Goal: Contribute content: Contribute content

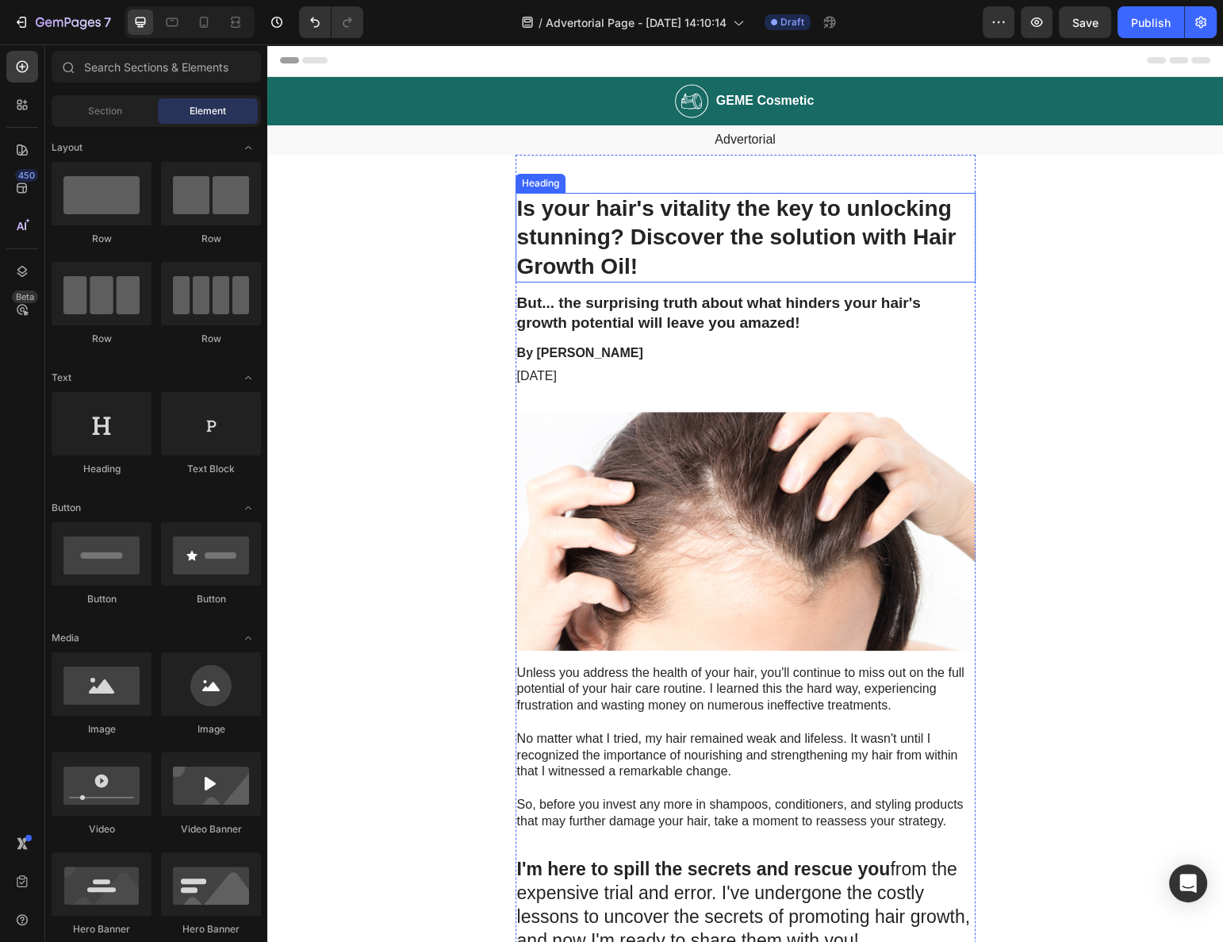
click at [620, 222] on h1 "Is your hair's vitality the key to unlocking stunning? Discover the solution wi…" at bounding box center [746, 238] width 460 height 90
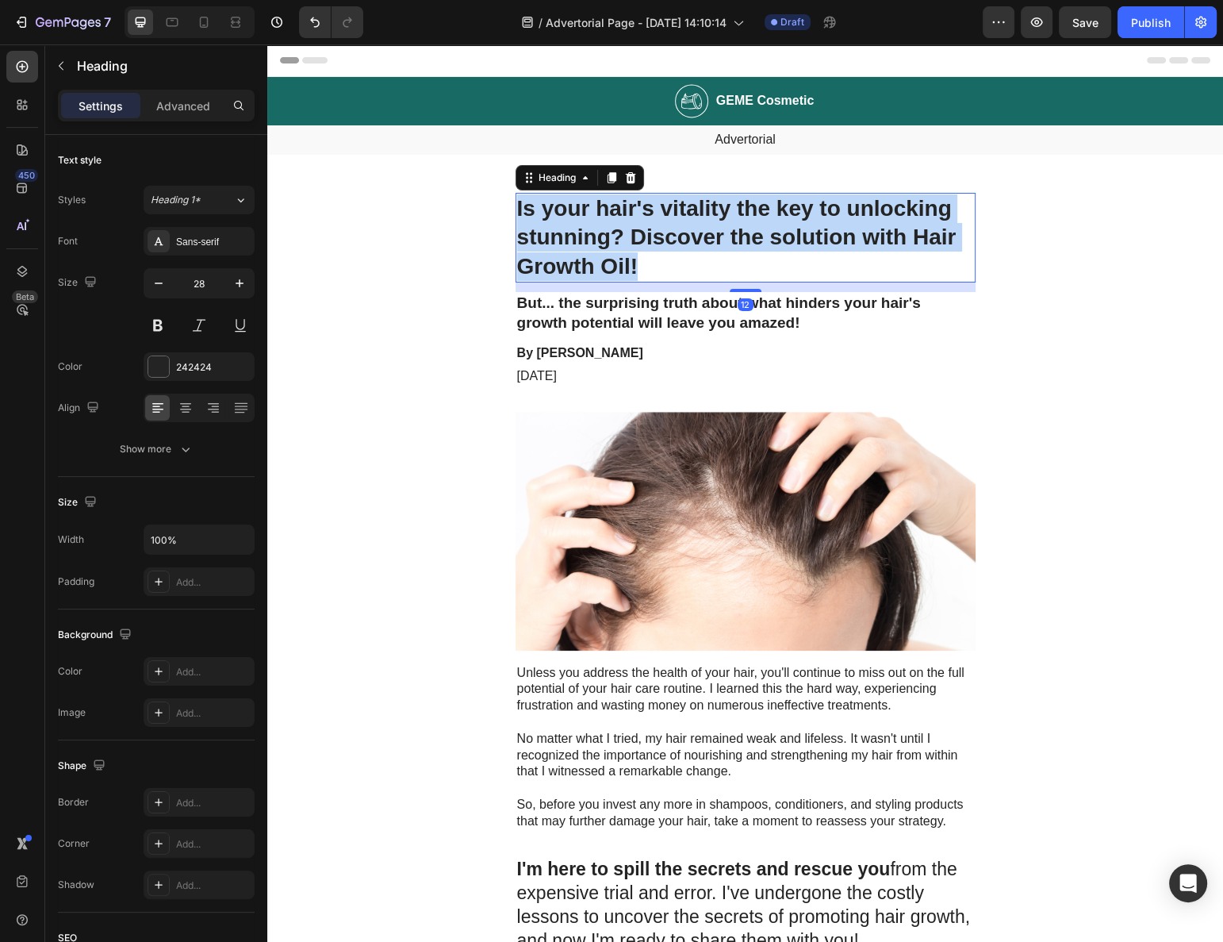
click at [620, 222] on p "Is your hair's vitality the key to unlocking stunning? Discover the solution wi…" at bounding box center [745, 237] width 457 height 86
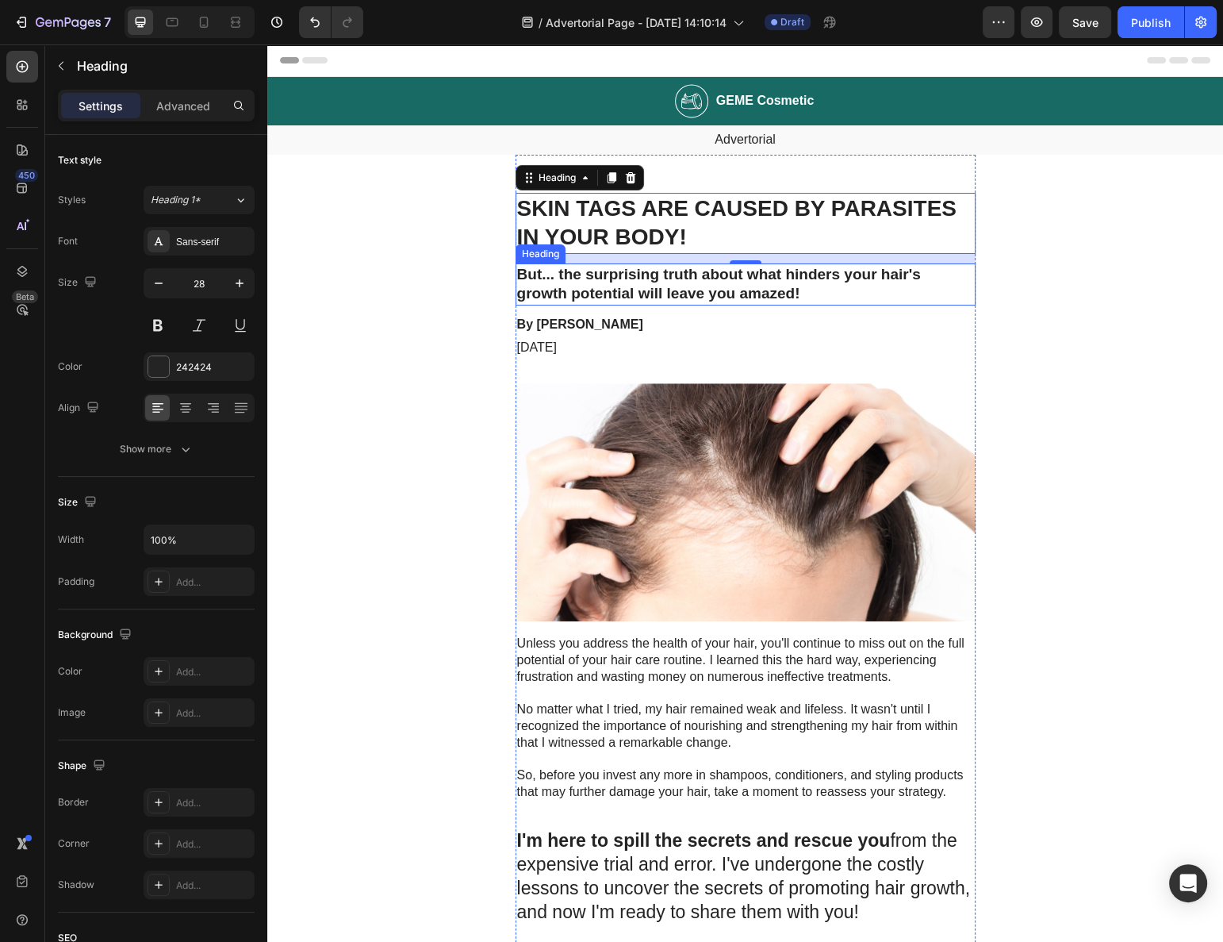
click at [564, 274] on h2 "But... the surprising truth about what hinders your hair's growth potential wil…" at bounding box center [746, 284] width 460 height 42
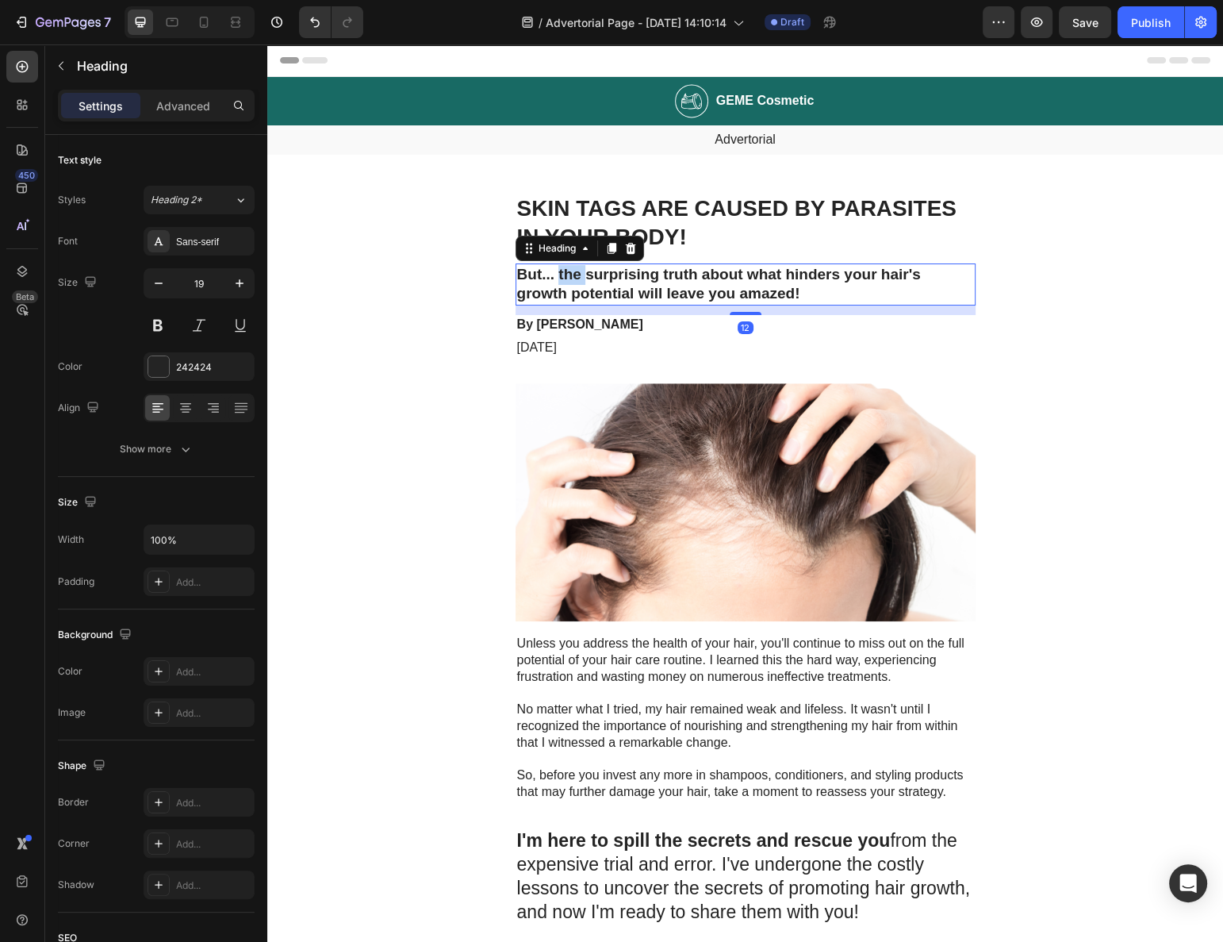
click at [564, 274] on h2 "But... the surprising truth about what hinders your hair's growth potential wil…" at bounding box center [746, 284] width 460 height 42
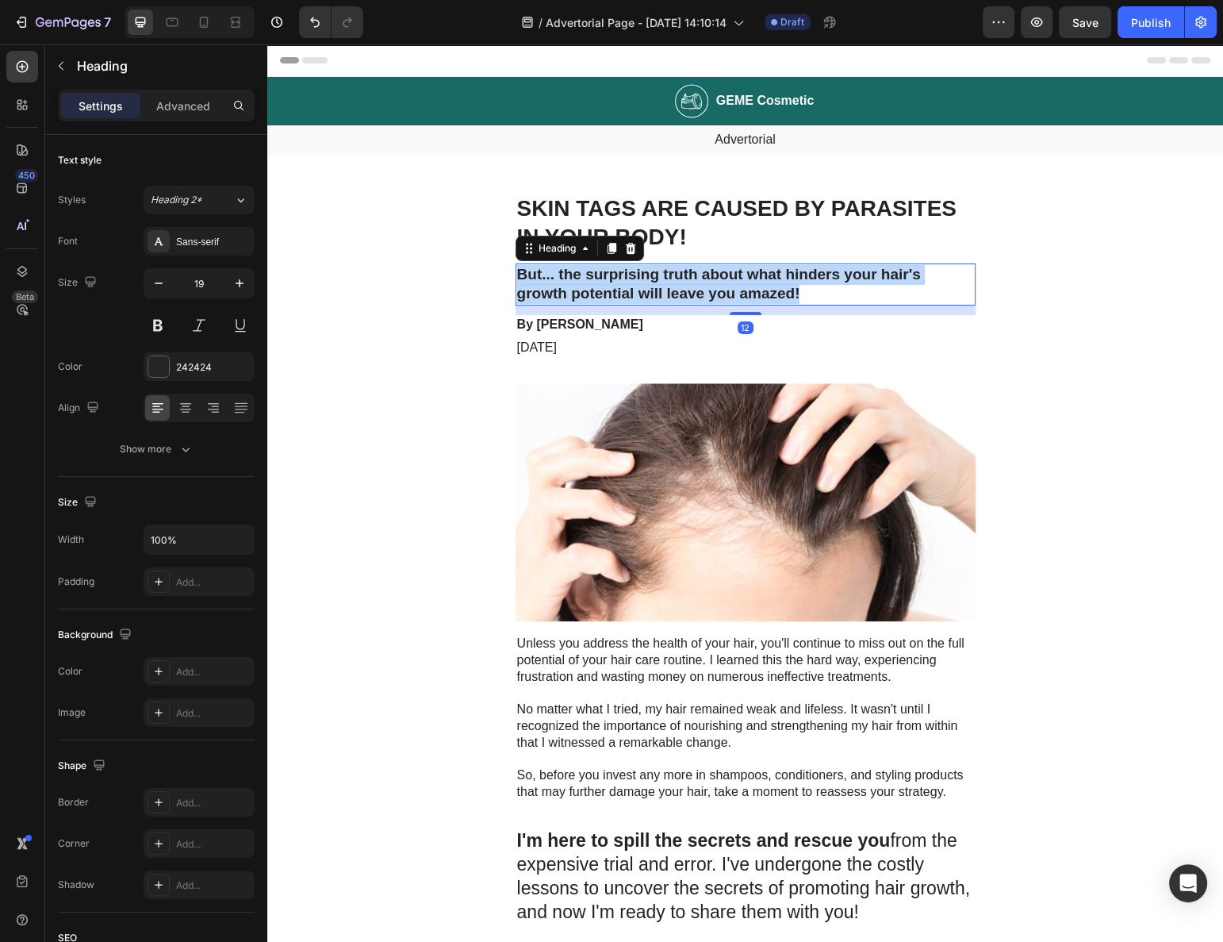
click at [564, 274] on p "But... the surprising truth about what hinders your hair's growth potential wil…" at bounding box center [745, 284] width 457 height 39
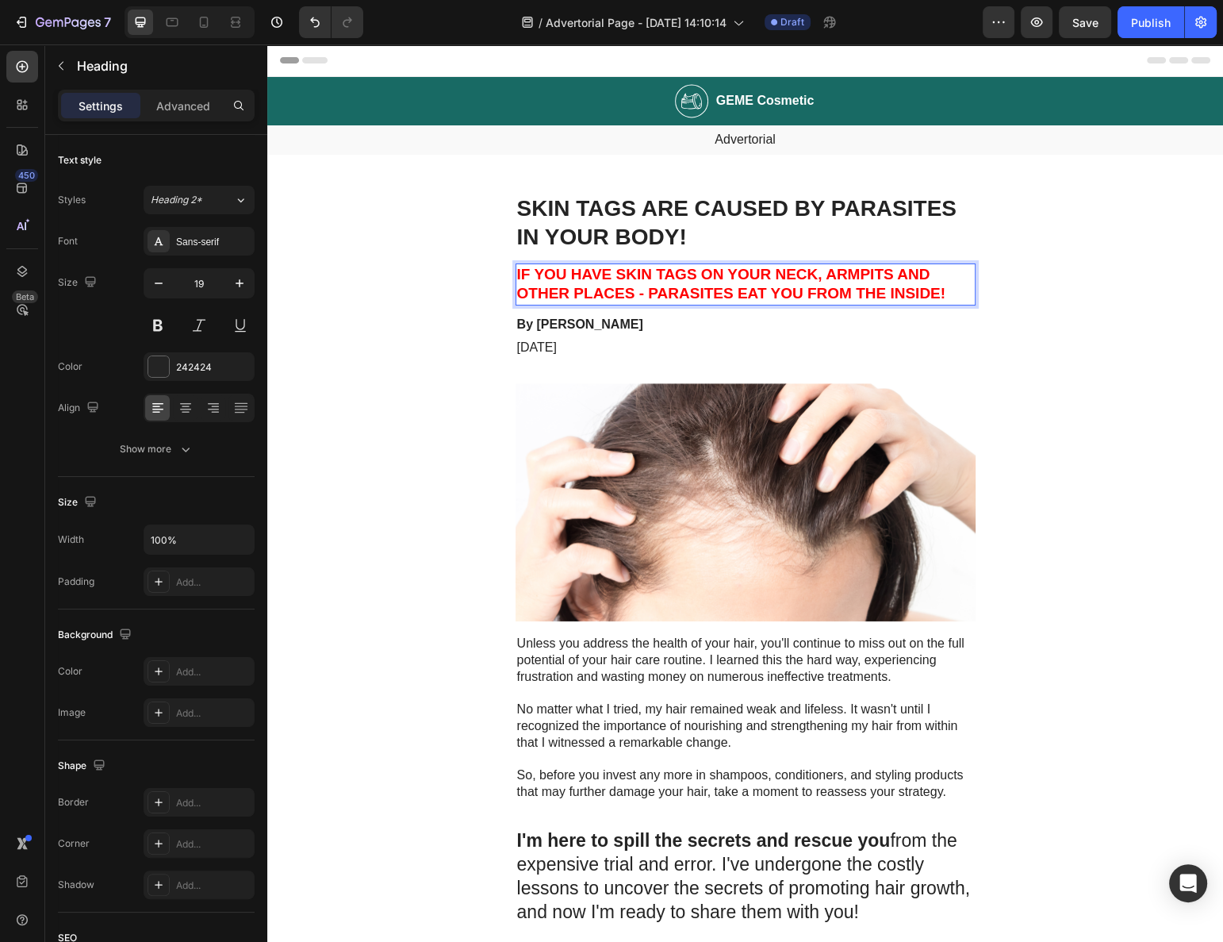
click at [617, 299] on strong "IF YOU HAVE SKIN TAGS ON YOUR NECK, ARMPITS AND OTHER PLACES - PARASITES EAT YO…" at bounding box center [731, 284] width 428 height 36
click at [601, 321] on p "By [PERSON_NAME]" at bounding box center [745, 325] width 457 height 17
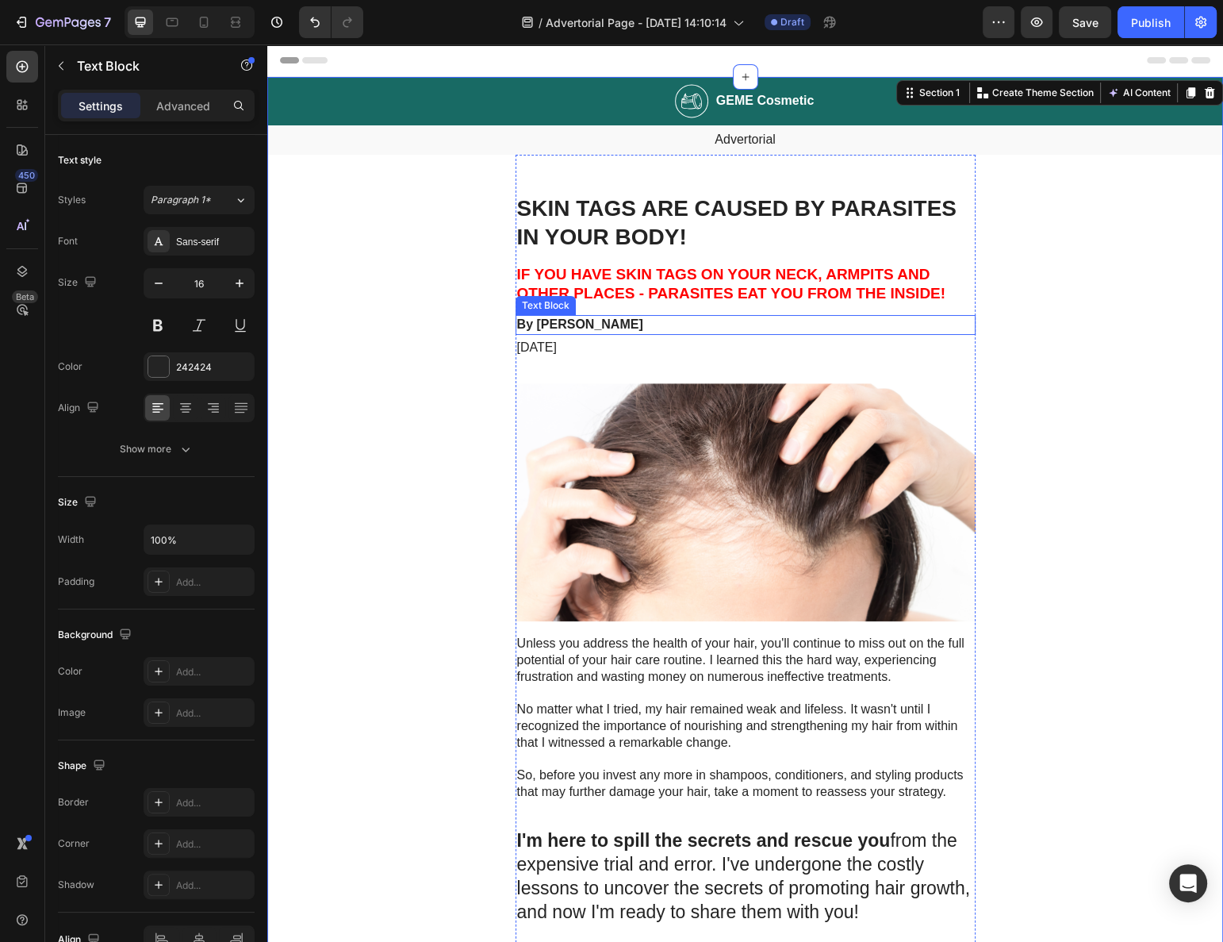
click at [570, 328] on p "By [PERSON_NAME]" at bounding box center [745, 325] width 457 height 17
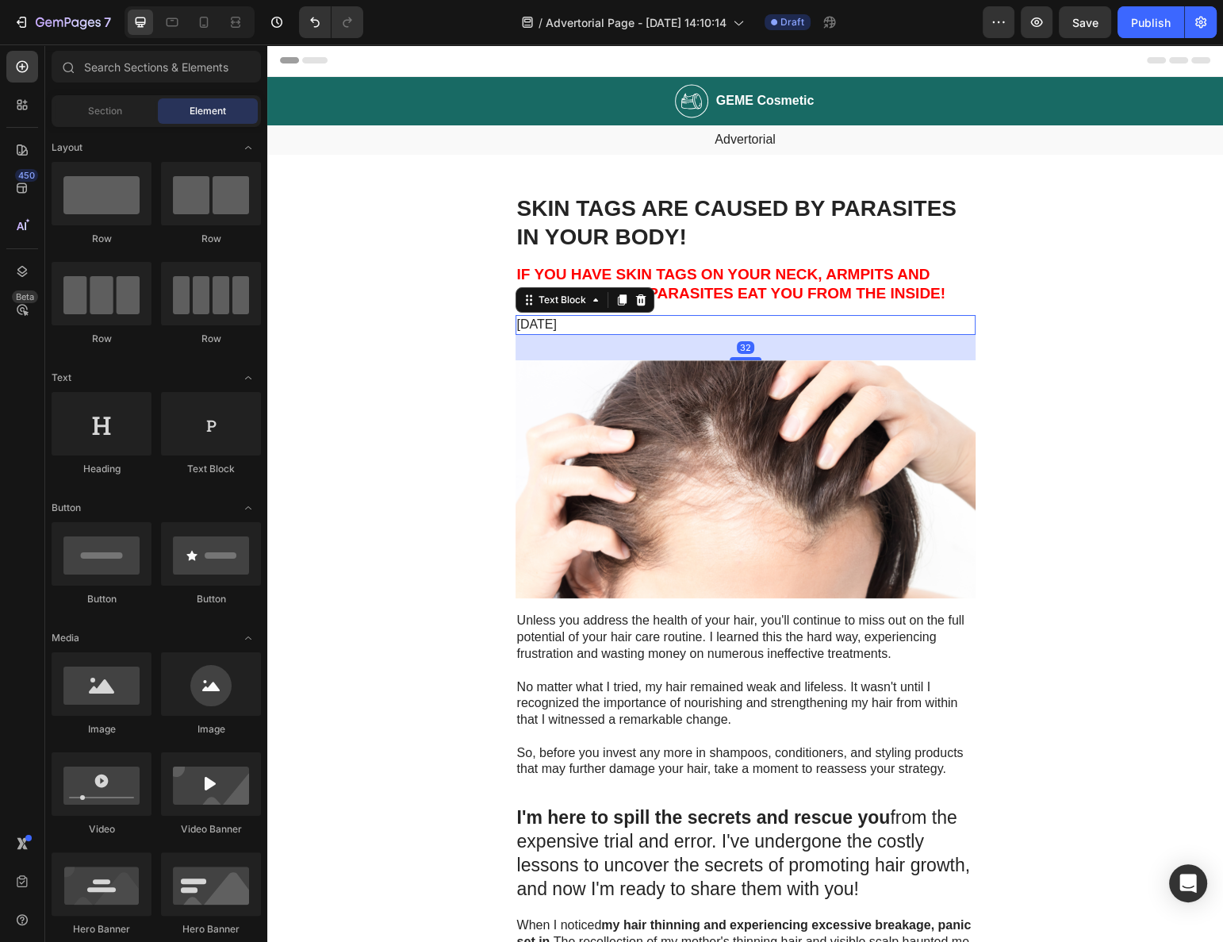
click at [570, 324] on p "[DATE]" at bounding box center [745, 325] width 457 height 17
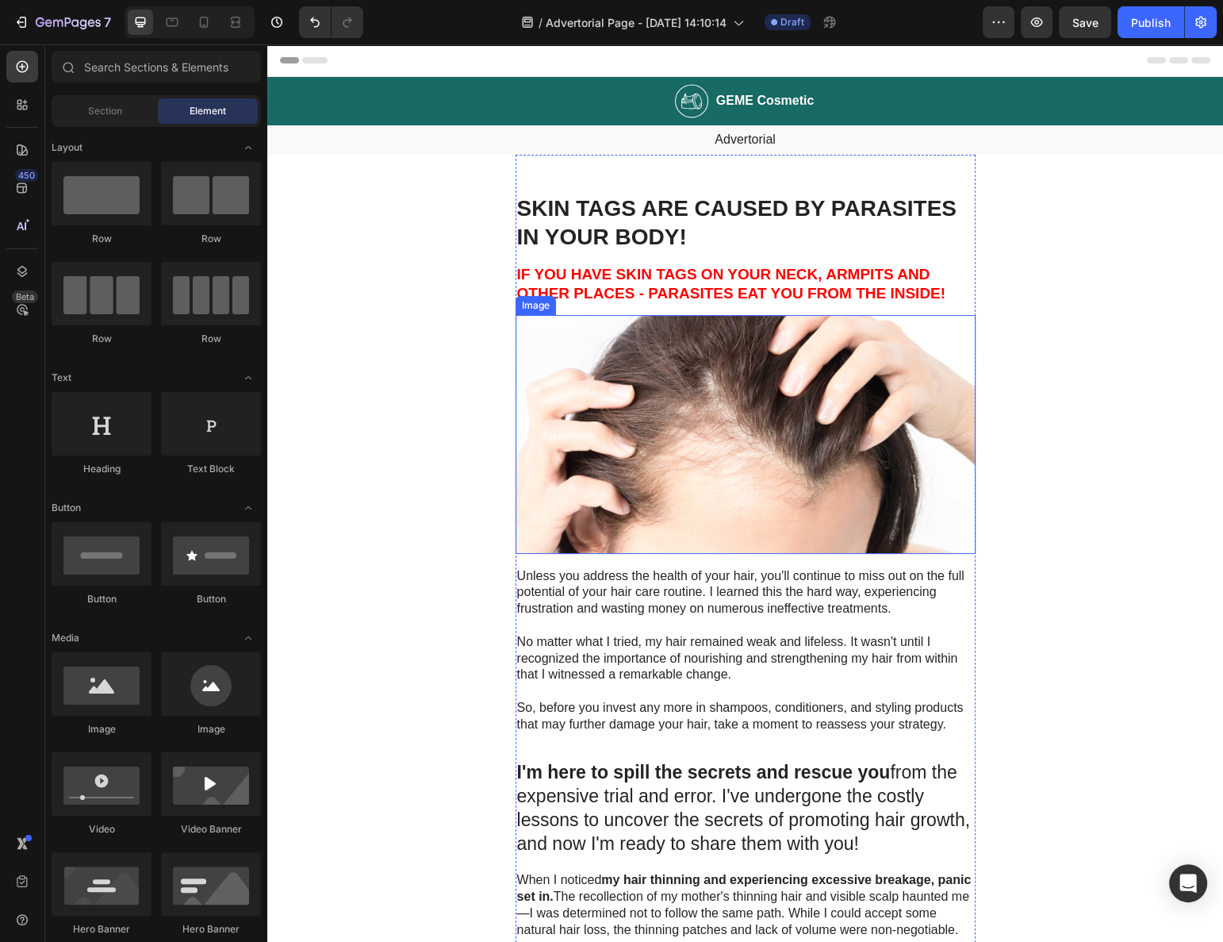
click at [604, 574] on p "Unless you address the health of your hair, you'll continue to miss out on the …" at bounding box center [745, 592] width 457 height 49
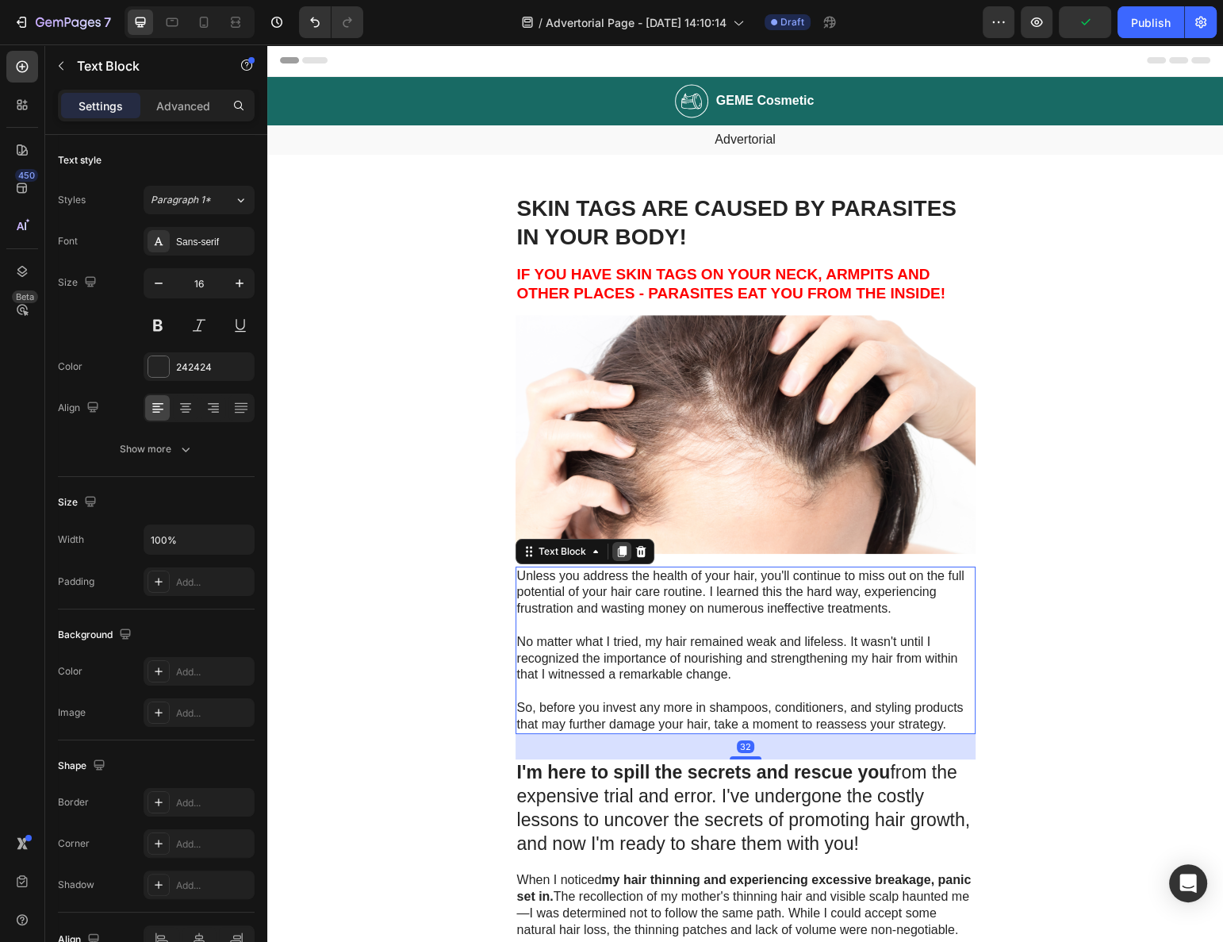
click at [624, 551] on div at bounding box center [621, 551] width 19 height 19
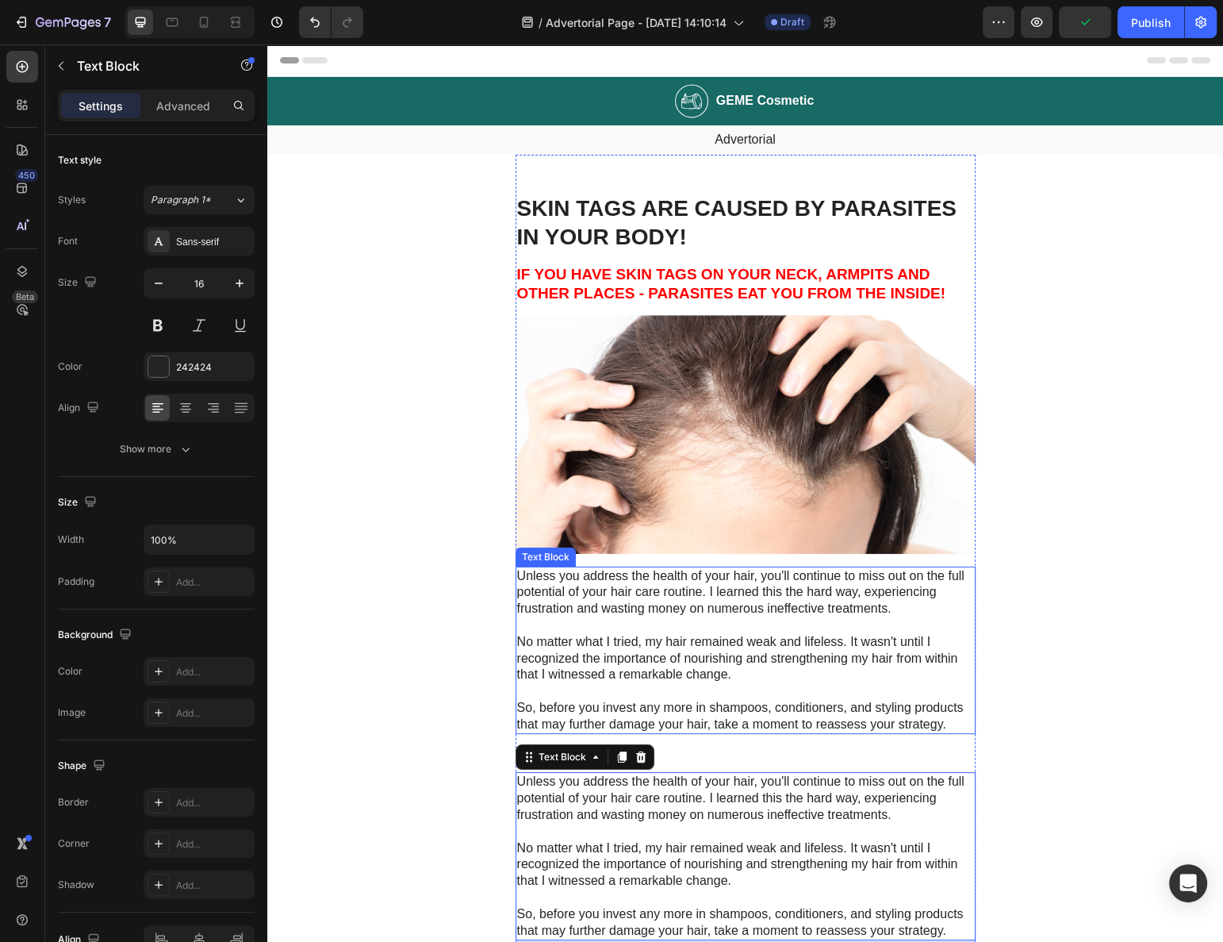
click at [622, 608] on p "Unless you address the health of your hair, you'll continue to miss out on the …" at bounding box center [745, 592] width 457 height 49
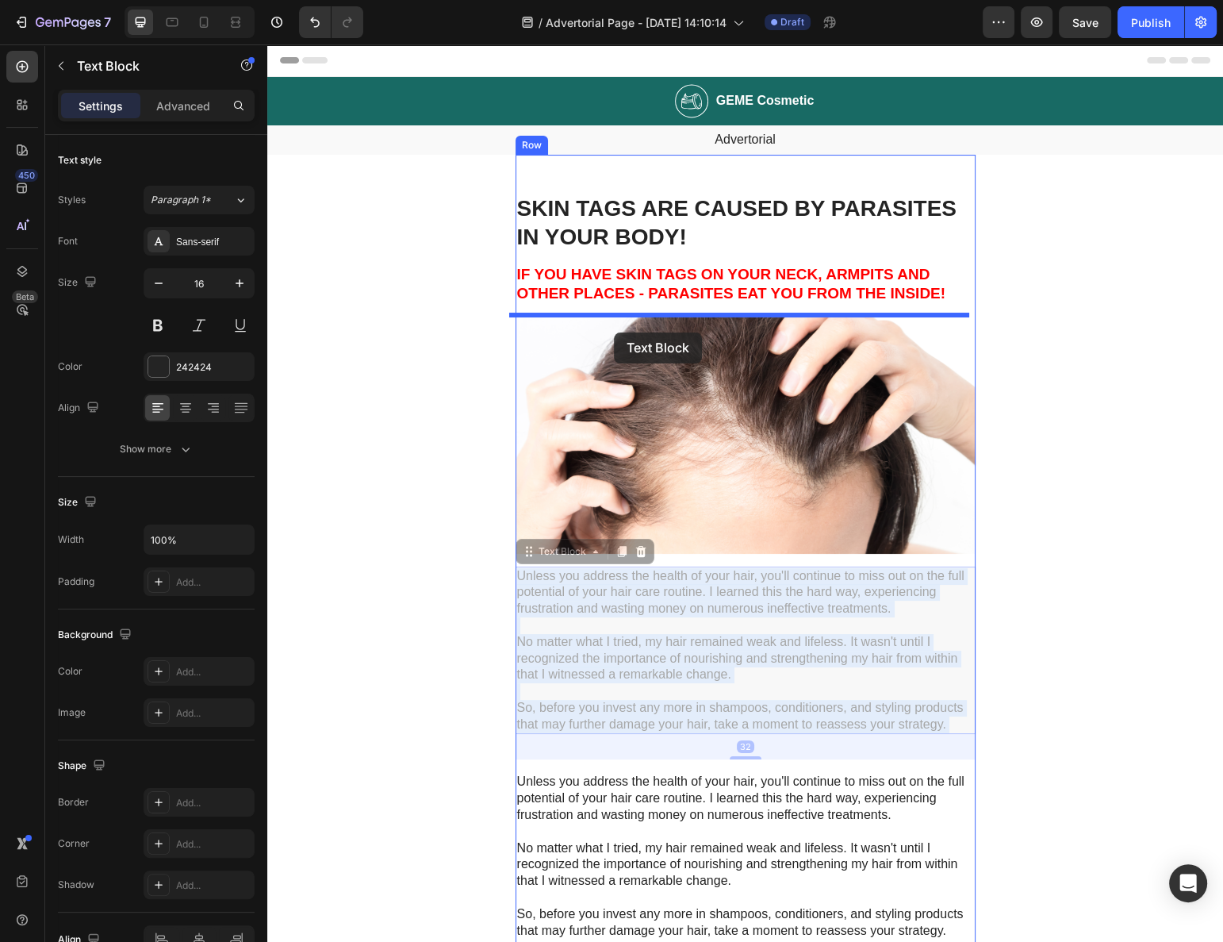
drag, startPoint x: 625, startPoint y: 608, endPoint x: 614, endPoint y: 332, distance: 275.5
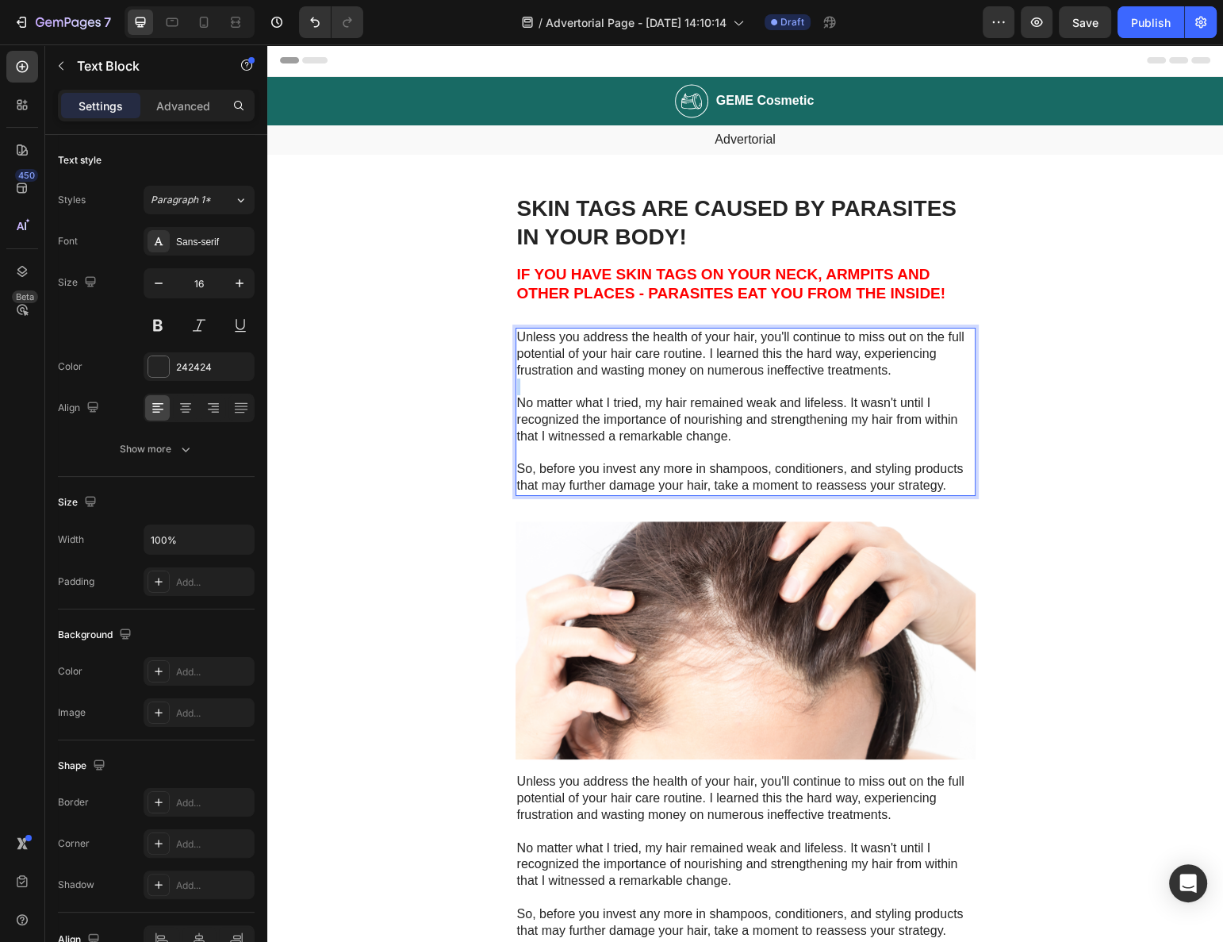
click at [586, 387] on p "Rich Text Editor. Editing area: main" at bounding box center [745, 386] width 457 height 17
click at [586, 386] on p "Rich Text Editor. Editing area: main" at bounding box center [745, 386] width 457 height 17
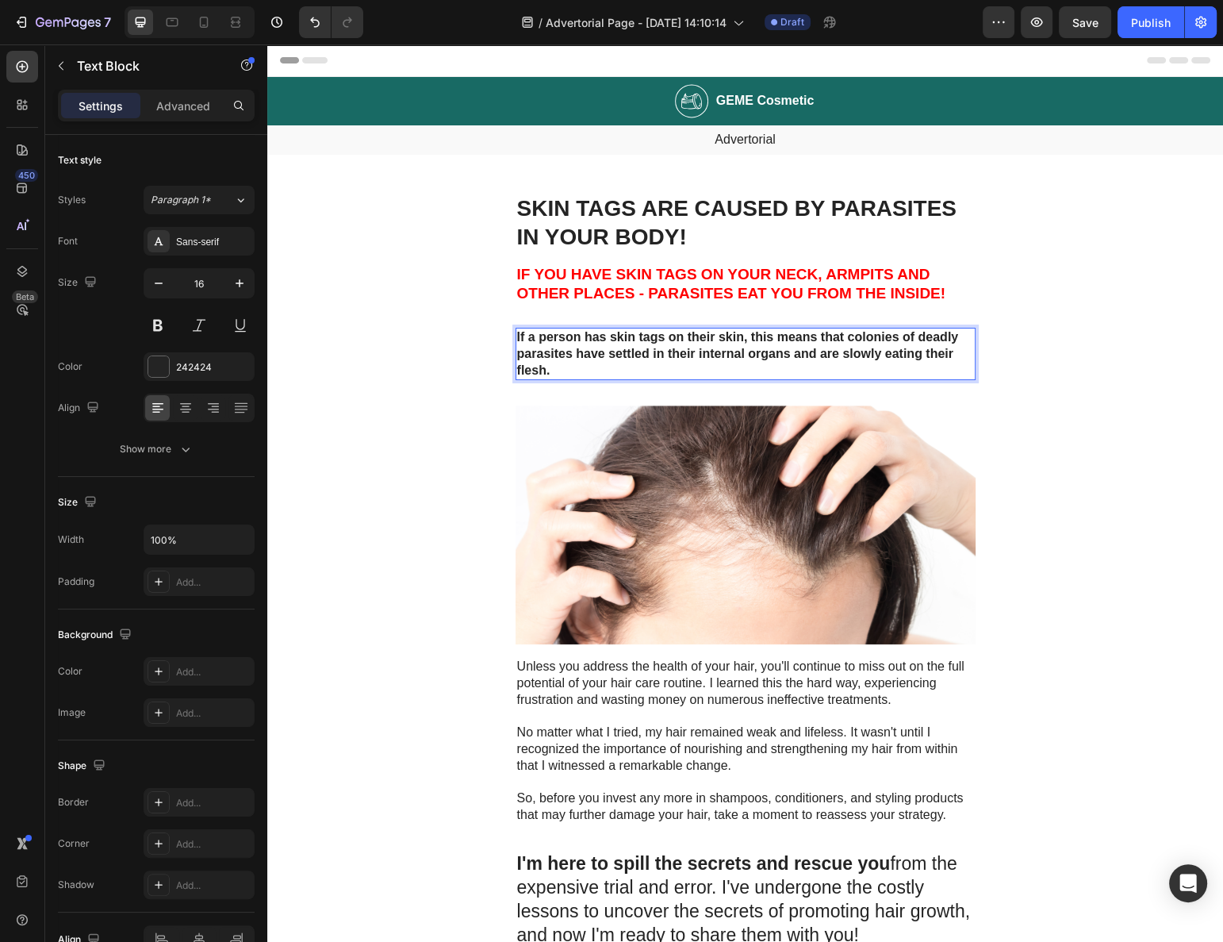
click at [575, 351] on strong "If a person has skin tags on their skin, this means that colonies of deadly par…" at bounding box center [738, 353] width 442 height 47
click at [574, 351] on strong "If a person has skin tags on their skin, this means that colonies of deadly par…" at bounding box center [738, 353] width 442 height 47
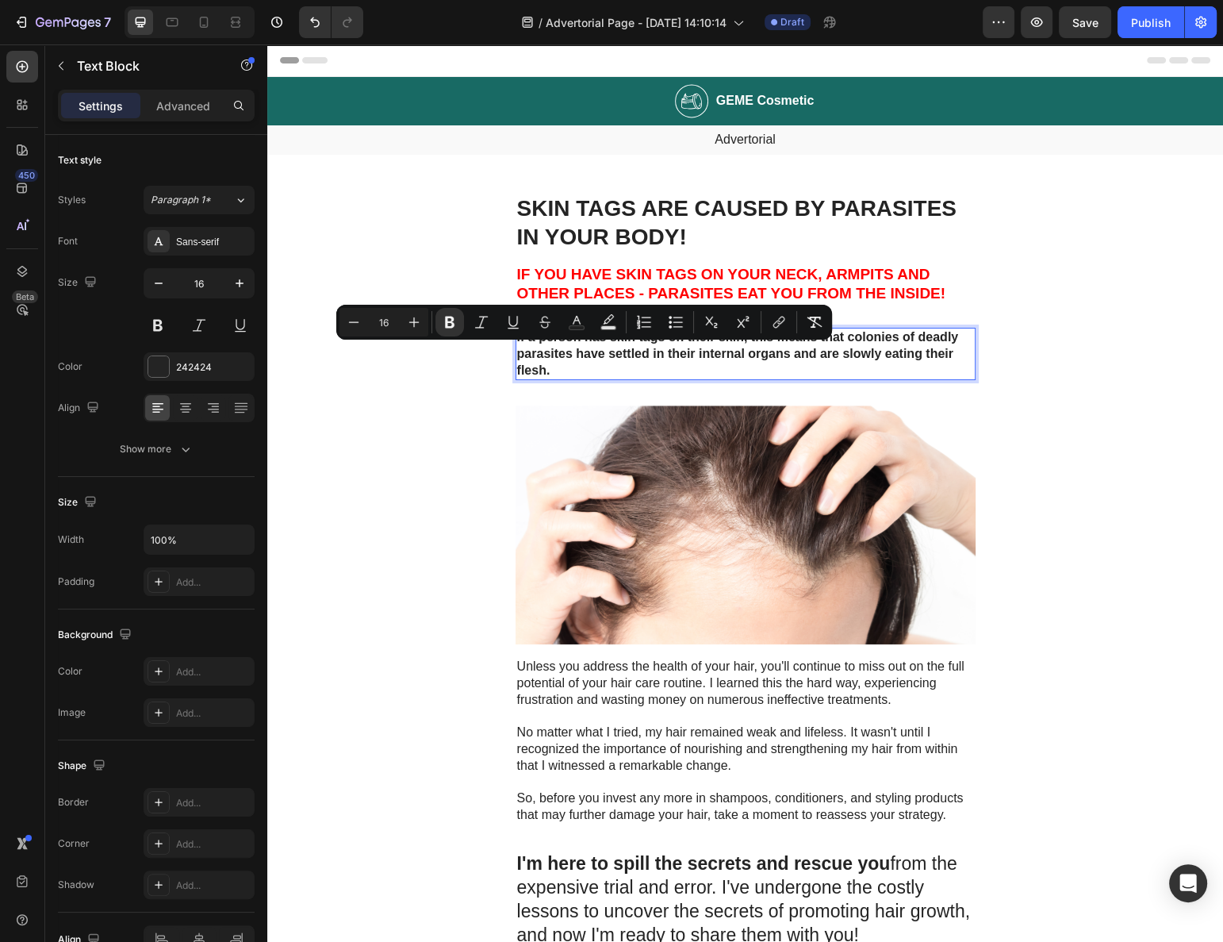
click at [566, 362] on p "If a person has skin tags on their skin, this means that colonies of deadly par…" at bounding box center [745, 353] width 457 height 49
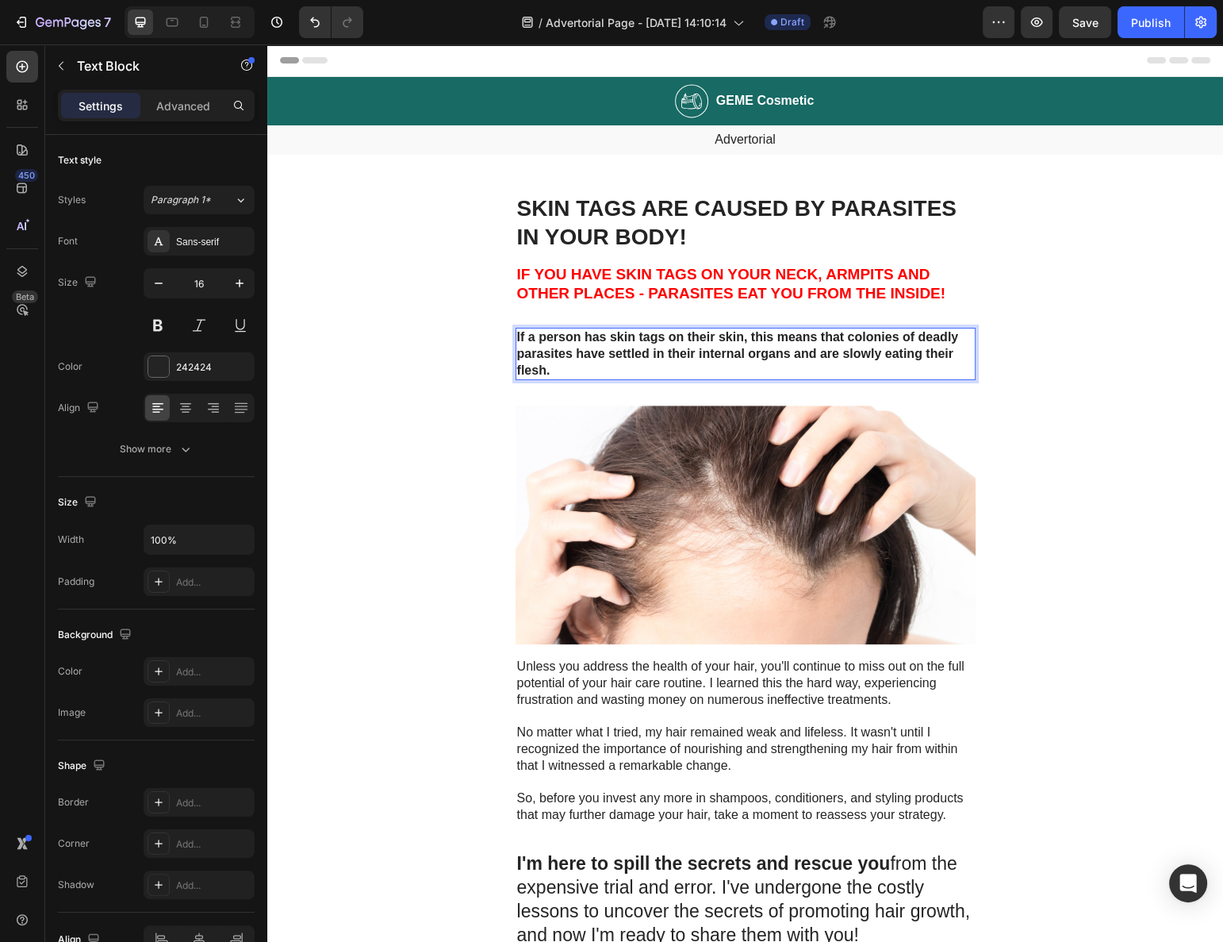
click at [566, 362] on p "If a person has skin tags on their skin, this means that colonies of deadly par…" at bounding box center [745, 353] width 457 height 49
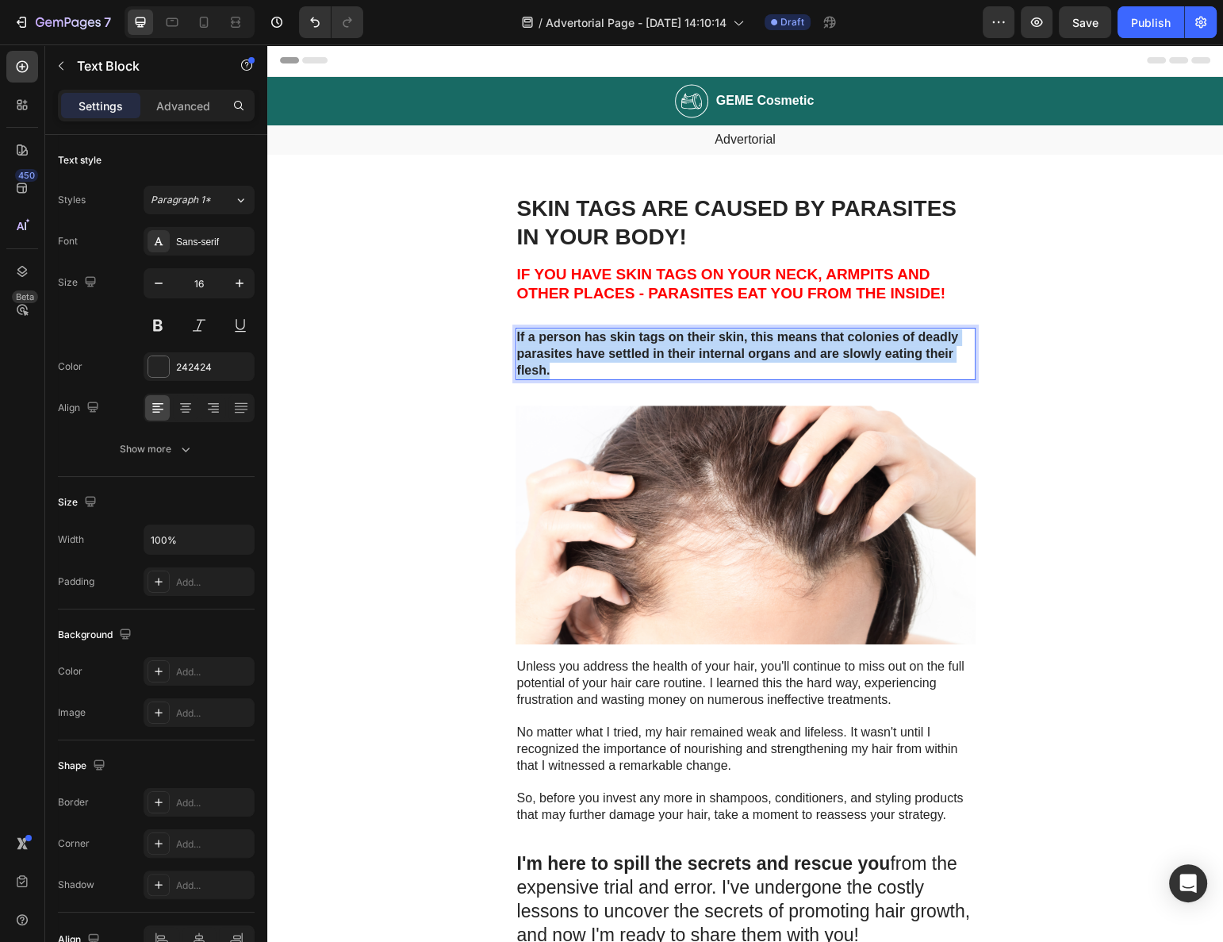
click at [566, 362] on p "If a person has skin tags on their skin, this means that colonies of deadly par…" at bounding box center [745, 353] width 457 height 49
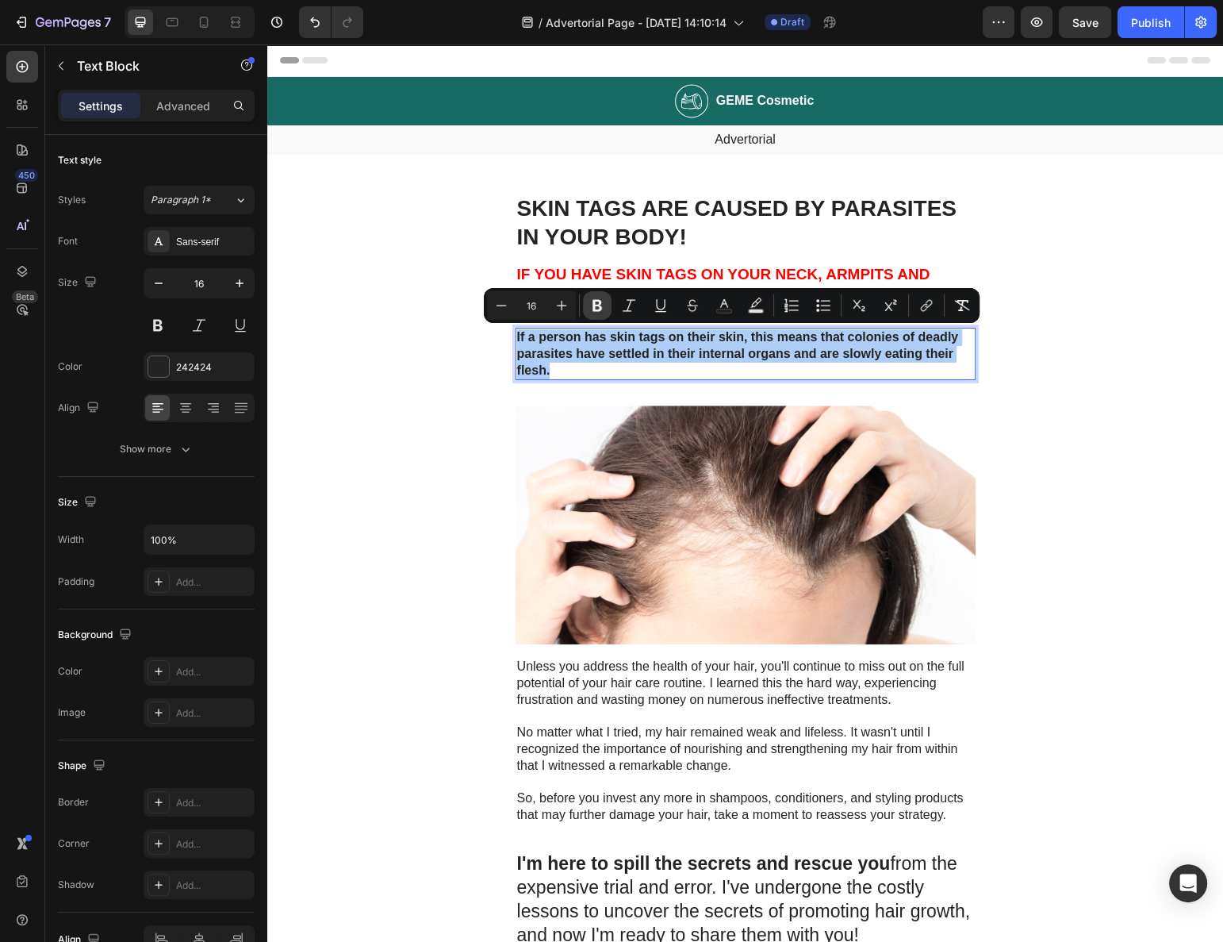
click at [606, 308] on button "Bold" at bounding box center [597, 305] width 29 height 29
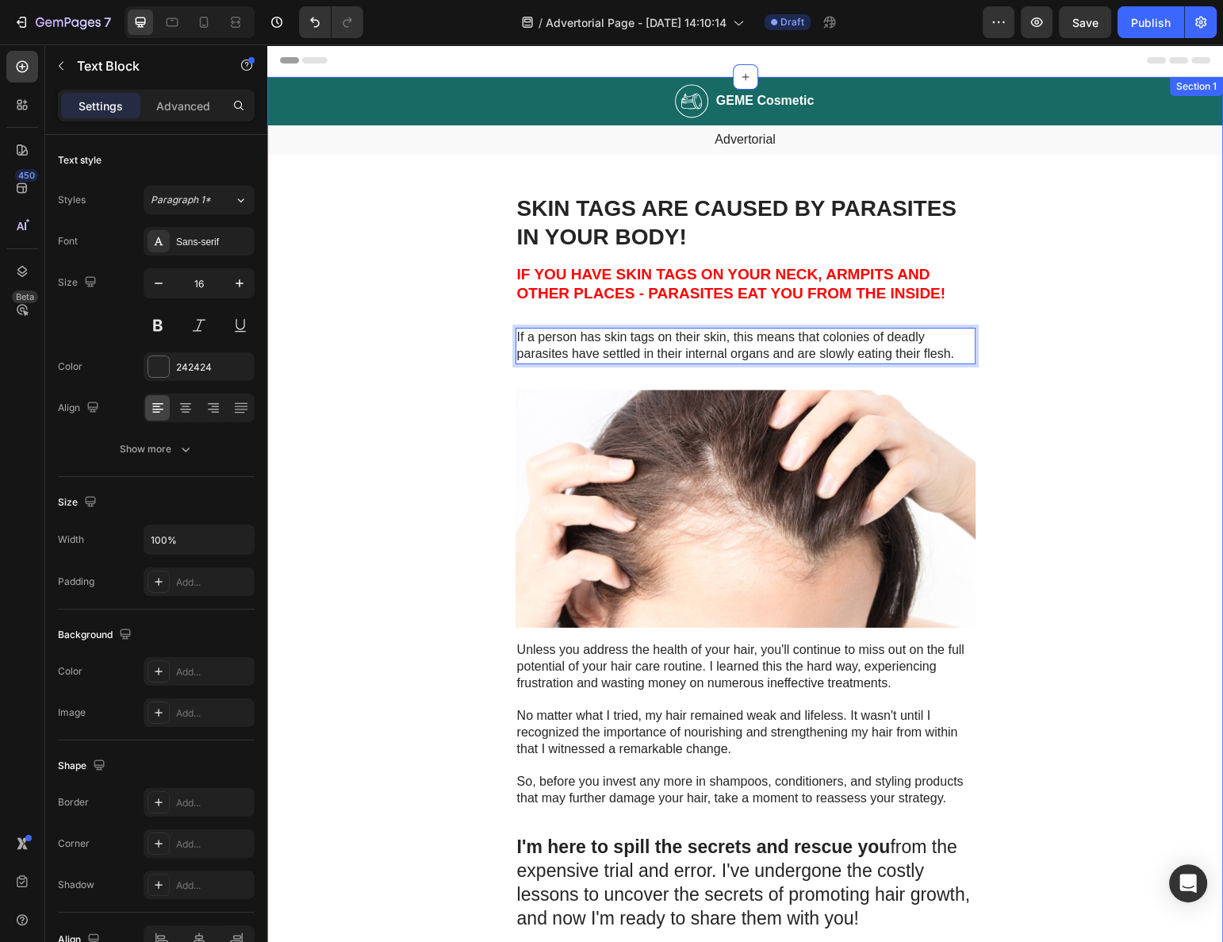
drag, startPoint x: 461, startPoint y: 373, endPoint x: 478, endPoint y: 373, distance: 16.7
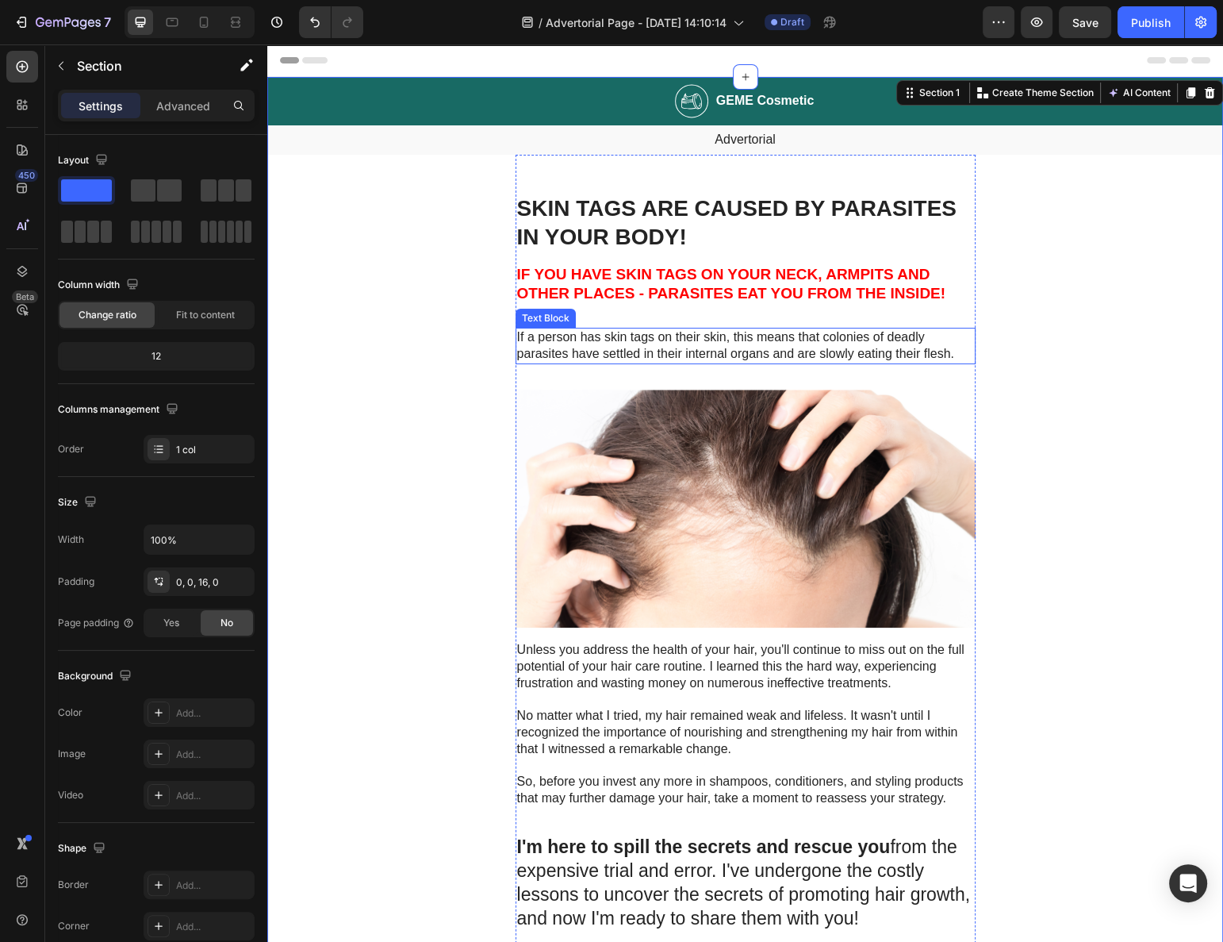
click at [738, 344] on p "If a person has skin tags on their skin, this means that colonies of deadly par…" at bounding box center [745, 345] width 457 height 33
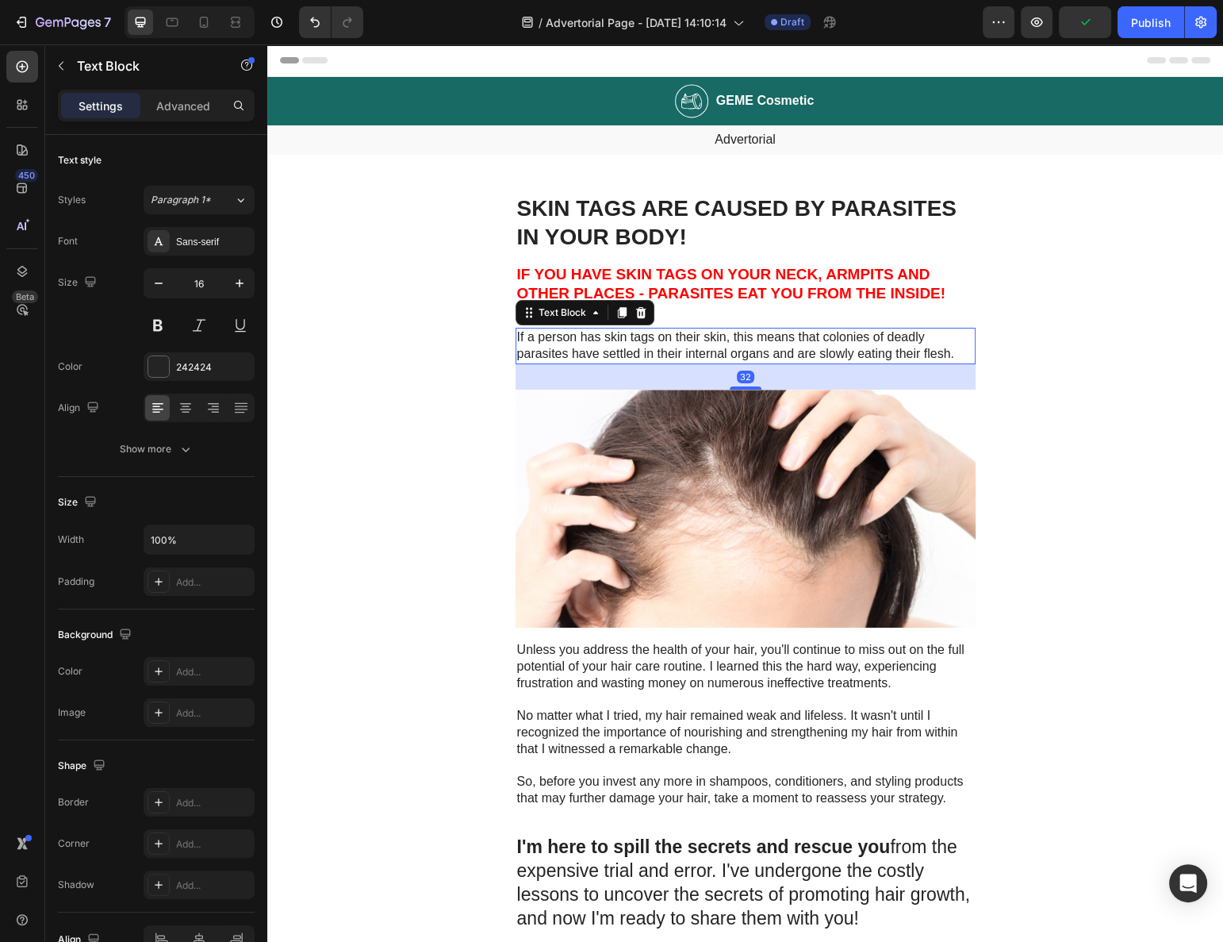
click at [616, 306] on icon at bounding box center [622, 312] width 13 height 13
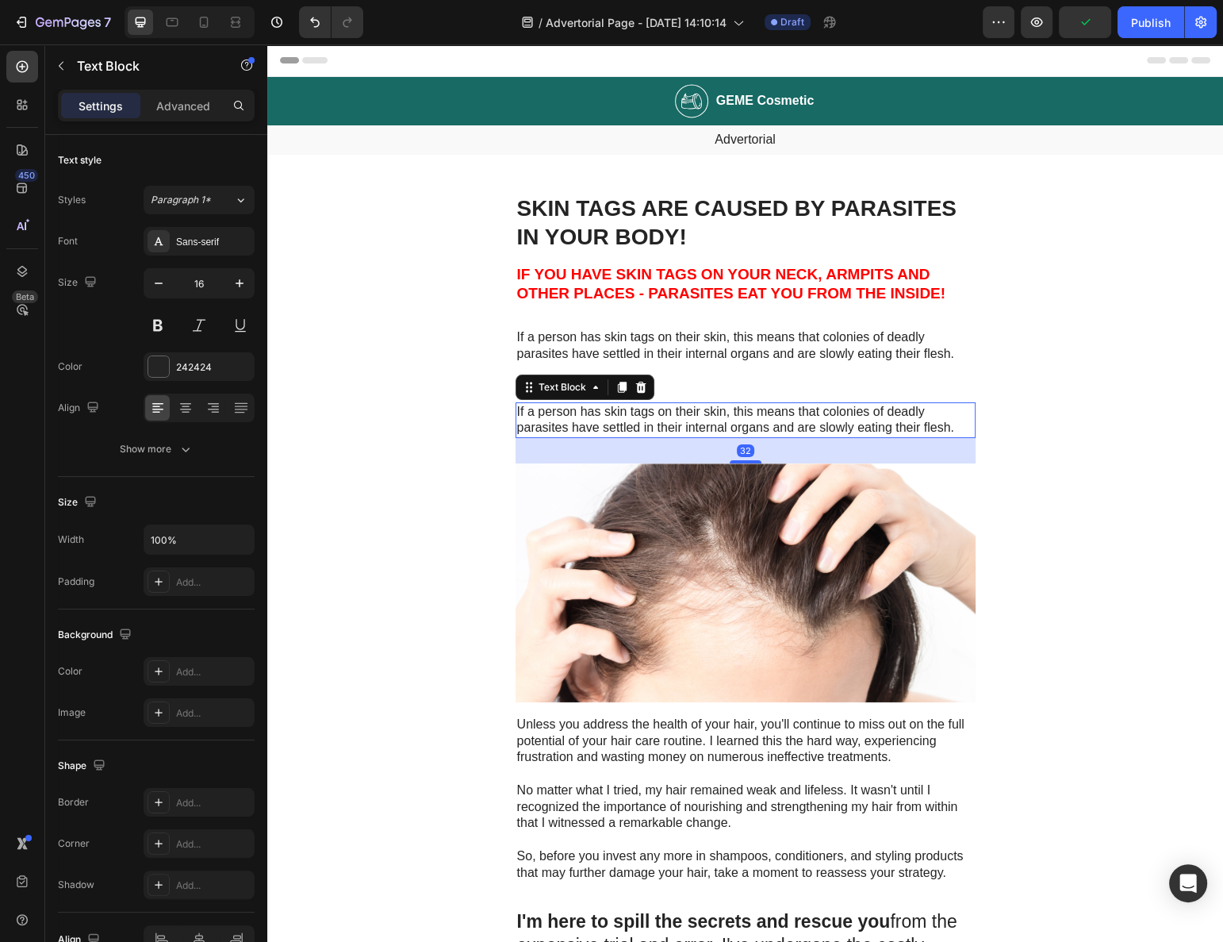
click at [586, 421] on p "If a person has skin tags on their skin, this means that colonies of deadly par…" at bounding box center [745, 420] width 457 height 33
click at [565, 413] on p "If a person has skin tags on their skin, this means that colonies of deadly par…" at bounding box center [745, 420] width 457 height 33
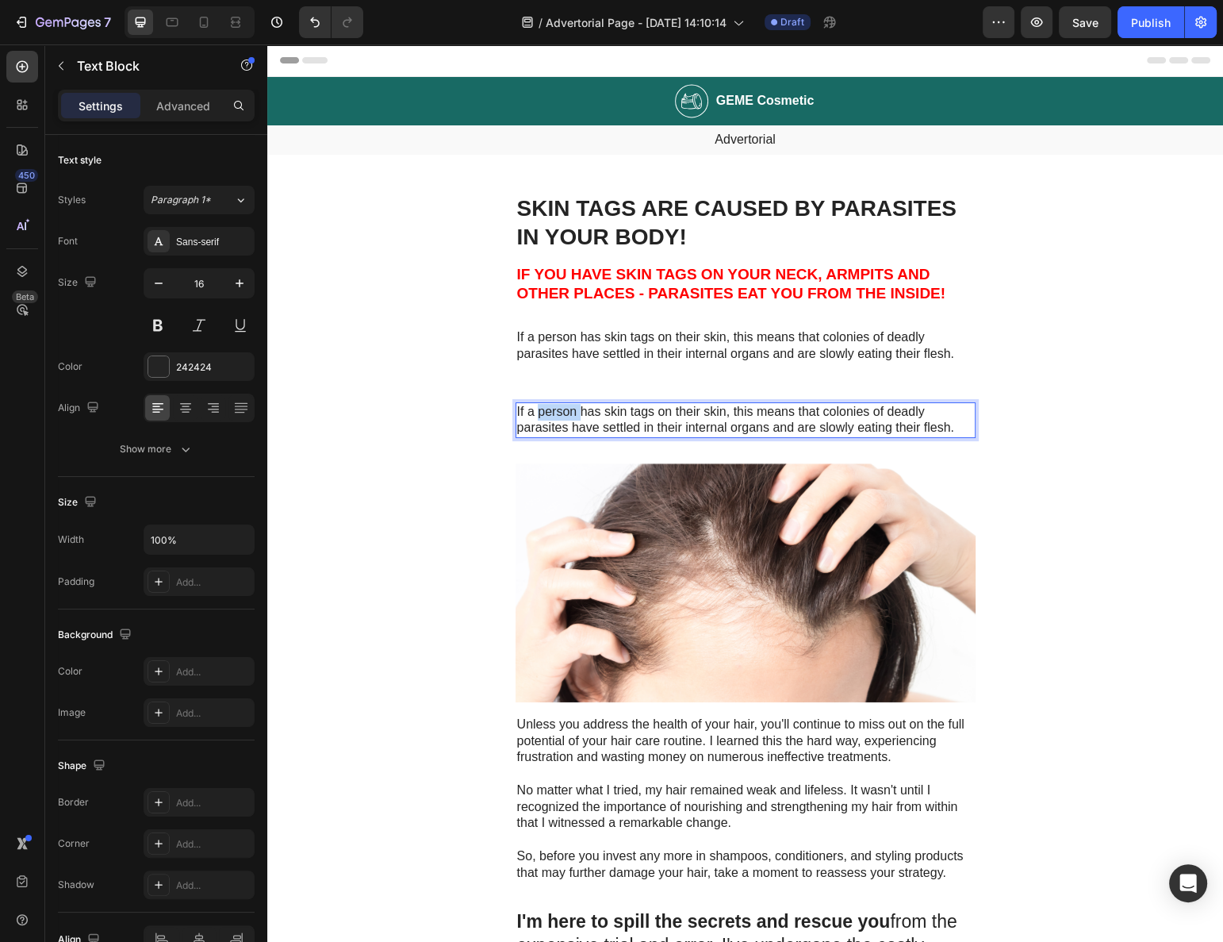
click at [565, 413] on p "If a person has skin tags on their skin, this means that colonies of deadly par…" at bounding box center [745, 420] width 457 height 33
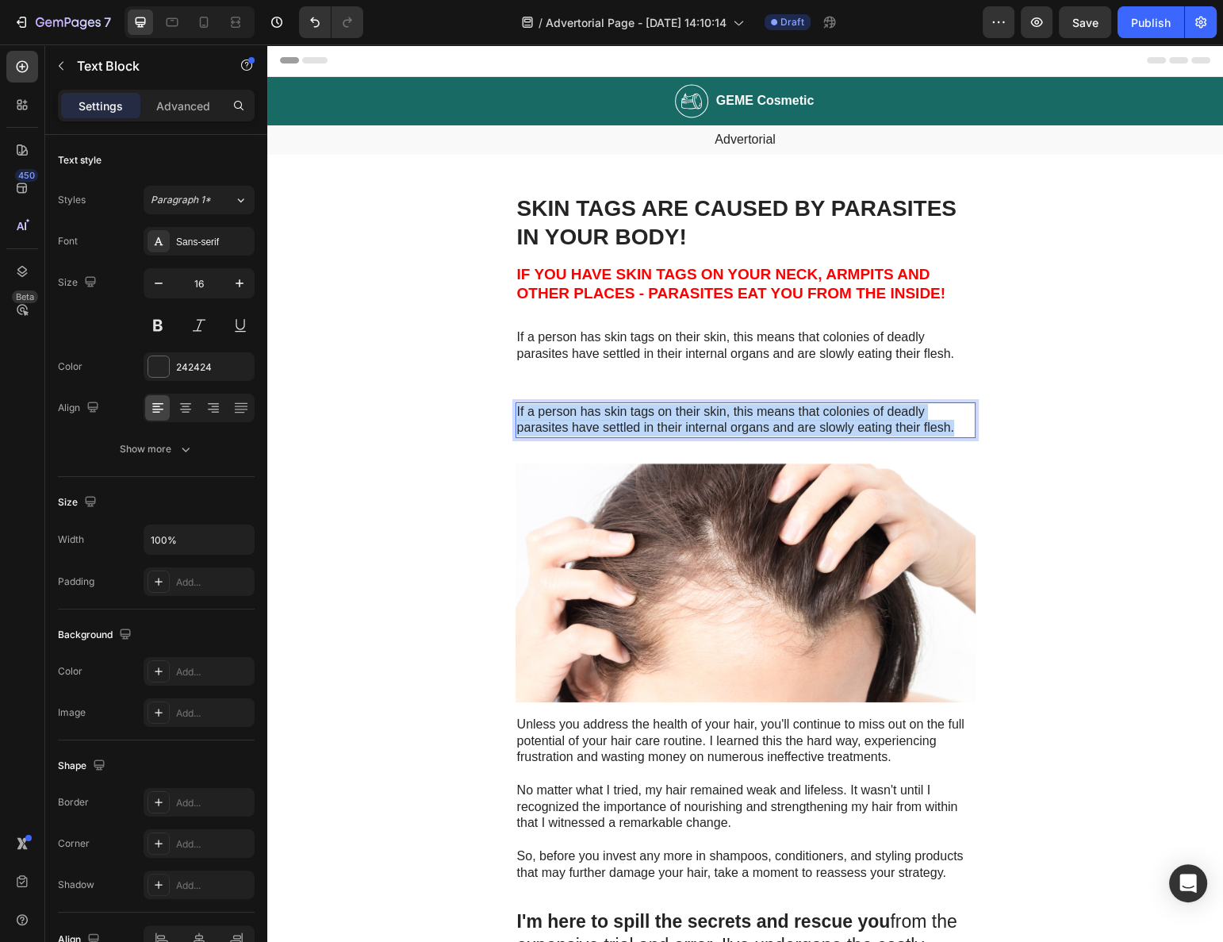
click at [565, 413] on p "If a person has skin tags on their skin, this means that colonies of deadly par…" at bounding box center [745, 420] width 457 height 33
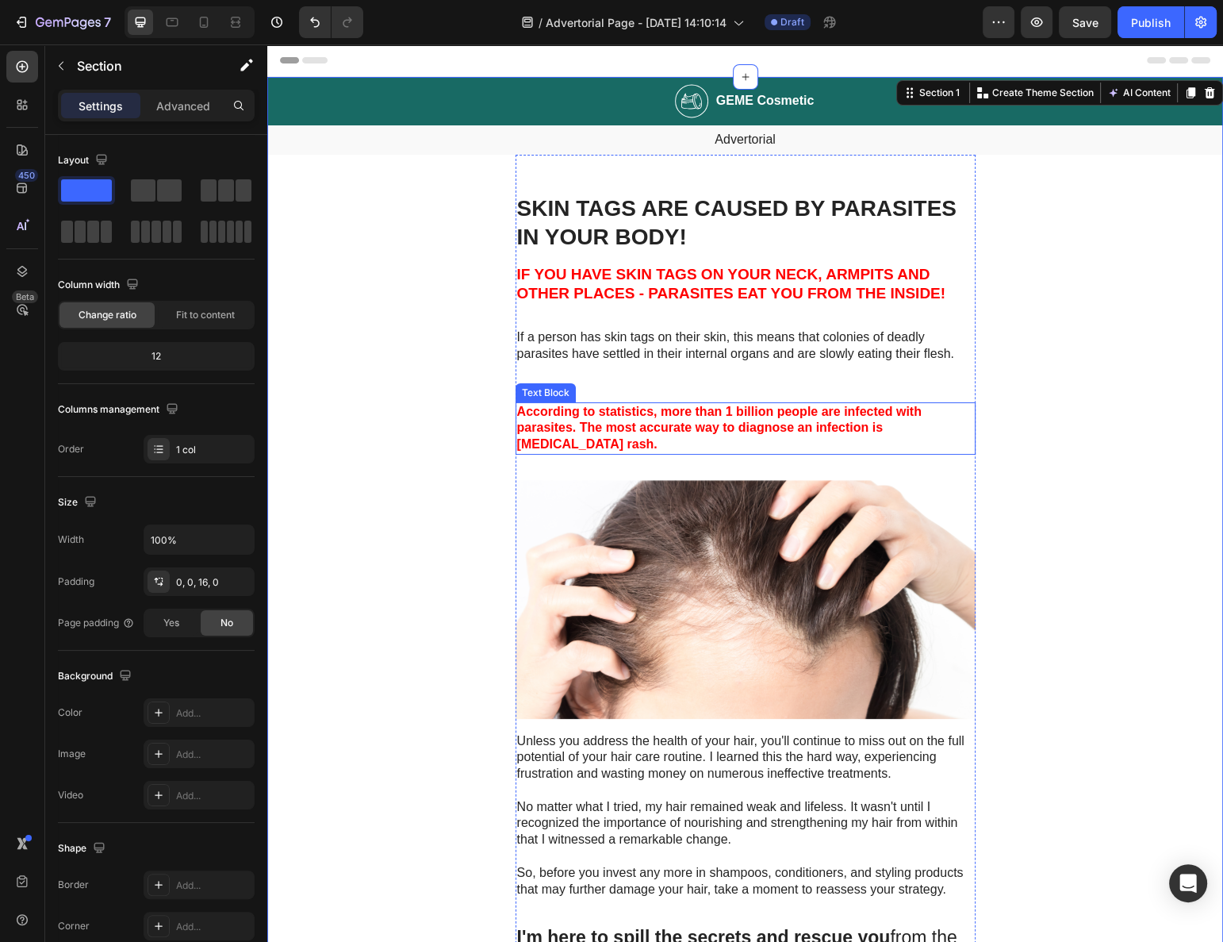
click at [545, 421] on strong "According to statistics, more than 1 billion people are infected with parasites…" at bounding box center [719, 428] width 405 height 47
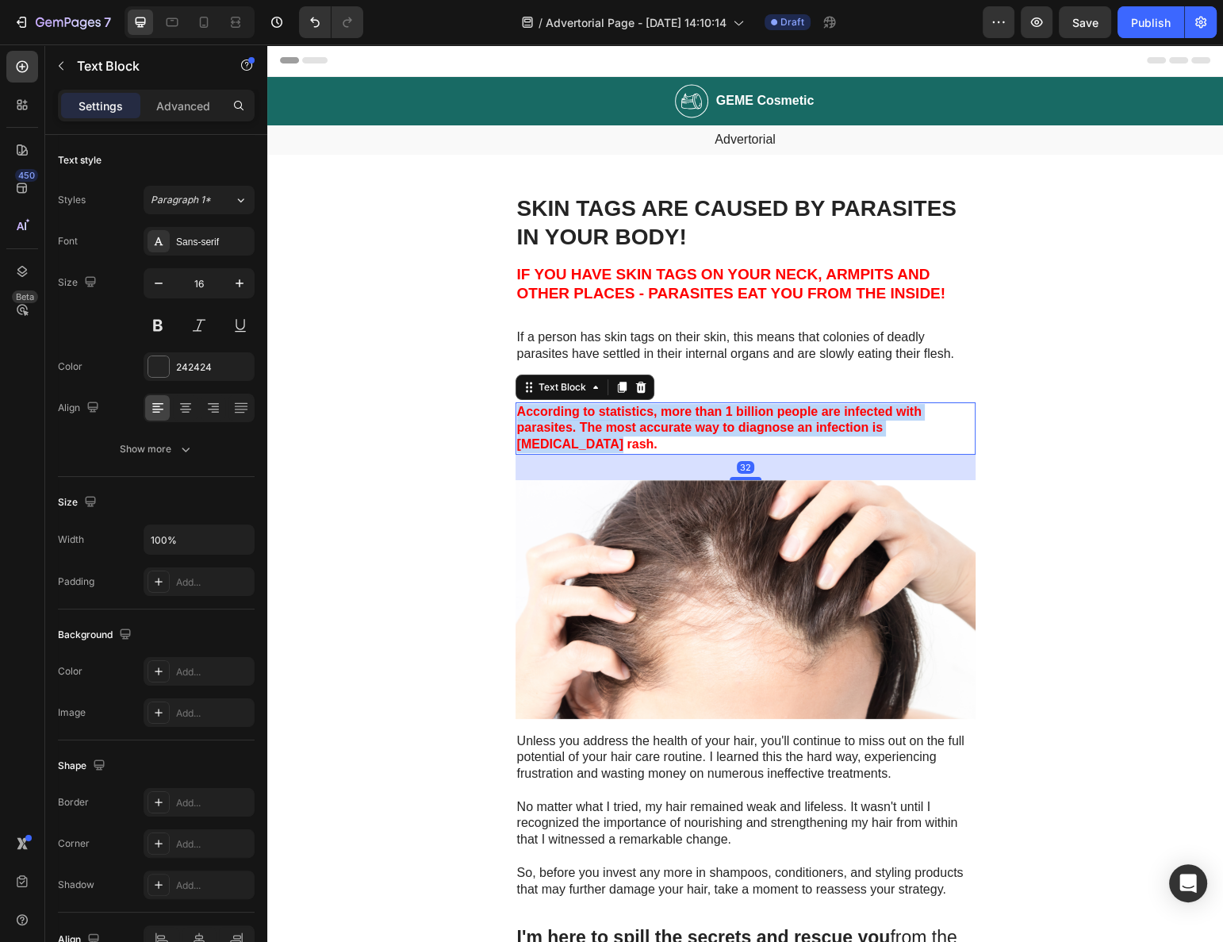
click at [545, 421] on strong "According to statistics, more than 1 billion people are infected with parasites…" at bounding box center [719, 428] width 405 height 47
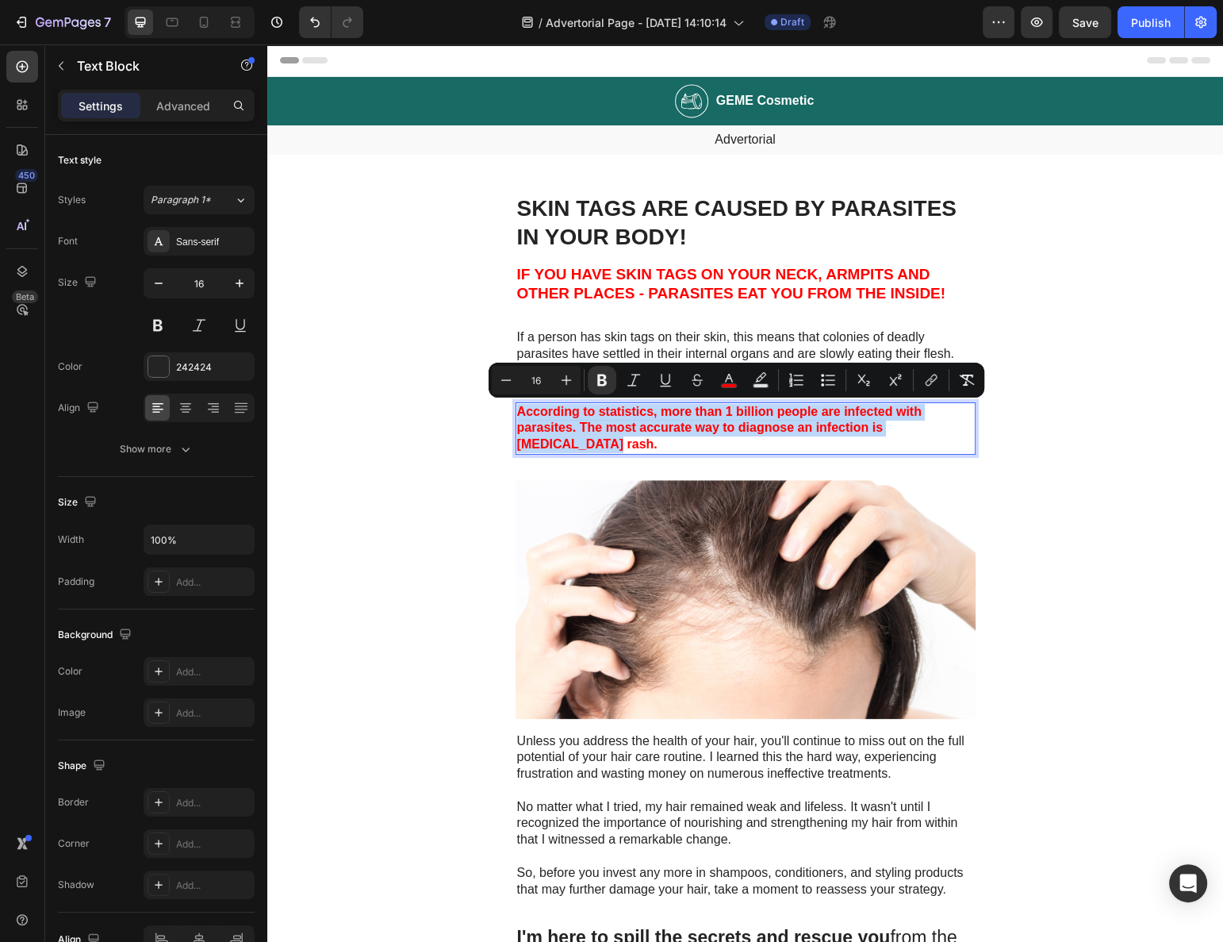
click at [559, 412] on strong "According to statistics, more than 1 billion people are infected with parasites…" at bounding box center [719, 428] width 405 height 47
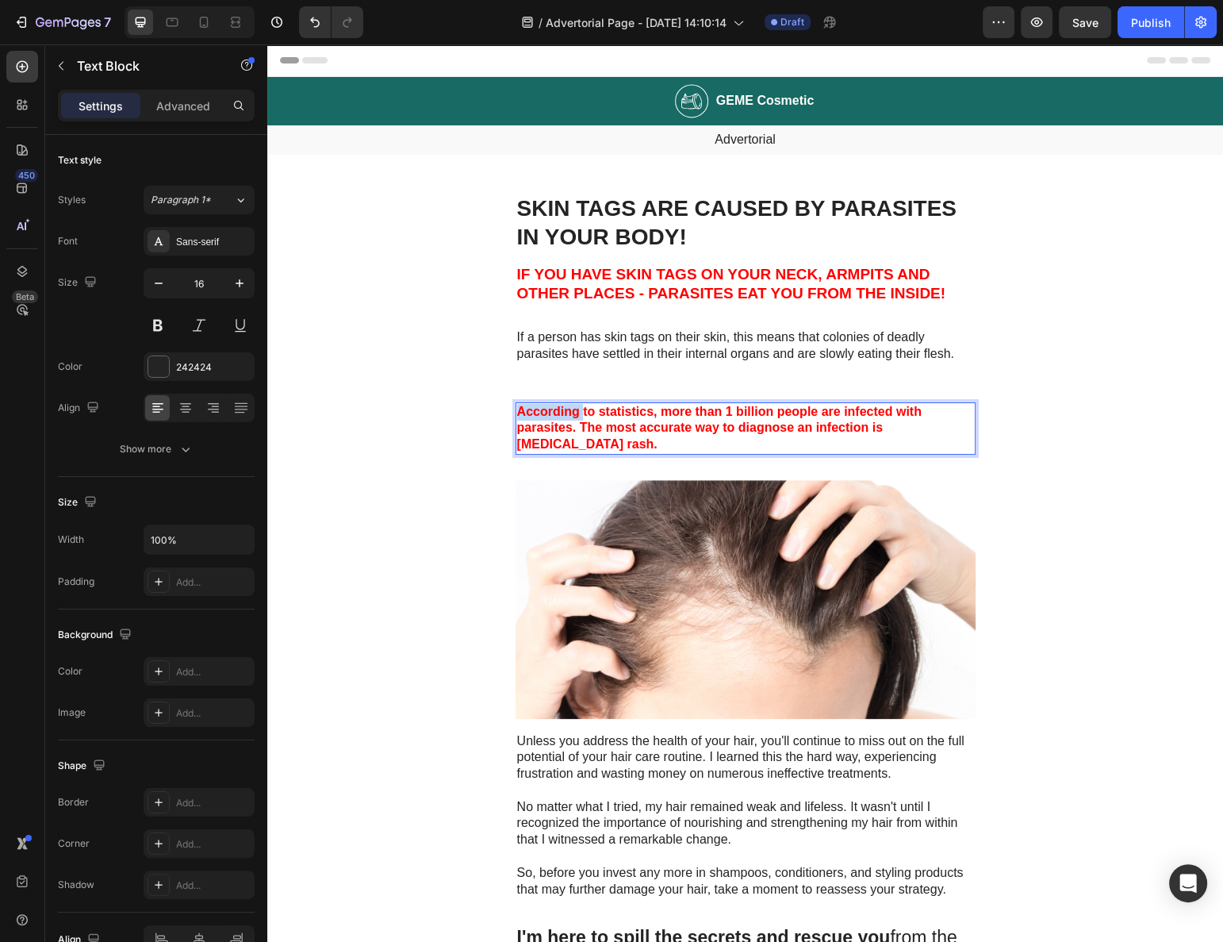
click at [559, 412] on strong "According to statistics, more than 1 billion people are infected with parasites…" at bounding box center [719, 428] width 405 height 47
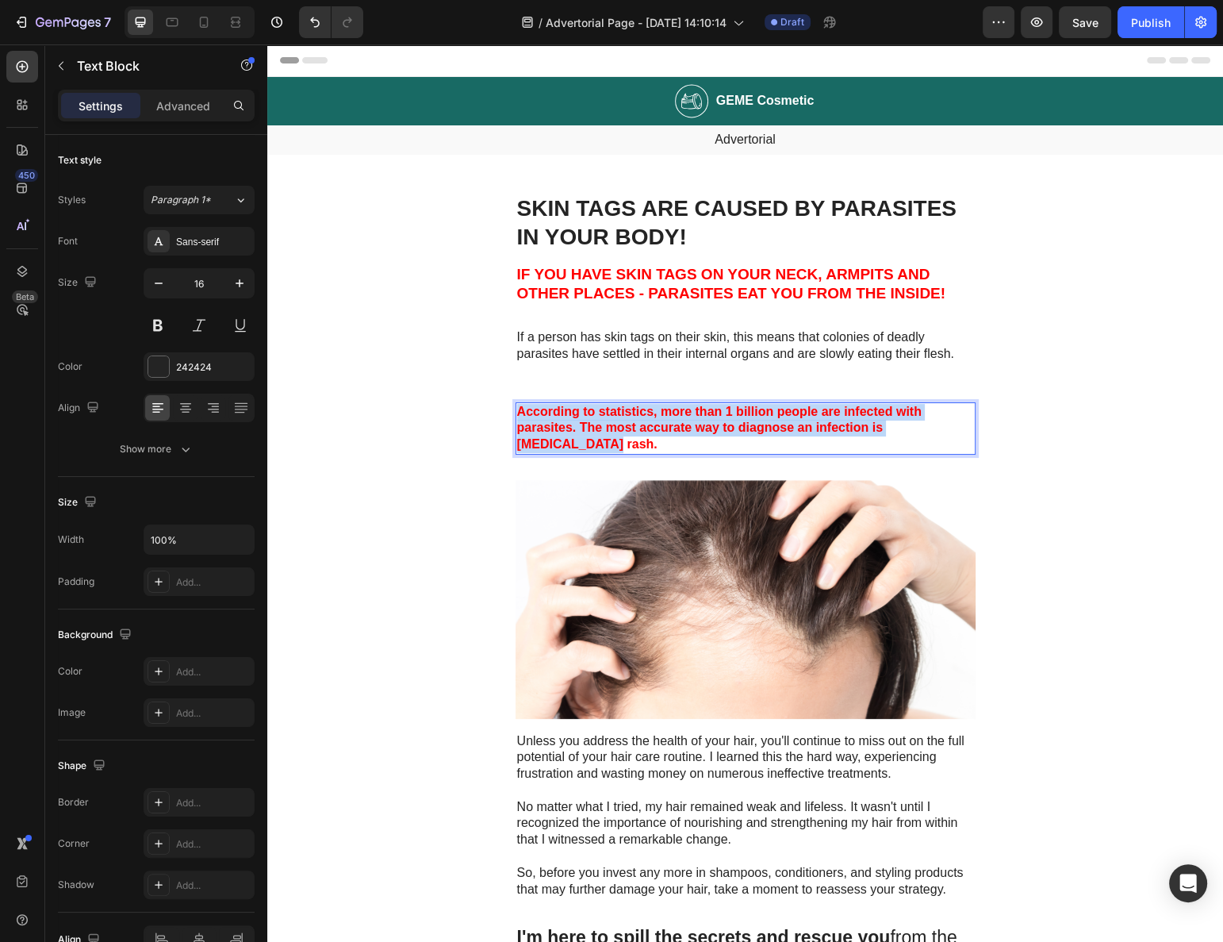
click at [559, 412] on strong "According to statistics, more than 1 billion people are infected with parasites…" at bounding box center [719, 428] width 405 height 47
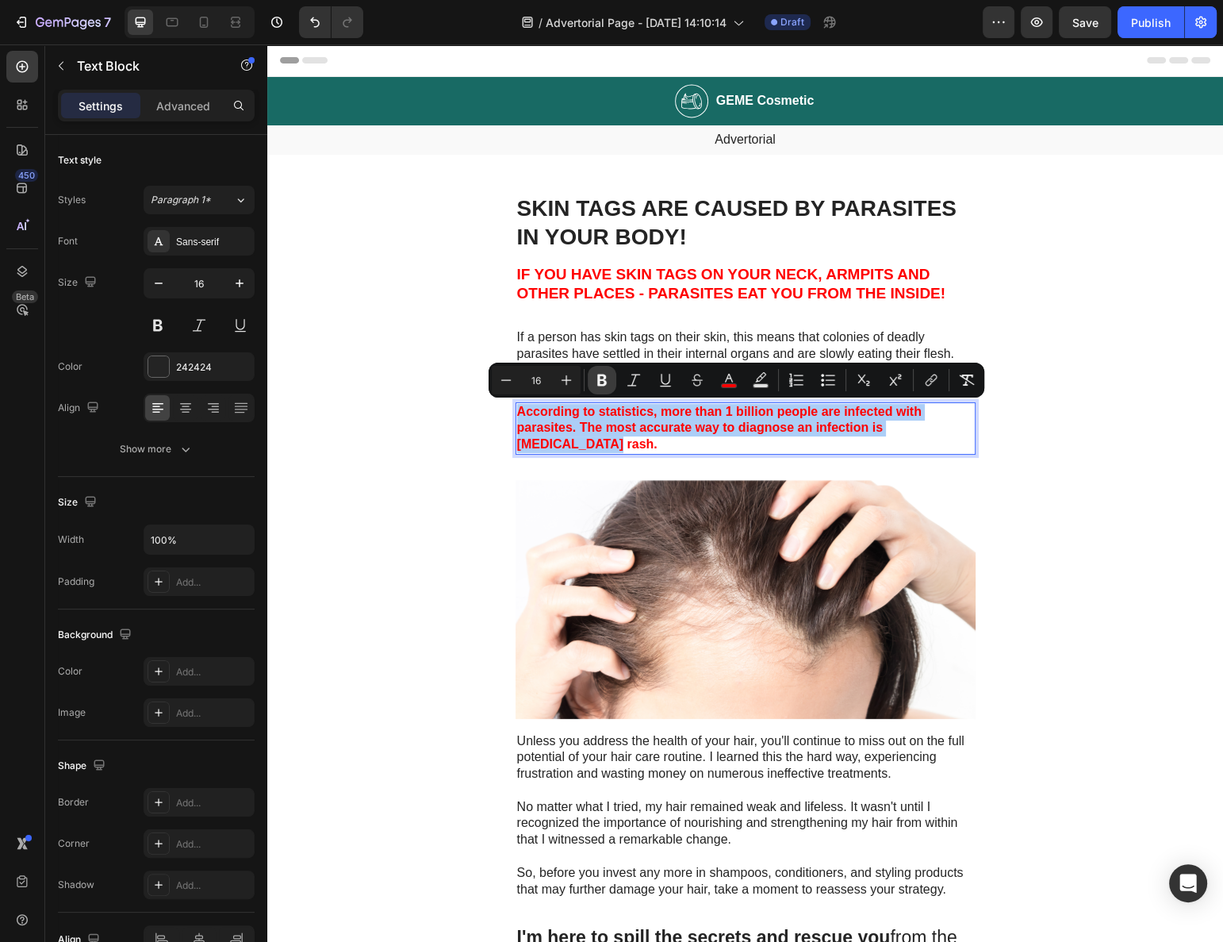
click at [593, 382] on button "Bold" at bounding box center [602, 380] width 29 height 29
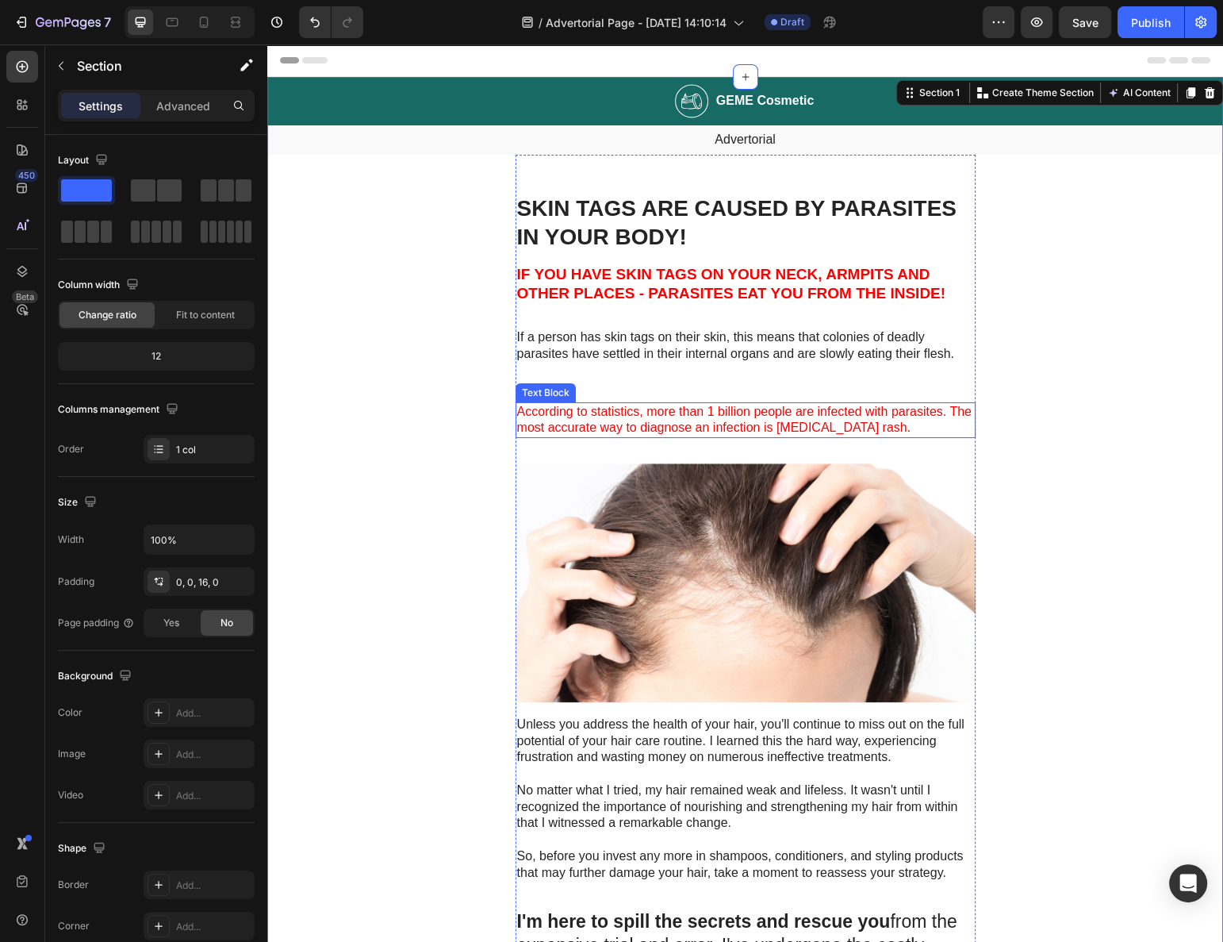
click at [531, 411] on span "According to statistics, more than 1 billion people are infected with parasites…" at bounding box center [744, 420] width 455 height 30
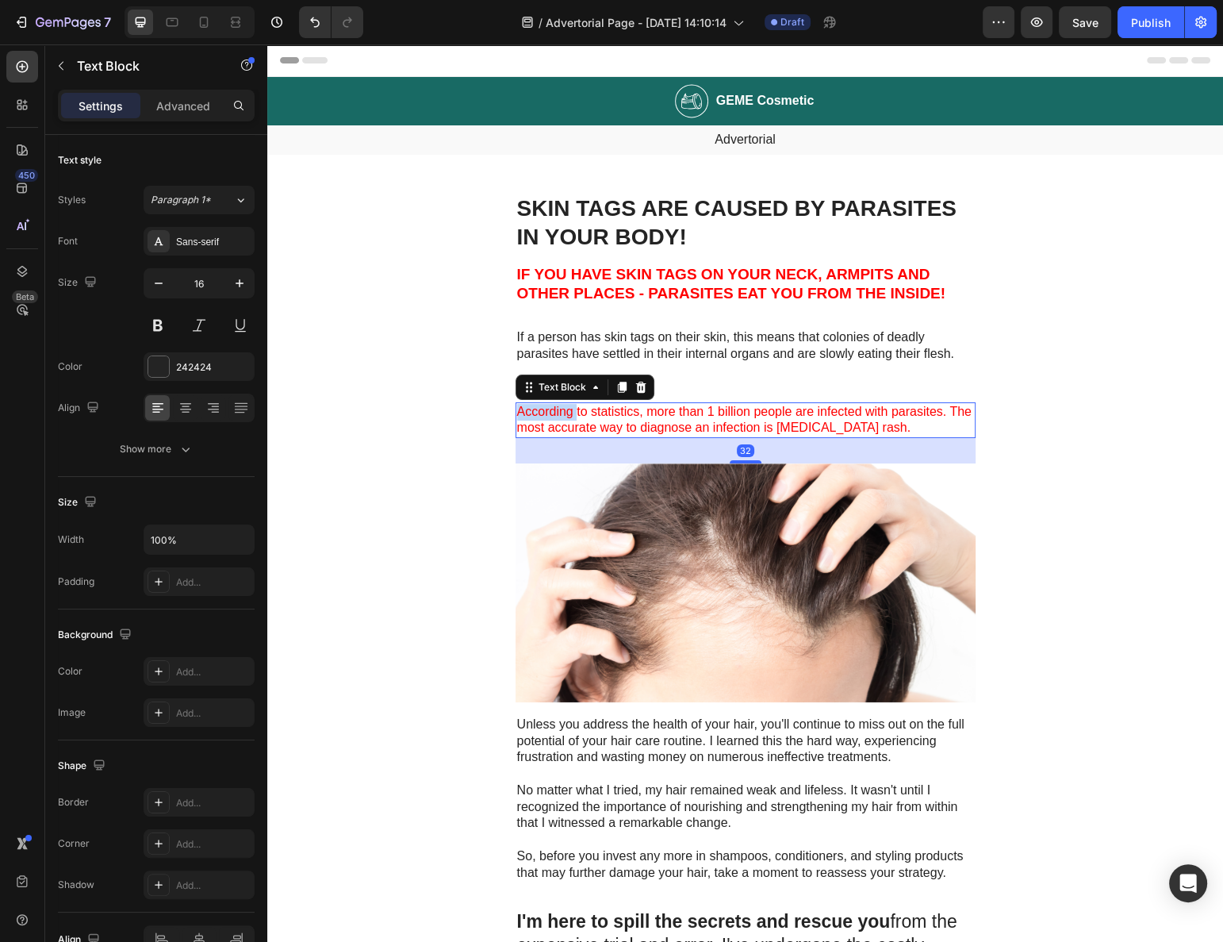
click at [519, 411] on span "According to statistics, more than 1 billion people are infected with parasites…" at bounding box center [744, 420] width 455 height 30
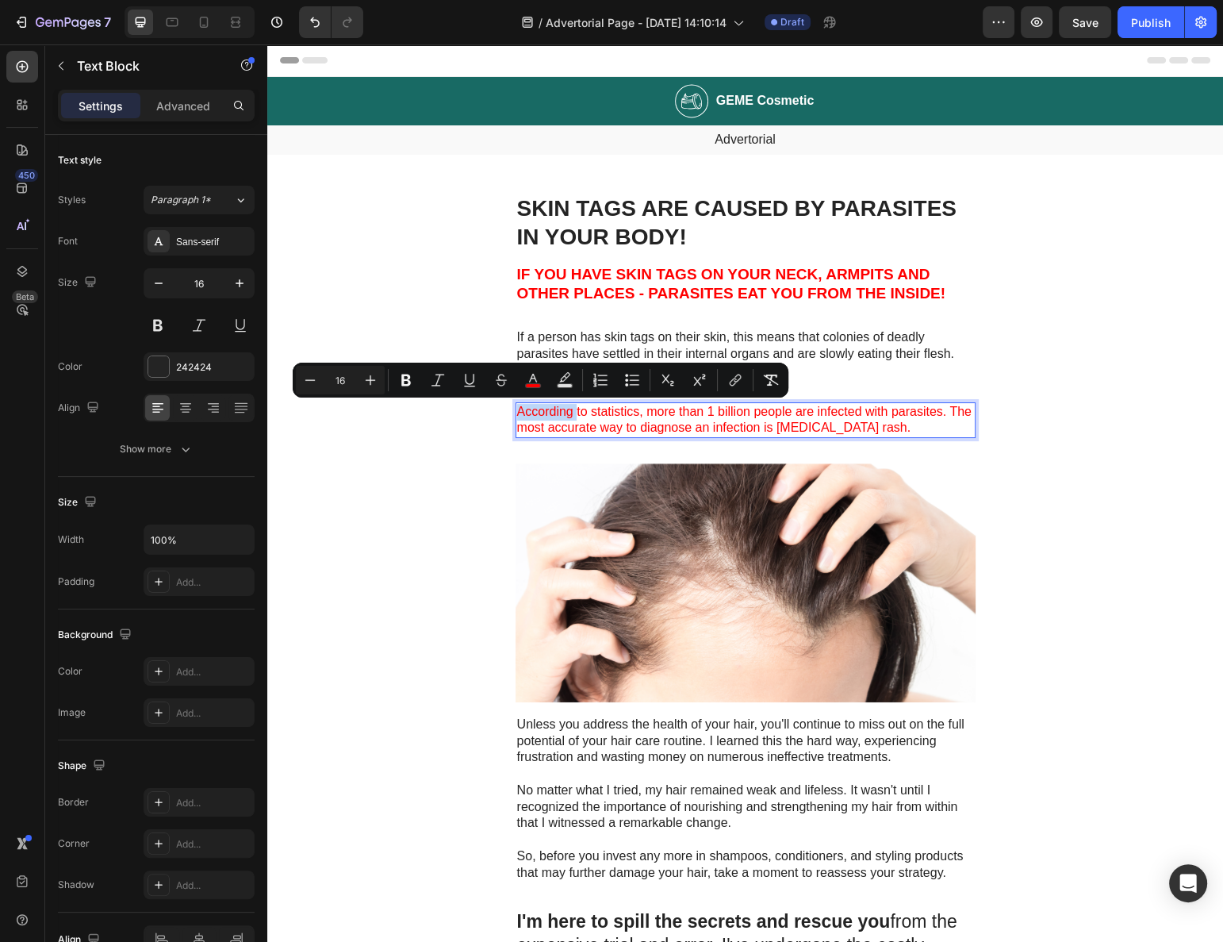
click at [517, 409] on span "According to statistics, more than 1 billion people are infected with parasites…" at bounding box center [744, 420] width 455 height 30
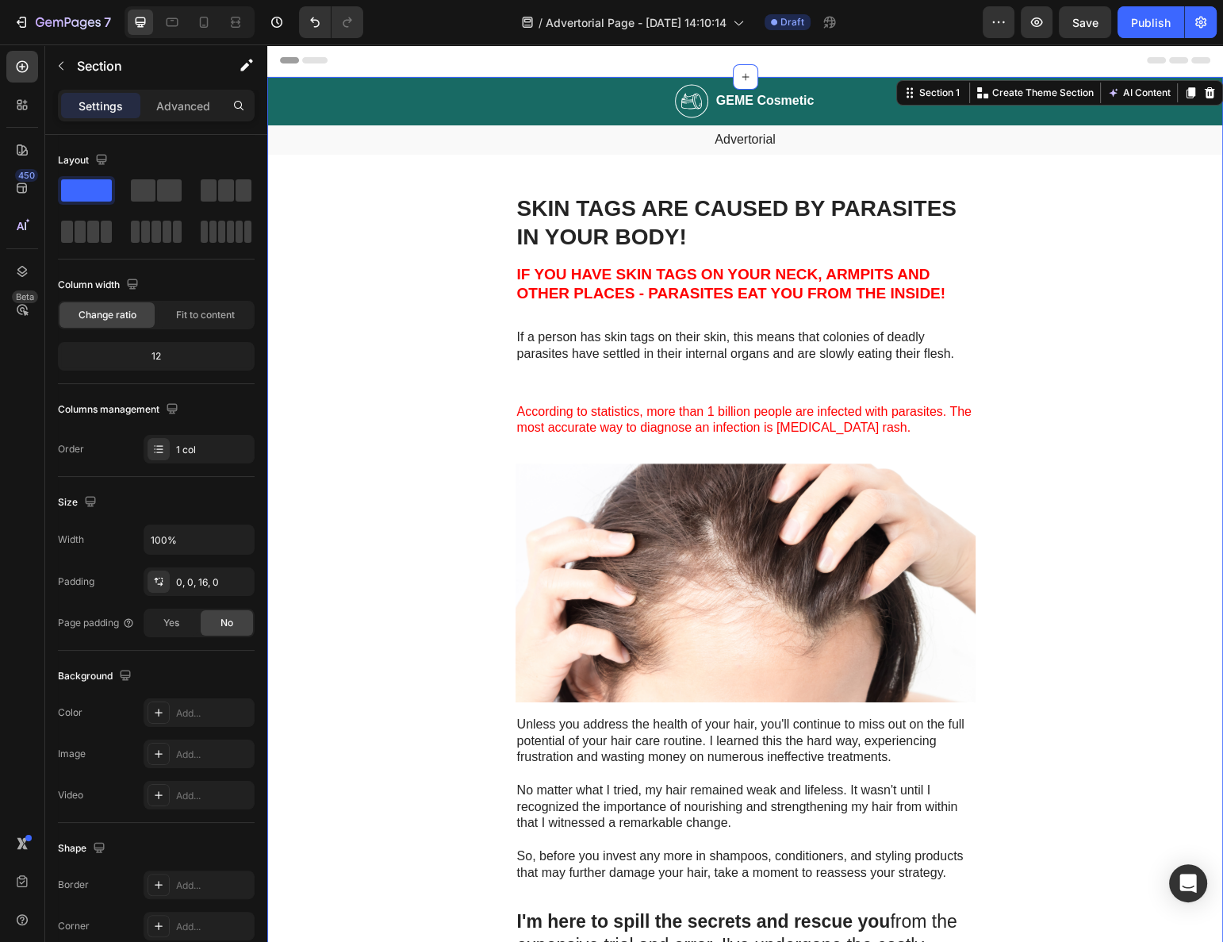
click at [542, 414] on span "According to statistics, more than 1 billion people are infected with parasites…" at bounding box center [744, 420] width 455 height 30
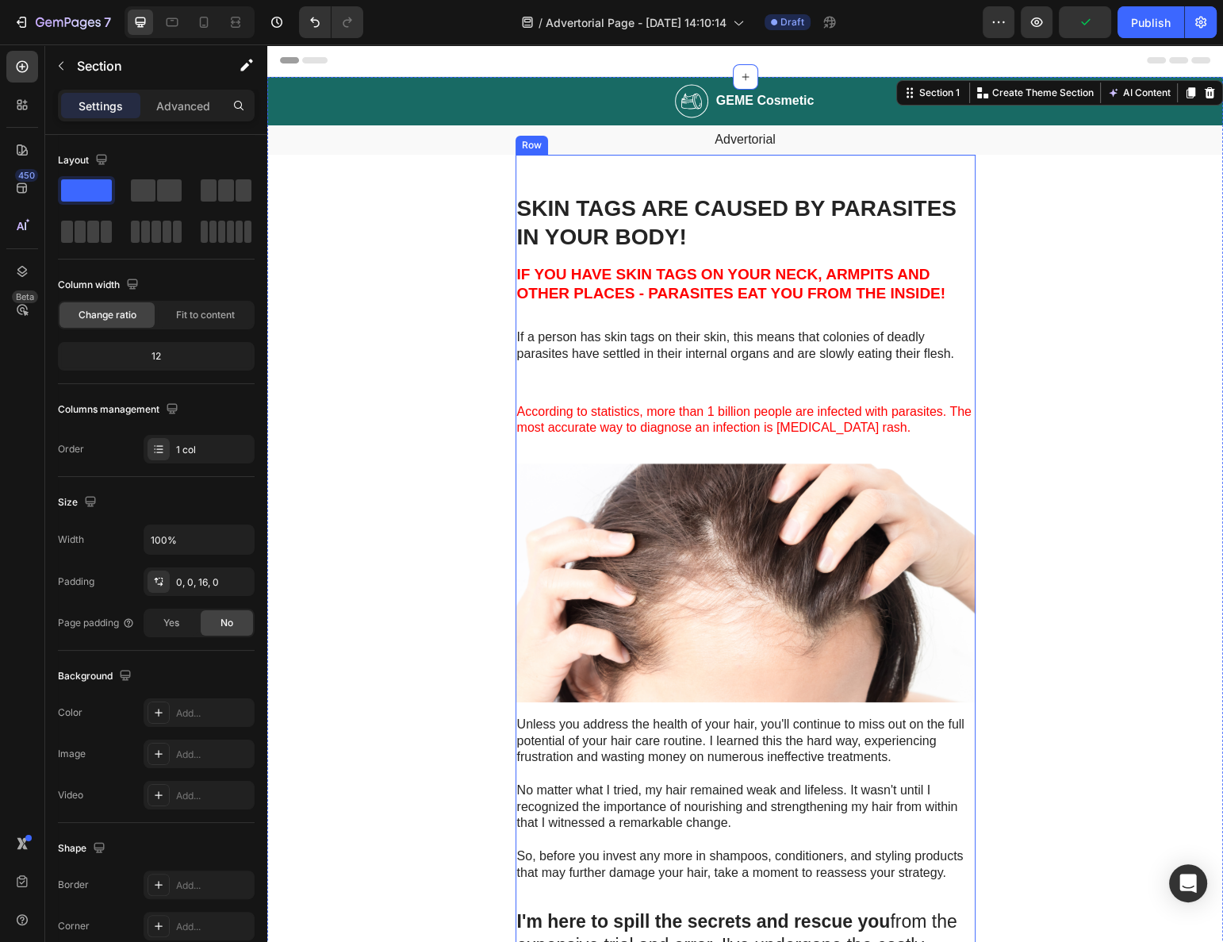
click at [585, 421] on span "According to statistics, more than 1 billion people are infected with parasites…" at bounding box center [744, 420] width 455 height 30
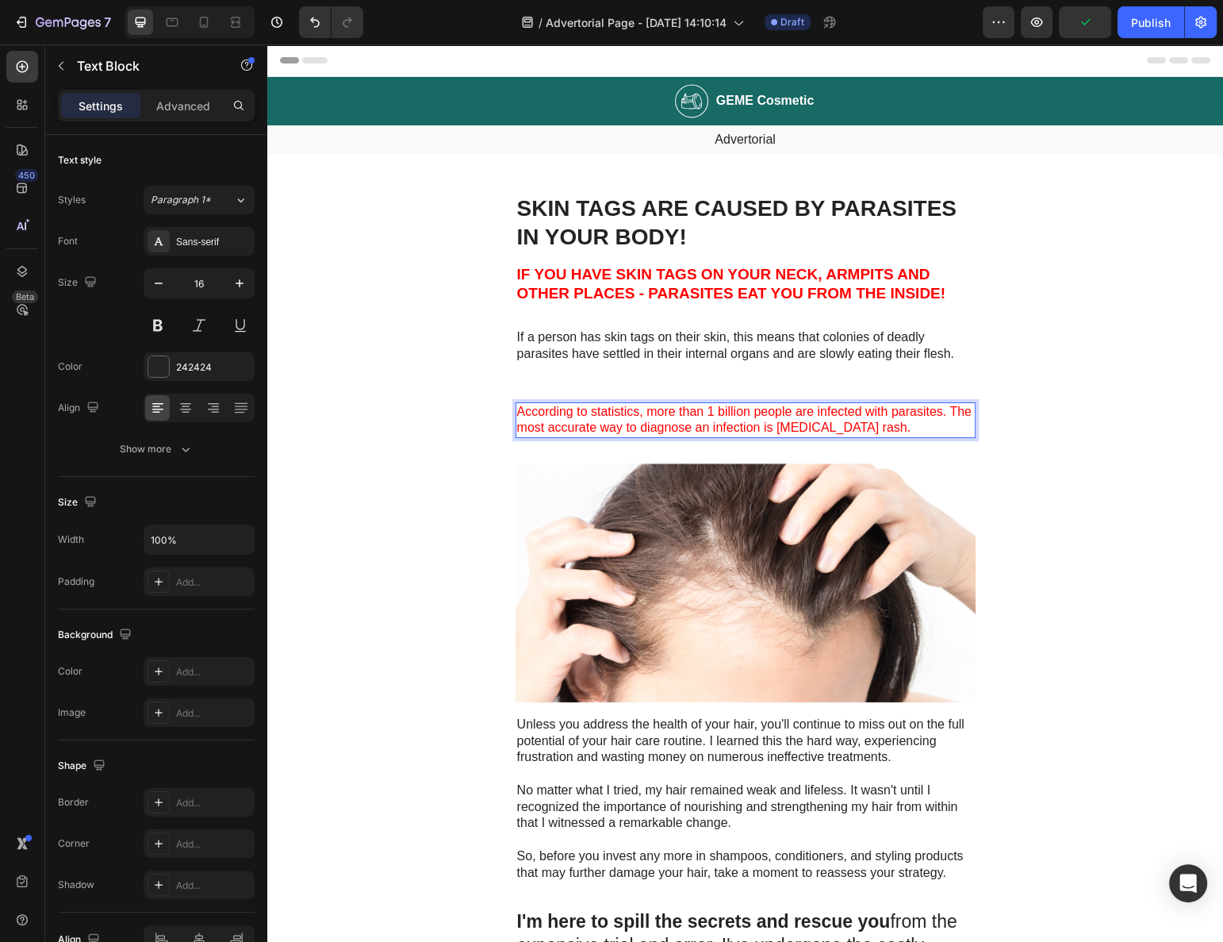
click at [585, 421] on span "According to statistics, more than 1 billion people are infected with parasites…" at bounding box center [744, 420] width 455 height 30
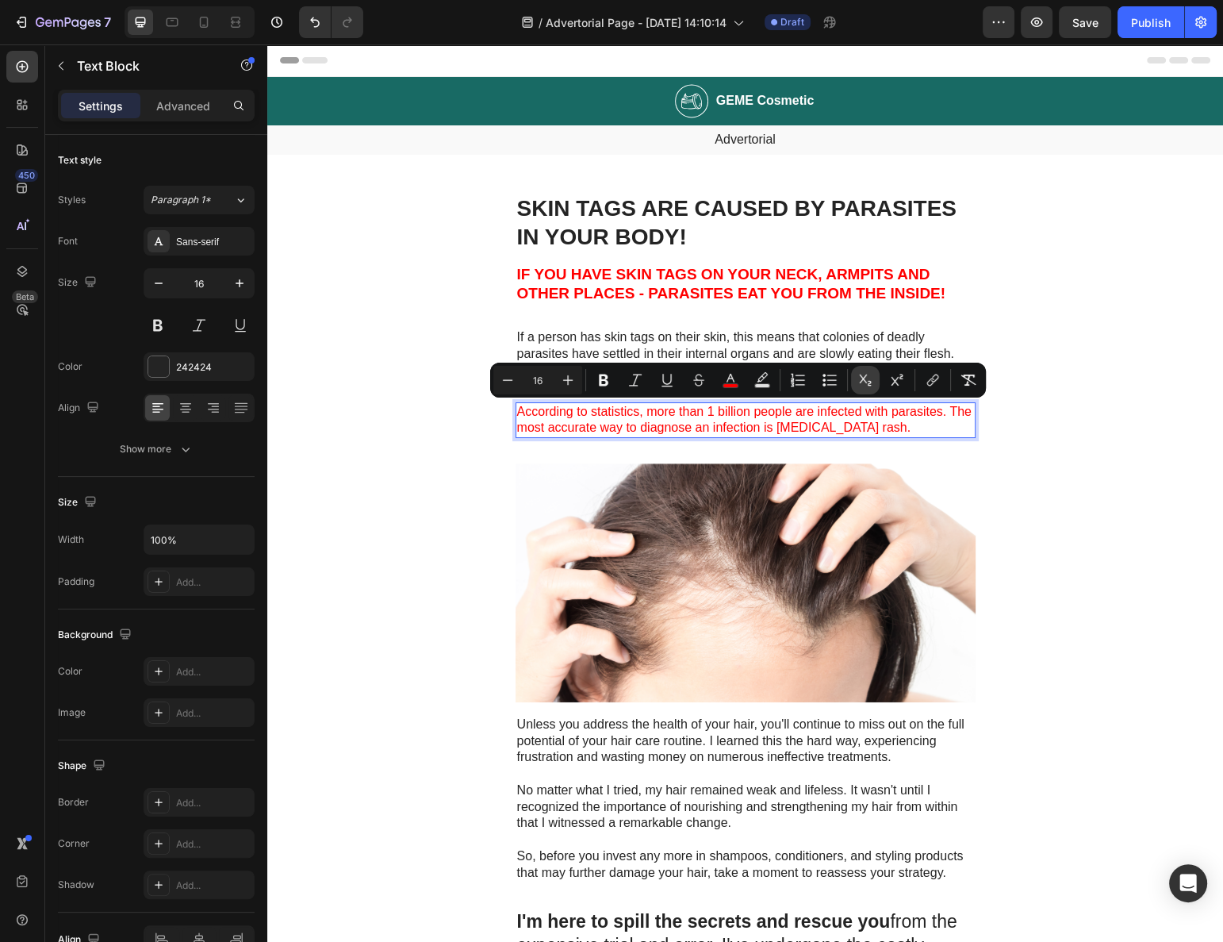
click at [874, 382] on button "Subscript" at bounding box center [865, 380] width 29 height 29
click at [891, 384] on icon "Editor contextual toolbar" at bounding box center [897, 380] width 16 height 16
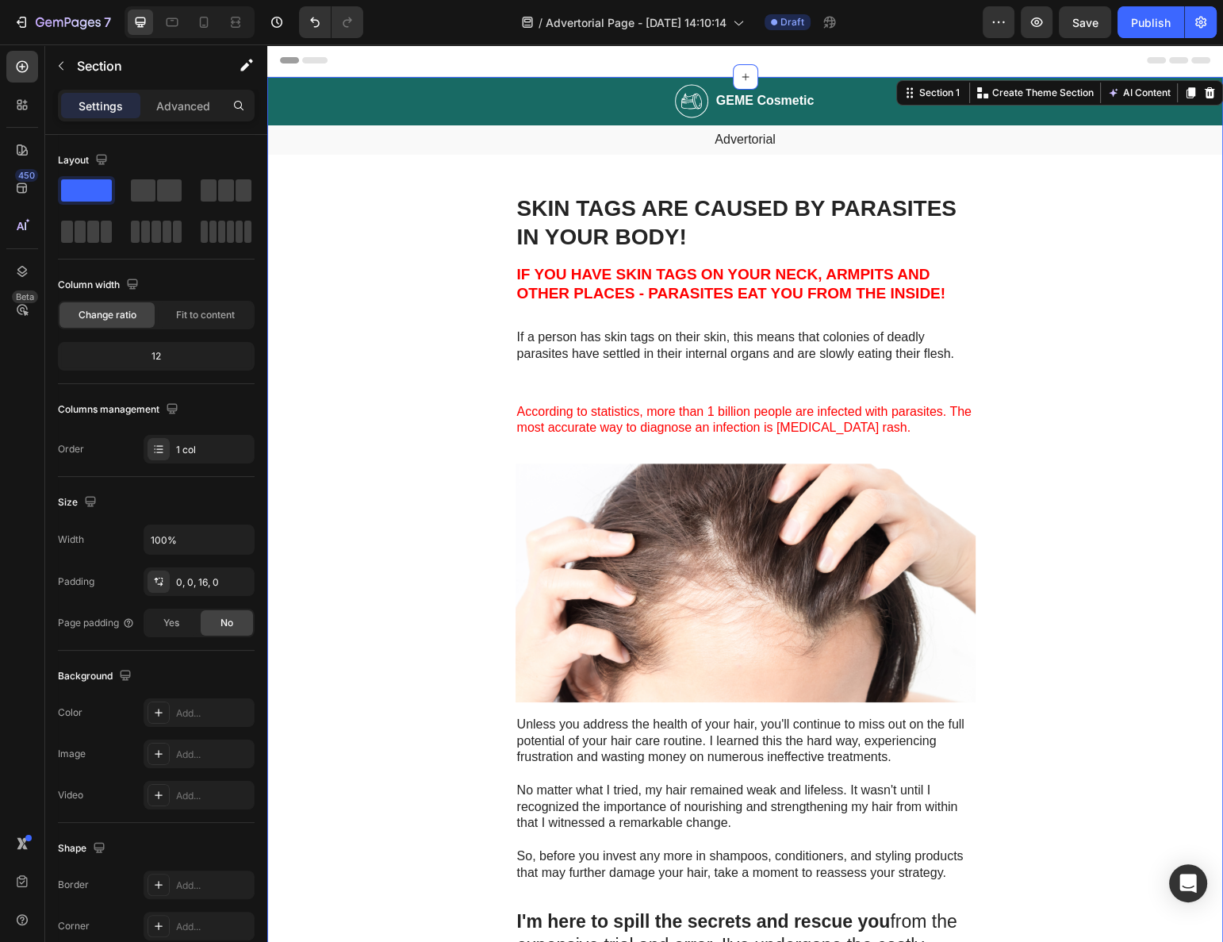
click at [624, 417] on span "According to statistics, more than 1 billion people are infected with parasites…" at bounding box center [744, 420] width 455 height 30
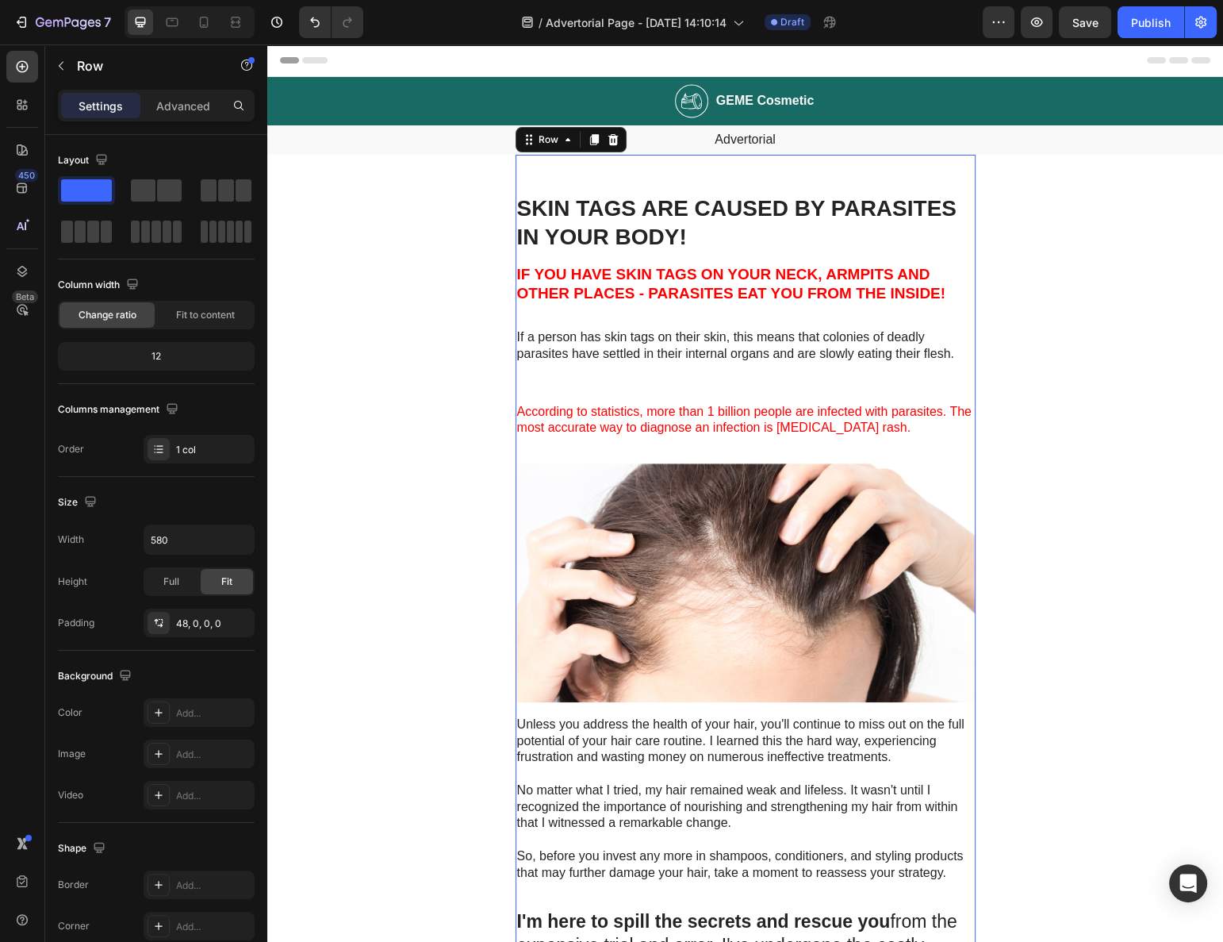
click at [720, 348] on p "If a person has skin tags on their skin, this means that colonies of deadly par…" at bounding box center [745, 345] width 457 height 33
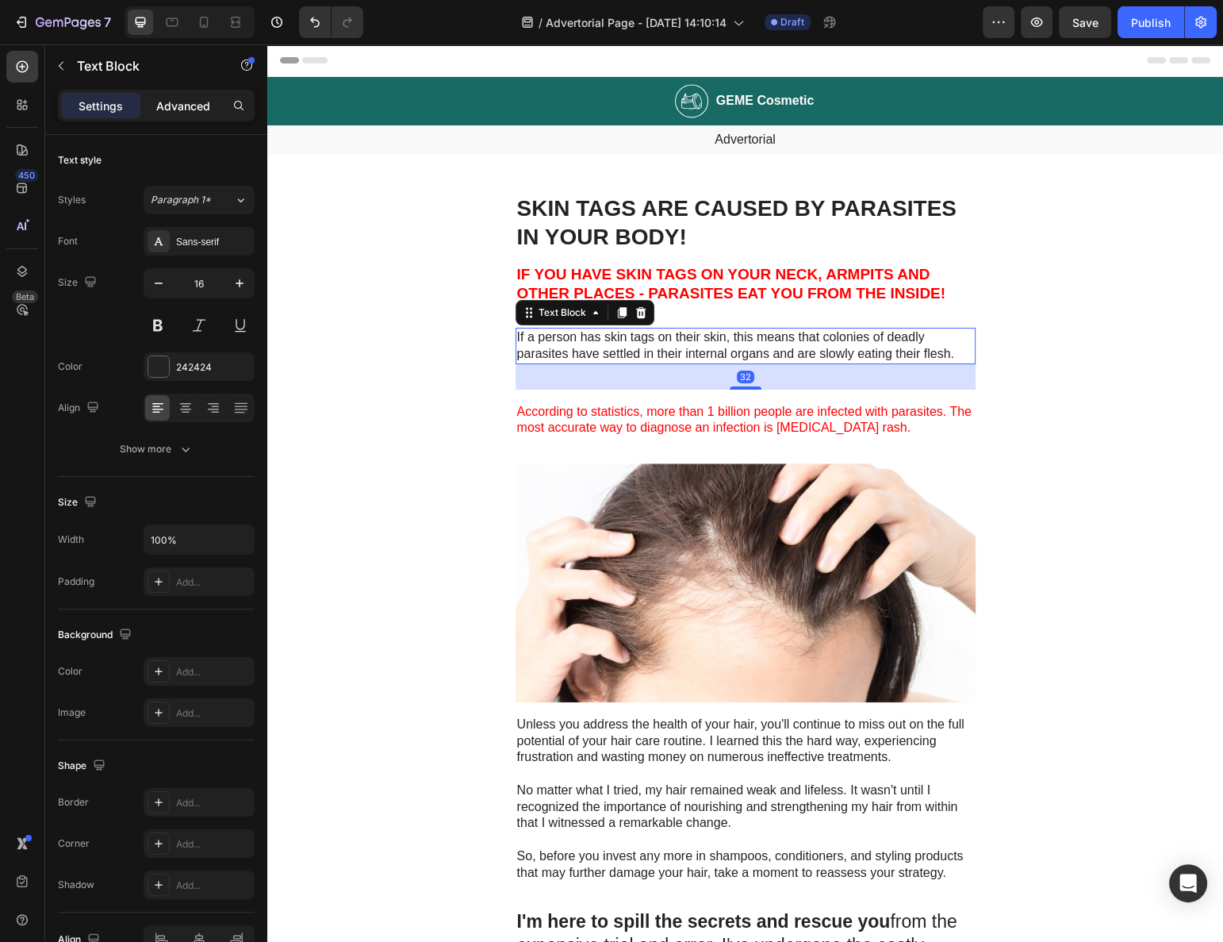
click at [198, 99] on p "Advanced" at bounding box center [183, 106] width 54 height 17
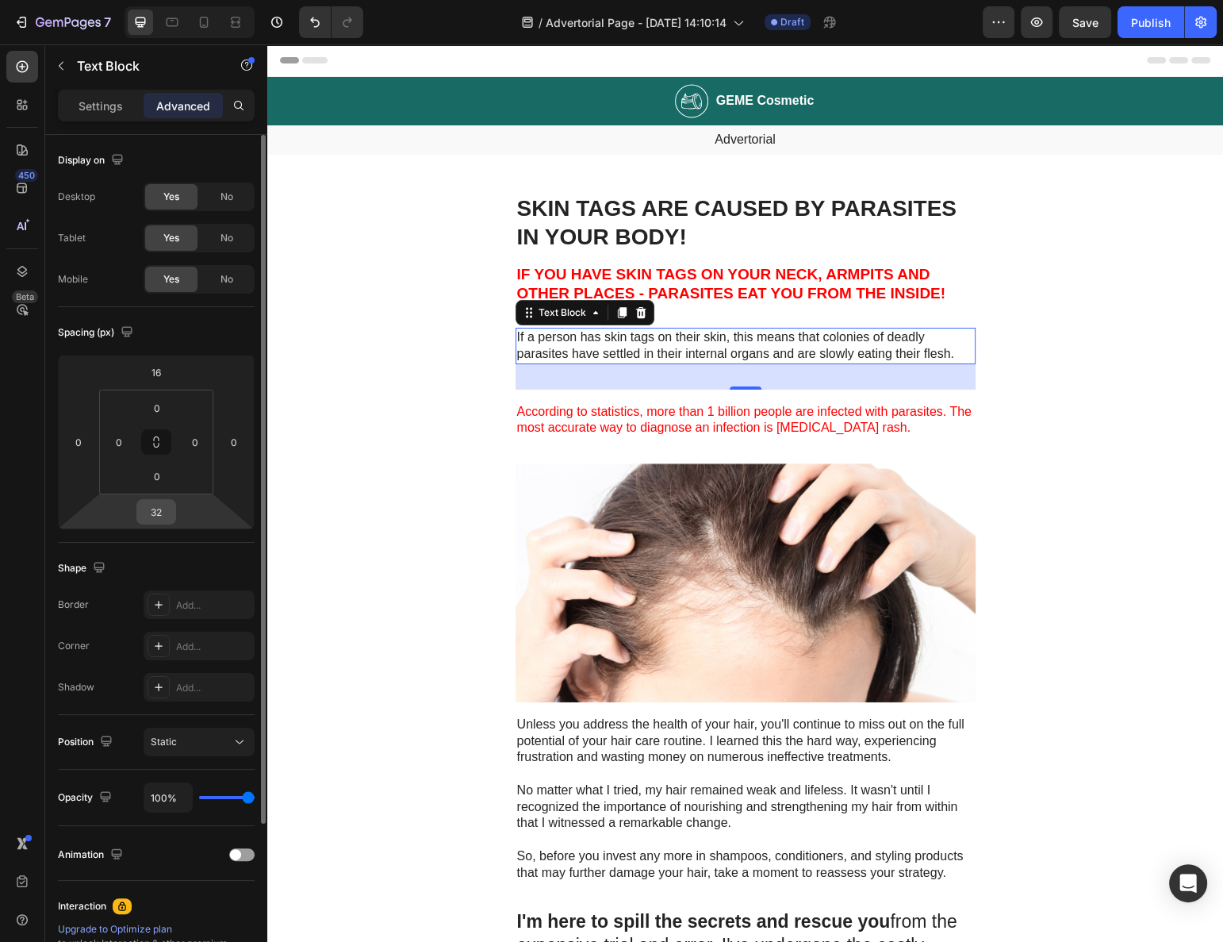
click at [167, 513] on input "32" at bounding box center [156, 512] width 32 height 24
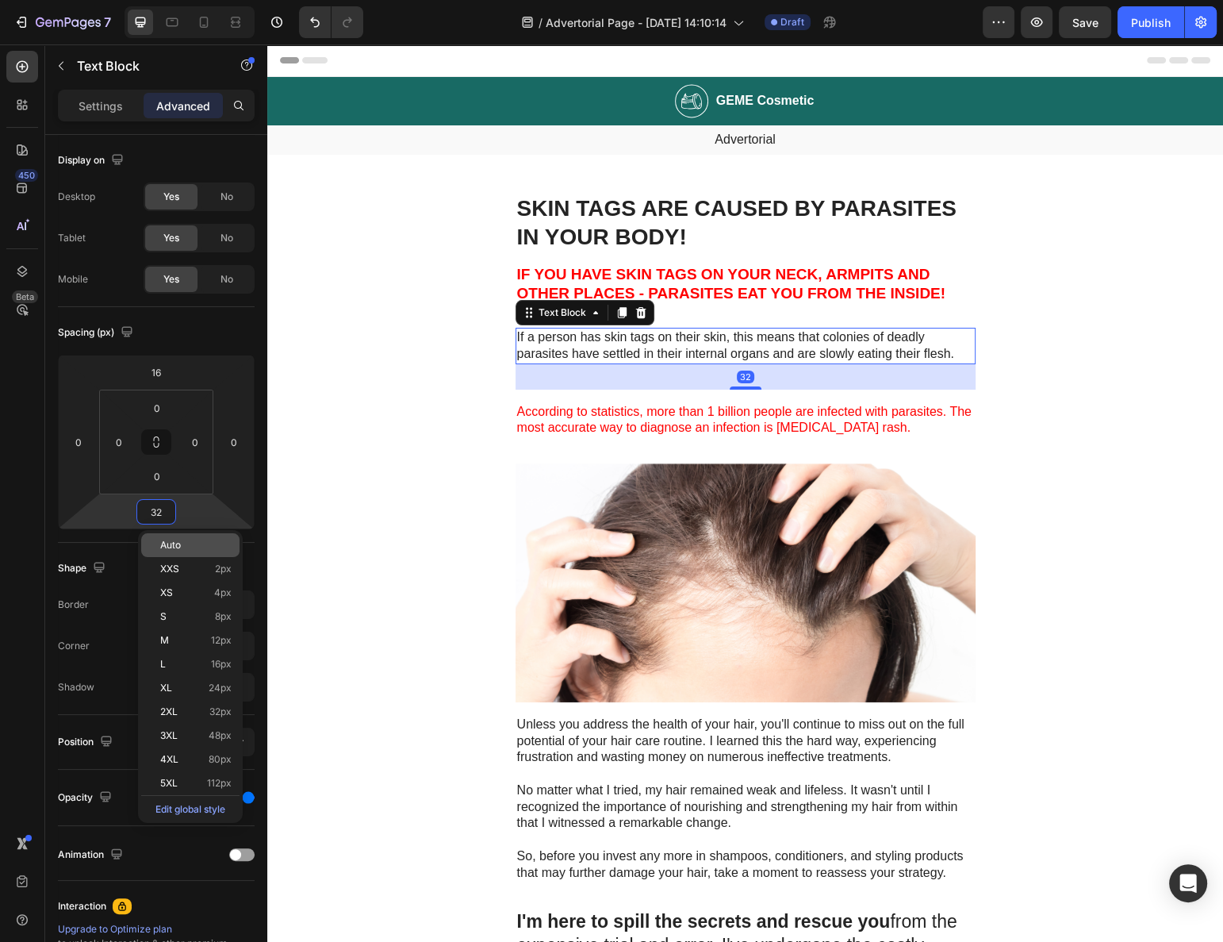
click at [168, 540] on span "Auto" at bounding box center [170, 544] width 21 height 11
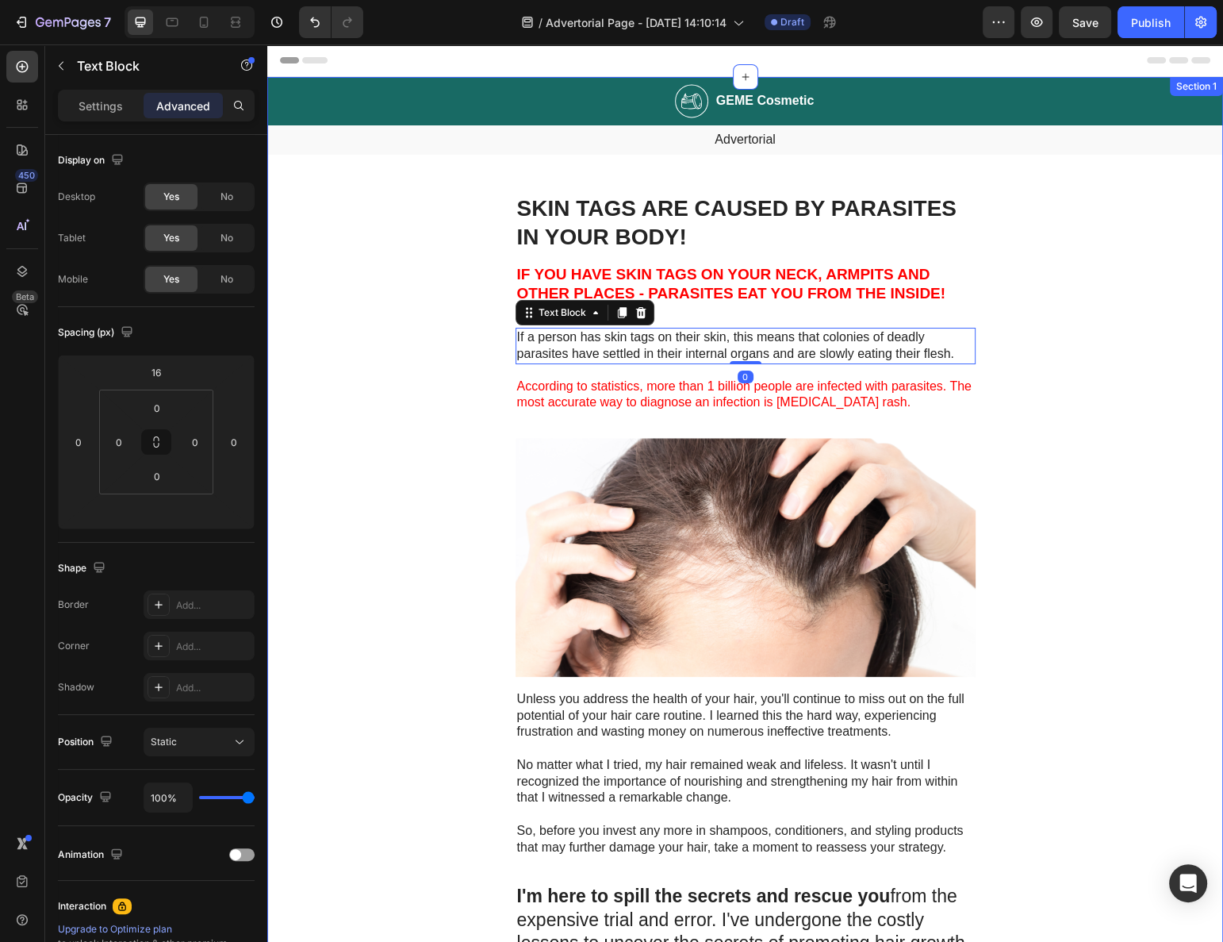
drag, startPoint x: 390, startPoint y: 423, endPoint x: 413, endPoint y: 417, distance: 23.7
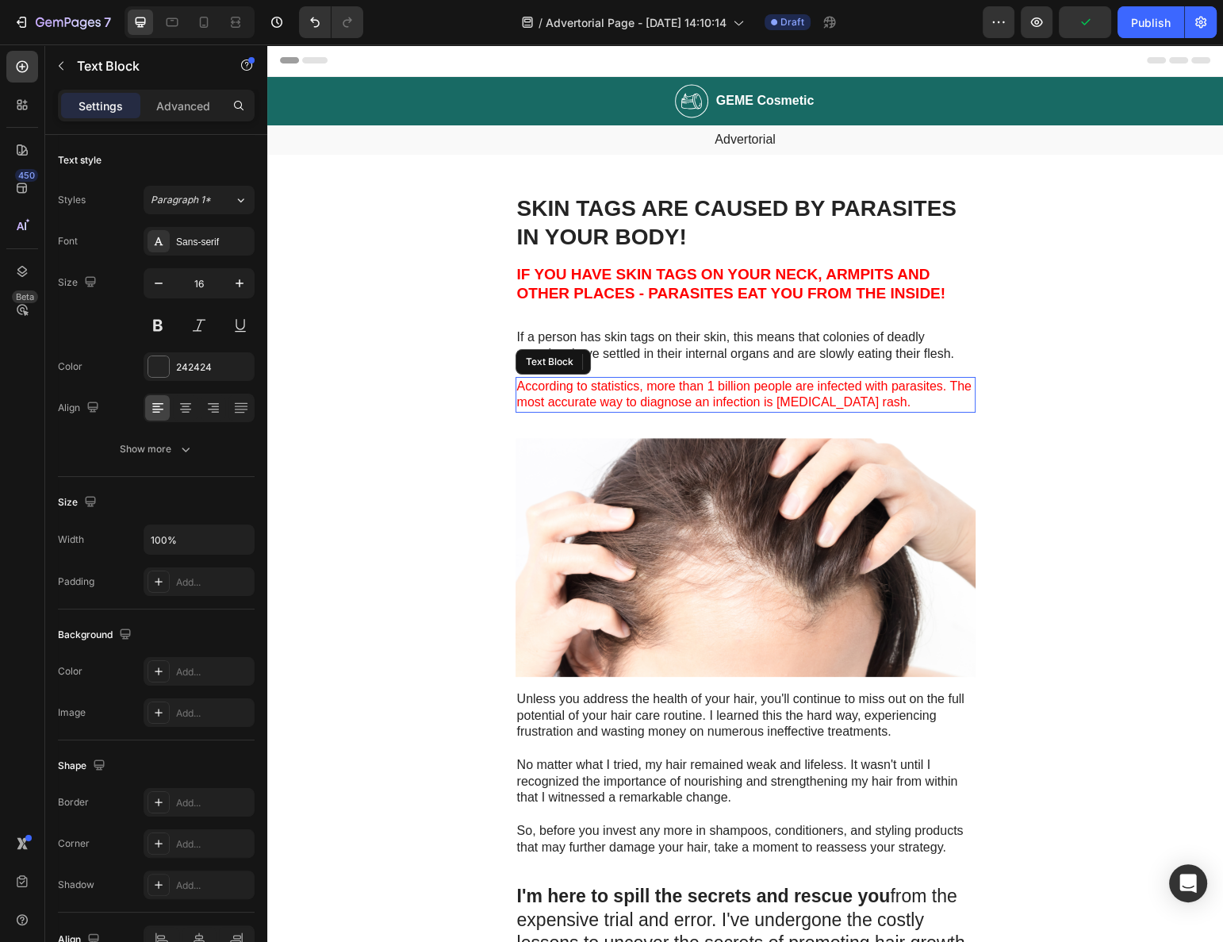
click at [591, 398] on span "According to statistics, more than 1 billion people are infected with parasites…" at bounding box center [744, 394] width 455 height 30
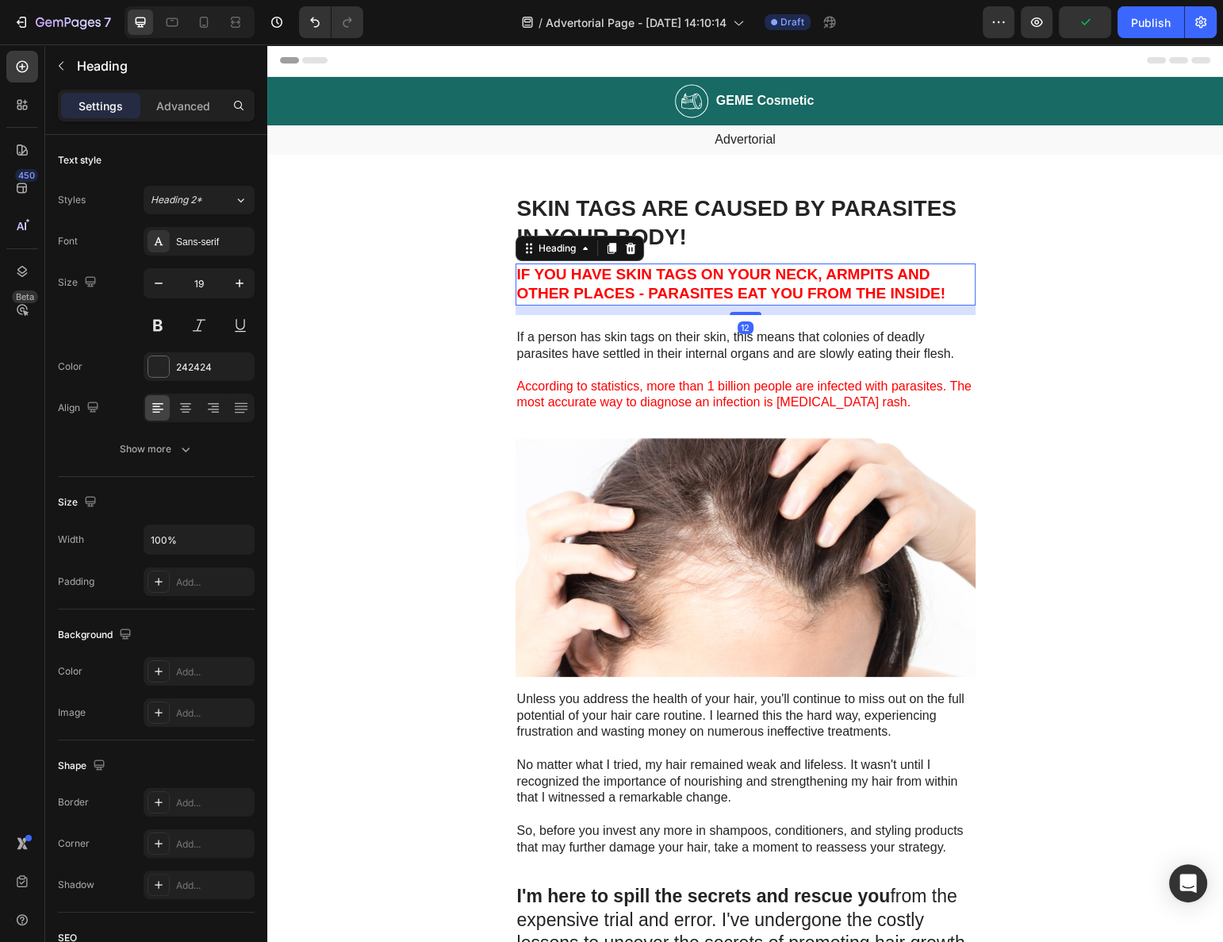
click at [734, 301] on p "⁠⁠⁠⁠⁠⁠⁠ IF YOU HAVE SKIN TAGS ON YOUR NECK, ARMPITS AND OTHER PLACES - PARASITE…" at bounding box center [745, 284] width 457 height 39
click at [678, 344] on p "If a person has skin tags on their skin, this means that colonies of deadly par…" at bounding box center [745, 345] width 457 height 33
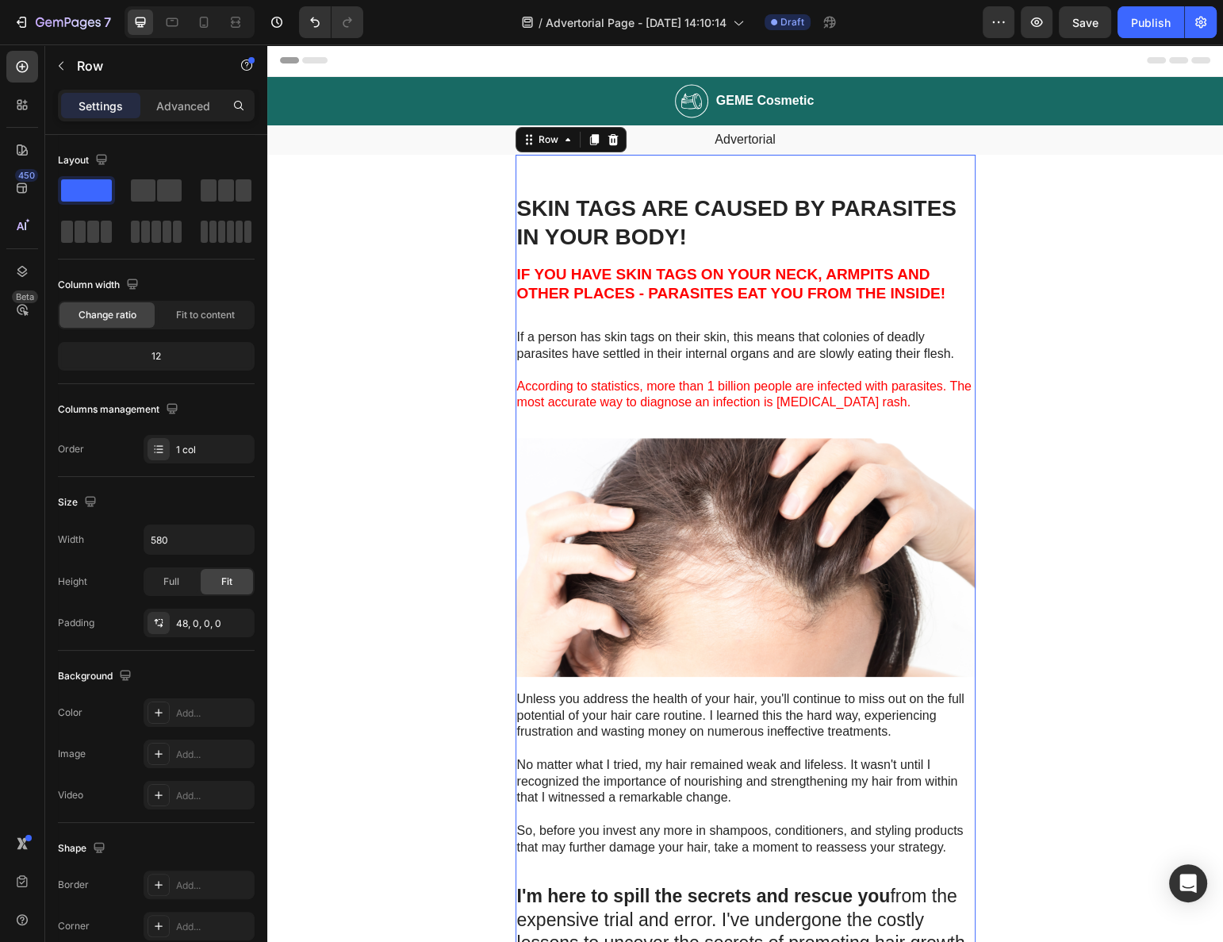
click at [682, 279] on strong "IF YOU HAVE SKIN TAGS ON YOUR NECK, ARMPITS AND OTHER PLACES - PARASITES EAT YO…" at bounding box center [731, 284] width 428 height 36
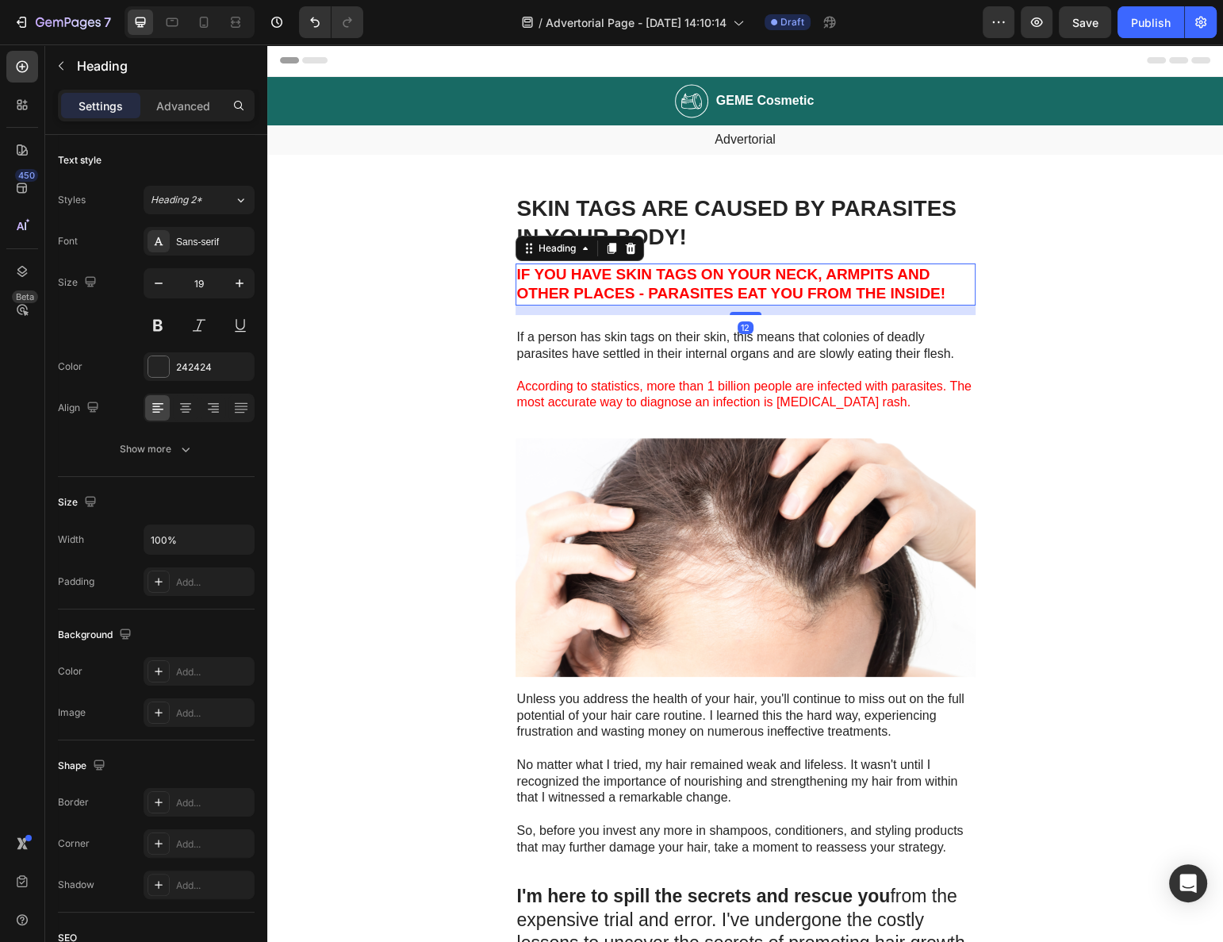
click at [655, 332] on p "If a person has skin tags on their skin, this means that colonies of deadly par…" at bounding box center [745, 345] width 457 height 33
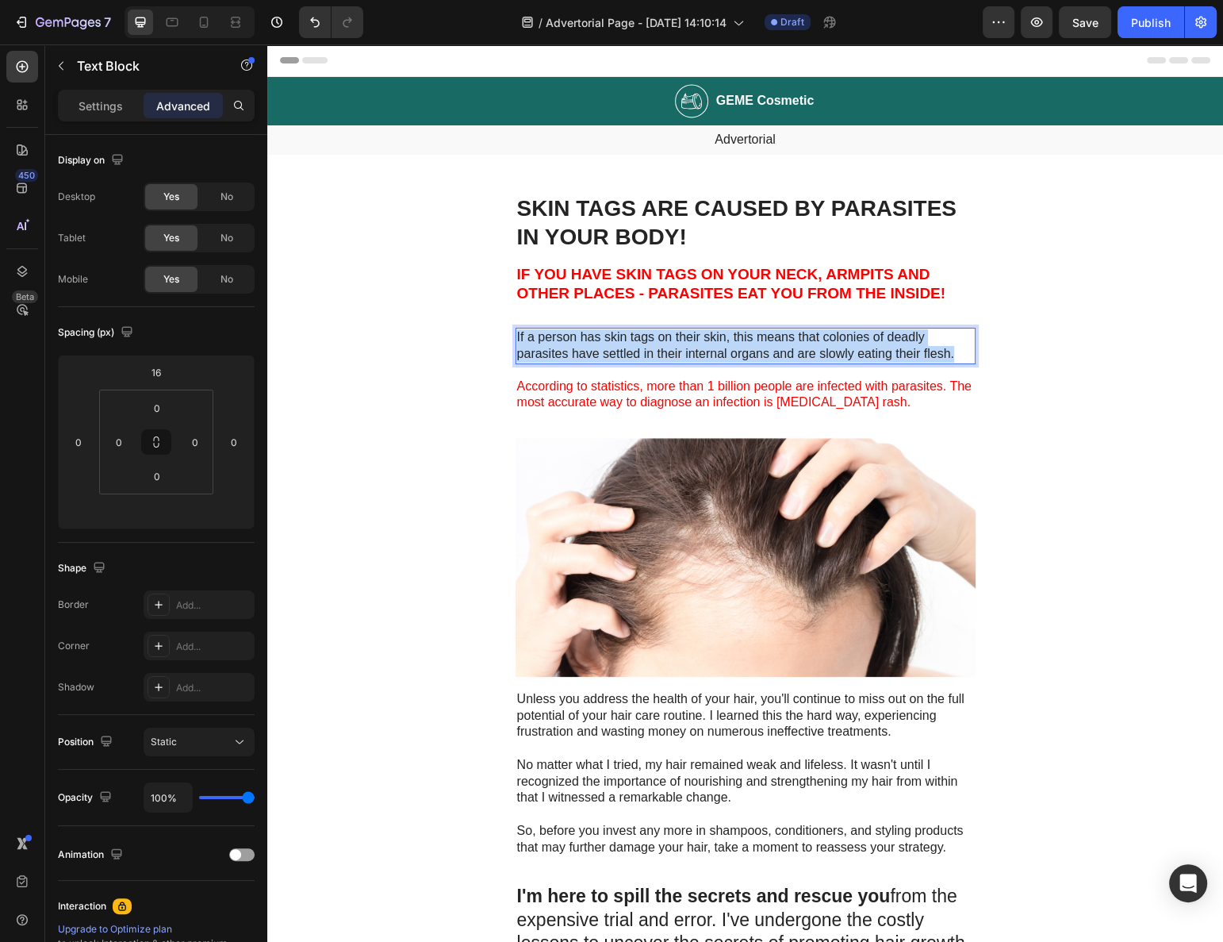
click at [655, 332] on p "If a person has skin tags on their skin, this means that colonies of deadly par…" at bounding box center [745, 345] width 457 height 33
click at [704, 284] on strong "IF YOU HAVE SKIN TAGS ON YOUR NECK, ARMPITS AND OTHER PLACES - PARASITES EAT YO…" at bounding box center [731, 284] width 428 height 36
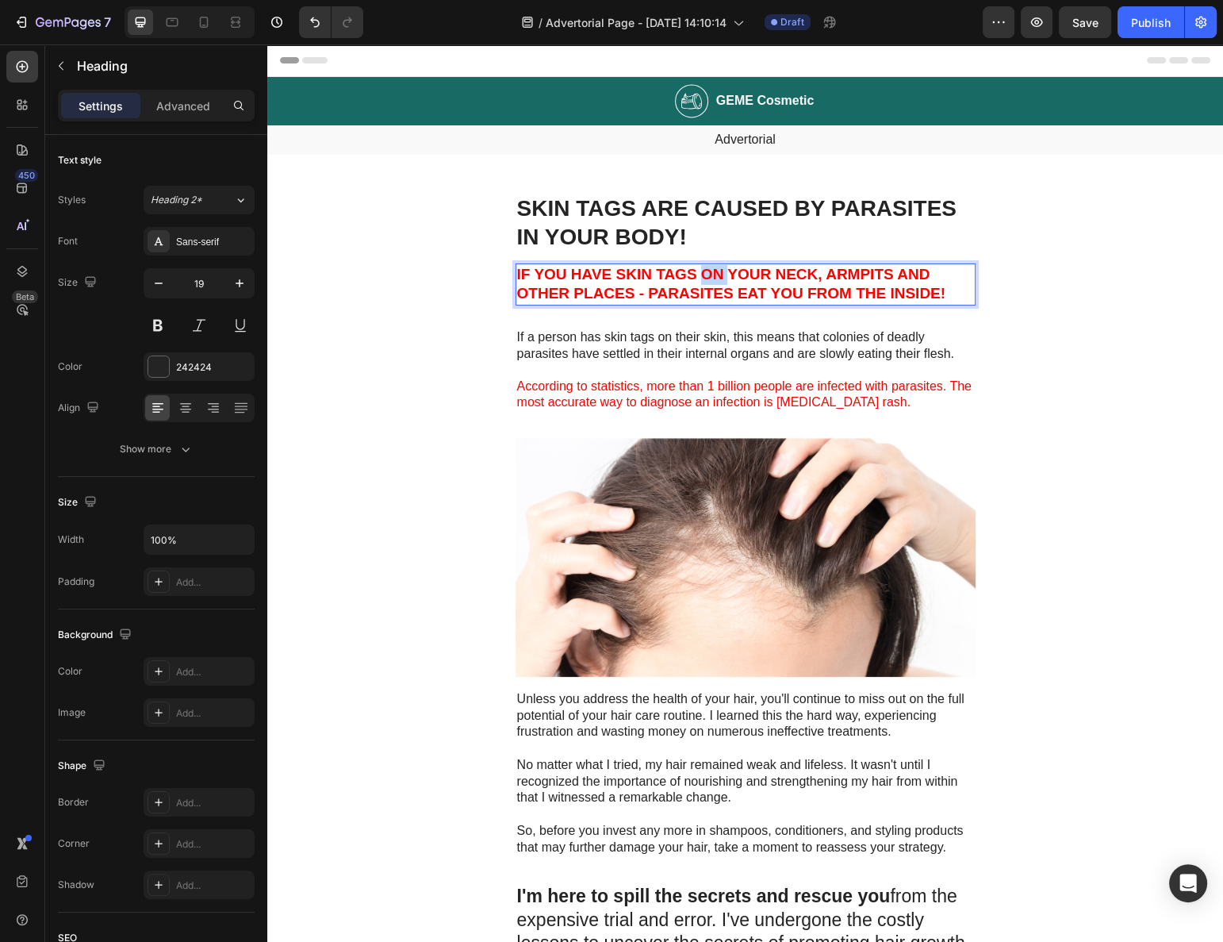
click at [707, 276] on strong "IF YOU HAVE SKIN TAGS ON YOUR NECK, ARMPITS AND OTHER PLACES - PARASITES EAT YO…" at bounding box center [731, 284] width 428 height 36
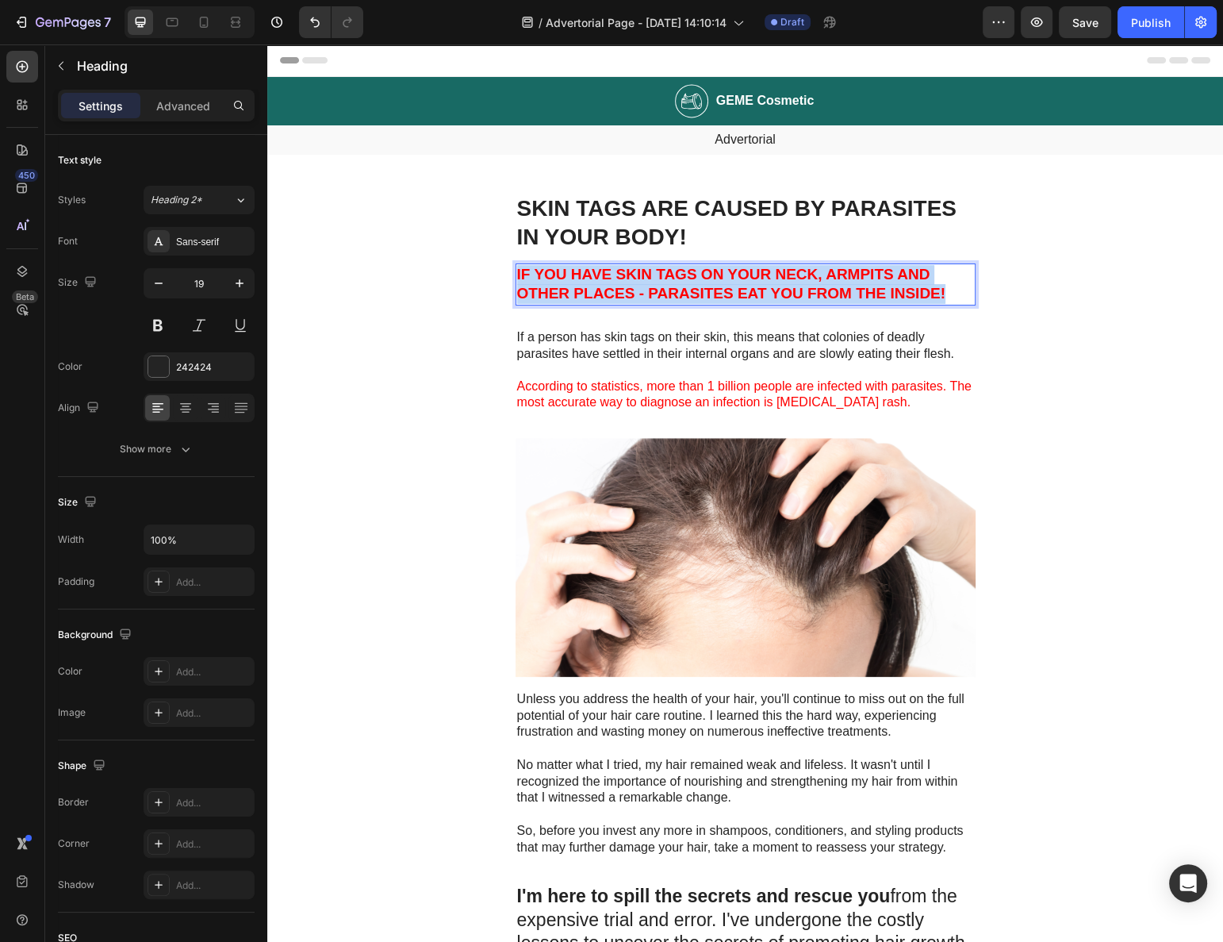
click at [703, 276] on strong "IF YOU HAVE SKIN TAGS ON YOUR NECK, ARMPITS AND OTHER PLACES - PARASITES EAT YO…" at bounding box center [731, 284] width 428 height 36
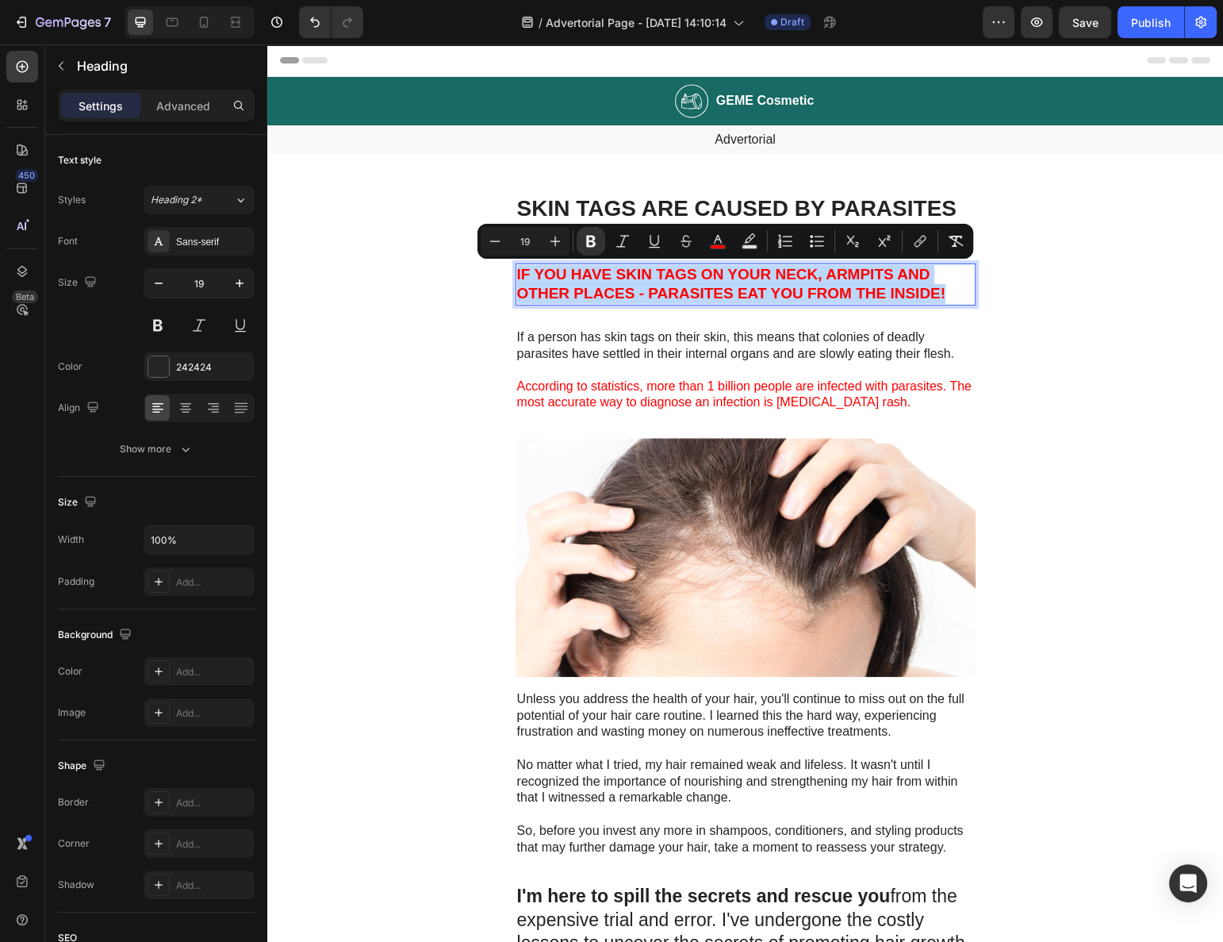
click at [622, 294] on strong "IF YOU HAVE SKIN TAGS ON YOUR NECK, ARMPITS AND OTHER PLACES - PARASITES EAT YO…" at bounding box center [731, 284] width 428 height 36
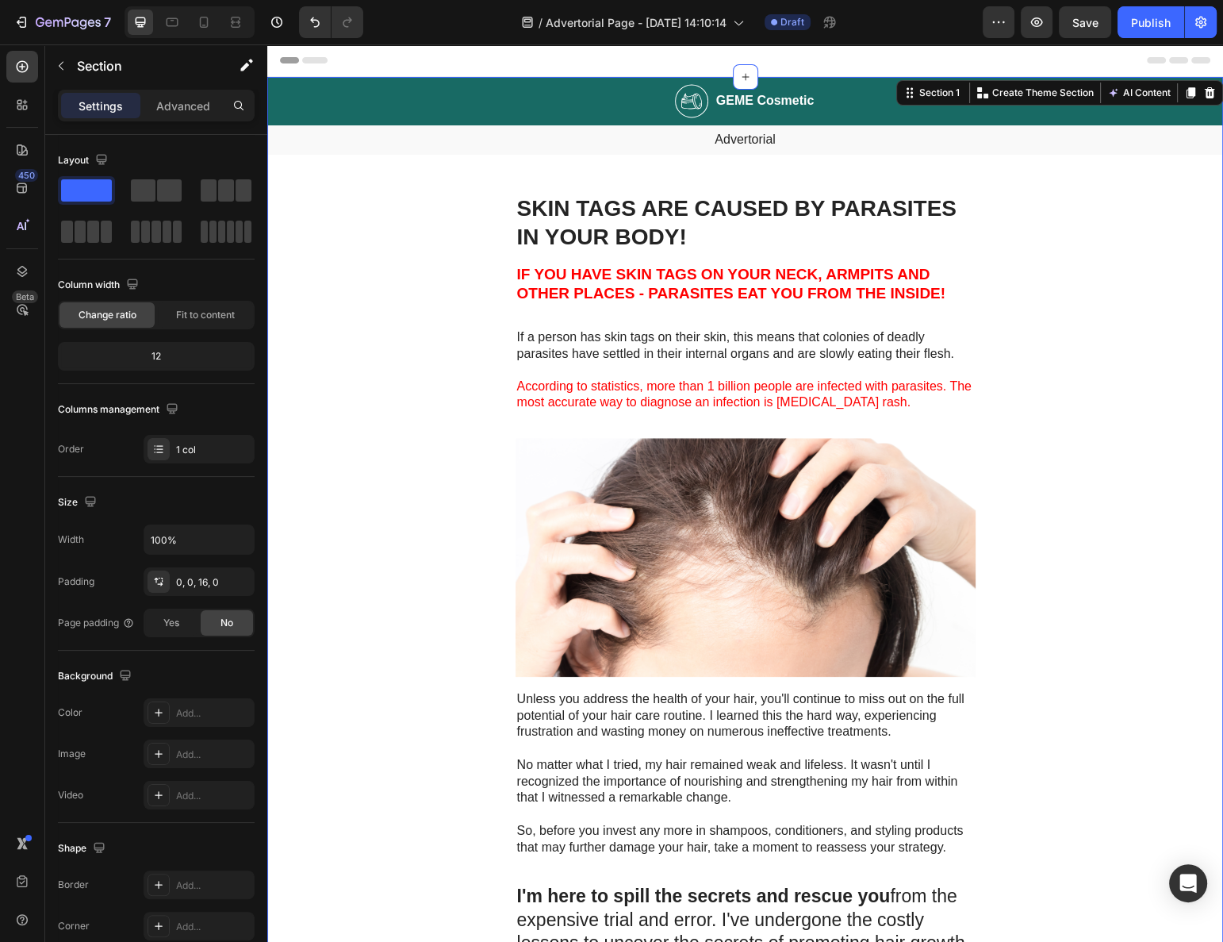
click at [566, 284] on strong "IF YOU HAVE SKIN TAGS ON YOUR NECK, ARMPITS AND OTHER PLACES - PARASITES EAT YO…" at bounding box center [731, 284] width 428 height 36
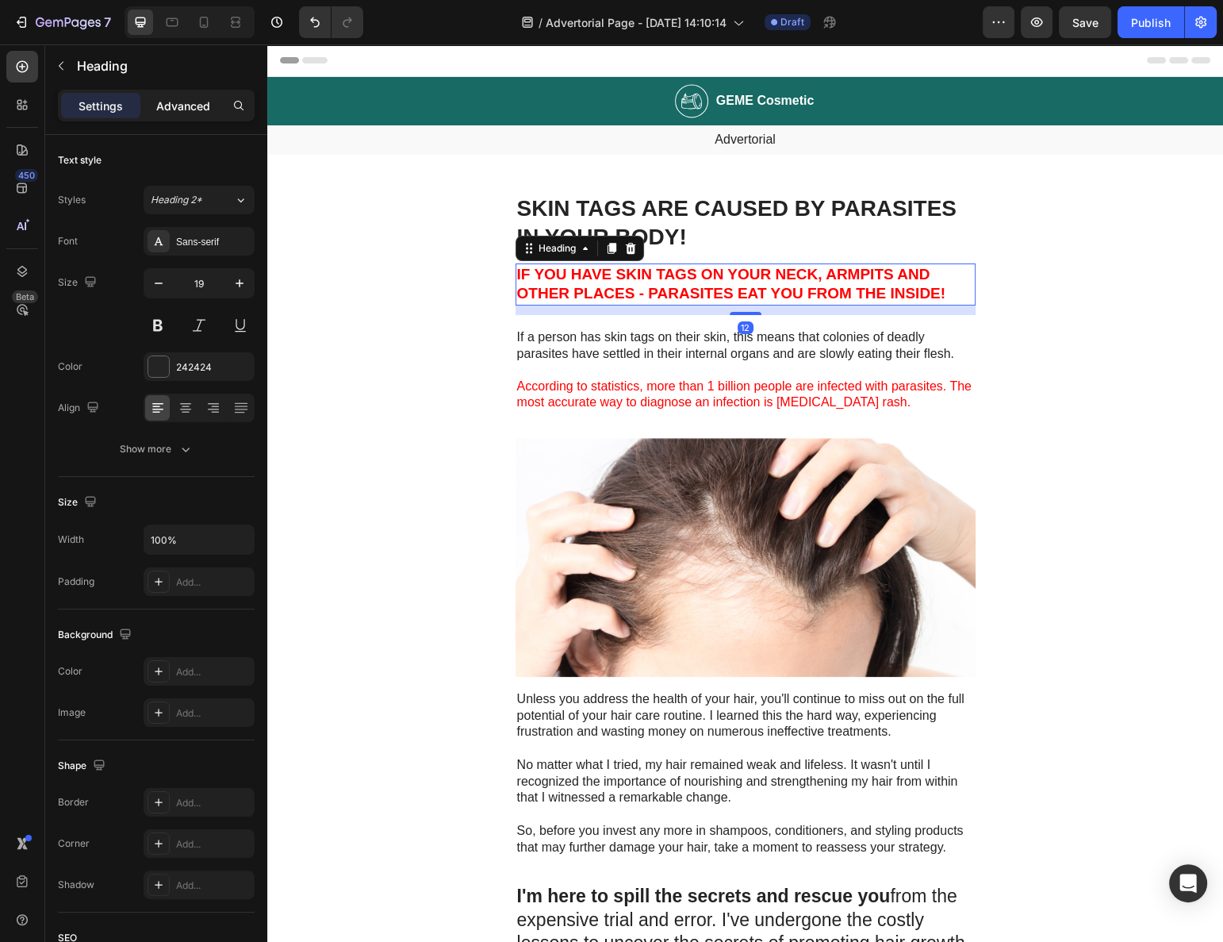
click at [161, 103] on p "Advanced" at bounding box center [183, 106] width 54 height 17
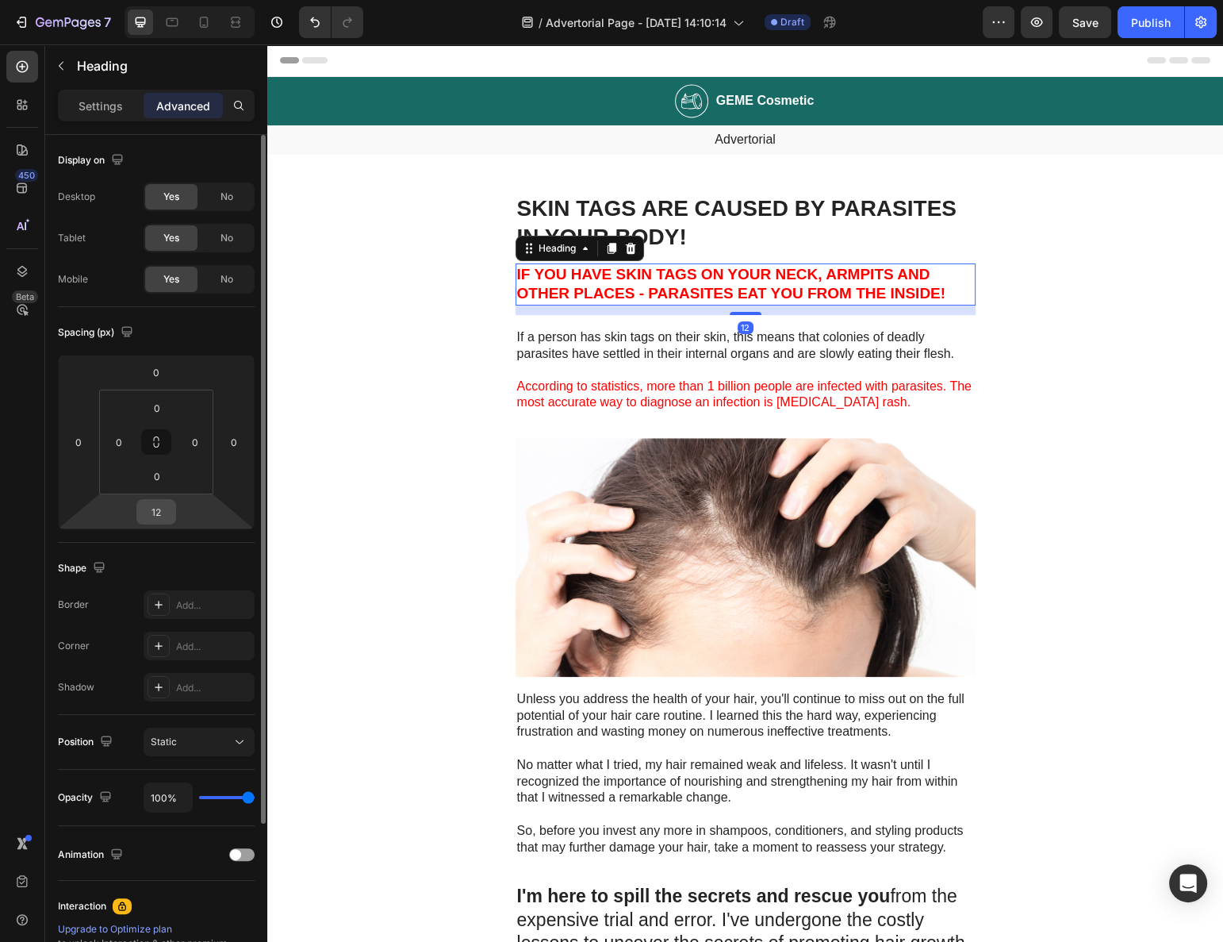
click at [158, 511] on input "12" at bounding box center [156, 512] width 32 height 24
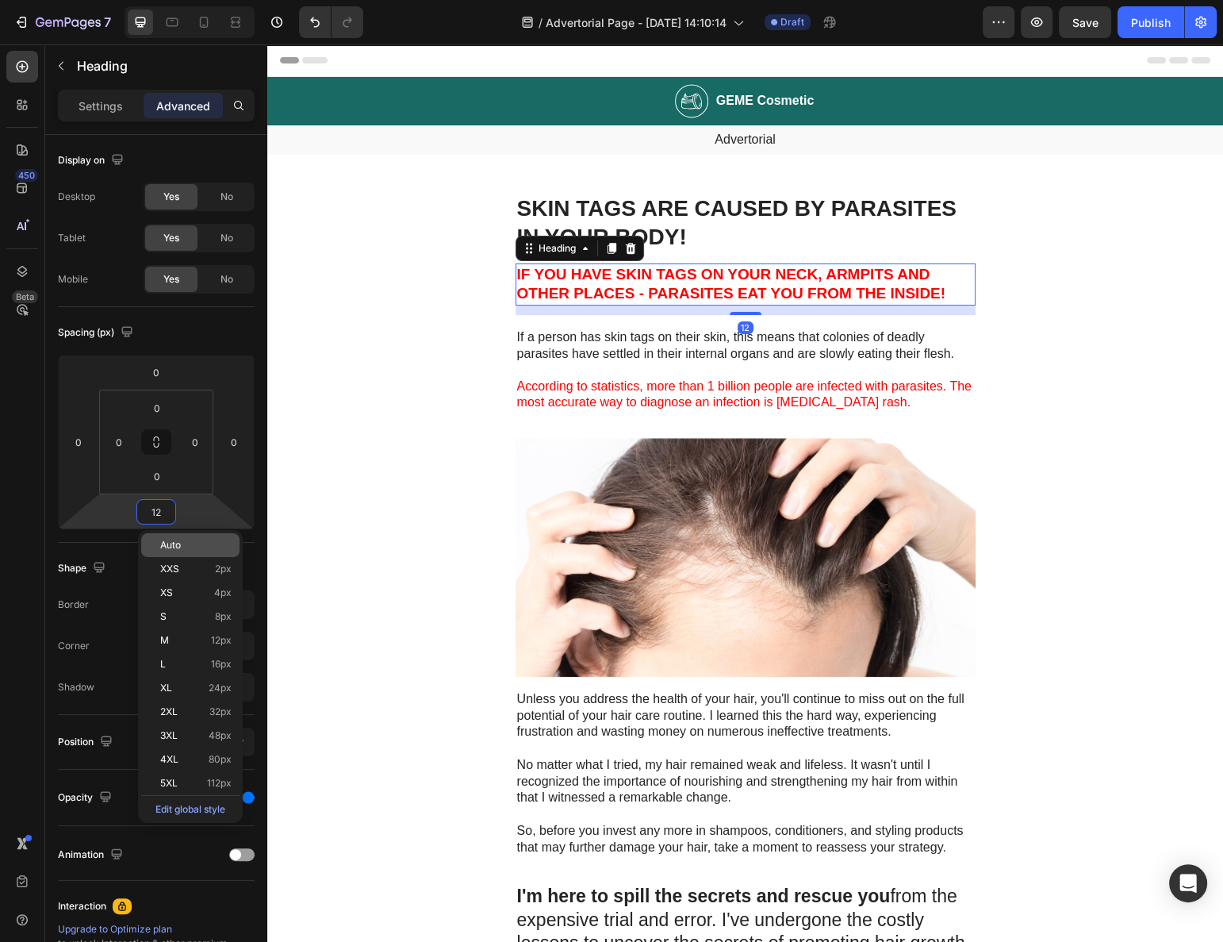
click at [164, 548] on span "Auto" at bounding box center [170, 544] width 21 height 11
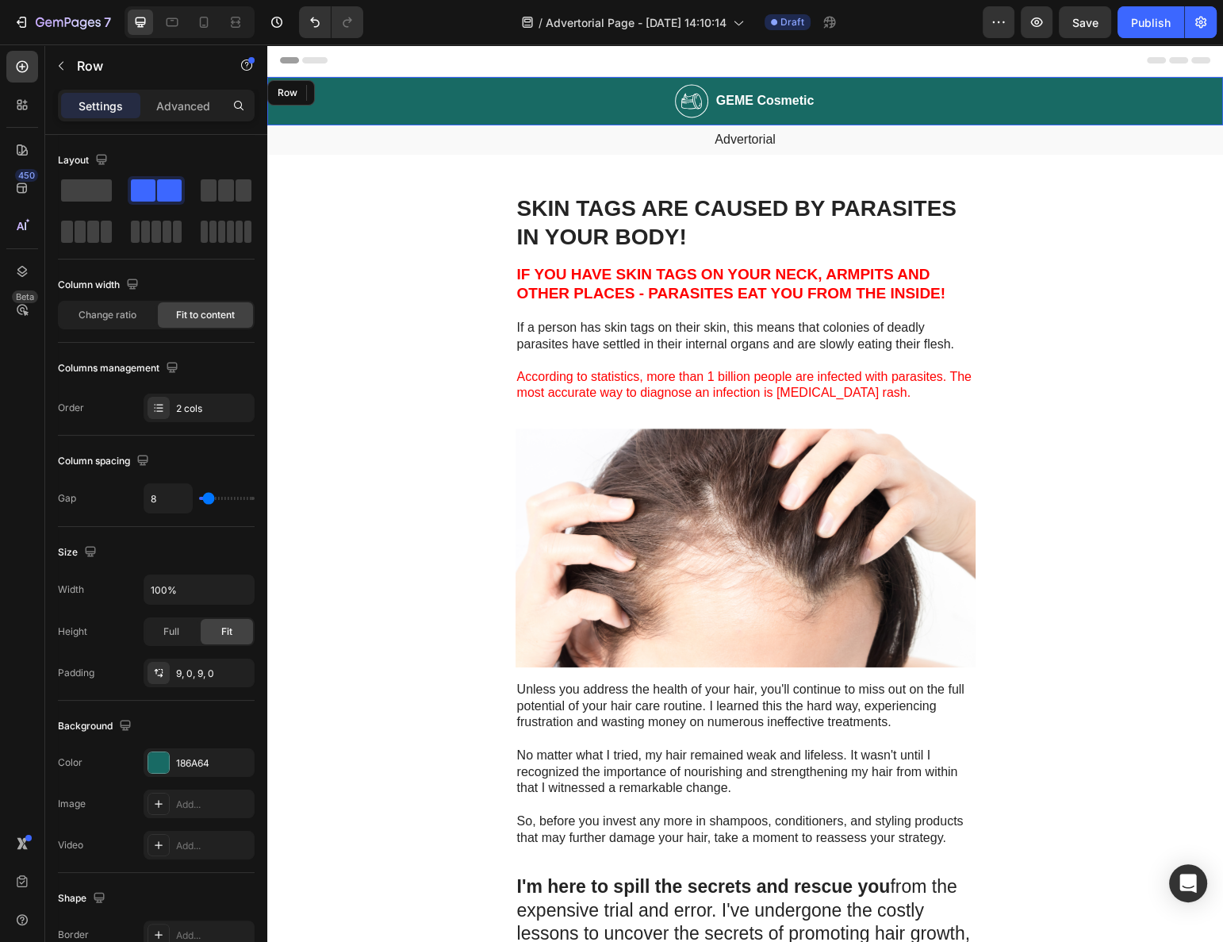
click at [585, 91] on div "Image GEME Cosmetic Heading Row" at bounding box center [745, 101] width 956 height 48
click at [362, 92] on icon at bounding box center [365, 92] width 10 height 11
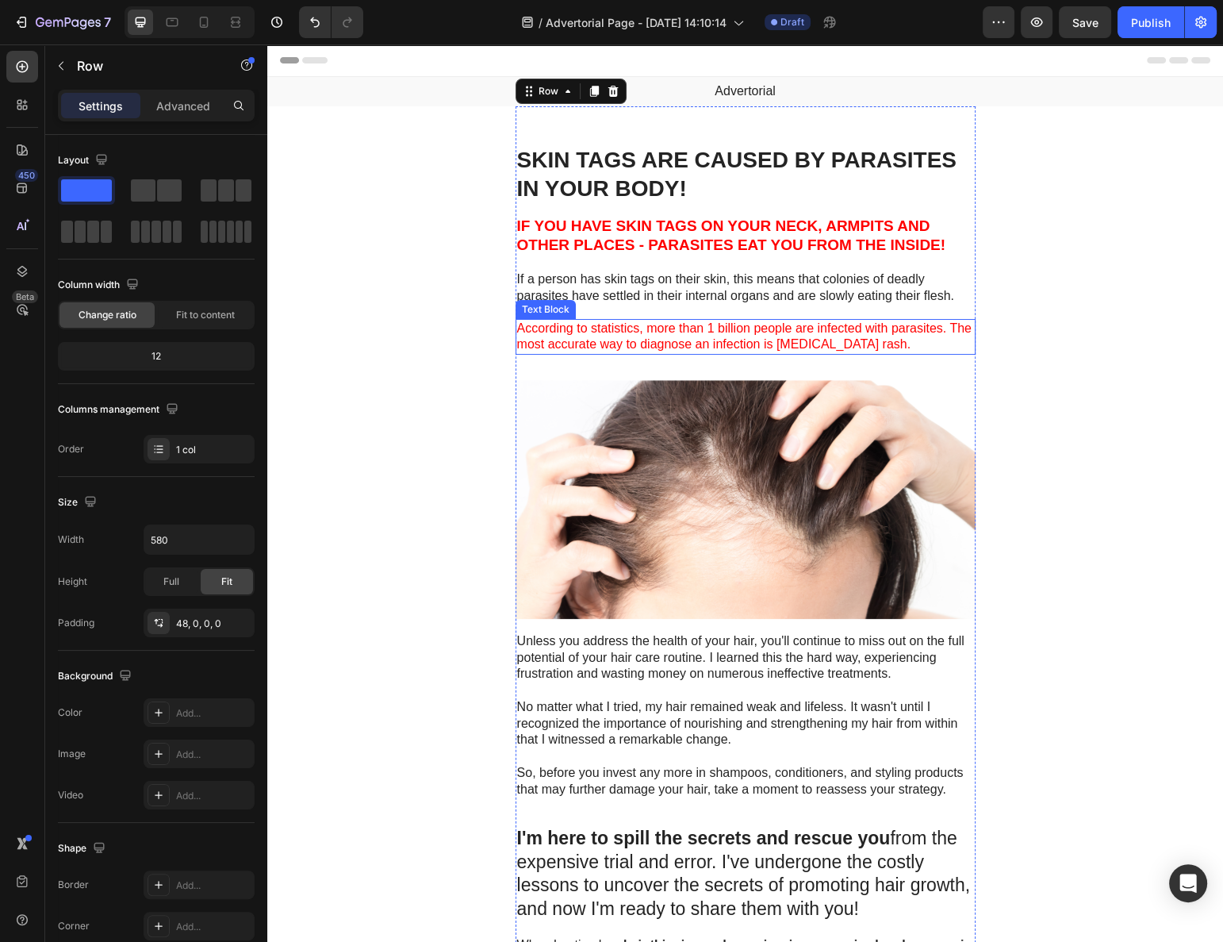
click at [751, 340] on span "According to statistics, more than 1 billion people are infected with parasites…" at bounding box center [744, 336] width 455 height 30
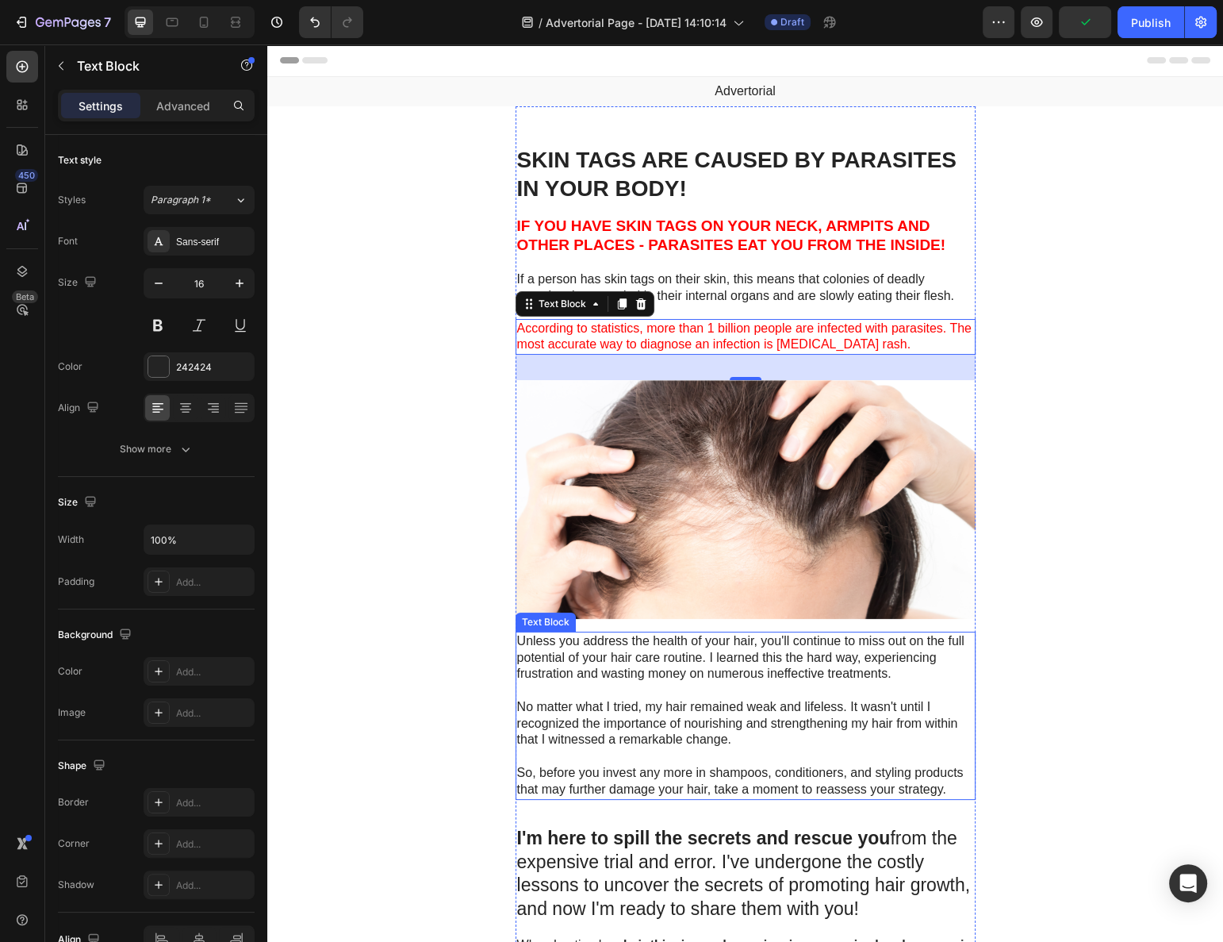
scroll to position [144, 0]
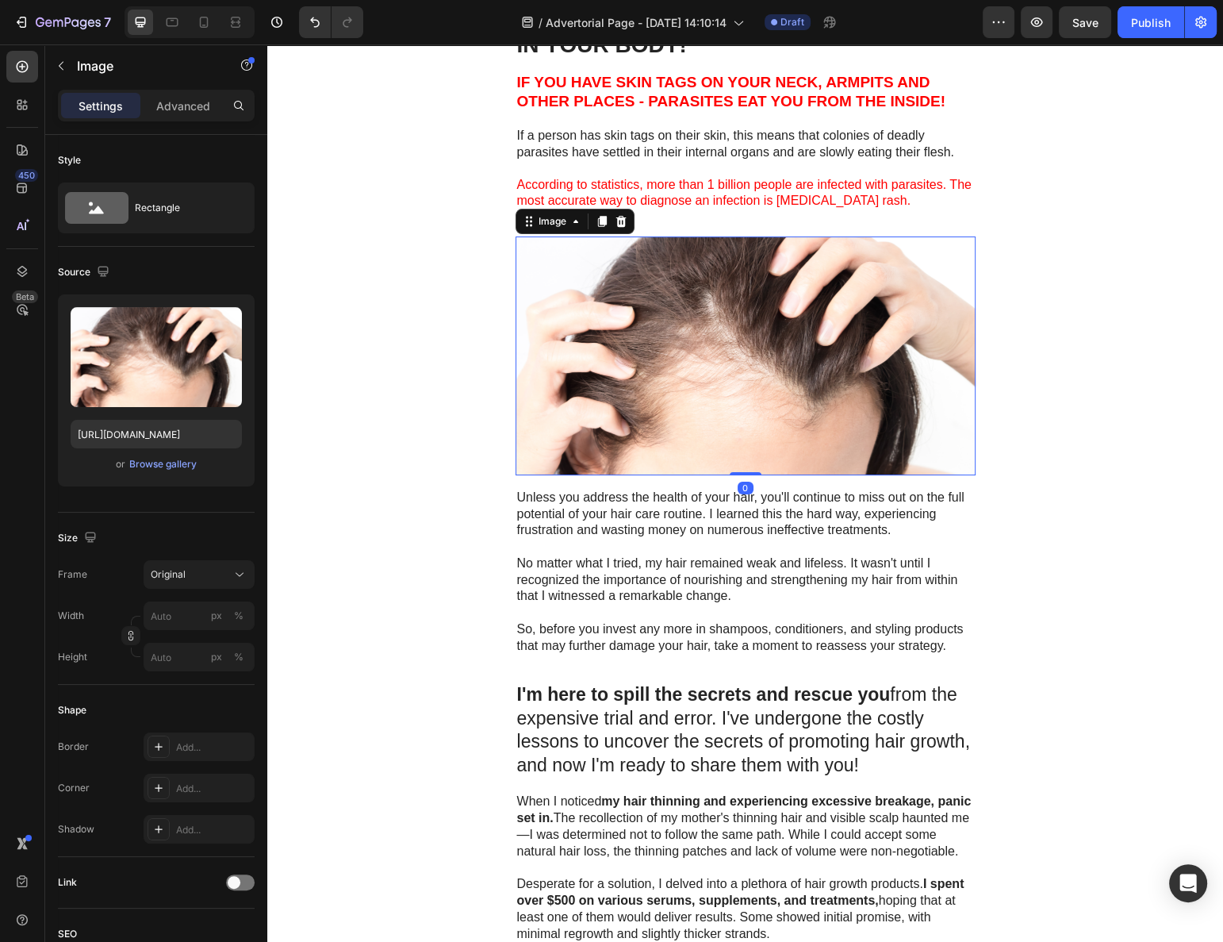
click at [630, 455] on img at bounding box center [746, 355] width 460 height 239
click at [659, 416] on img at bounding box center [746, 355] width 460 height 239
click at [570, 221] on icon at bounding box center [576, 221] width 13 height 13
click at [558, 225] on div "Image" at bounding box center [553, 221] width 34 height 14
click at [592, 331] on img at bounding box center [746, 355] width 460 height 239
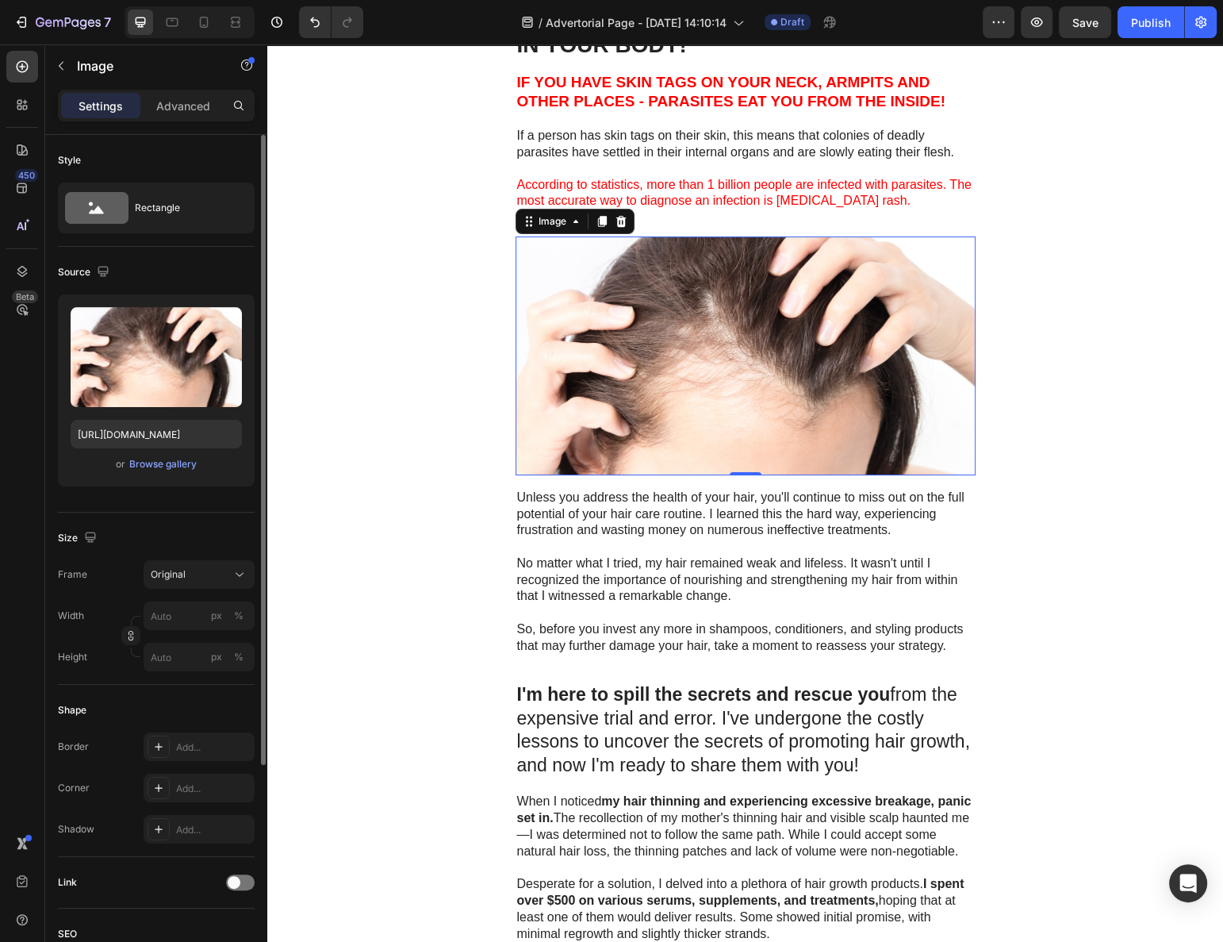
click at [91, 407] on div "Upload Image [URL][DOMAIN_NAME] or Browse gallery" at bounding box center [156, 390] width 197 height 192
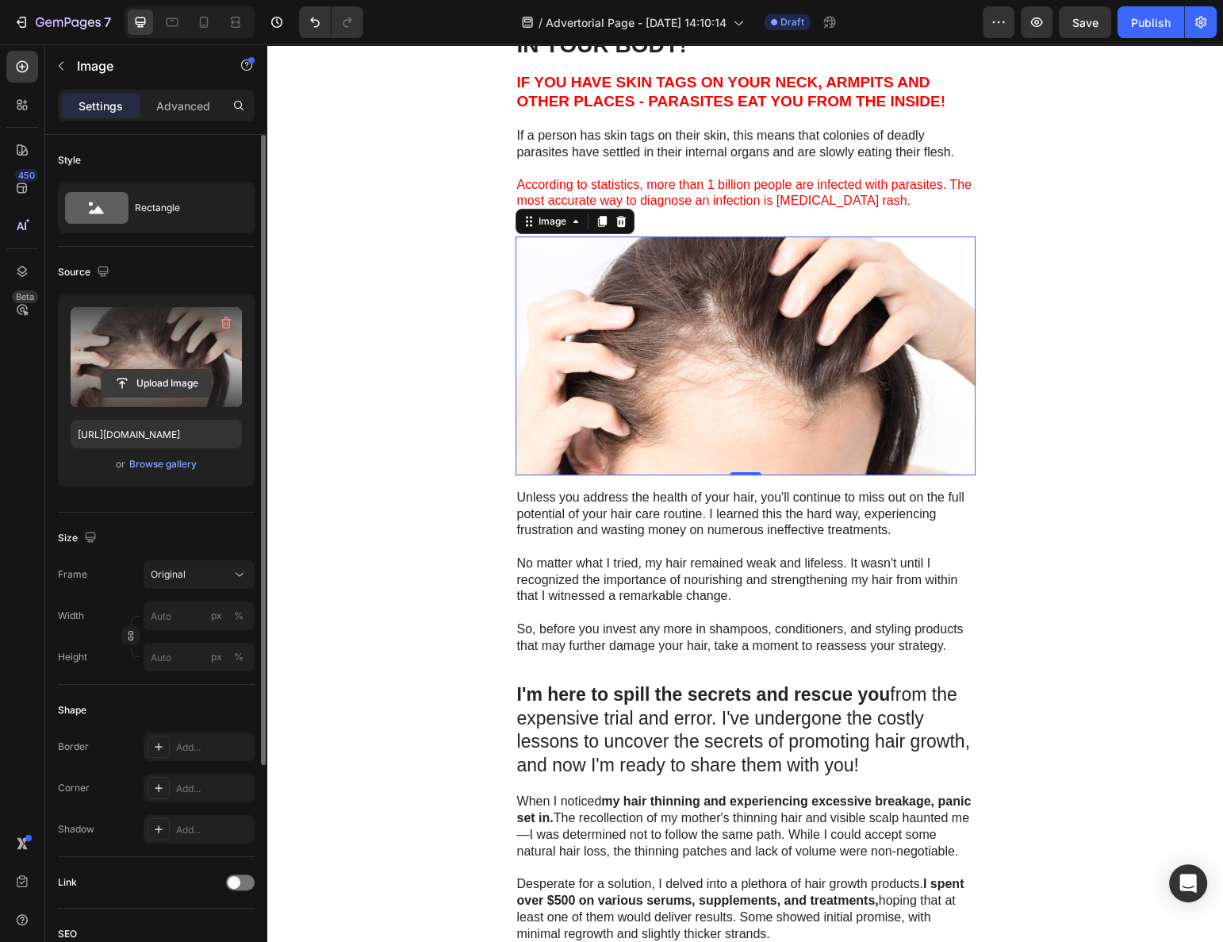
click at [140, 380] on input "file" at bounding box center [156, 383] width 109 height 27
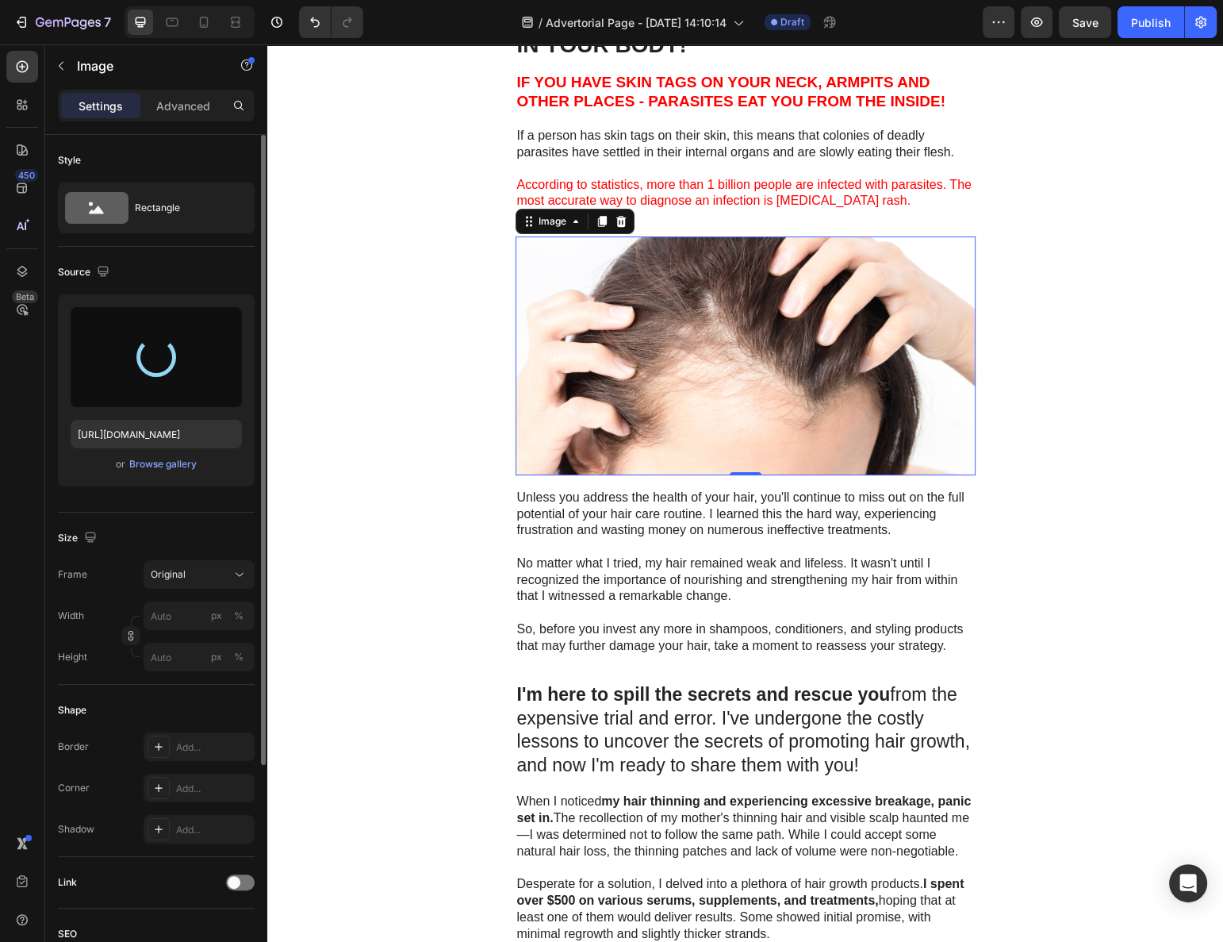
type input "[URL][DOMAIN_NAME]"
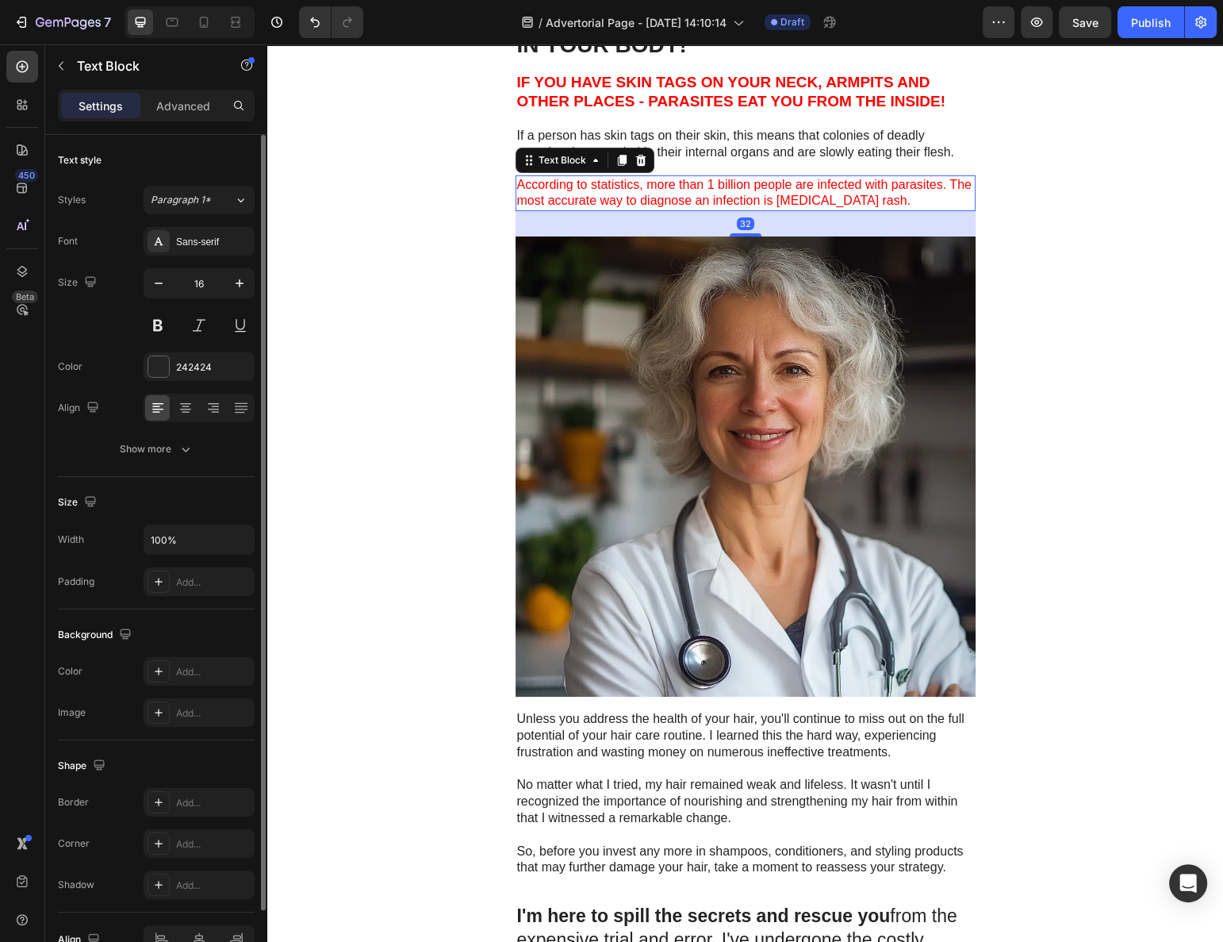
click at [572, 197] on span "According to statistics, more than 1 billion people are infected with parasites…" at bounding box center [744, 193] width 455 height 30
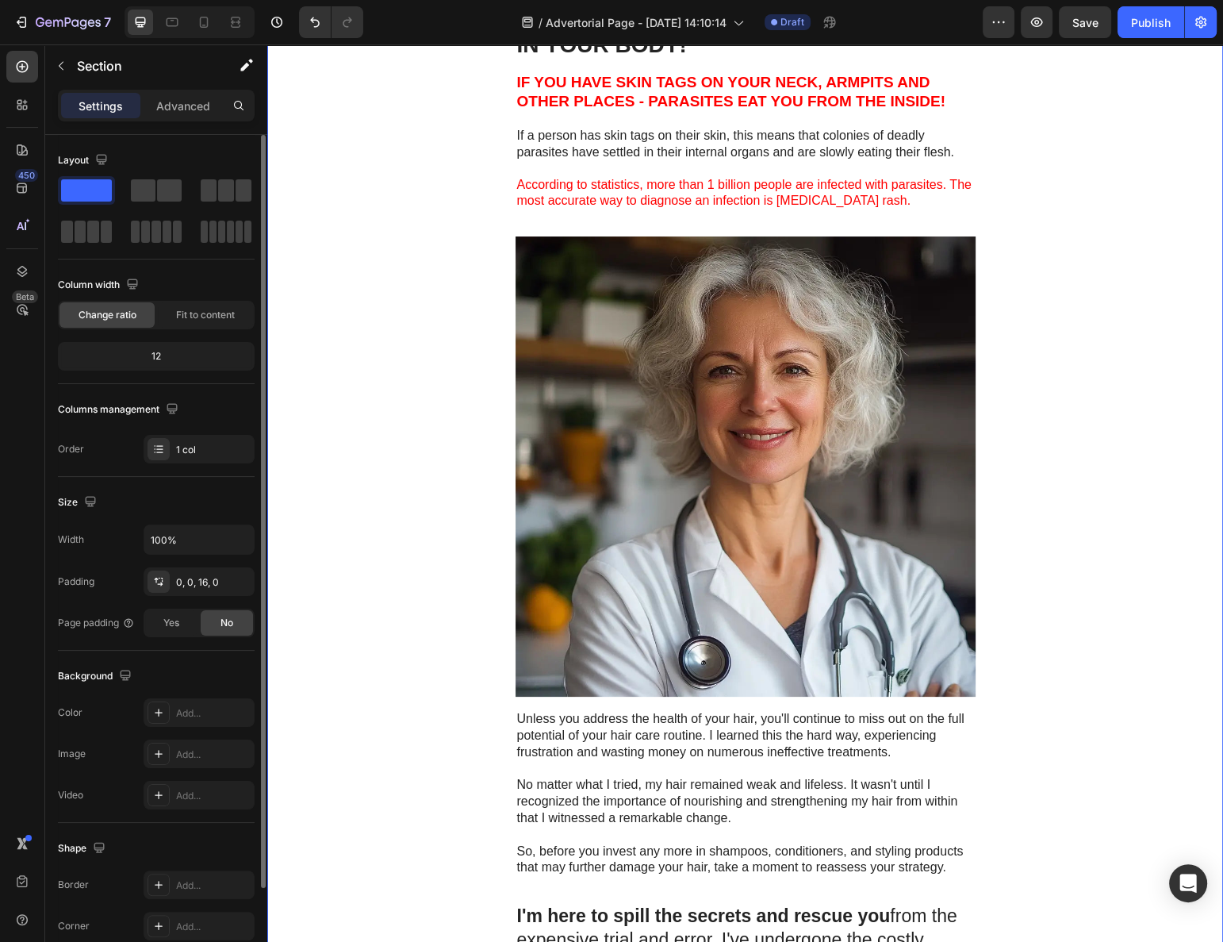
click at [575, 424] on img at bounding box center [746, 466] width 460 height 460
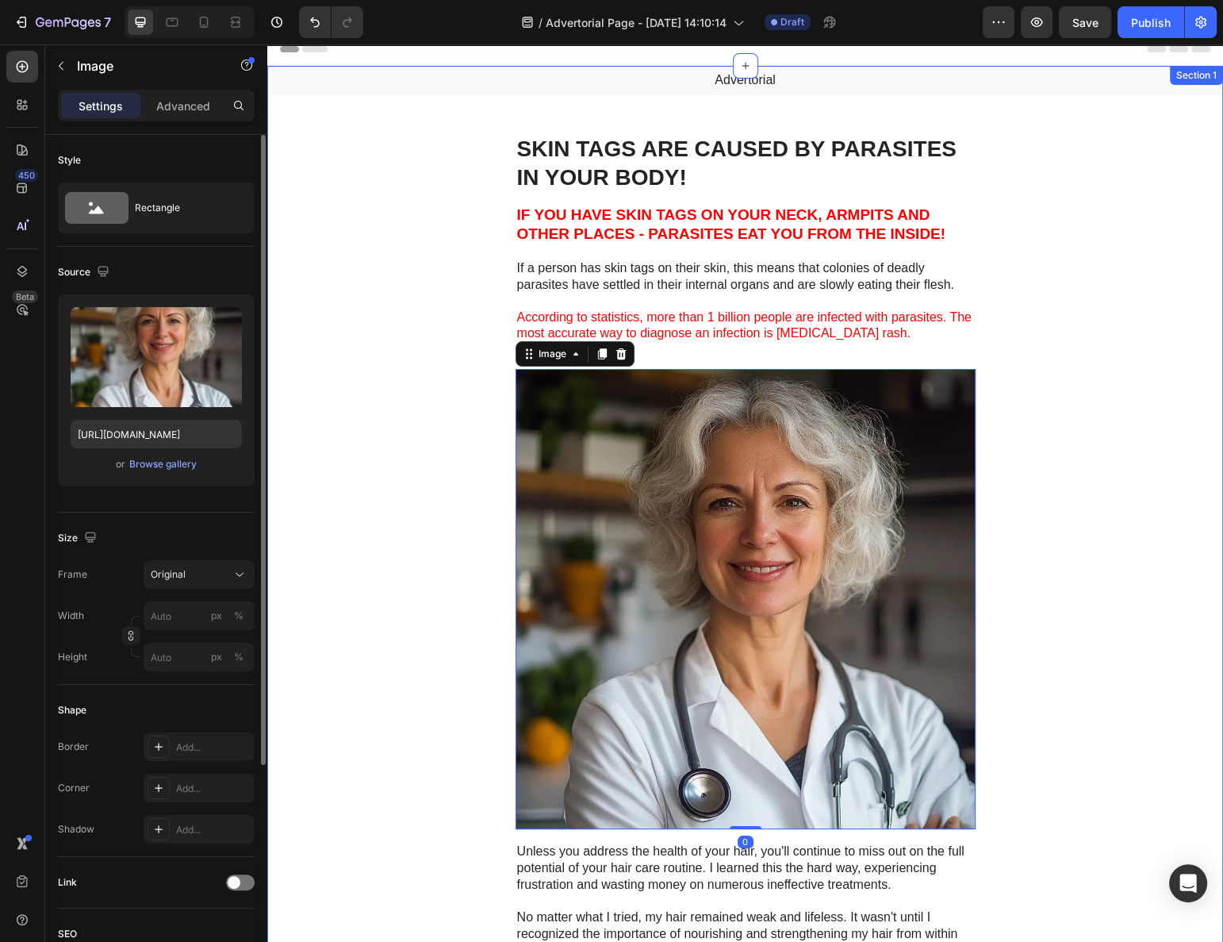
scroll to position [0, 0]
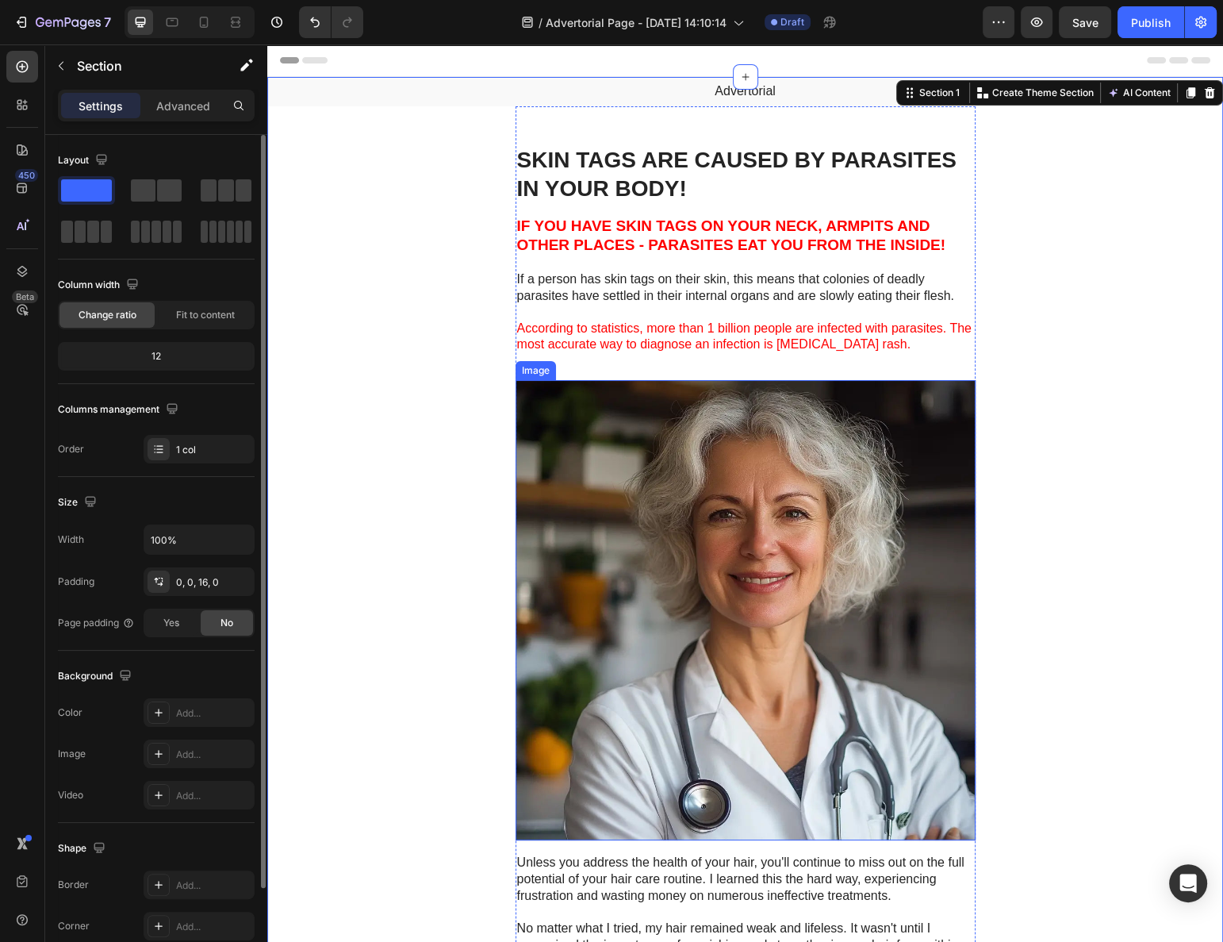
click at [656, 190] on strong "SKIN TAGS ARE CAUSED BY PARASITES IN YOUR BODY!" at bounding box center [737, 174] width 440 height 53
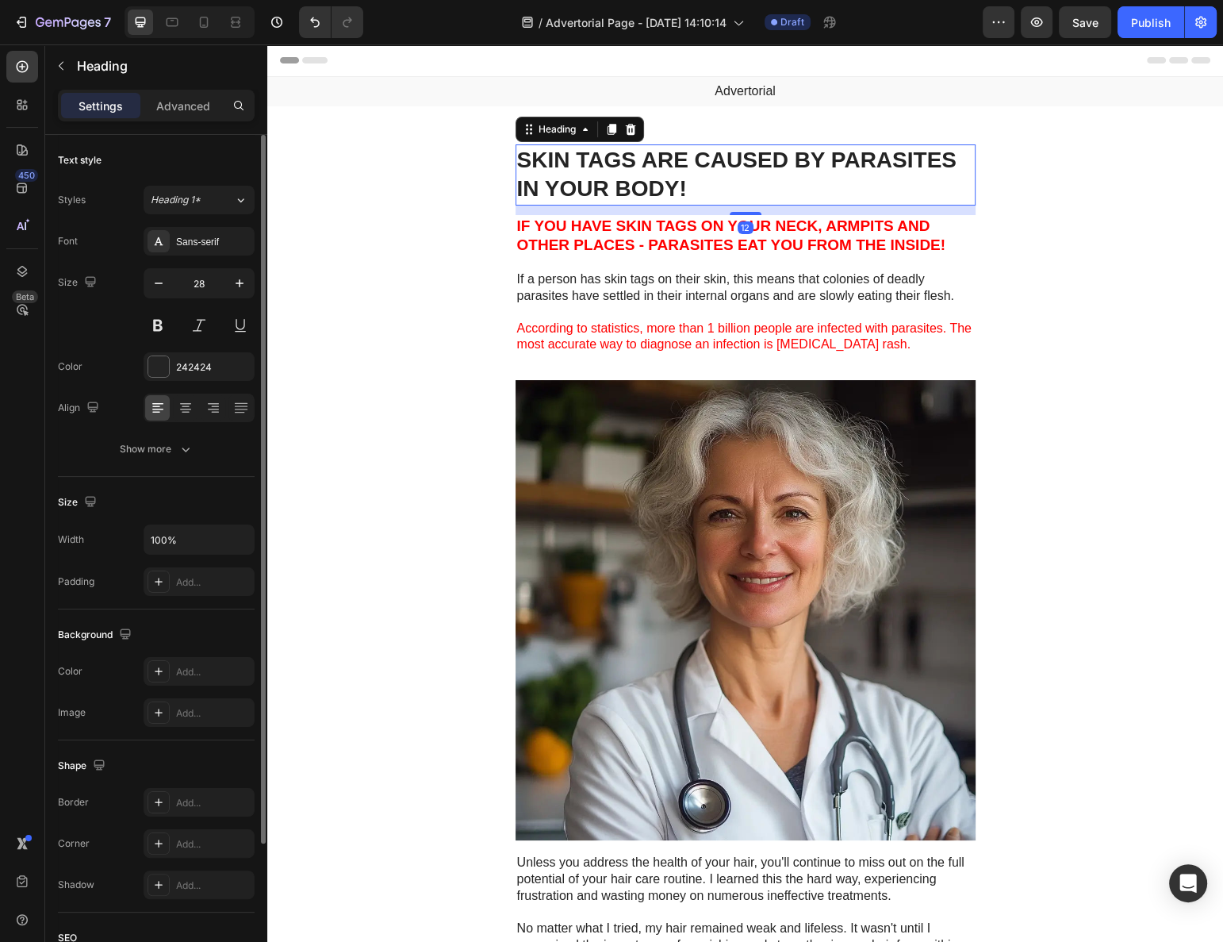
click at [651, 144] on h1 "SKIN TAGS ARE CAUSED BY PARASITES IN YOUR BODY!" at bounding box center [746, 174] width 460 height 61
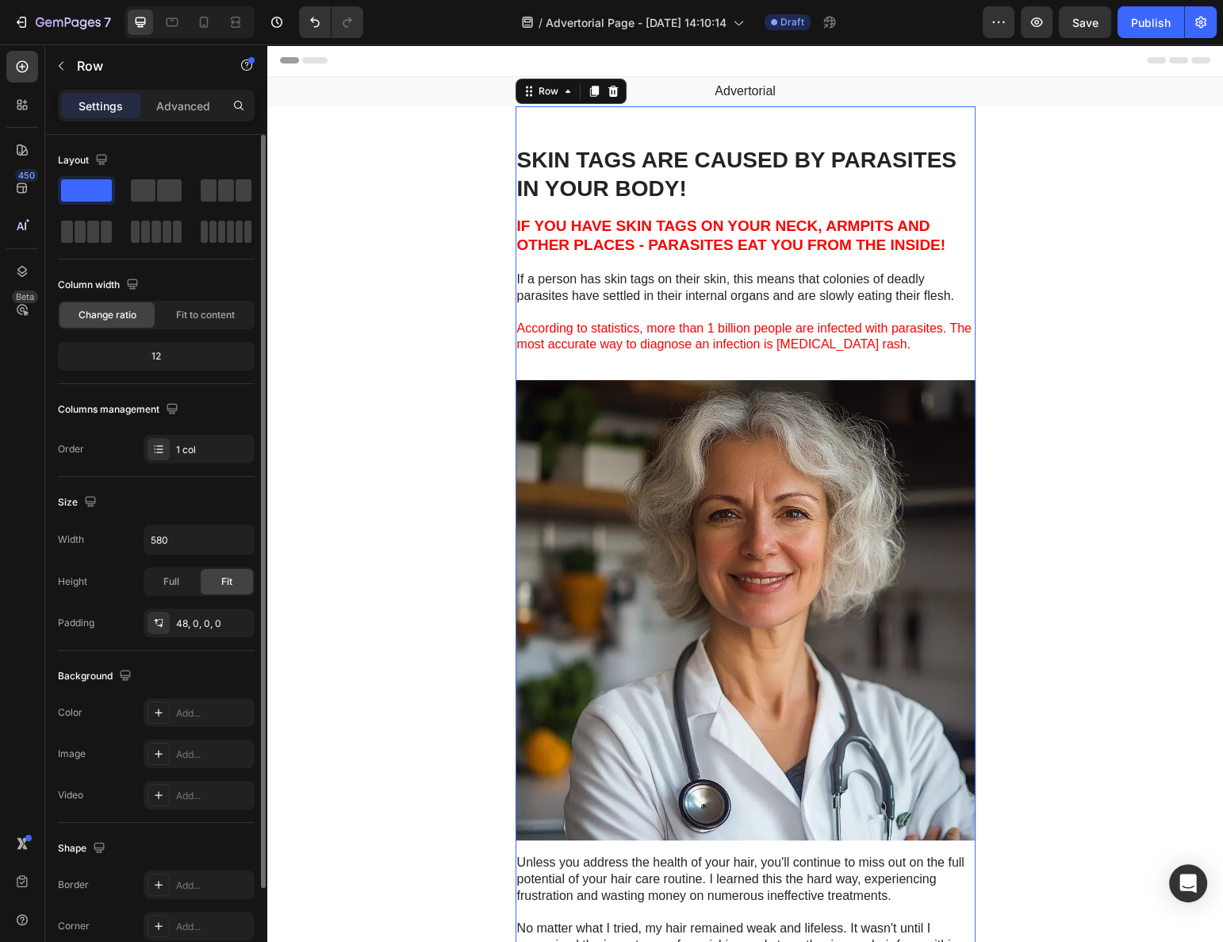
click at [695, 144] on h1 "⁠⁠⁠⁠⁠⁠⁠ SKIN TAGS ARE CAUSED BY PARASITES IN YOUR BODY!" at bounding box center [746, 174] width 460 height 61
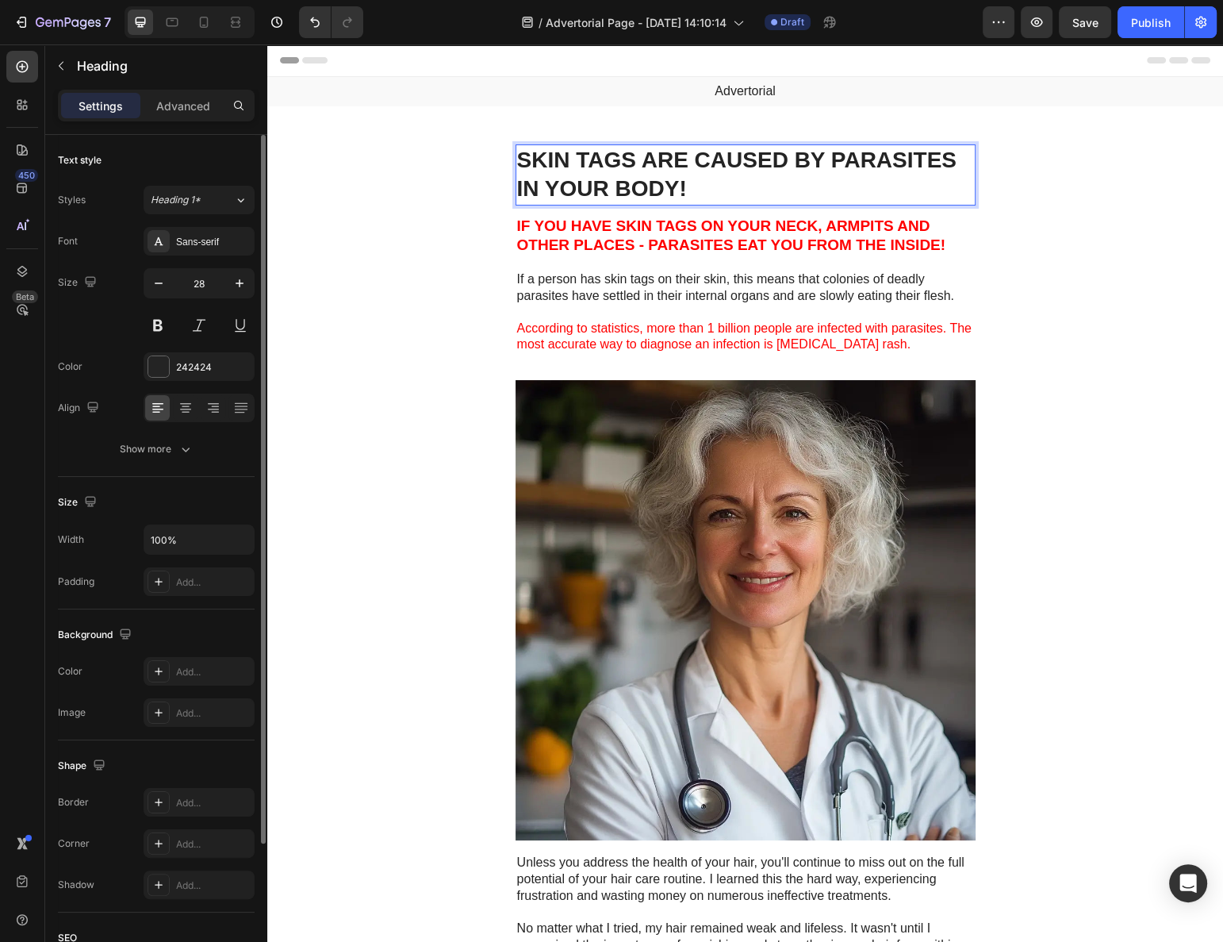
click at [693, 148] on strong "SKIN TAGS ARE CAUSED BY PARASITES IN YOUR BODY!" at bounding box center [737, 174] width 440 height 53
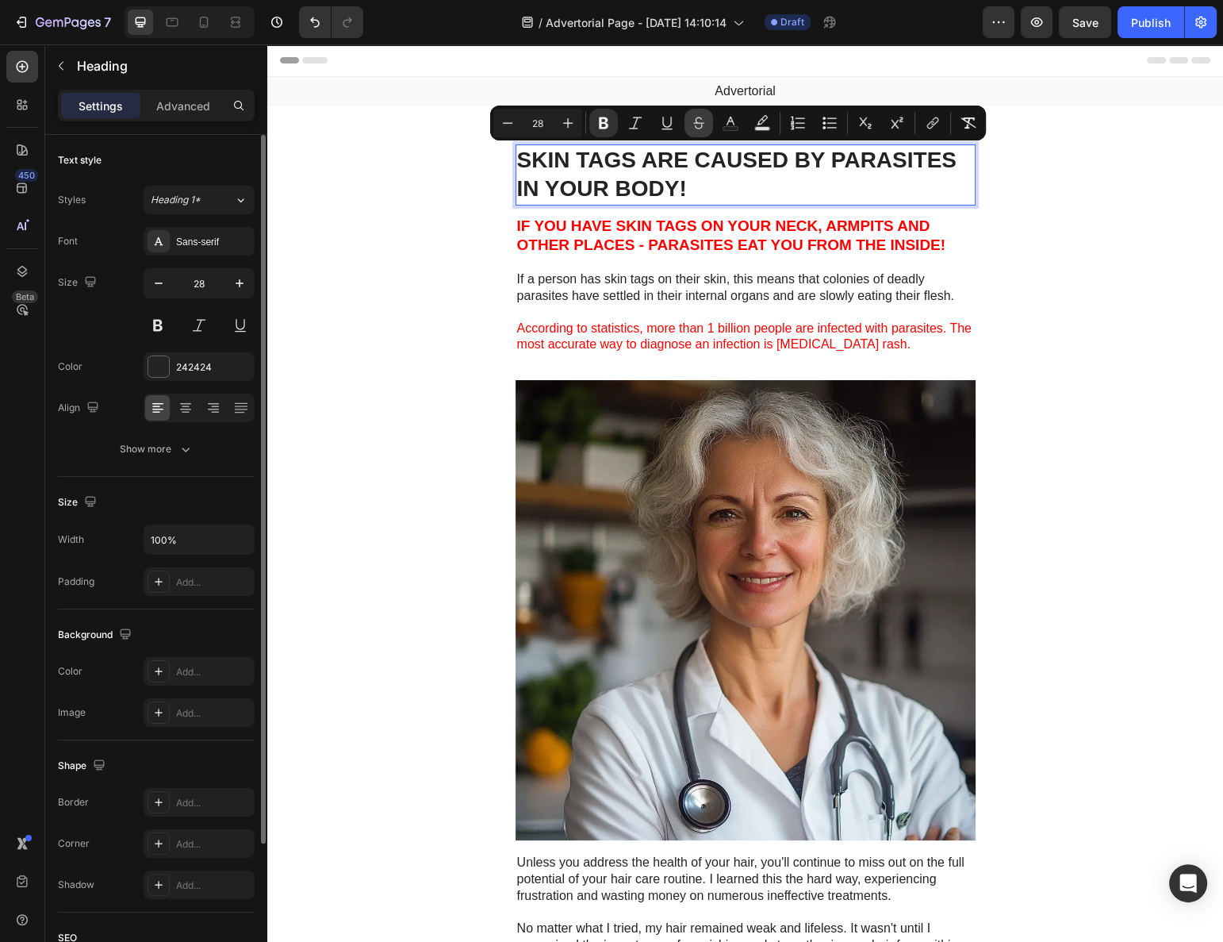
click at [705, 134] on button "Strikethrough" at bounding box center [699, 123] width 29 height 29
click at [696, 163] on strong "CAUSED" at bounding box center [736, 160] width 94 height 25
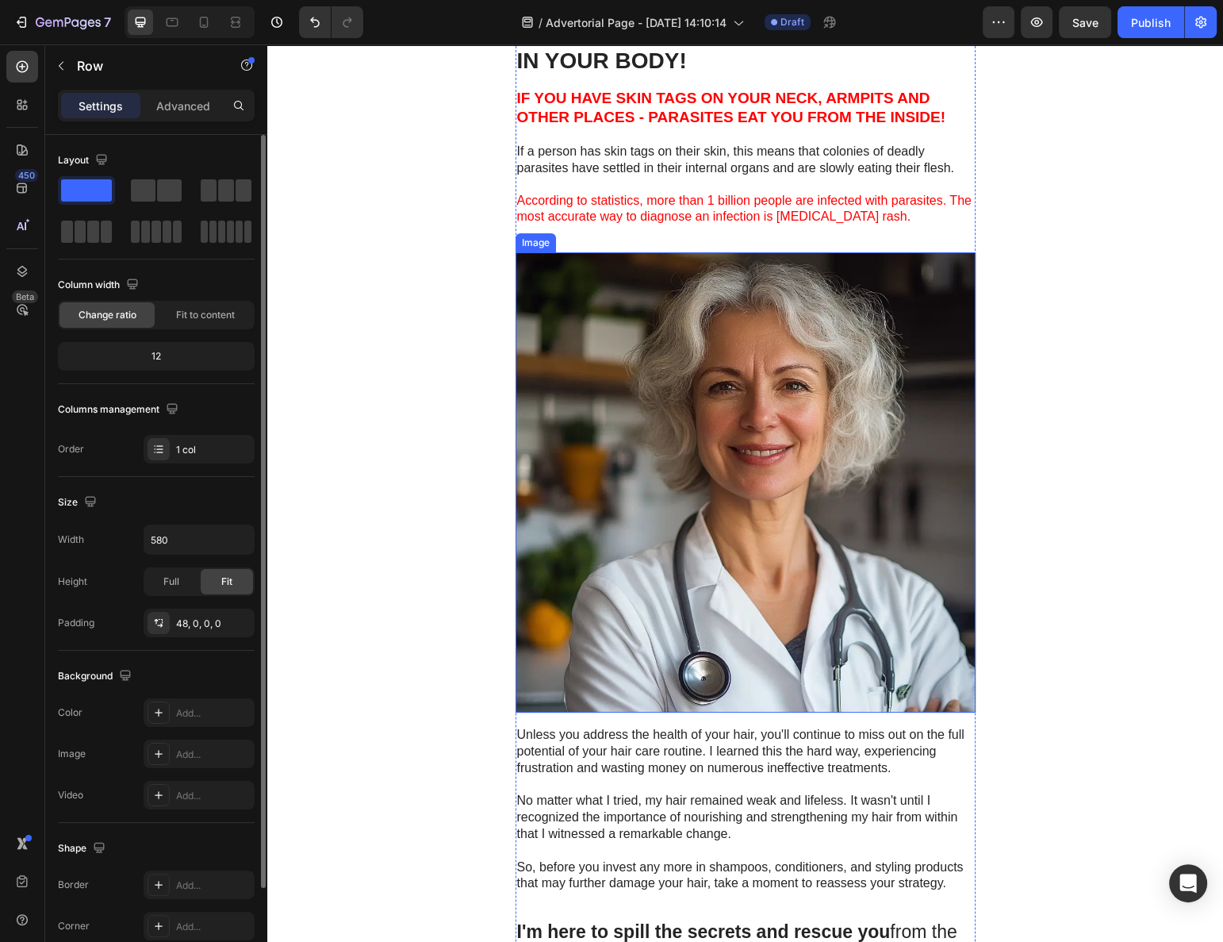
scroll to position [144, 0]
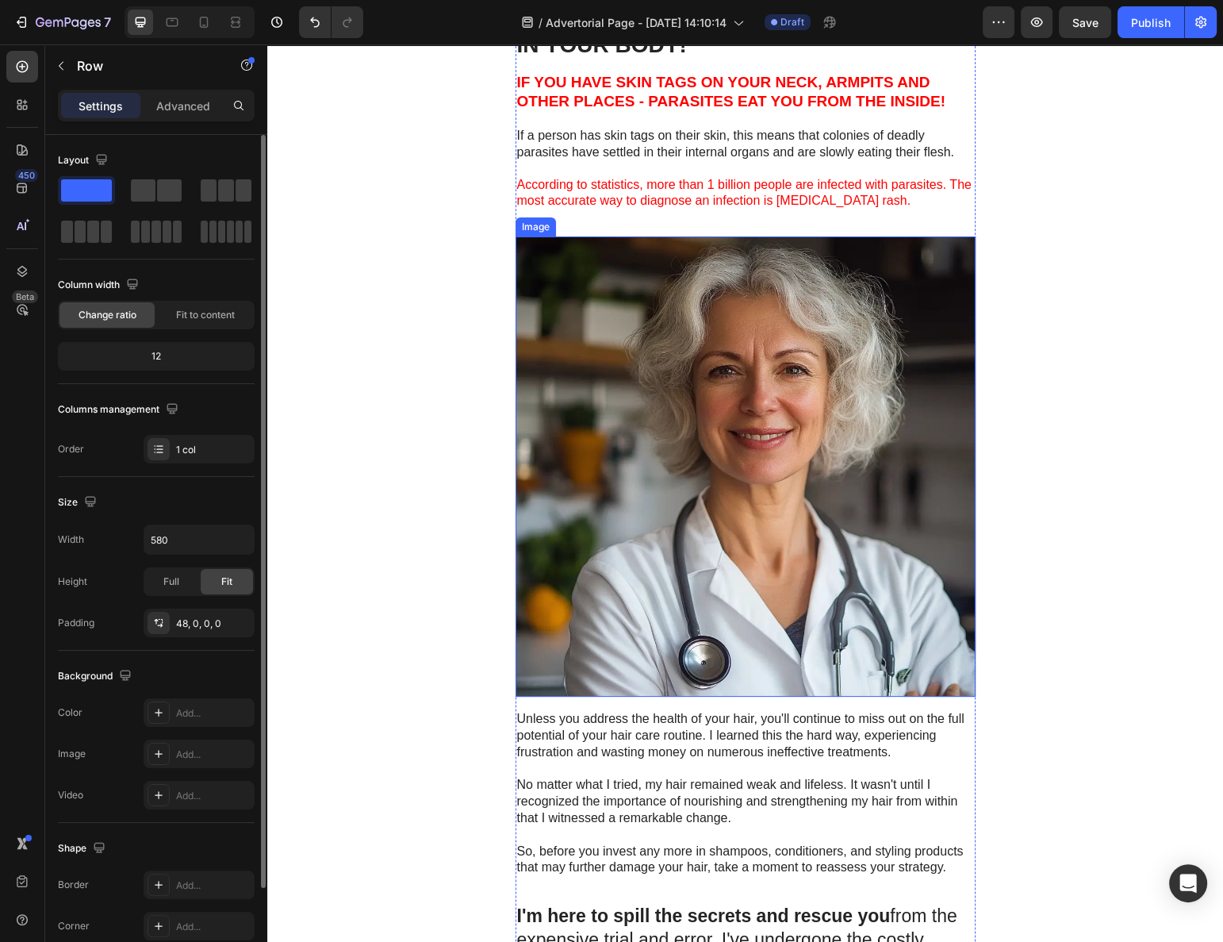
click at [688, 401] on img at bounding box center [746, 466] width 460 height 460
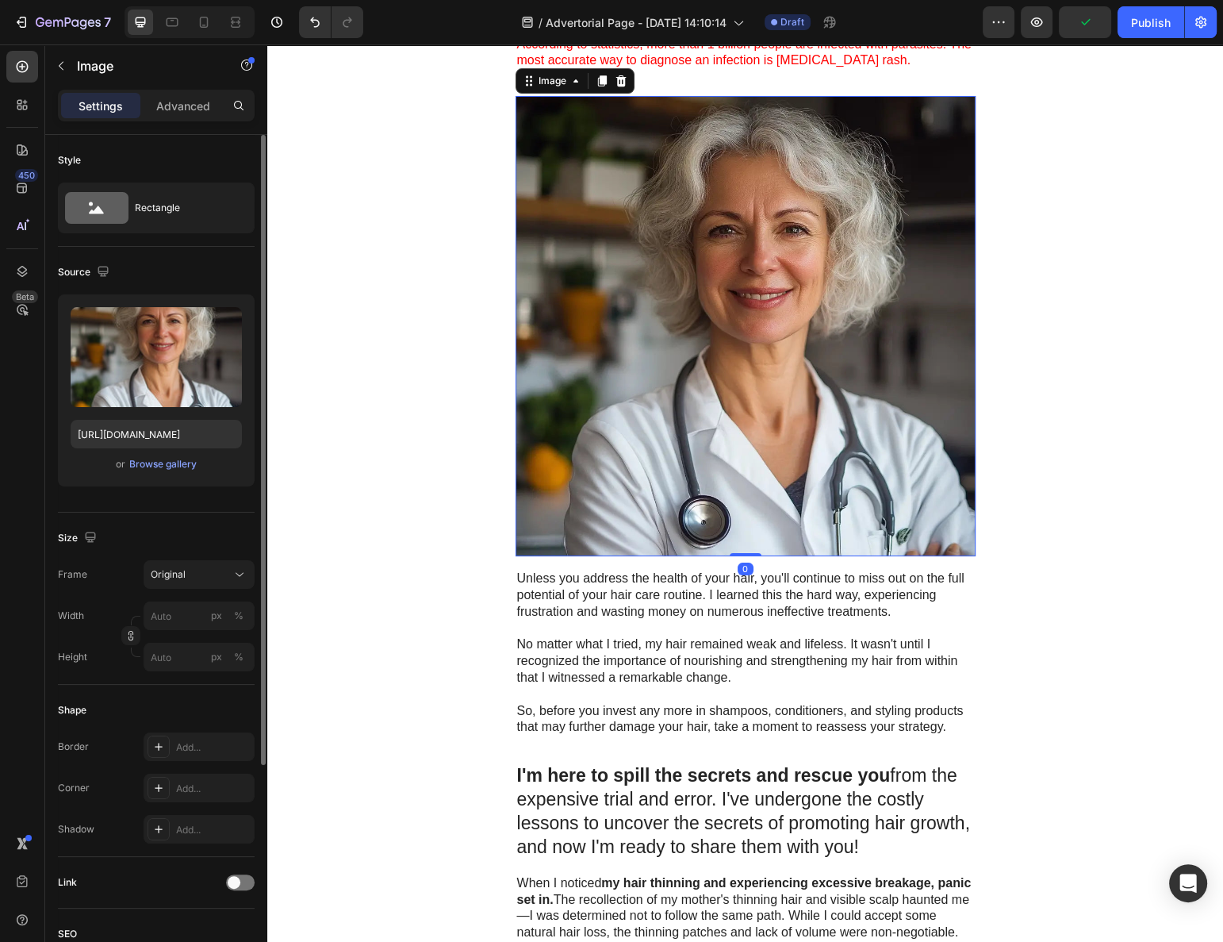
scroll to position [432, 0]
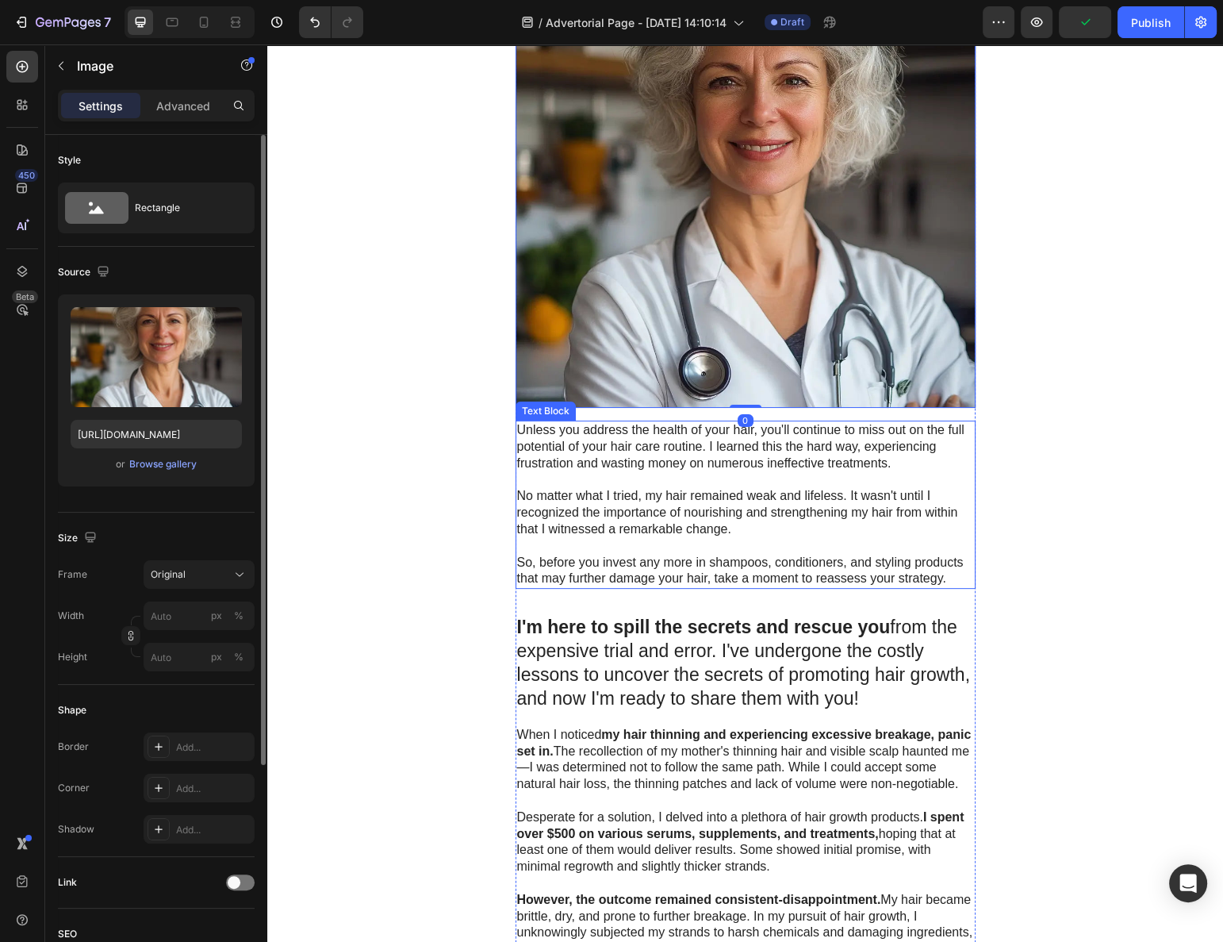
click at [644, 445] on p "Unless you address the health of your hair, you'll continue to miss out on the …" at bounding box center [745, 446] width 457 height 49
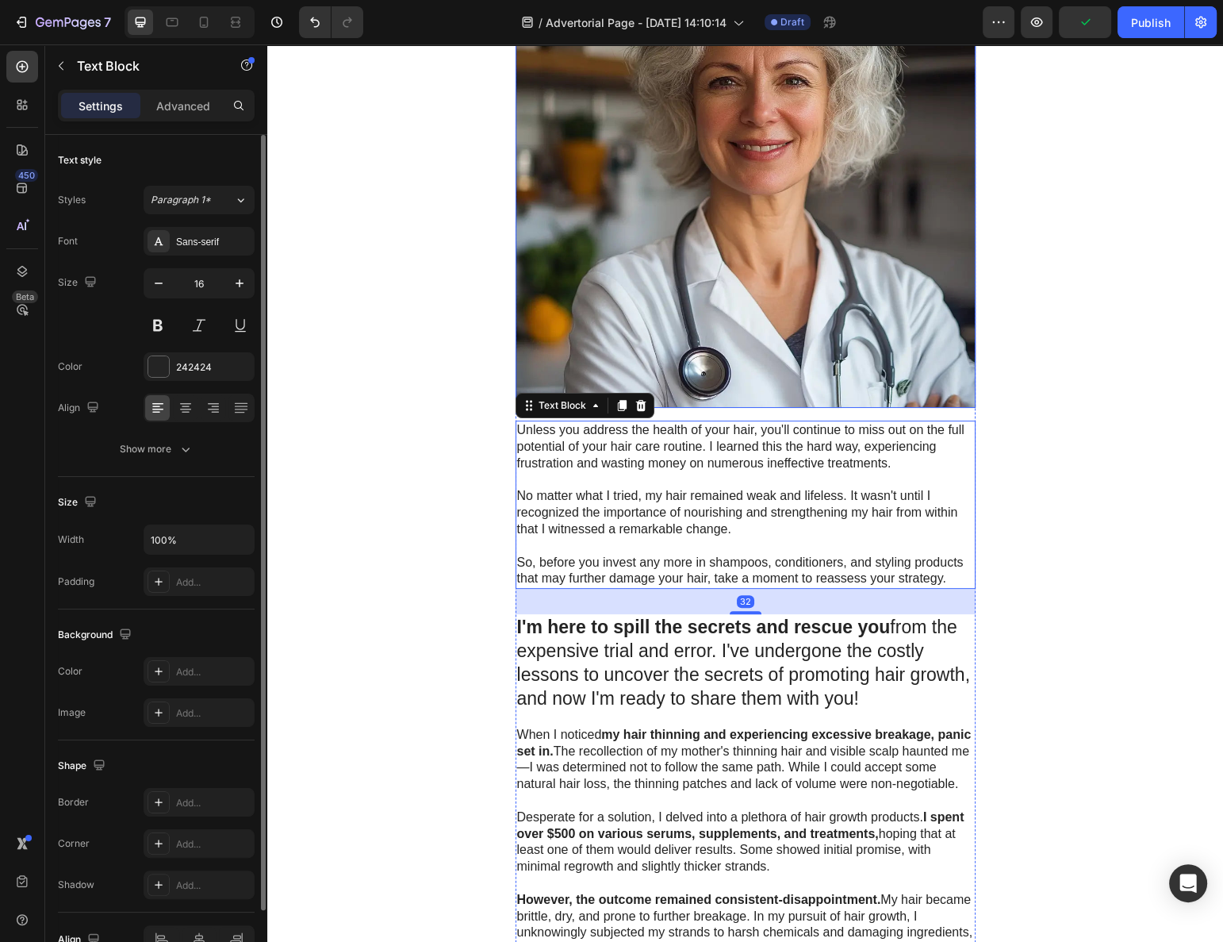
click at [741, 310] on img at bounding box center [746, 178] width 460 height 460
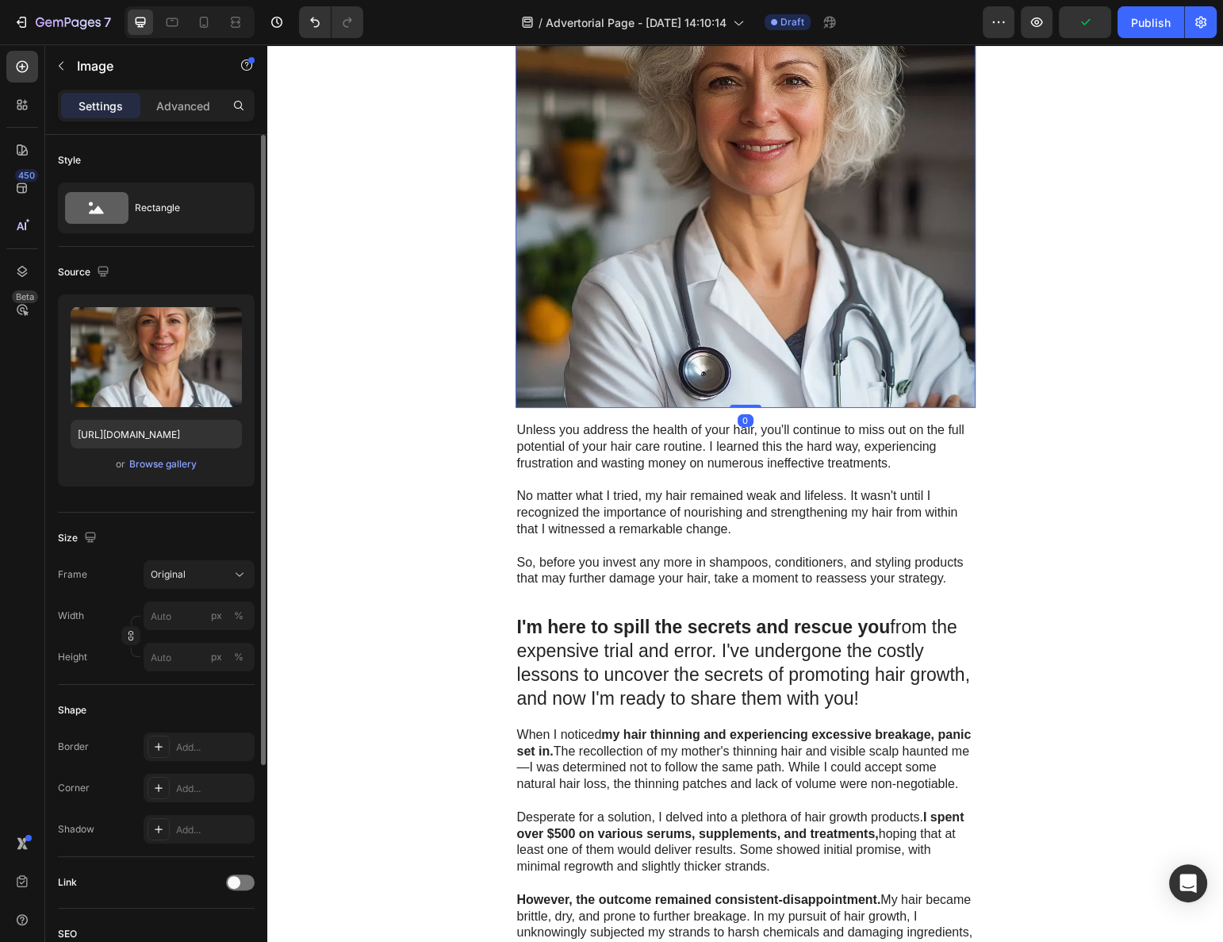
click at [706, 443] on p "Unless you address the health of your hair, you'll continue to miss out on the …" at bounding box center [745, 446] width 457 height 49
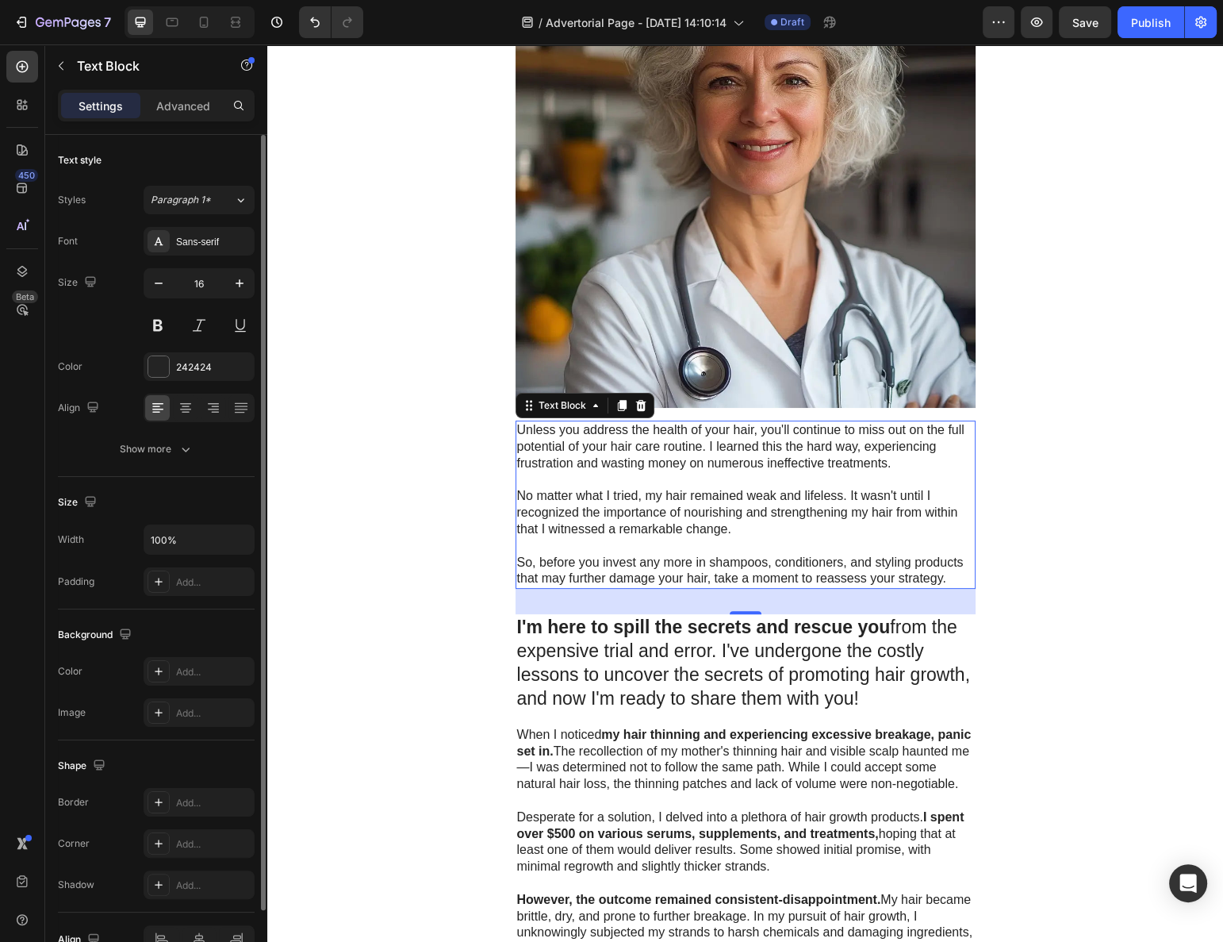
click at [644, 515] on p "No matter what I tried, my hair remained weak and lifeless. It wasn't until I r…" at bounding box center [745, 512] width 457 height 49
click at [556, 467] on p "Unless you address the health of your hair, you'll continue to miss out on the …" at bounding box center [745, 446] width 457 height 49
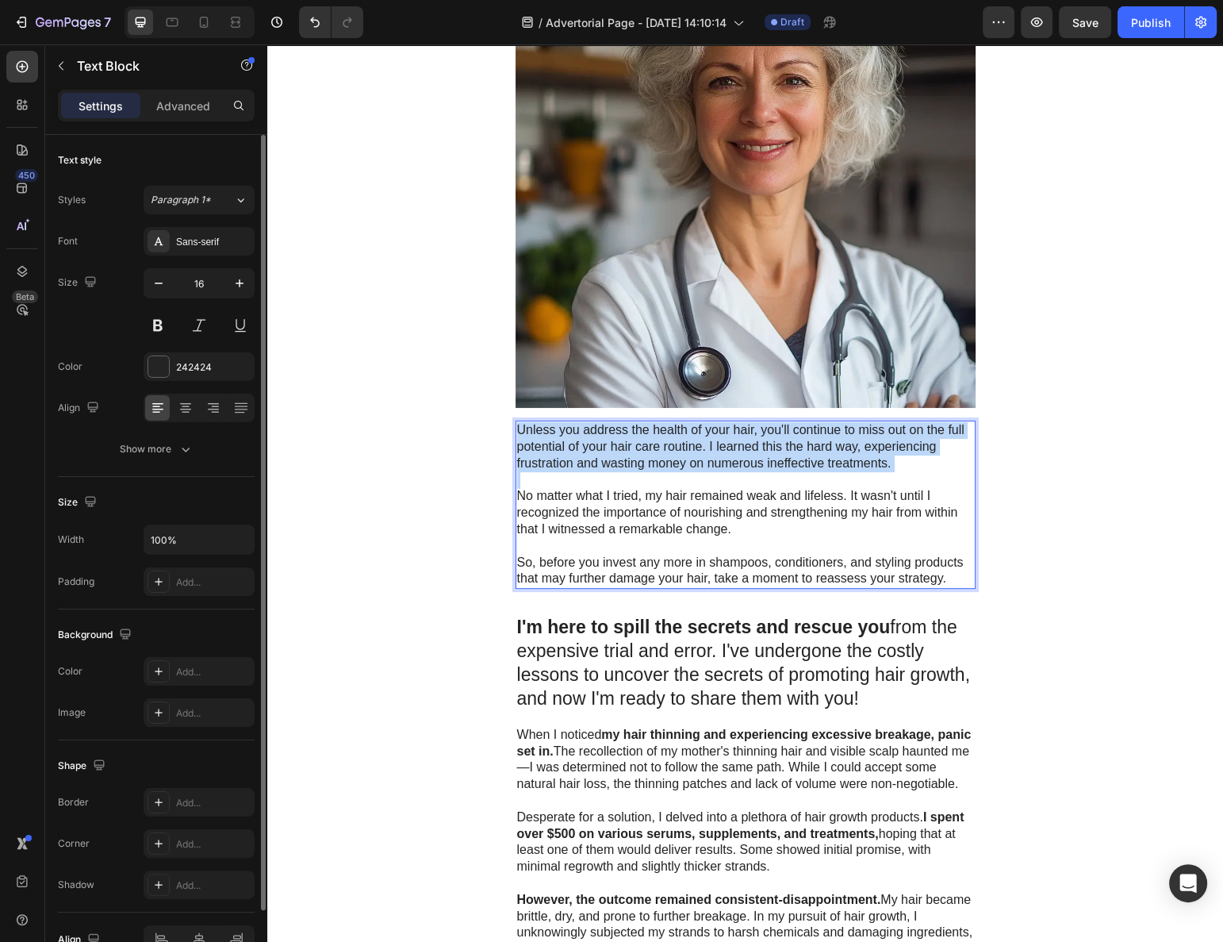
click at [556, 467] on p "Unless you address the health of your hair, you'll continue to miss out on the …" at bounding box center [745, 446] width 457 height 49
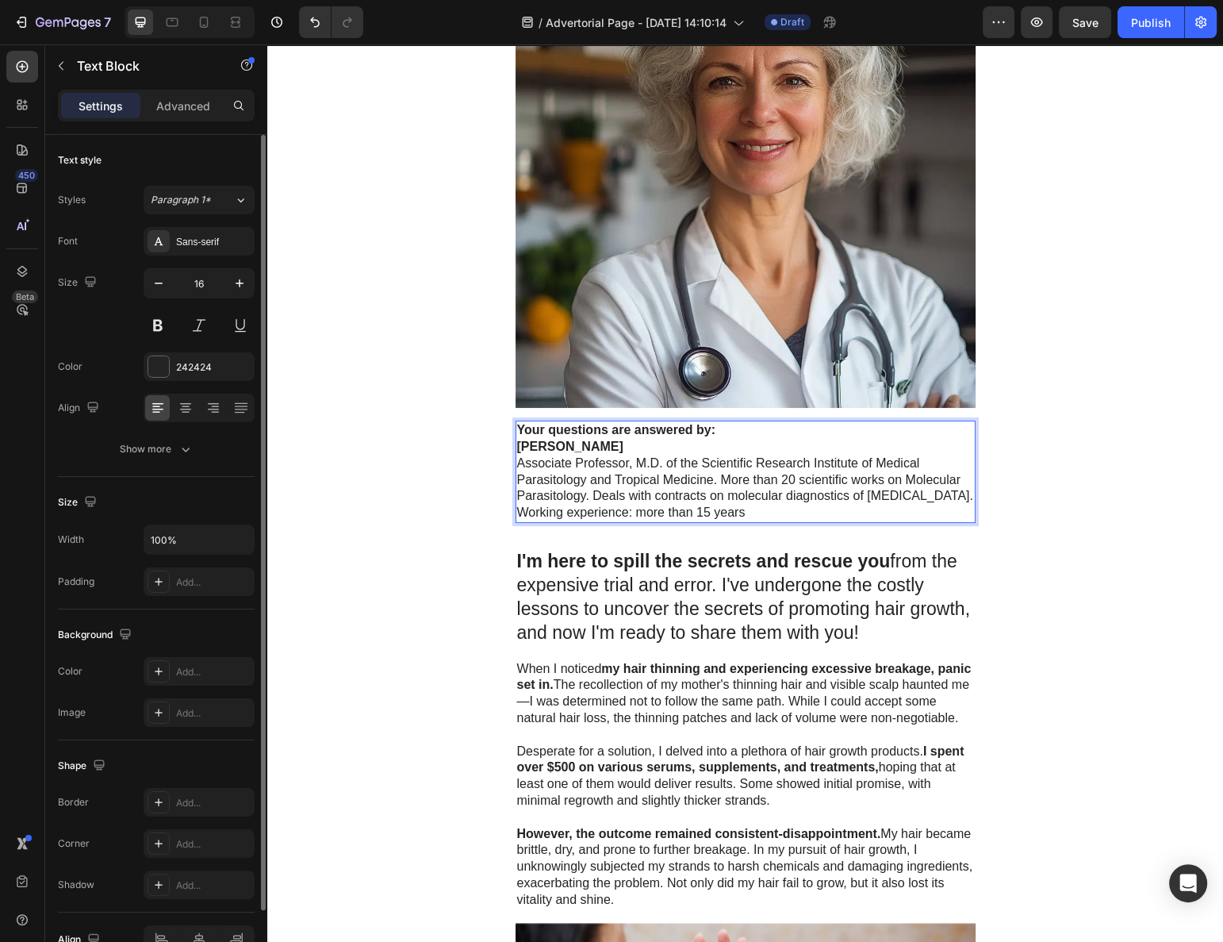
click at [454, 463] on div "Advertorial Text Block ⁠⁠⁠⁠⁠⁠⁠ SKIN TAGS ARE CAUSED BY PARASITES IN YOUR BODY! …" at bounding box center [745, 951] width 956 height 2613
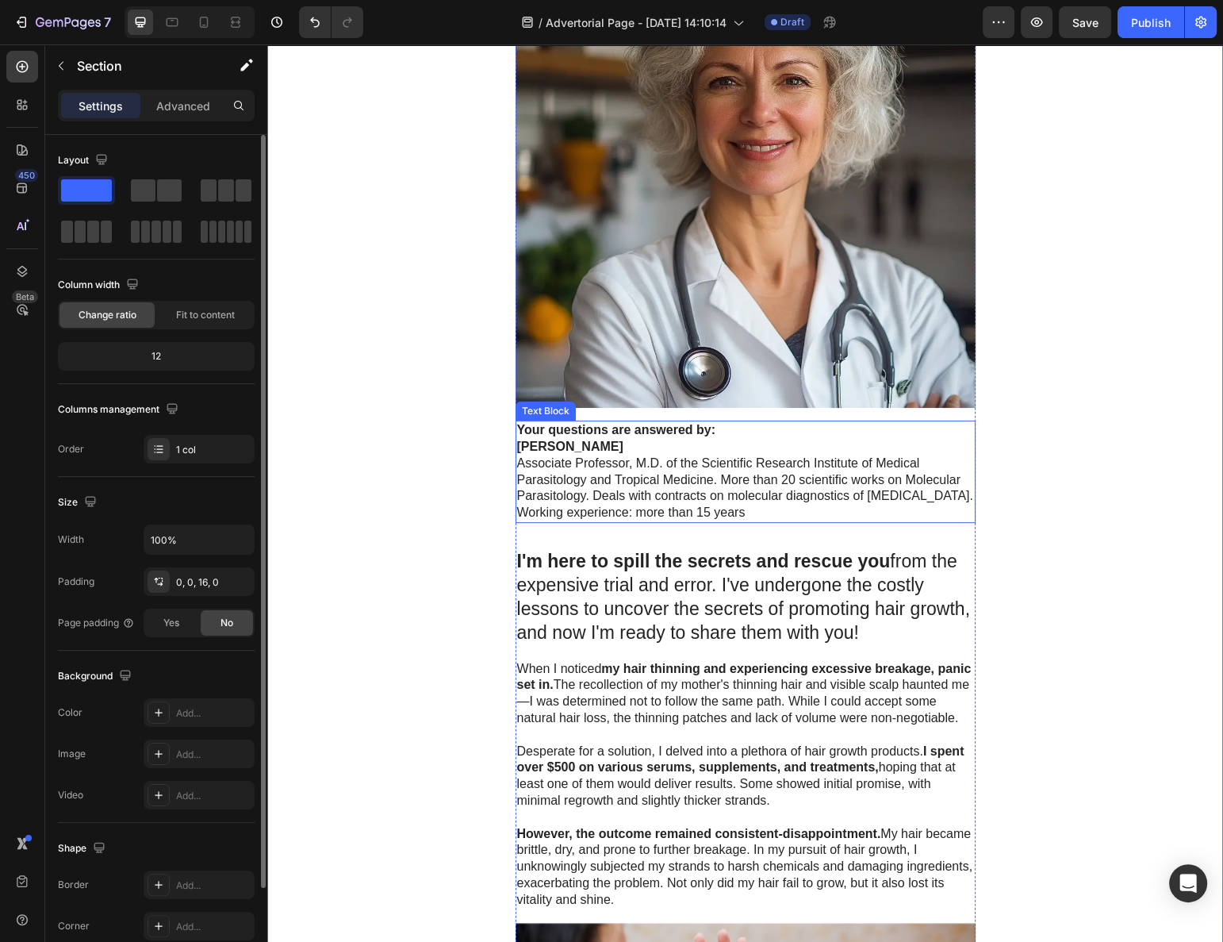
click at [586, 469] on p "Associate Professor, M.D. of the Scientific Research Institute of Medical Paras…" at bounding box center [745, 479] width 457 height 49
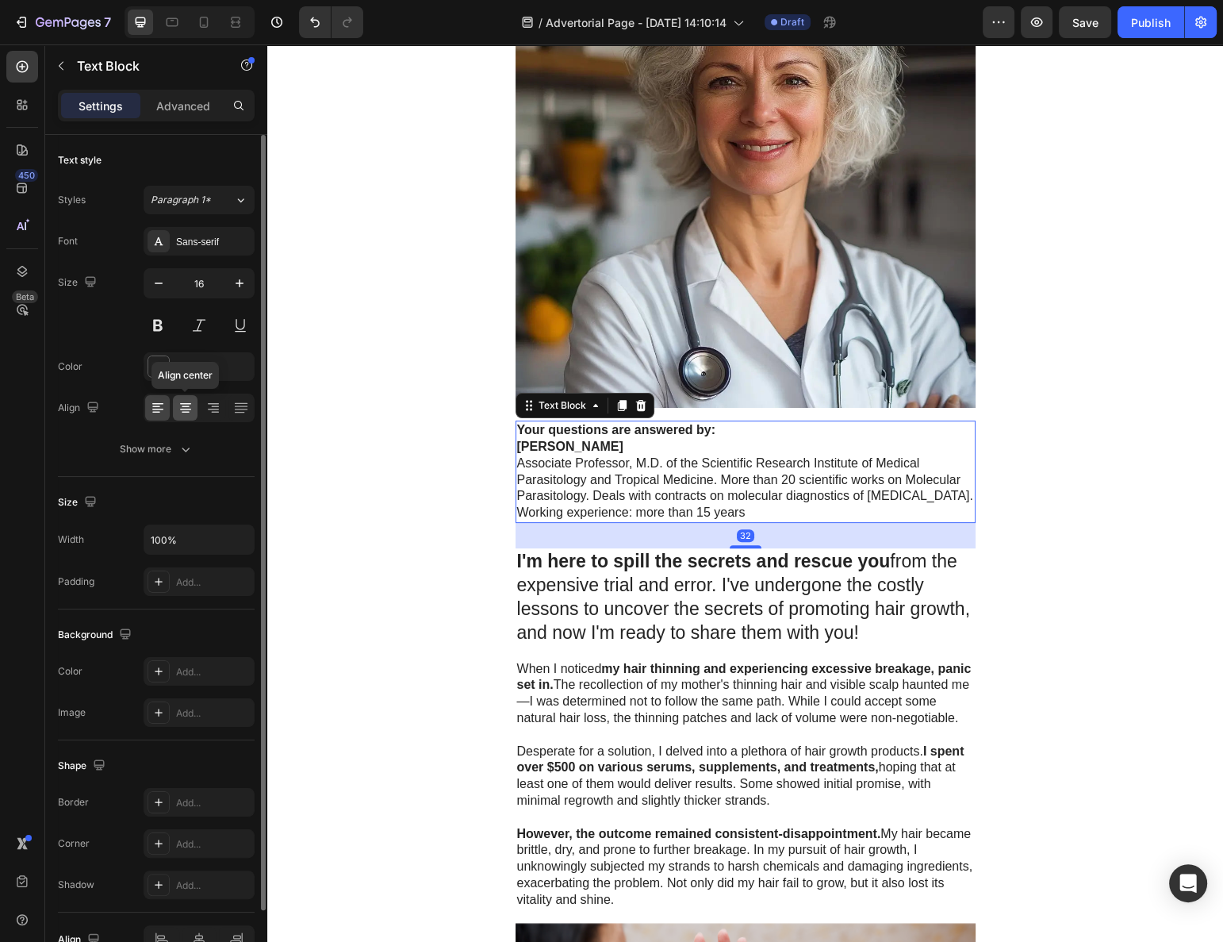
click at [183, 403] on icon at bounding box center [185, 404] width 11 height 2
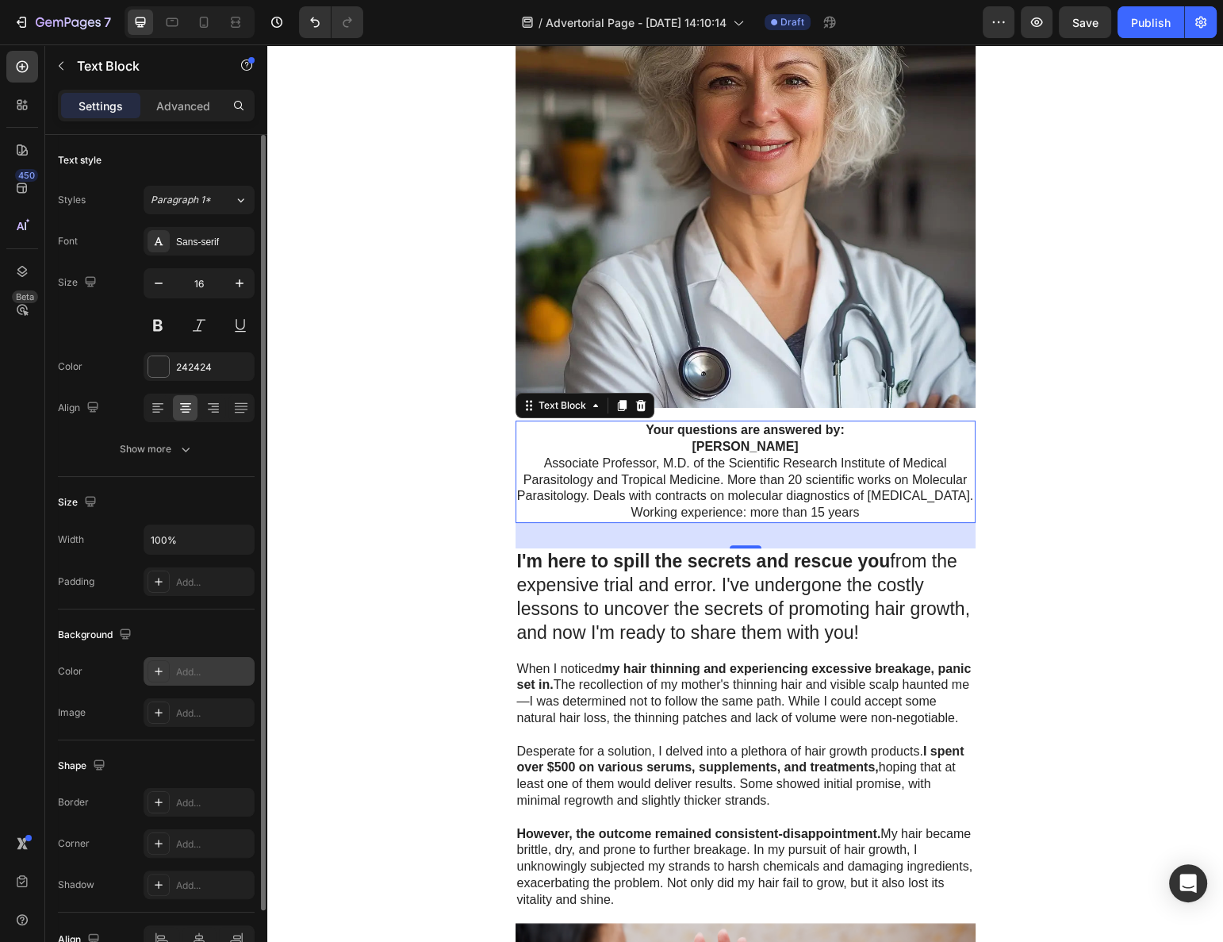
click at [184, 671] on div "Add..." at bounding box center [213, 672] width 75 height 14
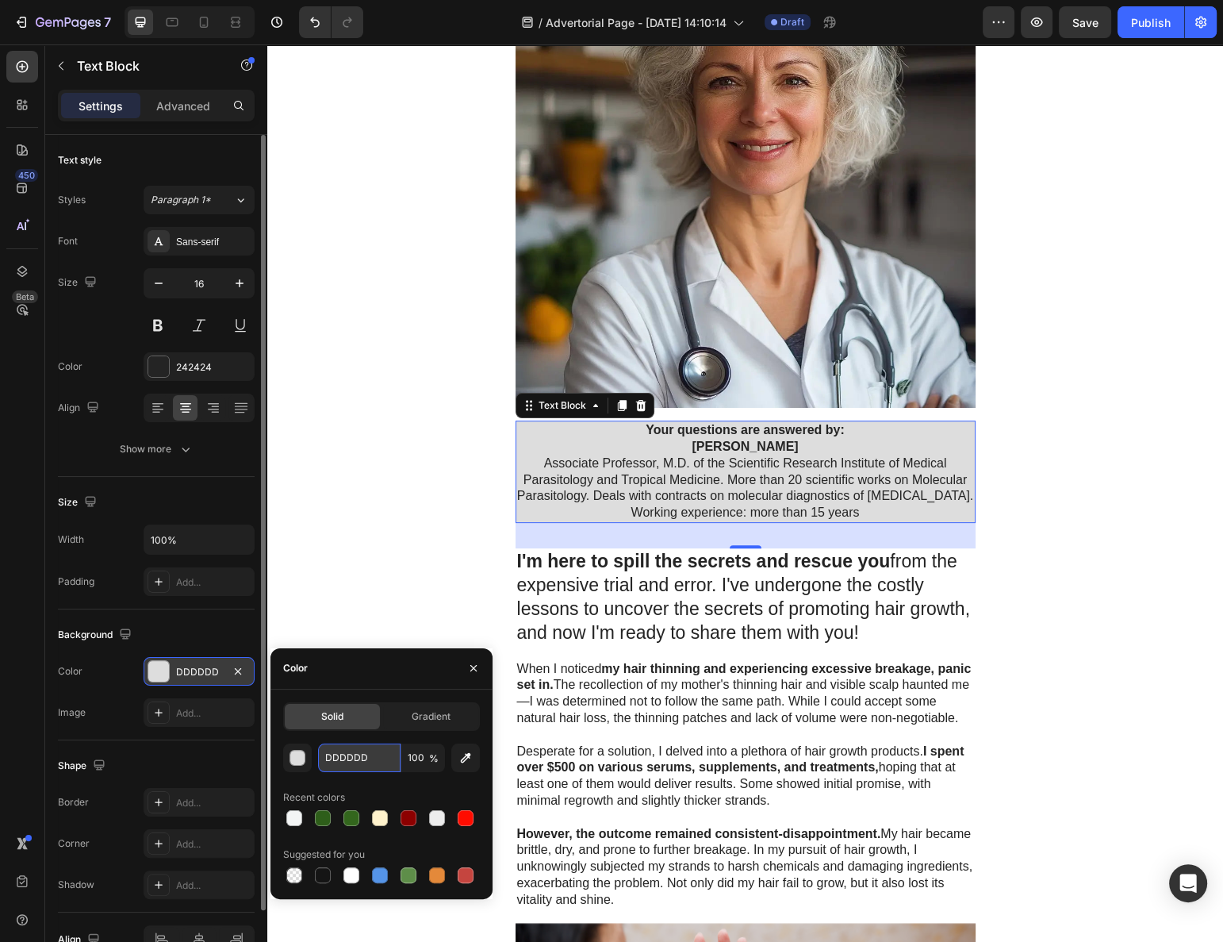
click at [337, 760] on input "DDDDDD" at bounding box center [359, 757] width 83 height 29
click at [337, 761] on input "DDDDDD" at bounding box center [359, 757] width 83 height 29
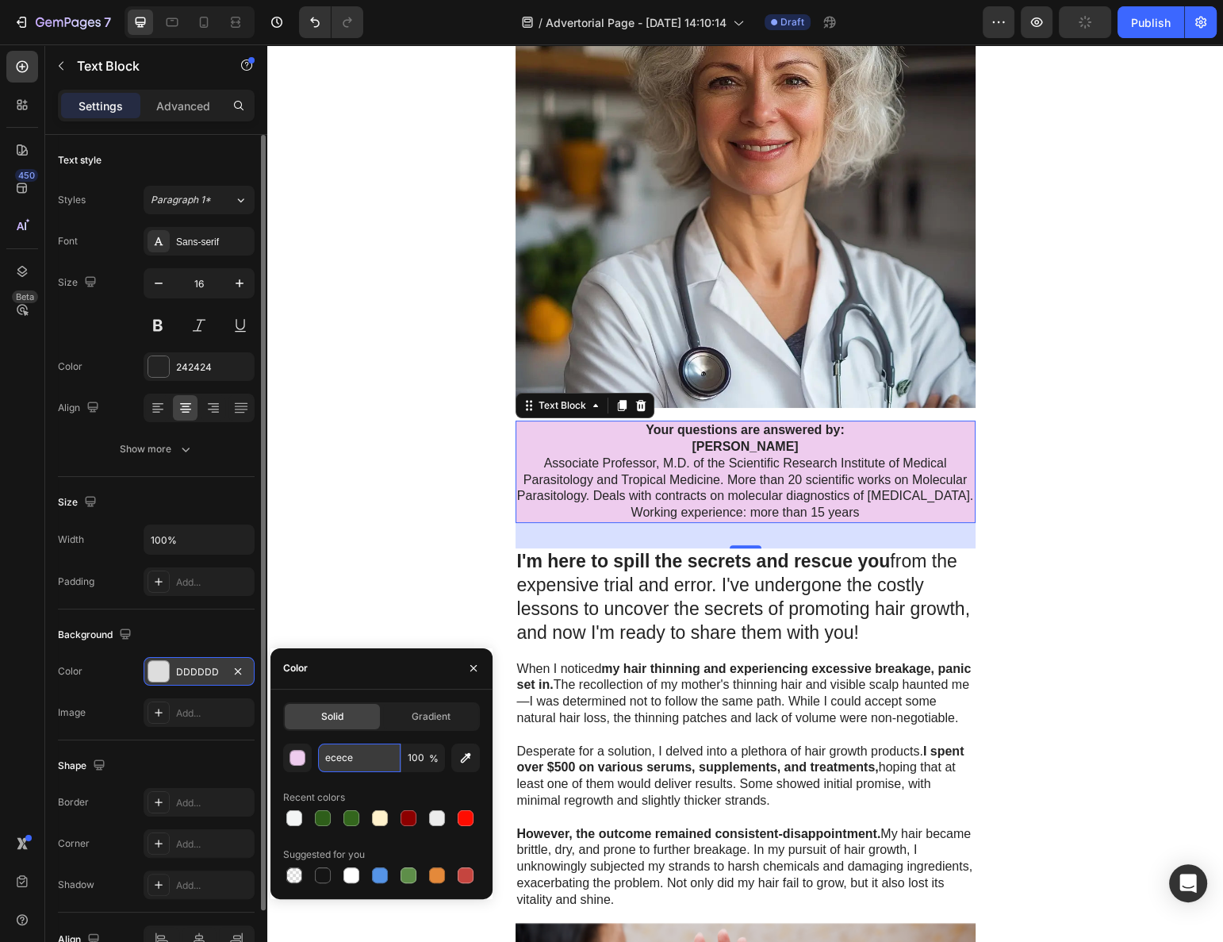
type input "ececec"
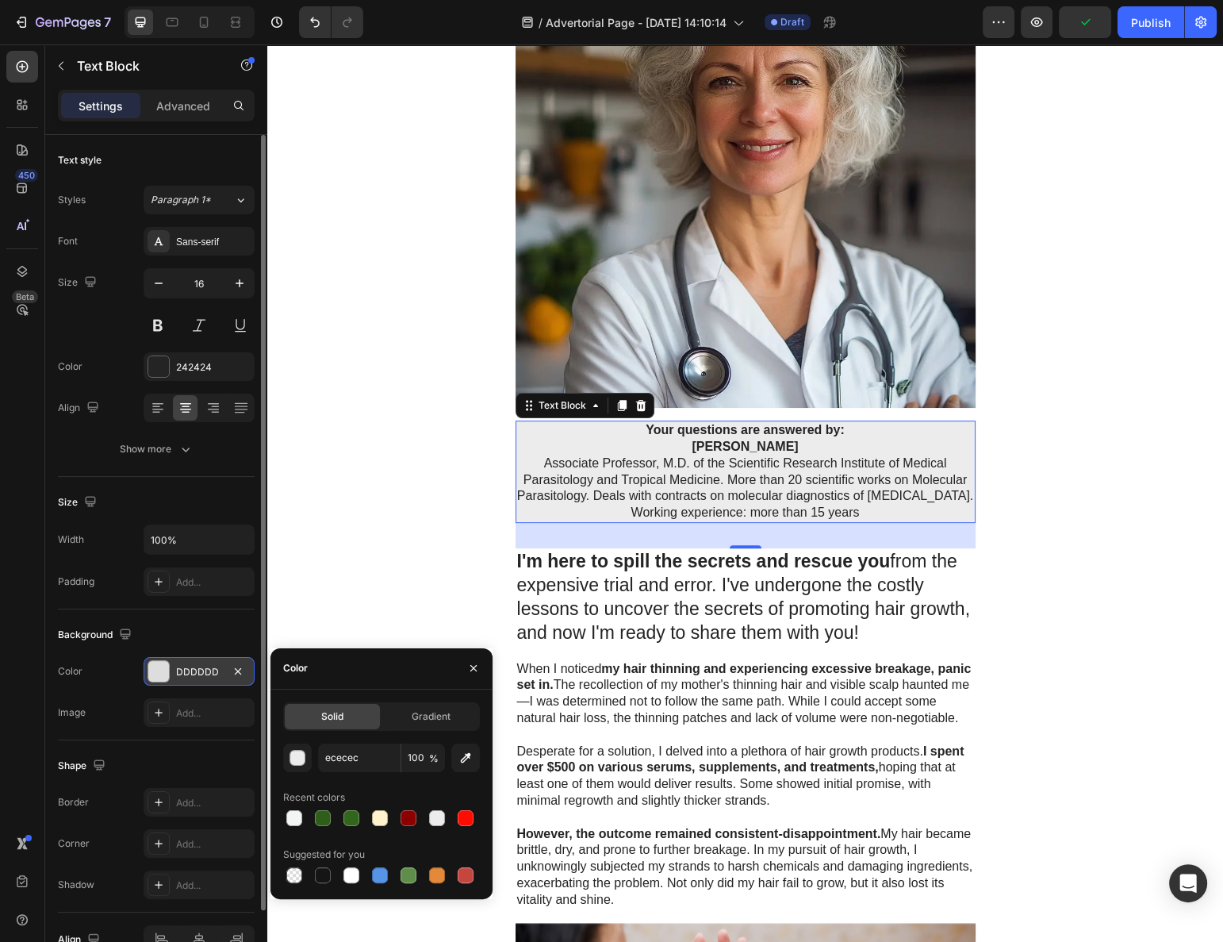
click at [374, 536] on div "Advertorial Text Block ⁠⁠⁠⁠⁠⁠⁠ SKIN TAGS ARE CAUSED BY PARASITES IN YOUR BODY! …" at bounding box center [745, 951] width 956 height 2613
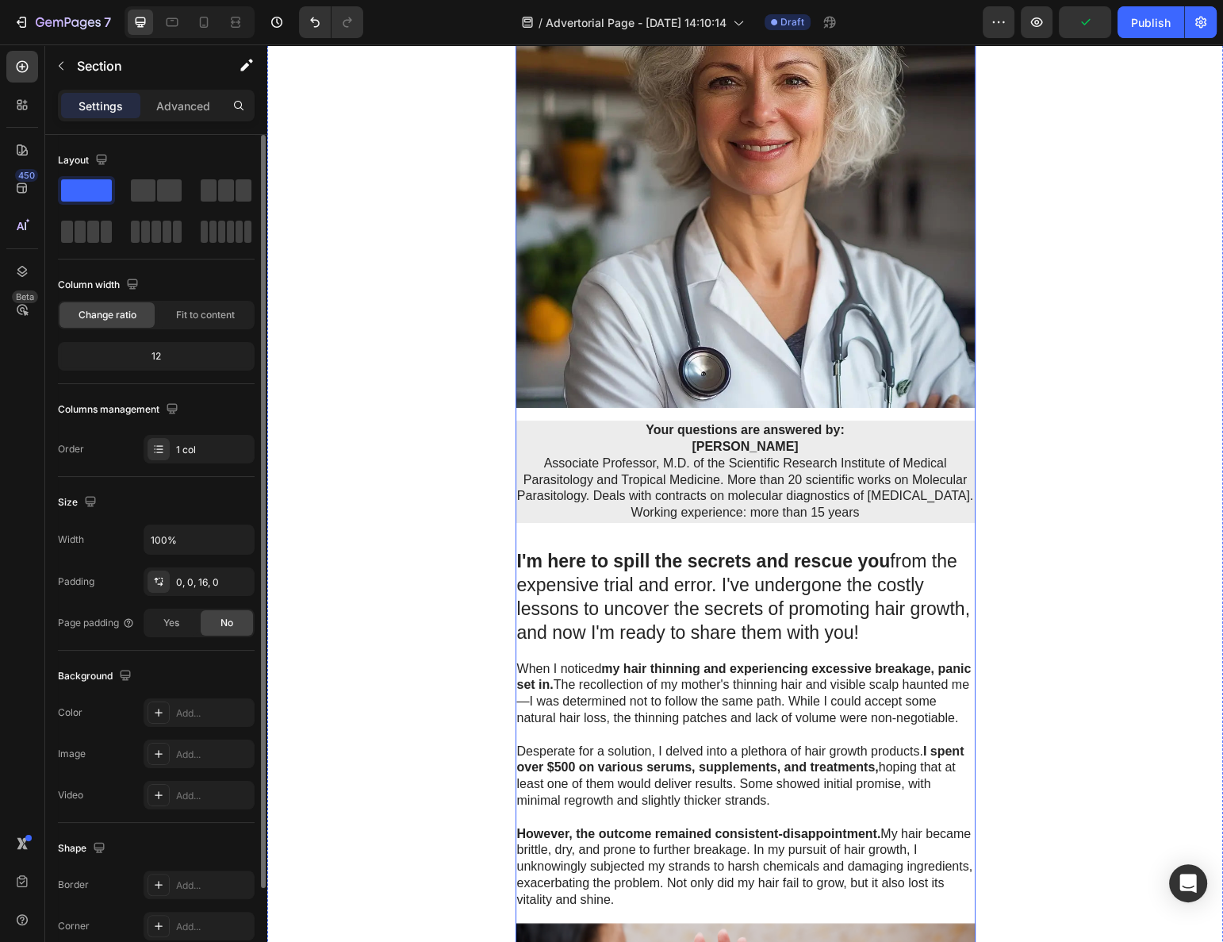
click at [610, 483] on p "Associate Professor, M.D. of the Scientific Research Institute of Medical Paras…" at bounding box center [745, 479] width 457 height 49
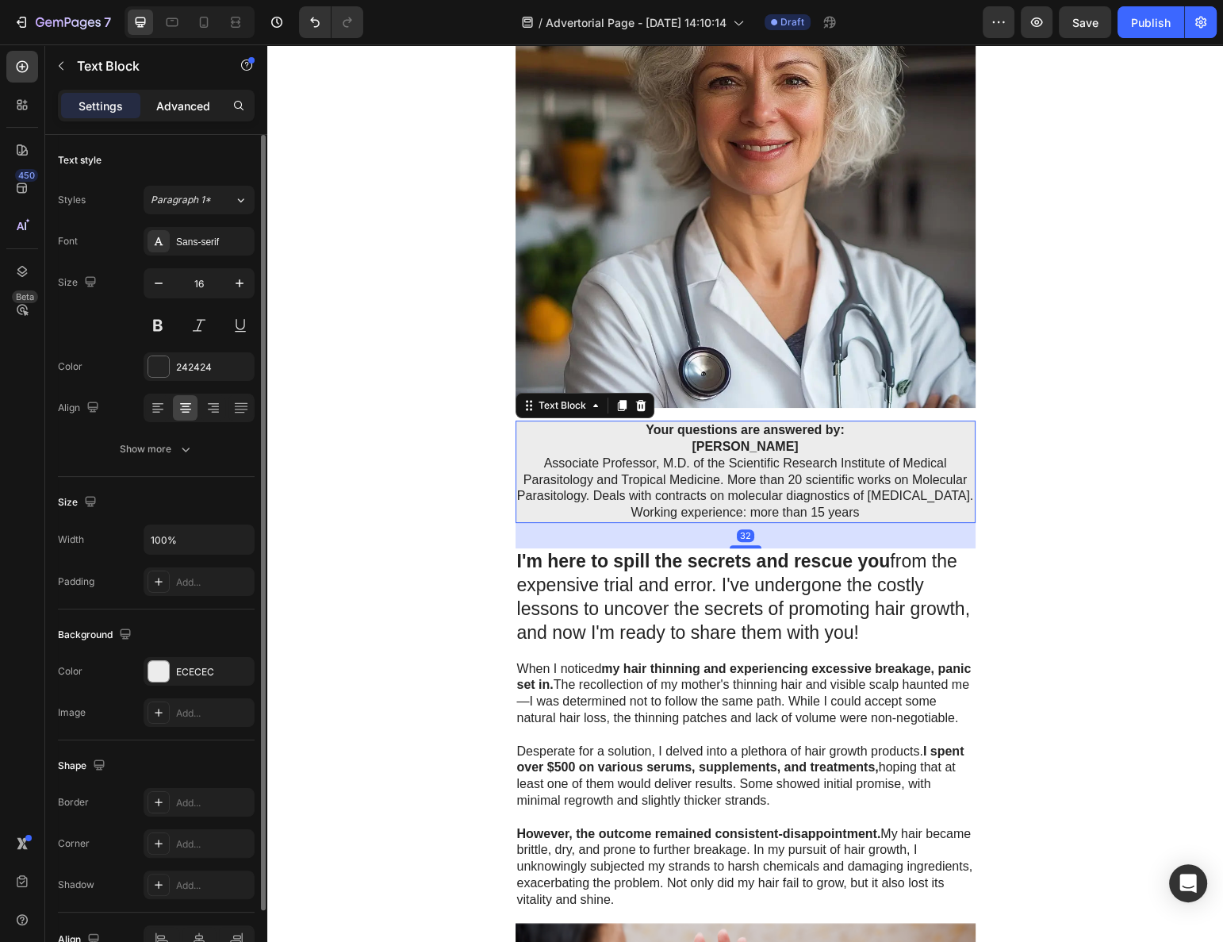
click at [198, 106] on p "Advanced" at bounding box center [183, 106] width 54 height 17
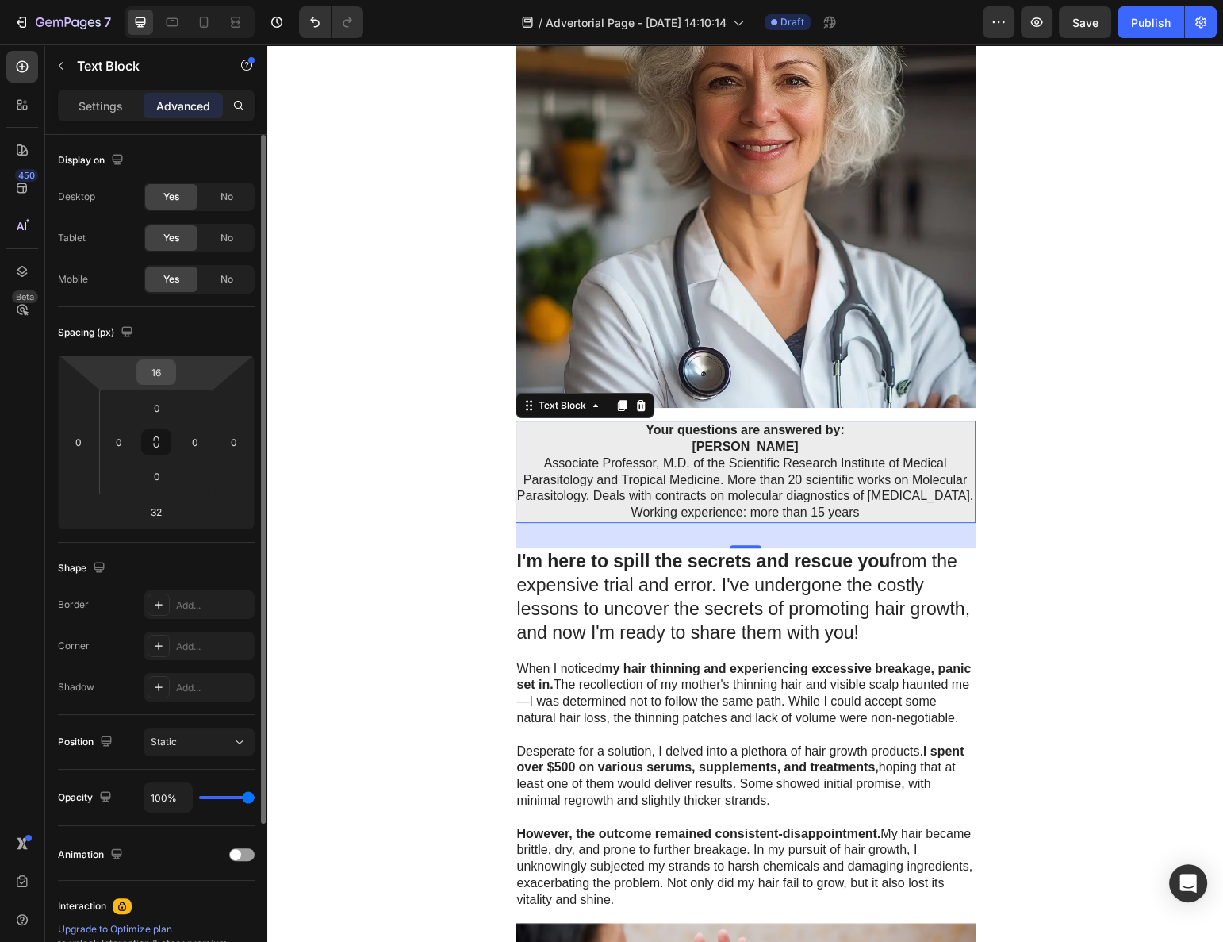
click at [167, 363] on input "16" at bounding box center [156, 372] width 32 height 24
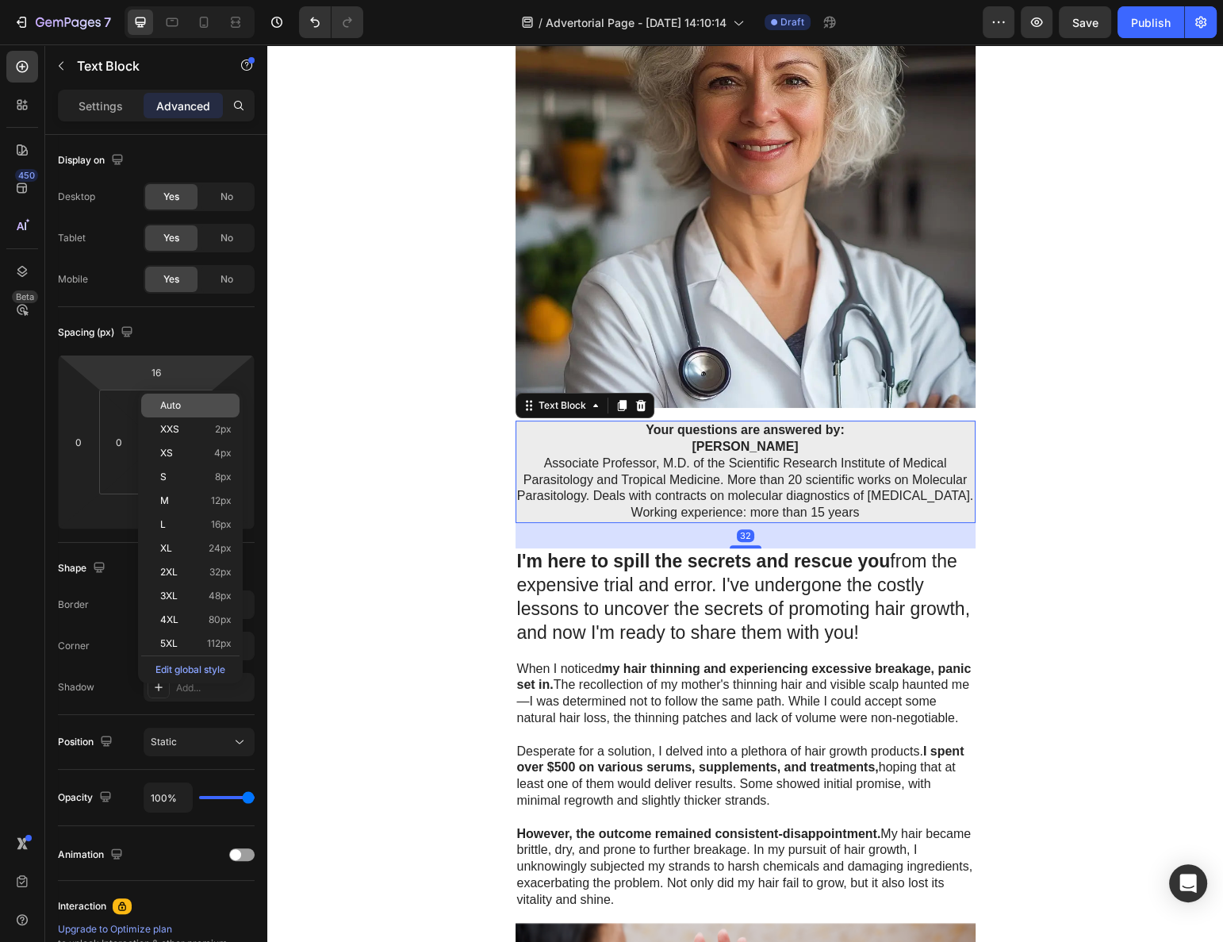
click at [172, 401] on span "Auto" at bounding box center [170, 405] width 21 height 11
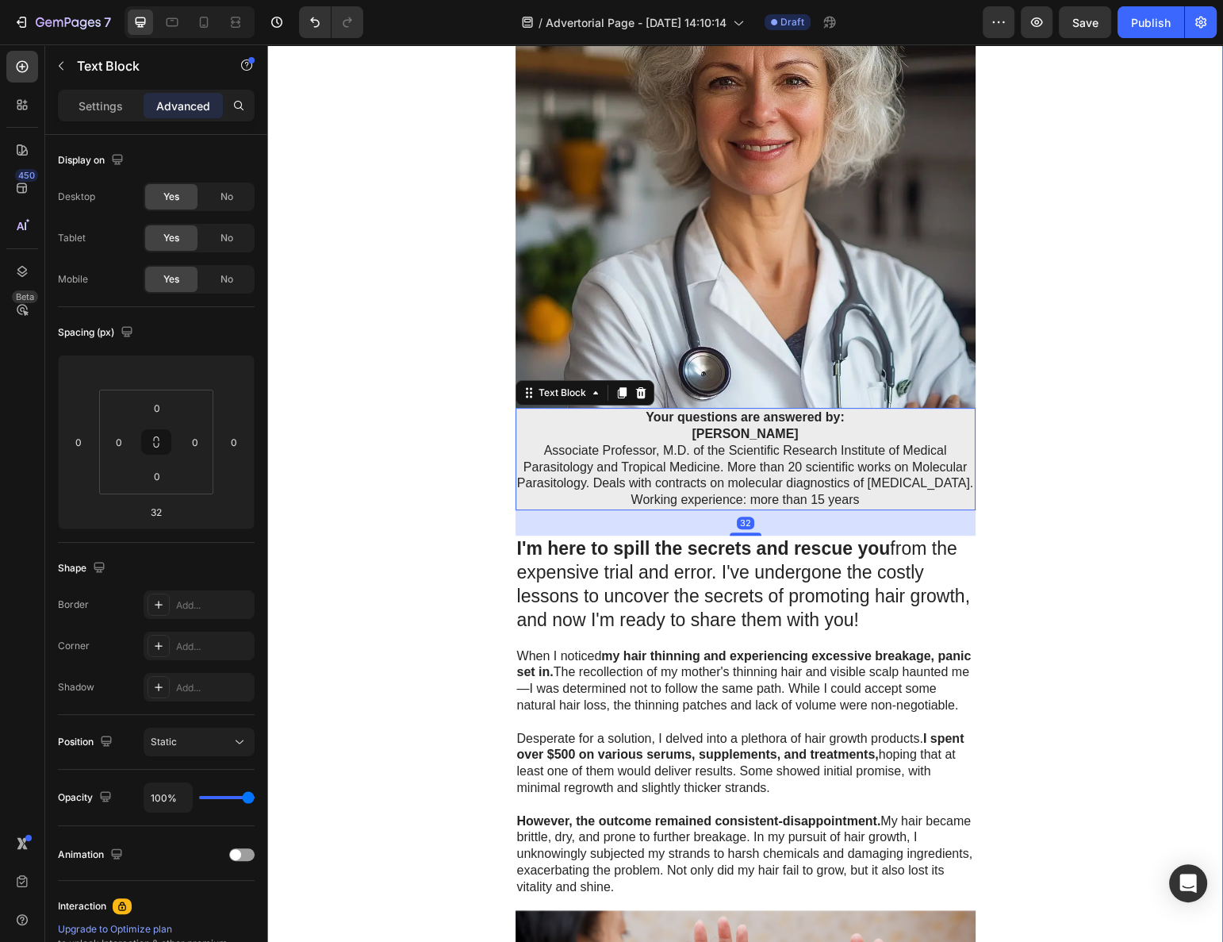
click at [401, 409] on div "Advertorial Text Block ⁠⁠⁠⁠⁠⁠⁠ SKIN TAGS ARE CAUSED BY PARASITES IN YOUR BODY! …" at bounding box center [745, 945] width 956 height 2601
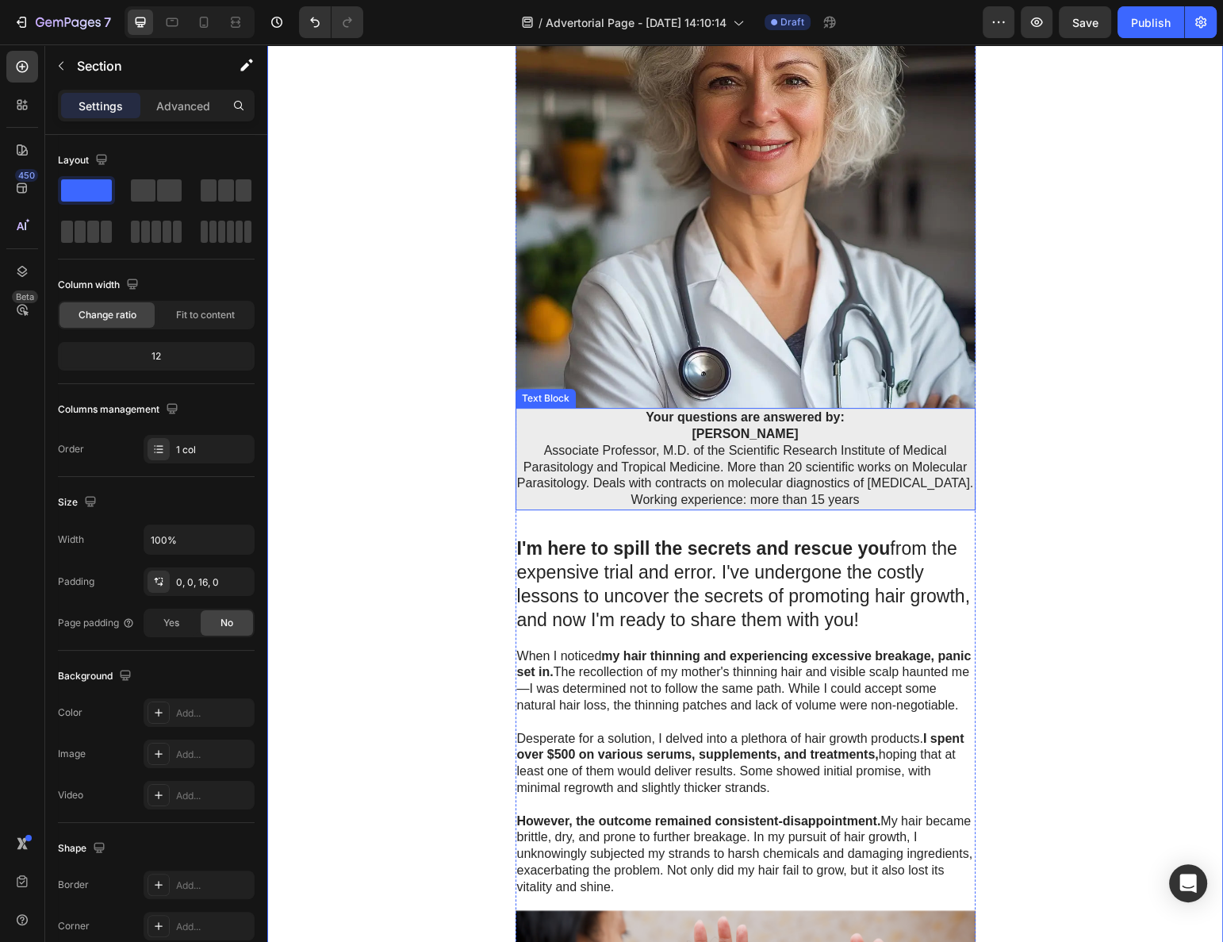
click at [635, 451] on p "Associate Professor, M.D. of the Scientific Research Institute of Medical Paras…" at bounding box center [745, 467] width 457 height 49
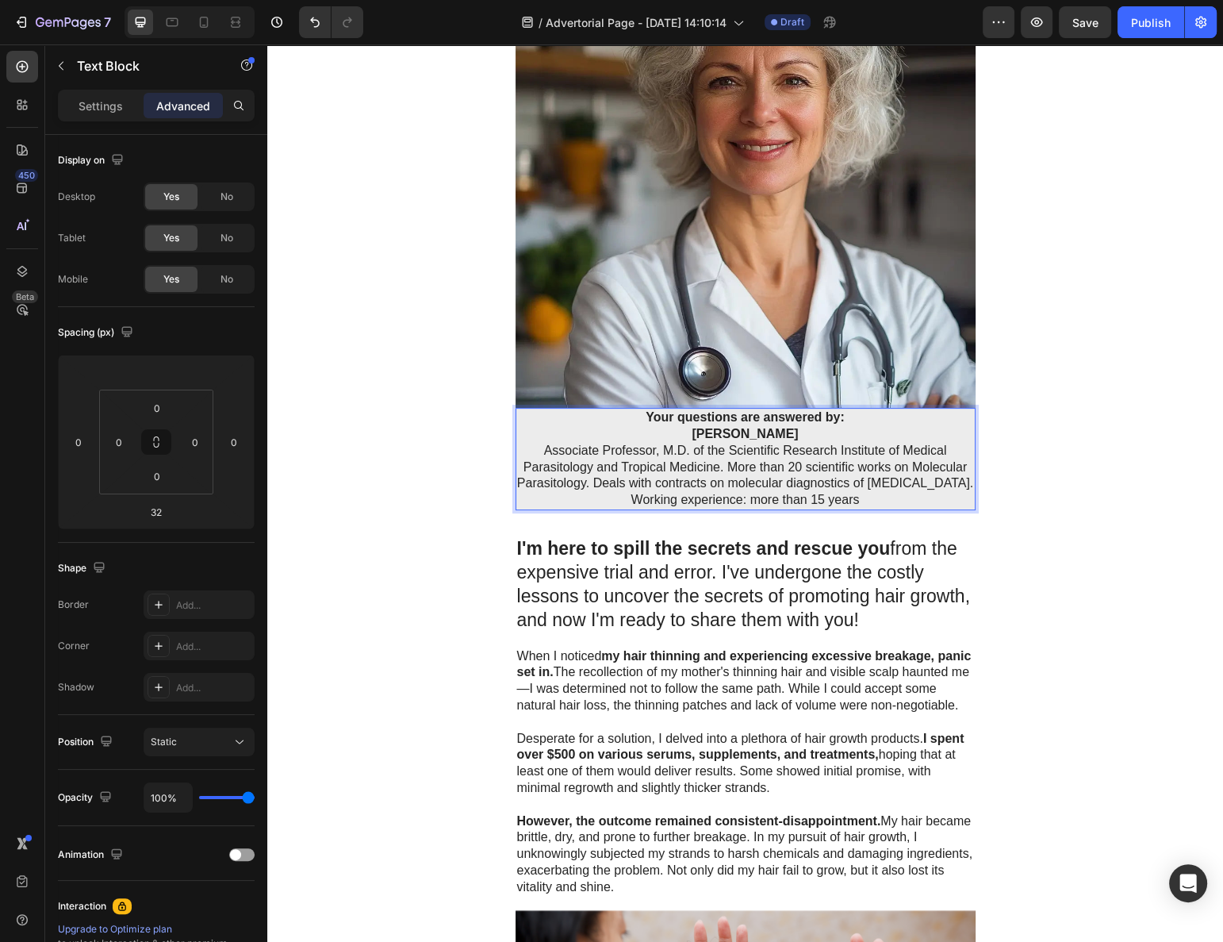
click at [637, 439] on p "Your questions are answered by: [PERSON_NAME]" at bounding box center [745, 425] width 457 height 33
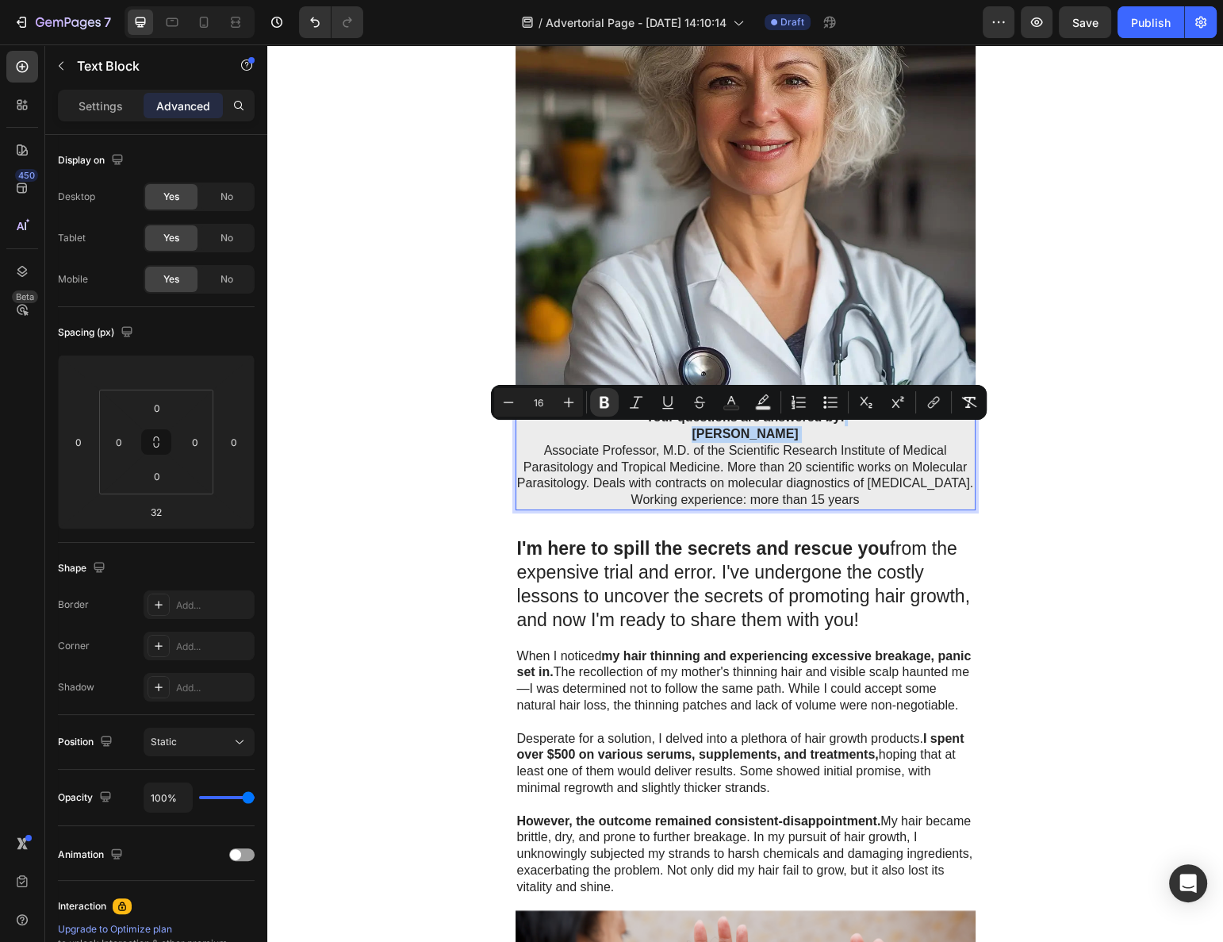
click at [615, 432] on p "Your questions are answered by: [PERSON_NAME]" at bounding box center [745, 425] width 457 height 33
click at [585, 458] on p "Associate Professor, M.D. of the Scientific Research Institute of Medical Paras…" at bounding box center [745, 467] width 457 height 49
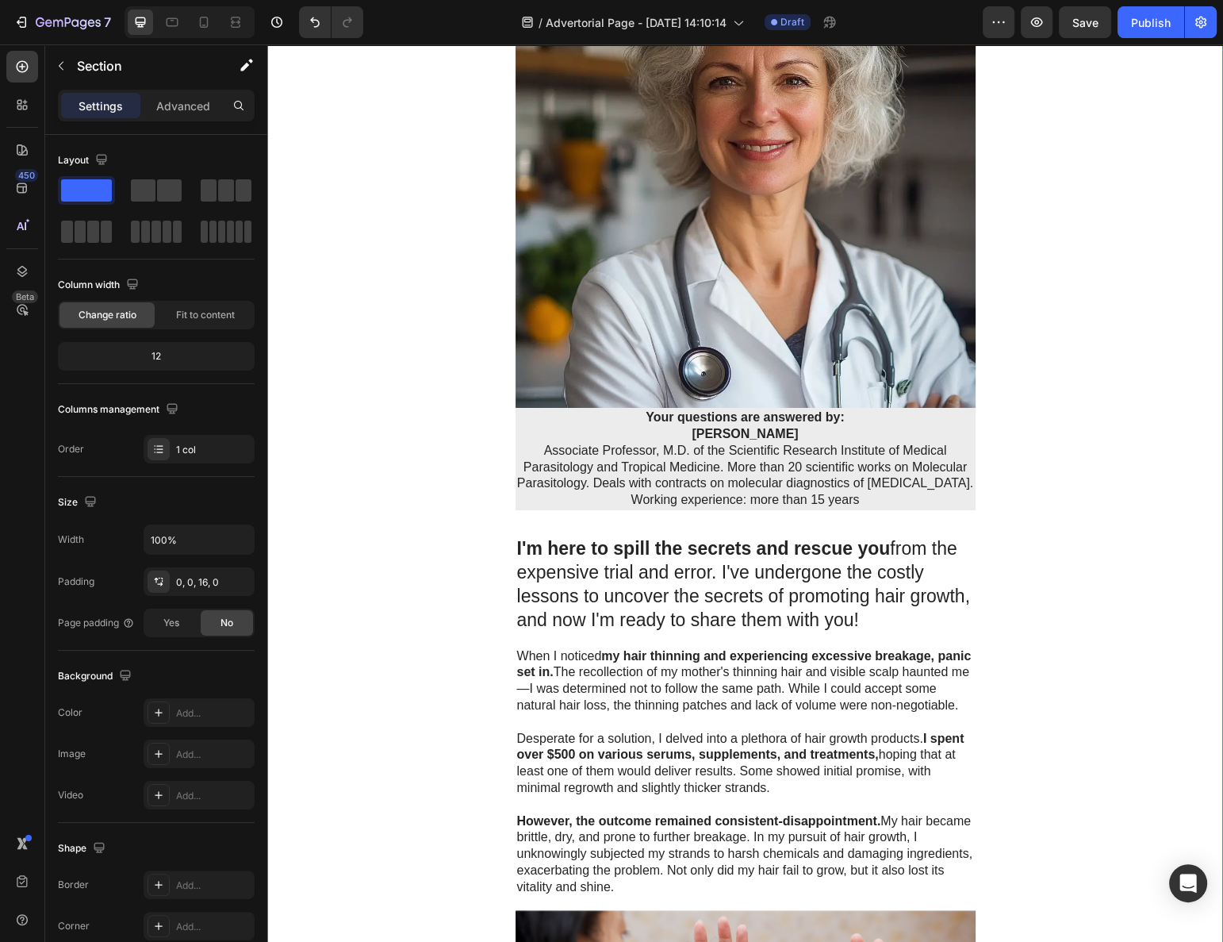
click at [463, 459] on div "Advertorial Text Block ⁠⁠⁠⁠⁠⁠⁠ SKIN TAGS ARE CAUSED BY PARASITES IN YOUR BODY! …" at bounding box center [745, 945] width 956 height 2601
click at [574, 453] on p "Associate Professor, M.D. of the Scientific Research Institute of Medical Paras…" at bounding box center [745, 467] width 457 height 49
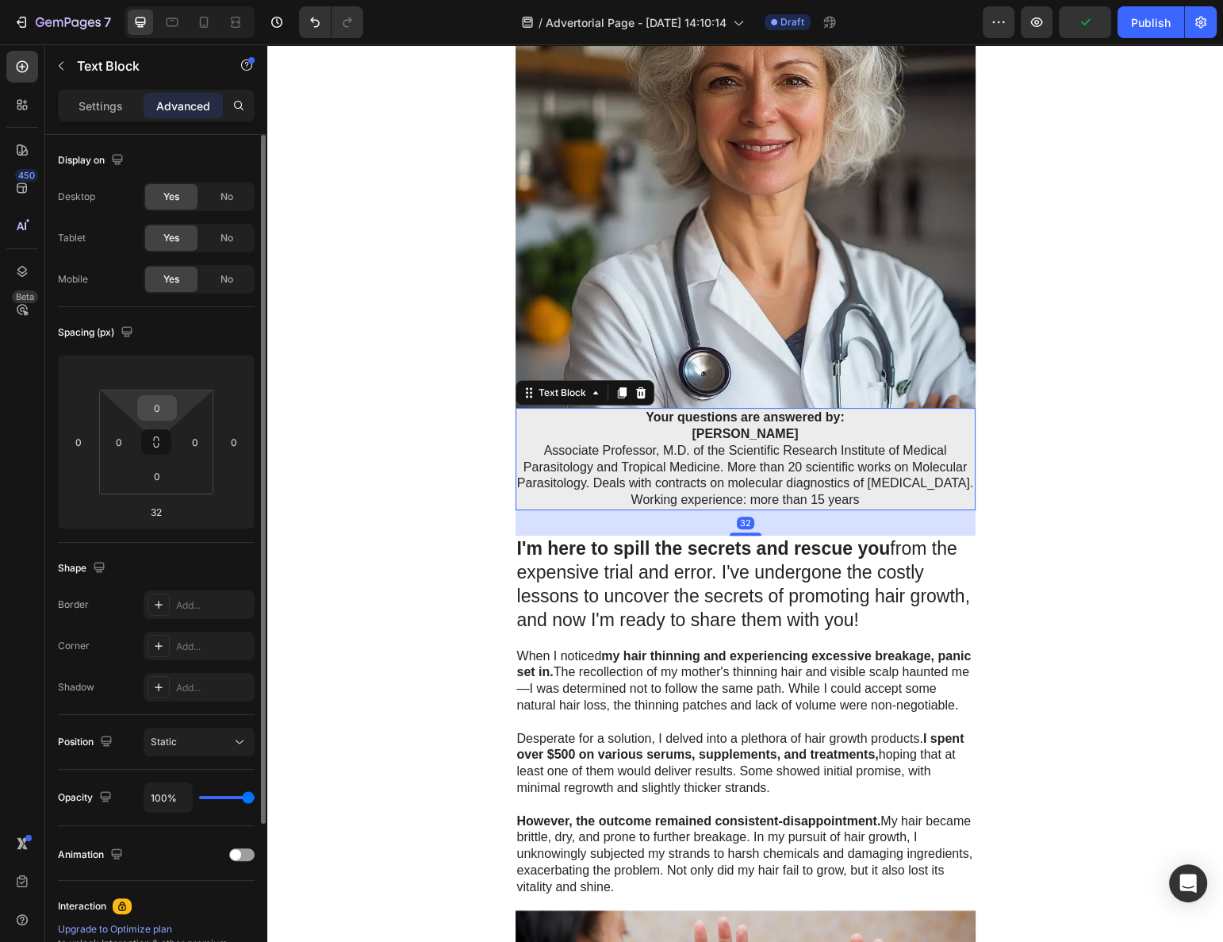
click at [155, 412] on input "0" at bounding box center [157, 408] width 32 height 24
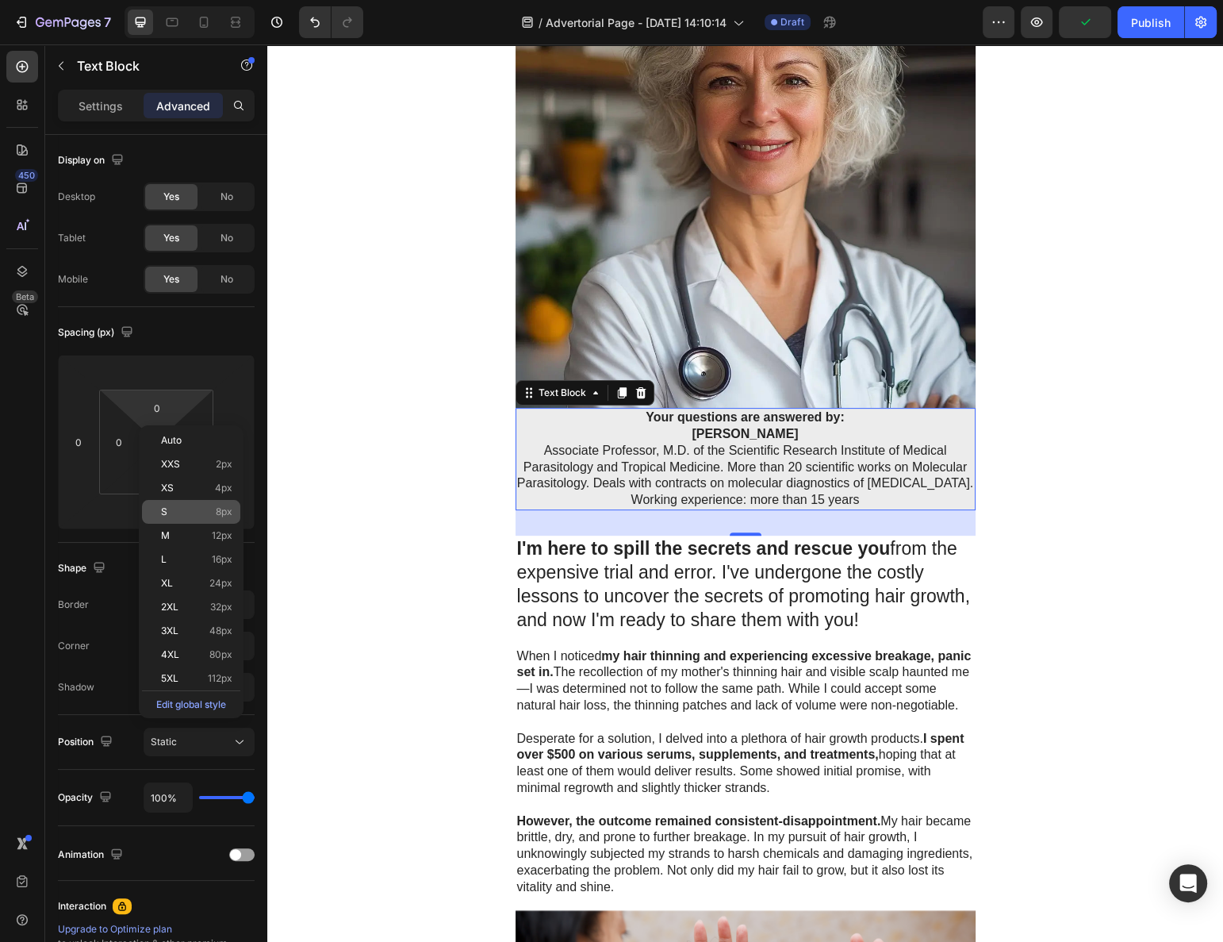
click at [186, 502] on div "S 8px" at bounding box center [191, 512] width 98 height 24
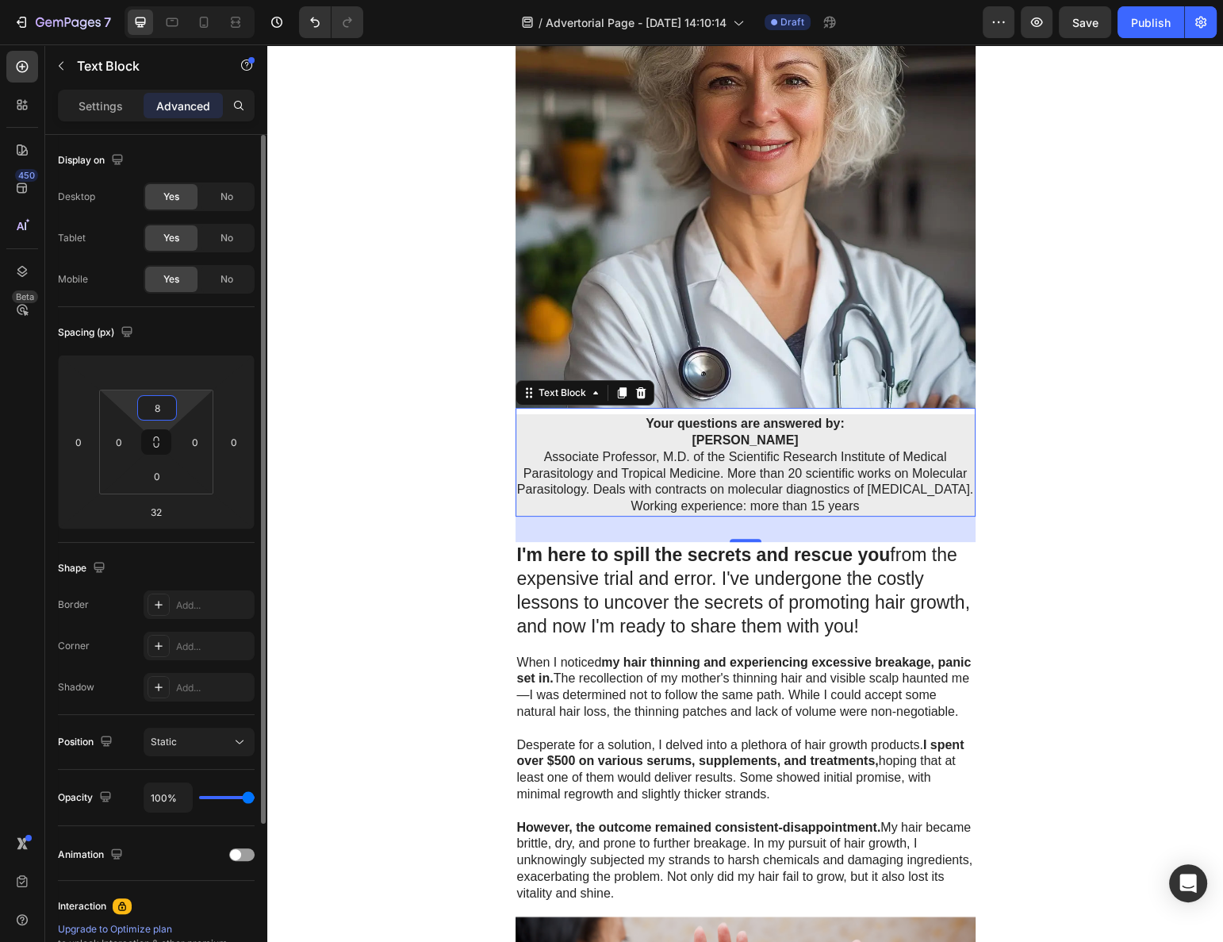
click at [167, 405] on input "8" at bounding box center [157, 408] width 32 height 24
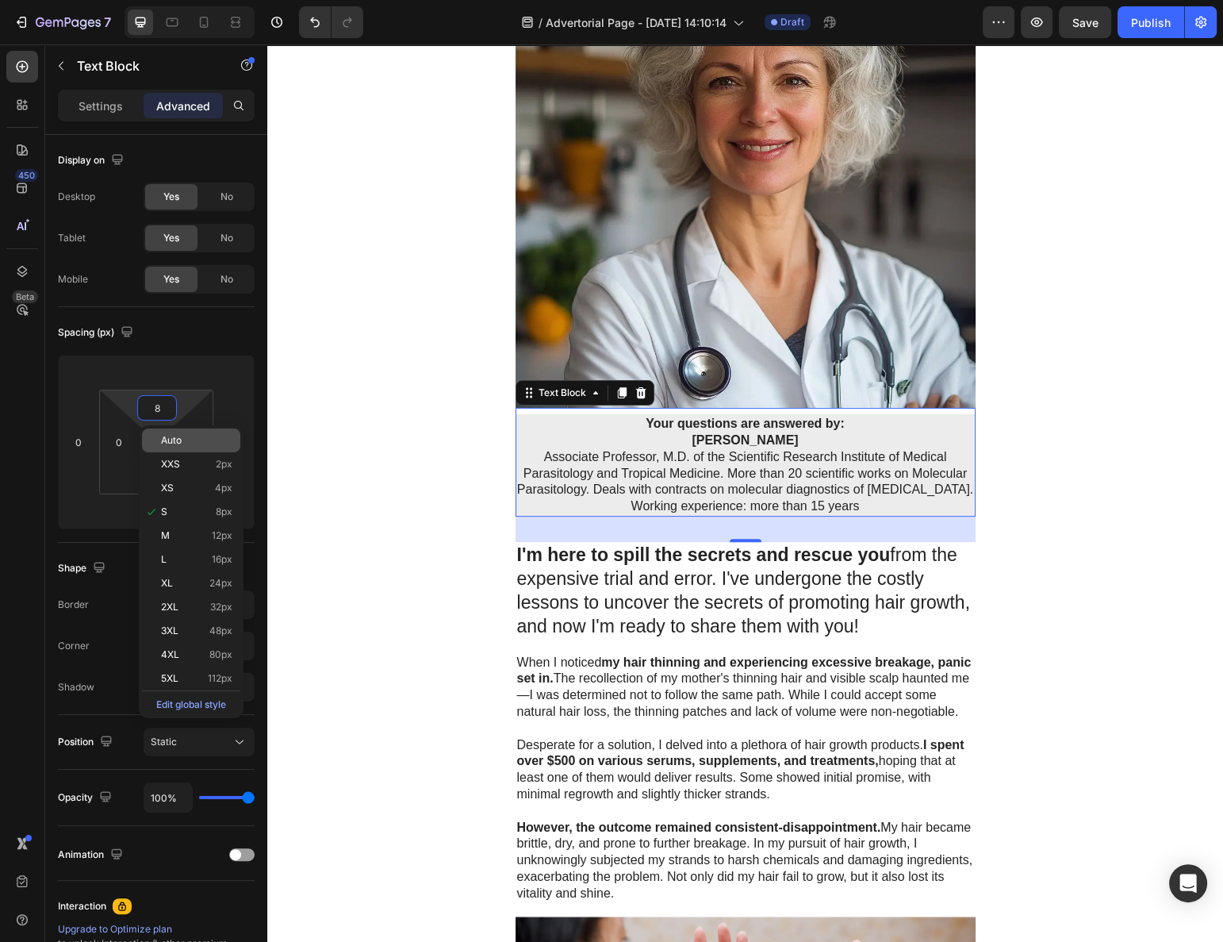
click at [171, 440] on span "Auto" at bounding box center [171, 440] width 21 height 11
type input "Auto"
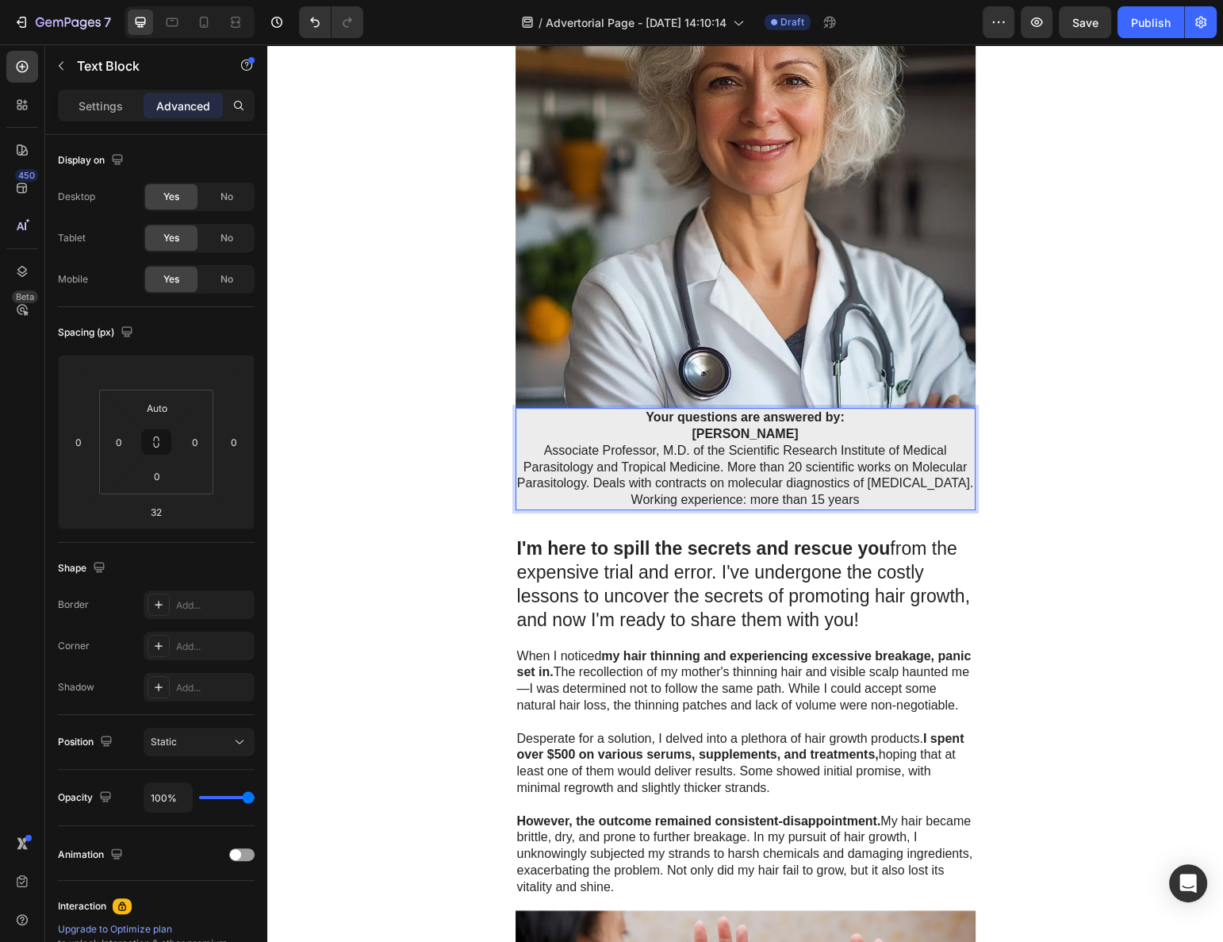
click at [625, 420] on p "Your questions are answered by: [PERSON_NAME]" at bounding box center [745, 425] width 457 height 33
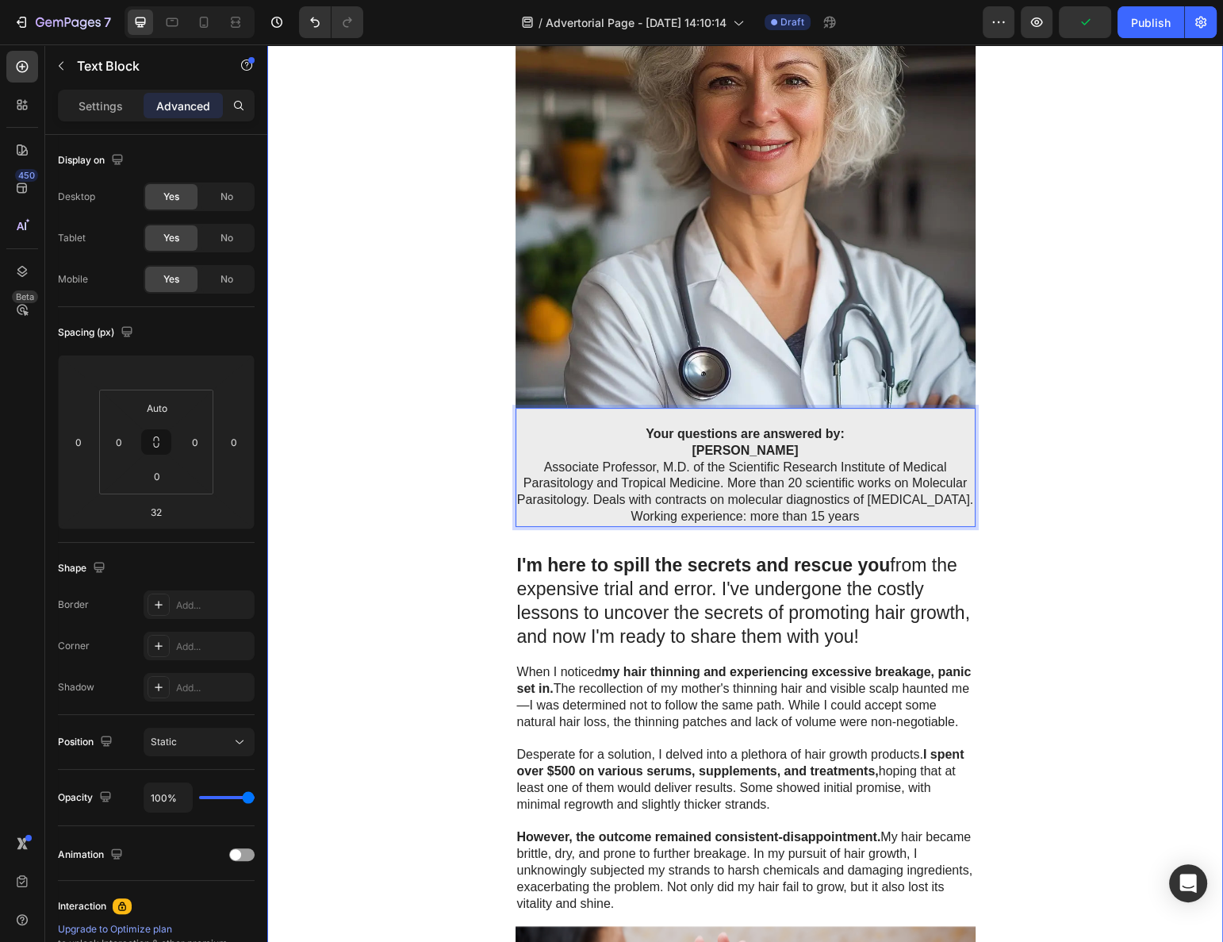
click at [387, 457] on div "Advertorial Text Block ⁠⁠⁠⁠⁠⁠⁠ SKIN TAGS ARE CAUSED BY PARASITES IN YOUR BODY! …" at bounding box center [745, 953] width 956 height 2617
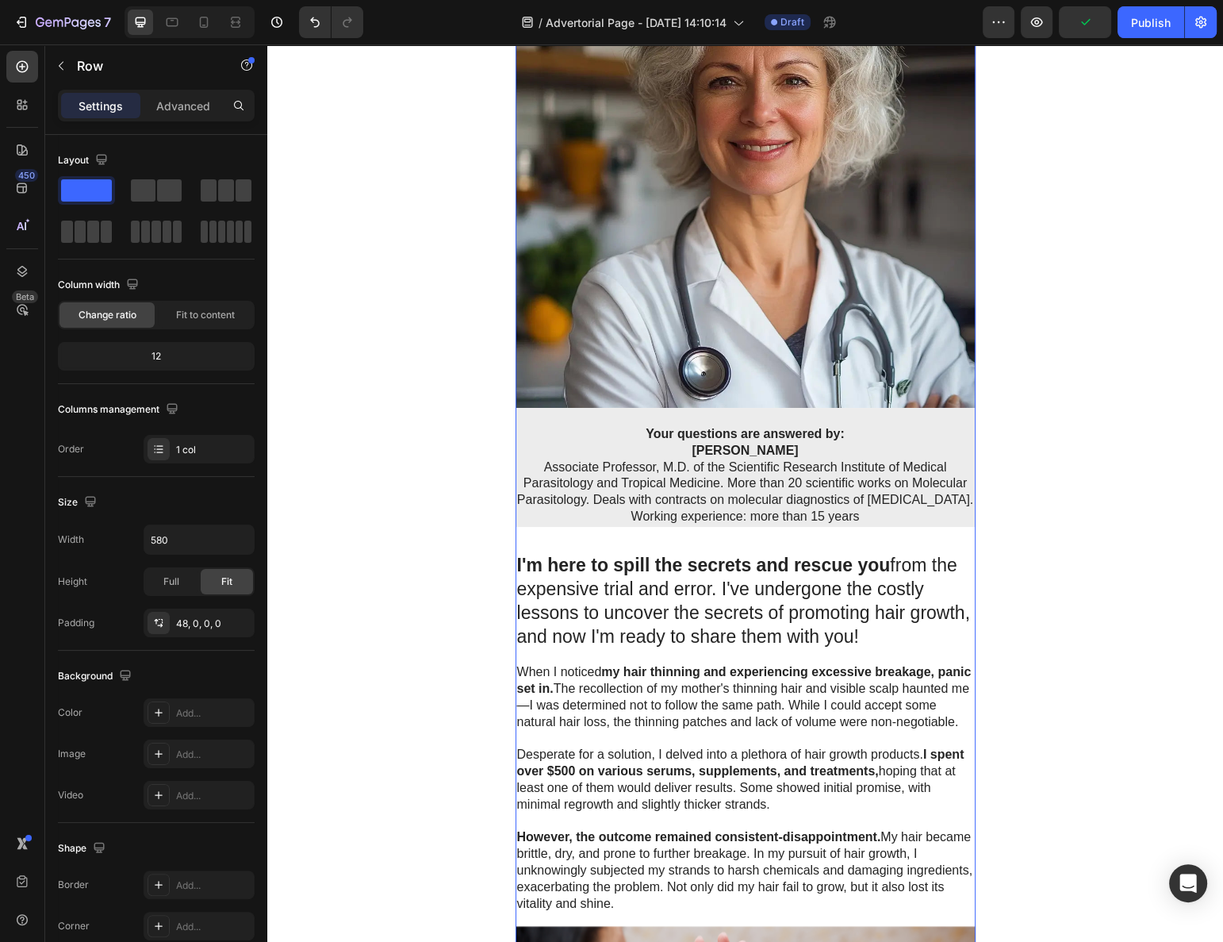
click at [893, 513] on p "Working experience: more than 15 years" at bounding box center [745, 517] width 457 height 17
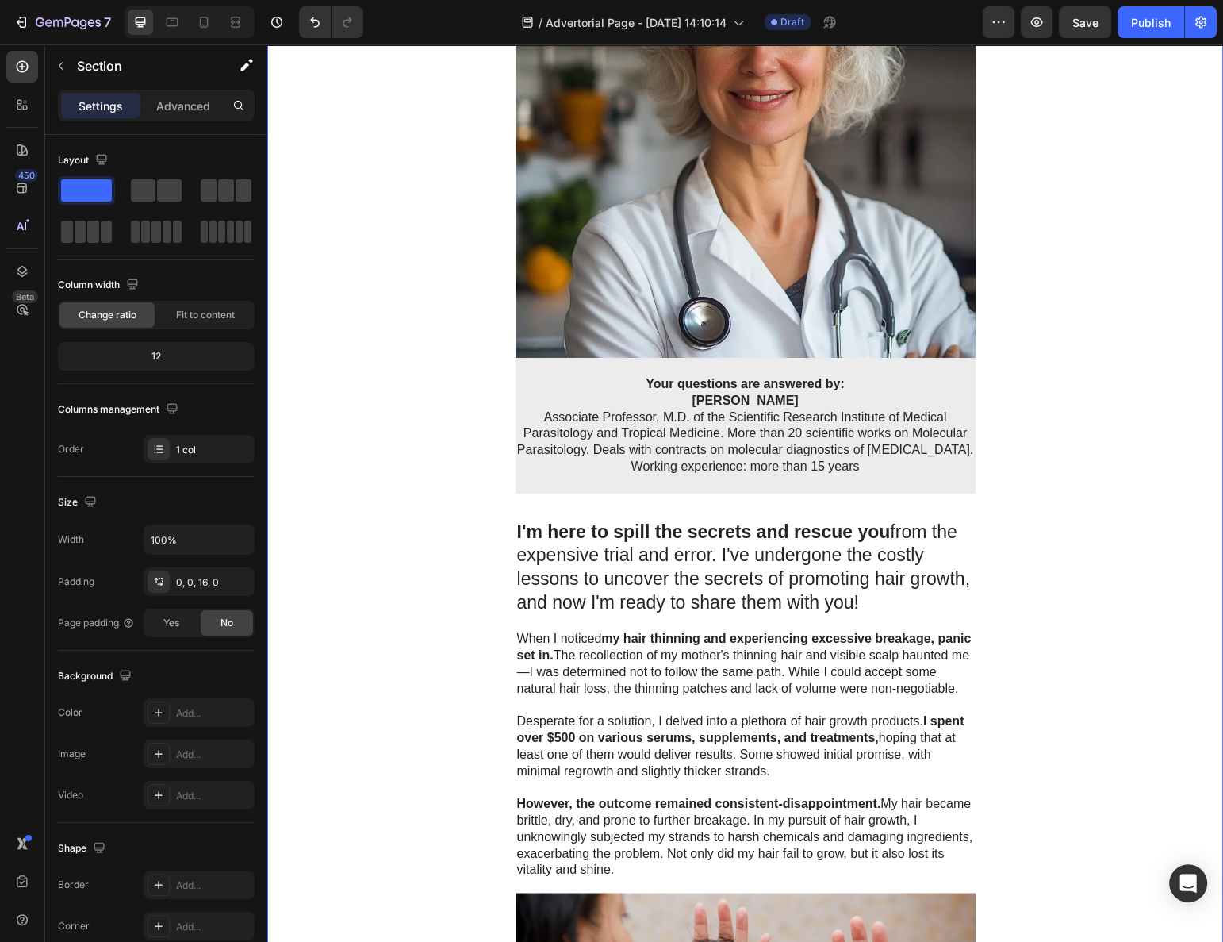
scroll to position [577, 0]
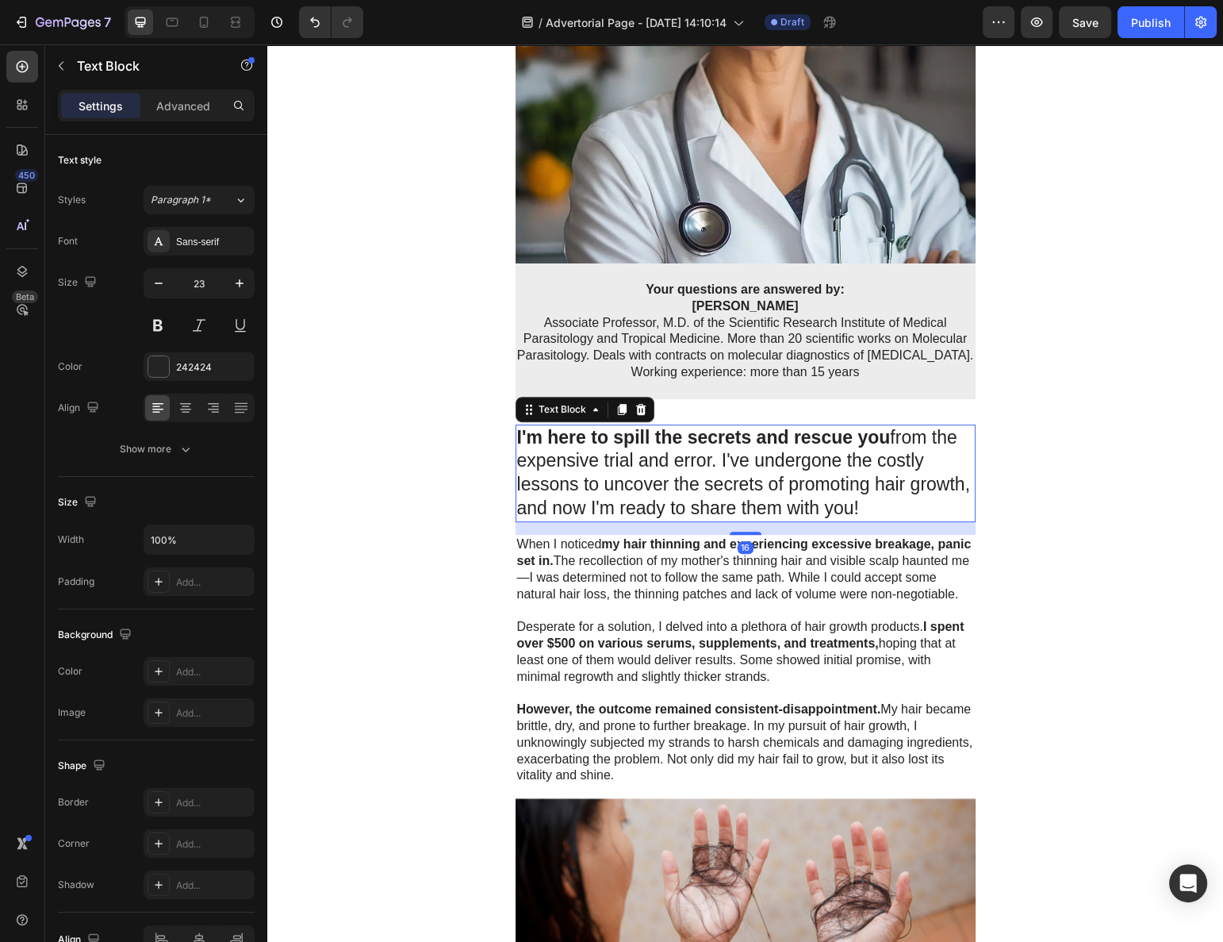
click at [630, 492] on p "I'm here to spill the secrets and rescue you from the expensive trial and error…" at bounding box center [745, 473] width 457 height 95
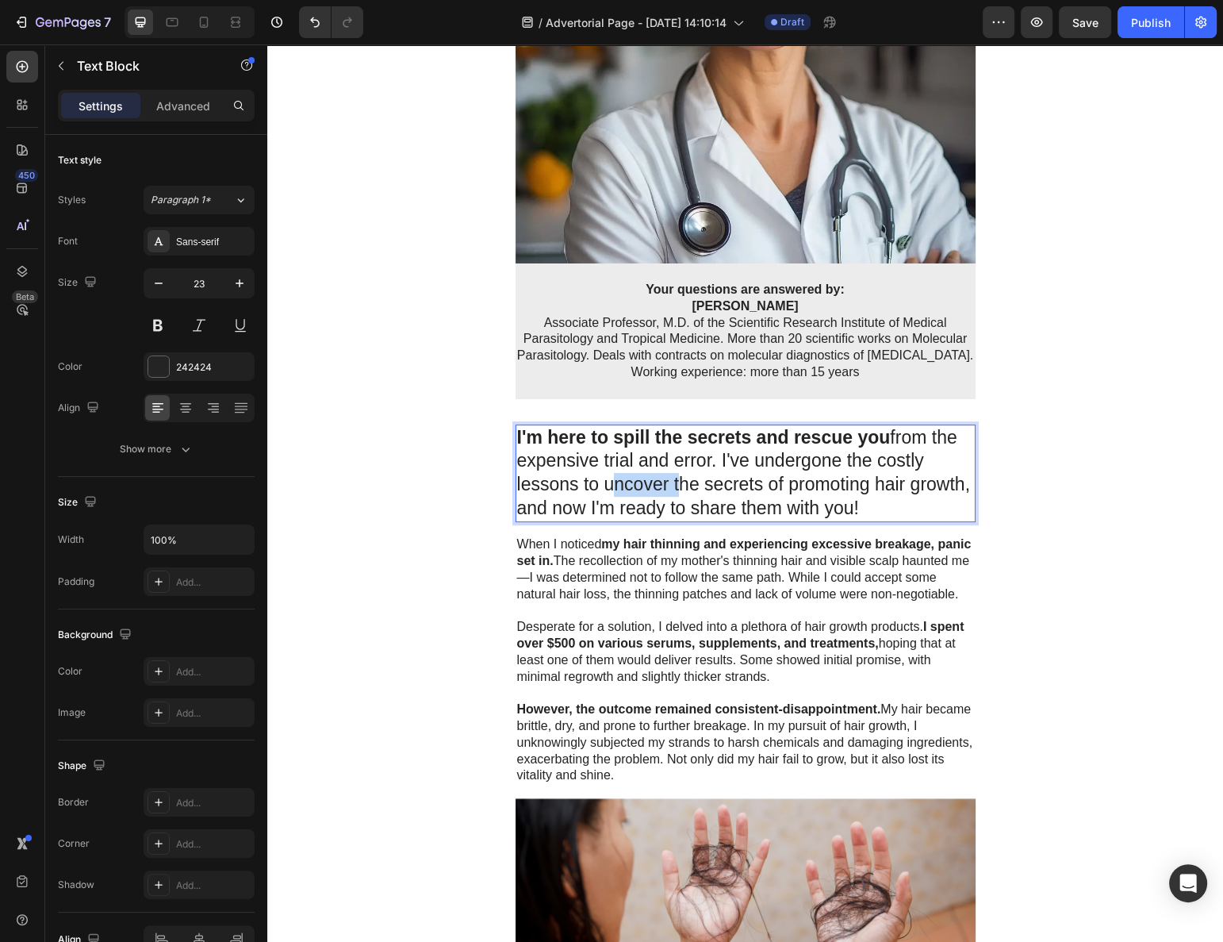
click at [630, 491] on p "I'm here to spill the secrets and rescue you from the expensive trial and error…" at bounding box center [745, 473] width 457 height 95
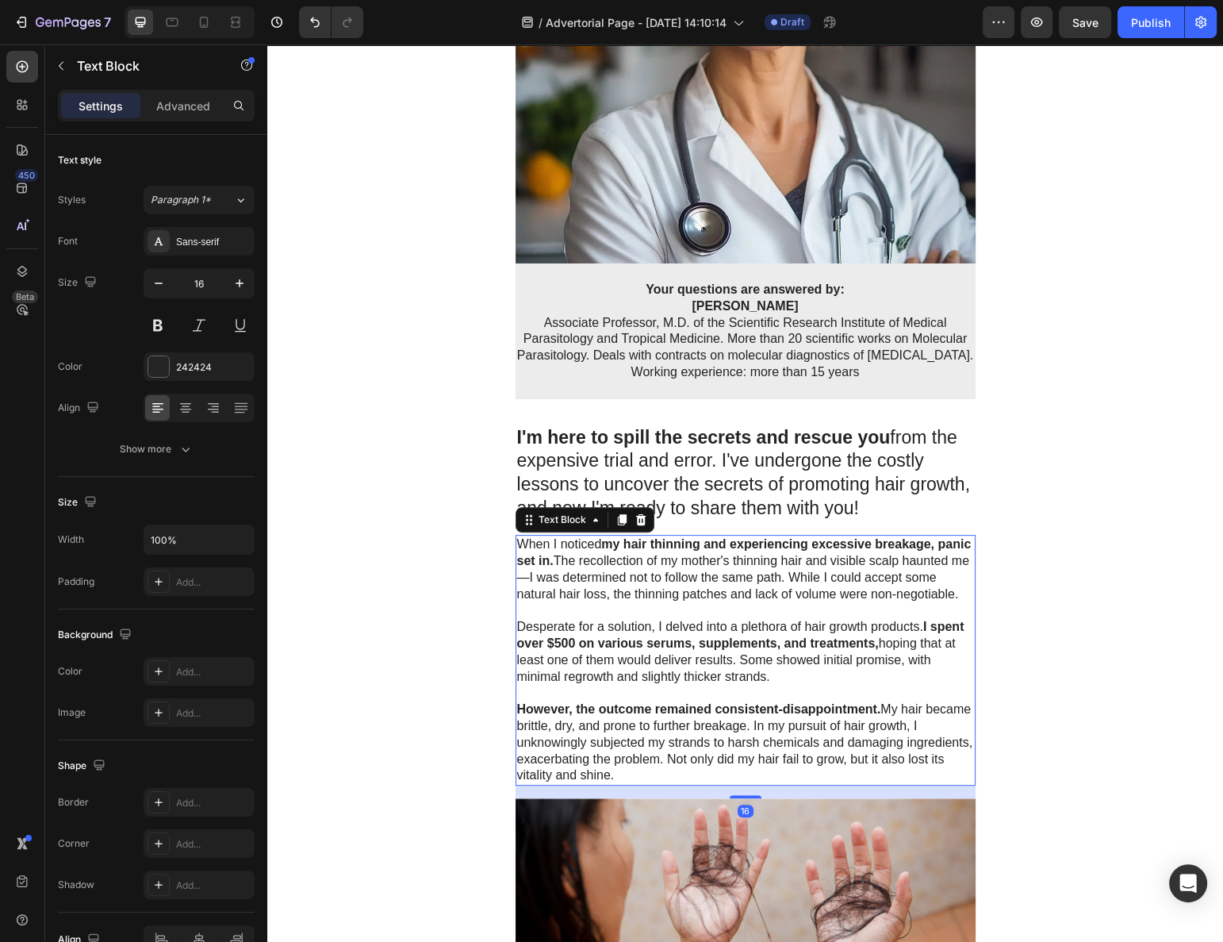
click at [563, 537] on p "When I noticed my hair thinning and experiencing excessive breakage, panic set …" at bounding box center [745, 569] width 457 height 66
click at [567, 490] on p "I'm here to spill the secrets and rescue you from the expensive trial and error…" at bounding box center [745, 473] width 457 height 95
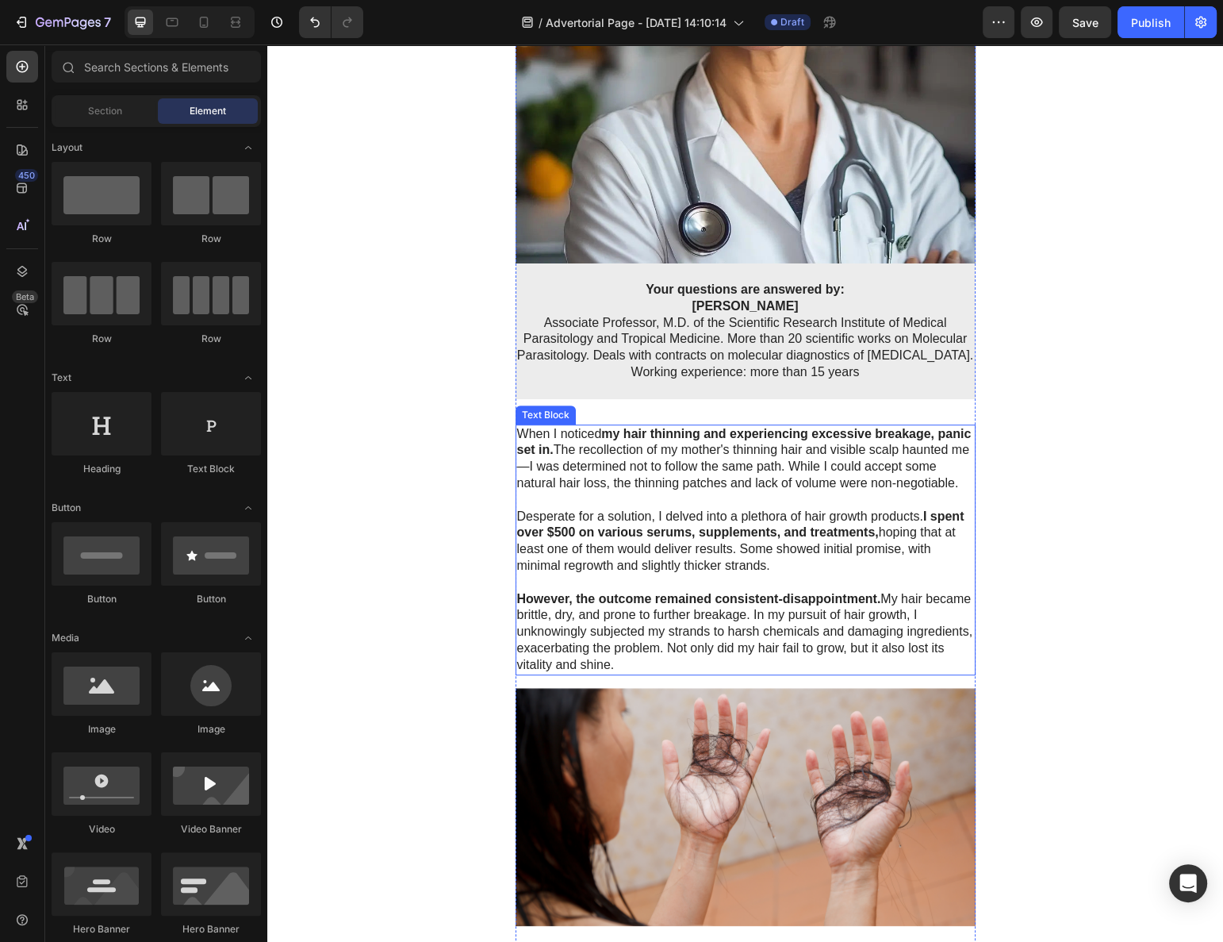
click at [596, 467] on p "When I noticed my hair thinning and experiencing excessive breakage, panic set …" at bounding box center [745, 459] width 457 height 66
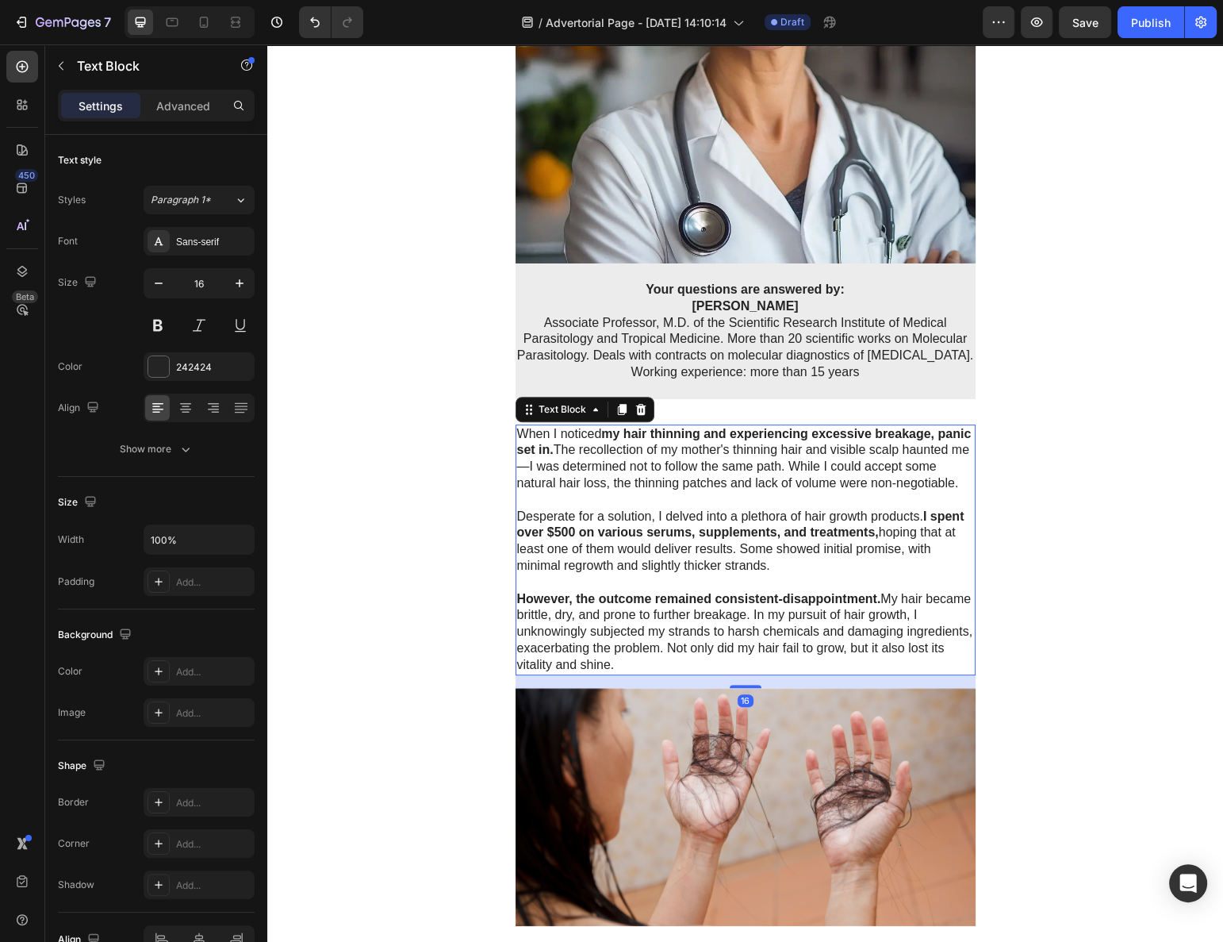
click at [596, 467] on p "When I noticed my hair thinning and experiencing excessive breakage, panic set …" at bounding box center [745, 459] width 457 height 66
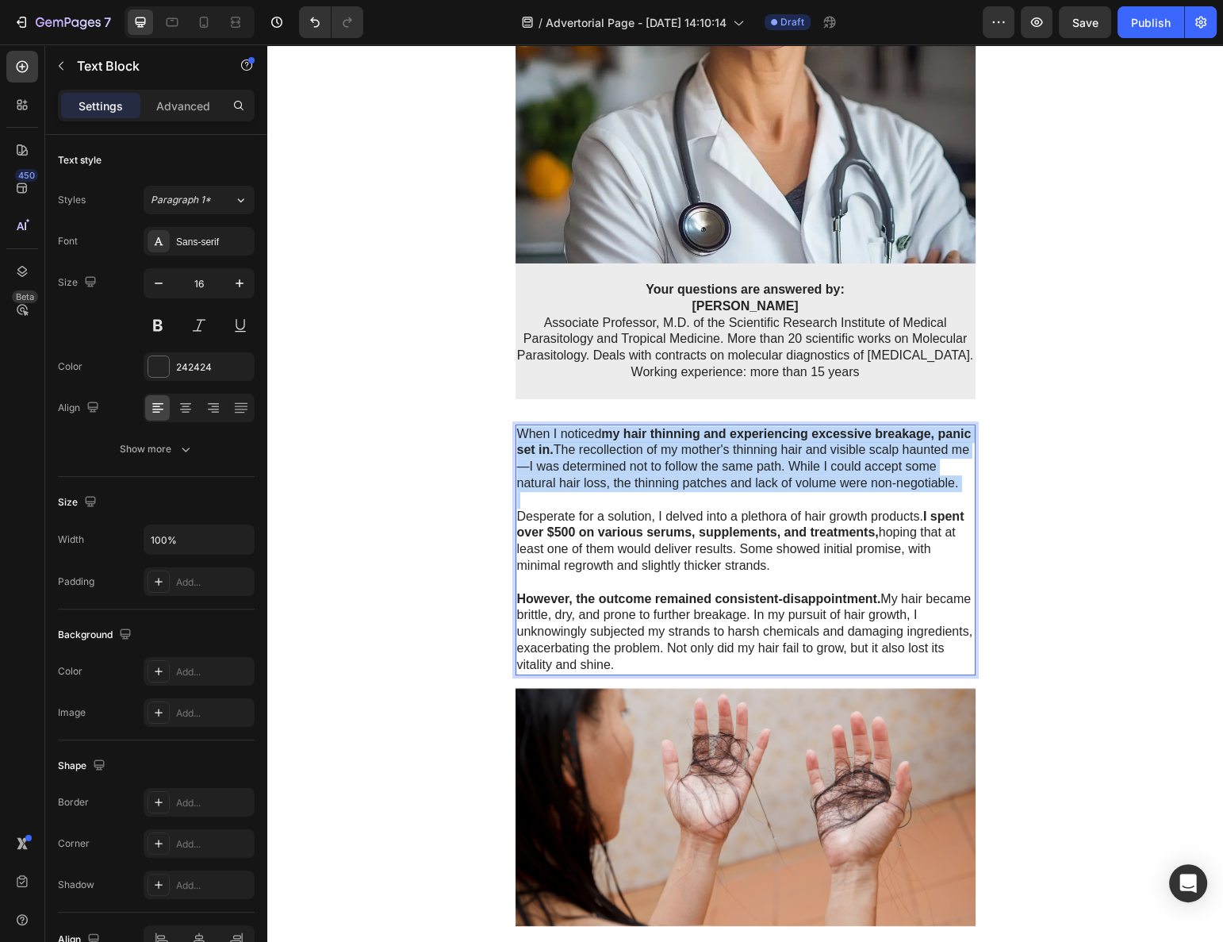
click at [596, 467] on p "When I noticed my hair thinning and experiencing excessive breakage, panic set …" at bounding box center [745, 459] width 457 height 66
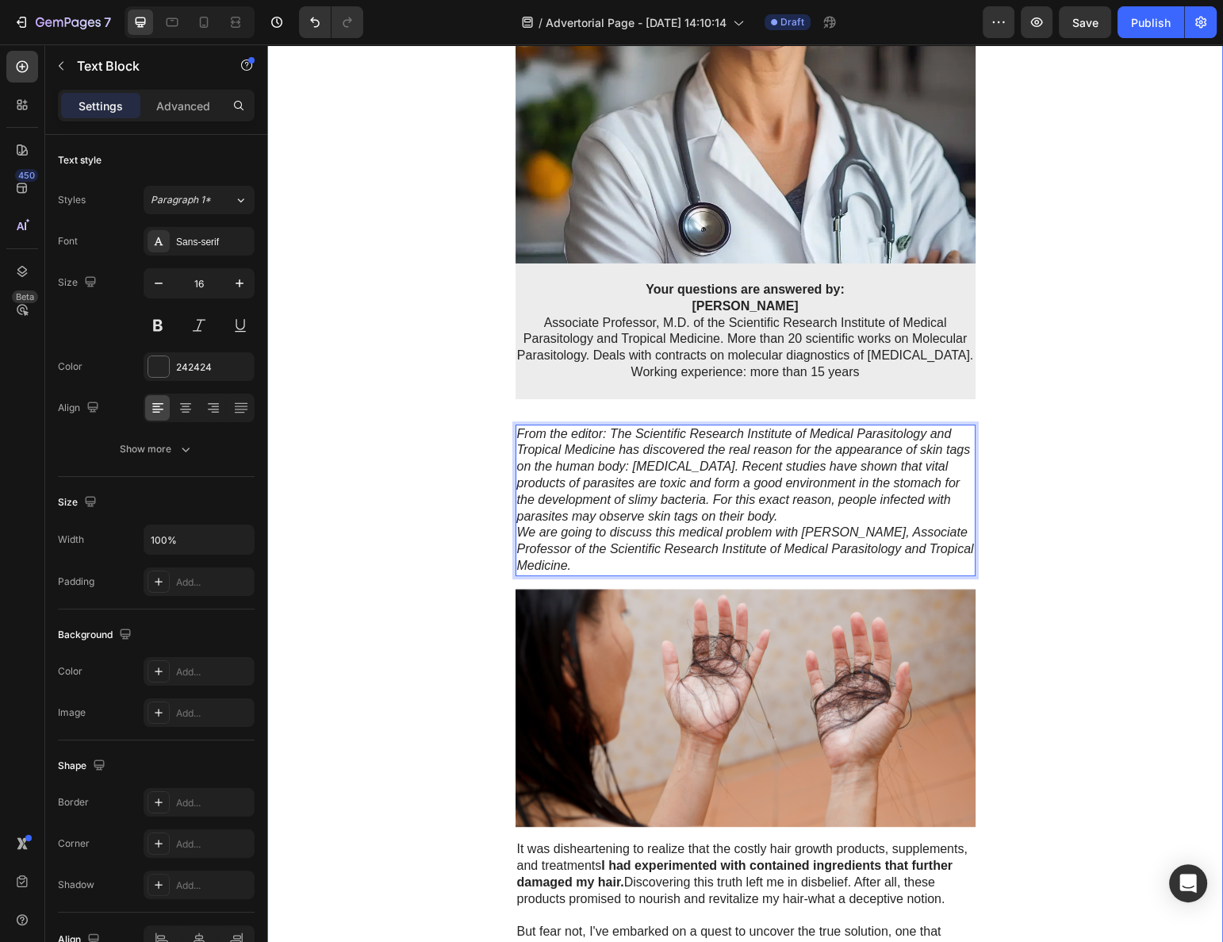
click at [474, 514] on div "Advertorial Text Block ⁠⁠⁠⁠⁠⁠⁠ SKIN TAGS ARE CAUSED BY PARASITES IN YOUR BODY! …" at bounding box center [745, 712] width 956 height 2424
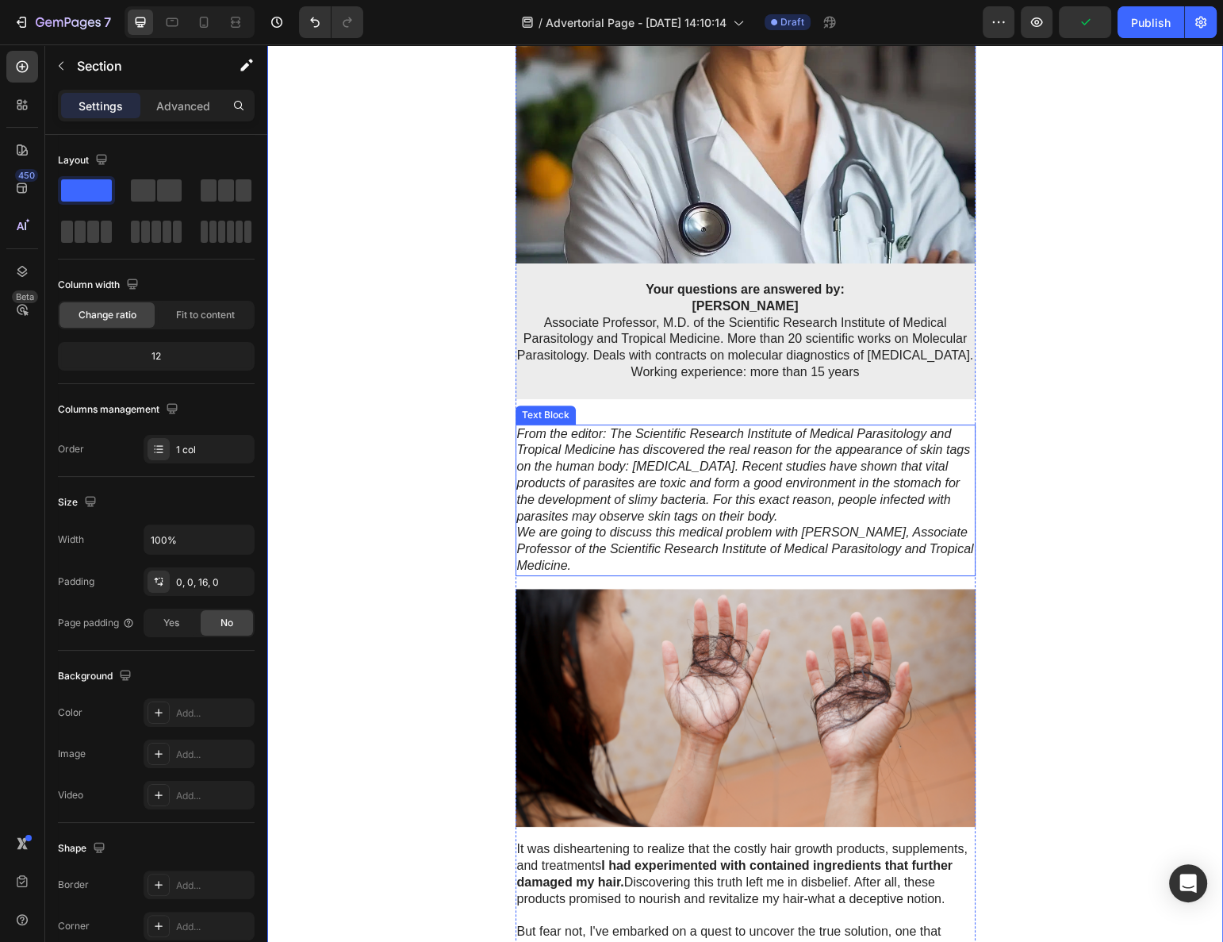
click at [575, 501] on icon "From the editor: The Scientific Research Institute of Medical Parasitology and …" at bounding box center [744, 475] width 454 height 96
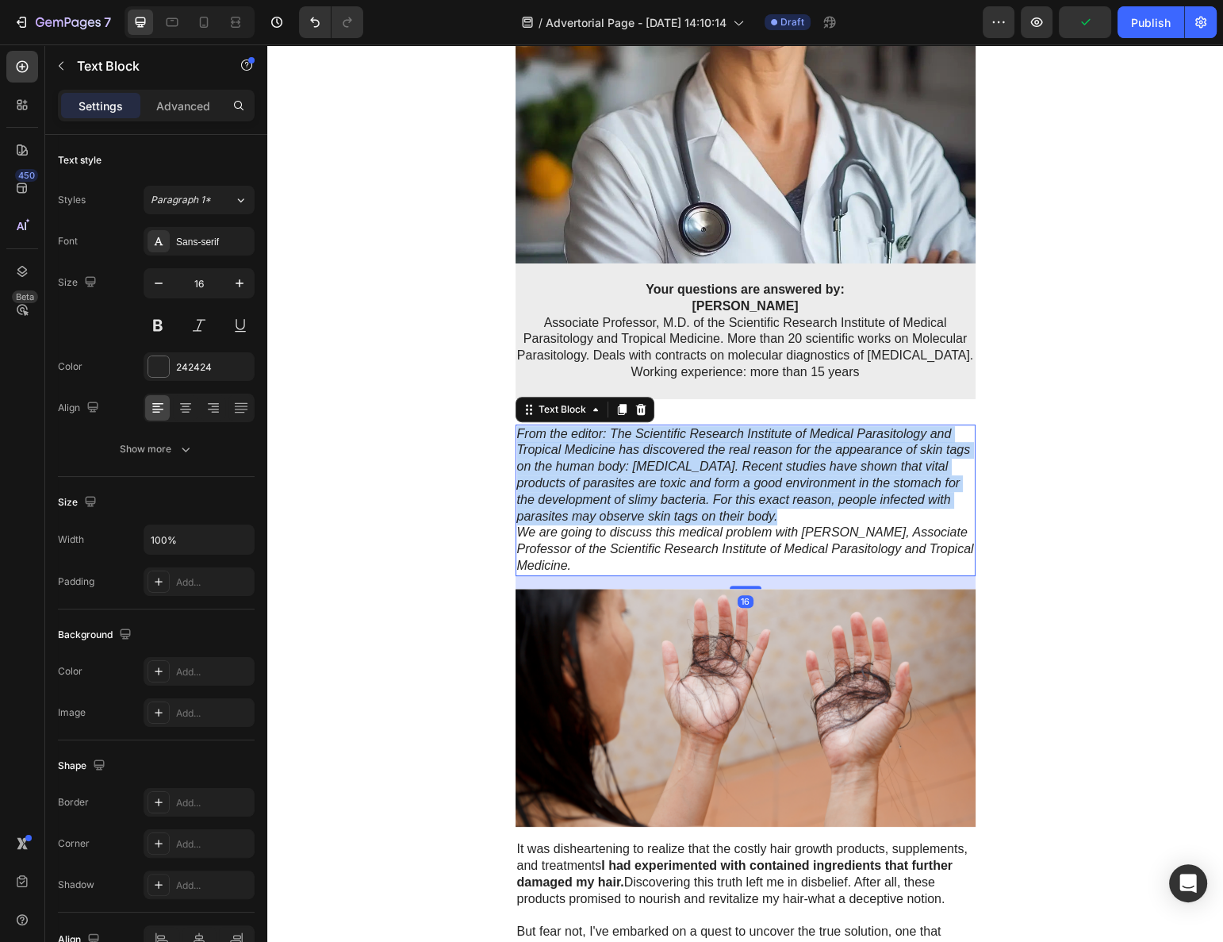
click at [573, 501] on icon "From the editor: The Scientific Research Institute of Medical Parasitology and …" at bounding box center [744, 475] width 454 height 96
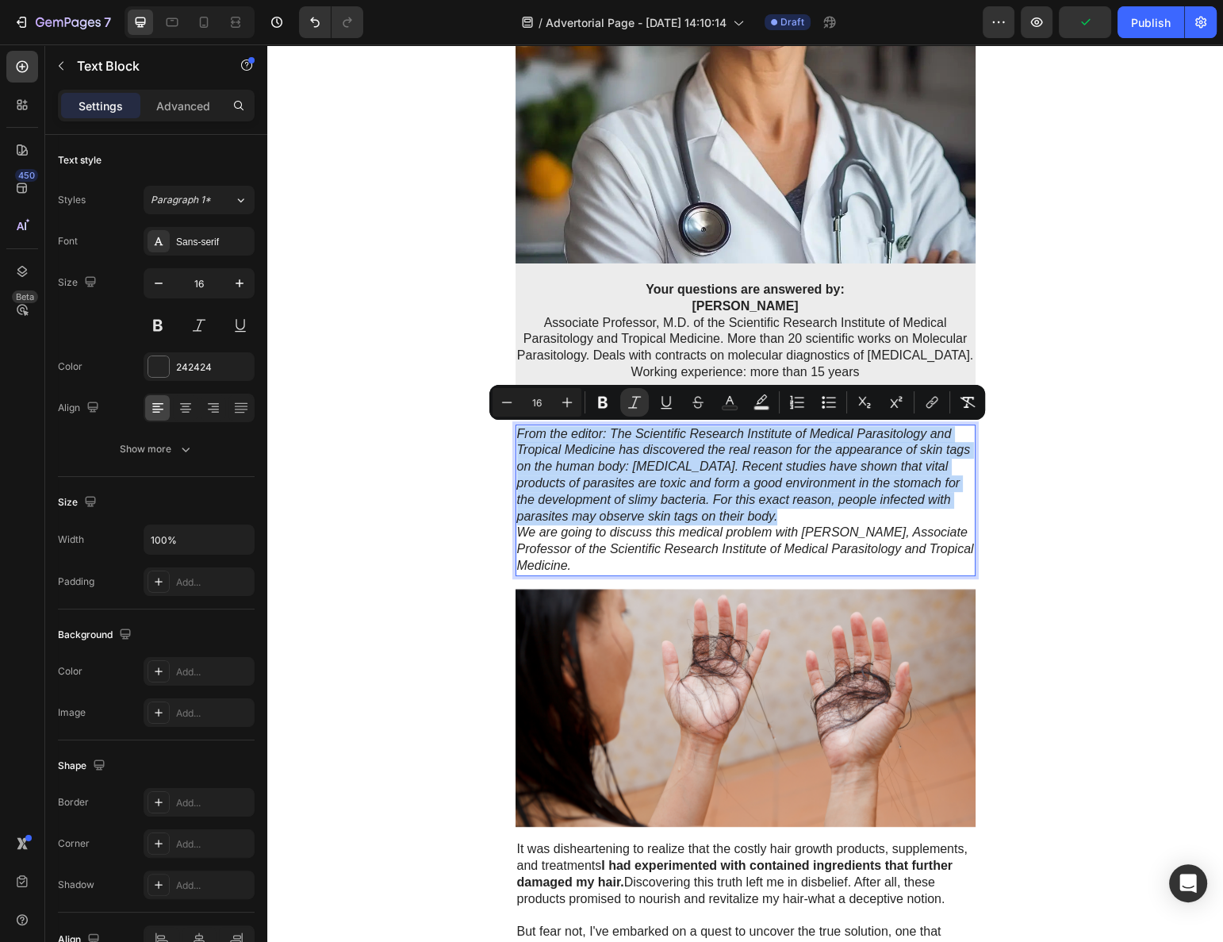
click at [570, 502] on icon "From the editor: The Scientific Research Institute of Medical Parasitology and …" at bounding box center [744, 475] width 454 height 96
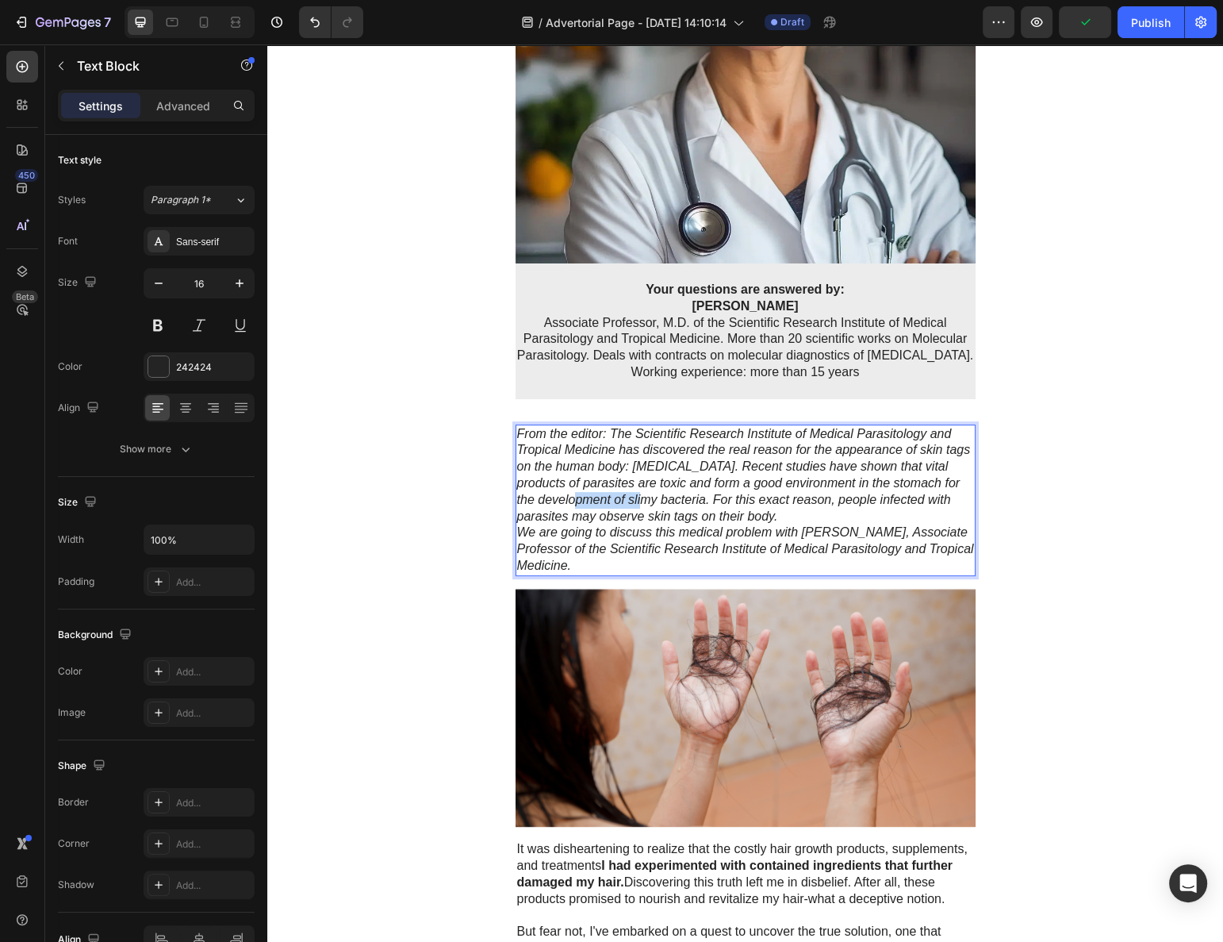
click at [570, 502] on icon "From the editor: The Scientific Research Institute of Medical Parasitology and …" at bounding box center [744, 475] width 454 height 96
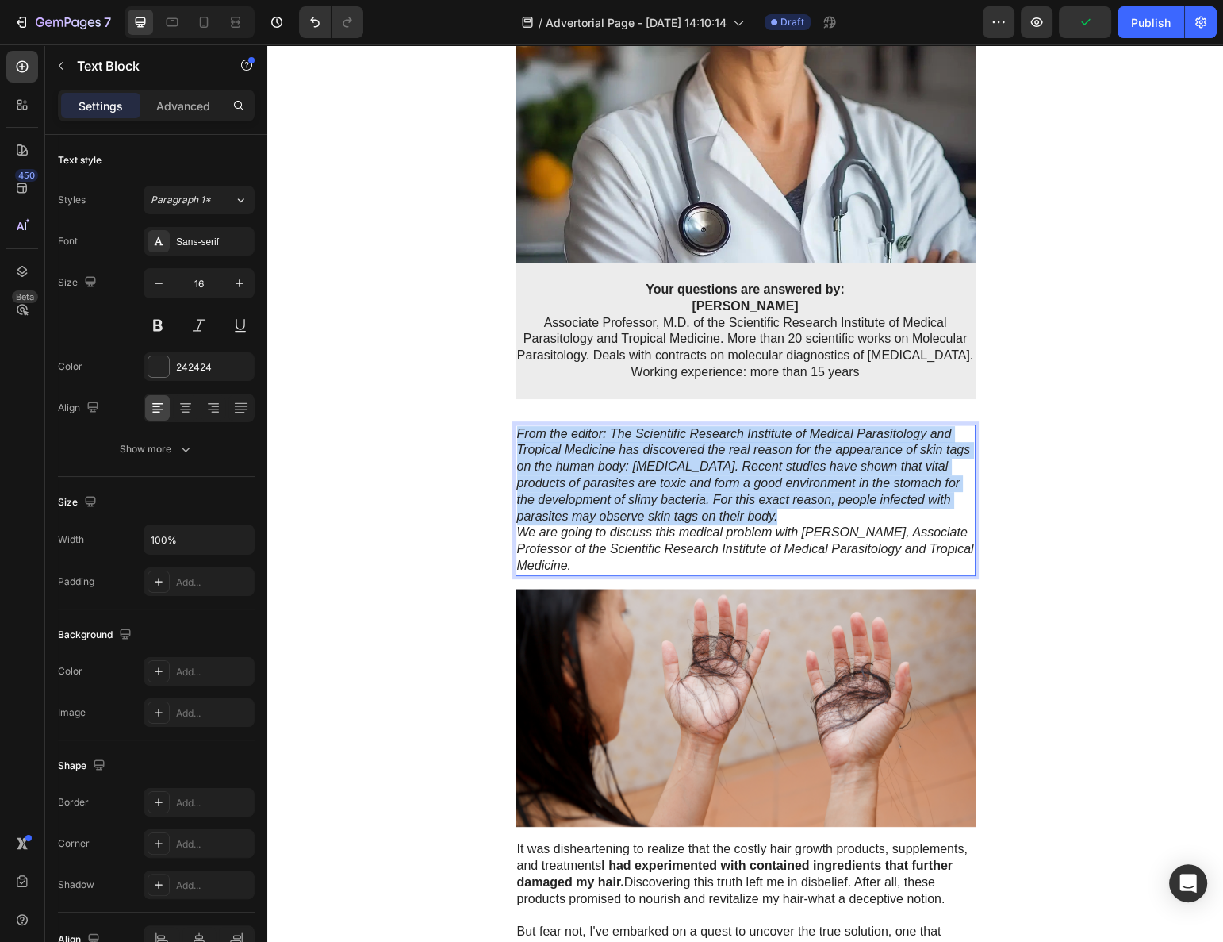
click at [570, 502] on icon "From the editor: The Scientific Research Institute of Medical Parasitology and …" at bounding box center [744, 475] width 454 height 96
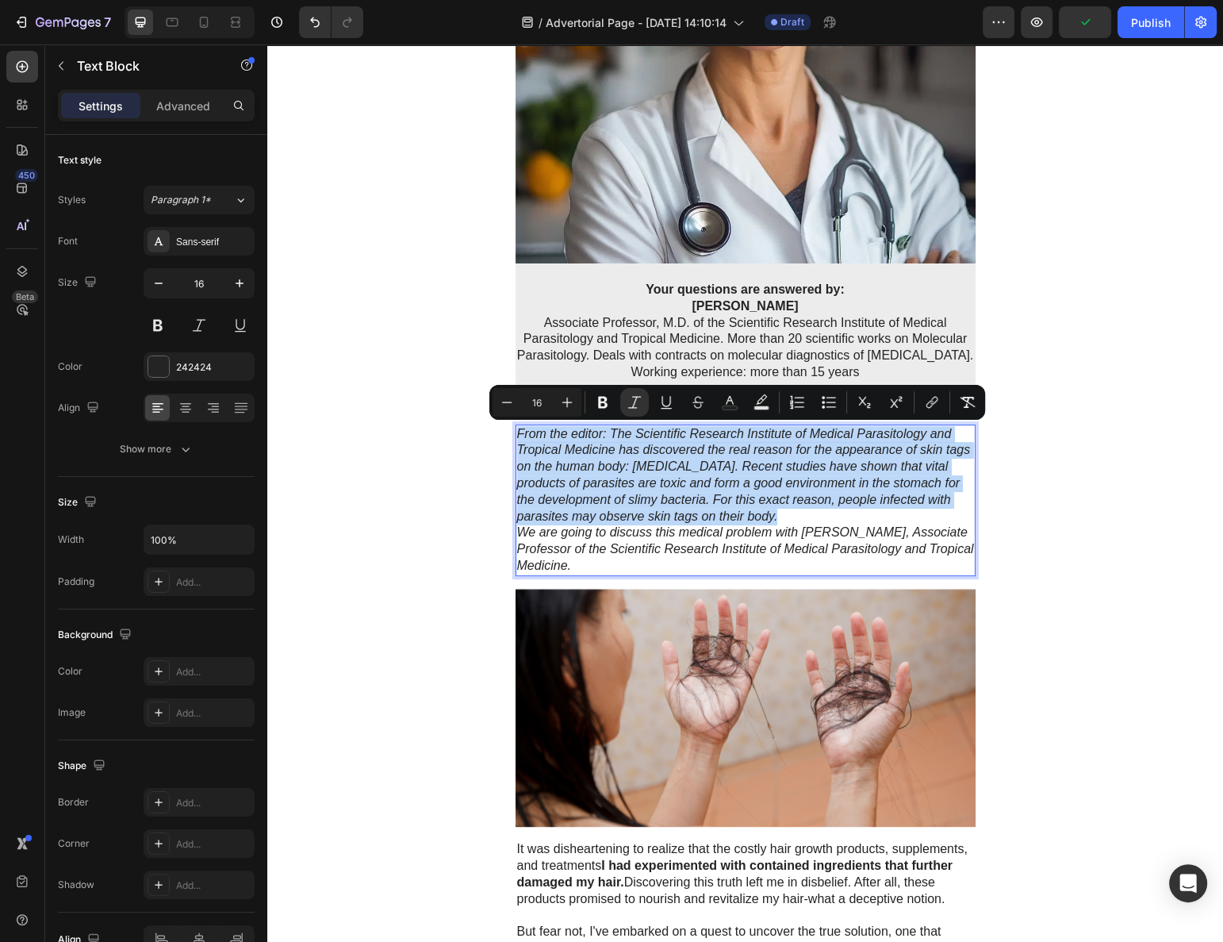
click at [570, 502] on icon "From the editor: The Scientific Research Institute of Medical Parasitology and …" at bounding box center [744, 475] width 454 height 96
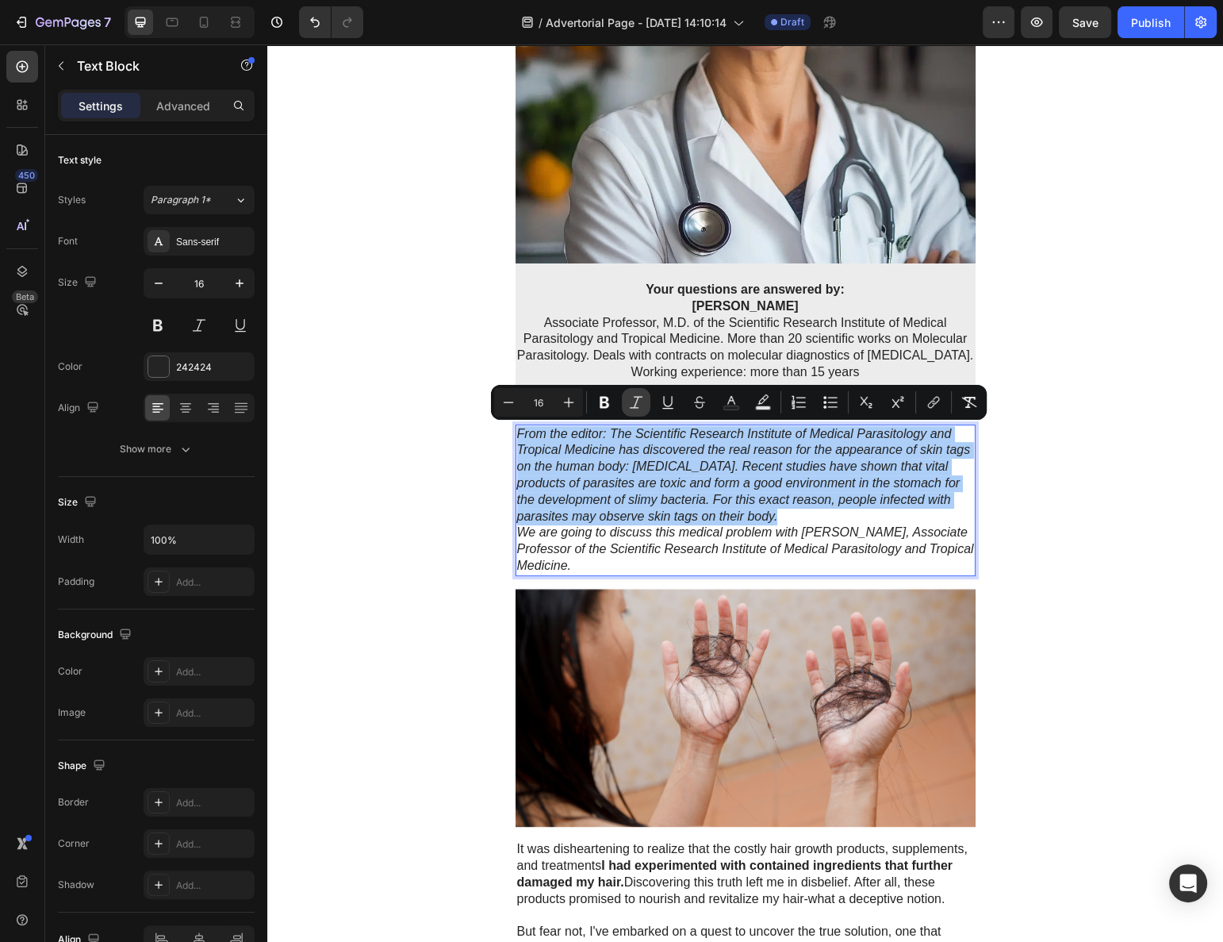
click at [635, 404] on icon "Editor contextual toolbar" at bounding box center [636, 402] width 16 height 16
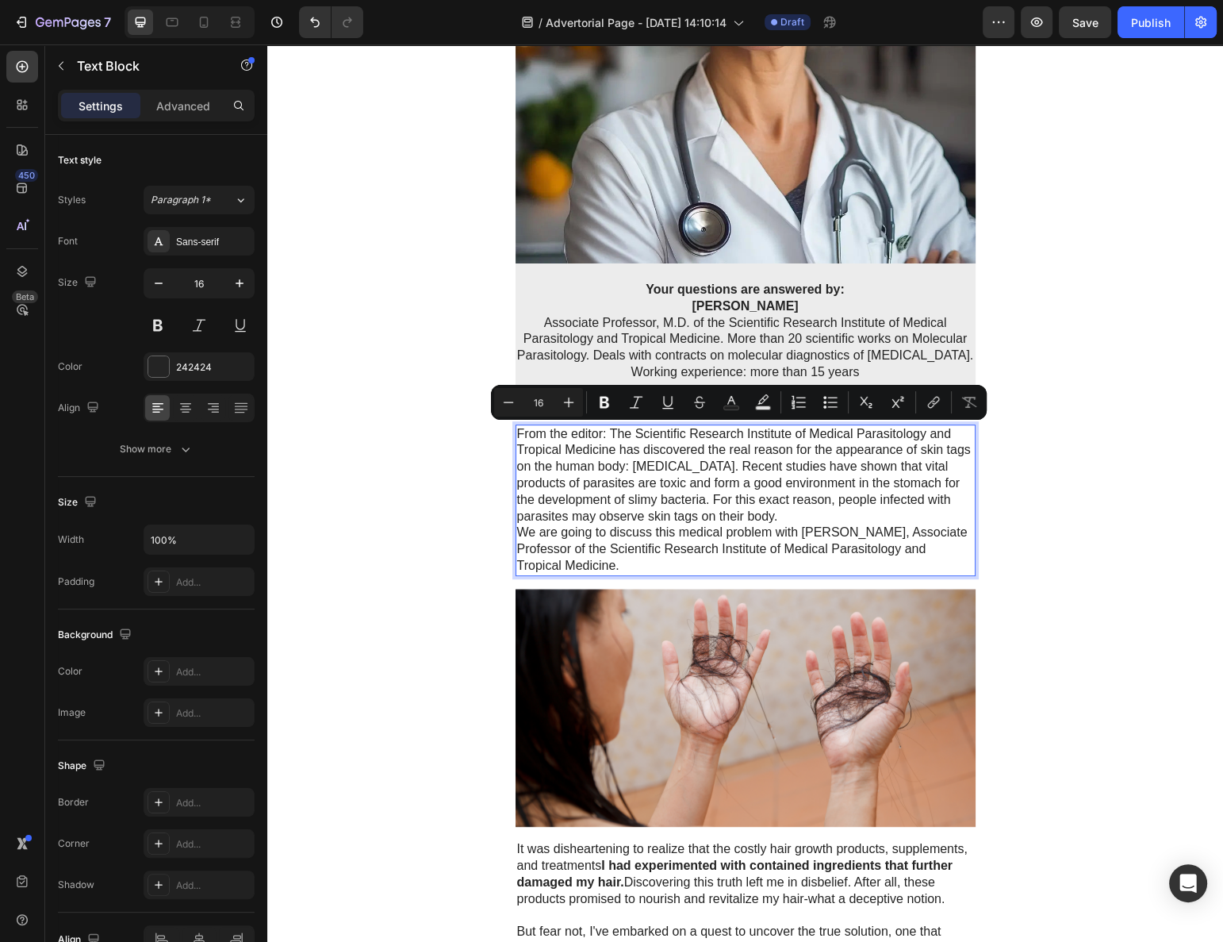
click at [459, 473] on div "Advertorial Text Block ⁠⁠⁠⁠⁠⁠⁠ SKIN TAGS ARE CAUSED BY PARASITES IN YOUR BODY! …" at bounding box center [745, 712] width 956 height 2424
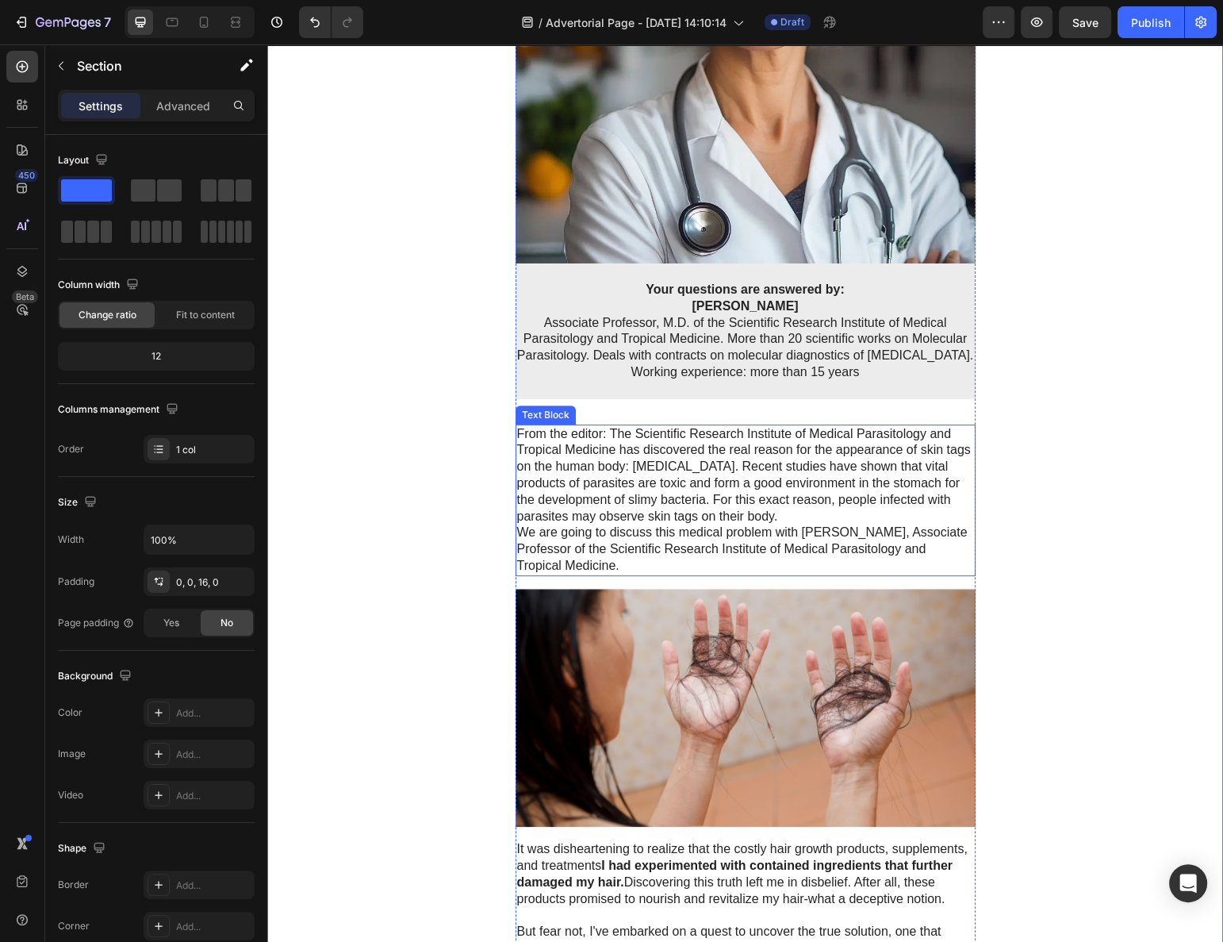
click at [599, 496] on p "From the editor: The Scientific Research Institute of Medical Parasitology and …" at bounding box center [745, 475] width 457 height 99
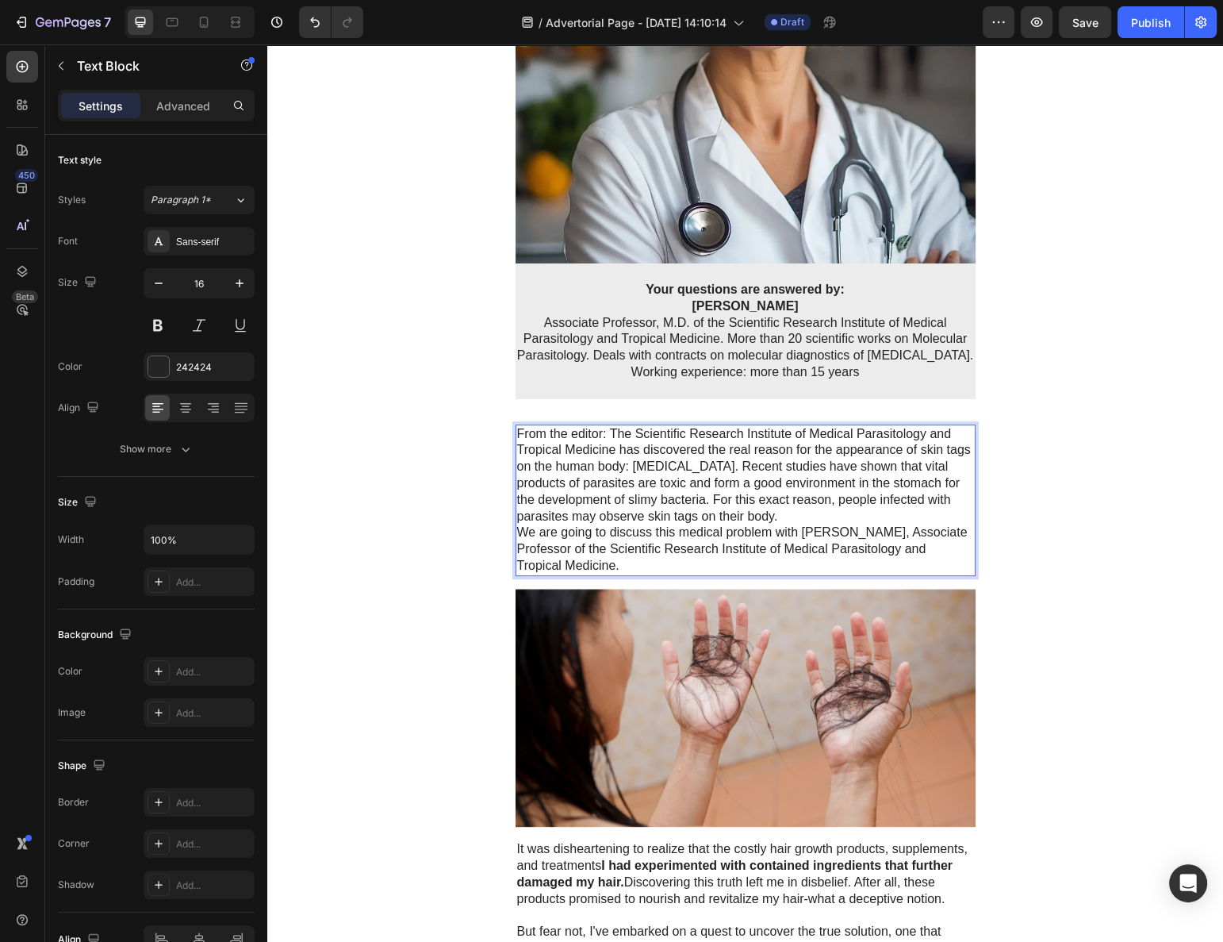
click at [785, 513] on p "From the editor: The Scientific Research Institute of Medical Parasitology and …" at bounding box center [745, 475] width 457 height 99
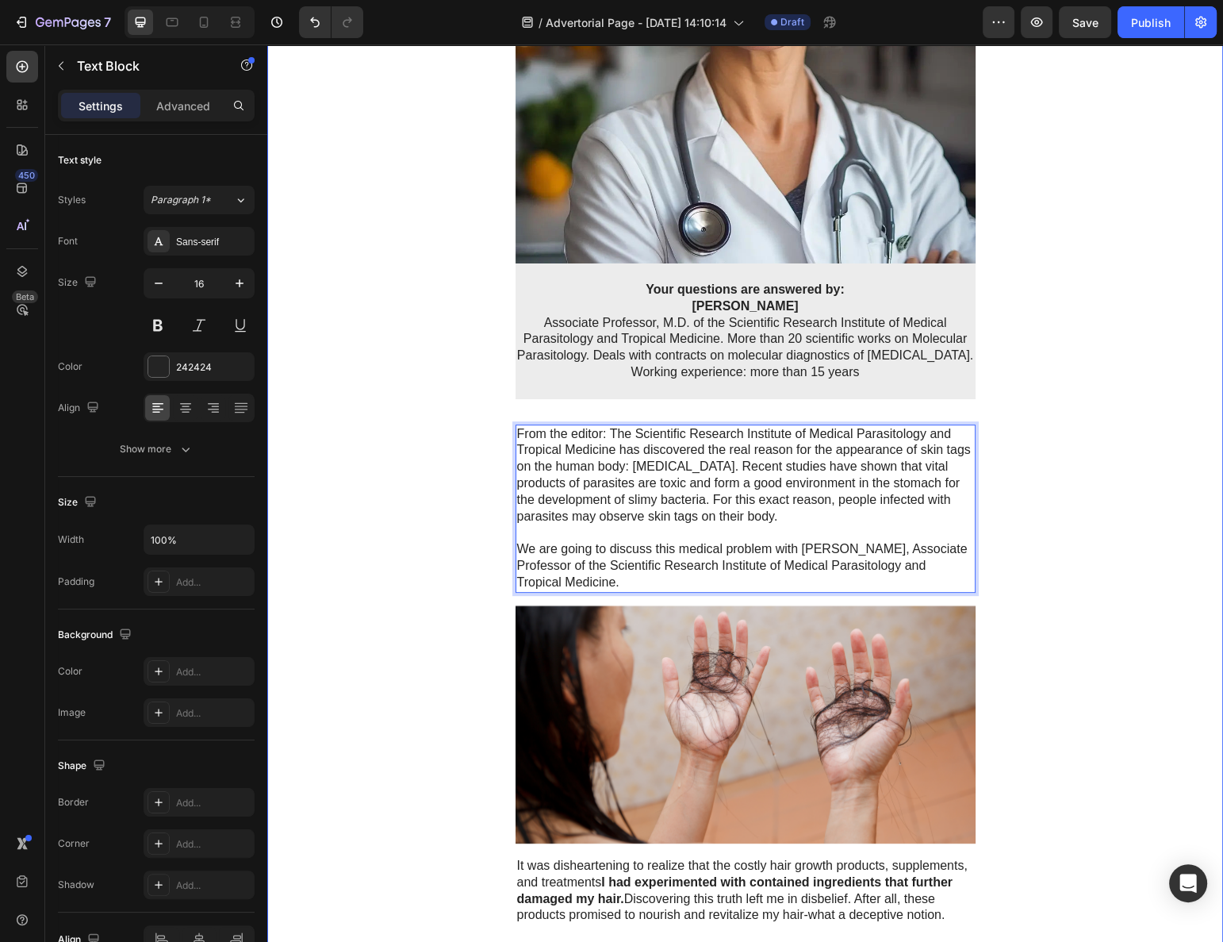
click at [405, 570] on div "Advertorial Text Block ⁠⁠⁠⁠⁠⁠⁠ SKIN TAGS ARE CAUSED BY PARASITES IN YOUR BODY! …" at bounding box center [745, 720] width 956 height 2440
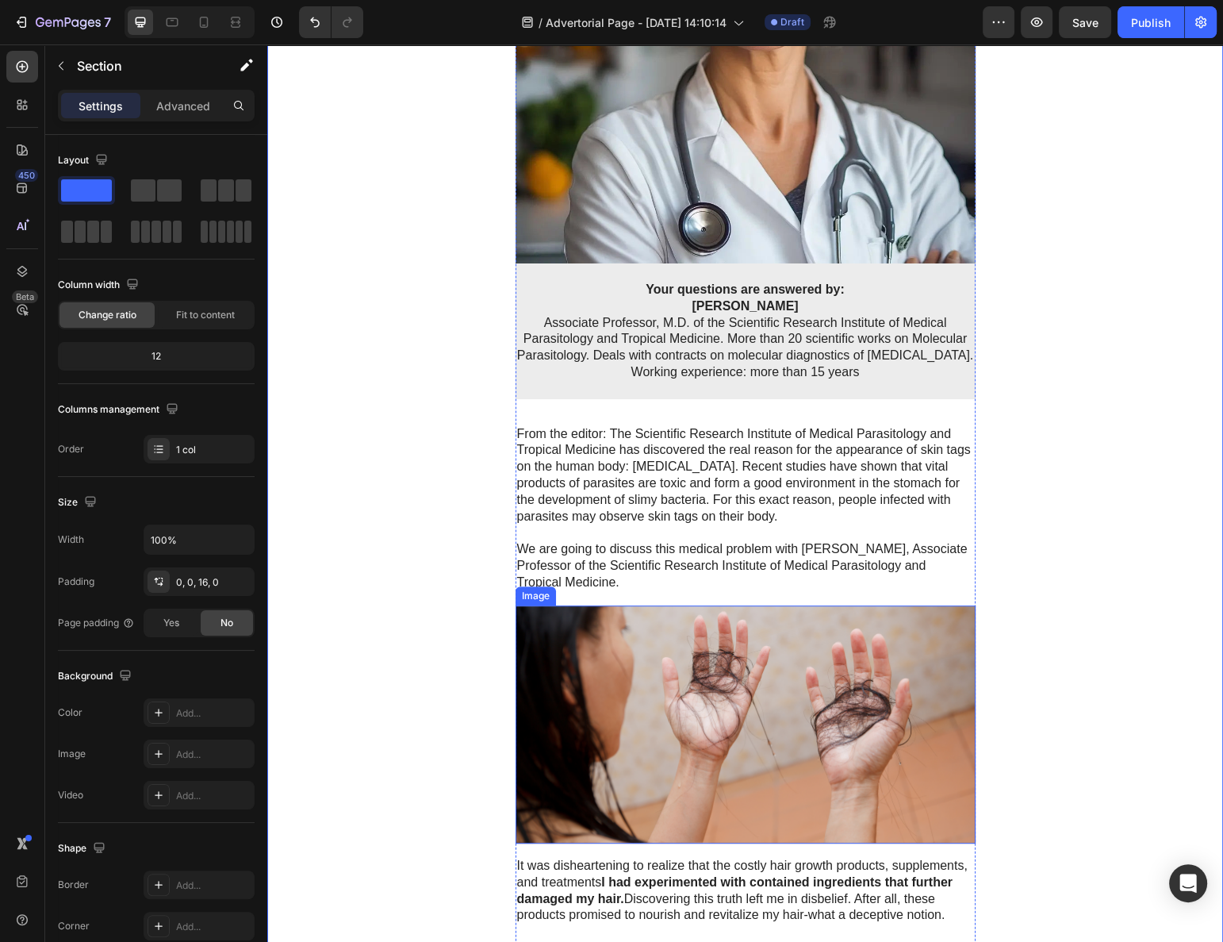
click at [584, 642] on img at bounding box center [746, 724] width 460 height 239
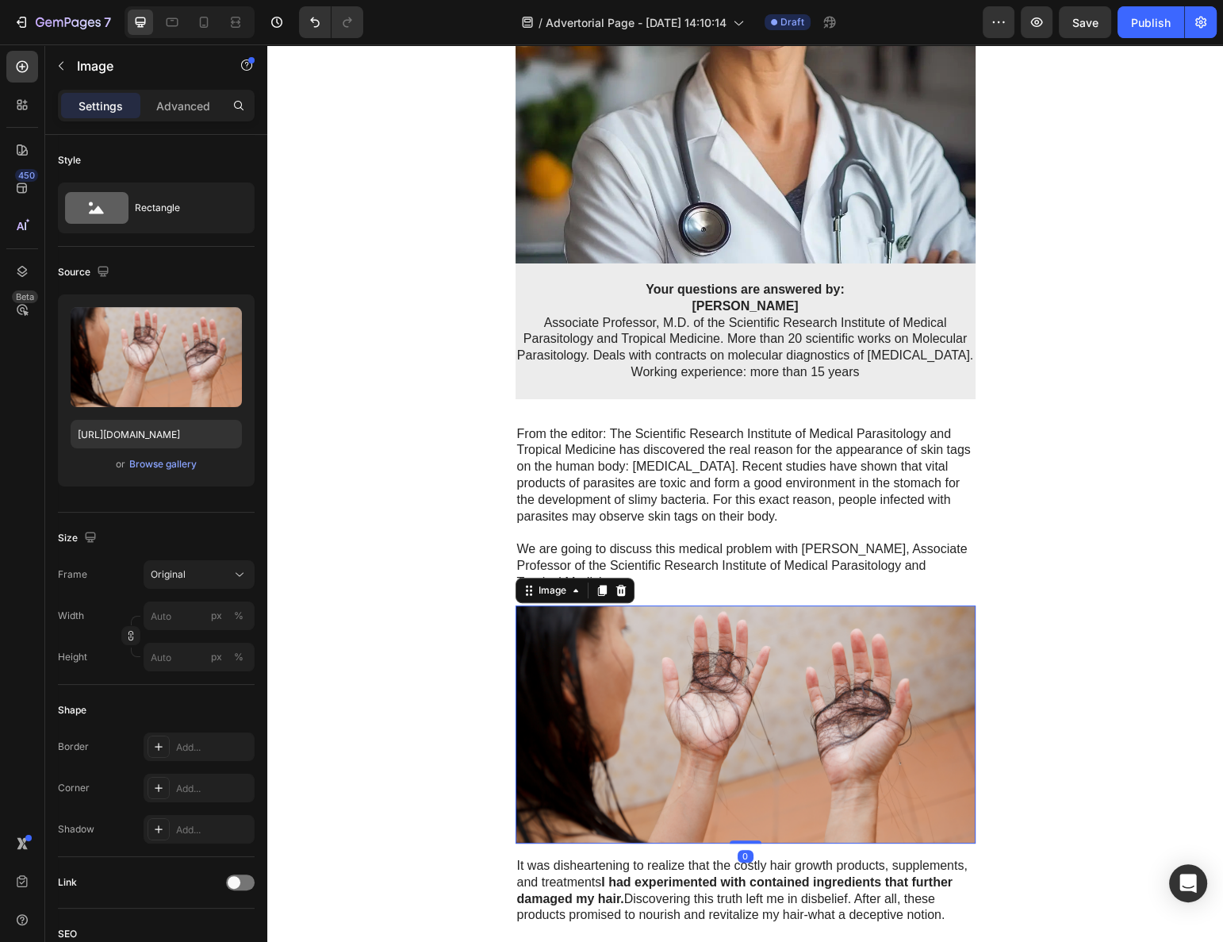
scroll to position [793, 0]
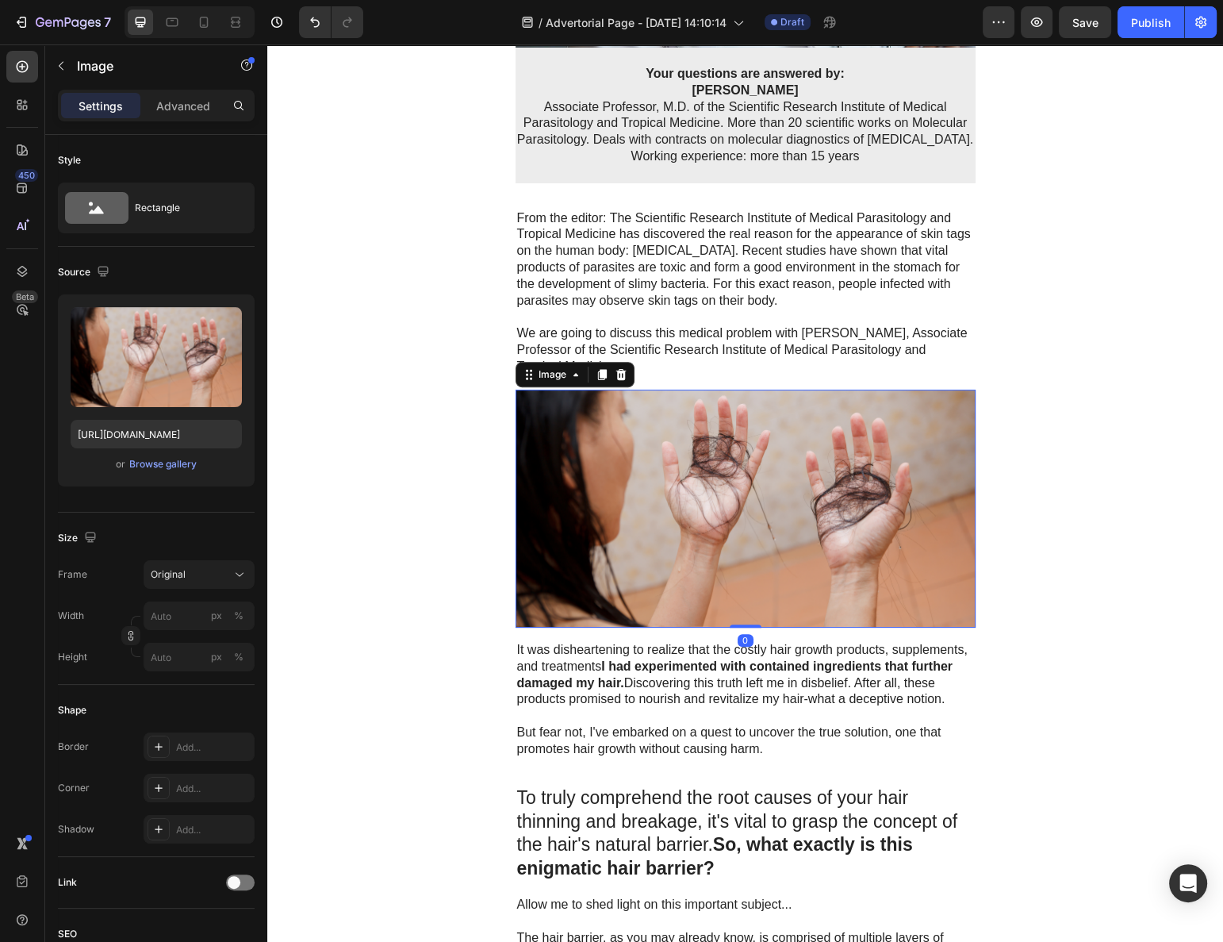
click at [672, 390] on img at bounding box center [746, 509] width 460 height 239
click at [651, 313] on p "Rich Text Editor. Editing area: main" at bounding box center [745, 317] width 457 height 17
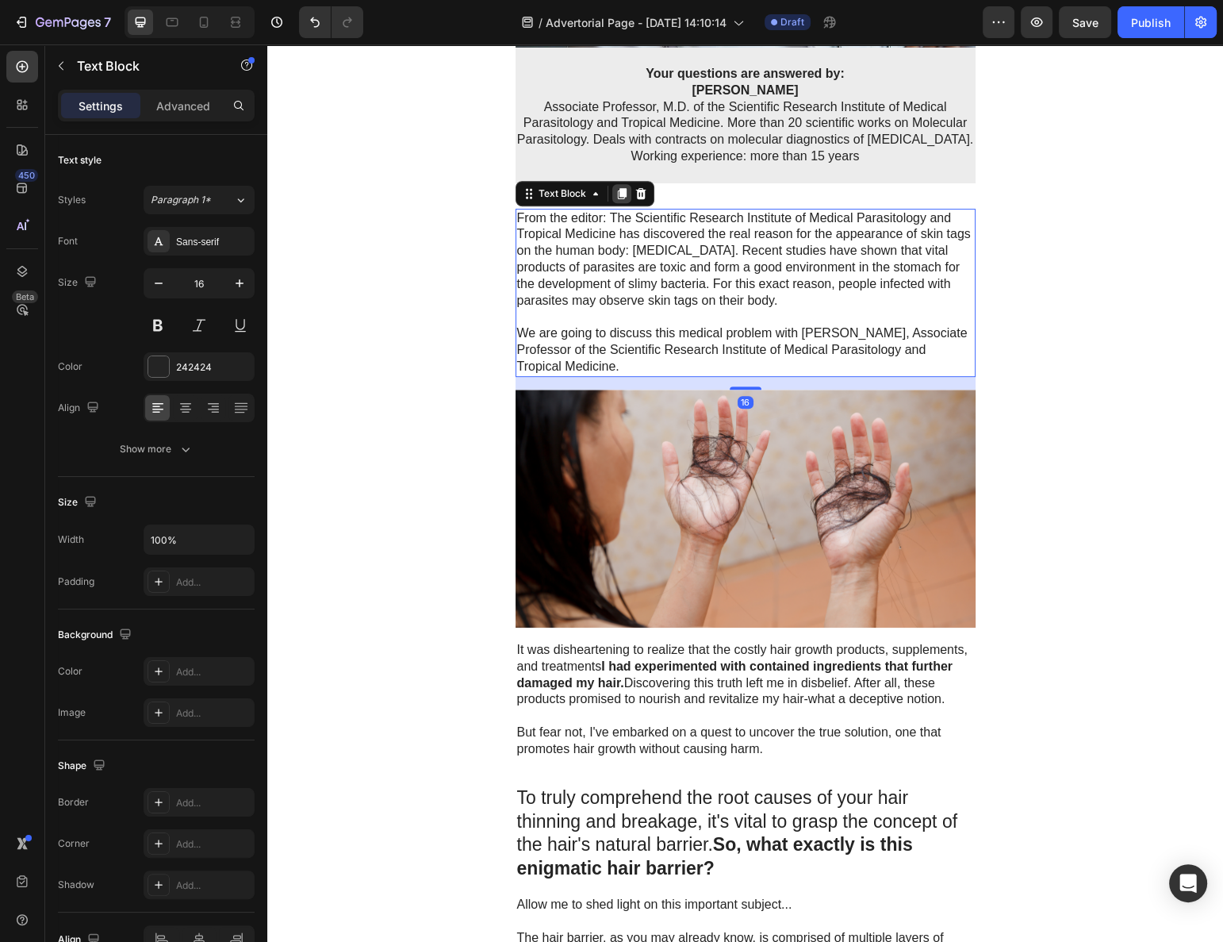
click at [616, 192] on icon at bounding box center [622, 193] width 13 height 13
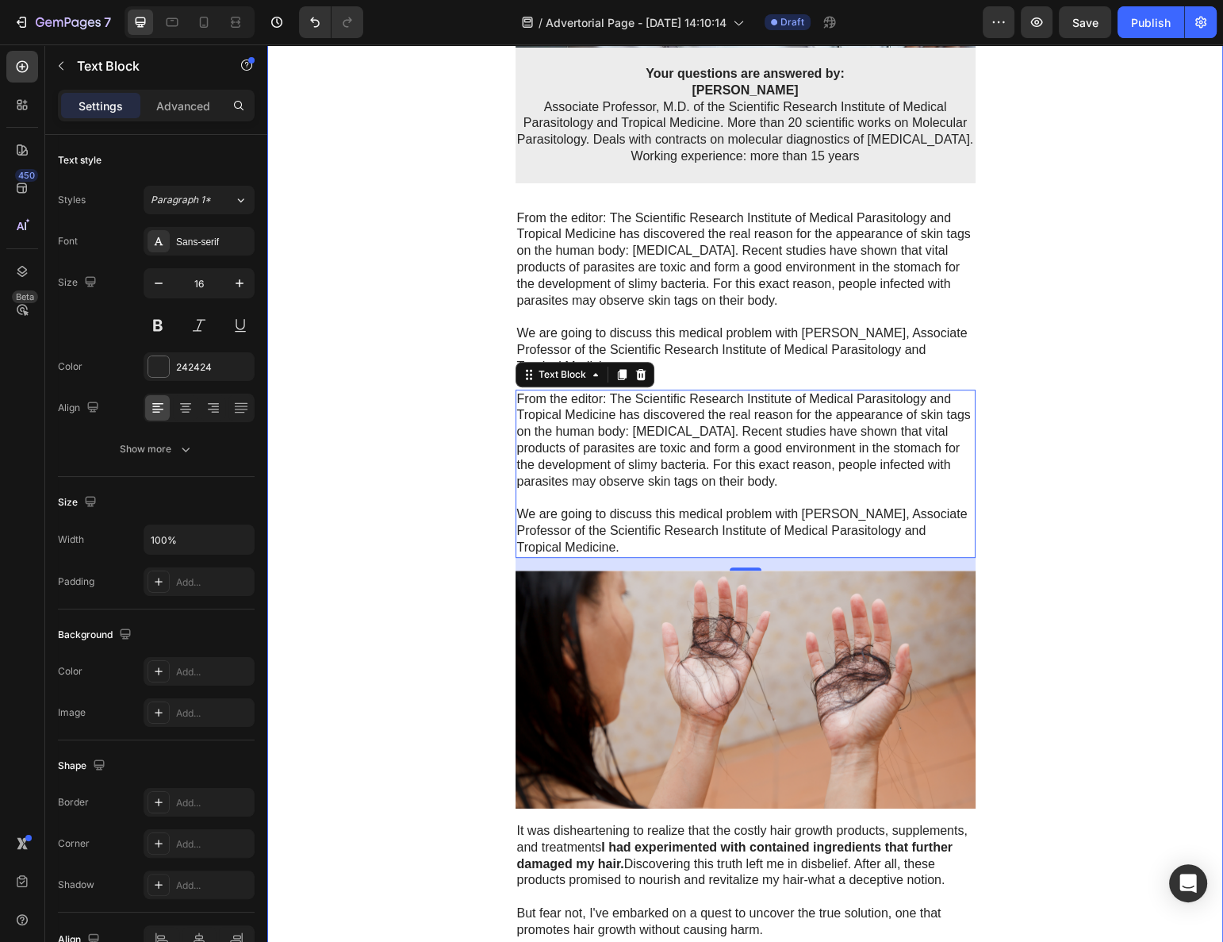
click at [628, 500] on p at bounding box center [745, 498] width 457 height 17
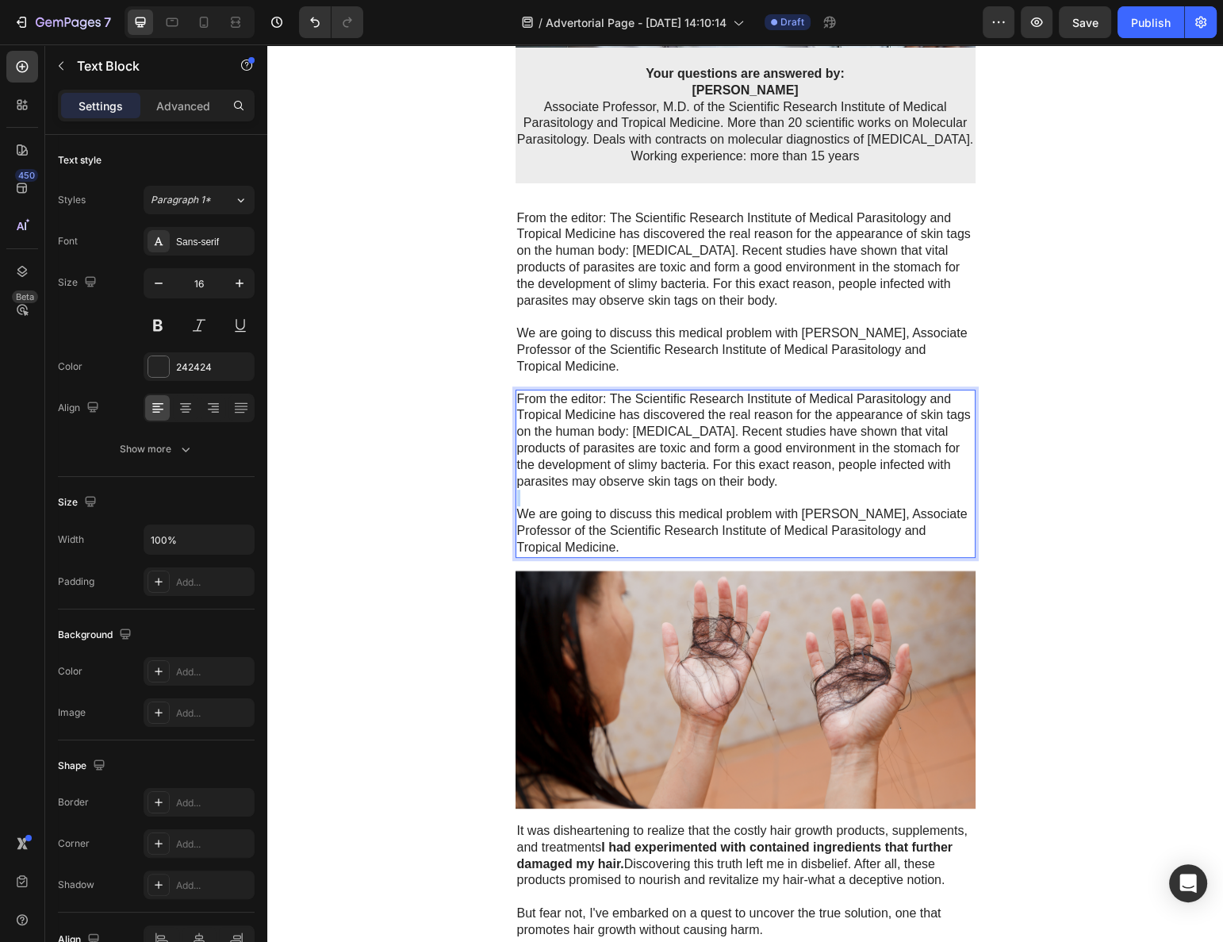
click at [628, 499] on p "Rich Text Editor. Editing area: main" at bounding box center [745, 498] width 457 height 17
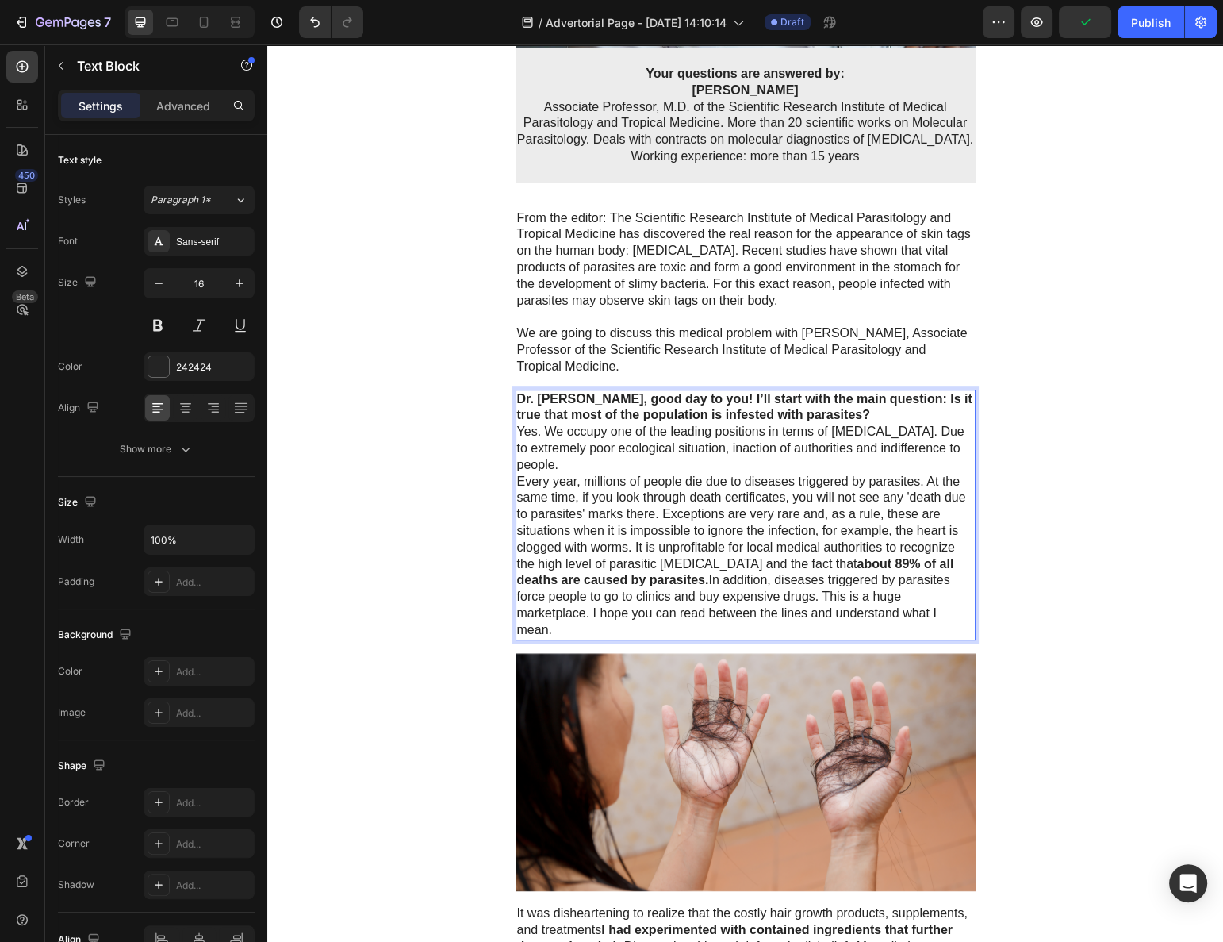
click at [831, 407] on p "Dr. [PERSON_NAME], good day to you! I’ll start with the main question: Is it tr…" at bounding box center [745, 407] width 457 height 33
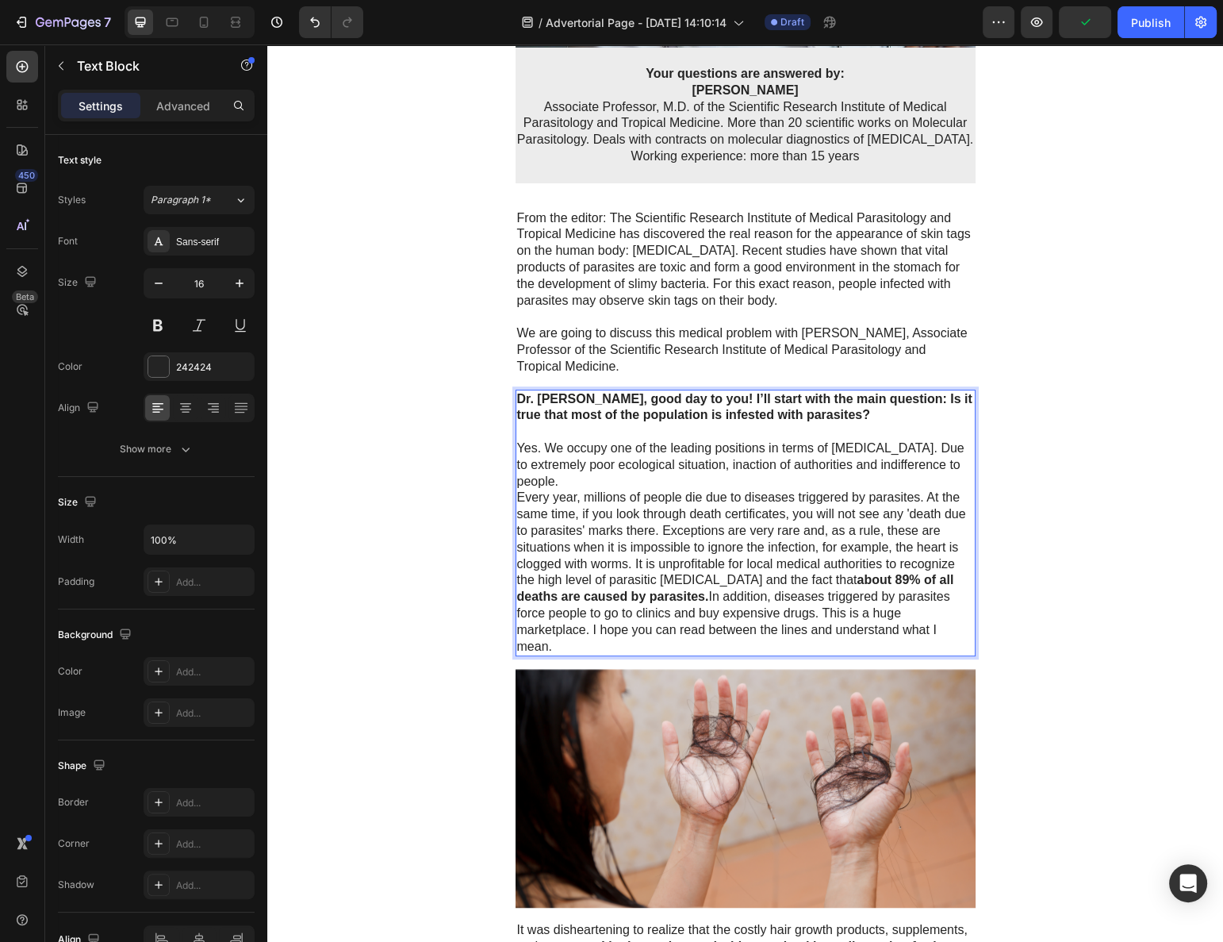
click at [738, 483] on p "Yes. We occupy one of the leading positions in terms of [MEDICAL_DATA]. Due to …" at bounding box center [745, 464] width 457 height 49
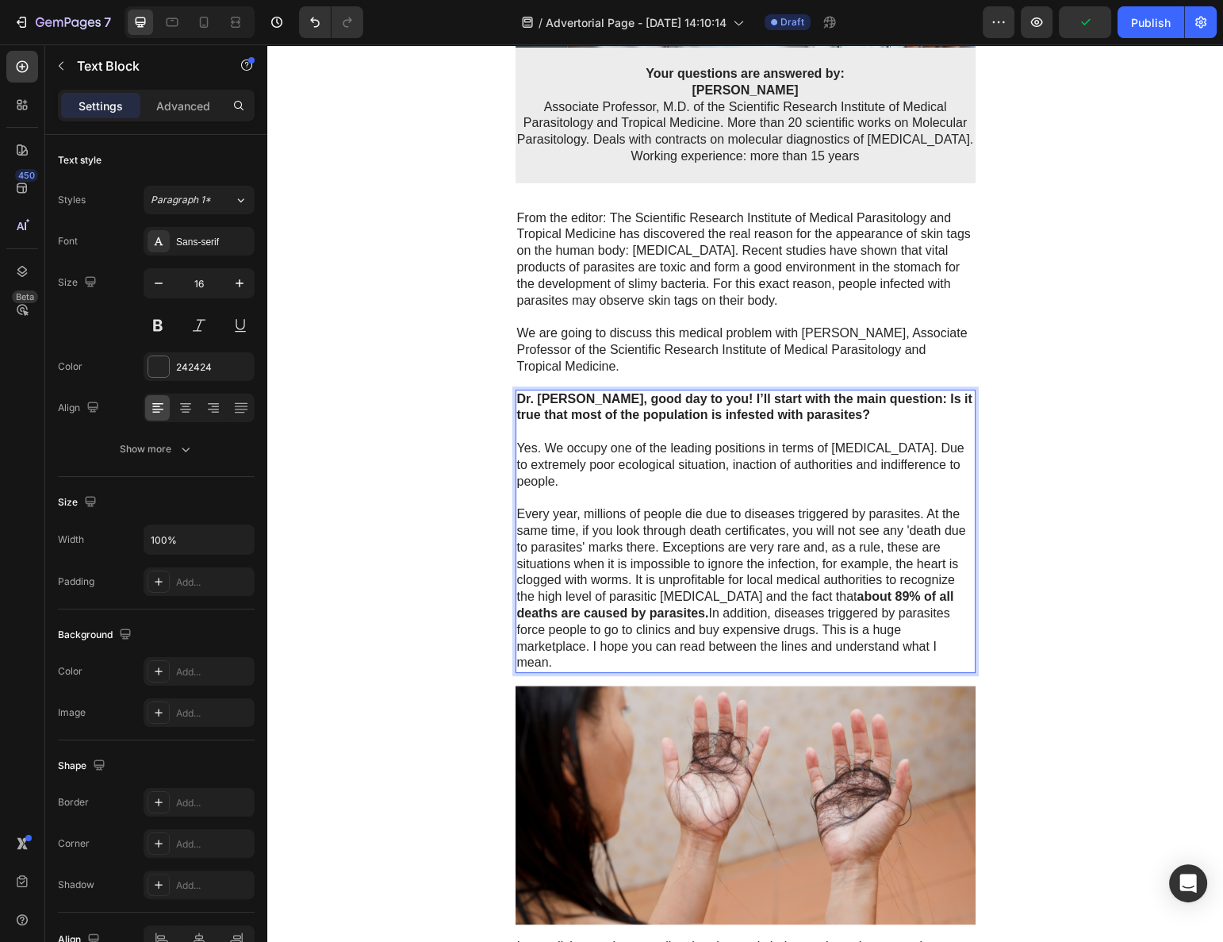
click at [864, 576] on p "Every year, millions of people die due to diseases triggered by parasites. At t…" at bounding box center [745, 588] width 457 height 165
click at [807, 536] on p "Every year, millions of people die due to diseases triggered by parasites. At t…" at bounding box center [745, 588] width 457 height 165
click at [755, 541] on p "Every year, millions of people die due to diseases triggered by parasites. At t…" at bounding box center [745, 588] width 457 height 165
click at [739, 566] on p "Every year, millions of people die due to diseases triggered by parasites. At t…" at bounding box center [745, 588] width 457 height 165
click at [774, 576] on p "Every year, millions of people die due to diseases triggered by parasites. At t…" at bounding box center [745, 588] width 457 height 165
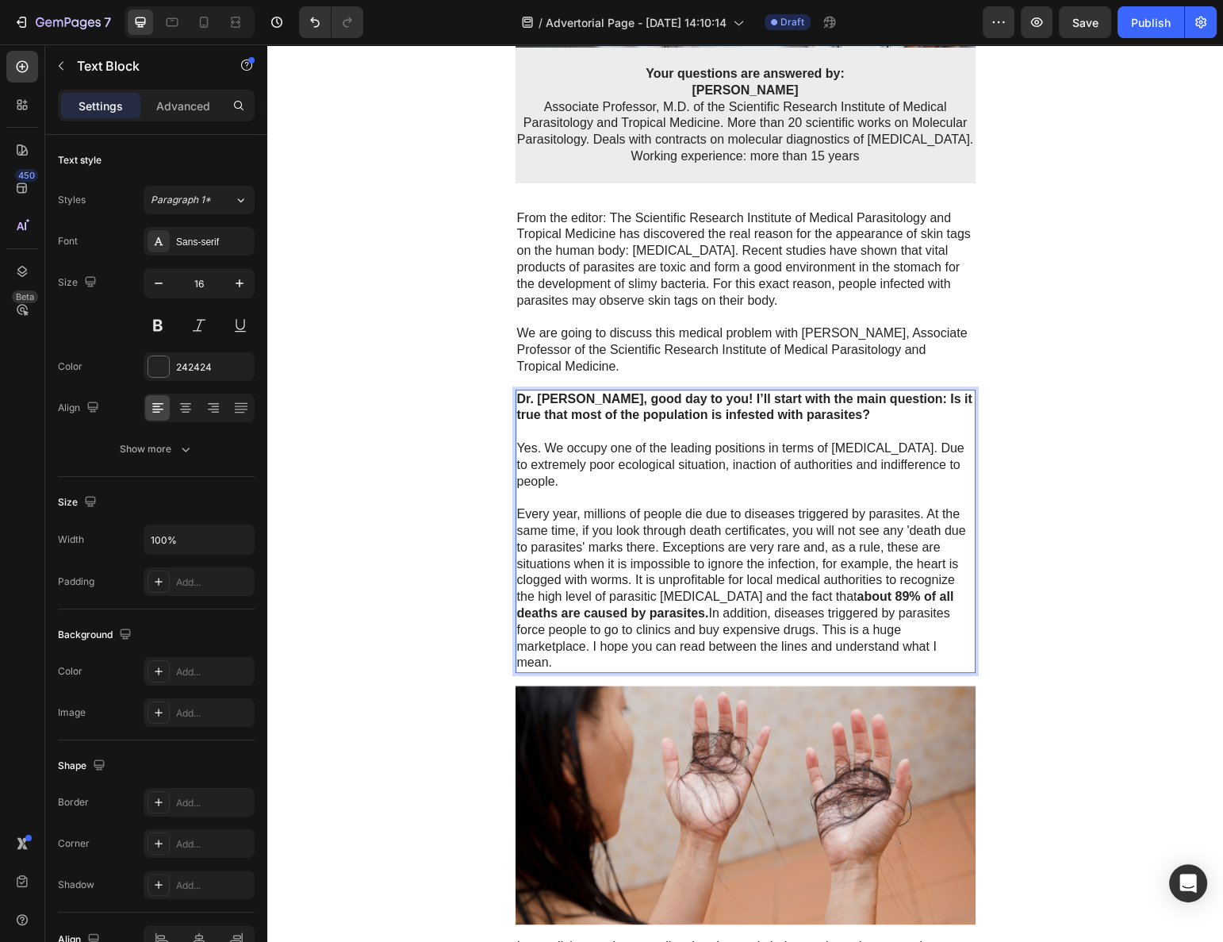
click at [878, 570] on p "Every year, millions of people die due to diseases triggered by parasites. At t…" at bounding box center [745, 588] width 457 height 165
drag, startPoint x: 856, startPoint y: 554, endPoint x: 847, endPoint y: 553, distance: 9.6
click at [855, 554] on p "Every year, millions of people die due to diseases triggered by parasites. At t…" at bounding box center [745, 588] width 457 height 165
click at [780, 551] on p "Every year, millions of people die due to diseases triggered by parasites. At t…" at bounding box center [745, 588] width 457 height 165
click at [788, 572] on p "Every year, millions of people die due to diseases triggered by parasites. At t…" at bounding box center [745, 588] width 457 height 165
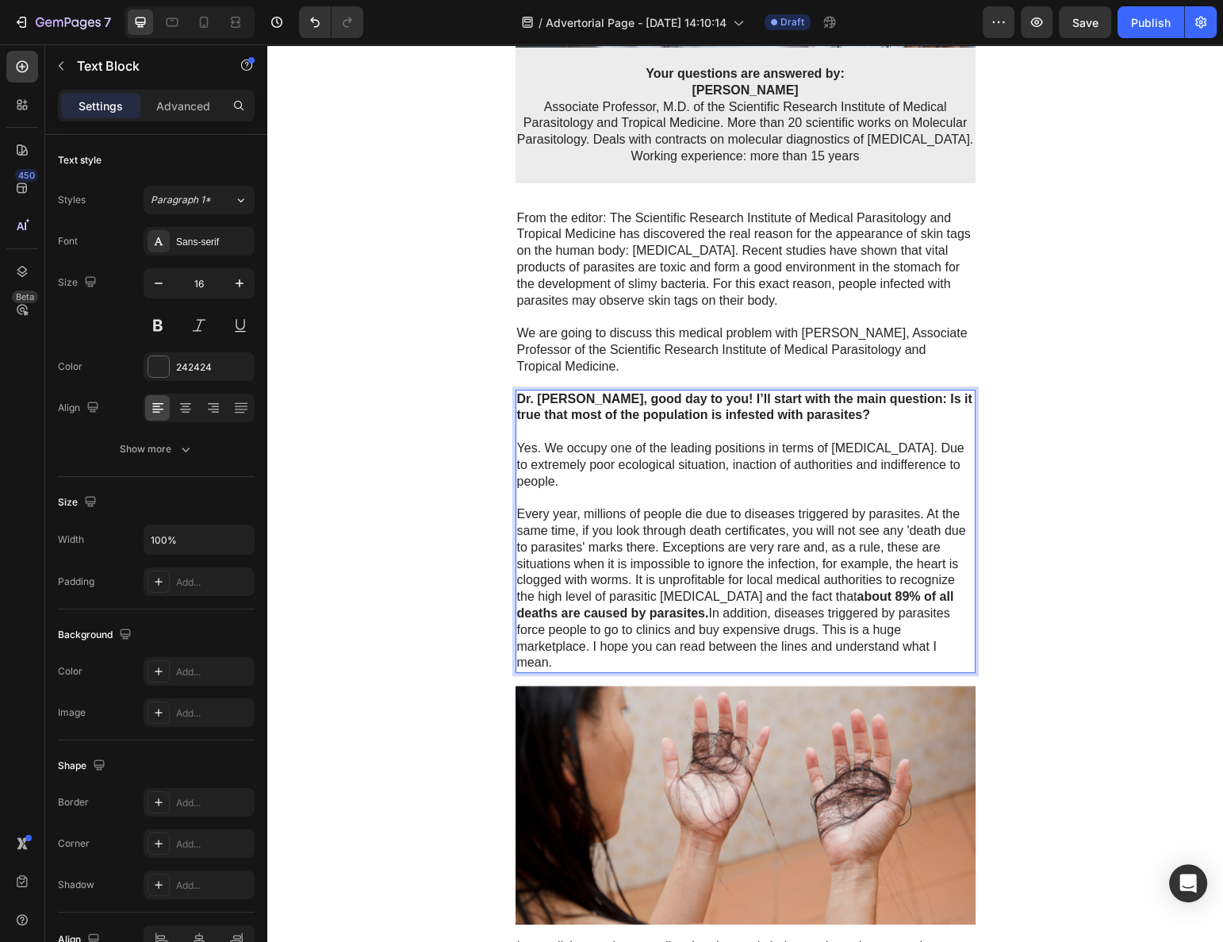
click at [761, 574] on p "Every year, millions of people die due to diseases triggered by parasites. At t…" at bounding box center [745, 588] width 457 height 165
click at [726, 585] on p "Every year, millions of people die due to diseases triggered by parasites. At t…" at bounding box center [745, 588] width 457 height 165
click at [697, 584] on p "Every year, millions of people die due to diseases triggered by parasites. At t…" at bounding box center [745, 588] width 457 height 165
click at [633, 580] on p "Every year, millions of people die due to diseases triggered by parasites. At t…" at bounding box center [745, 588] width 457 height 165
click at [626, 586] on p "Every year, millions of people die due to diseases triggered by parasites. At t…" at bounding box center [745, 588] width 457 height 165
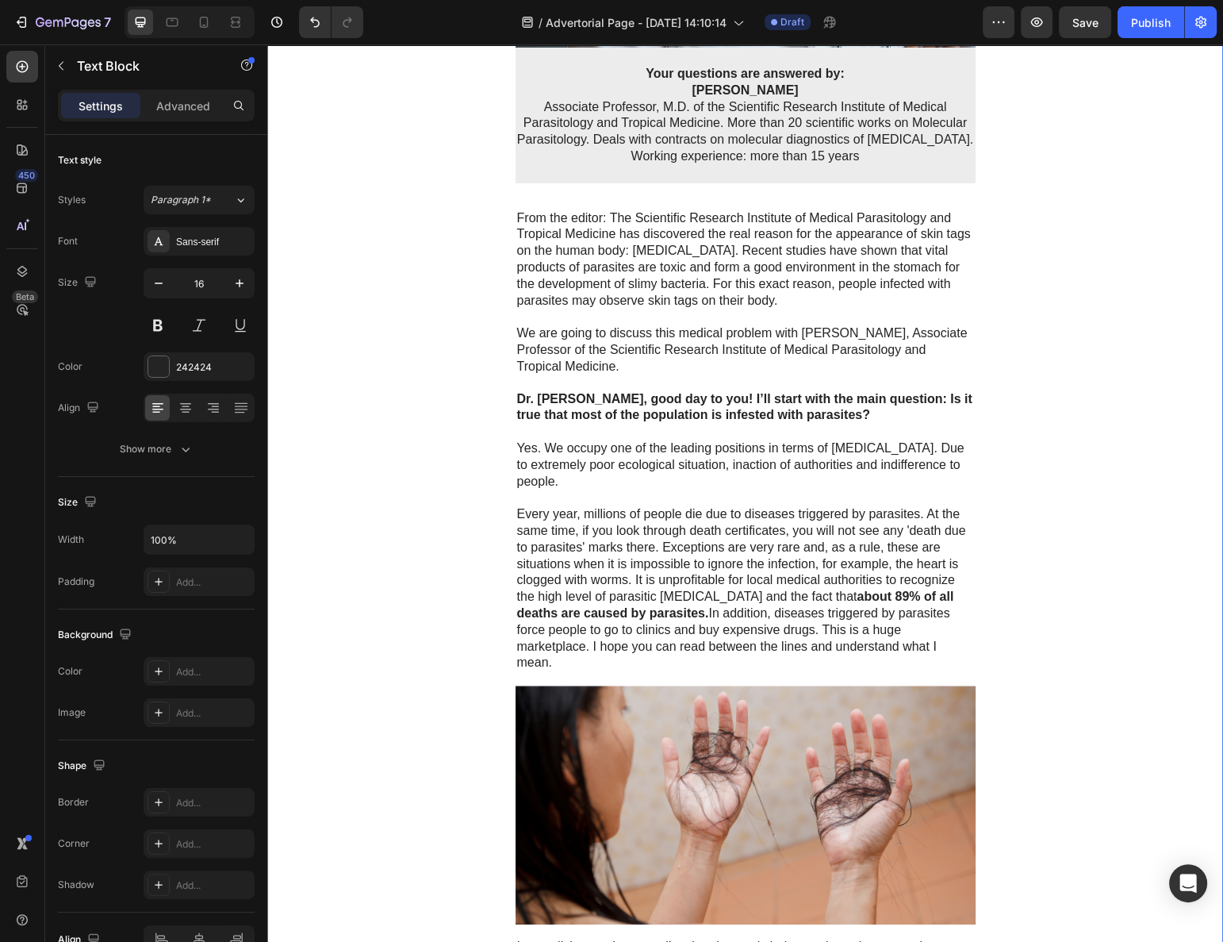
click at [430, 601] on div "Advertorial Text Block ⁠⁠⁠⁠⁠⁠⁠ SKIN TAGS ARE CAUSED BY PARASITES IN YOUR BODY! …" at bounding box center [745, 652] width 956 height 2736
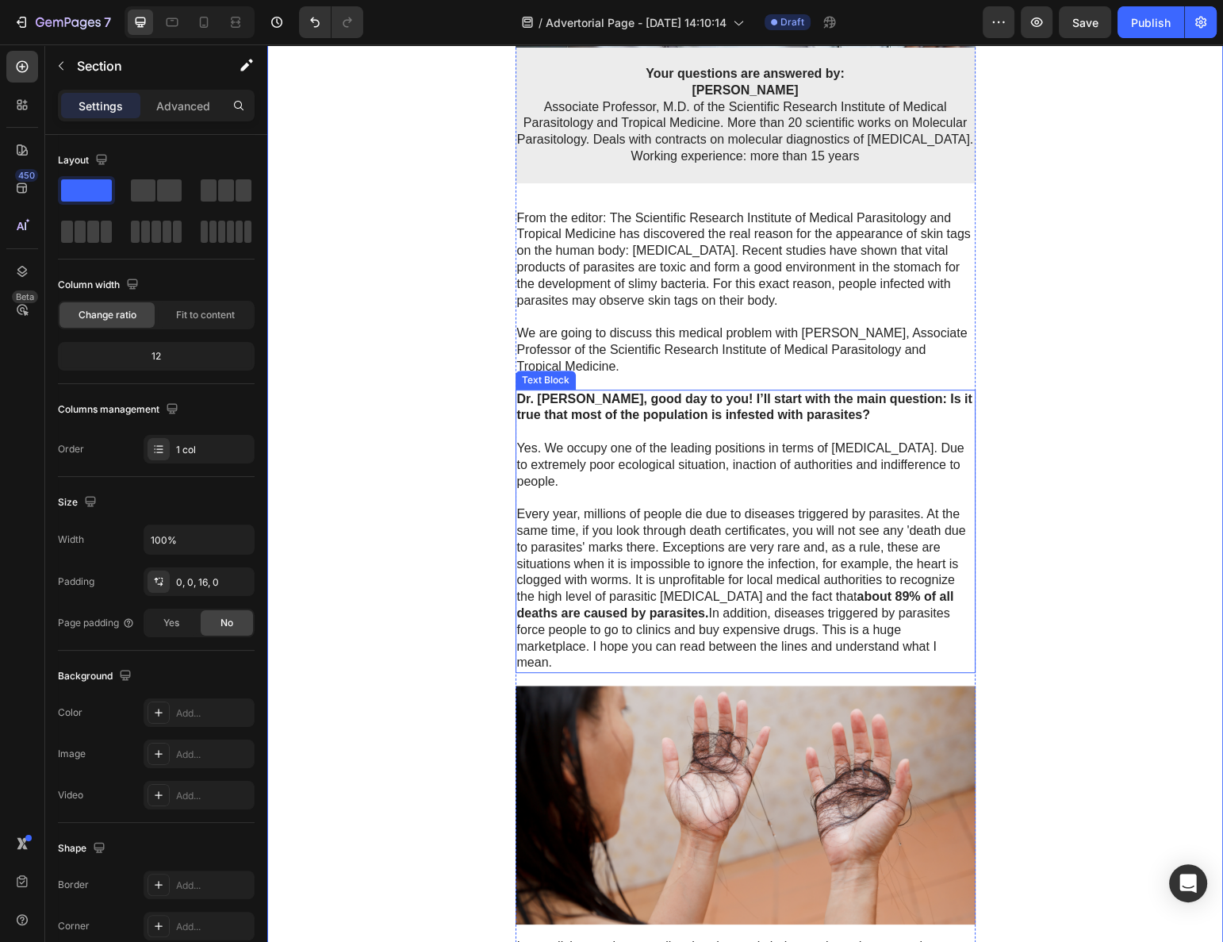
click at [601, 598] on p "Every year, millions of people die due to diseases triggered by parasites. At t…" at bounding box center [745, 588] width 457 height 165
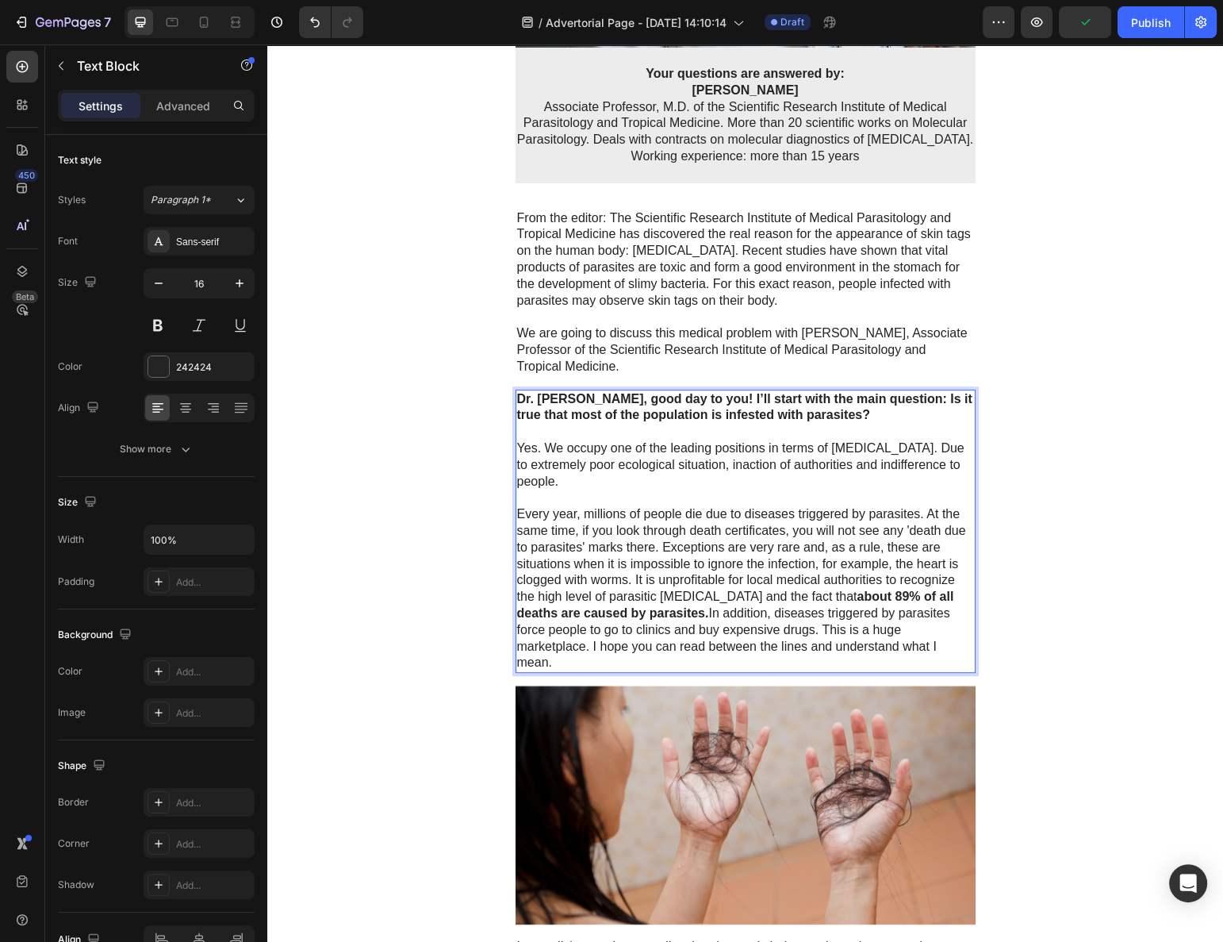
click at [751, 602] on p "Every year, millions of people die due to diseases triggered by parasites. At t…" at bounding box center [745, 588] width 457 height 165
click at [778, 595] on p "Every year, millions of people die due to diseases triggered by parasites. At t…" at bounding box center [745, 588] width 457 height 165
click at [690, 589] on p "Every year, millions of people die due to diseases triggered by parasites. At t…" at bounding box center [745, 588] width 457 height 165
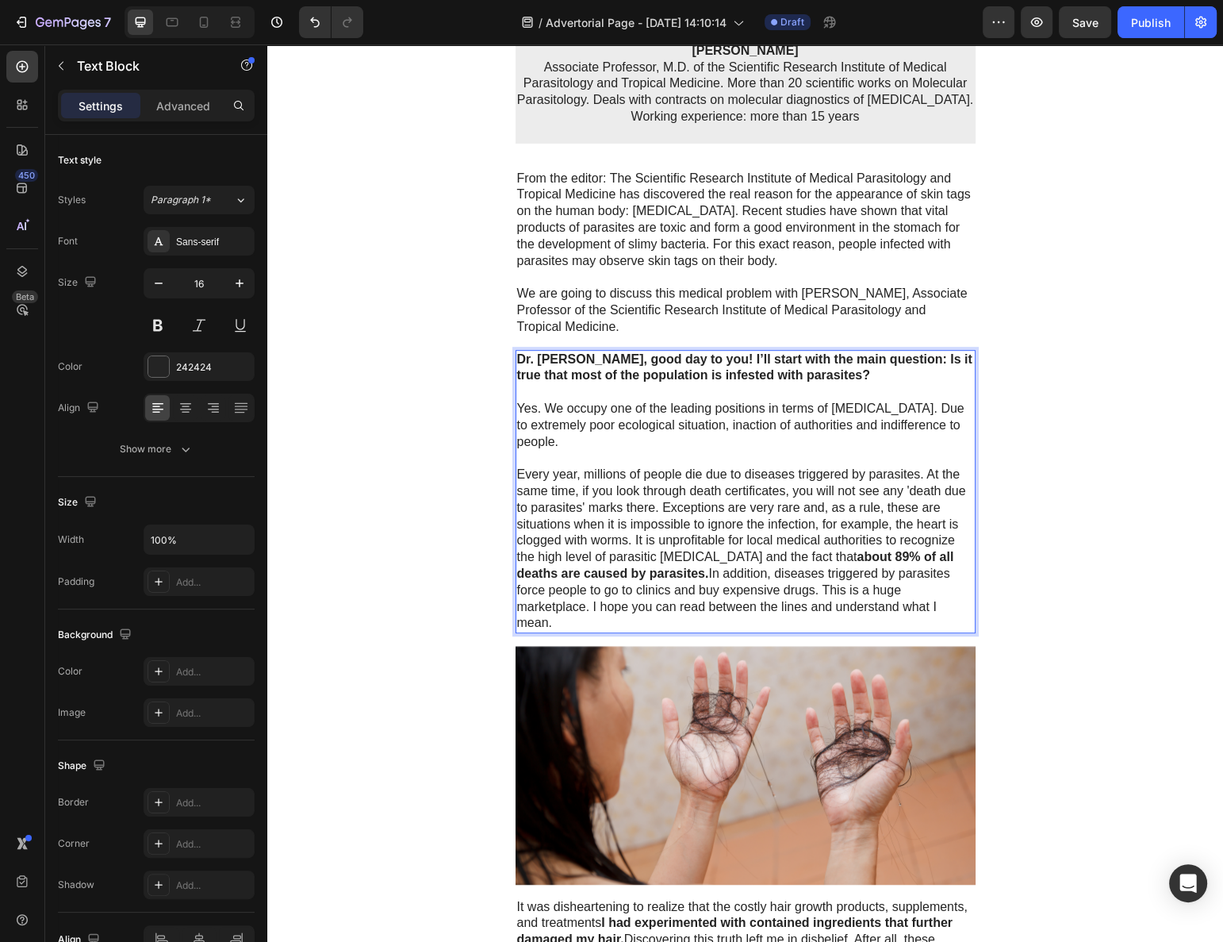
scroll to position [937, 0]
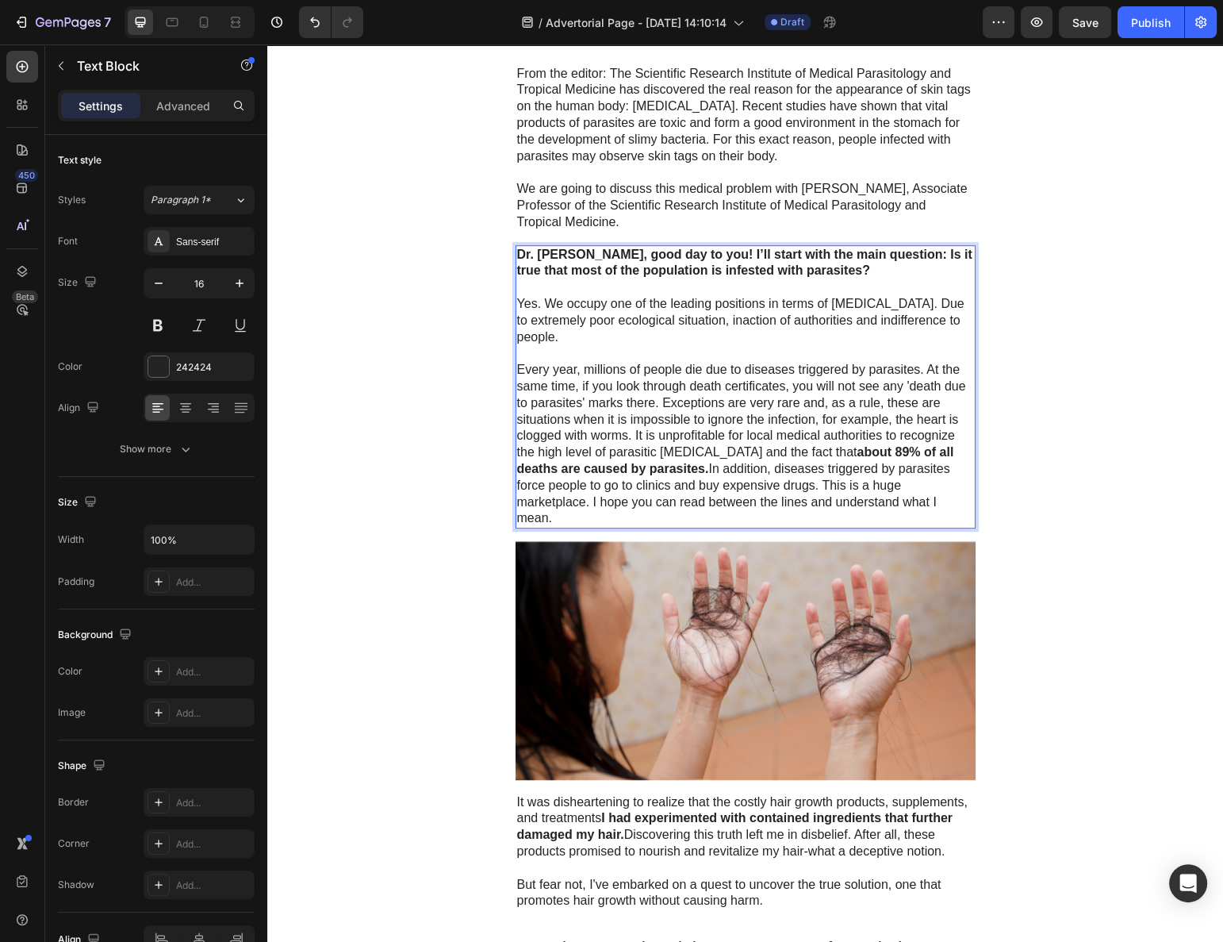
click at [669, 396] on p "Every year, millions of people die due to diseases triggered by parasites. At t…" at bounding box center [745, 444] width 457 height 165
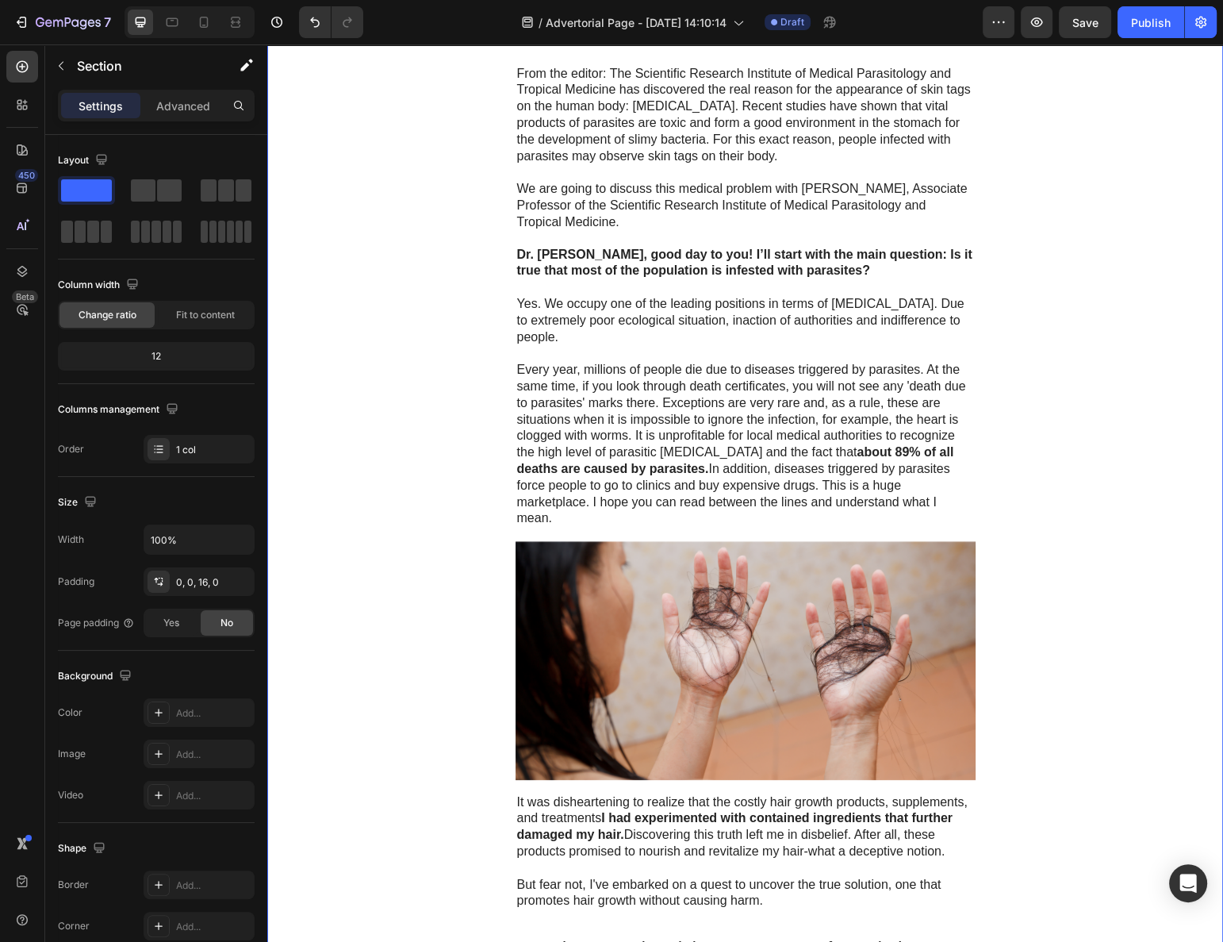
drag, startPoint x: 422, startPoint y: 359, endPoint x: 580, endPoint y: 338, distance: 159.3
click at [424, 359] on div "Advertorial Text Block ⁠⁠⁠⁠⁠⁠⁠ SKIN TAGS ARE CAUSED BY PARASITES IN YOUR BODY! …" at bounding box center [745, 508] width 956 height 2736
click at [588, 339] on p "Yes. We occupy one of the leading positions in terms of [MEDICAL_DATA]. Due to …" at bounding box center [745, 320] width 457 height 49
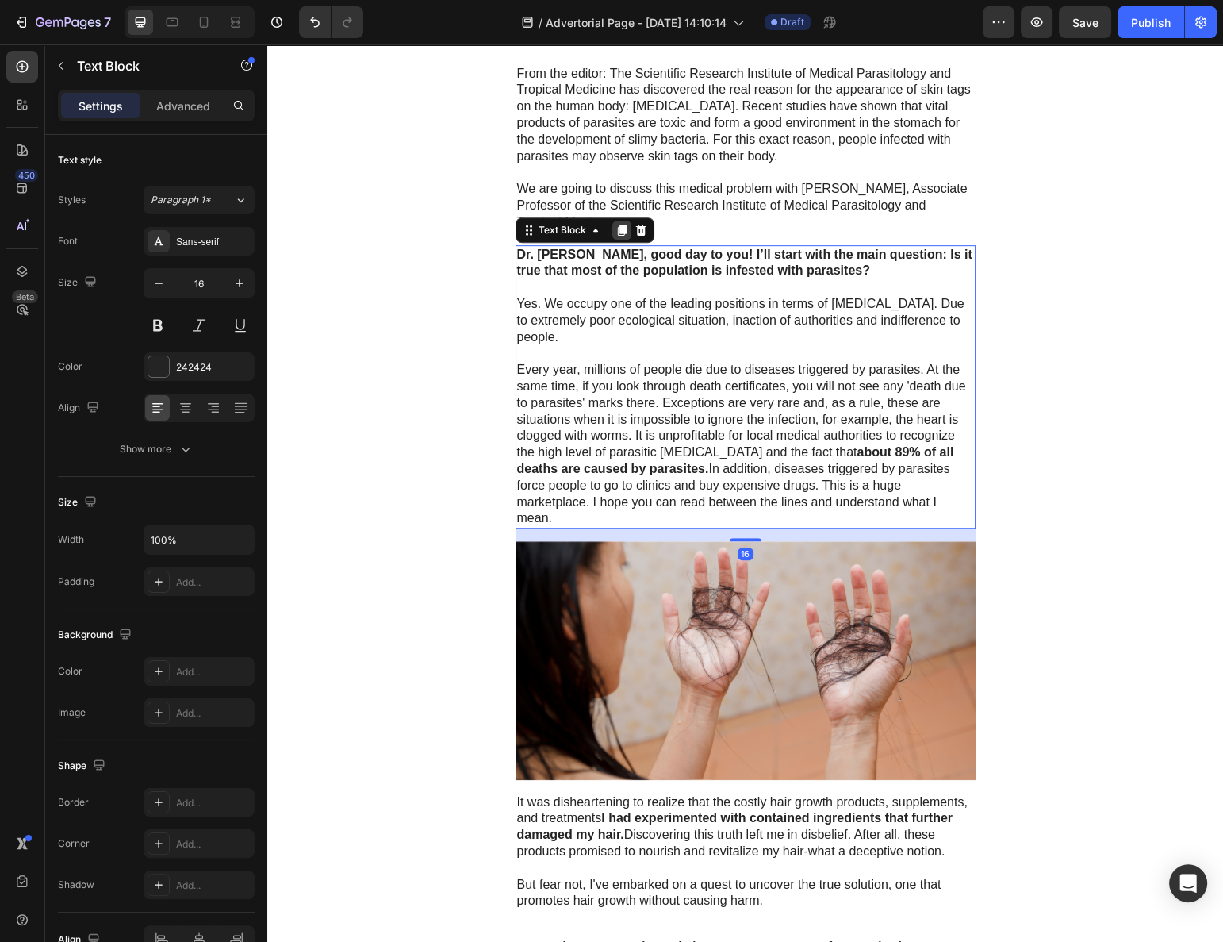
click at [616, 226] on icon at bounding box center [622, 230] width 13 height 13
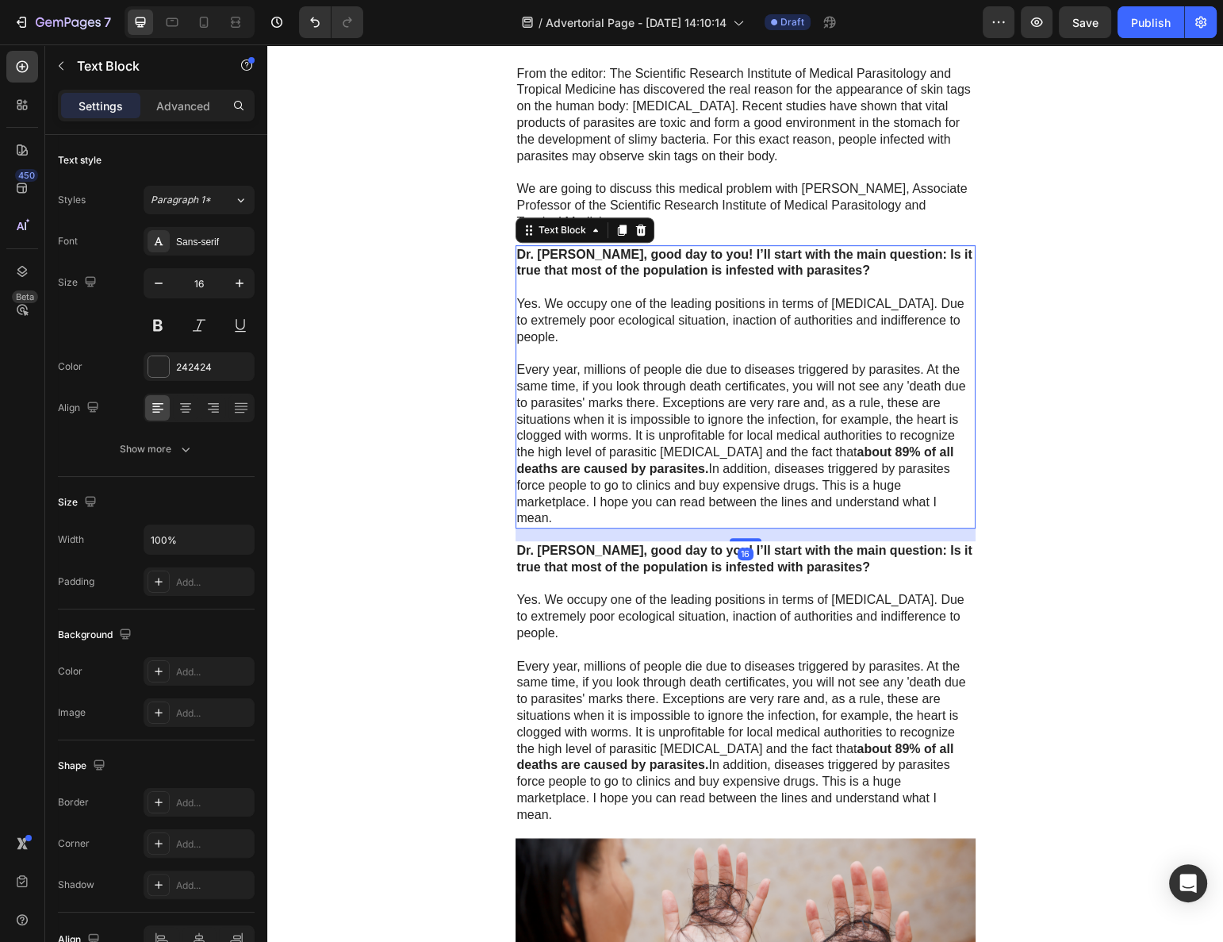
click at [600, 432] on p "Every year, millions of people die due to diseases triggered by parasites. At t…" at bounding box center [745, 444] width 457 height 165
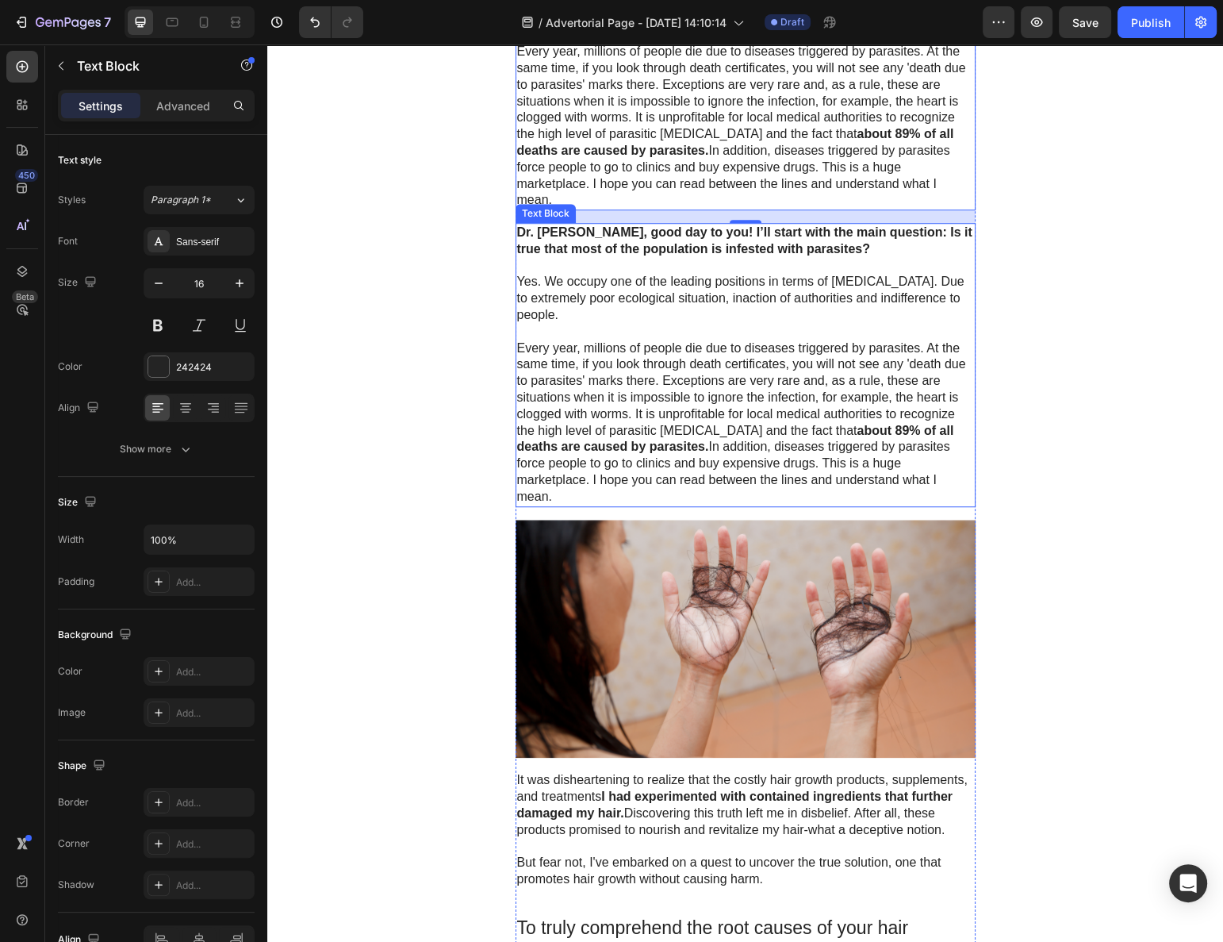
scroll to position [1226, 0]
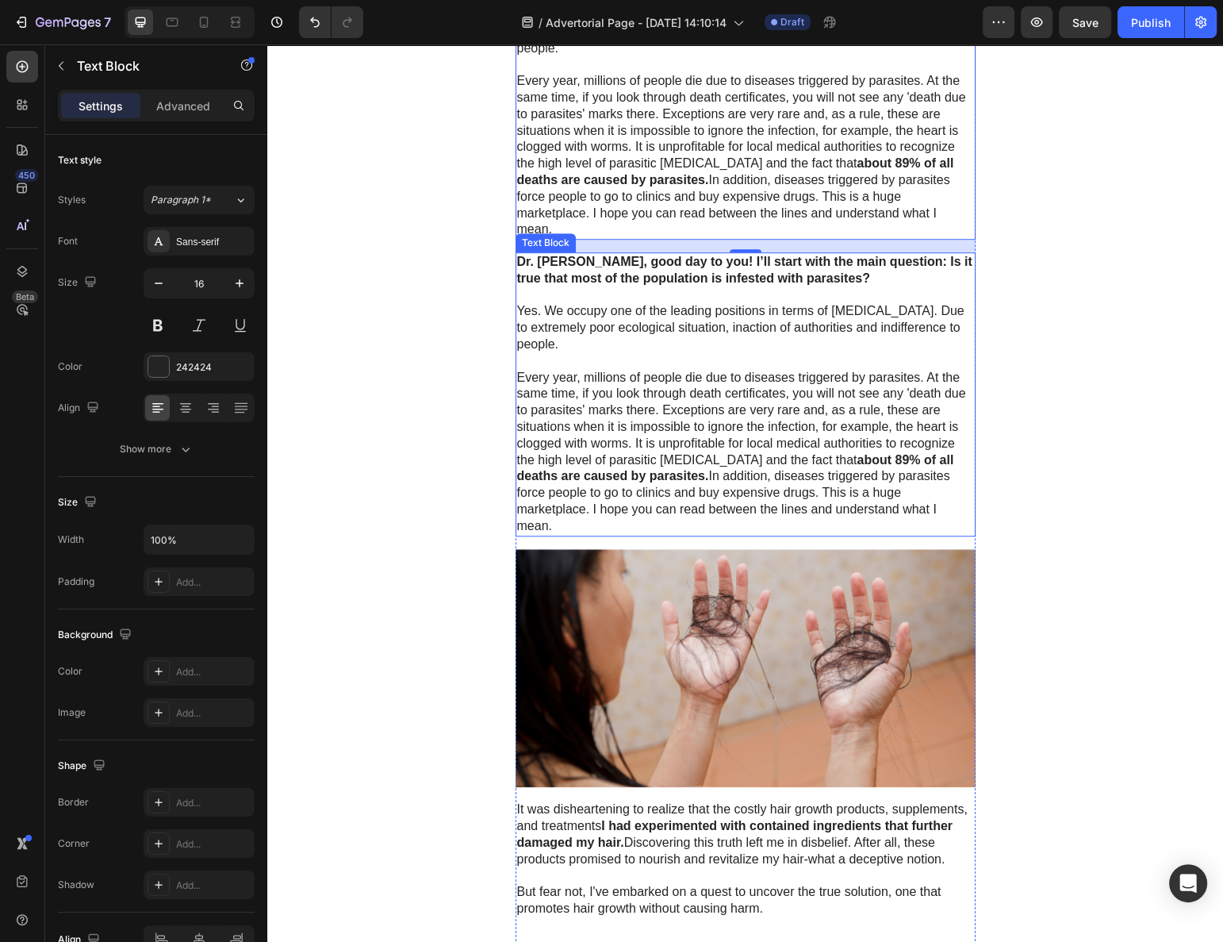
click at [607, 394] on p "Every year, millions of people die due to diseases triggered by parasites. At t…" at bounding box center [745, 452] width 457 height 165
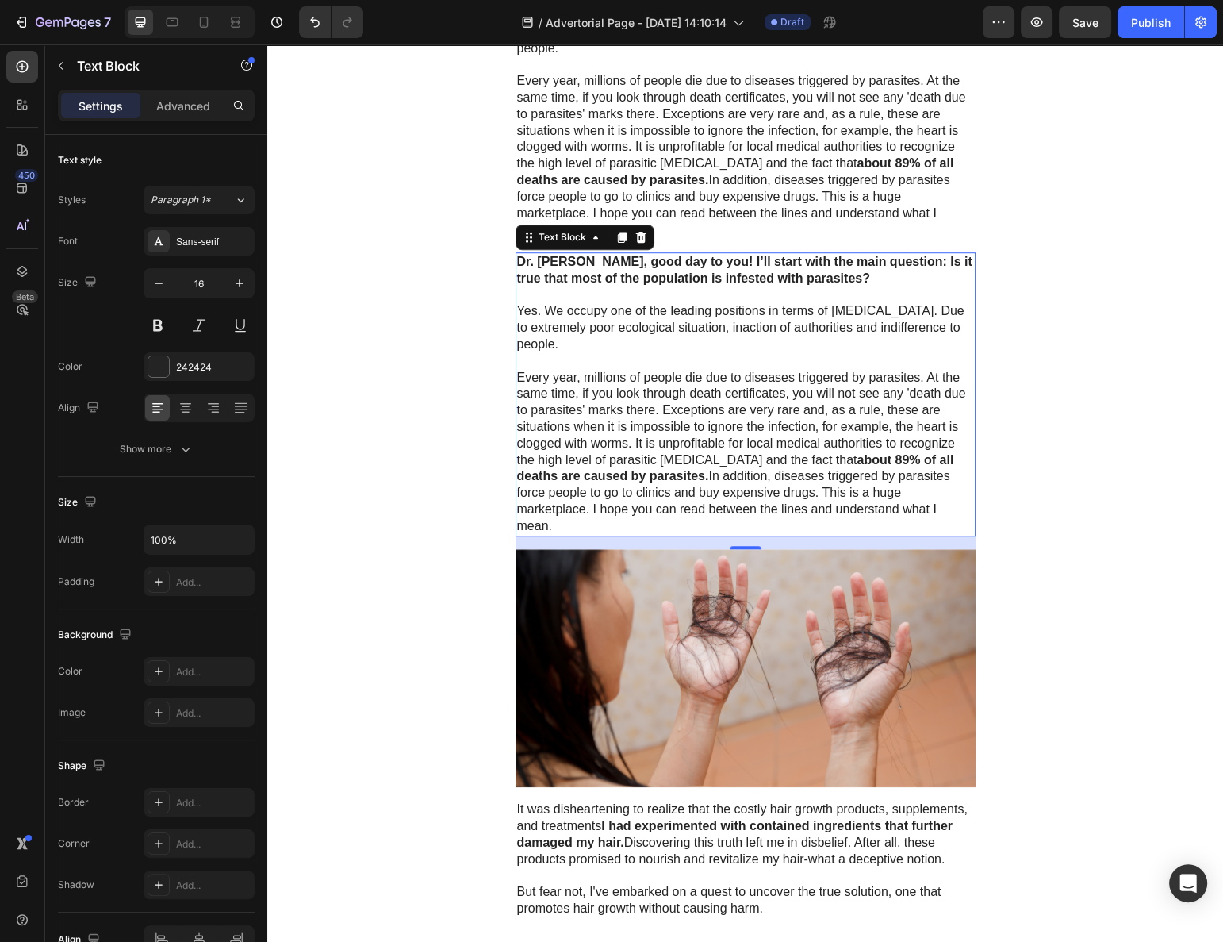
click at [608, 386] on p "Every year, millions of people die due to diseases triggered by parasites. At t…" at bounding box center [745, 452] width 457 height 165
click at [607, 386] on p "Every year, millions of people die due to diseases triggered by parasites. At t…" at bounding box center [745, 452] width 457 height 165
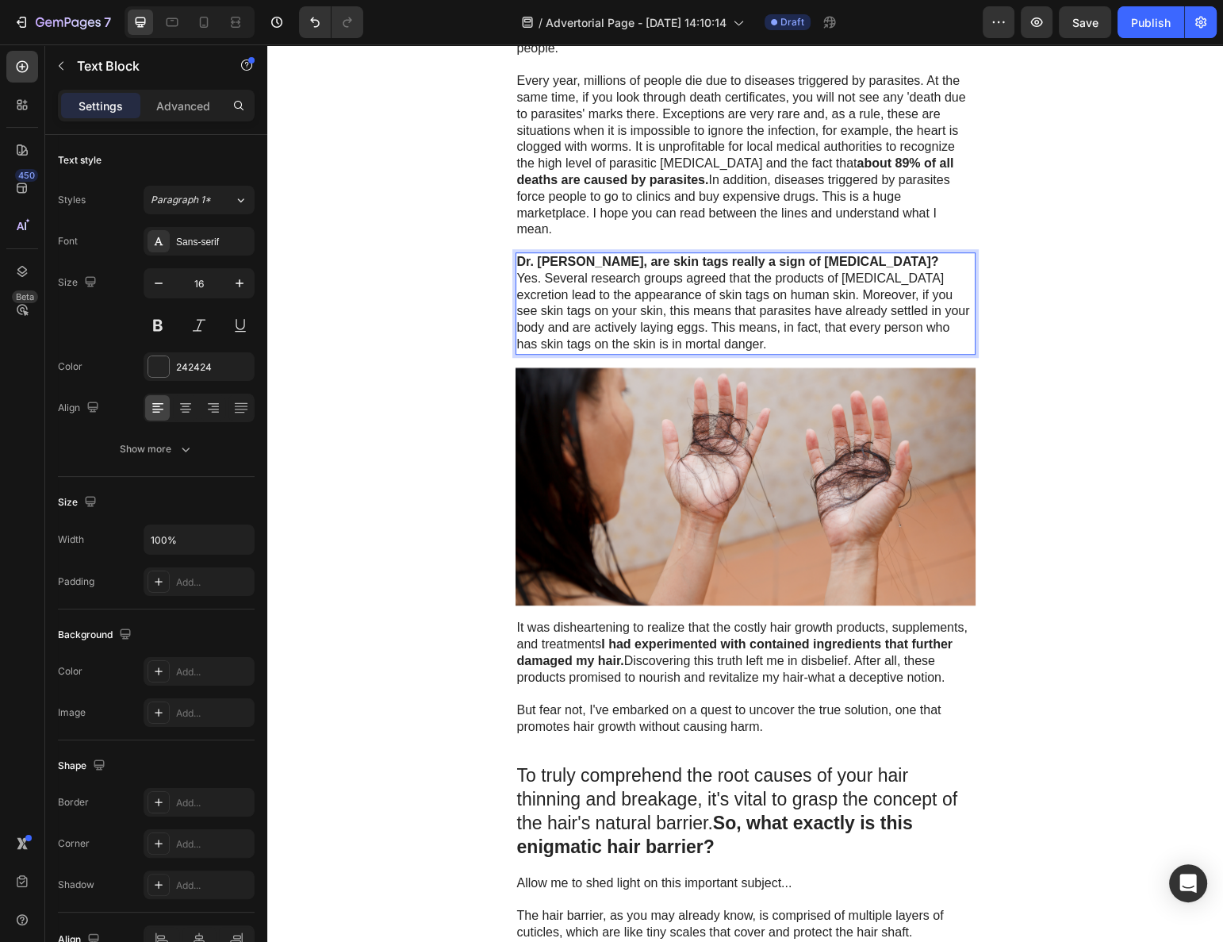
click at [742, 283] on p "Yes. Several research groups agreed that the products of [MEDICAL_DATA] excreti…" at bounding box center [745, 312] width 457 height 83
click at [864, 271] on p "Yes. Several research groups agreed that the products of [MEDICAL_DATA] excreti…" at bounding box center [745, 312] width 457 height 83
click at [873, 254] on p "Dr. [PERSON_NAME], are skin tags really a sign of [MEDICAL_DATA]?" at bounding box center [745, 262] width 457 height 17
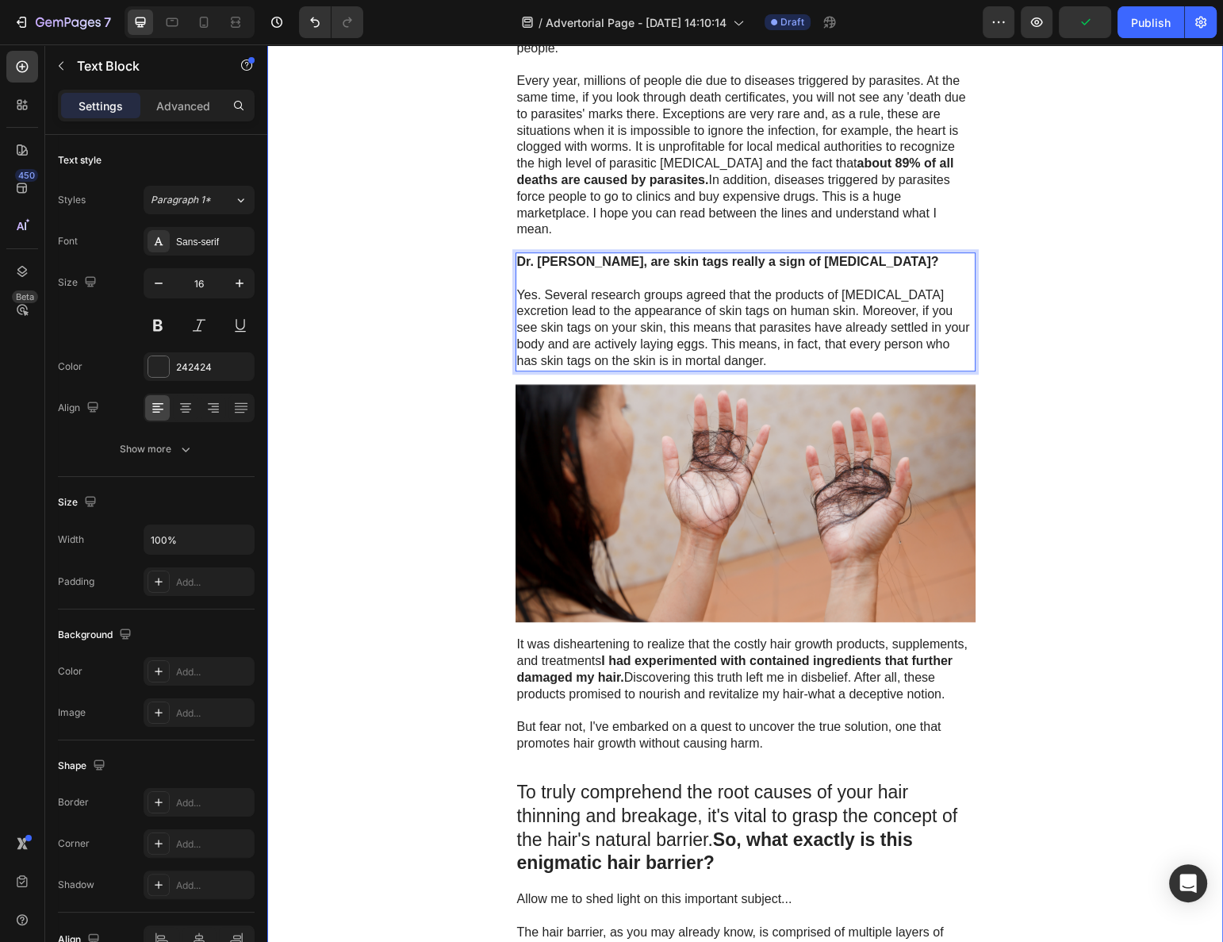
drag, startPoint x: 449, startPoint y: 355, endPoint x: 483, endPoint y: 347, distance: 35.2
click at [449, 355] on div "Advertorial Text Block ⁠⁠⁠⁠⁠⁠⁠ SKIN TAGS ARE CAUSED BY PARASITES IN YOUR BODY! …" at bounding box center [745, 285] width 956 height 2868
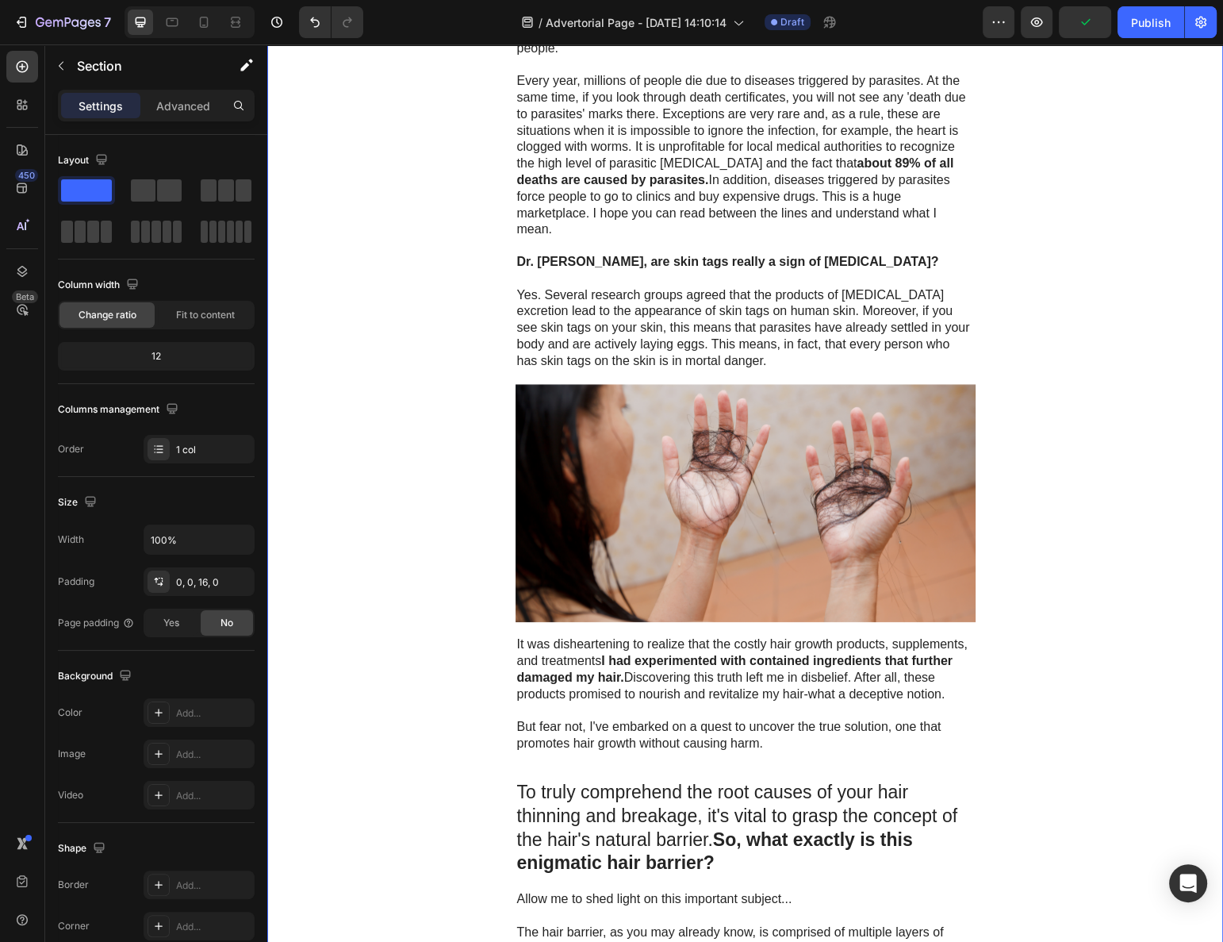
scroll to position [937, 0]
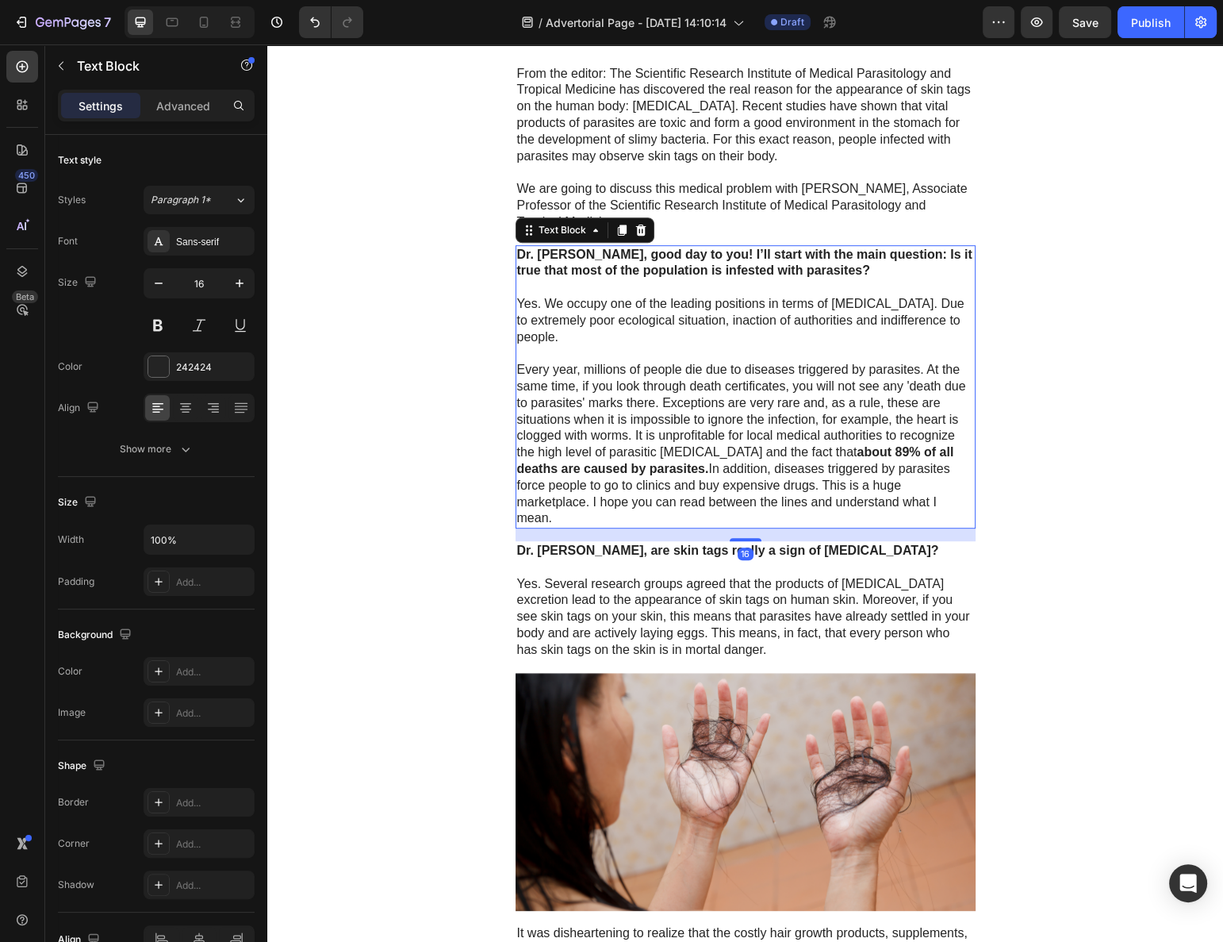
click at [574, 353] on p "Rich Text Editor. Editing area: main" at bounding box center [745, 353] width 457 height 17
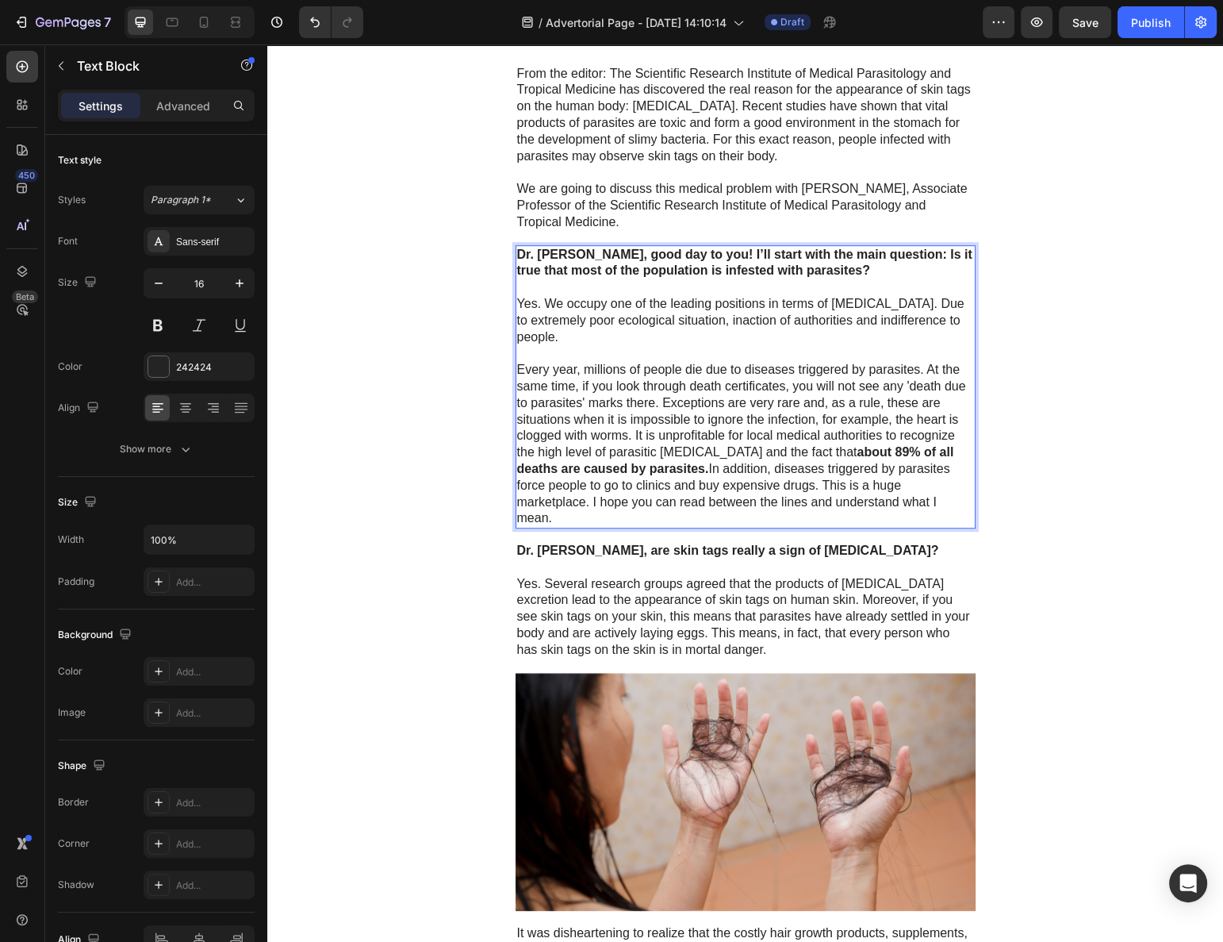
click at [460, 539] on div "Advertorial Text Block ⁠⁠⁠⁠⁠⁠⁠ SKIN TAGS ARE CAUSED BY PARASITES IN YOUR BODY! …" at bounding box center [745, 574] width 956 height 2868
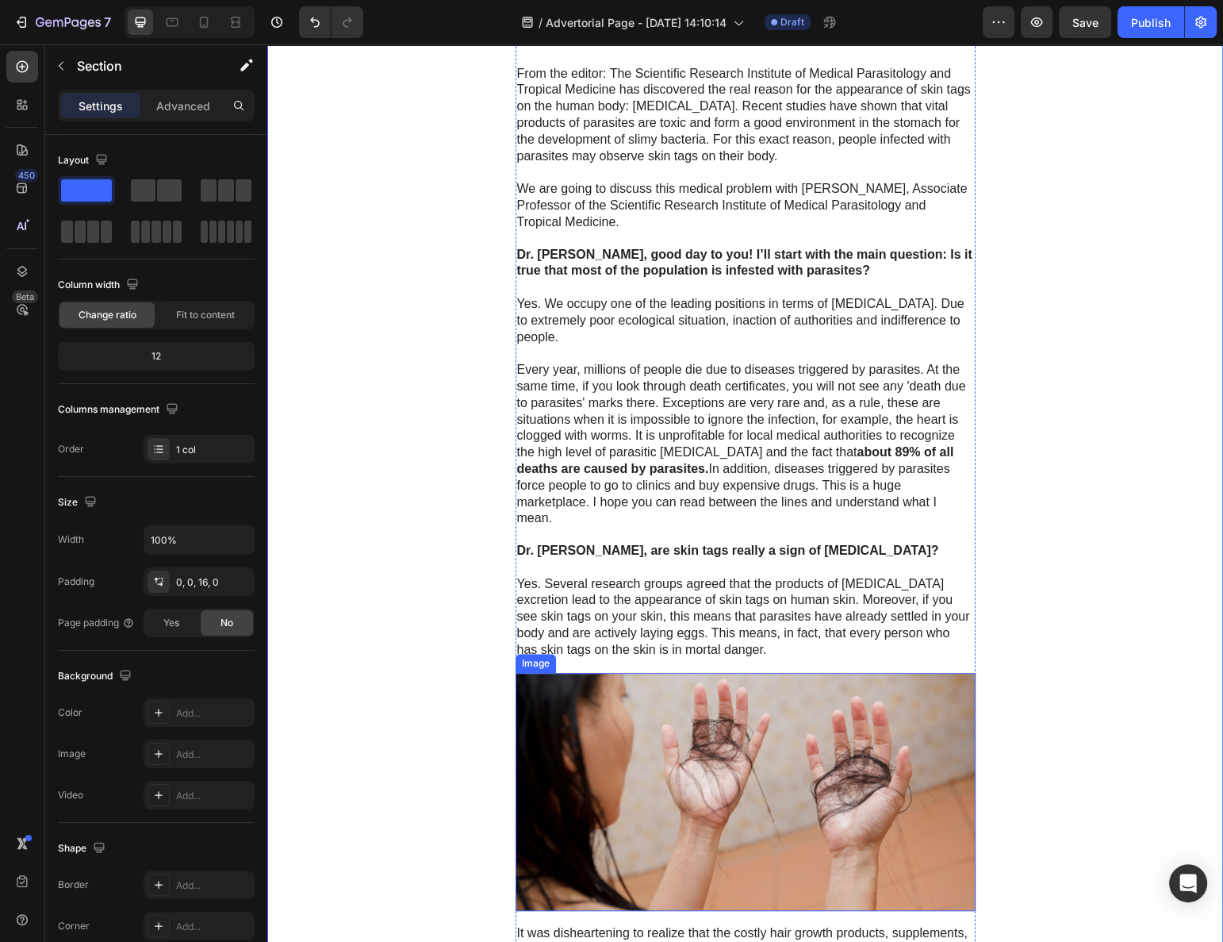
scroll to position [1226, 0]
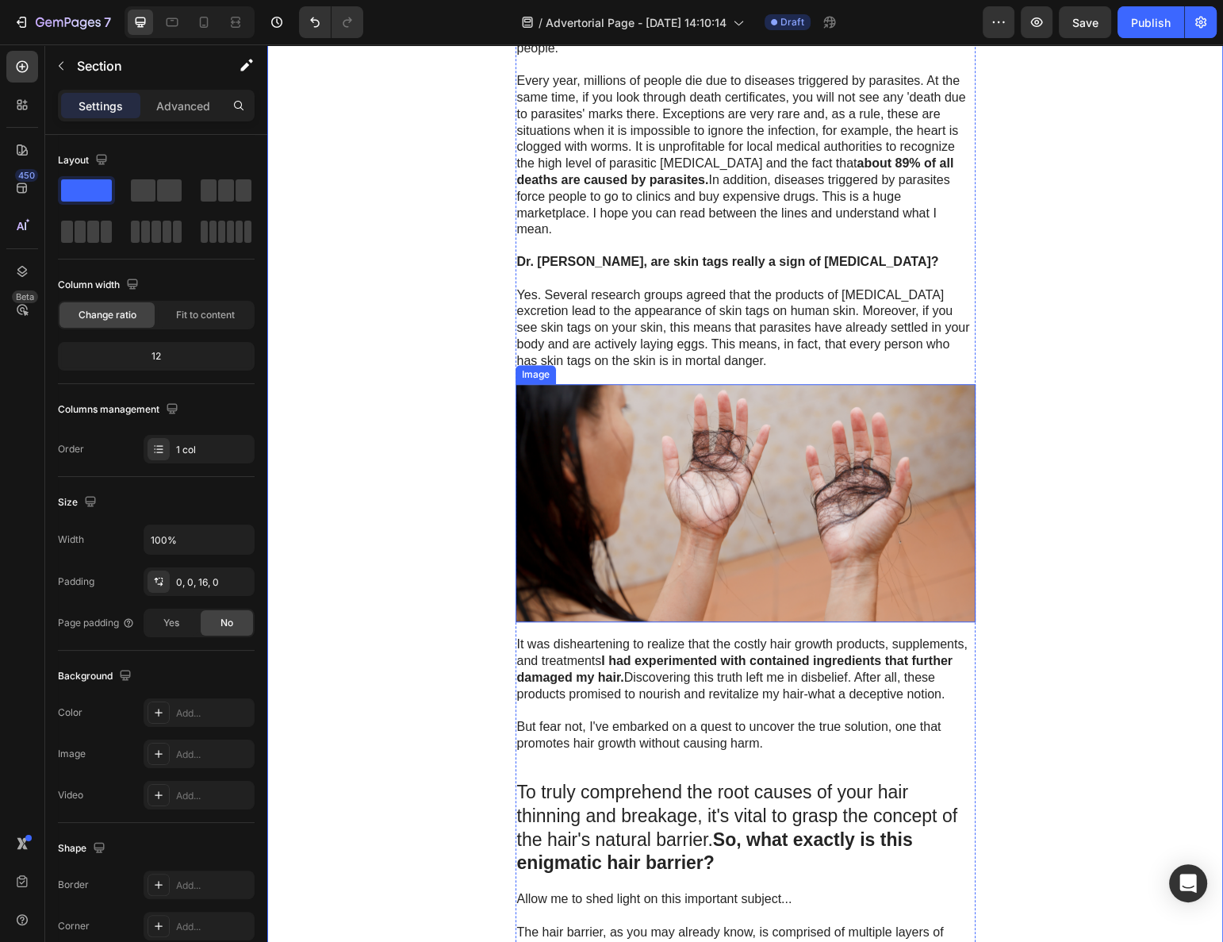
click at [647, 554] on img at bounding box center [746, 503] width 460 height 239
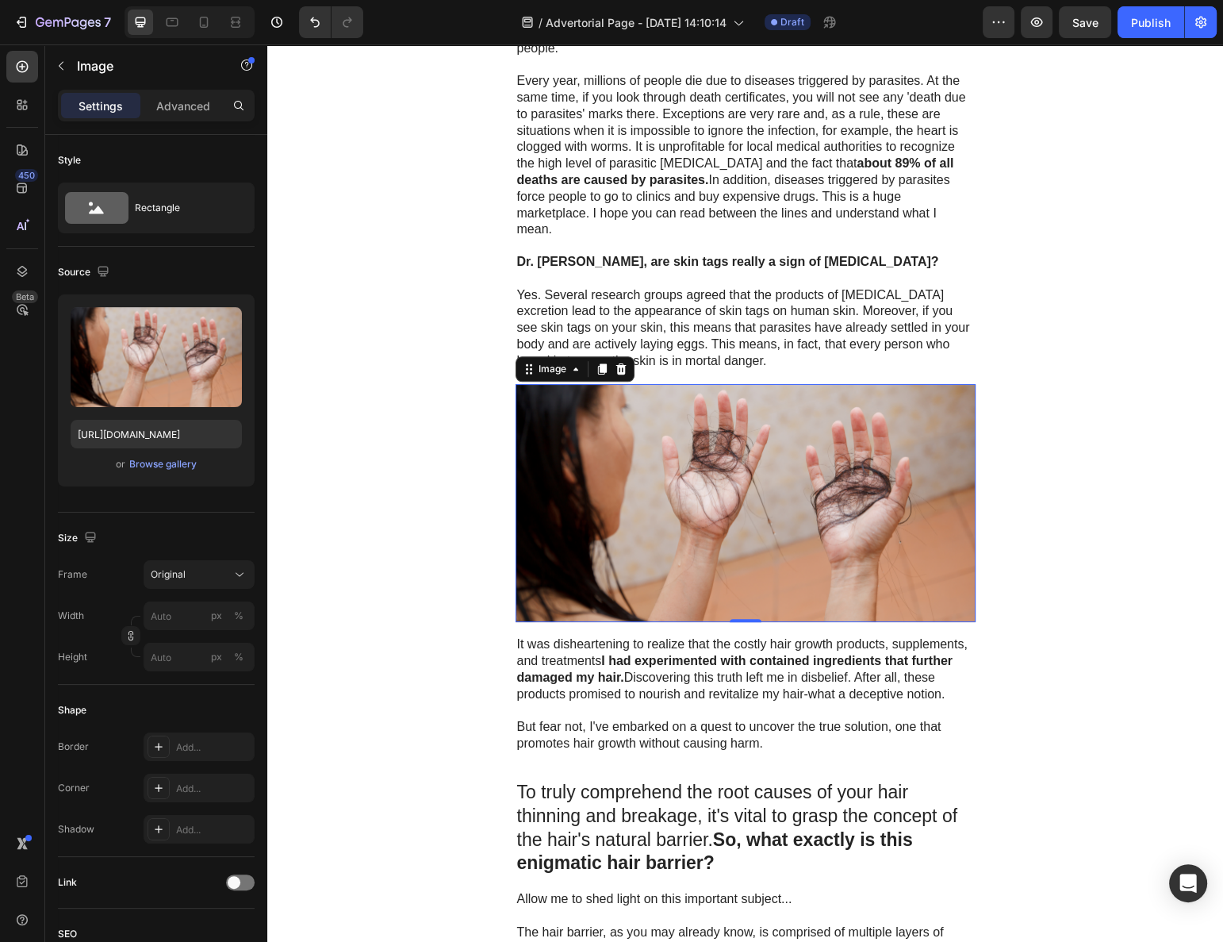
click at [642, 474] on img at bounding box center [746, 503] width 460 height 239
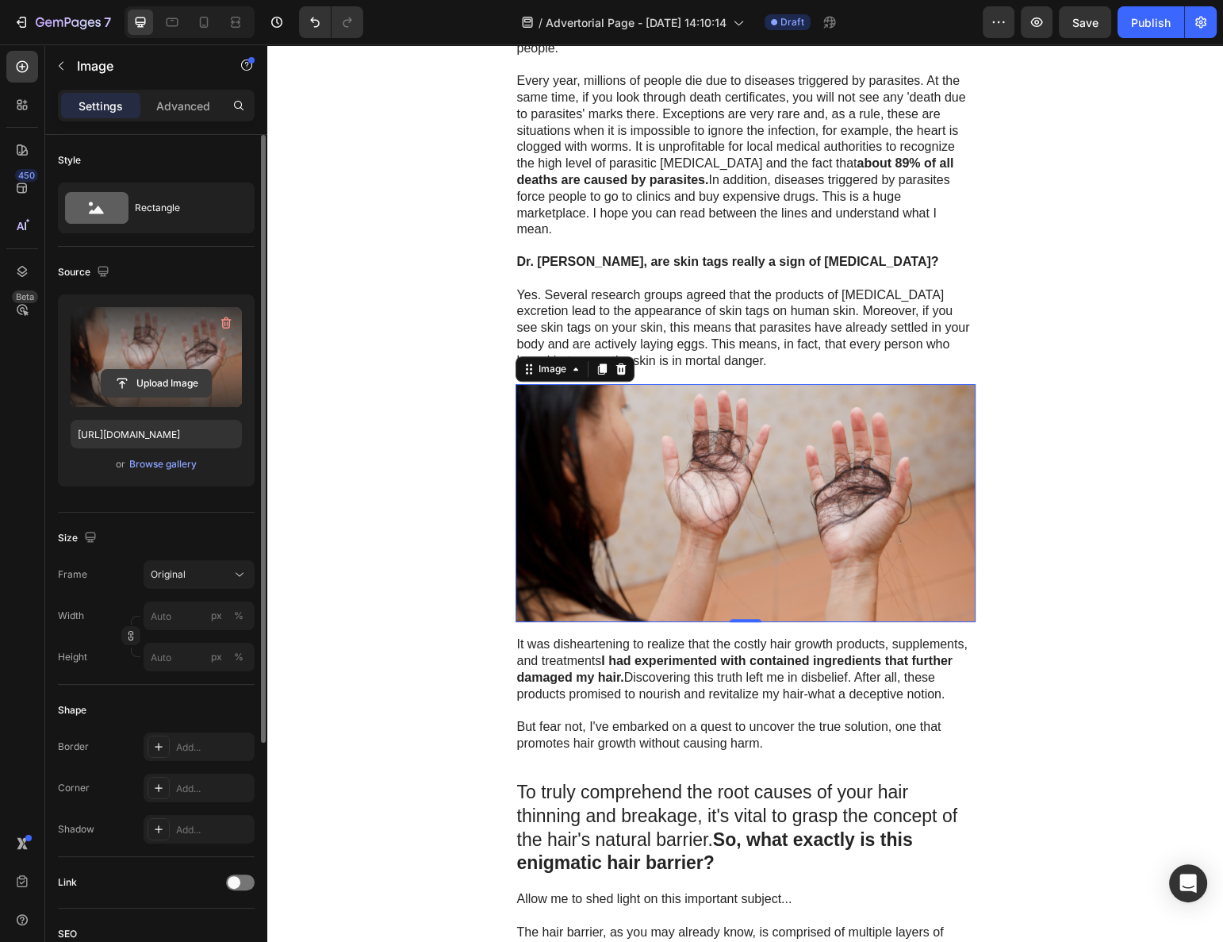
click at [157, 374] on input "file" at bounding box center [156, 383] width 109 height 27
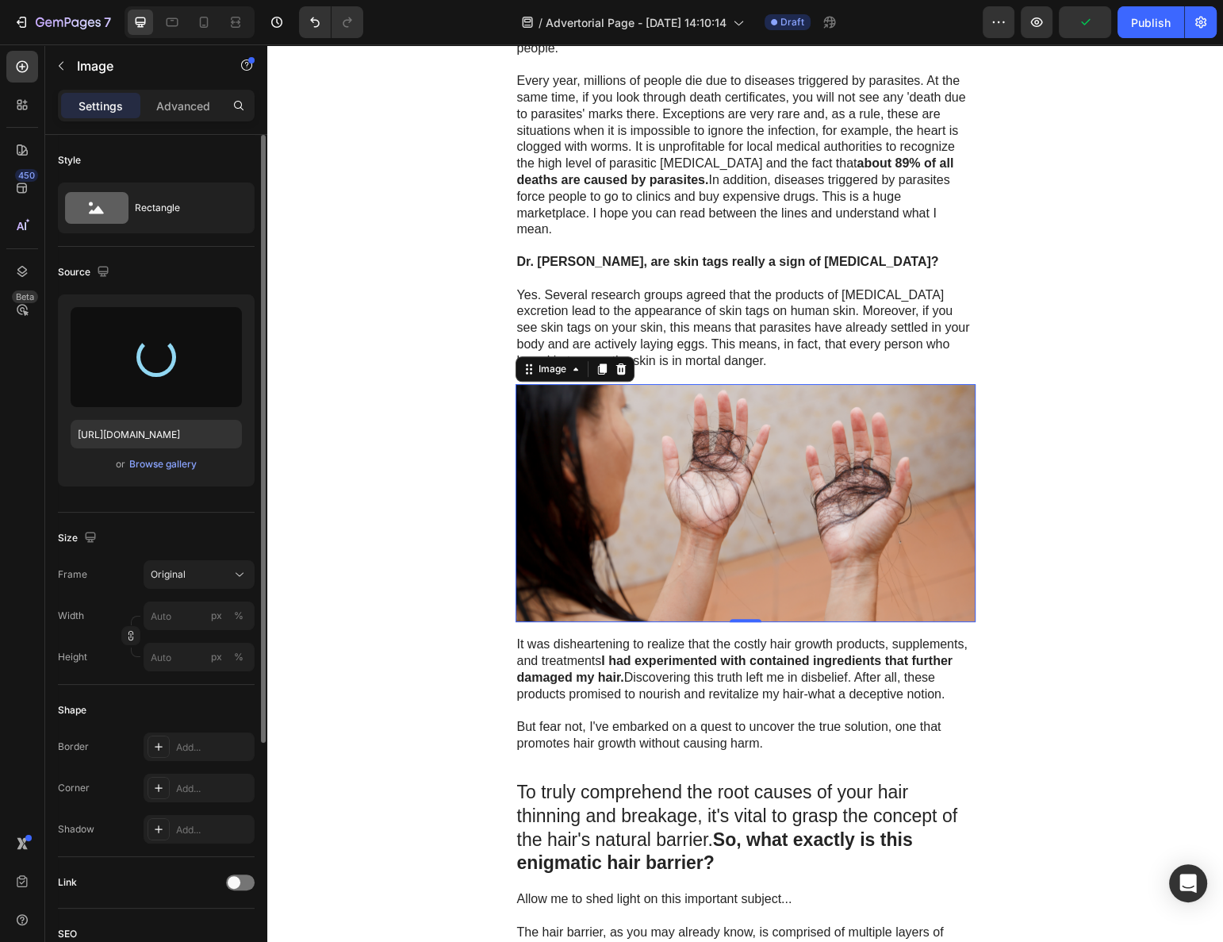
type input "[URL][DOMAIN_NAME]"
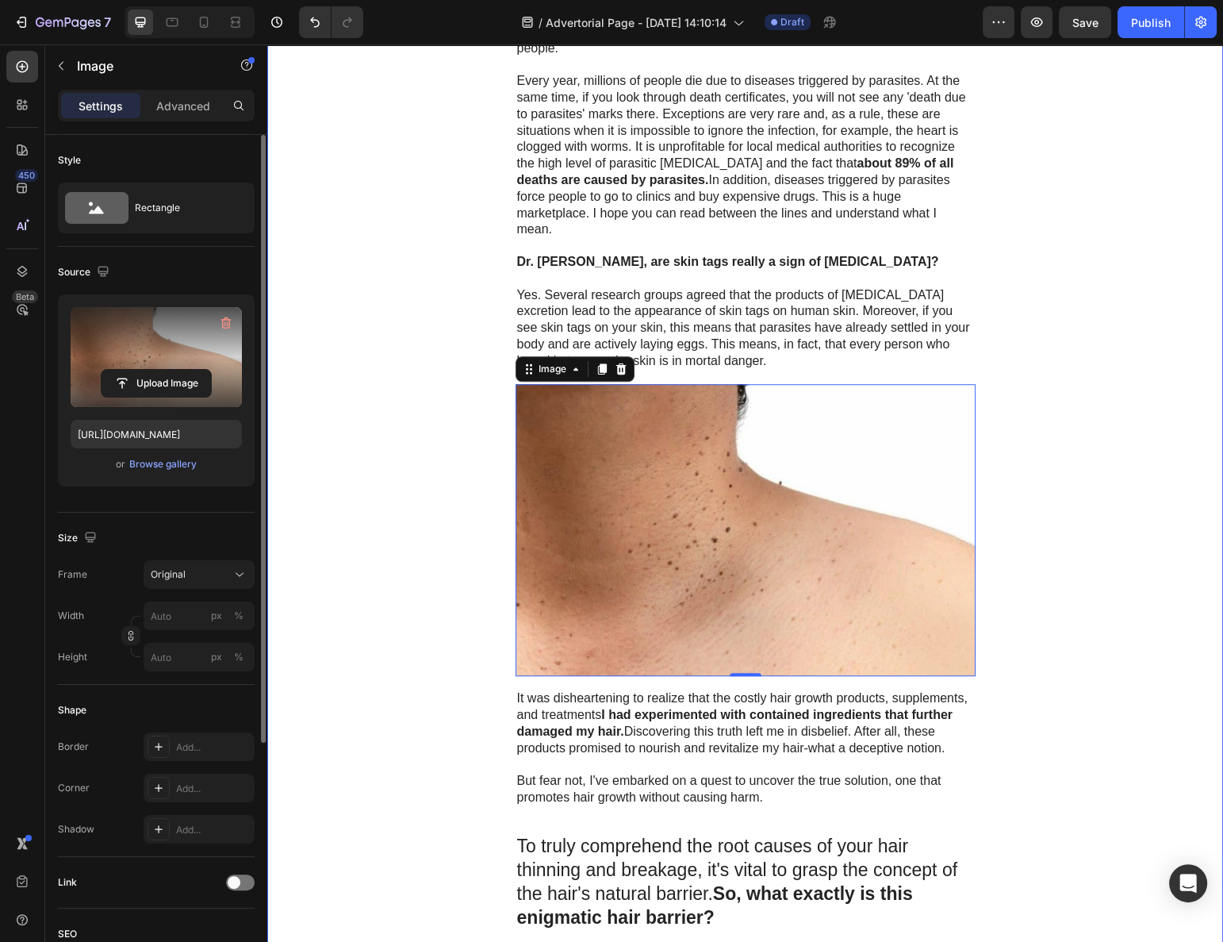
click at [555, 690] on p "It was disheartening to realize that the costly hair growth products, supplemen…" at bounding box center [745, 723] width 457 height 66
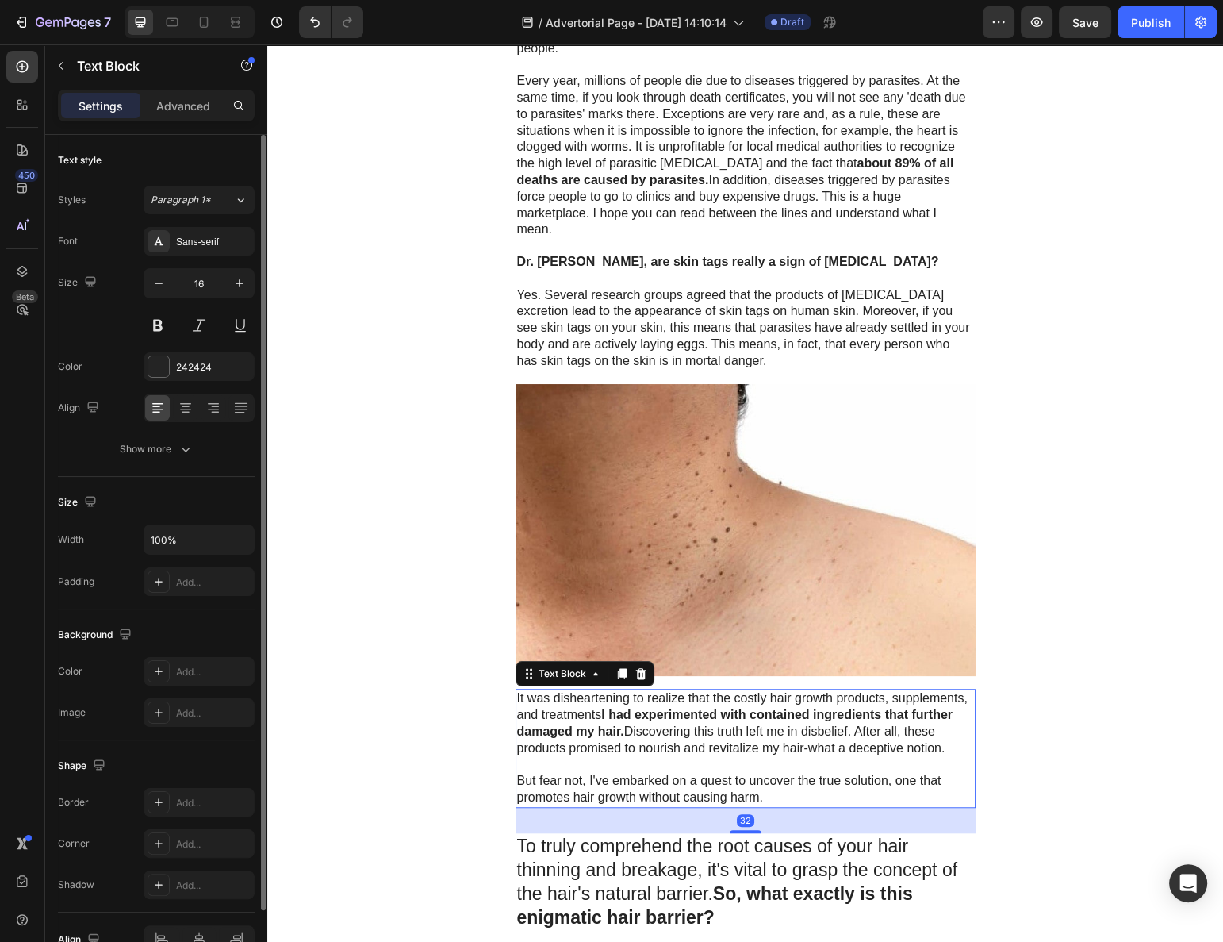
click at [555, 690] on p "It was disheartening to realize that the costly hair growth products, supplemen…" at bounding box center [745, 723] width 457 height 66
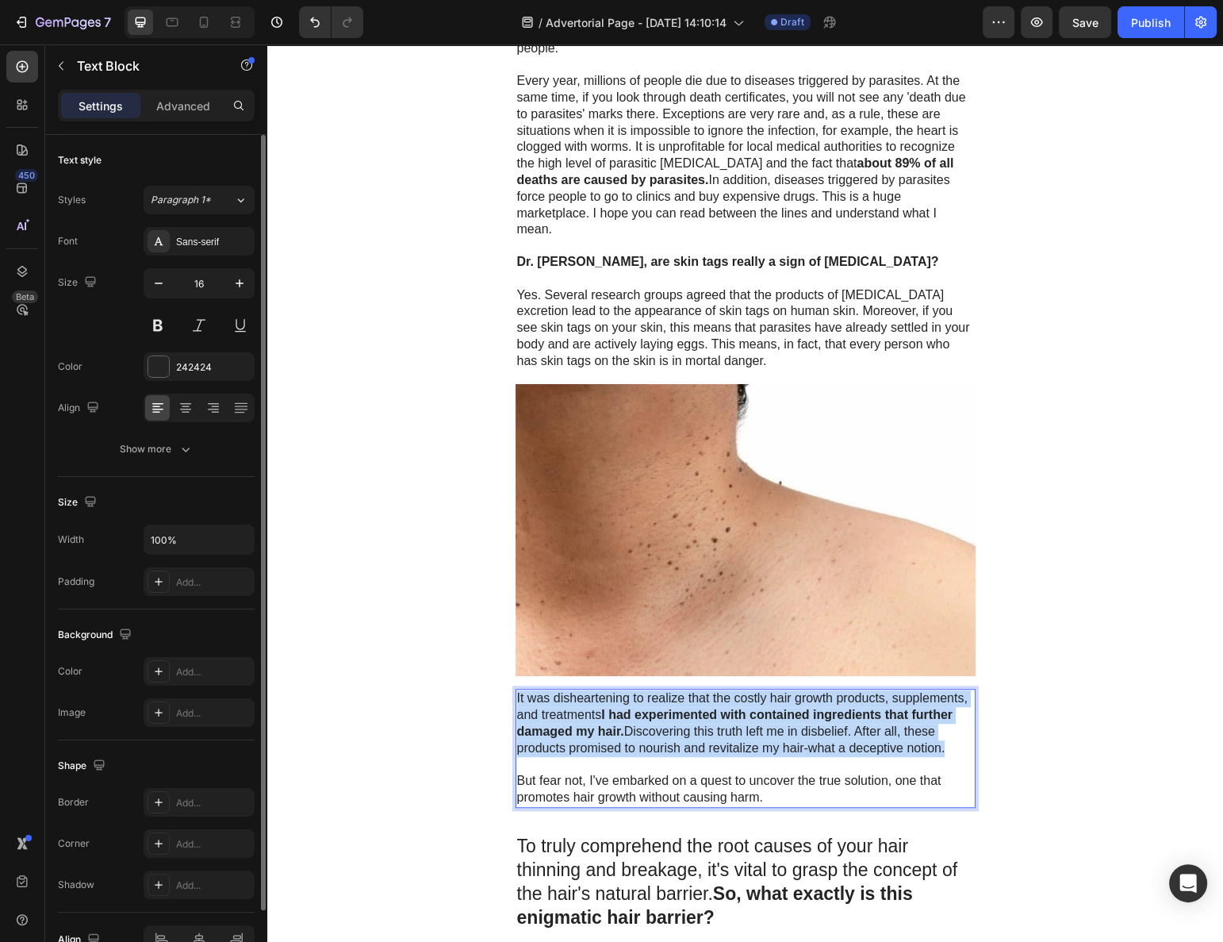
click at [555, 690] on p "It was disheartening to realize that the costly hair growth products, supplemen…" at bounding box center [745, 723] width 457 height 66
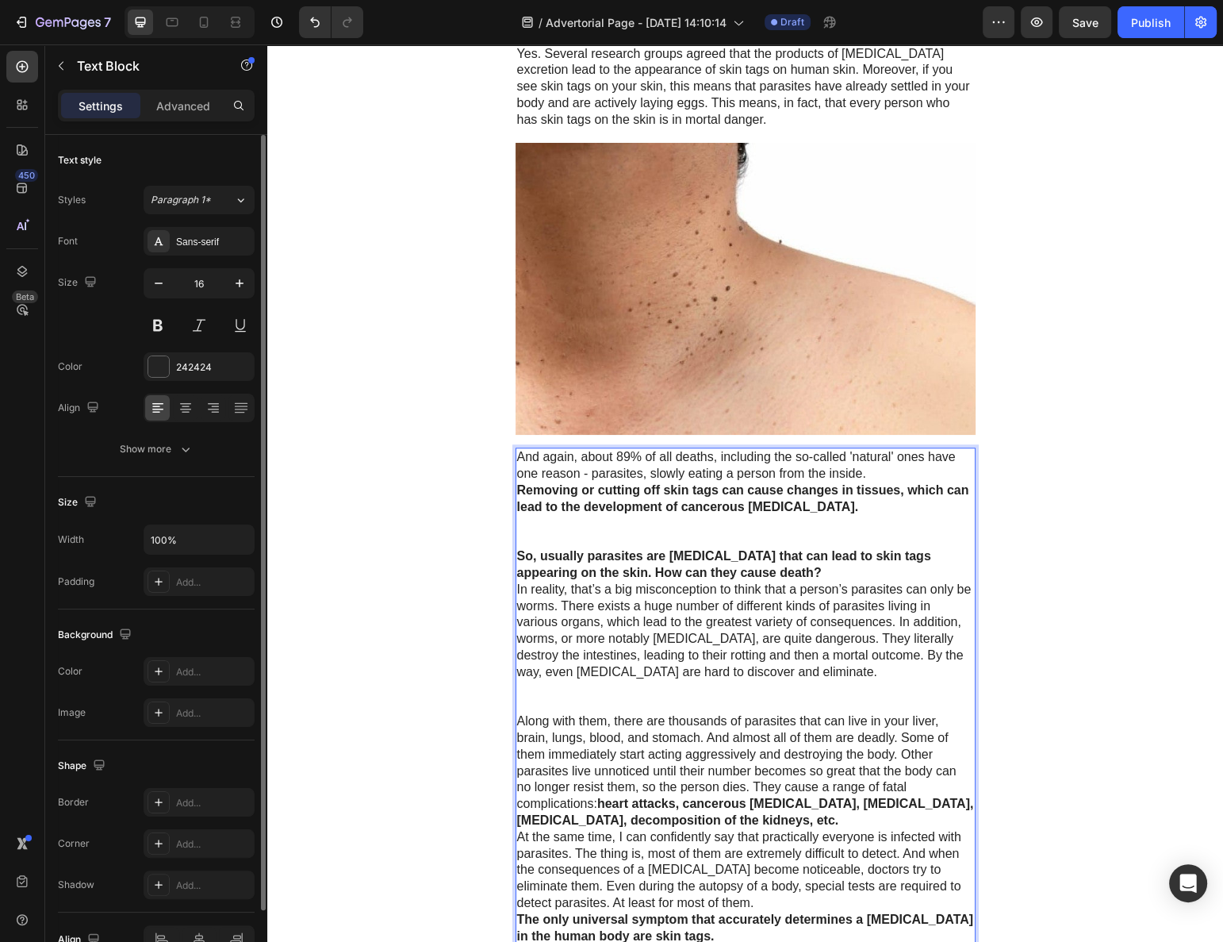
click at [612, 639] on p "In reality, that’s a big misconception to think that a person’s parasites can o…" at bounding box center [745, 631] width 457 height 99
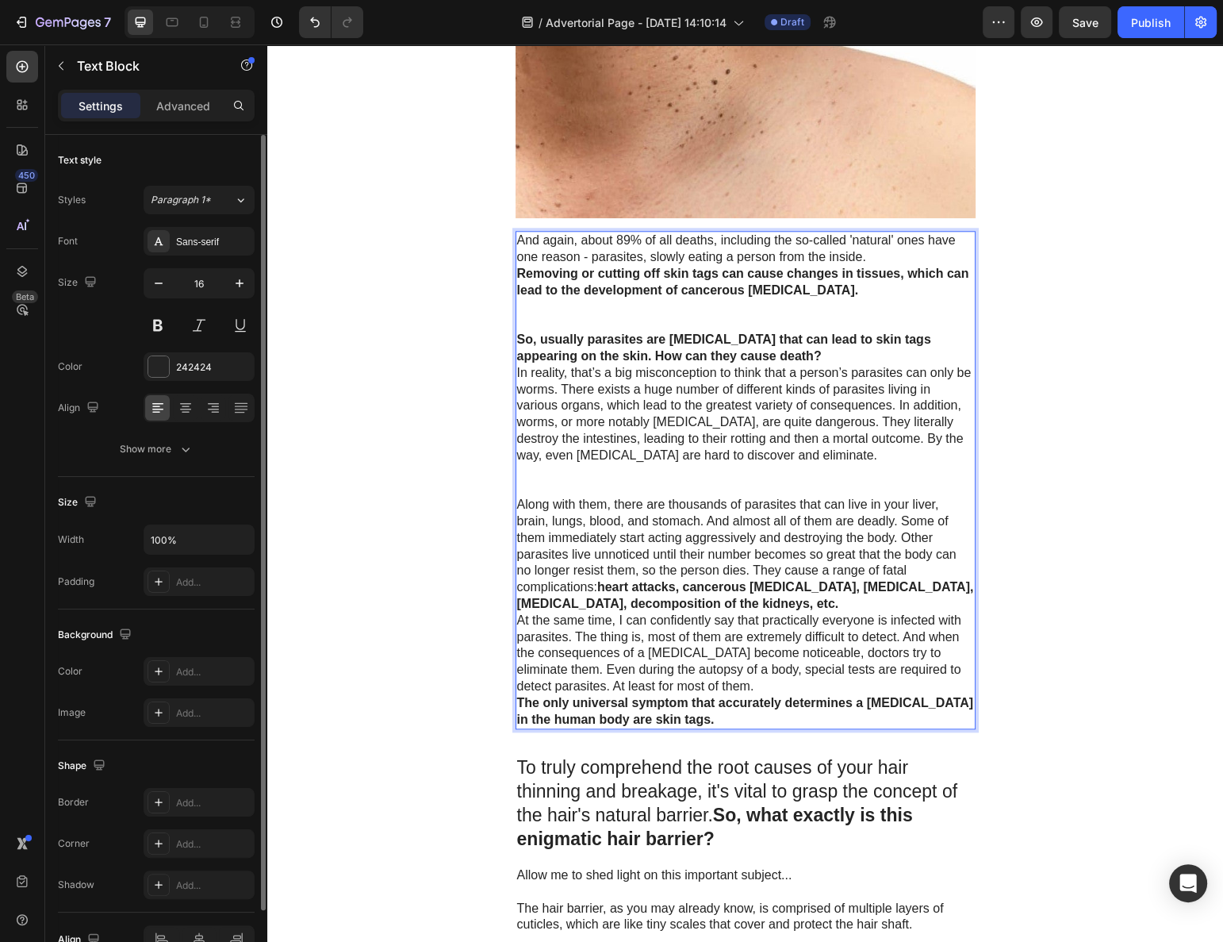
click at [640, 582] on strong "heart attacks, cancerous [MEDICAL_DATA], [MEDICAL_DATA], [MEDICAL_DATA], decomp…" at bounding box center [745, 595] width 457 height 30
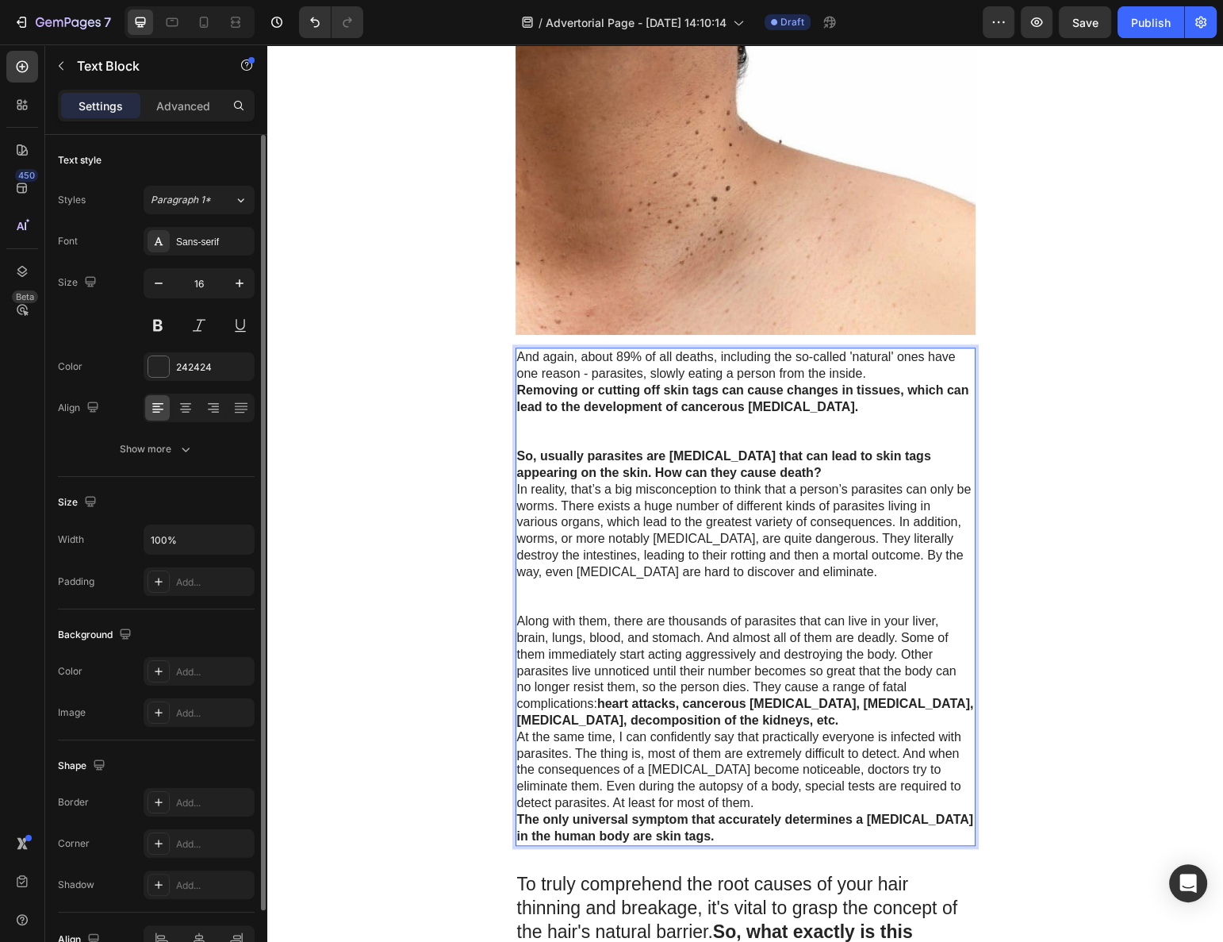
scroll to position [1539, 0]
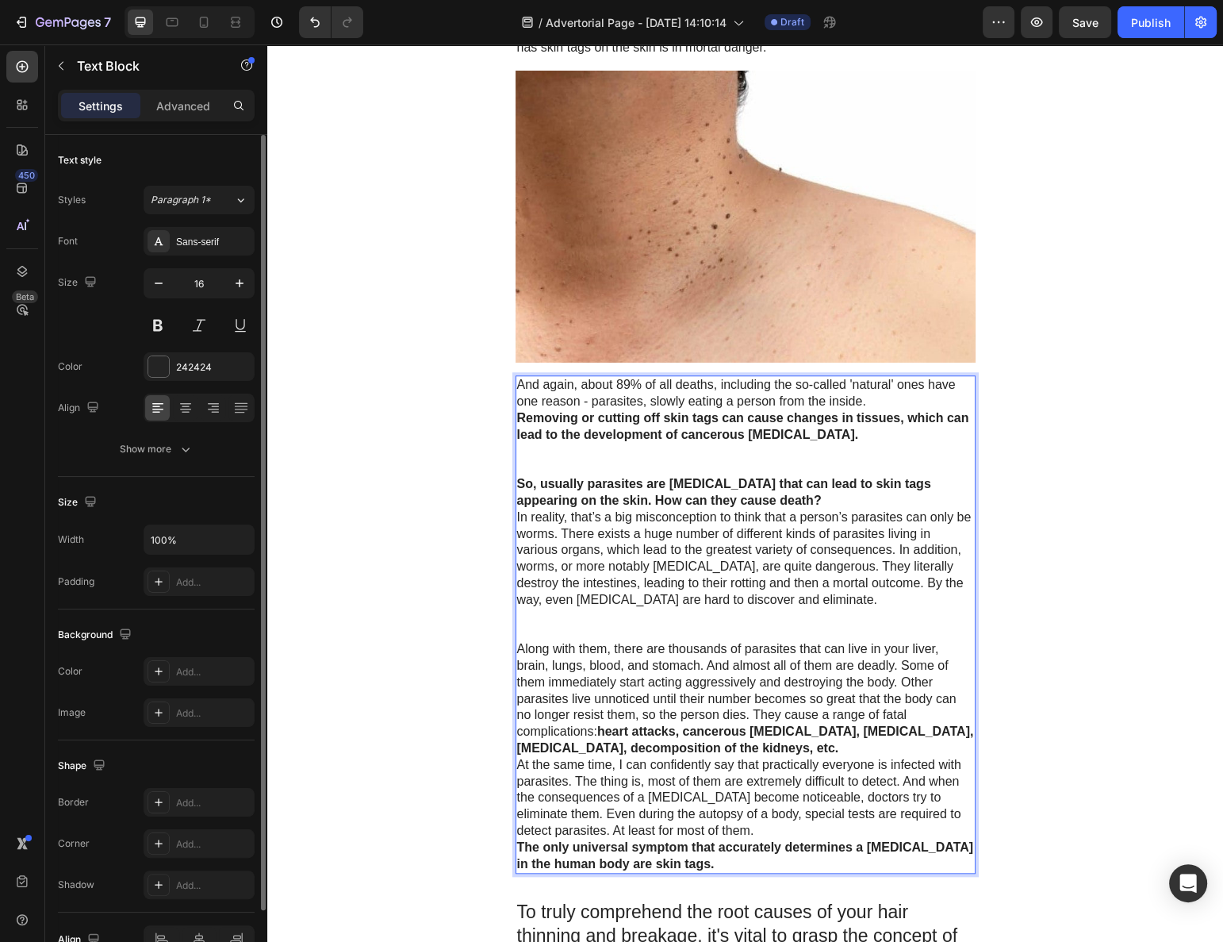
click at [804, 417] on p "Removing or cutting off skin tags can cause changes in tissues, which can lead …" at bounding box center [745, 426] width 457 height 33
click at [859, 390] on p "And again, about 89% of all deaths, including the so-called 'natural' ones have…" at bounding box center [745, 393] width 457 height 33
click at [882, 382] on p "And again, about 89% of all deaths, including the so-called 'natural' ones have…" at bounding box center [745, 393] width 457 height 33
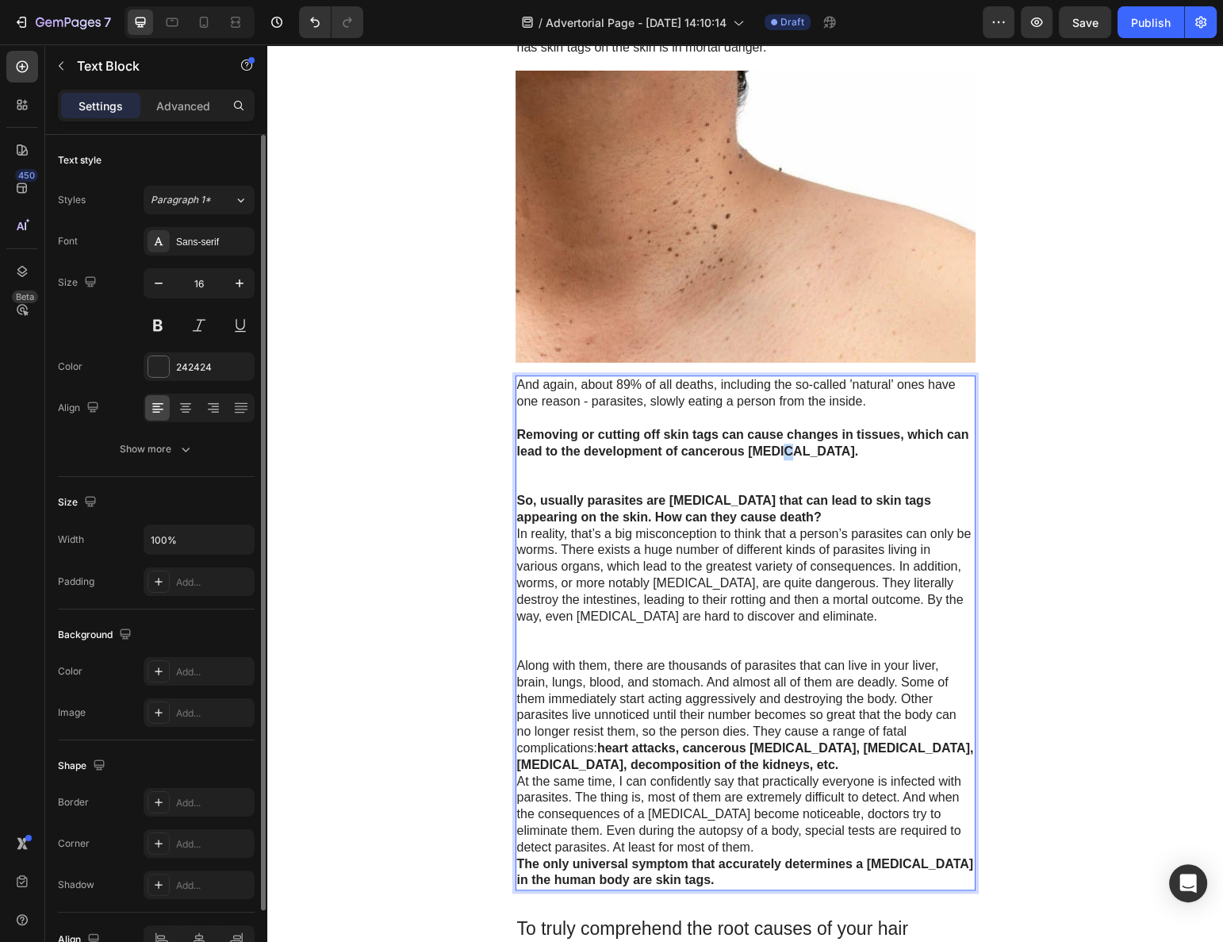
click at [780, 435] on strong "Removing or cutting off skin tags can cause changes in tissues, which can lead …" at bounding box center [743, 443] width 452 height 30
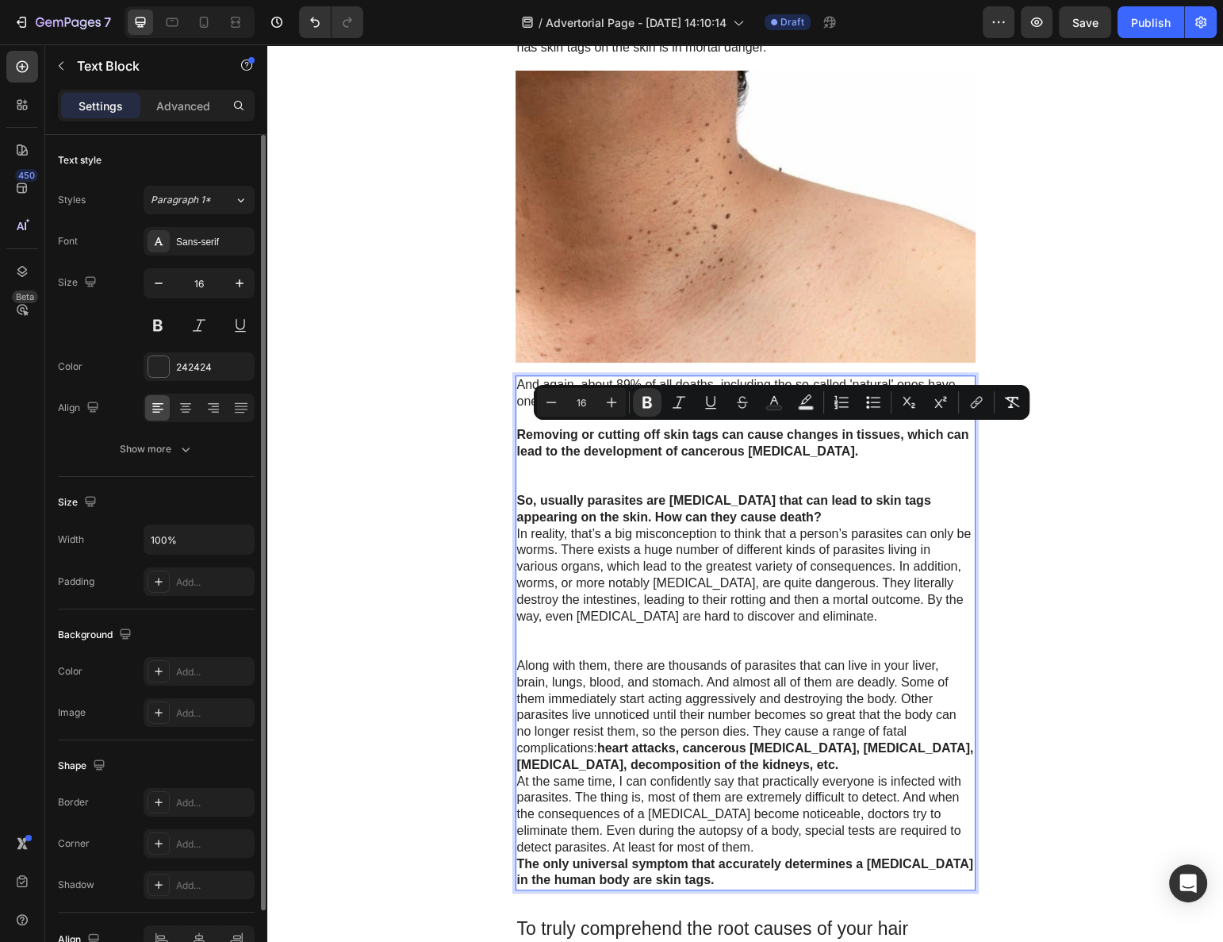
click at [701, 462] on p "Rich Text Editor. Editing area: main" at bounding box center [745, 475] width 457 height 33
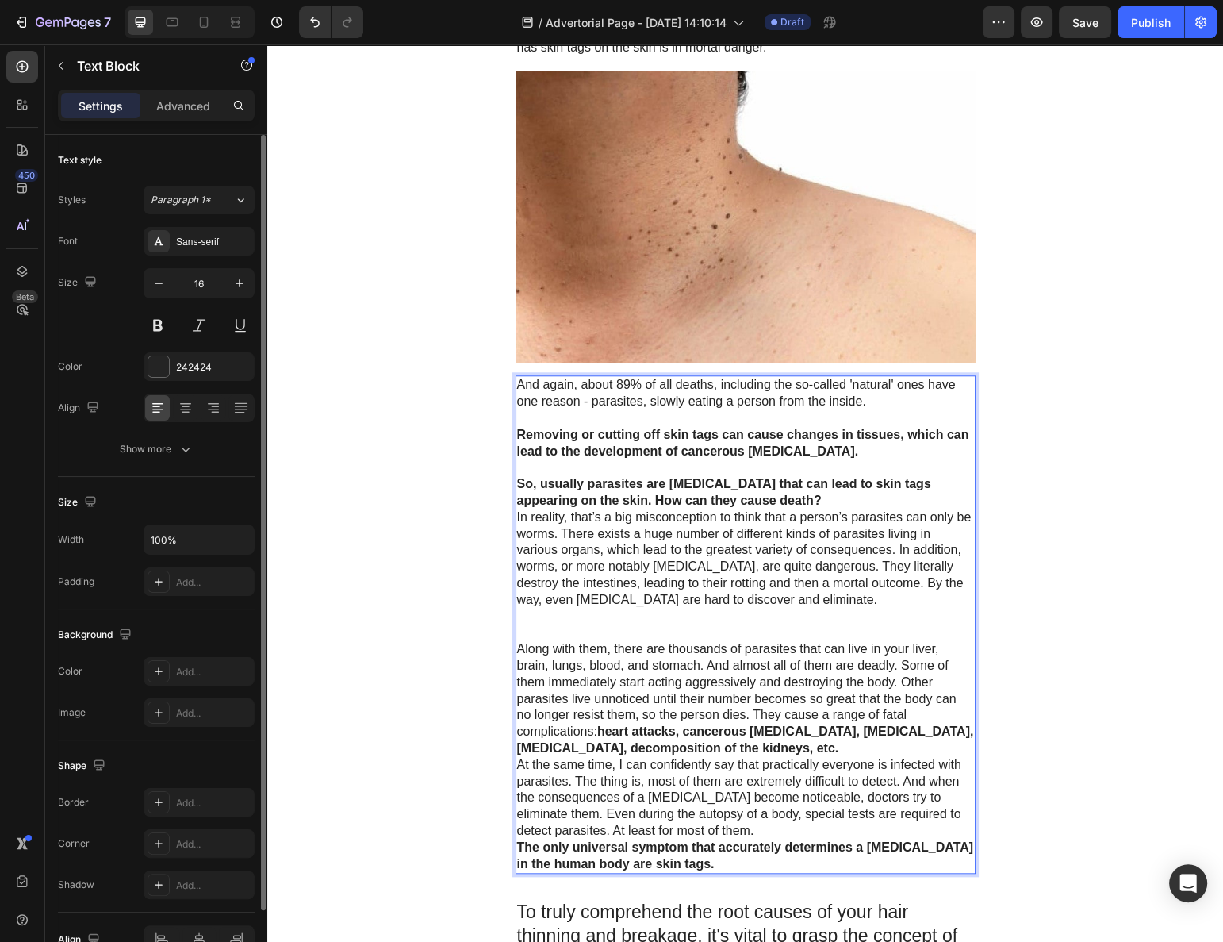
click at [793, 440] on p "Removing or cutting off skin tags can cause changes in tissues, which can lead …" at bounding box center [745, 443] width 457 height 33
click at [775, 816] on p "At the same time, I can confidently say that practically everyone is infected w…" at bounding box center [745, 798] width 457 height 83
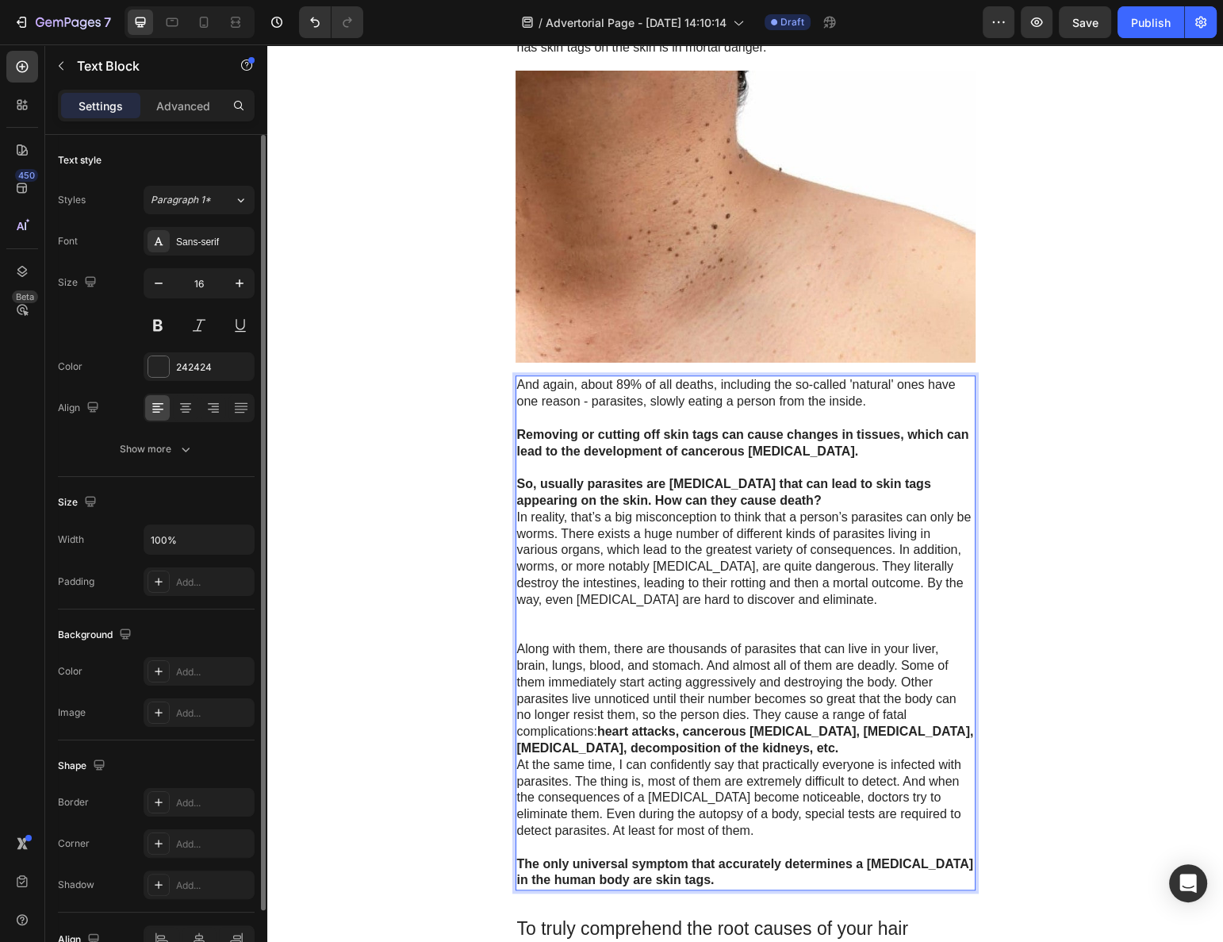
click at [824, 724] on strong "heart attacks, cancerous [MEDICAL_DATA], [MEDICAL_DATA], [MEDICAL_DATA], decomp…" at bounding box center [745, 739] width 457 height 30
drag, startPoint x: 817, startPoint y: 725, endPoint x: 798, endPoint y: 735, distance: 21.3
click at [816, 726] on p "Along with them, there are thousands of parasites that can live in your liver, …" at bounding box center [745, 699] width 457 height 116
click at [859, 757] on p "At the same time, I can confidently say that practically everyone is infected w…" at bounding box center [745, 798] width 457 height 83
click at [839, 731] on p "Along with them, there are thousands of parasites that can live in your liver, …" at bounding box center [745, 699] width 457 height 116
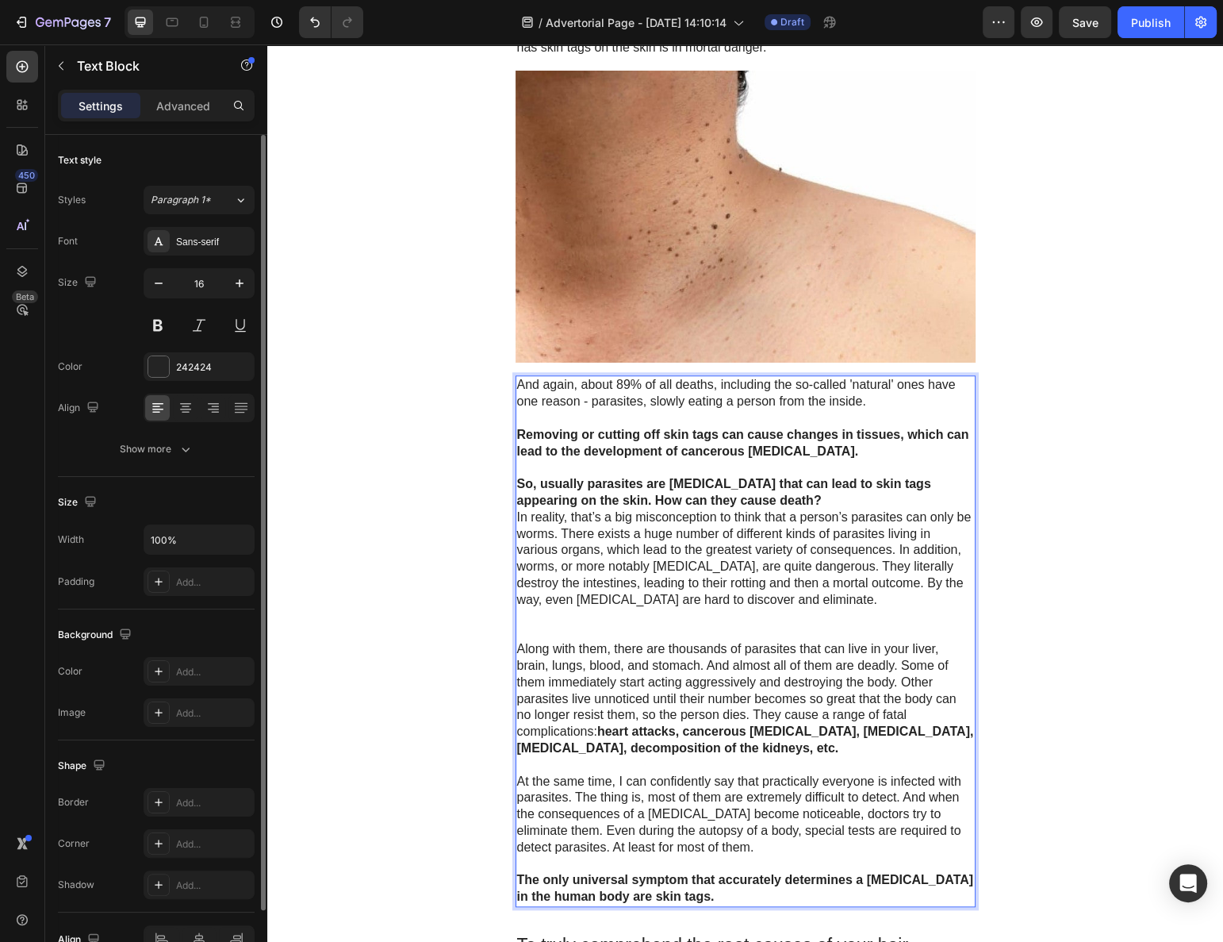
click at [770, 613] on p "Rich Text Editor. Editing area: main" at bounding box center [745, 625] width 457 height 33
click at [812, 569] on p "In reality, that’s a big misconception to think that a person’s parasites can o…" at bounding box center [745, 558] width 457 height 99
click at [812, 509] on p "In reality, that’s a big misconception to think that a person’s parasites can o…" at bounding box center [745, 558] width 457 height 99
click at [811, 489] on p "So, usually parasites are [MEDICAL_DATA] that can lead to skin tags appearing o…" at bounding box center [745, 492] width 457 height 33
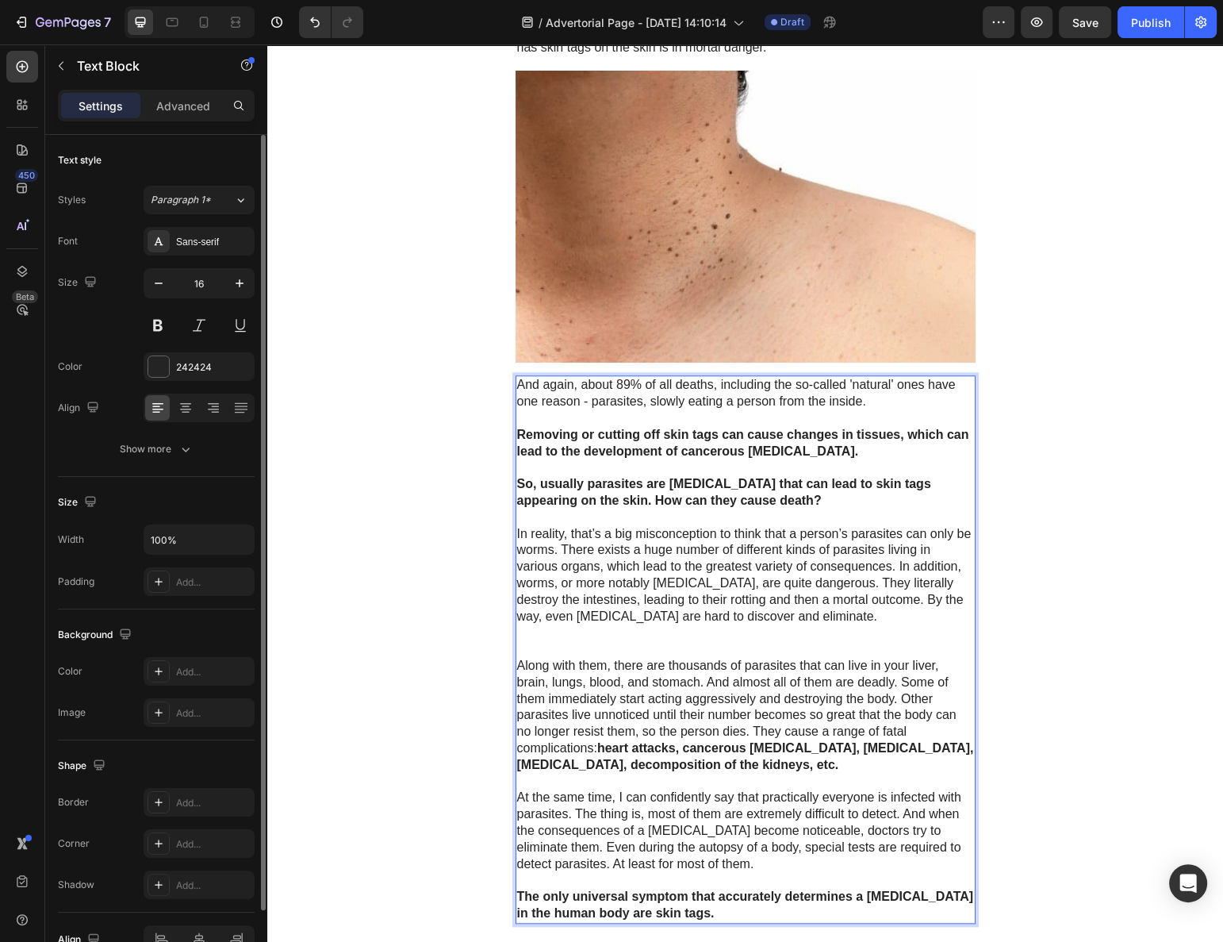
click at [776, 477] on strong "So, usually parasites are [MEDICAL_DATA] that can lead to skin tags appearing o…" at bounding box center [724, 492] width 414 height 30
click at [771, 440] on p "Removing or cutting off skin tags can cause changes in tissues, which can lead …" at bounding box center [745, 443] width 457 height 33
click at [770, 428] on strong "Removing or cutting off skin tags can cause changes in tissues, which can lead …" at bounding box center [743, 443] width 452 height 30
click at [823, 428] on strong "Removing or cutting off skin tags can cause changes in tissues, which can lead …" at bounding box center [743, 443] width 452 height 30
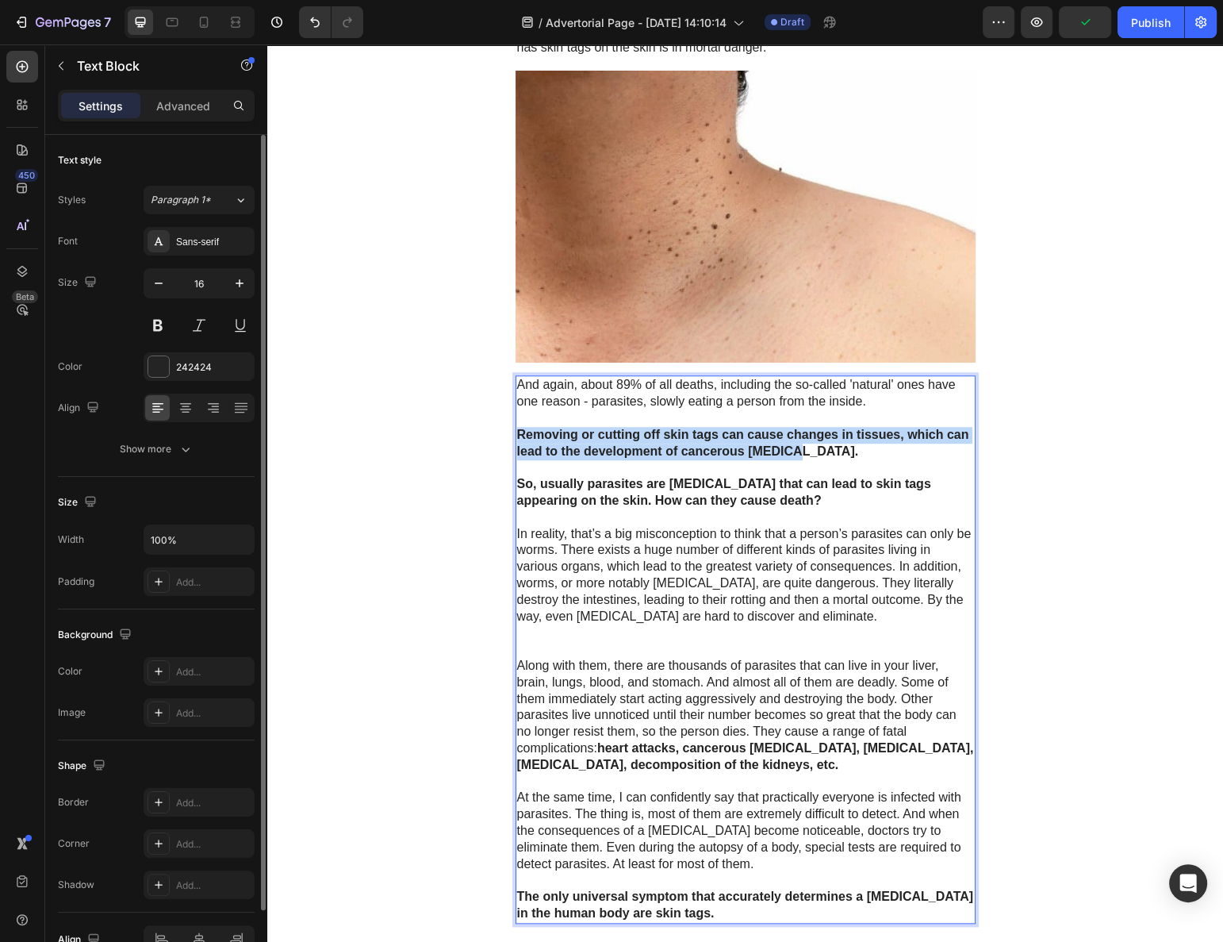
drag, startPoint x: 704, startPoint y: 435, endPoint x: 517, endPoint y: 419, distance: 187.1
click at [502, 417] on div "Advertorial Text Block ⁠⁠⁠⁠⁠⁠⁠ SKIN TAGS ARE CAUSED BY PARASITES IN YOUR BODY! …" at bounding box center [745, 213] width 956 height 3351
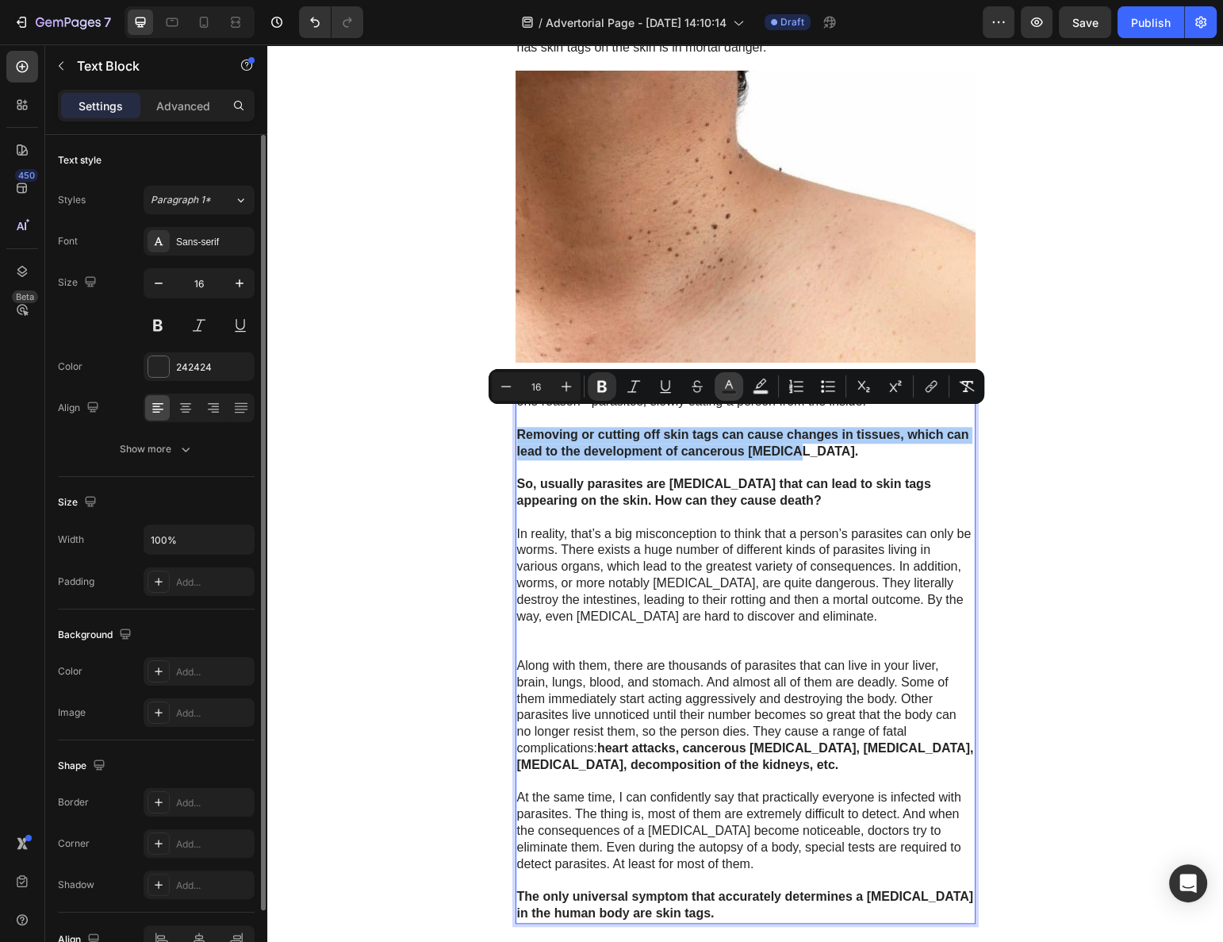
click at [715, 382] on button "Text Color" at bounding box center [729, 386] width 29 height 29
type input "242424"
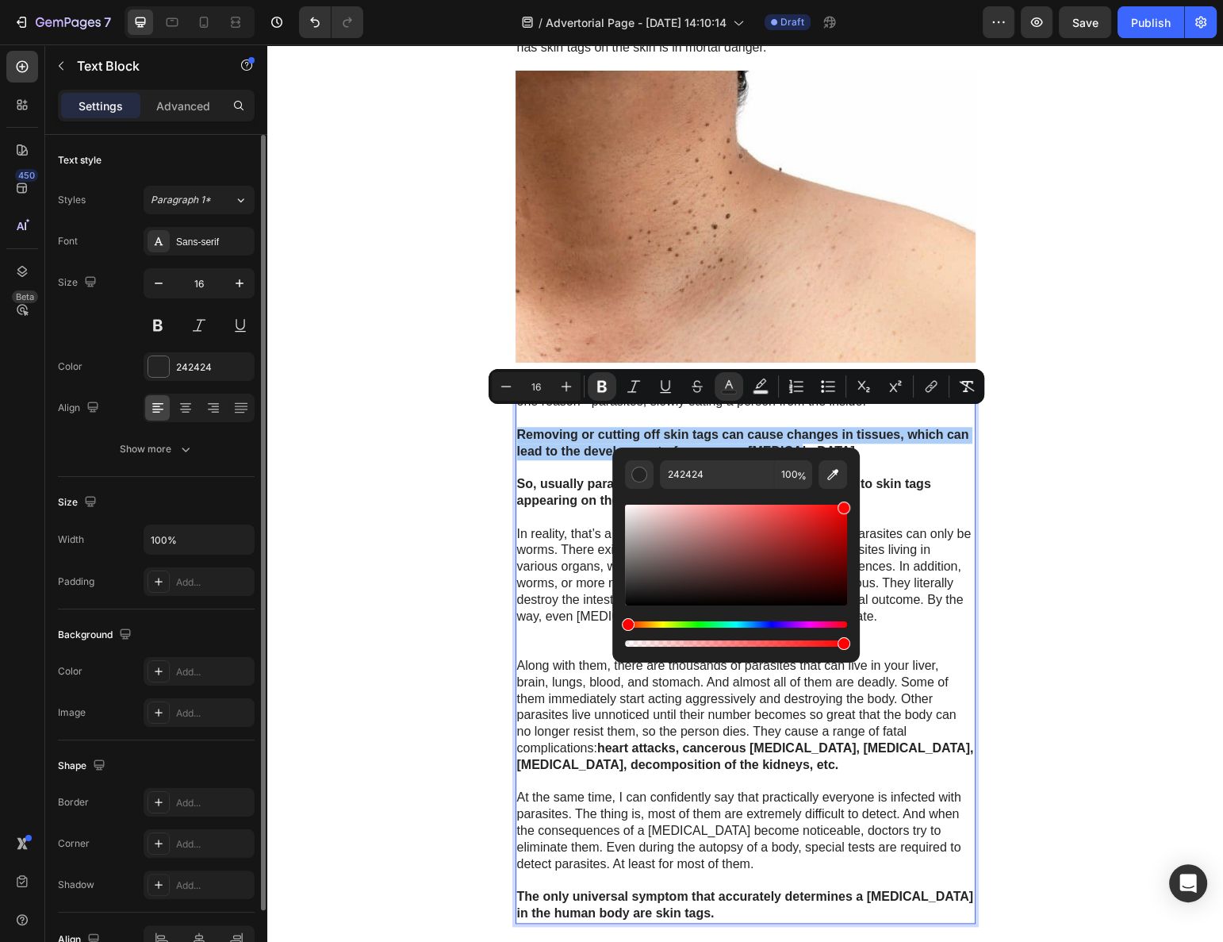
drag, startPoint x: 841, startPoint y: 514, endPoint x: 854, endPoint y: 488, distance: 29.5
click at [854, 488] on div "242424 100 %" at bounding box center [736, 548] width 248 height 202
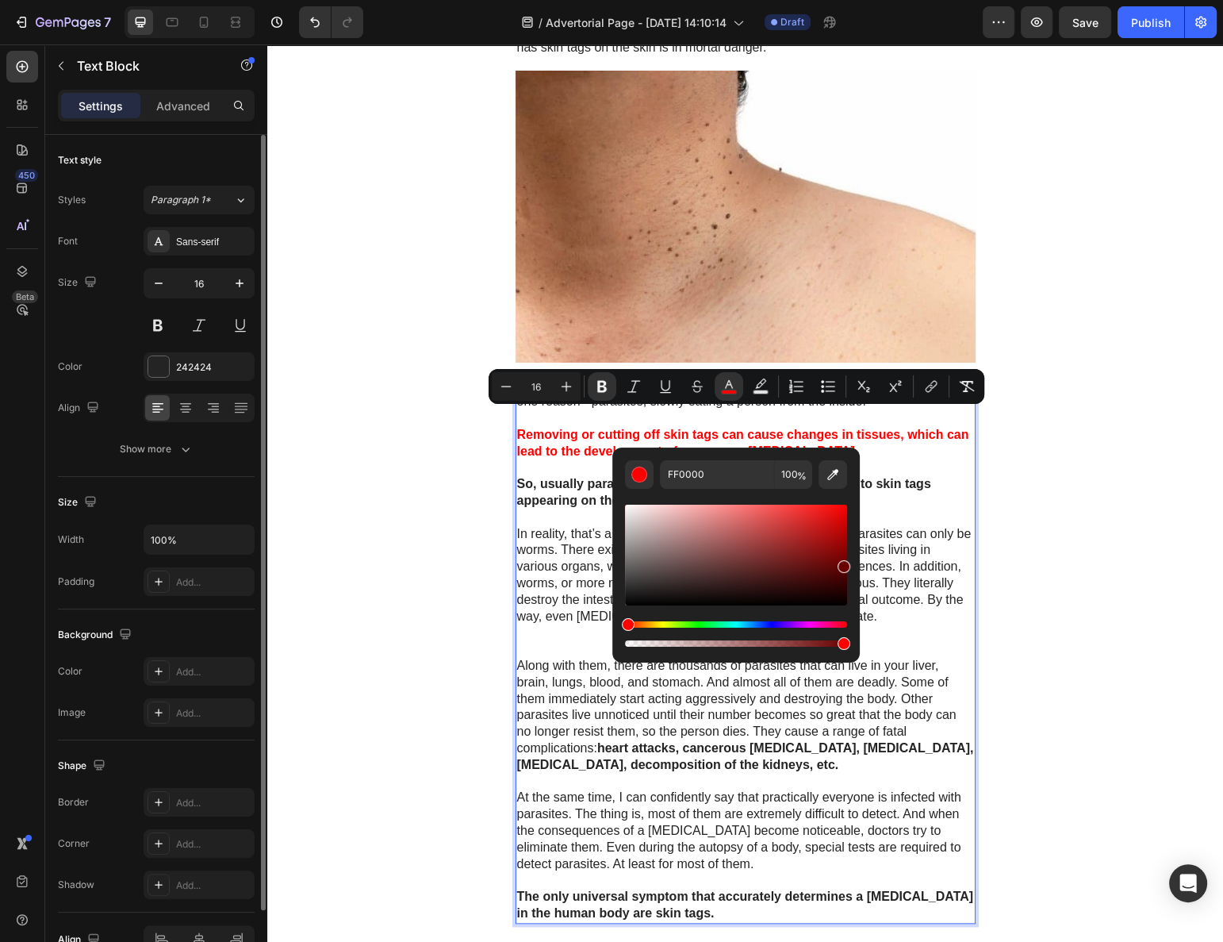
drag, startPoint x: 838, startPoint y: 537, endPoint x: 855, endPoint y: 564, distance: 32.1
click at [855, 563] on div "FF0000 100 %" at bounding box center [736, 548] width 248 height 202
type input "680000"
click at [902, 557] on p "In reality, that’s a big misconception to think that a person’s parasites can o…" at bounding box center [745, 575] width 457 height 99
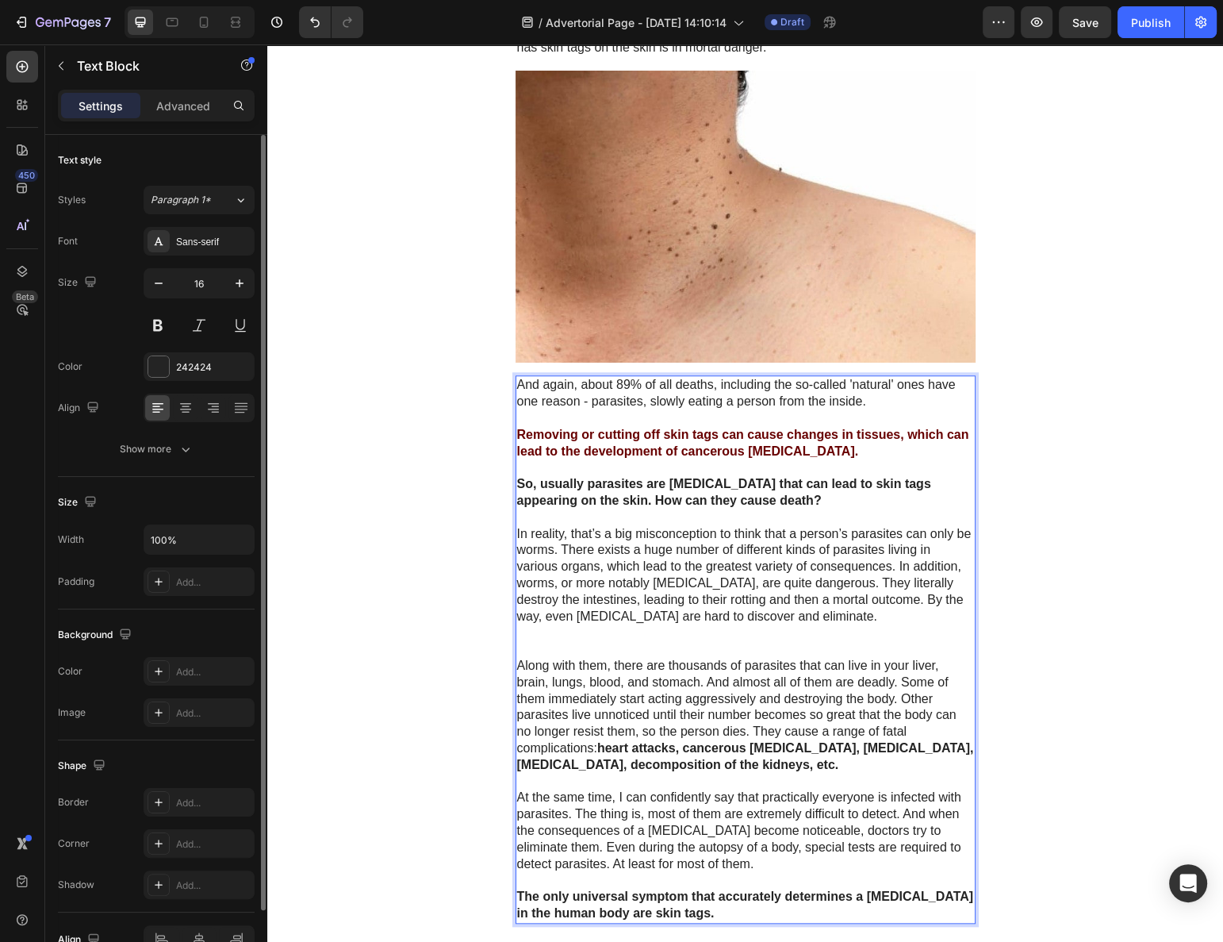
click at [716, 427] on p "Removing or cutting off skin tags can cause changes in tissues, which can lead …" at bounding box center [745, 443] width 457 height 33
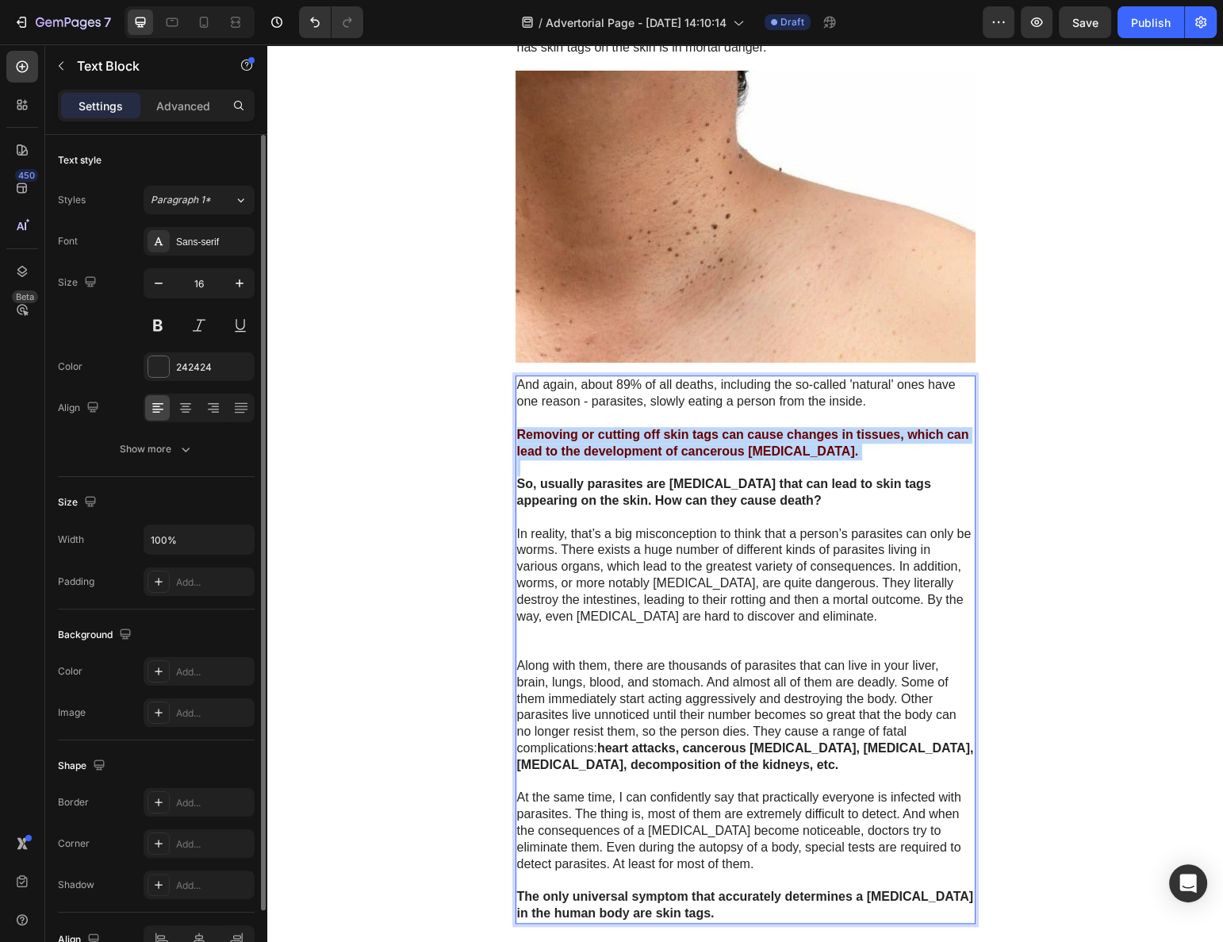
click at [714, 427] on p "Removing or cutting off skin tags can cause changes in tissues, which can lead …" at bounding box center [745, 443] width 457 height 33
click at [714, 428] on strong "Removing or cutting off skin tags can cause changes in tissues, which can lead …" at bounding box center [743, 443] width 452 height 30
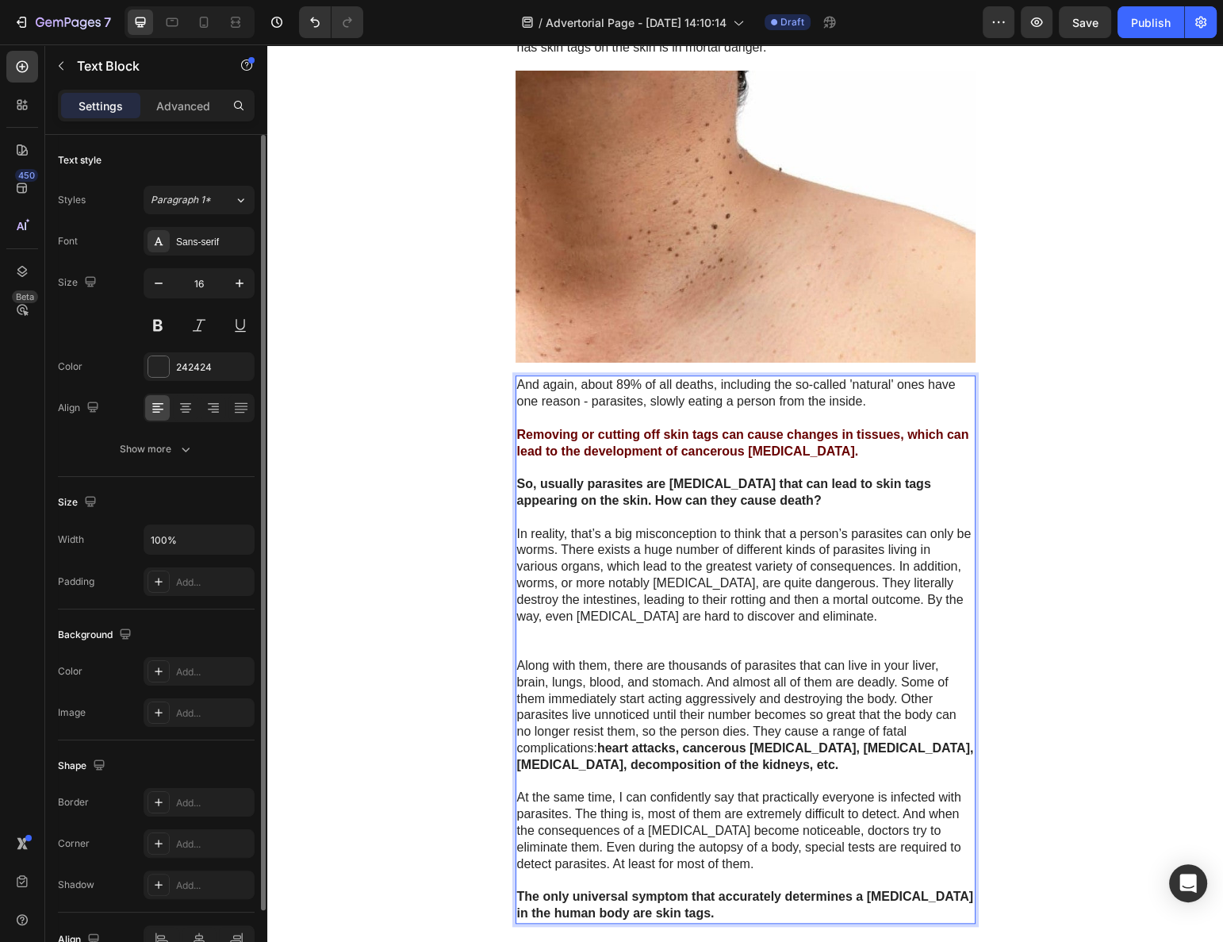
click at [716, 427] on p "Removing or cutting off skin tags can cause changes in tissues, which can lead …" at bounding box center [745, 443] width 457 height 33
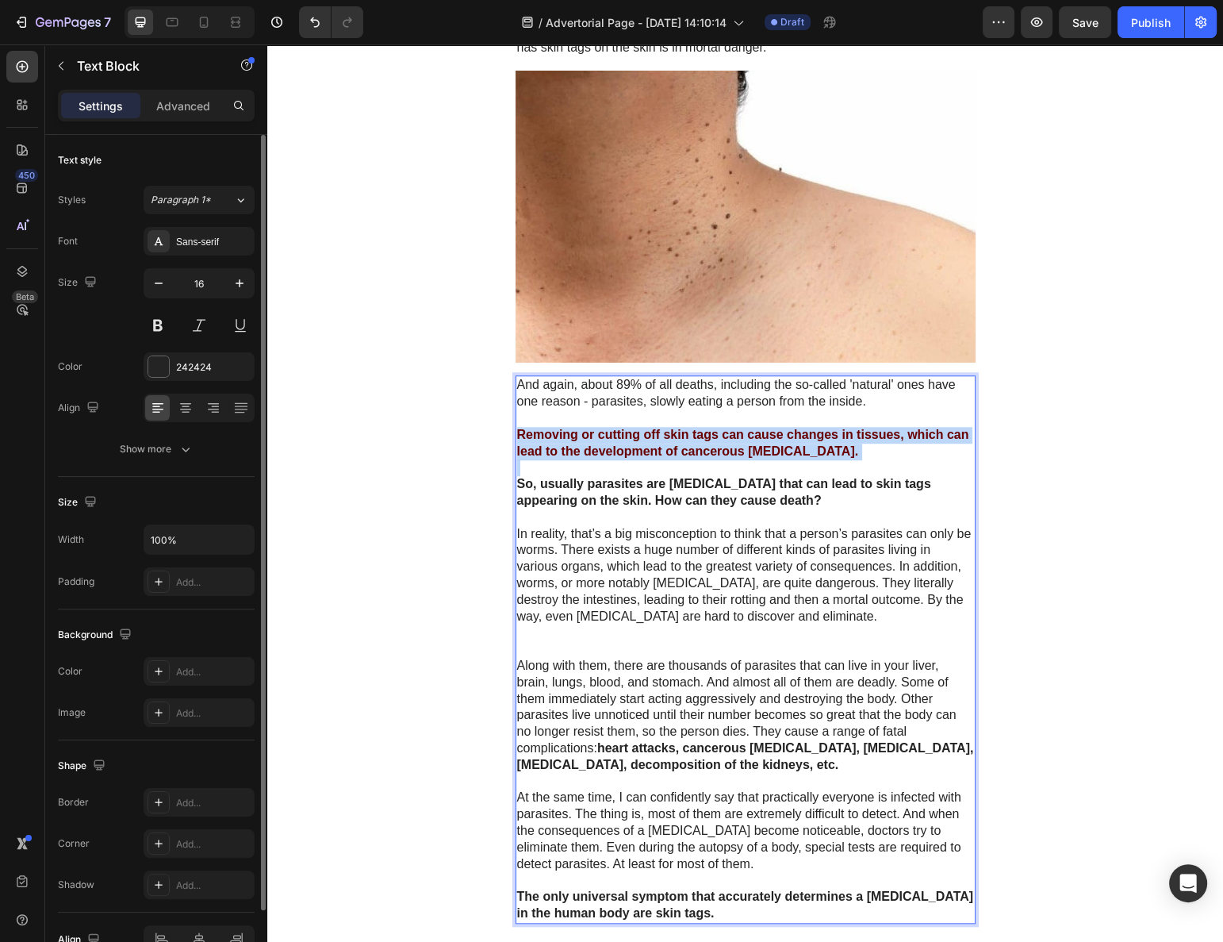
click at [716, 428] on strong "Removing or cutting off skin tags can cause changes in tissues, which can lead …" at bounding box center [743, 443] width 452 height 30
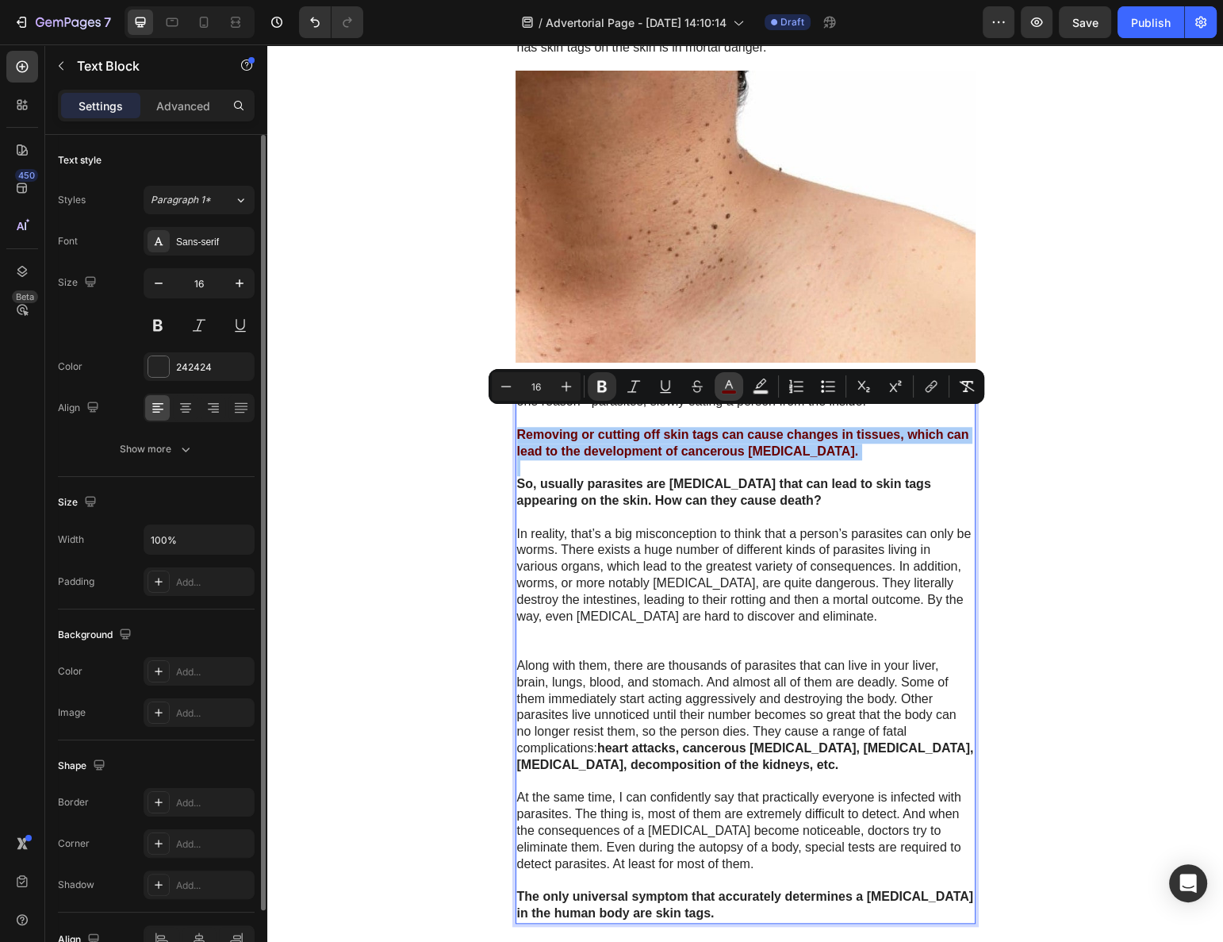
click at [727, 384] on icon "Editor contextual toolbar" at bounding box center [729, 384] width 8 height 9
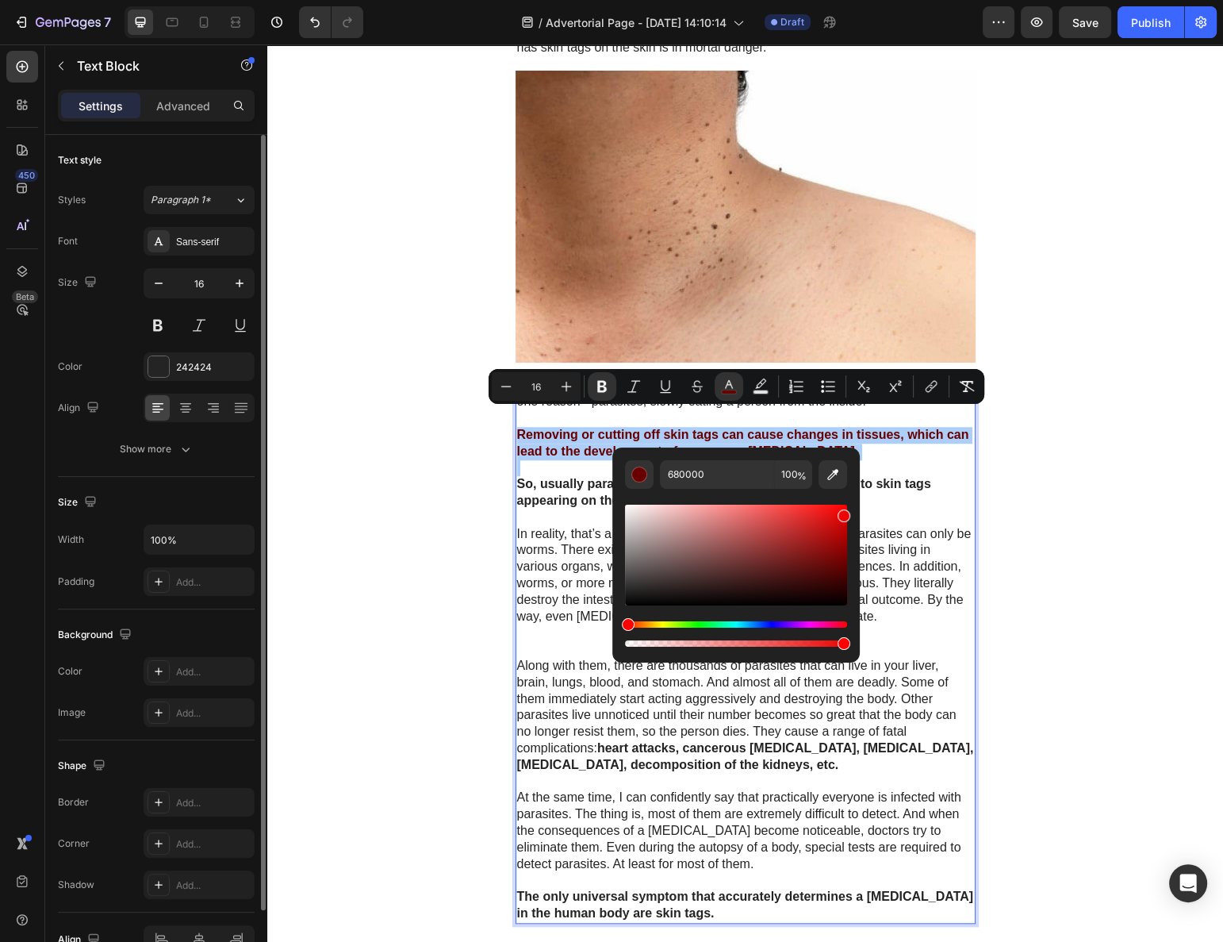
drag, startPoint x: 1100, startPoint y: 563, endPoint x: 866, endPoint y: 501, distance: 242.1
type input "FC0000"
click at [885, 526] on p "In reality, that’s a big misconception to think that a person’s parasites can o…" at bounding box center [745, 575] width 457 height 99
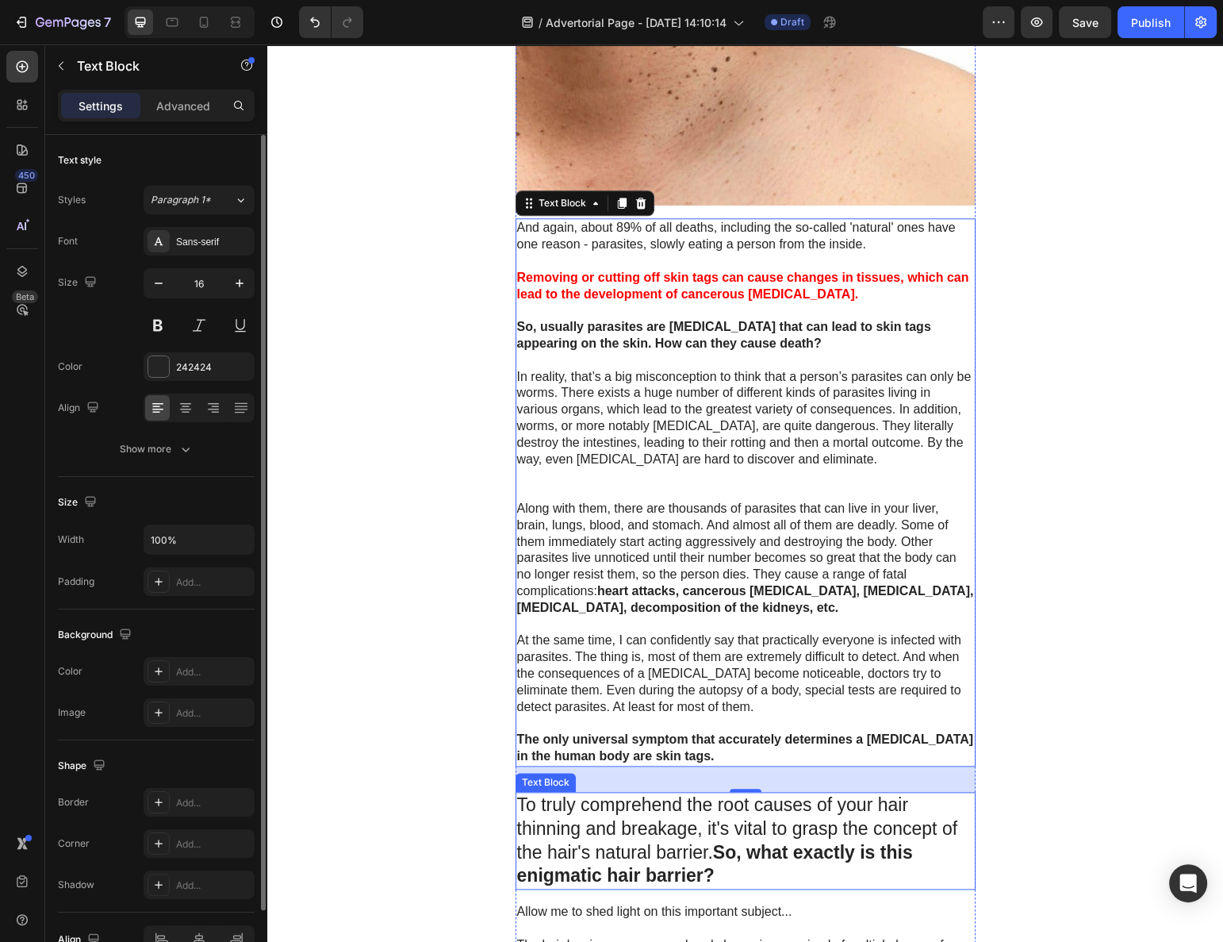
scroll to position [1828, 0]
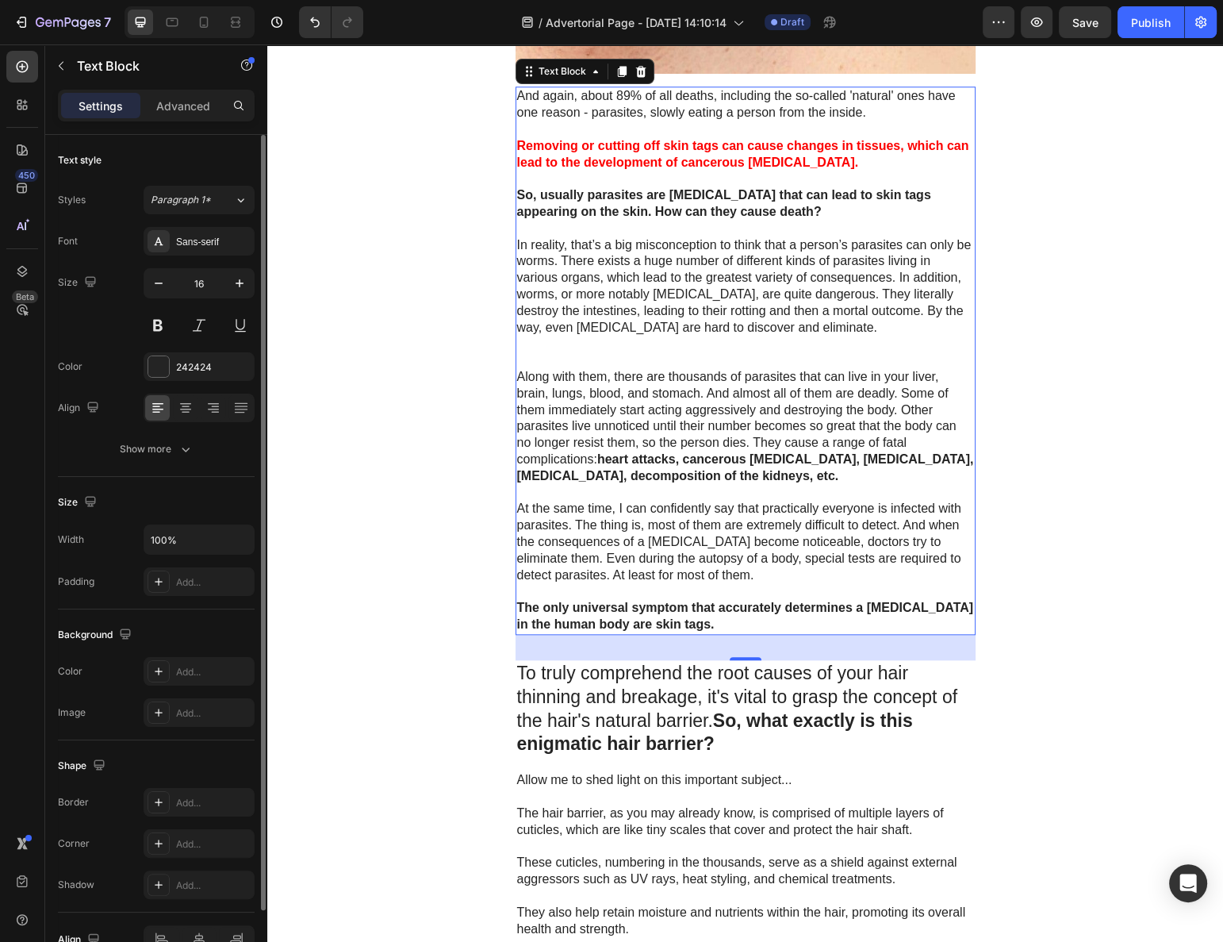
click at [616, 601] on strong "The only universal symptom that accurately determines a [MEDICAL_DATA] in the h…" at bounding box center [745, 616] width 457 height 30
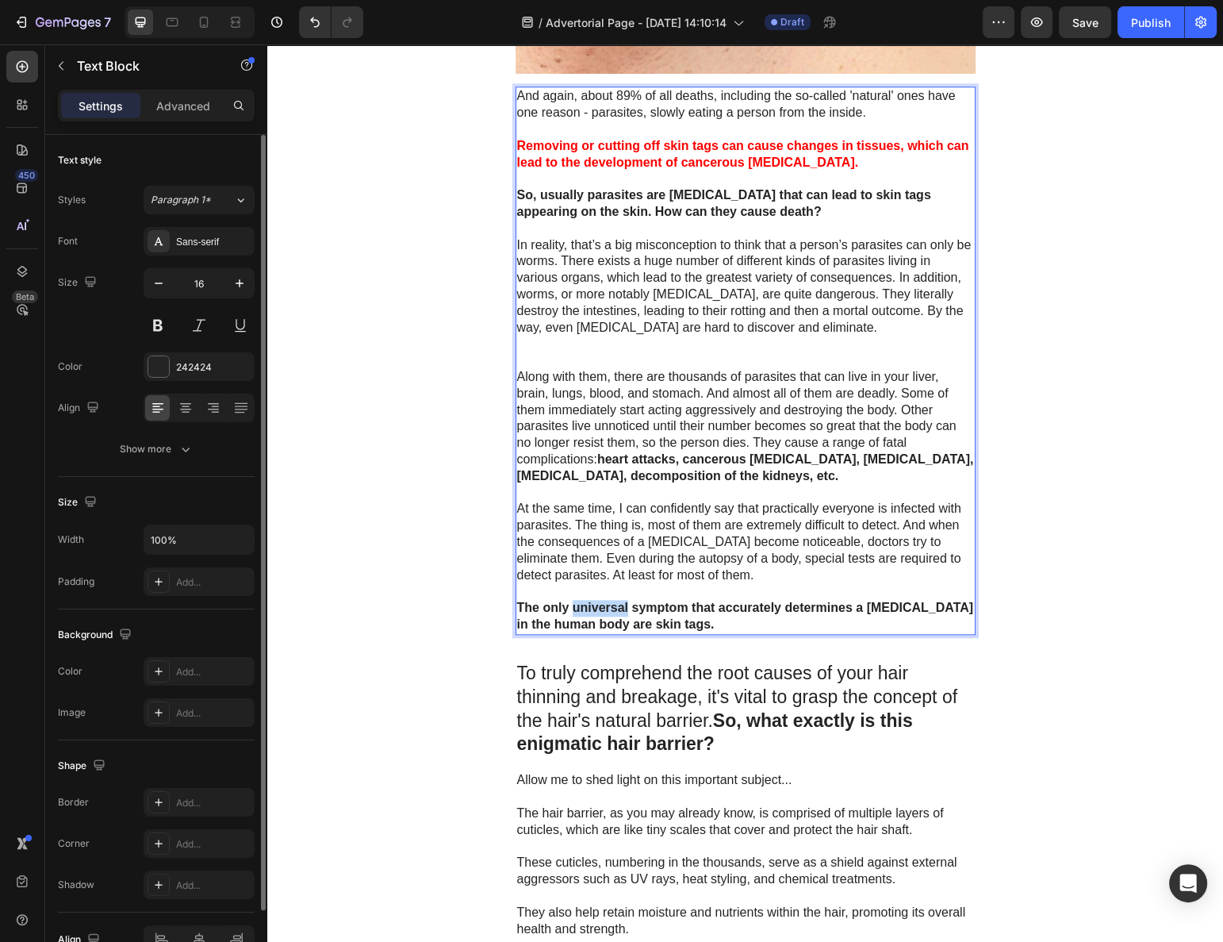
click at [616, 601] on strong "The only universal symptom that accurately determines a [MEDICAL_DATA] in the h…" at bounding box center [745, 616] width 457 height 30
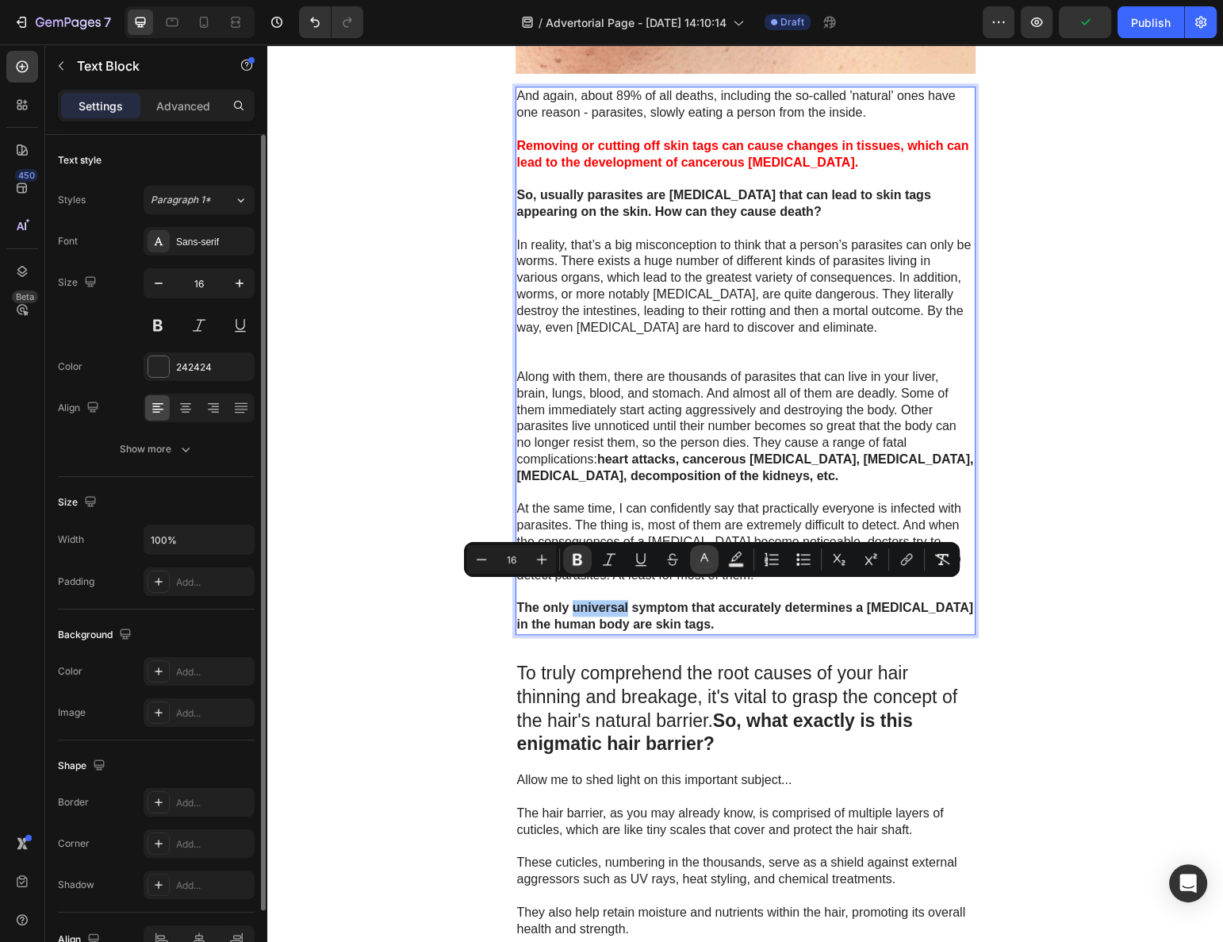
click at [705, 555] on icon "Editor contextual toolbar" at bounding box center [705, 557] width 8 height 9
type input "242424"
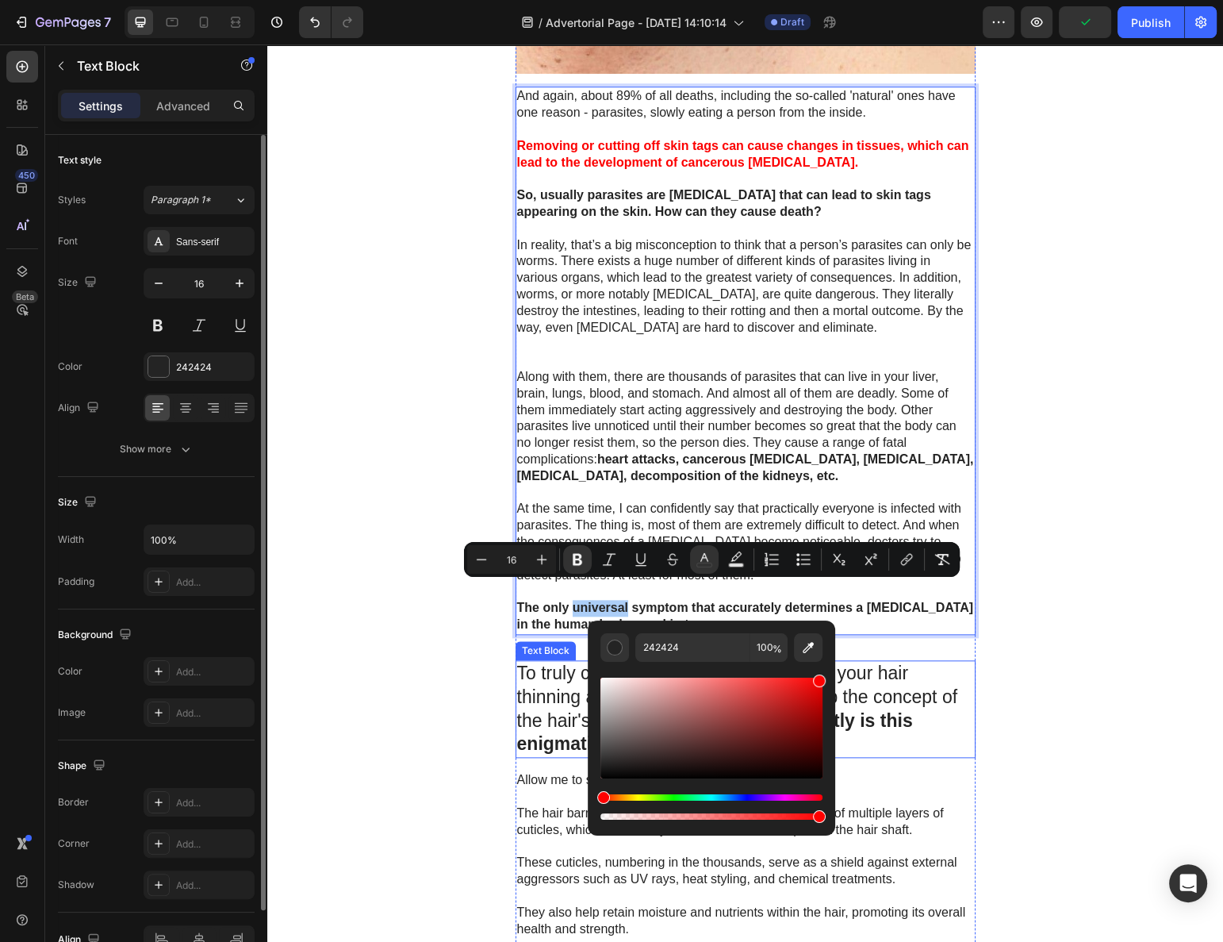
drag, startPoint x: 1050, startPoint y: 728, endPoint x: 854, endPoint y: 666, distance: 205.7
type input "FF0000"
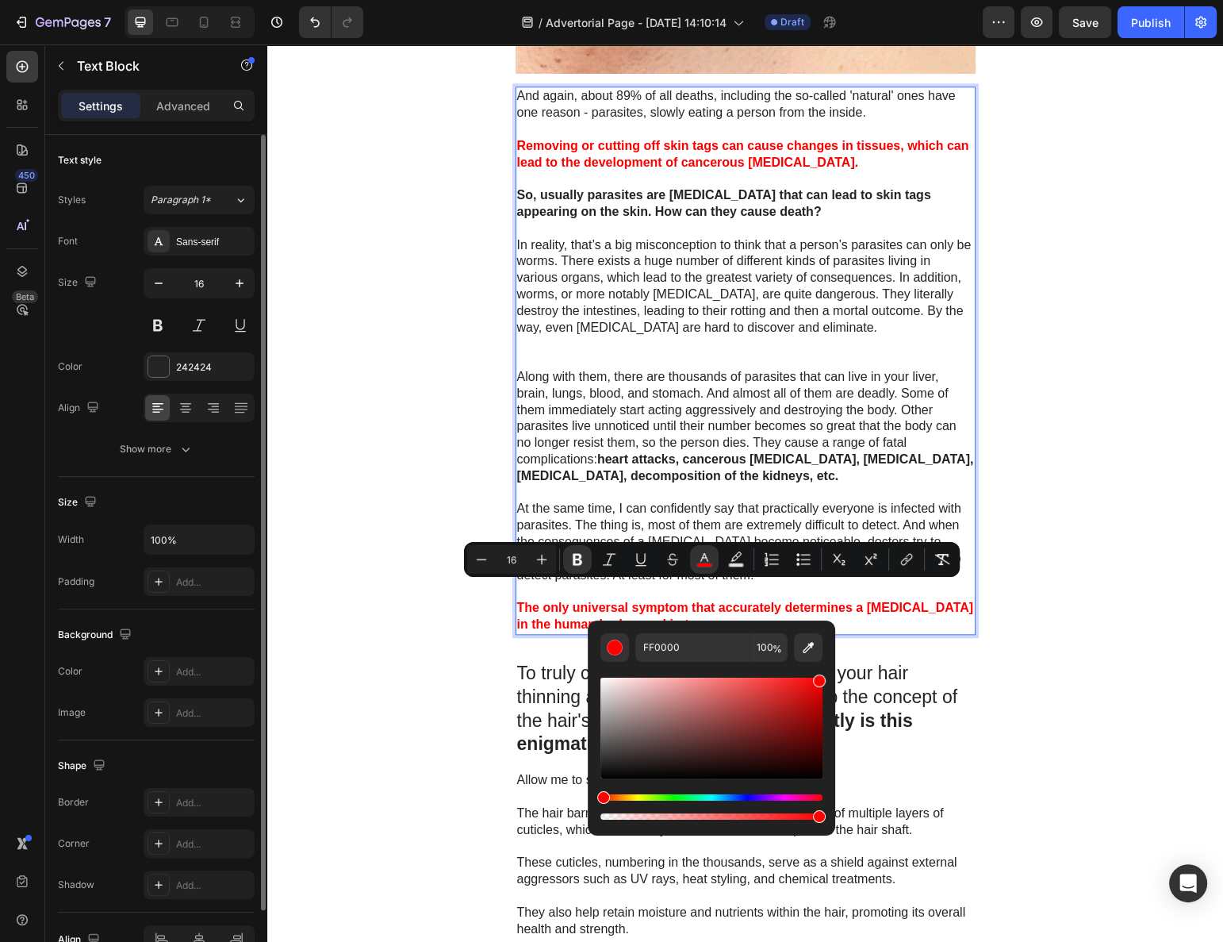
click at [881, 485] on p "Rich Text Editor. Editing area: main" at bounding box center [745, 493] width 457 height 17
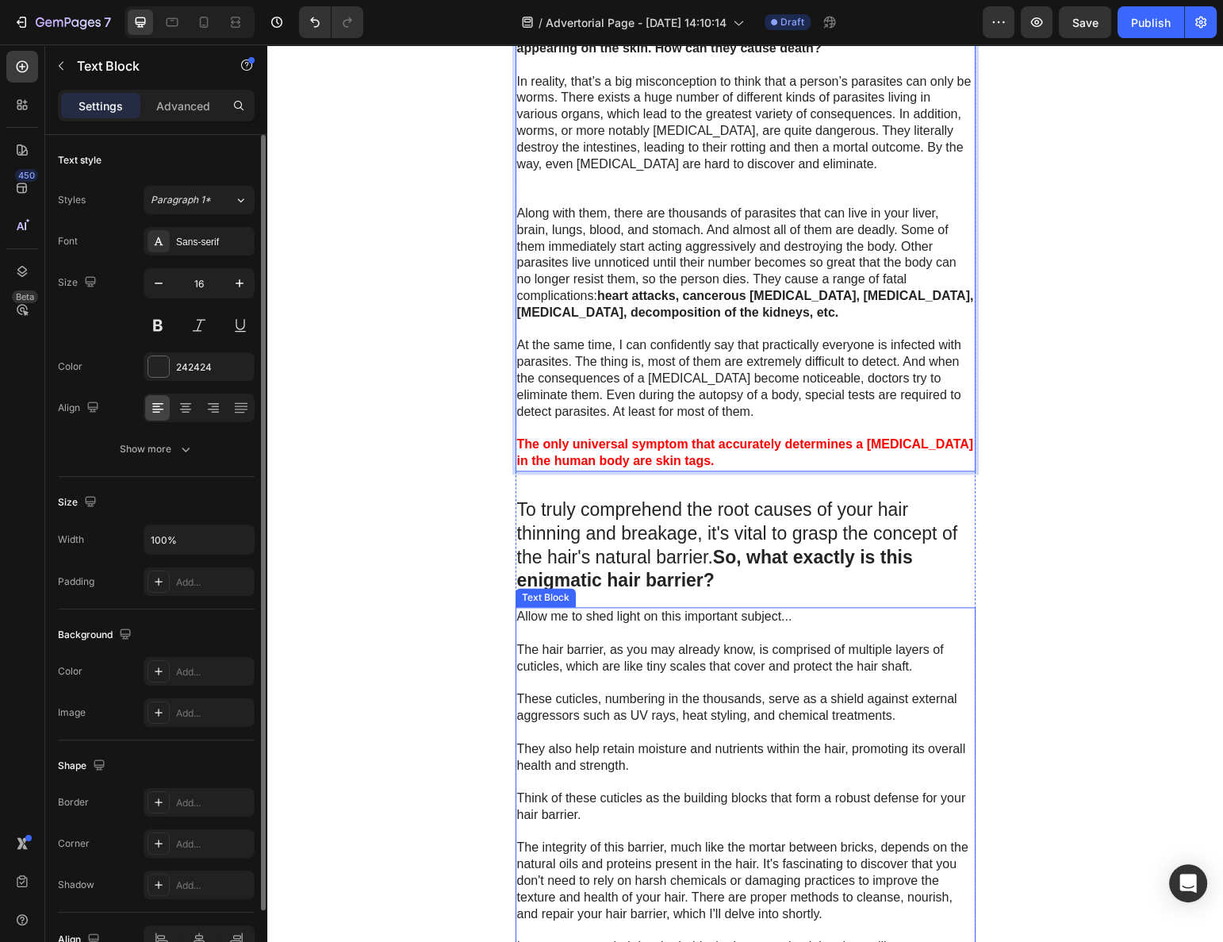
scroll to position [2044, 0]
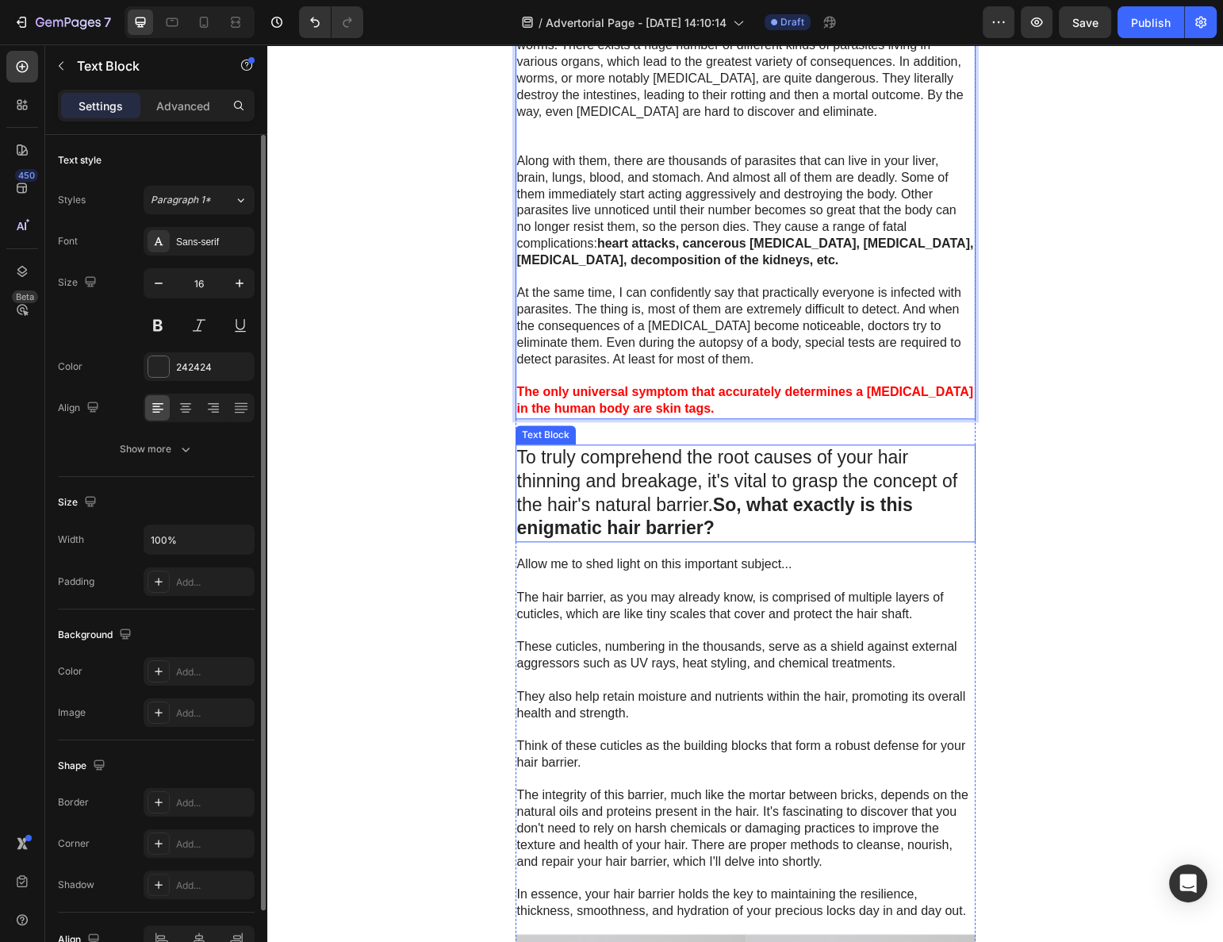
click at [642, 486] on p "To truly comprehend the root causes of your hair thinning and breakage, it's vi…" at bounding box center [745, 493] width 457 height 95
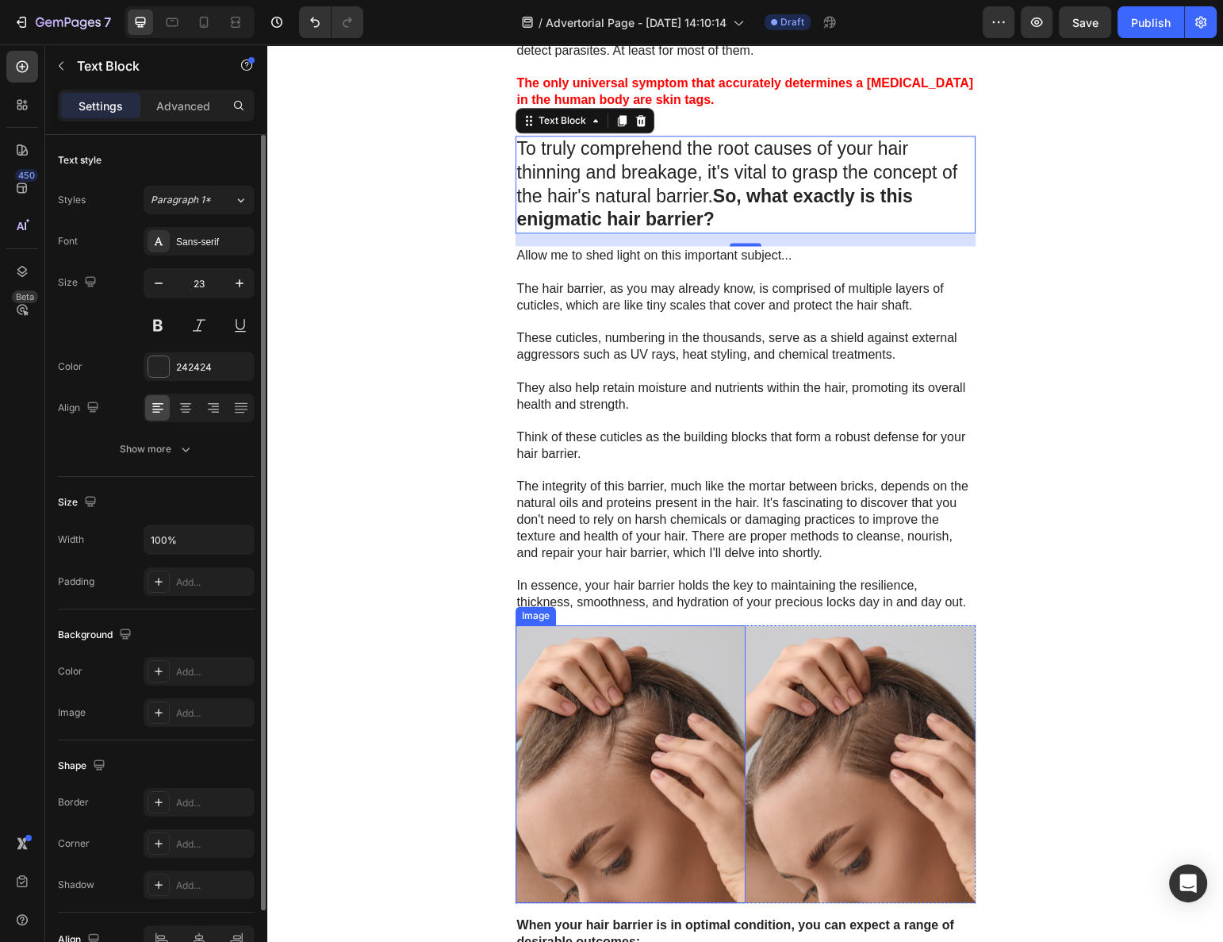
scroll to position [2405, 0]
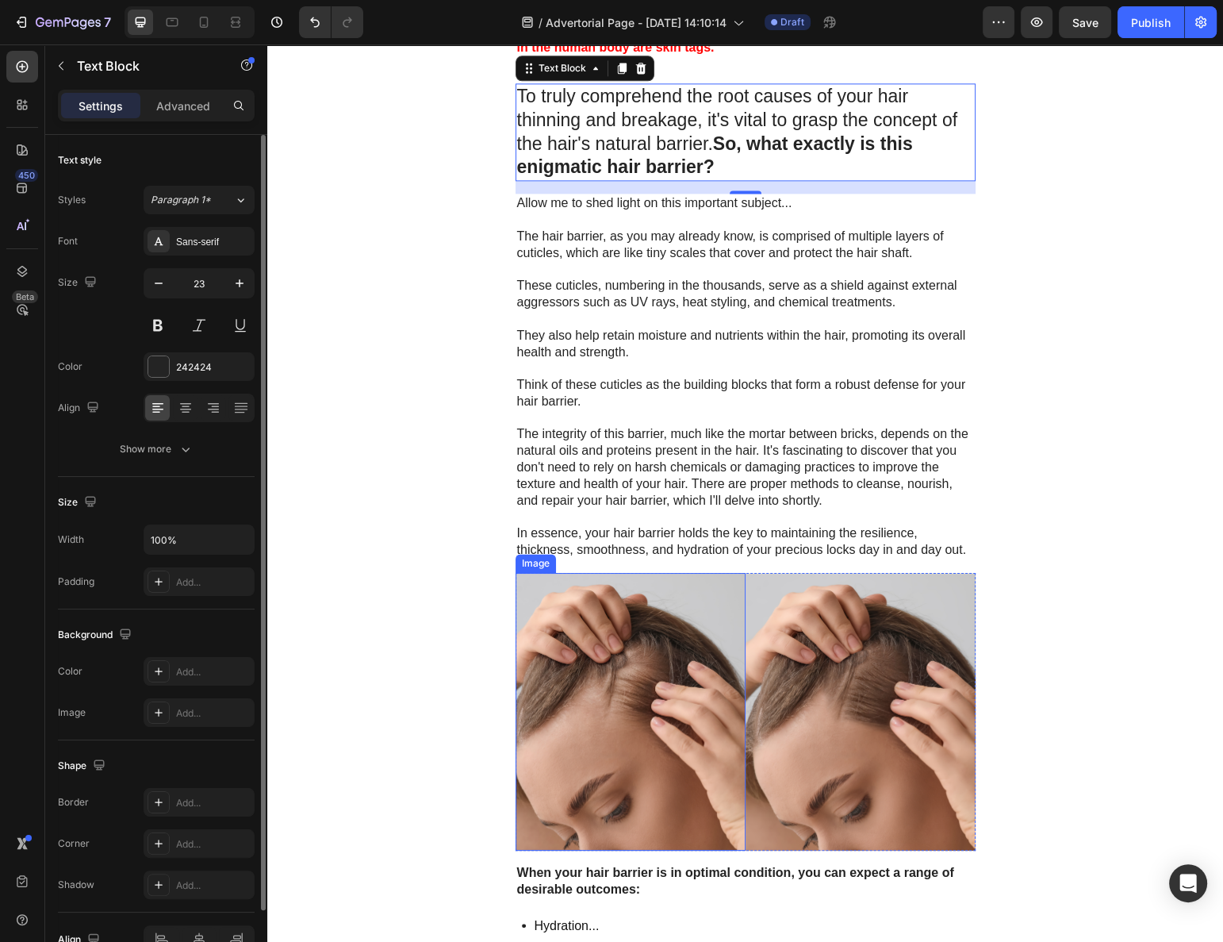
click at [746, 691] on img at bounding box center [861, 712] width 230 height 278
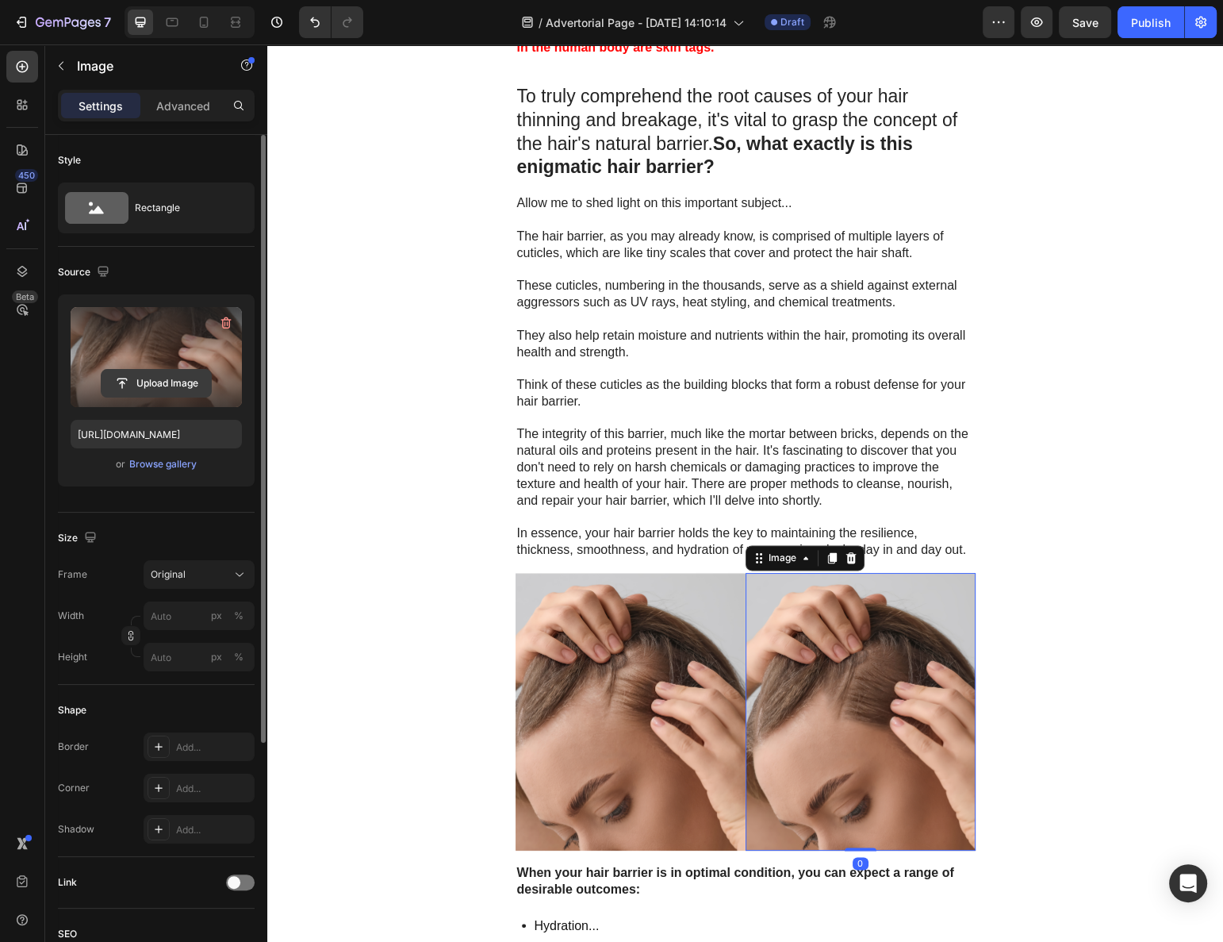
click at [116, 372] on input "file" at bounding box center [156, 383] width 109 height 27
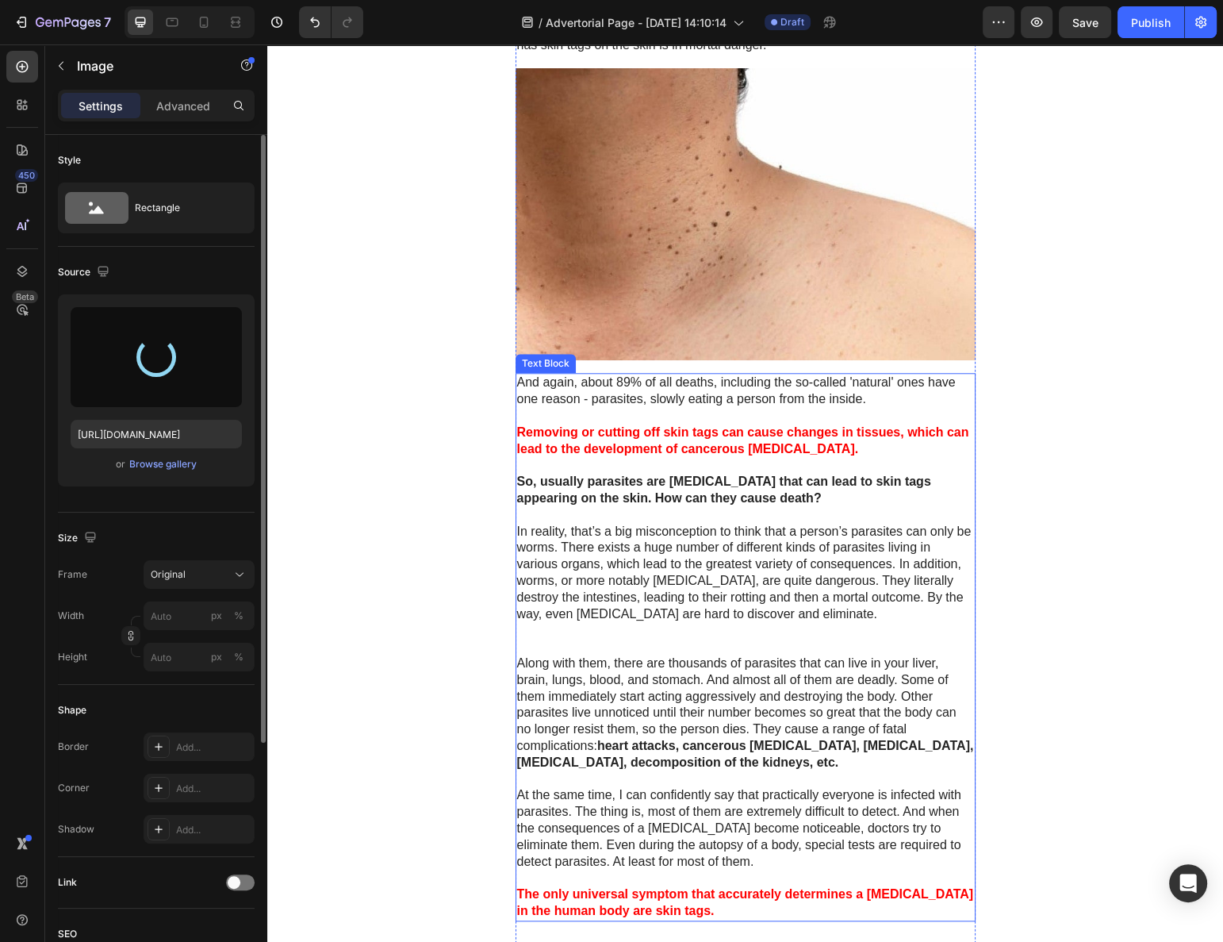
scroll to position [1467, 0]
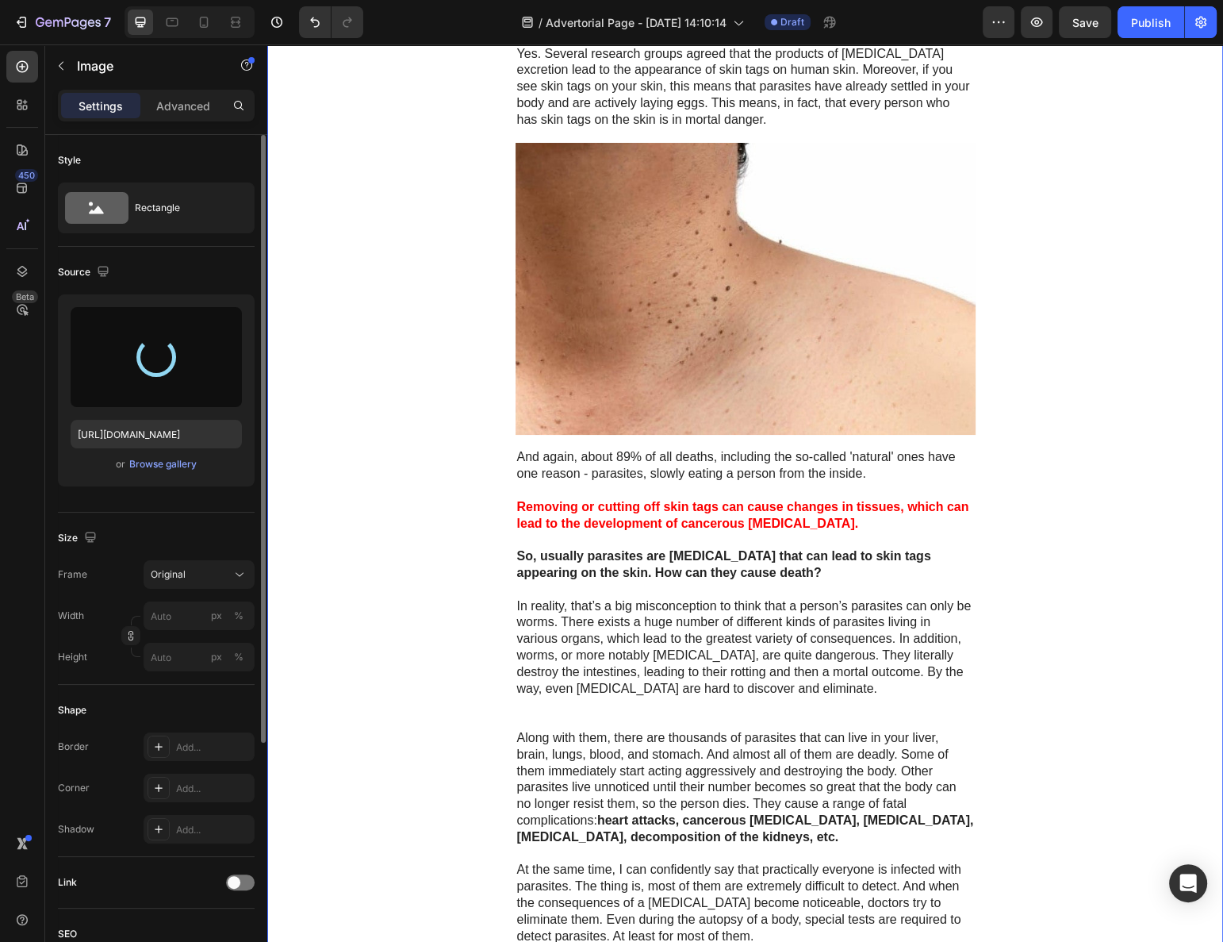
click at [400, 554] on div "Advertorial Text Block ⁠⁠⁠⁠⁠⁠⁠ SKIN TAGS ARE CAUSED BY PARASITES IN YOUR BODY! …" at bounding box center [745, 424] width 956 height 3629
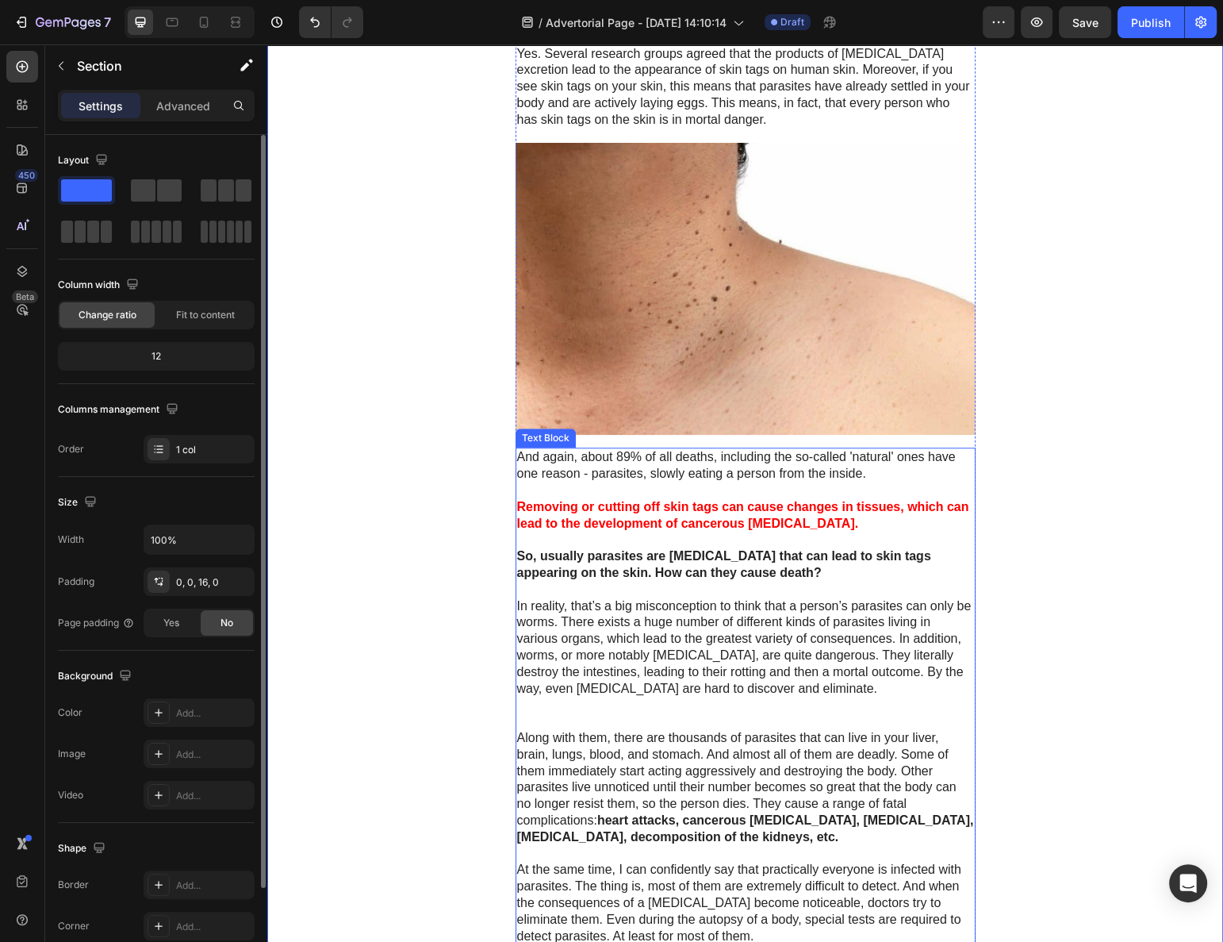
click at [628, 582] on p "Rich Text Editor. Editing area: main" at bounding box center [745, 590] width 457 height 17
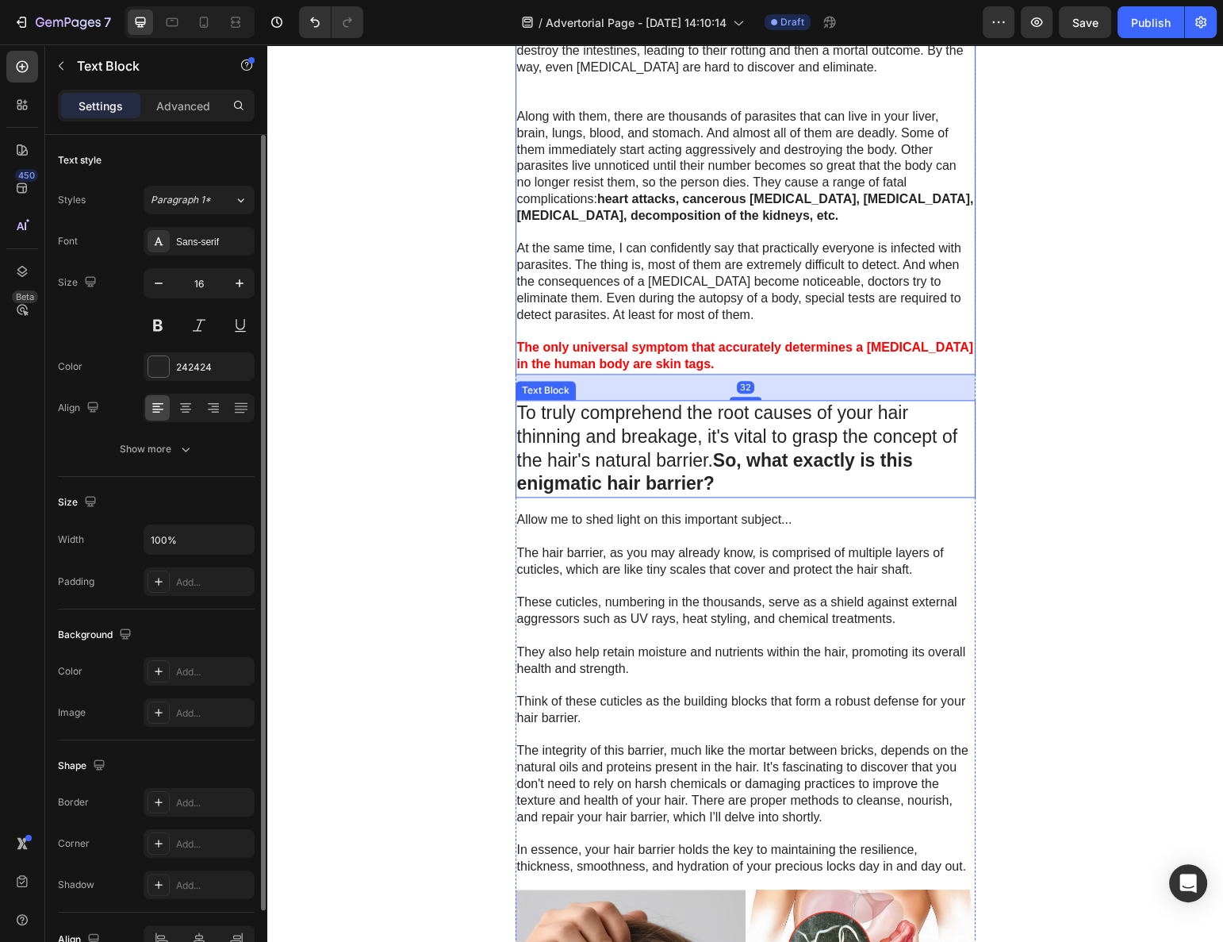
scroll to position [2116, 0]
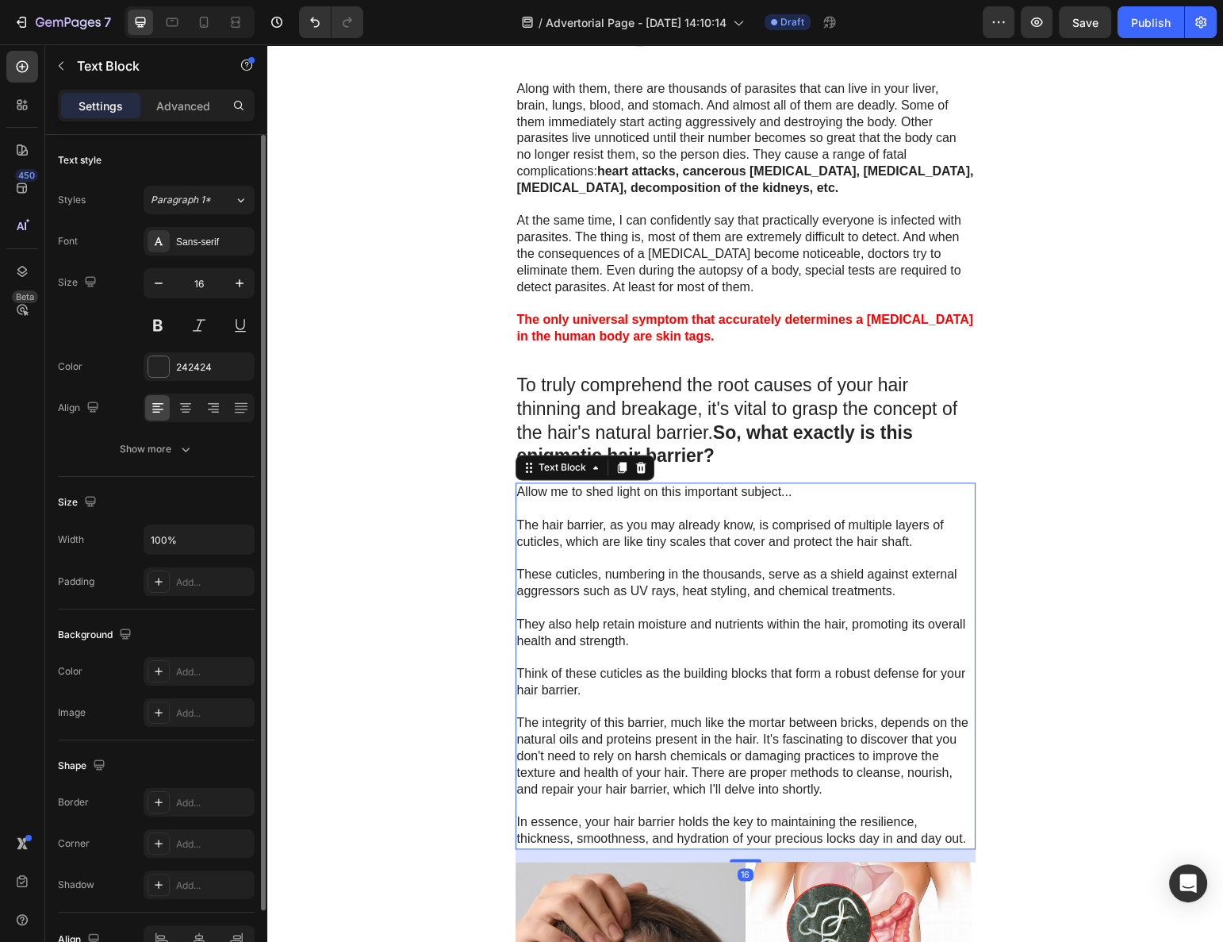
click at [604, 484] on p "Allow me to shed light on this important subject..." at bounding box center [745, 492] width 457 height 17
click at [589, 374] on p "To truly comprehend the root causes of your hair thinning and breakage, it's vi…" at bounding box center [745, 421] width 457 height 95
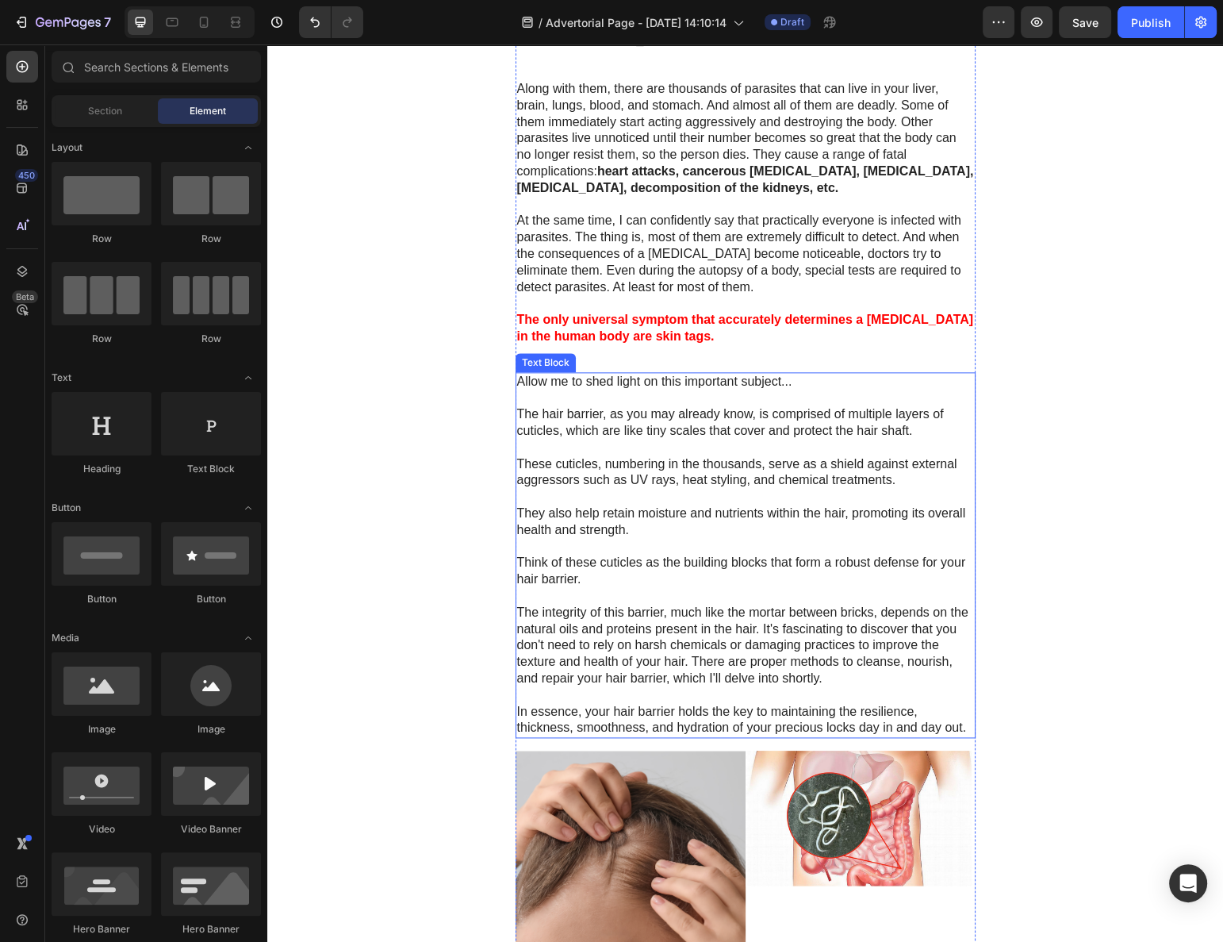
click at [596, 406] on p "The hair barrier, as you may already know, is comprised of multiple layers of c…" at bounding box center [745, 422] width 457 height 33
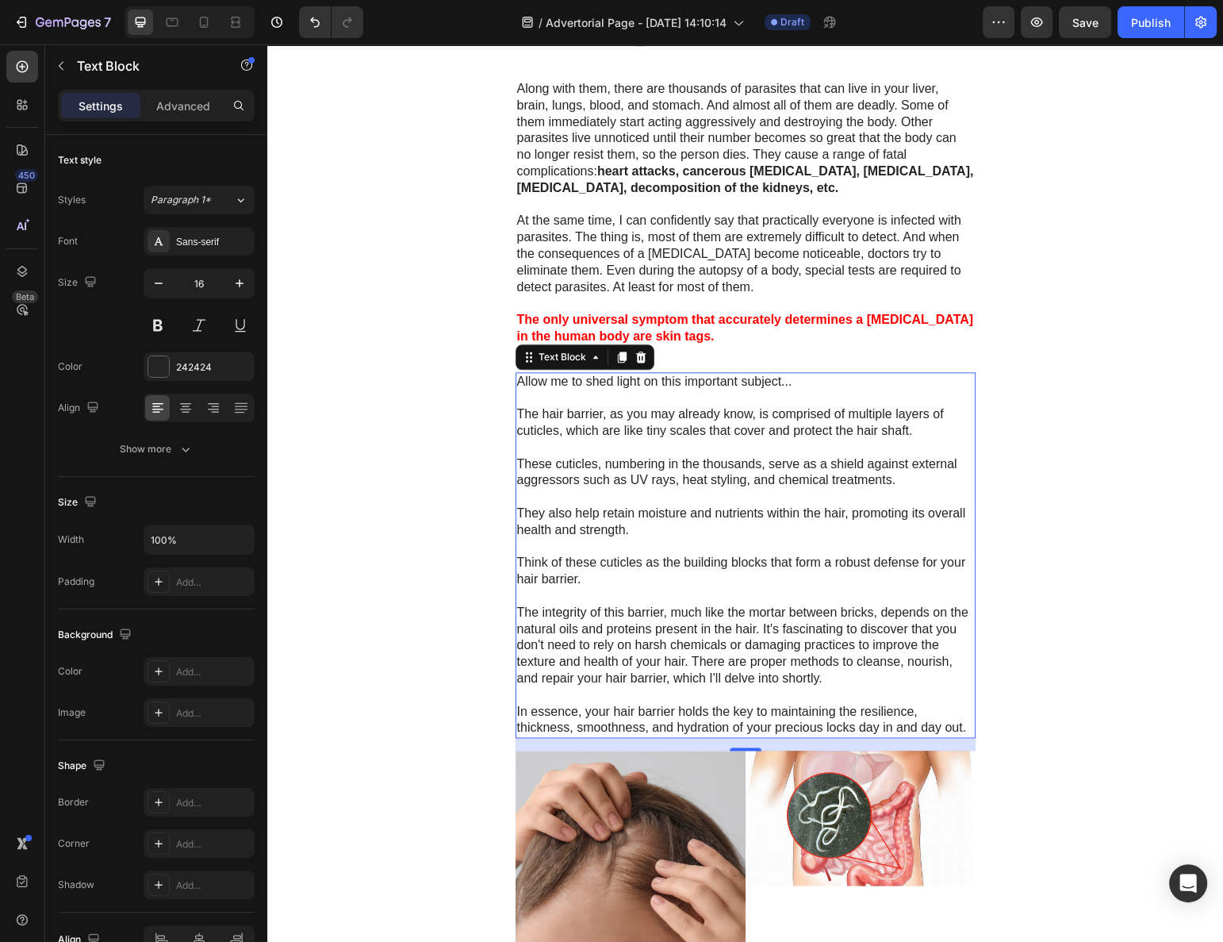
click at [648, 539] on p at bounding box center [745, 547] width 457 height 17
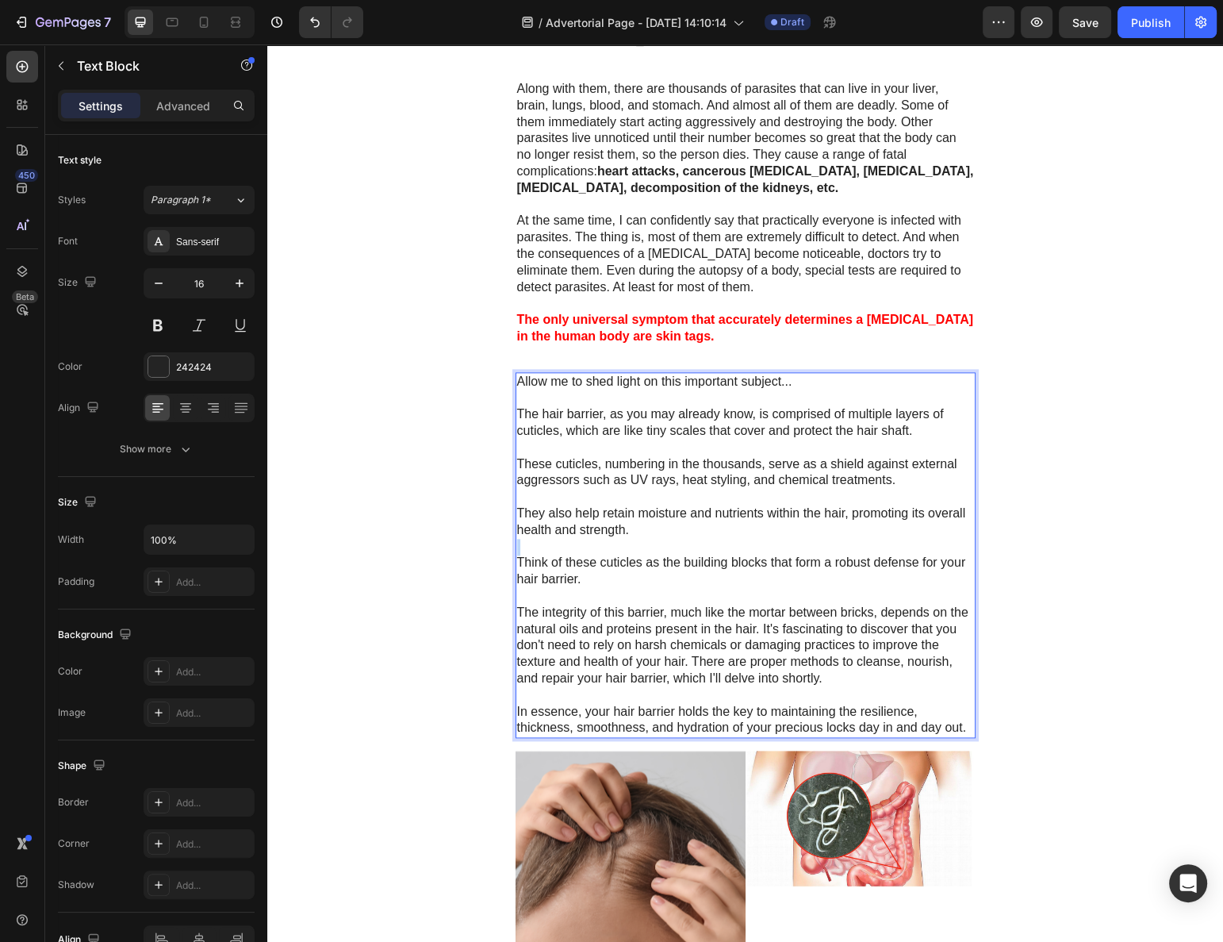
click at [648, 539] on p "Rich Text Editor. Editing area: main" at bounding box center [745, 547] width 457 height 17
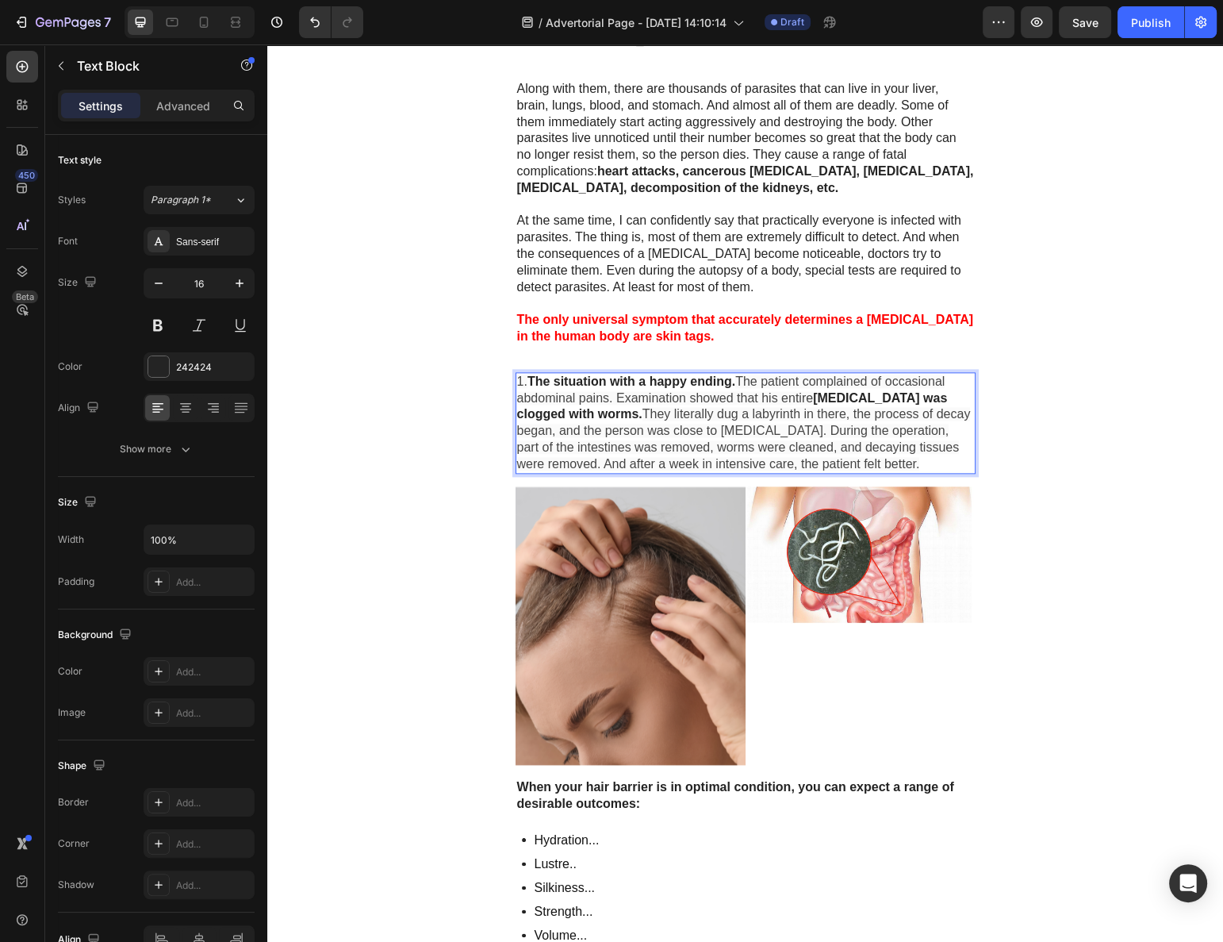
click at [765, 374] on span "The patient complained of occasional abdominal pains. Examination showed that h…" at bounding box center [731, 389] width 428 height 30
click at [851, 374] on p "1. The situation with a happy ending. The patient complained of occasional abdo…" at bounding box center [745, 423] width 457 height 99
click at [853, 407] on span "They literally dug a labyrinth in there, the process of decay began, and the pe…" at bounding box center [744, 438] width 454 height 63
click at [881, 409] on span "They literally dug a labyrinth in there, the process of decay began, and the pe…" at bounding box center [744, 438] width 454 height 63
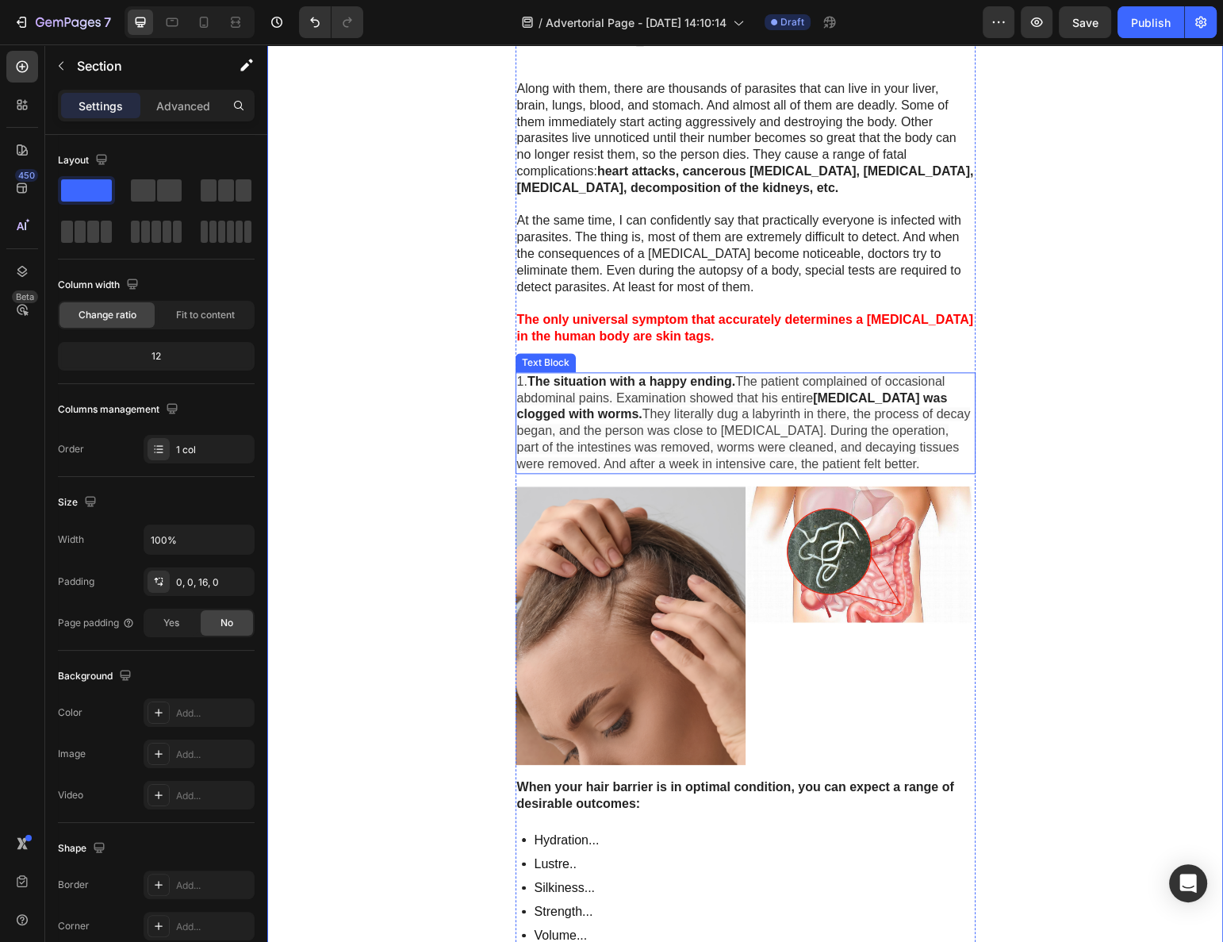
click at [903, 433] on span "They literally dug a labyrinth in there, the process of decay began, and the pe…" at bounding box center [744, 438] width 454 height 63
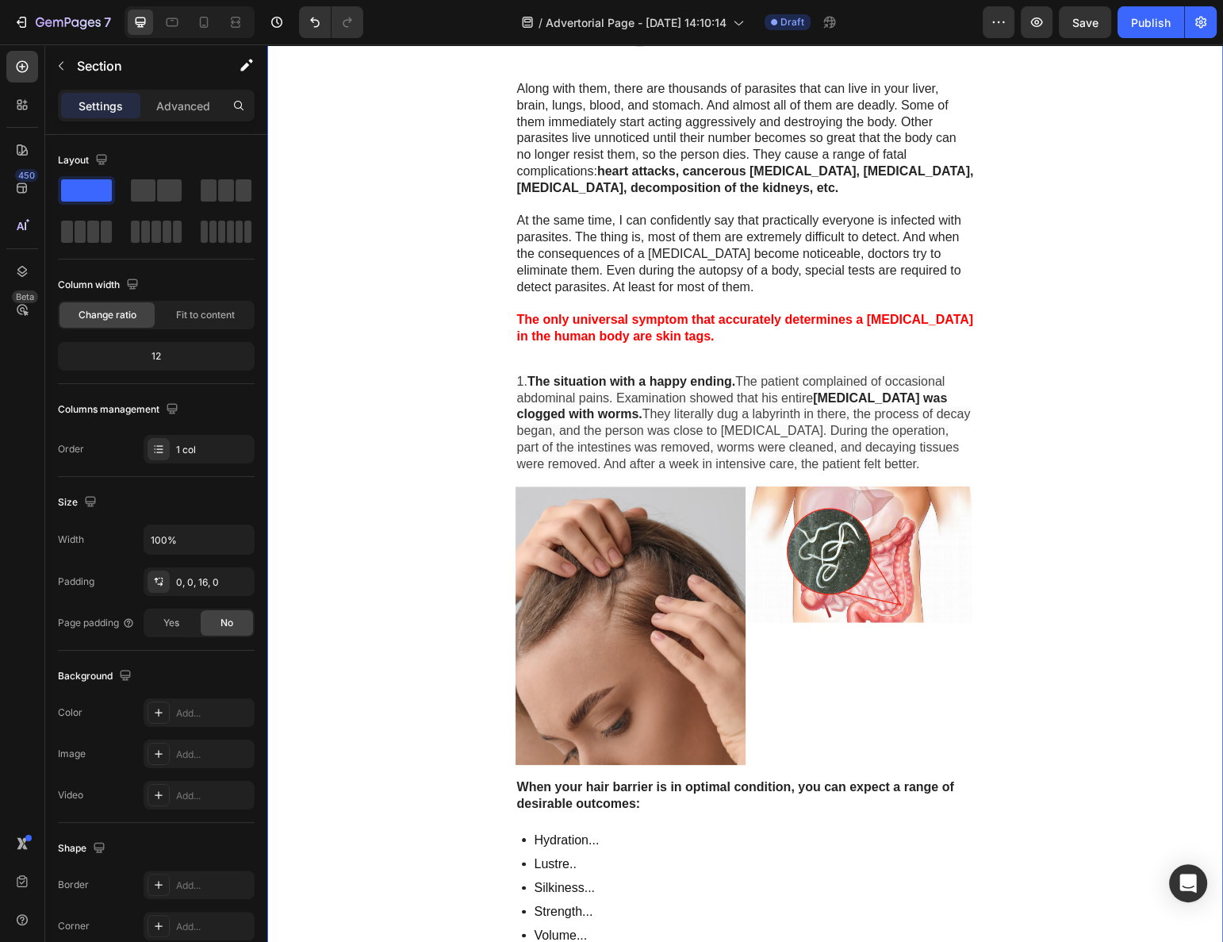
click at [893, 420] on p "1. The situation with a happy ending. The patient complained of occasional abdo…" at bounding box center [745, 423] width 457 height 99
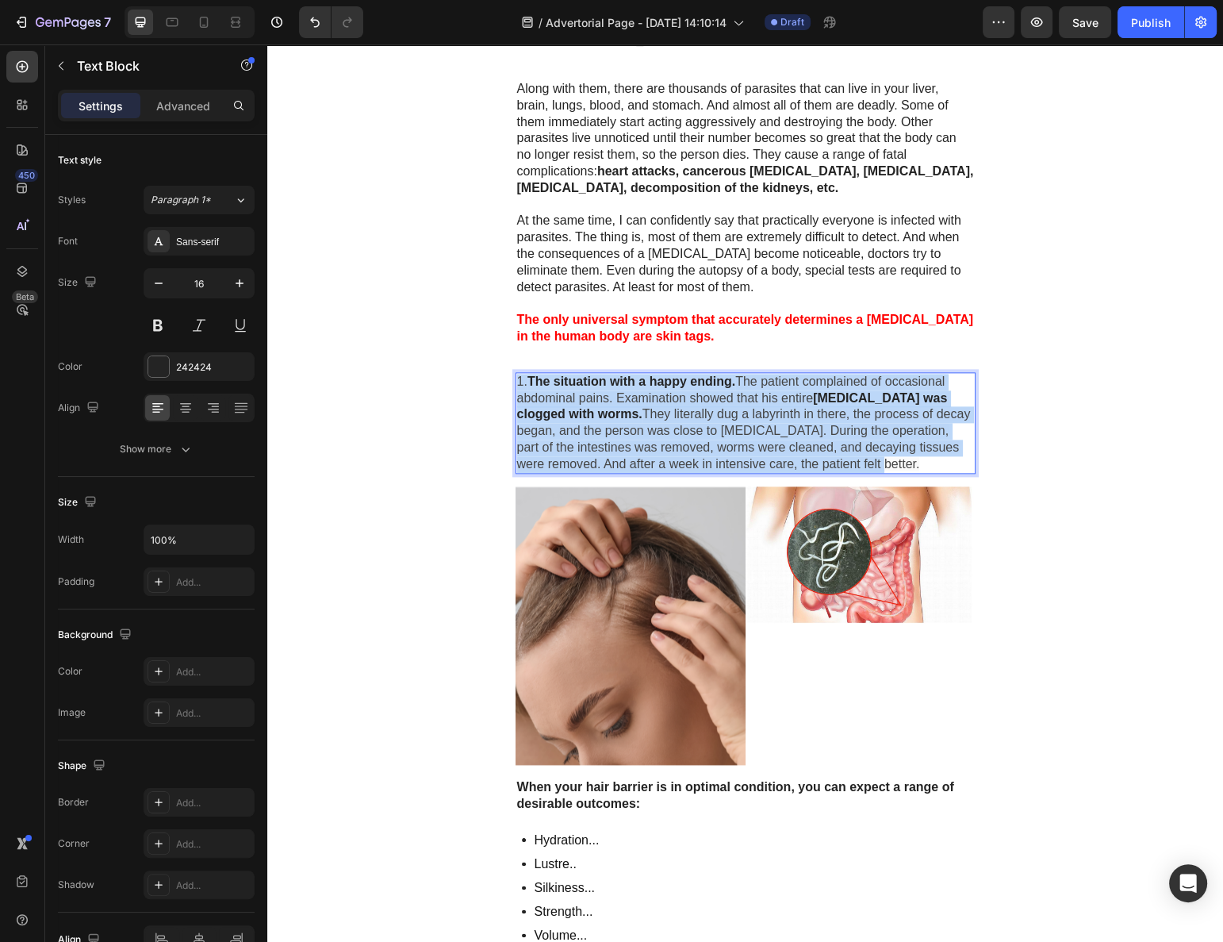
click at [893, 420] on p "1. The situation with a happy ending. The patient complained of occasional abdo…" at bounding box center [745, 423] width 457 height 99
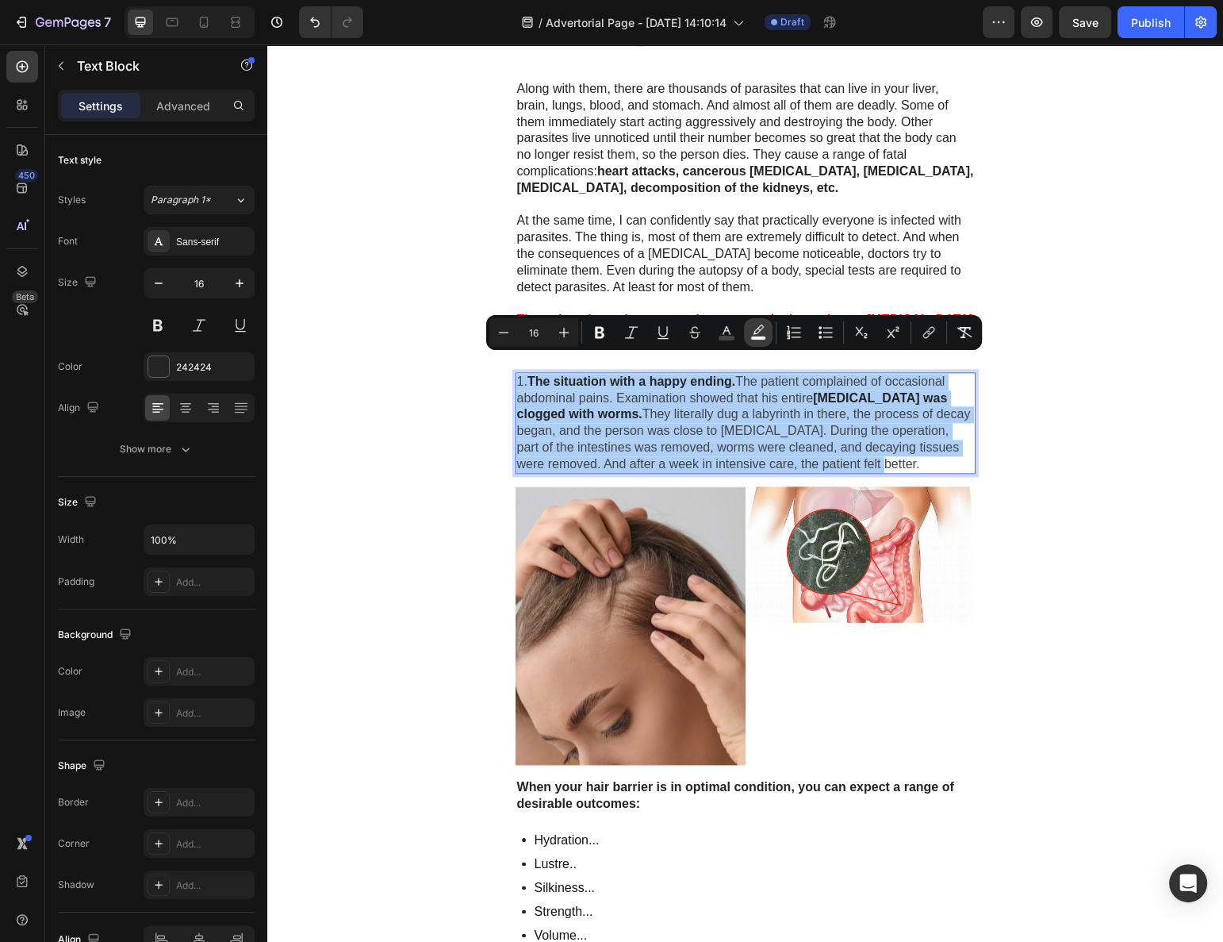
click at [766, 338] on button "color" at bounding box center [758, 332] width 29 height 29
type input "FAFAFA"
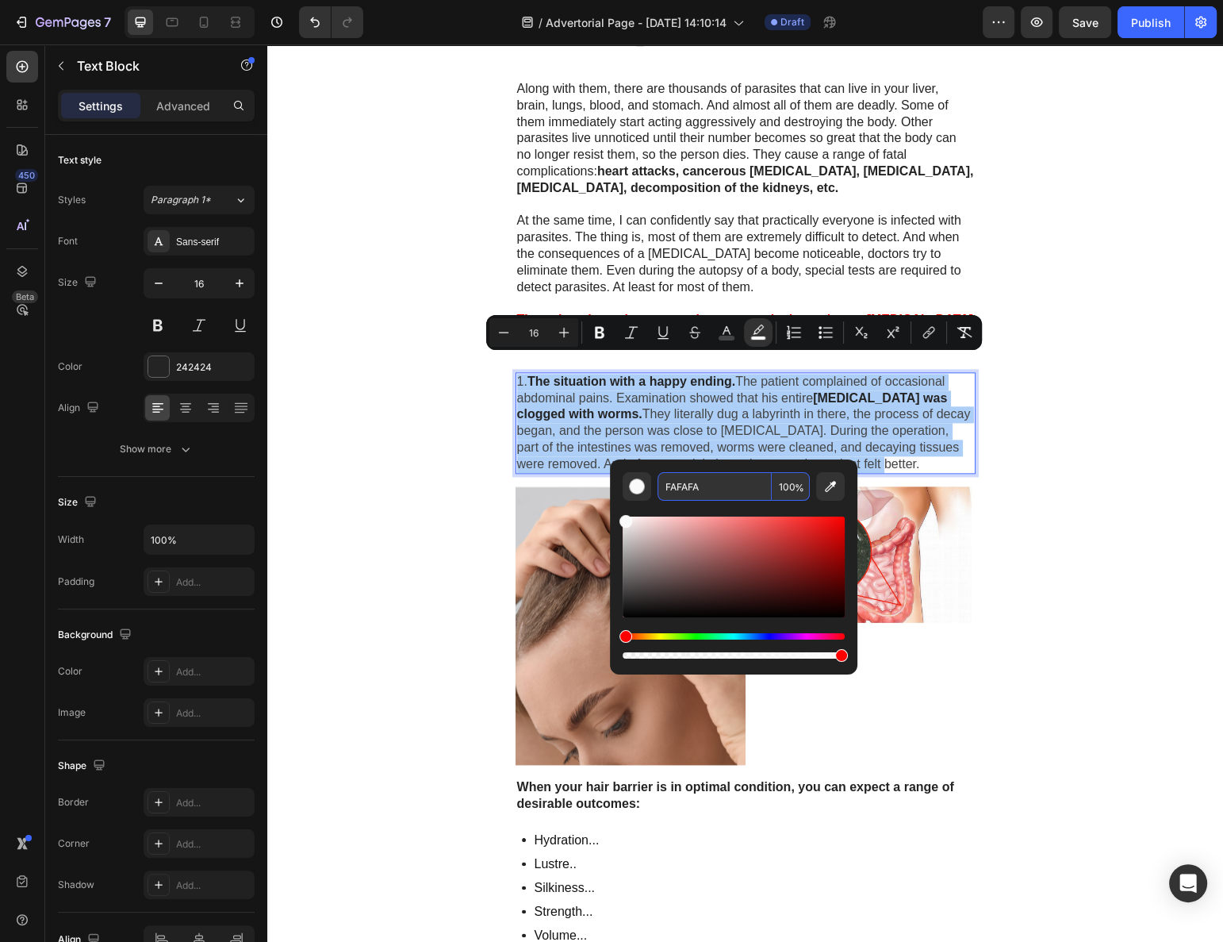
click at [780, 482] on input "100" at bounding box center [791, 486] width 38 height 29
click at [781, 482] on input "100" at bounding box center [791, 486] width 38 height 29
type input "0"
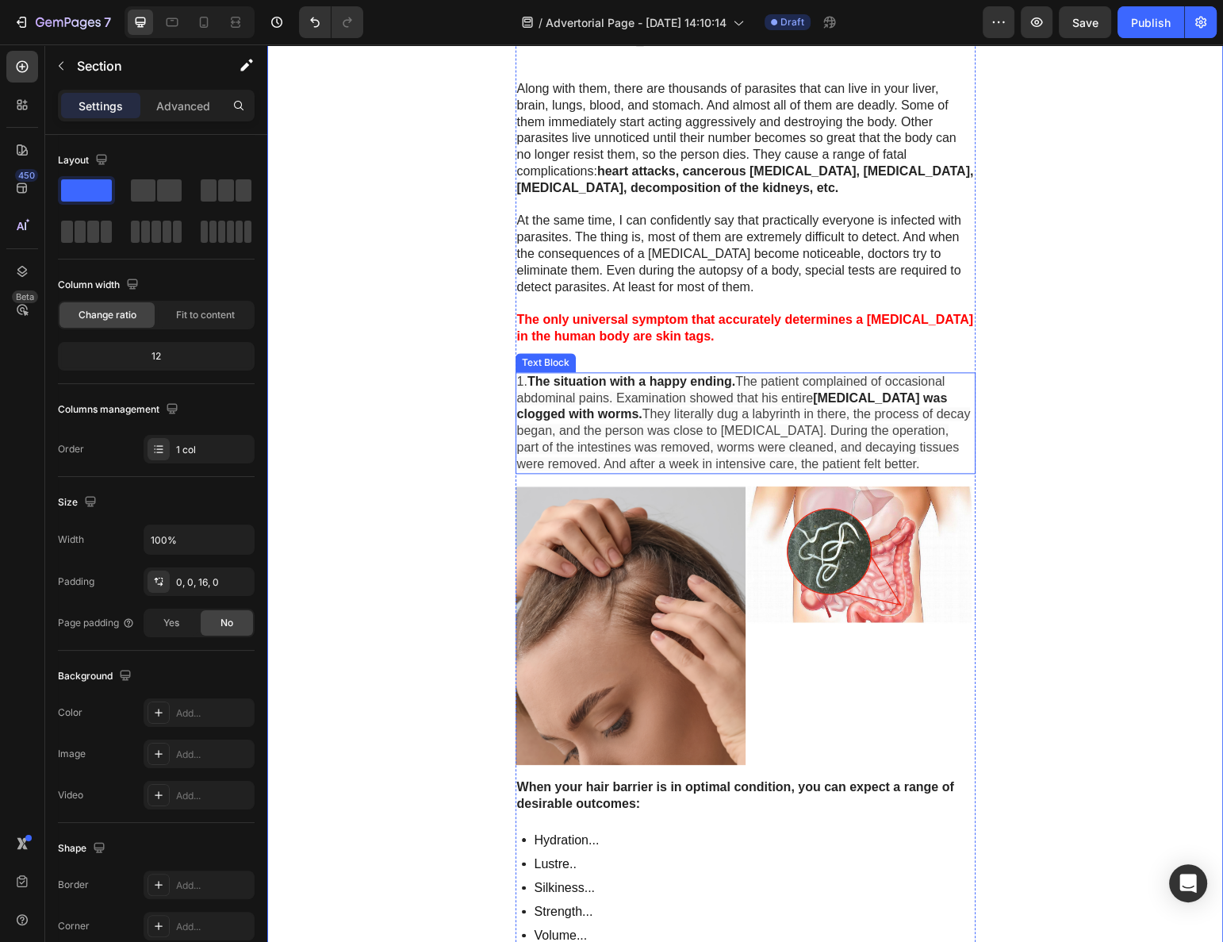
click at [851, 424] on span "They literally dug a labyrinth in there, the process of decay began, and the pe…" at bounding box center [744, 438] width 454 height 63
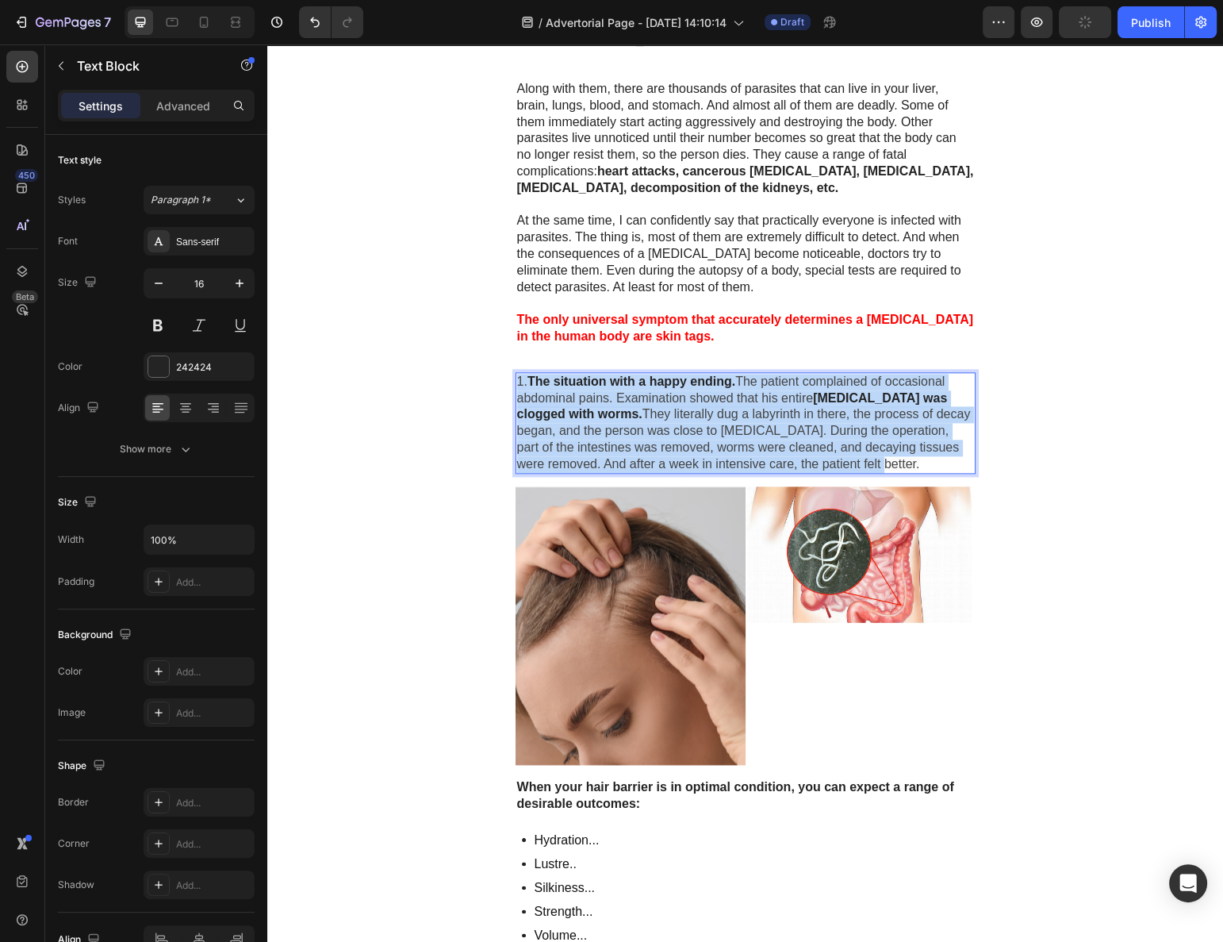
click at [851, 423] on span "They literally dug a labyrinth in there, the process of decay began, and the pe…" at bounding box center [744, 438] width 454 height 63
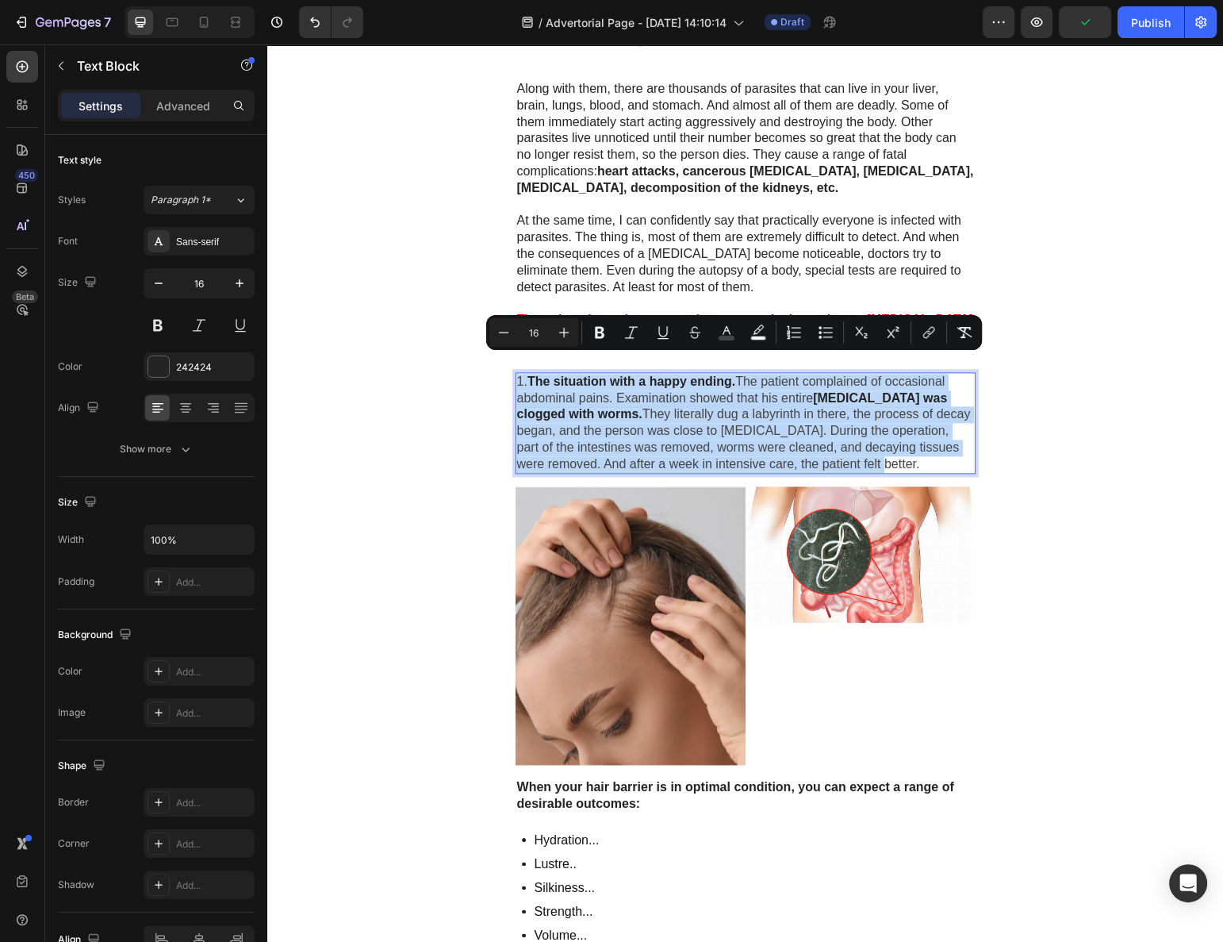
click at [851, 423] on span "They literally dug a labyrinth in there, the process of decay began, and the pe…" at bounding box center [744, 438] width 454 height 63
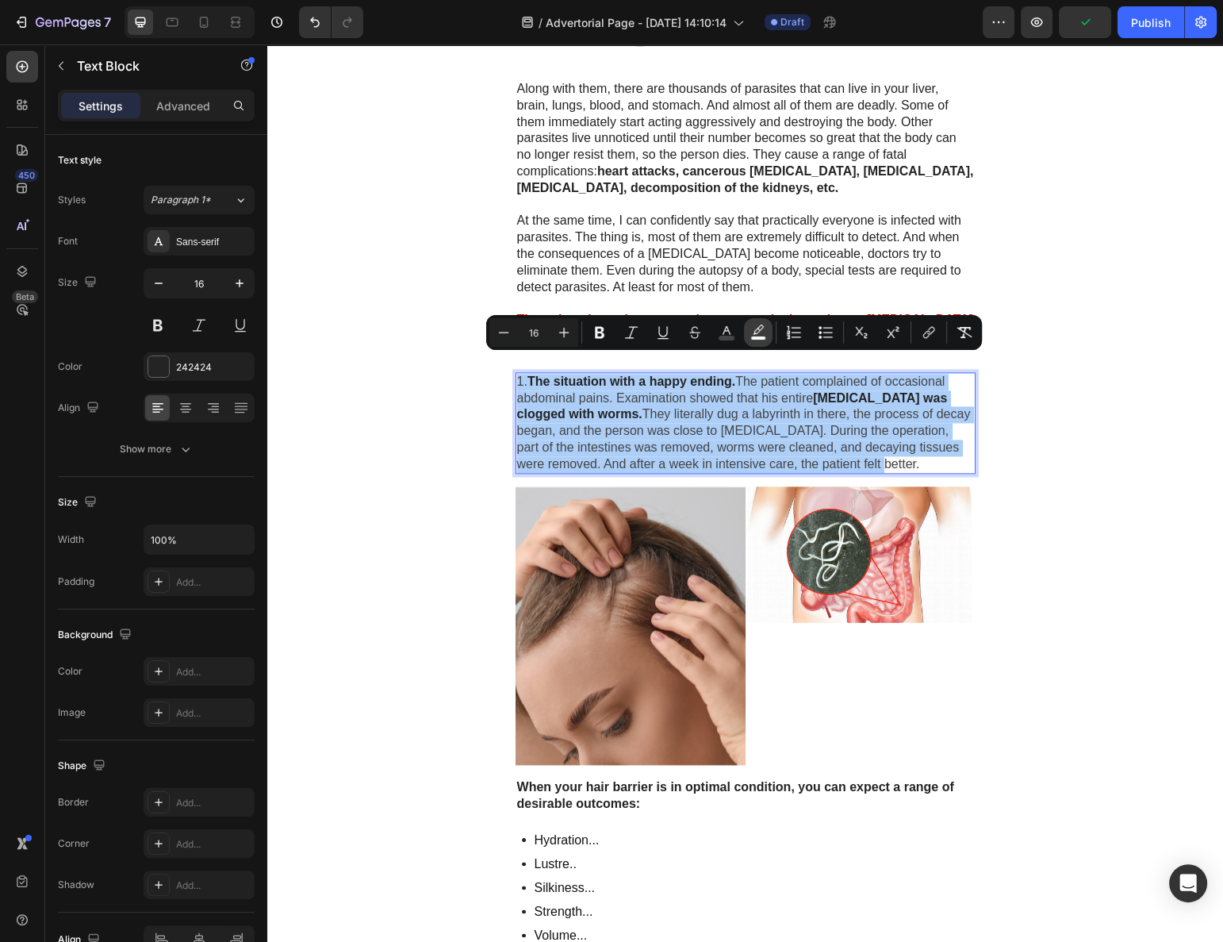
click at [755, 331] on icon "Editor contextual toolbar" at bounding box center [758, 329] width 11 height 10
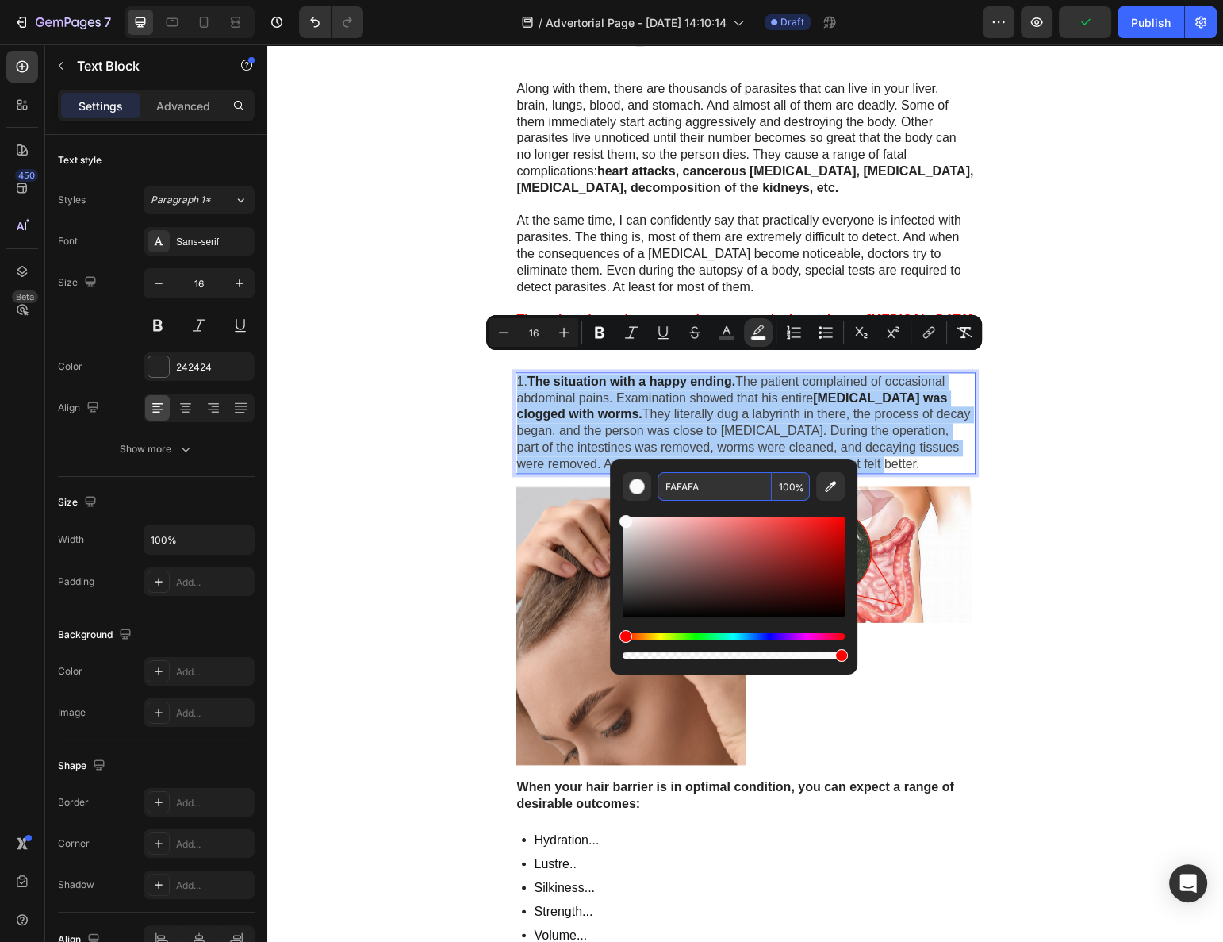
click at [777, 484] on input "100" at bounding box center [791, 486] width 38 height 29
type input "0"
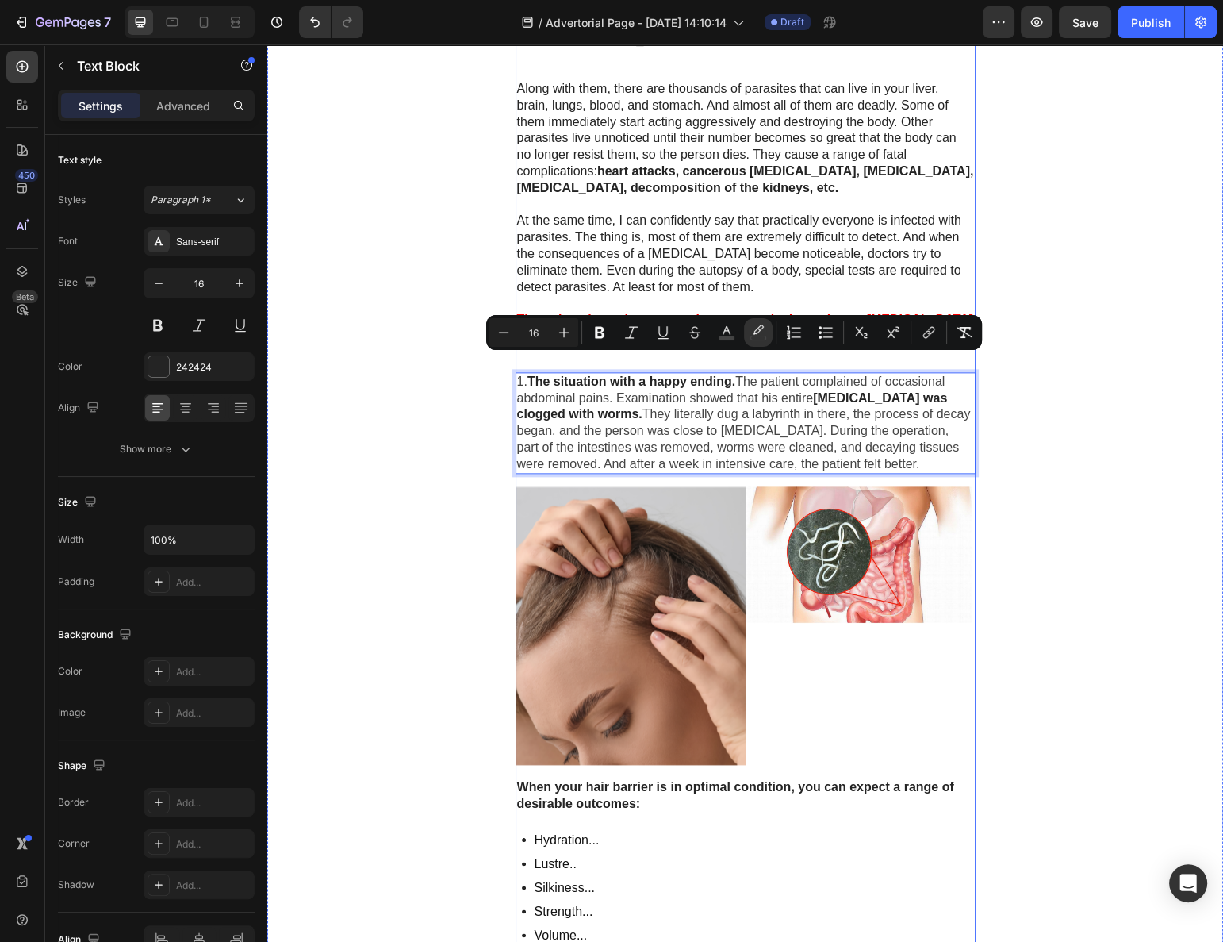
click at [923, 450] on p "1. The situation with a happy ending. The patient complained of occasional abdo…" at bounding box center [745, 423] width 457 height 99
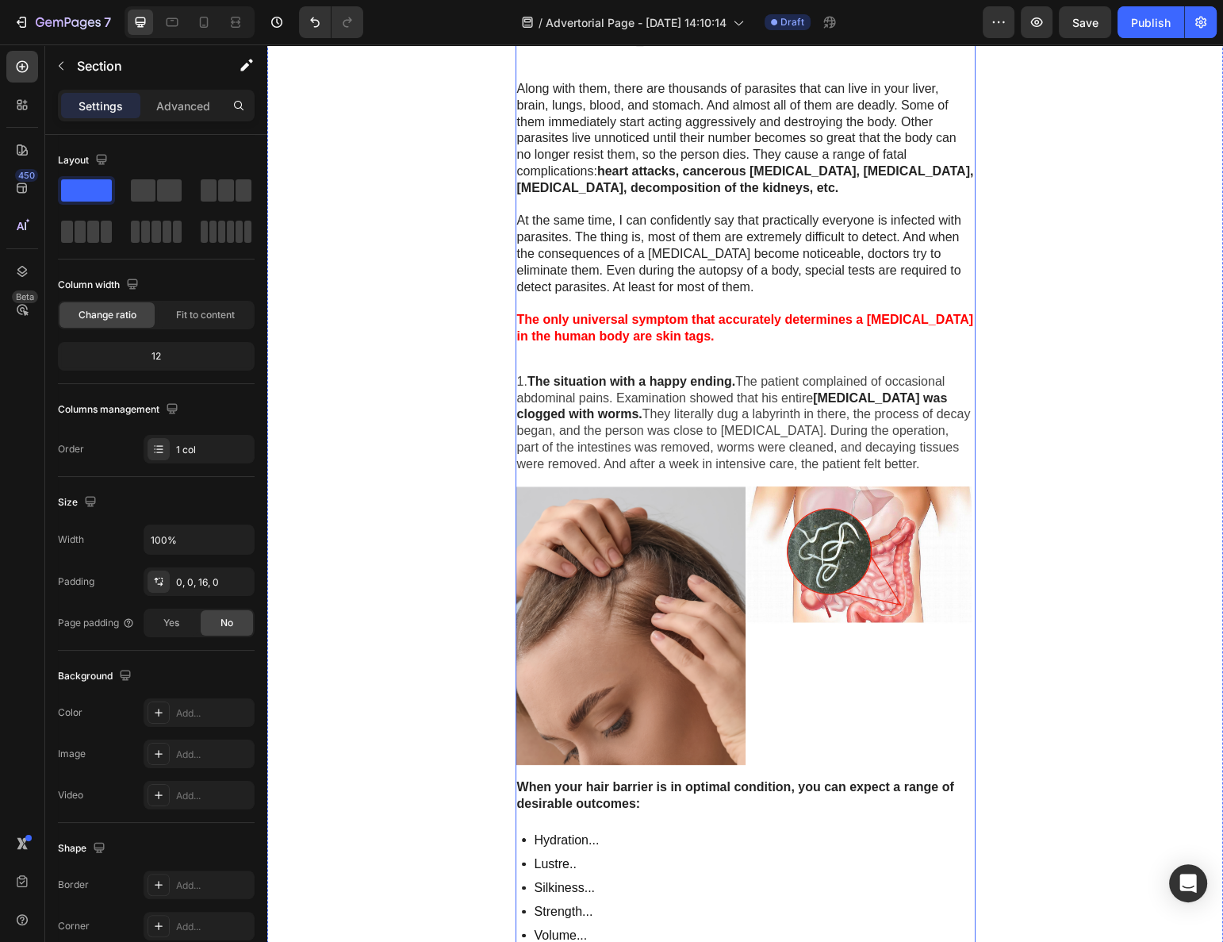
click at [909, 439] on p "1. The situation with a happy ending. The patient complained of occasional abdo…" at bounding box center [745, 423] width 457 height 99
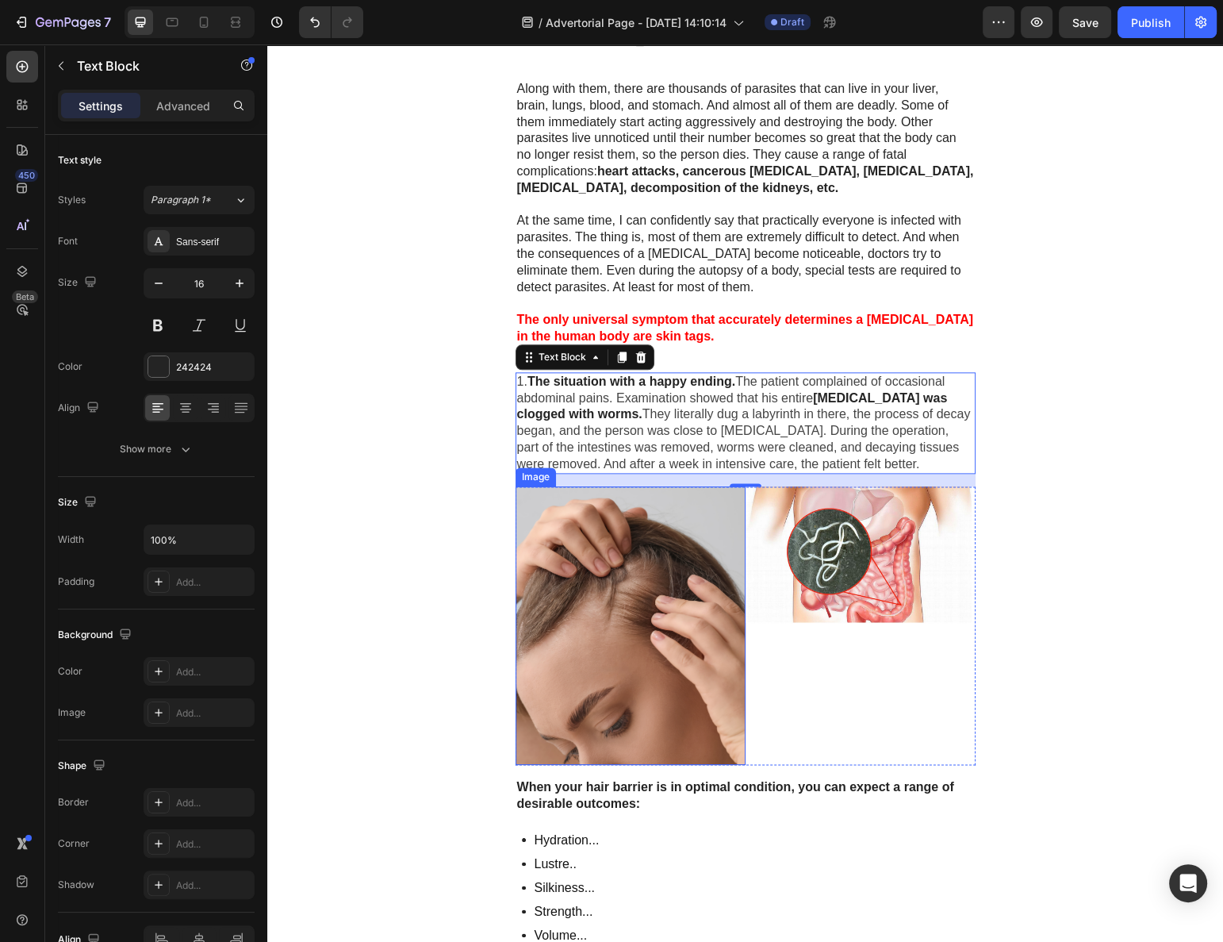
click at [717, 536] on img at bounding box center [631, 625] width 230 height 278
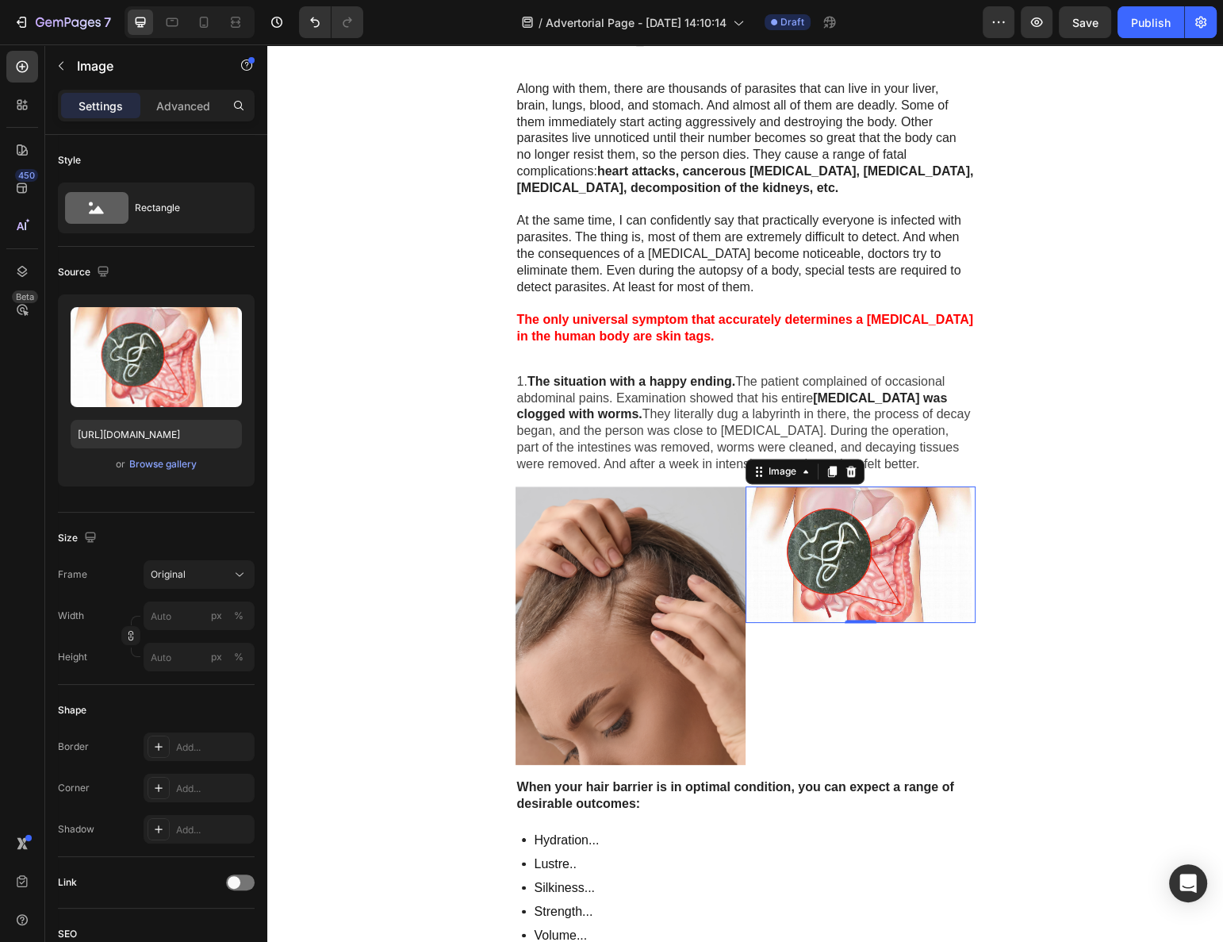
click at [812, 534] on img at bounding box center [861, 554] width 230 height 136
click at [688, 569] on img at bounding box center [631, 625] width 230 height 278
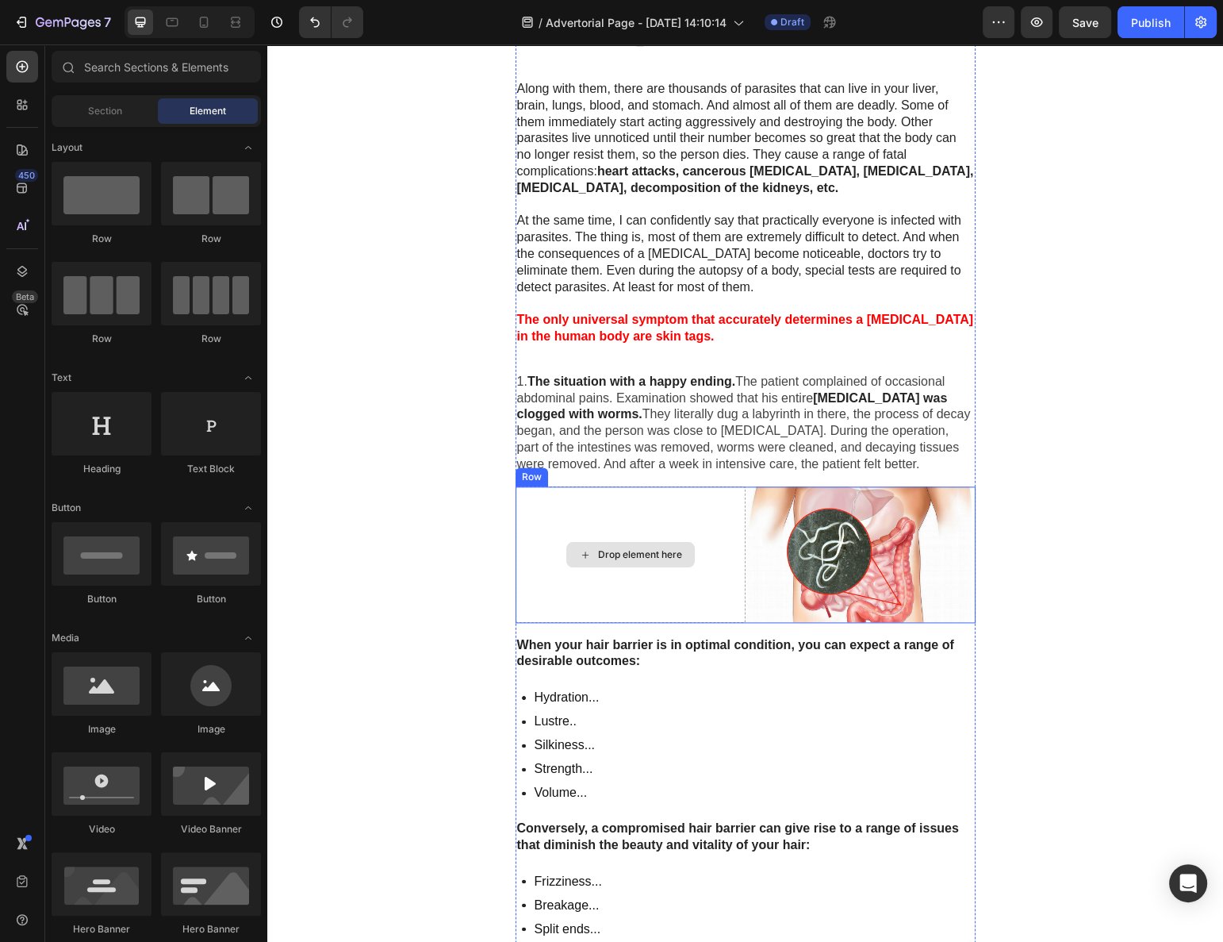
click at [737, 556] on div "Drop element here" at bounding box center [631, 554] width 230 height 136
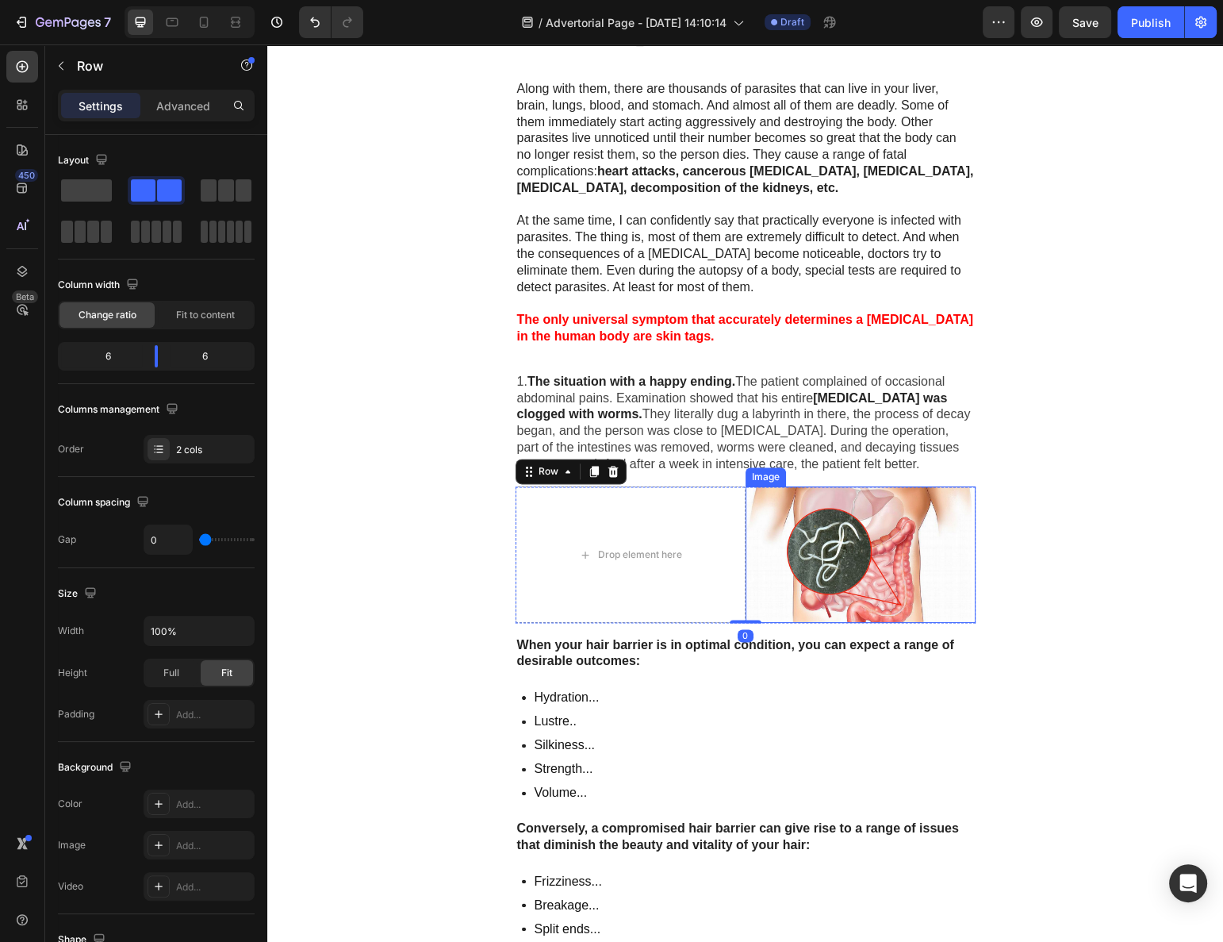
click at [778, 552] on img at bounding box center [861, 554] width 230 height 136
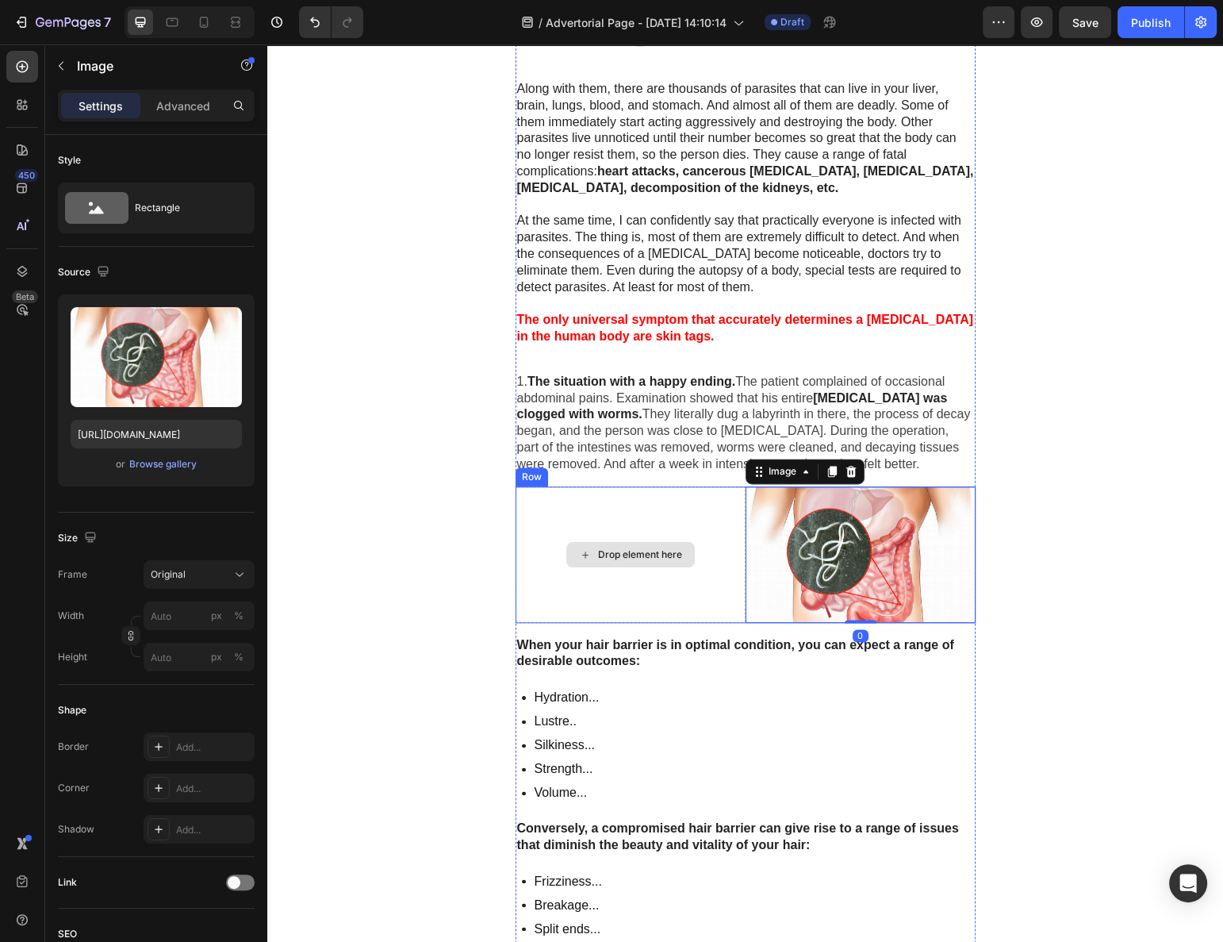
click at [709, 528] on div "Drop element here" at bounding box center [631, 554] width 230 height 136
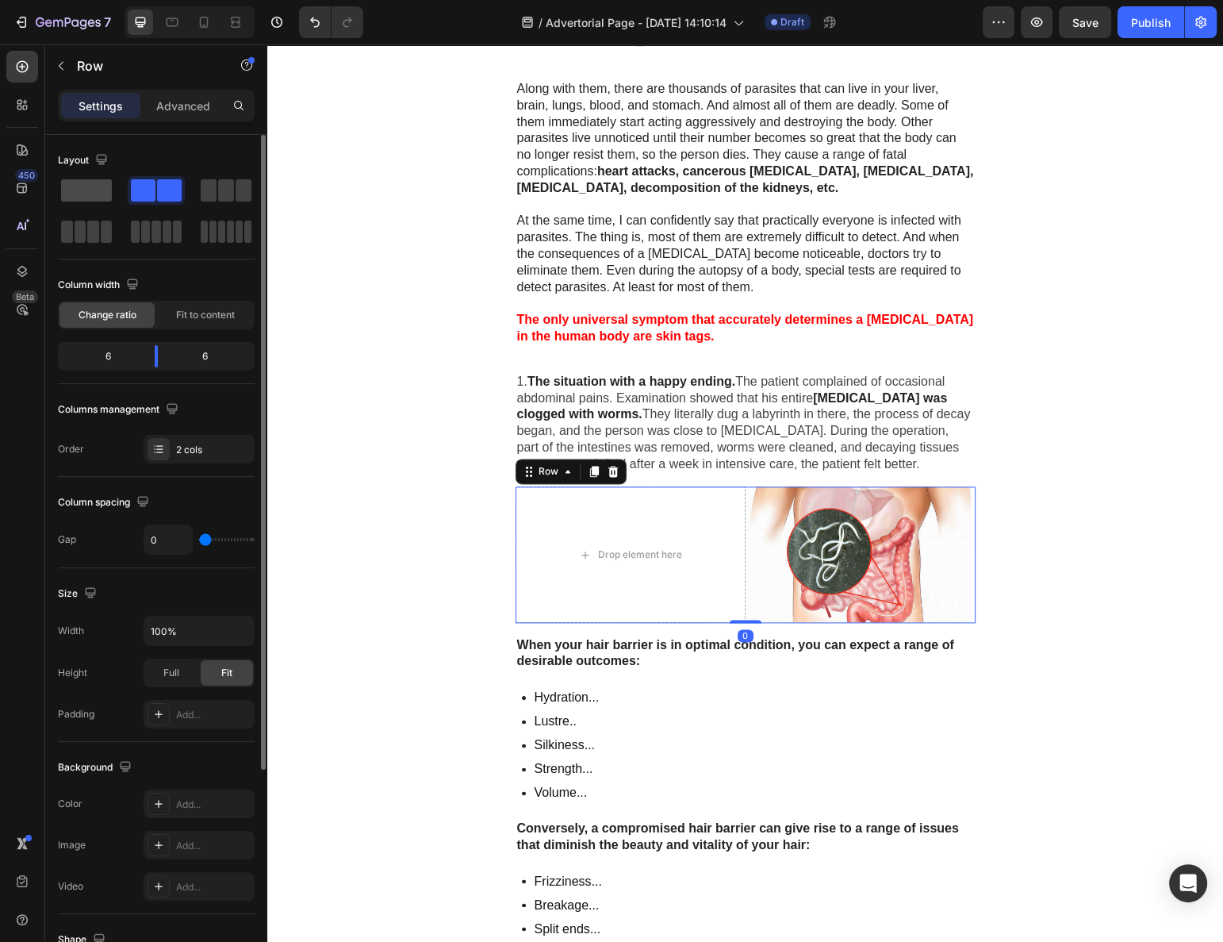
click at [103, 181] on span at bounding box center [86, 190] width 51 height 22
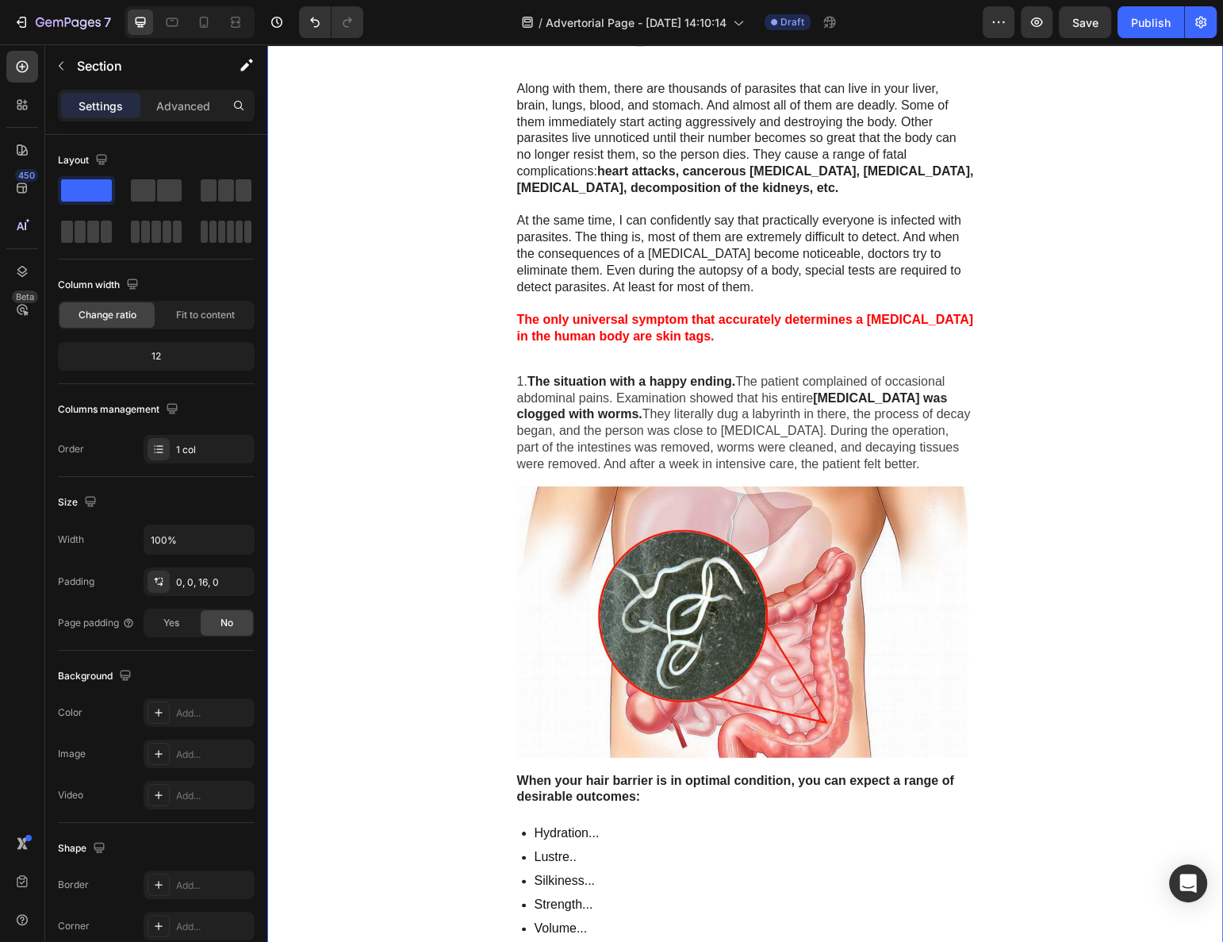
click at [697, 603] on img at bounding box center [746, 621] width 460 height 271
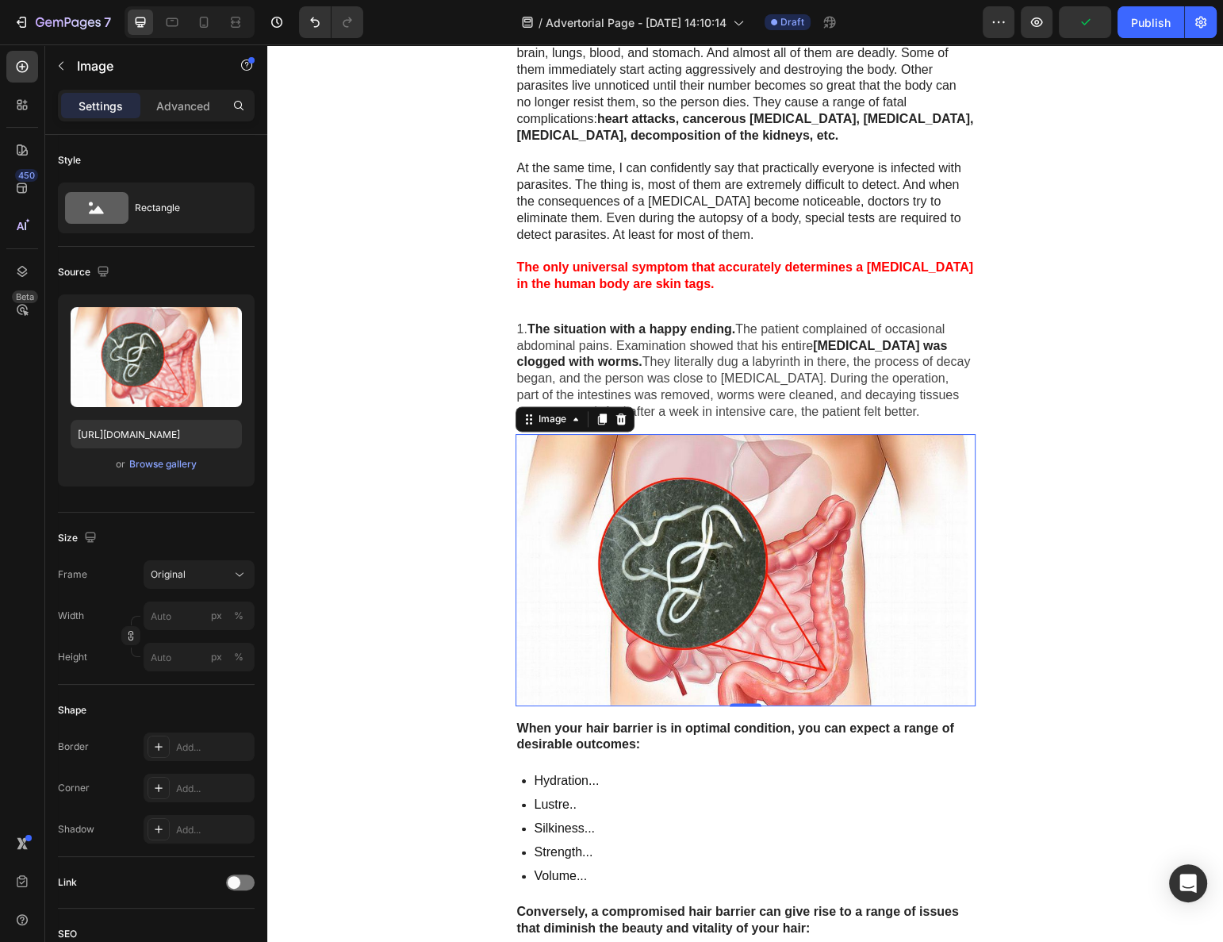
scroll to position [2333, 0]
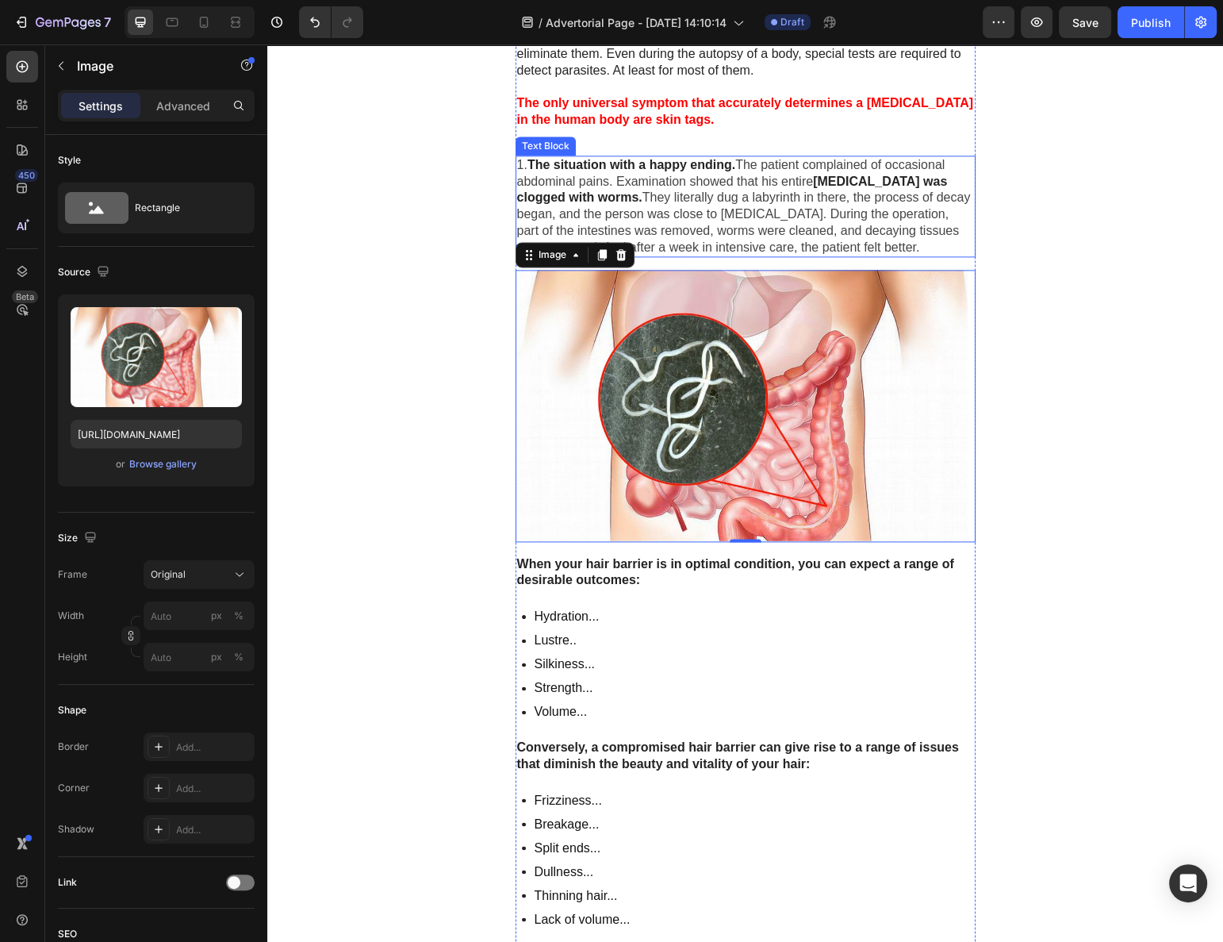
click at [670, 190] on span "They literally dug a labyrinth in there, the process of decay began, and the pe…" at bounding box center [744, 221] width 454 height 63
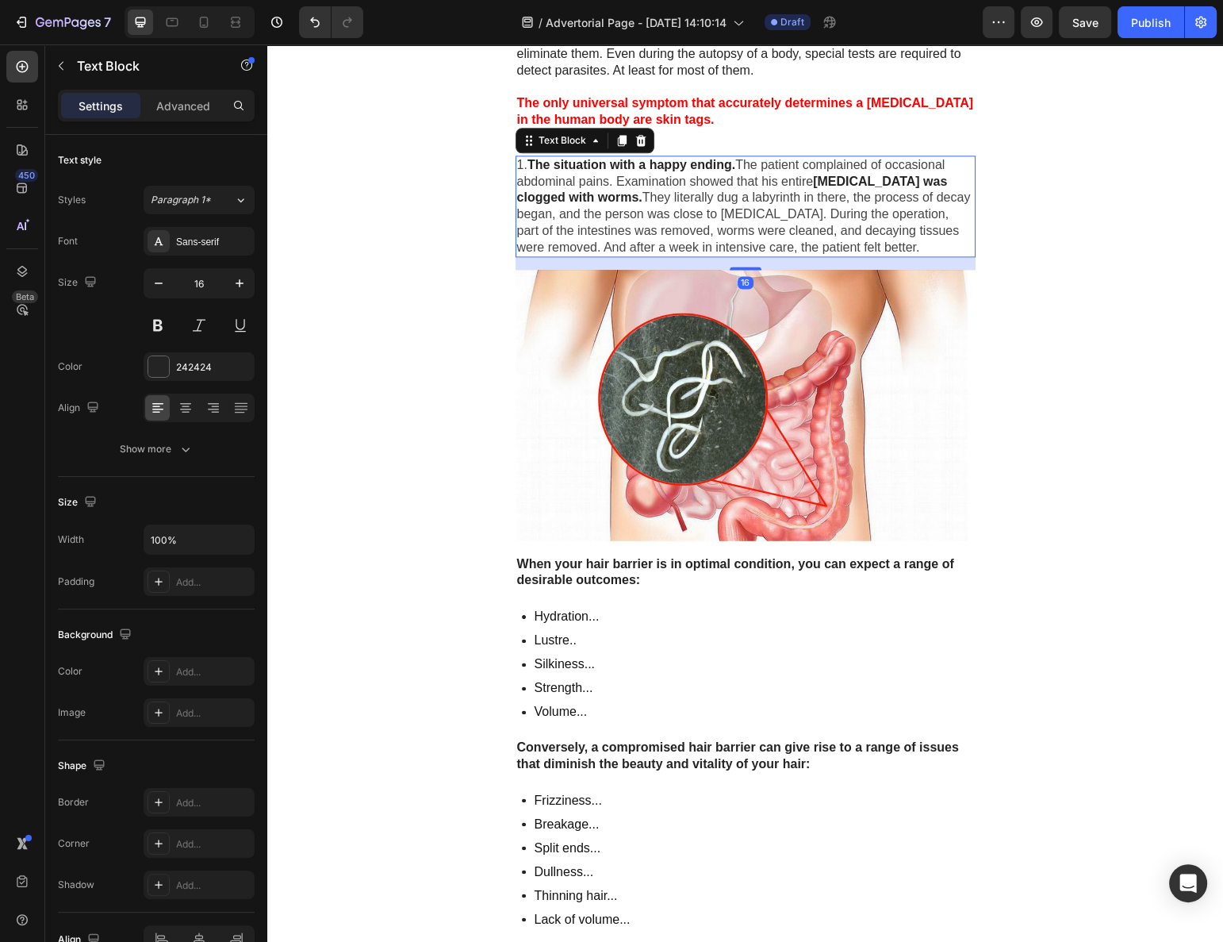
drag, startPoint x: 612, startPoint y: 125, endPoint x: 609, endPoint y: 152, distance: 27.3
click at [616, 134] on icon at bounding box center [622, 140] width 13 height 13
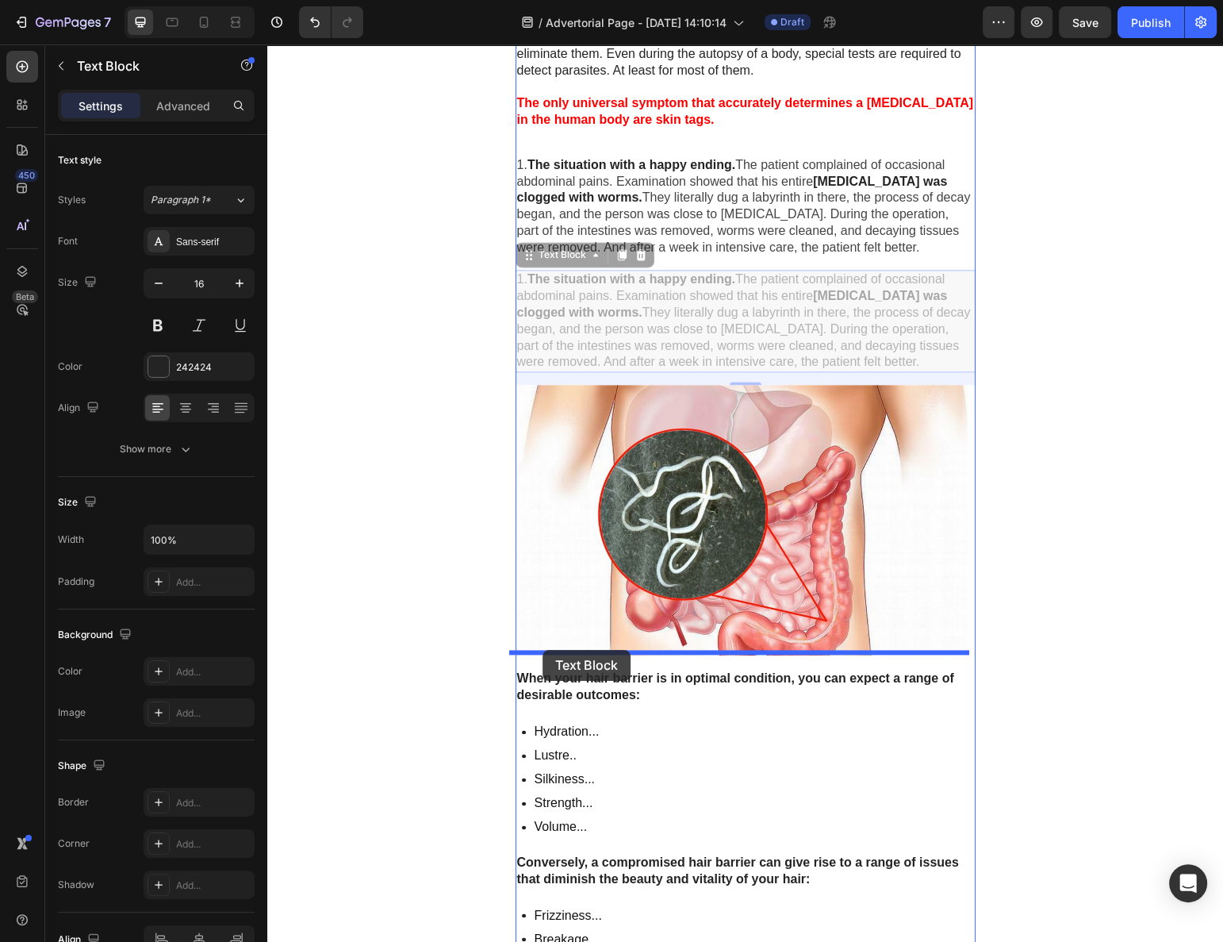
drag, startPoint x: 527, startPoint y: 240, endPoint x: 543, endPoint y: 650, distance: 409.7
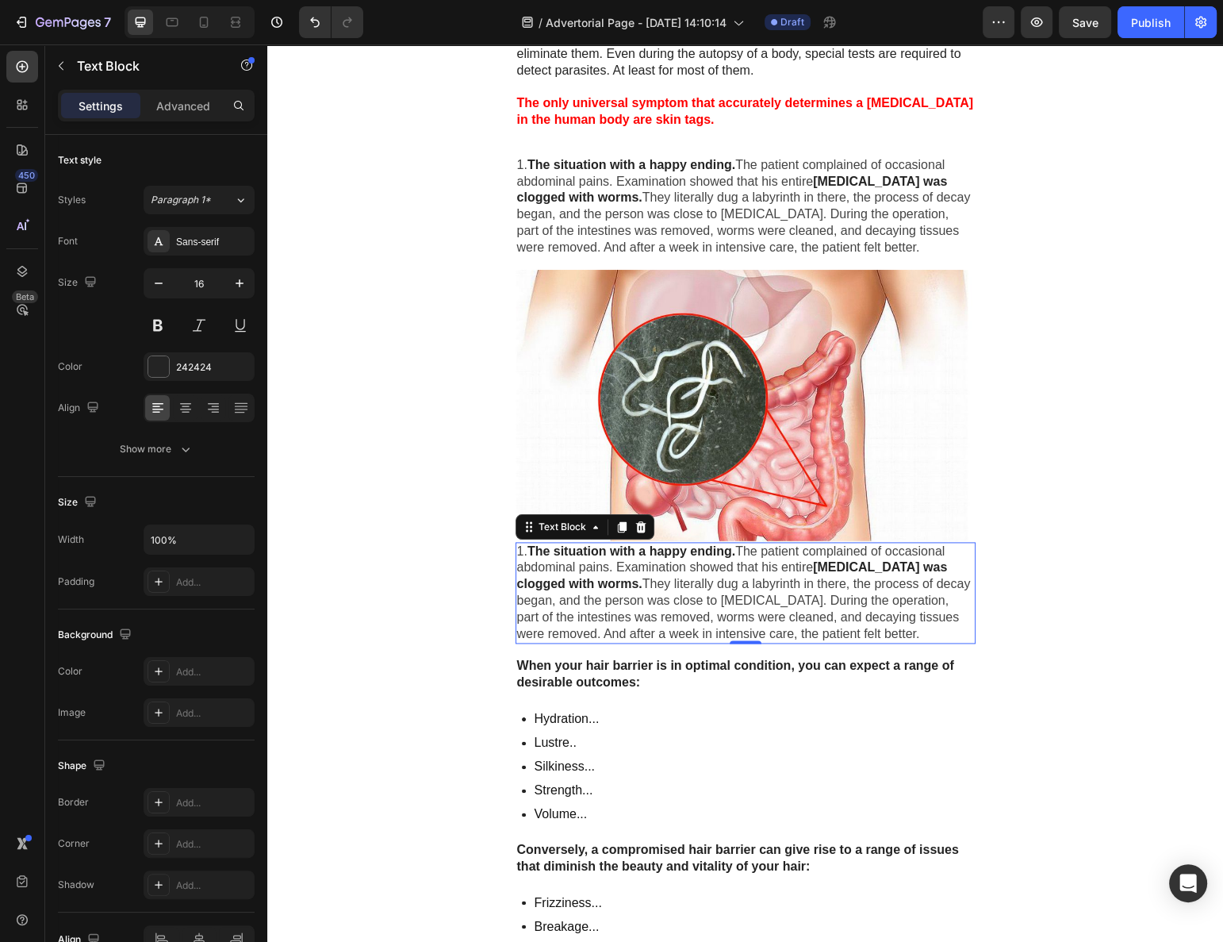
click at [593, 577] on span "They literally dug a labyrinth in there, the process of decay began, and the pe…" at bounding box center [744, 608] width 454 height 63
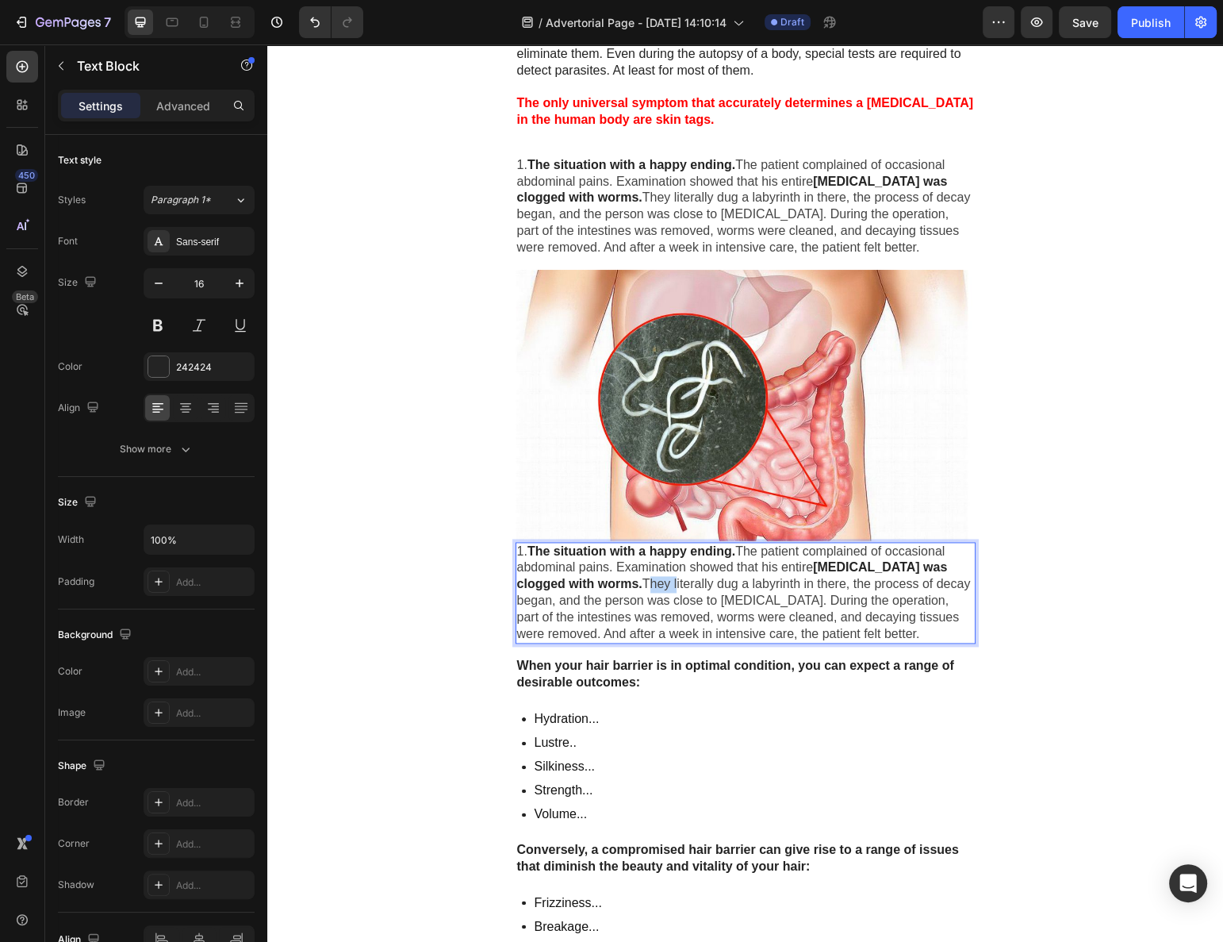
click at [593, 577] on span "They literally dug a labyrinth in there, the process of decay began, and the pe…" at bounding box center [744, 608] width 454 height 63
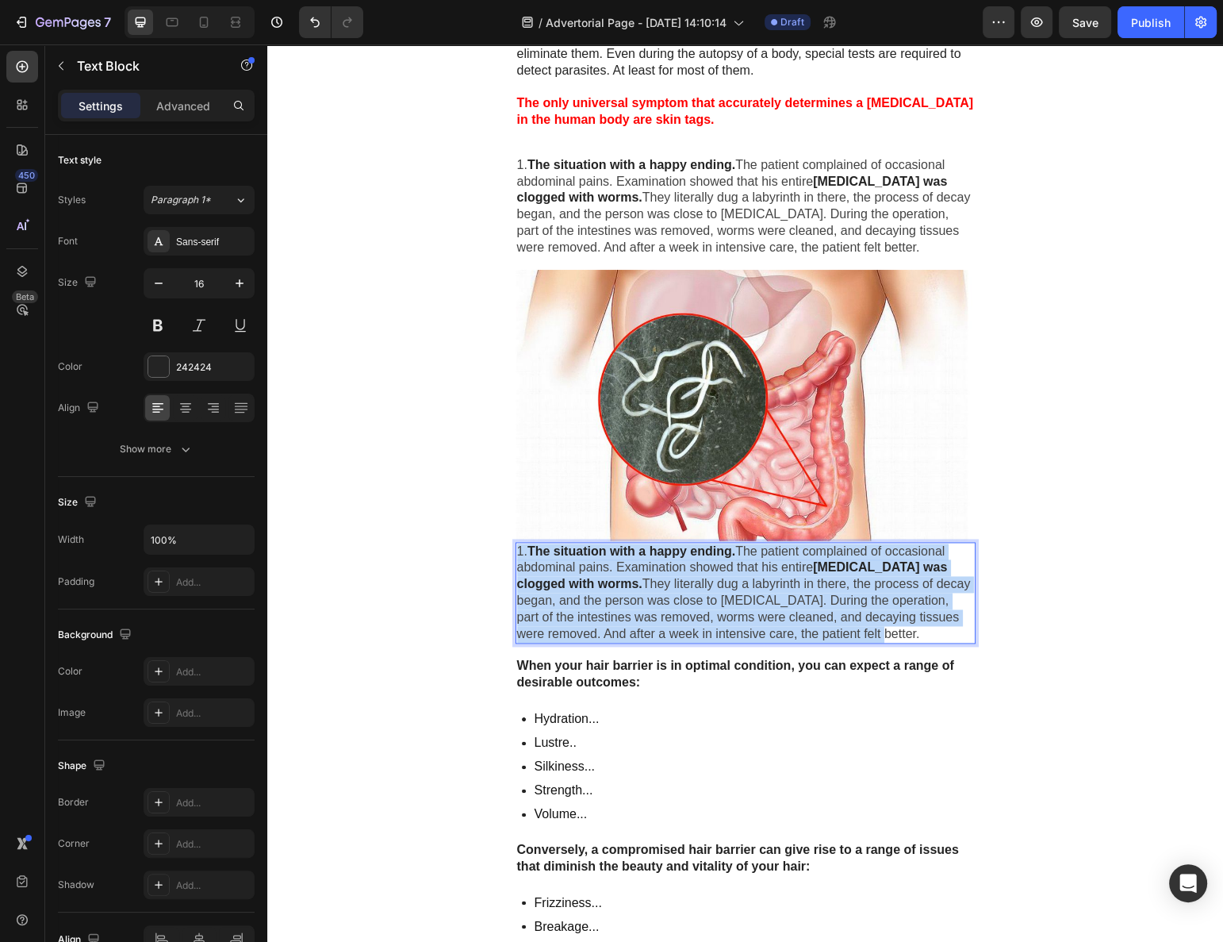
click at [593, 577] on span "They literally dug a labyrinth in there, the process of decay began, and the pe…" at bounding box center [744, 608] width 454 height 63
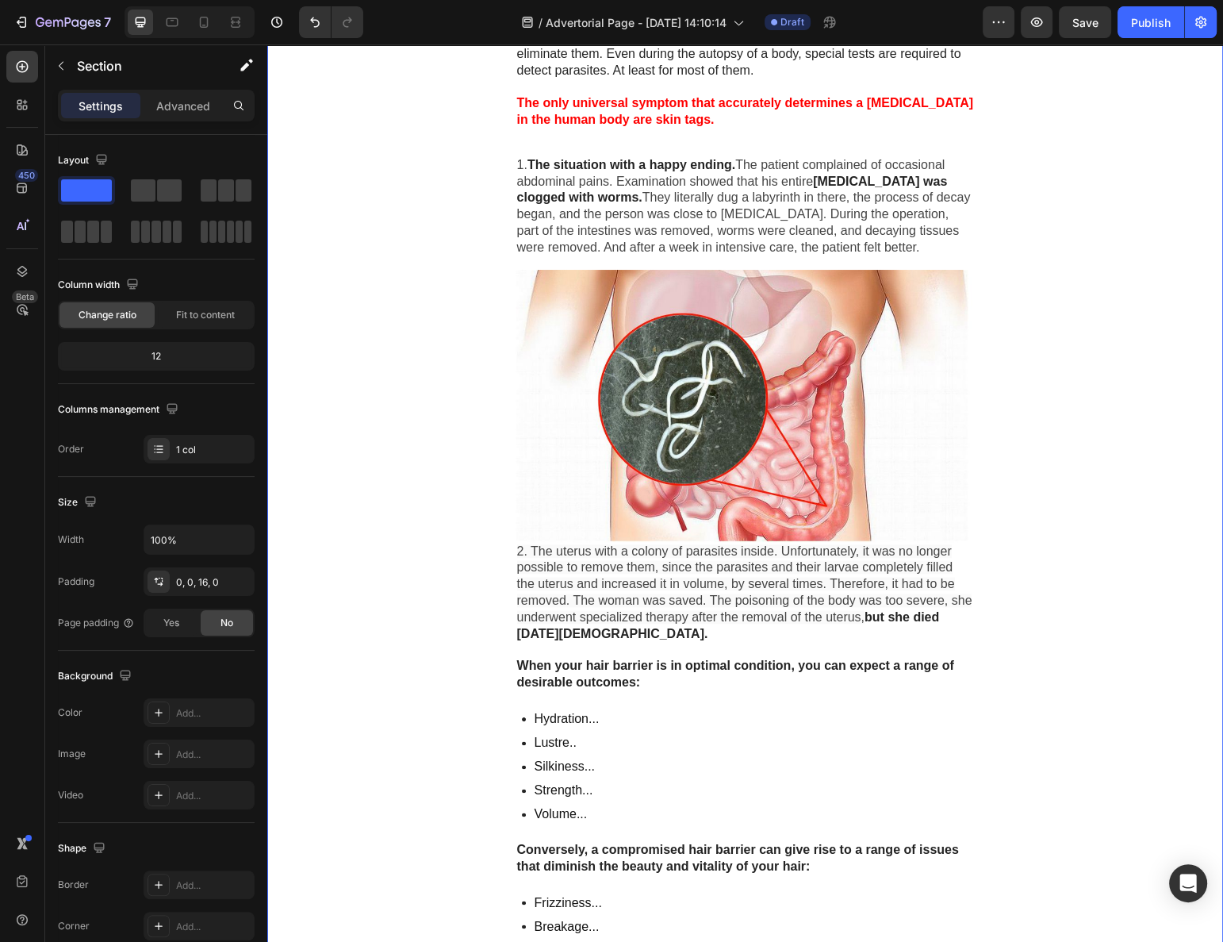
click at [612, 598] on span "2. The uterus with a colony of parasites inside. Unfortunately, it was no longe…" at bounding box center [744, 583] width 455 height 79
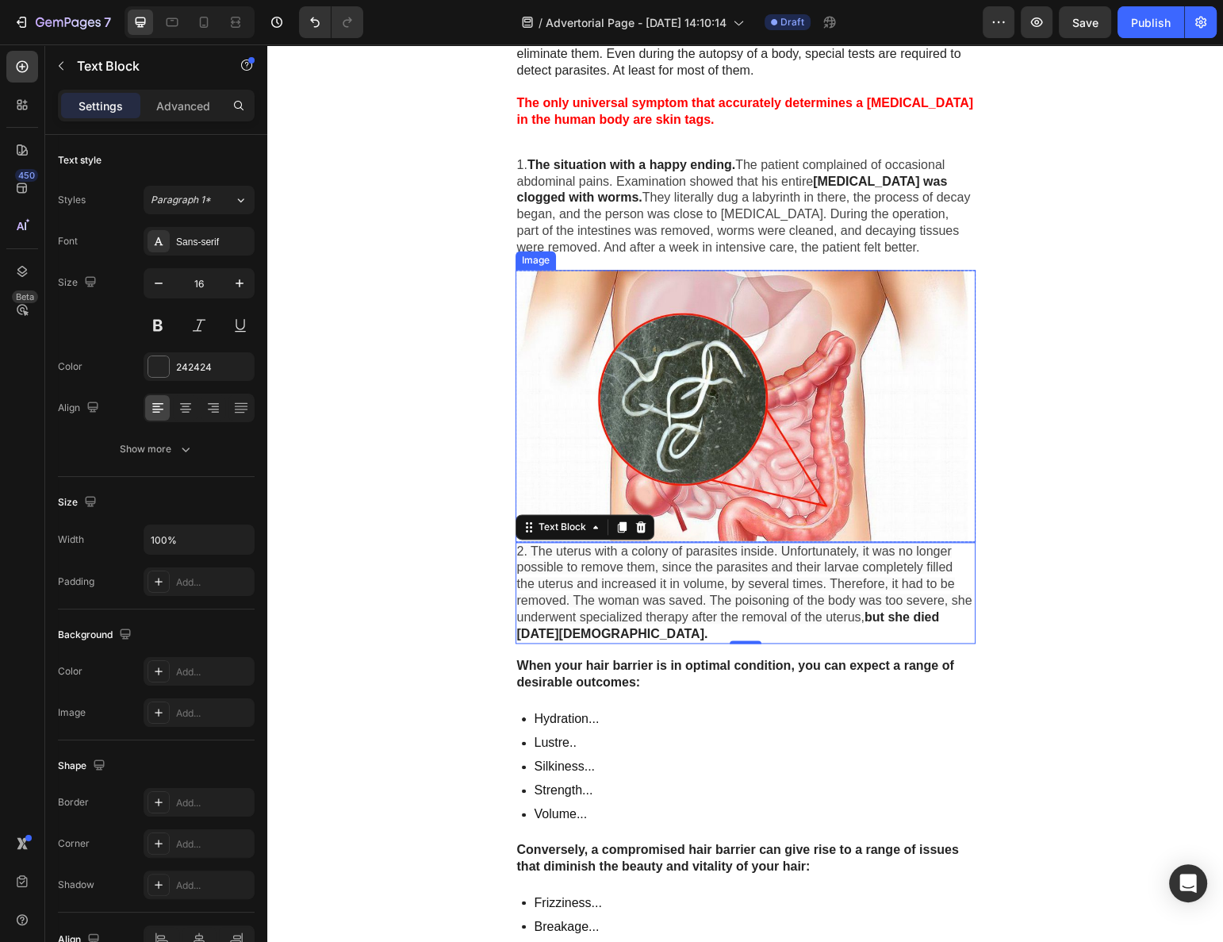
click at [681, 416] on img at bounding box center [746, 405] width 460 height 271
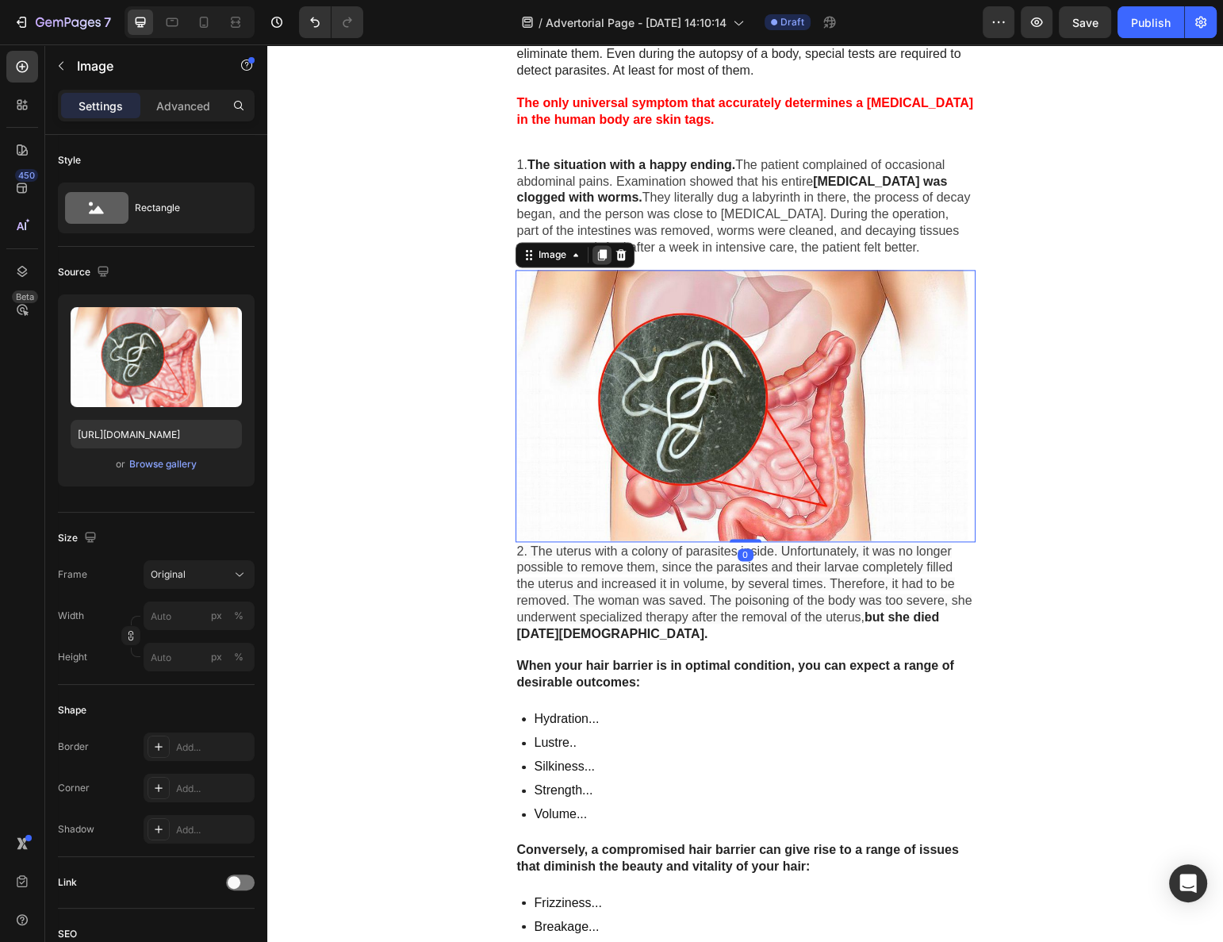
click at [597, 250] on icon at bounding box center [601, 255] width 9 height 11
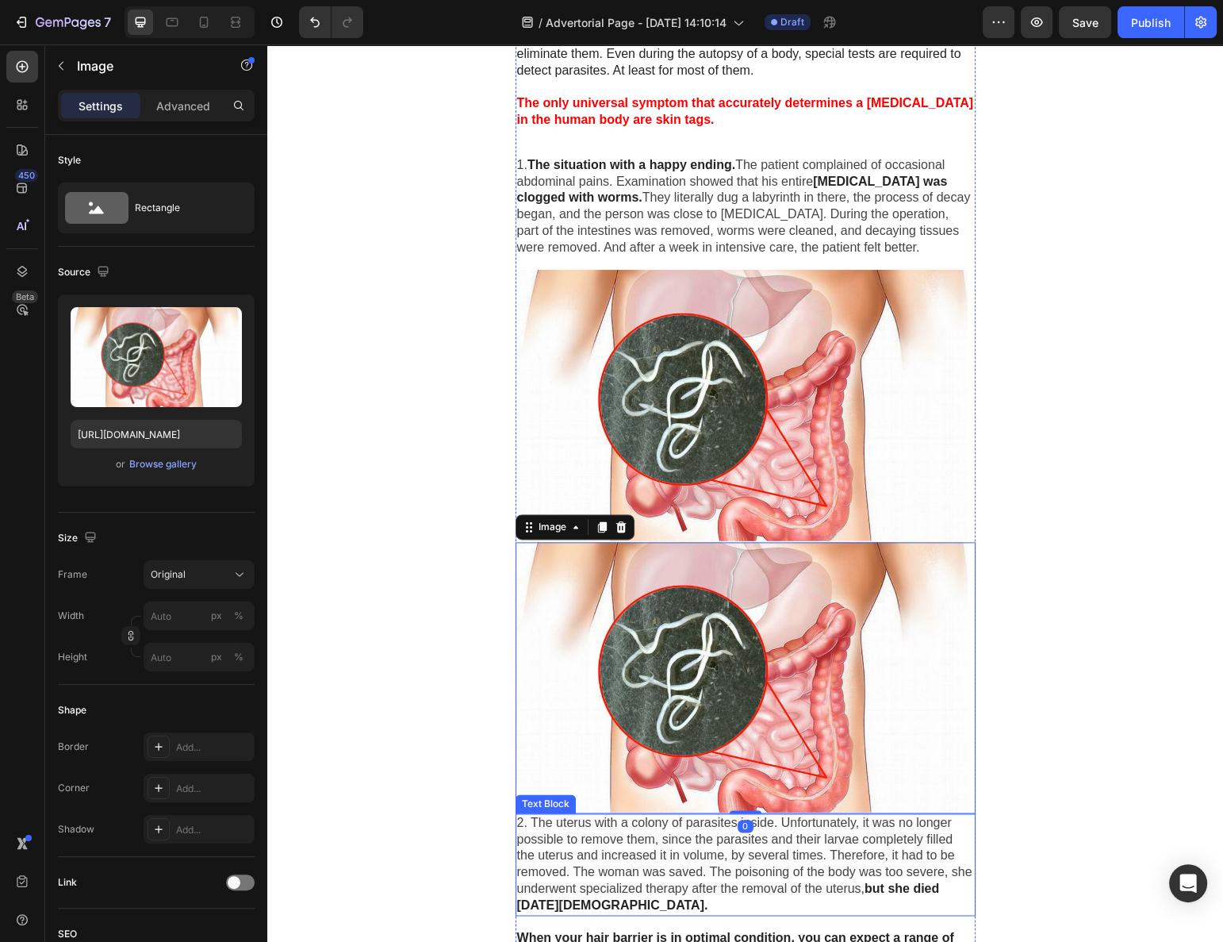
click at [581, 835] on span "2. The uterus with a colony of parasites inside. Unfortunately, it was no longe…" at bounding box center [744, 855] width 455 height 79
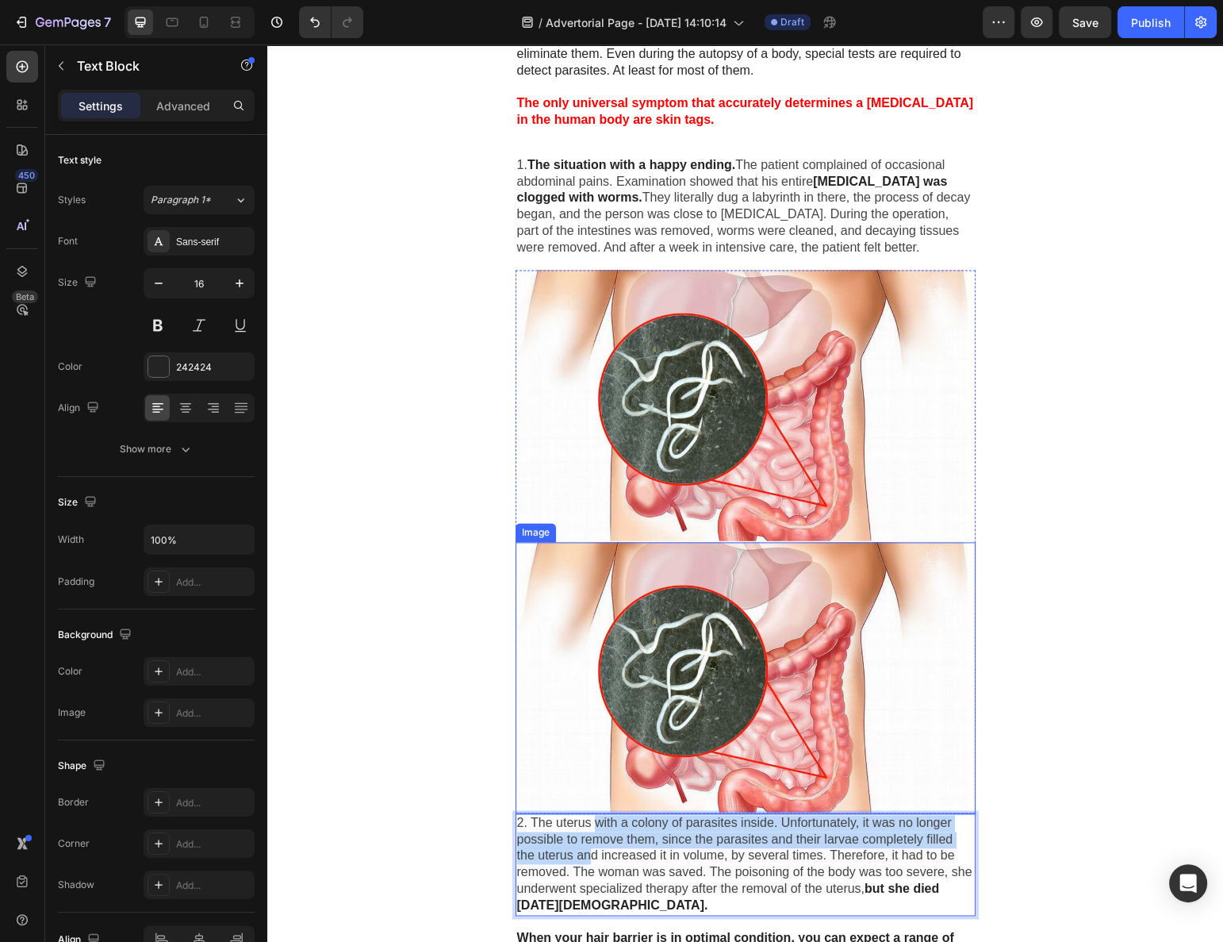
drag, startPoint x: 596, startPoint y: 701, endPoint x: 587, endPoint y: 547, distance: 153.4
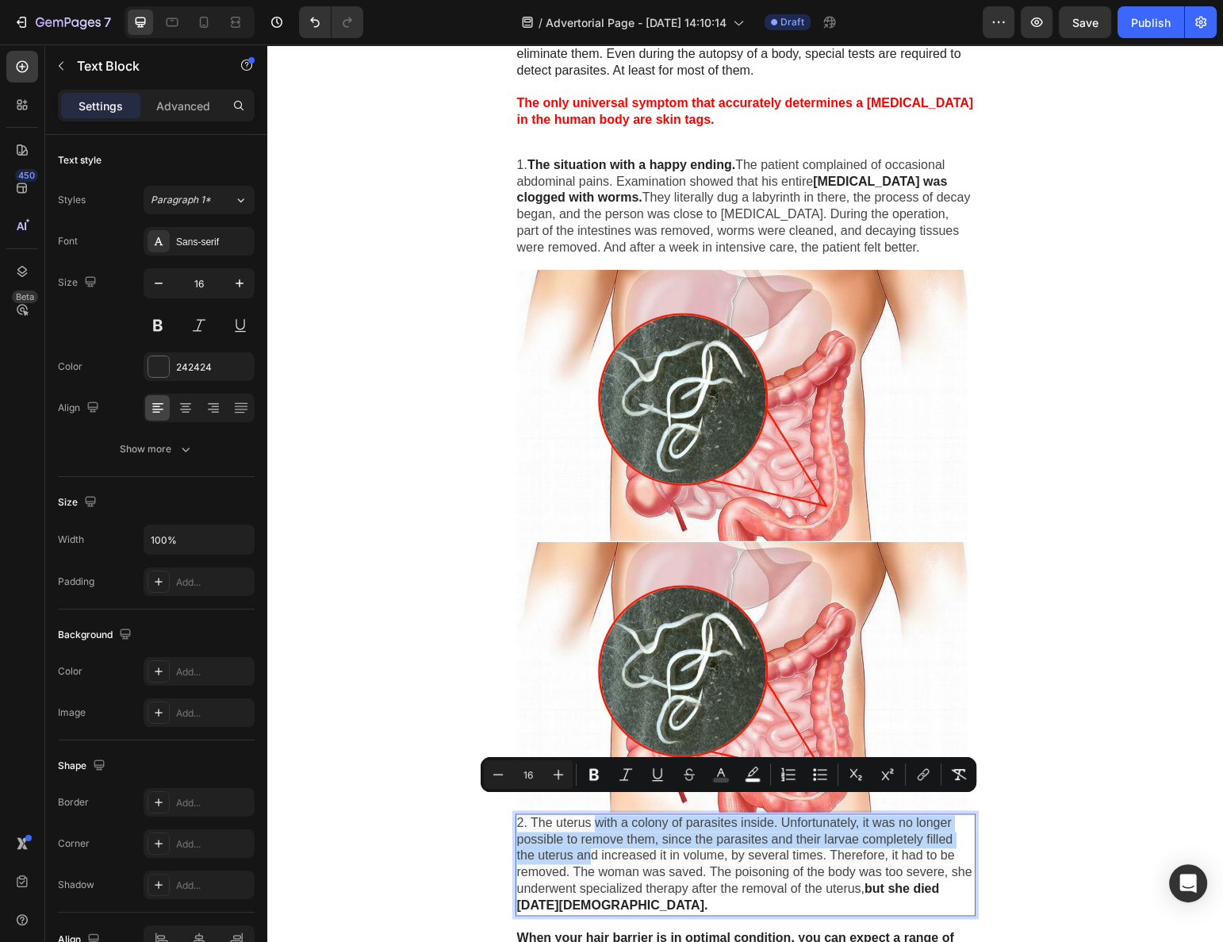
click at [547, 840] on span "2. The uterus with a colony of parasites inside. Unfortunately, it was no longe…" at bounding box center [744, 855] width 455 height 79
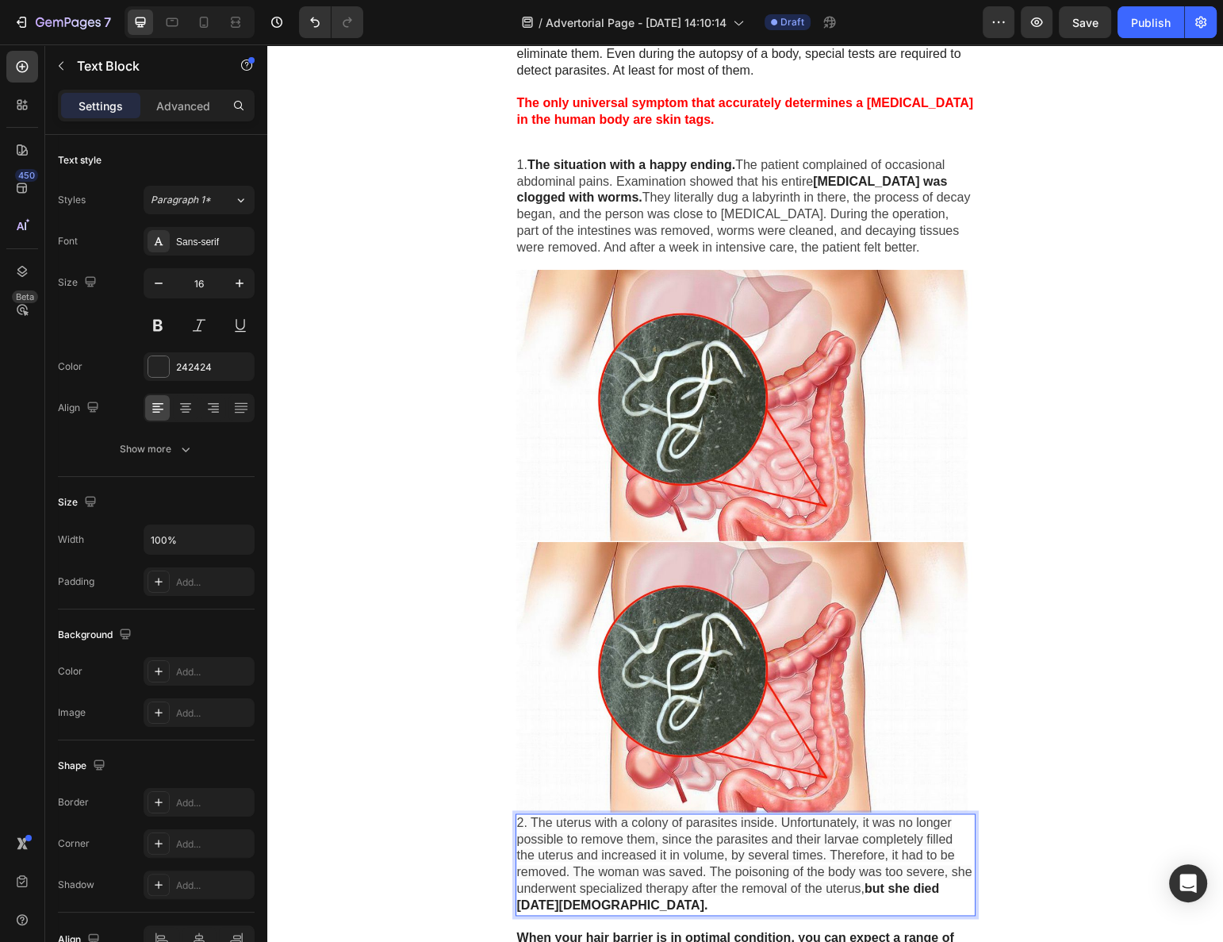
click at [537, 824] on span "2. The uterus with a colony of parasites inside. Unfortunately, it was no longe…" at bounding box center [744, 855] width 455 height 79
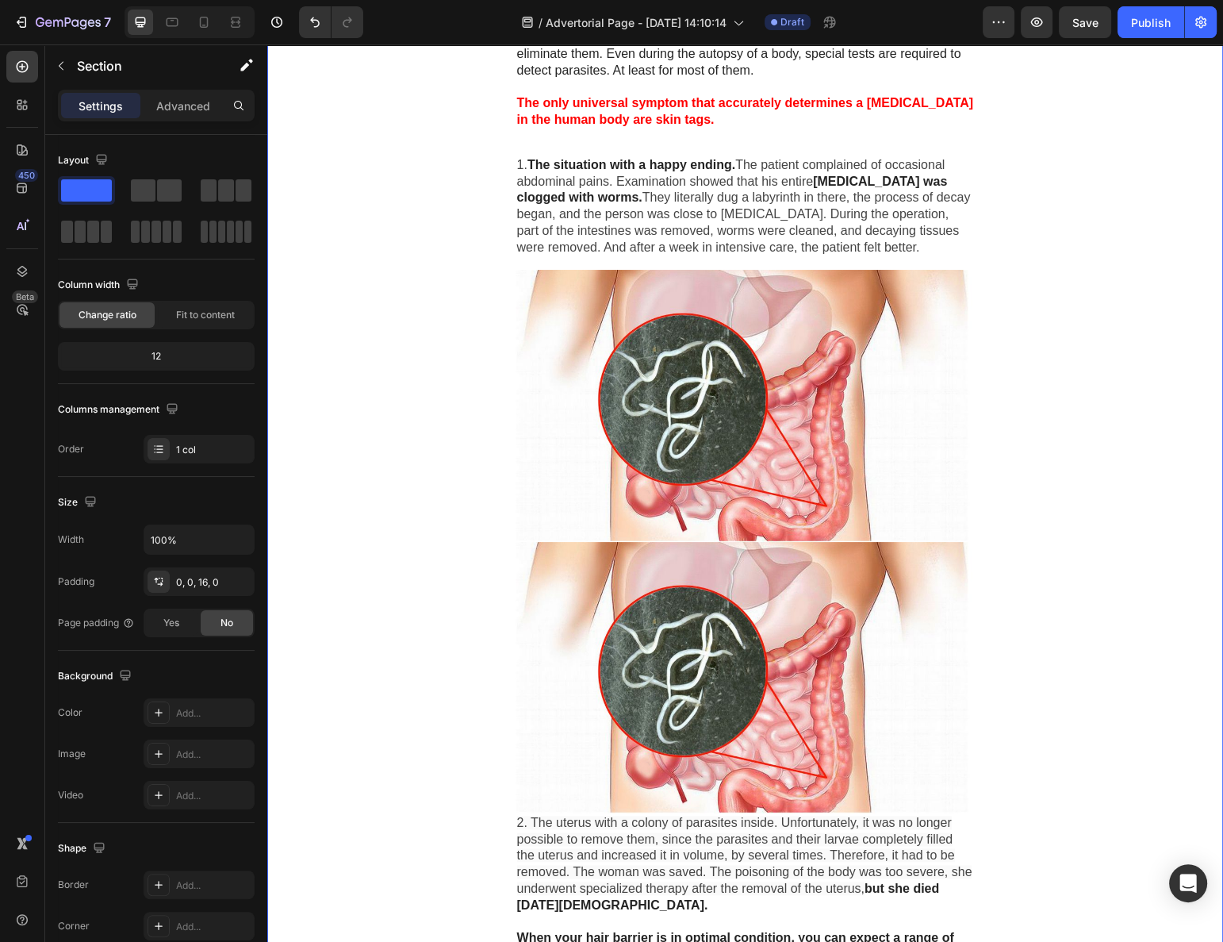
click at [551, 839] on span "2. The uterus with a colony of parasites inside. Unfortunately, it was no longe…" at bounding box center [744, 855] width 455 height 79
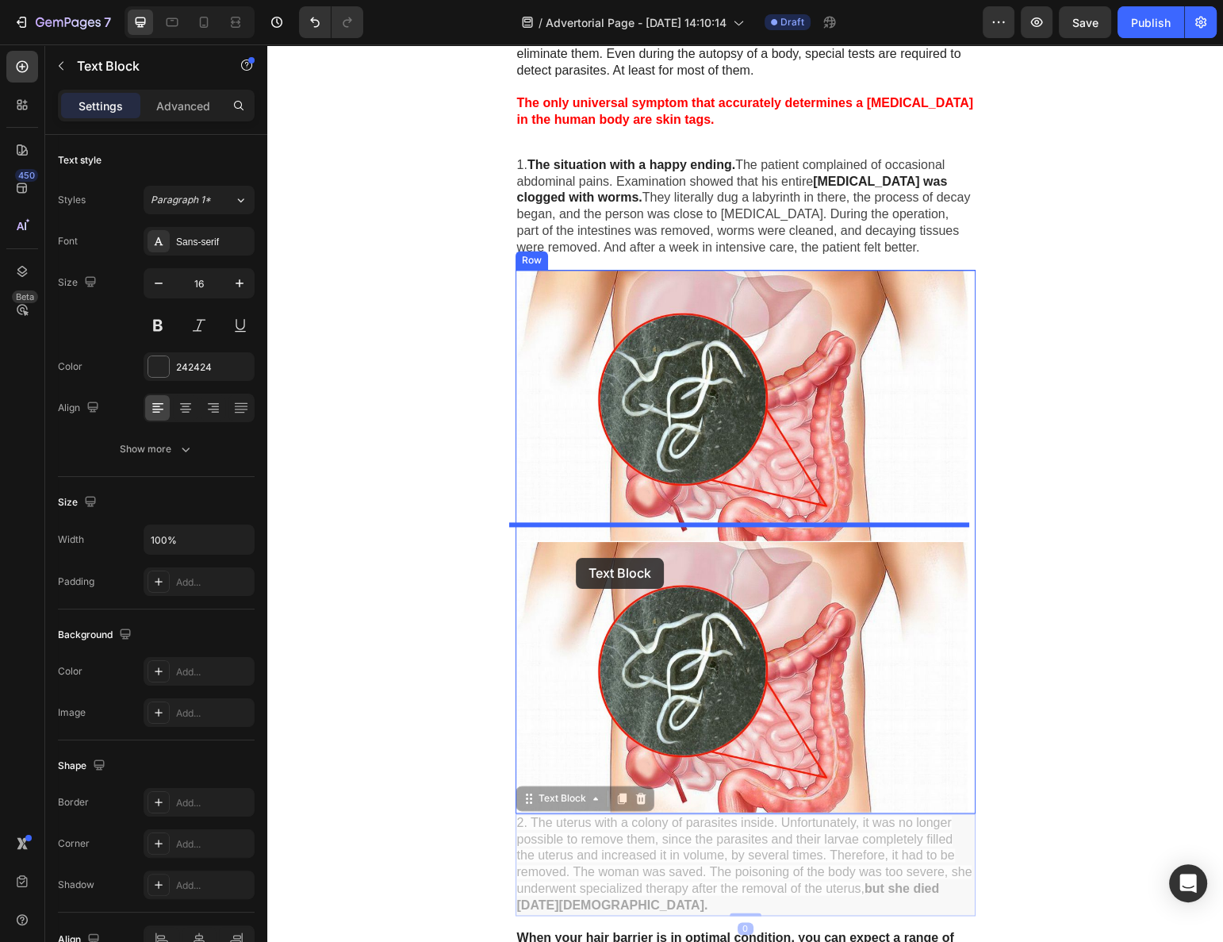
drag, startPoint x: 525, startPoint y: 782, endPoint x: 575, endPoint y: 557, distance: 230.8
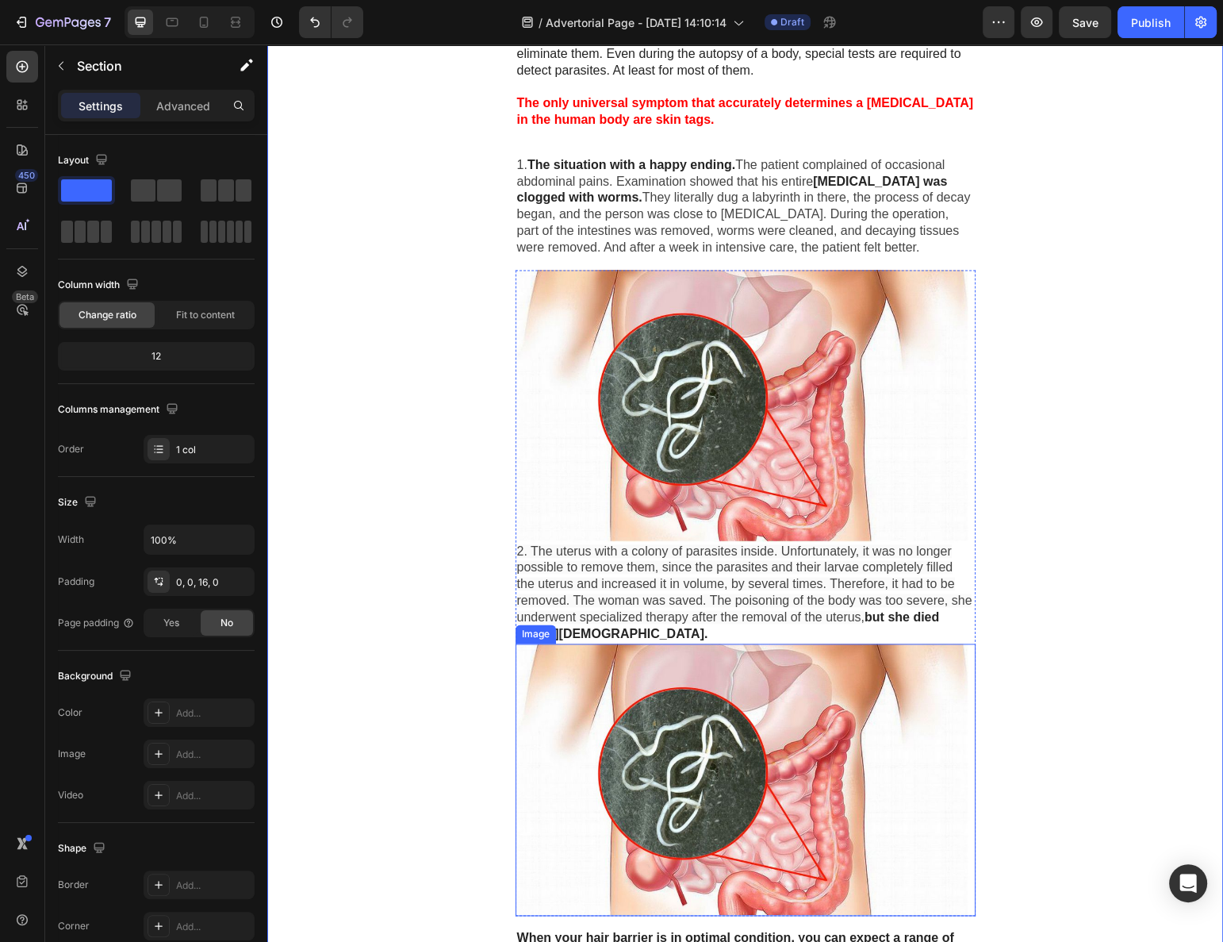
click at [597, 598] on span "2. The uterus with a colony of parasites inside. Unfortunately, it was no longe…" at bounding box center [744, 583] width 455 height 79
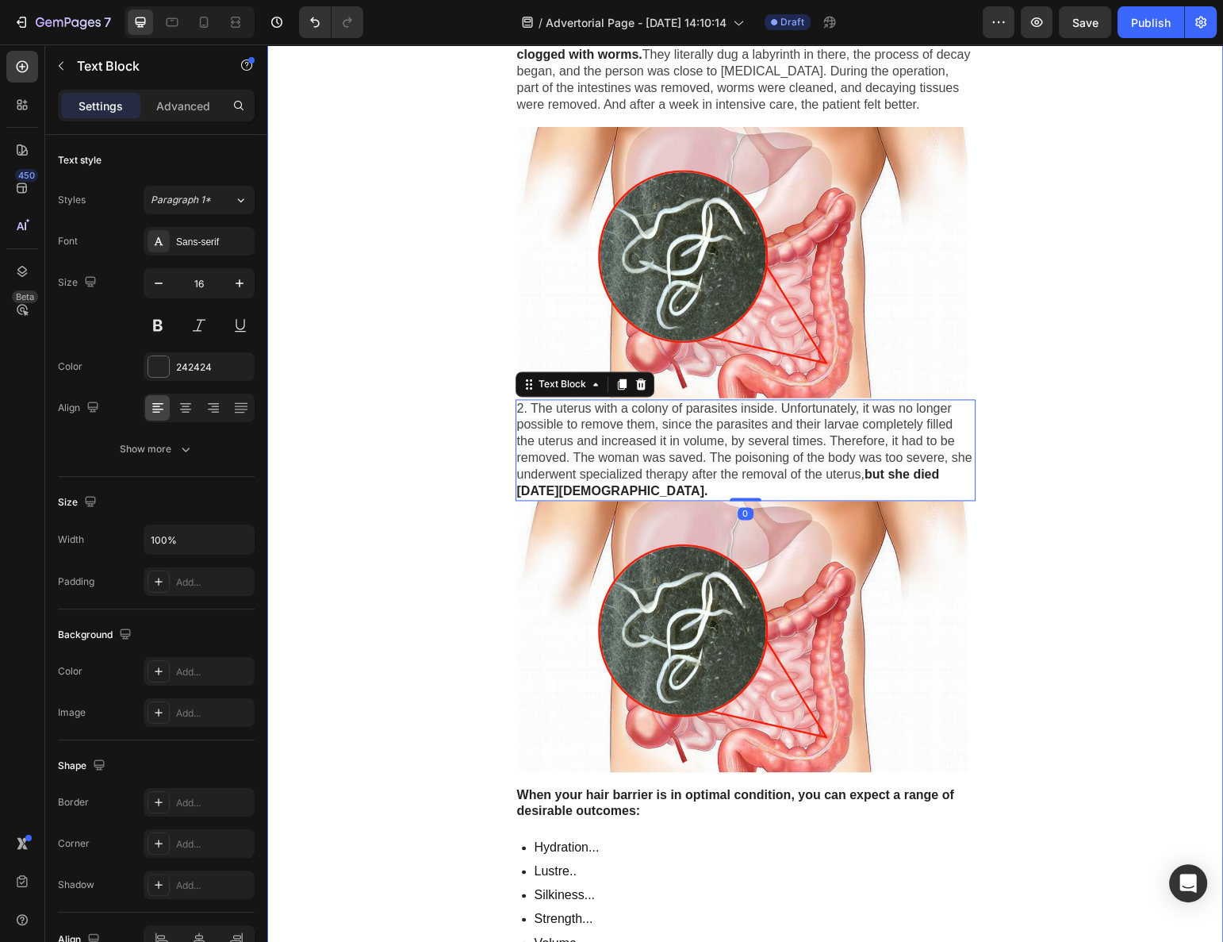
scroll to position [2549, 0]
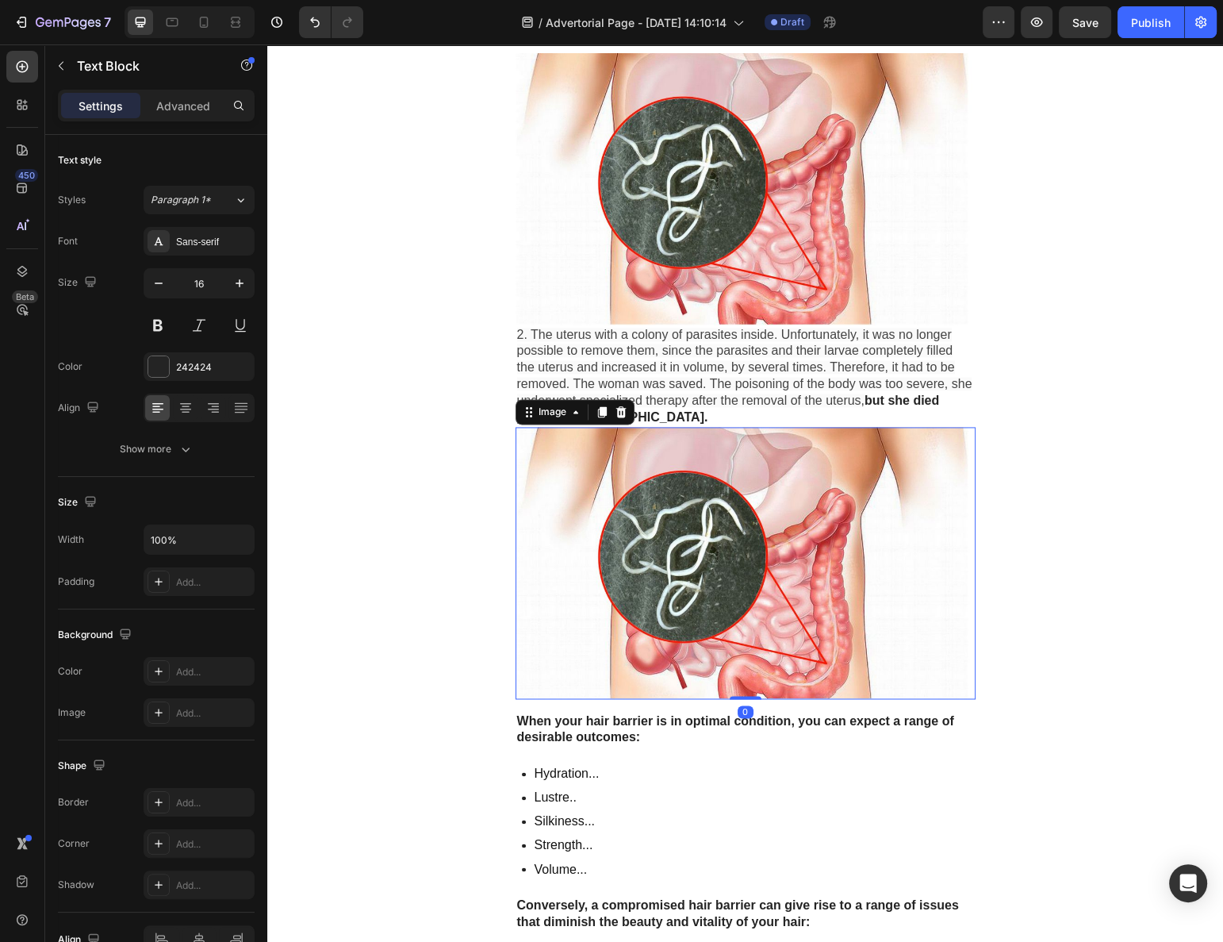
click at [605, 583] on img at bounding box center [746, 562] width 460 height 271
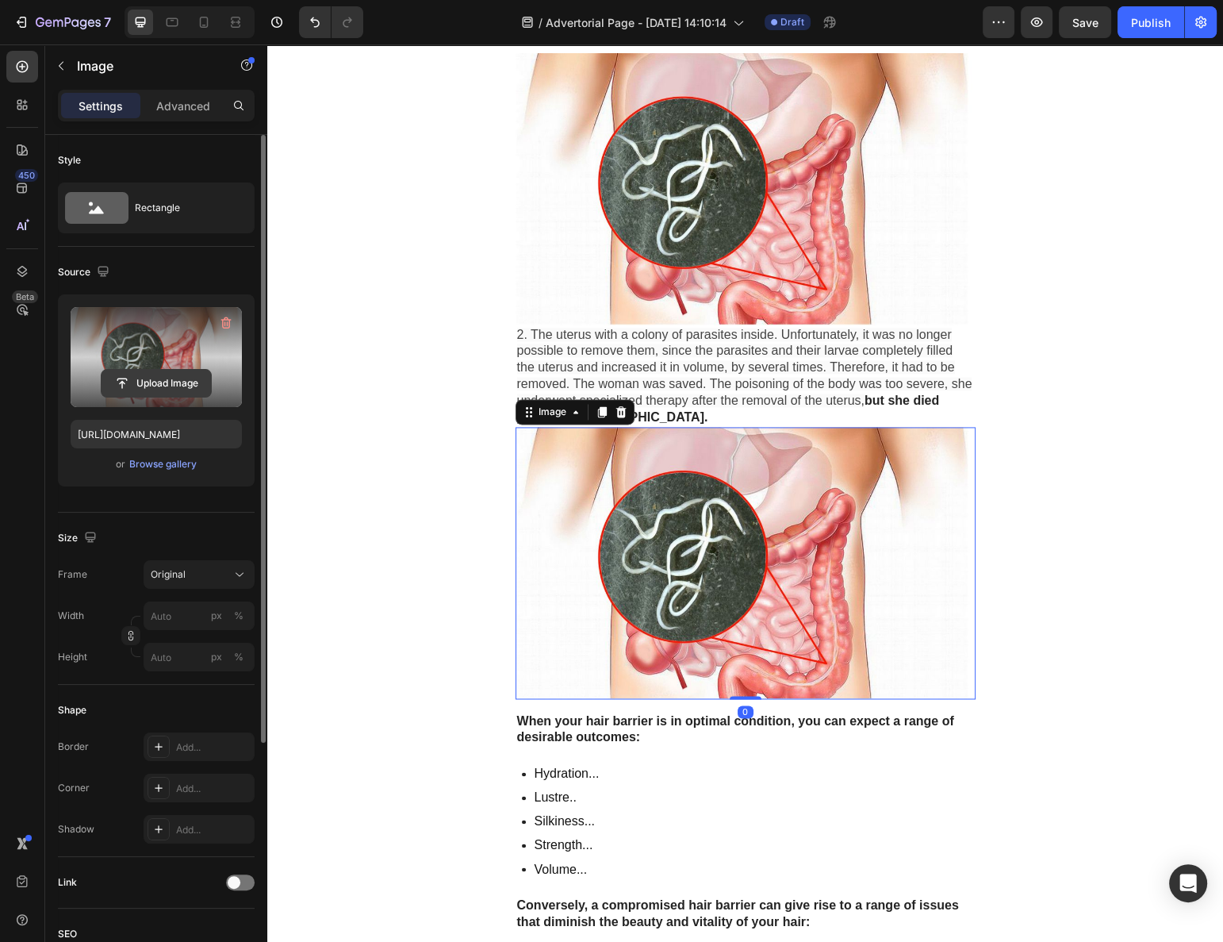
click at [169, 380] on input "file" at bounding box center [156, 383] width 109 height 27
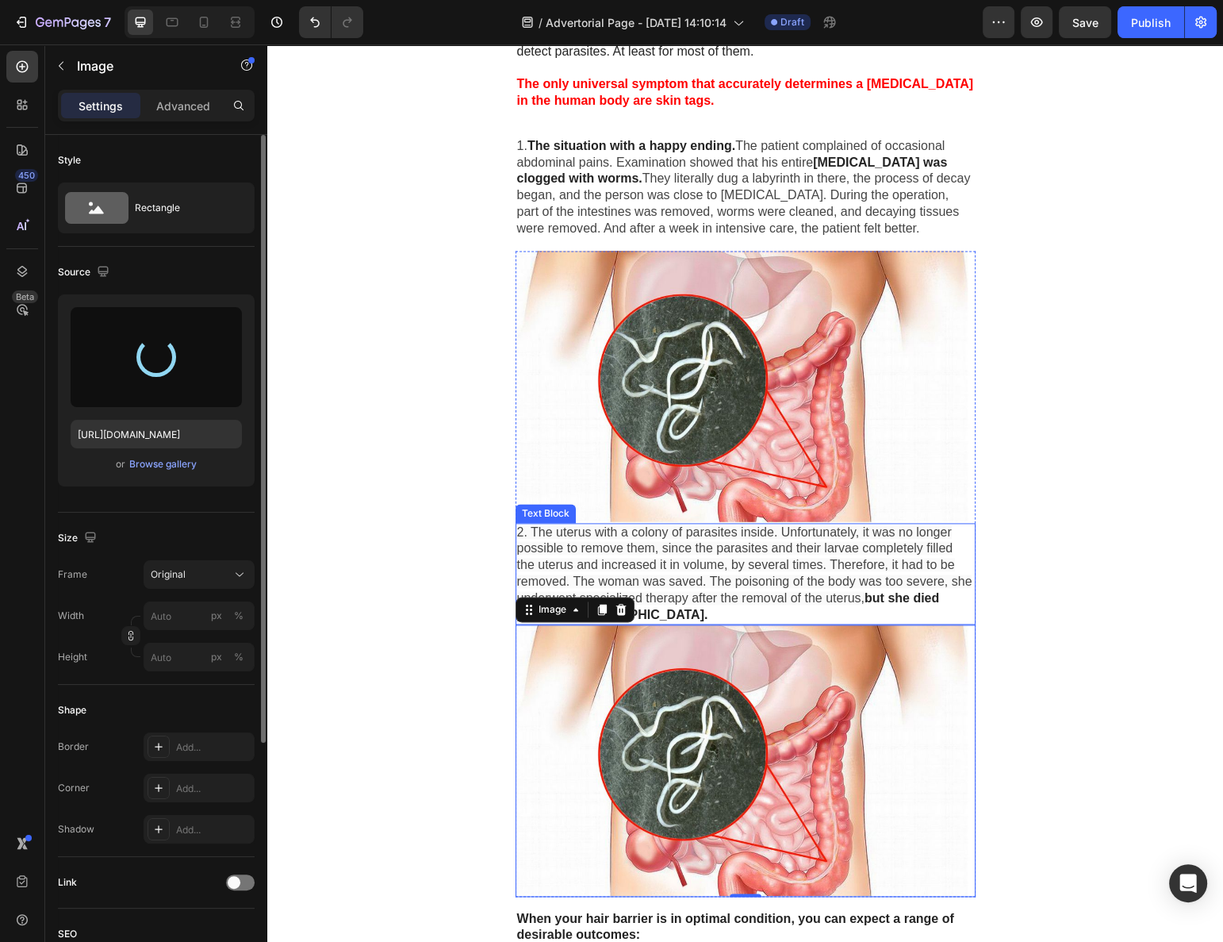
scroll to position [2405, 0]
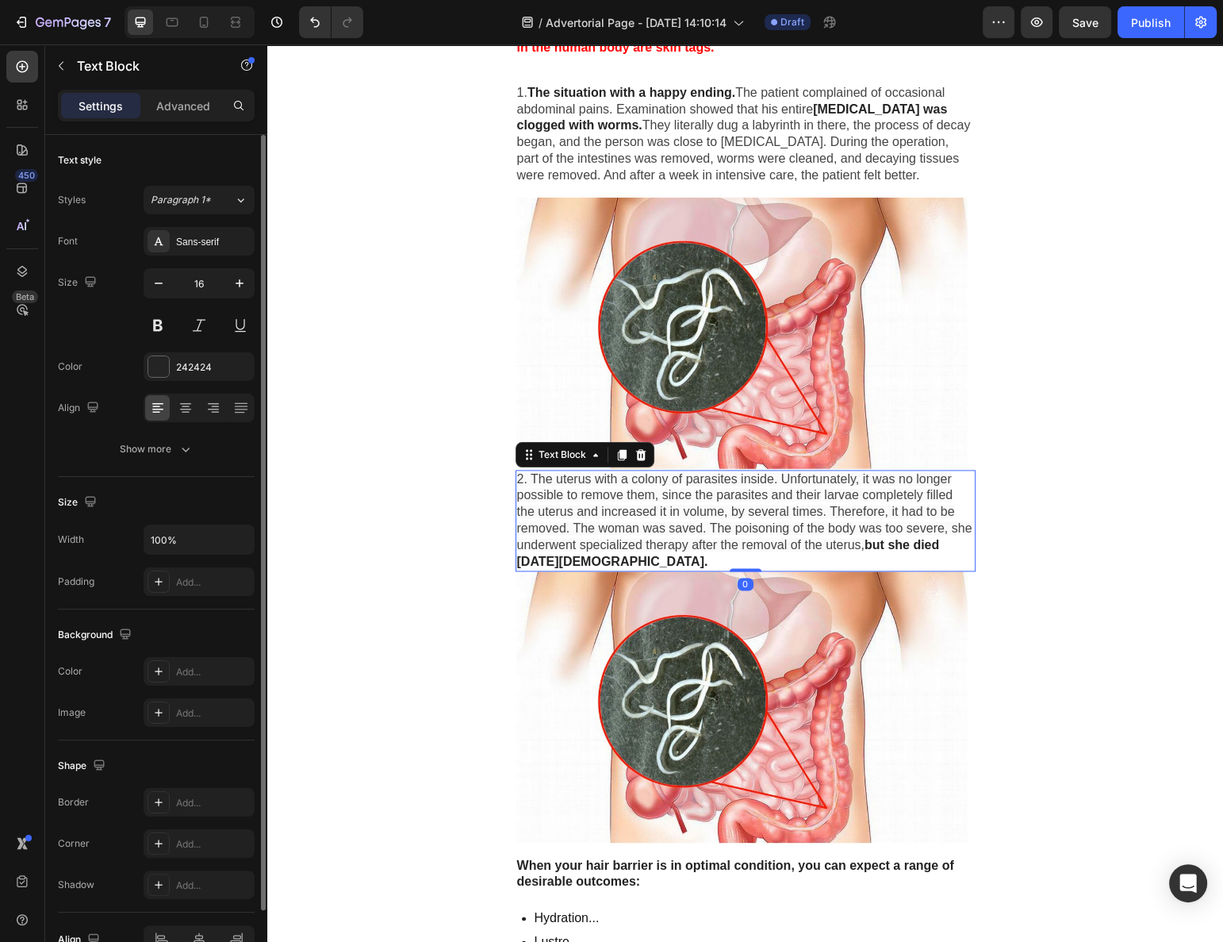
click at [678, 484] on span "2. The uterus with a colony of parasites inside. Unfortunately, it was no longe…" at bounding box center [744, 511] width 455 height 79
click at [612, 445] on div at bounding box center [621, 454] width 19 height 19
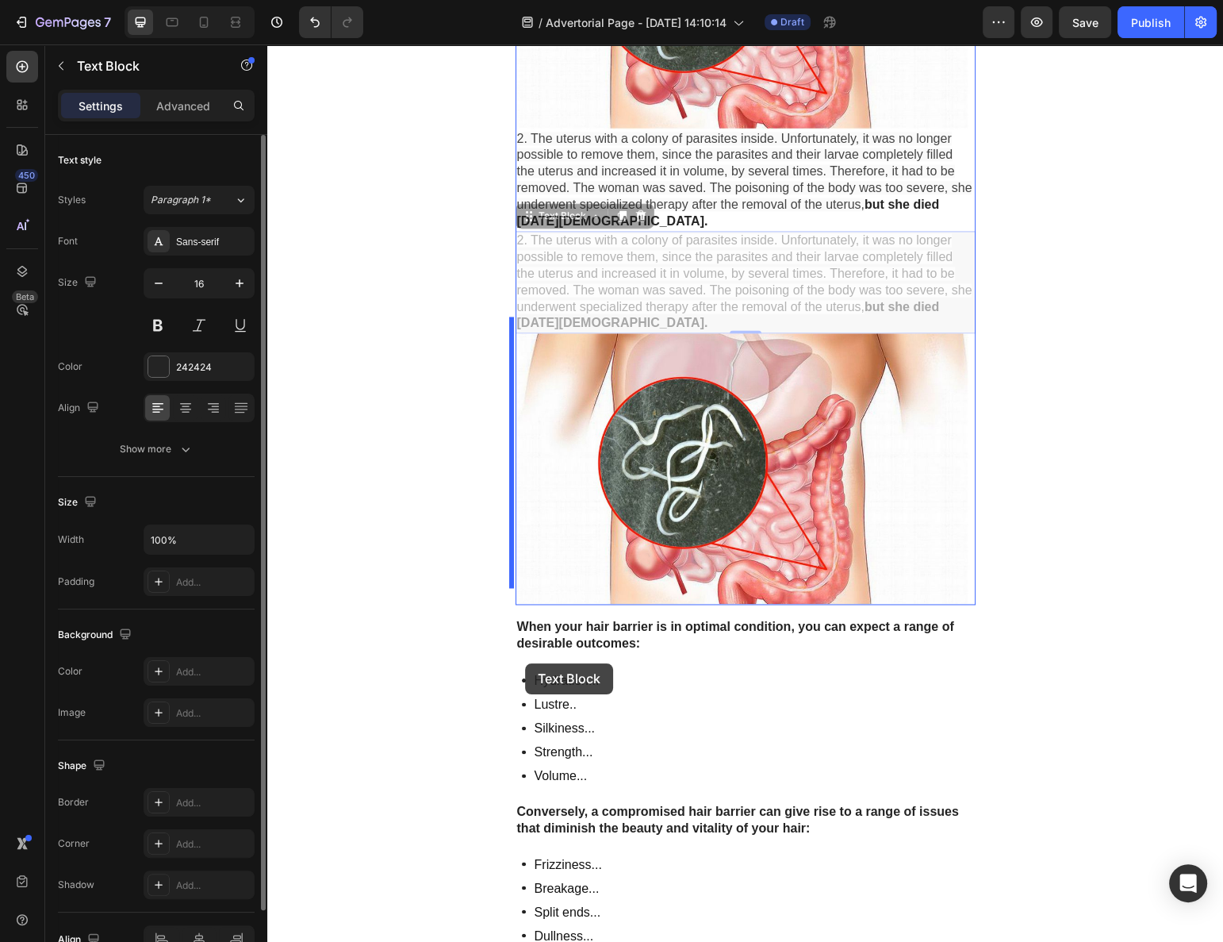
scroll to position [2766, 0]
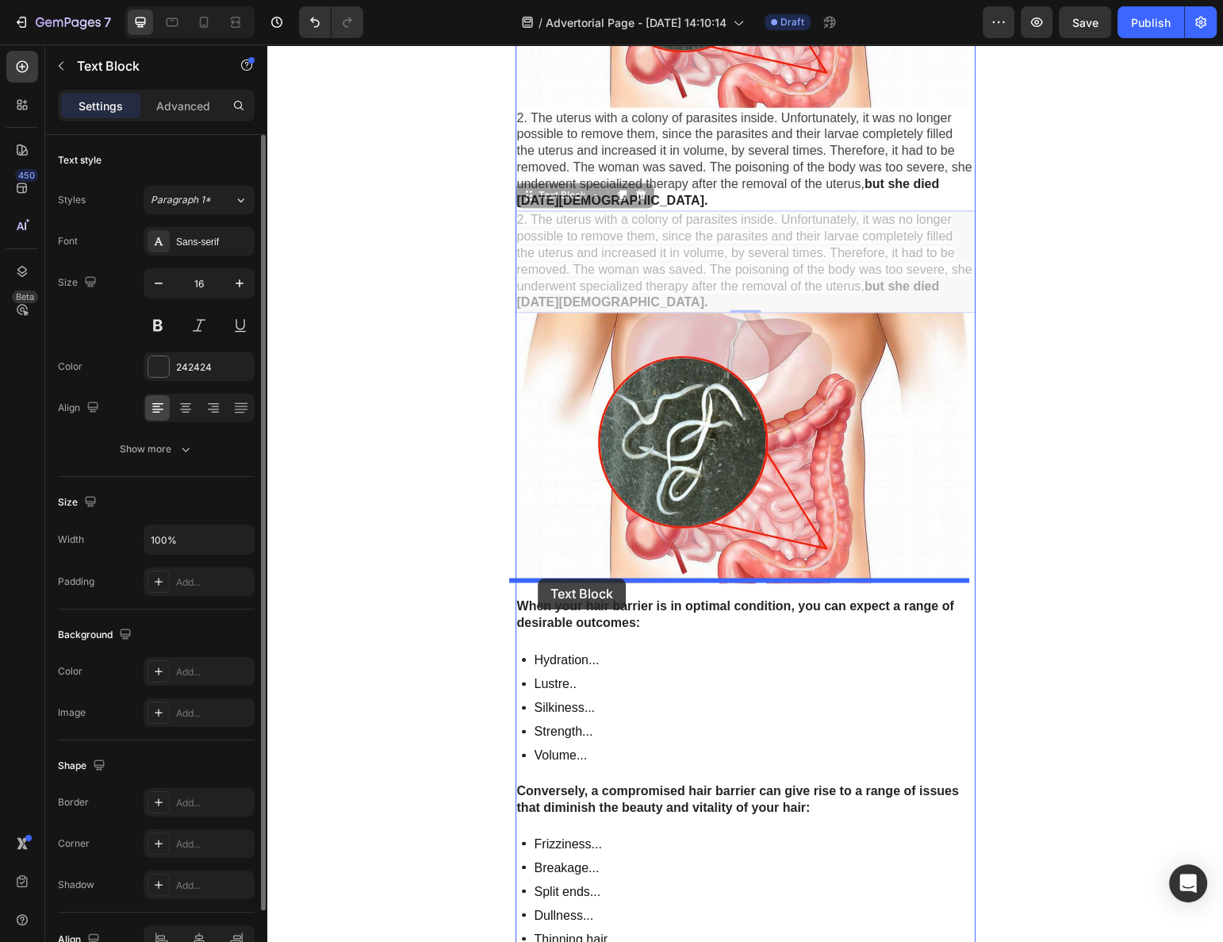
drag, startPoint x: 521, startPoint y: 541, endPoint x: 538, endPoint y: 578, distance: 40.8
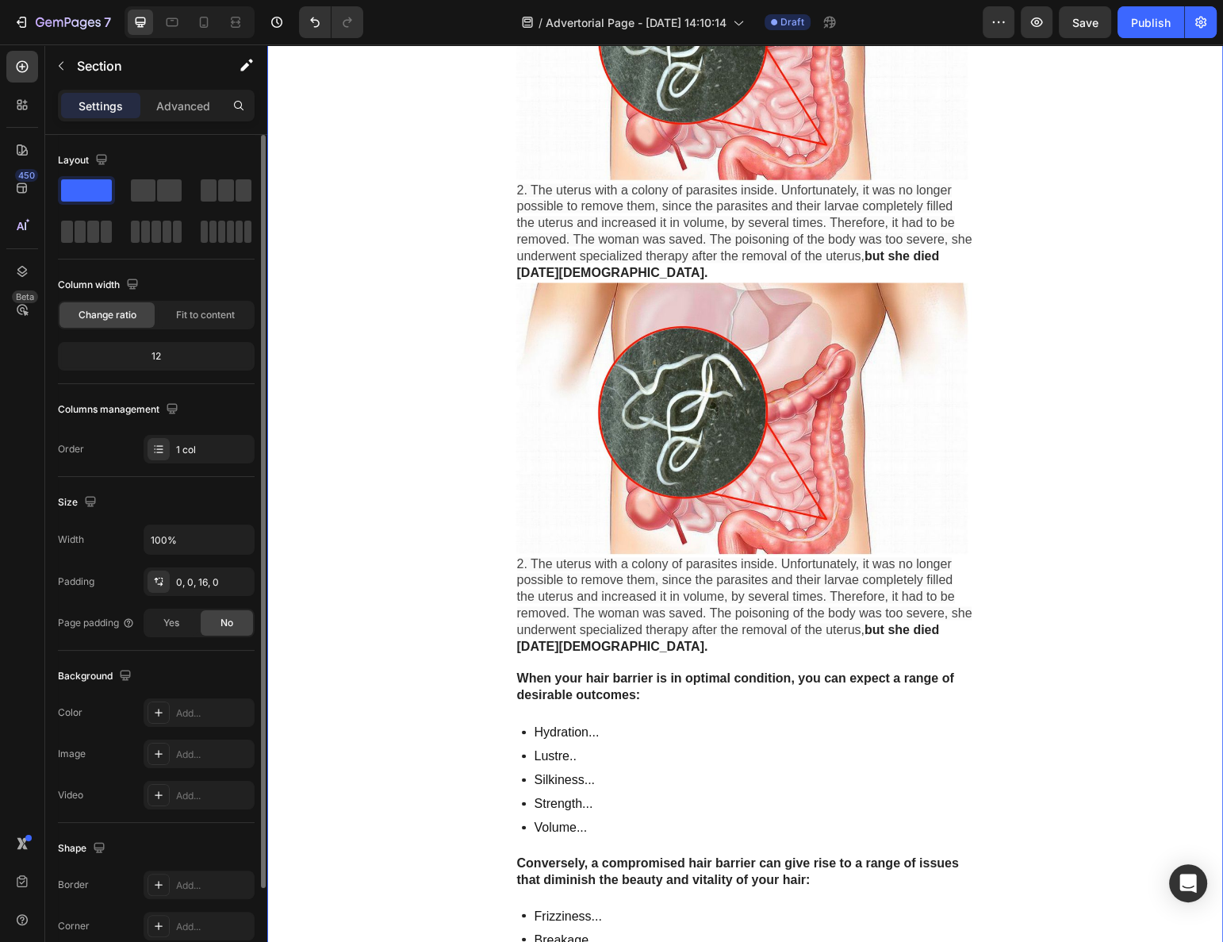
click at [740, 422] on img at bounding box center [746, 417] width 460 height 271
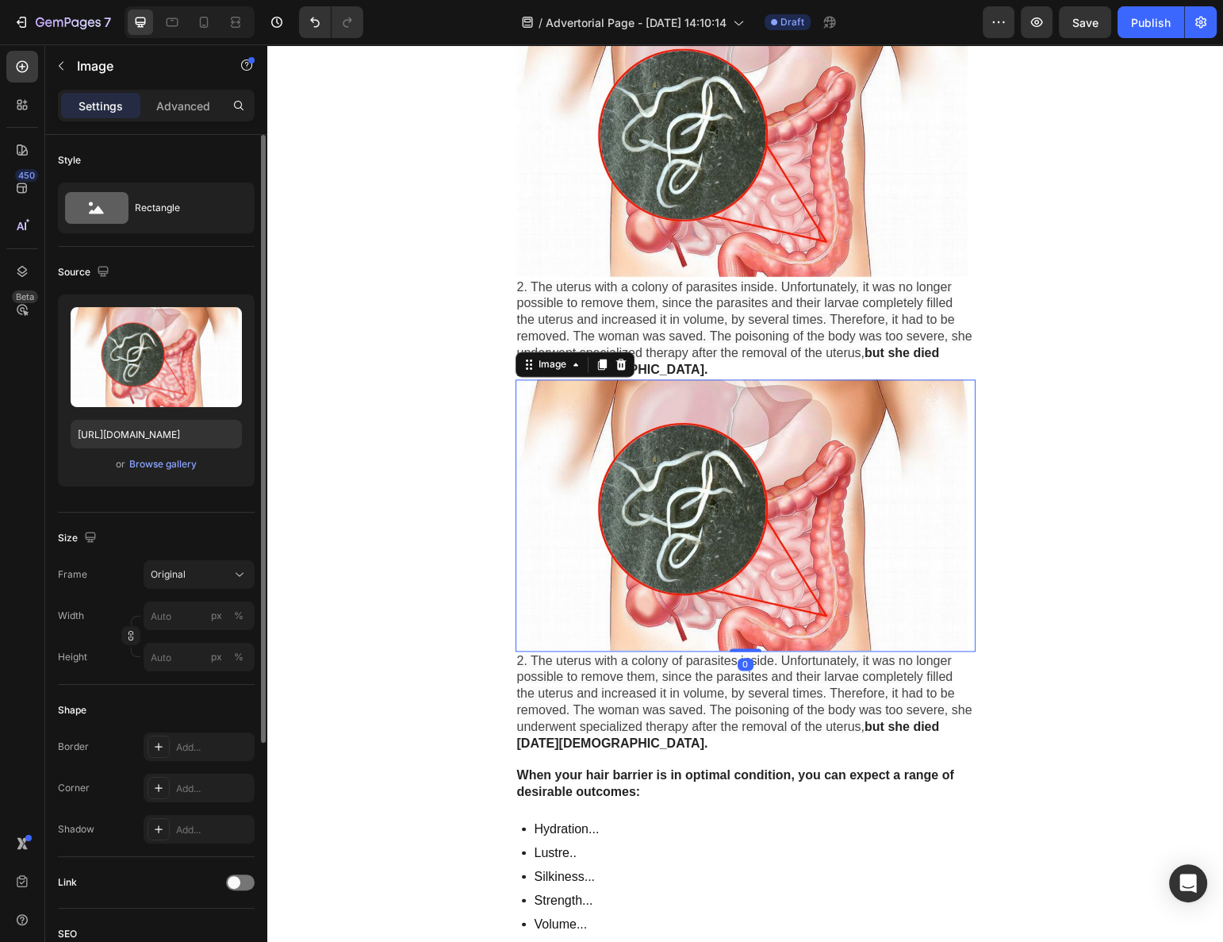
scroll to position [2477, 0]
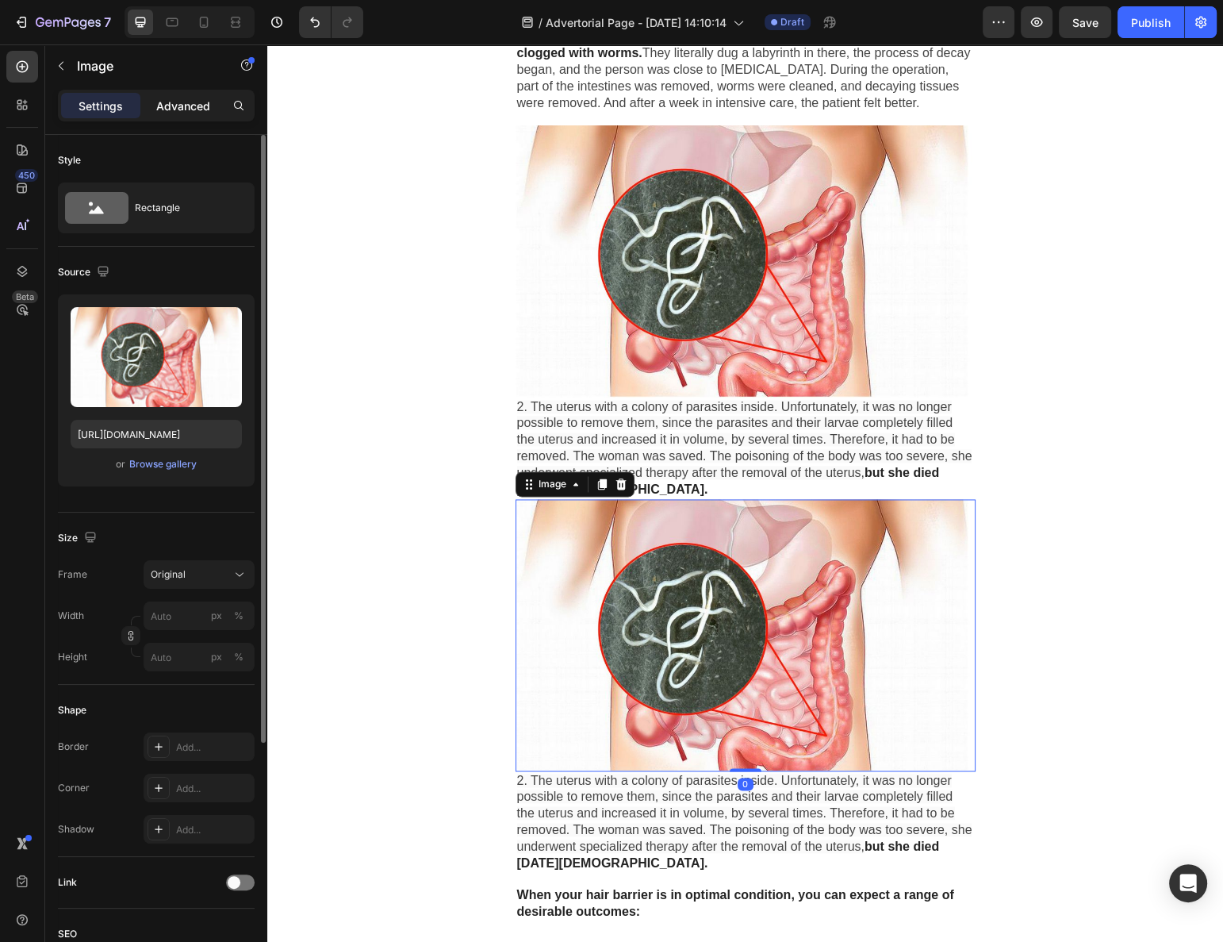
click at [169, 104] on p "Advanced" at bounding box center [183, 106] width 54 height 17
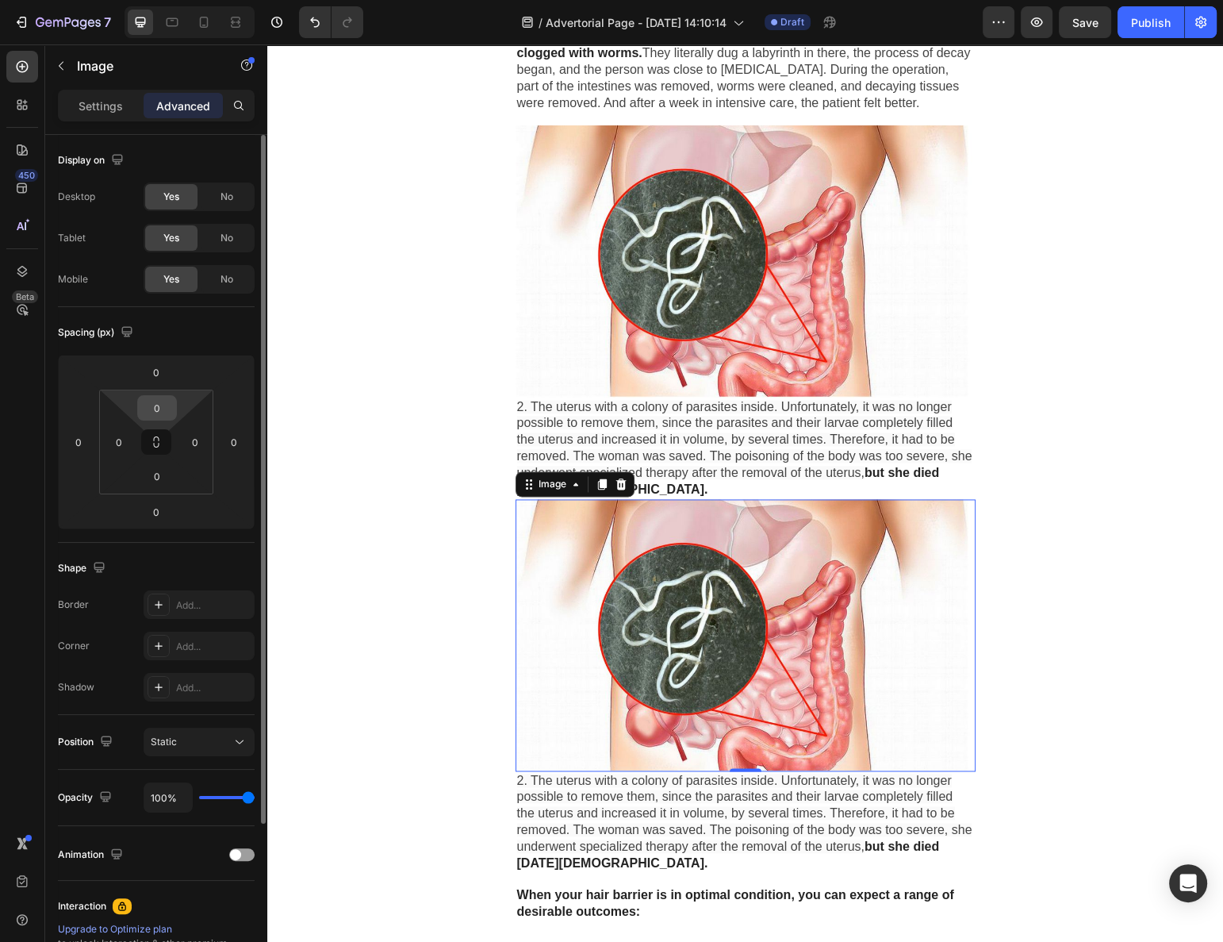
click at [157, 409] on input "0" at bounding box center [157, 408] width 32 height 24
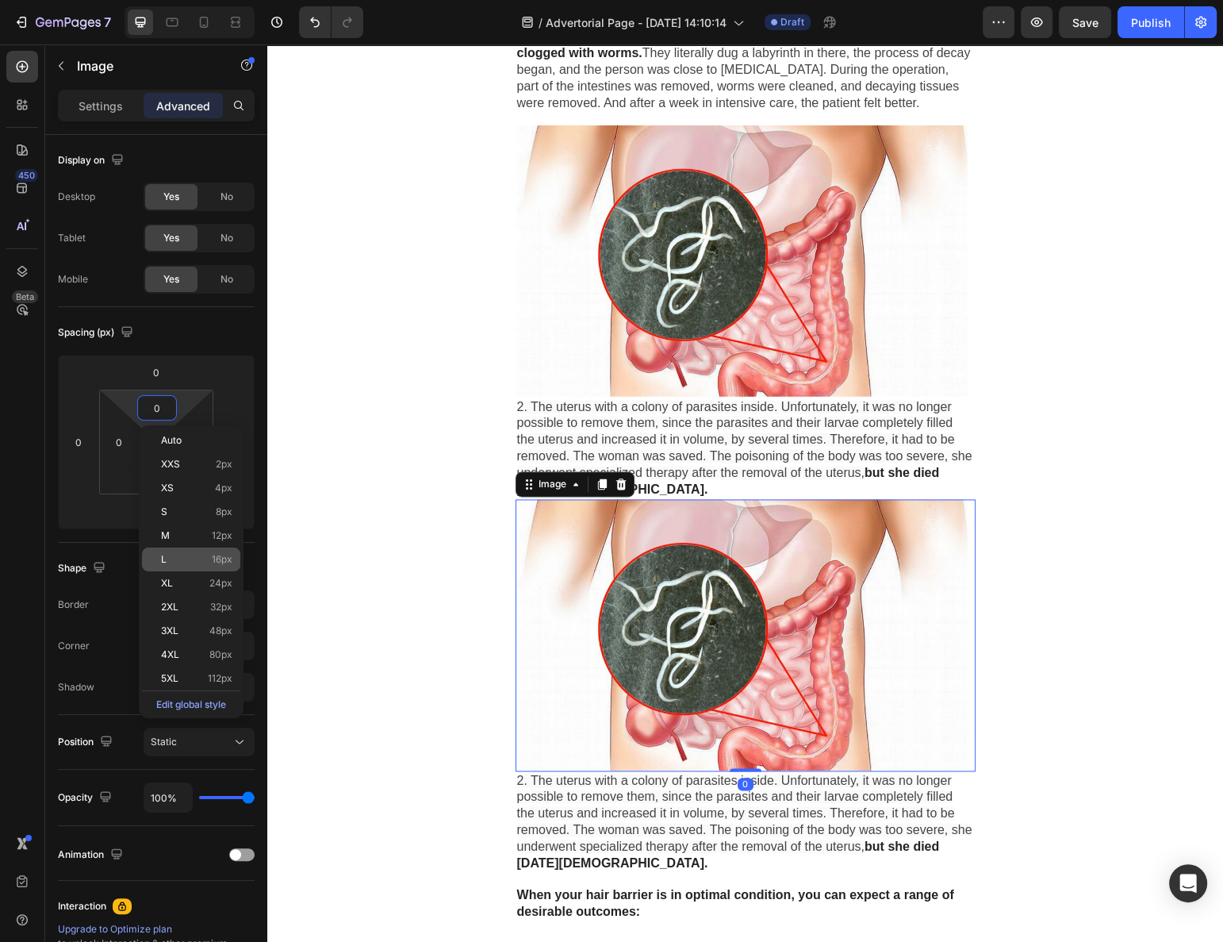
click at [181, 557] on p "L 16px" at bounding box center [196, 559] width 71 height 11
type input "16"
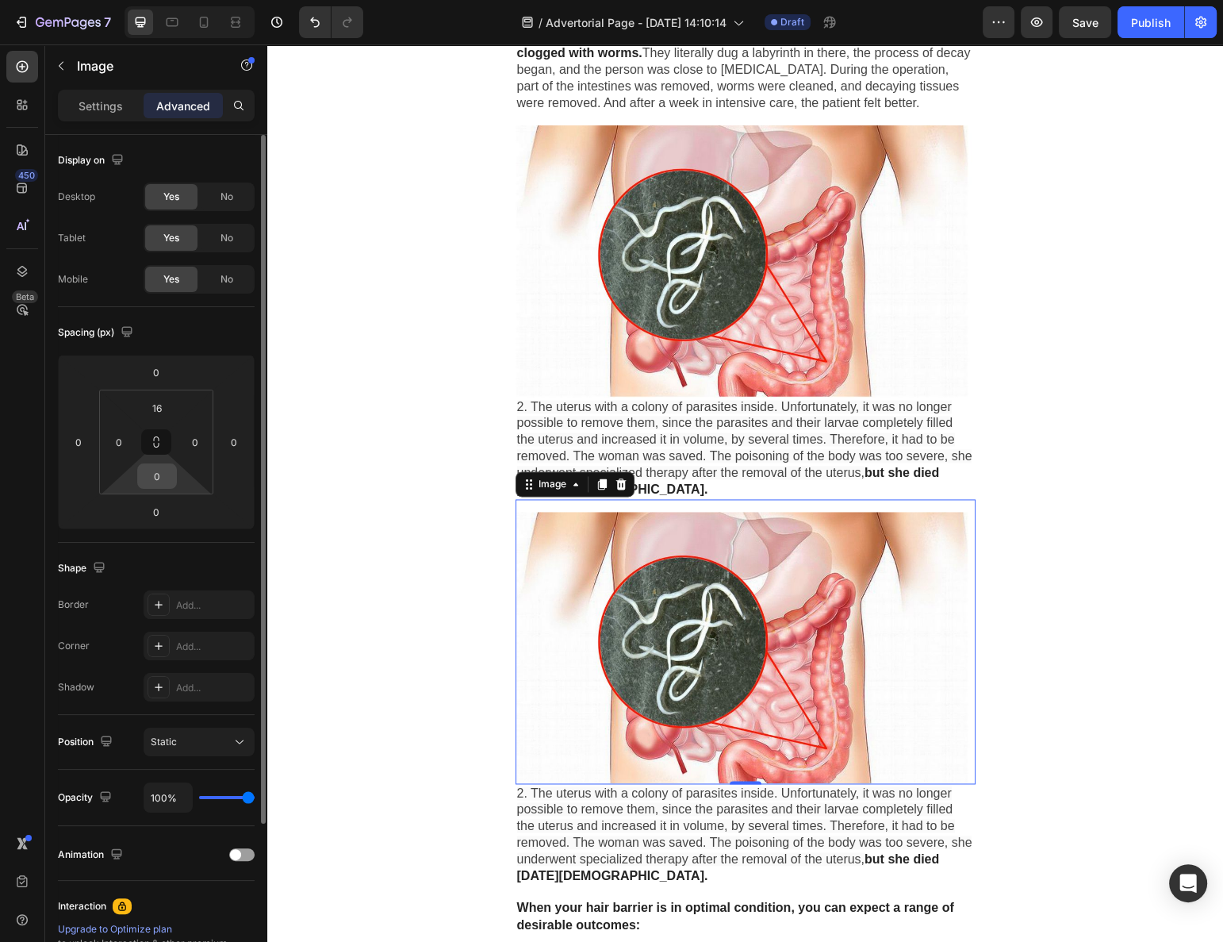
click at [153, 483] on input "0" at bounding box center [157, 476] width 32 height 24
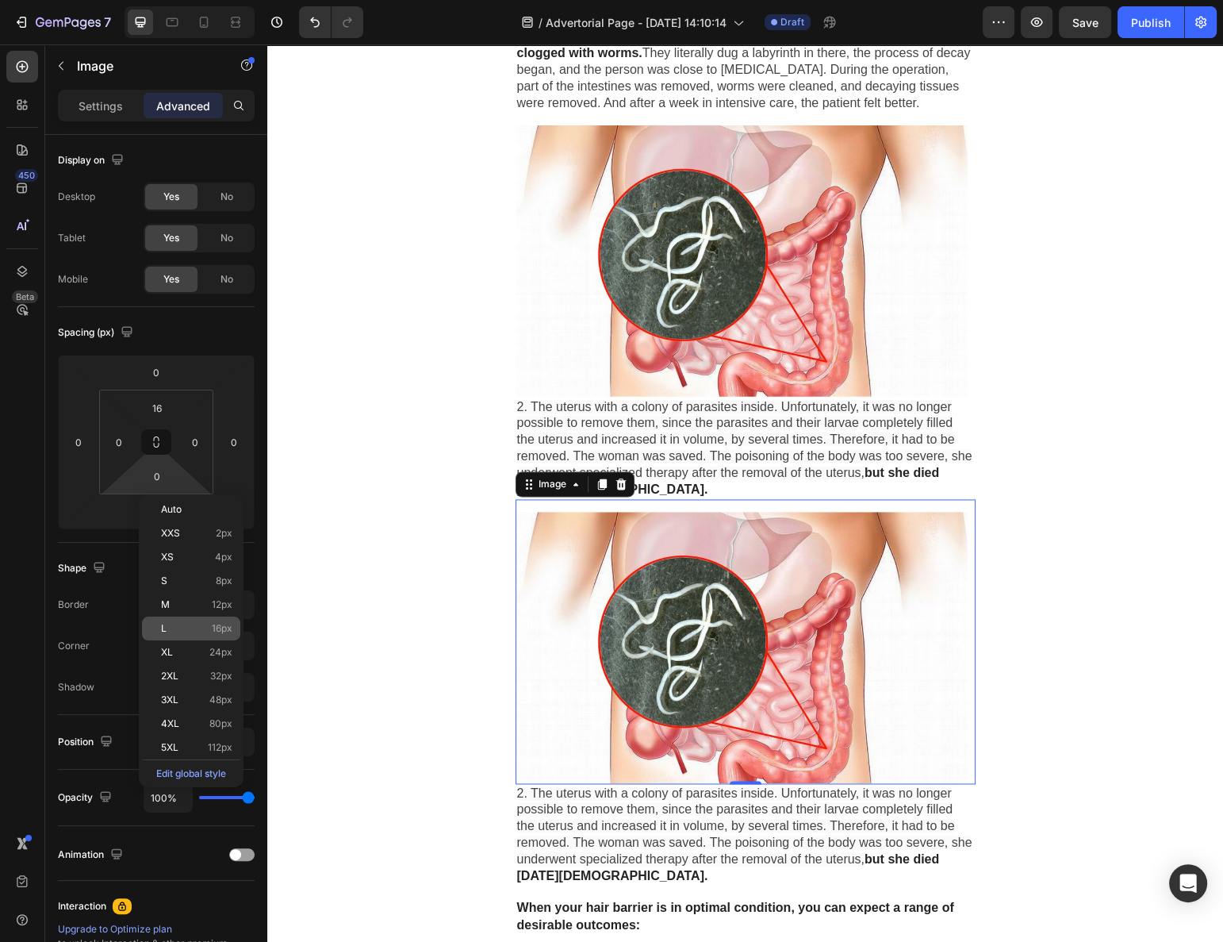
click at [190, 625] on p "L 16px" at bounding box center [196, 628] width 71 height 11
type input "16"
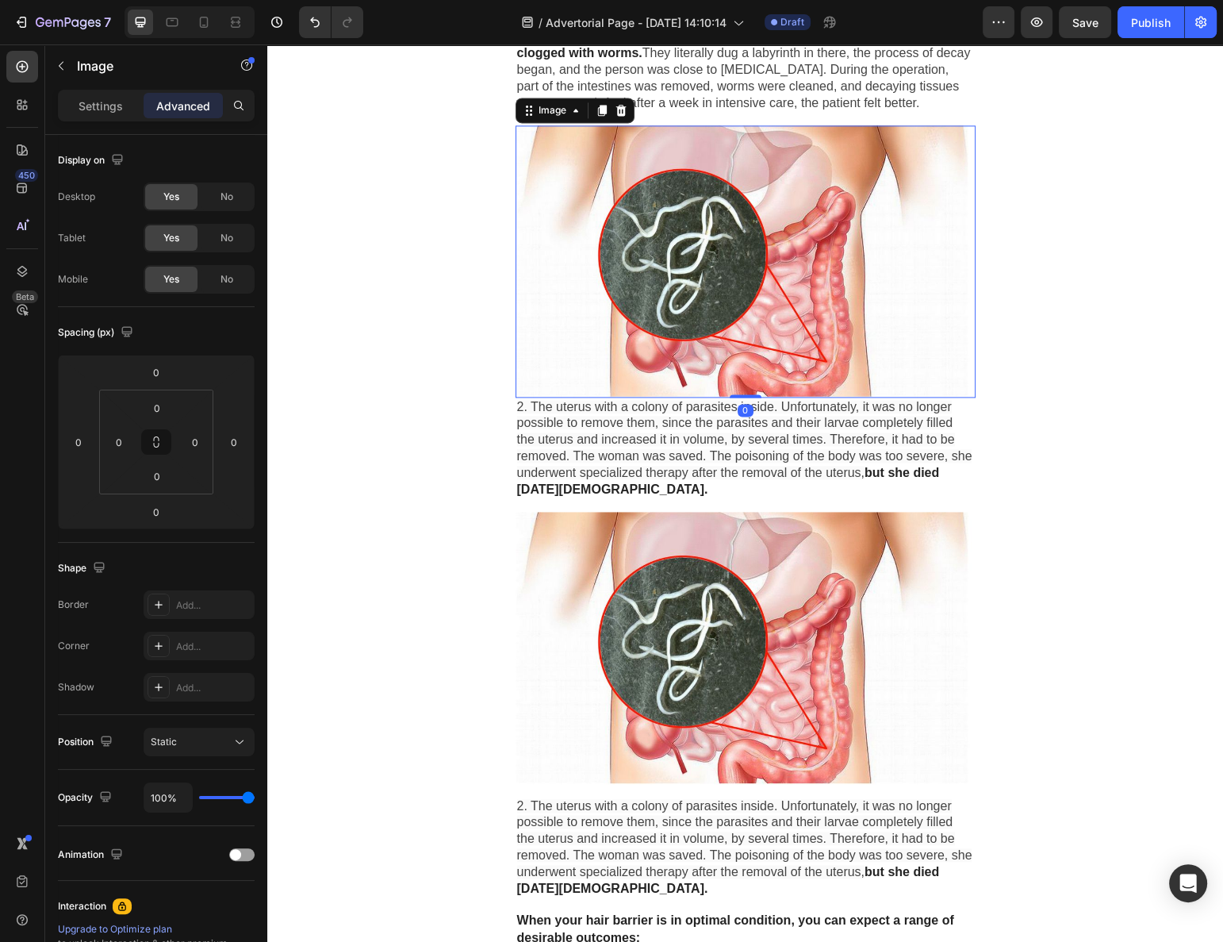
click at [742, 262] on img at bounding box center [746, 260] width 460 height 271
click at [167, 0] on html "7 Version history / Advertorial Page - [DATE] 14:10:14 Draft Preview Save Publi…" at bounding box center [611, 0] width 1223 height 0
click at [169, 401] on input "0" at bounding box center [157, 408] width 32 height 24
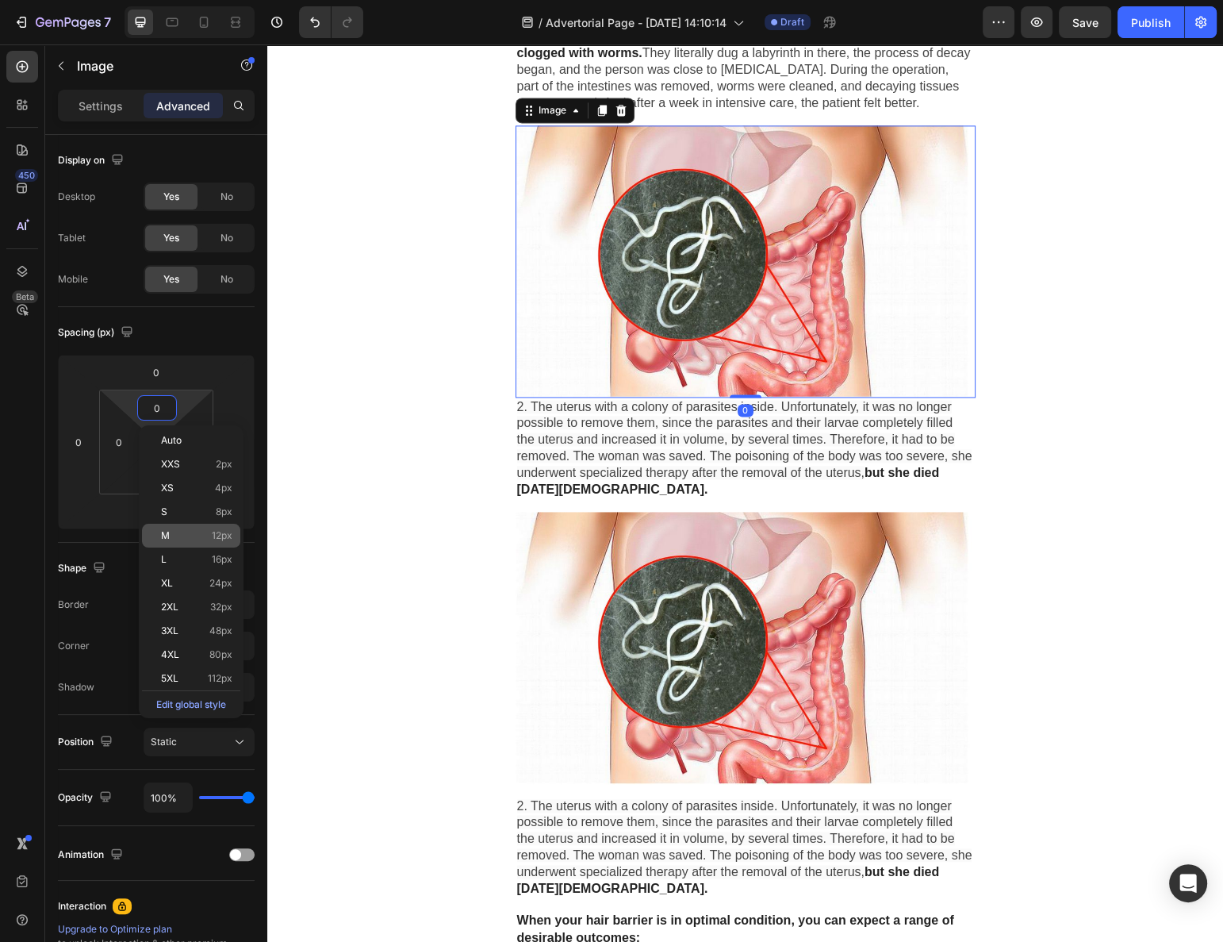
drag, startPoint x: 203, startPoint y: 556, endPoint x: 196, endPoint y: 530, distance: 27.1
click at [203, 556] on p "L 16px" at bounding box center [196, 559] width 71 height 11
type input "16"
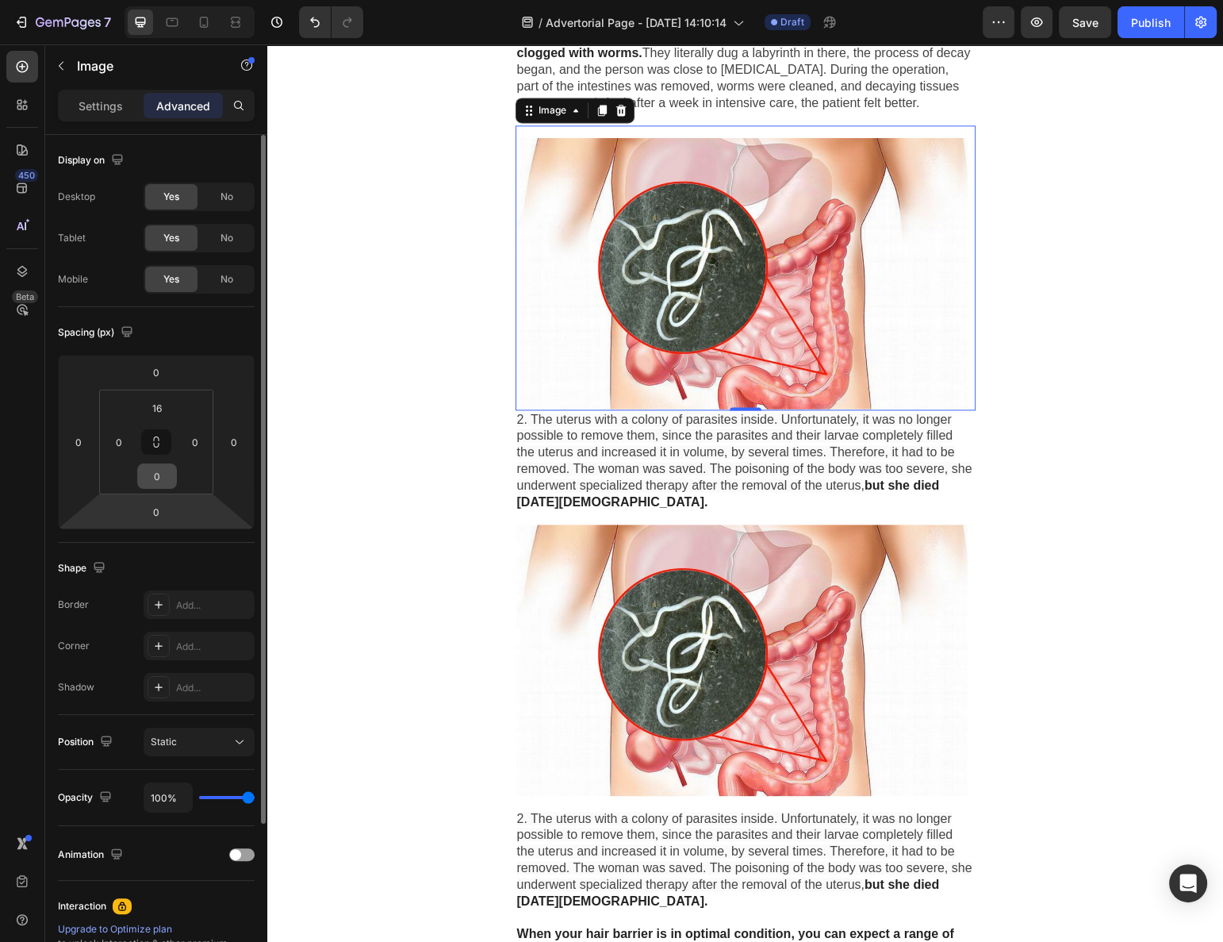
click at [166, 476] on input "0" at bounding box center [157, 476] width 32 height 24
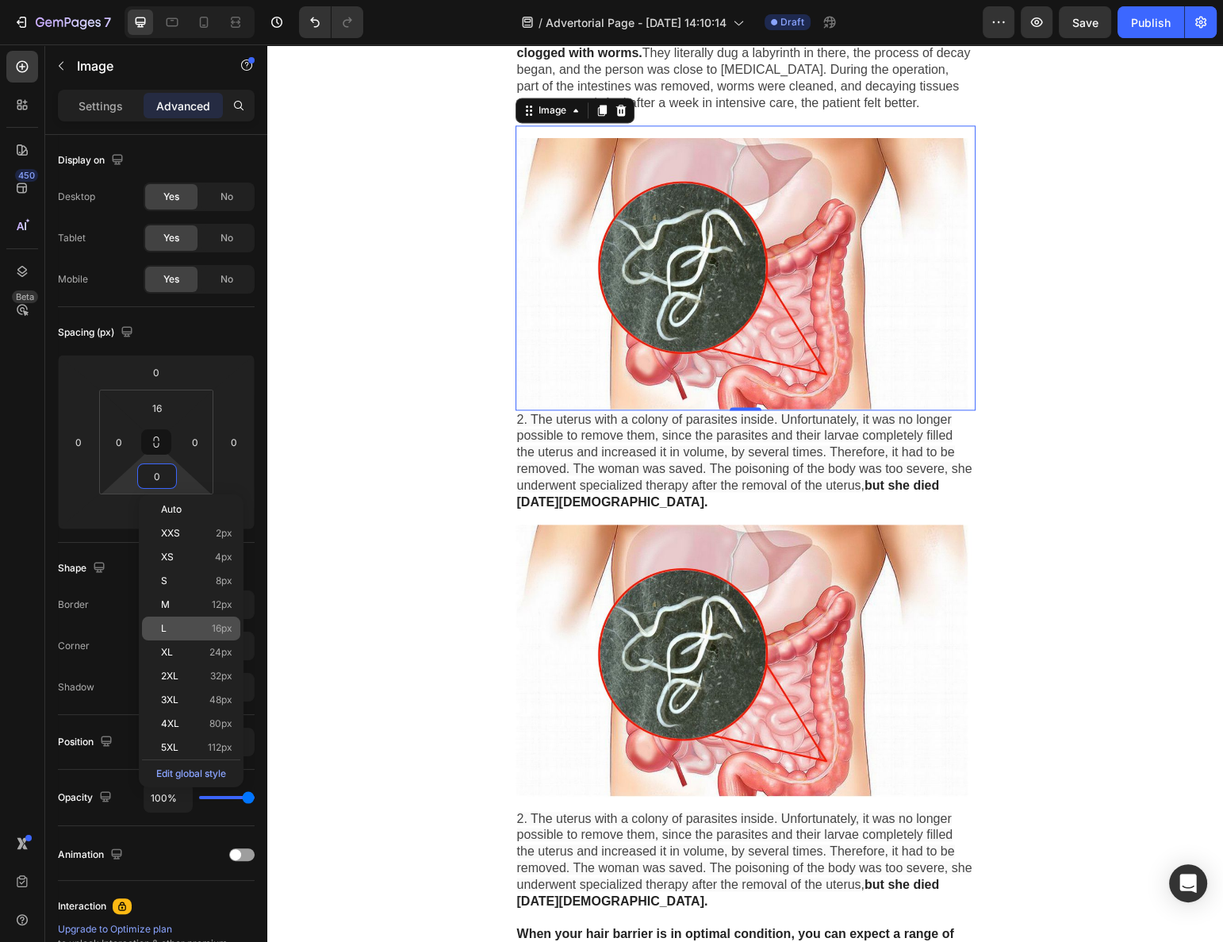
click at [200, 627] on p "L 16px" at bounding box center [196, 628] width 71 height 11
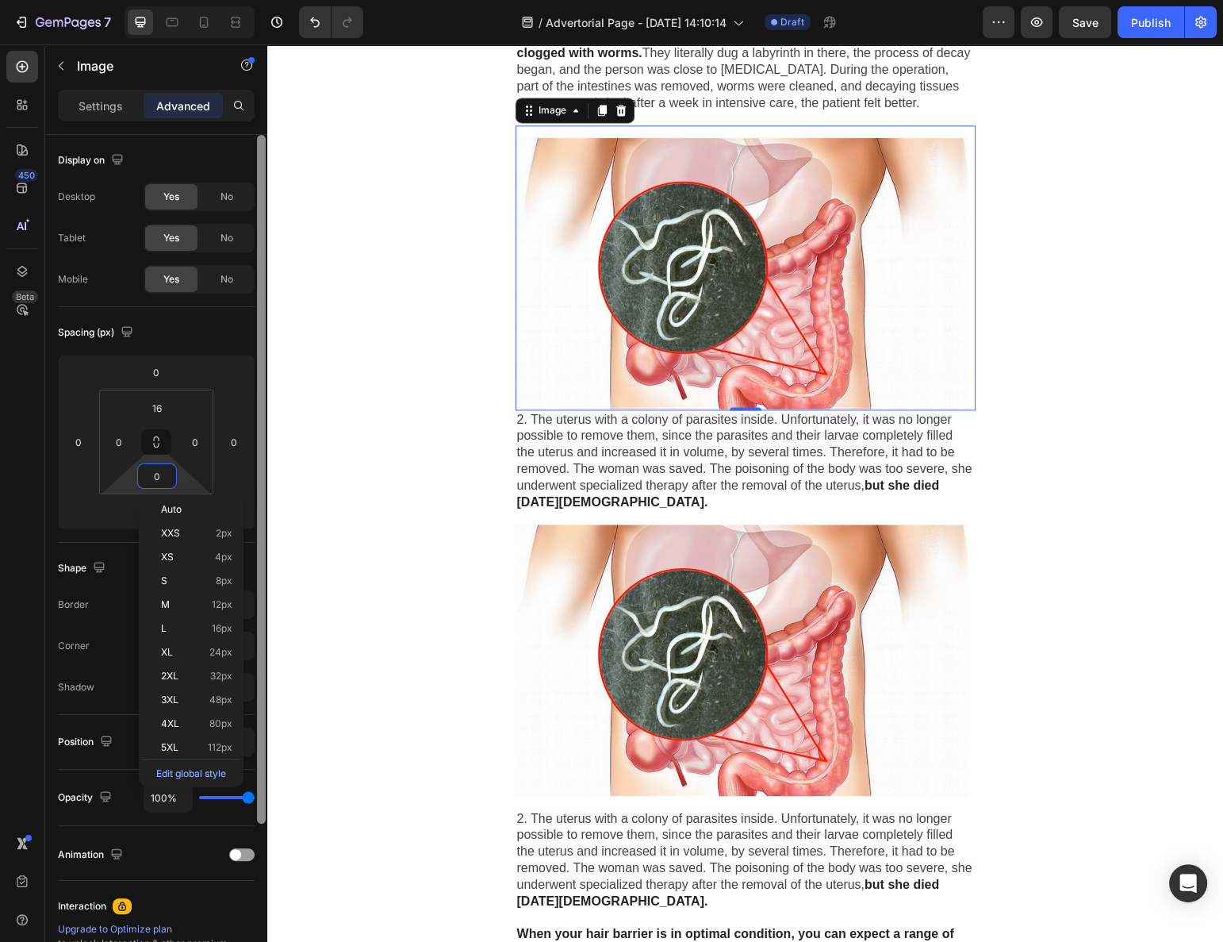
type input "16"
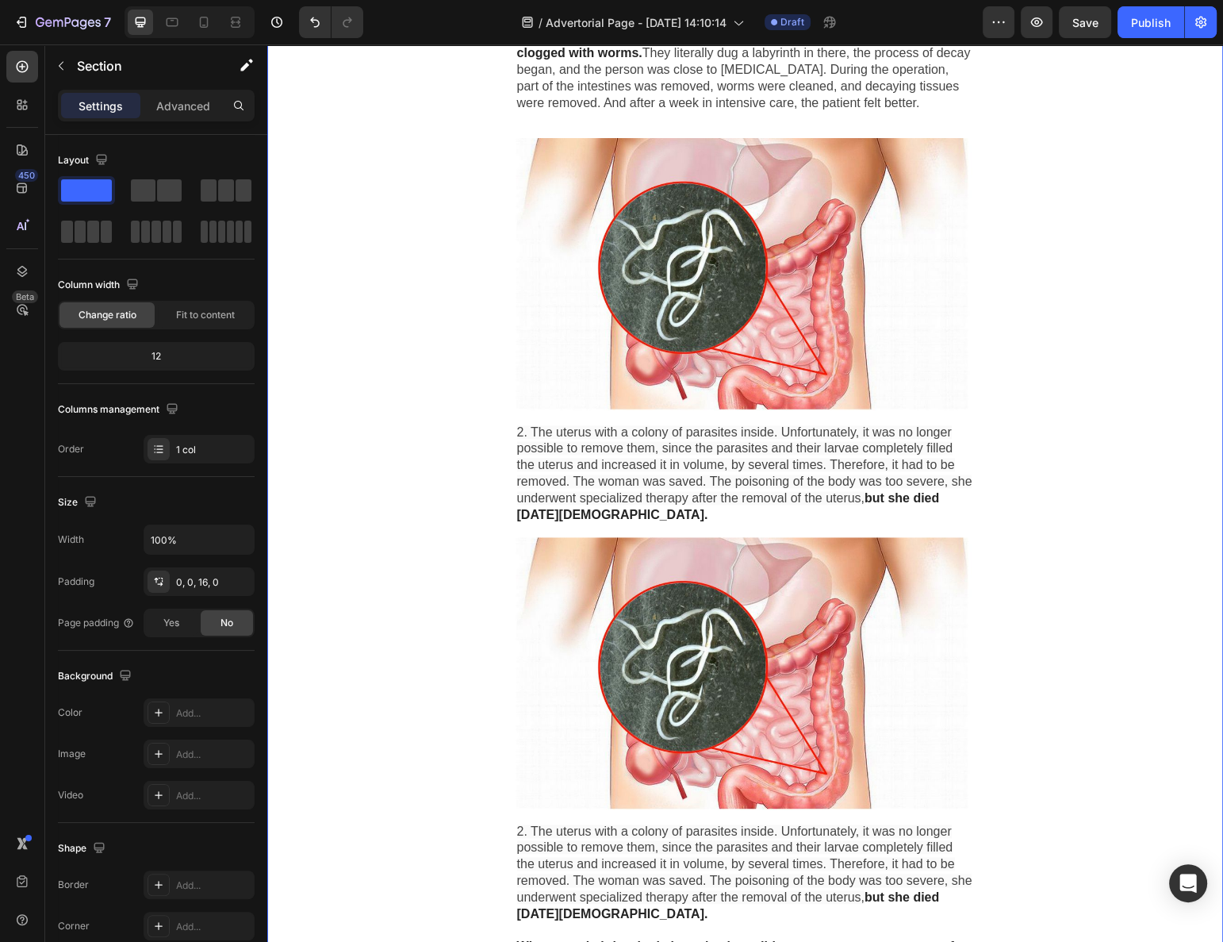
click at [672, 468] on span "2. The uterus with a colony of parasites inside. Unfortunately, it was no longe…" at bounding box center [744, 464] width 455 height 79
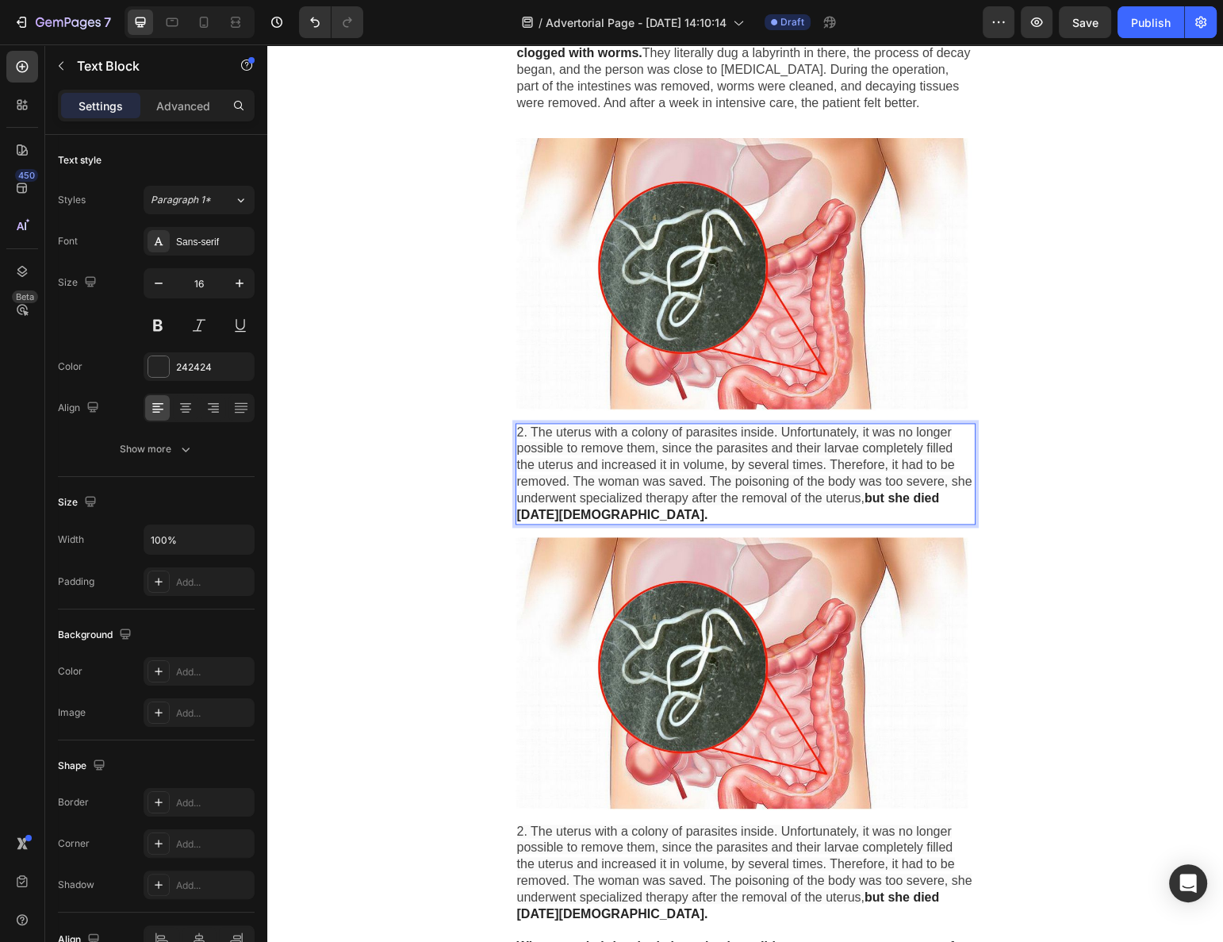
click at [674, 463] on span "2. The uterus with a colony of parasites inside. Unfortunately, it was no longe…" at bounding box center [744, 464] width 455 height 79
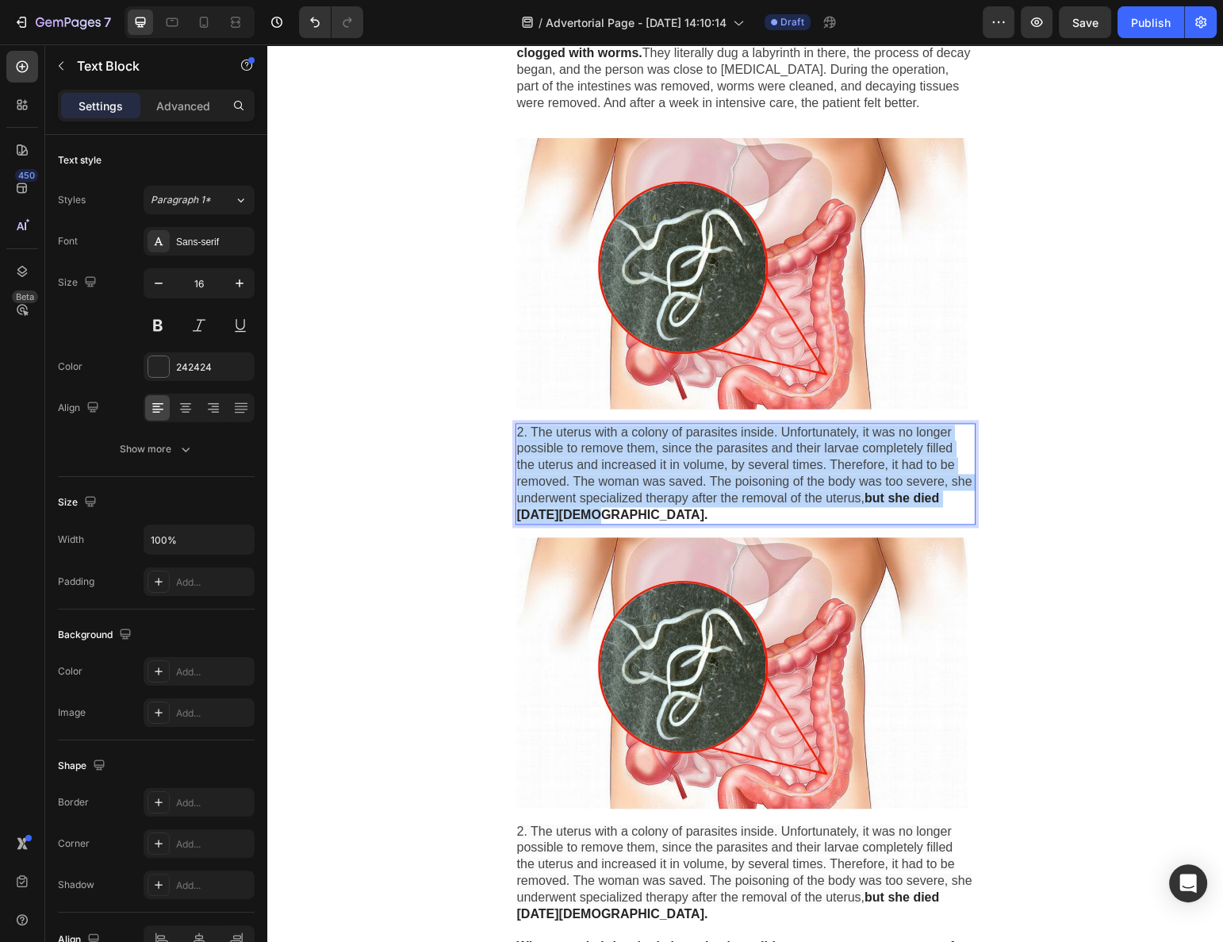
click at [674, 463] on span "2. The uterus with a colony of parasites inside. Unfortunately, it was no longe…" at bounding box center [744, 464] width 455 height 79
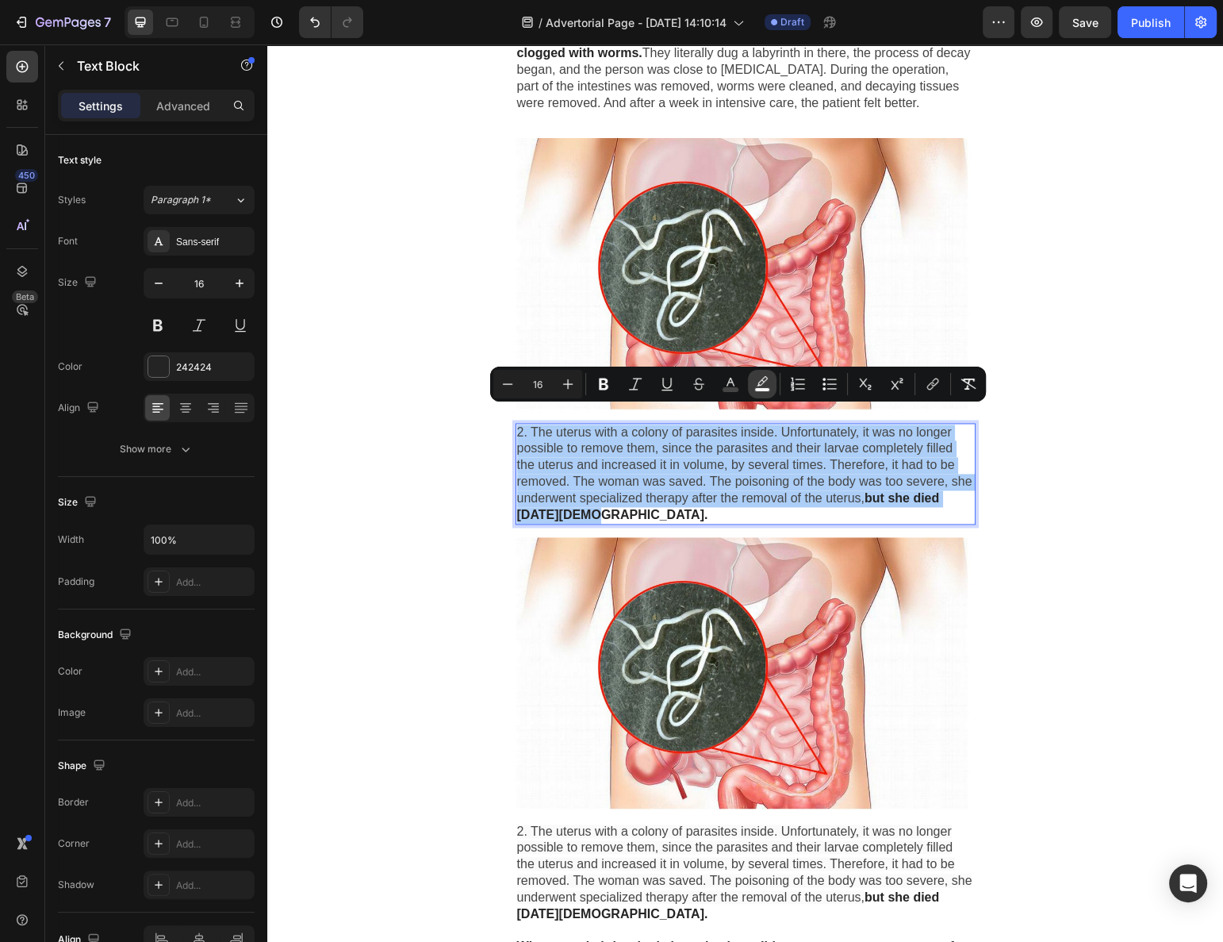
click at [756, 379] on icon "Editor contextual toolbar" at bounding box center [763, 384] width 16 height 16
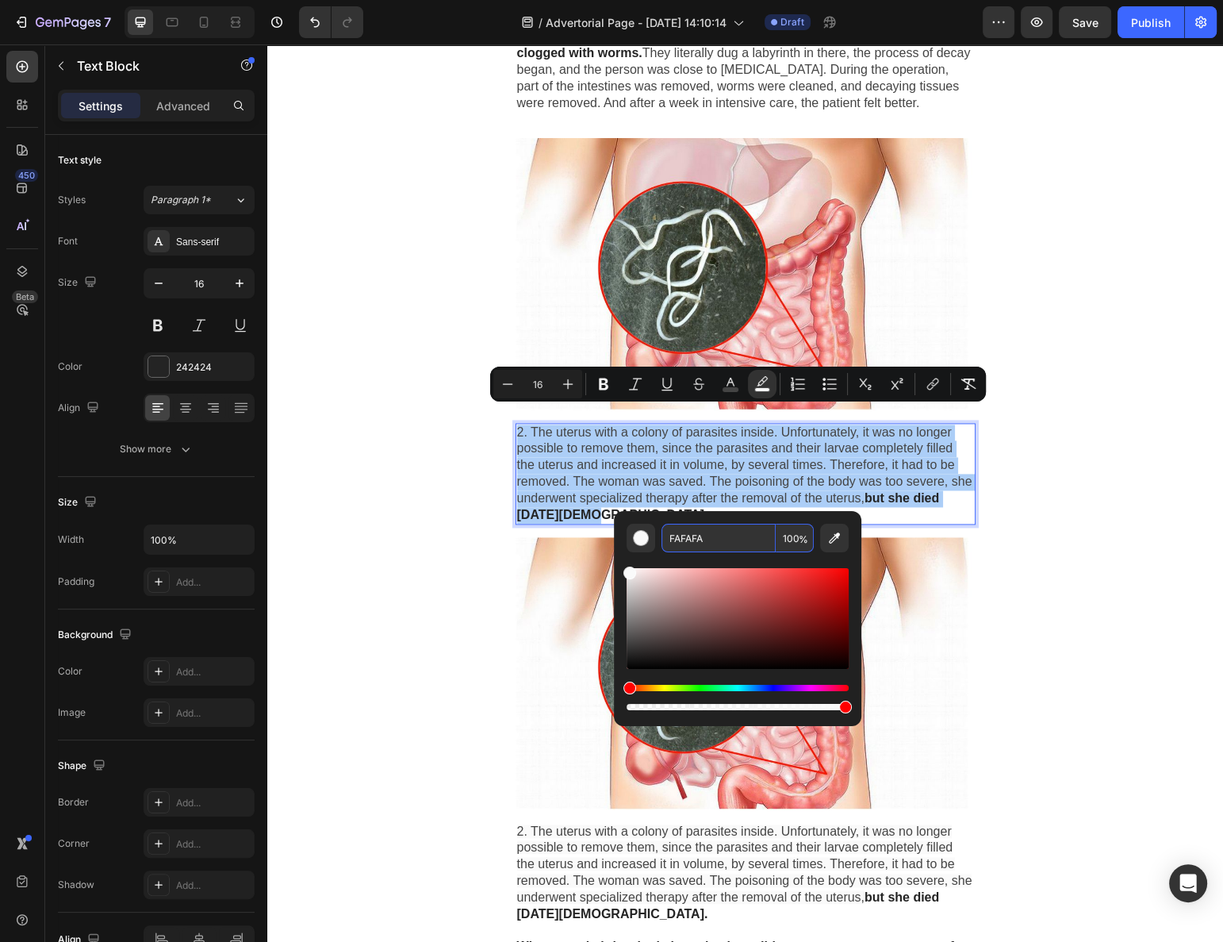
click at [784, 532] on input "100" at bounding box center [795, 538] width 38 height 29
type input "0"
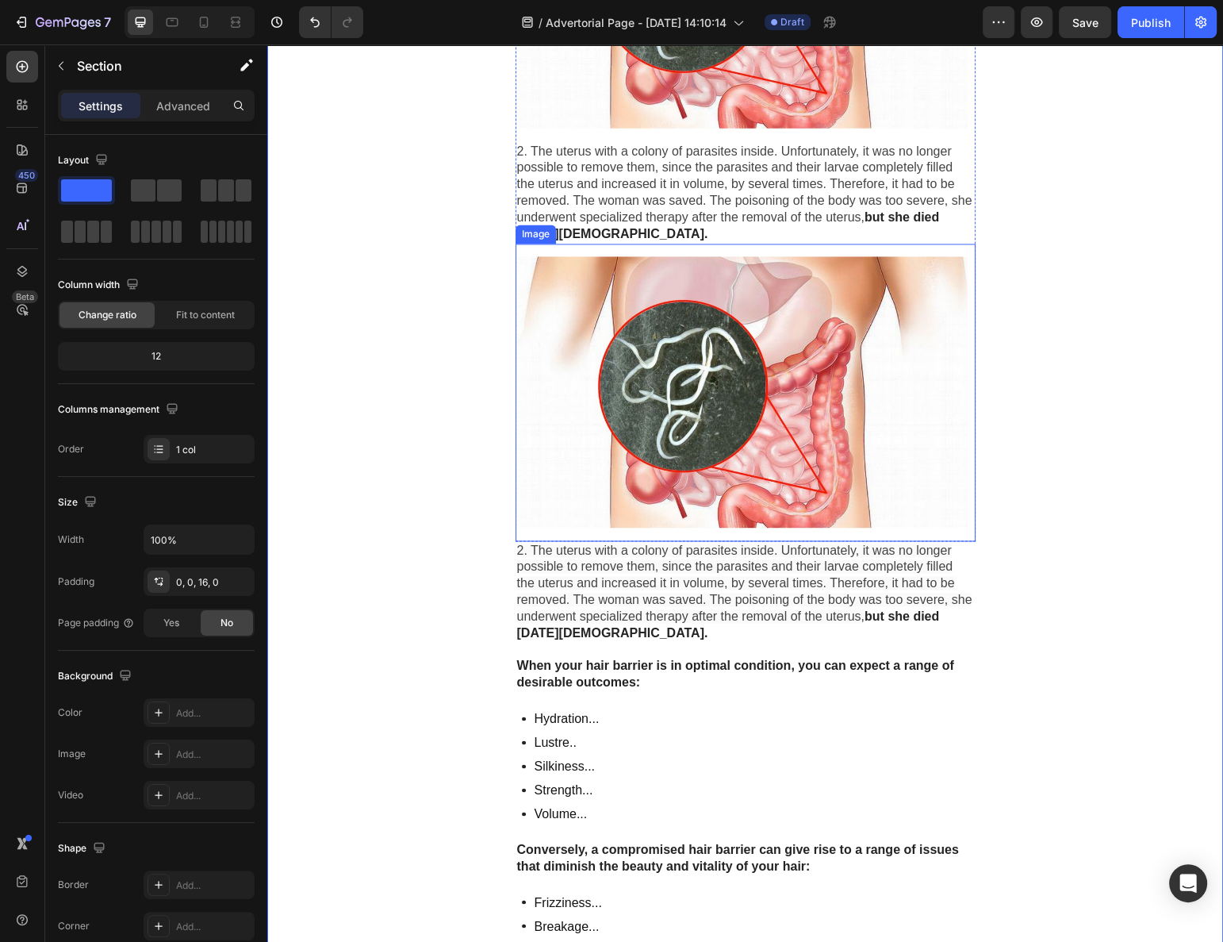
scroll to position [2766, 0]
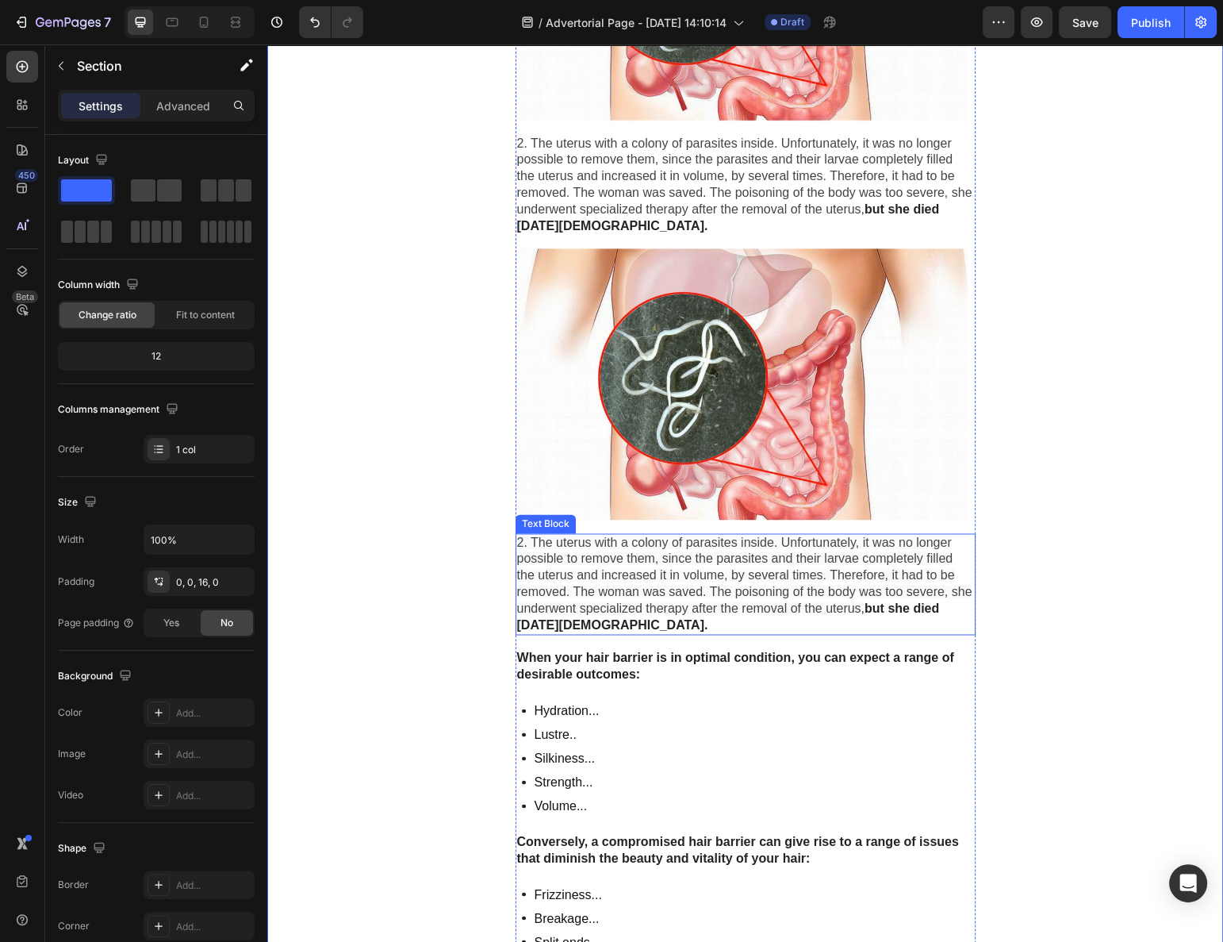
click at [576, 536] on span "2. The uterus with a colony of parasites inside. Unfortunately, it was no longe…" at bounding box center [744, 575] width 455 height 79
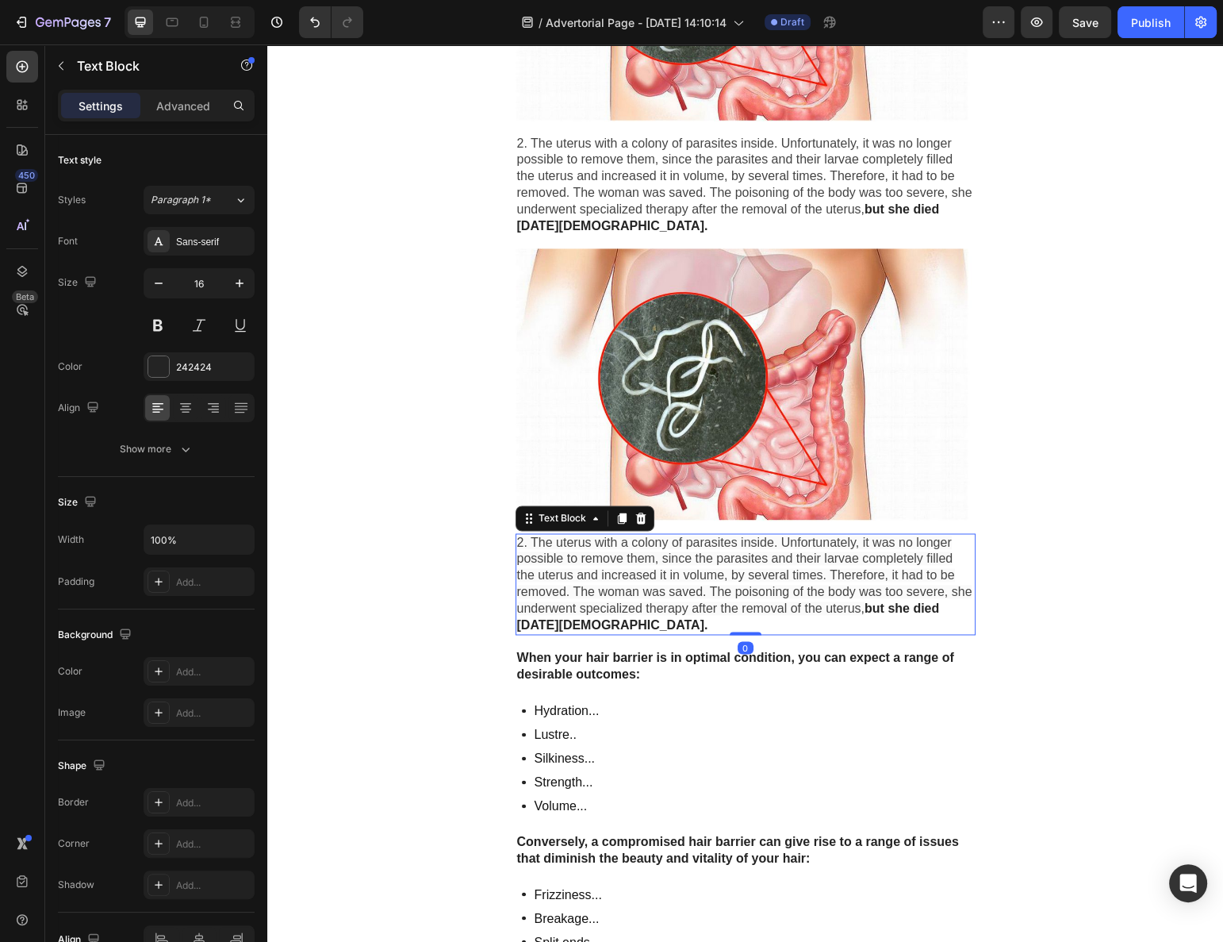
click at [576, 538] on span "2. The uterus with a colony of parasites inside. Unfortunately, it was no longe…" at bounding box center [744, 575] width 455 height 79
click at [576, 539] on span "2. The uterus with a colony of parasites inside. Unfortunately, it was no longe…" at bounding box center [744, 575] width 455 height 79
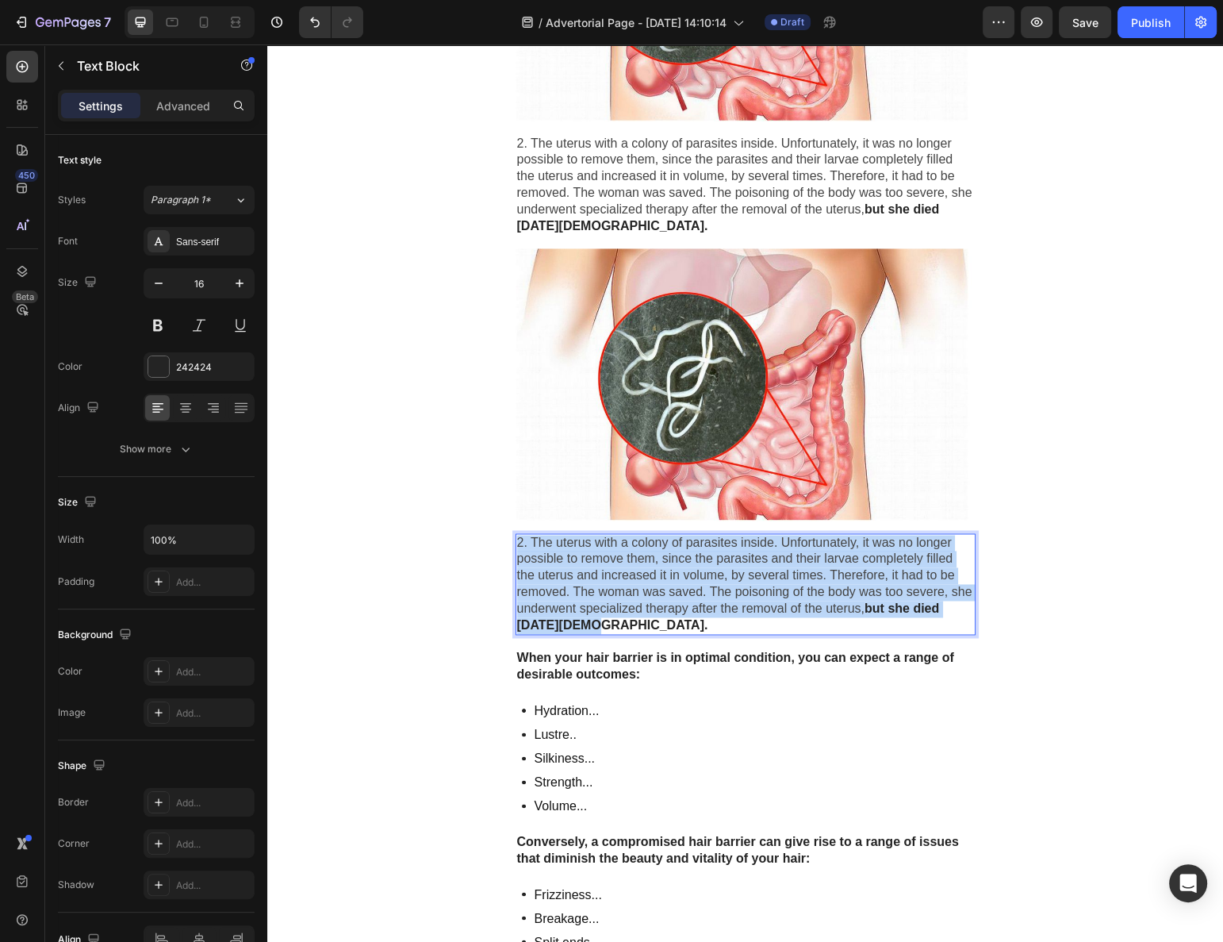
click at [576, 539] on span "2. The uterus with a colony of parasites inside. Unfortunately, it was no longe…" at bounding box center [744, 575] width 455 height 79
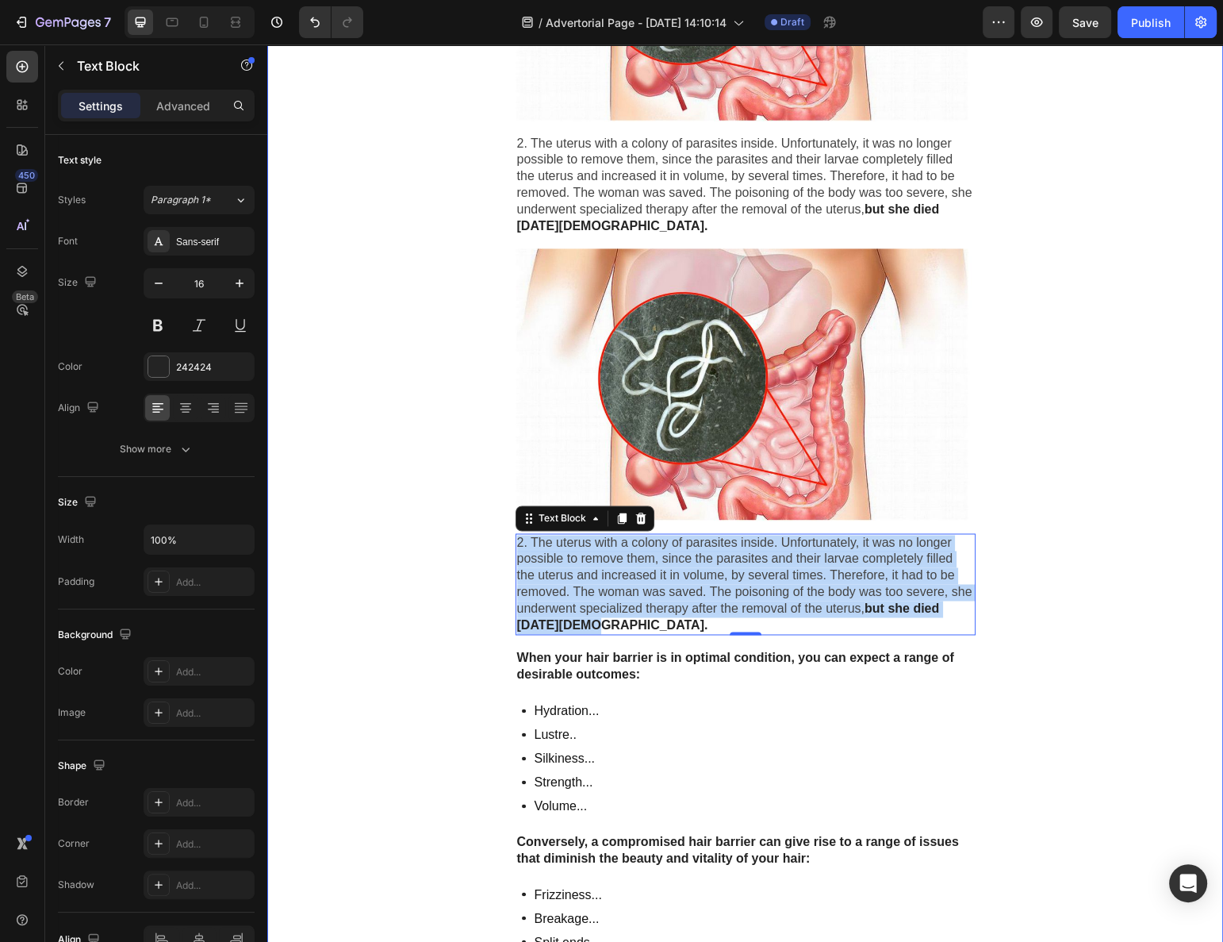
click at [548, 560] on span "2. The uterus with a colony of parasites inside. Unfortunately, it was no longe…" at bounding box center [744, 575] width 455 height 79
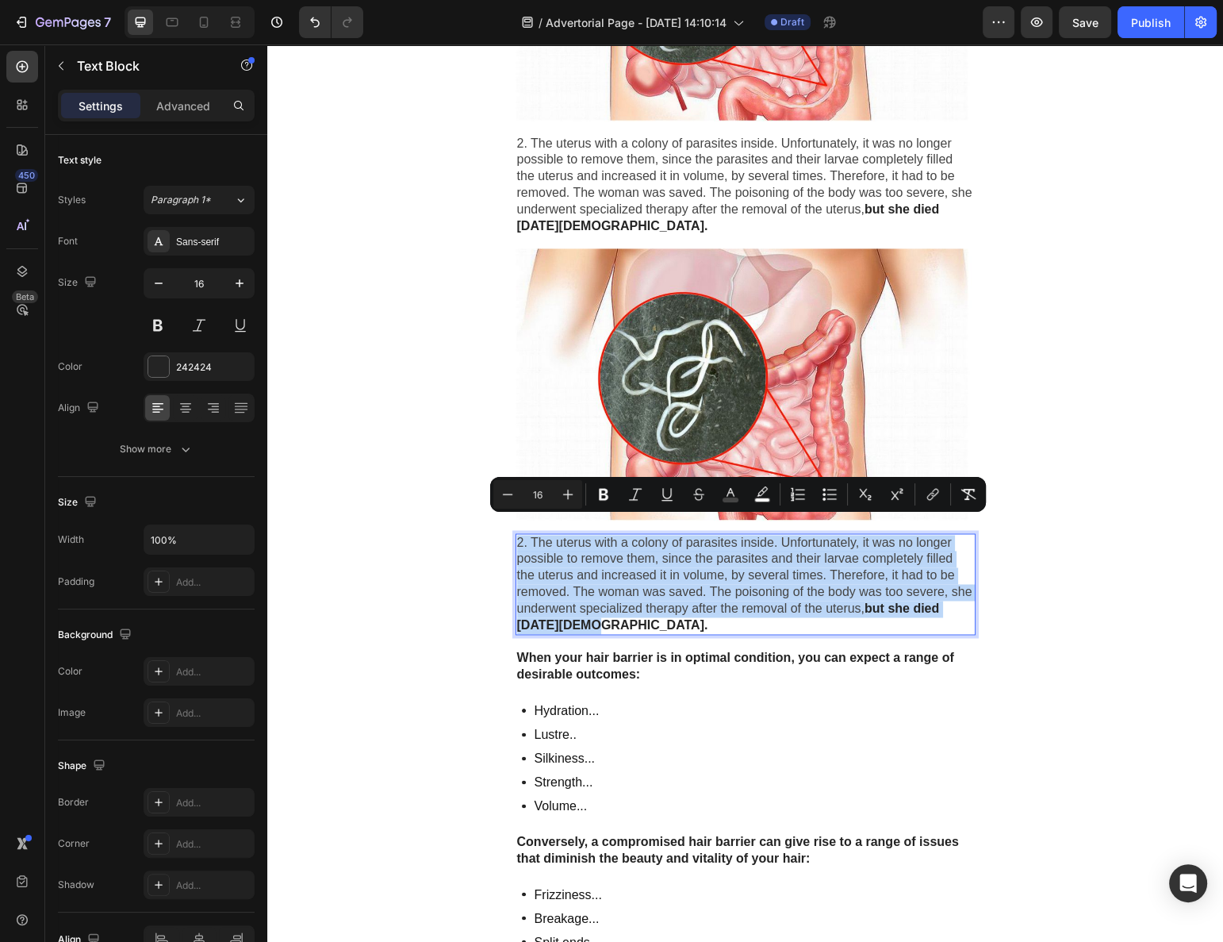
click at [548, 560] on span "2. The uterus with a colony of parasites inside. Unfortunately, it was no longe…" at bounding box center [744, 575] width 455 height 79
click at [548, 559] on span "2. The uterus with a colony of parasites inside. Unfortunately, it was no longe…" at bounding box center [744, 575] width 455 height 79
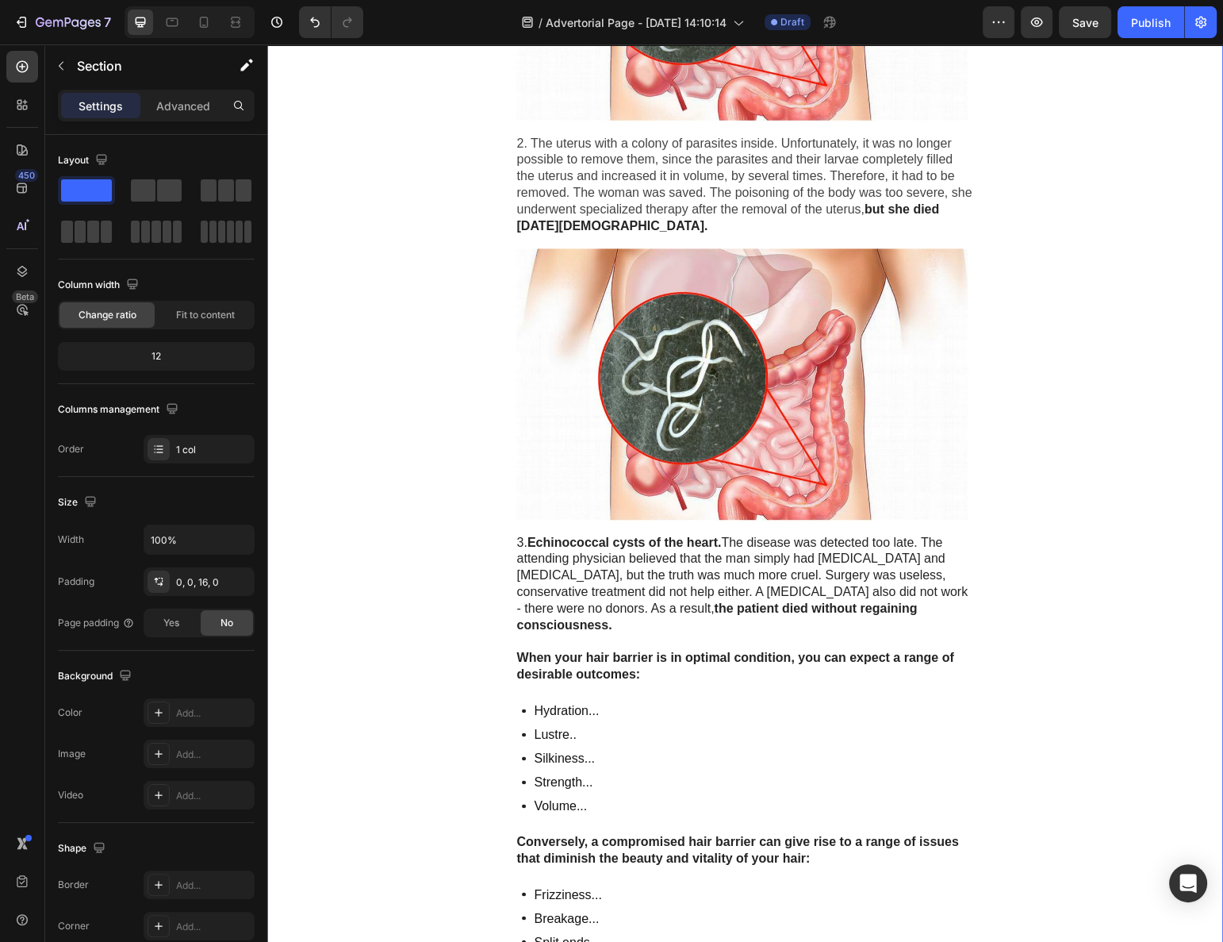
click at [594, 553] on p "3. Echinococcal cysts of the heart. The disease was detected too late. The atte…" at bounding box center [745, 584] width 457 height 99
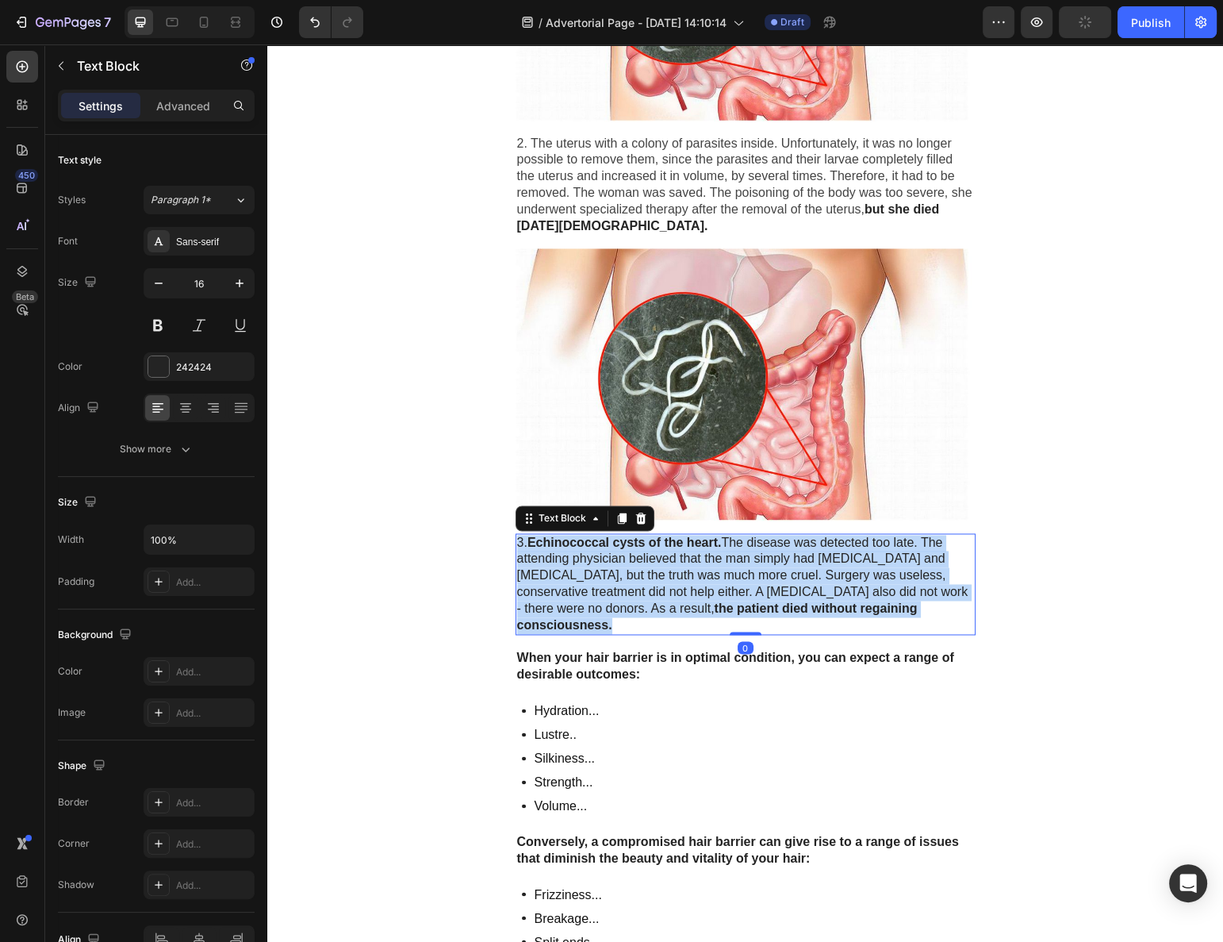
click at [594, 553] on p "3. Echinococcal cysts of the heart. The disease was detected too late. The atte…" at bounding box center [745, 584] width 457 height 99
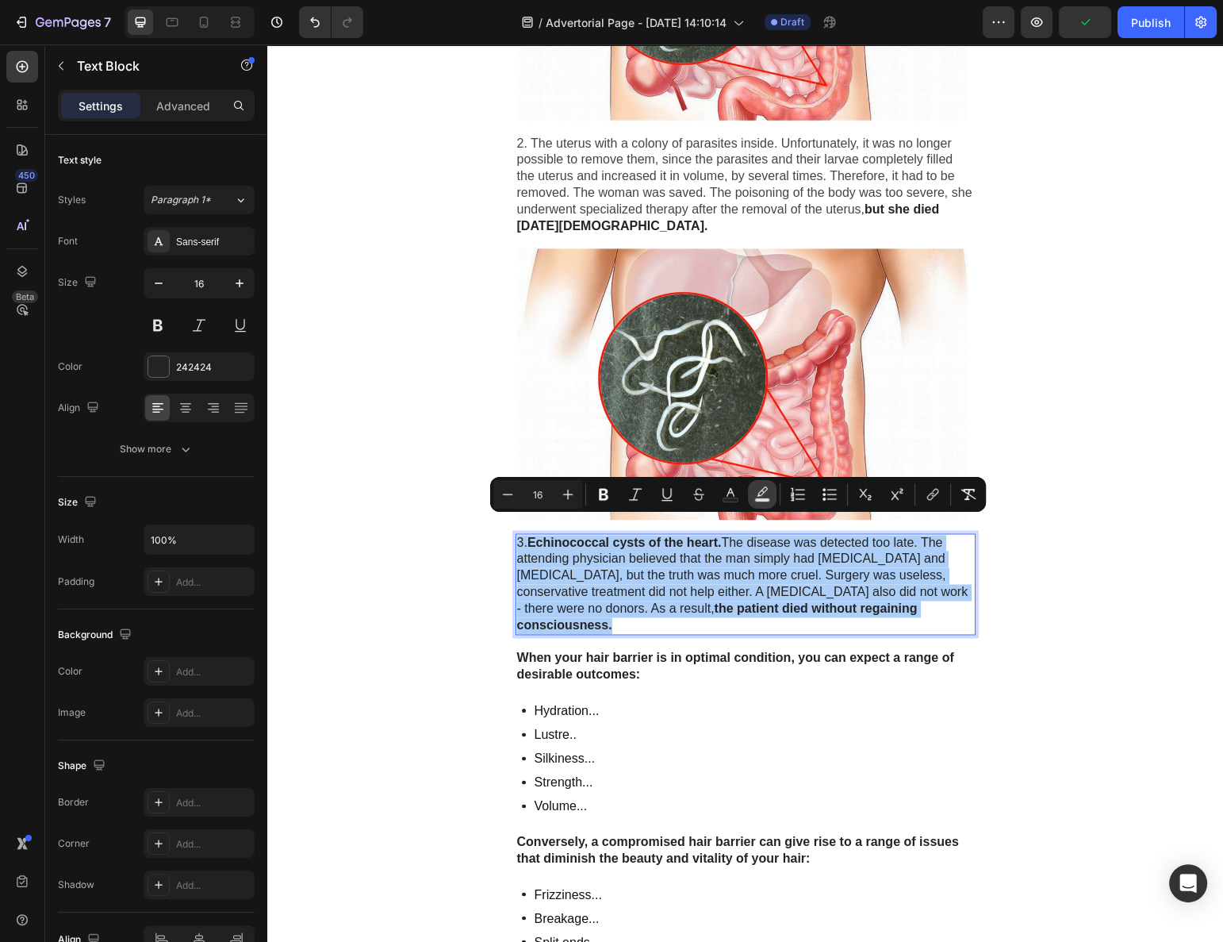
click at [758, 492] on icon "Editor contextual toolbar" at bounding box center [763, 494] width 16 height 16
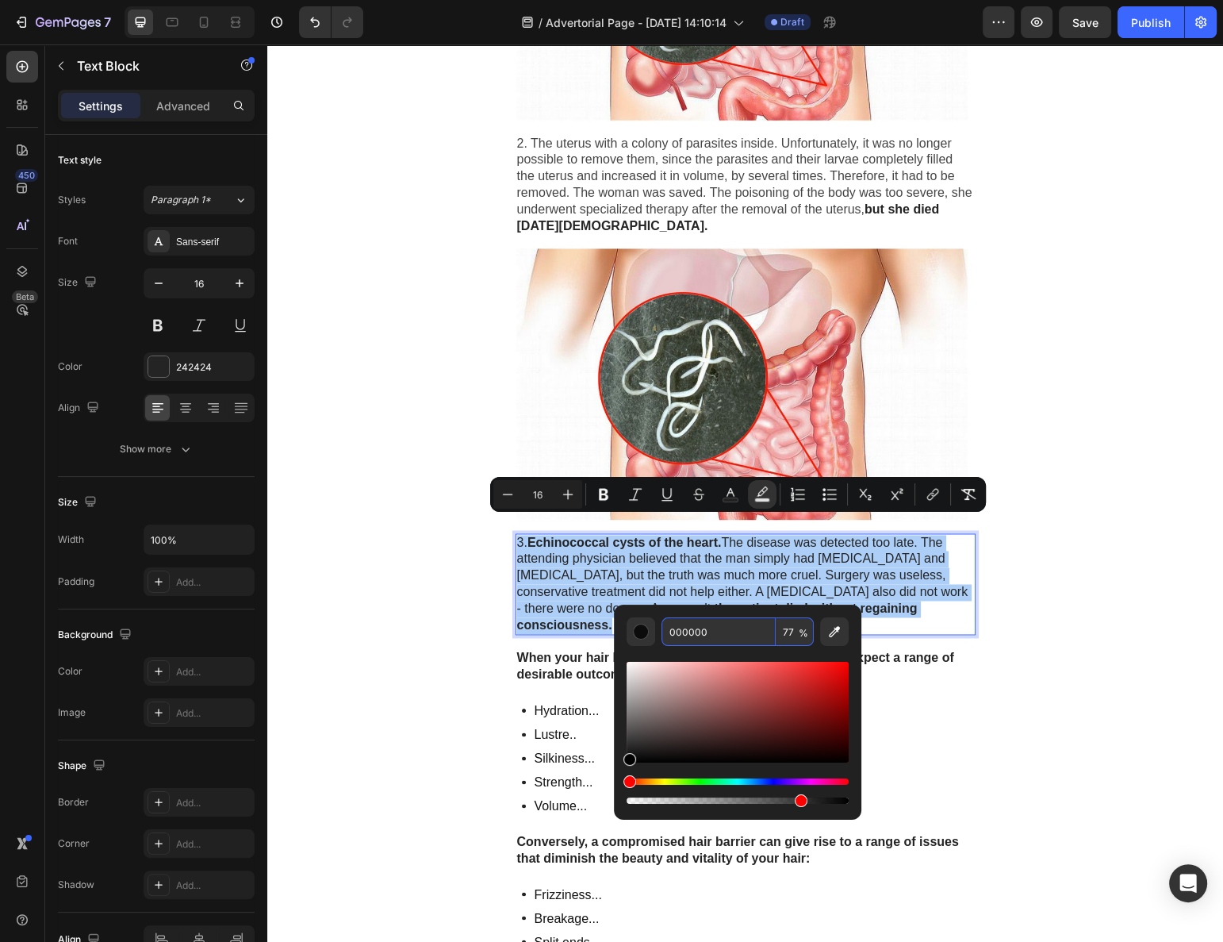
click at [782, 635] on input "77" at bounding box center [795, 631] width 38 height 29
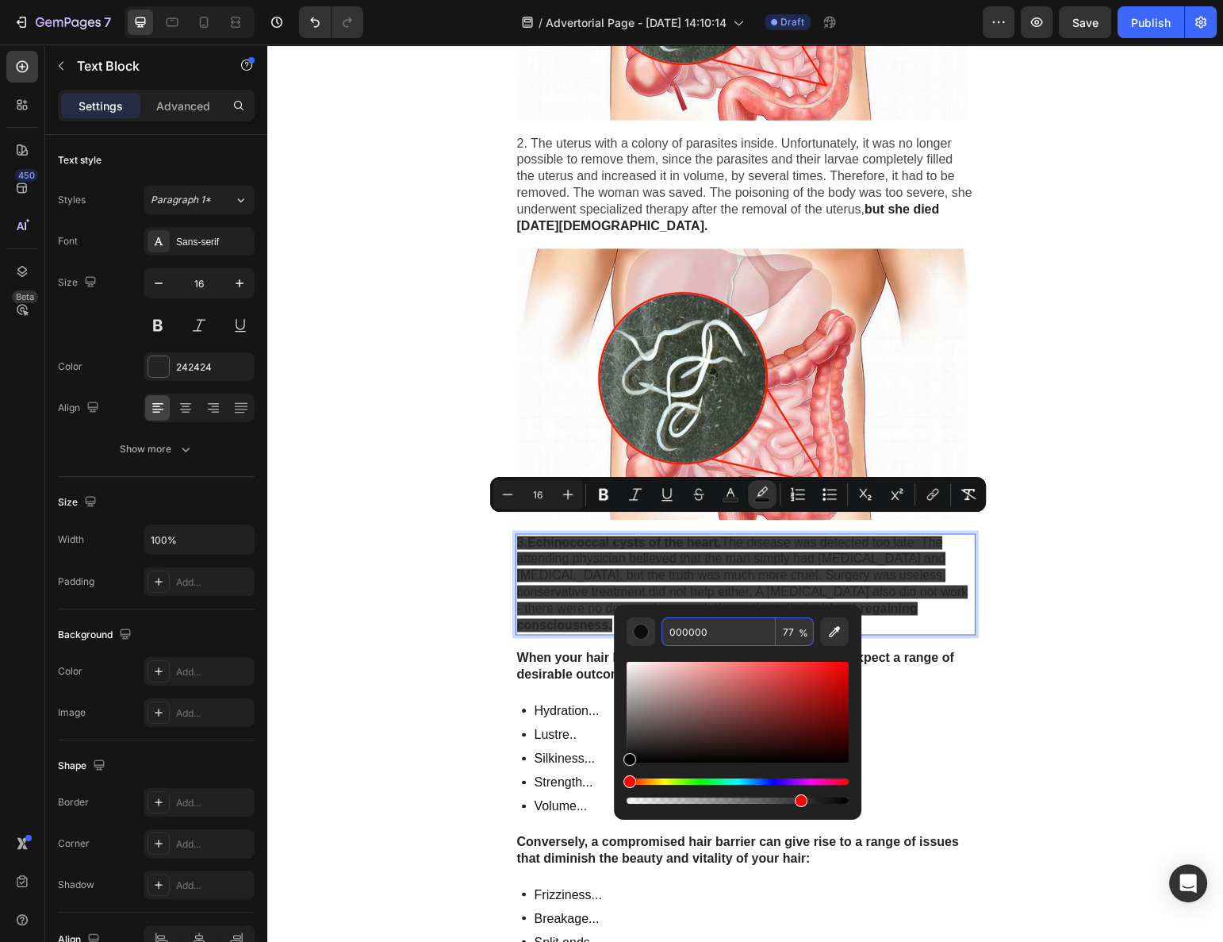
click at [789, 629] on input "77" at bounding box center [795, 631] width 38 height 29
click at [789, 628] on input "77" at bounding box center [795, 631] width 38 height 29
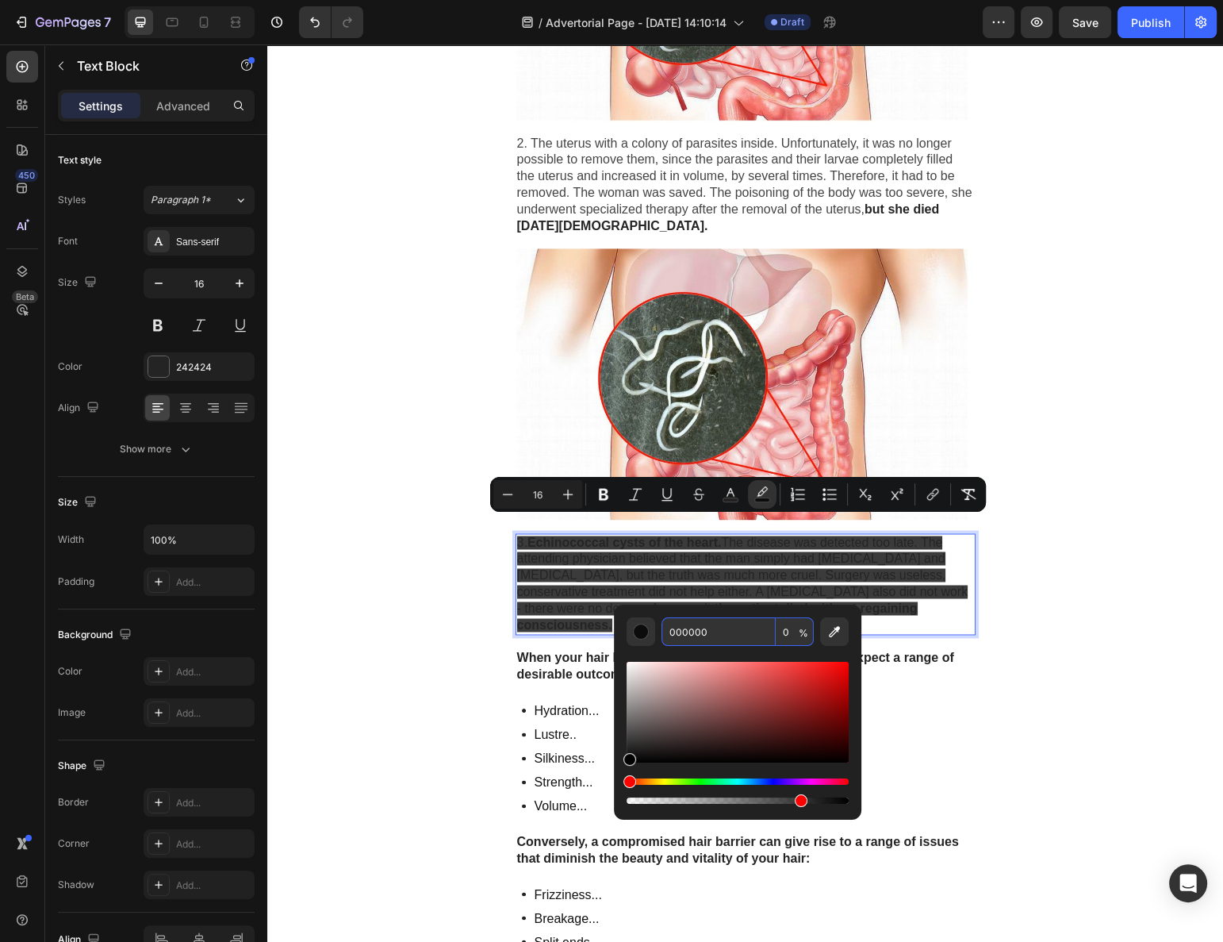
type input "0"
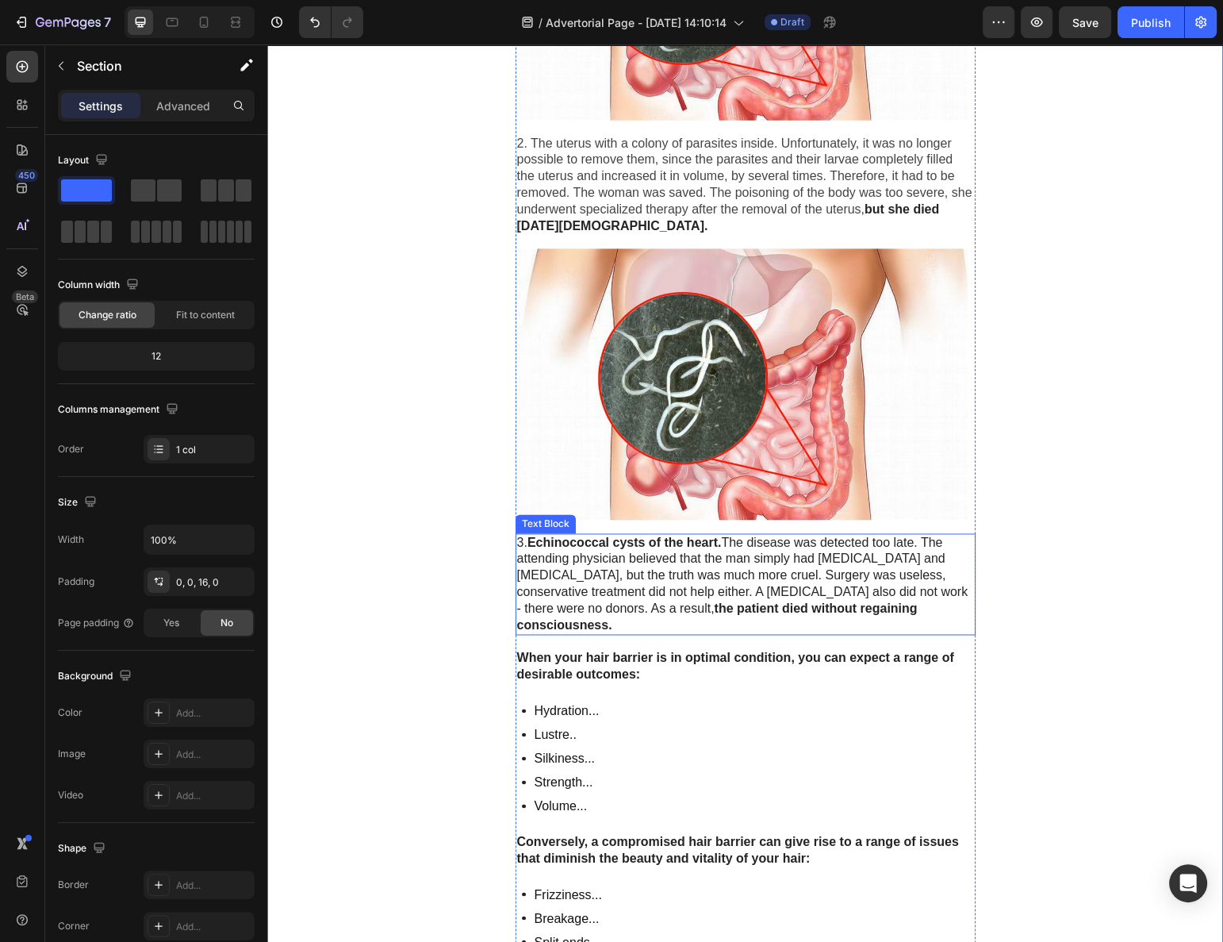
click at [913, 578] on span "3. Echinococcal cysts of the heart. The disease was detected too late. The atte…" at bounding box center [742, 584] width 451 height 96
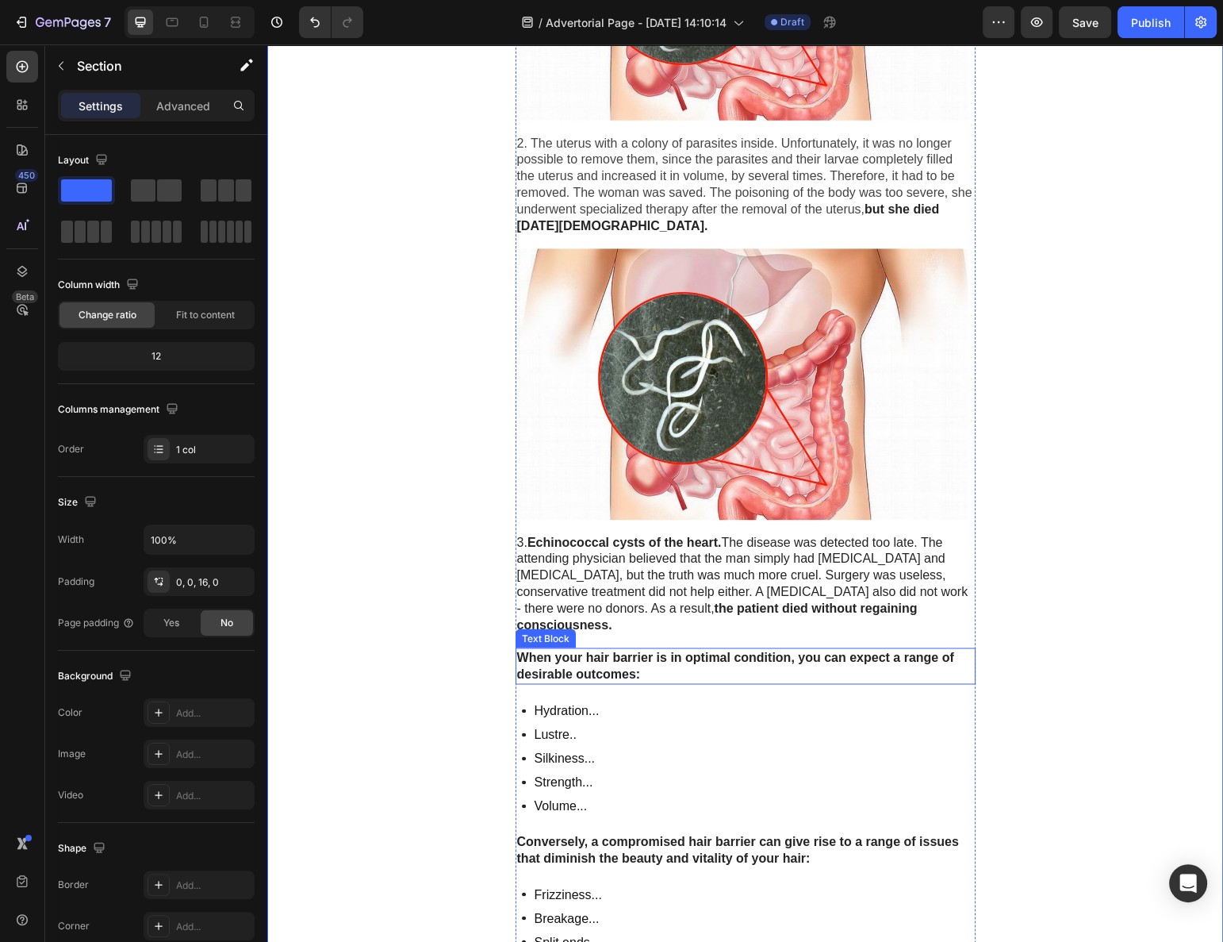
scroll to position [2837, 0]
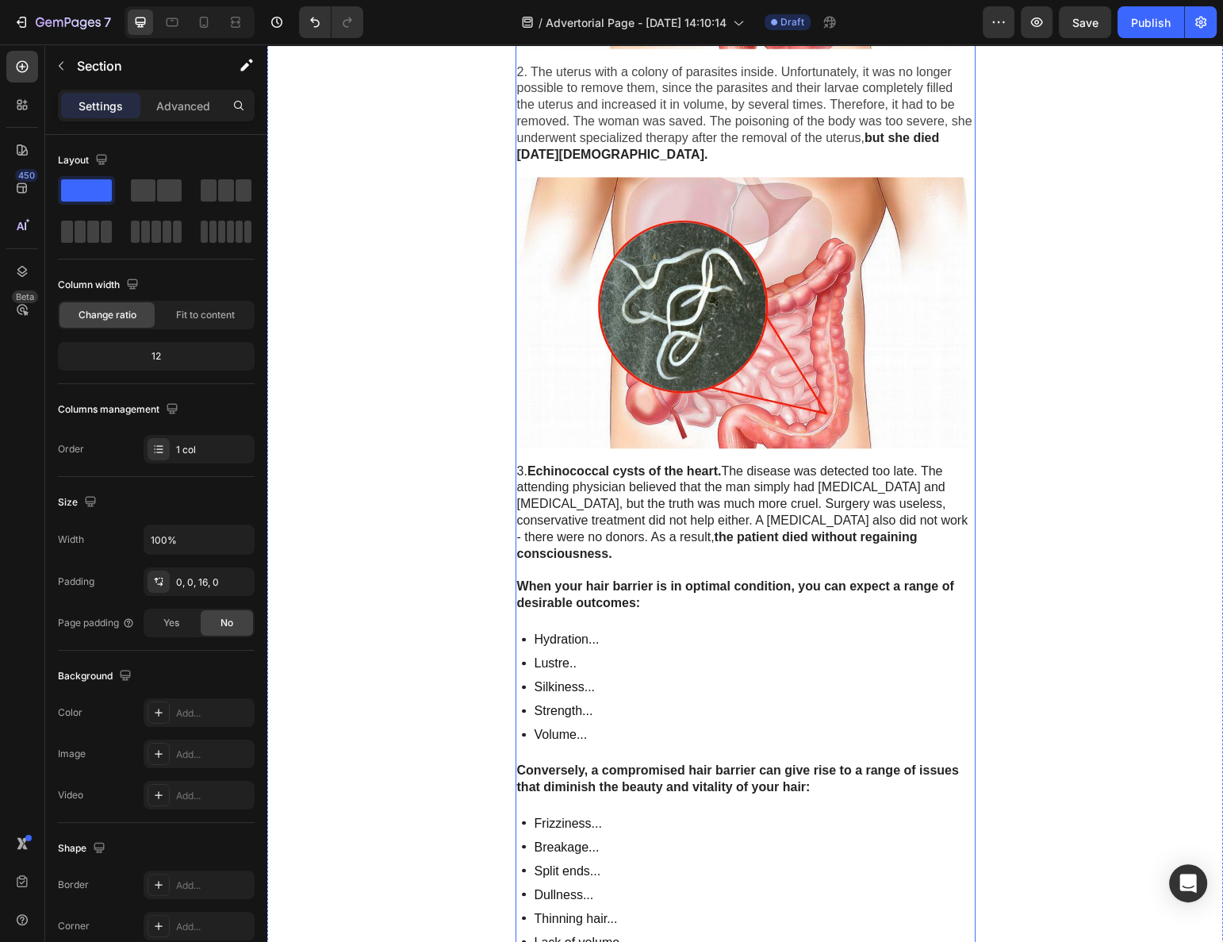
click at [751, 578] on p "When your hair barrier is in optimal condition, you can expect a range of desir…" at bounding box center [745, 594] width 457 height 33
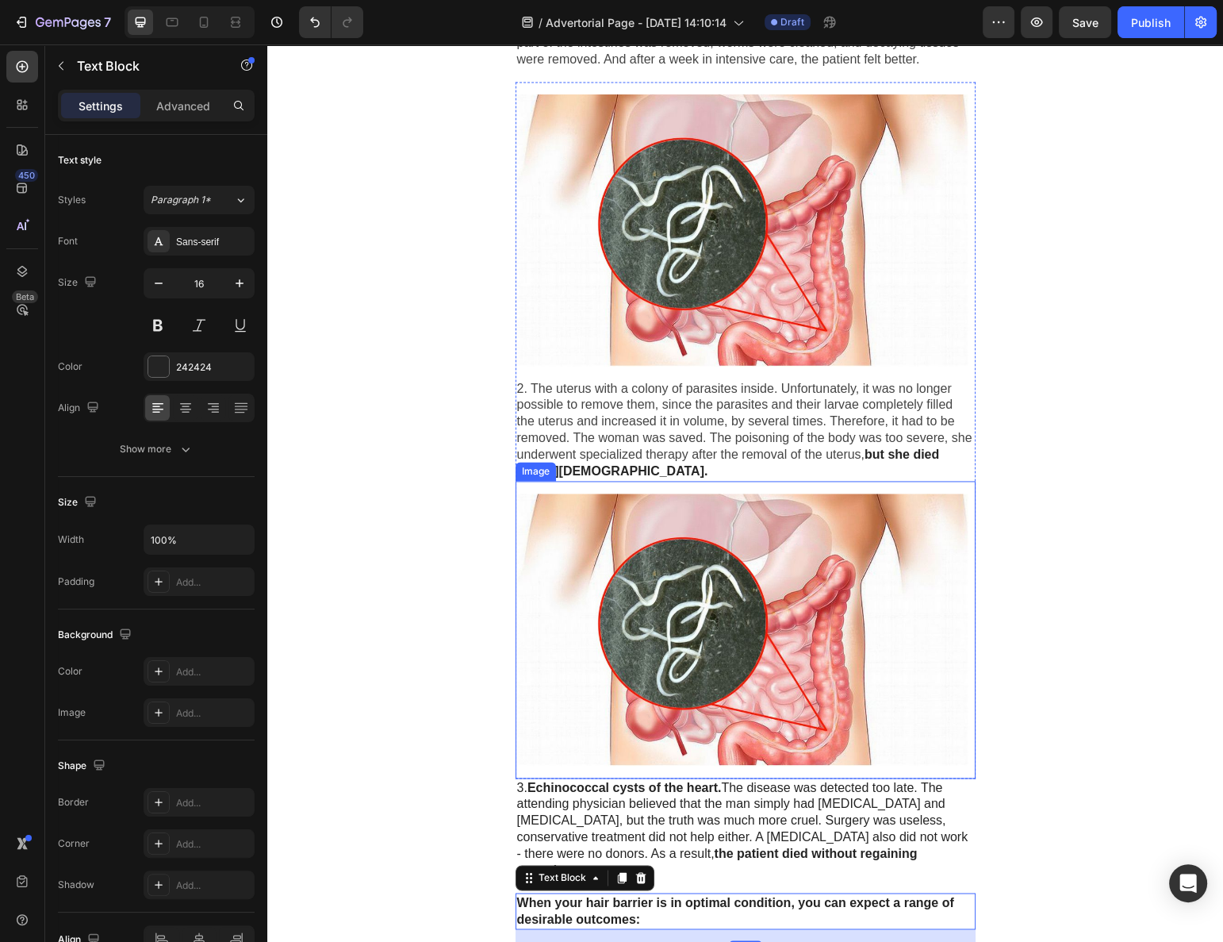
scroll to position [2621, 0]
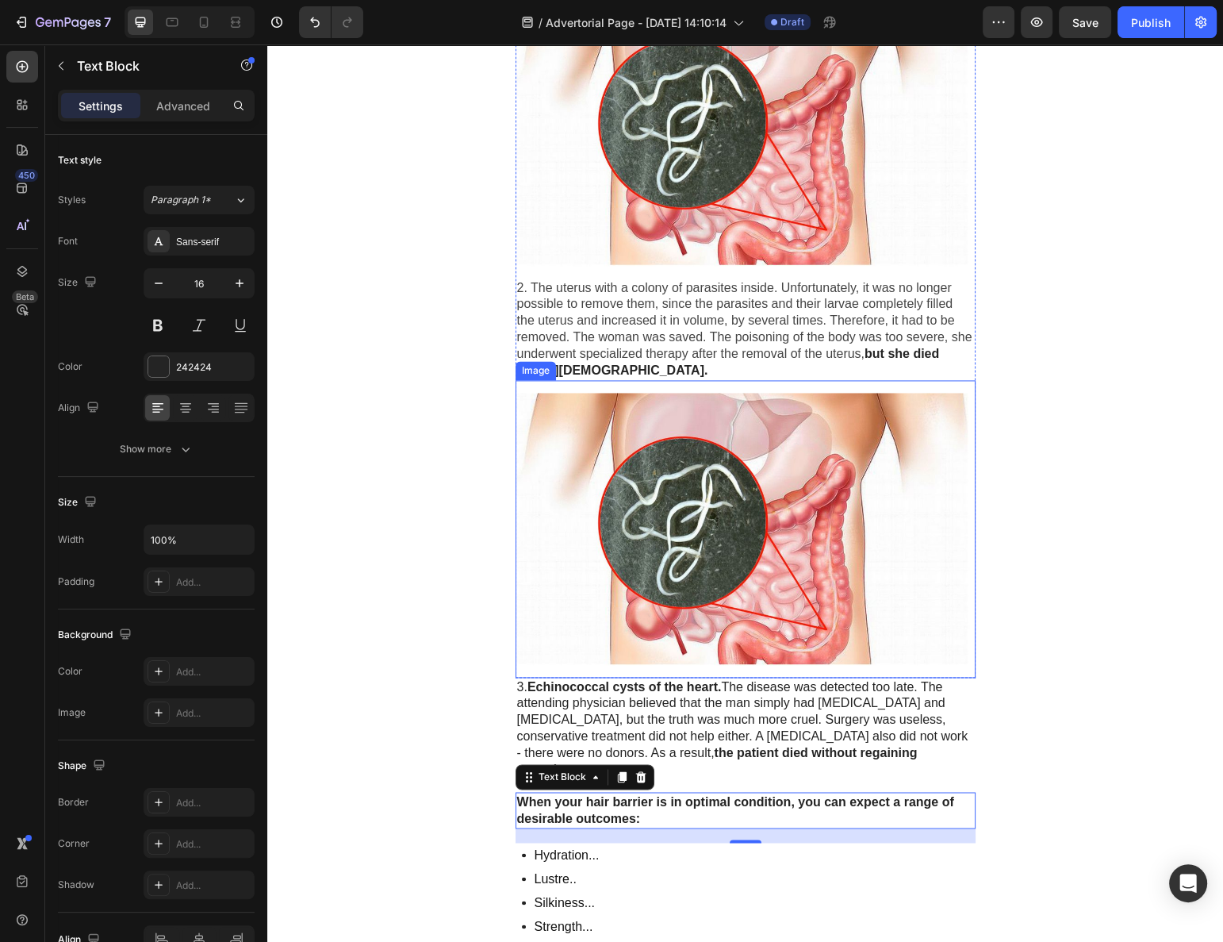
click at [642, 469] on img at bounding box center [746, 528] width 460 height 271
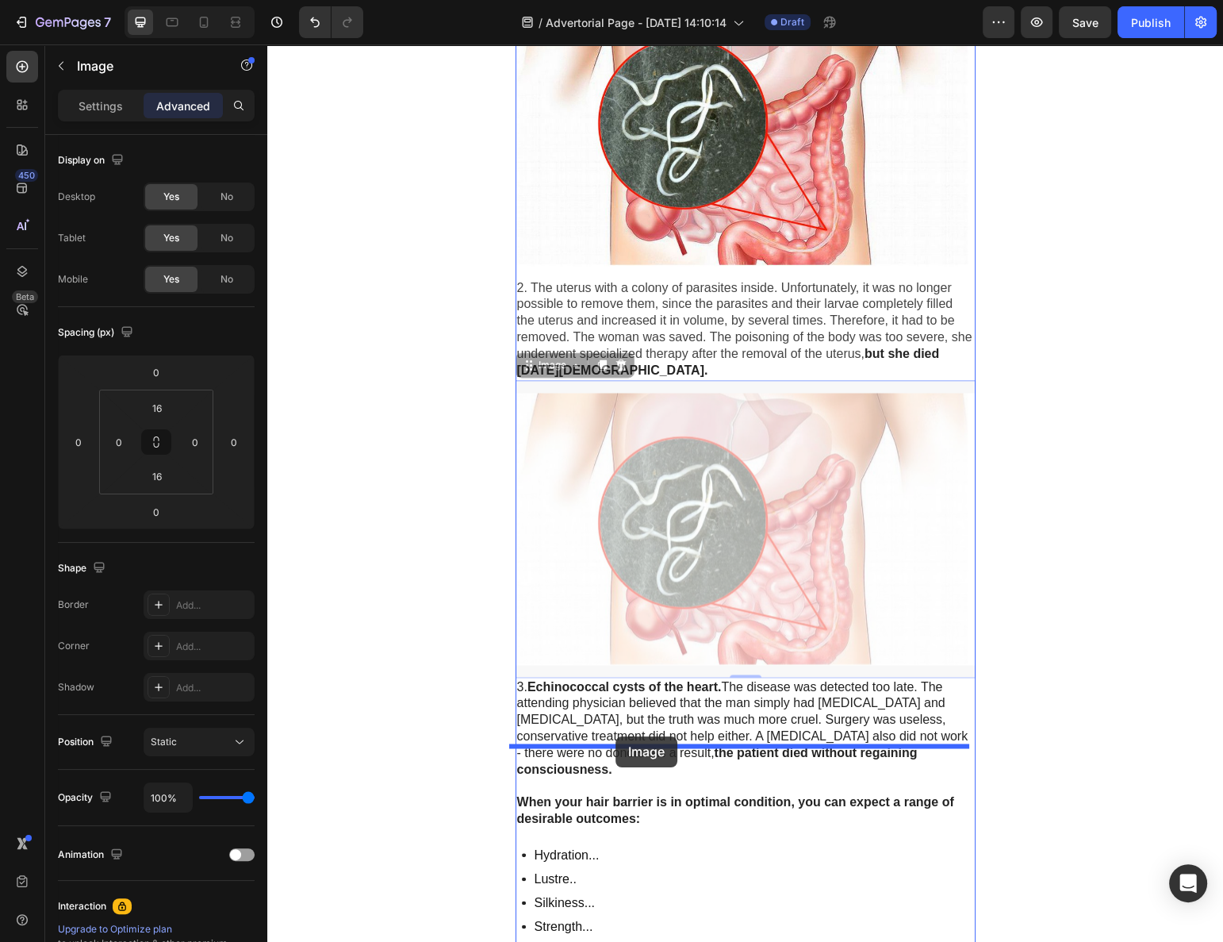
drag, startPoint x: 653, startPoint y: 485, endPoint x: 616, endPoint y: 743, distance: 260.5
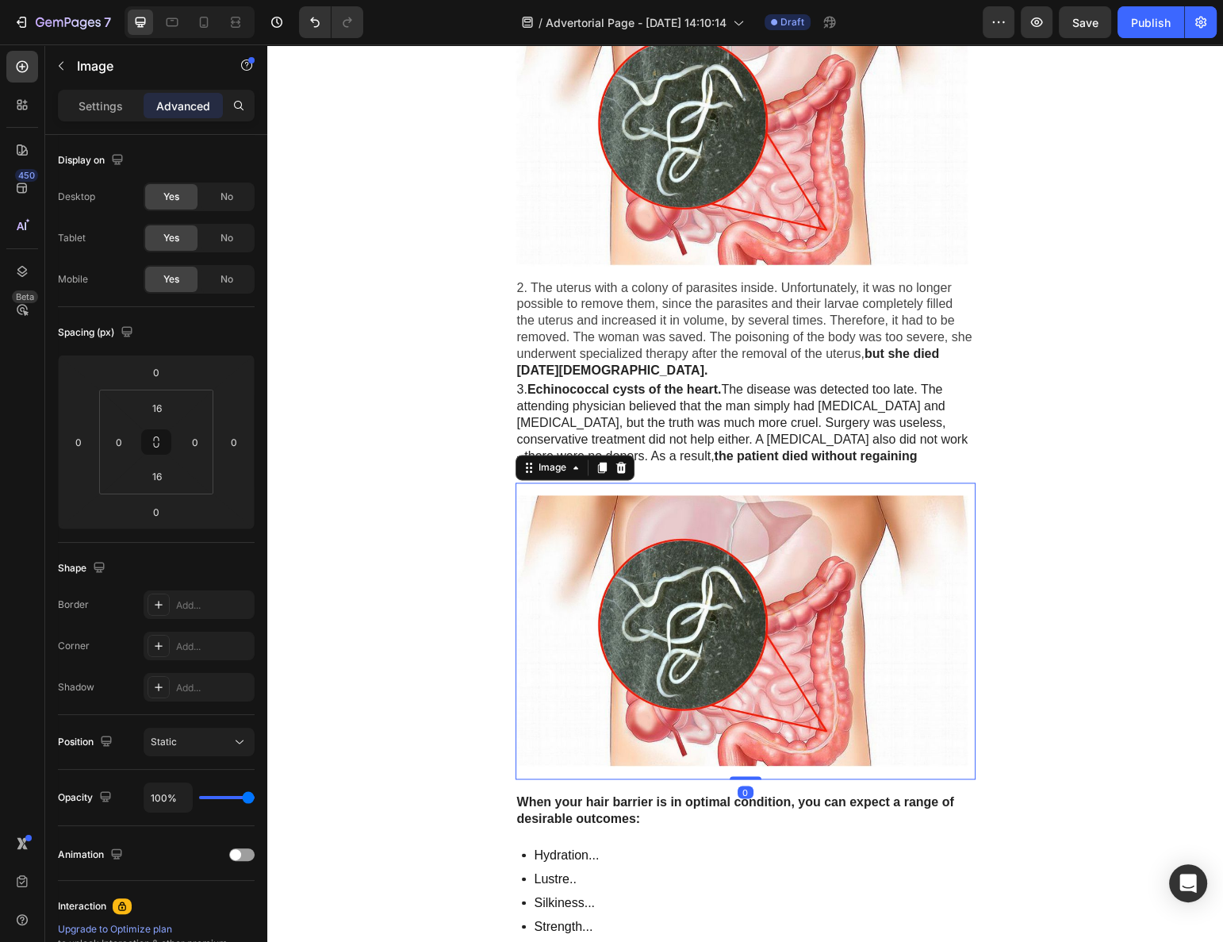
click at [658, 605] on img at bounding box center [746, 630] width 460 height 271
click at [123, 108] on div "Settings" at bounding box center [100, 105] width 79 height 25
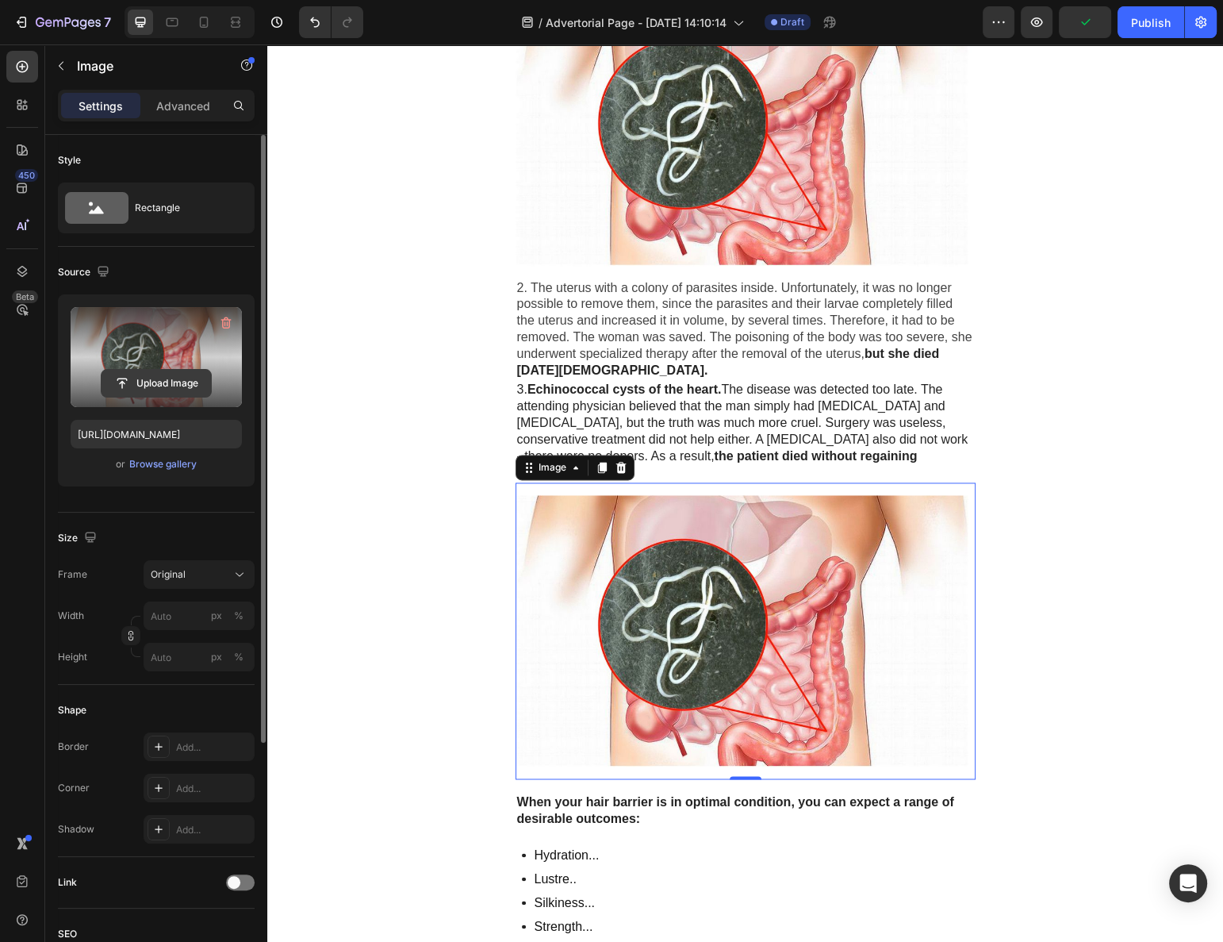
click at [141, 380] on input "file" at bounding box center [156, 383] width 109 height 27
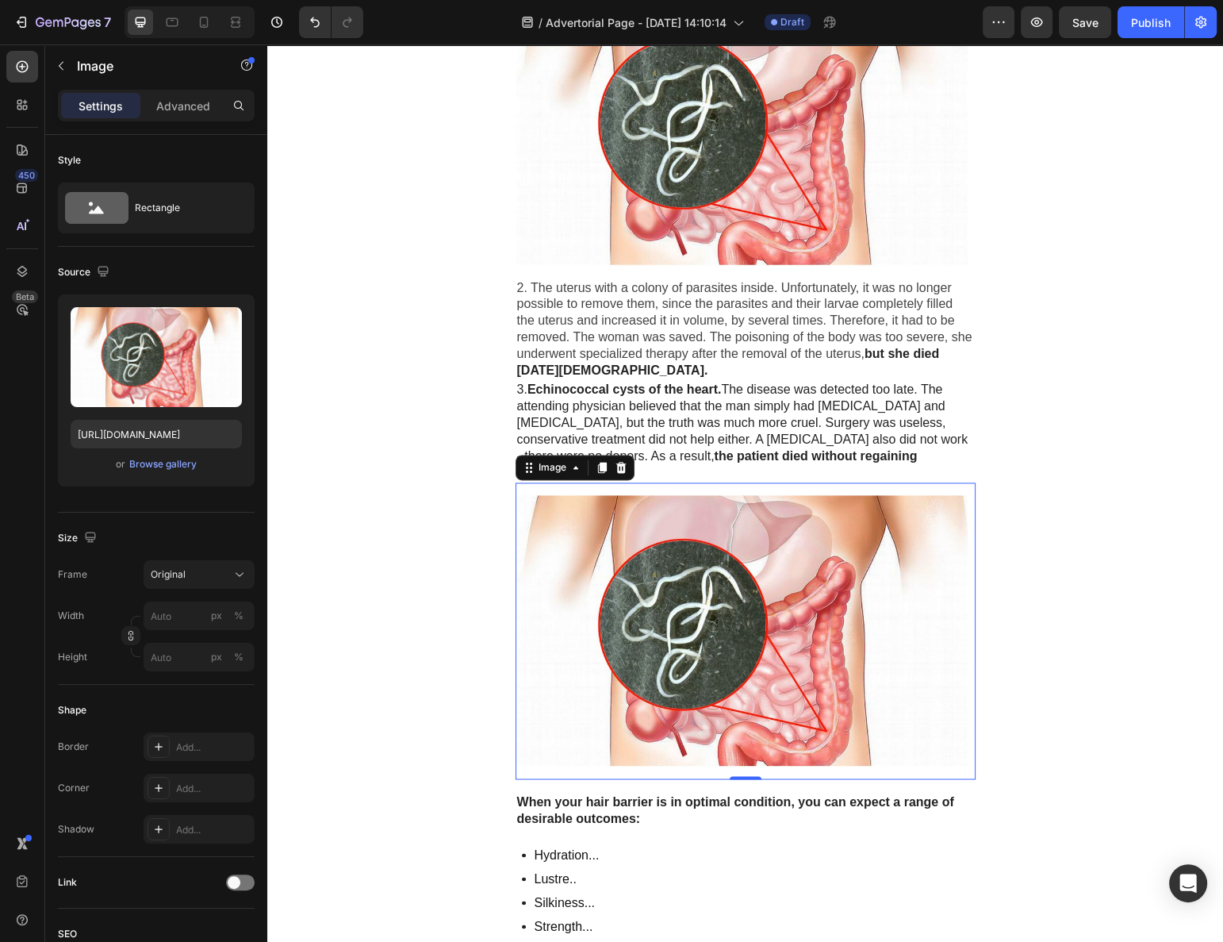
type input "[URL][DOMAIN_NAME]"
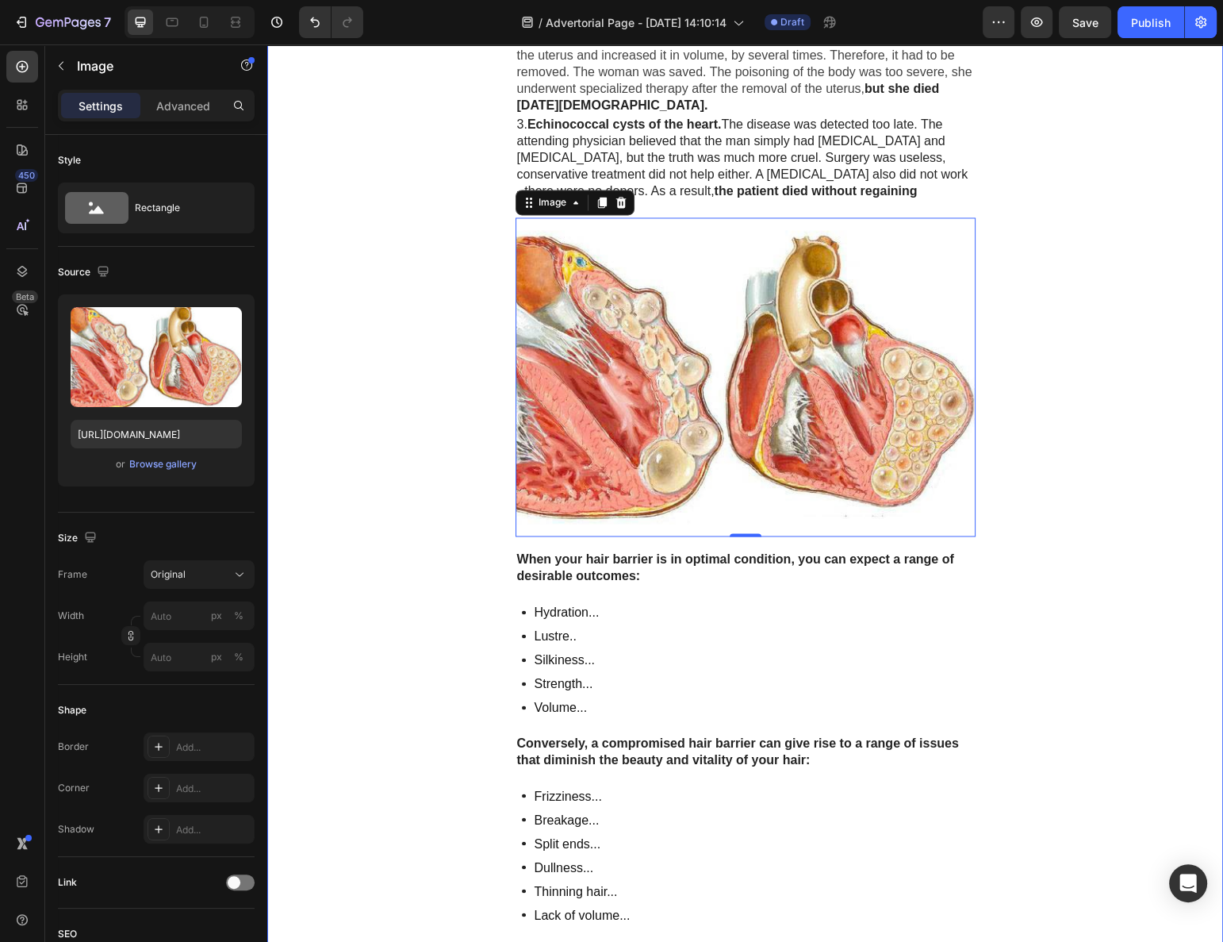
scroll to position [2909, 0]
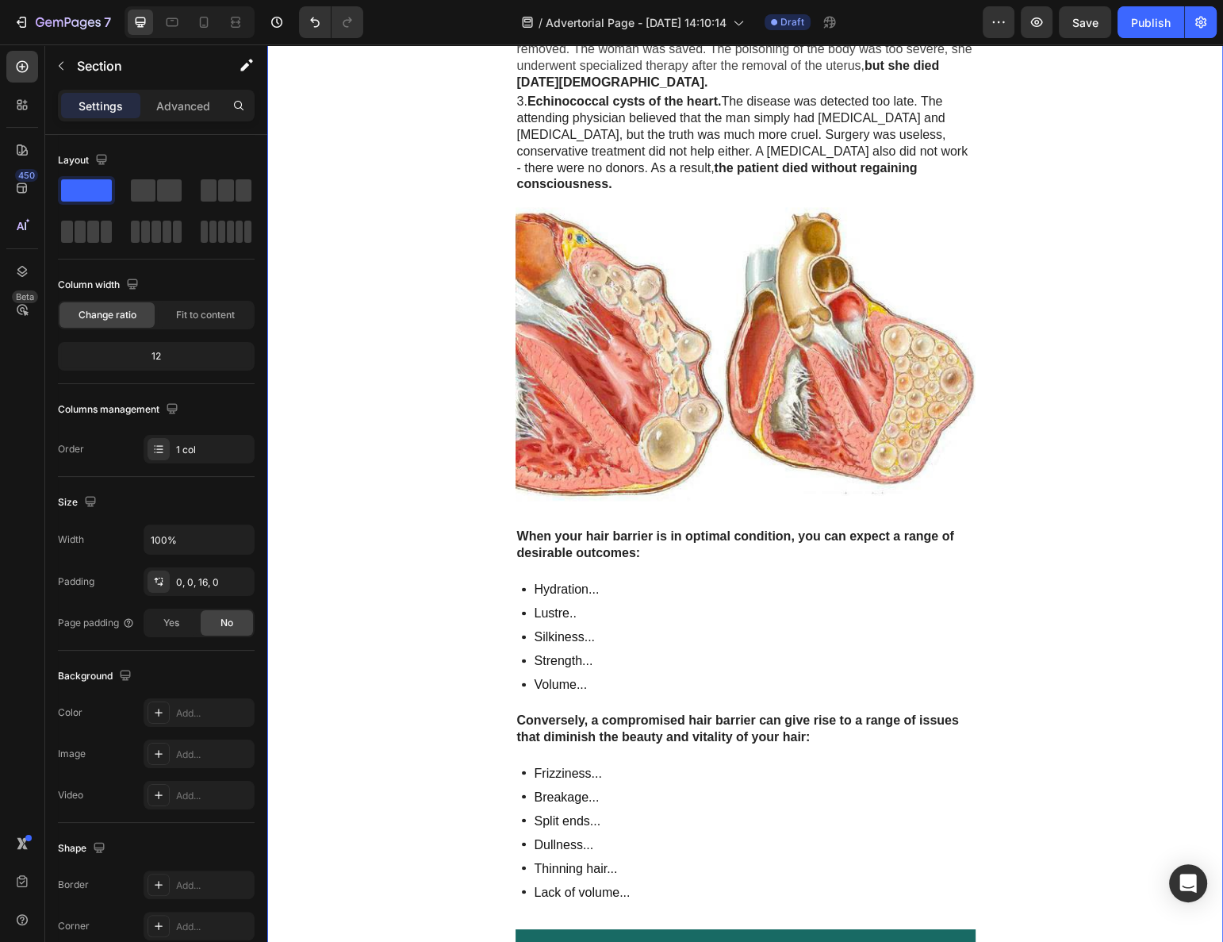
scroll to position [2621, 0]
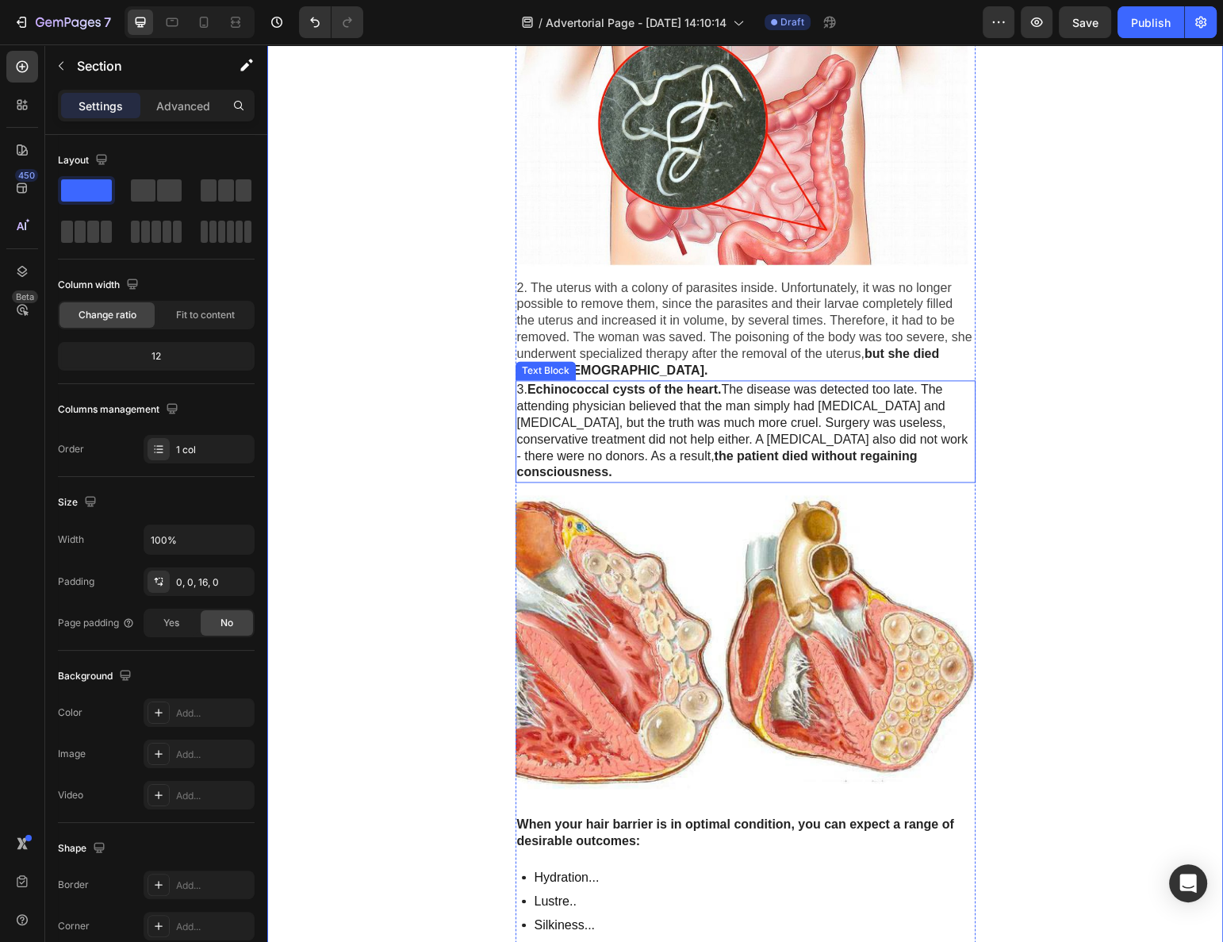
click at [519, 361] on div "Text Block" at bounding box center [546, 370] width 60 height 19
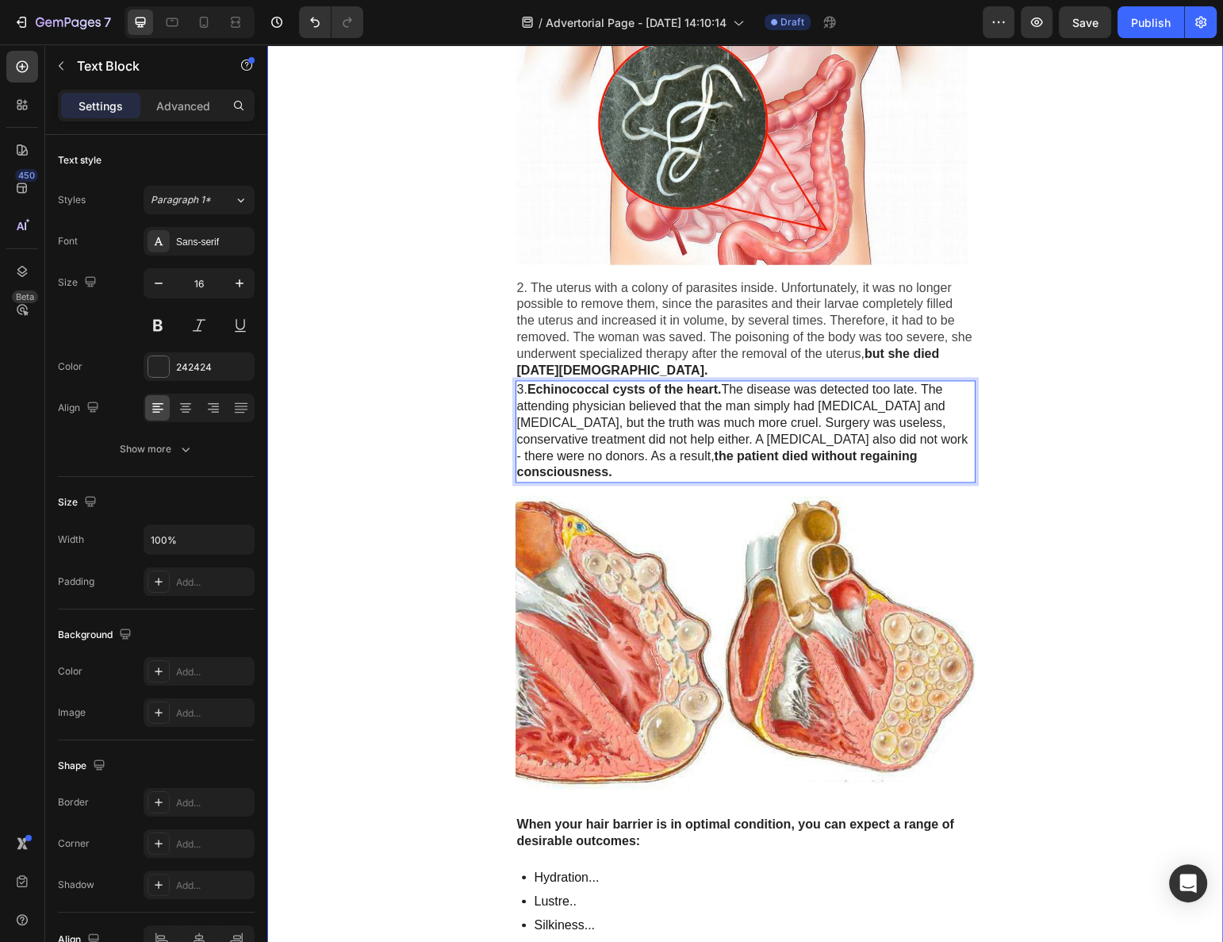
drag, startPoint x: 363, startPoint y: 433, endPoint x: 438, endPoint y: 423, distance: 76.1
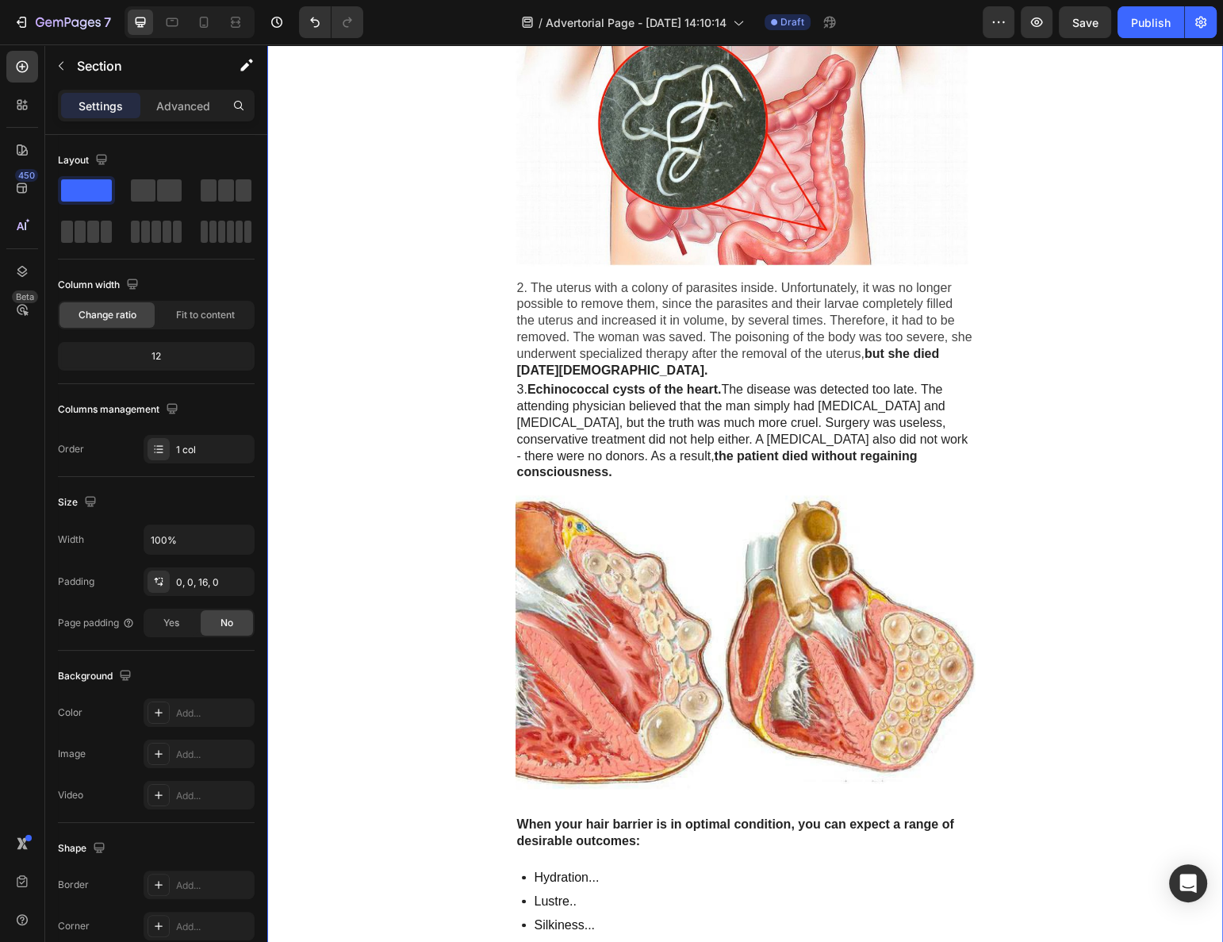
click at [582, 399] on span "3. Echinococcal cysts of the heart. The disease was detected too late. The atte…" at bounding box center [742, 430] width 451 height 96
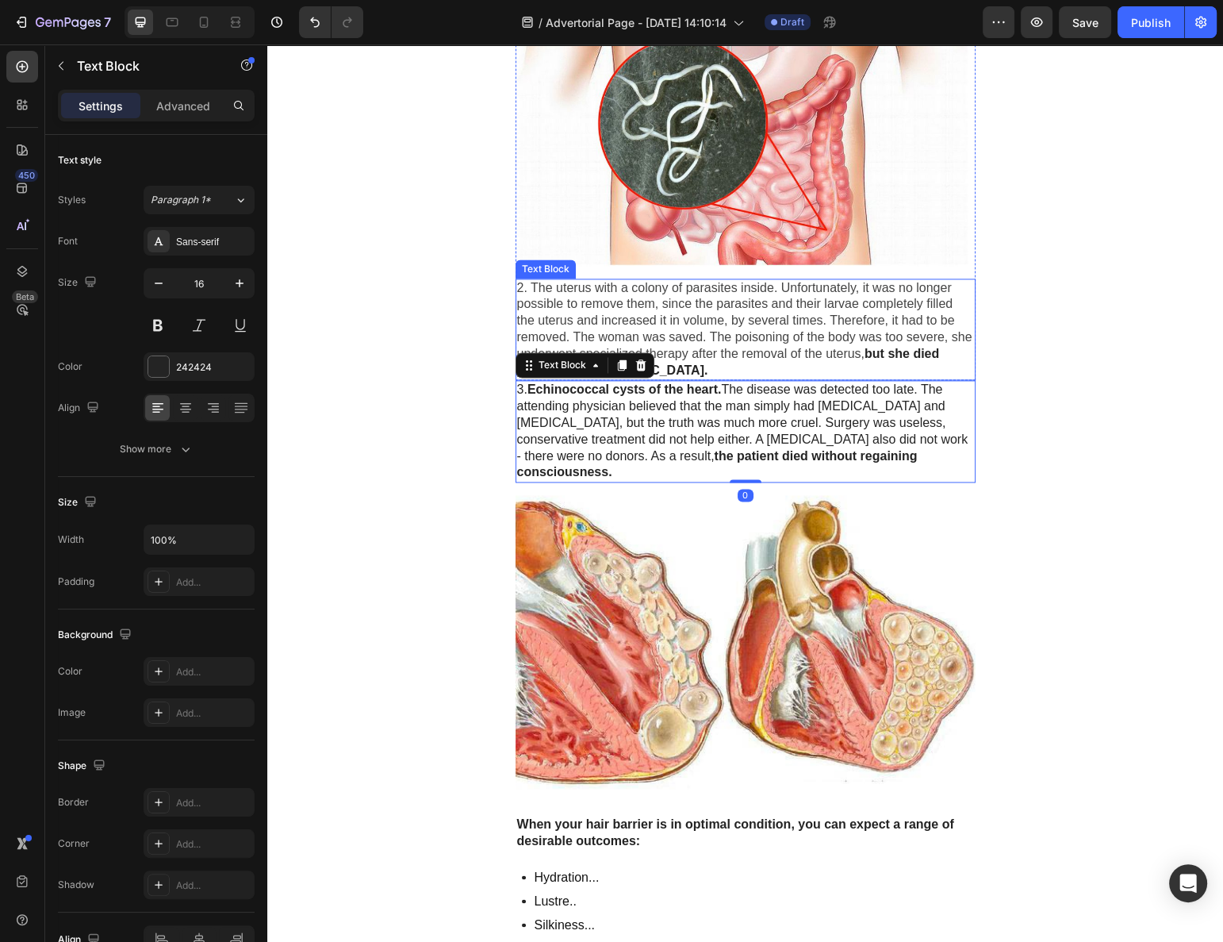
click at [767, 331] on span "2. The uterus with a colony of parasites inside. Unfortunately, it was no longe…" at bounding box center [744, 320] width 455 height 79
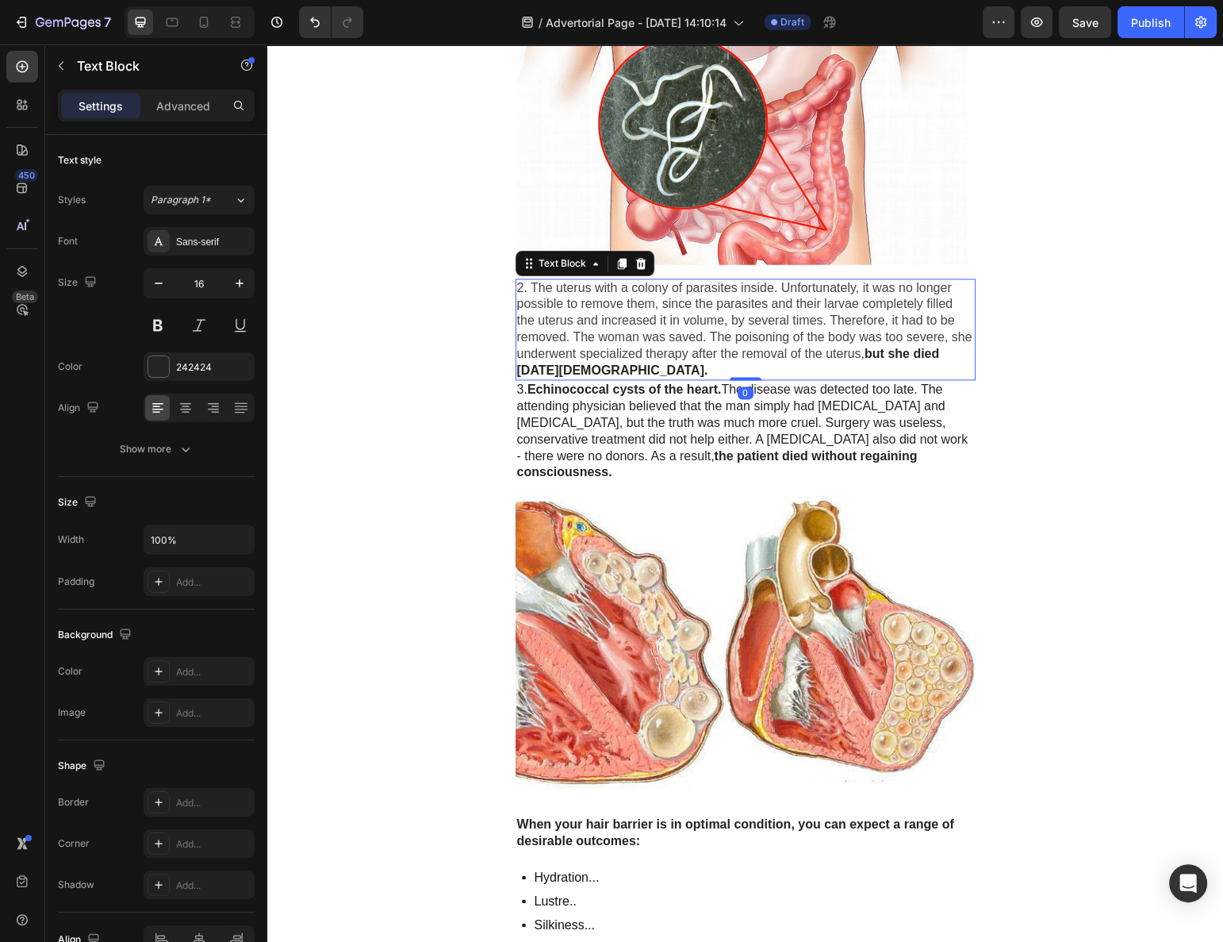
click at [723, 391] on span "3. Echinococcal cysts of the heart. The disease was detected too late. The atte…" at bounding box center [742, 430] width 451 height 96
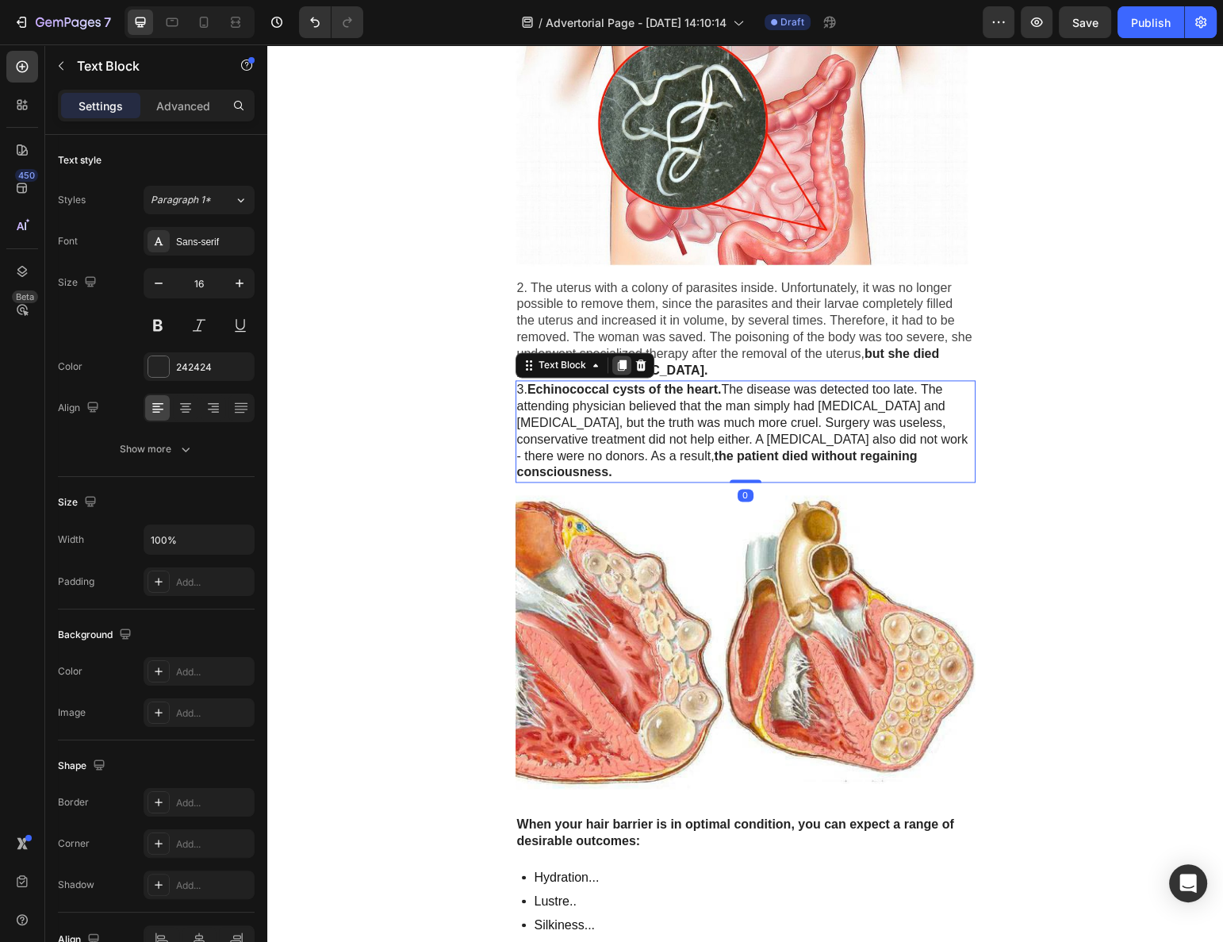
click at [616, 359] on icon at bounding box center [622, 365] width 13 height 13
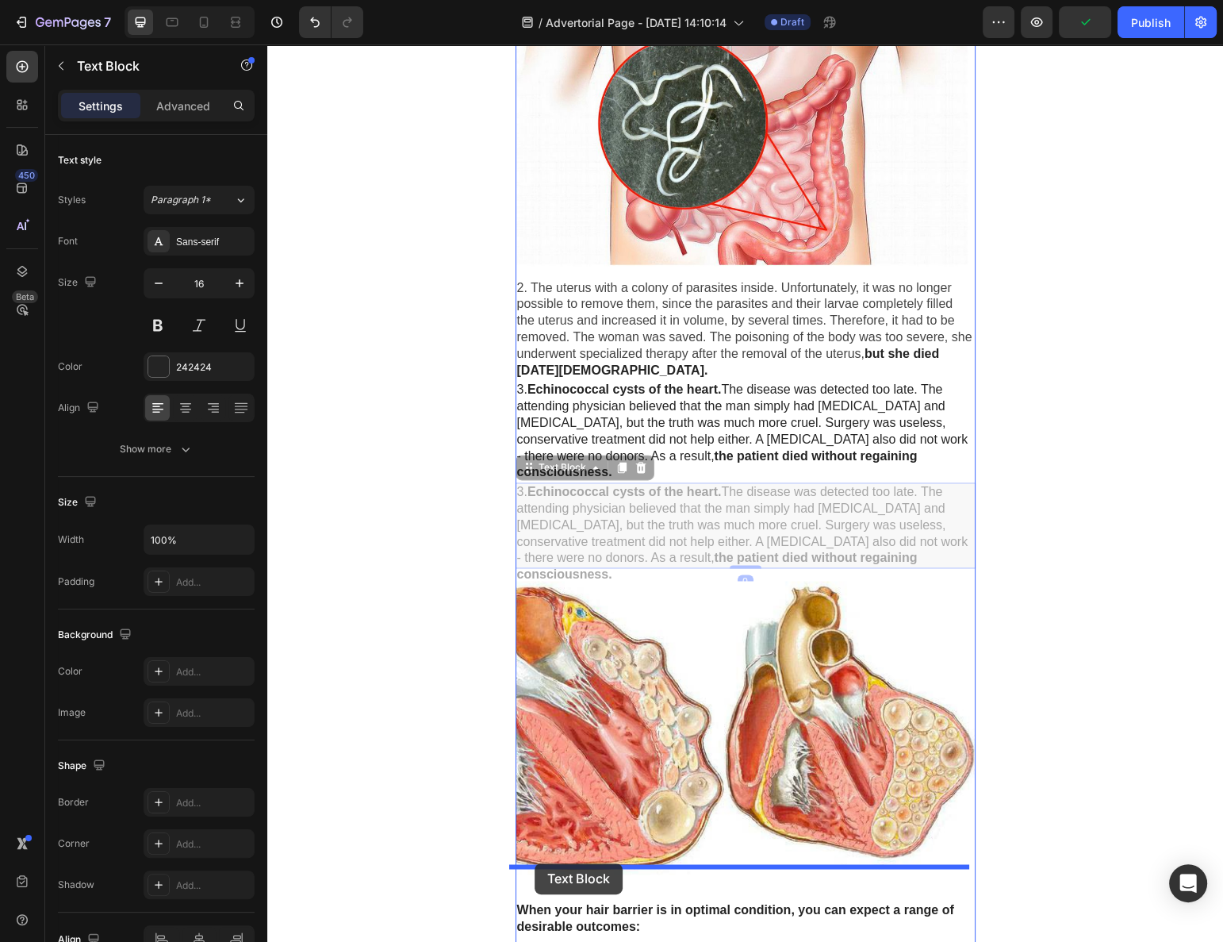
drag, startPoint x: 528, startPoint y: 447, endPoint x: 535, endPoint y: 863, distance: 416.6
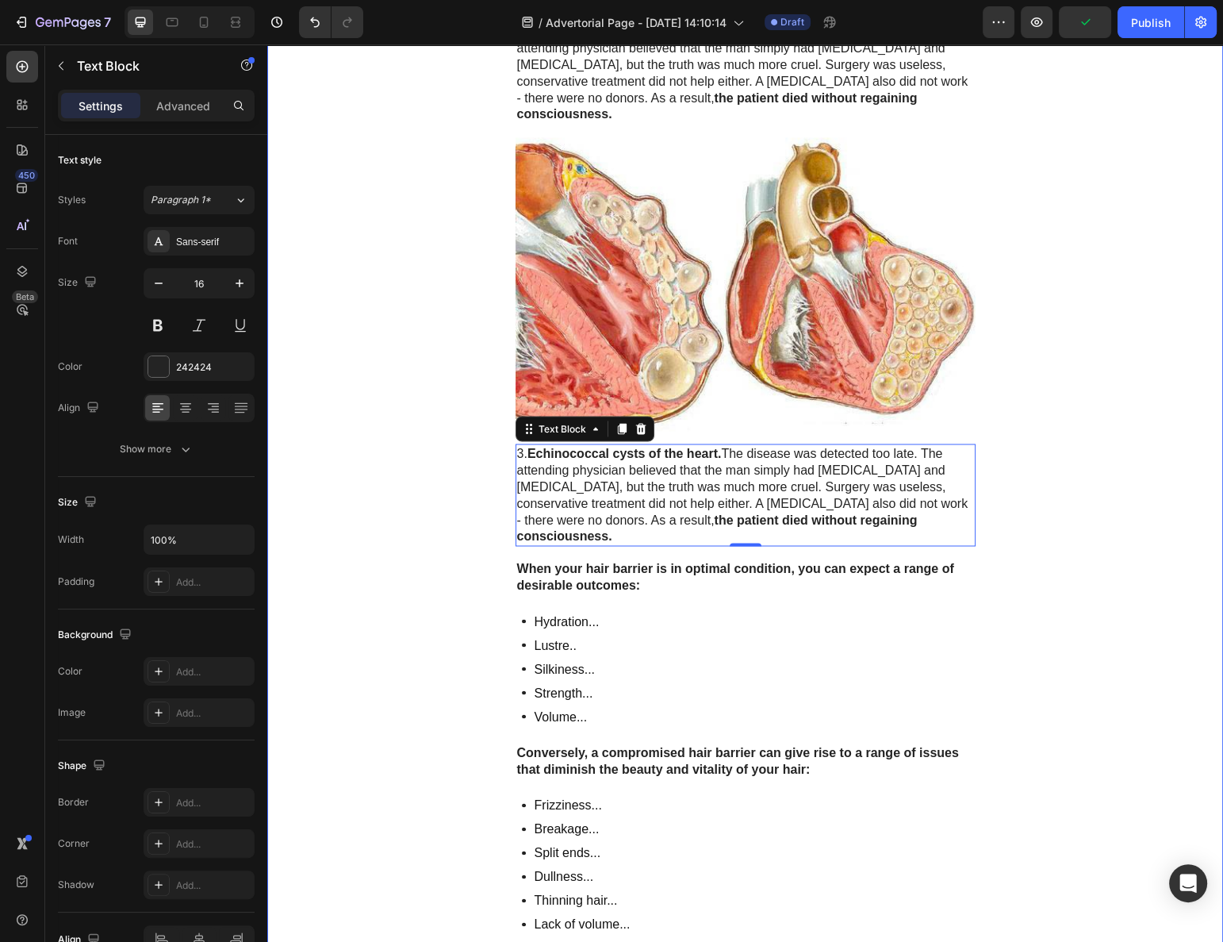
scroll to position [2982, 0]
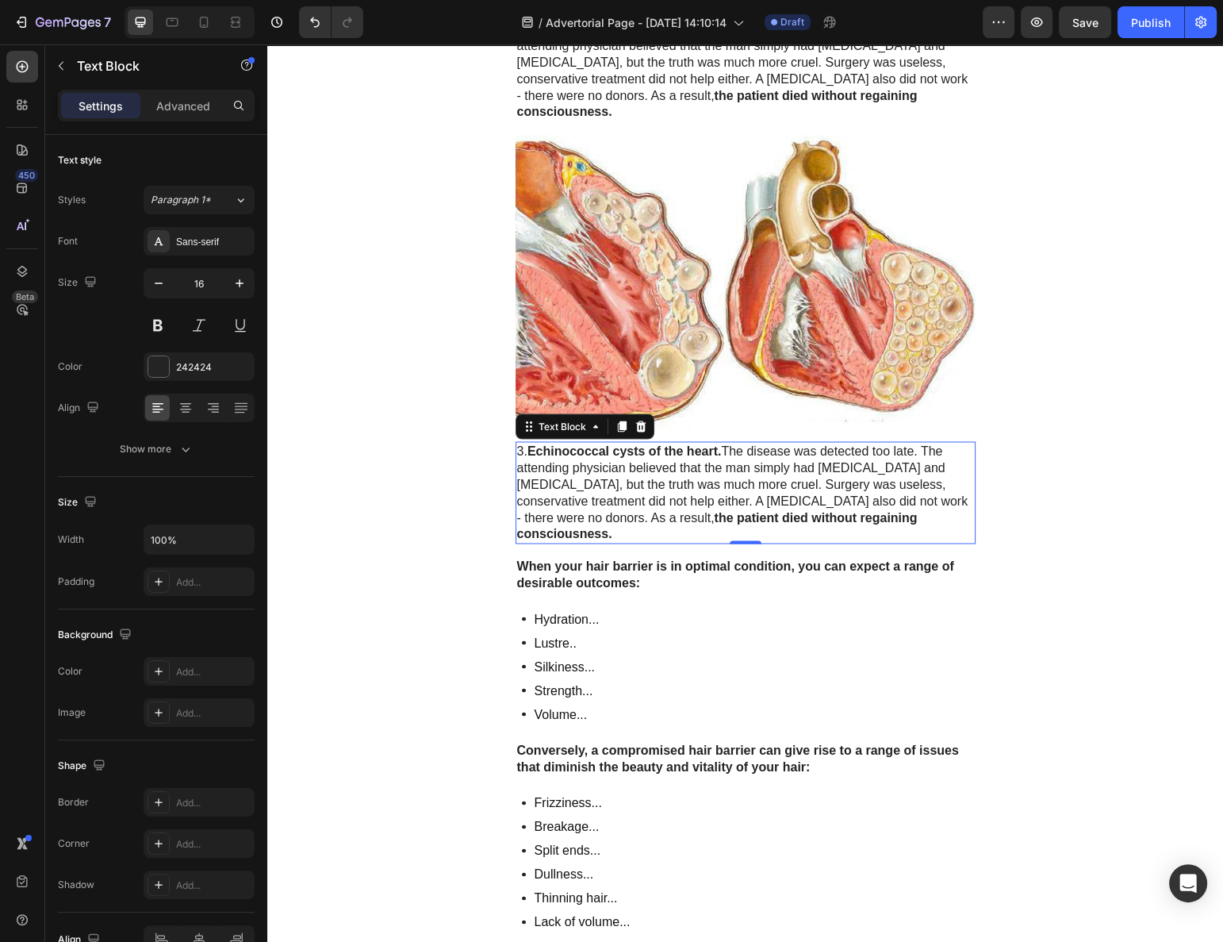
click at [614, 443] on span "3. Echinococcal cysts of the heart. The disease was detected too late. The atte…" at bounding box center [742, 491] width 451 height 96
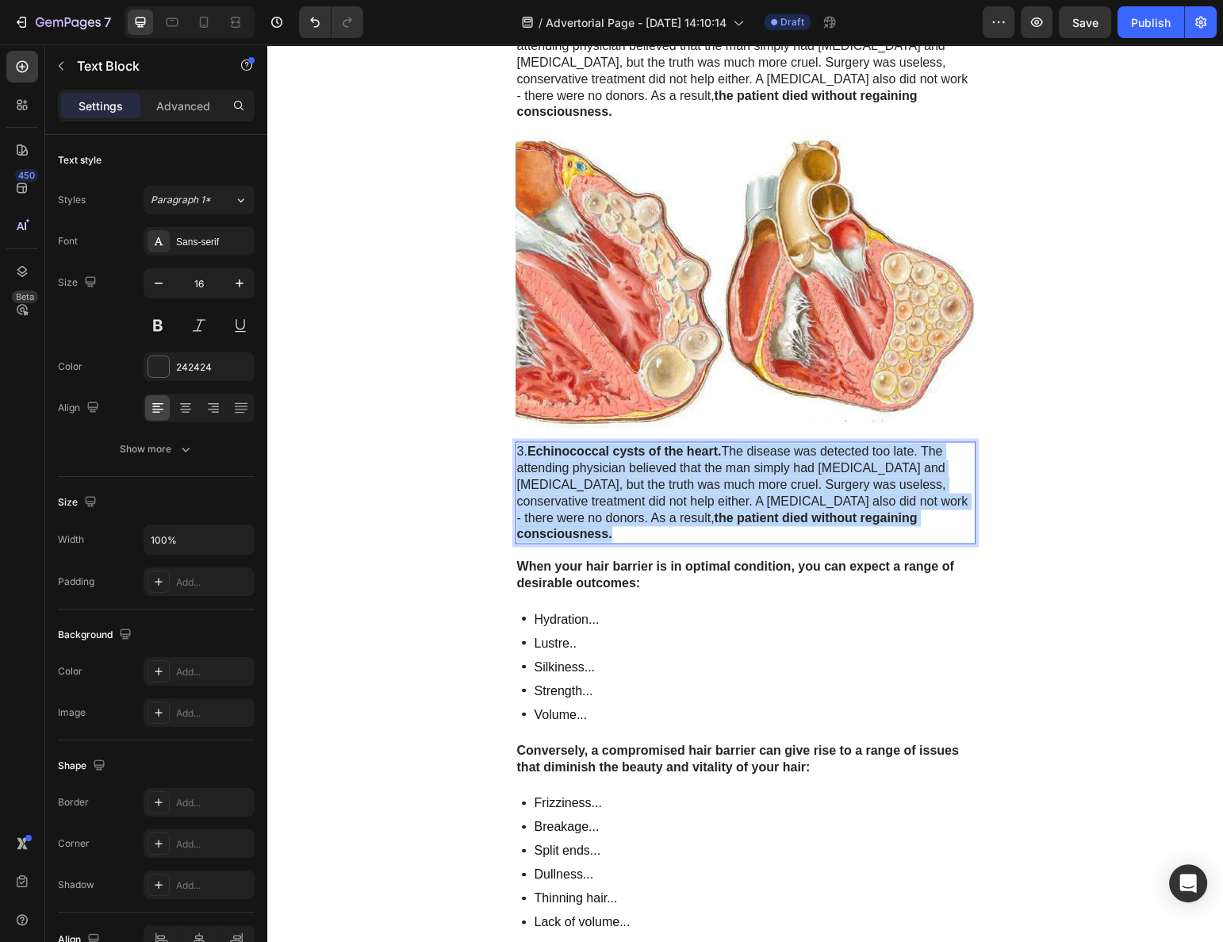
click at [614, 443] on span "3. Echinococcal cysts of the heart. The disease was detected too late. The atte…" at bounding box center [742, 491] width 451 height 96
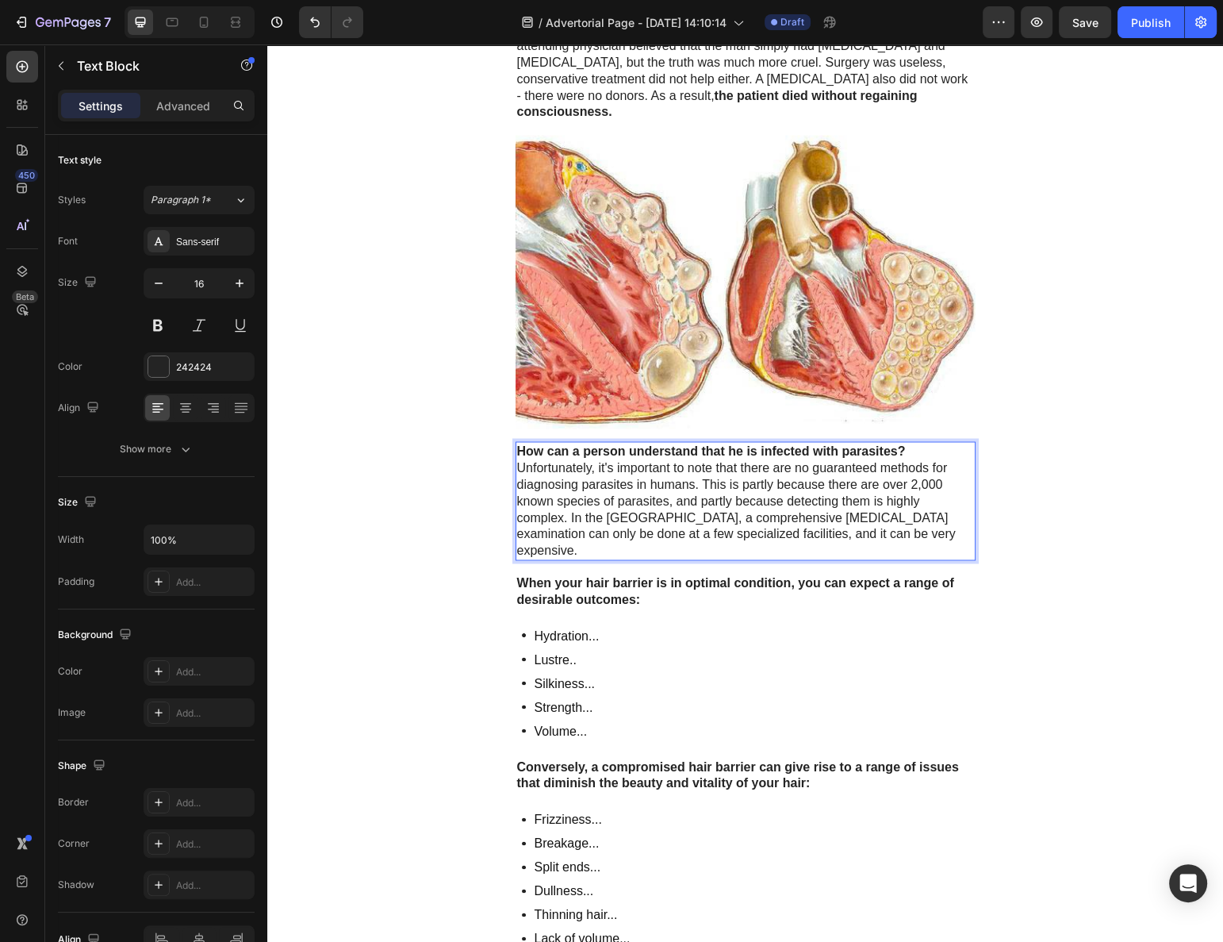
click at [912, 443] on p "How can a person understand that he is infected with parasites?" at bounding box center [745, 451] width 457 height 17
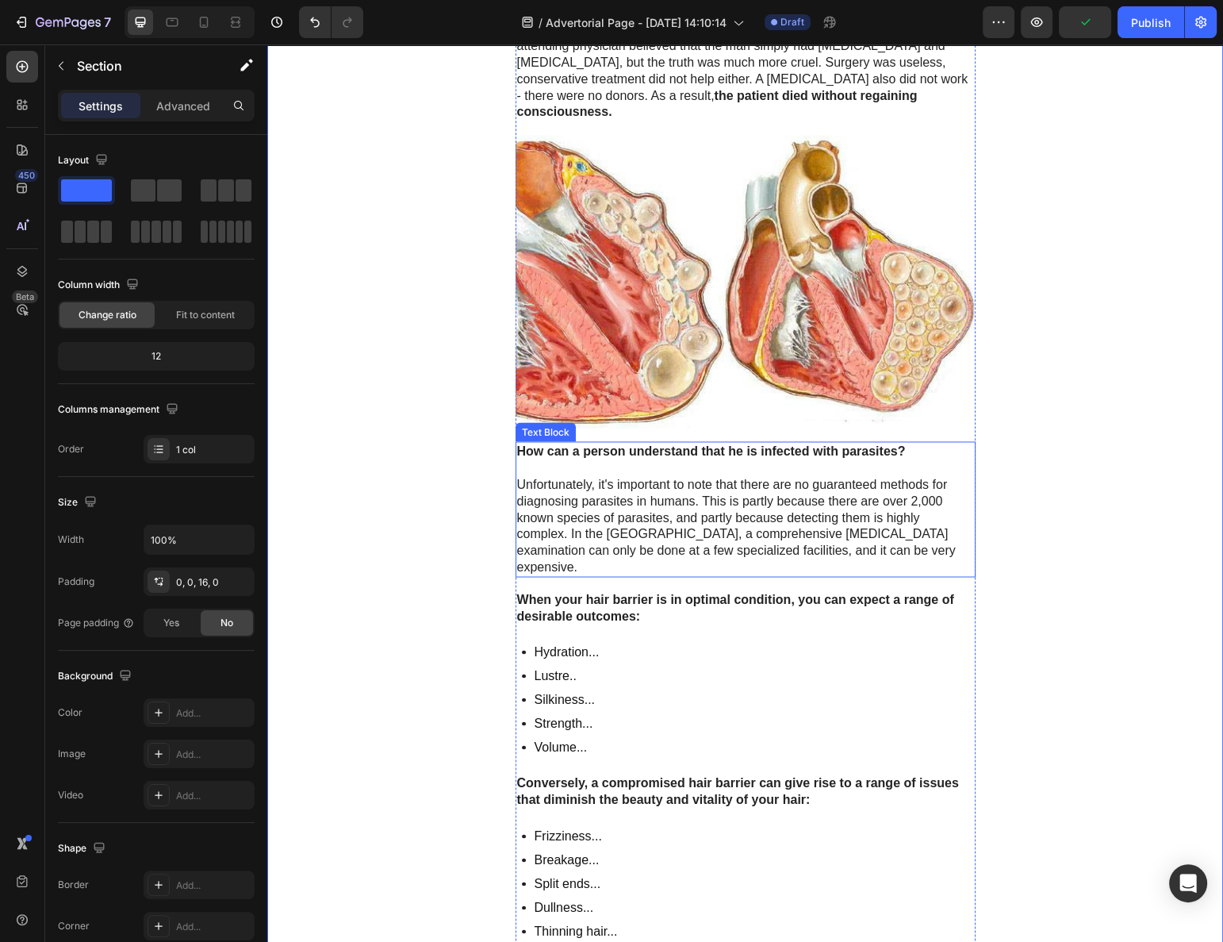
click at [841, 516] on p "Unfortunately, it's important to note that there are no guaranteed methods for …" at bounding box center [745, 525] width 457 height 99
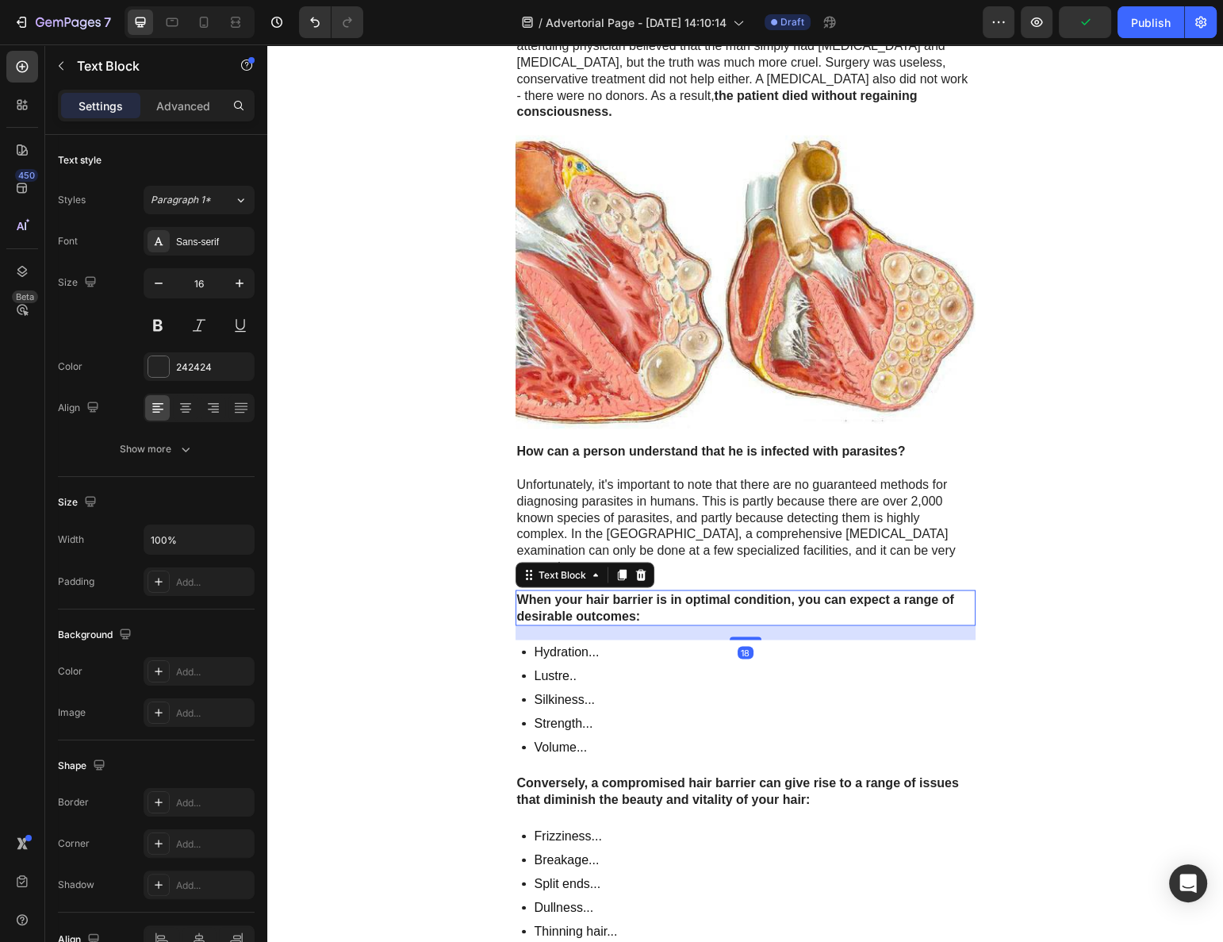
drag, startPoint x: 741, startPoint y: 555, endPoint x: 298, endPoint y: 574, distance: 443.9
click at [739, 591] on p "When your hair barrier is in optimal condition, you can expect a range of desir…" at bounding box center [745, 607] width 457 height 33
click at [693, 591] on p "When your hair barrier is in optimal condition, you can expect a range of desir…" at bounding box center [745, 607] width 457 height 33
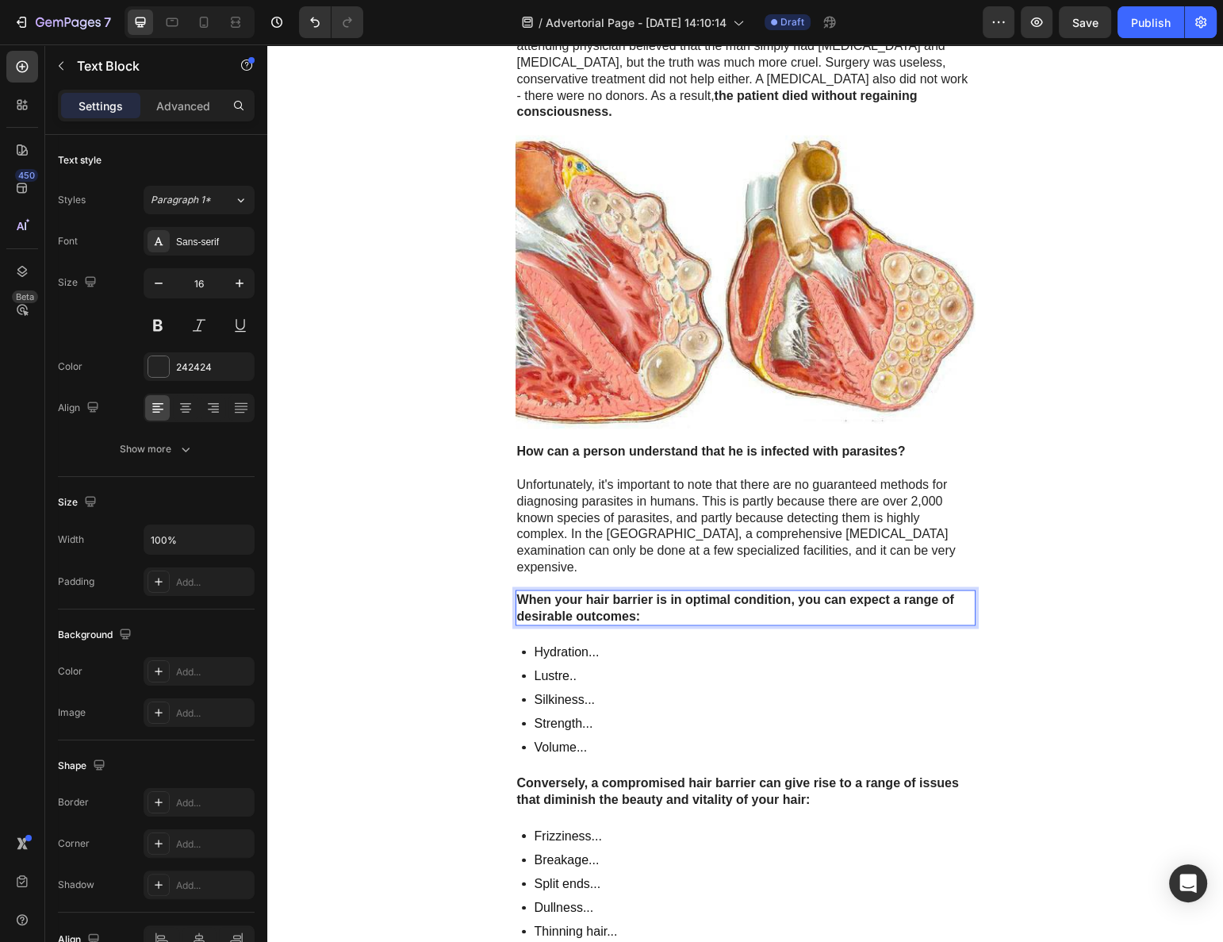
click at [693, 591] on p "When your hair barrier is in optimal condition, you can expect a range of desir…" at bounding box center [745, 607] width 457 height 33
click at [689, 591] on p "When your hair barrier is in optimal condition, you can expect a range of desir…" at bounding box center [745, 607] width 457 height 33
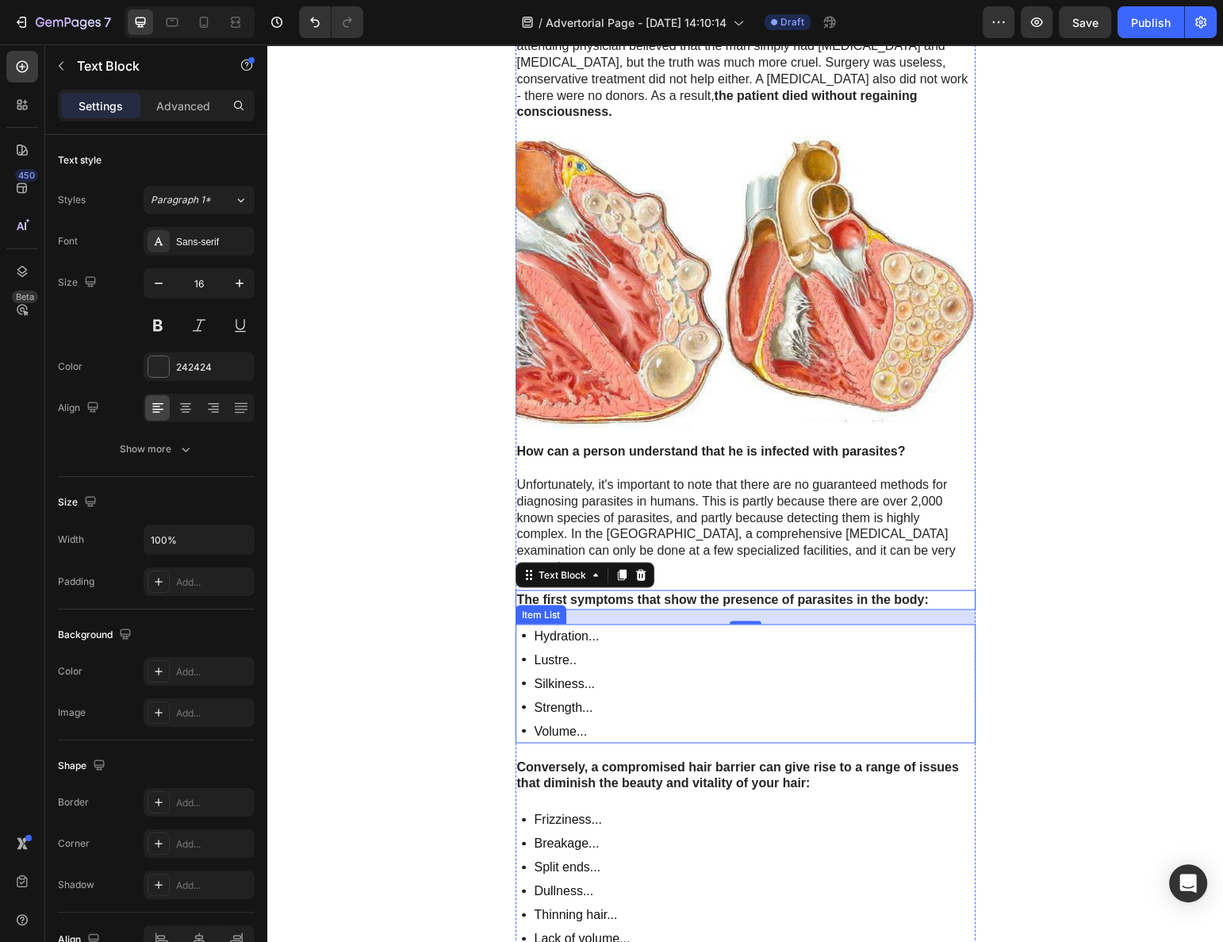
click at [553, 626] on p "Hydration..." at bounding box center [567, 635] width 65 height 19
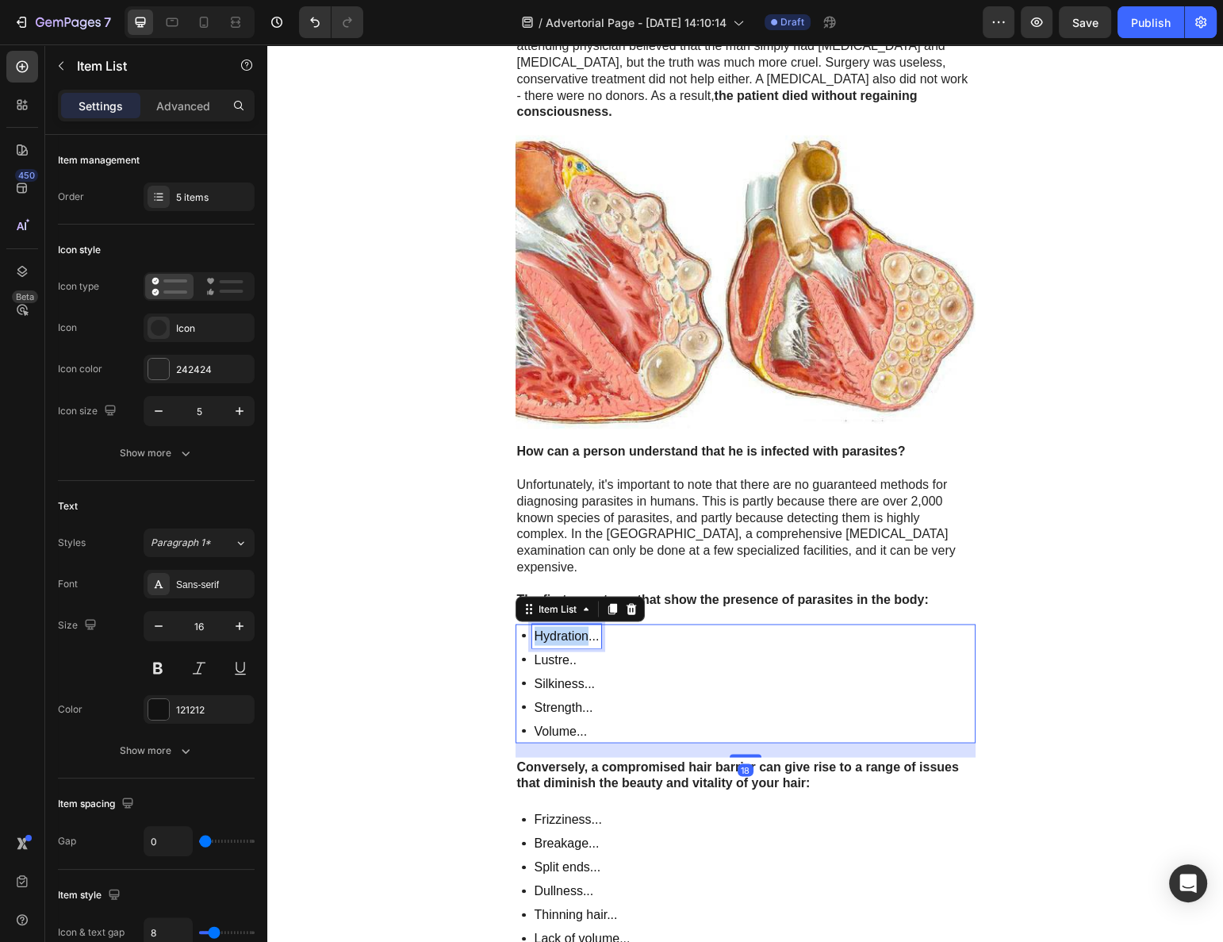
click at [553, 626] on p "Hydration..." at bounding box center [567, 635] width 65 height 19
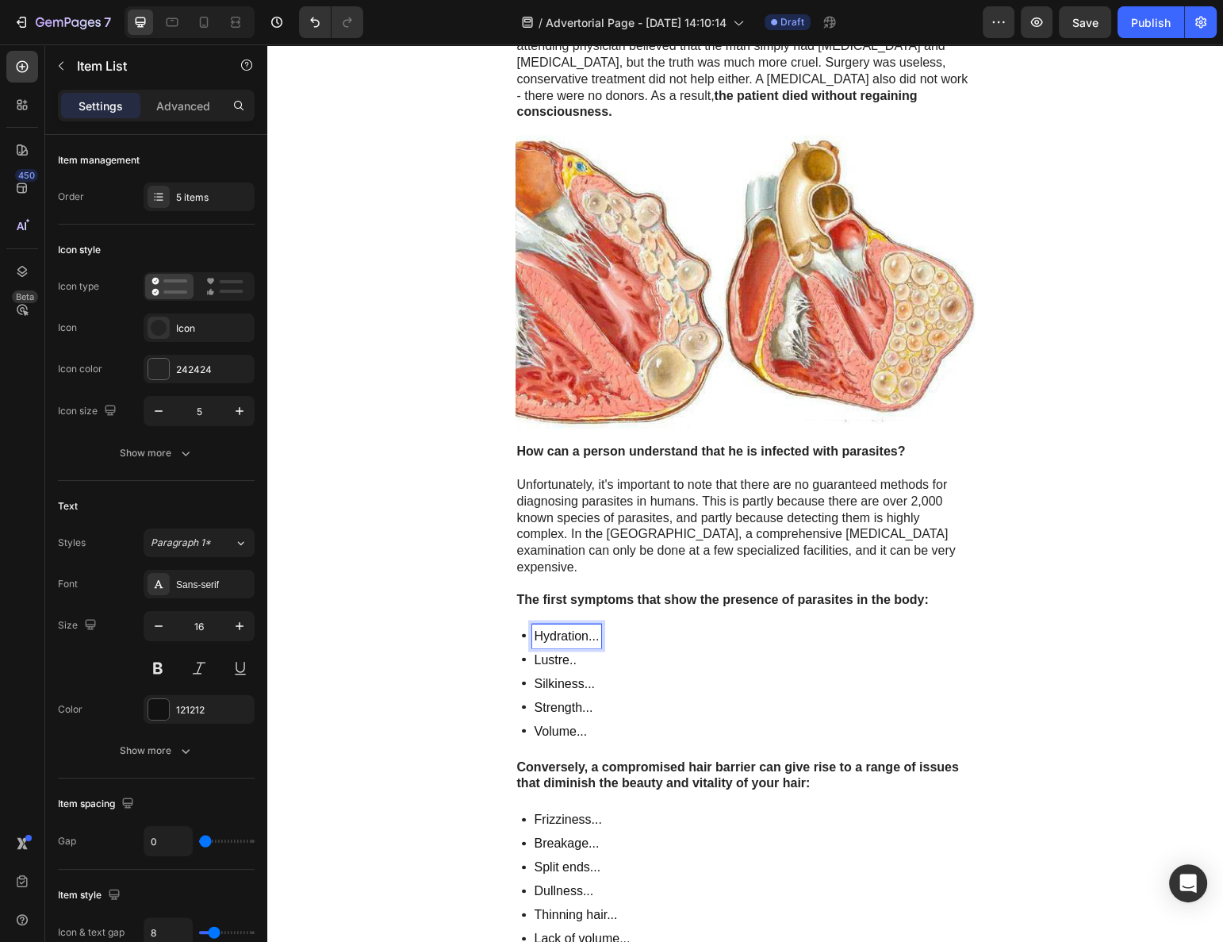
click at [554, 626] on p "Hydration..." at bounding box center [567, 635] width 65 height 19
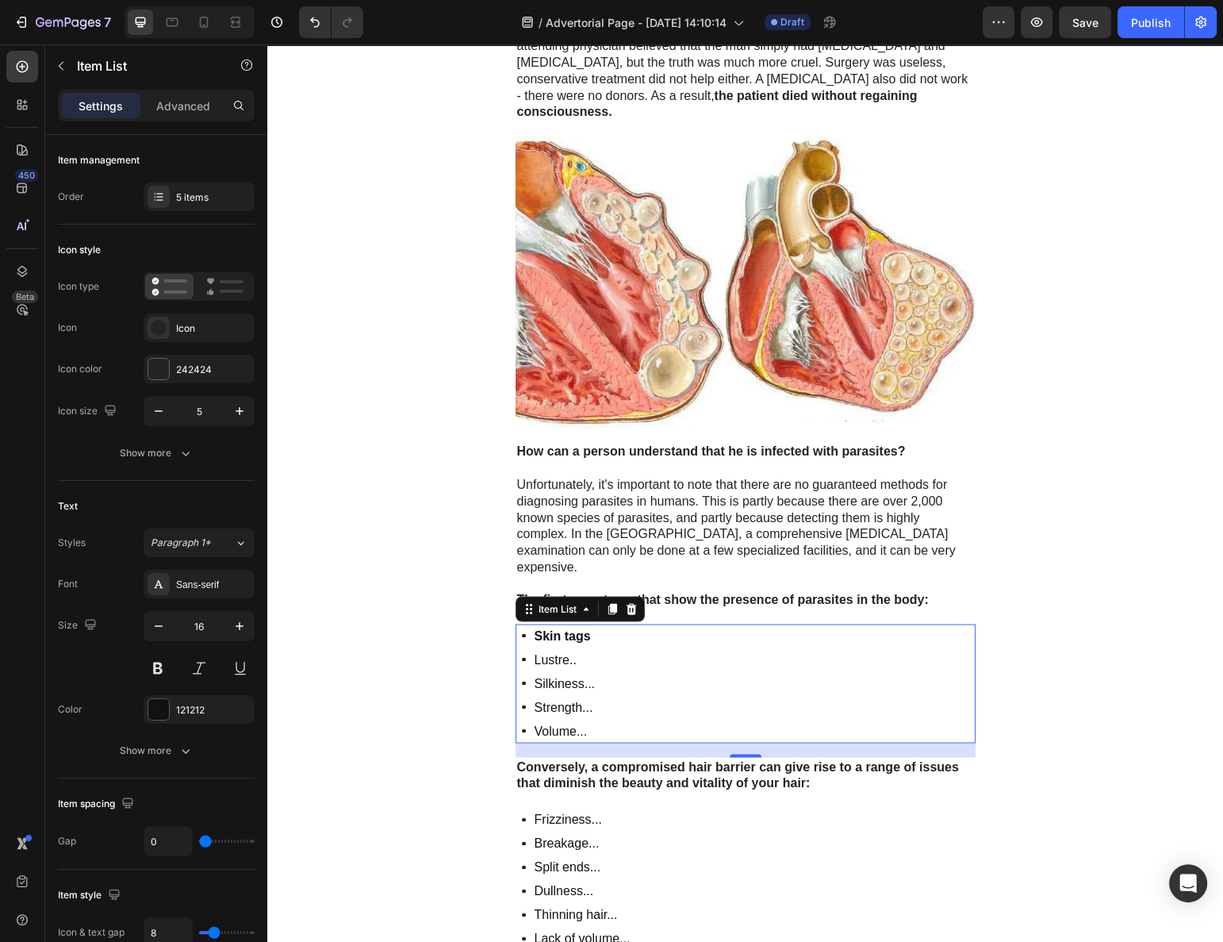
click at [551, 650] on p "Lustre.." at bounding box center [565, 659] width 60 height 19
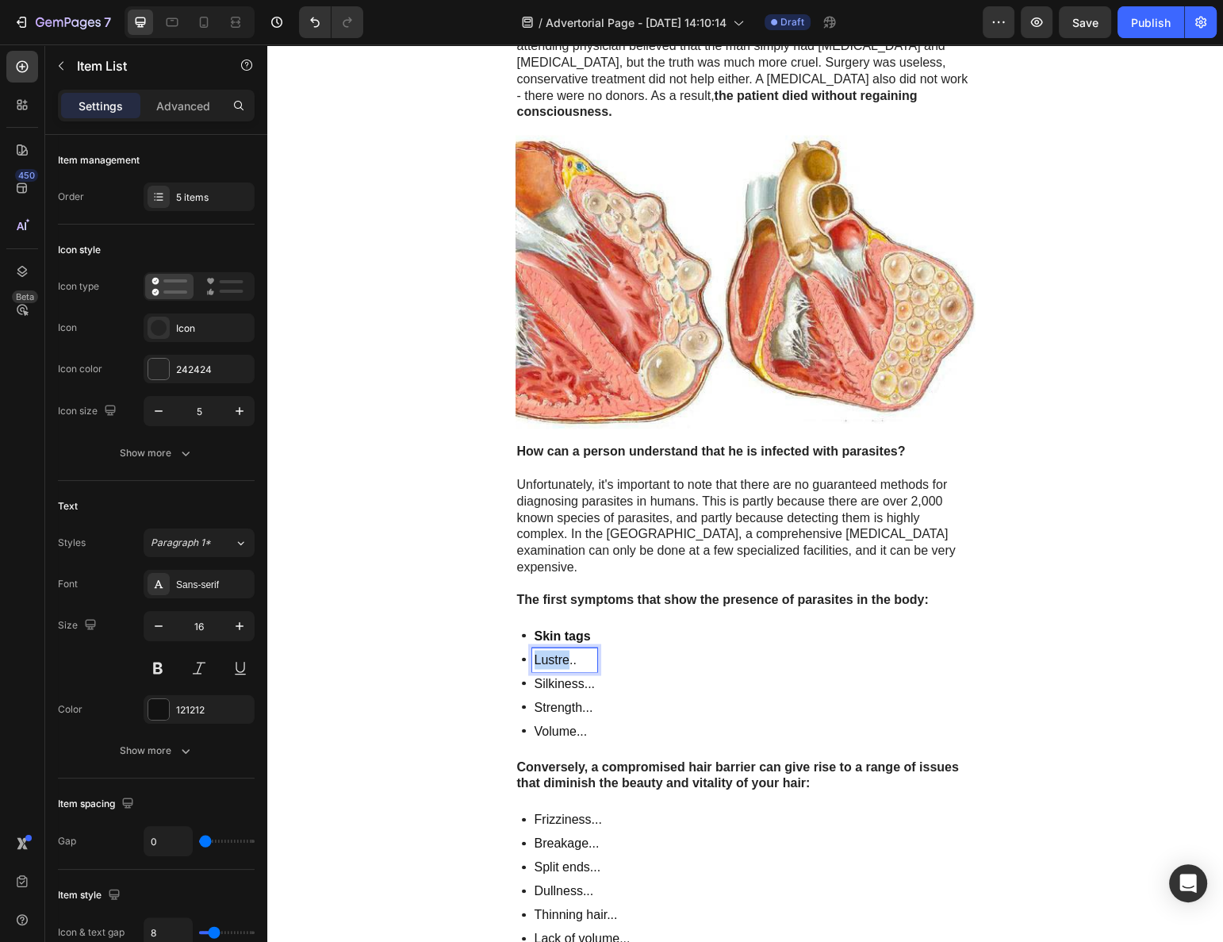
click at [551, 650] on p "Lustre.." at bounding box center [565, 659] width 60 height 19
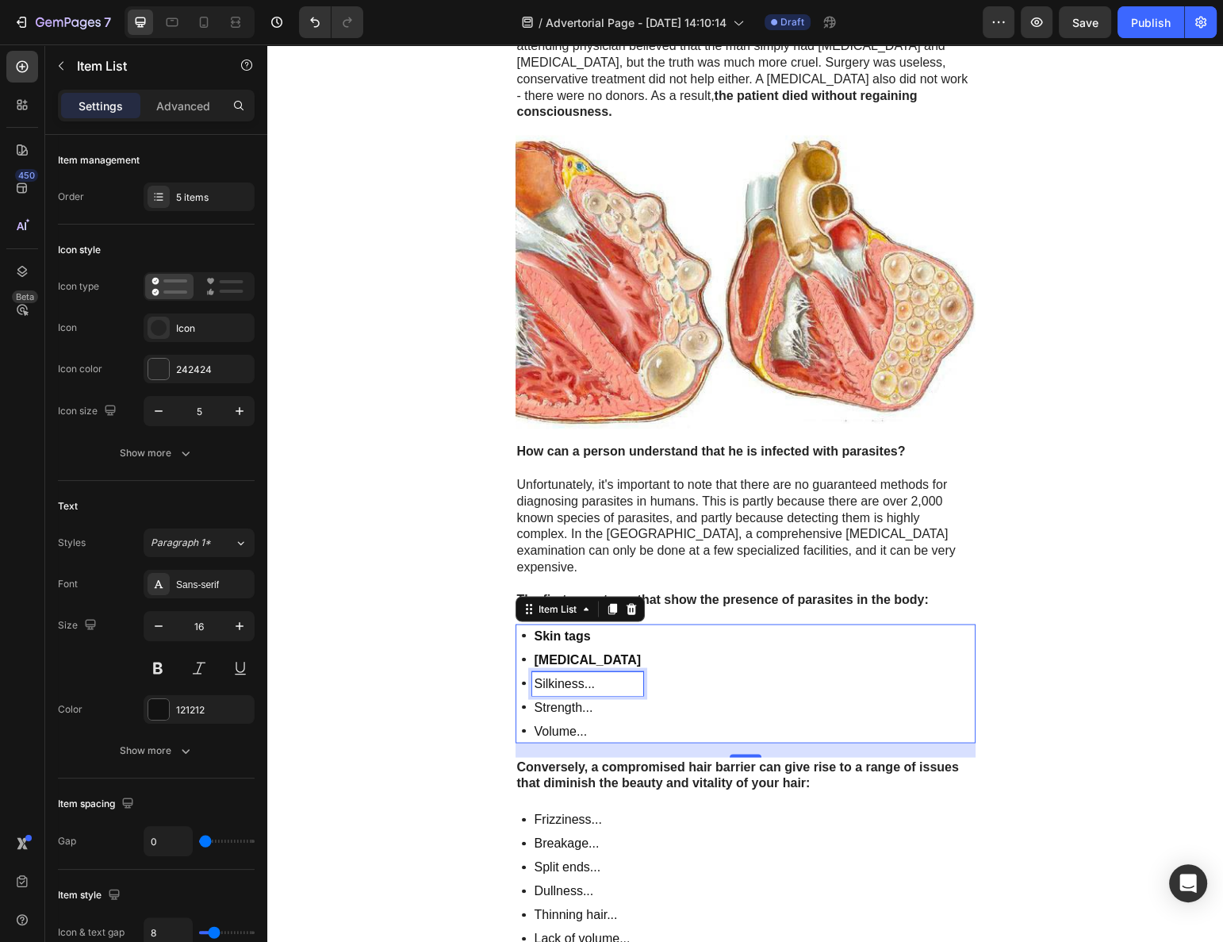
click at [547, 674] on p "Silkiness..." at bounding box center [588, 683] width 107 height 19
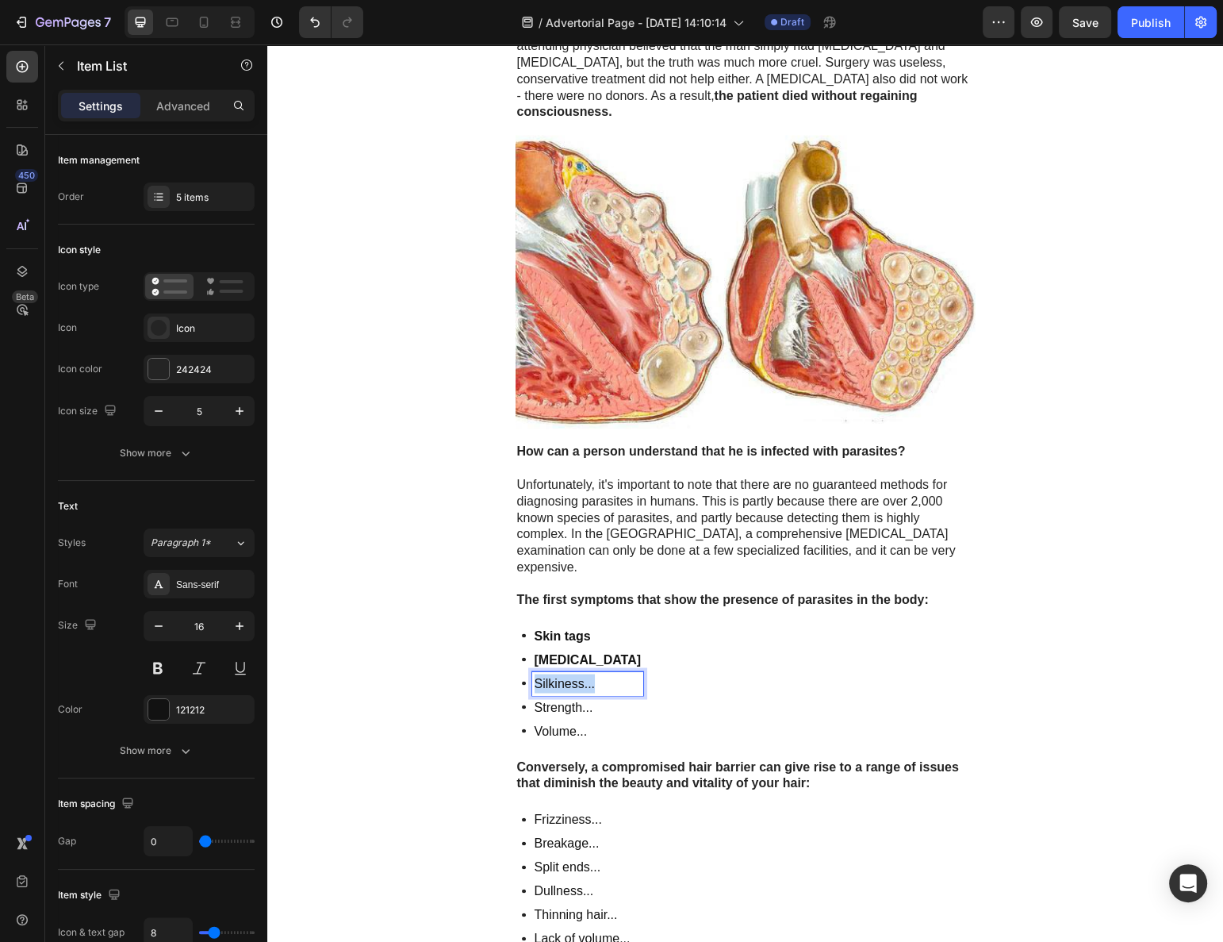
click at [547, 674] on p "Silkiness..." at bounding box center [588, 683] width 107 height 19
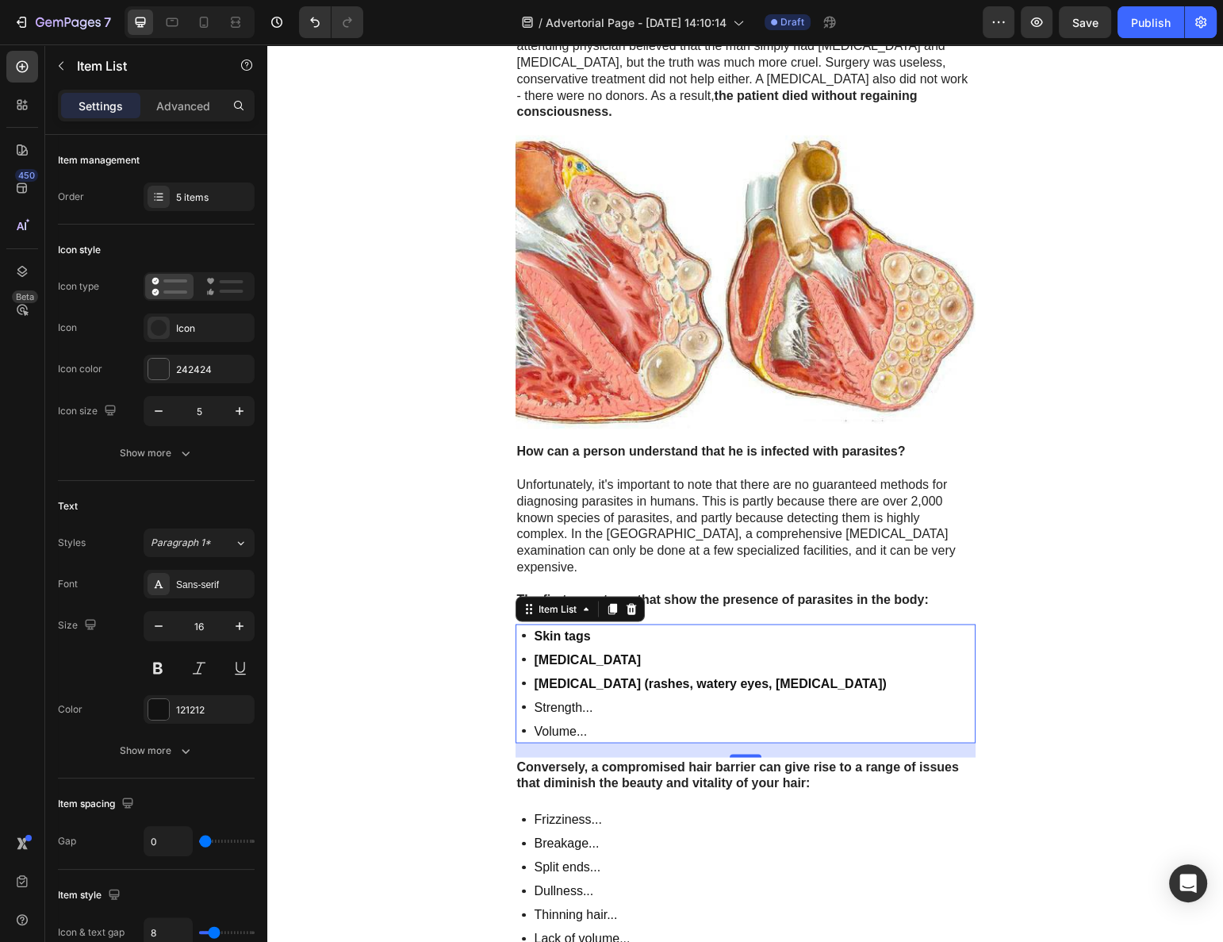
click at [551, 697] on p "Strength..." at bounding box center [711, 706] width 352 height 19
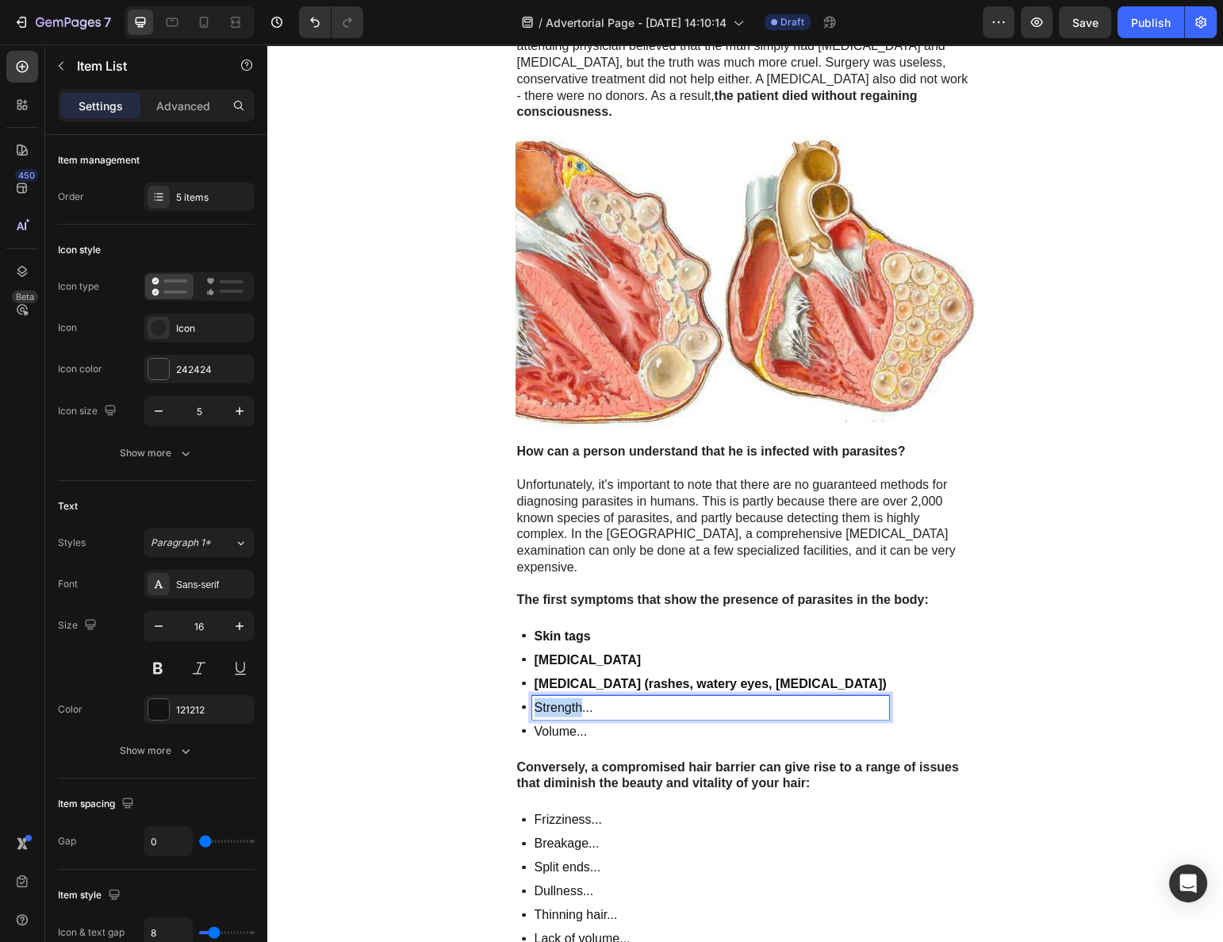
click at [551, 697] on p "Strength..." at bounding box center [711, 706] width 352 height 19
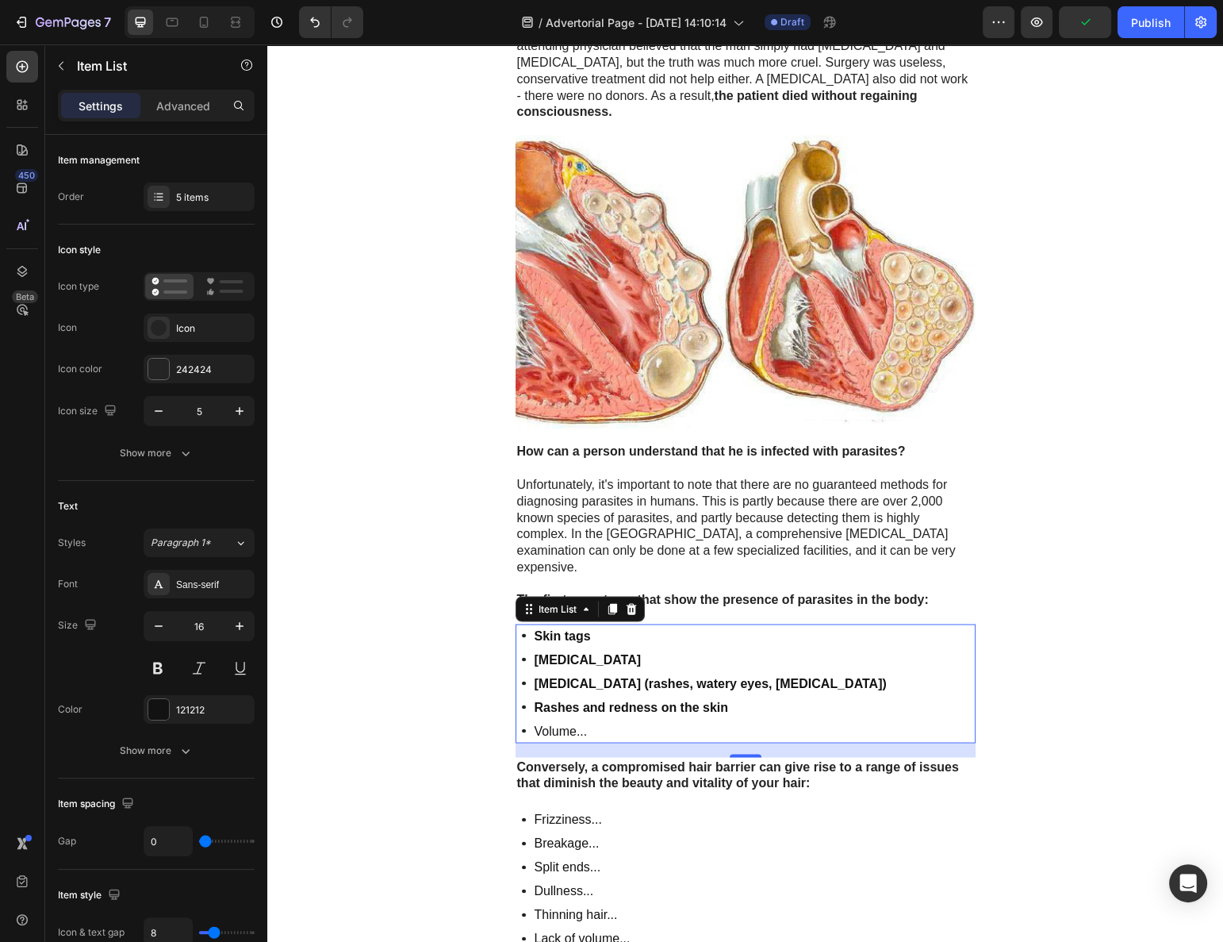
click at [560, 721] on p "Volume..." at bounding box center [711, 730] width 352 height 19
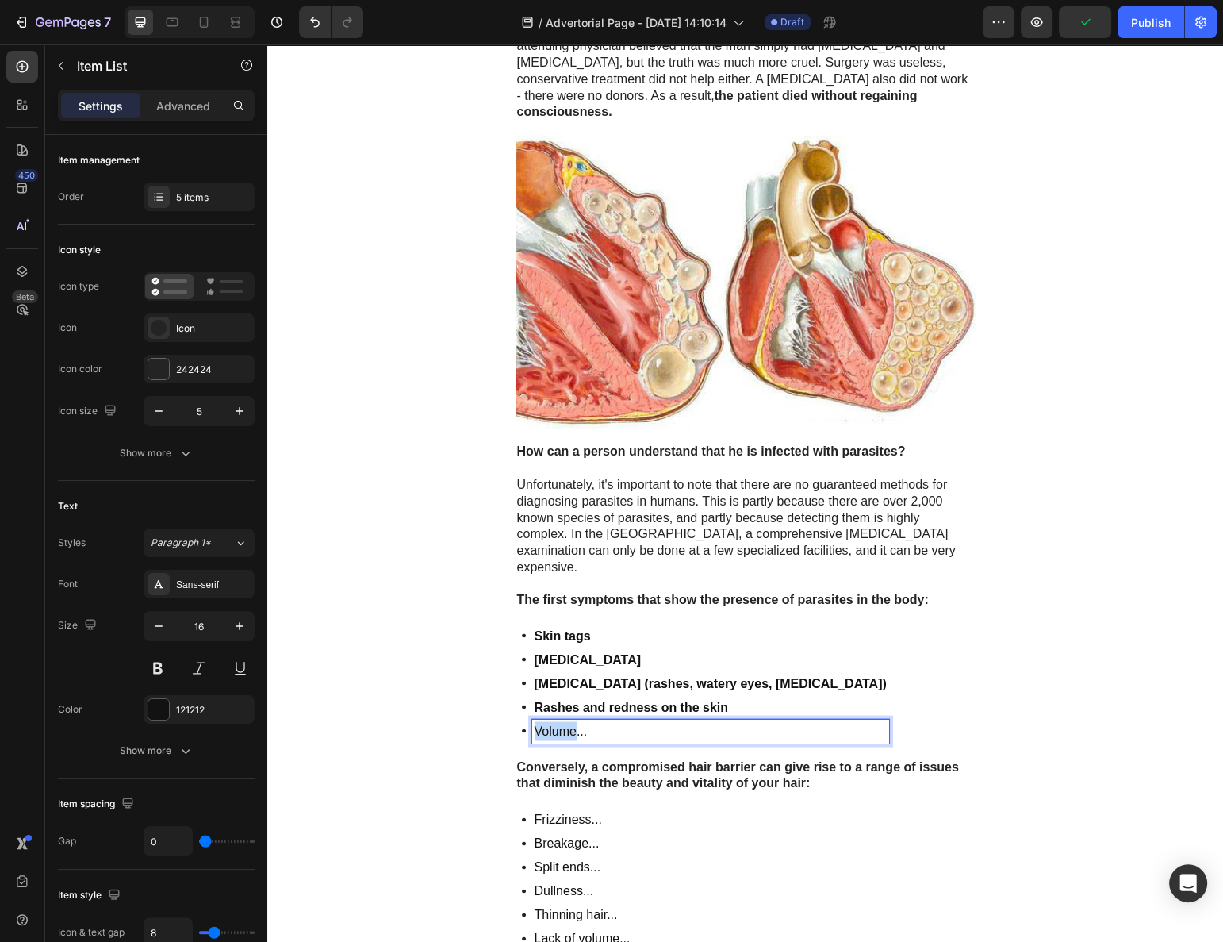
click at [560, 721] on p "Volume..." at bounding box center [711, 730] width 352 height 19
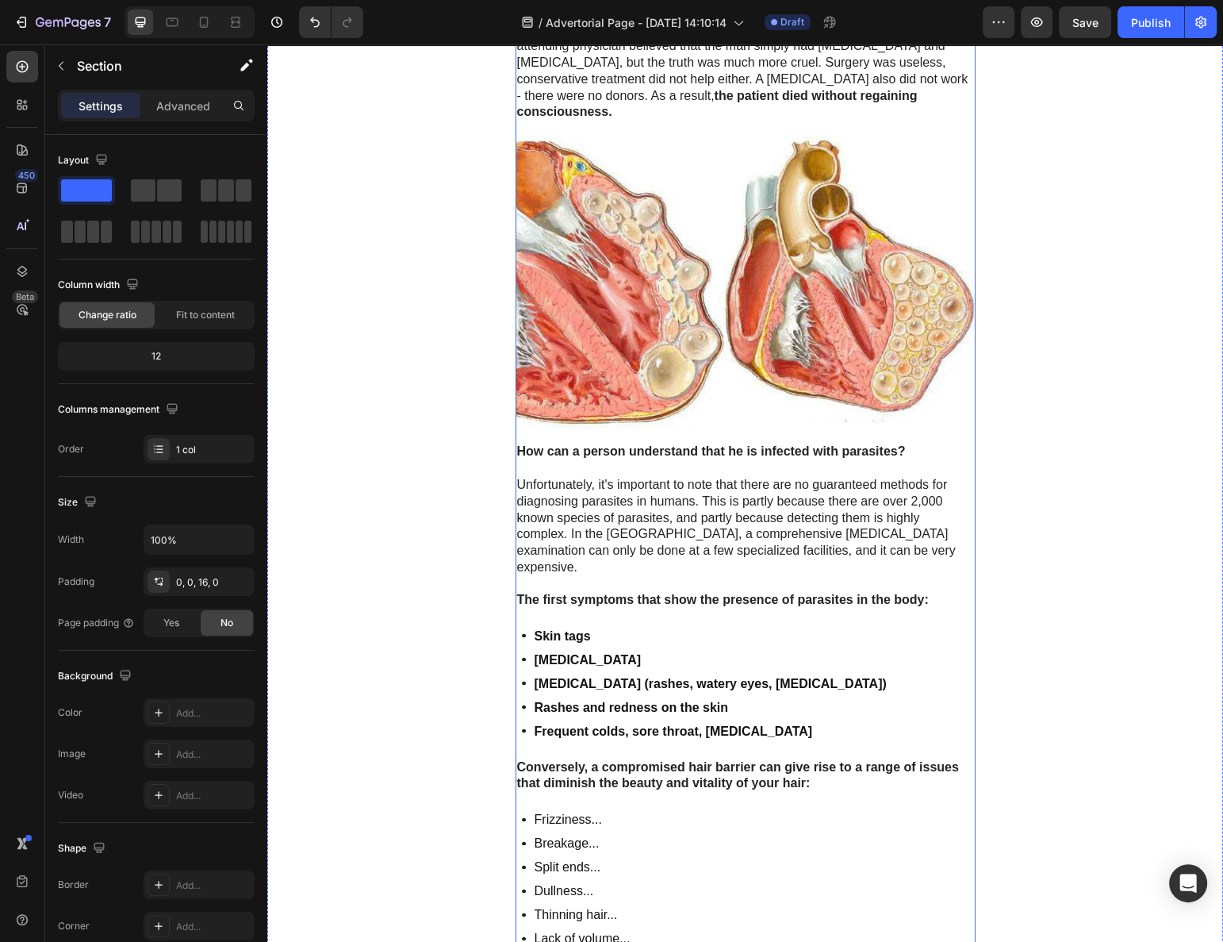
scroll to position [3126, 0]
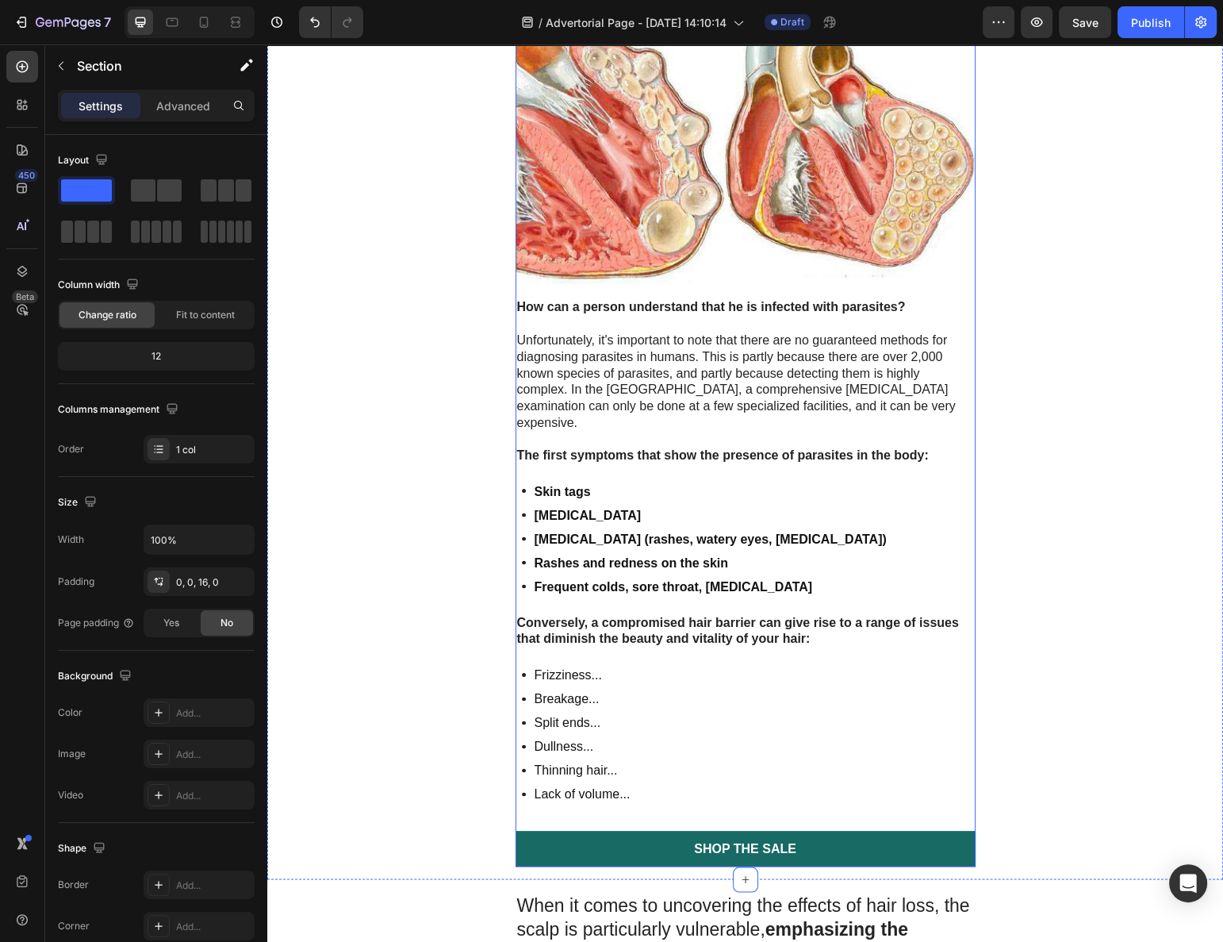
click at [628, 555] on strong "Rashes and redness on the skin" at bounding box center [632, 561] width 194 height 13
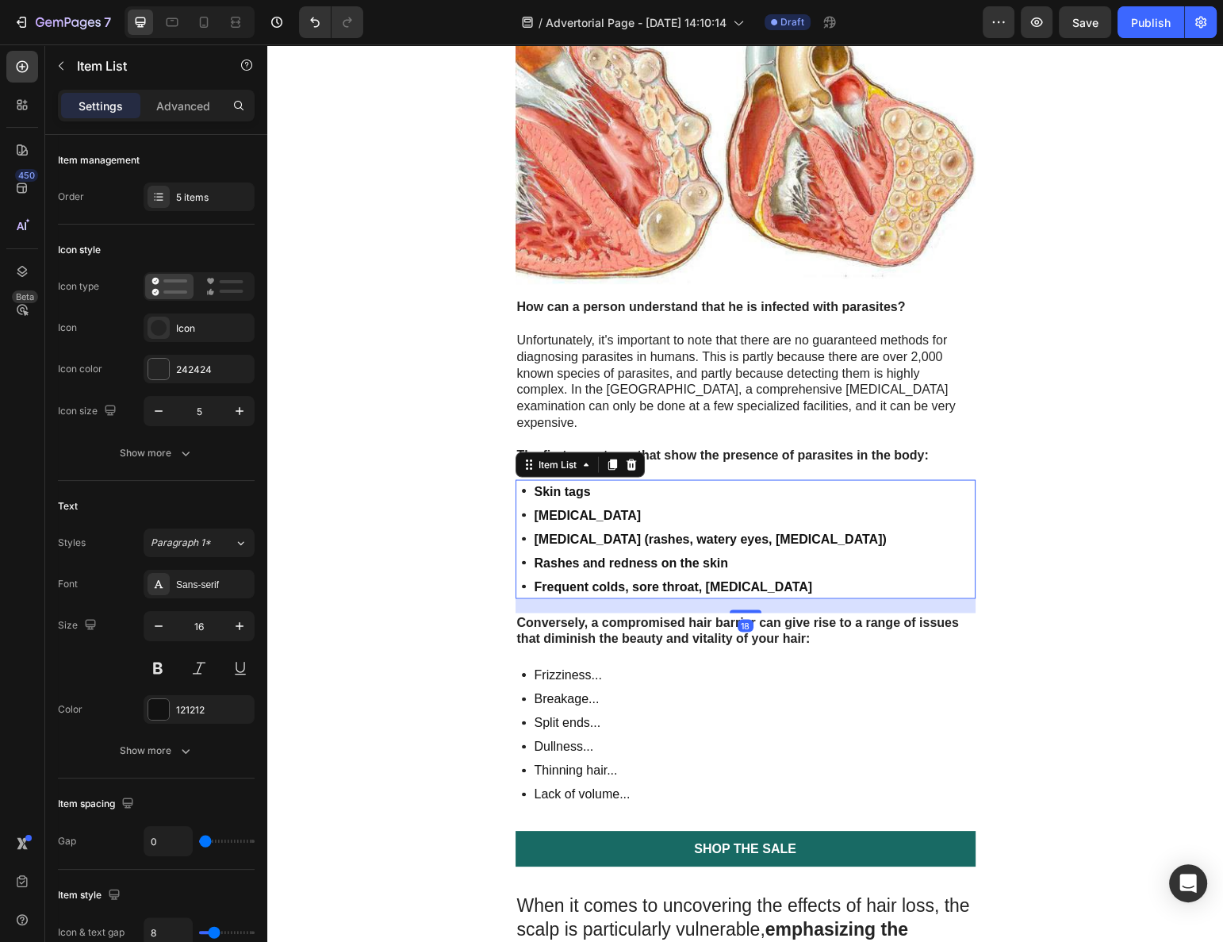
click at [918, 479] on div "Skin tags [MEDICAL_DATA] [MEDICAL_DATA] (rashes, watery eyes, [MEDICAL_DATA]) R…" at bounding box center [746, 538] width 460 height 119
click at [171, 189] on div "5 items" at bounding box center [199, 196] width 111 height 29
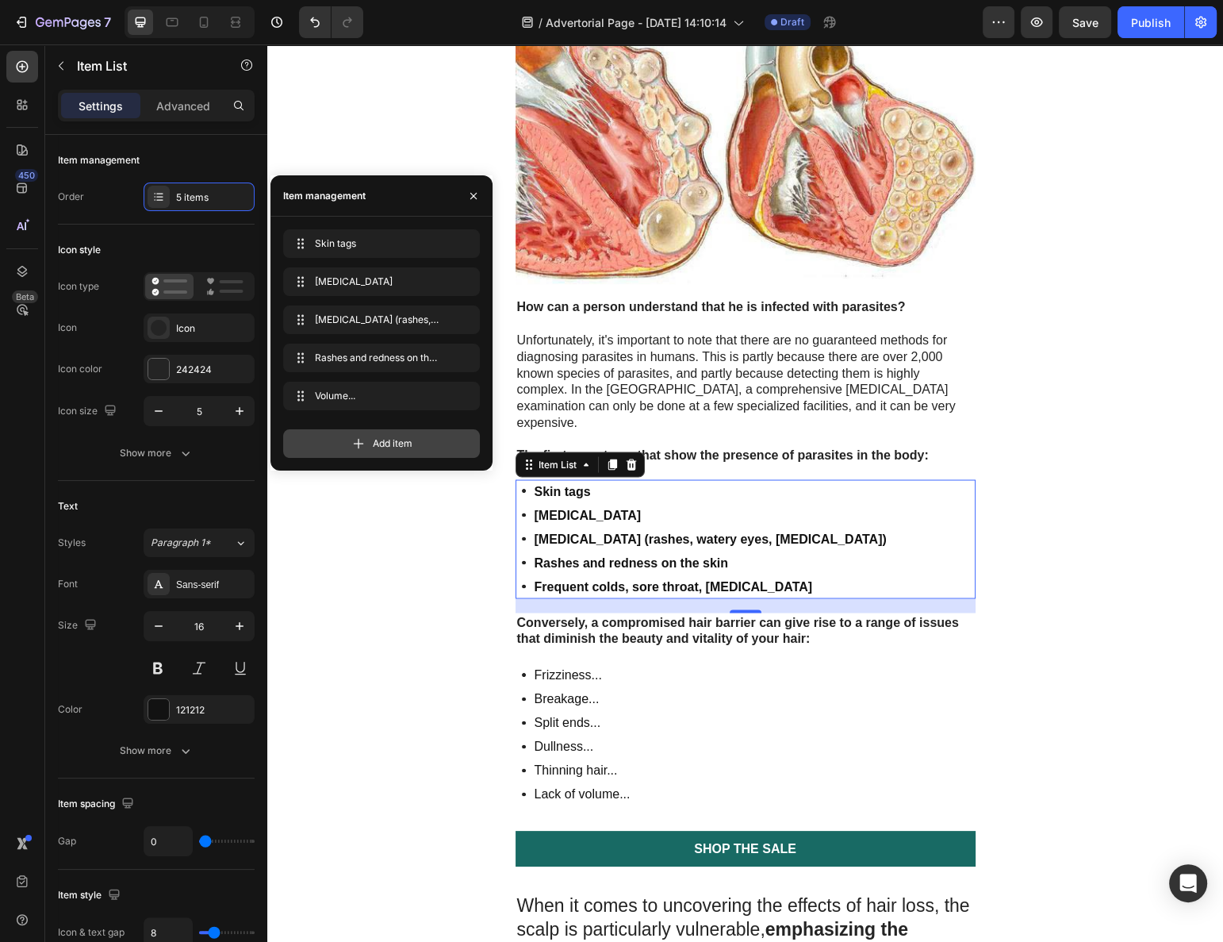
click at [378, 455] on div "Add item" at bounding box center [381, 443] width 197 height 29
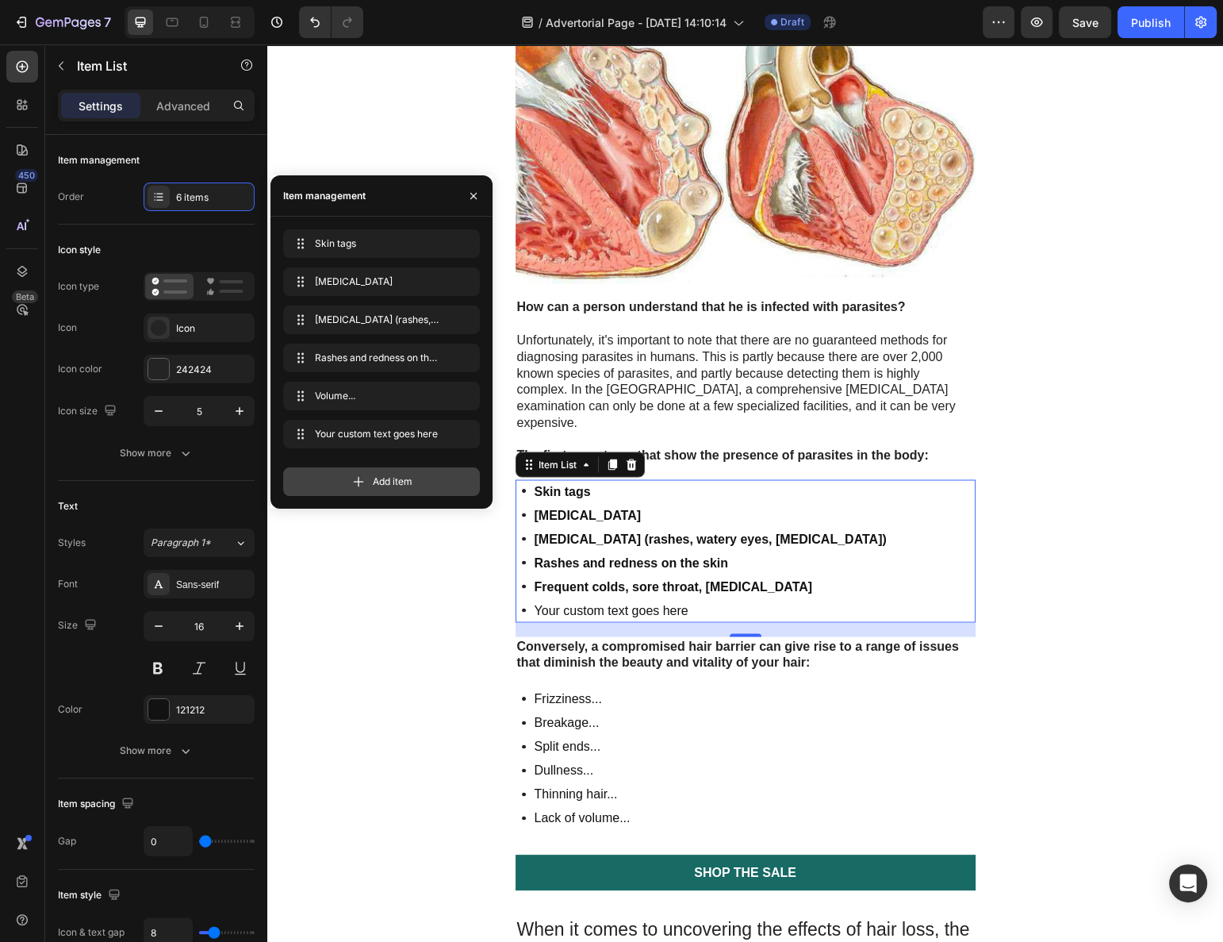
click at [364, 490] on div "Add item" at bounding box center [381, 481] width 197 height 29
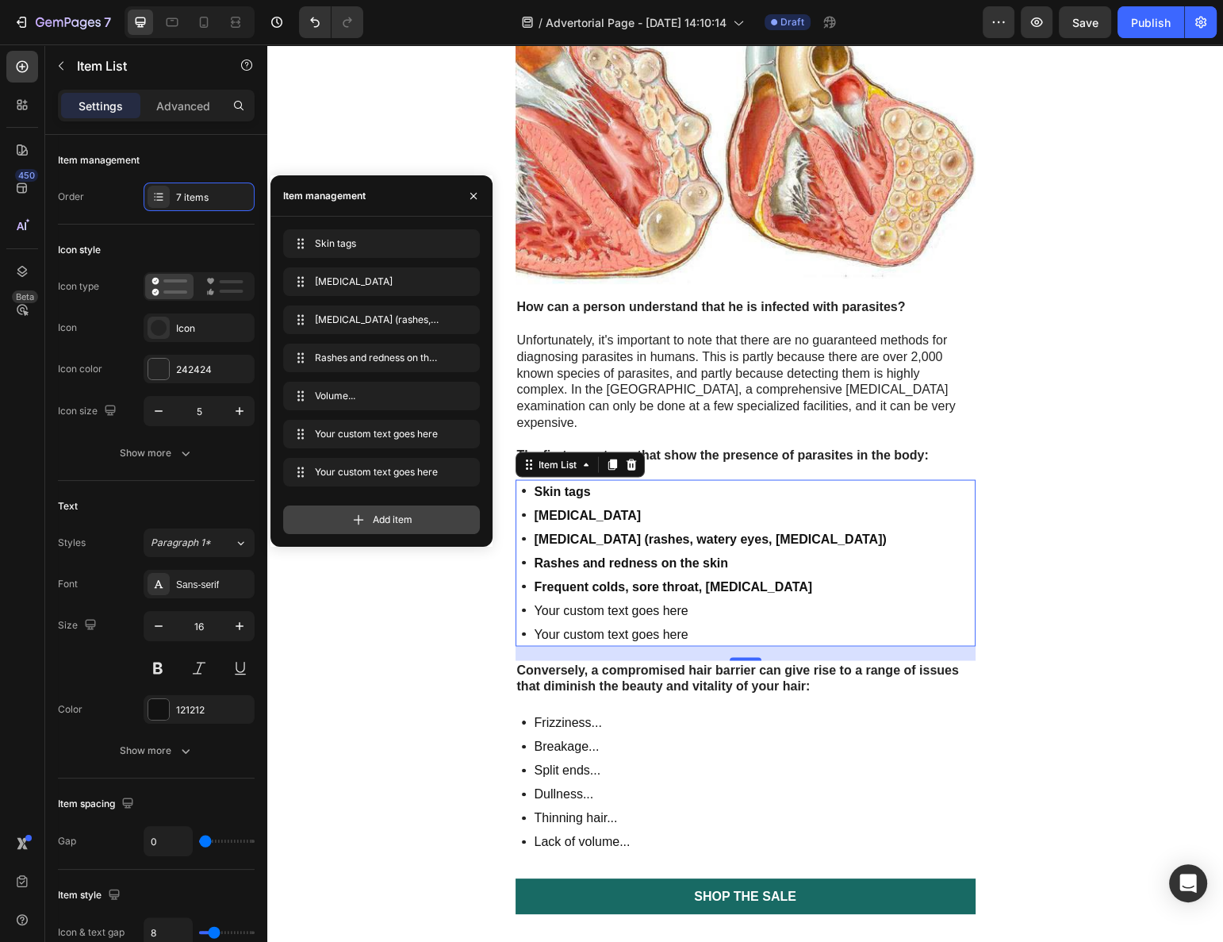
click at [363, 534] on div "Skin tags Skin tags [MEDICAL_DATA] [MEDICAL_DATA] [MEDICAL_DATA] (rashes, water…" at bounding box center [382, 382] width 222 height 330
click at [364, 508] on div "Add item" at bounding box center [381, 519] width 197 height 29
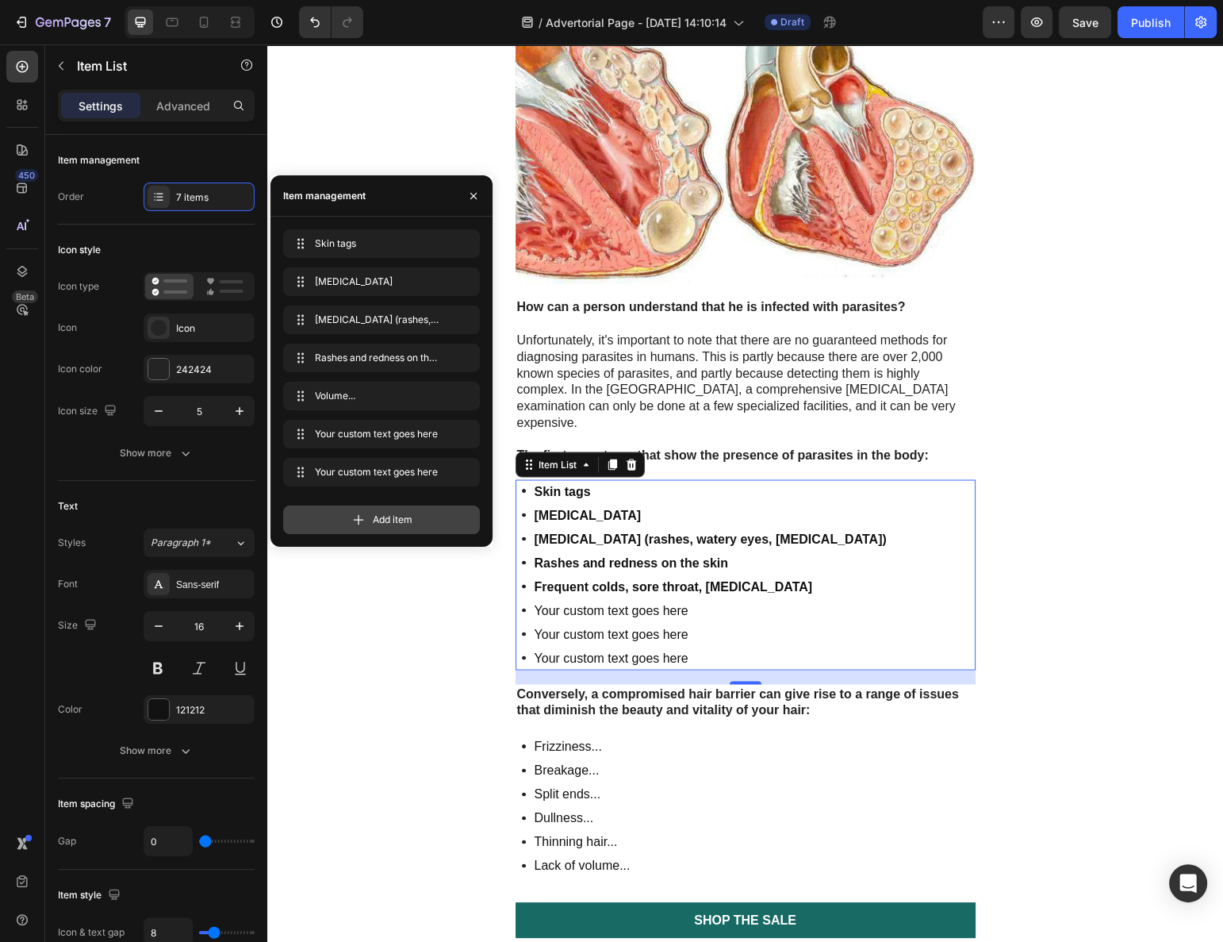
scroll to position [21, 0]
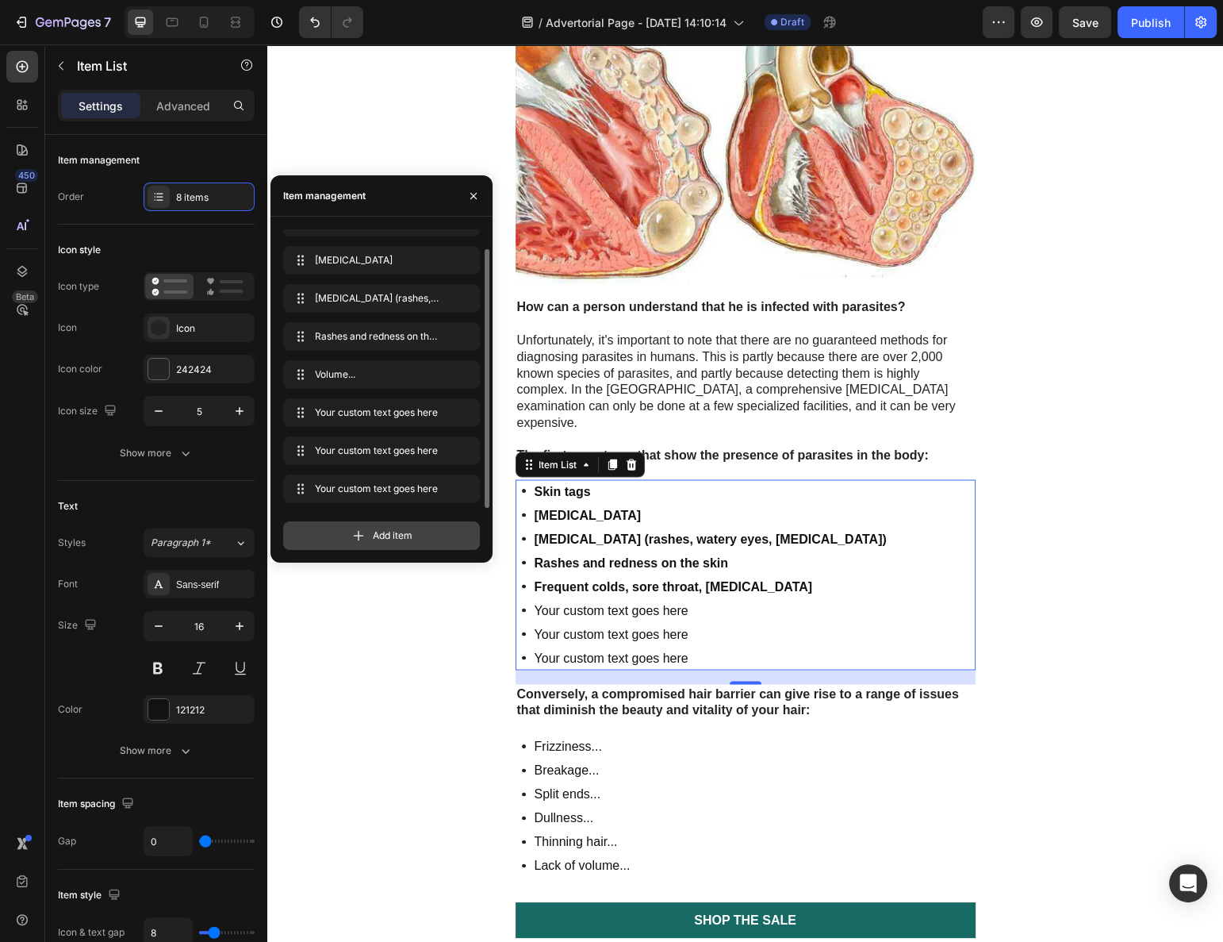
click at [359, 549] on div "Skin tags Skin tags [MEDICAL_DATA] [MEDICAL_DATA] [MEDICAL_DATA] (rashes, water…" at bounding box center [382, 390] width 222 height 346
click at [365, 544] on div "Add item" at bounding box center [381, 535] width 197 height 29
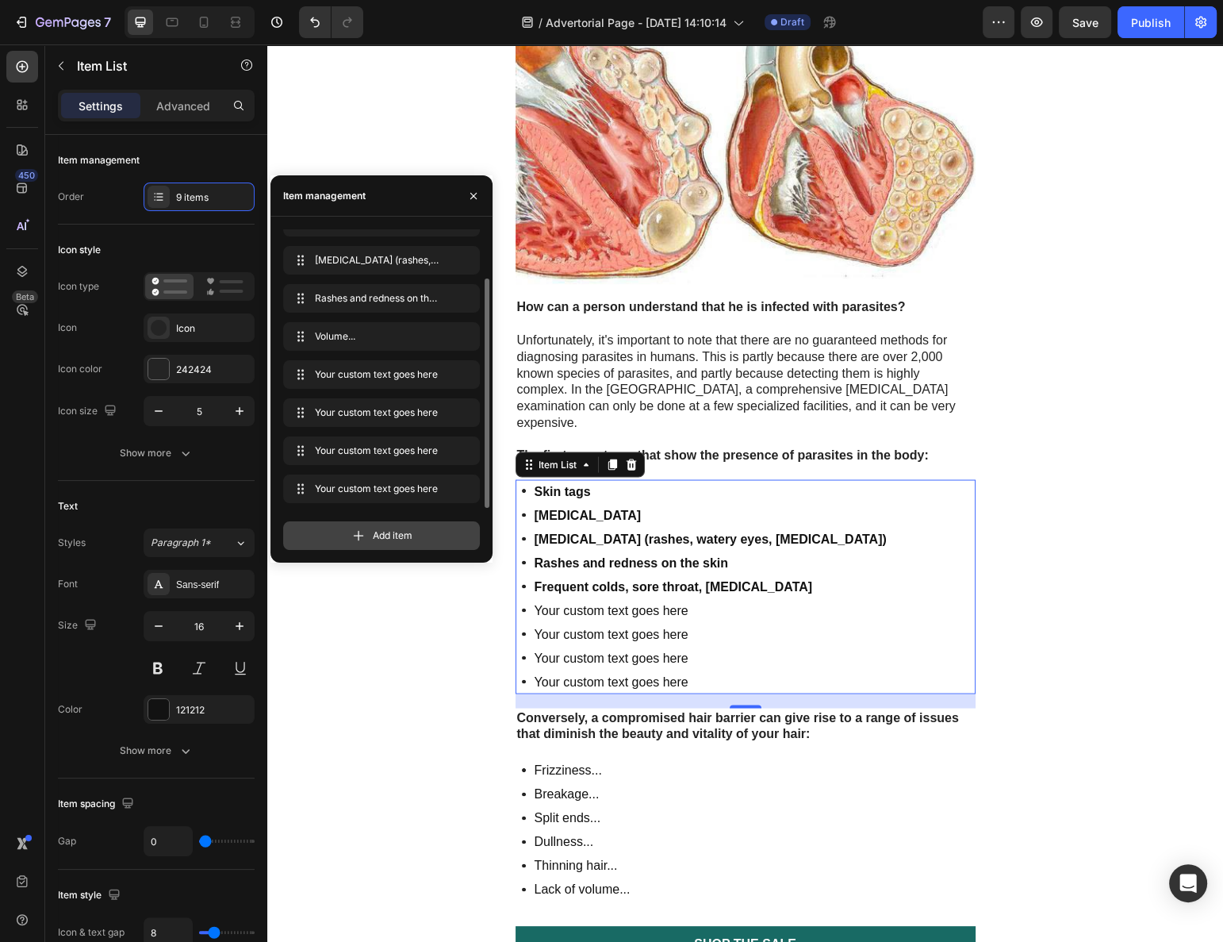
click at [371, 535] on div "Add item" at bounding box center [381, 535] width 197 height 29
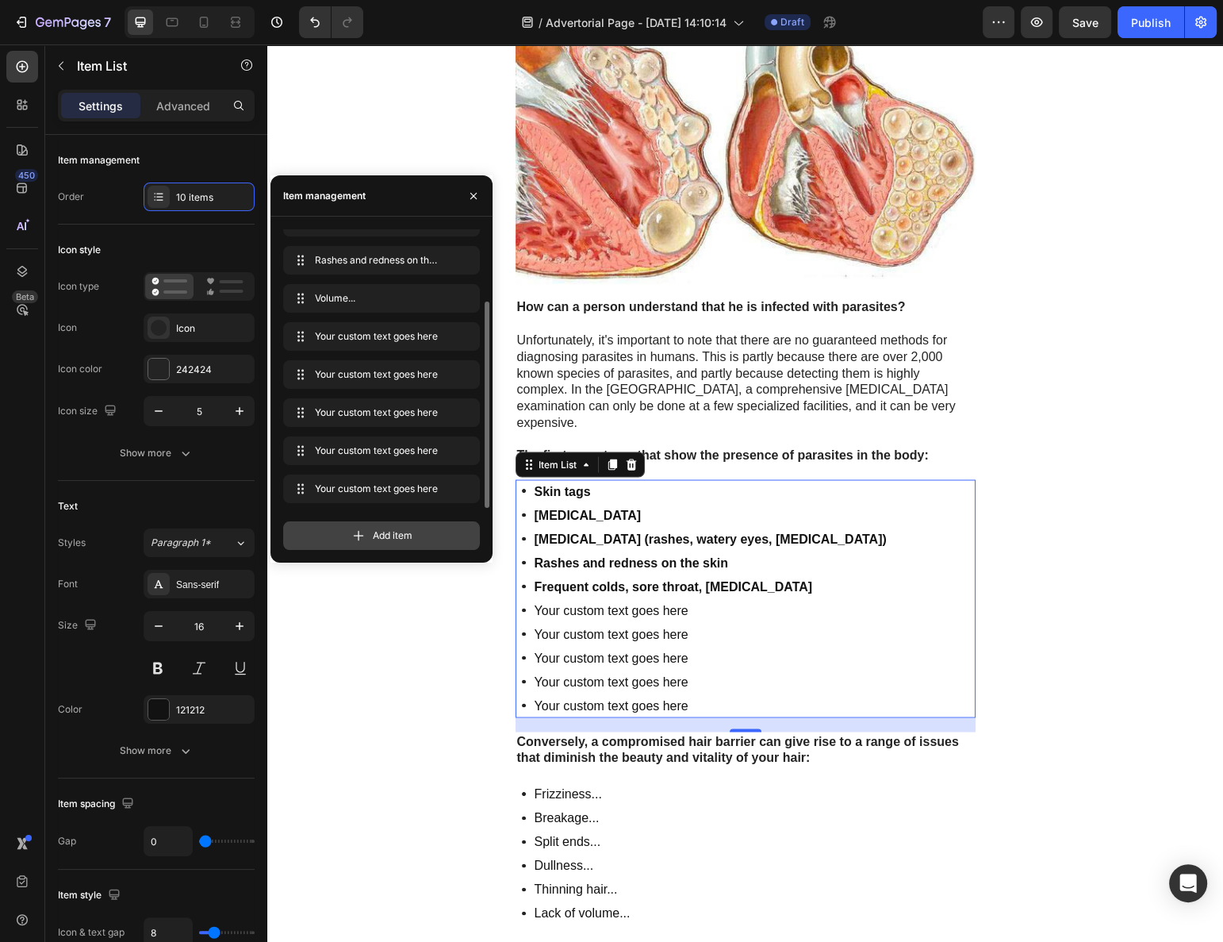
click at [371, 537] on div "Add item" at bounding box center [381, 535] width 197 height 29
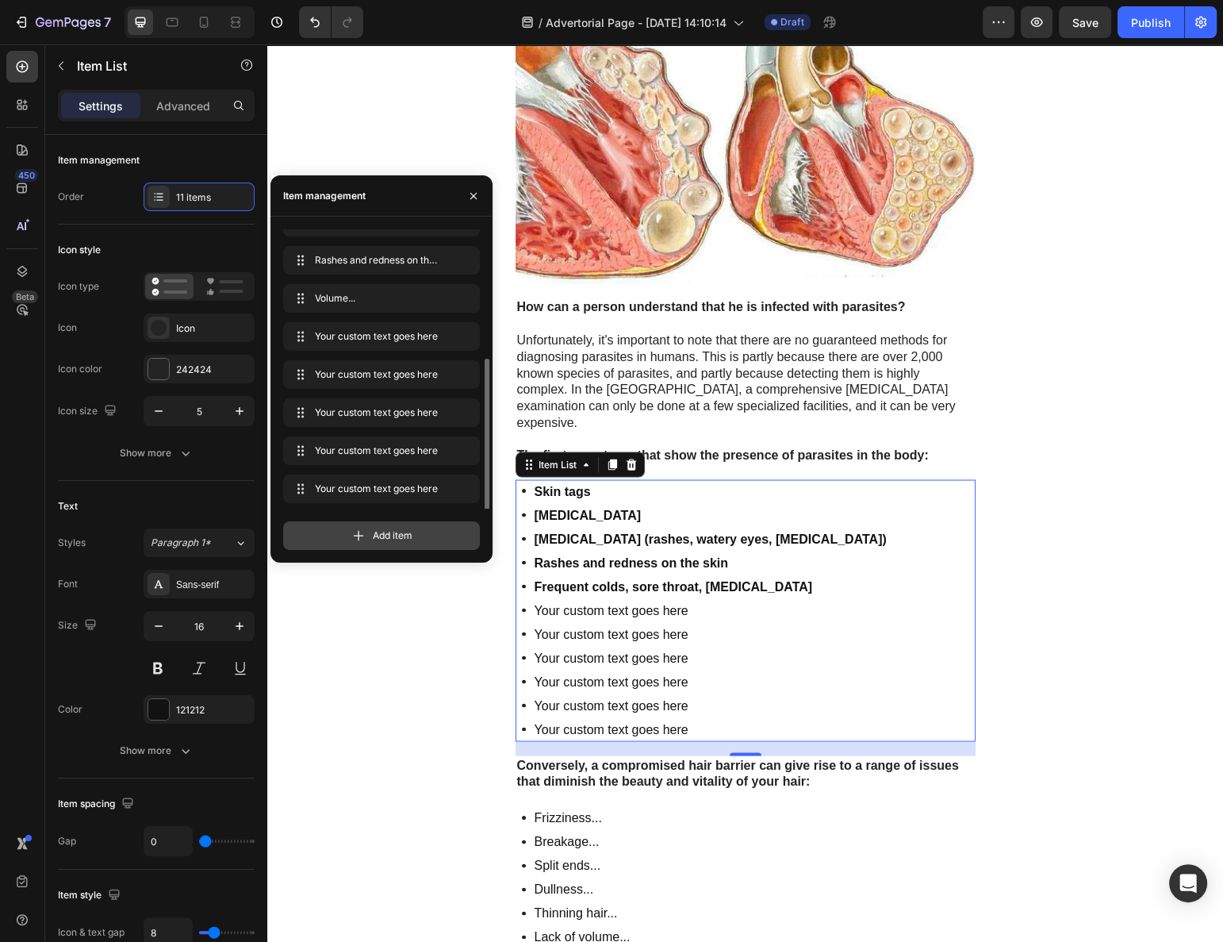
scroll to position [136, 0]
click at [884, 609] on div "Skin tags [MEDICAL_DATA] [MEDICAL_DATA] (rashes, watery eyes, [MEDICAL_DATA]) R…" at bounding box center [746, 610] width 460 height 262
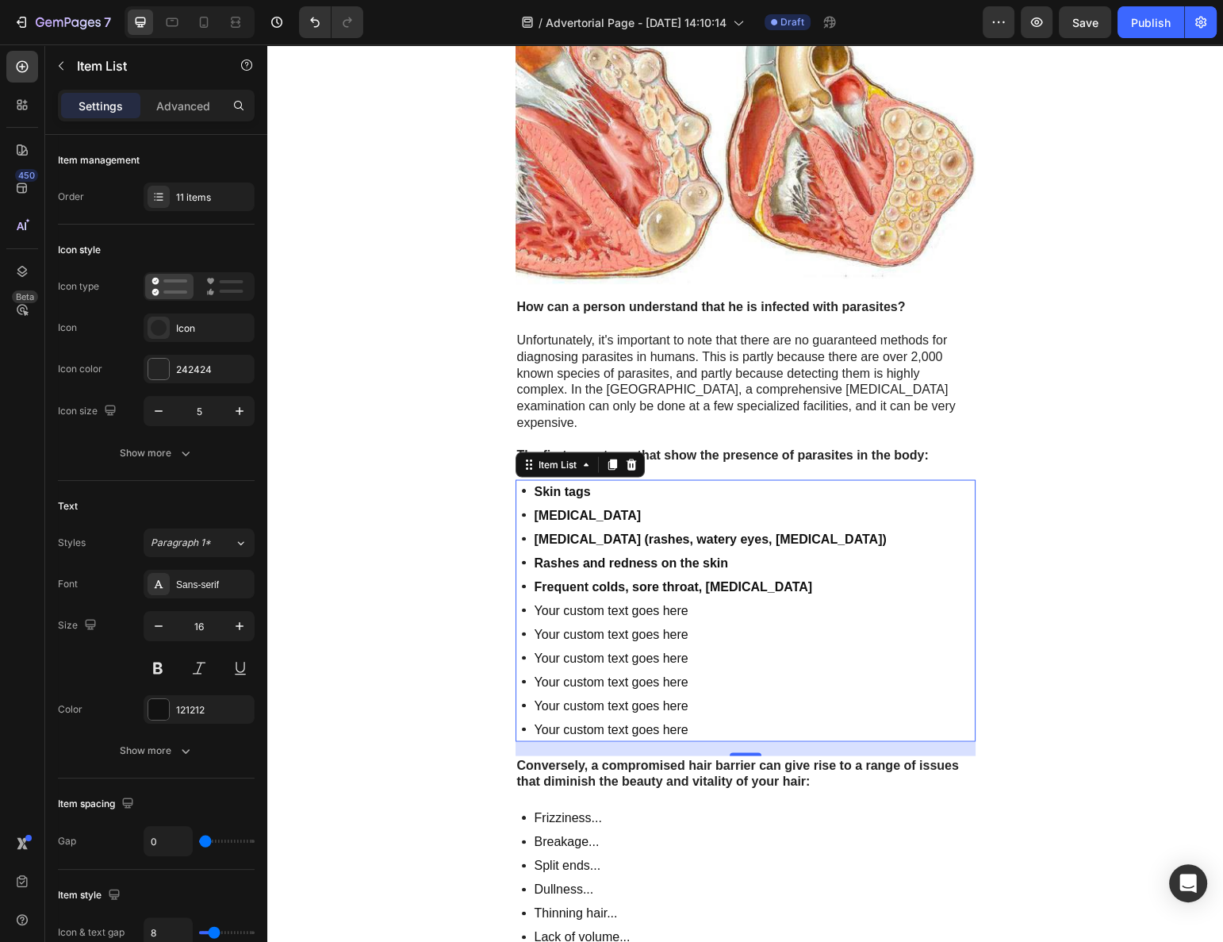
click at [609, 598] on div "Your custom text goes here" at bounding box center [710, 610] width 357 height 24
click at [609, 601] on p "Your custom text goes here" at bounding box center [711, 610] width 352 height 19
click at [589, 624] on p "Your custom text goes here" at bounding box center [720, 633] width 370 height 19
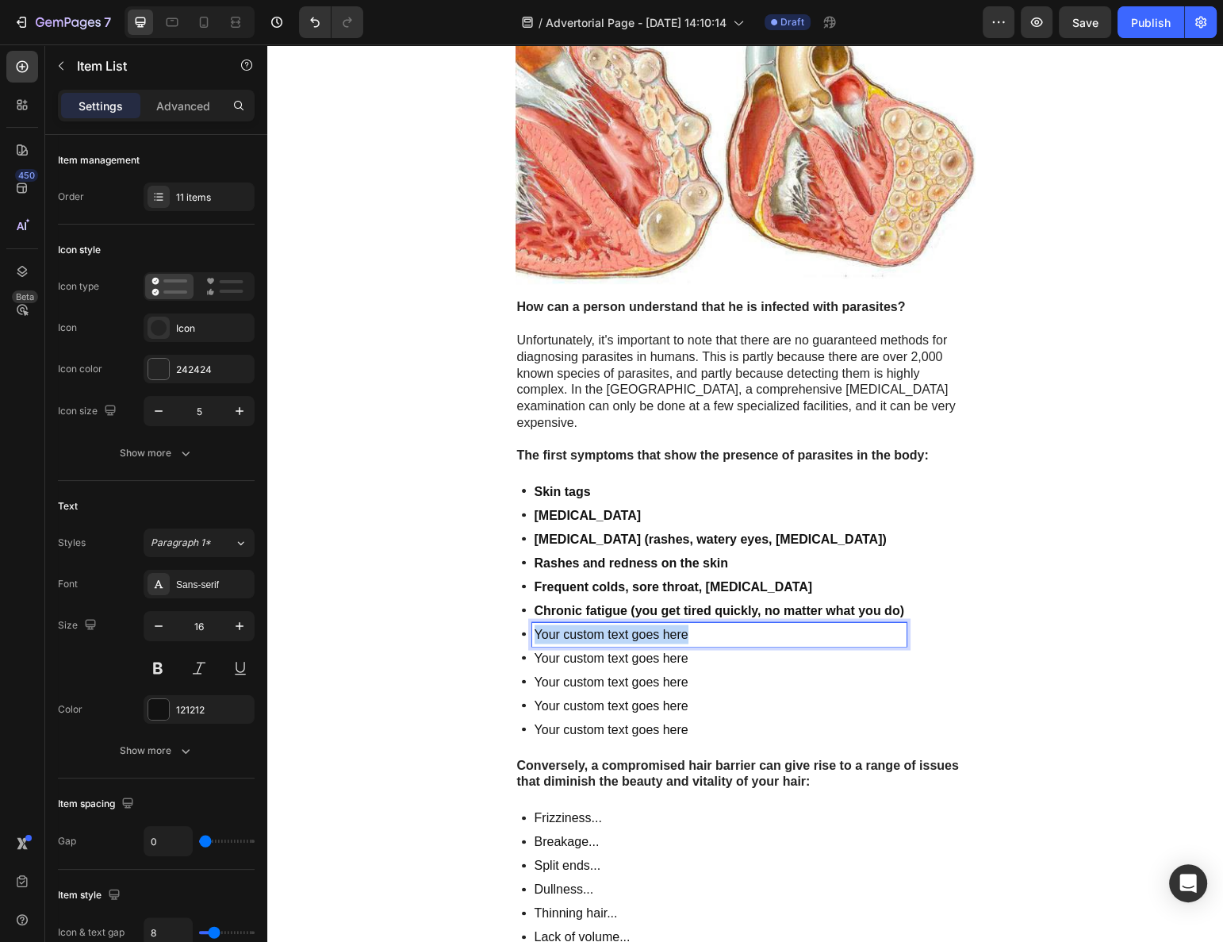
drag, startPoint x: 589, startPoint y: 579, endPoint x: 397, endPoint y: 557, distance: 194.1
click at [589, 624] on p "Your custom text goes here" at bounding box center [720, 633] width 370 height 19
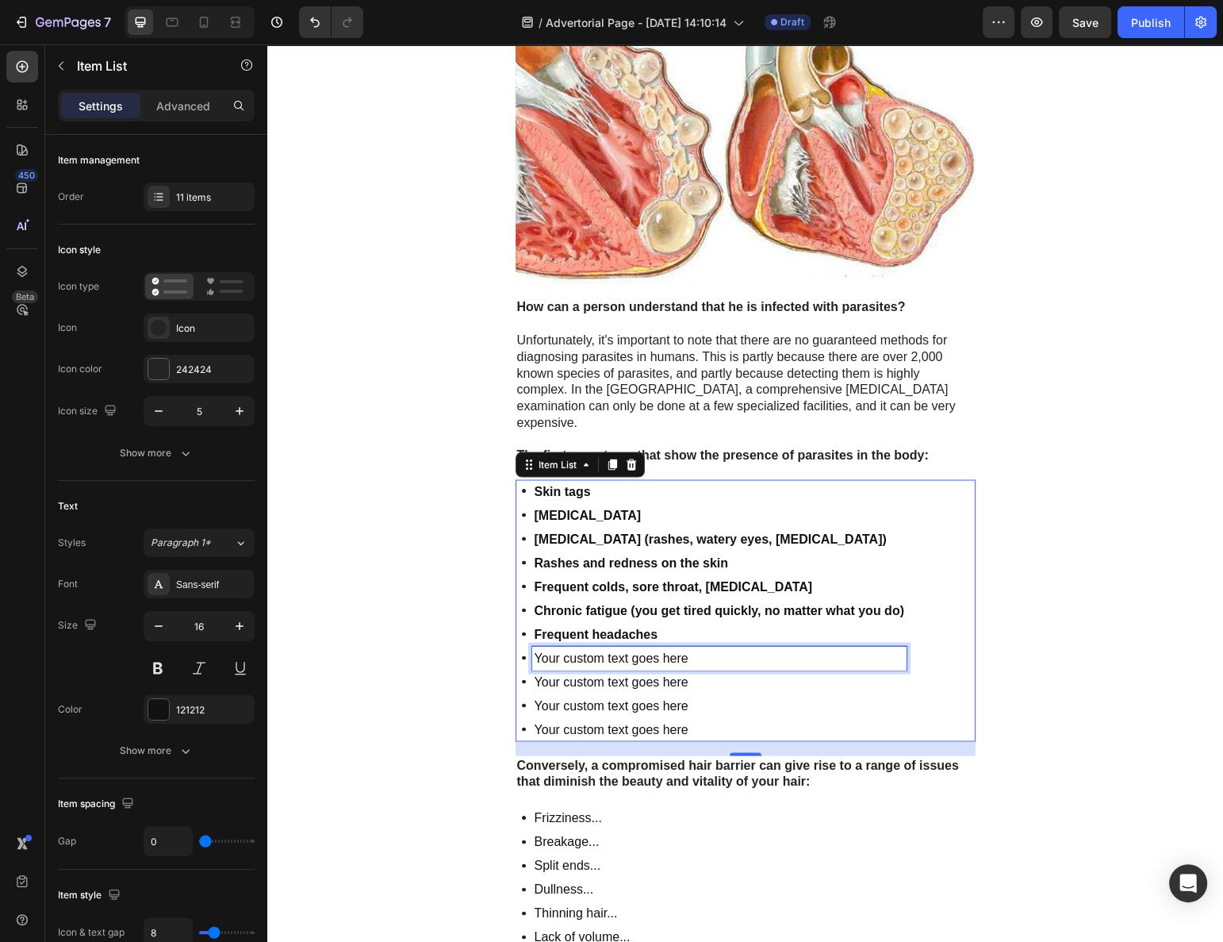
click at [597, 648] on p "Your custom text goes here" at bounding box center [720, 657] width 370 height 19
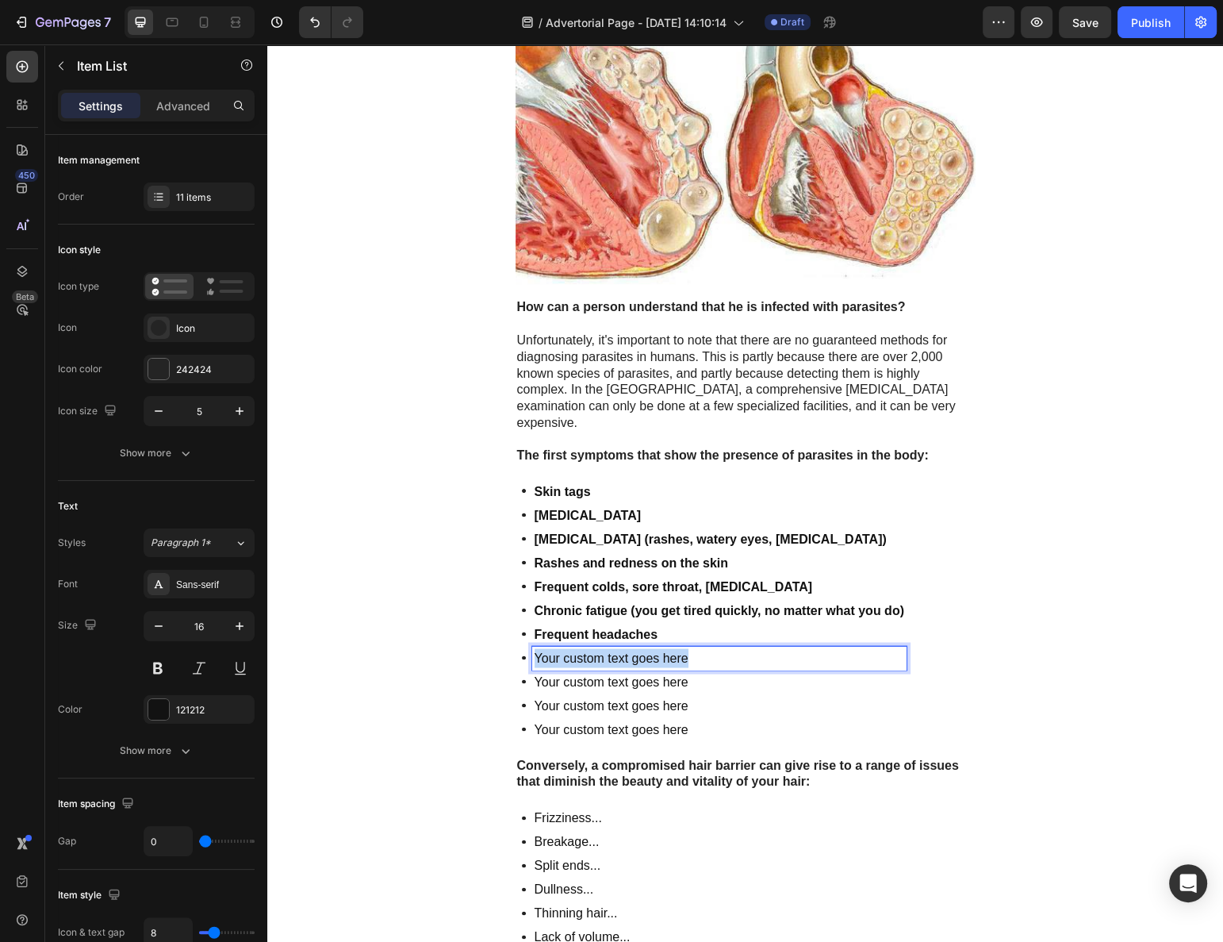
click at [597, 648] on p "Your custom text goes here" at bounding box center [720, 657] width 370 height 19
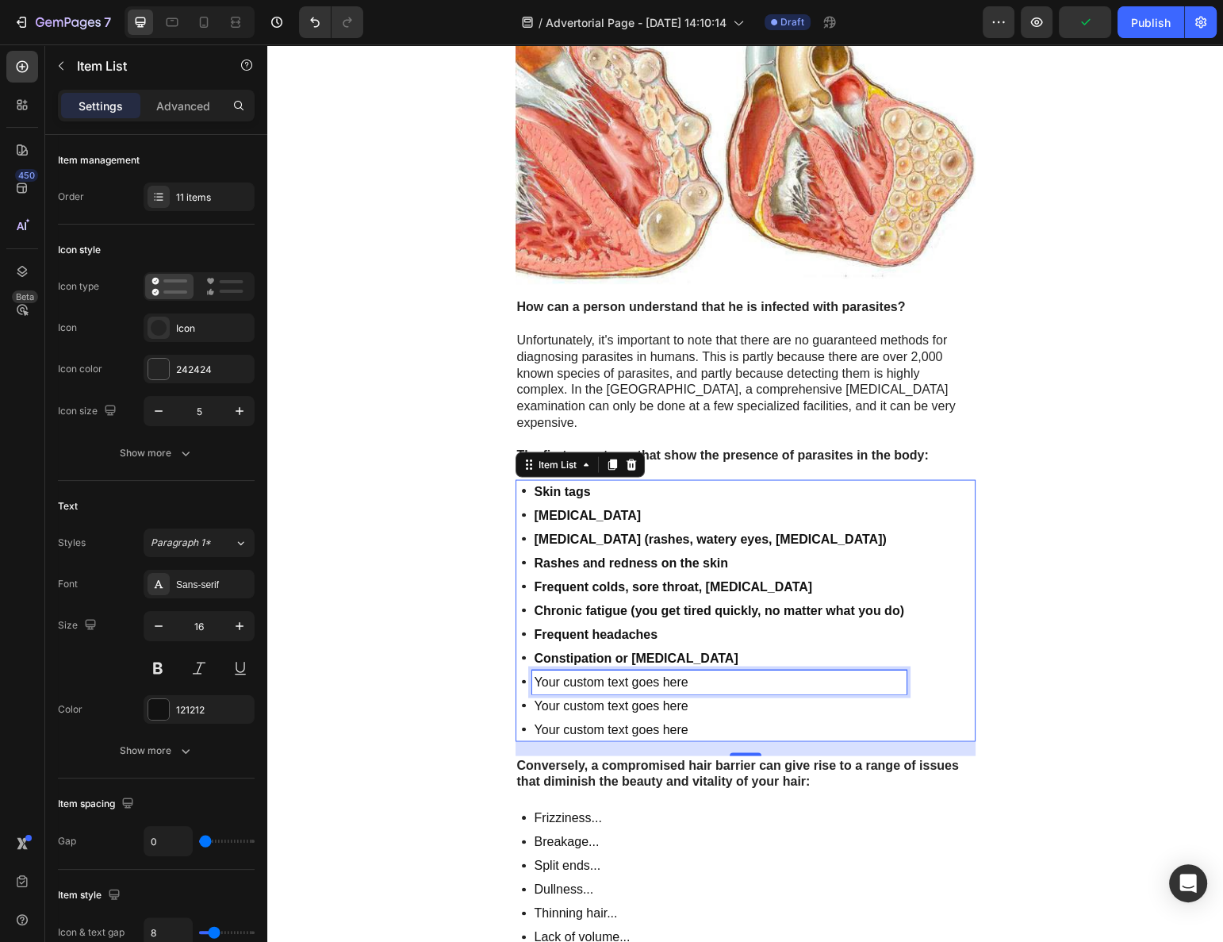
click at [601, 672] on p "Your custom text goes here" at bounding box center [720, 681] width 370 height 19
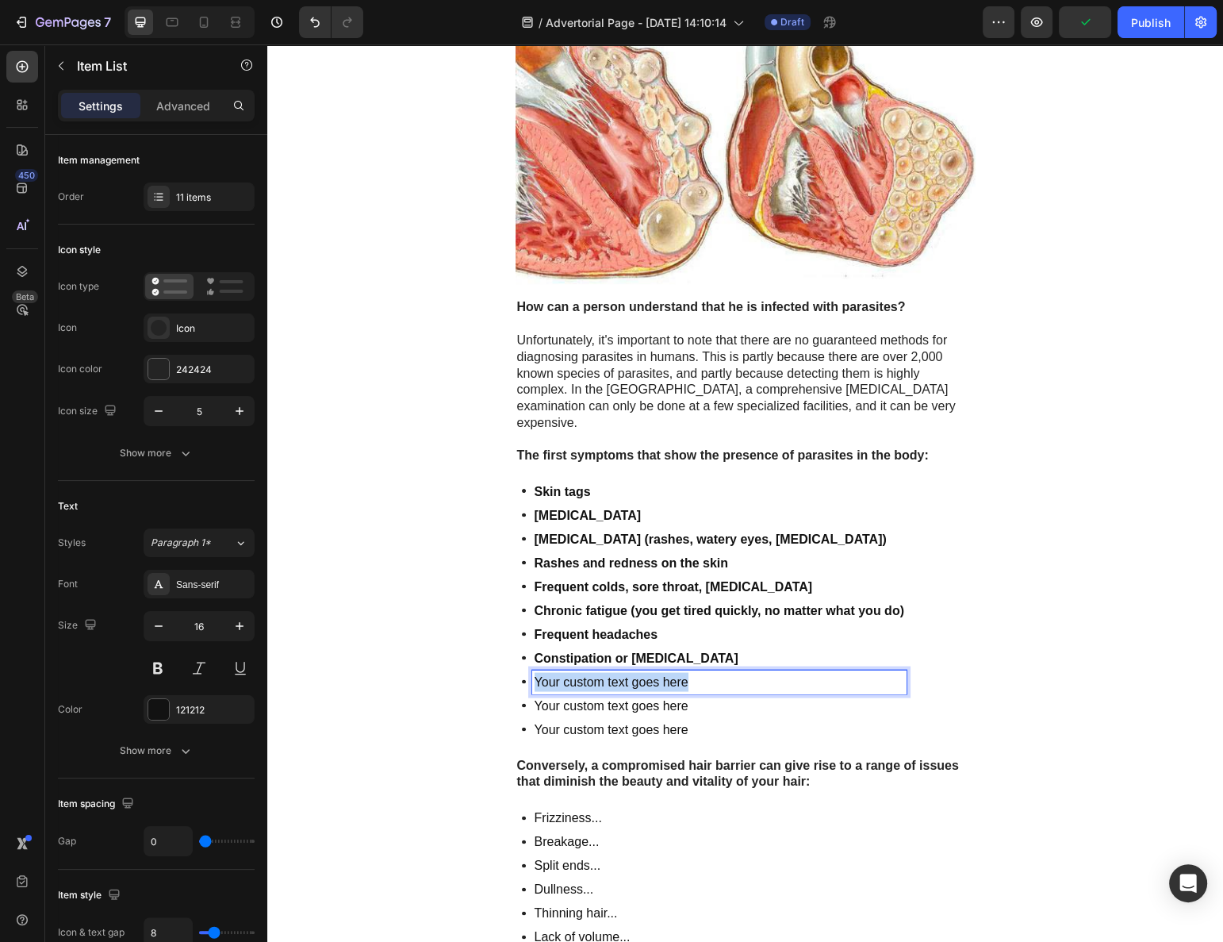
click at [601, 672] on p "Your custom text goes here" at bounding box center [720, 681] width 370 height 19
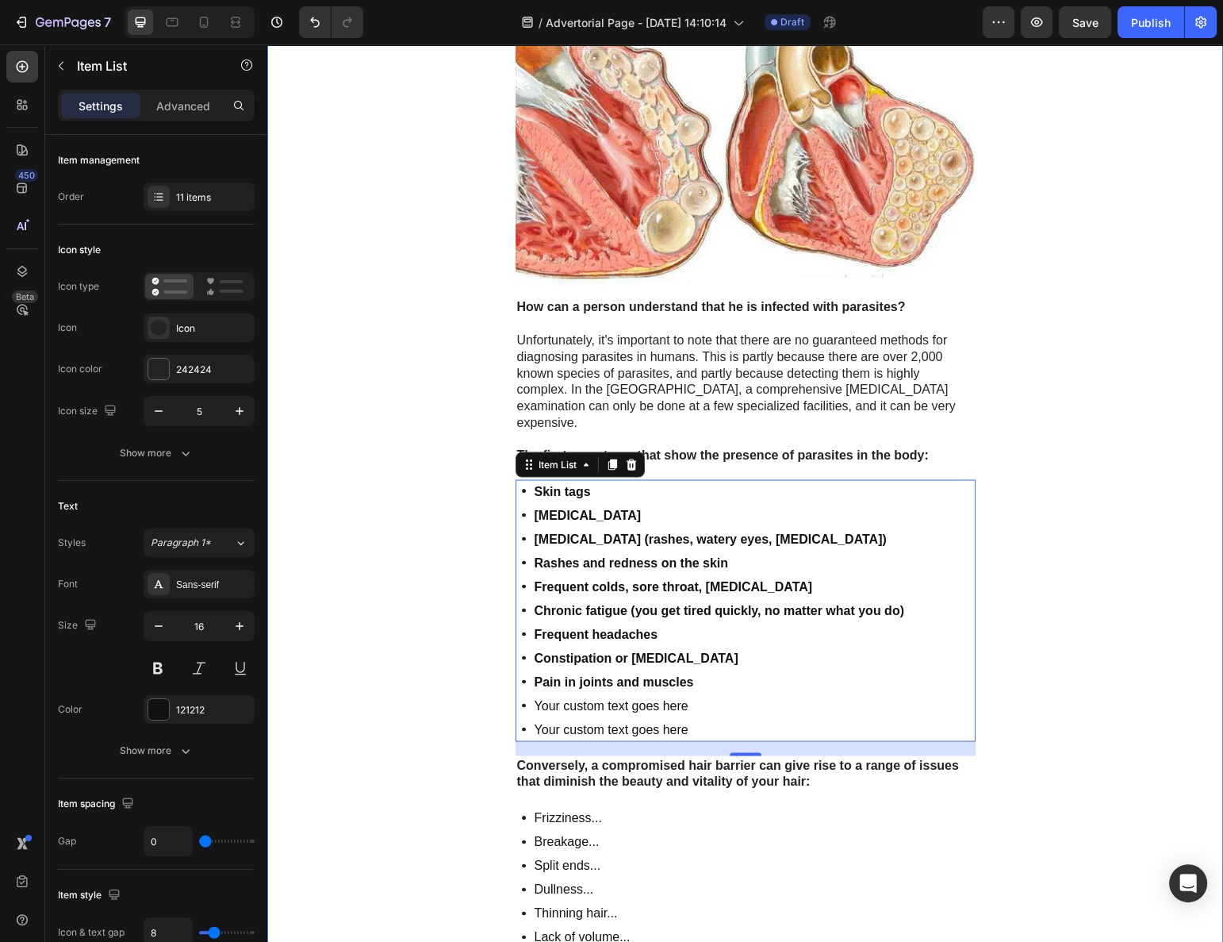
click at [572, 696] on p "Your custom text goes here" at bounding box center [720, 705] width 370 height 19
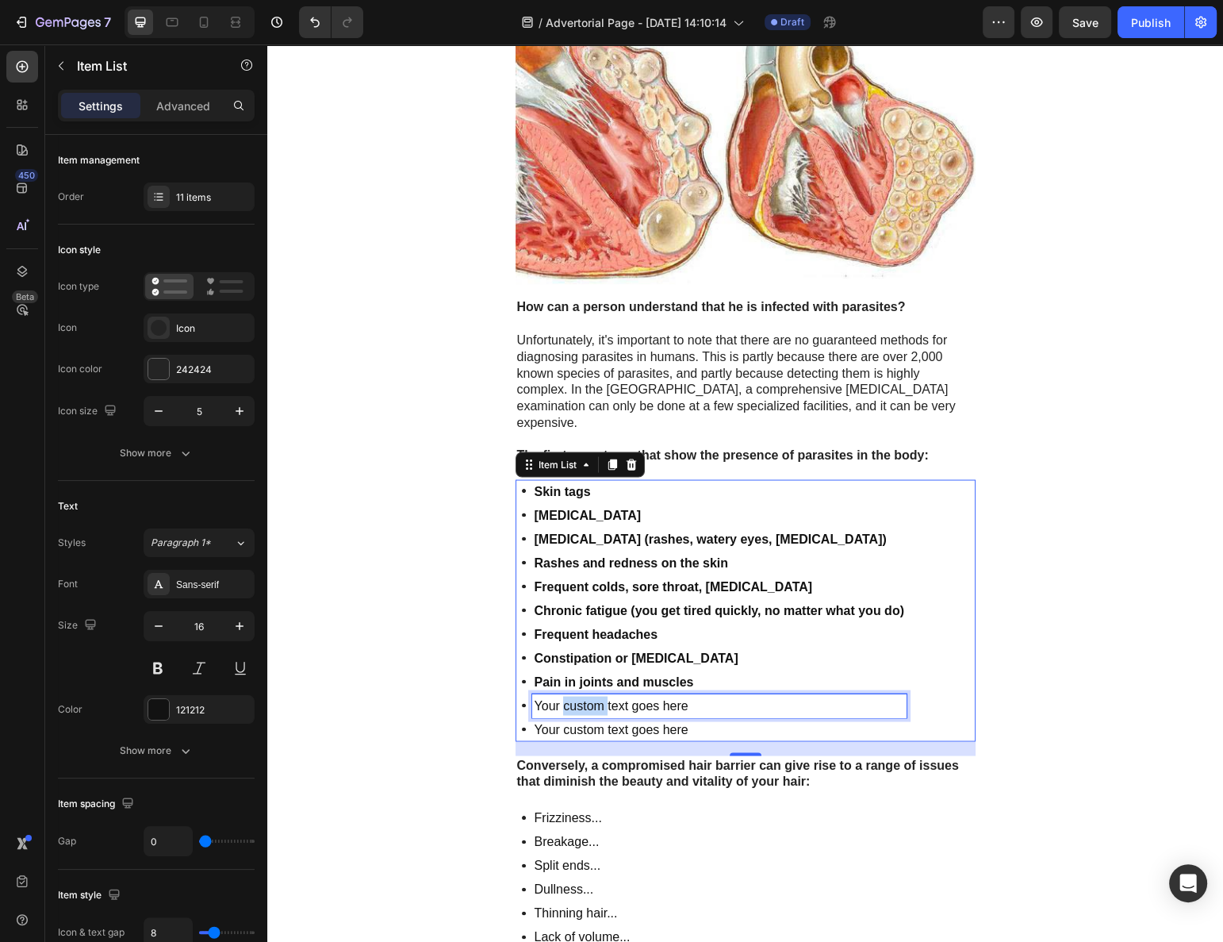
click at [572, 696] on p "Your custom text goes here" at bounding box center [720, 705] width 370 height 19
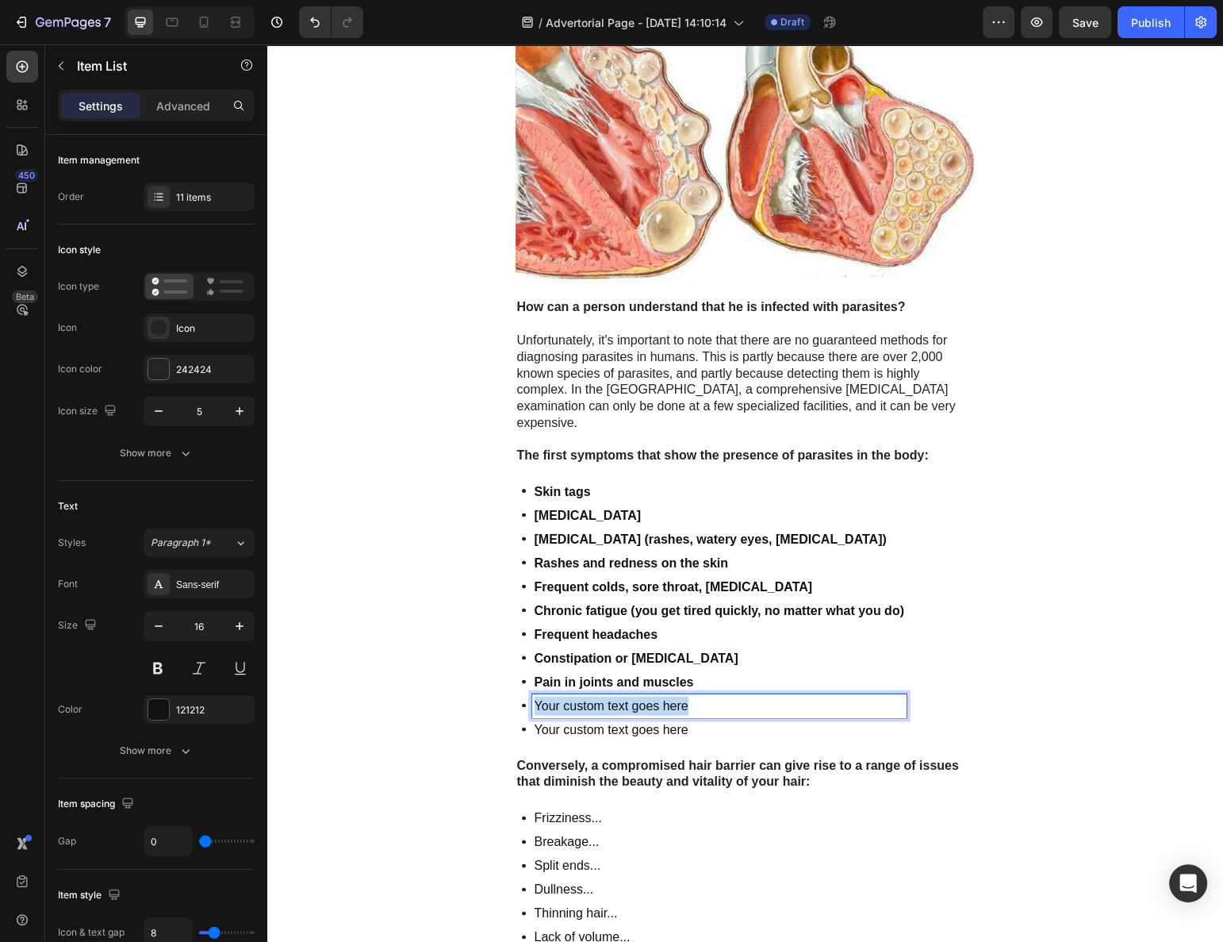
click at [572, 696] on p "Your custom text goes here" at bounding box center [720, 705] width 370 height 19
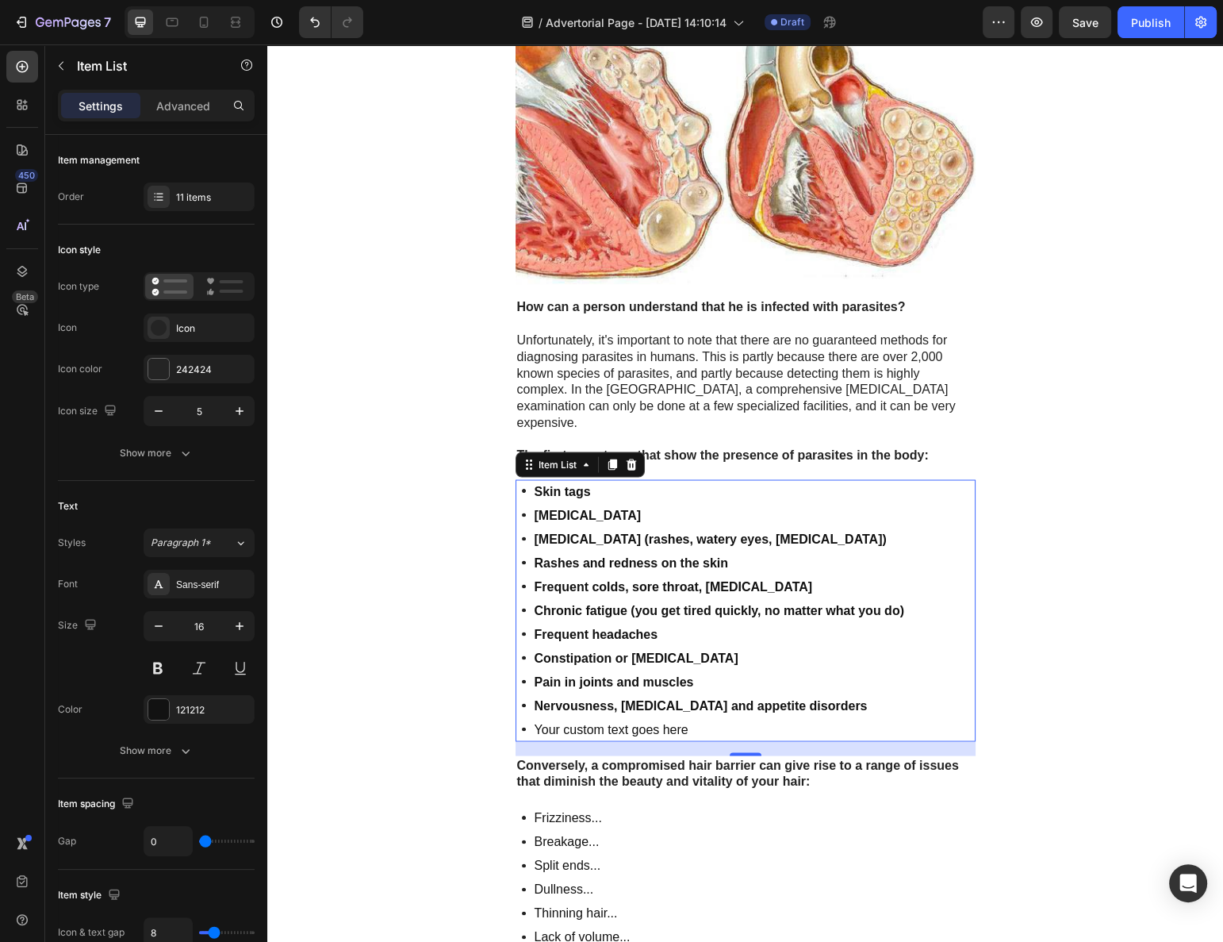
click at [553, 720] on p "Your custom text goes here" at bounding box center [720, 729] width 370 height 19
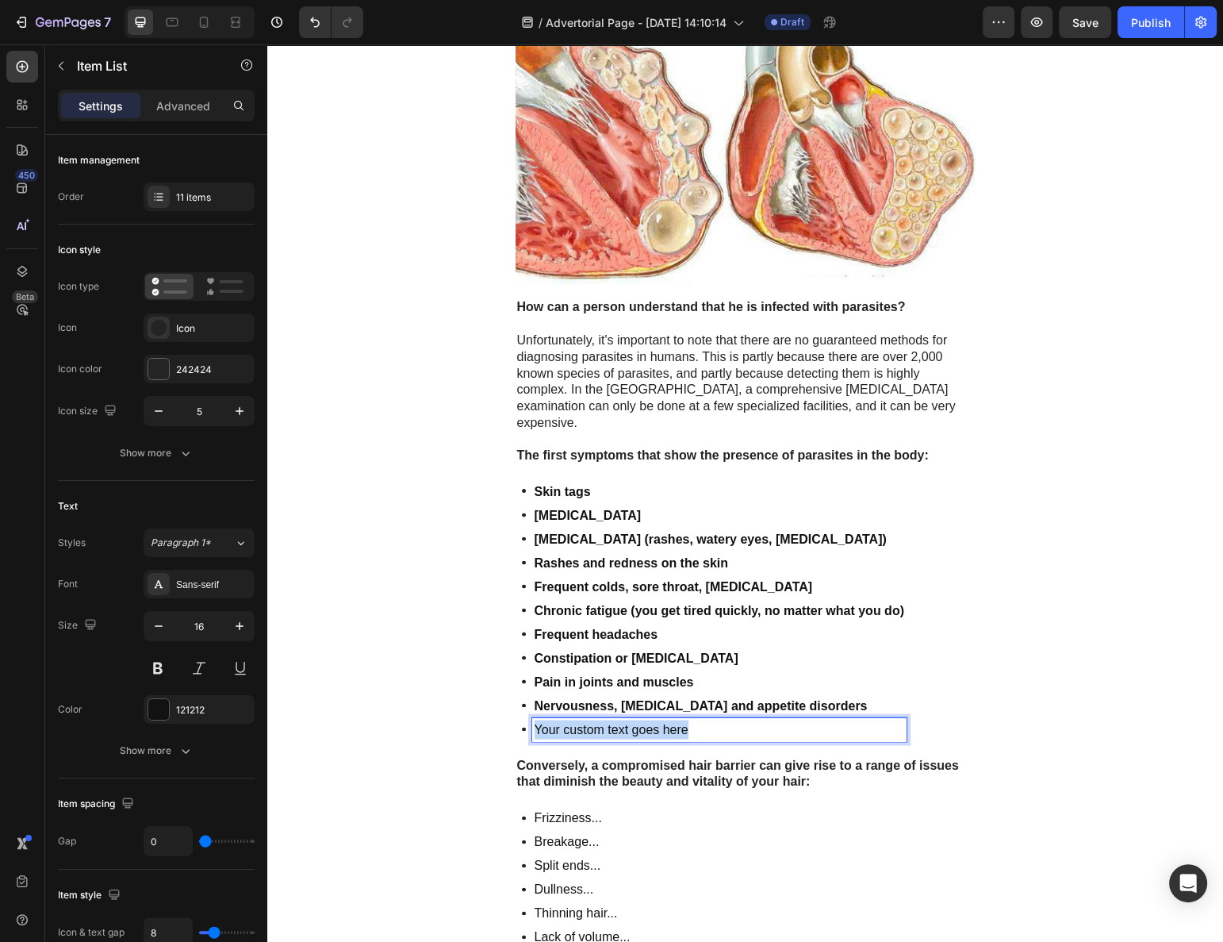
click at [553, 720] on p "Your custom text goes here" at bounding box center [720, 729] width 370 height 19
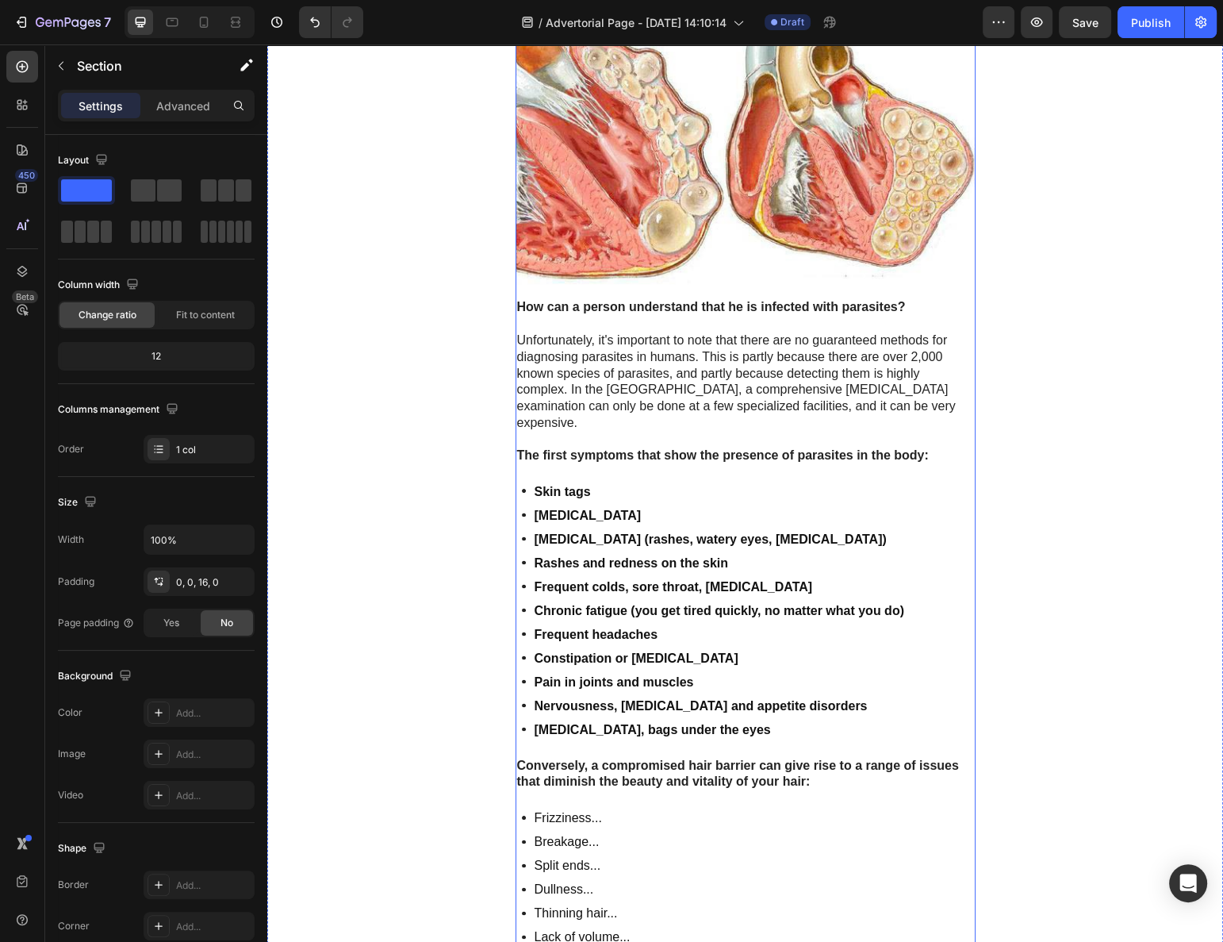
click at [708, 757] on p "Conversely, a compromised hair barrier can give rise to a range of issues that …" at bounding box center [745, 773] width 457 height 33
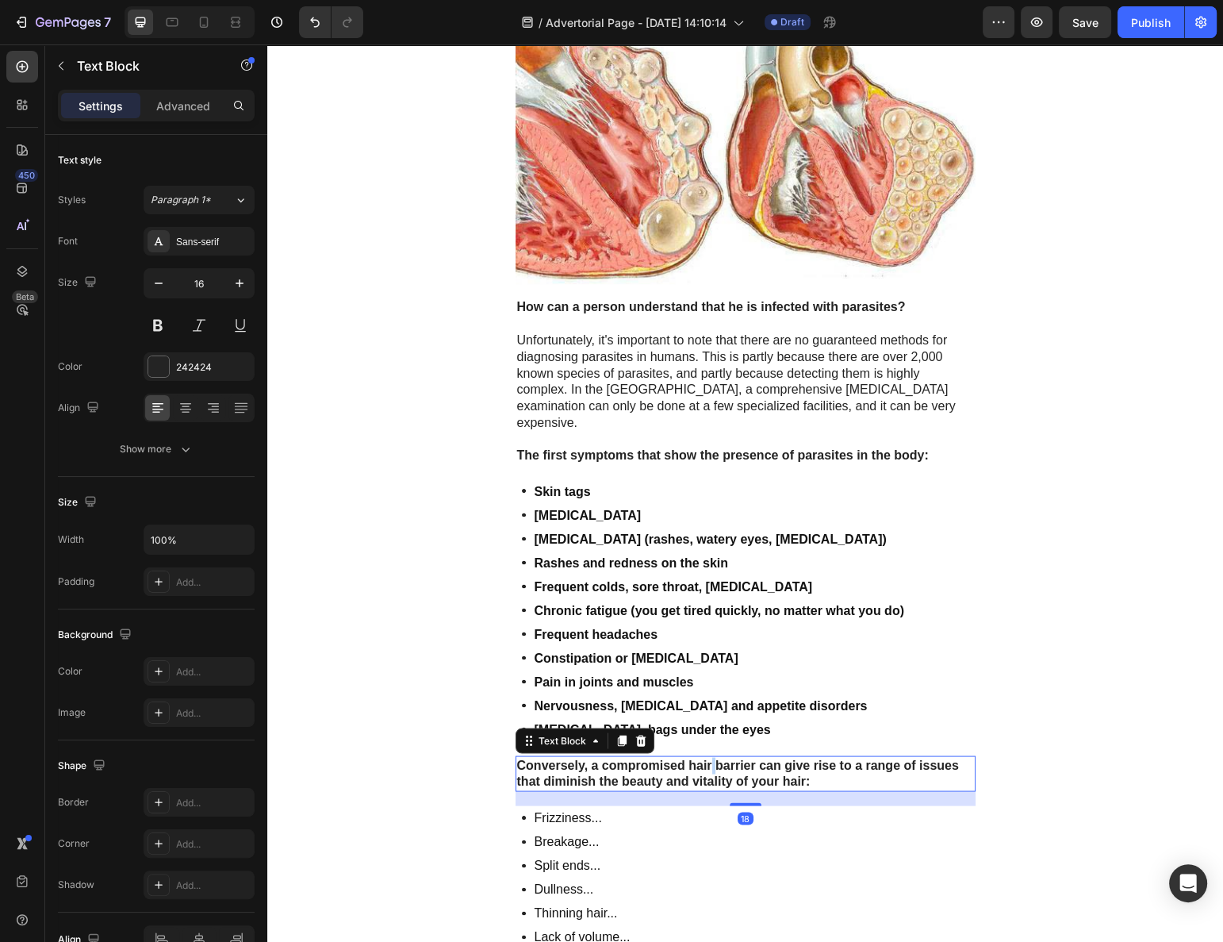
click at [707, 757] on p "Conversely, a compromised hair barrier can give rise to a range of issues that …" at bounding box center [745, 773] width 457 height 33
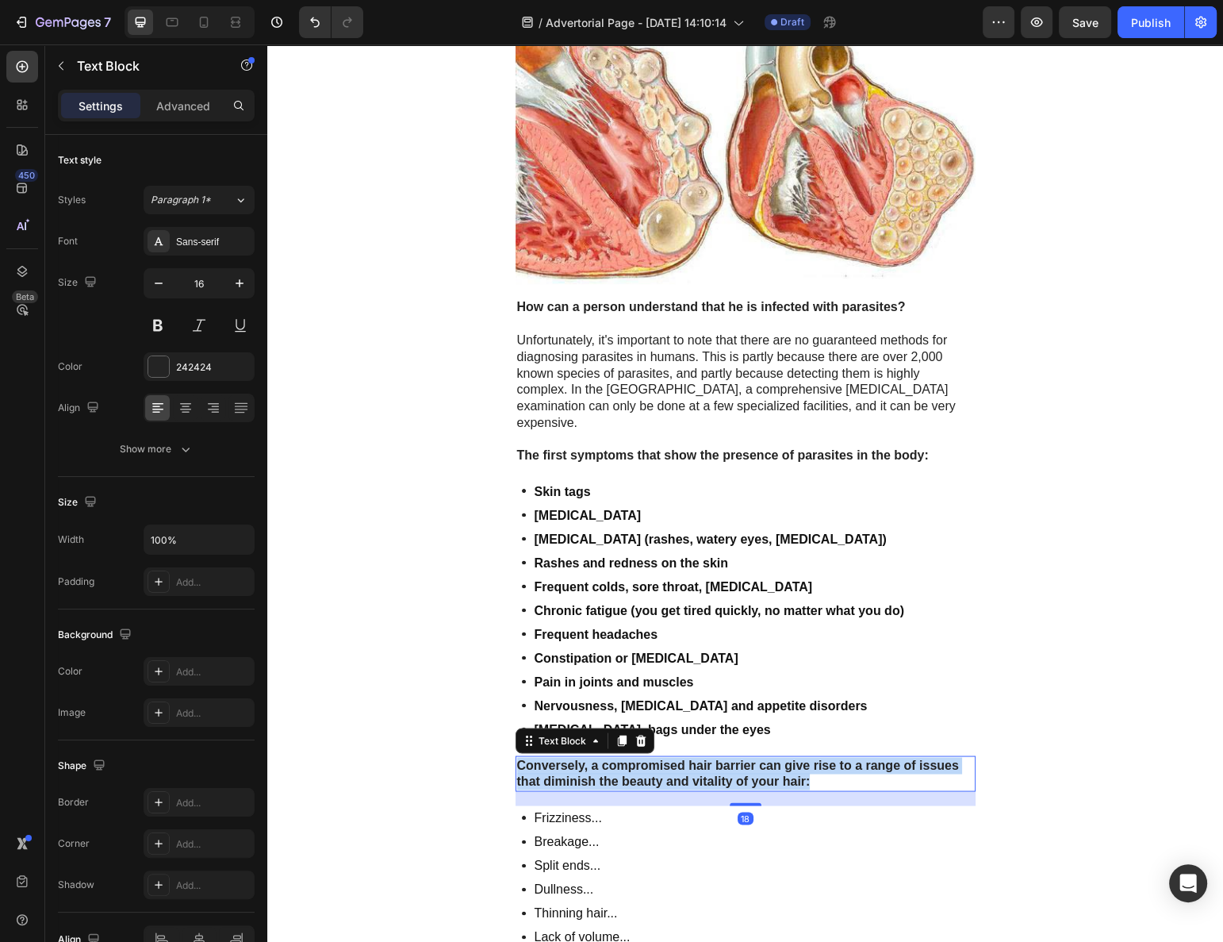
click at [706, 758] on strong "Conversely, a compromised hair barrier can give rise to a range of issues that …" at bounding box center [738, 773] width 442 height 30
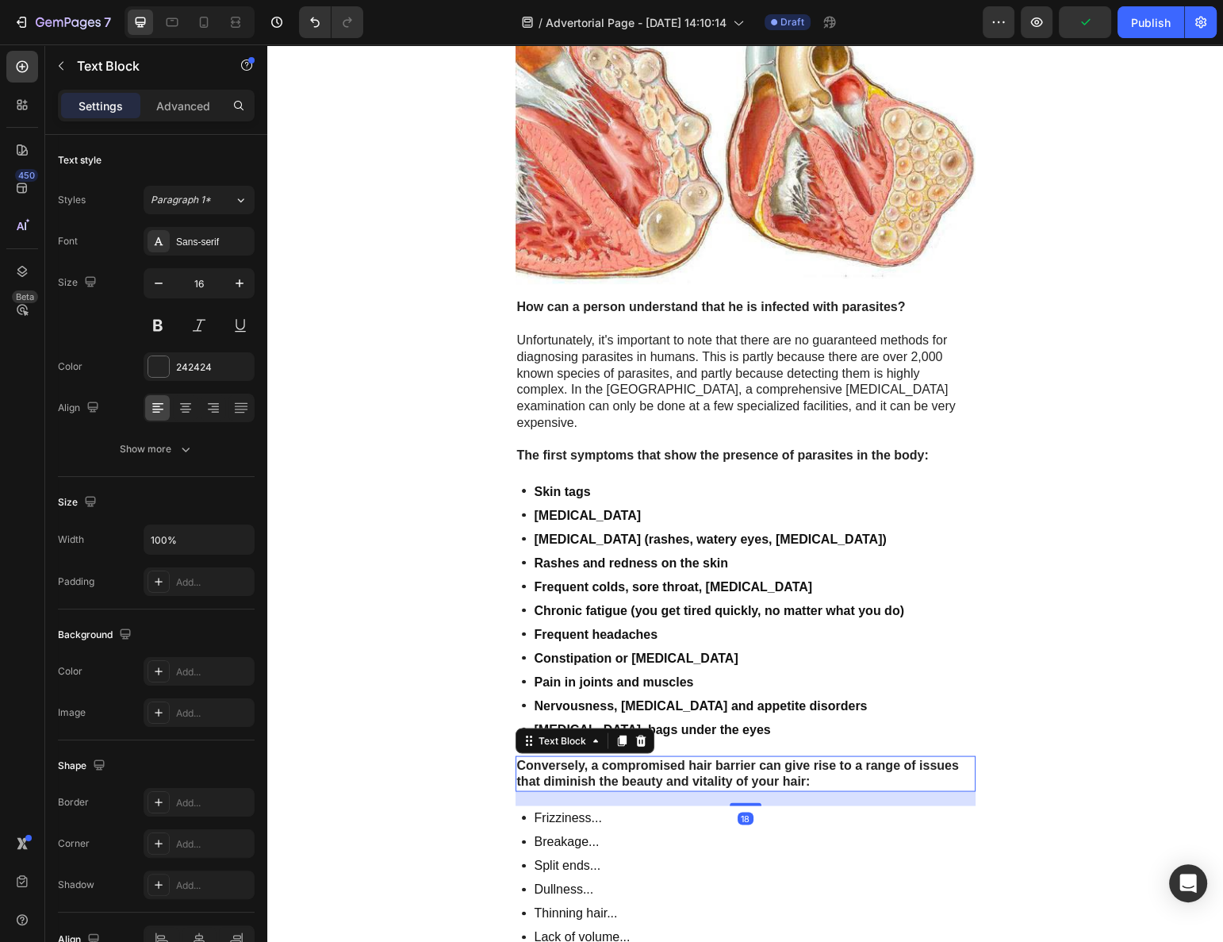
click at [706, 758] on strong "Conversely, a compromised hair barrier can give rise to a range of issues that …" at bounding box center [738, 773] width 442 height 30
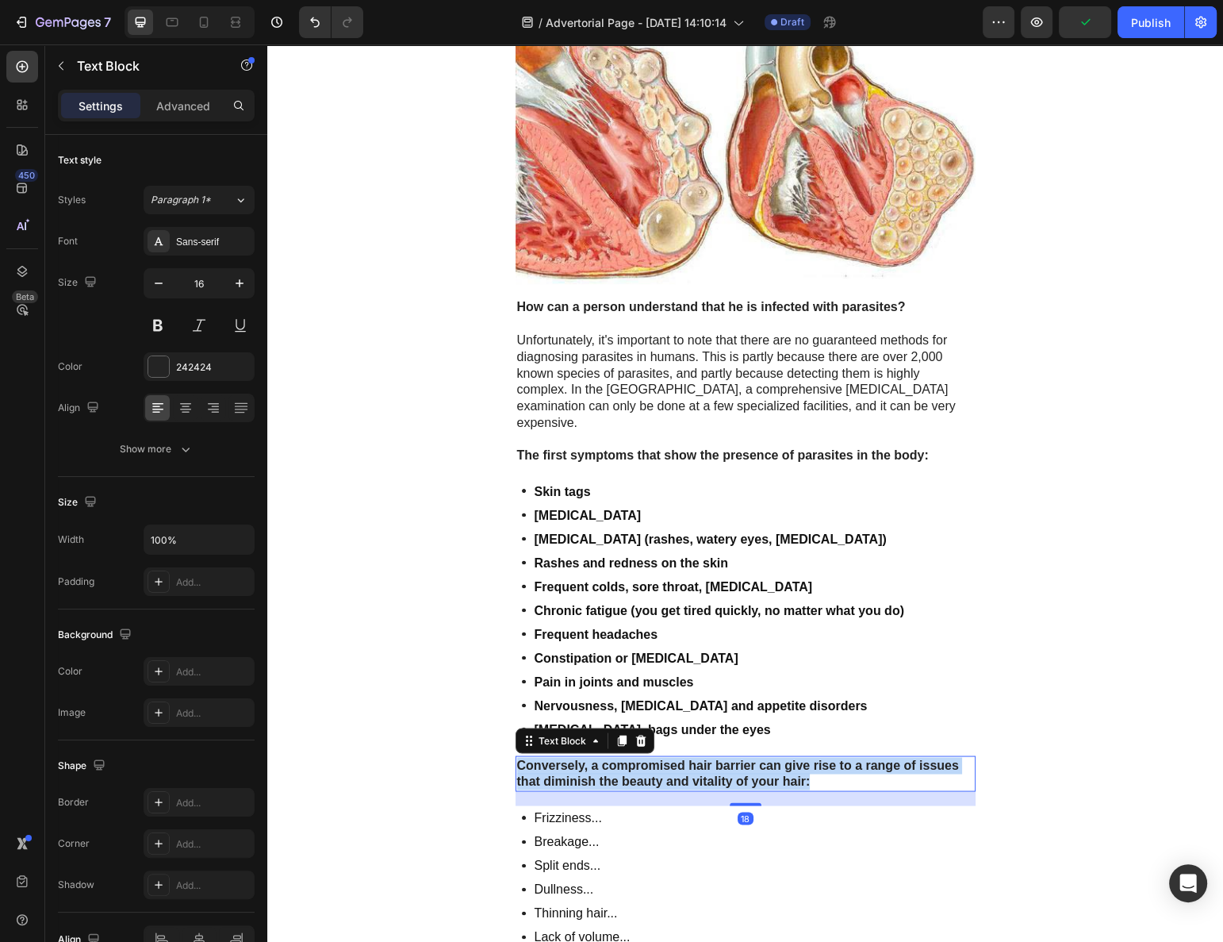
click at [706, 758] on strong "Conversely, a compromised hair barrier can give rise to a range of issues that …" at bounding box center [738, 773] width 442 height 30
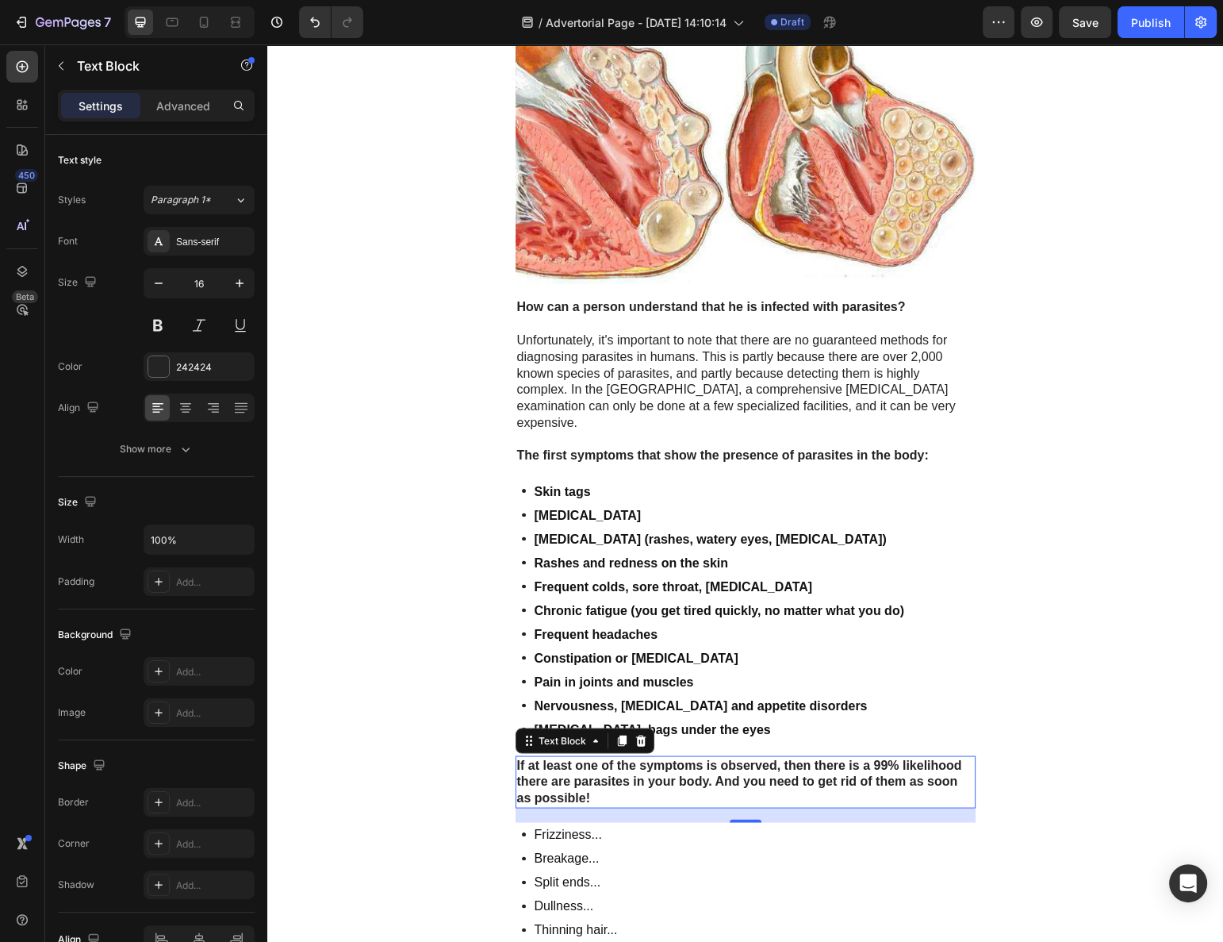
click at [686, 758] on strong "If at least one of the symptoms is observed, then there is a 99% likelihood the…" at bounding box center [739, 781] width 445 height 47
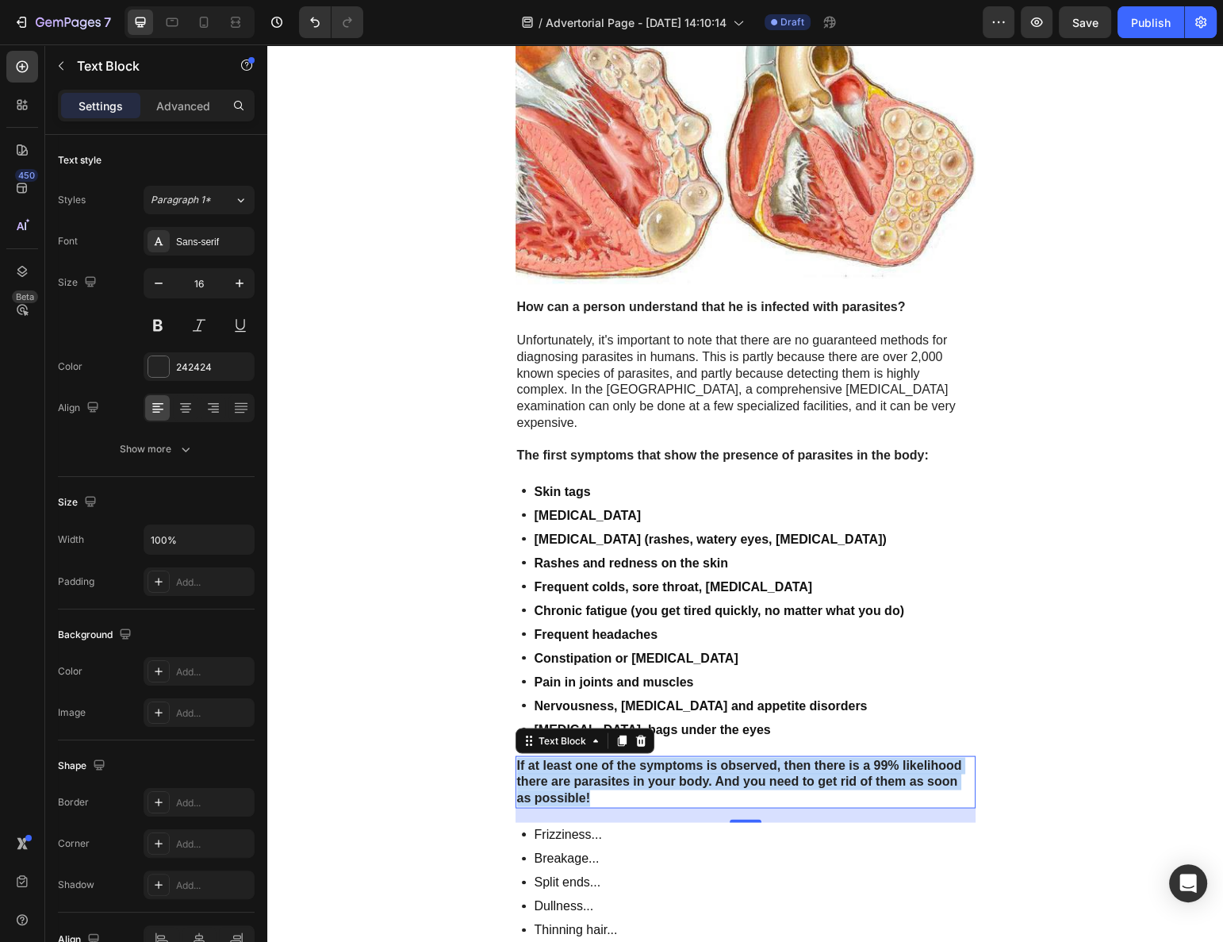
click at [686, 758] on strong "If at least one of the symptoms is observed, then there is a 99% likelihood the…" at bounding box center [739, 781] width 445 height 47
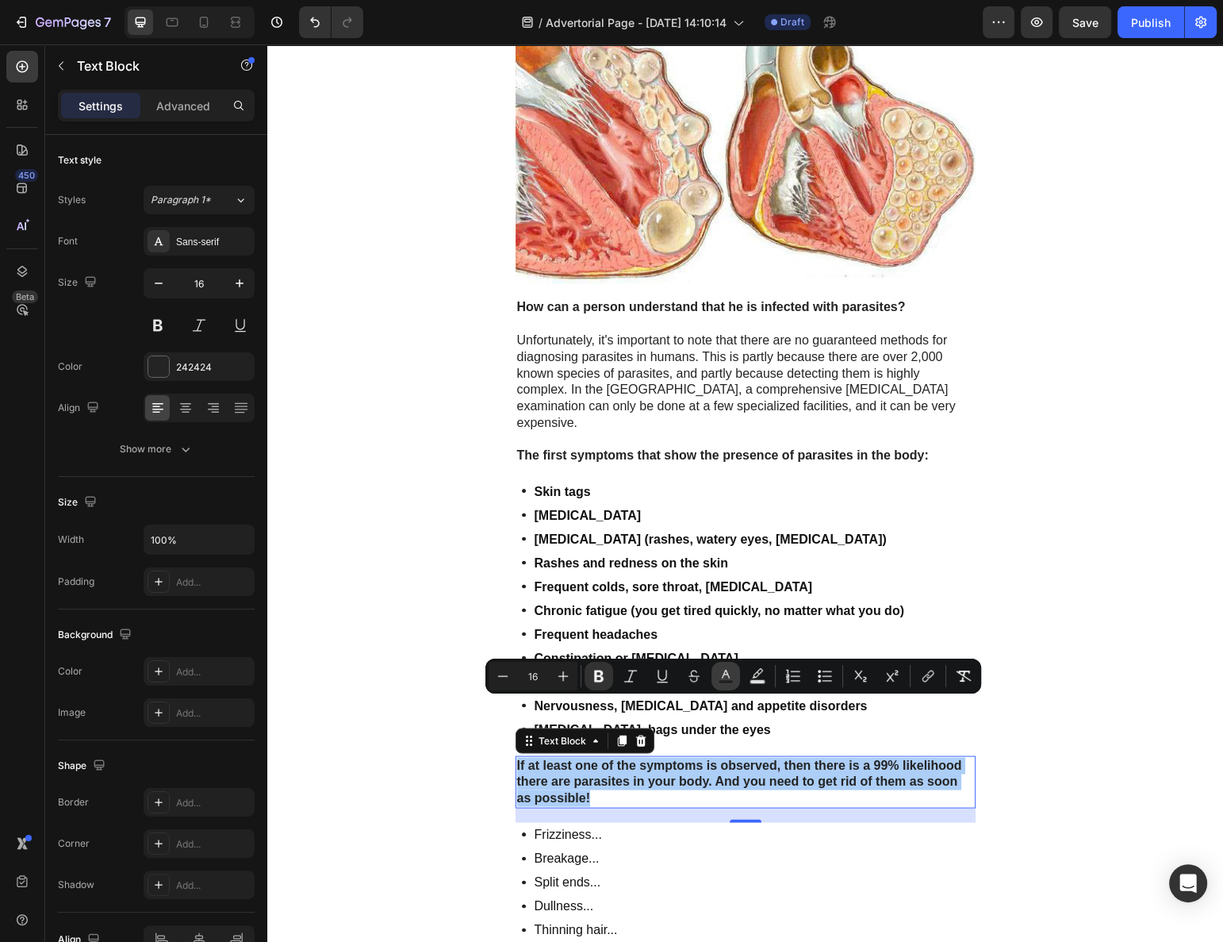
click at [722, 670] on icon "Editor contextual toolbar" at bounding box center [726, 676] width 16 height 16
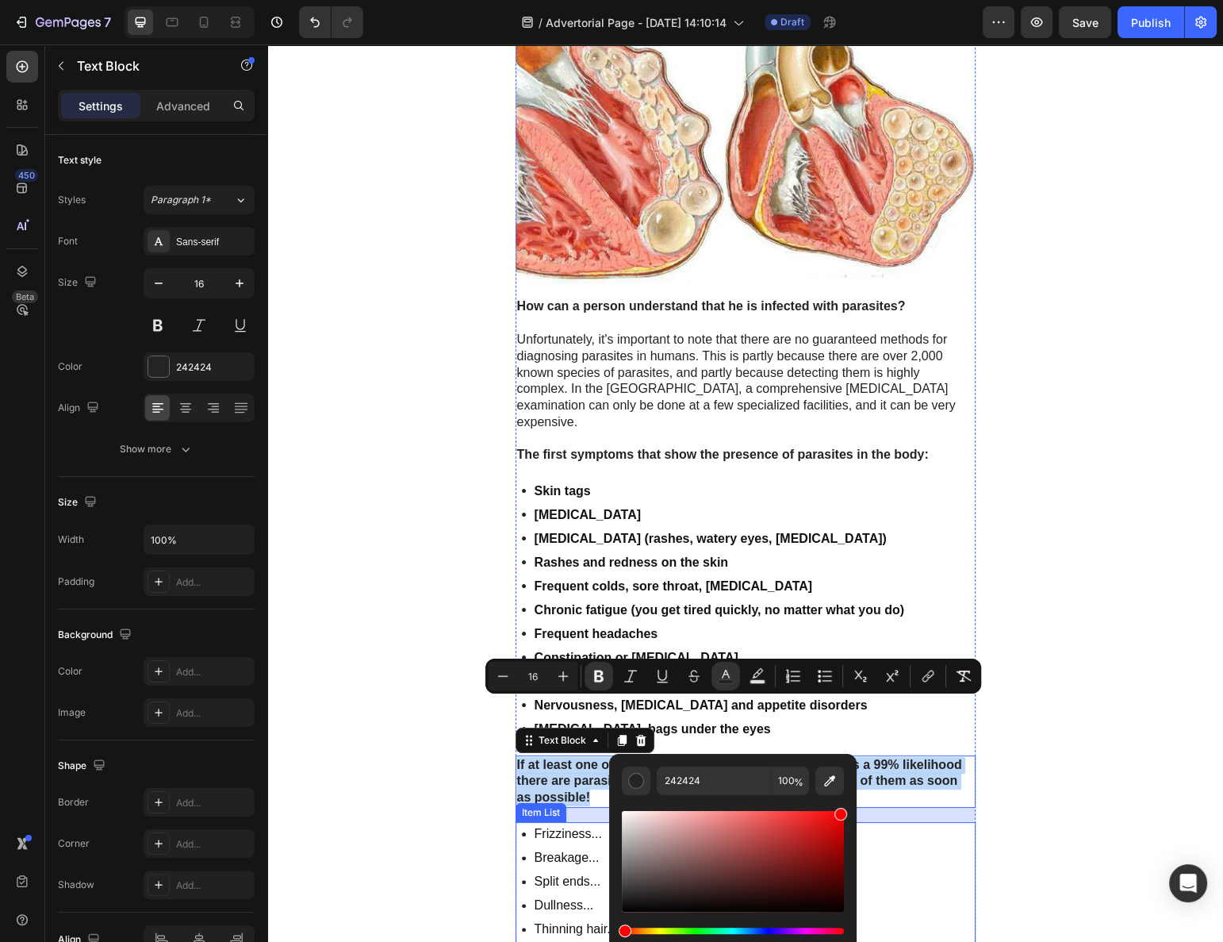
drag, startPoint x: 1121, startPoint y: 853, endPoint x: 1019, endPoint y: 779, distance: 125.5
type input "FF0000"
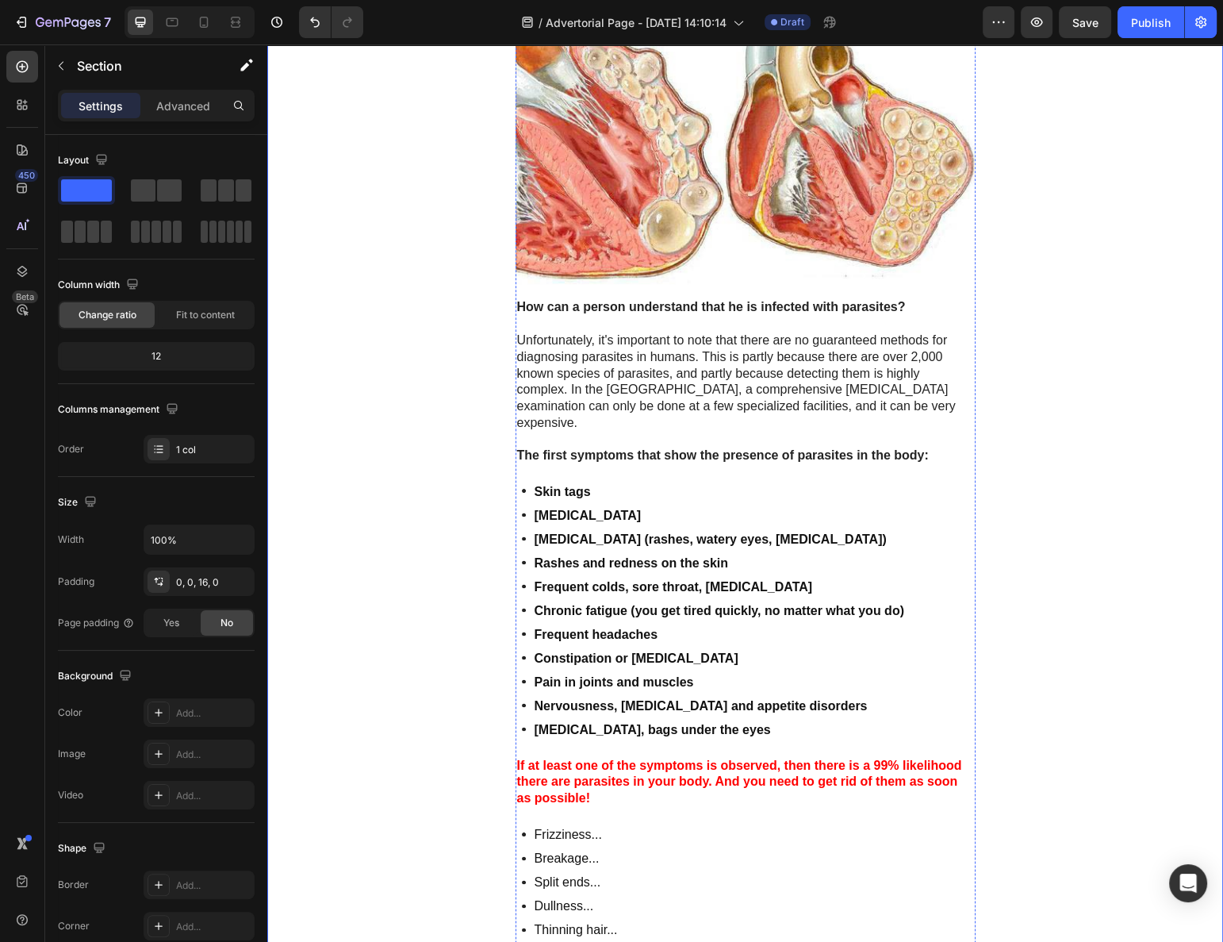
scroll to position [3343, 0]
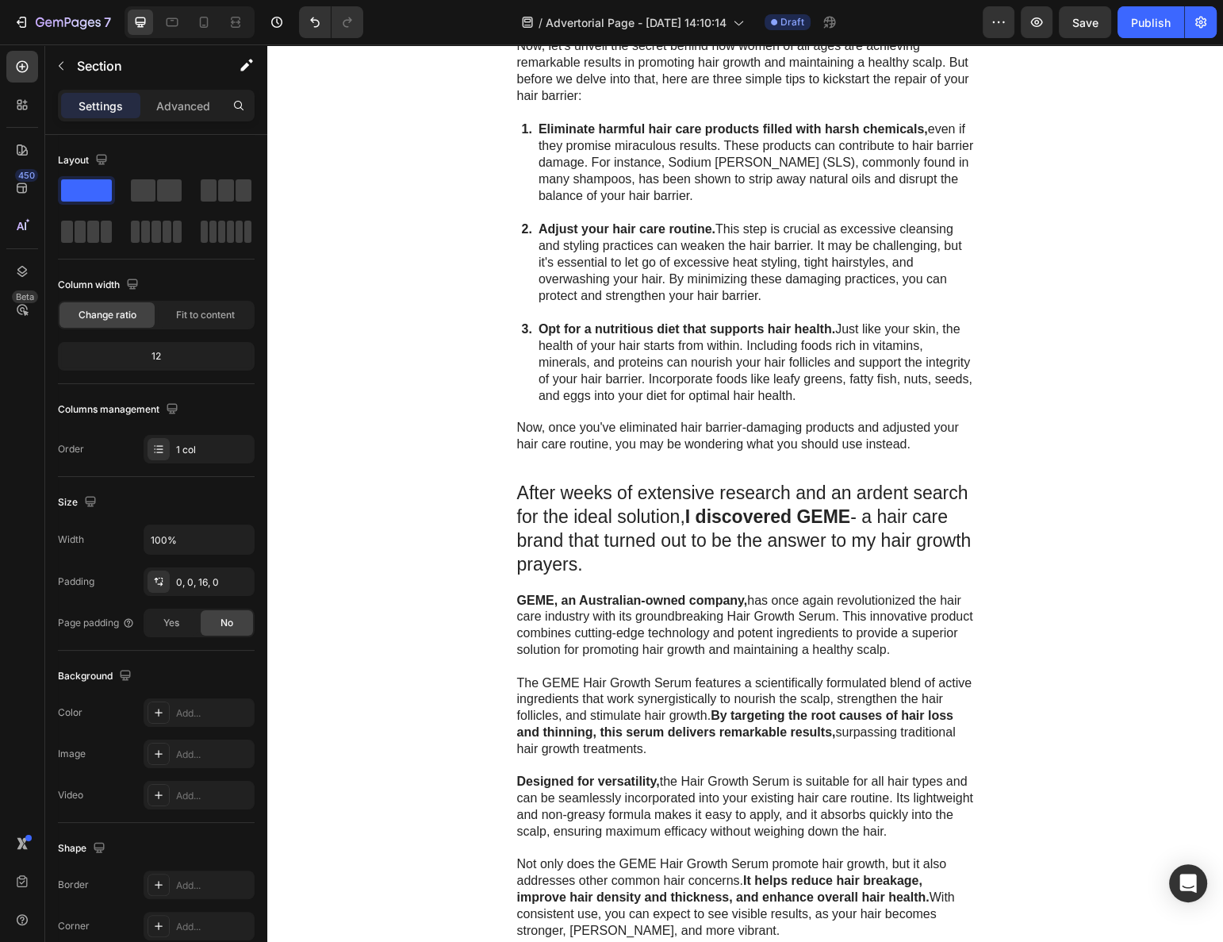
scroll to position [3415, 0]
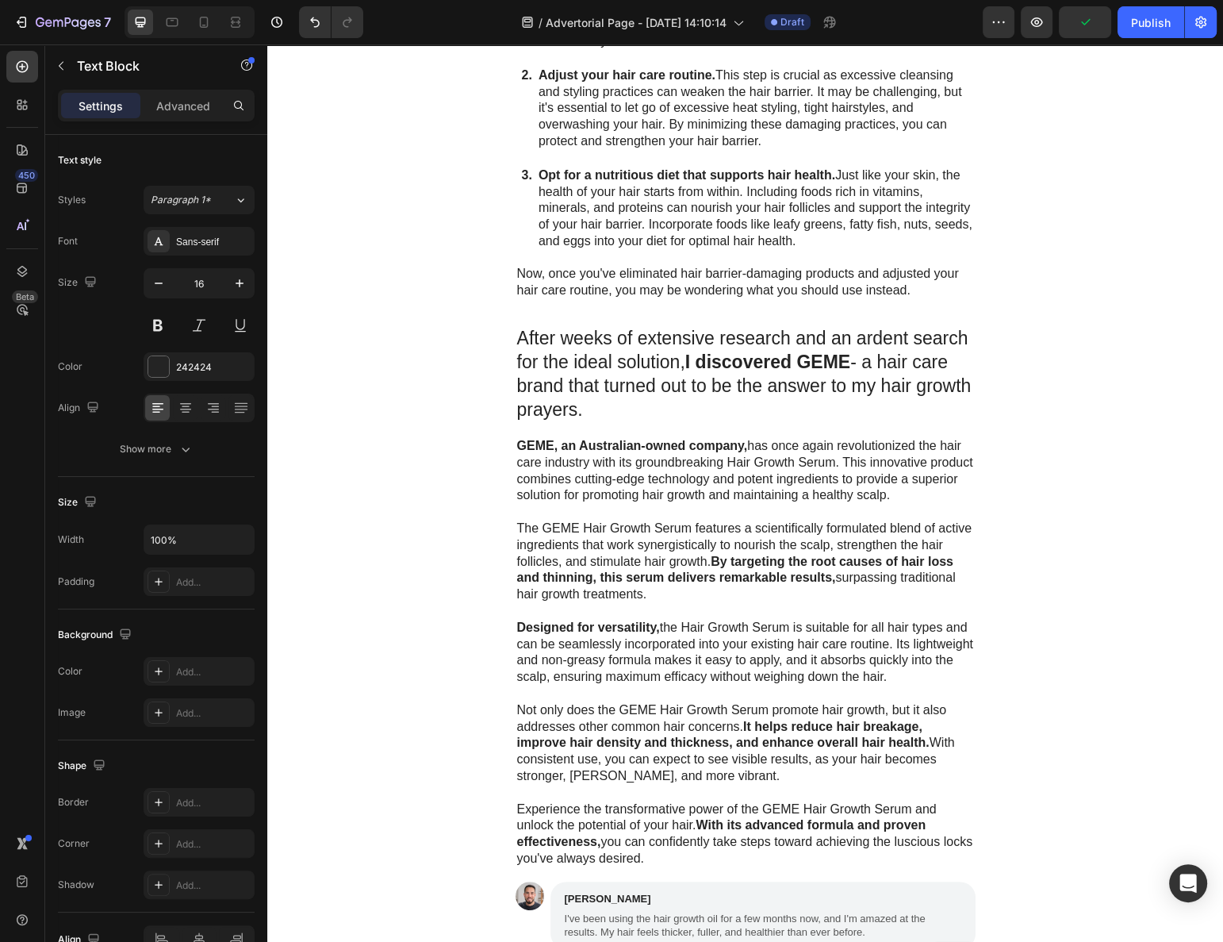
drag, startPoint x: 808, startPoint y: 728, endPoint x: 828, endPoint y: 724, distance: 20.1
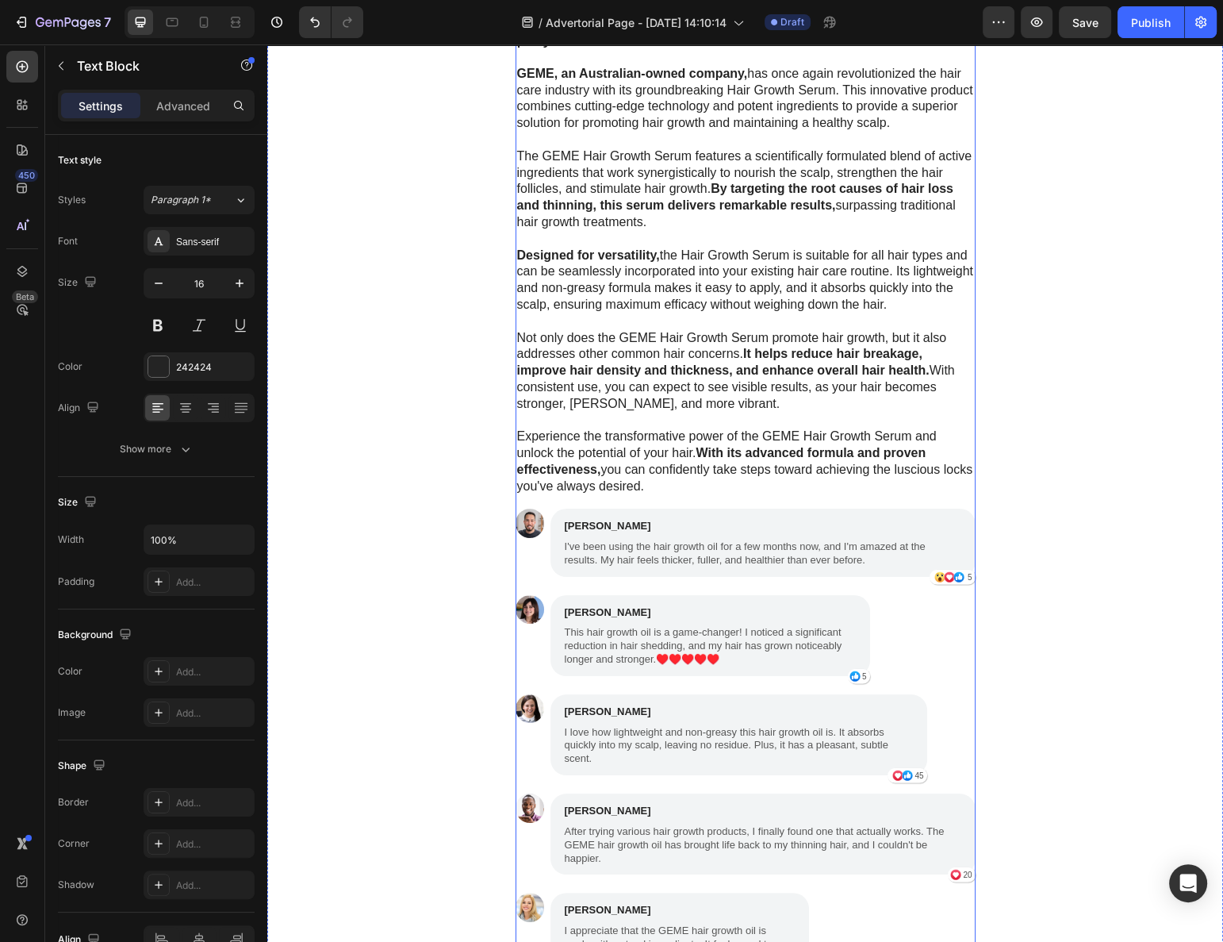
scroll to position [4616, 0]
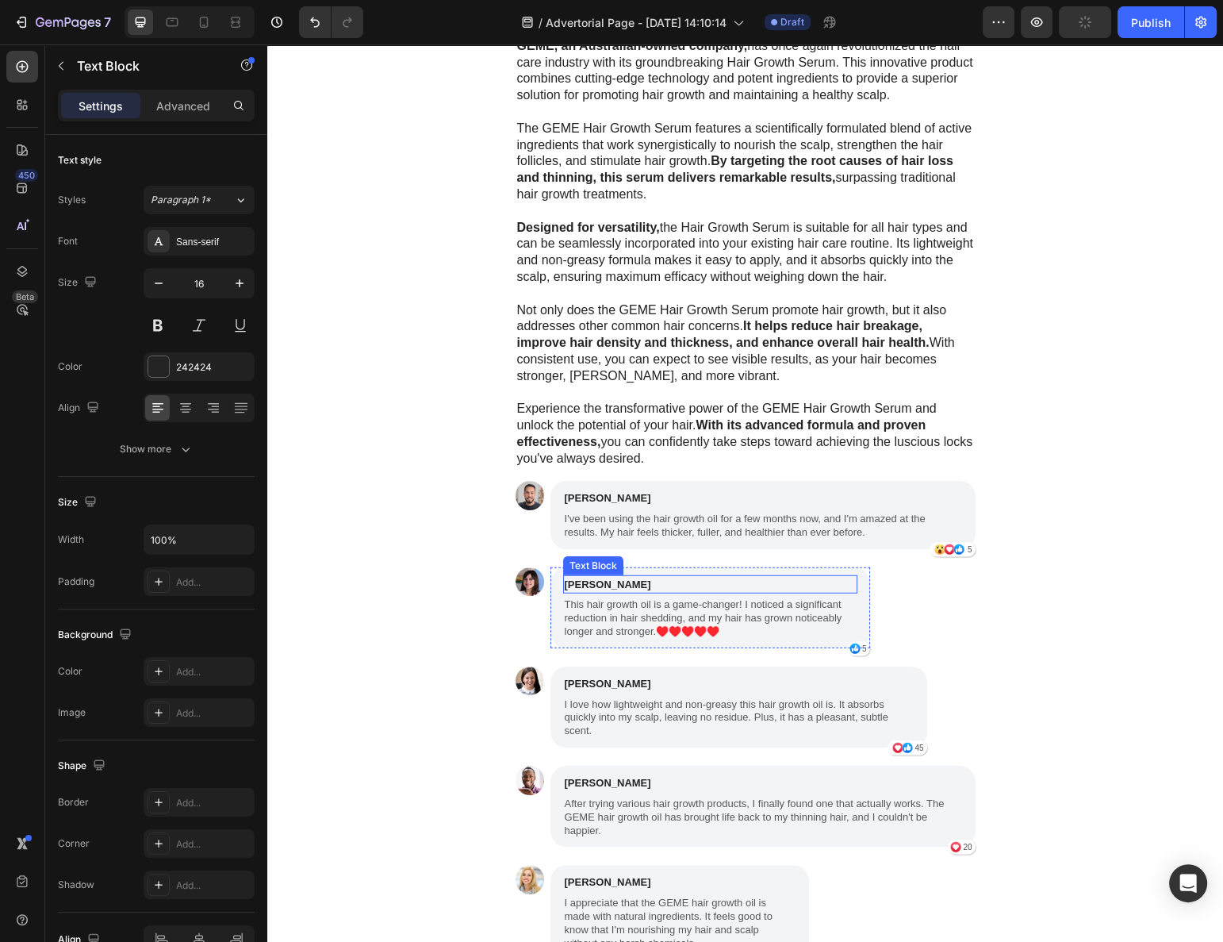
click at [781, 577] on p "[PERSON_NAME]" at bounding box center [710, 585] width 291 height 16
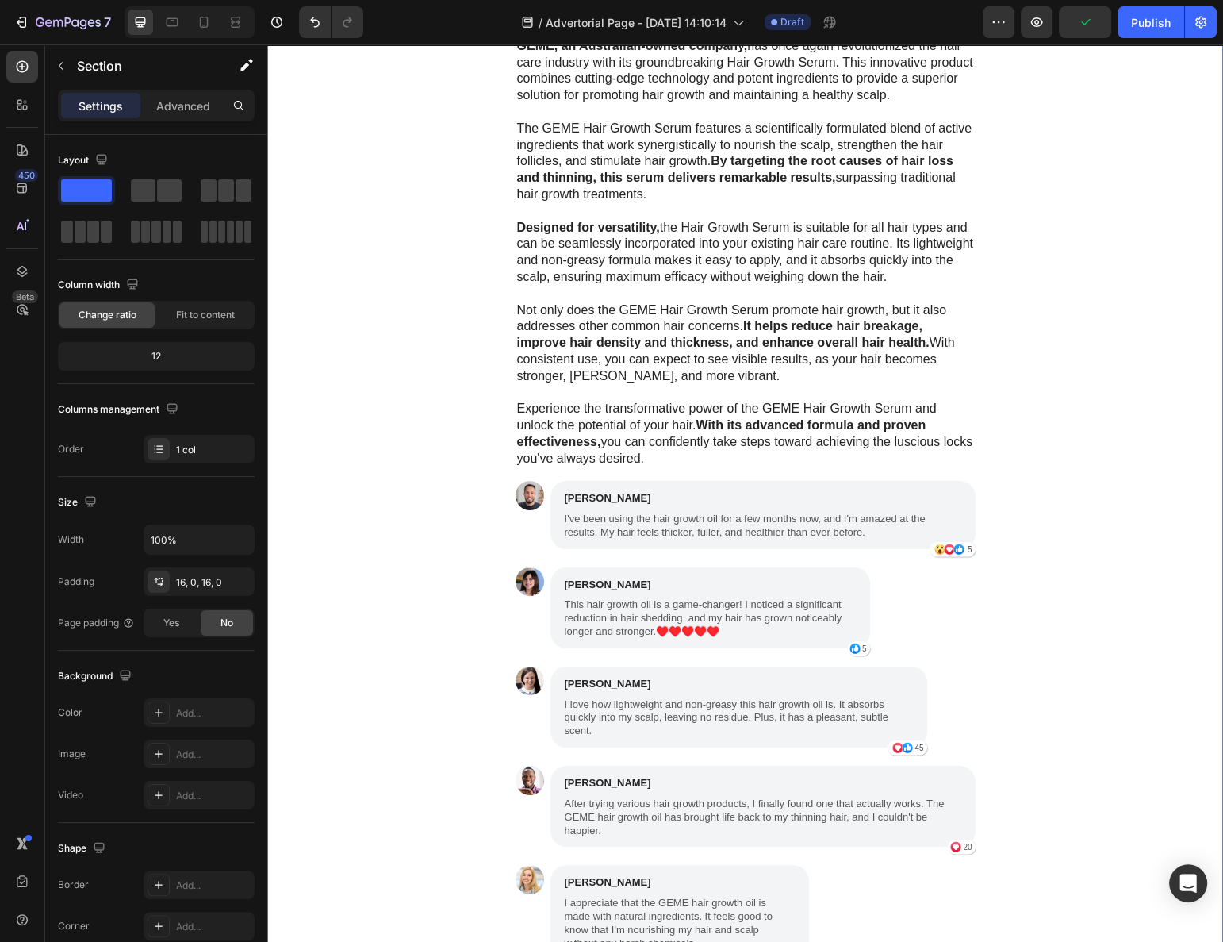
click at [973, 533] on div "How can people get rid of parasites and protect themselves? The current situati…" at bounding box center [745, 287] width 956 height 1972
click at [1038, 509] on div "How can people get rid of parasites and protect themselves? The current situati…" at bounding box center [745, 287] width 956 height 1972
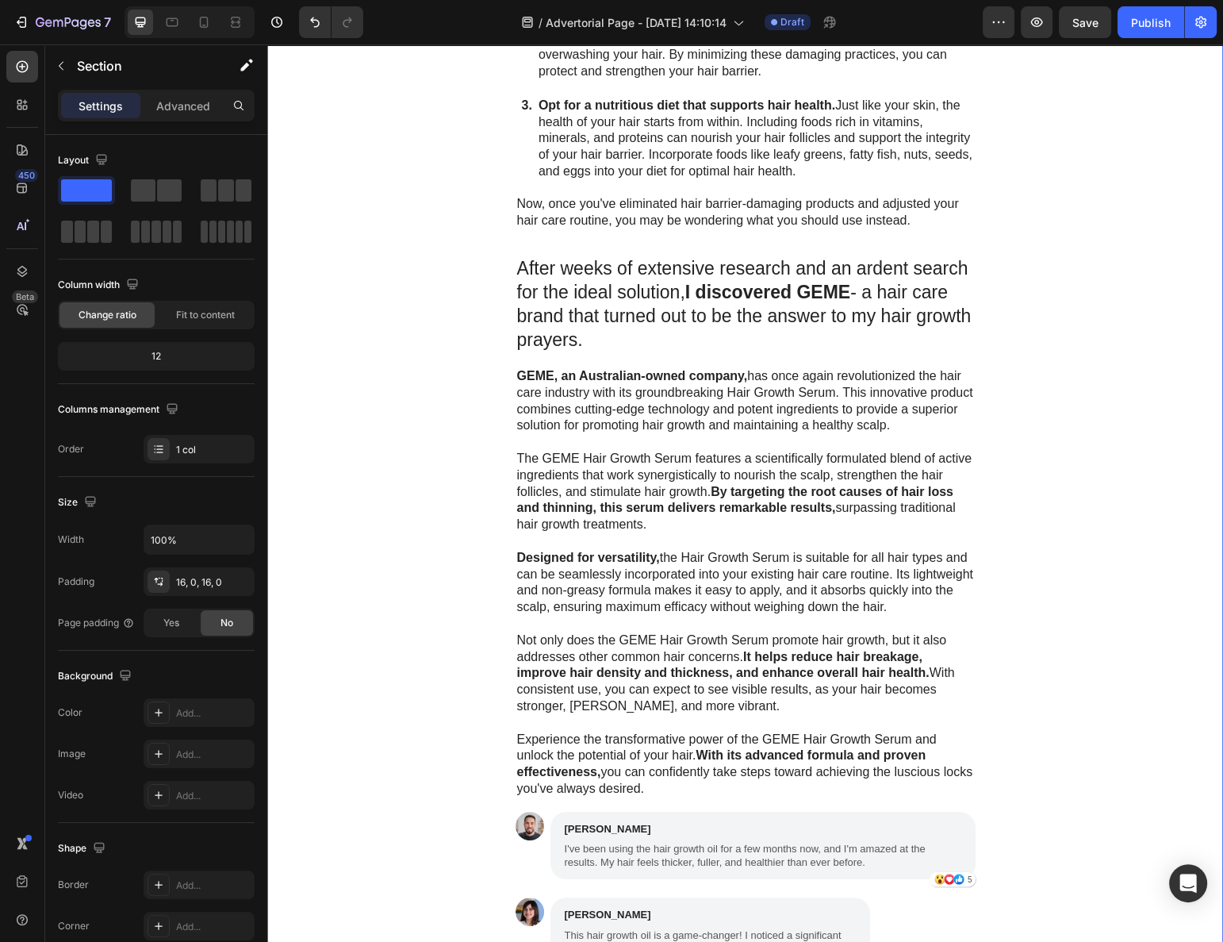
scroll to position [3678, 0]
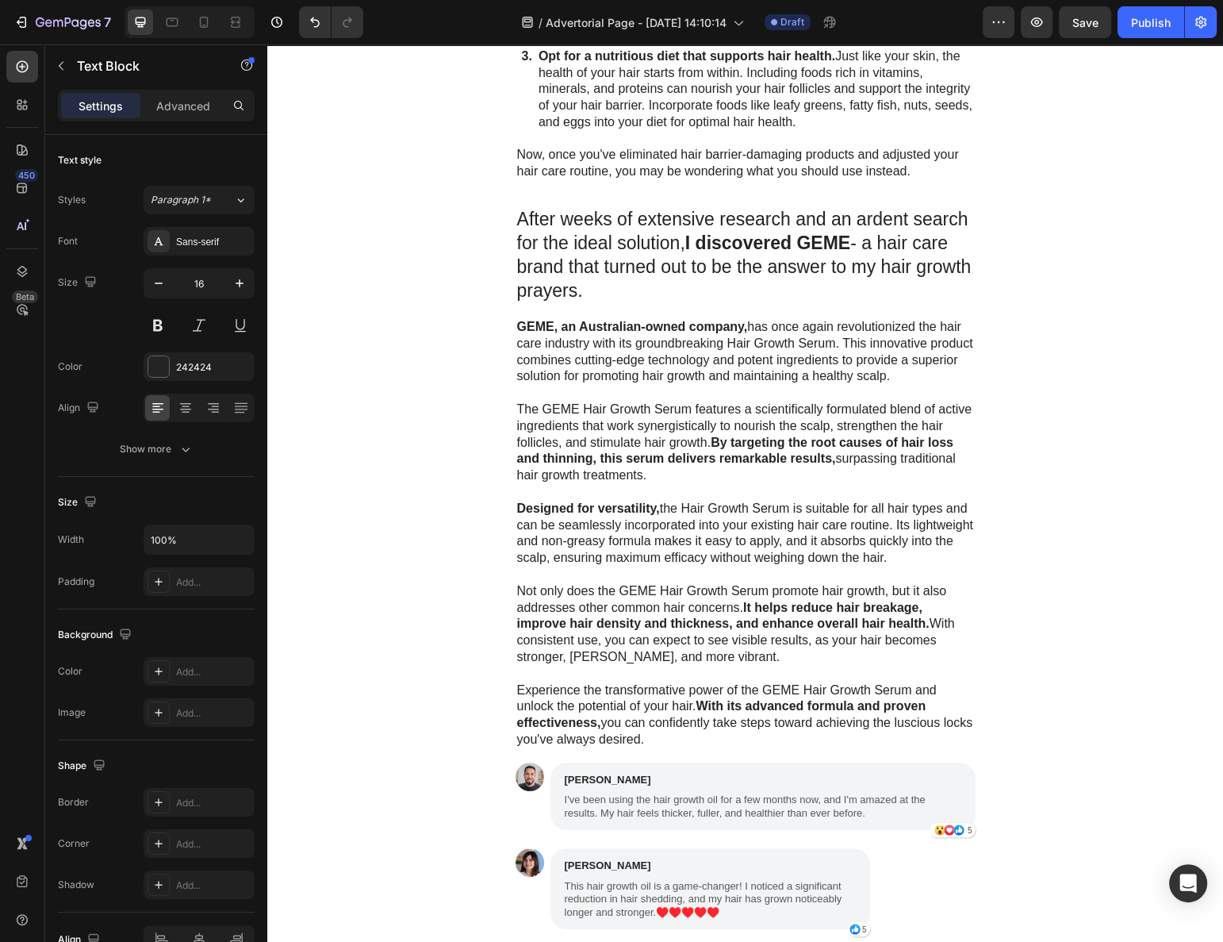
scroll to position [3173, 0]
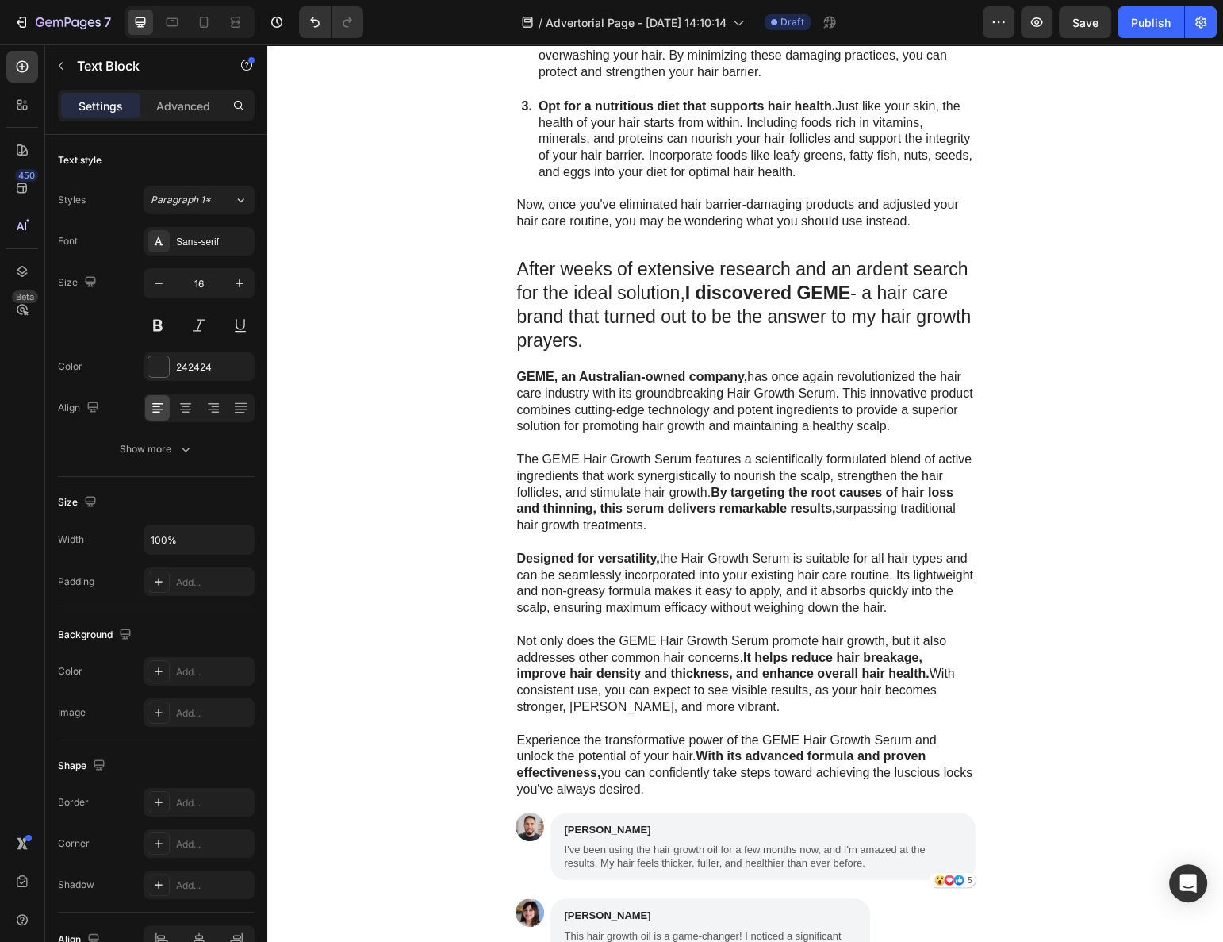
scroll to position [3606, 0]
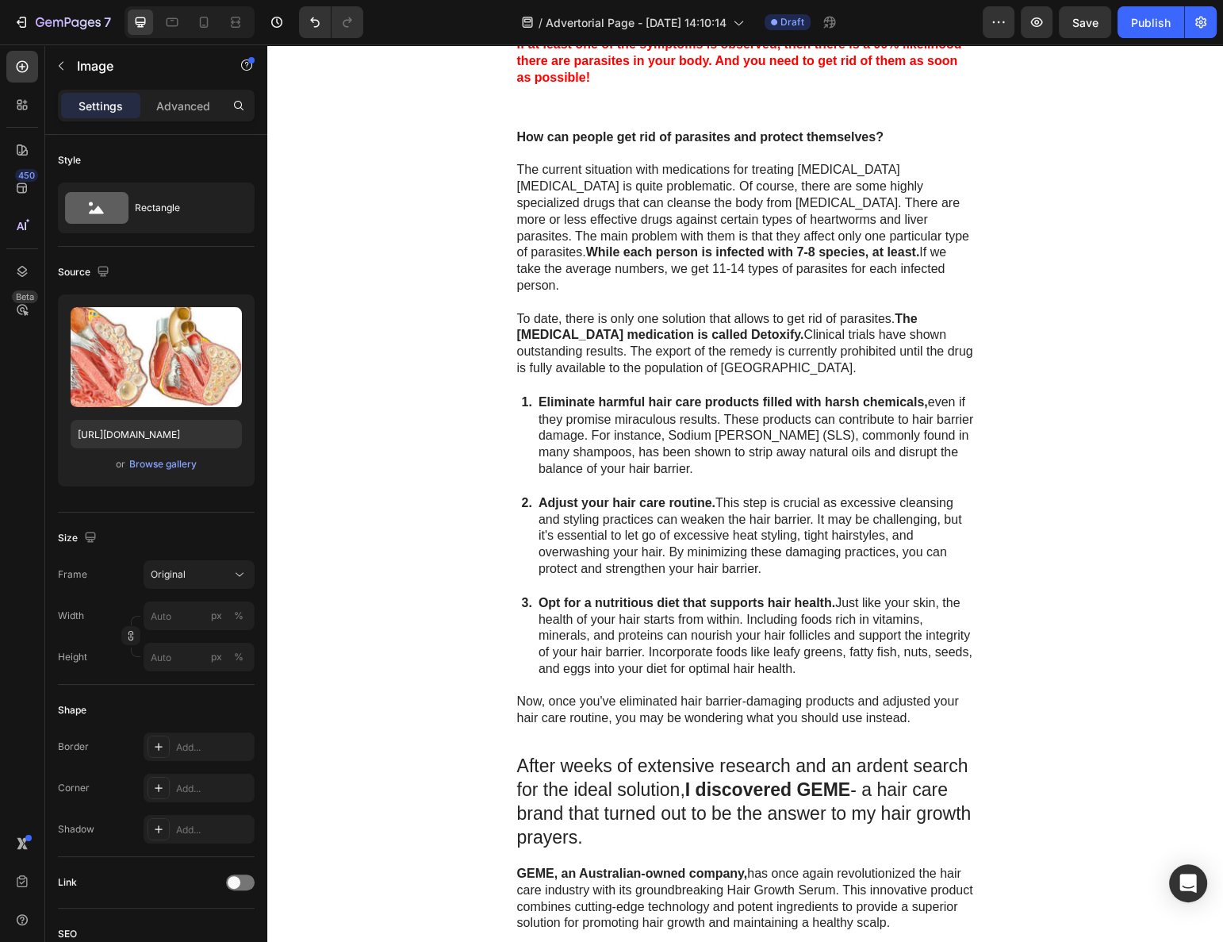
scroll to position [2957, 0]
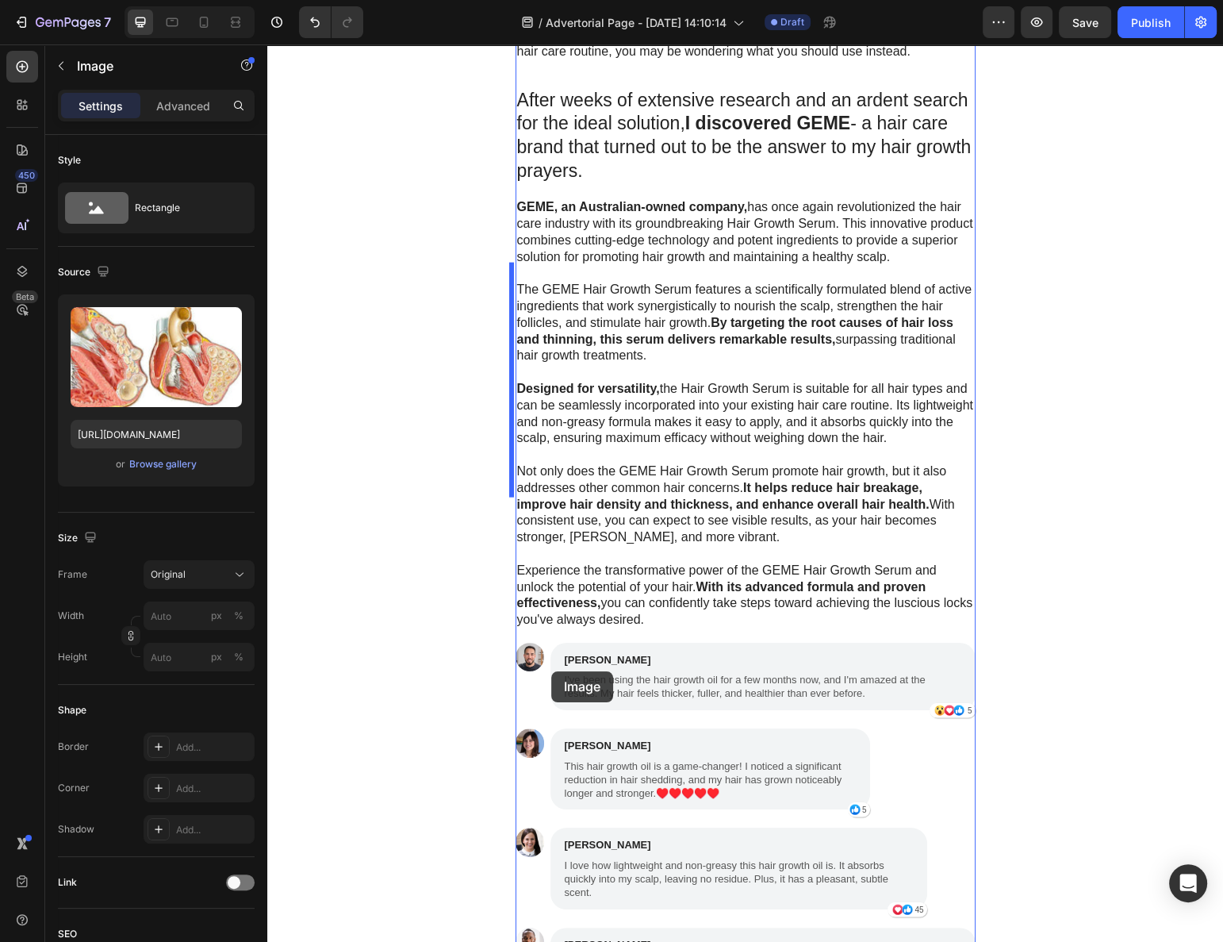
scroll to position [4111, 0]
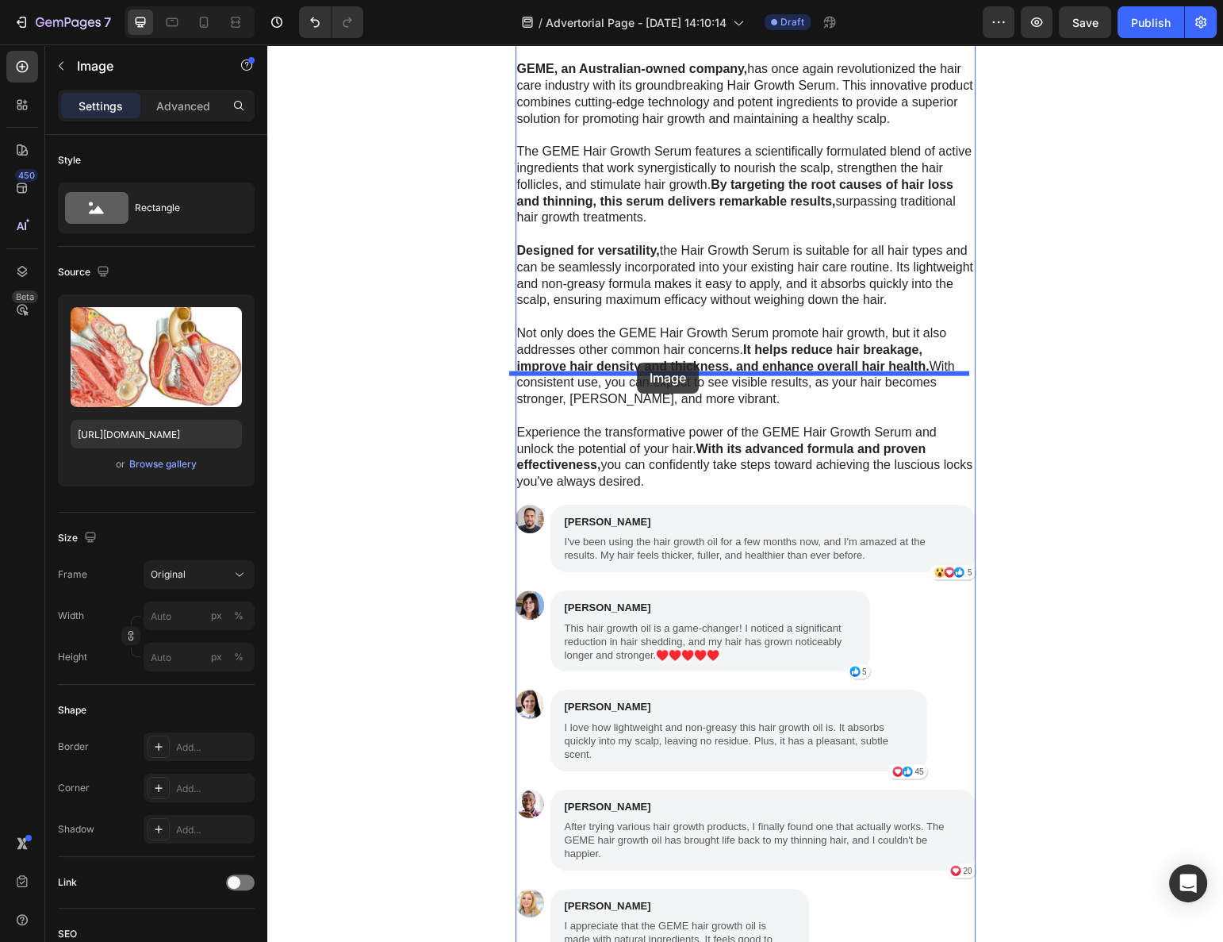
drag, startPoint x: 519, startPoint y: 415, endPoint x: 637, endPoint y: 363, distance: 129.3
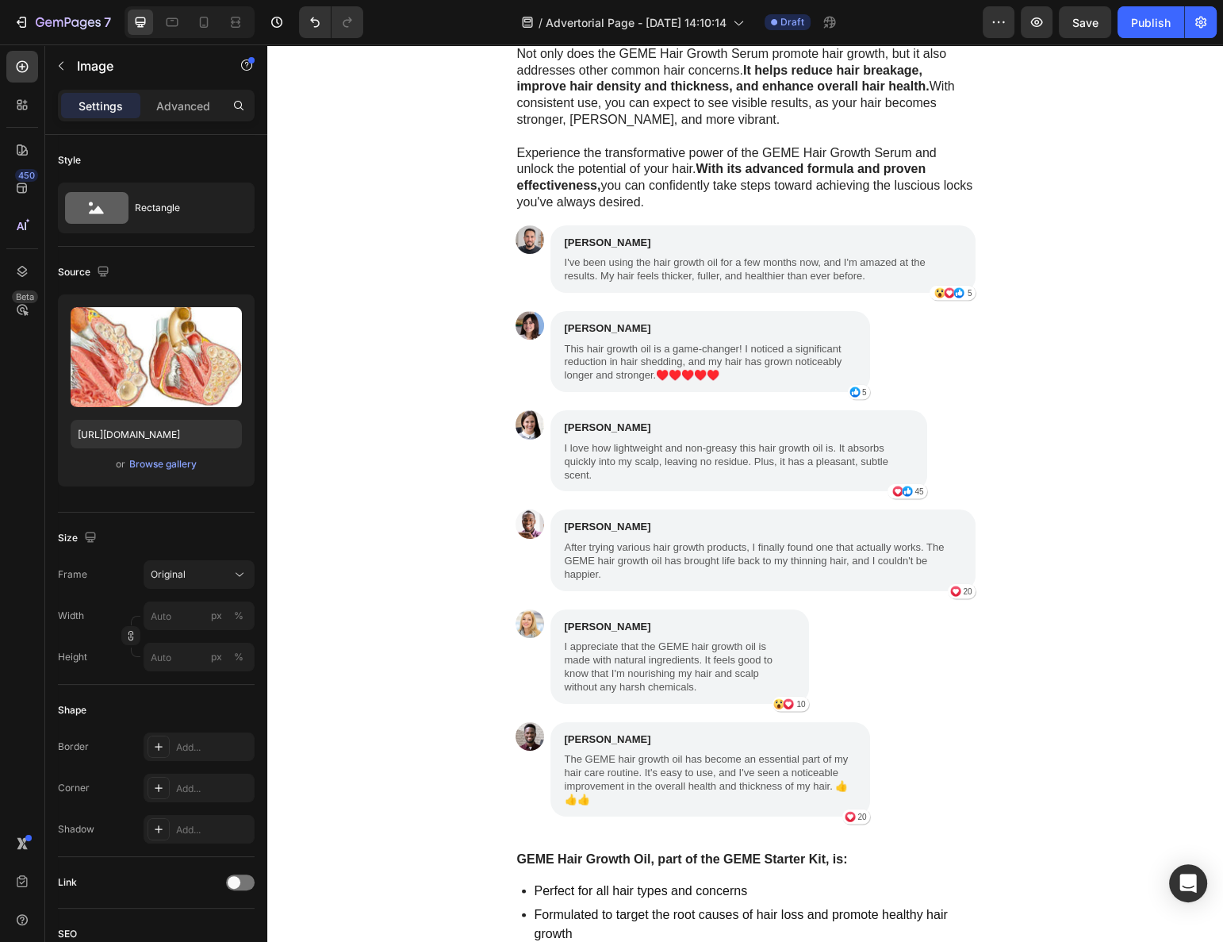
scroll to position [3792, 0]
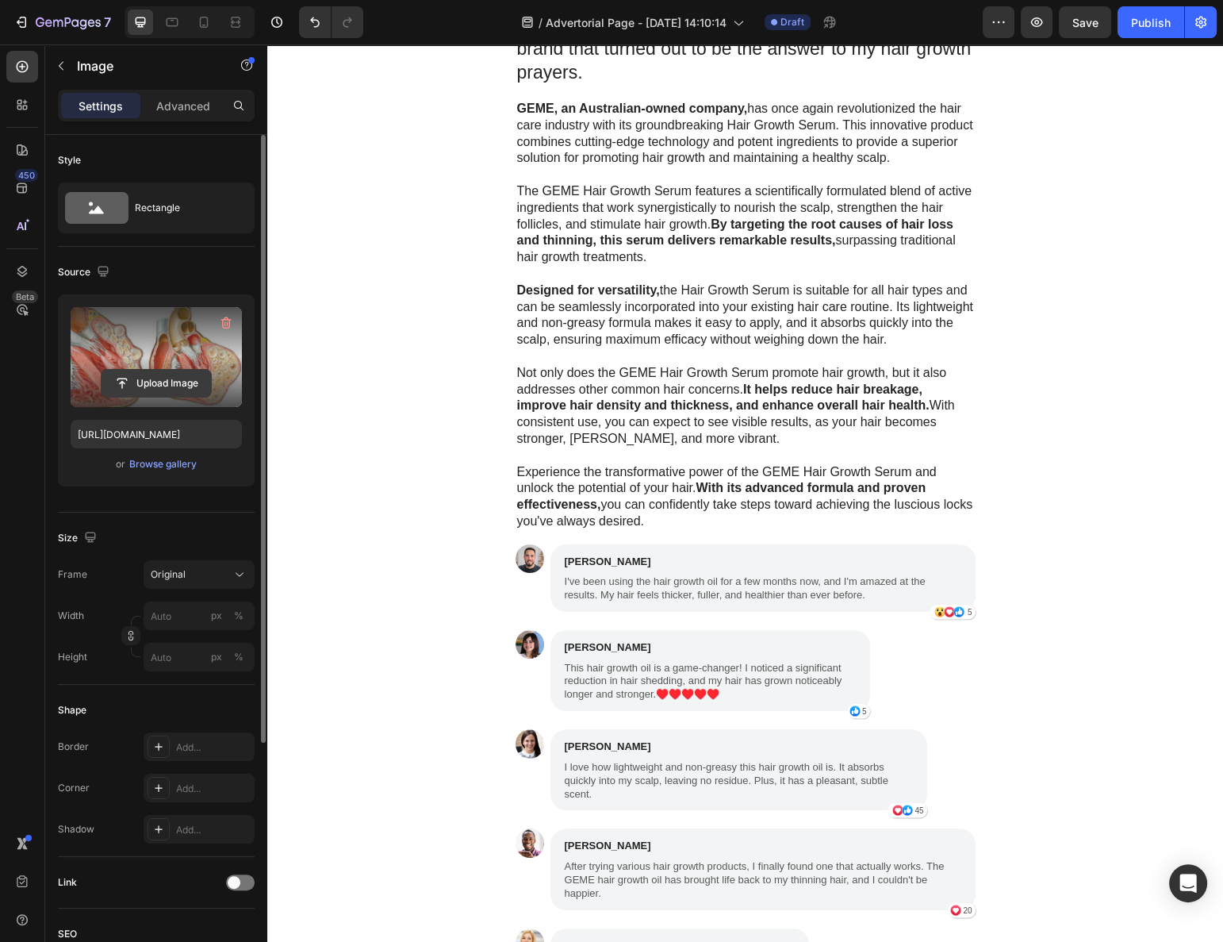
click at [173, 371] on input "file" at bounding box center [156, 383] width 109 height 27
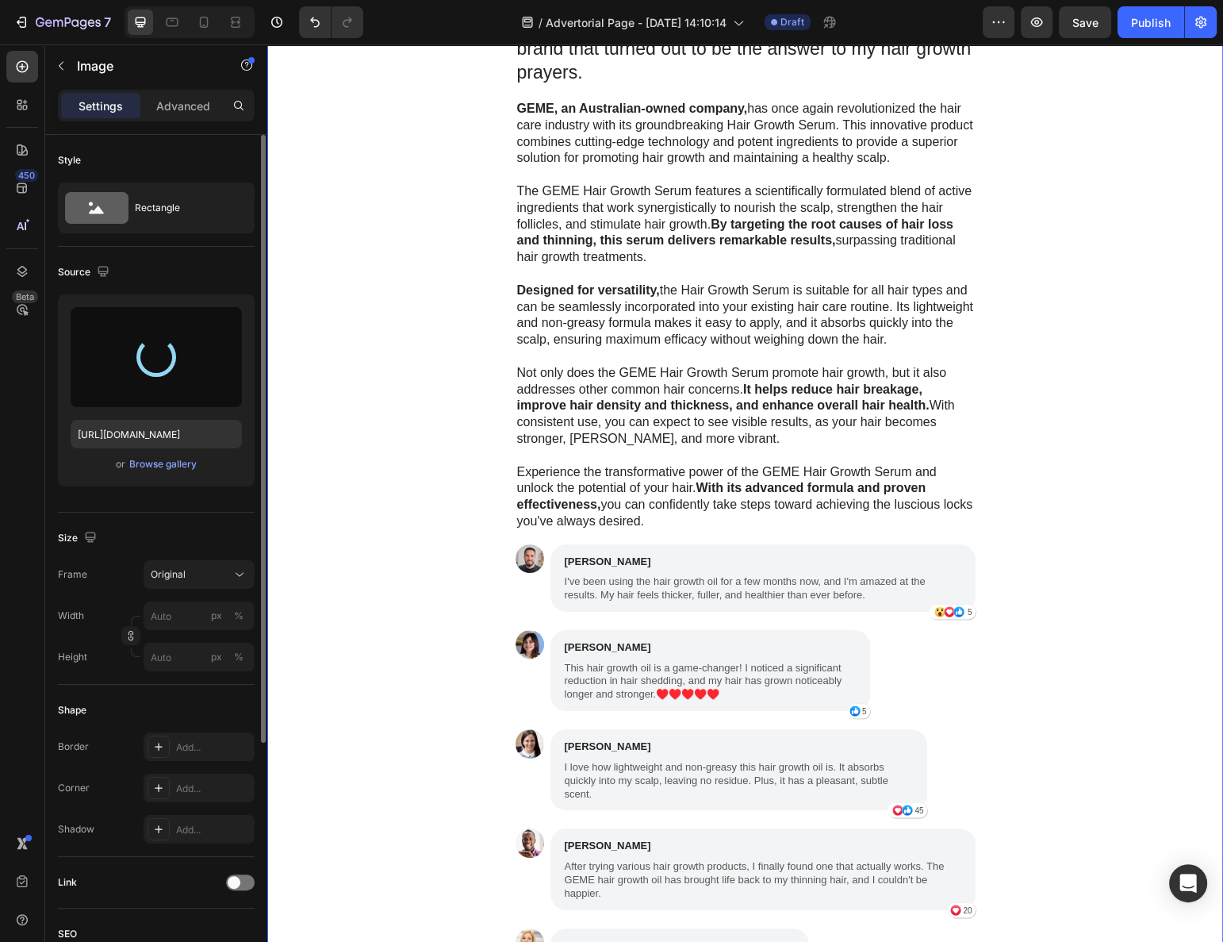
type input "https://cdn.shopify.com/s/files/1/0597/0834/2315/files/gempages_585205997644022…"
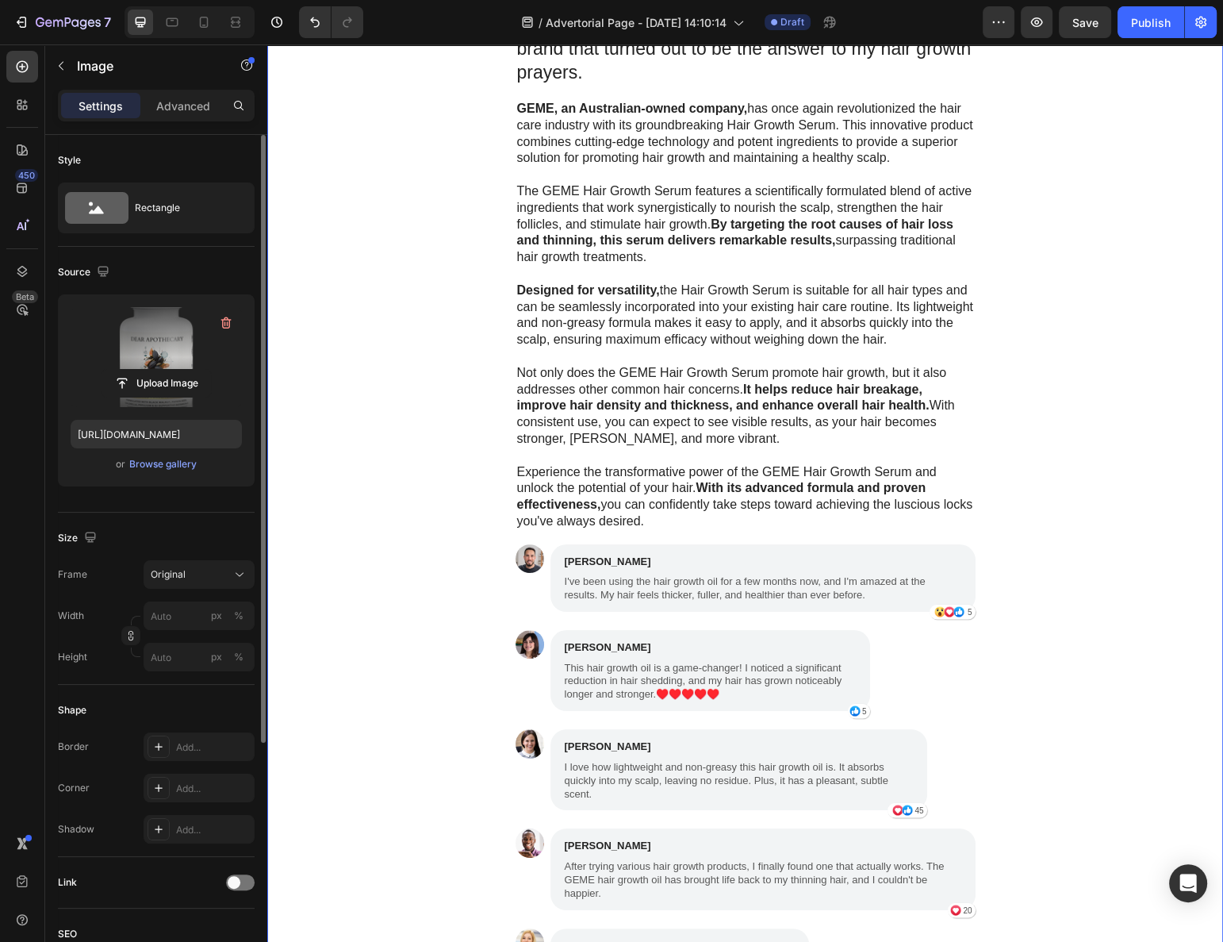
click at [378, 627] on div "How can people get rid of parasites and protect themselves? The current situati…" at bounding box center [745, 330] width 956 height 2012
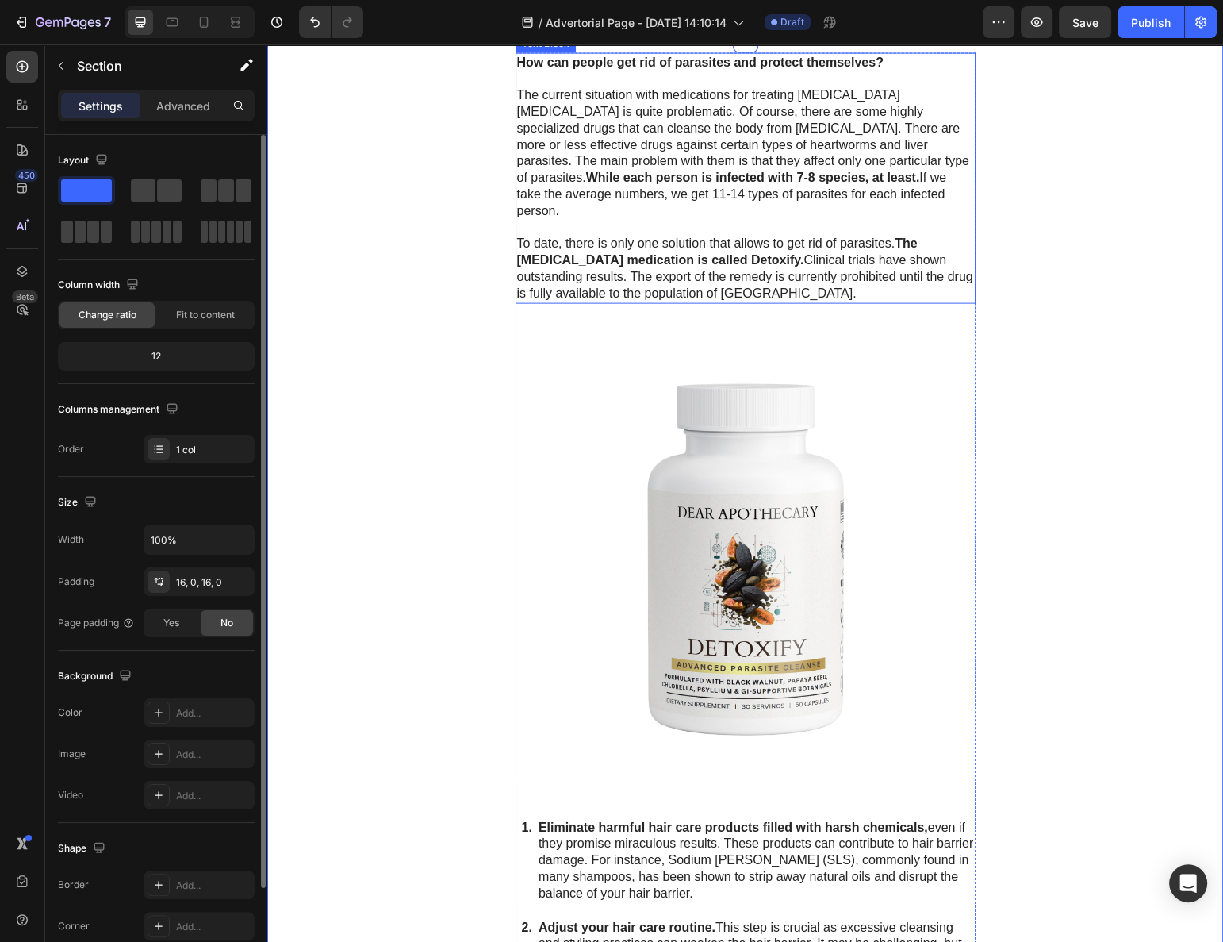
scroll to position [3648, 0]
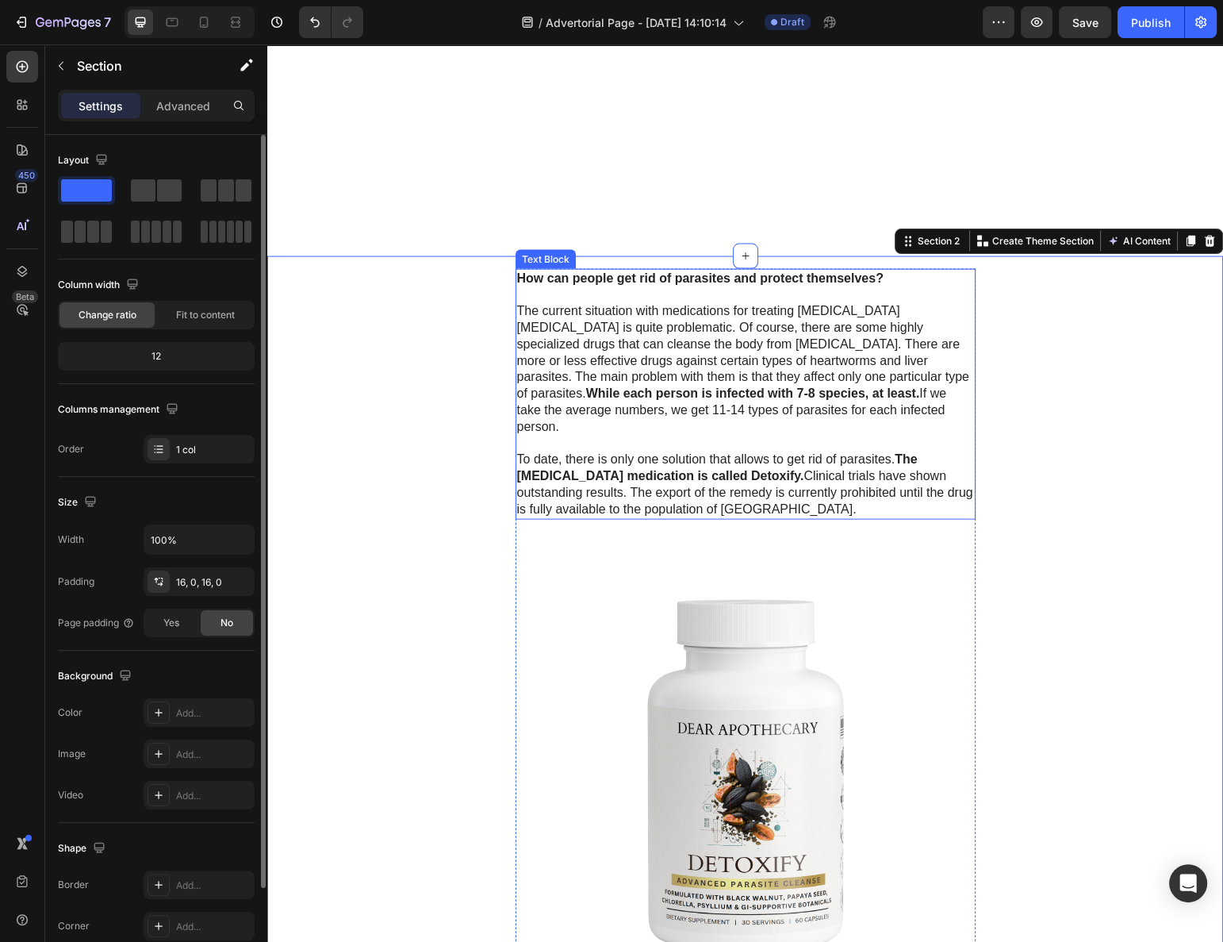
click at [572, 351] on p "The current situation with medications for treating parasite infestation is qui…" at bounding box center [745, 369] width 457 height 132
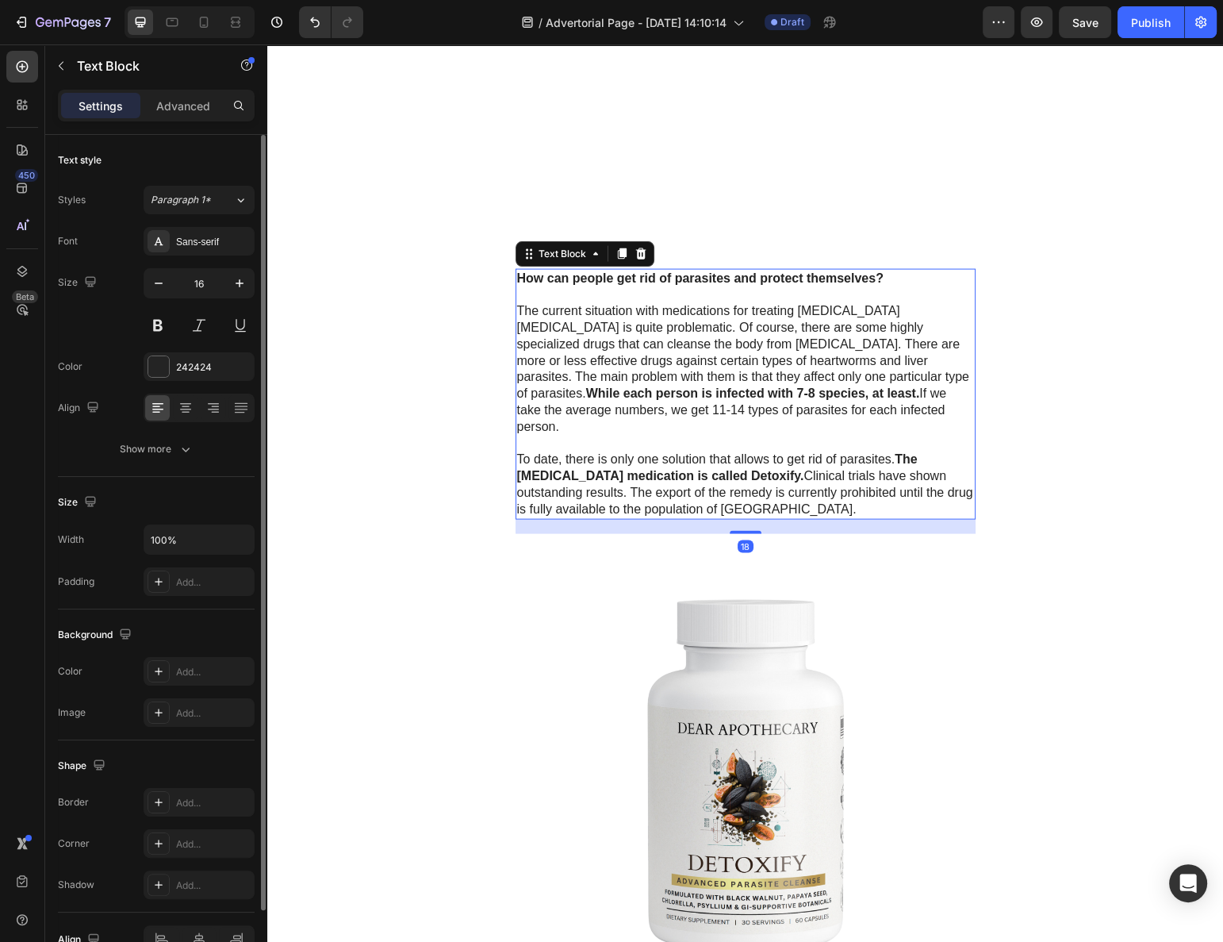
click at [616, 251] on icon at bounding box center [622, 254] width 13 height 13
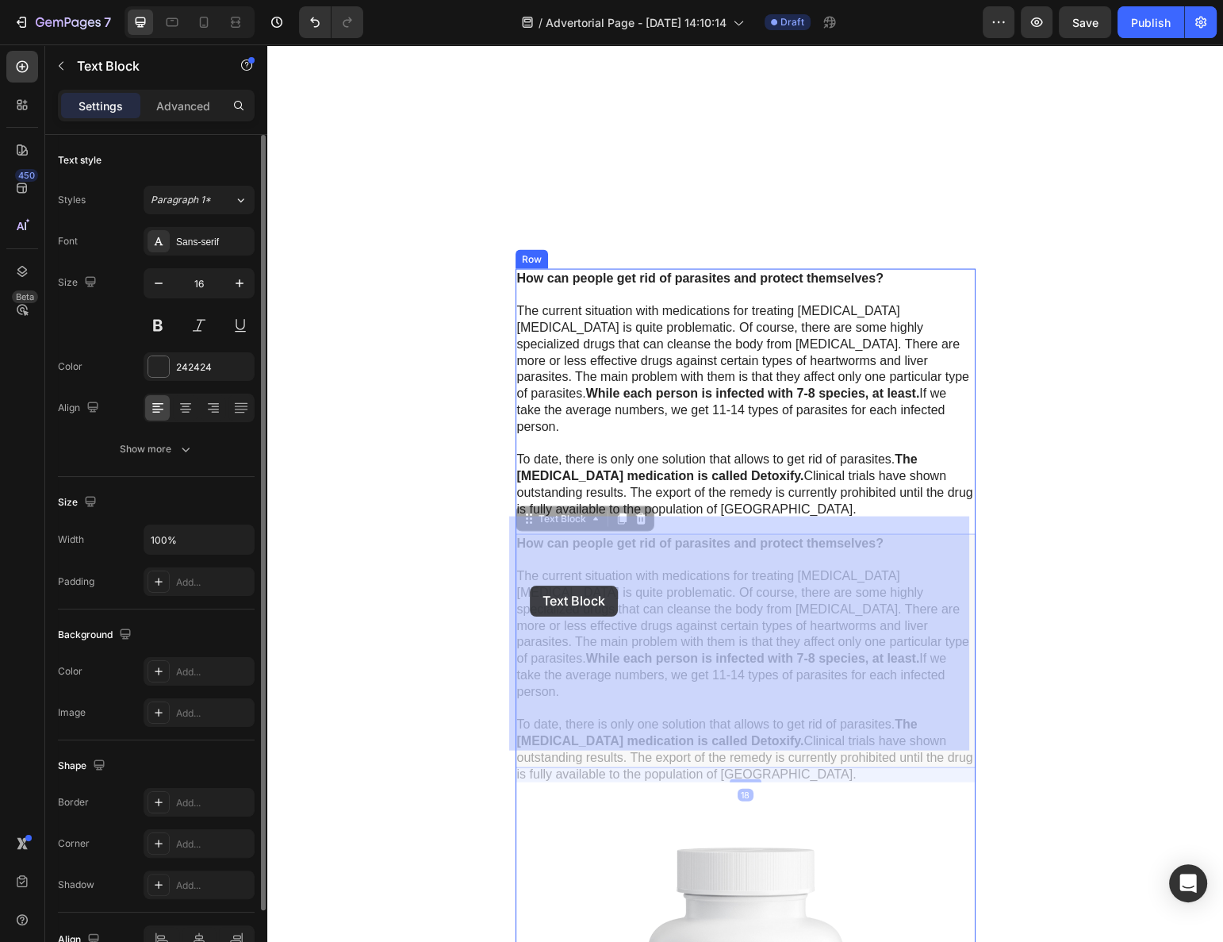
scroll to position [4153, 0]
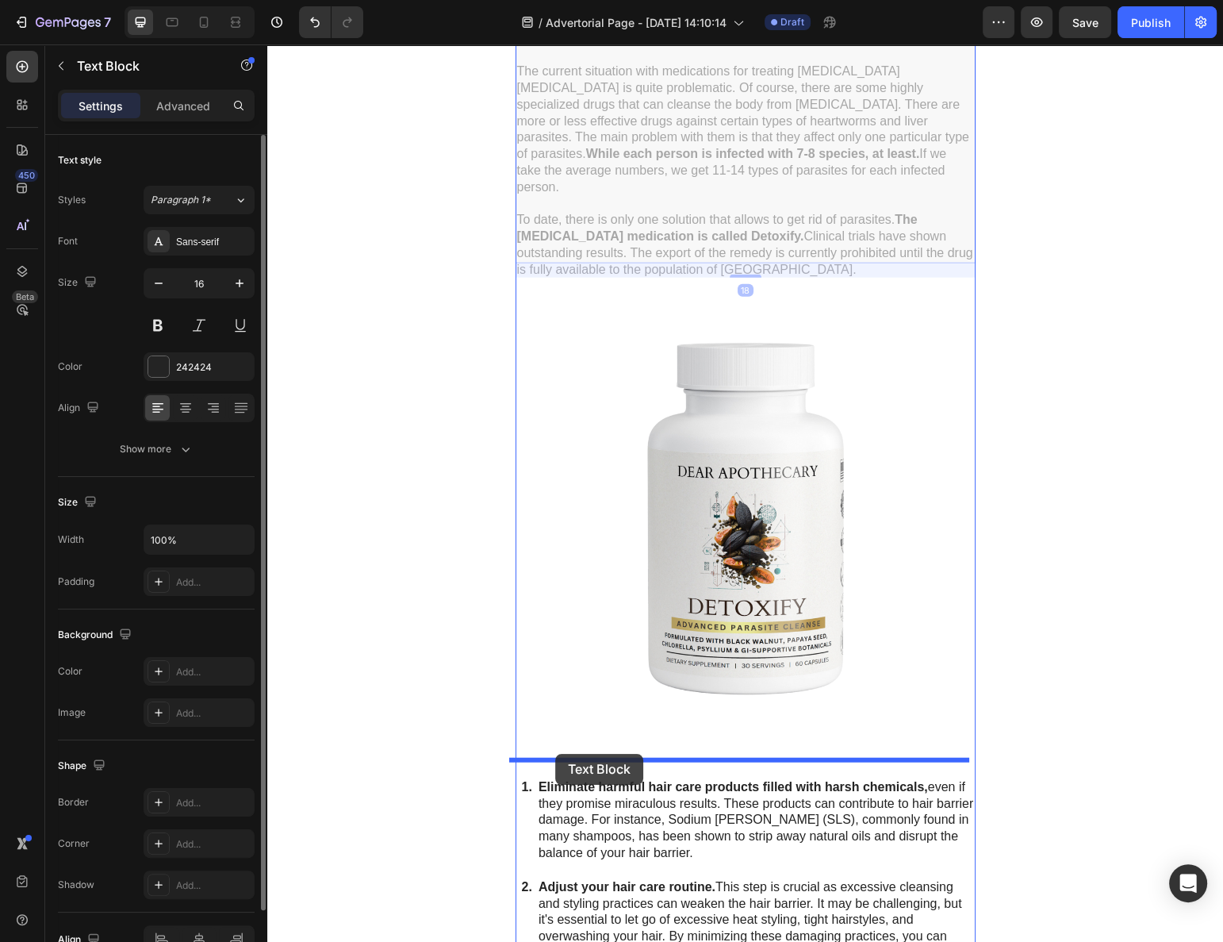
drag, startPoint x: 526, startPoint y: 519, endPoint x: 556, endPoint y: 751, distance: 234.4
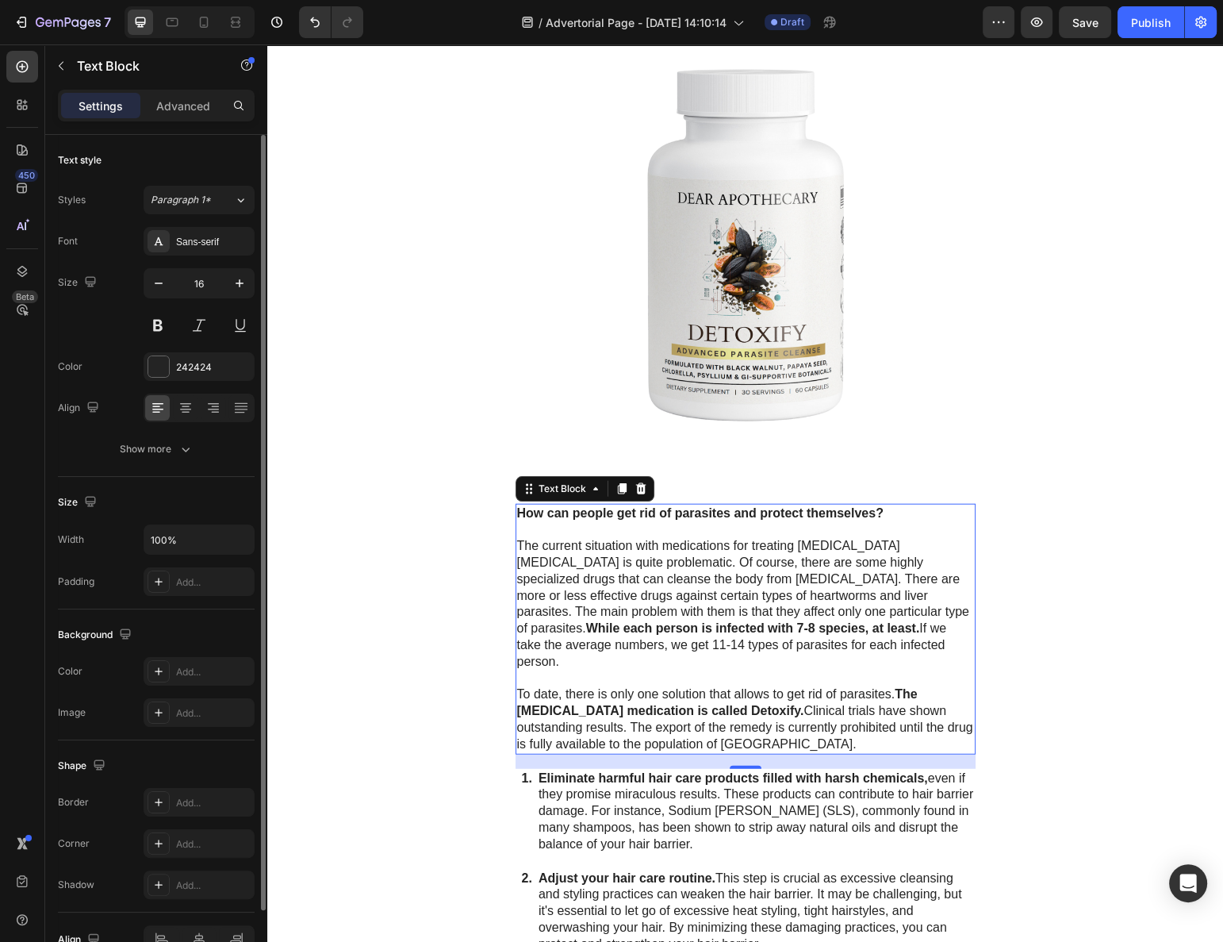
scroll to position [4264, 0]
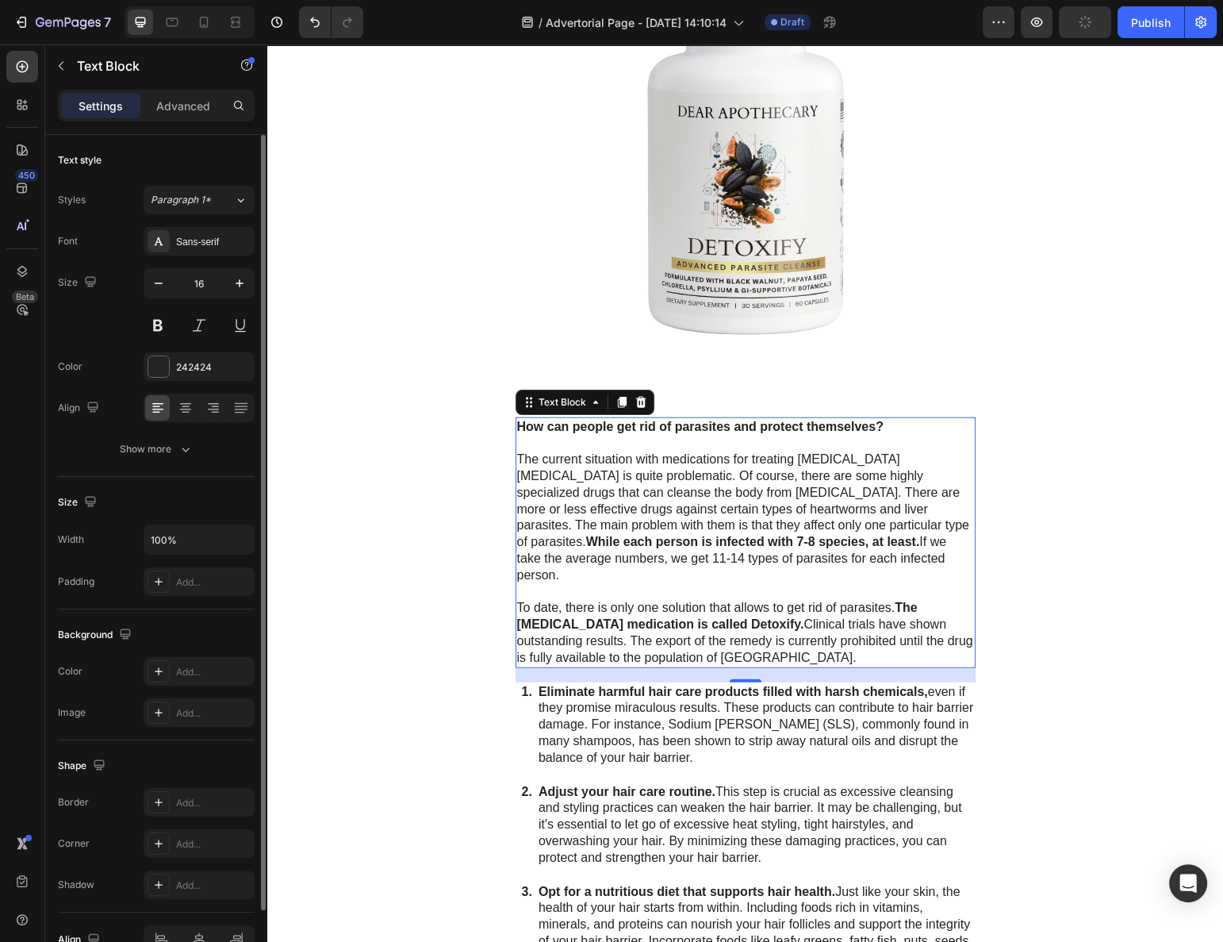
click at [592, 513] on p "The current situation with medications for treating parasite infestation is qui…" at bounding box center [745, 517] width 457 height 132
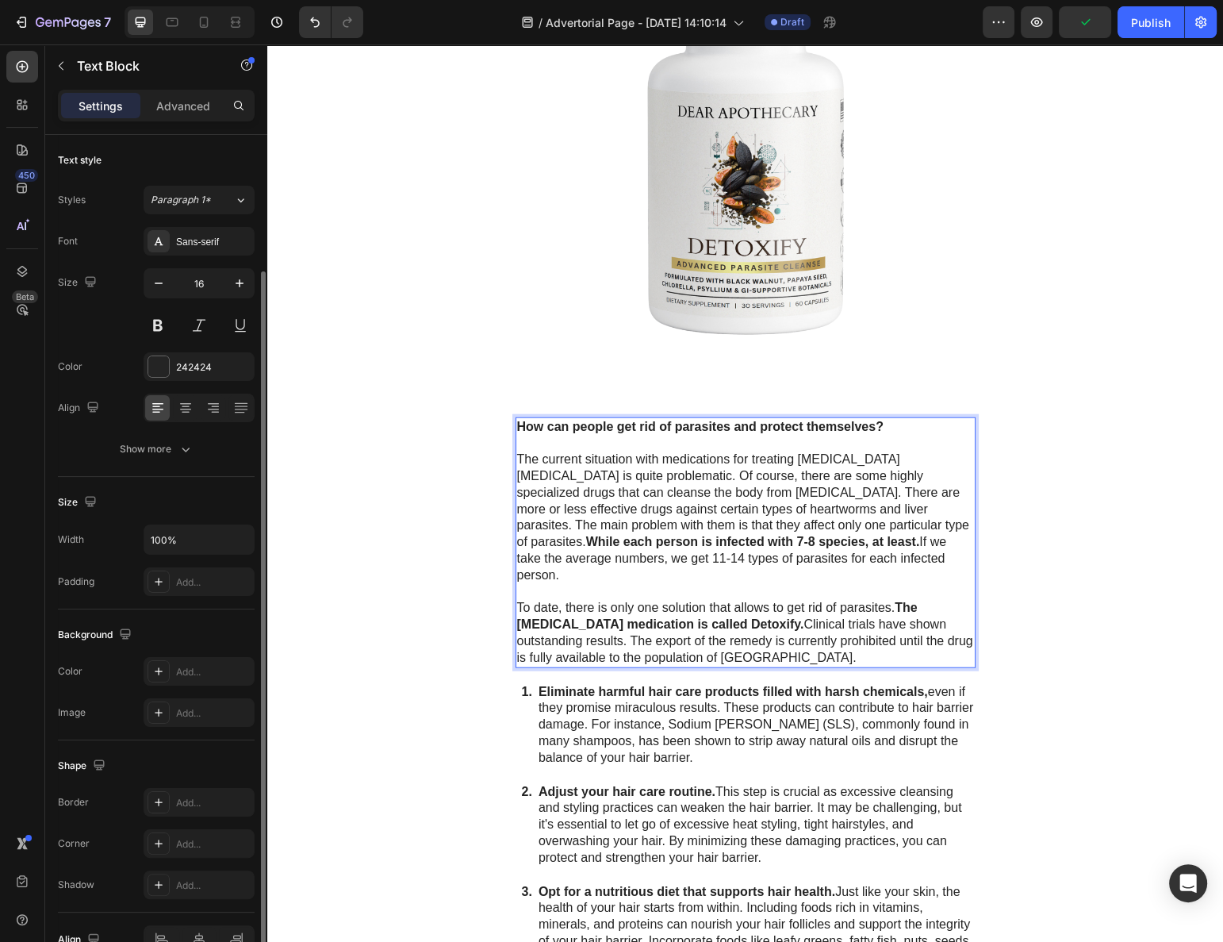
scroll to position [71, 0]
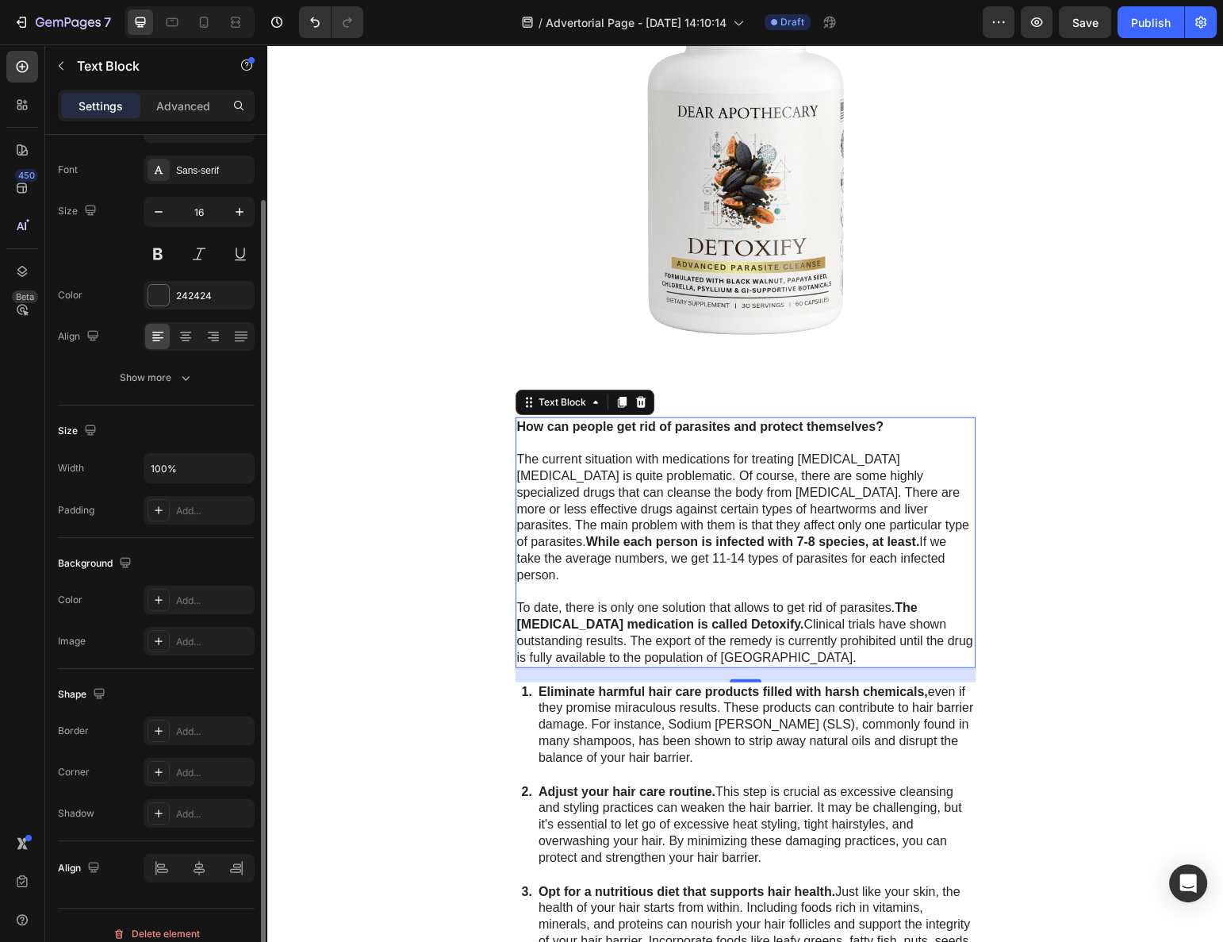
click at [648, 510] on p "The current situation with medications for treating parasite infestation is qui…" at bounding box center [745, 517] width 457 height 132
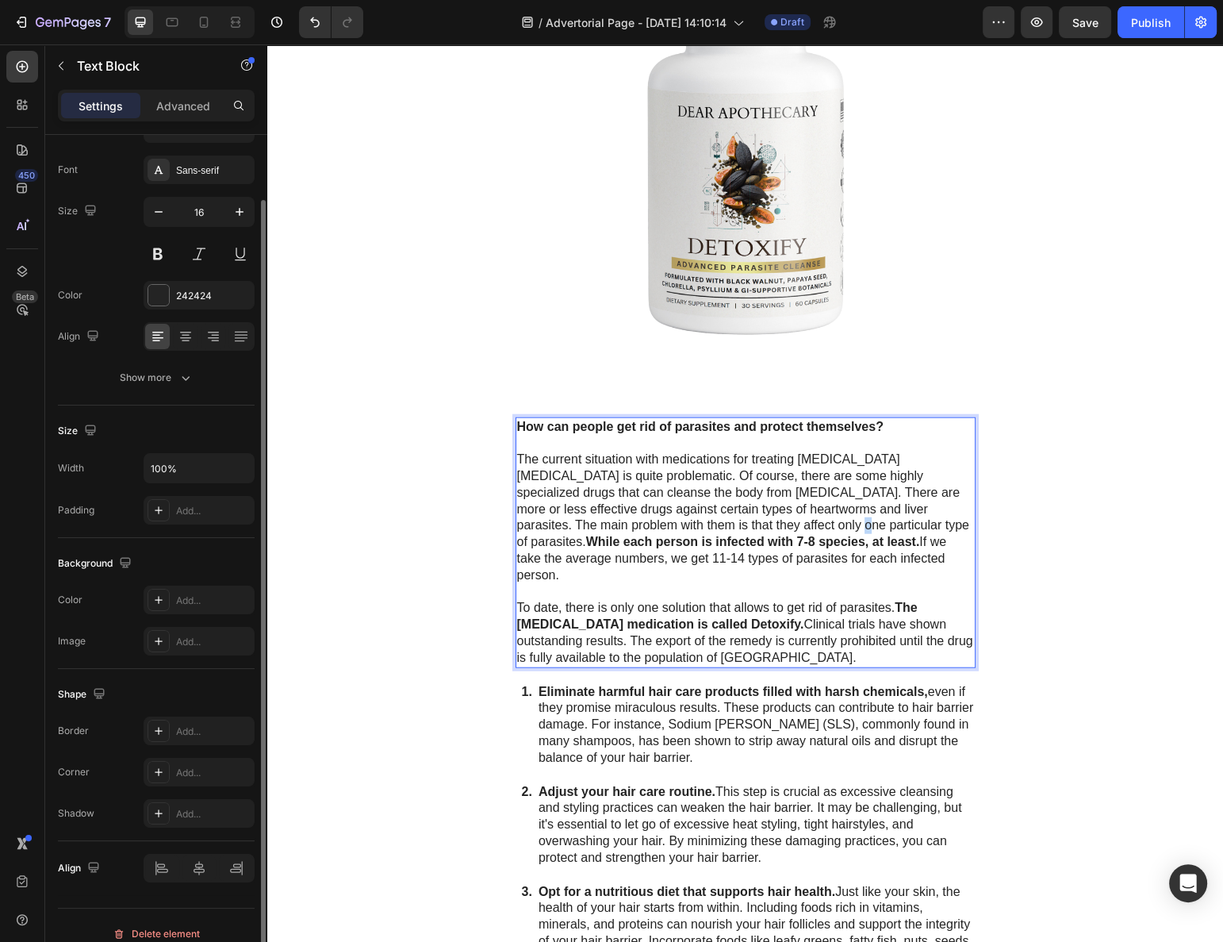
click at [648, 510] on p "The current situation with medications for treating parasite infestation is qui…" at bounding box center [745, 517] width 457 height 132
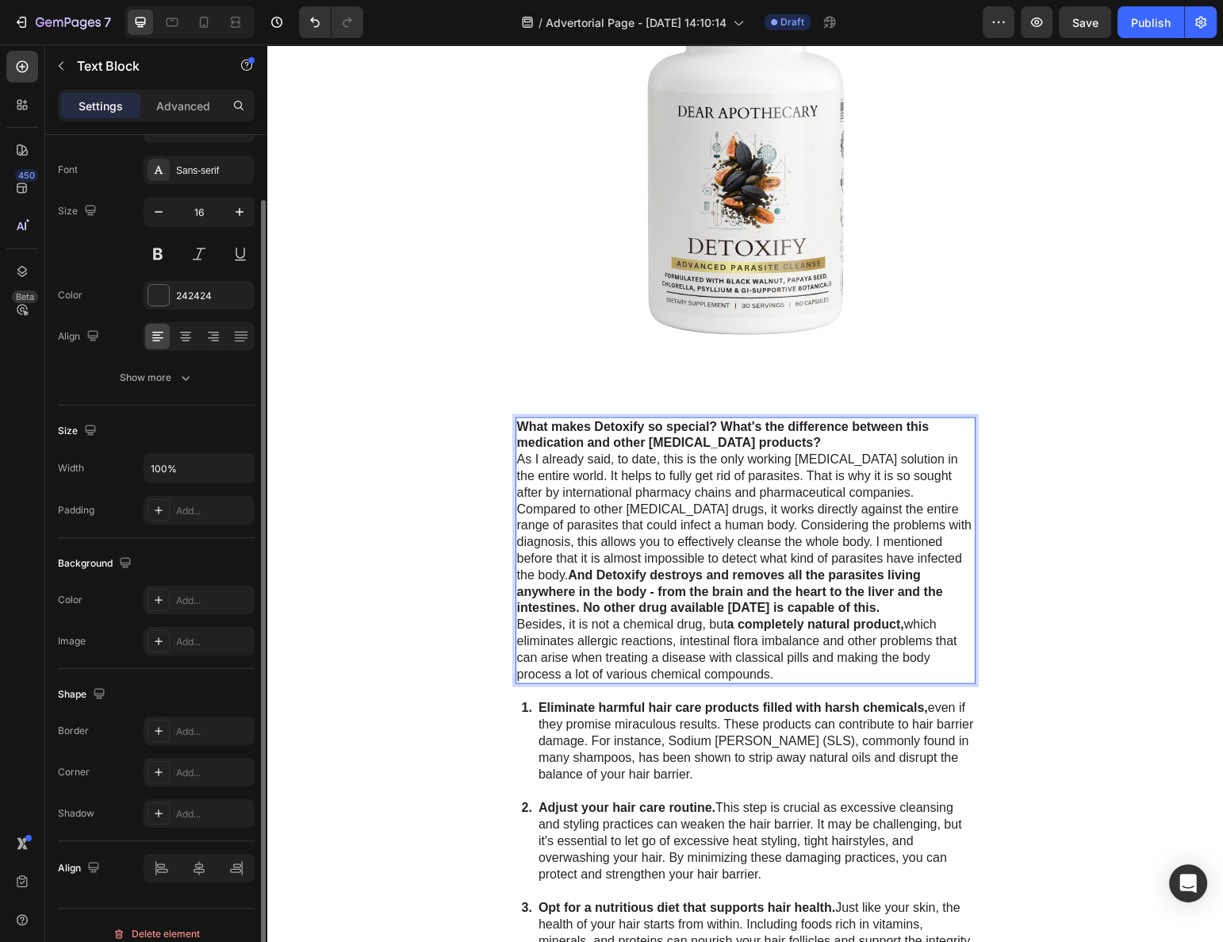
click at [804, 425] on p "What makes Detoxify so special? What's the difference between this medication a…" at bounding box center [745, 435] width 457 height 33
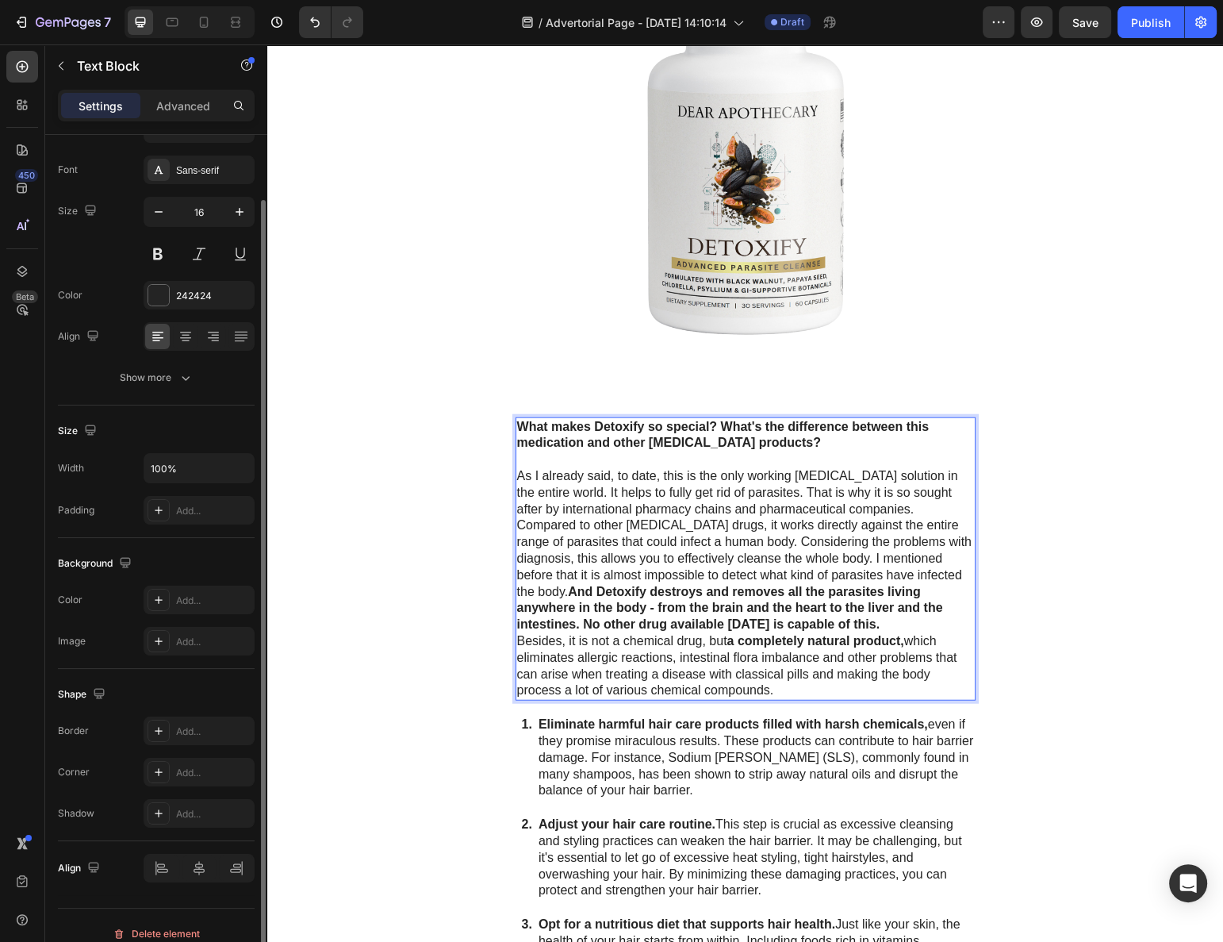
click at [941, 585] on strong "And Detoxify destroys and removes all the parasites living anywhere in the body…" at bounding box center [730, 608] width 426 height 47
click at [936, 585] on strong "And Detoxify destroys and removes all the parasites living anywhere in the body…" at bounding box center [730, 608] width 426 height 47
click at [934, 585] on strong "And Detoxify destroys and removes all the parasites living anywhere in the body…" at bounding box center [730, 608] width 426 height 47
click at [929, 585] on strong "And Detoxify destroys and removes all the parasites living anywhere in the body…" at bounding box center [730, 608] width 426 height 47
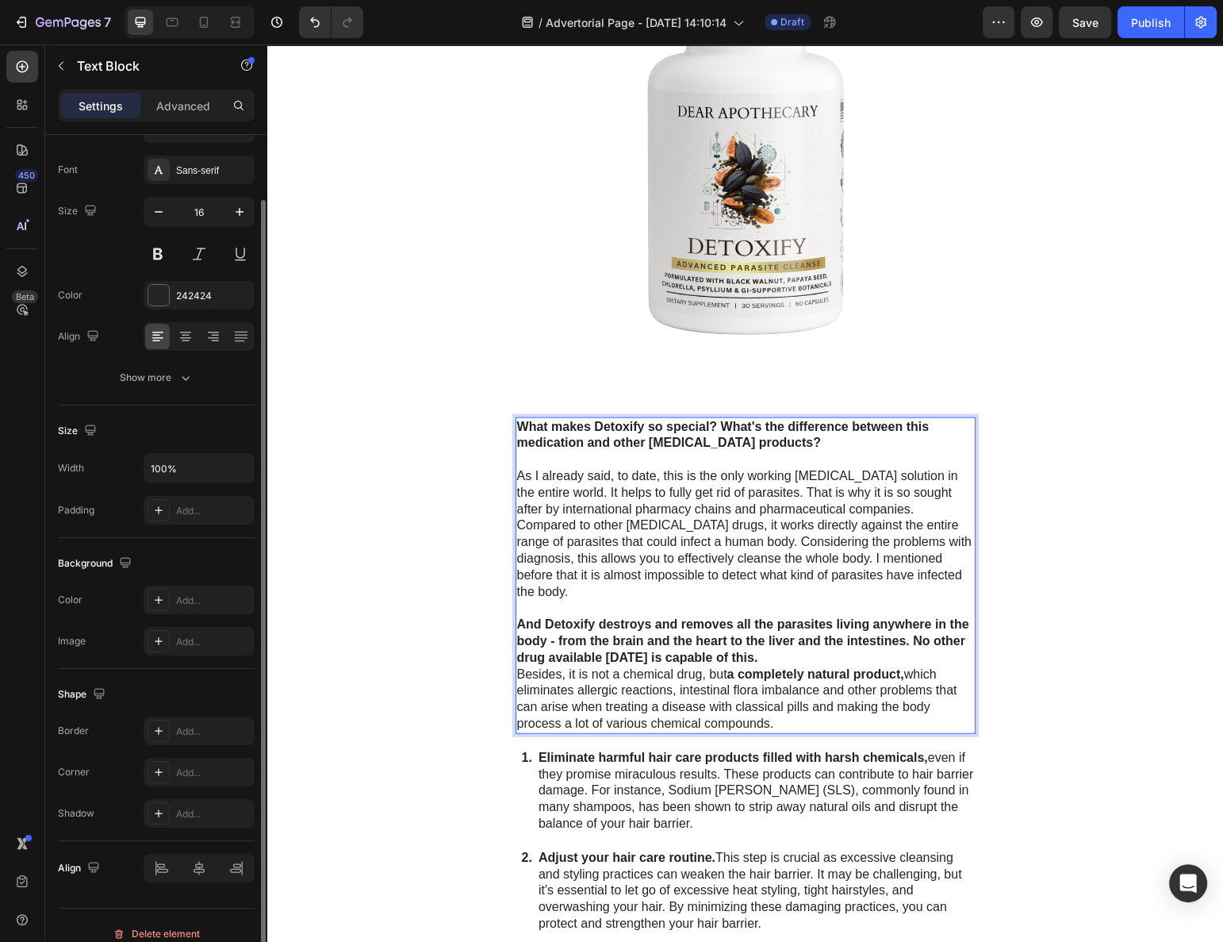
click at [855, 616] on p "And Detoxify destroys and removes all the parasites living anywhere in the body…" at bounding box center [745, 640] width 457 height 49
click at [820, 620] on p "And Detoxify destroys and removes all the parasites living anywhere in the body…" at bounding box center [745, 640] width 457 height 49
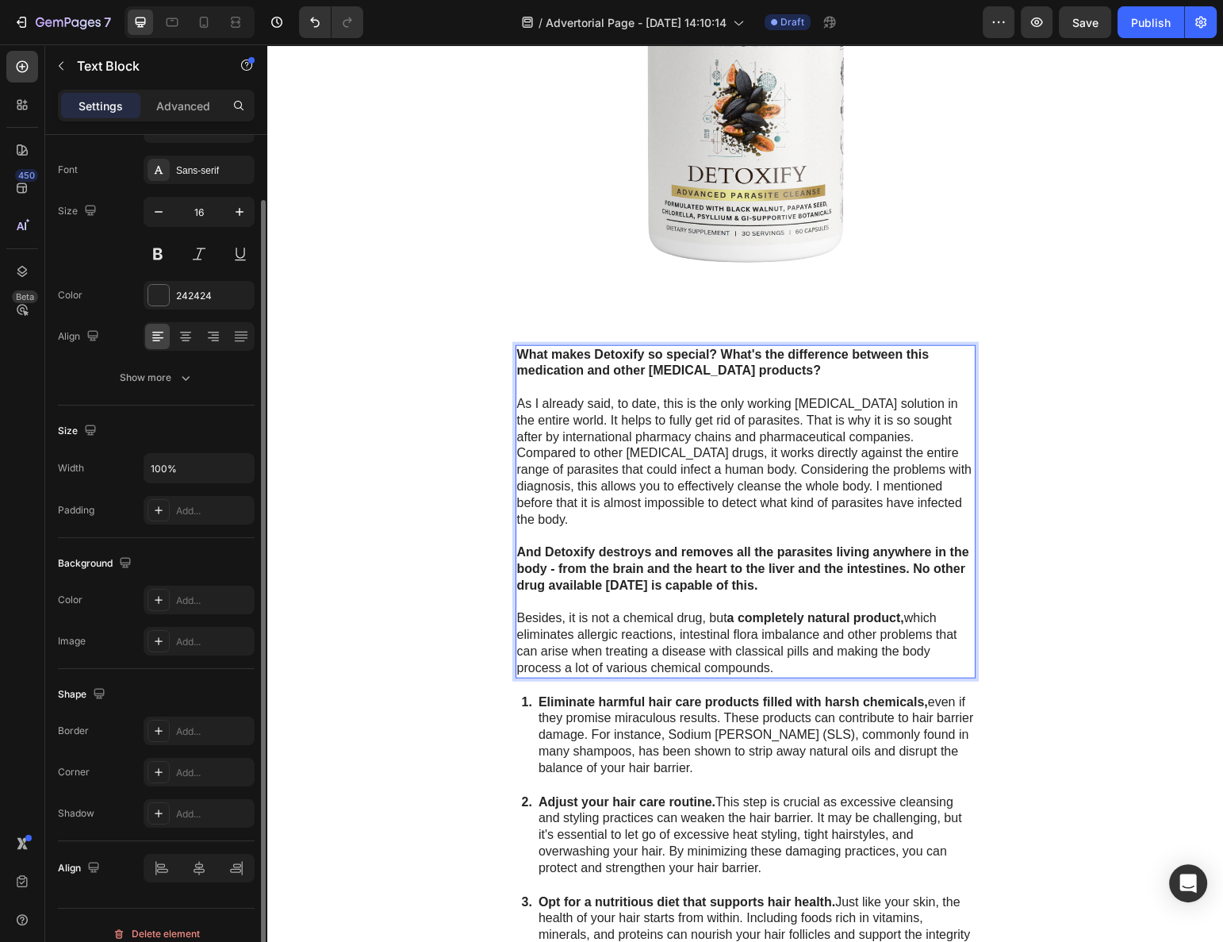
click at [797, 545] on strong "And Detoxify destroys and removes all the parasites living anywhere in the body…" at bounding box center [743, 568] width 452 height 47
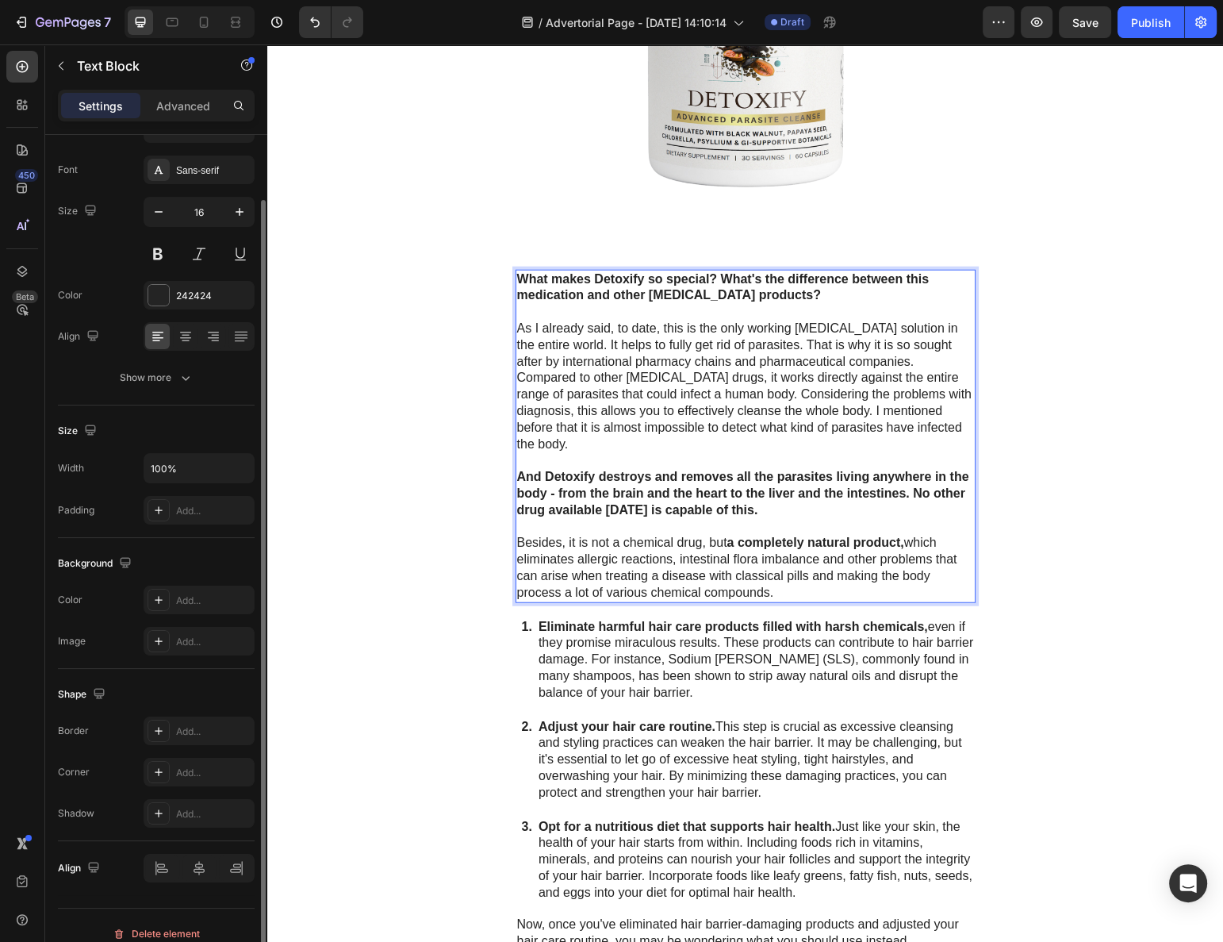
scroll to position [4481, 0]
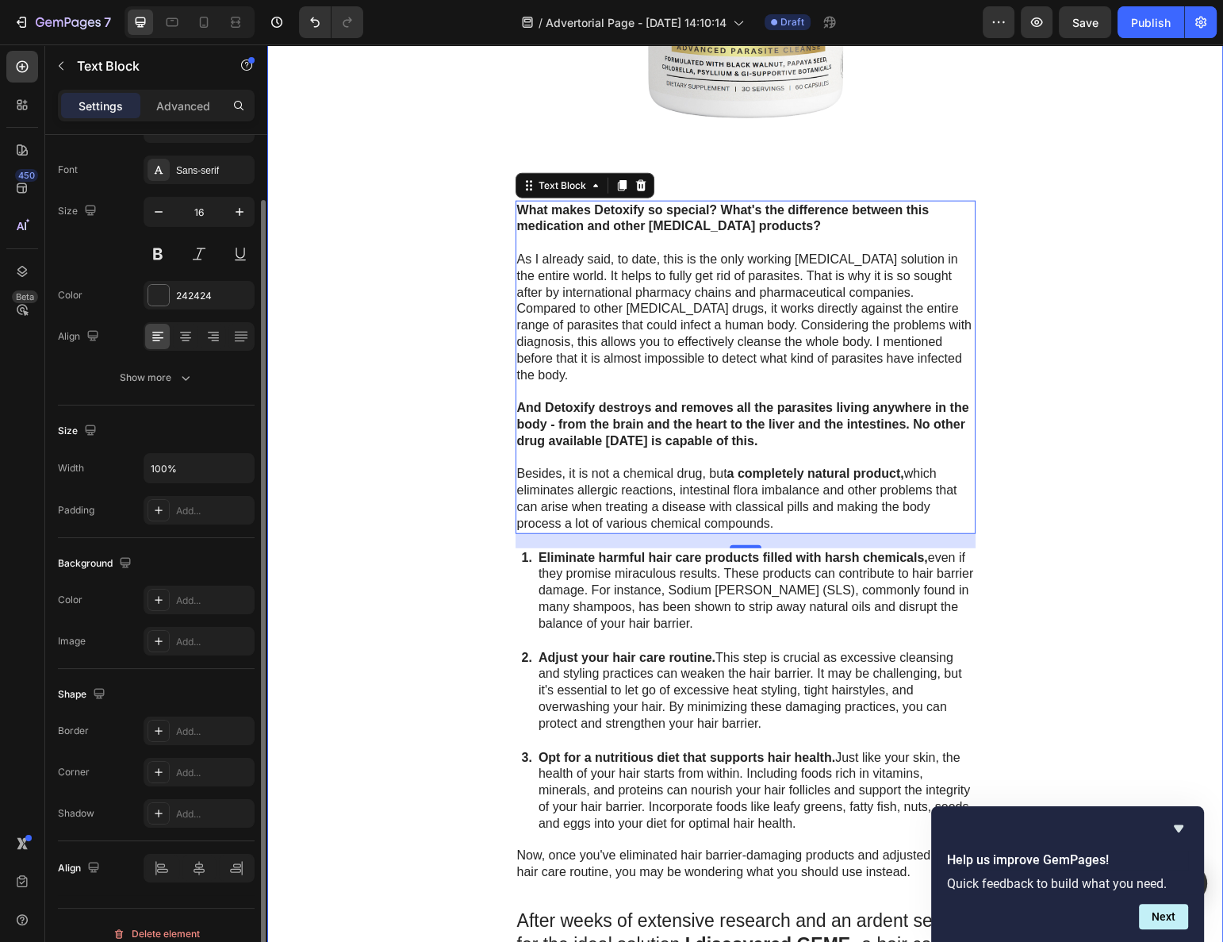
click at [577, 551] on strong "Eliminate harmful hair care products filled with harsh chemicals," at bounding box center [734, 557] width 390 height 13
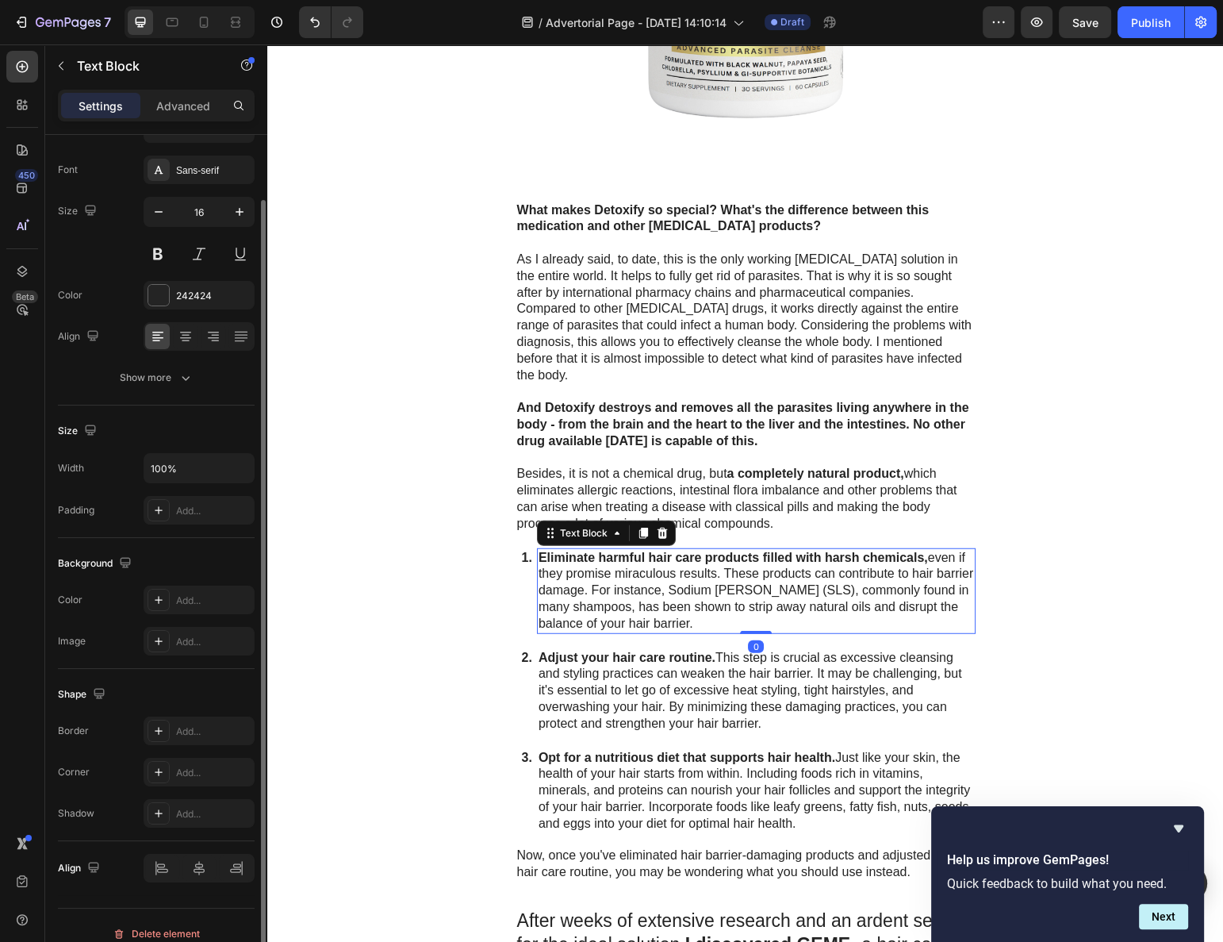
scroll to position [71, 0]
click at [563, 551] on strong "Eliminate harmful hair care products filled with harsh chemicals," at bounding box center [734, 557] width 390 height 13
click at [560, 551] on strong "Eliminate harmful hair care products filled with harsh chemicals," at bounding box center [734, 557] width 390 height 13
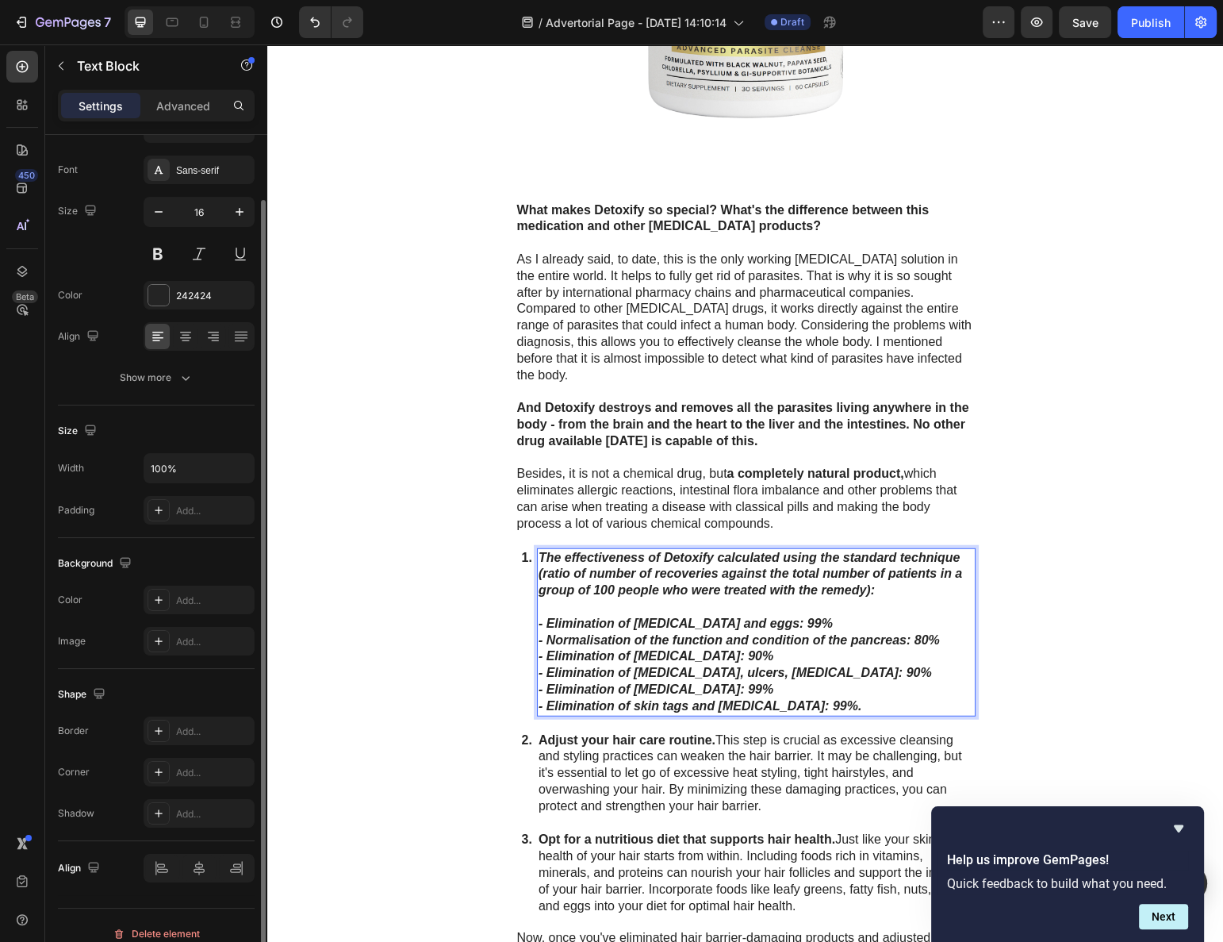
click at [567, 551] on strong "The effectiveness of Detoxify calculated using the standard technique (ratio of…" at bounding box center [751, 574] width 424 height 47
click at [620, 551] on strong "The effectiveness of Detoxify calculated using the standard technique (ratio of…" at bounding box center [751, 574] width 424 height 47
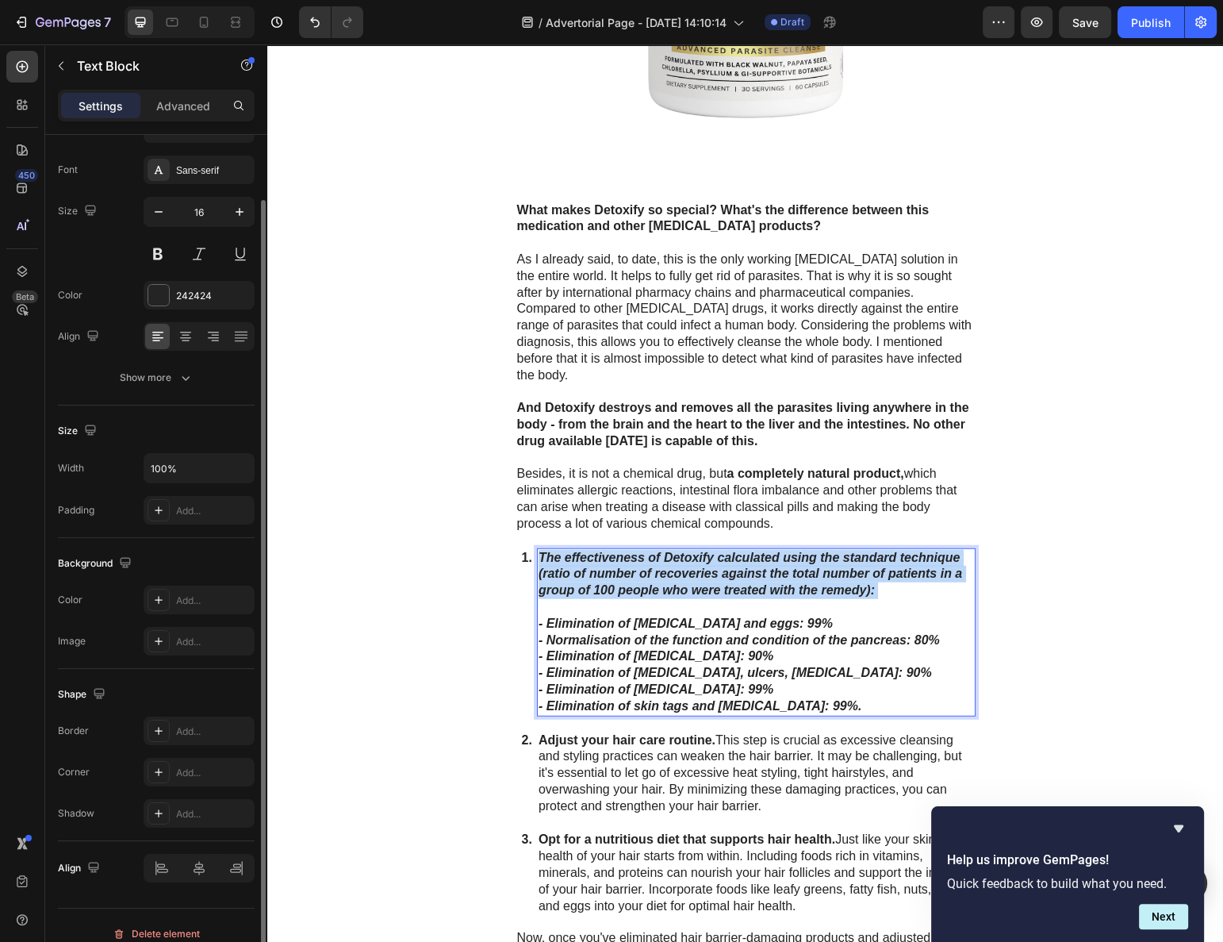
click at [620, 551] on strong "The effectiveness of Detoxify calculated using the standard technique (ratio of…" at bounding box center [751, 574] width 424 height 47
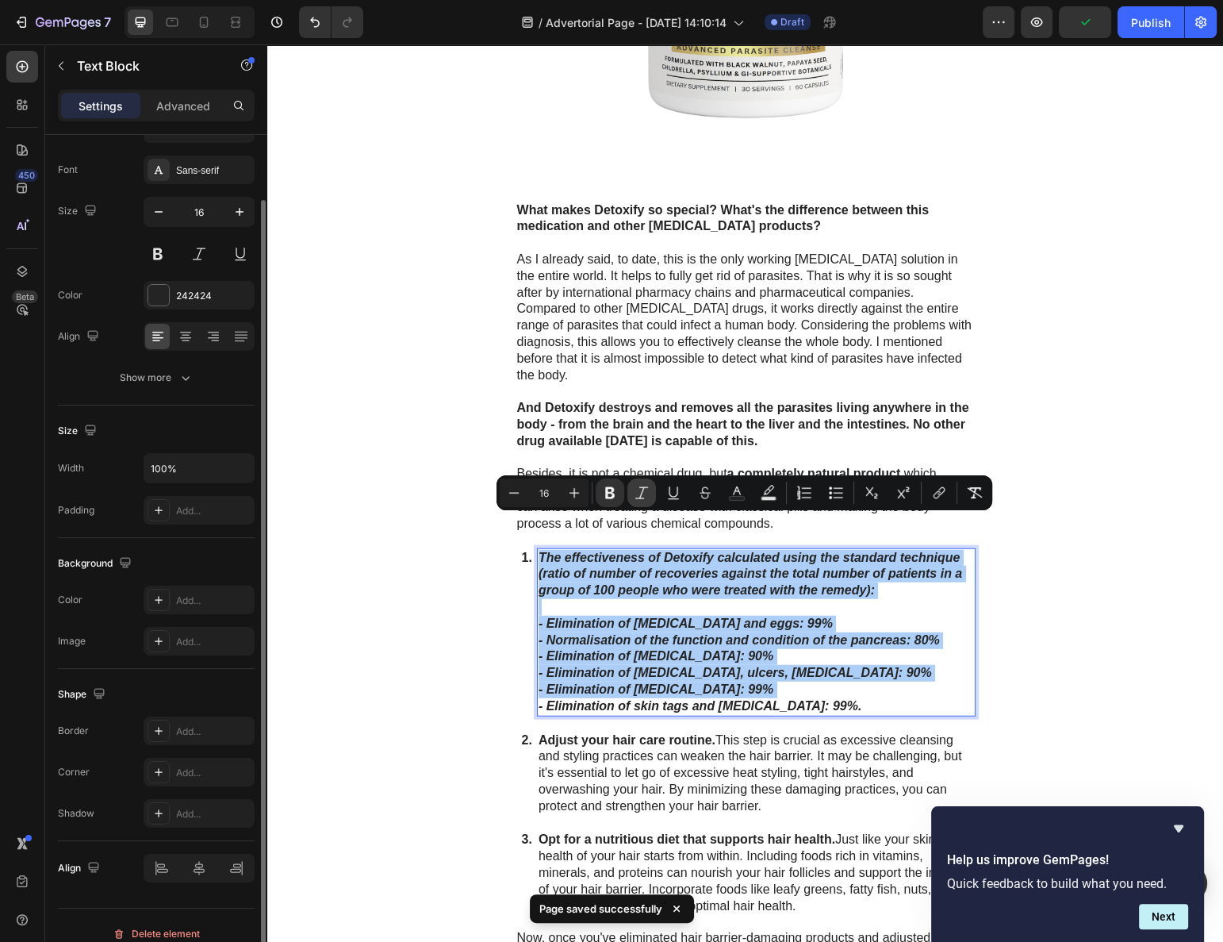
drag, startPoint x: 647, startPoint y: 498, endPoint x: 378, endPoint y: 466, distance: 270.1
click at [647, 498] on icon "Editor contextual toolbar" at bounding box center [642, 493] width 16 height 16
click at [620, 491] on button "Bold" at bounding box center [610, 492] width 29 height 29
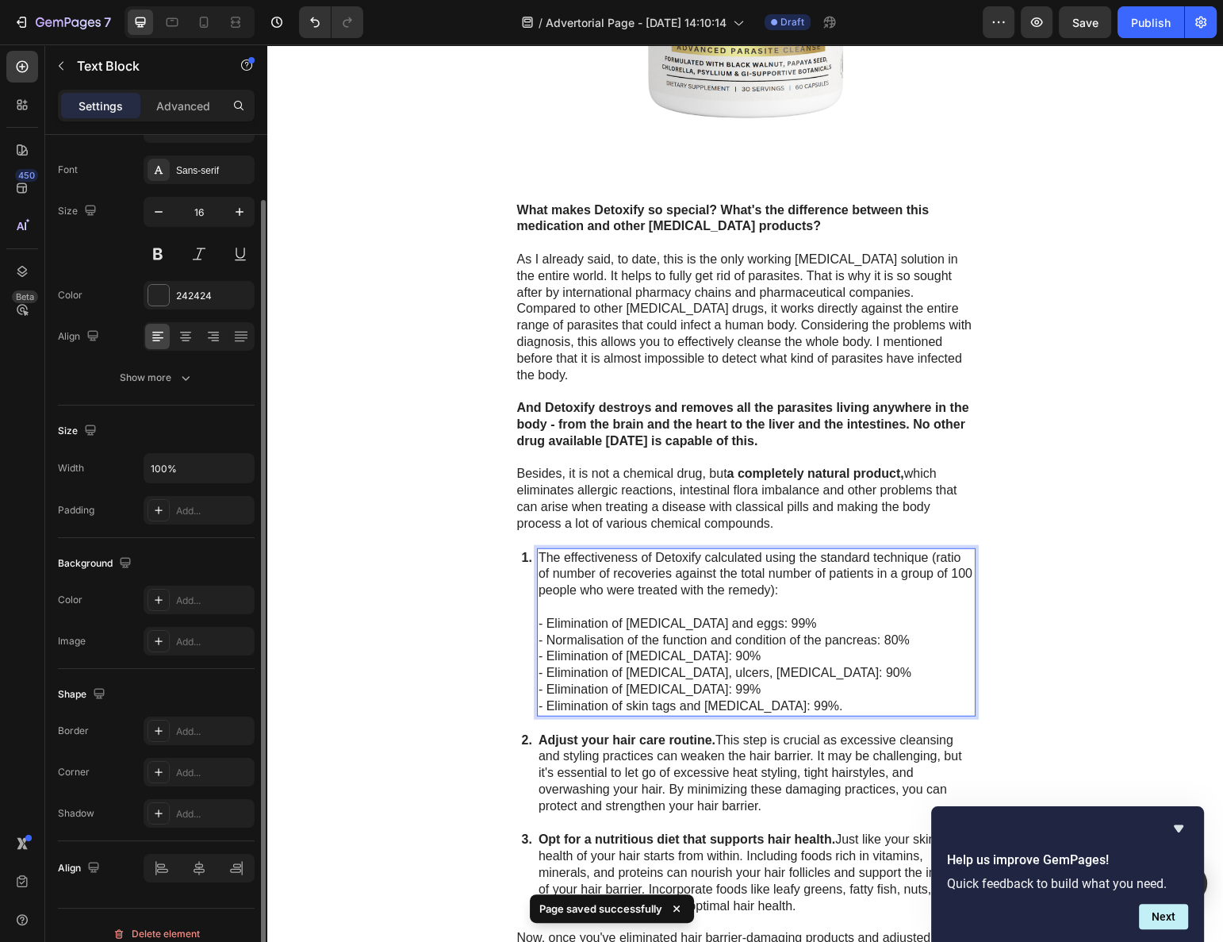
click at [703, 578] on p "The effectiveness of Detoxify calculated using the standard technique (ratio of…" at bounding box center [757, 632] width 436 height 165
click at [803, 647] on p "The effectiveness of Detoxify calculated using the standard technique (ratio of…" at bounding box center [757, 632] width 436 height 165
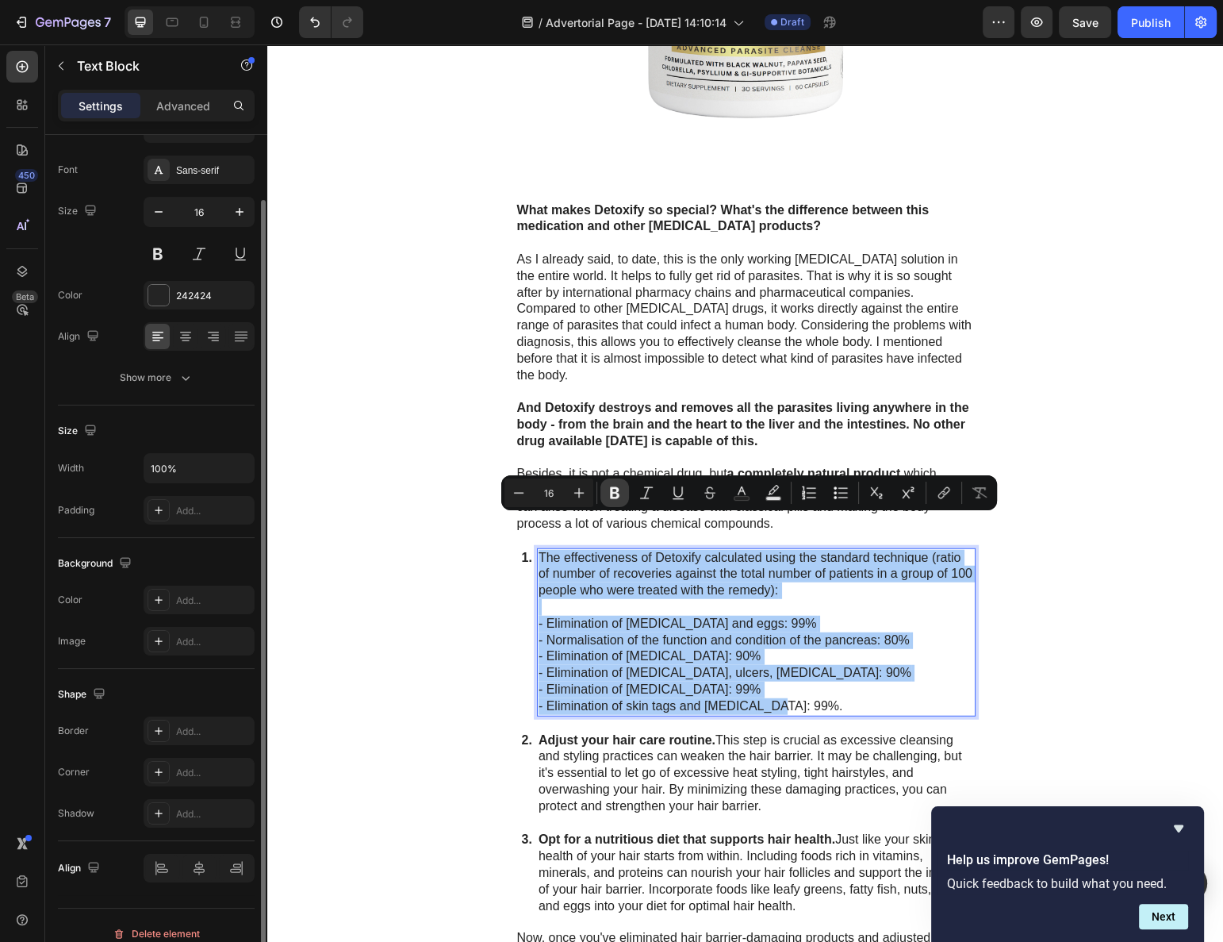
click at [620, 488] on icon "Editor contextual toolbar" at bounding box center [615, 493] width 16 height 16
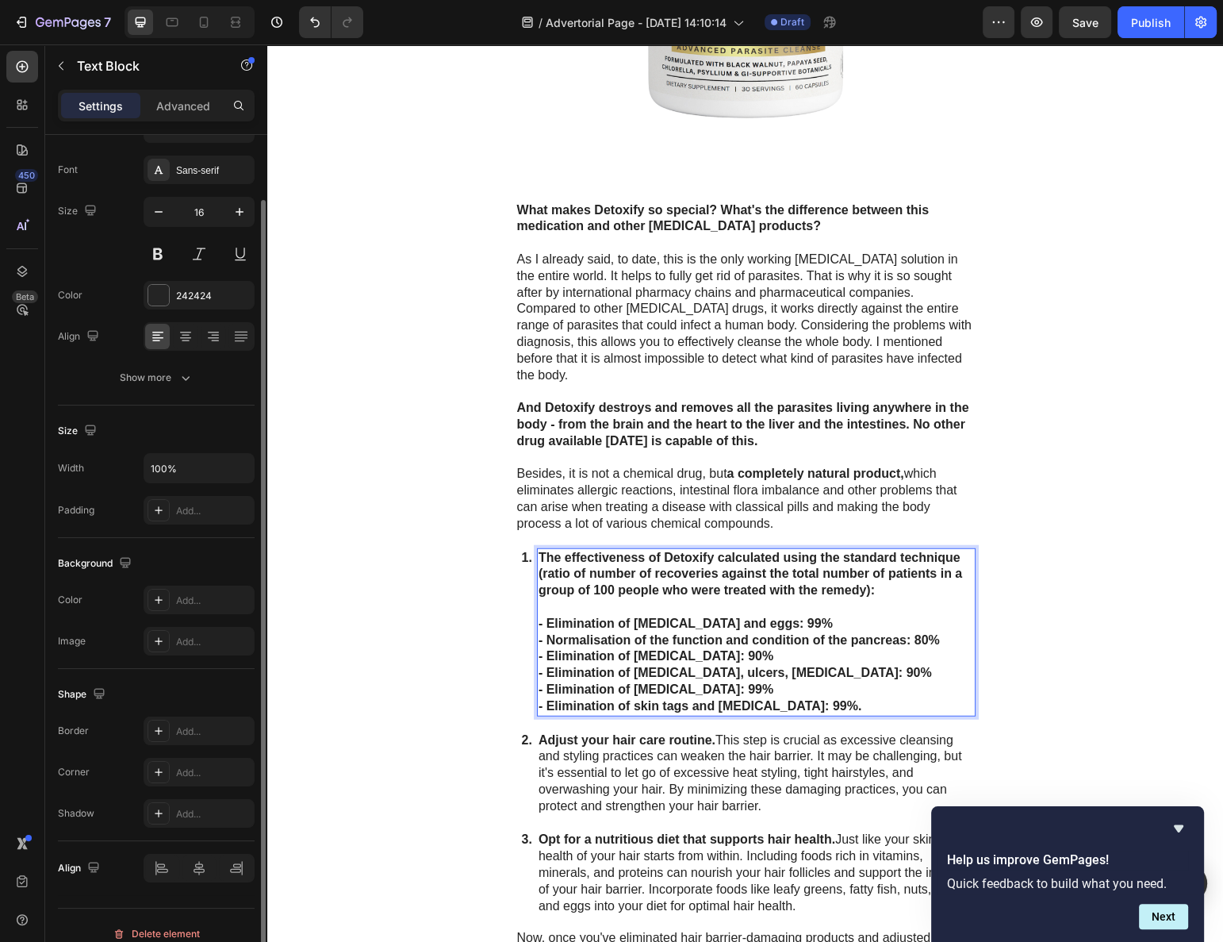
scroll to position [4553, 0]
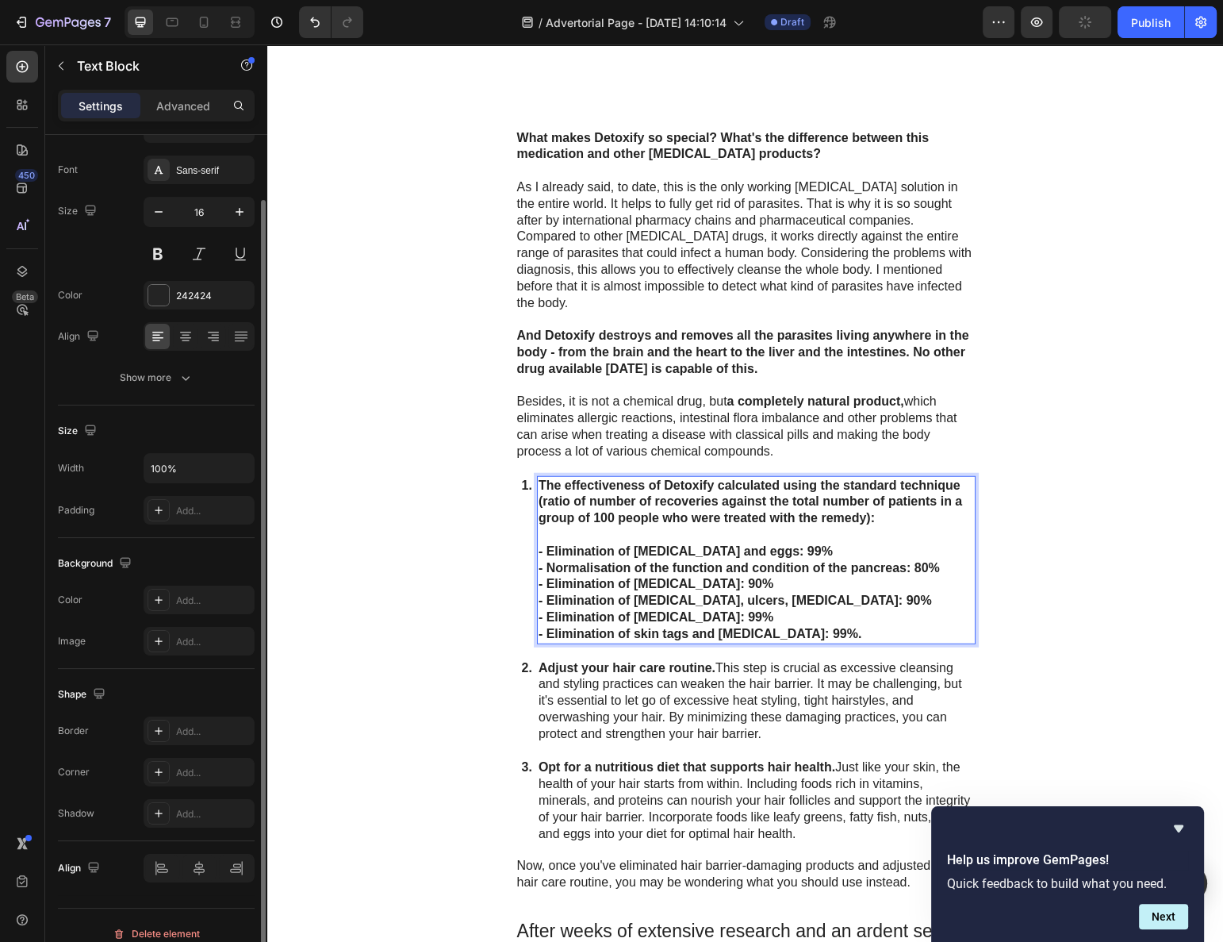
click at [785, 487] on strong "The effectiveness of Detoxify calculated using the standard technique (ratio of…" at bounding box center [751, 501] width 424 height 47
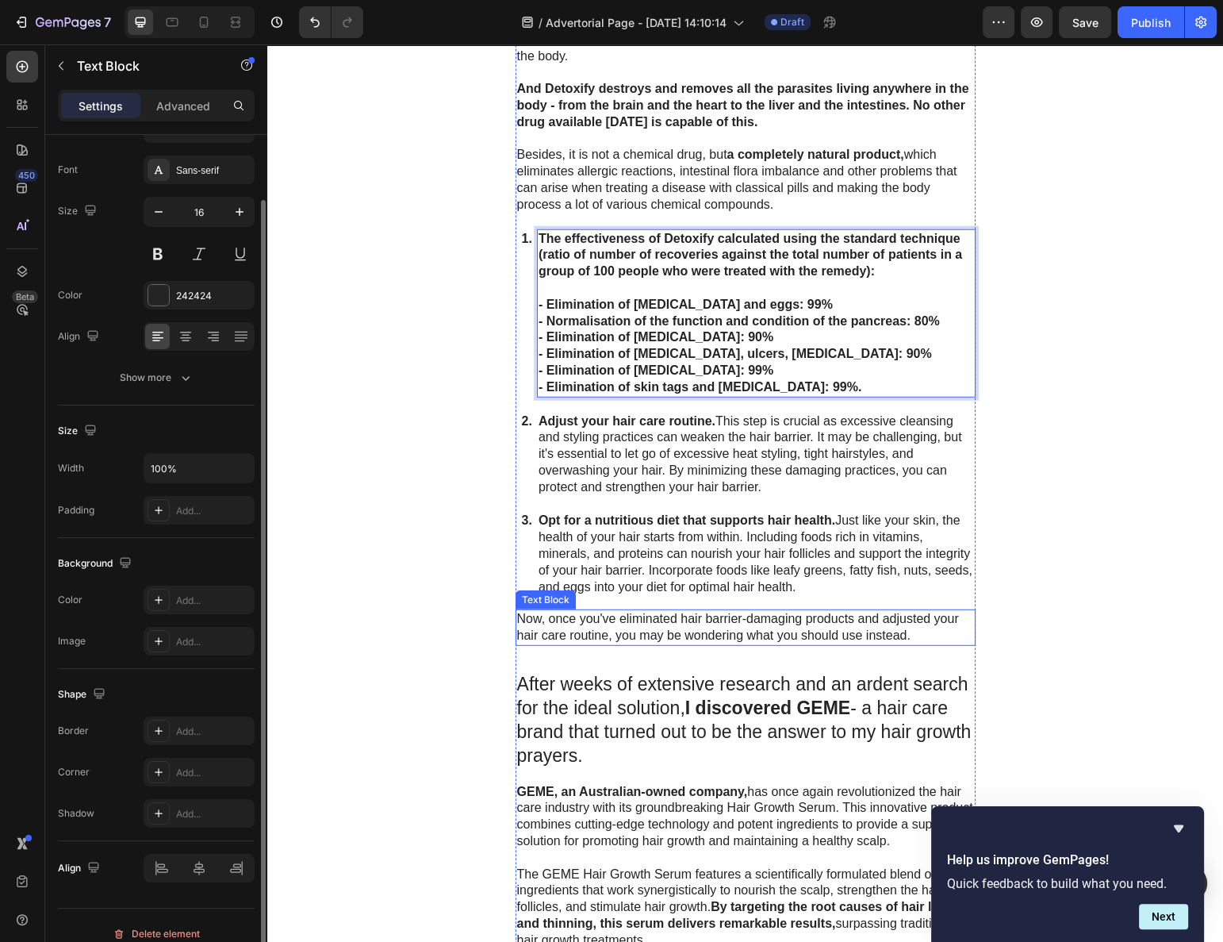
scroll to position [4770, 0]
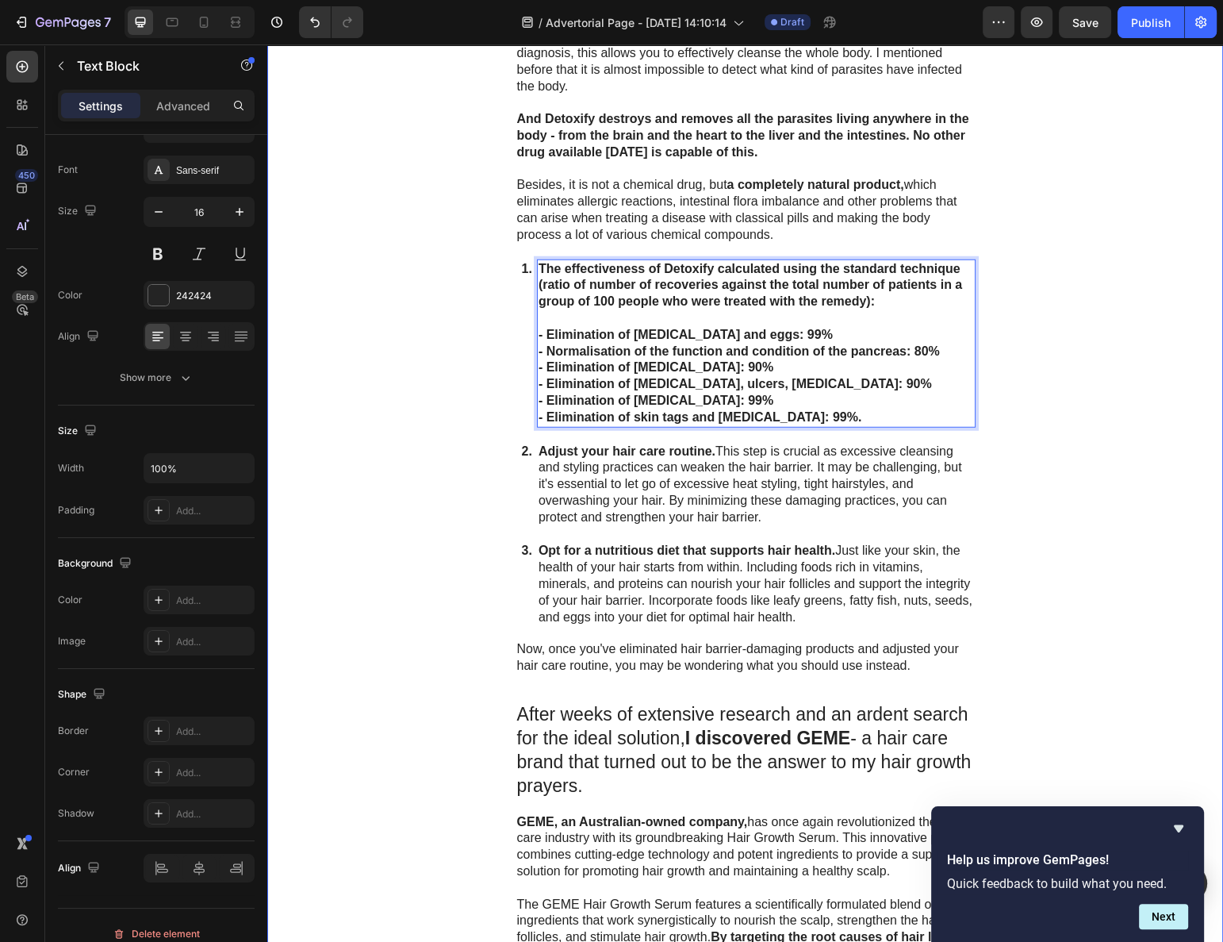
click at [582, 454] on p "Adjust your hair care routine. This step is crucial as excessive cleansing and …" at bounding box center [757, 484] width 436 height 83
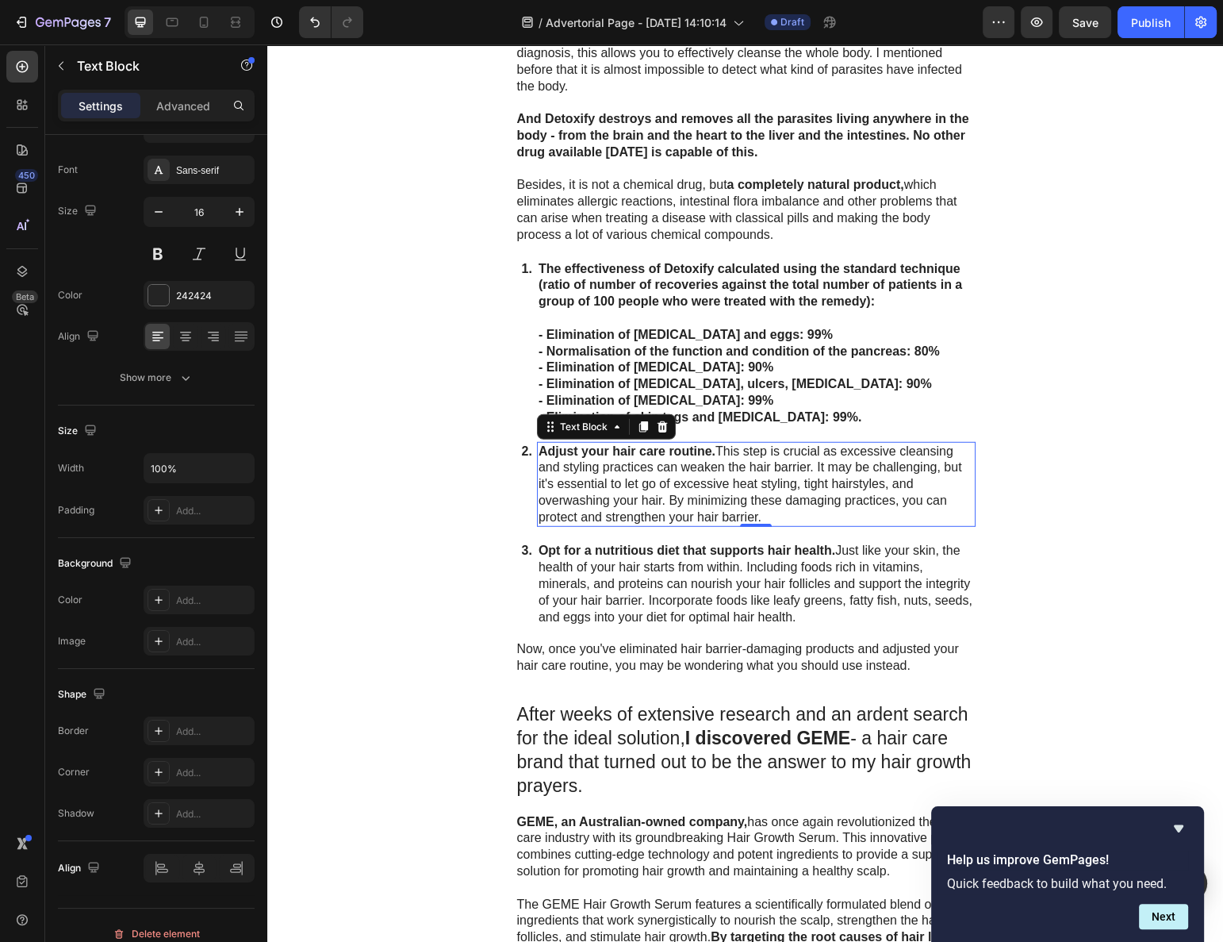
click at [582, 454] on p "Adjust your hair care routine. This step is crucial as excessive cleansing and …" at bounding box center [757, 484] width 436 height 83
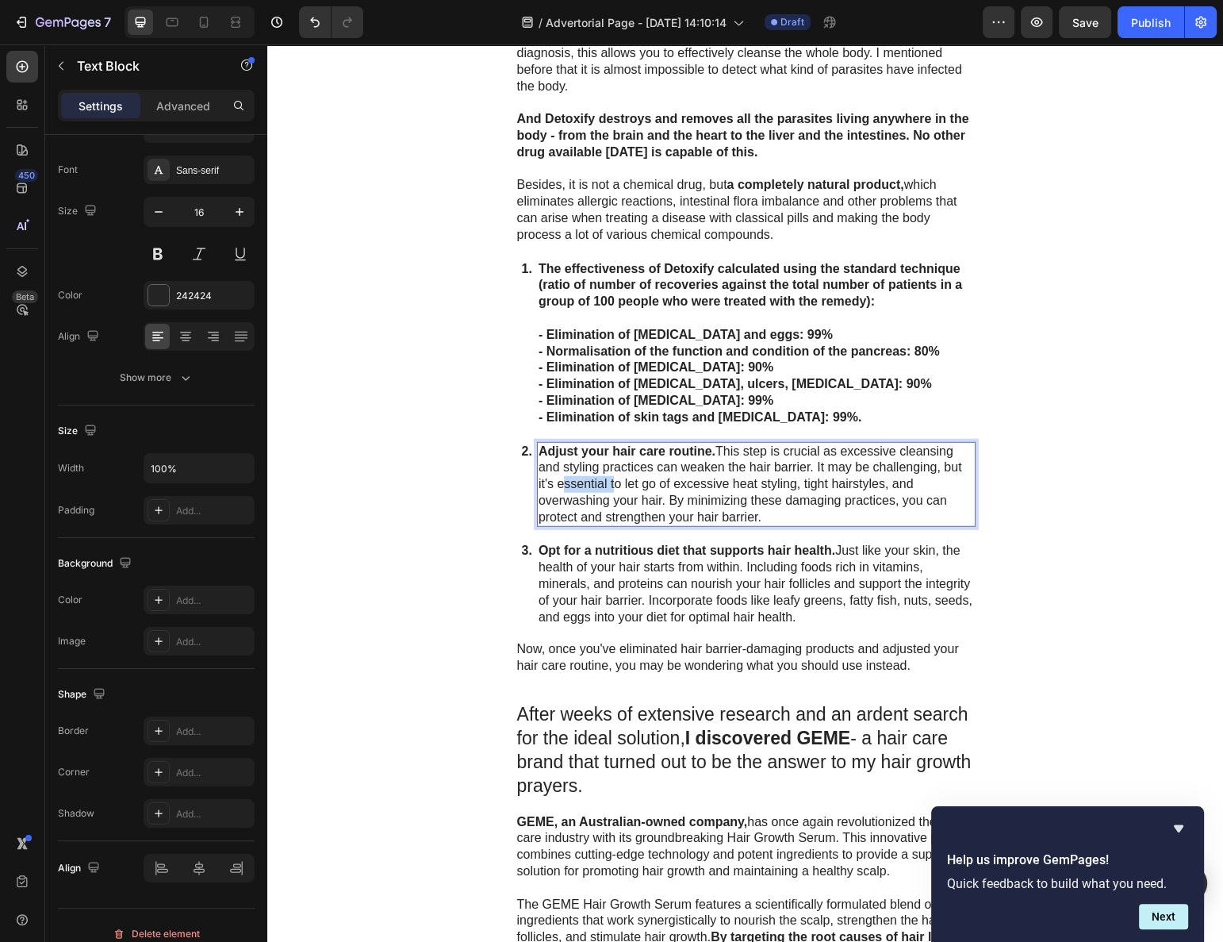
click at [582, 454] on p "Adjust your hair care routine. This step is crucial as excessive cleansing and …" at bounding box center [757, 484] width 436 height 83
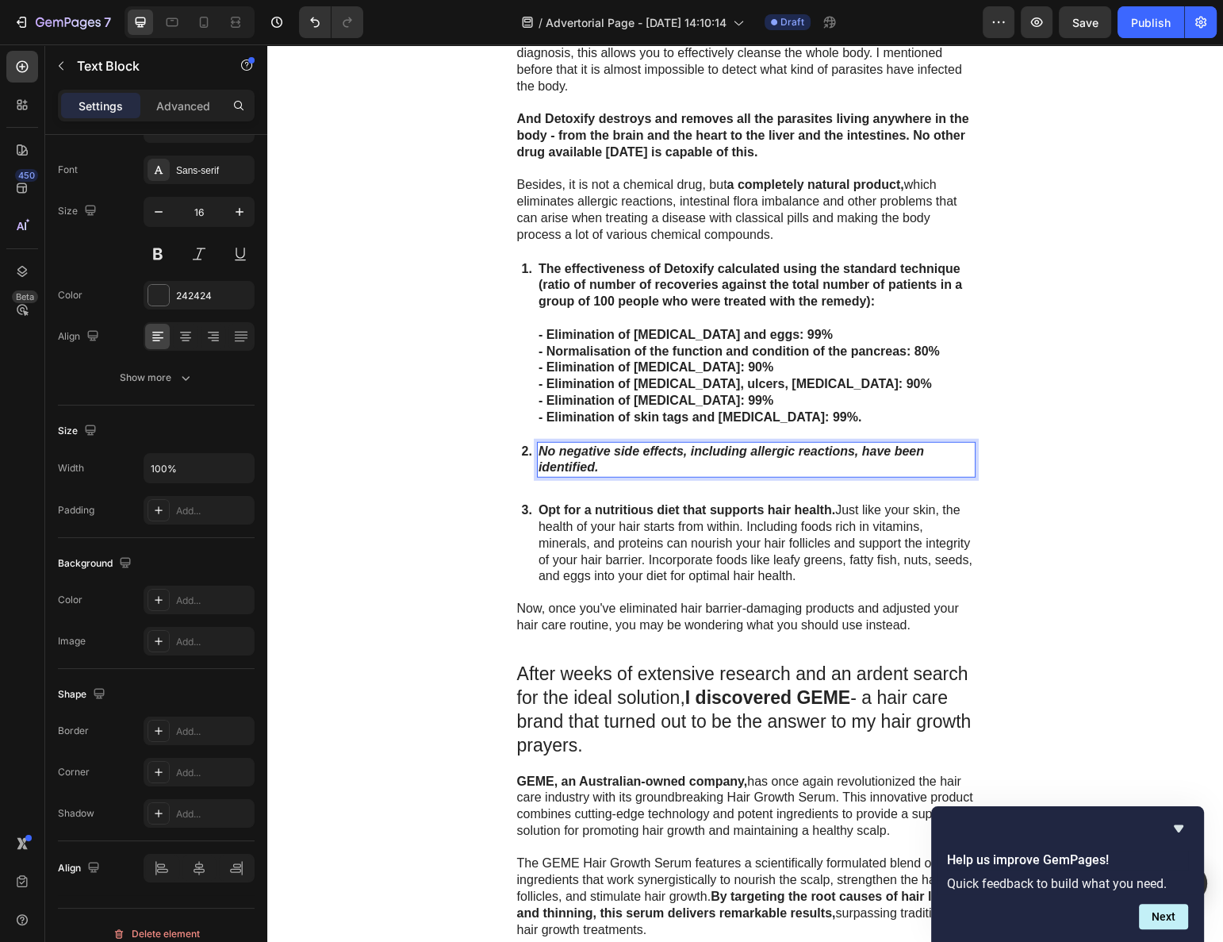
click at [583, 444] on strong "No negative side effects, including allergic reactions, have been identified." at bounding box center [732, 459] width 386 height 30
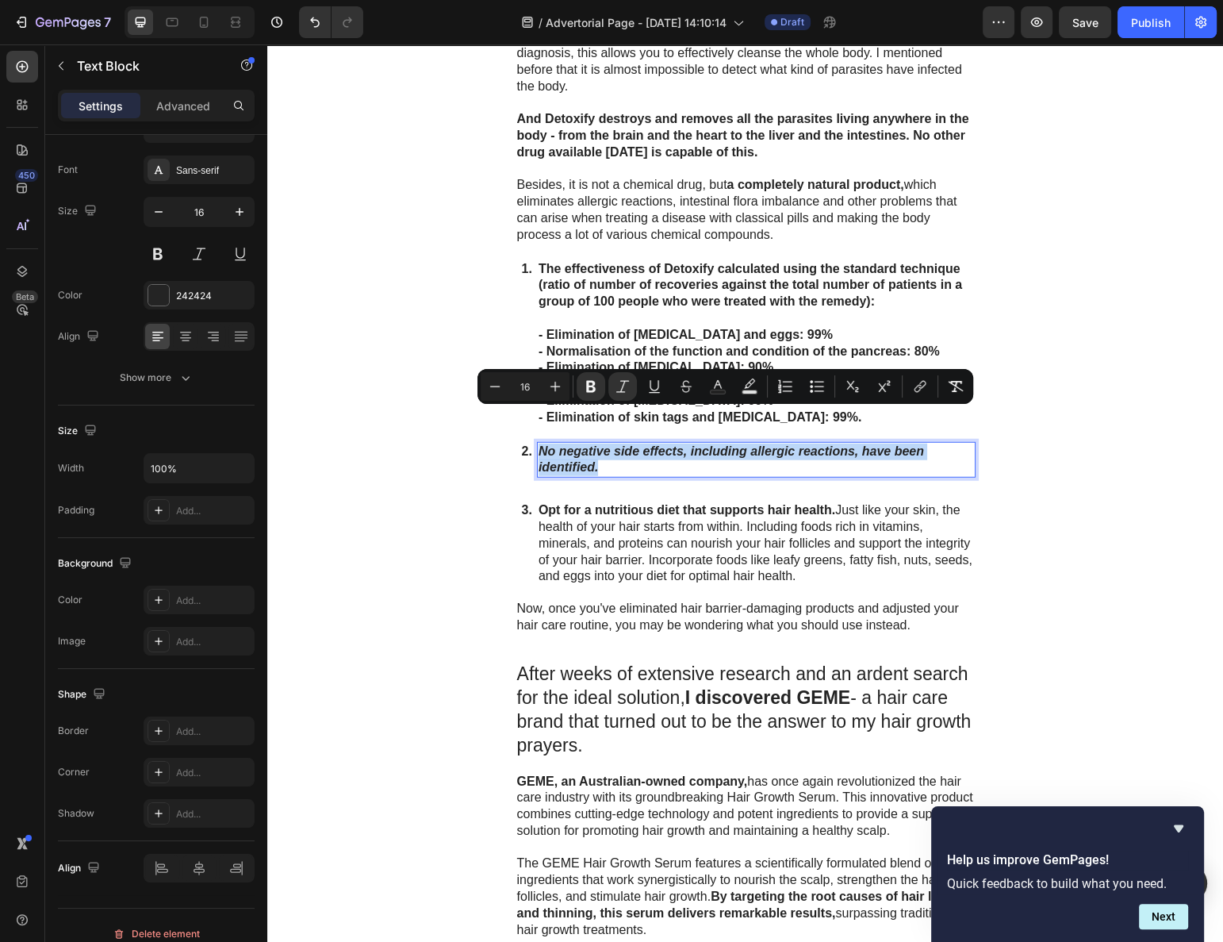
click at [583, 444] on strong "No negative side effects, including allergic reactions, have been identified." at bounding box center [732, 459] width 386 height 30
click at [620, 387] on icon "Editor contextual toolbar" at bounding box center [623, 386] width 16 height 16
click at [485, 478] on div "How can people get rid of parasites and protect themselves? The current situati…" at bounding box center [745, 578] width 956 height 2862
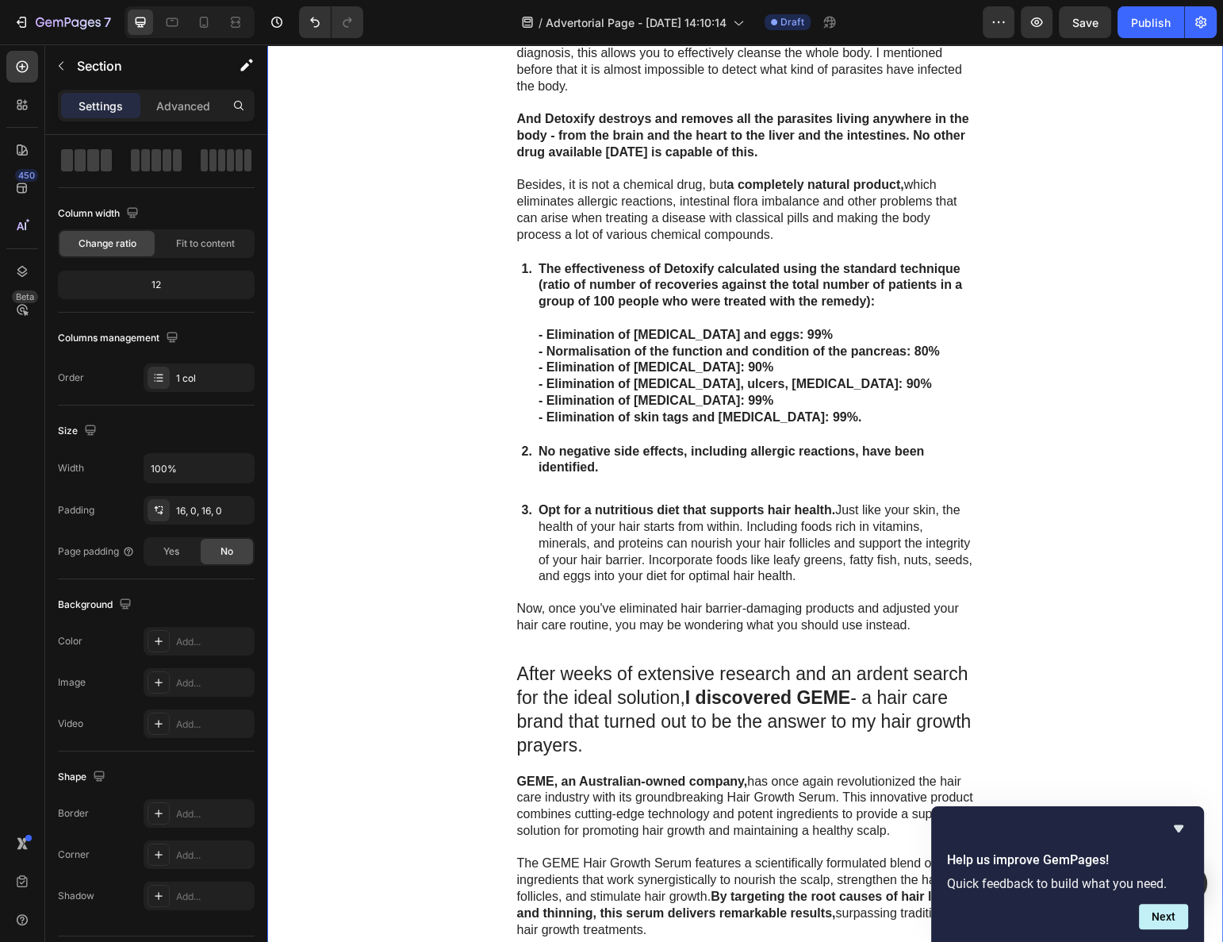
scroll to position [0, 0]
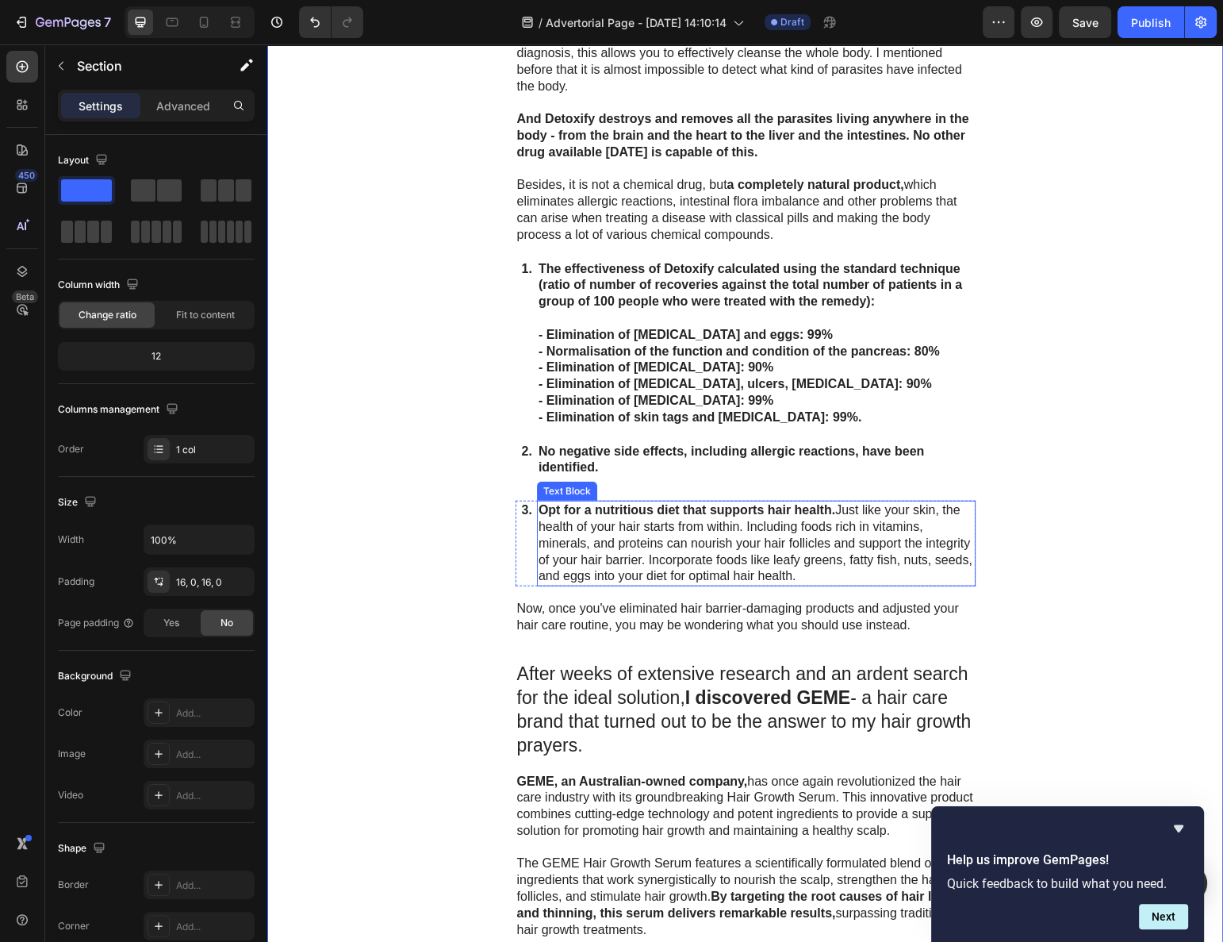
click at [555, 503] on strong "Opt for a nutritious diet that supports hair health." at bounding box center [687, 509] width 297 height 13
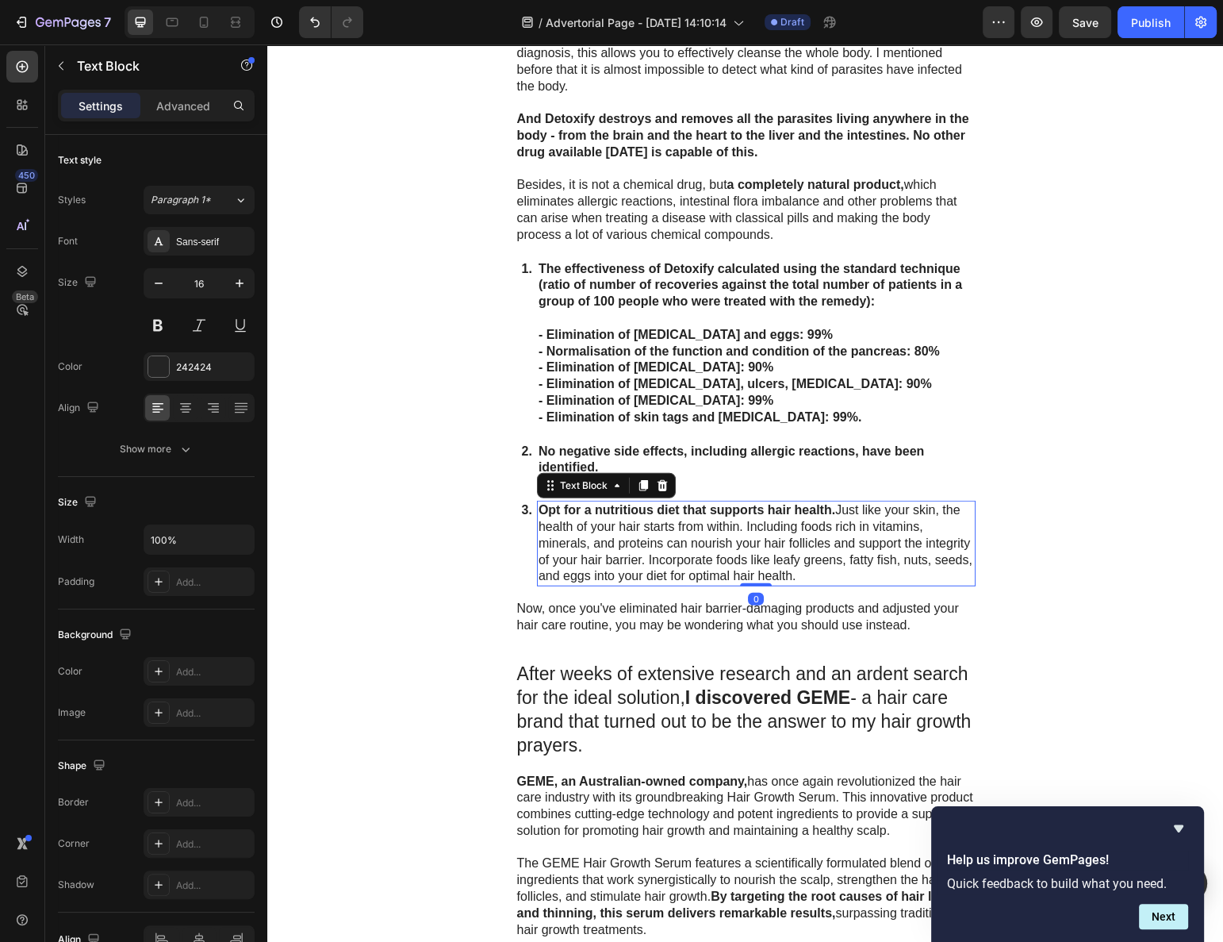
click at [556, 503] on strong "Opt for a nutritious diet that supports hair health." at bounding box center [687, 509] width 297 height 13
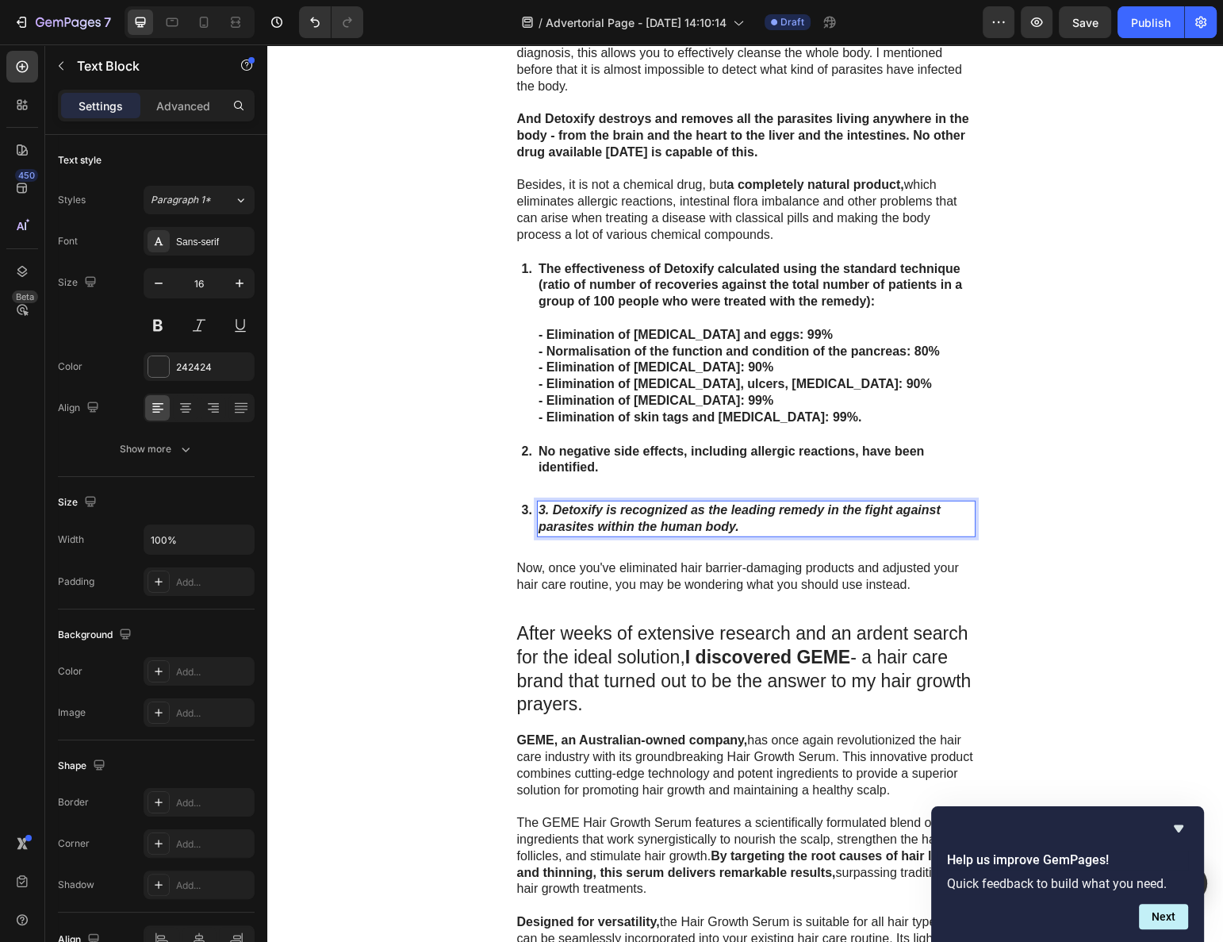
click at [551, 503] on strong "3. Detoxify is recognized as the leading remedy in the fight against parasites …" at bounding box center [740, 518] width 402 height 30
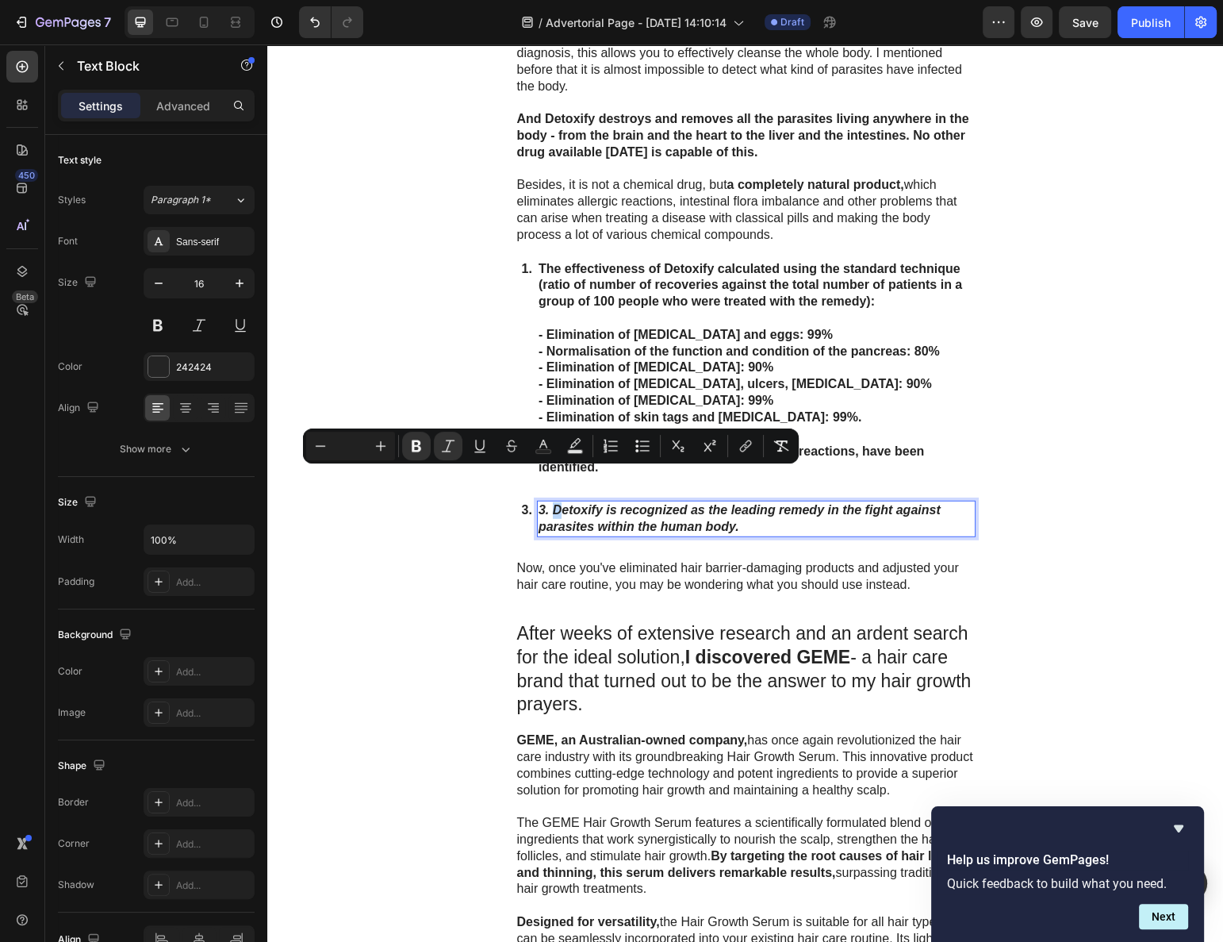
click at [550, 503] on strong "3. Detoxify is recognized as the leading remedy in the fight against parasites …" at bounding box center [740, 518] width 402 height 30
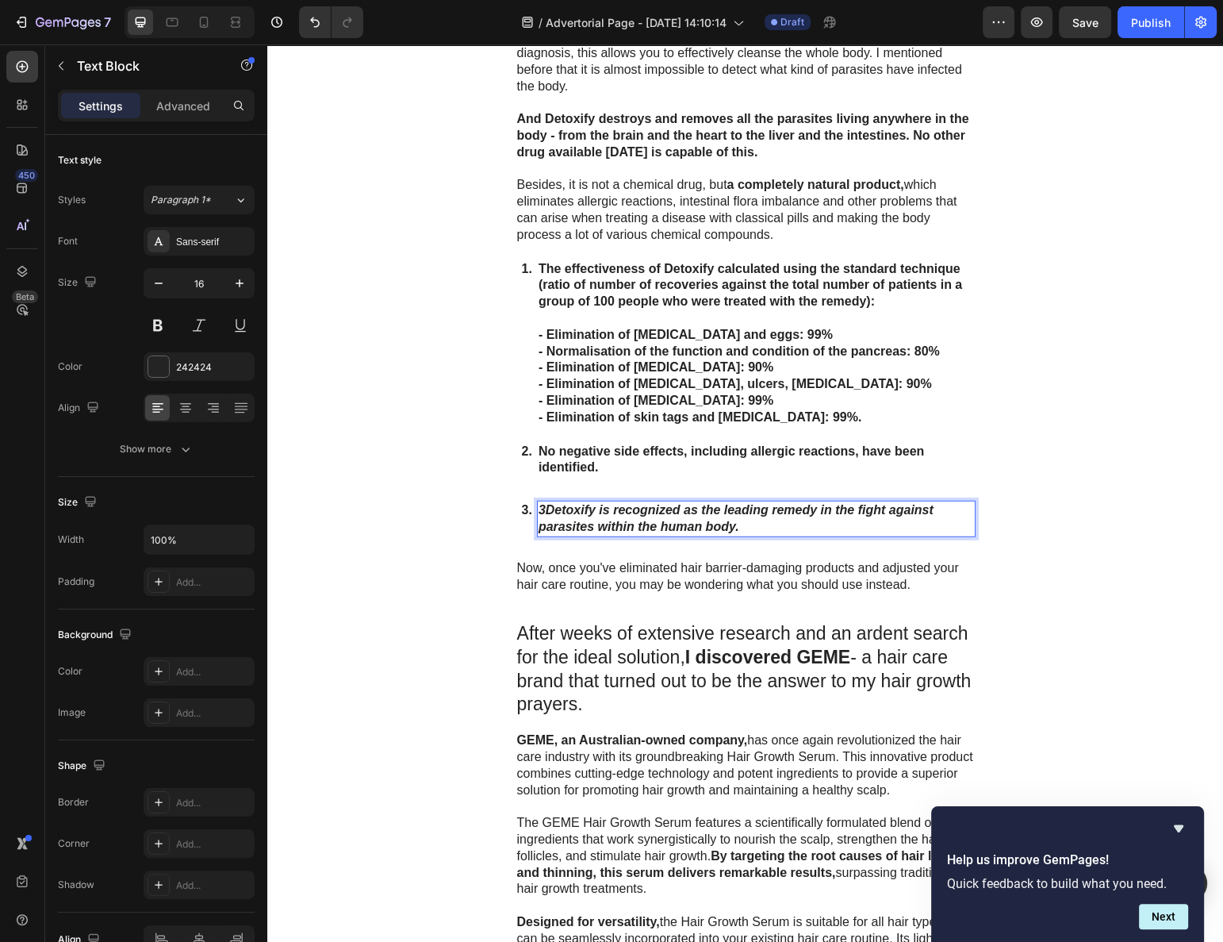
click at [589, 503] on strong "3Detoxify is recognized as the leading remedy in the fight against parasites wi…" at bounding box center [736, 518] width 395 height 30
click at [539, 503] on strong "3Detoxify is recognized as the leading remedy in the fight against parasites wi…" at bounding box center [736, 518] width 395 height 30
click at [586, 502] on p "Detoxify is recognized as the leading remedy in the fight against parasites wit…" at bounding box center [757, 518] width 436 height 33
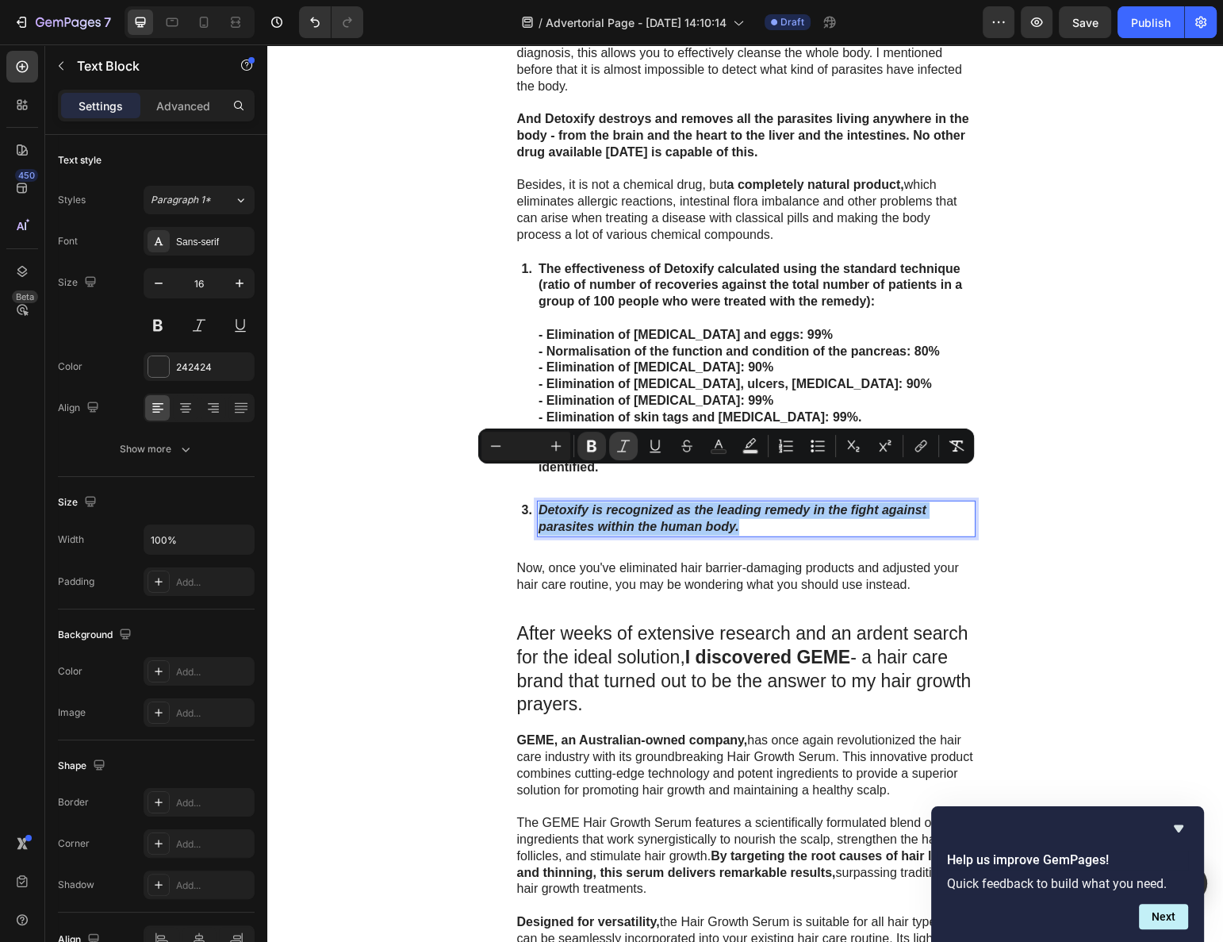
click at [618, 451] on icon "Editor contextual toolbar" at bounding box center [623, 446] width 13 height 12
click at [582, 503] on strong "Detoxify is recognized as the leading remedy in the fight against parasites wit…" at bounding box center [733, 518] width 388 height 30
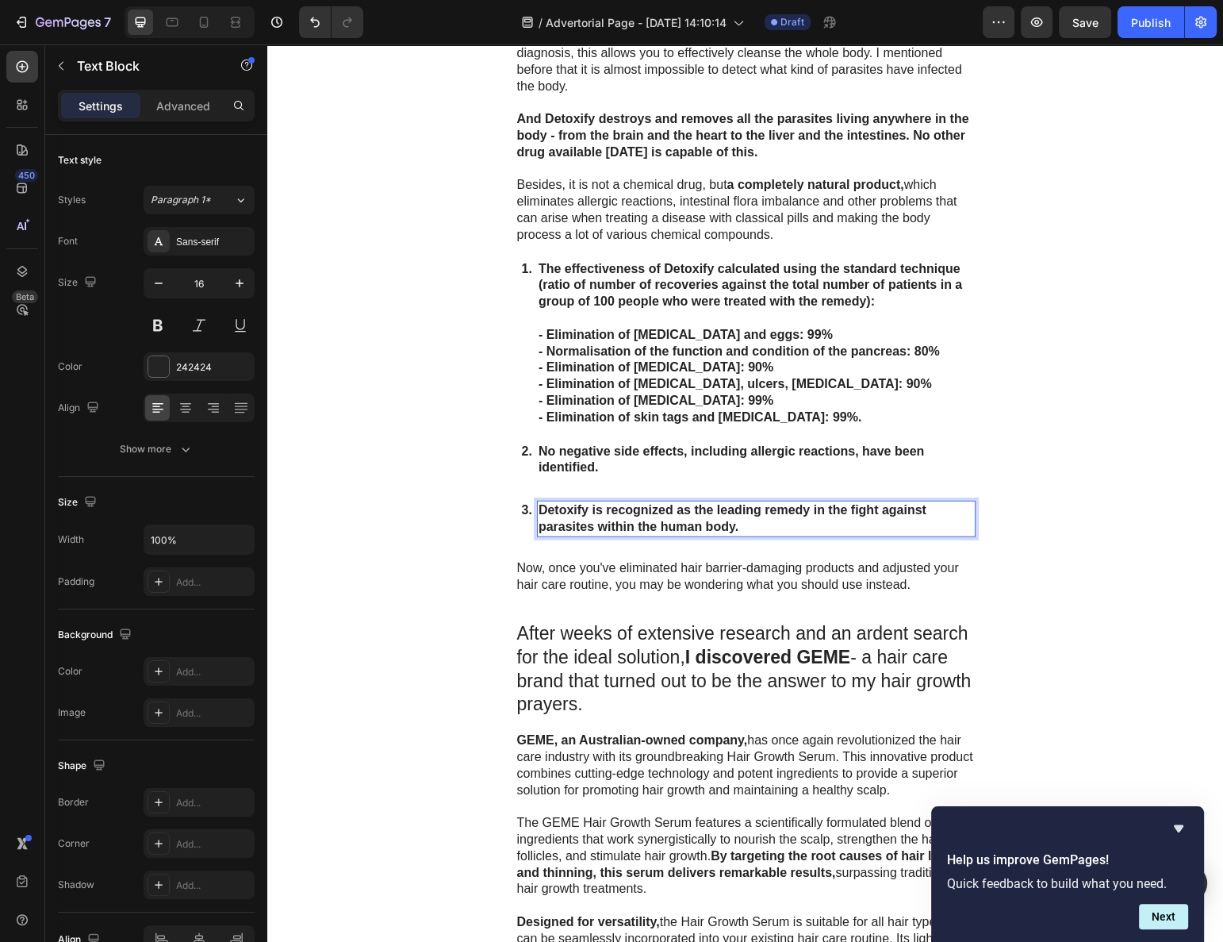
click at [402, 496] on div "How can people get rid of parasites and protect themselves? The current situati…" at bounding box center [745, 557] width 956 height 2820
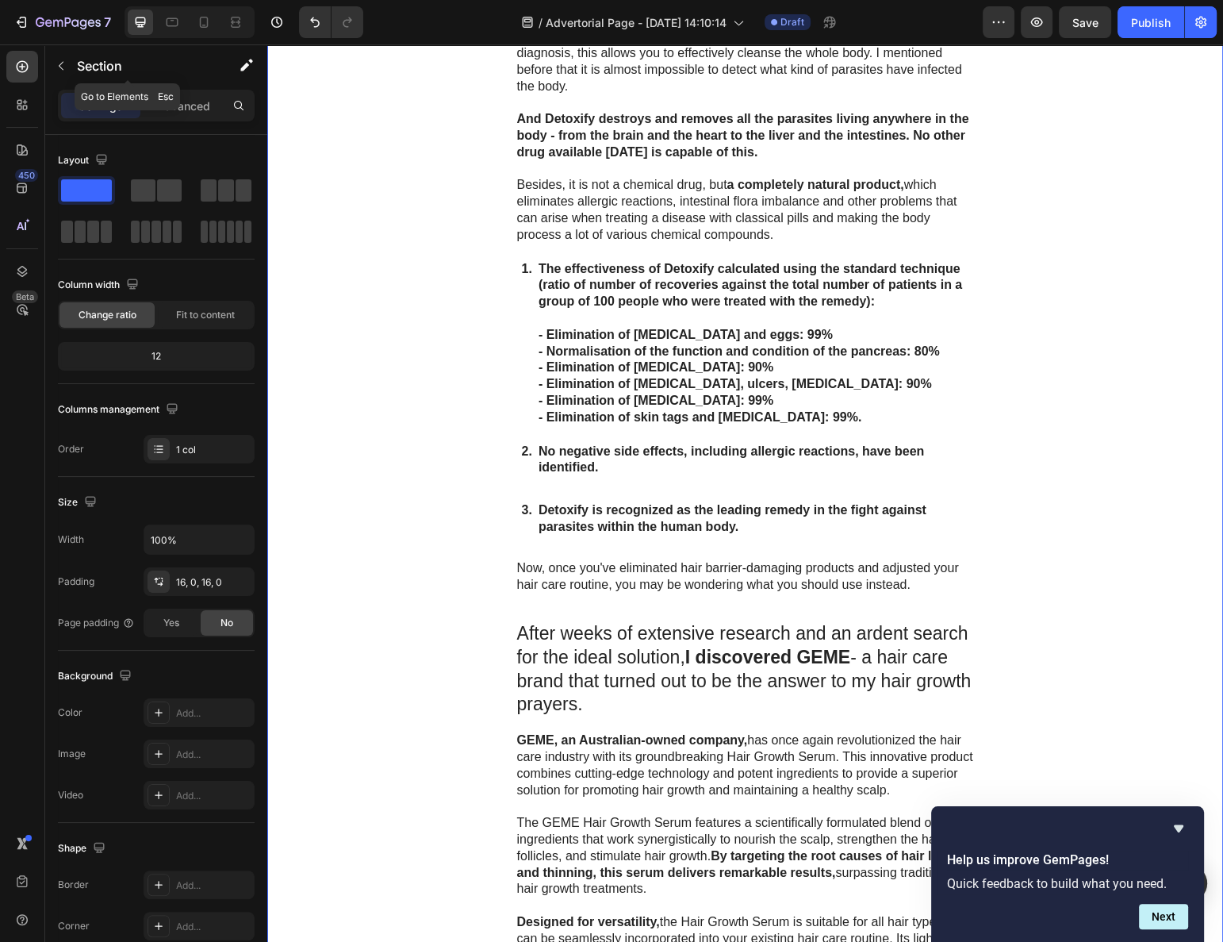
drag, startPoint x: 62, startPoint y: 65, endPoint x: 65, endPoint y: 79, distance: 14.6
click at [62, 65] on icon "button" at bounding box center [61, 66] width 13 height 13
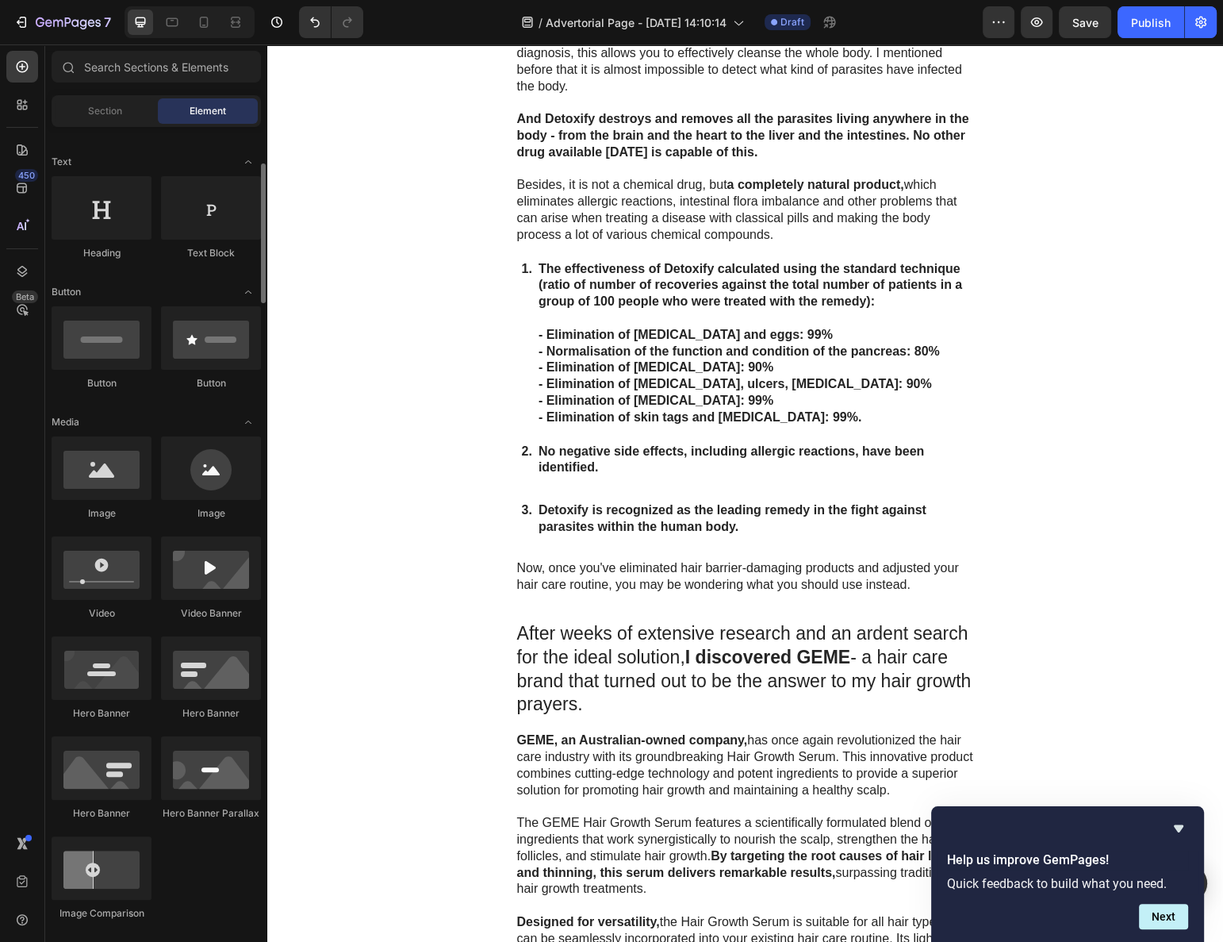
scroll to position [577, 0]
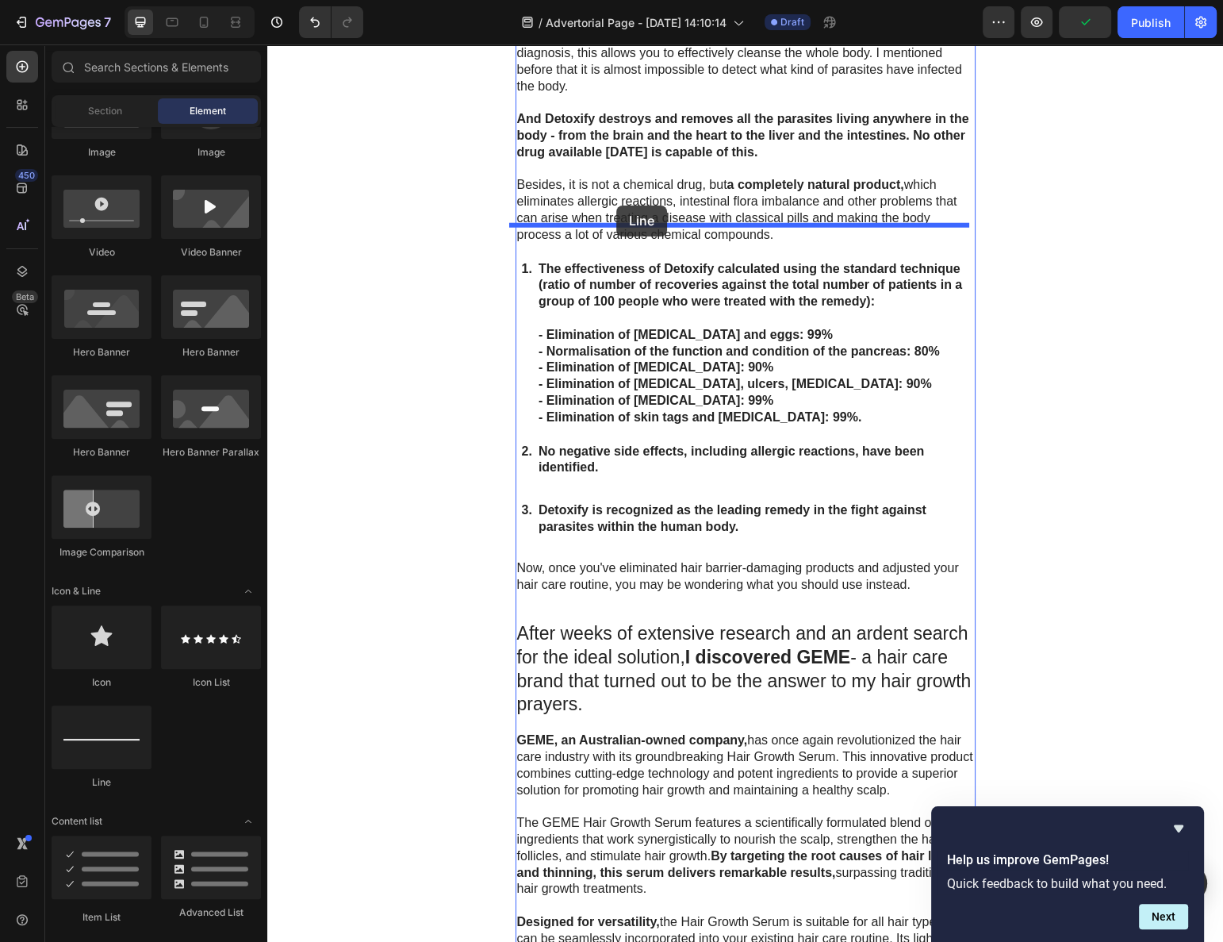
drag, startPoint x: 397, startPoint y: 785, endPoint x: 616, endPoint y: 205, distance: 620.2
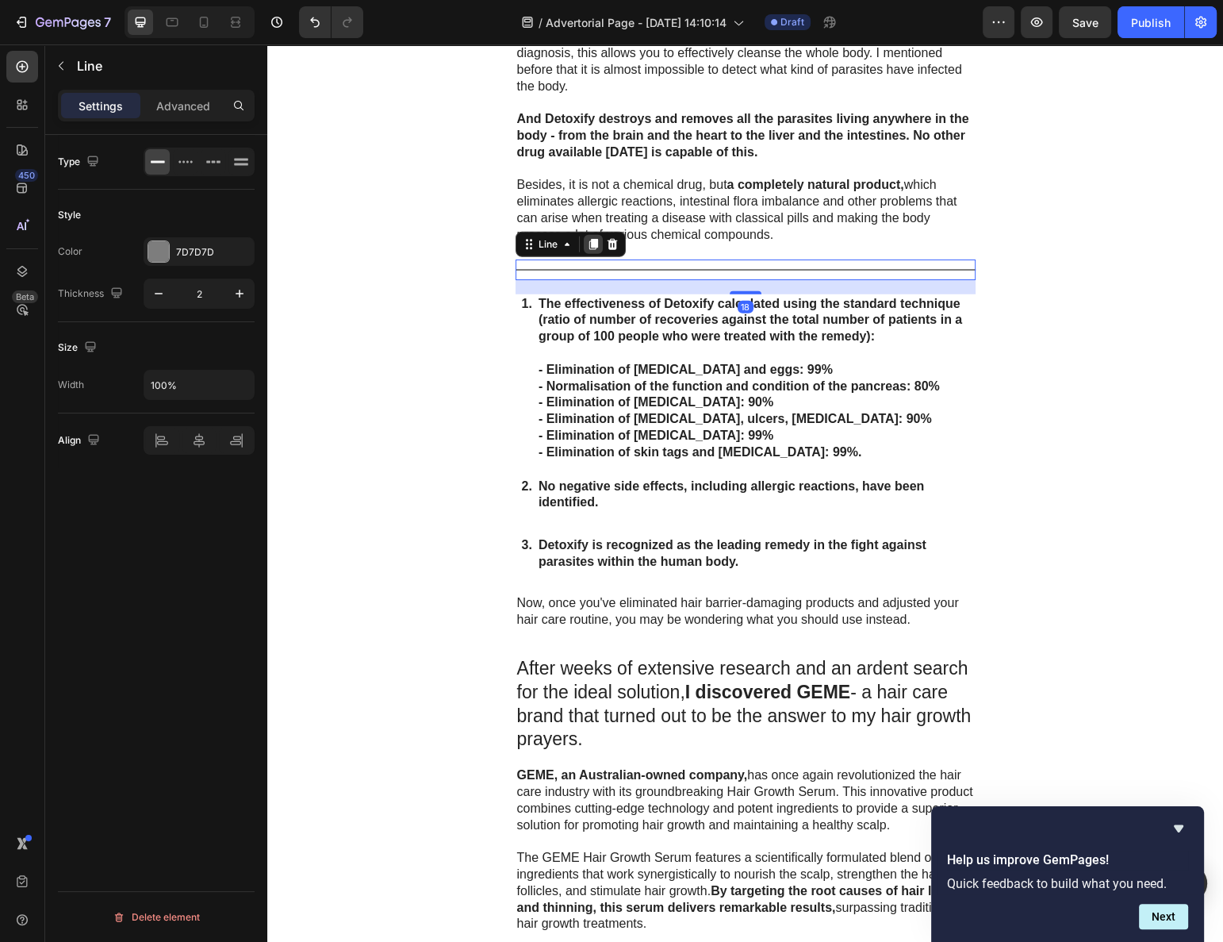
click at [583, 232] on div "Line" at bounding box center [571, 244] width 110 height 25
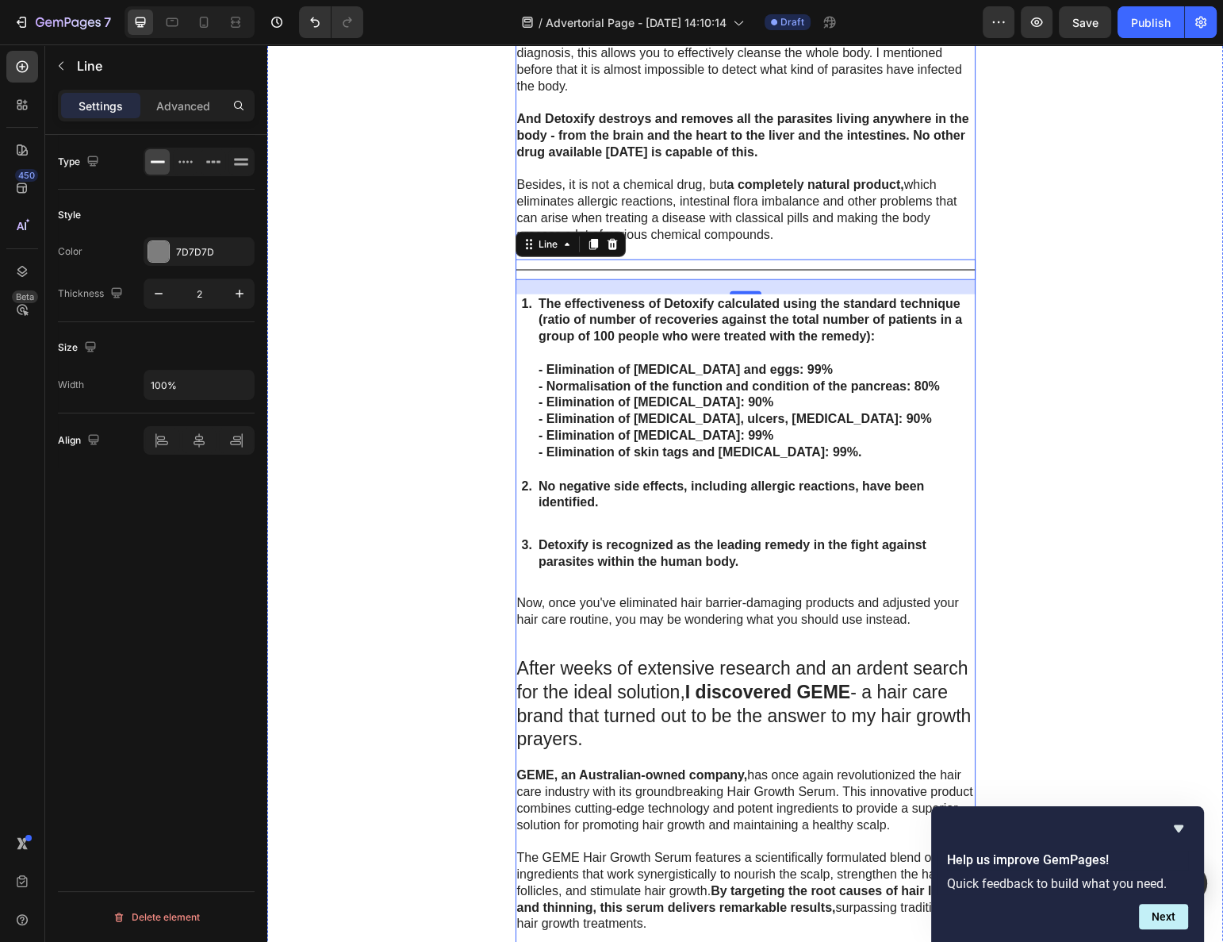
drag, startPoint x: 582, startPoint y: 209, endPoint x: 581, endPoint y: 217, distance: 8.1
click at [587, 238] on icon at bounding box center [593, 244] width 13 height 13
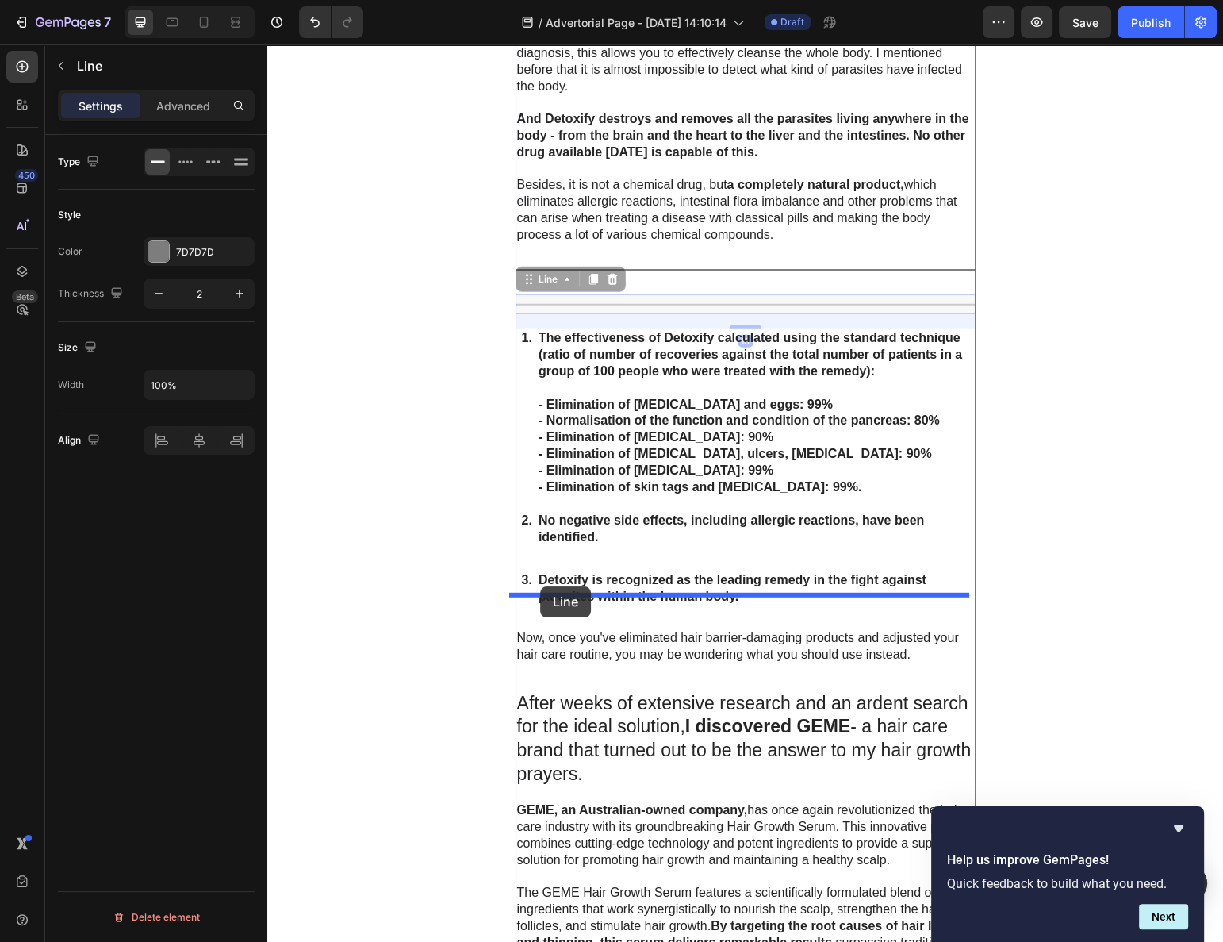
drag, startPoint x: 522, startPoint y: 240, endPoint x: 540, endPoint y: 586, distance: 346.4
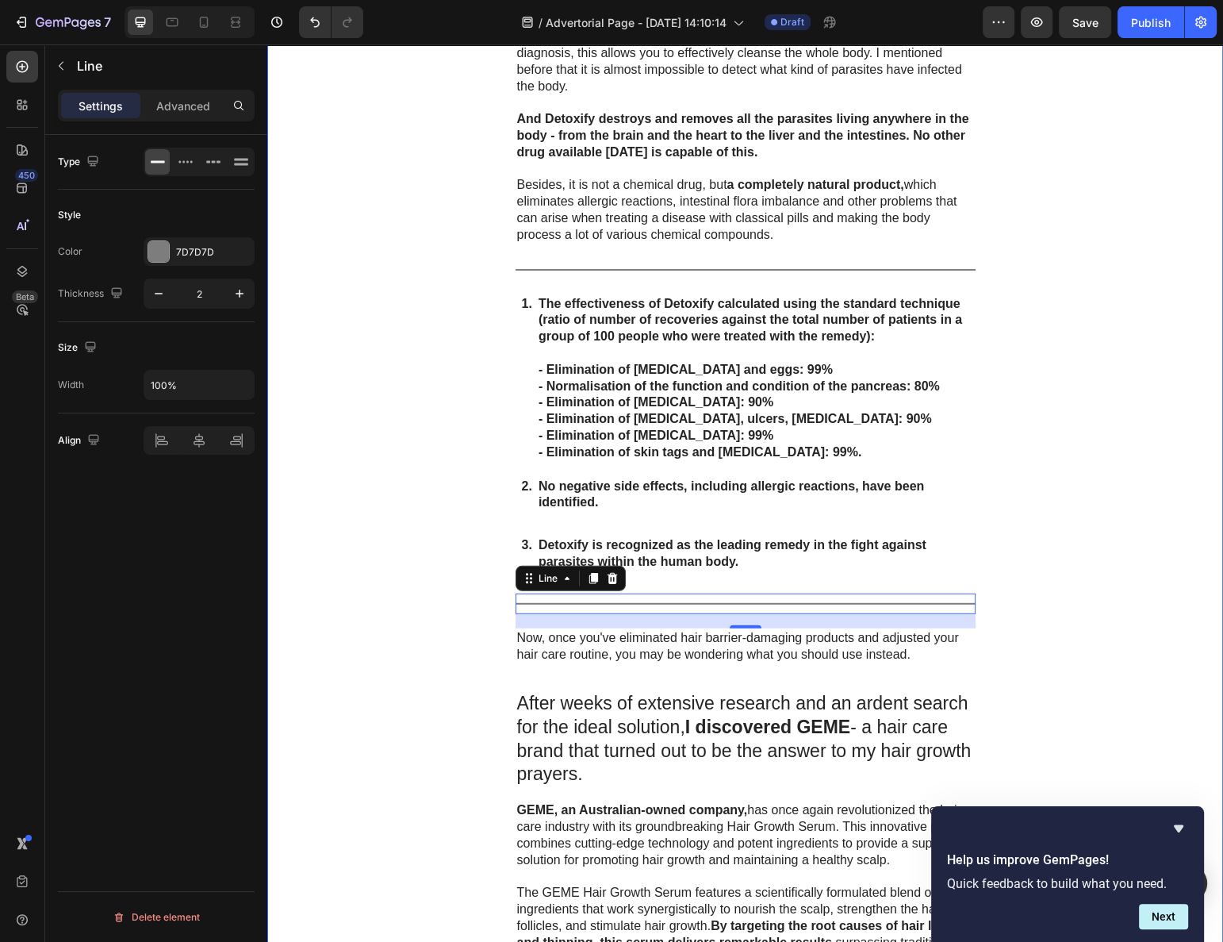
click at [432, 612] on div "How can people get rid of parasites and protect themselves? The current situati…" at bounding box center [745, 592] width 956 height 2890
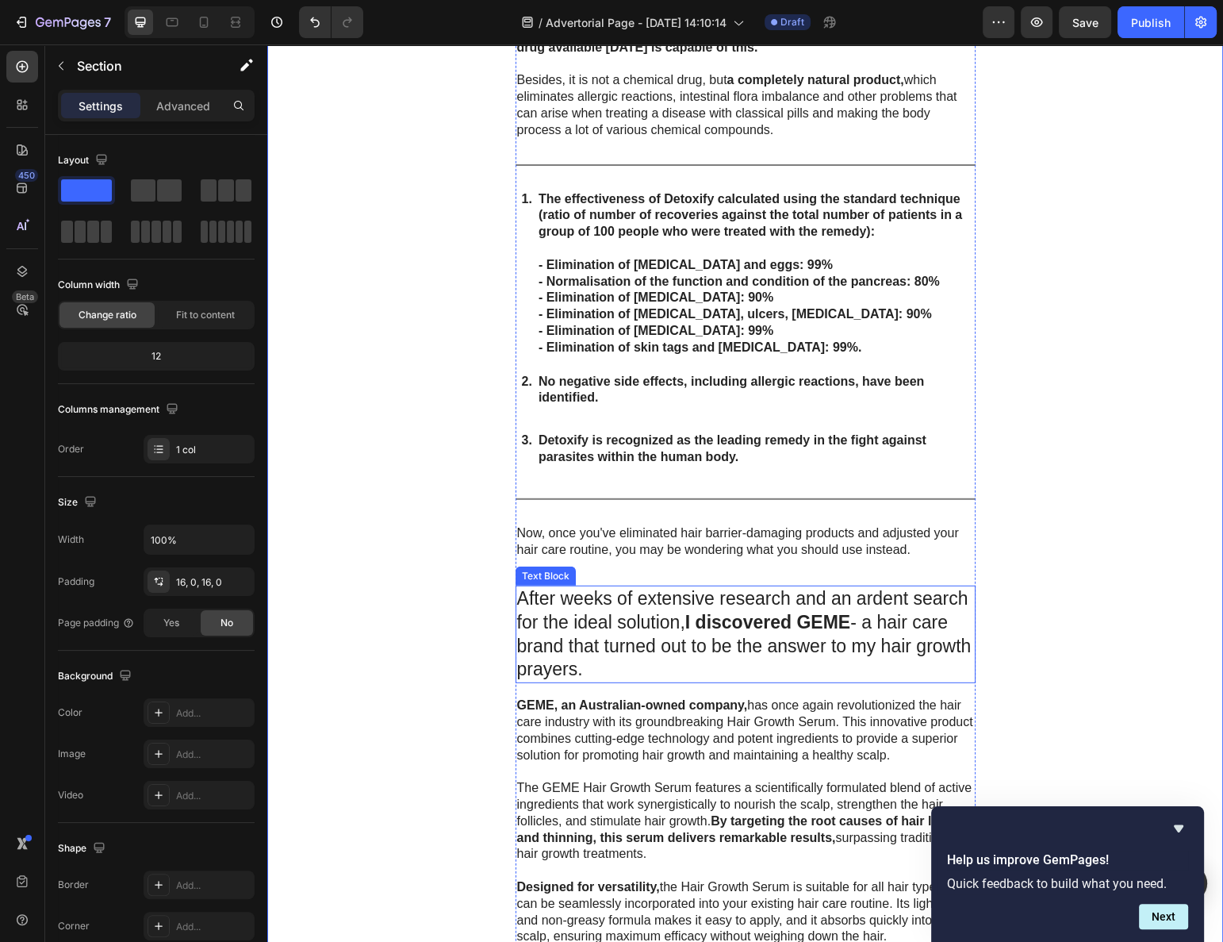
scroll to position [4986, 0]
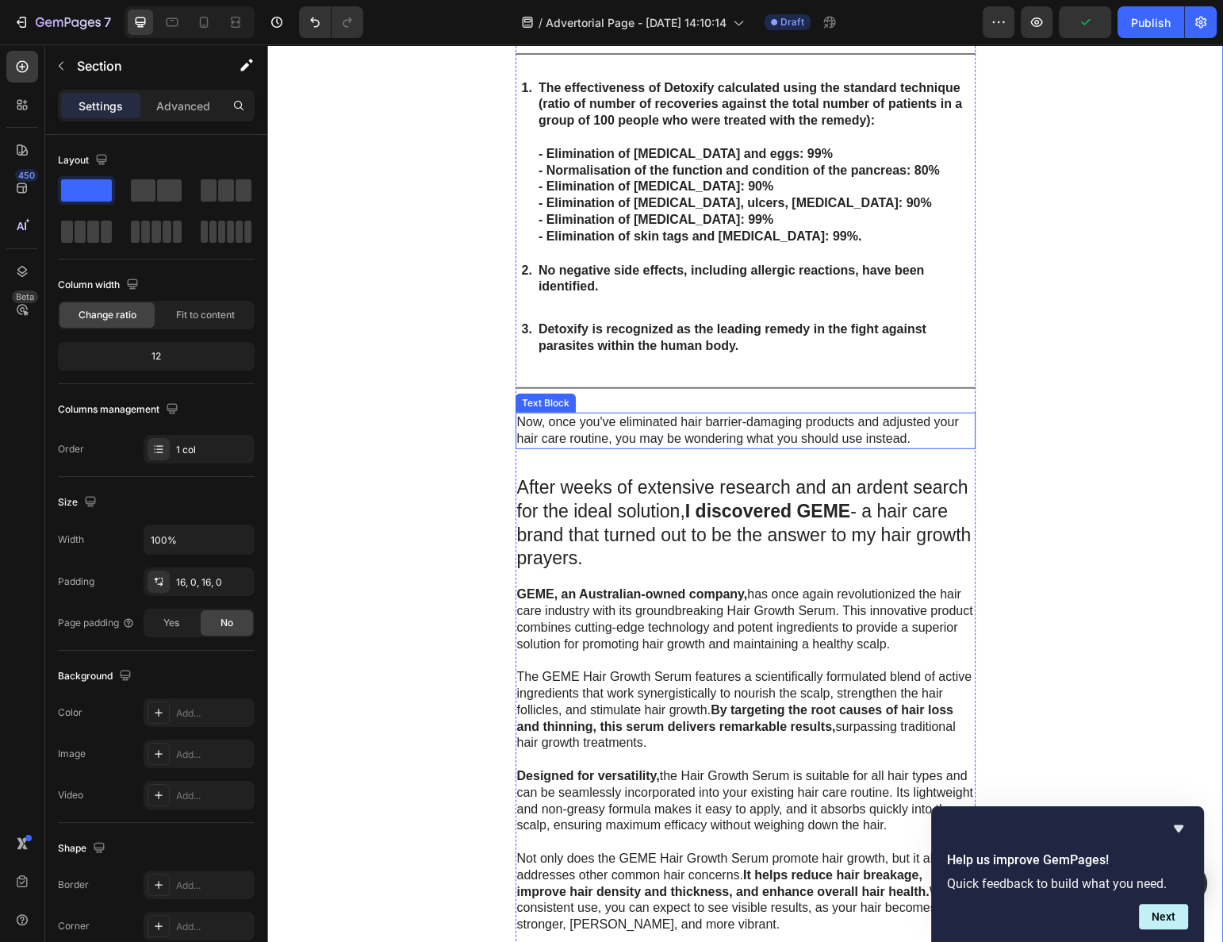
click at [561, 414] on p "Now, once you've eliminated hair barrier-damaging products and adjusted your ha…" at bounding box center [745, 430] width 457 height 33
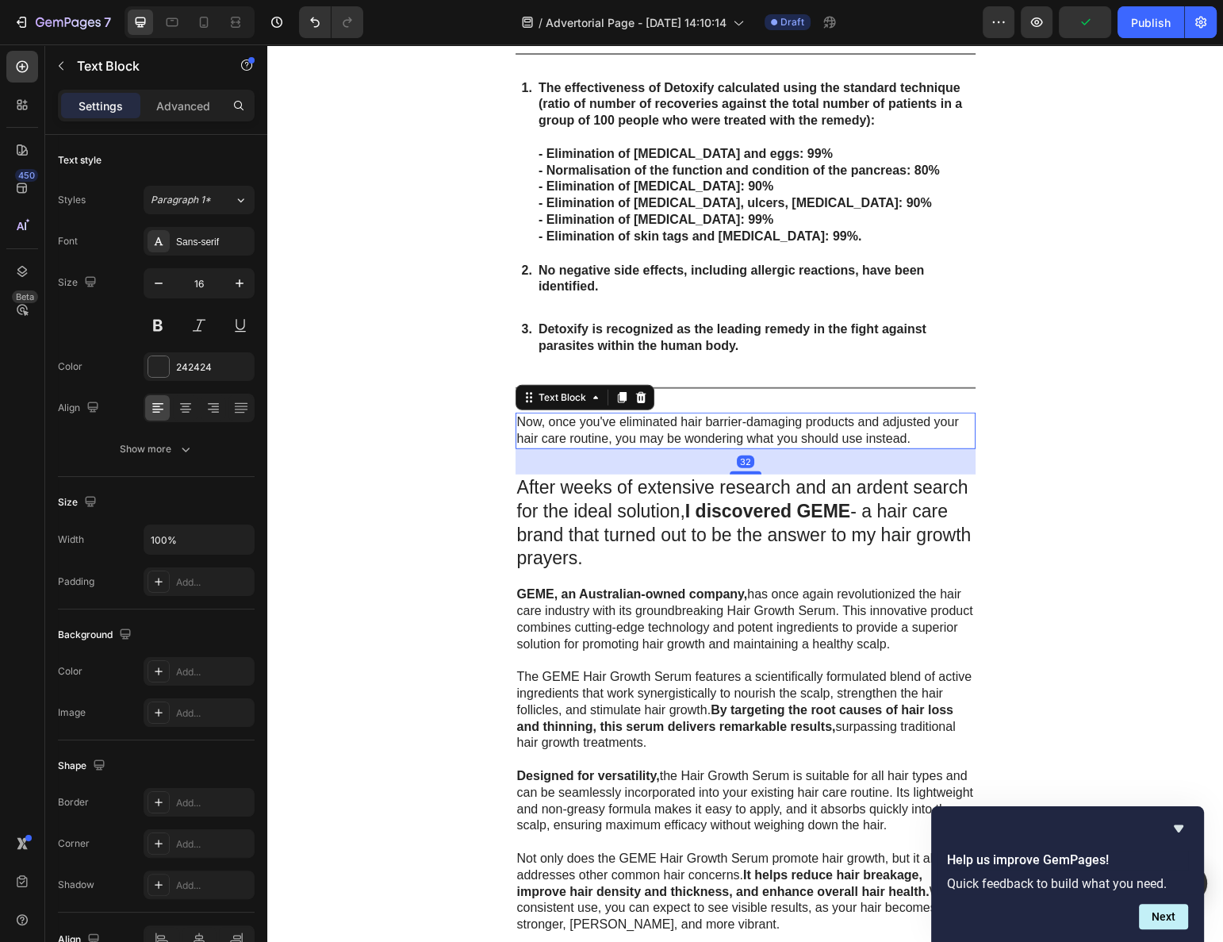
click at [562, 414] on p "Now, once you've eliminated hair barrier-damaging products and adjusted your ha…" at bounding box center [745, 430] width 457 height 33
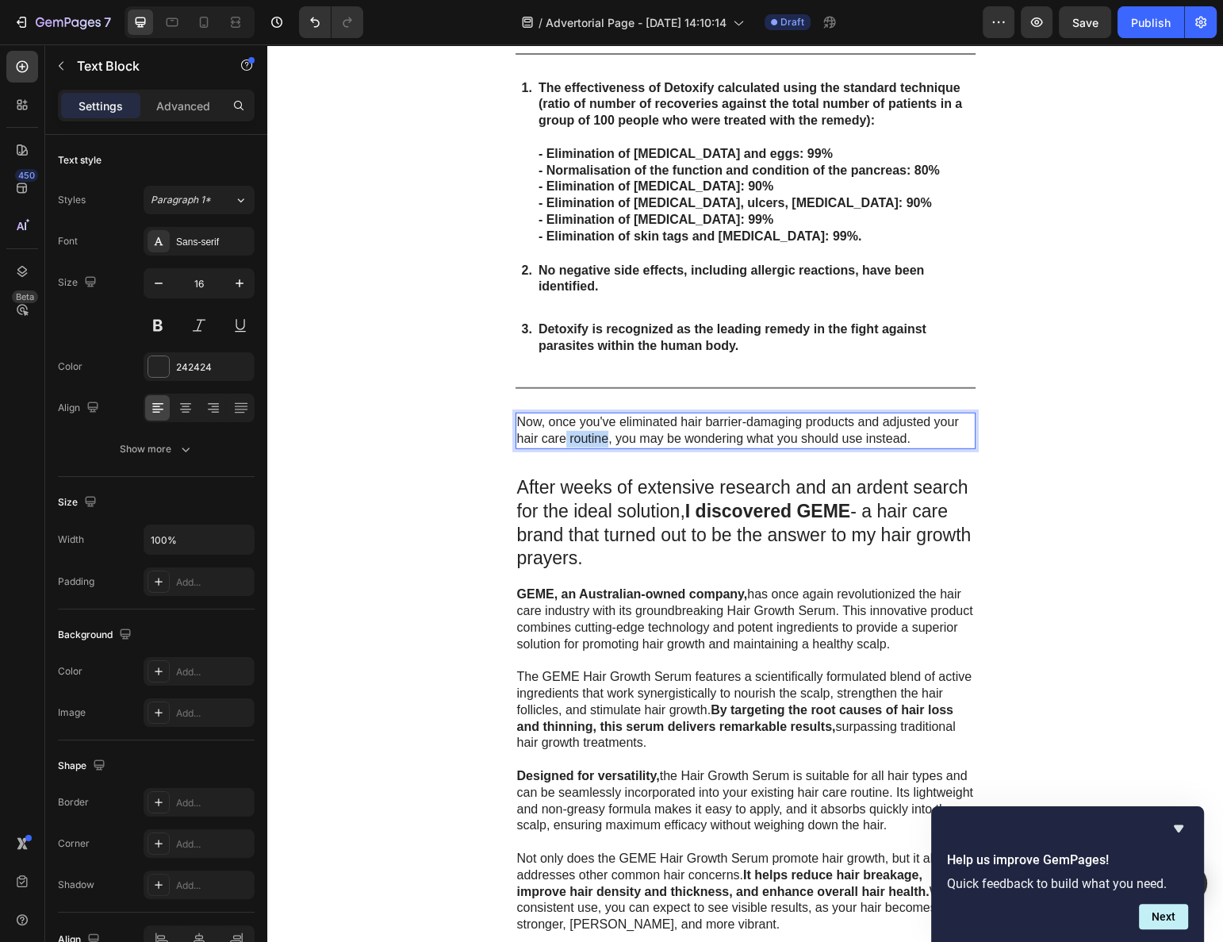
click at [563, 414] on p "Now, once you've eliminated hair barrier-damaging products and adjusted your ha…" at bounding box center [745, 430] width 457 height 33
click at [566, 414] on p "Now, once you've eliminated hair barrier-damaging products and adjusted your ha…" at bounding box center [745, 430] width 457 height 33
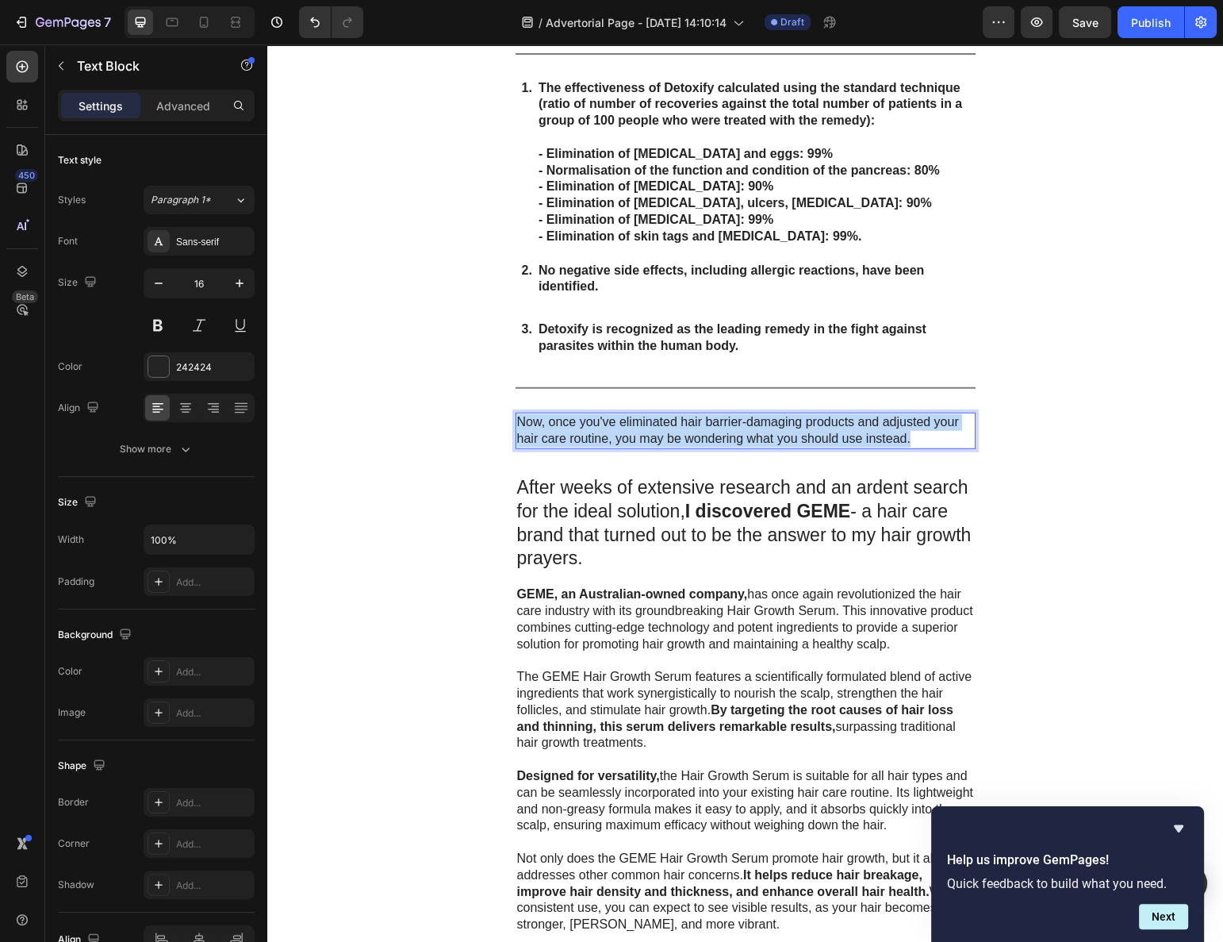
click at [566, 414] on p "Now, once you've eliminated hair barrier-damaging products and adjusted your ha…" at bounding box center [745, 430] width 457 height 33
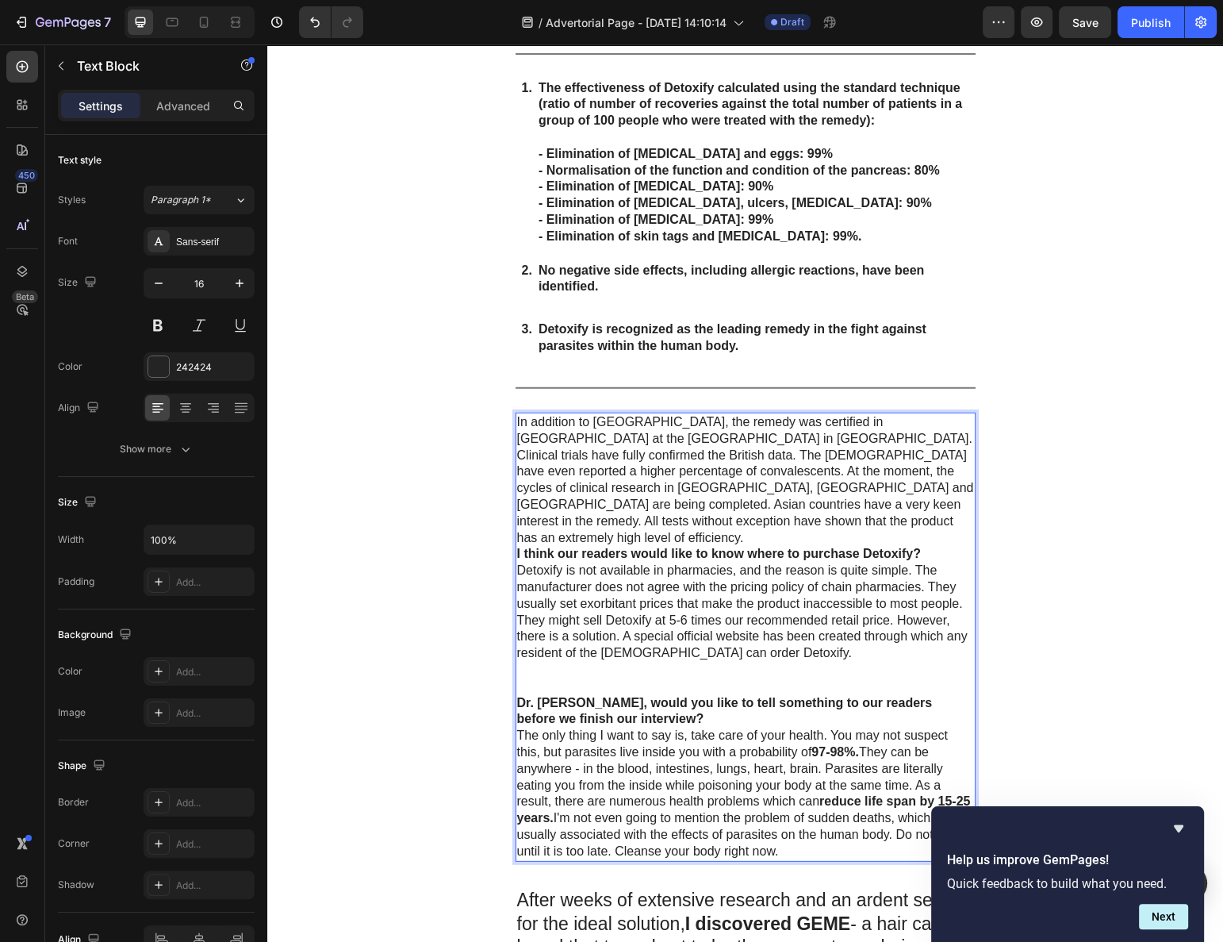
click at [624, 452] on p "In addition to the United States, the remedy was certified in Europe at the Uni…" at bounding box center [745, 480] width 457 height 132
click at [743, 477] on p "In addition to the United States, the remedy was certified in Europe at the Uni…" at bounding box center [745, 480] width 457 height 132
click at [724, 480] on p "In addition to the United States, the remedy was certified in Europe at the Uni…" at bounding box center [745, 480] width 457 height 132
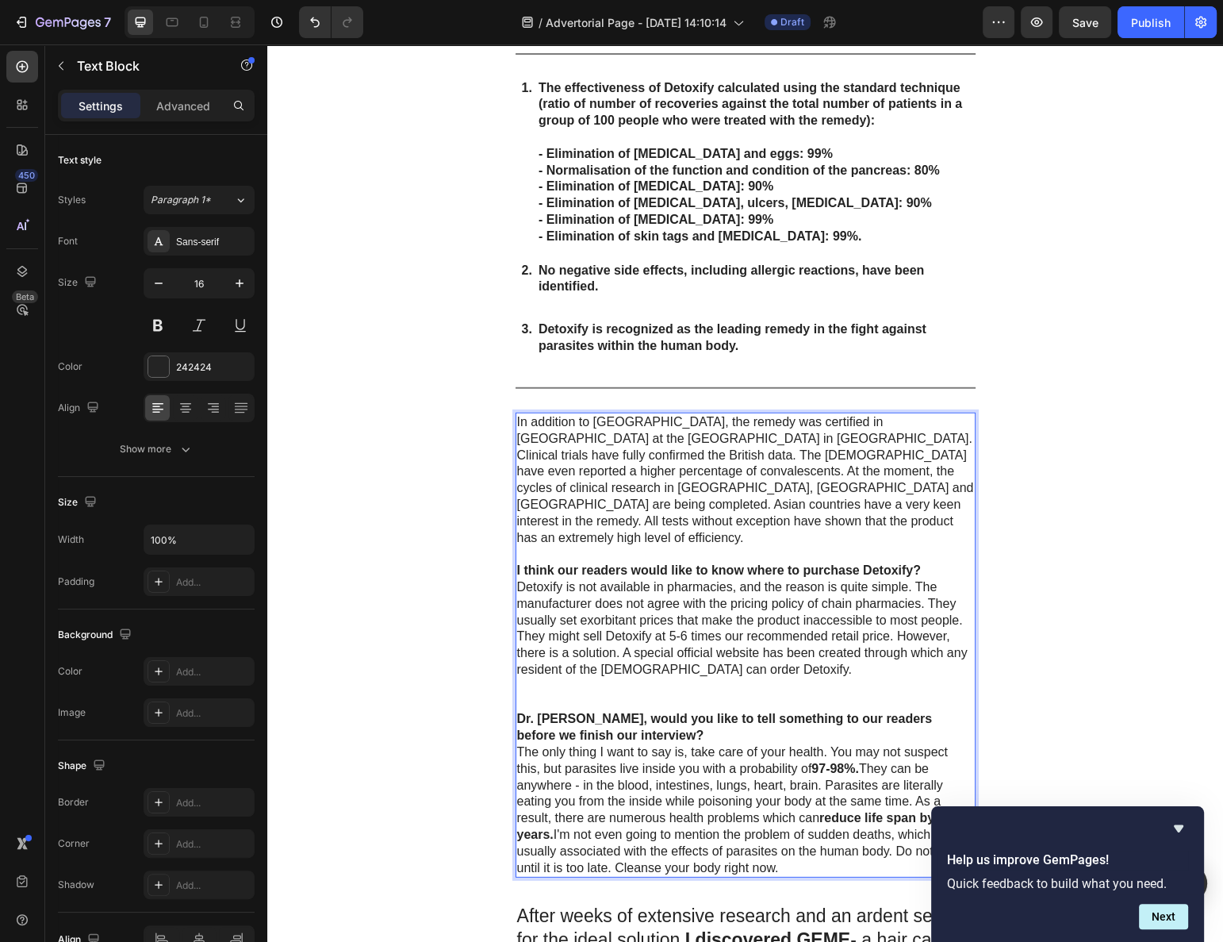
click at [927, 563] on p "I think our readers would like to know where to purchase Detoxify?" at bounding box center [745, 571] width 457 height 17
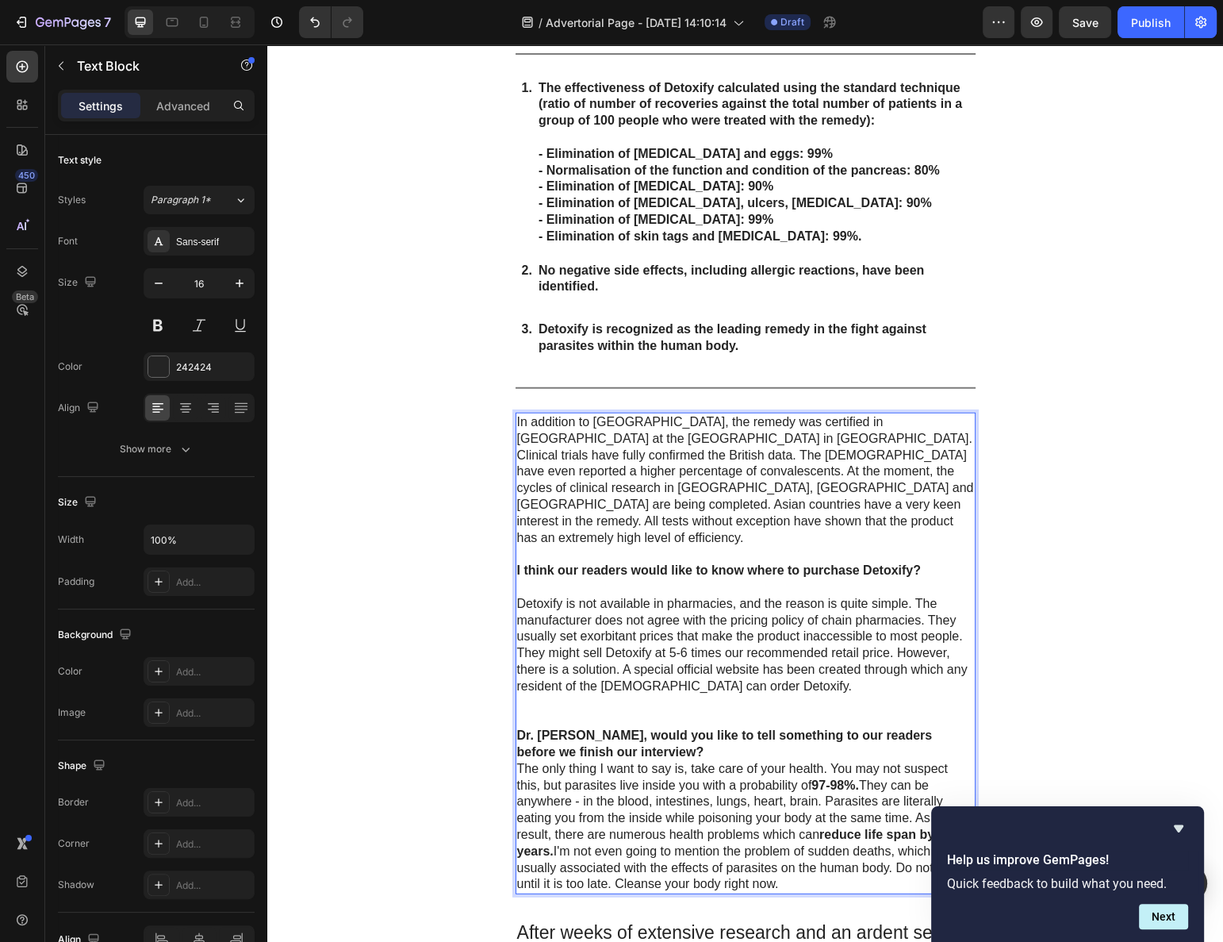
click at [736, 695] on p "Rich Text Editor. Editing area: main" at bounding box center [745, 711] width 457 height 33
click at [717, 728] on strong "Dr. Ana, would you like to tell something to our readers before we finish our i…" at bounding box center [725, 743] width 416 height 30
click at [679, 728] on p "Dr. Ana, would you like to tell something to our readers before we finish our i…" at bounding box center [745, 744] width 457 height 33
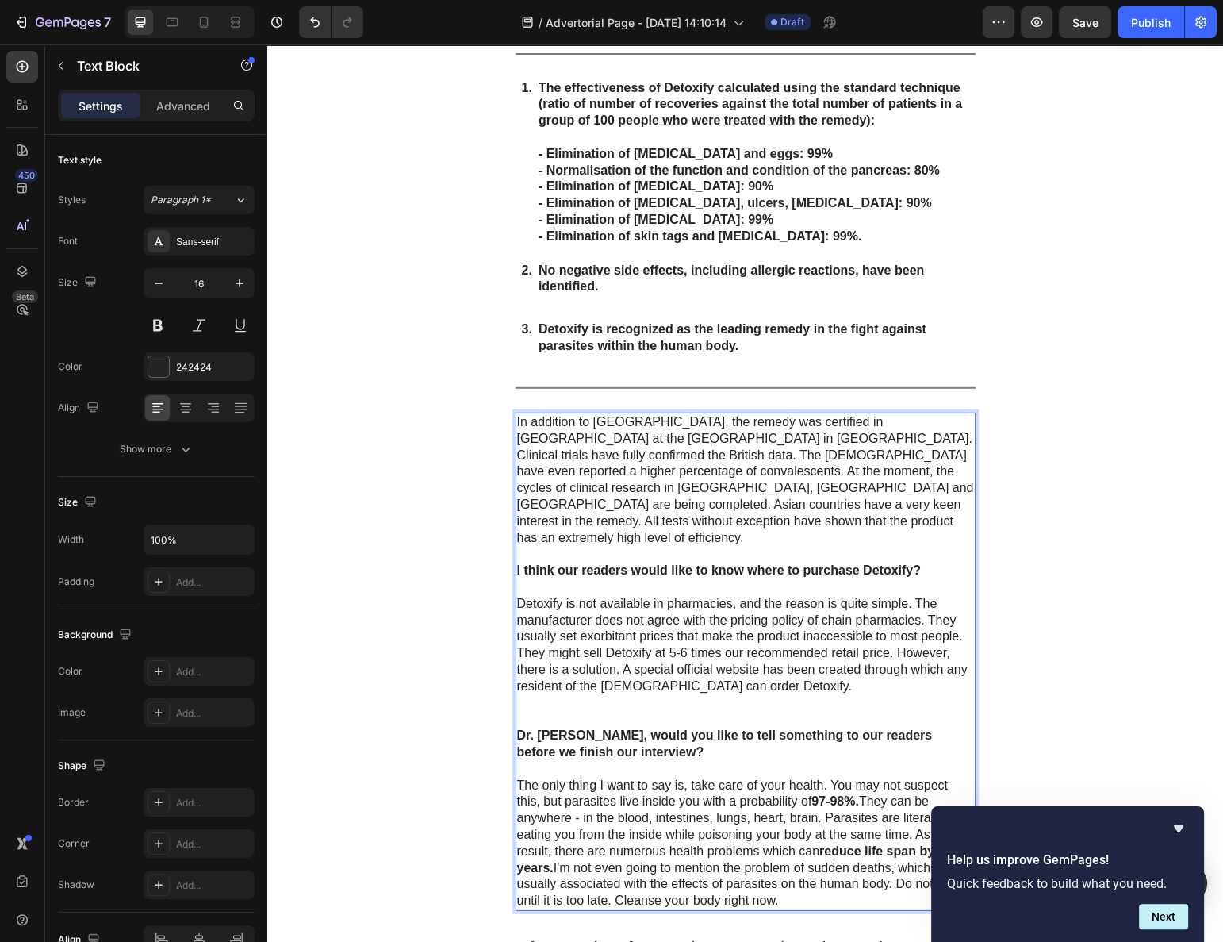
scroll to position [5202, 0]
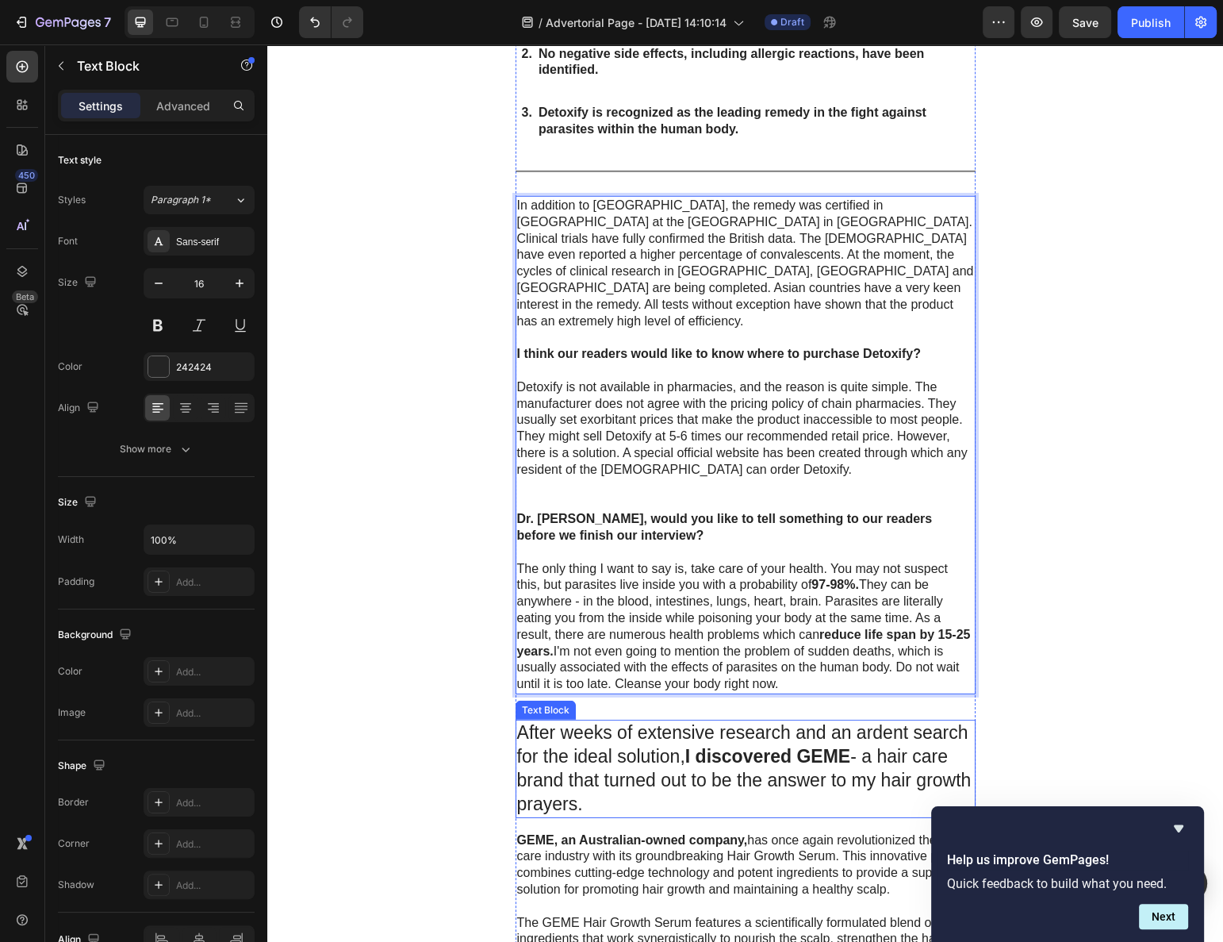
click at [789, 628] on p "The only thing I want to say is, take care of your health. You may not suspect …" at bounding box center [745, 627] width 457 height 132
click at [793, 634] on p "The only thing I want to say is, take care of your health. You may not suspect …" at bounding box center [745, 627] width 457 height 132
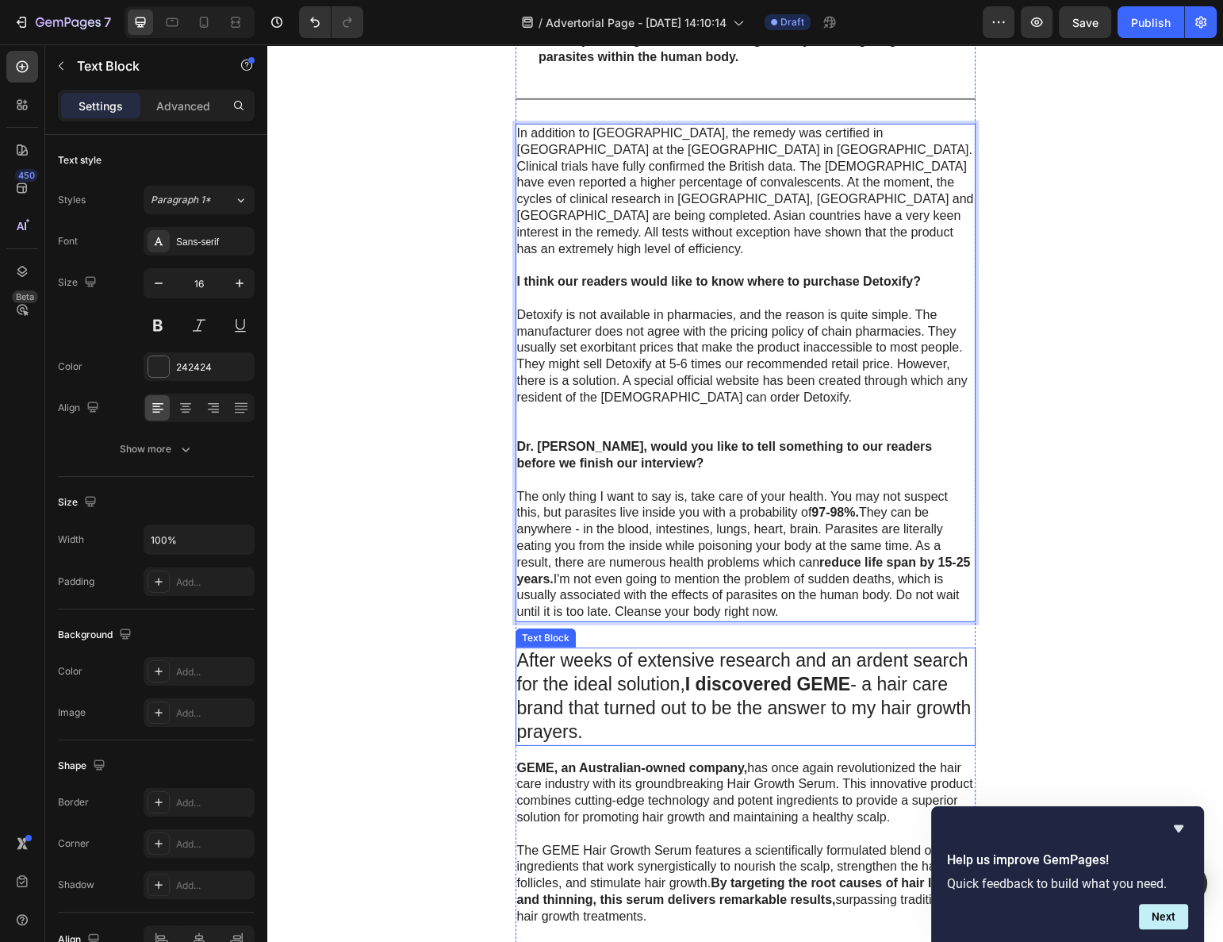
click at [729, 653] on p "After weeks of extensive research and an ardent search for the ideal solution, …" at bounding box center [745, 696] width 457 height 95
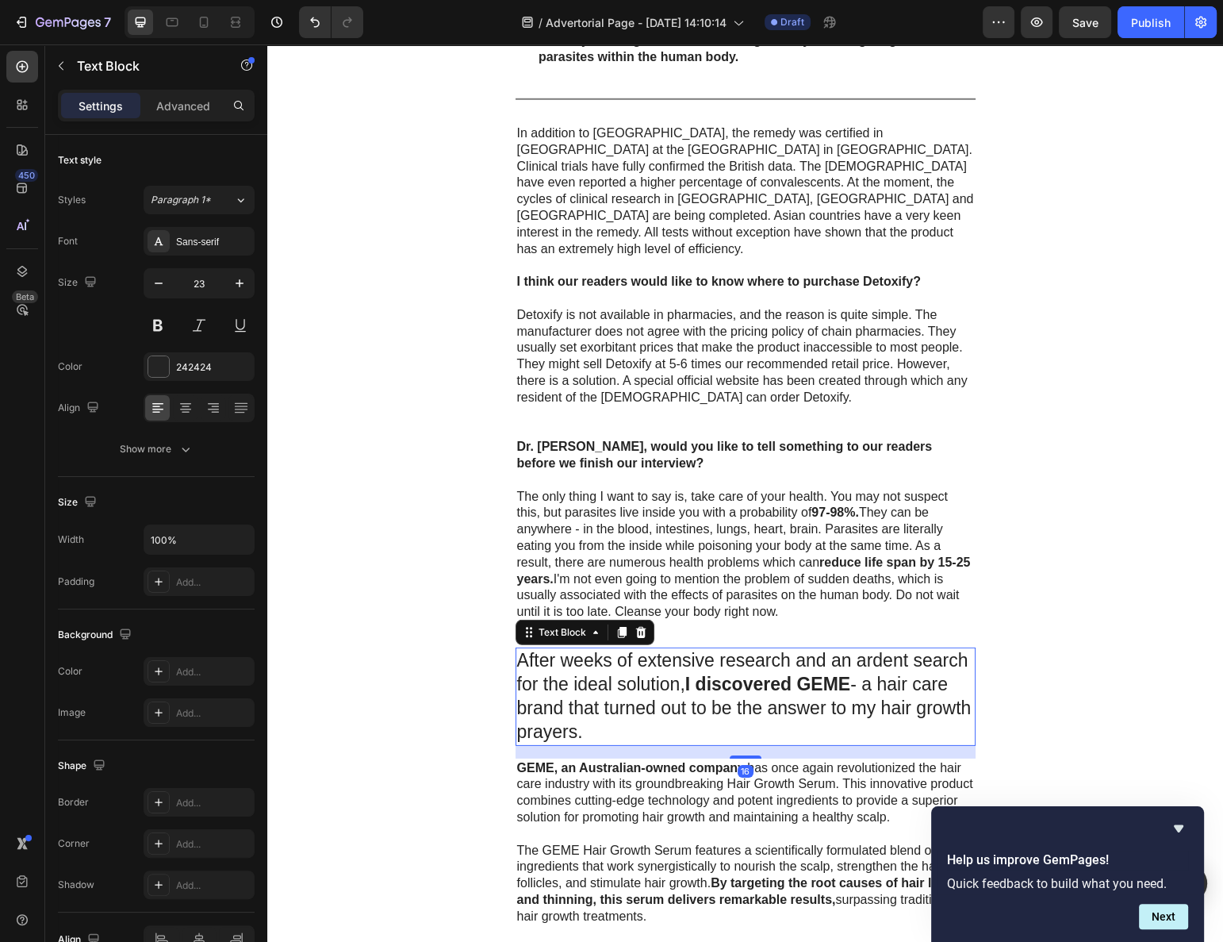
scroll to position [5419, 0]
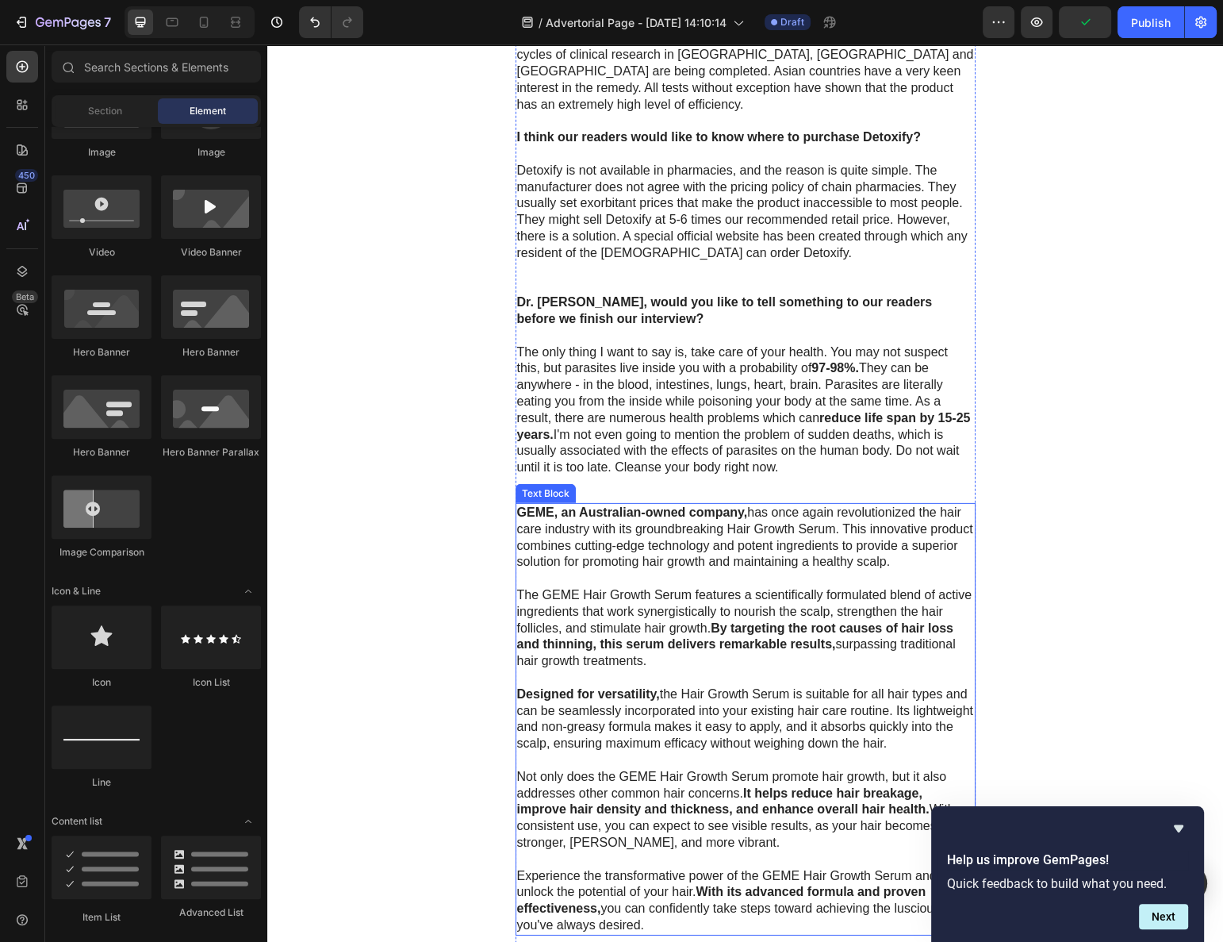
click at [624, 587] on p "The GEME Hair Growth Serum features a scientifically formulated blend of active…" at bounding box center [745, 628] width 457 height 83
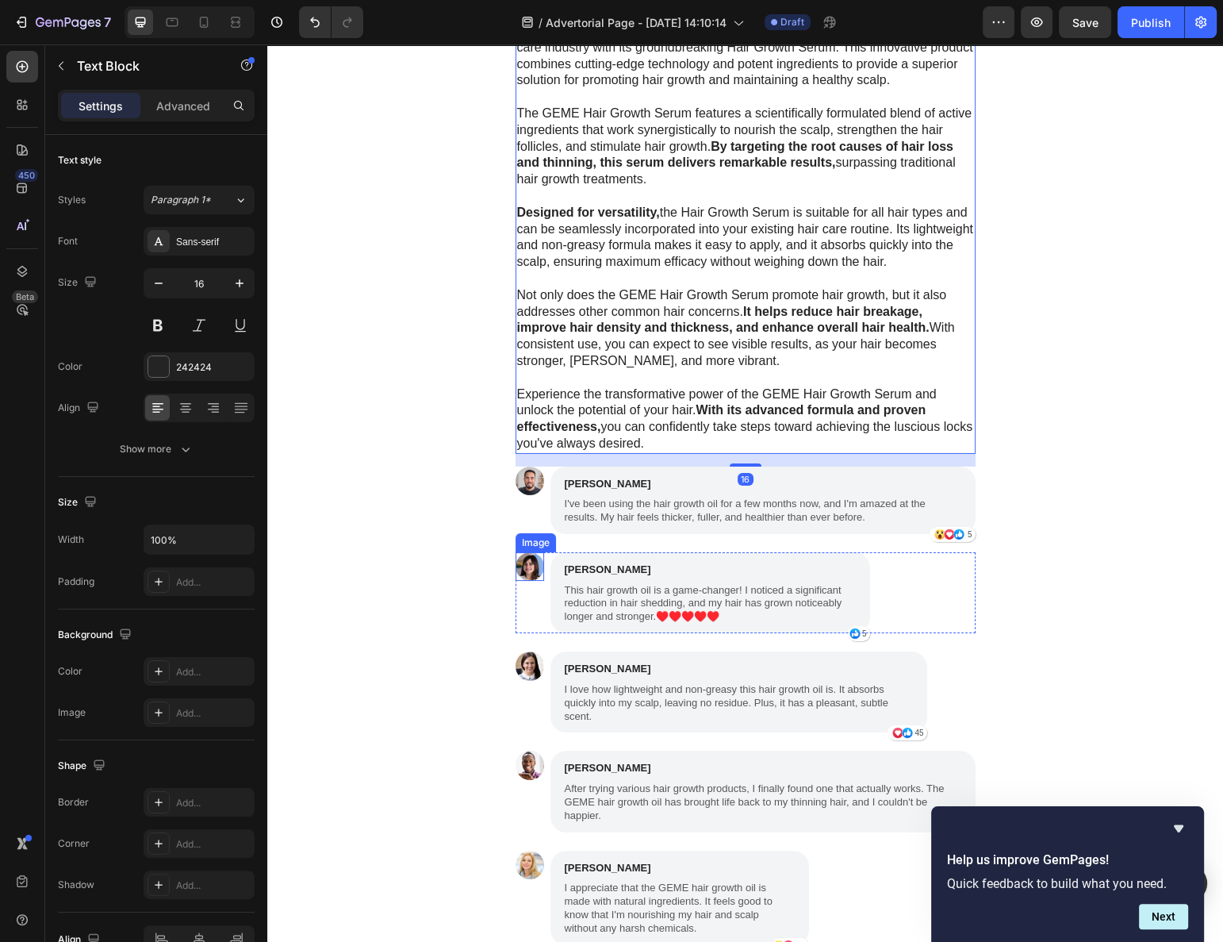
click at [566, 683] on p "I love how lightweight and non-greasy this hair growth oil is. It absorbs quick…" at bounding box center [739, 703] width 348 height 40
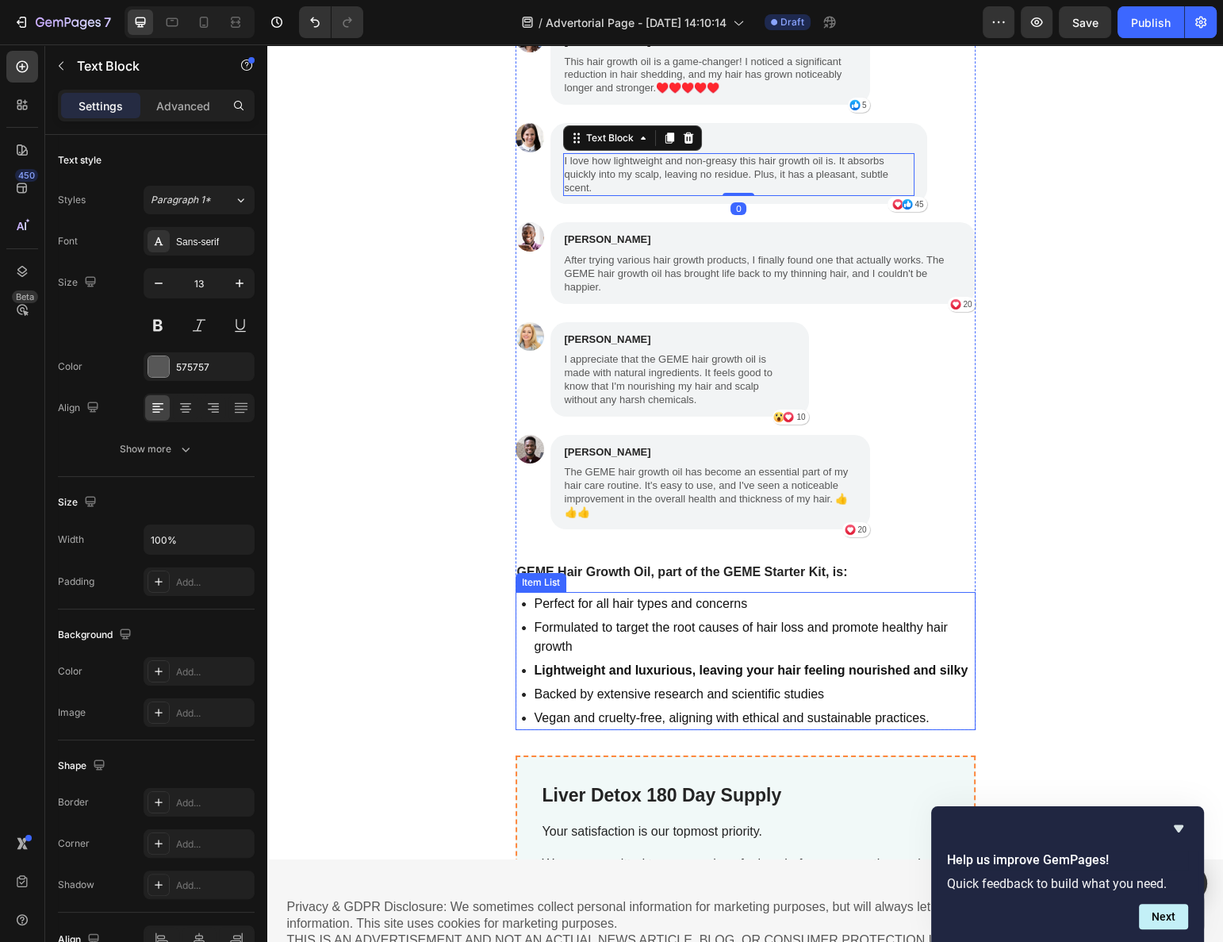
scroll to position [6284, 0]
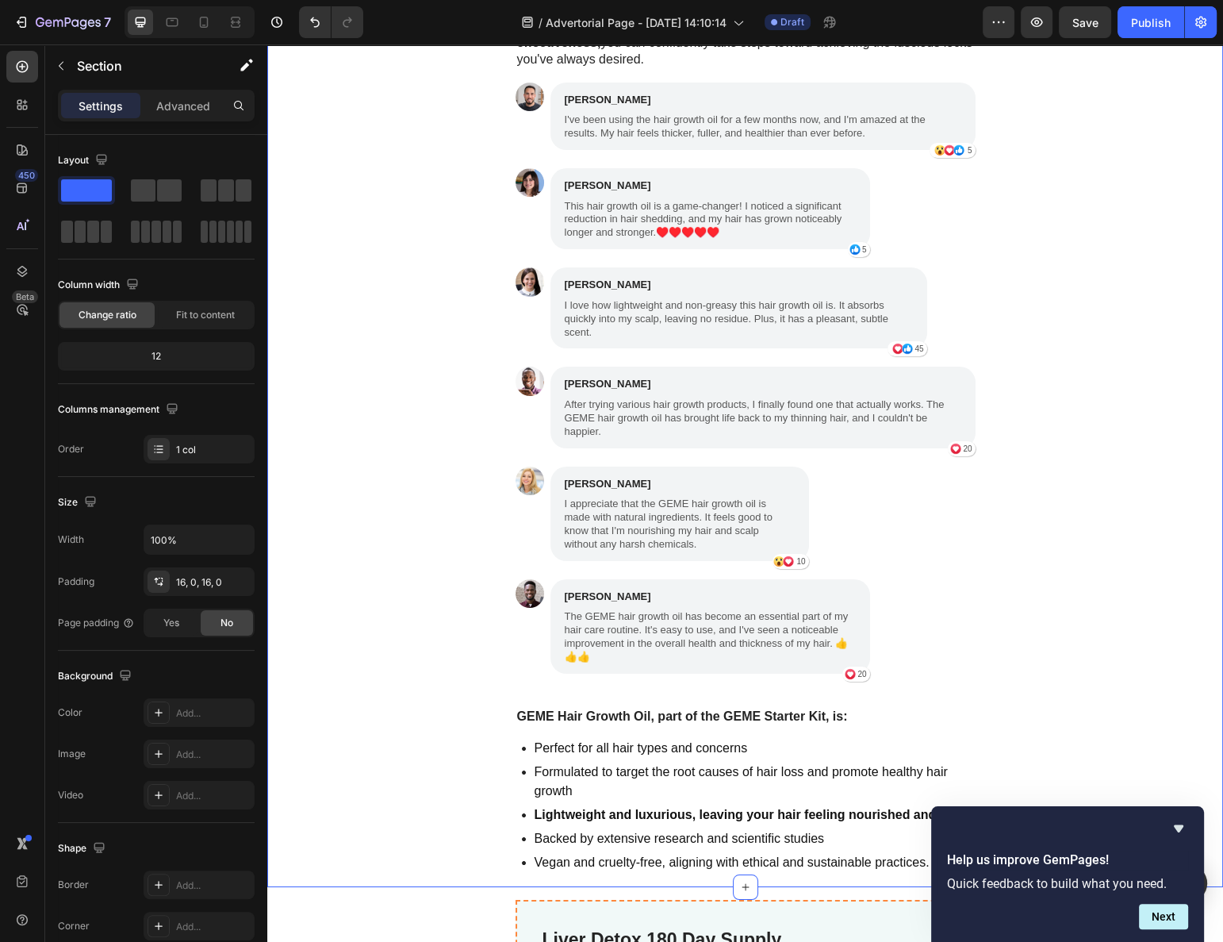
click at [962, 492] on div "Image Sophia Davis Text Block I appreciate that the GEME hair growth oil is mad…" at bounding box center [746, 514] width 460 height 94
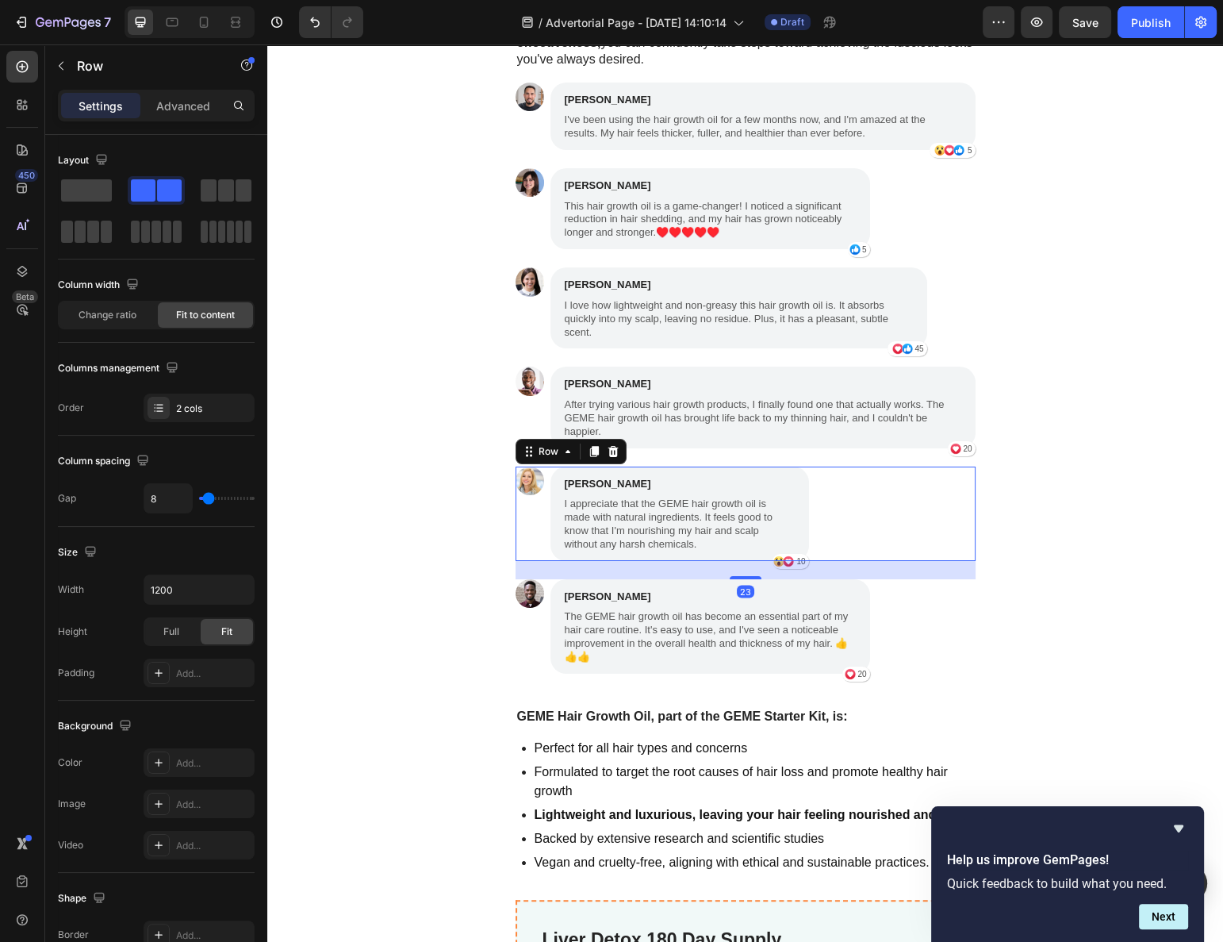
scroll to position [5923, 0]
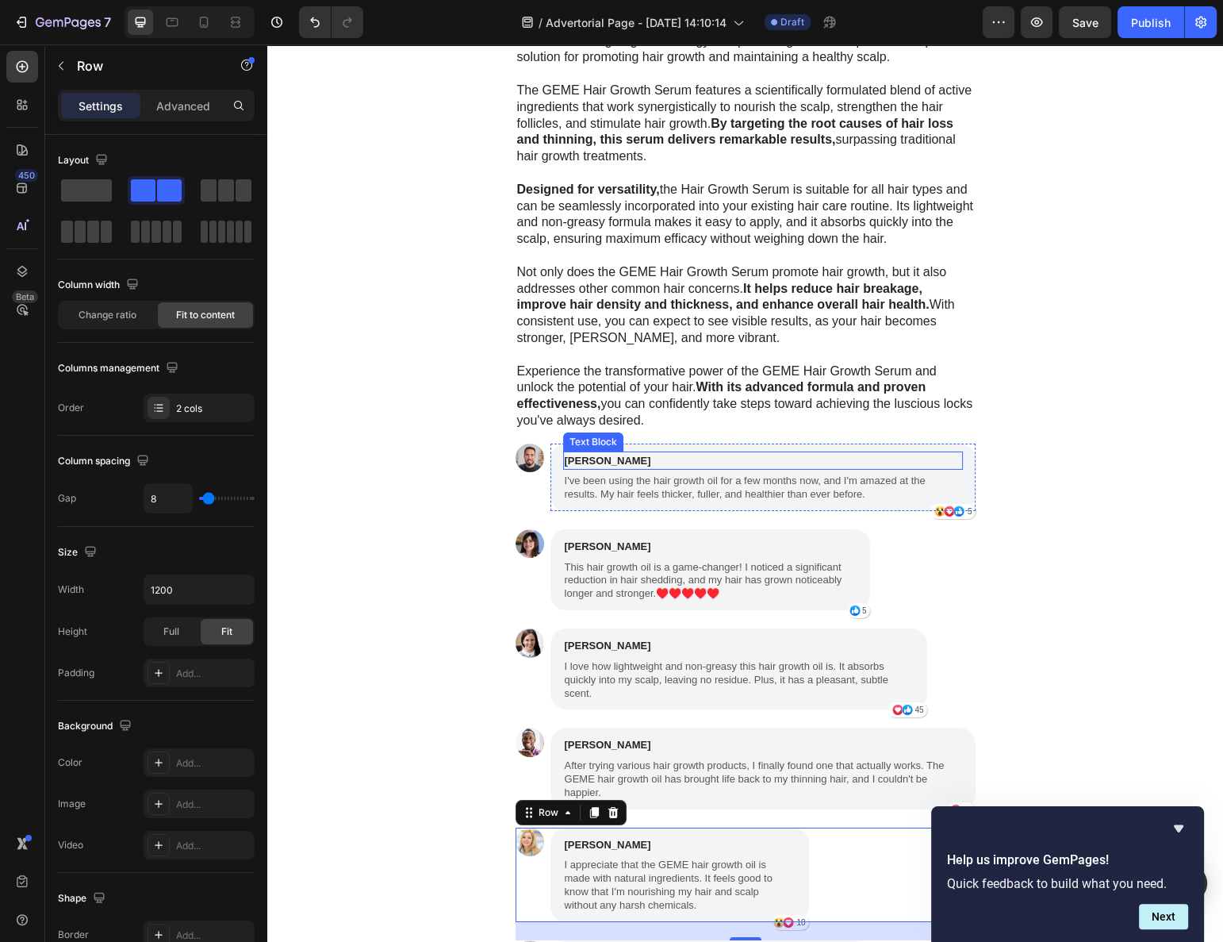
click at [851, 453] on p "[PERSON_NAME]" at bounding box center [763, 461] width 397 height 16
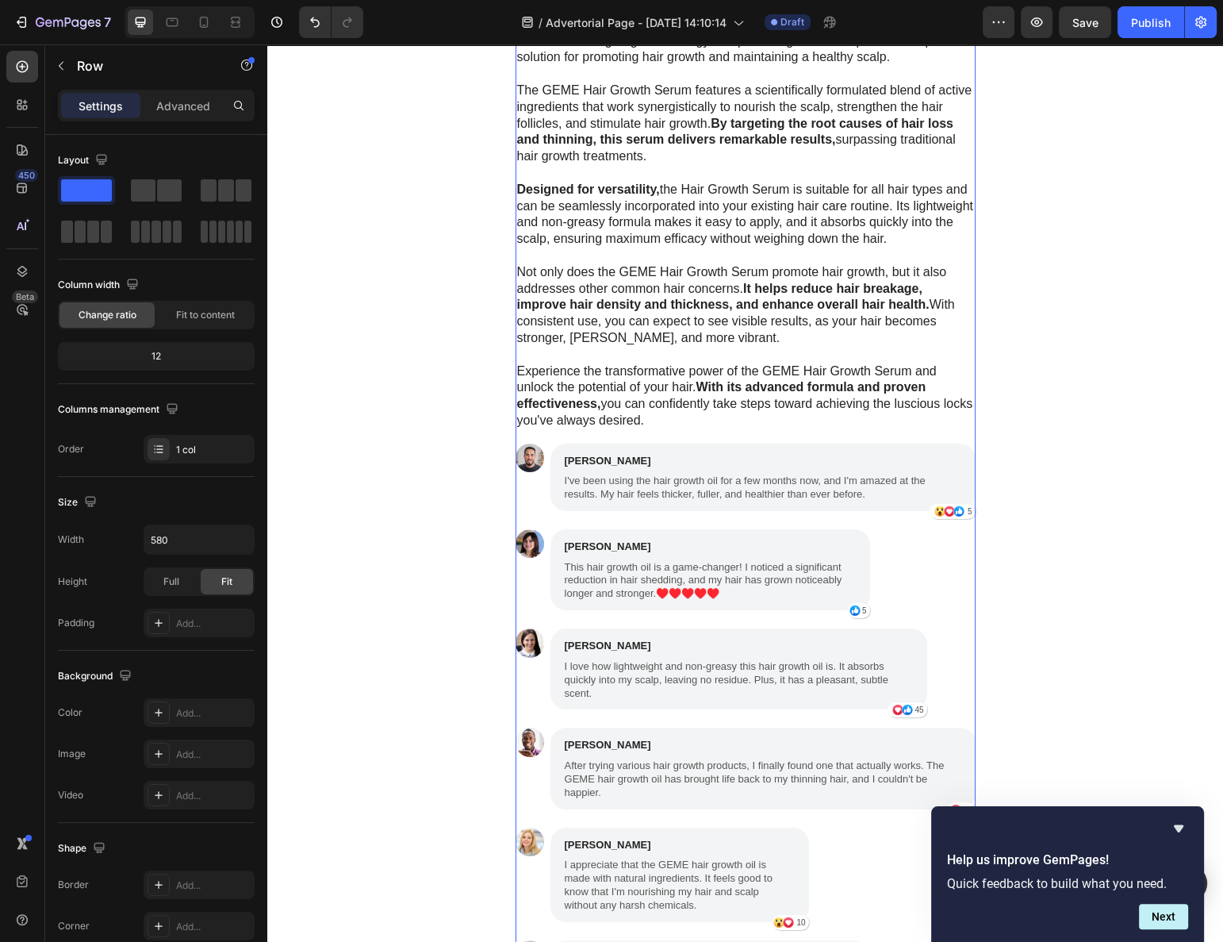
drag, startPoint x: 801, startPoint y: 383, endPoint x: 789, endPoint y: 386, distance: 12.3
click at [747, 443] on div "James Smith Text Block I've been using the hair growth oil for a few months now…" at bounding box center [763, 476] width 425 height 67
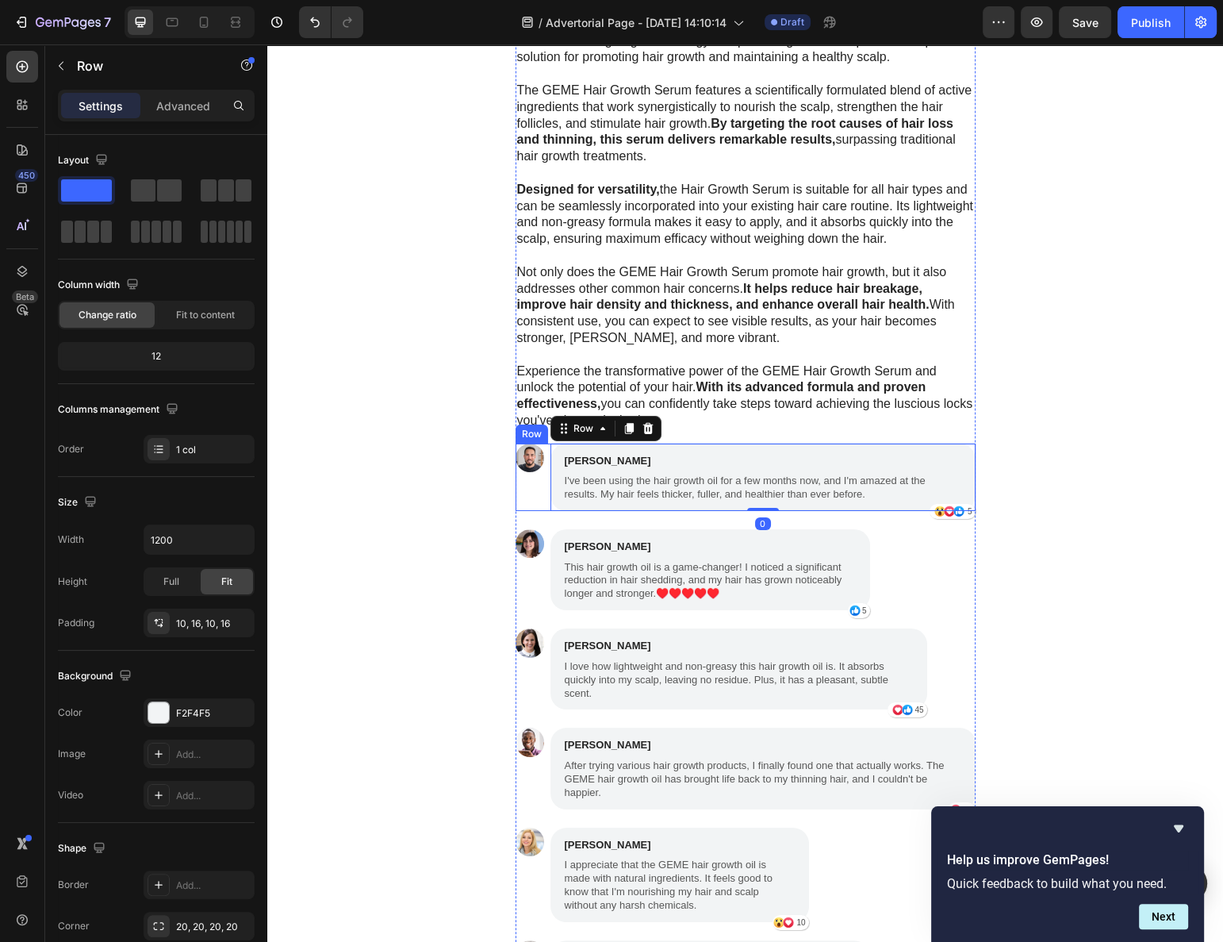
click at [516, 446] on div "Image" at bounding box center [530, 476] width 29 height 67
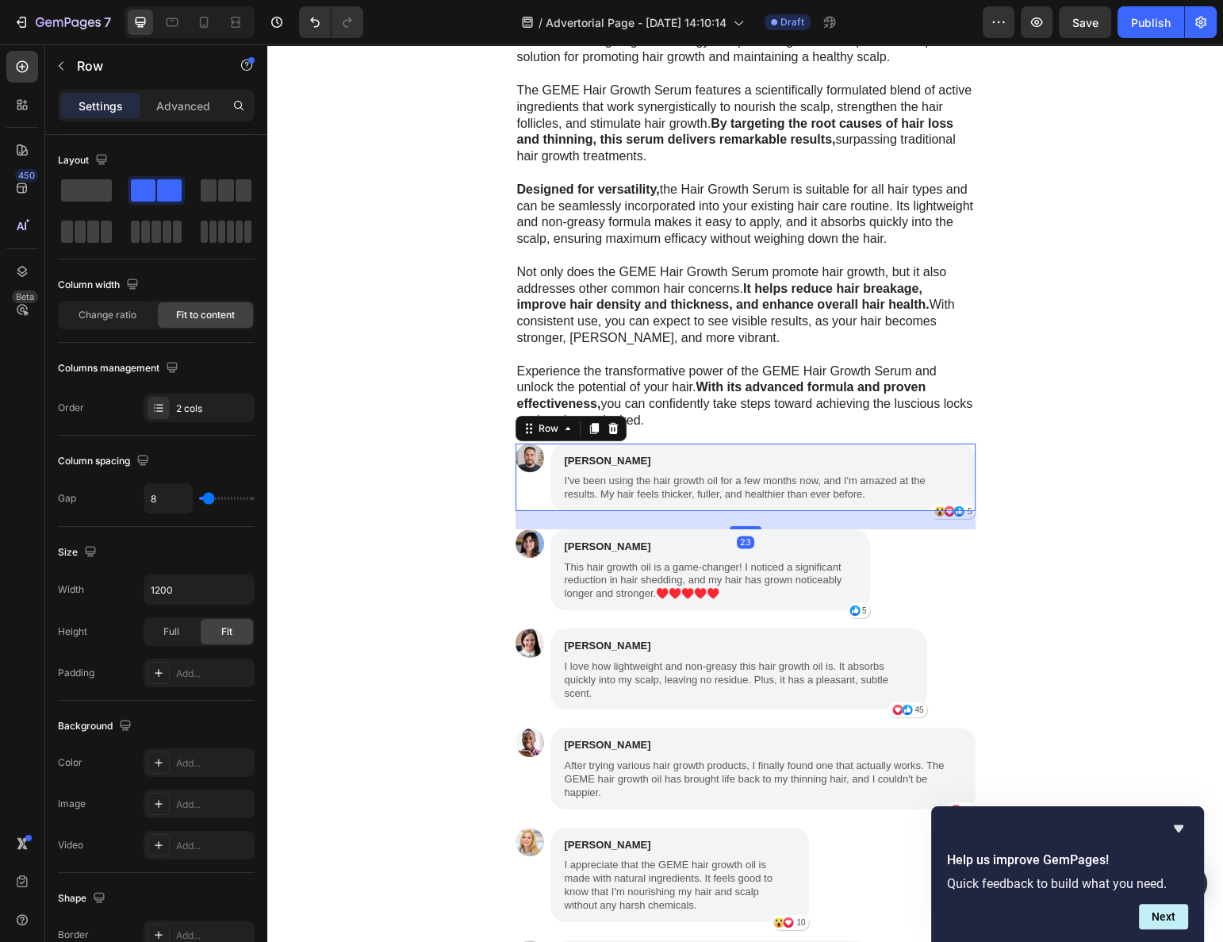
click at [522, 511] on div "23" at bounding box center [746, 520] width 460 height 18
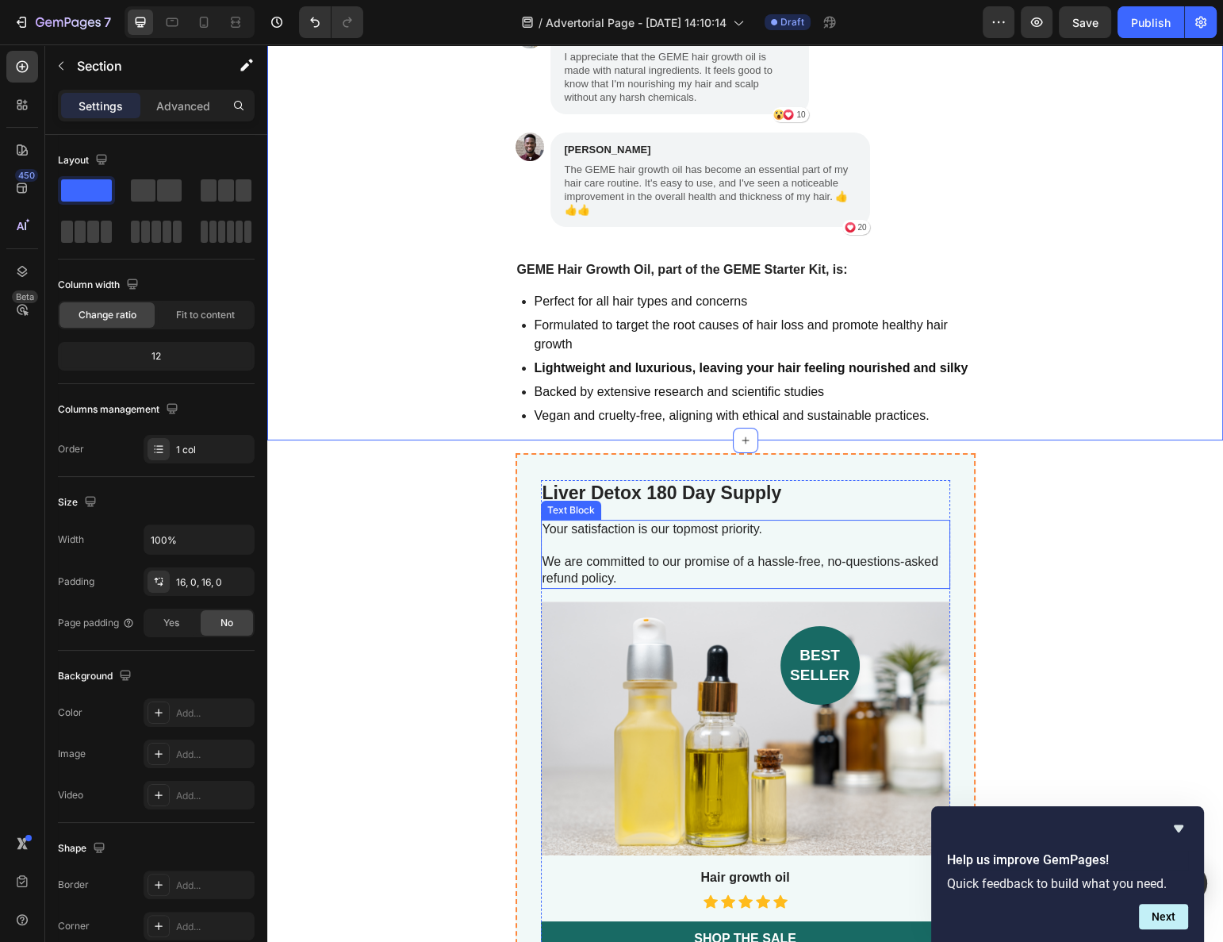
scroll to position [6717, 0]
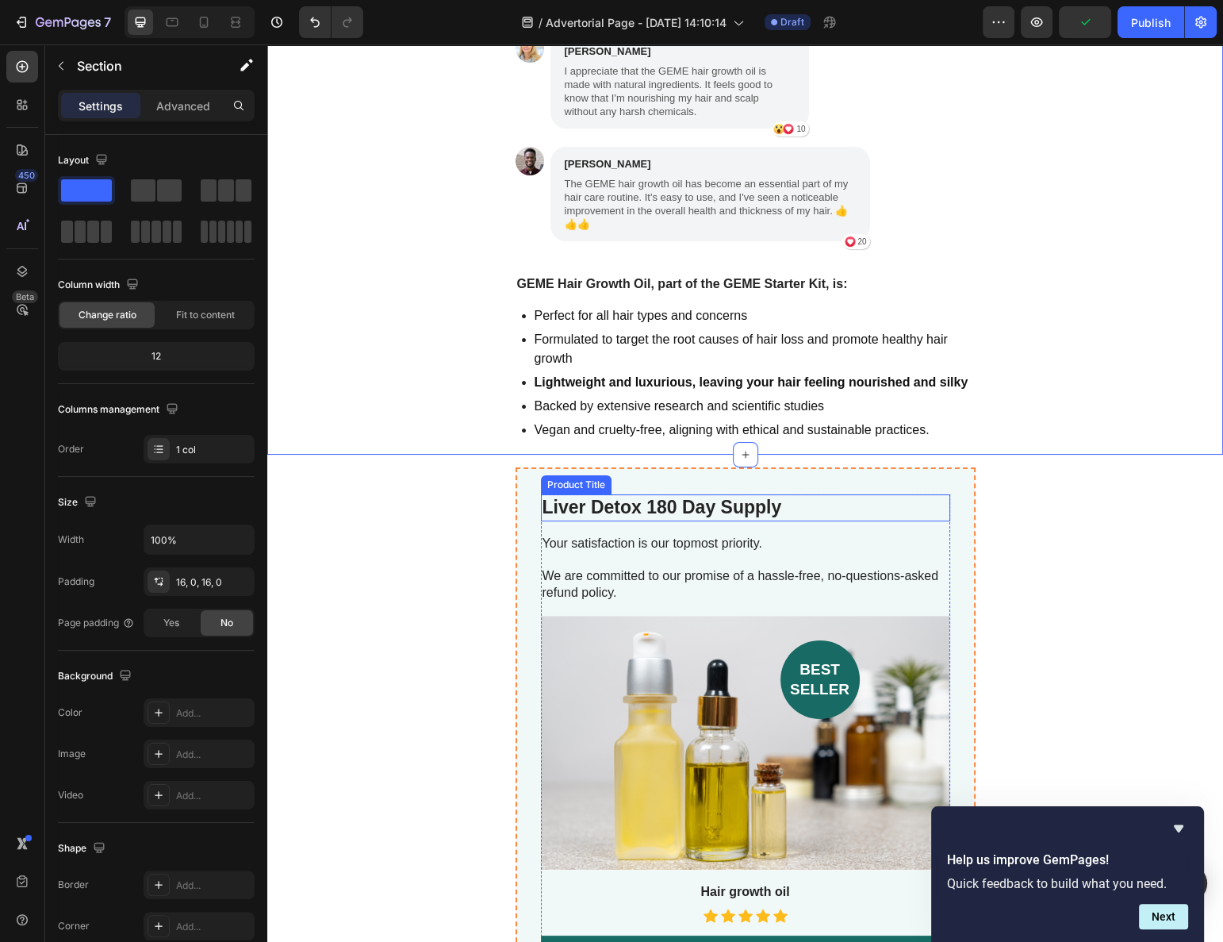
click at [566, 478] on div "Product Title" at bounding box center [576, 485] width 64 height 14
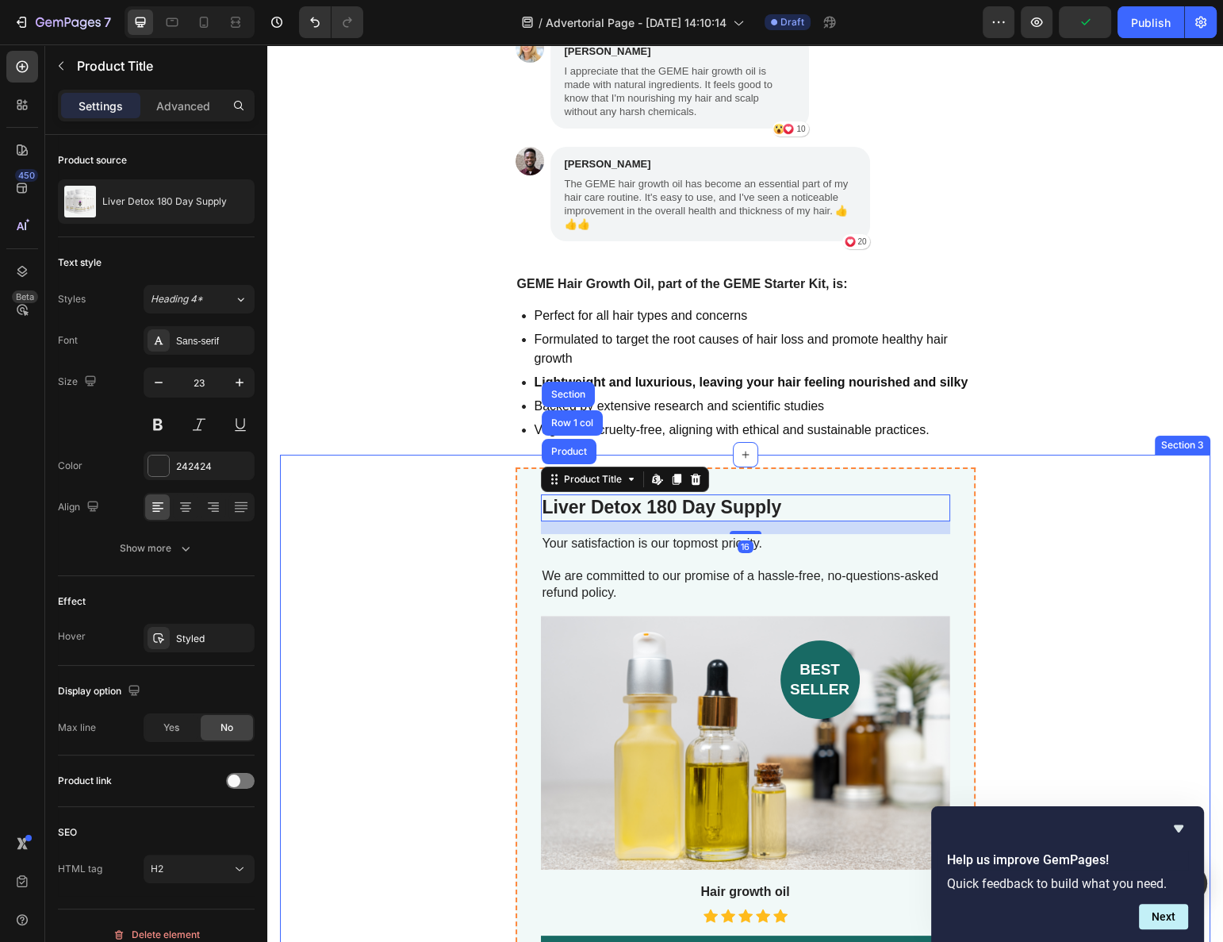
click at [440, 467] on div "Liver Detox 180 Day Supply Product Title Product Row 1 col Section Edit content…" at bounding box center [745, 923] width 931 height 912
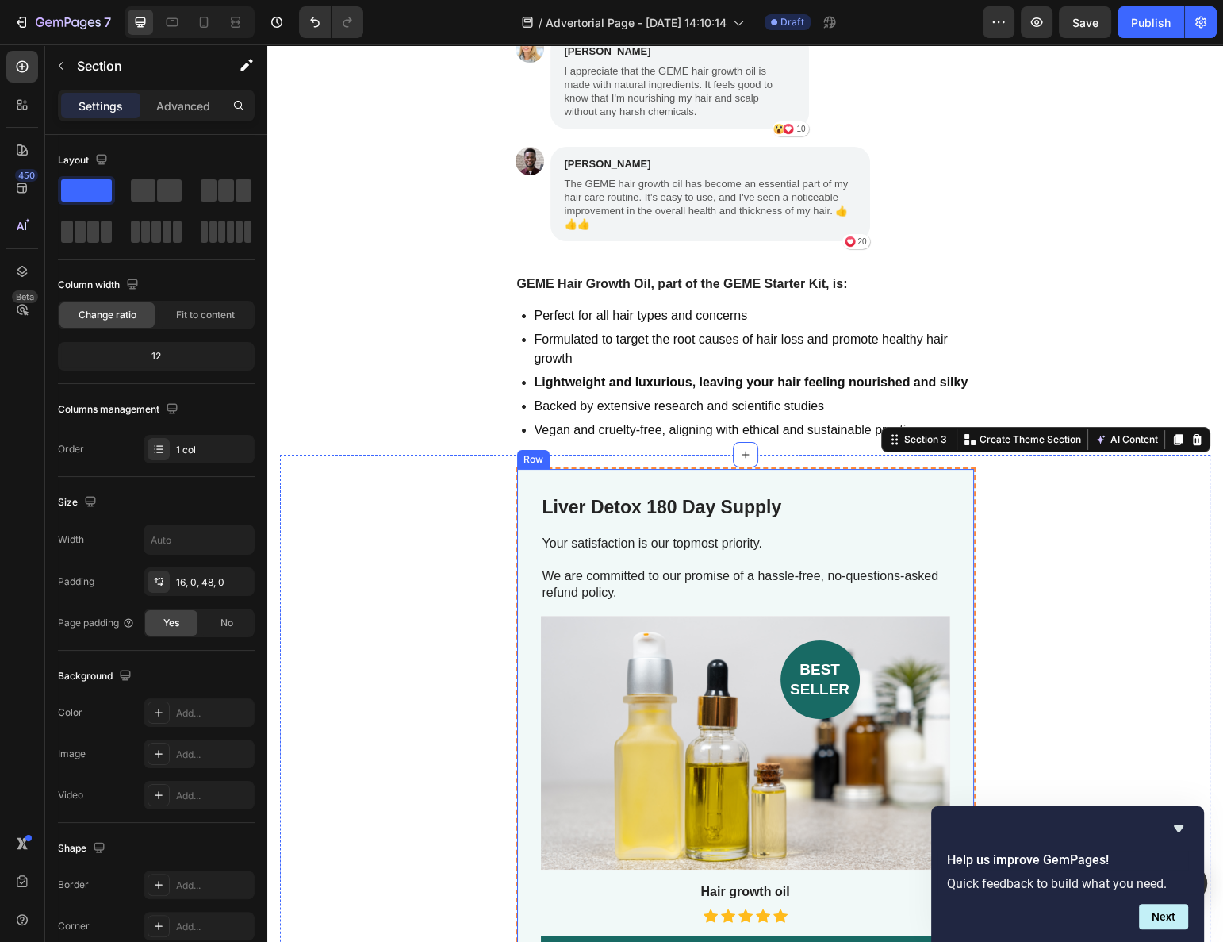
click at [555, 467] on div "Liver Detox 180 Day Supply Product Title Your satisfaction is our topmost prior…" at bounding box center [746, 923] width 460 height 912
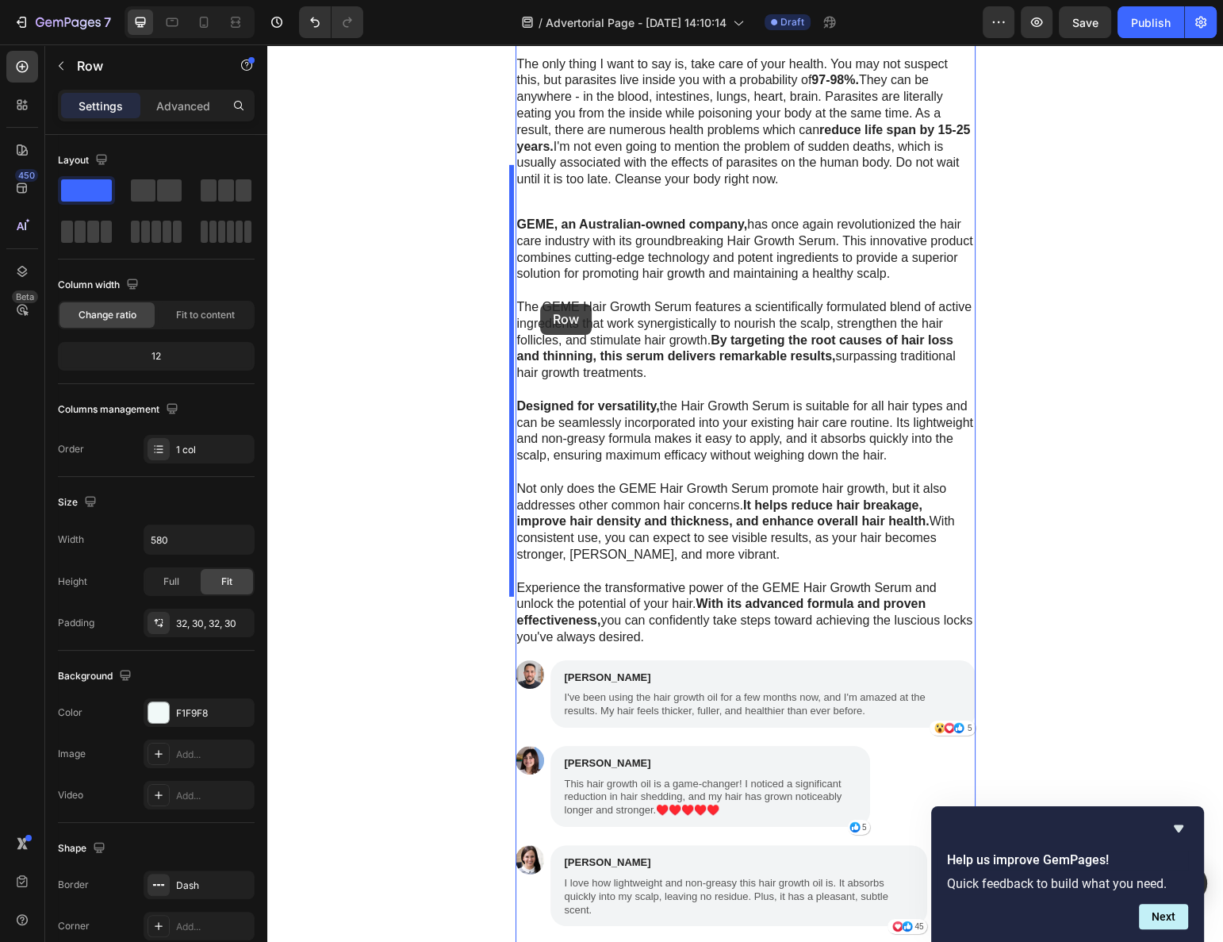
scroll to position [5491, 0]
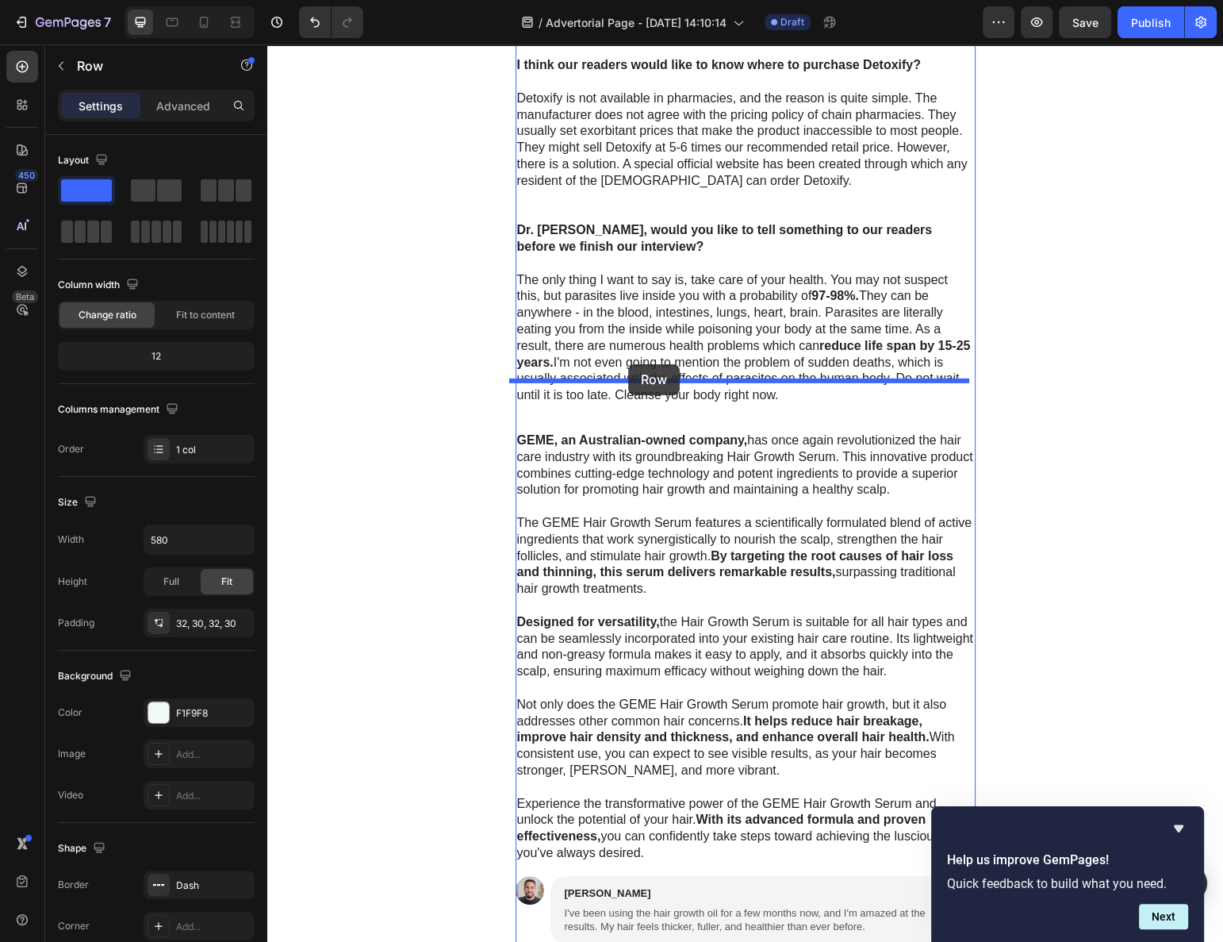
drag, startPoint x: 526, startPoint y: 405, endPoint x: 628, endPoint y: 365, distance: 109.8
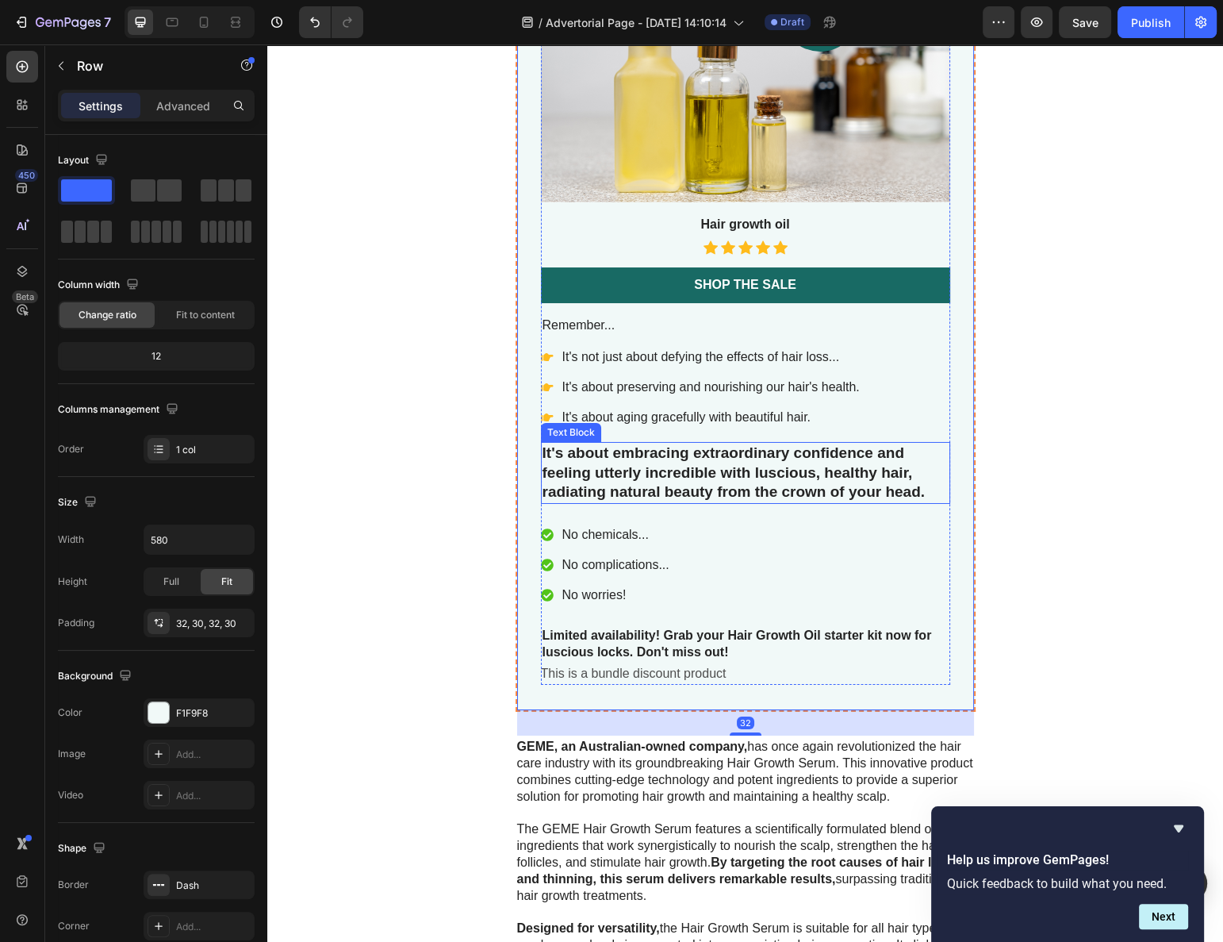
scroll to position [6429, 0]
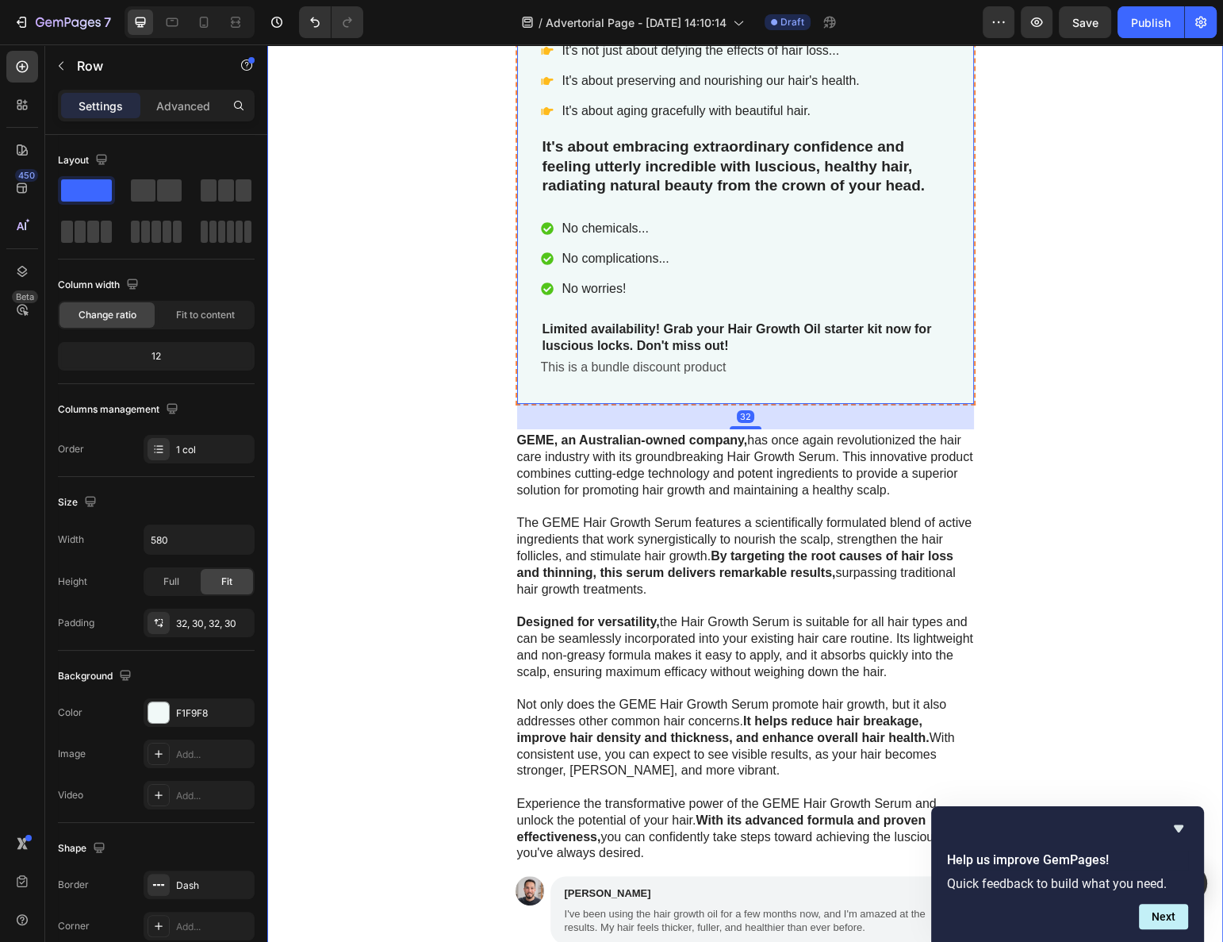
drag, startPoint x: 447, startPoint y: 555, endPoint x: 478, endPoint y: 547, distance: 31.9
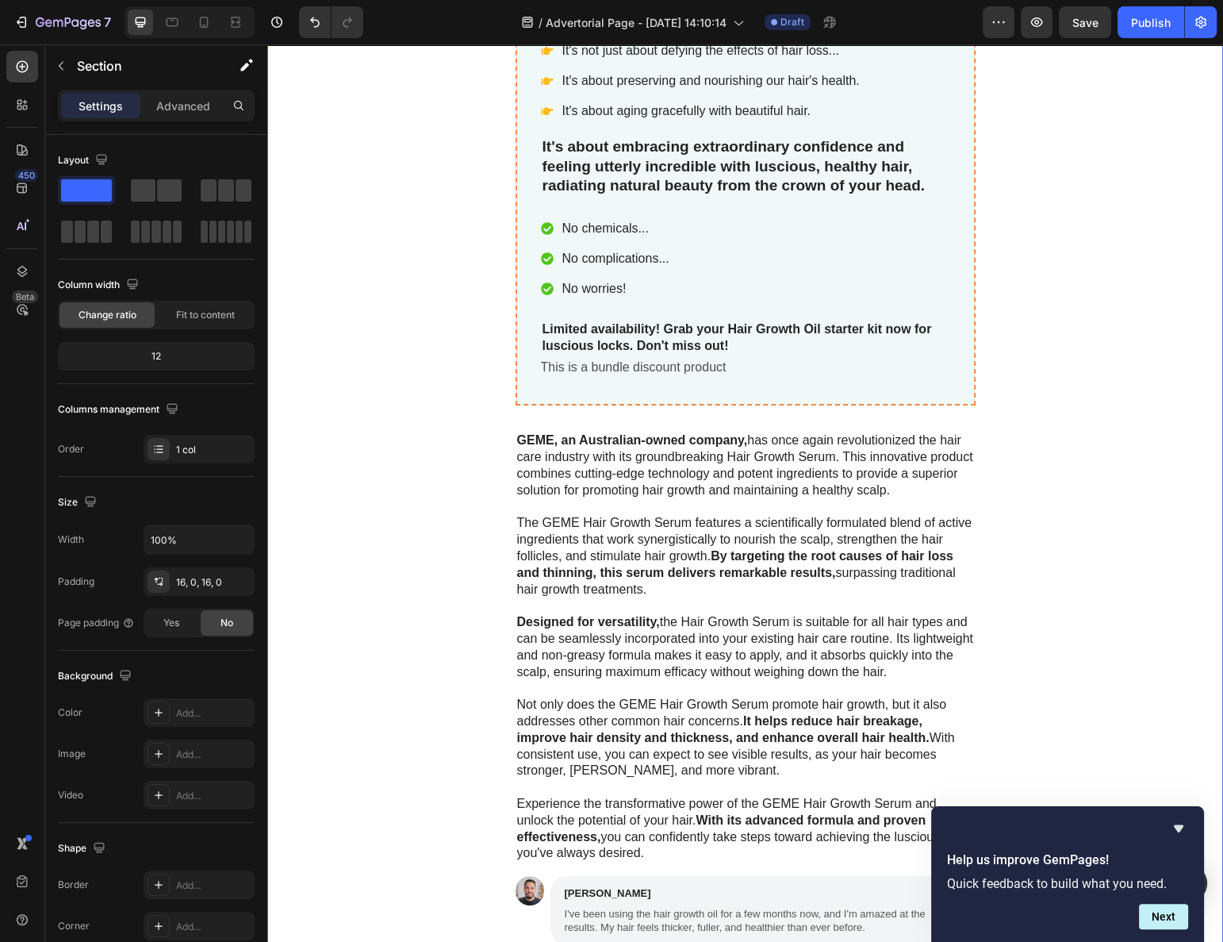
click at [588, 528] on p "The GEME Hair Growth Serum features a scientifically formulated blend of active…" at bounding box center [745, 556] width 457 height 83
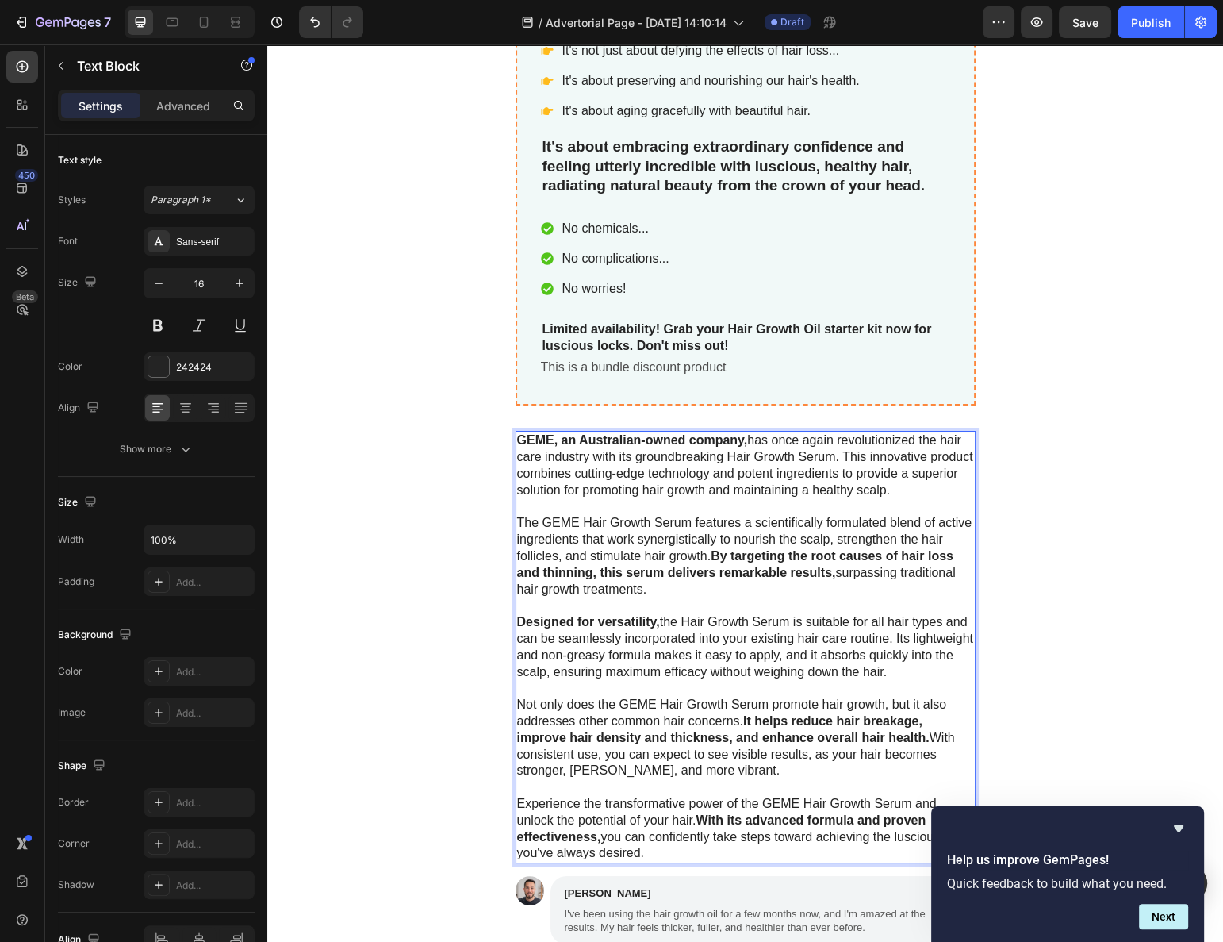
click at [599, 536] on p "The GEME Hair Growth Serum features a scientifically formulated blend of active…" at bounding box center [745, 556] width 457 height 83
click at [607, 532] on p "The GEME Hair Growth Serum features a scientifically formulated blend of active…" at bounding box center [745, 556] width 457 height 83
click at [605, 528] on p "The GEME Hair Growth Serum features a scientifically formulated blend of active…" at bounding box center [745, 556] width 457 height 83
click at [605, 527] on p "The GEME Hair Growth Serum features a scientifically formulated blend of active…" at bounding box center [745, 556] width 457 height 83
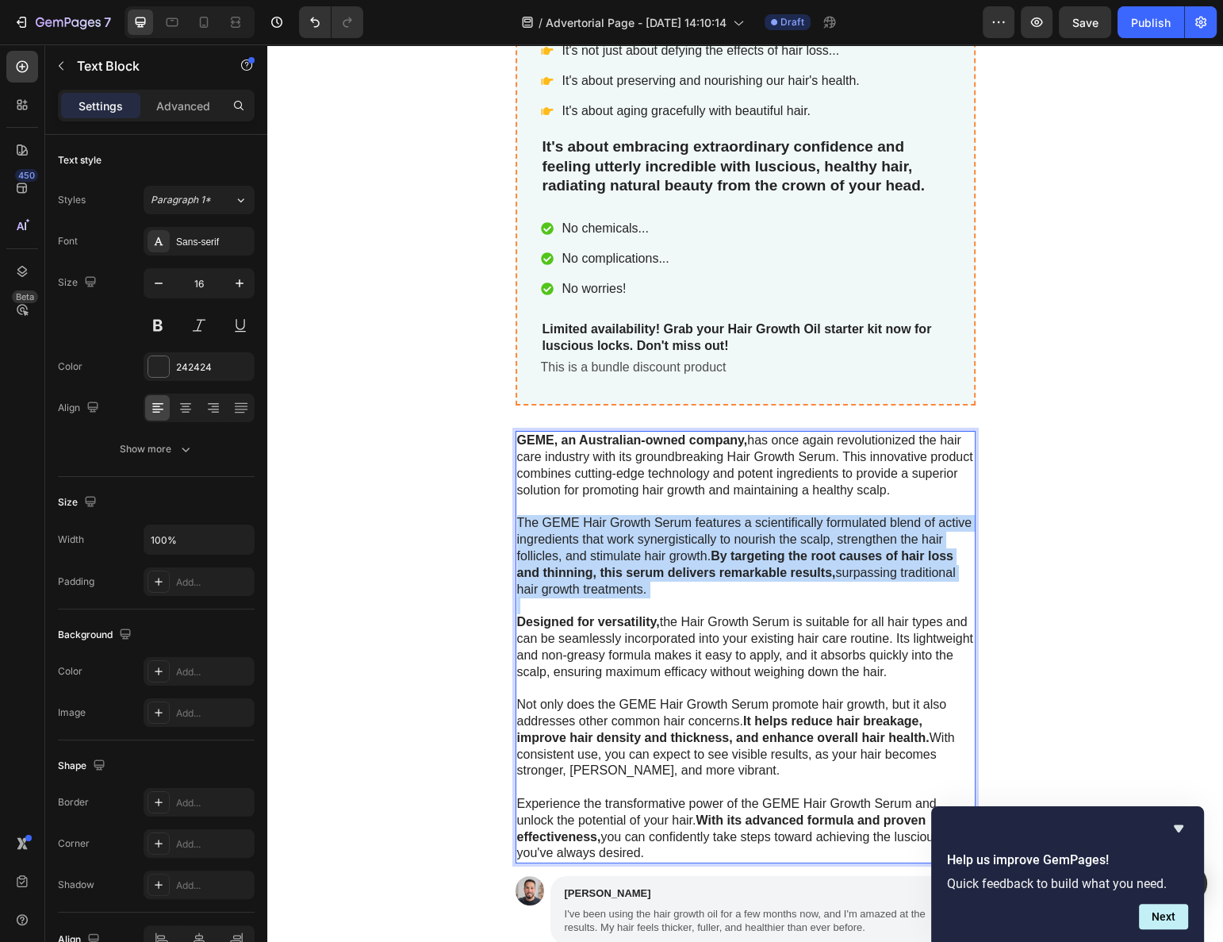
click at [605, 527] on p "The GEME Hair Growth Serum features a scientifically formulated blend of active…" at bounding box center [745, 556] width 457 height 83
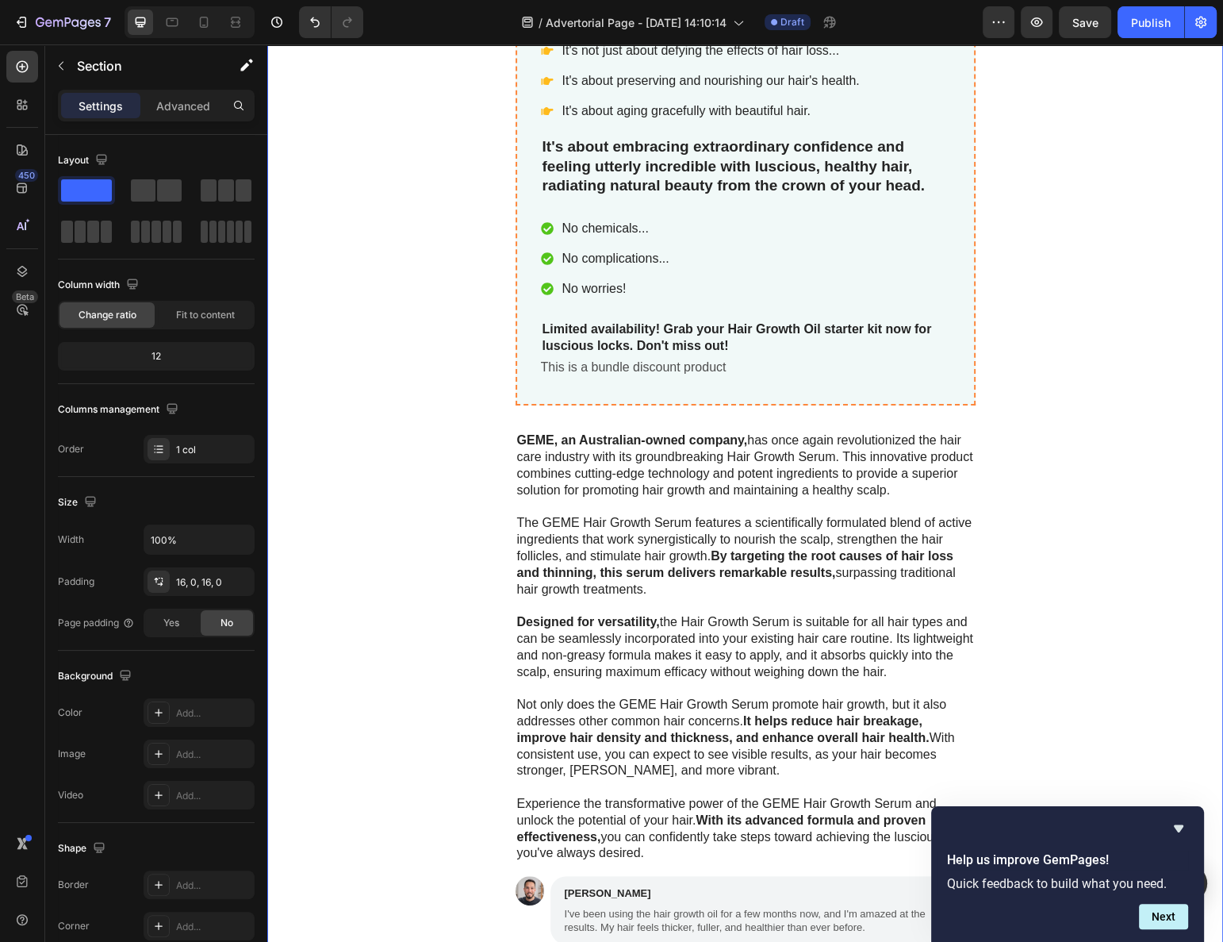
click at [628, 515] on p "The GEME Hair Growth Serum features a scientifically formulated blend of active…" at bounding box center [745, 556] width 457 height 83
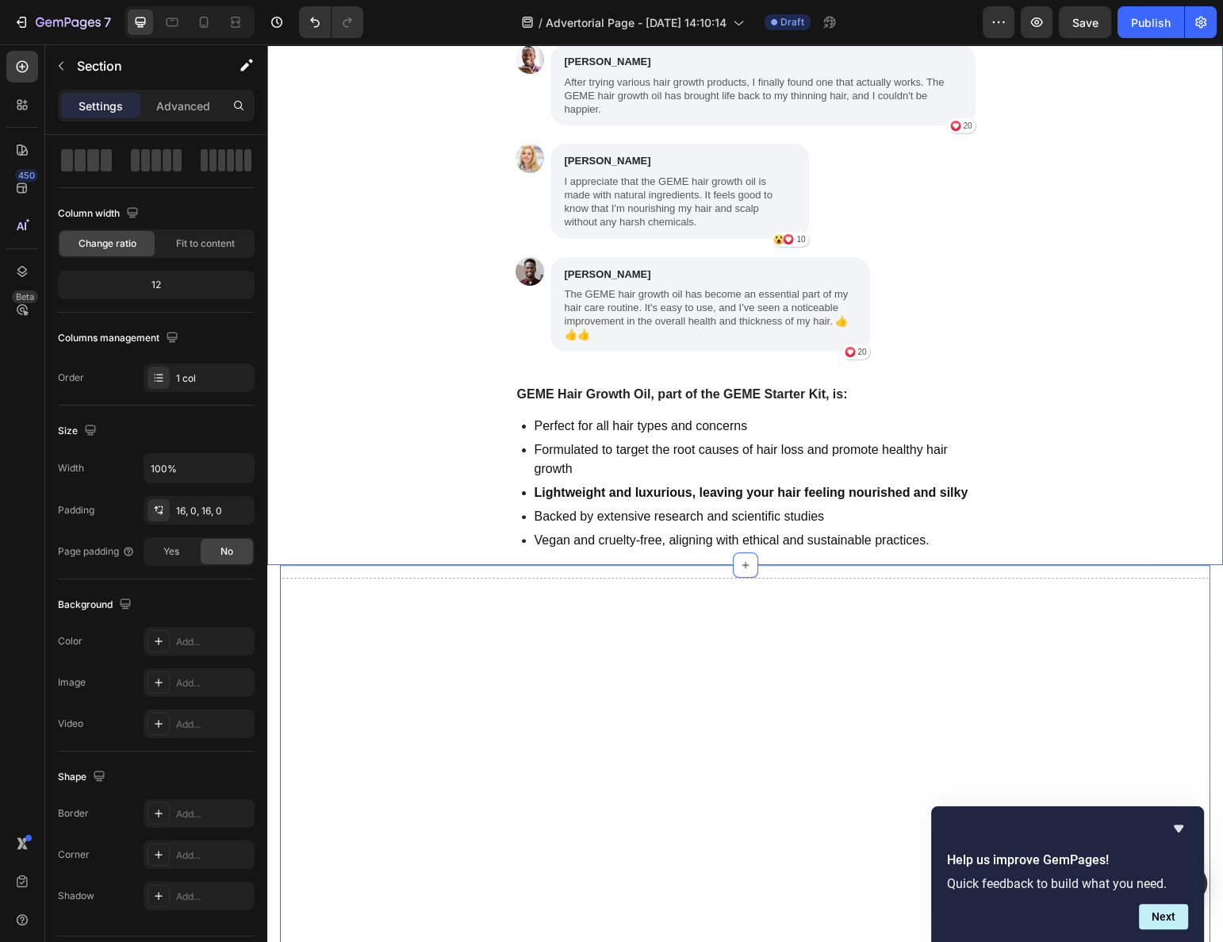
scroll to position [7078, 0]
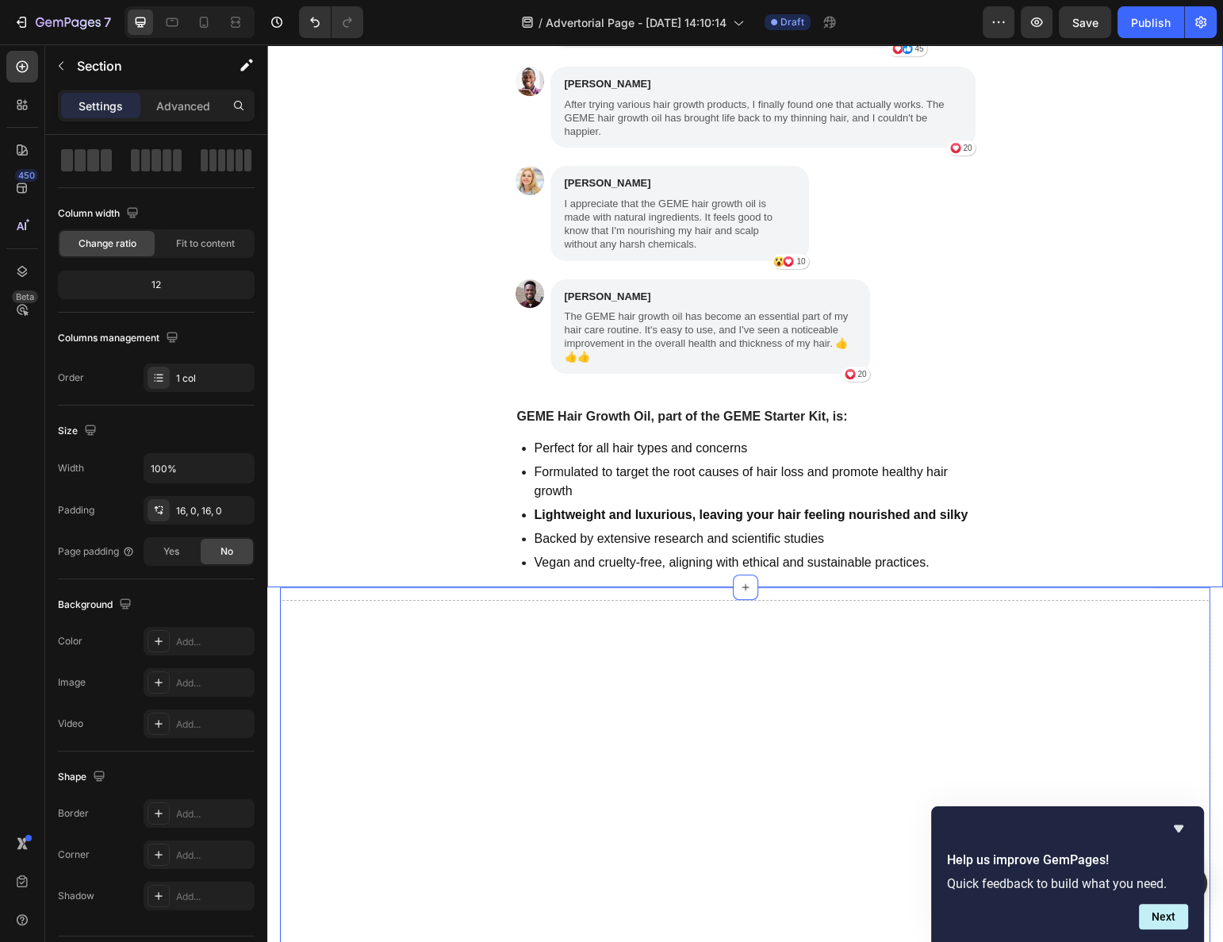
click at [626, 529] on p "Backed by extensive research and scientific studies" at bounding box center [754, 538] width 439 height 19
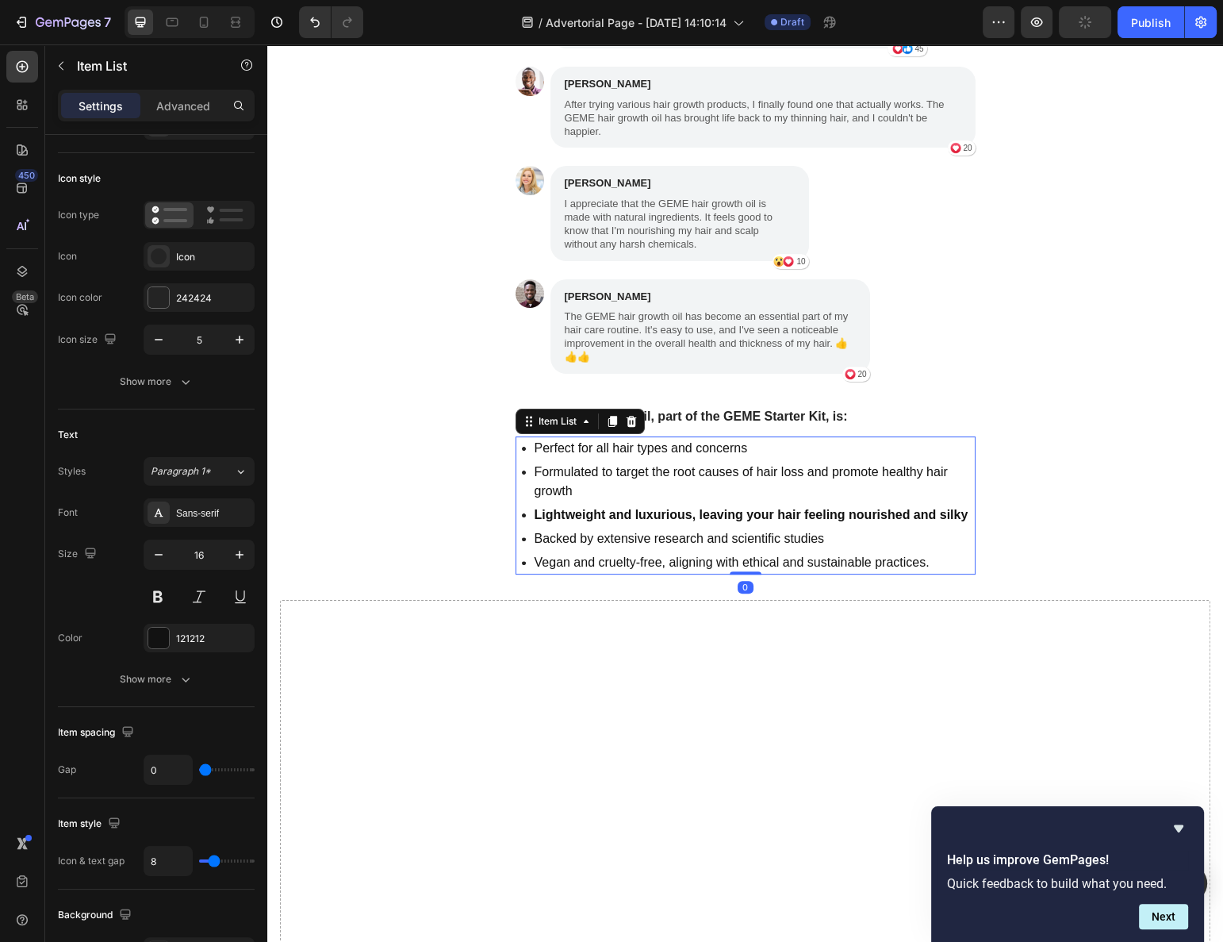
scroll to position [0, 0]
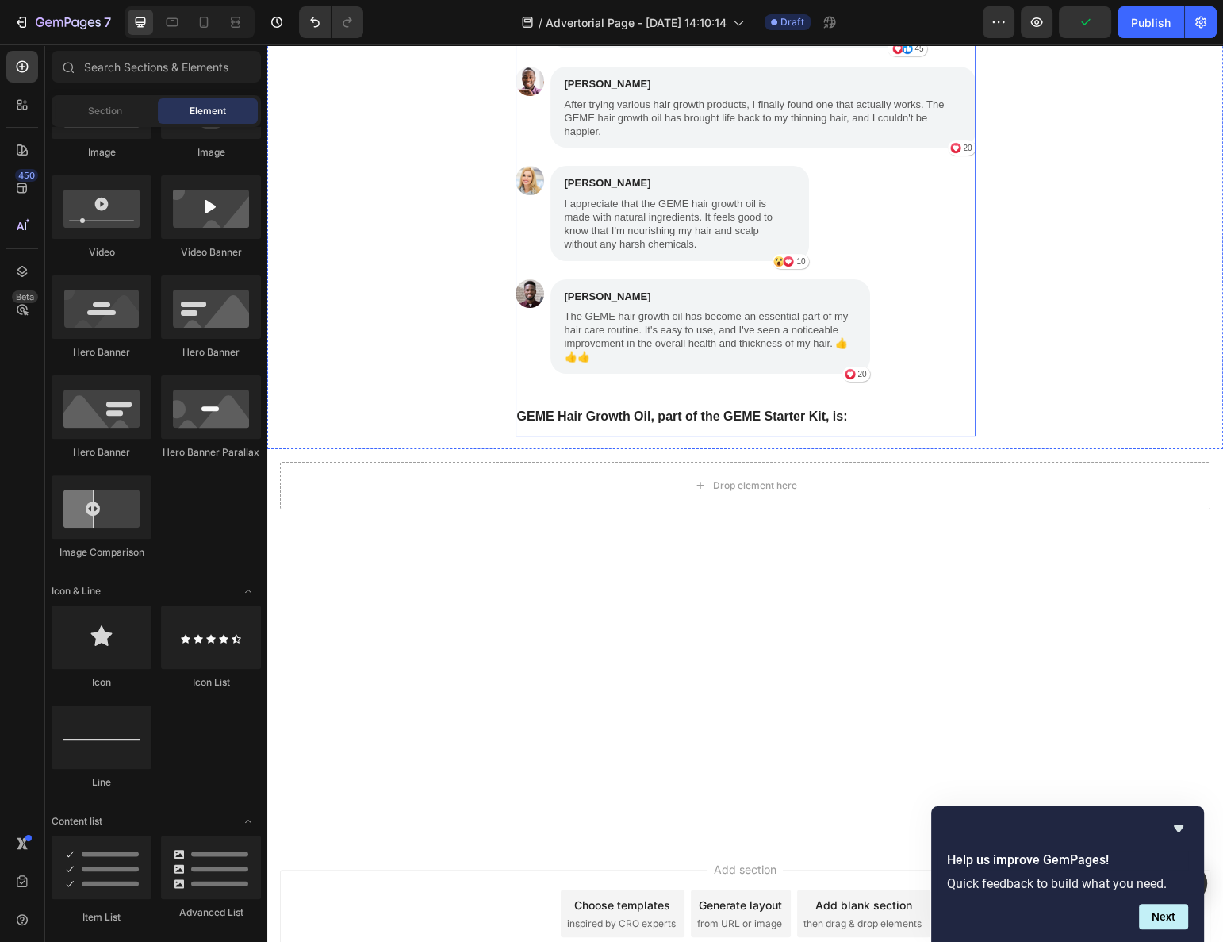
click at [696, 409] on strong "GEME Hair Growth Oil, part of the GEME Starter Kit, is:" at bounding box center [682, 415] width 331 height 13
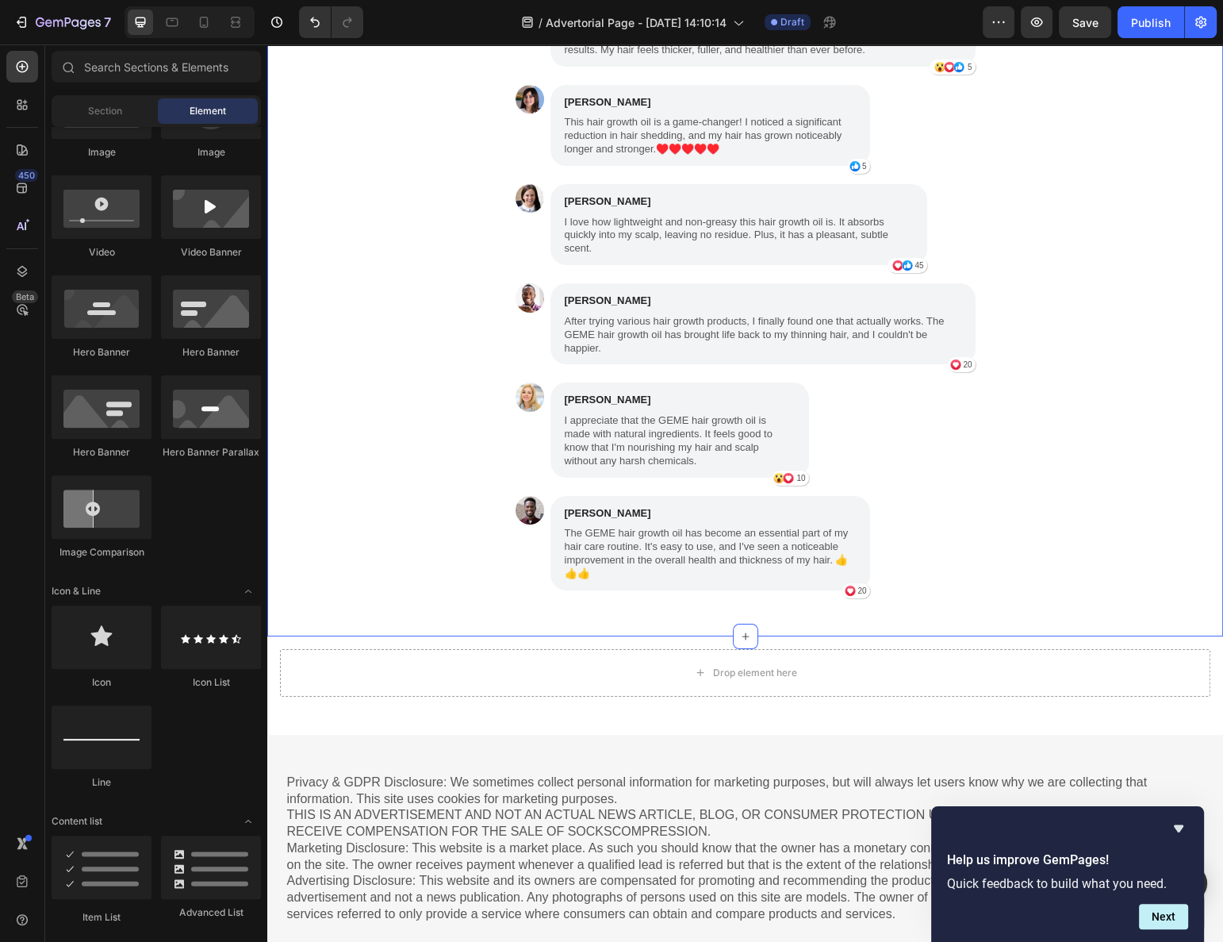
scroll to position [7117, 0]
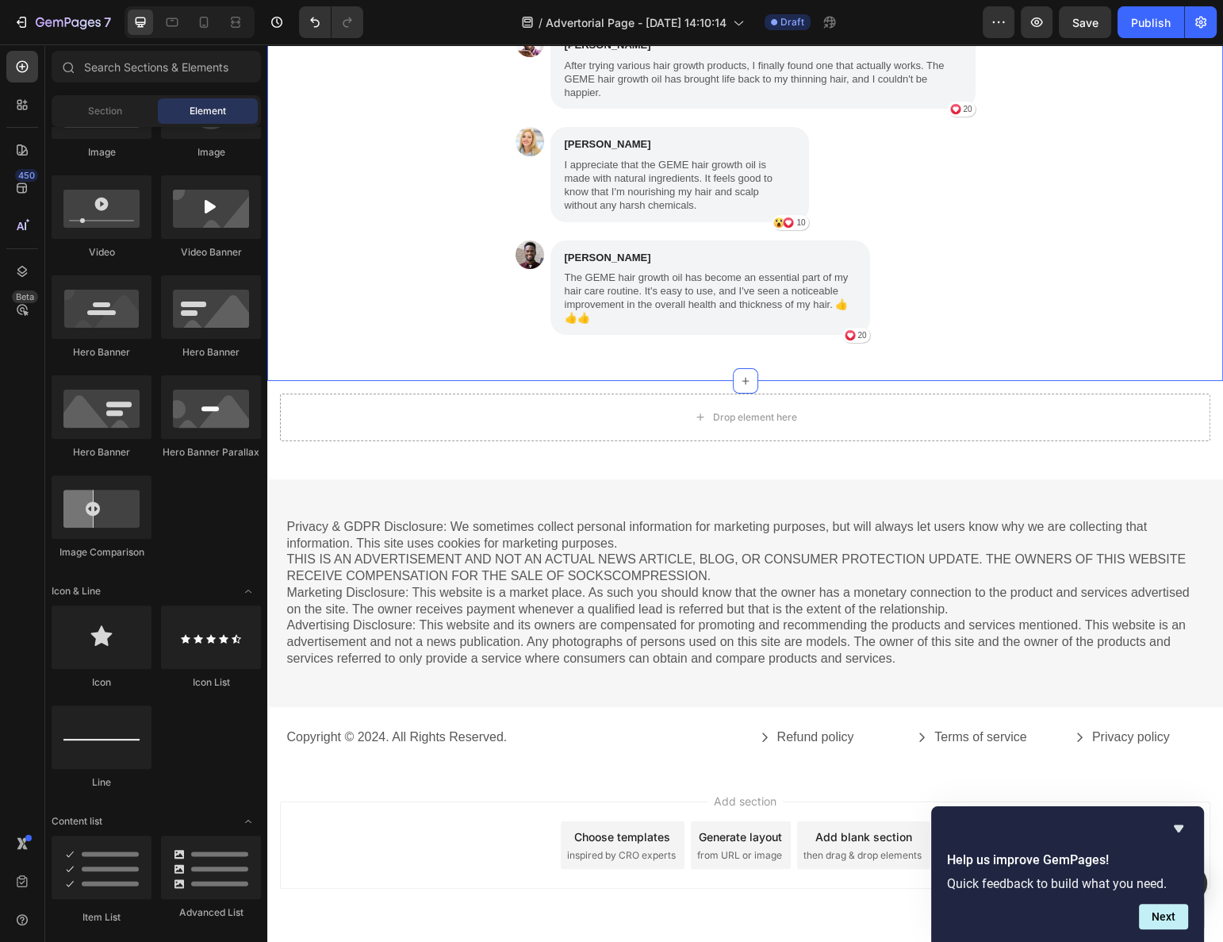
click at [503, 546] on p "Privacy & GDPR Disclosure: We sometimes collect personal information for market…" at bounding box center [745, 593] width 917 height 148
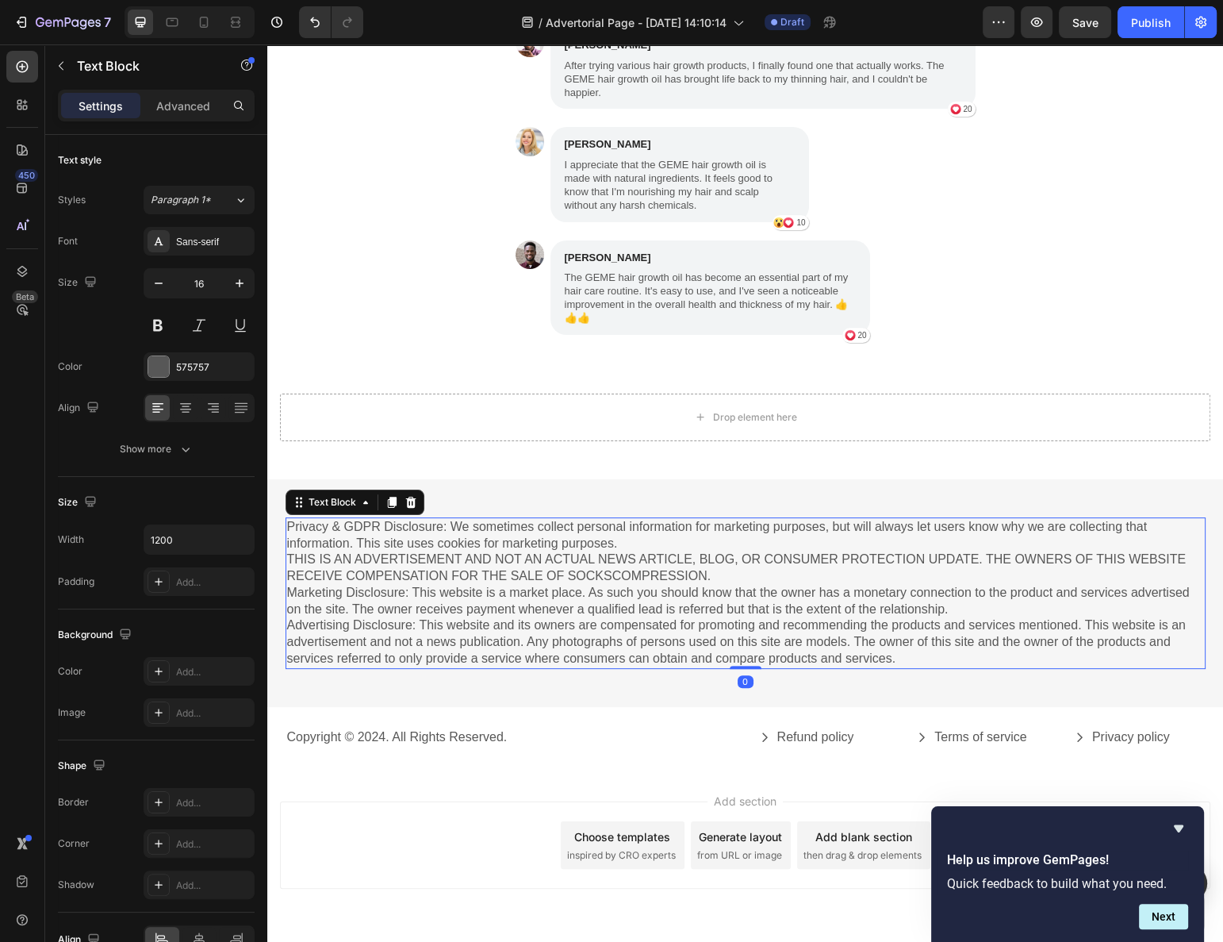
click at [628, 519] on p "Privacy & GDPR Disclosure: We sometimes collect personal information for market…" at bounding box center [745, 593] width 917 height 148
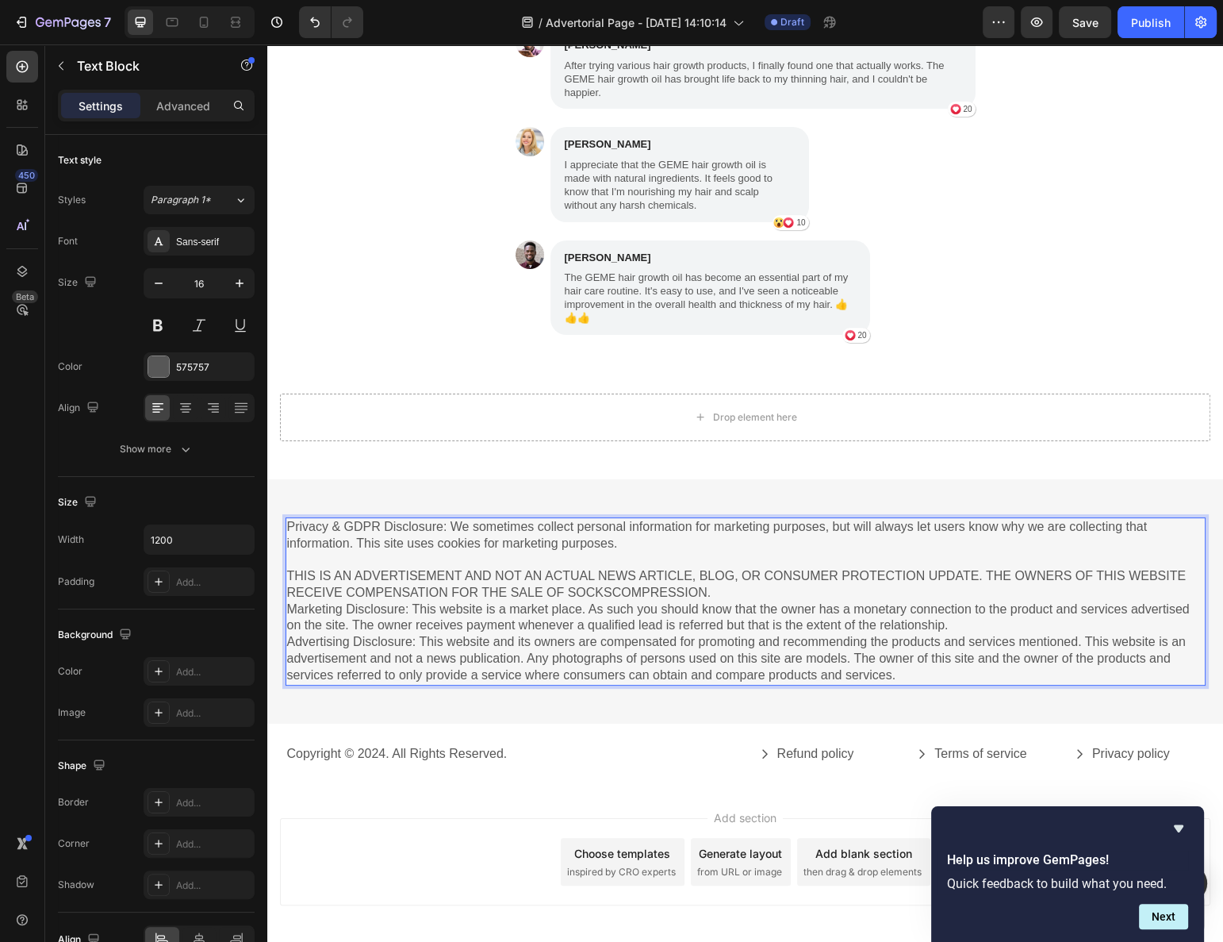
click at [734, 551] on p "⁠⁠⁠⁠⁠⁠⁠ THIS IS AN ADVERTISEMENT AND NOT AN ACTUAL NEWS ARTICLE, BLOG, OR CONSU…" at bounding box center [745, 617] width 917 height 132
click at [736, 551] on p "THIS IS AN ADVERTISEMENT AND NOT AN ACTUAL NEWS ARTICLE, BLOG, OR CONSUMER PROT…" at bounding box center [745, 617] width 917 height 132
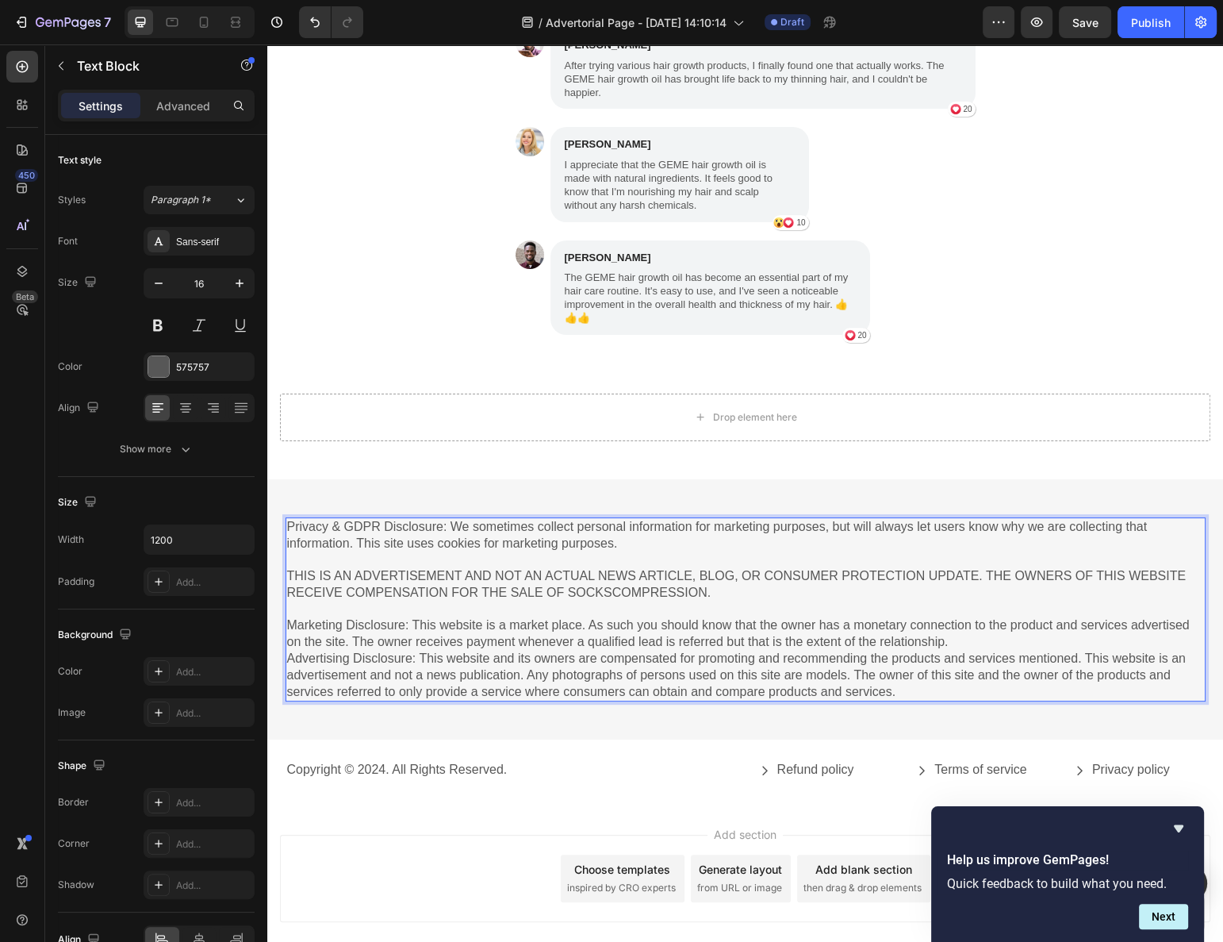
click at [908, 601] on p "⁠⁠⁠⁠⁠⁠⁠ Marketing Disclosure: This website is a market place. As such you shoul…" at bounding box center [745, 650] width 917 height 99
click at [1004, 601] on p "Marketing Disclosure: This website is a market place. As such you should know t…" at bounding box center [745, 650] width 917 height 99
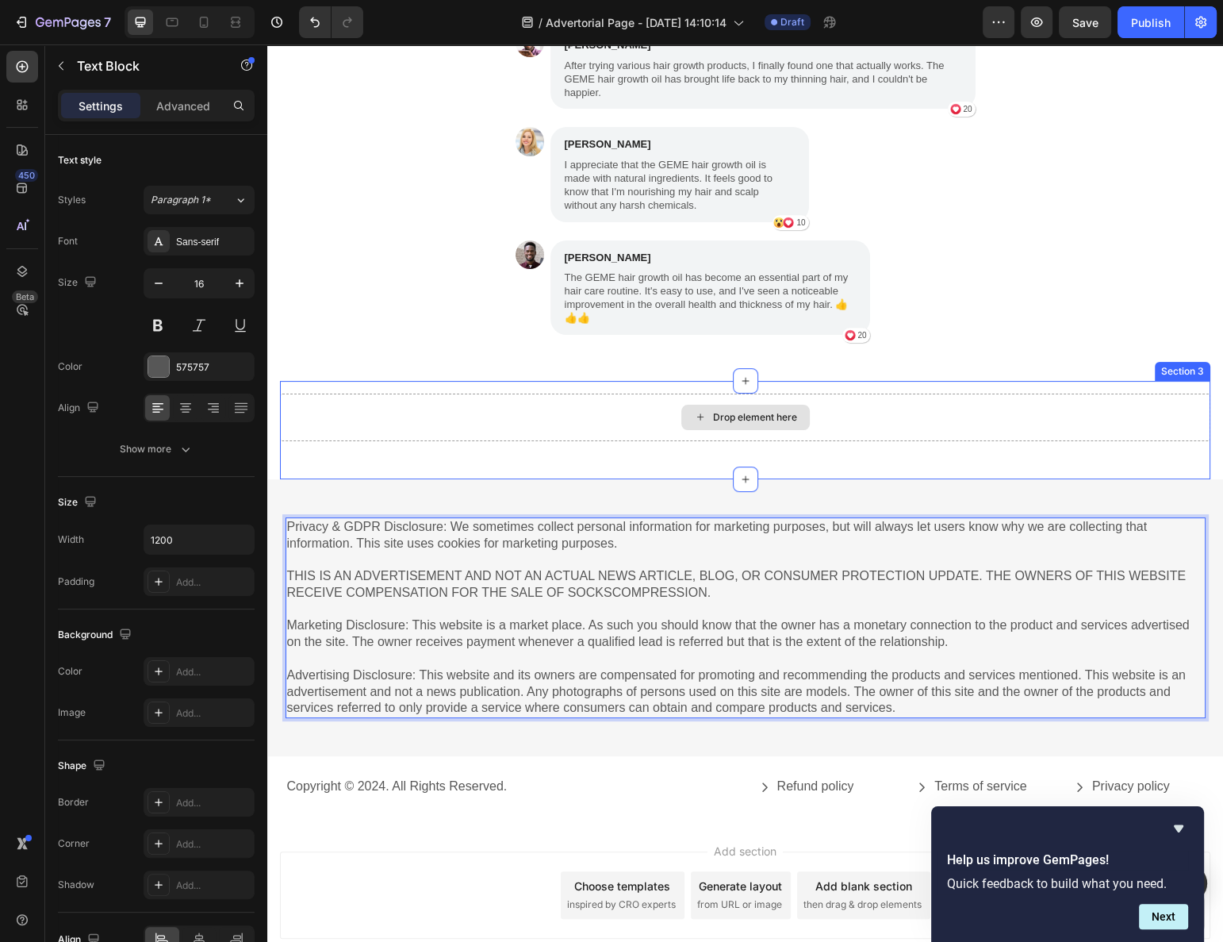
click at [401, 394] on div "Drop element here" at bounding box center [745, 418] width 931 height 48
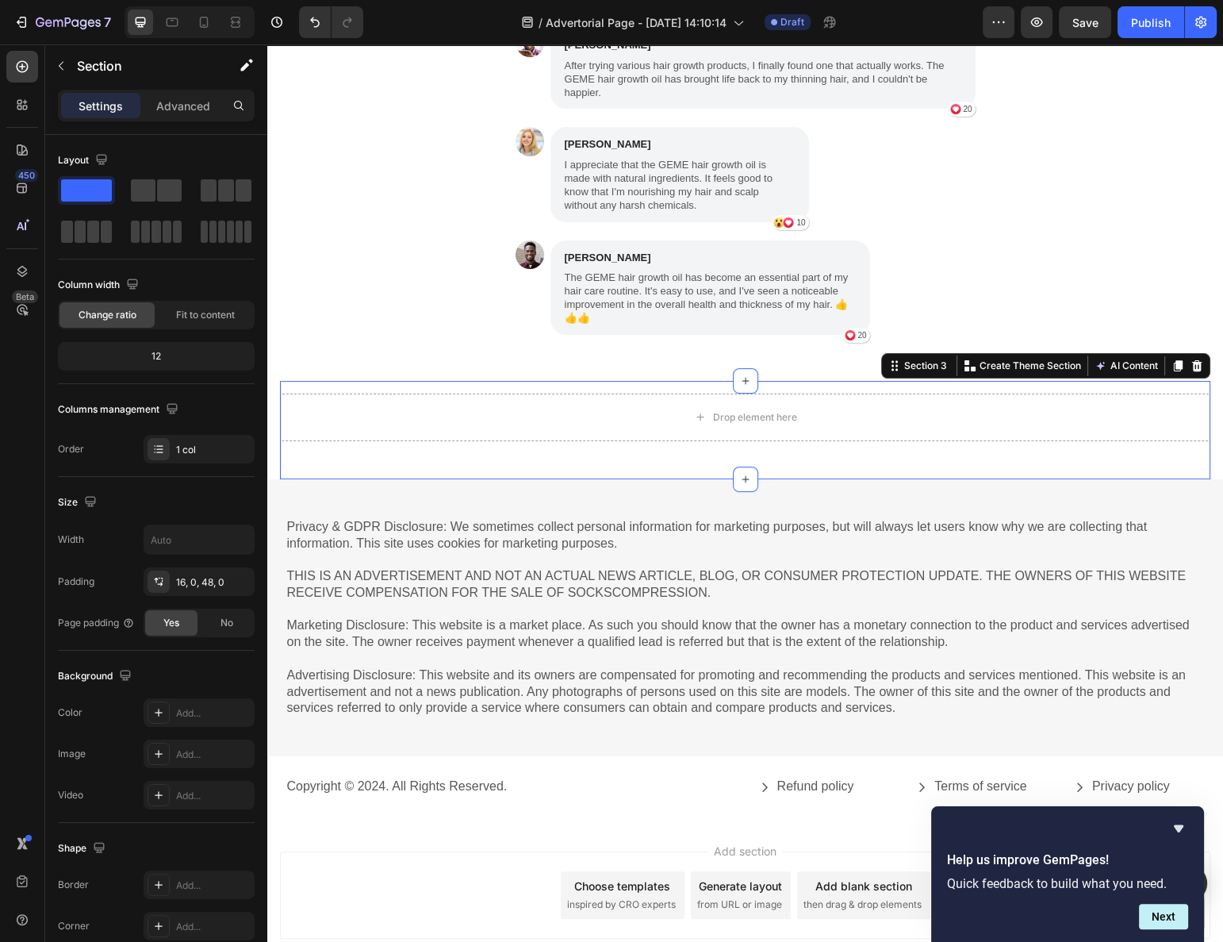
click at [508, 410] on div "Drop element here Section 3 You can create reusable sections Create Theme Secti…" at bounding box center [745, 430] width 931 height 98
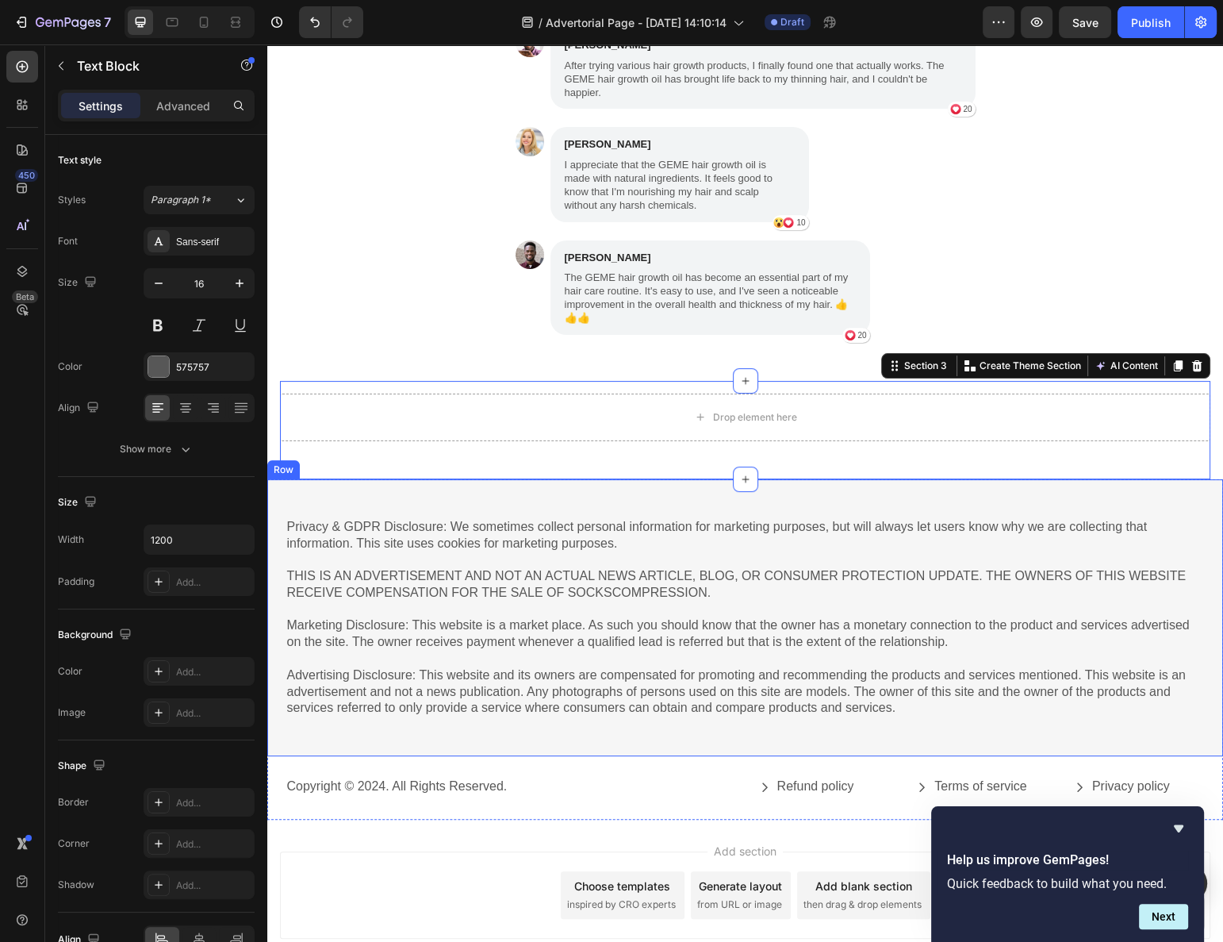
click at [622, 519] on p "Privacy & GDPR Disclosure: We sometimes collect personal information for market…" at bounding box center [745, 535] width 917 height 33
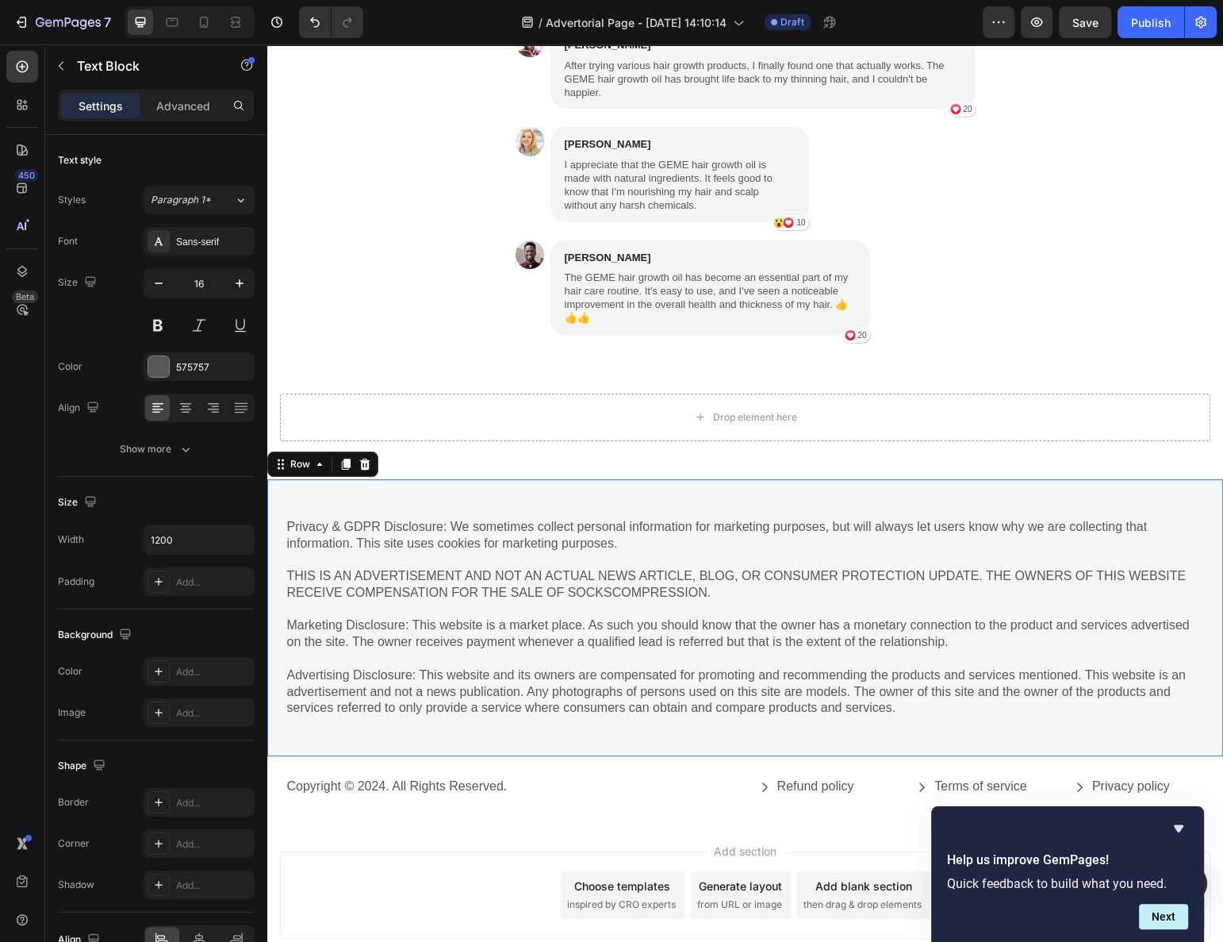
click at [609, 479] on div "Privacy & GDPR Disclosure: We sometimes collect personal information for market…" at bounding box center [745, 618] width 956 height 278
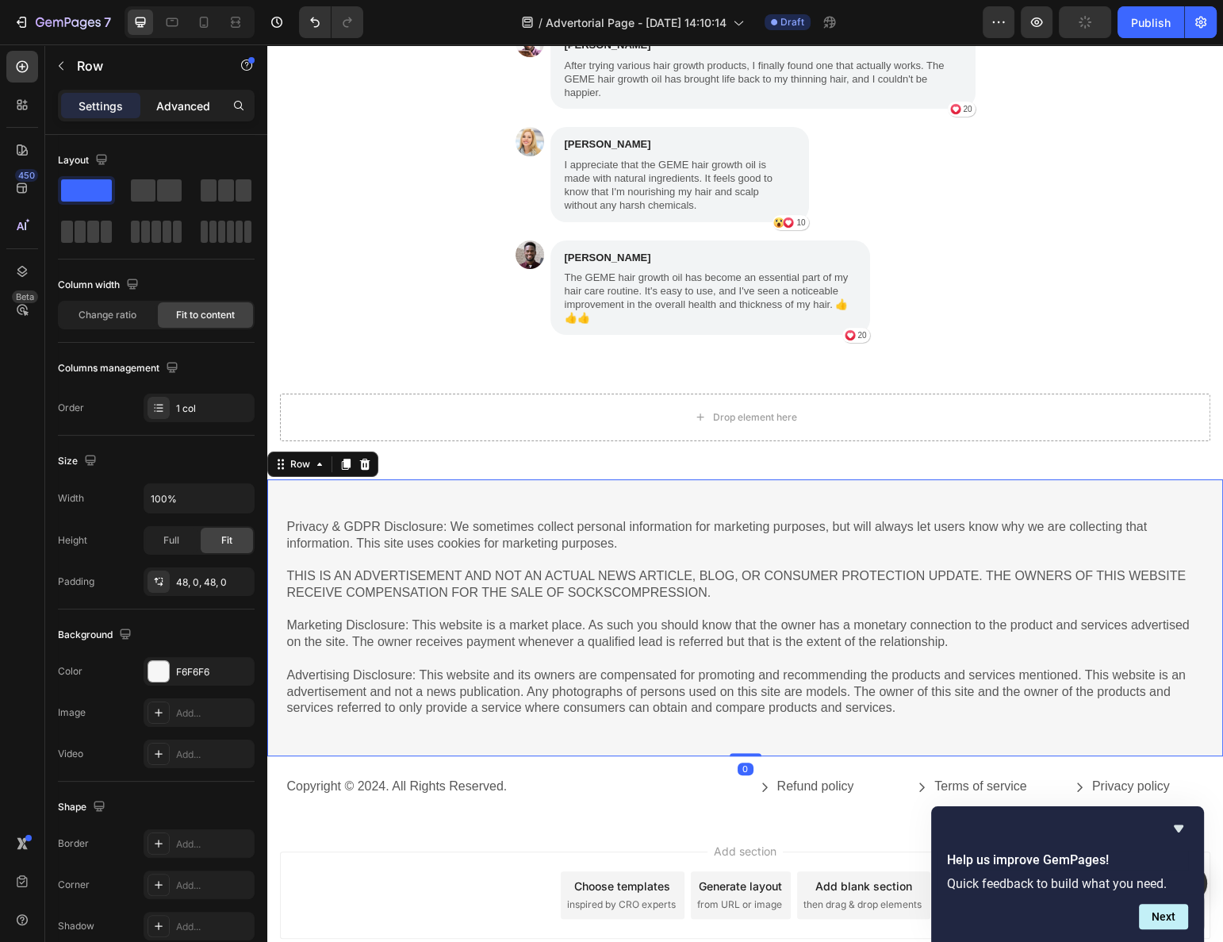
click at [198, 110] on p "Advanced" at bounding box center [183, 106] width 54 height 17
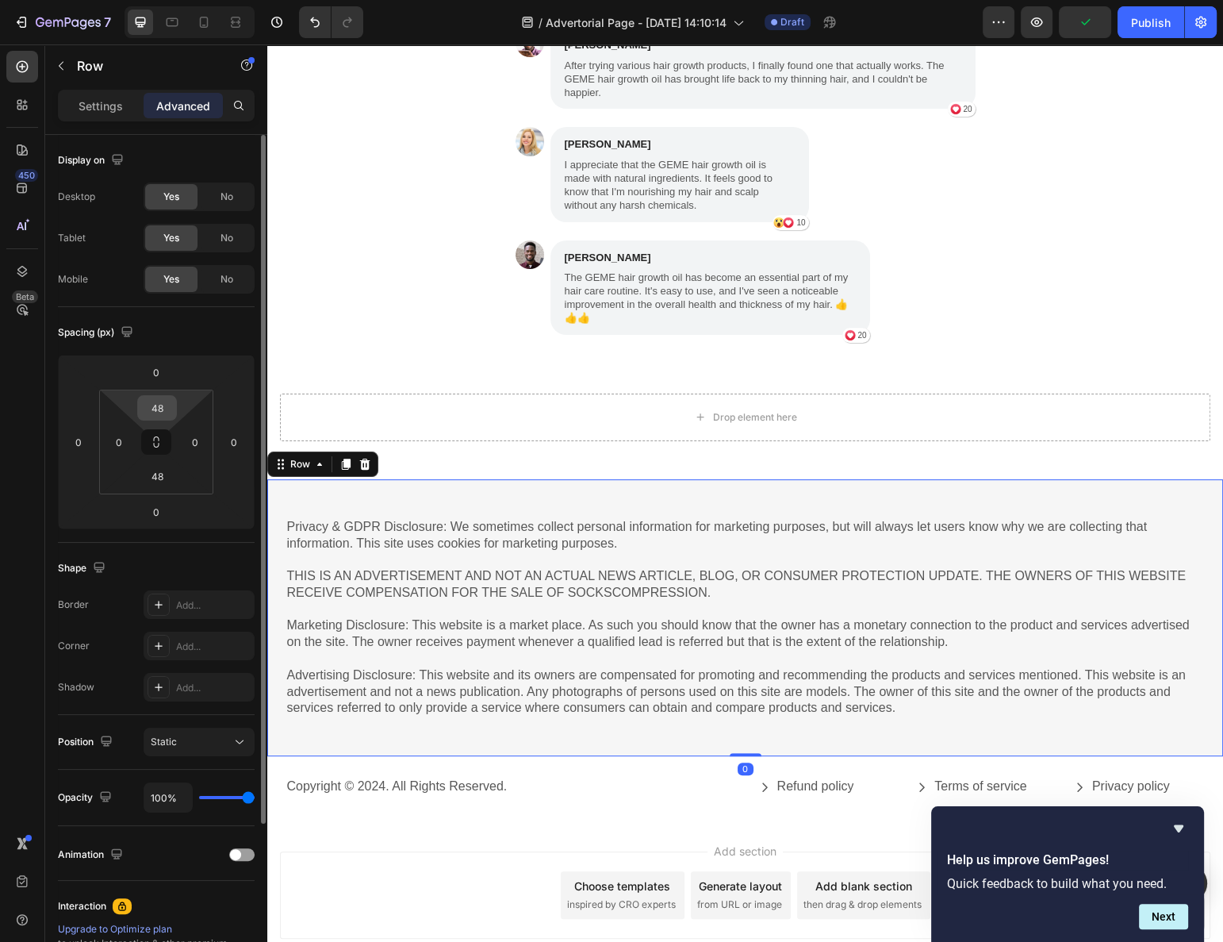
click at [146, 405] on input "48" at bounding box center [157, 408] width 32 height 24
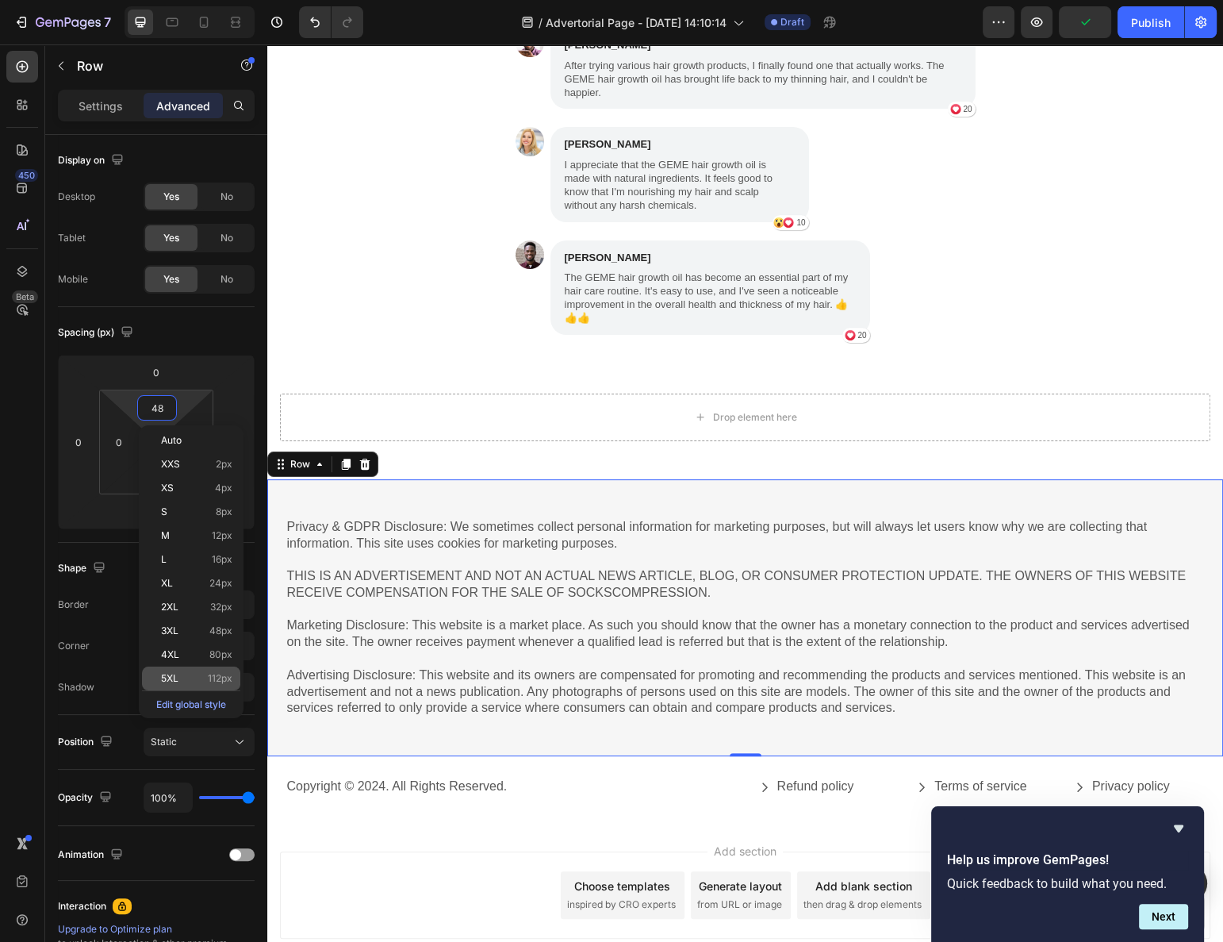
click at [217, 675] on span "112px" at bounding box center [220, 678] width 25 height 11
type input "112"
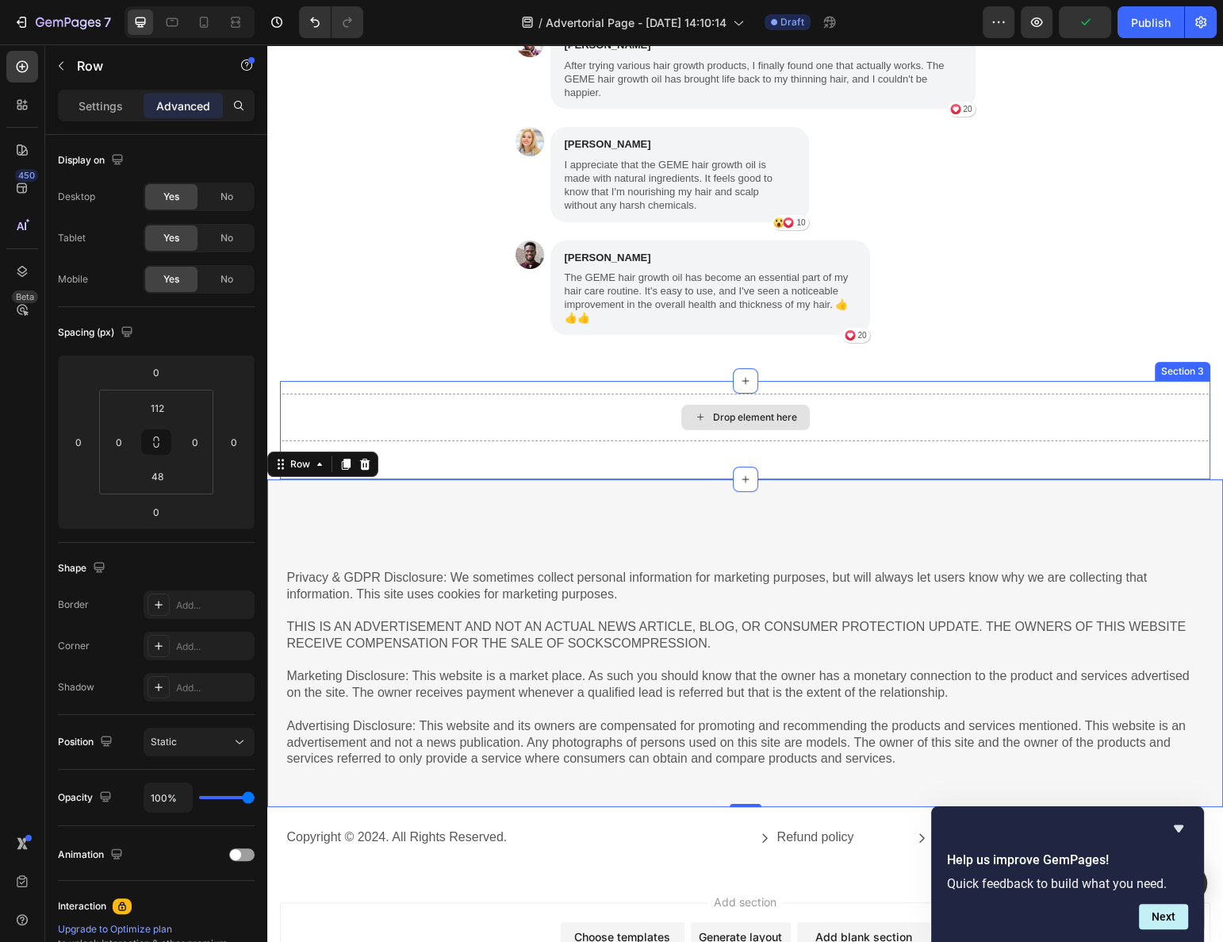
click at [377, 394] on div "Drop element here" at bounding box center [745, 418] width 931 height 48
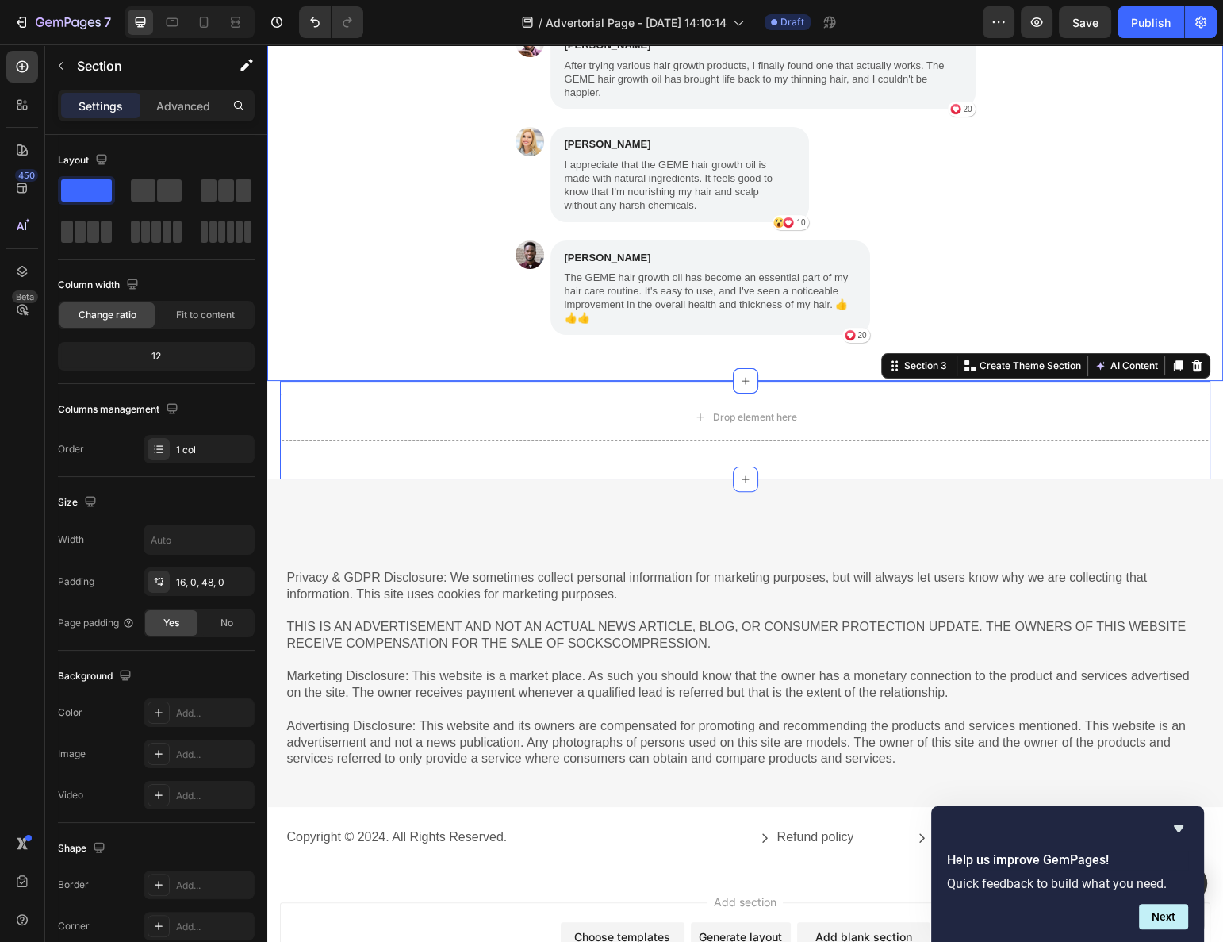
scroll to position [6972, 0]
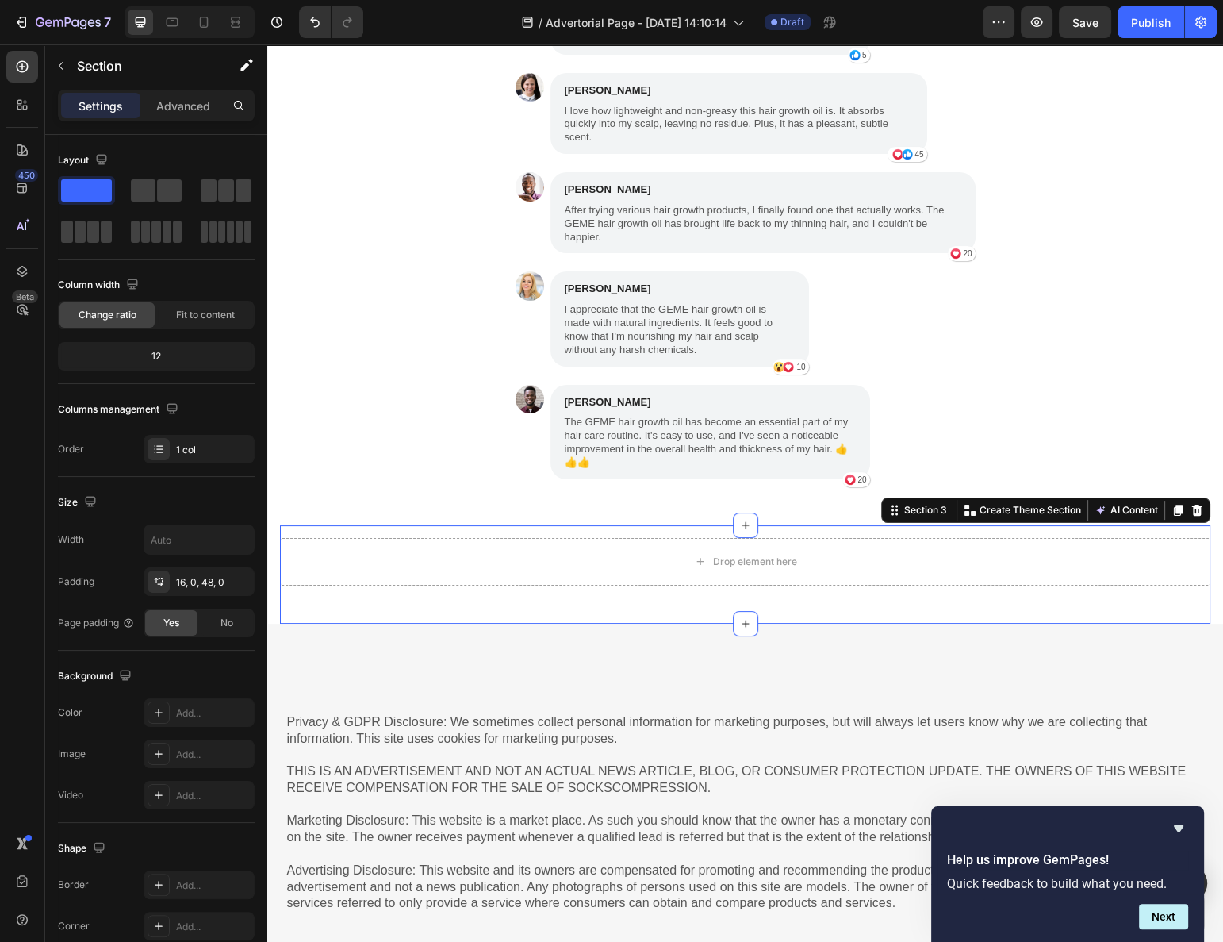
click at [505, 547] on div "Drop element here Section 3 You can create reusable sections Create Theme Secti…" at bounding box center [745, 574] width 931 height 98
click at [511, 624] on div "Privacy & GDPR Disclosure: We sometimes collect personal information for market…" at bounding box center [745, 788] width 956 height 328
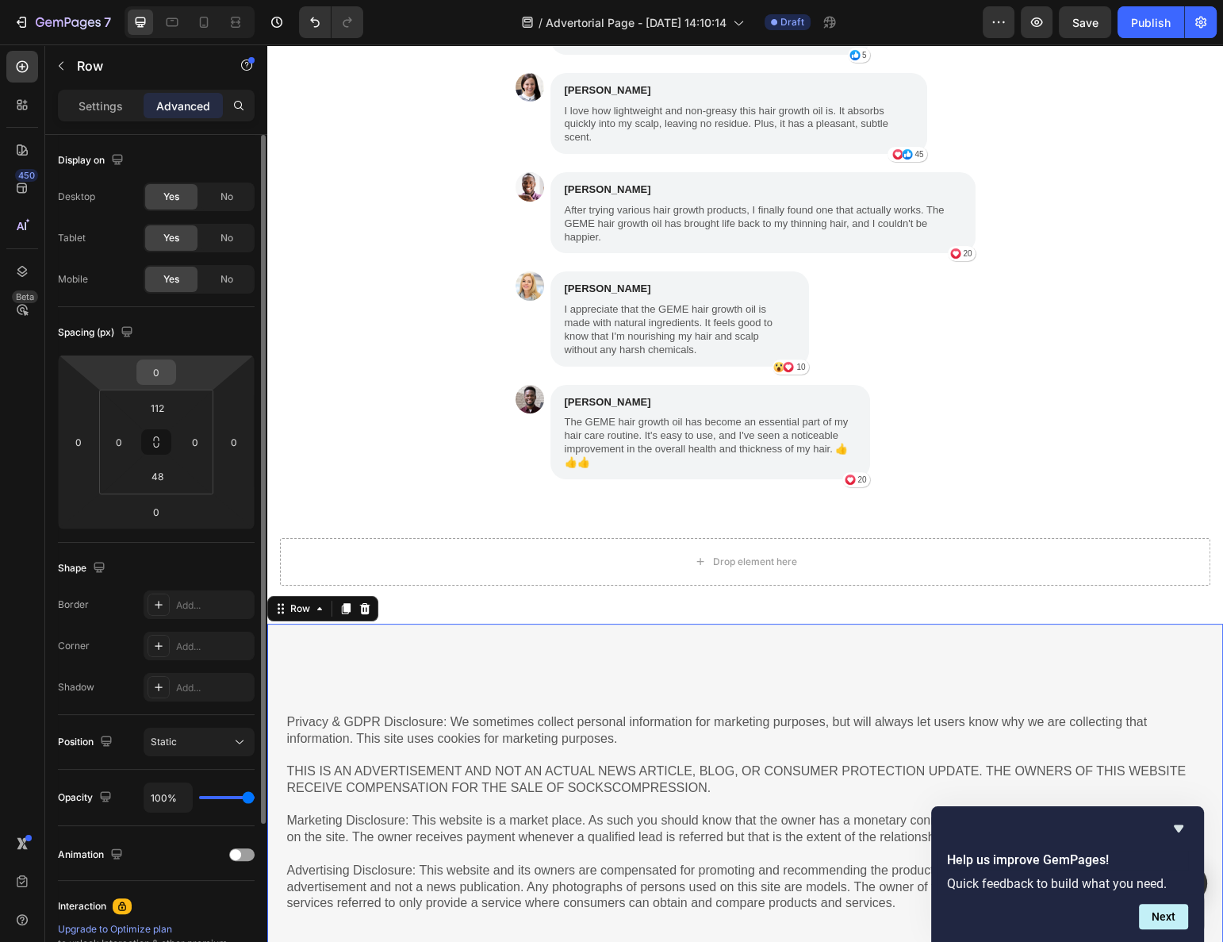
click at [160, 383] on div "0" at bounding box center [156, 371] width 40 height 25
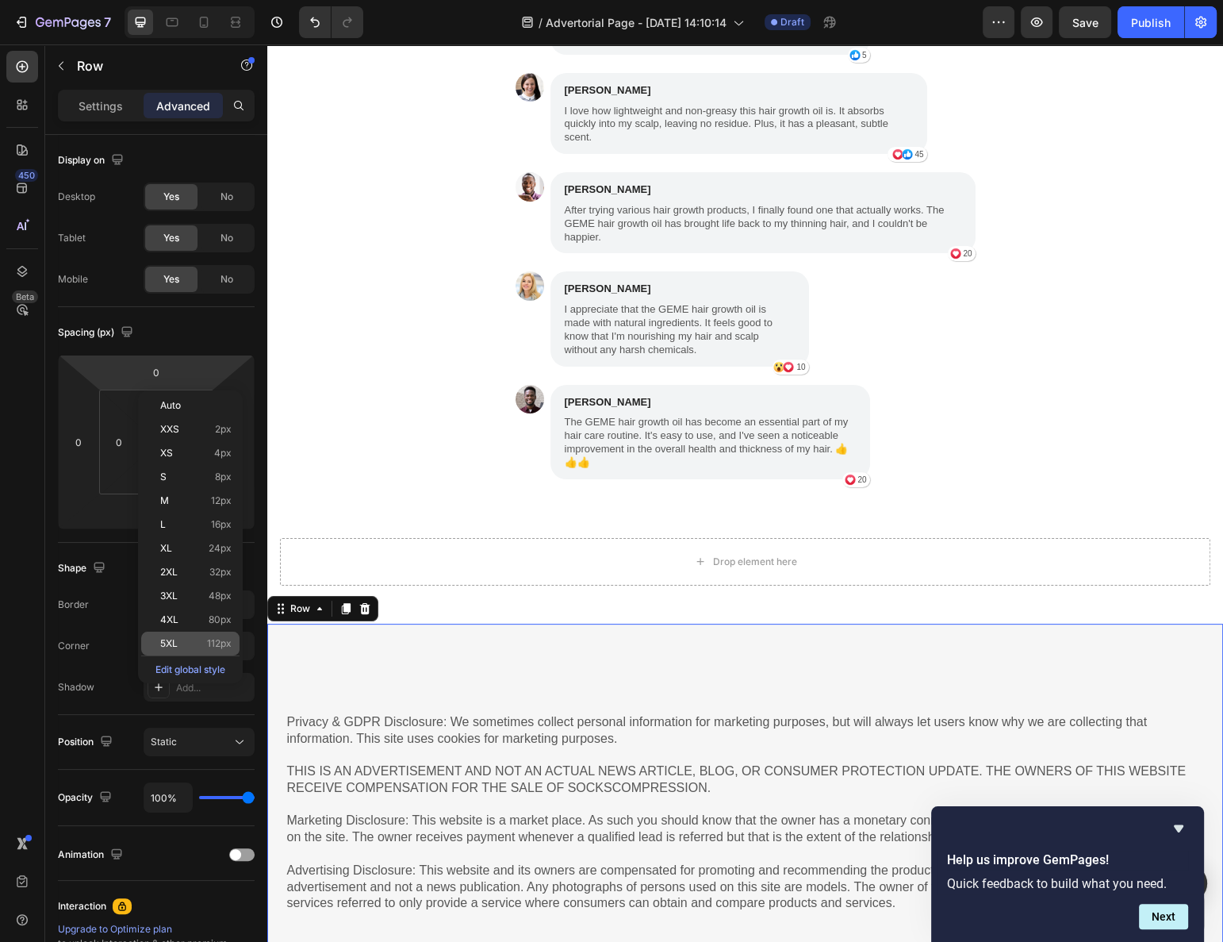
click at [179, 638] on p "5XL 112px" at bounding box center [195, 643] width 71 height 11
type input "112"
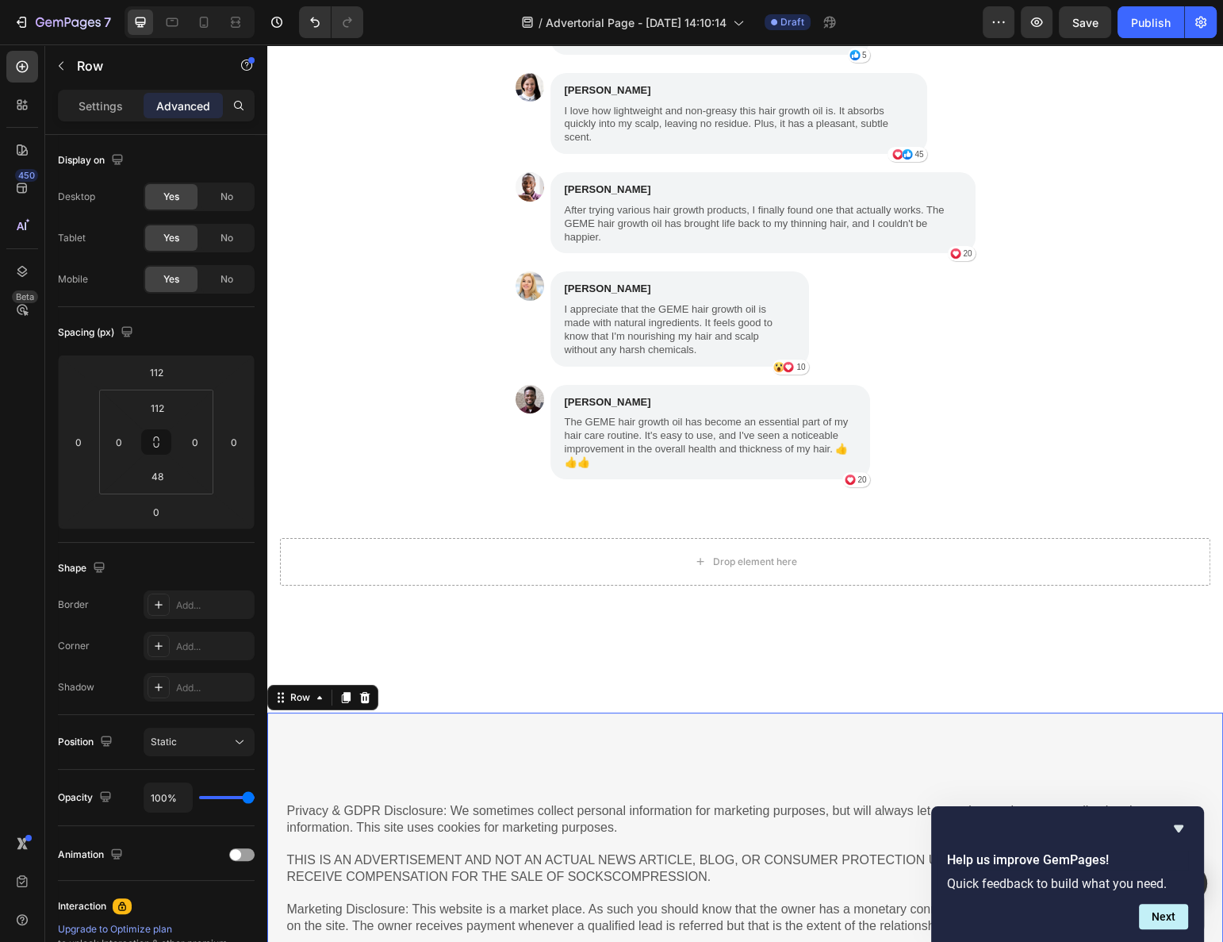
click at [471, 712] on div "Privacy & GDPR Disclosure: We sometimes collect personal information for market…" at bounding box center [745, 876] width 956 height 328
click at [156, 414] on input "112" at bounding box center [157, 408] width 32 height 24
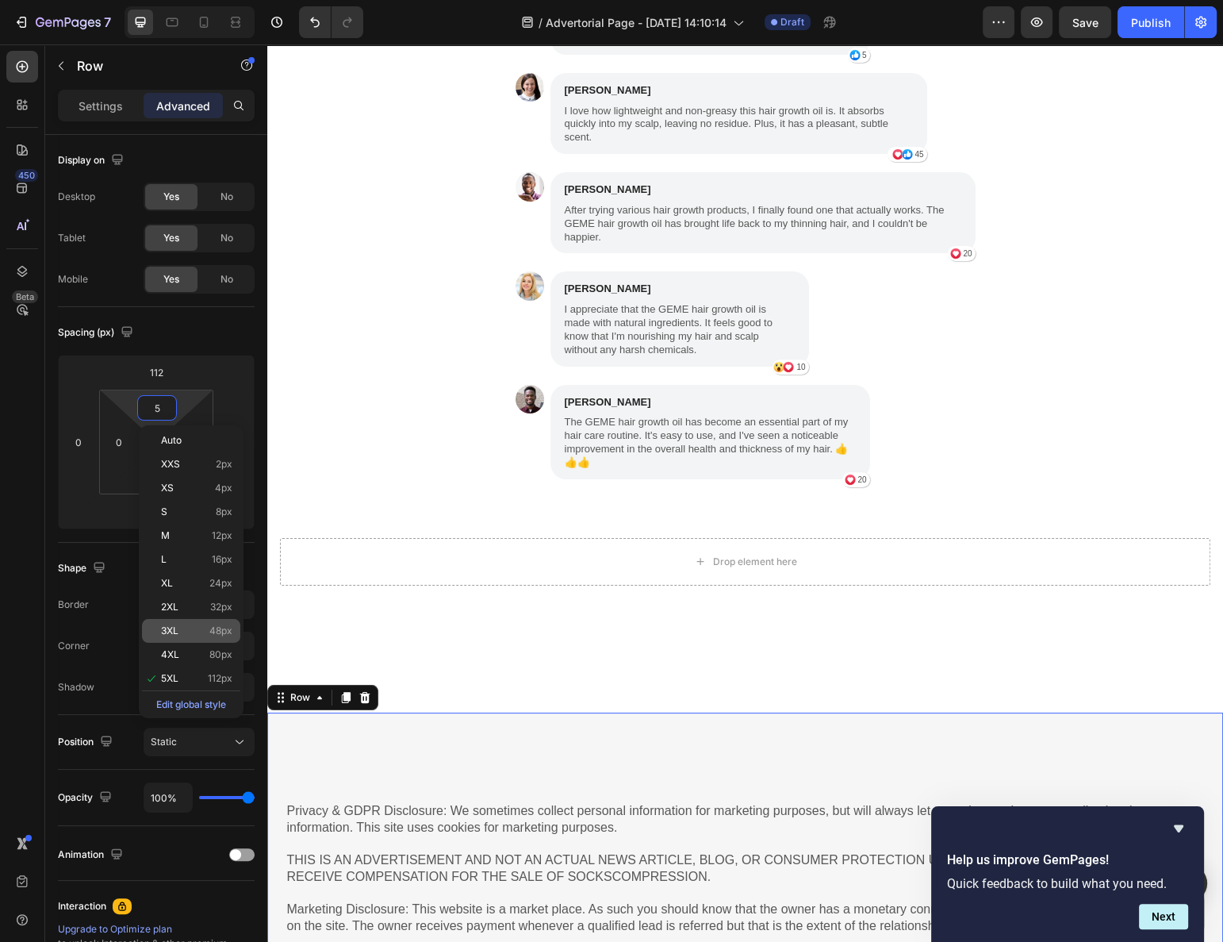
click at [207, 630] on p "3XL 48px" at bounding box center [196, 630] width 71 height 11
type input "48"
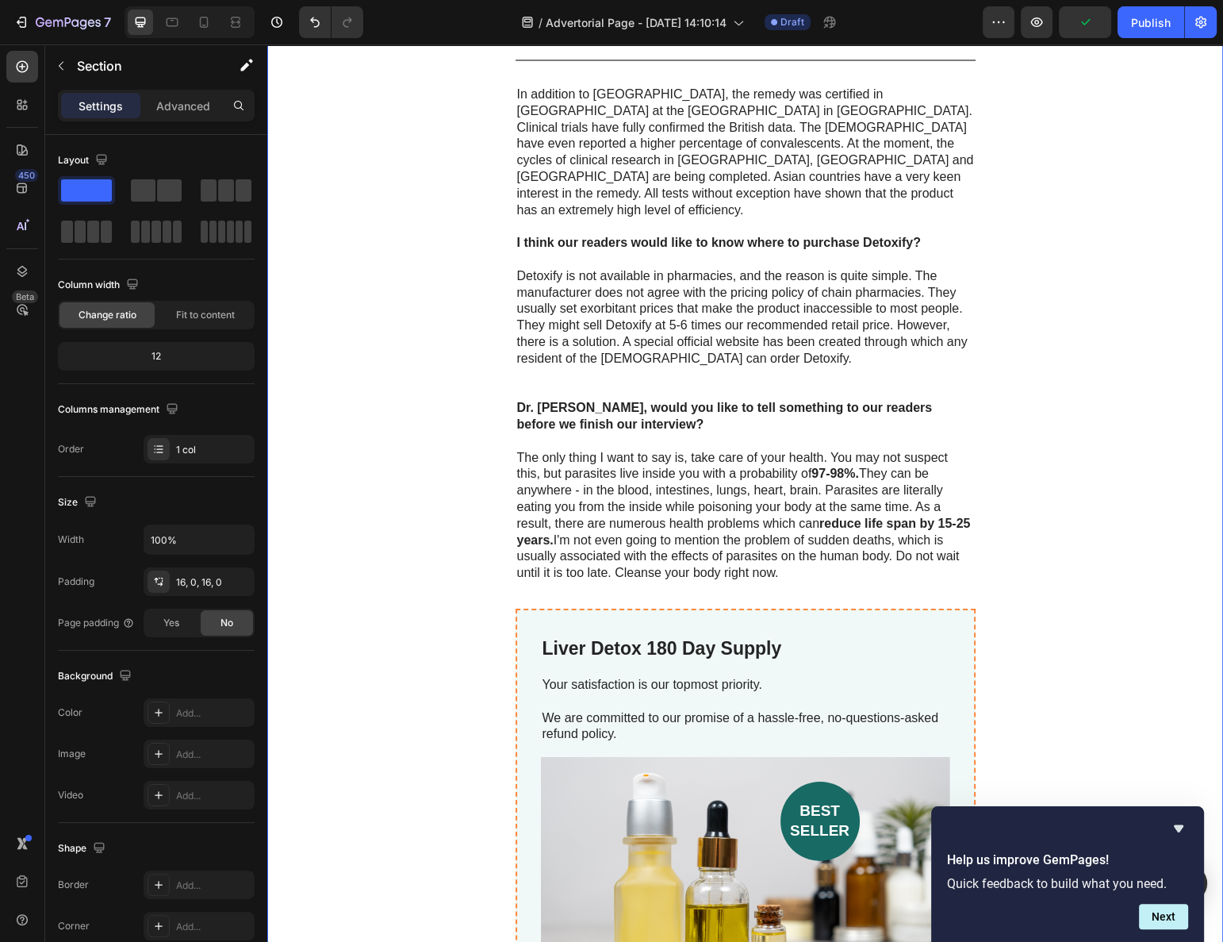
scroll to position [5097, 0]
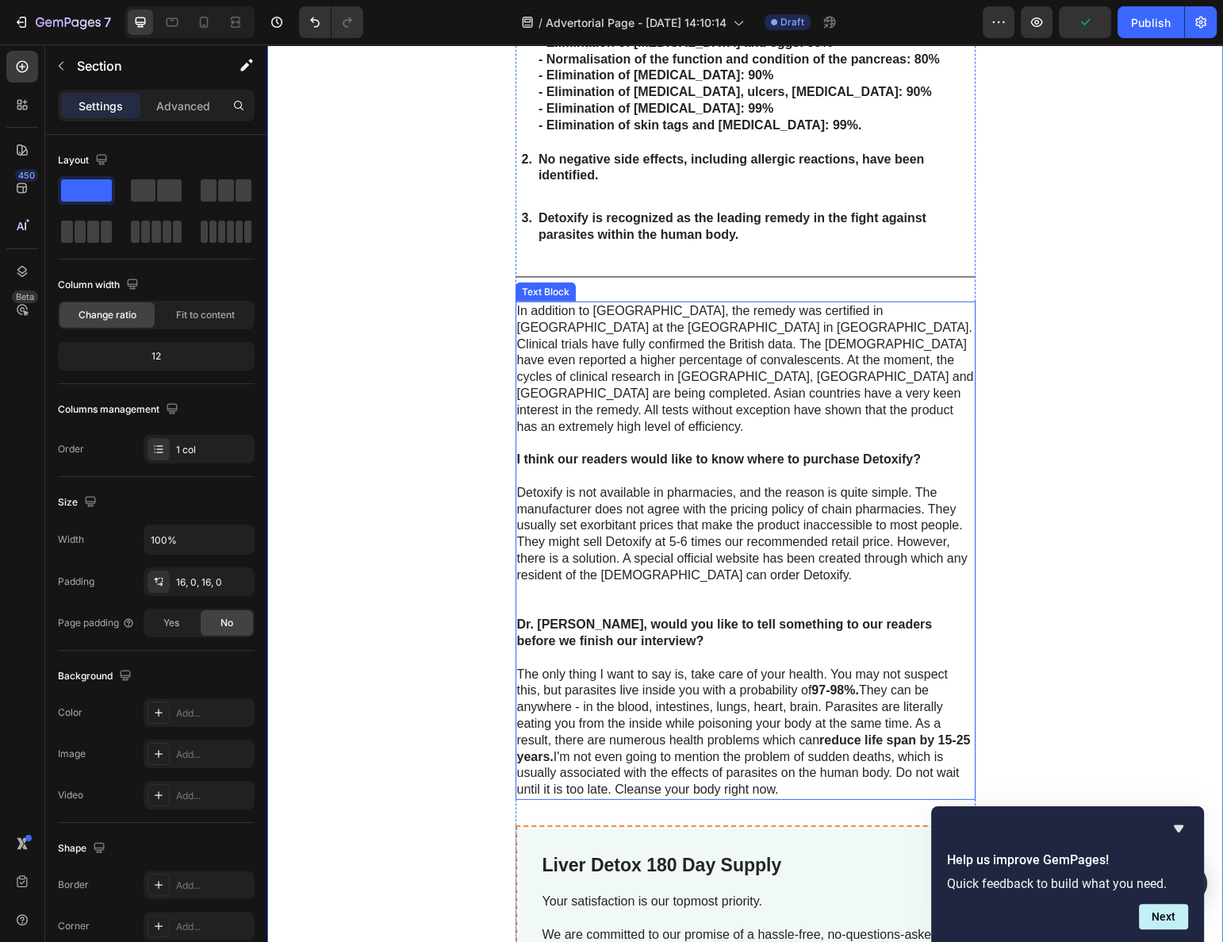
click at [583, 485] on p "Detoxify is not available in pharmacies, and the reason is quite simple. The ma…" at bounding box center [745, 534] width 457 height 99
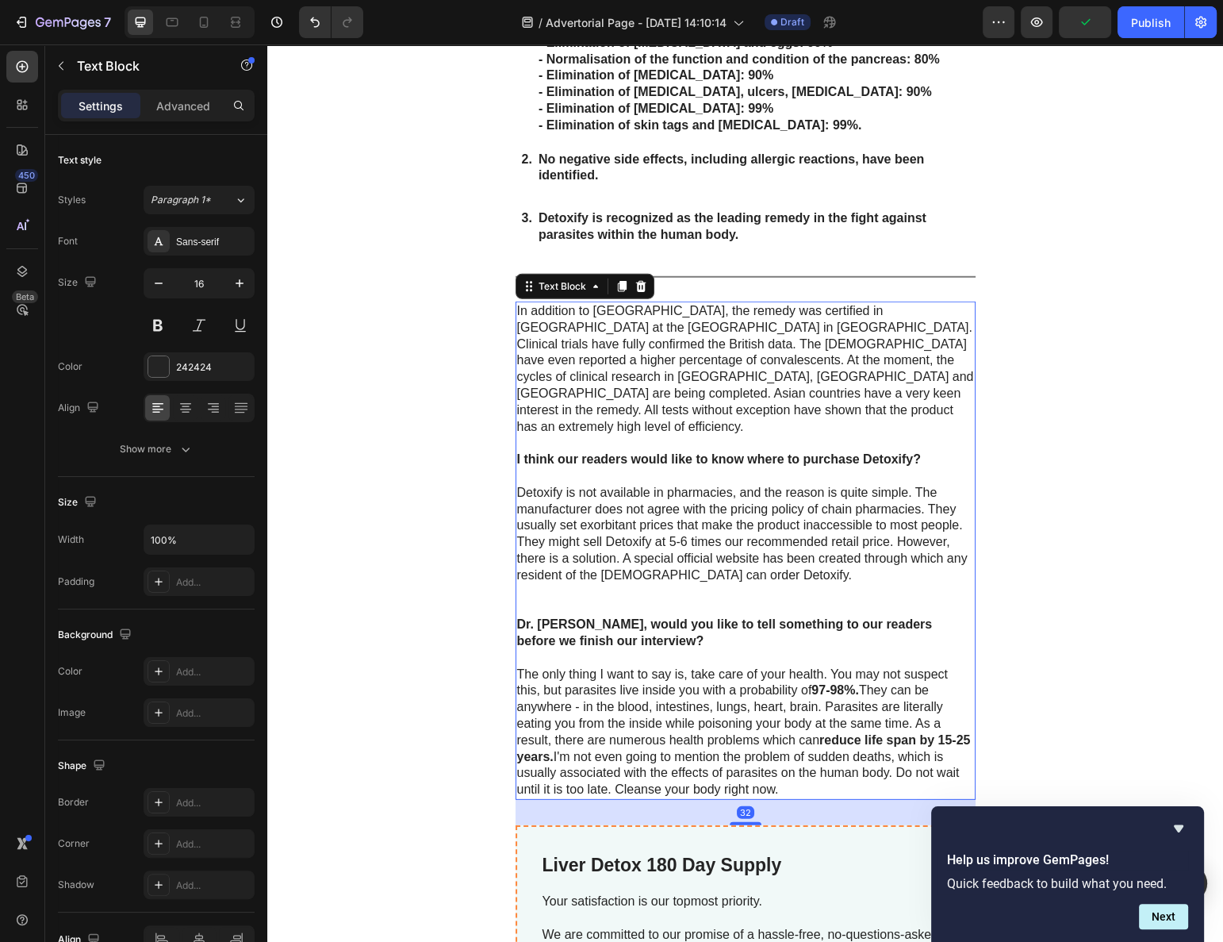
click at [436, 471] on div "How can people get rid of parasites and protect themselves? The current situati…" at bounding box center [745, 604] width 956 height 3568
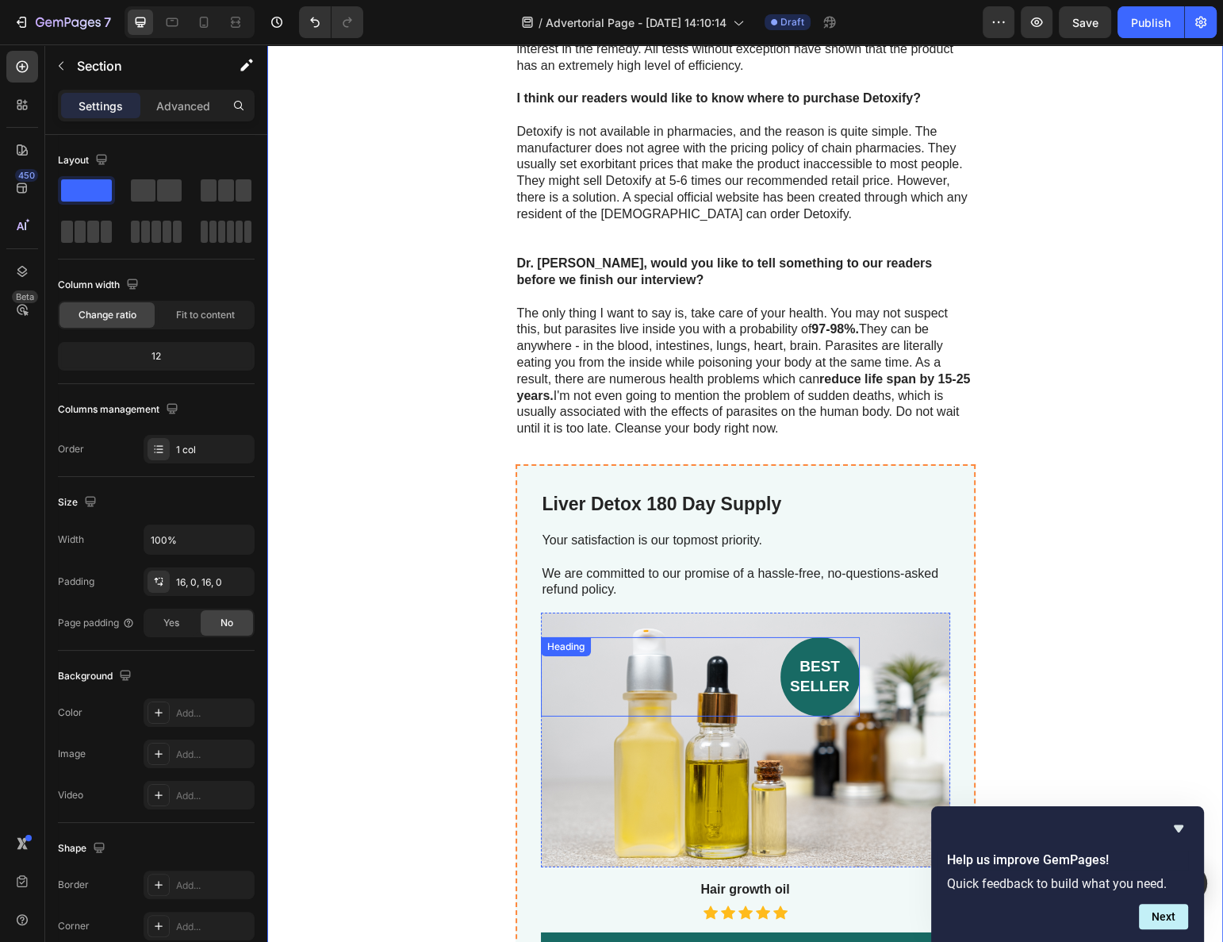
scroll to position [5313, 0]
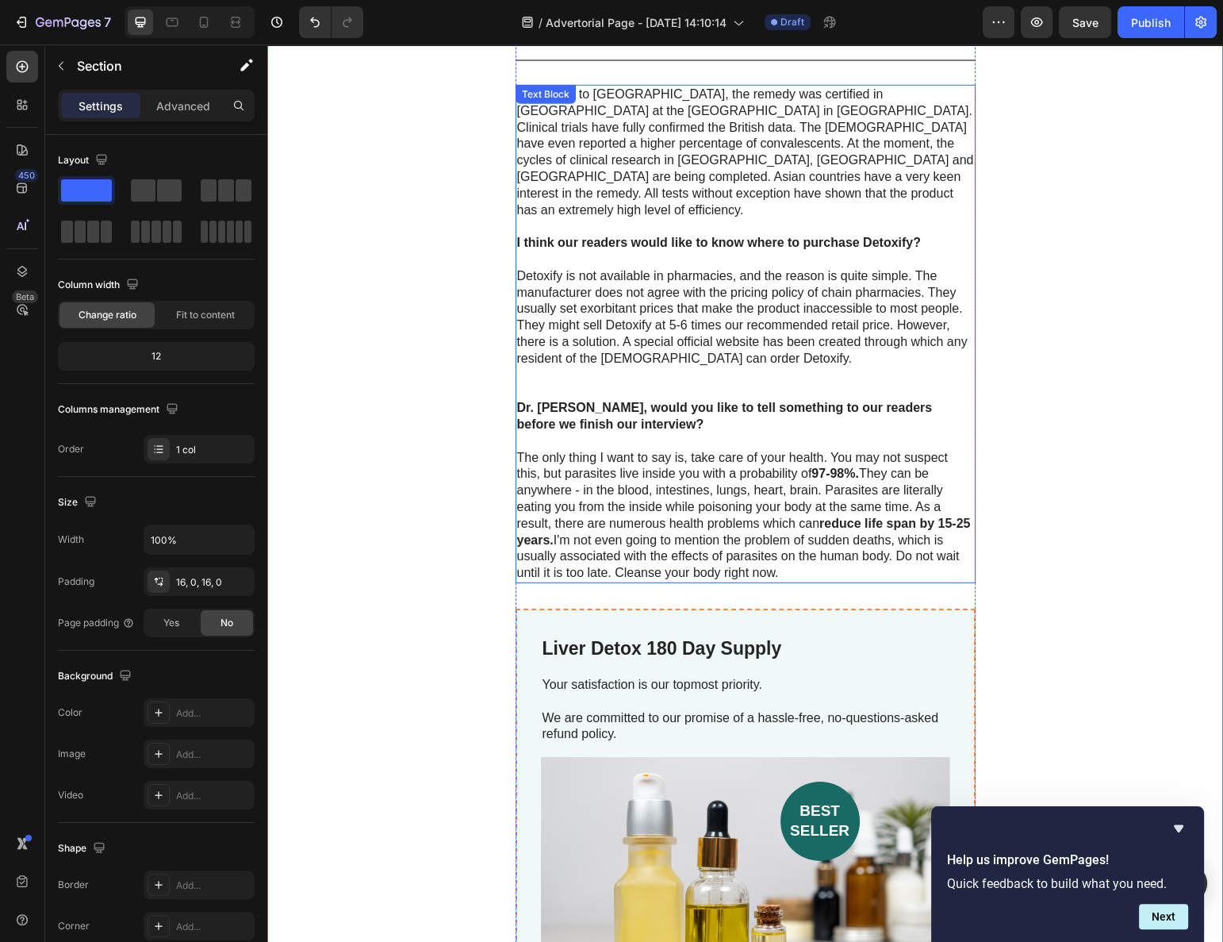
click at [635, 512] on p "The only thing I want to say is, take care of your health. You may not suspect …" at bounding box center [745, 516] width 457 height 132
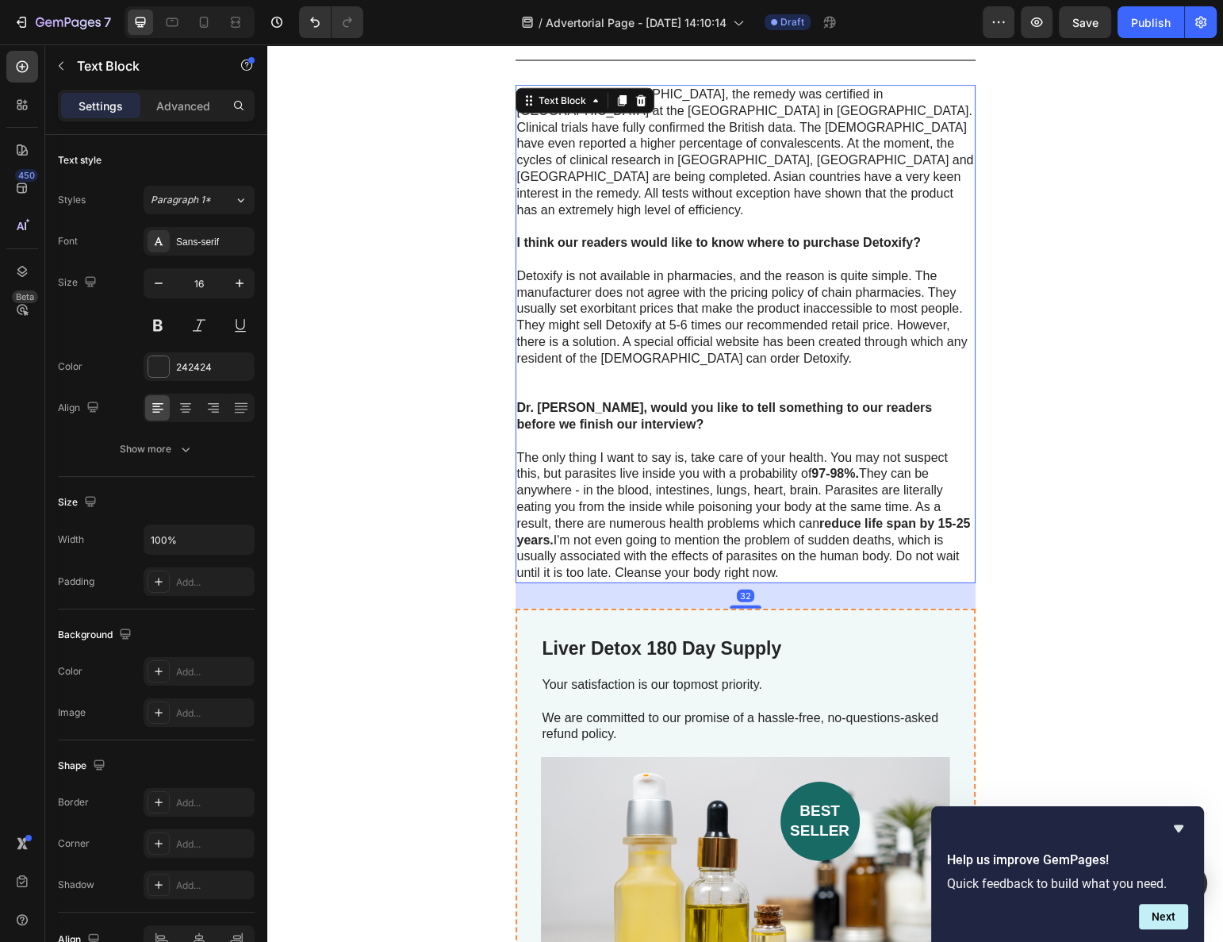
click at [632, 583] on div "32" at bounding box center [746, 595] width 460 height 25
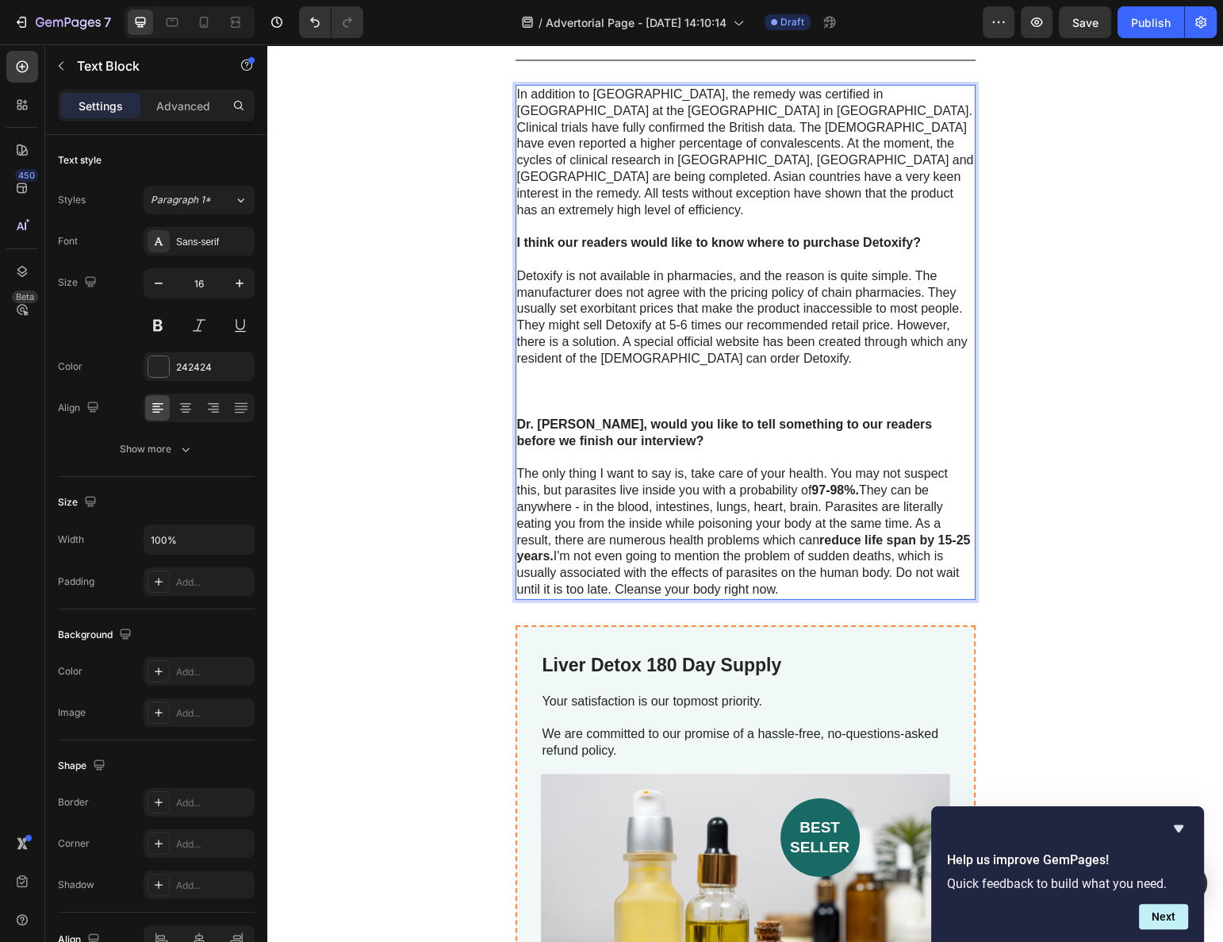
click at [465, 484] on div "How can people get rid of parasites and protect themselves? The current situati…" at bounding box center [745, 396] width 956 height 3584
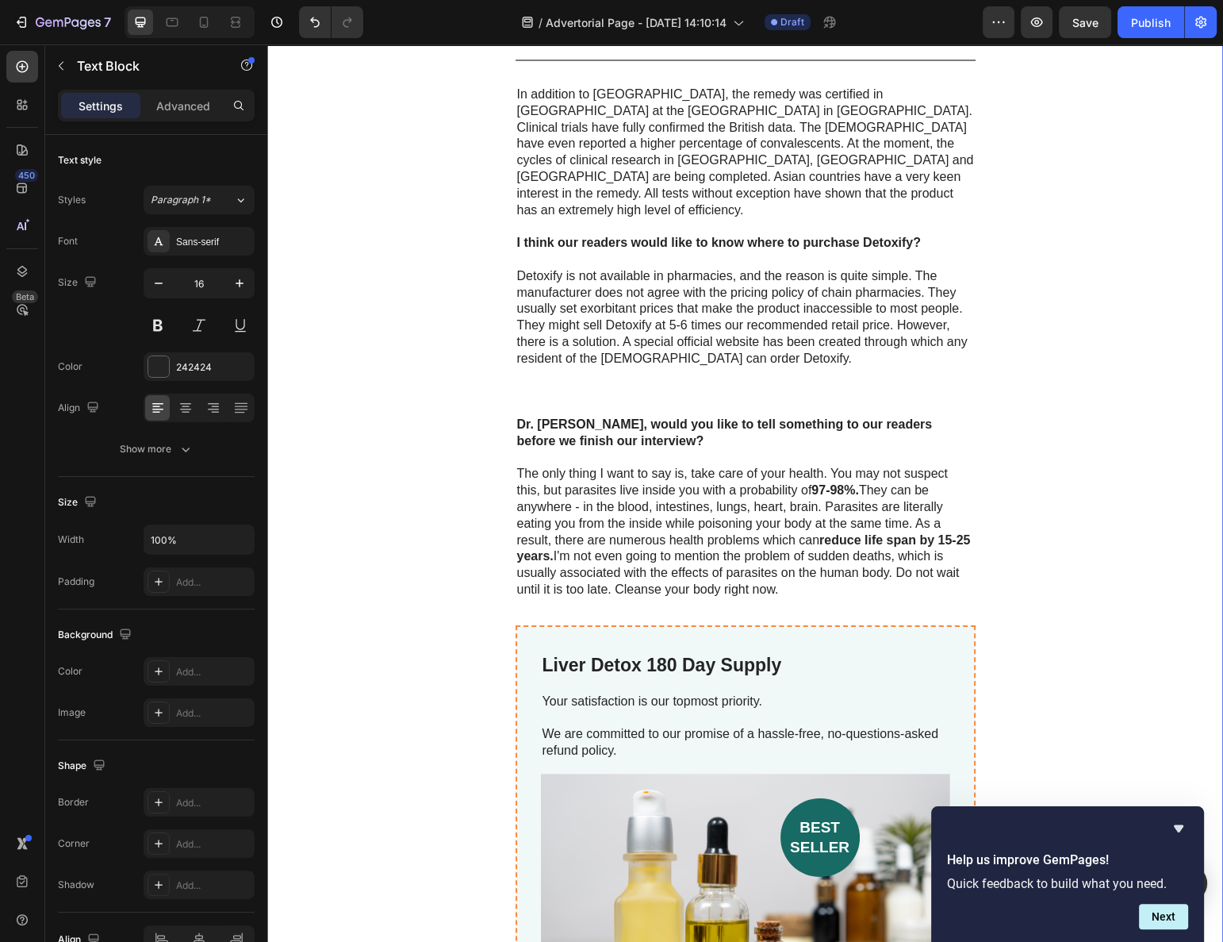
click at [576, 450] on p "Rich Text Editor. Editing area: main" at bounding box center [745, 458] width 457 height 17
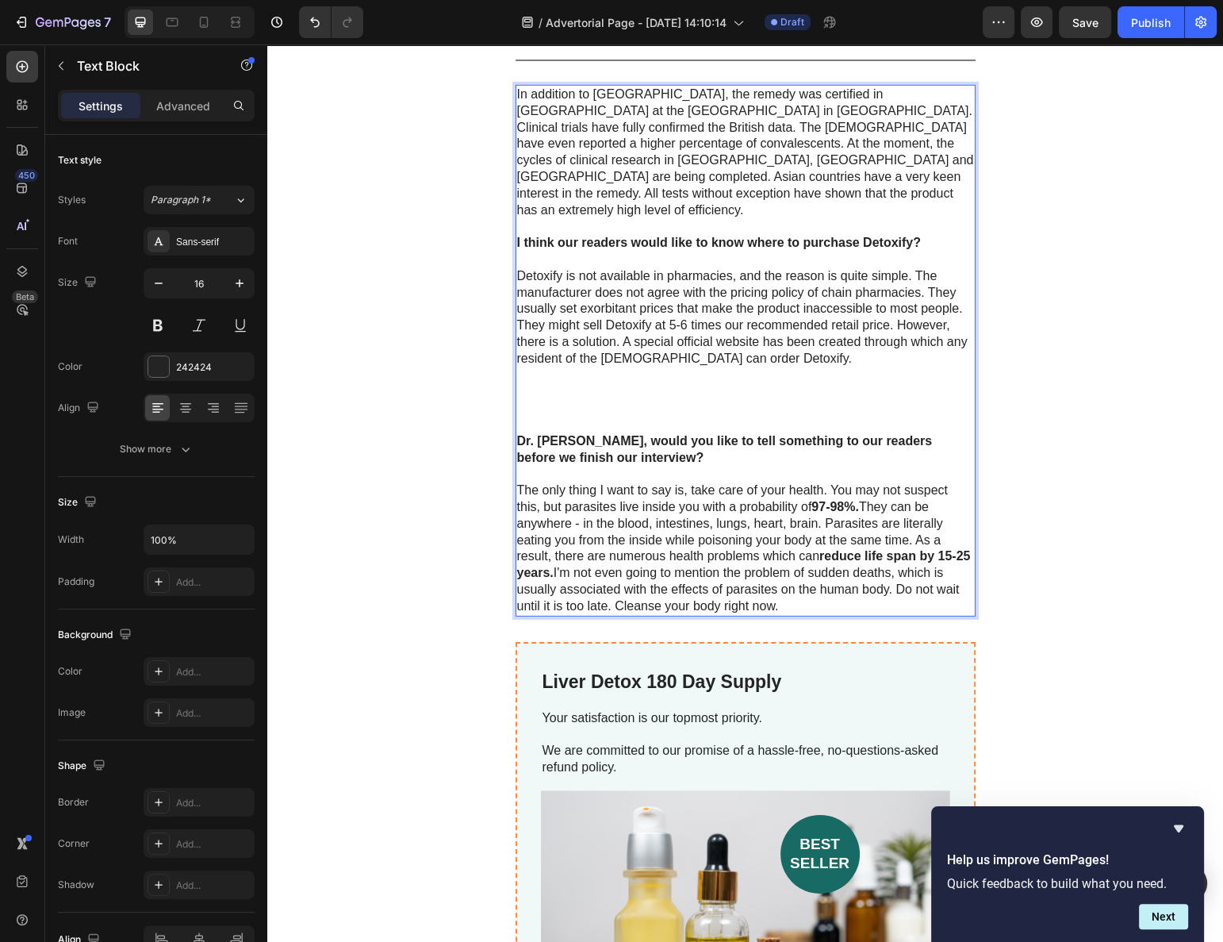
click at [571, 367] on p "⁠⁠⁠⁠⁠⁠⁠" at bounding box center [745, 400] width 457 height 66
click at [570, 367] on p "⁠⁠⁠⁠⁠⁠⁠" at bounding box center [745, 400] width 457 height 66
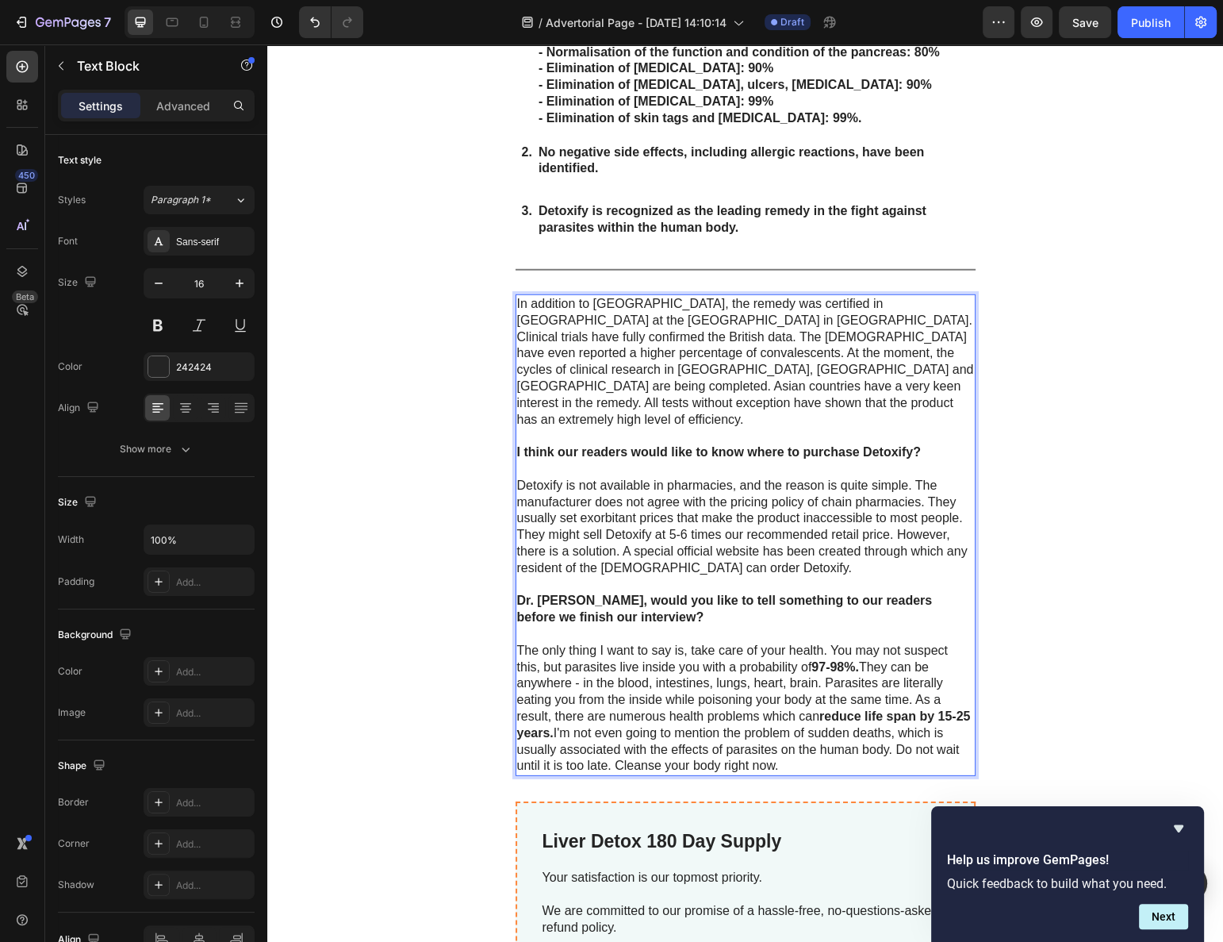
scroll to position [5097, 0]
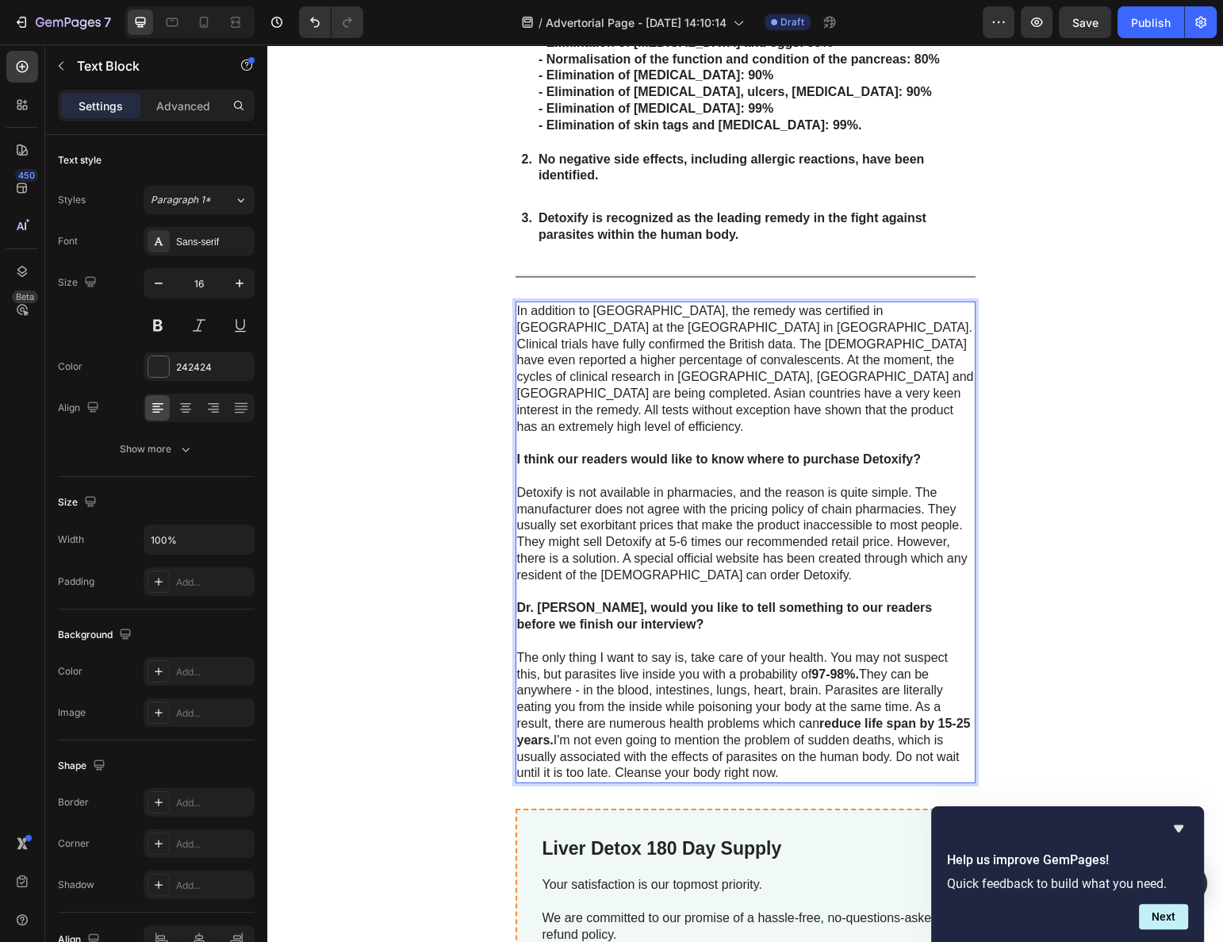
click at [580, 351] on p "In addition to the United States, the remedy was certified in Europe at the Uni…" at bounding box center [745, 369] width 457 height 132
click at [348, 440] on div "How can people get rid of parasites and protect themselves? The current situati…" at bounding box center [745, 595] width 956 height 3551
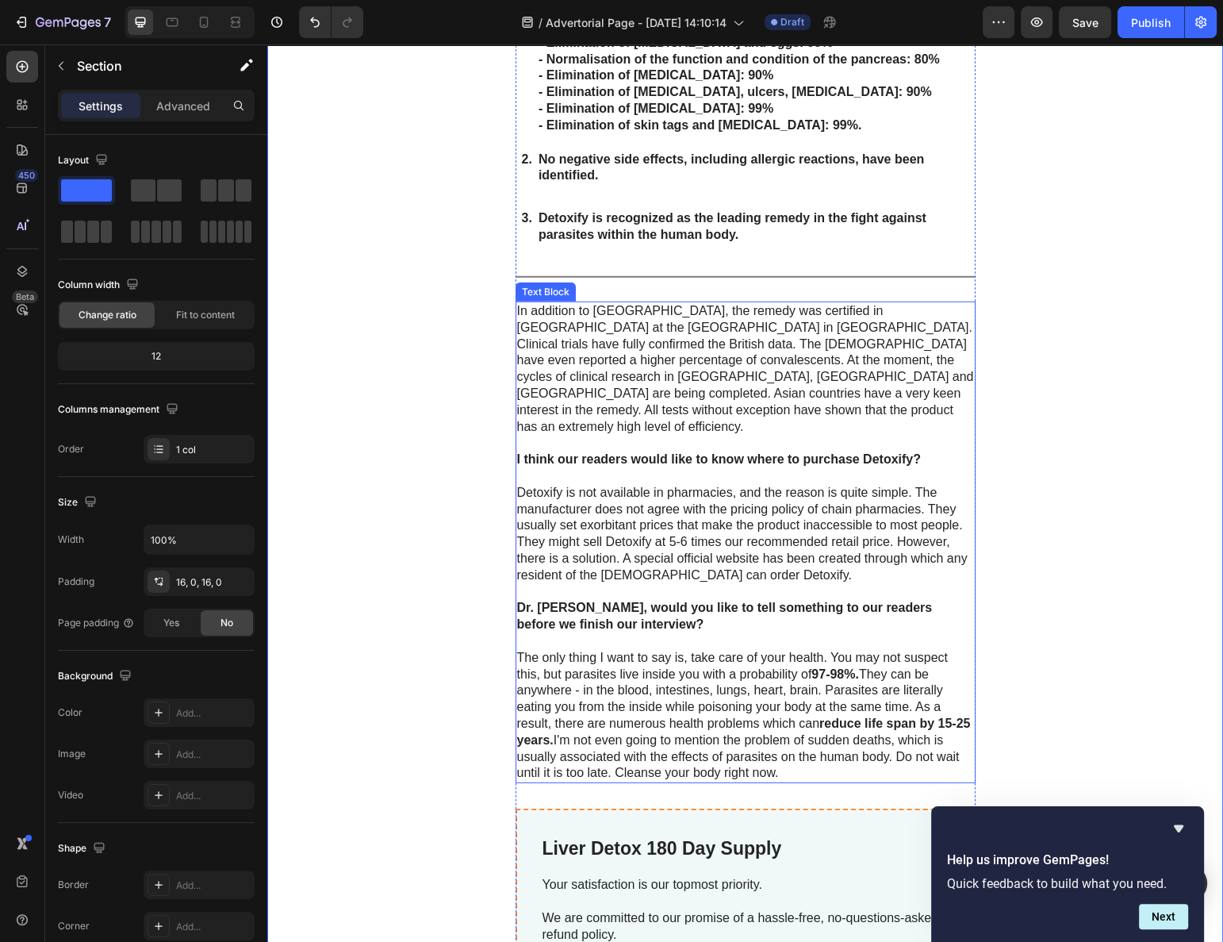
click at [556, 485] on p "Detoxify is not available in pharmacies, and the reason is quite simple. The ma…" at bounding box center [745, 543] width 457 height 116
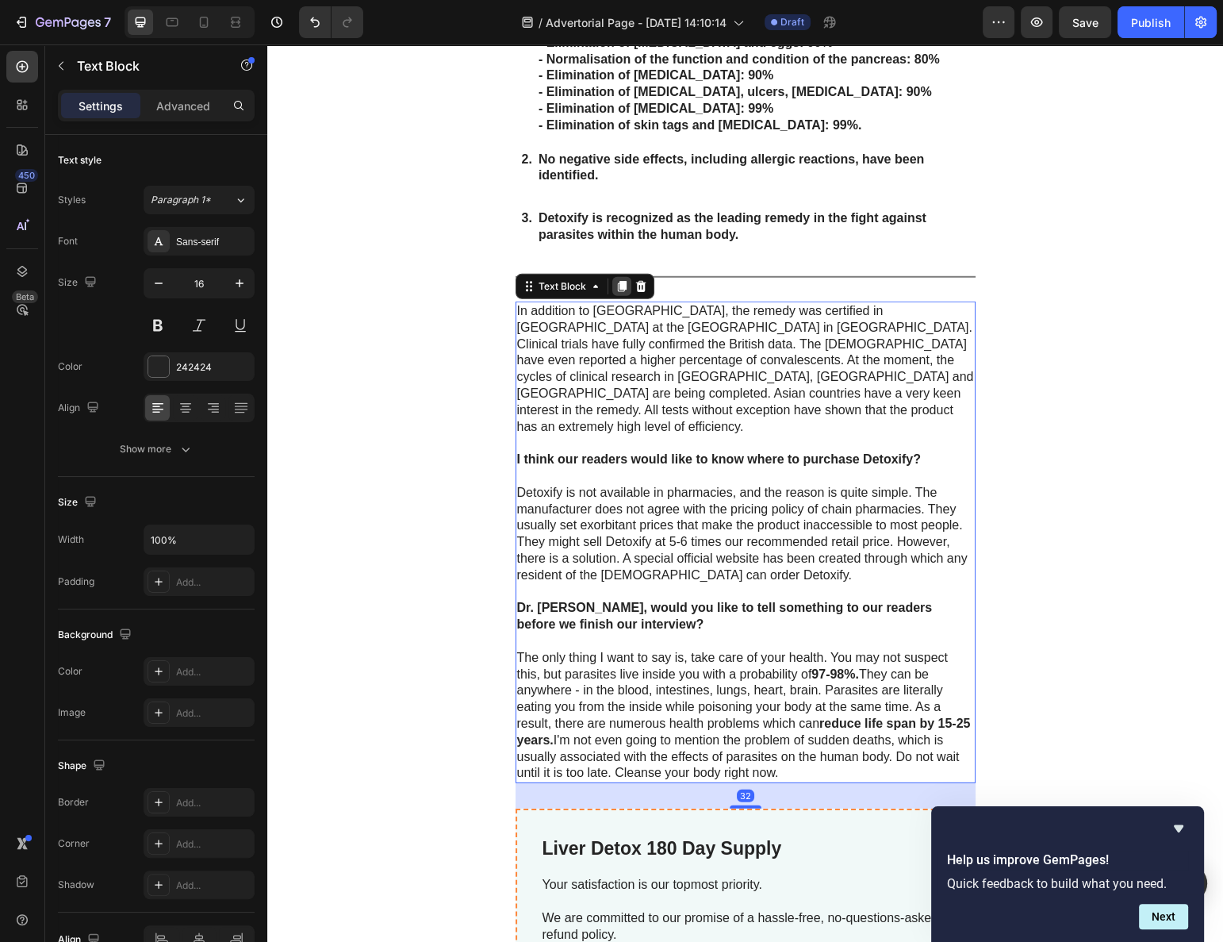
click at [612, 277] on div at bounding box center [621, 286] width 19 height 19
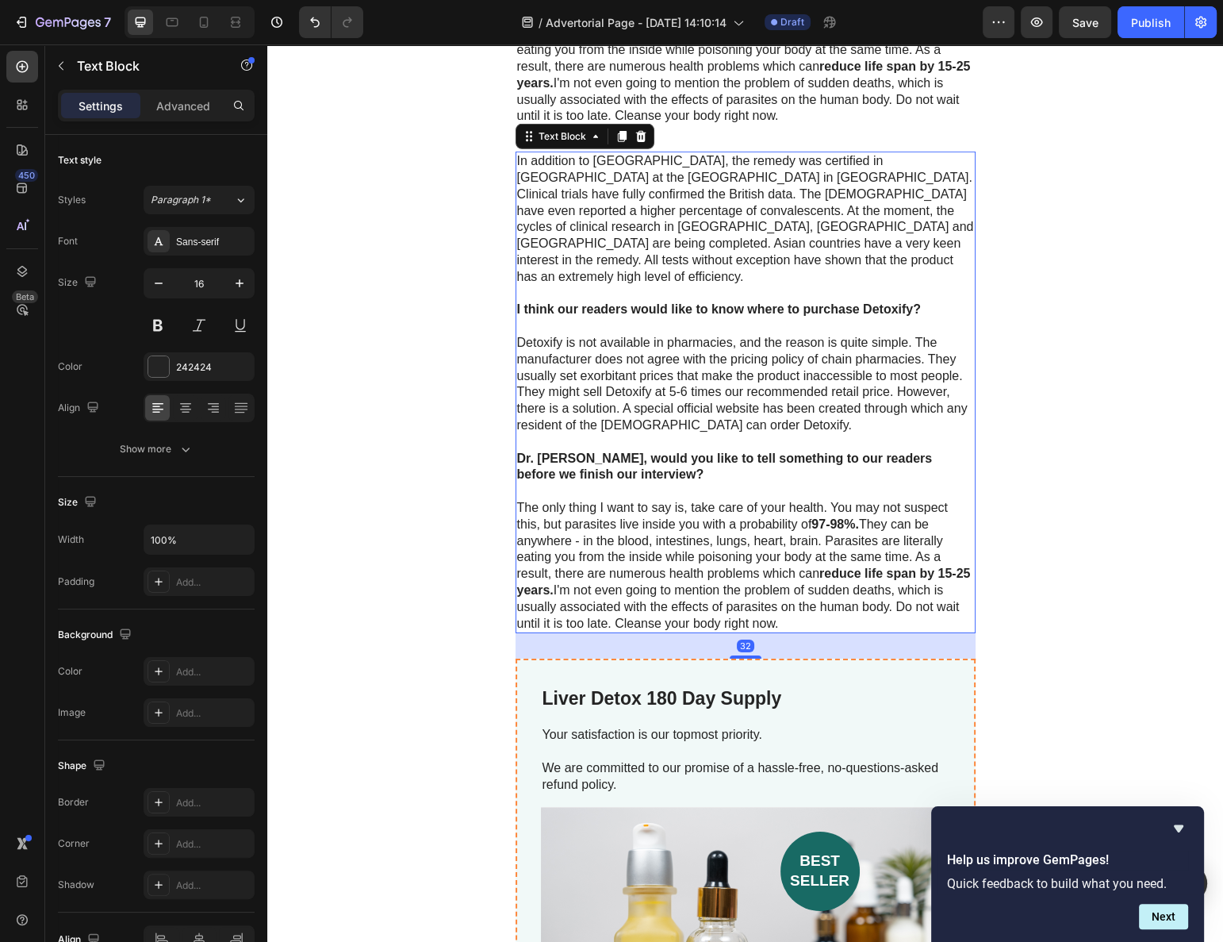
scroll to position [5754, 0]
click at [635, 353] on p "Detoxify is not available in pharmacies, and the reason is quite simple. The ma…" at bounding box center [745, 392] width 457 height 116
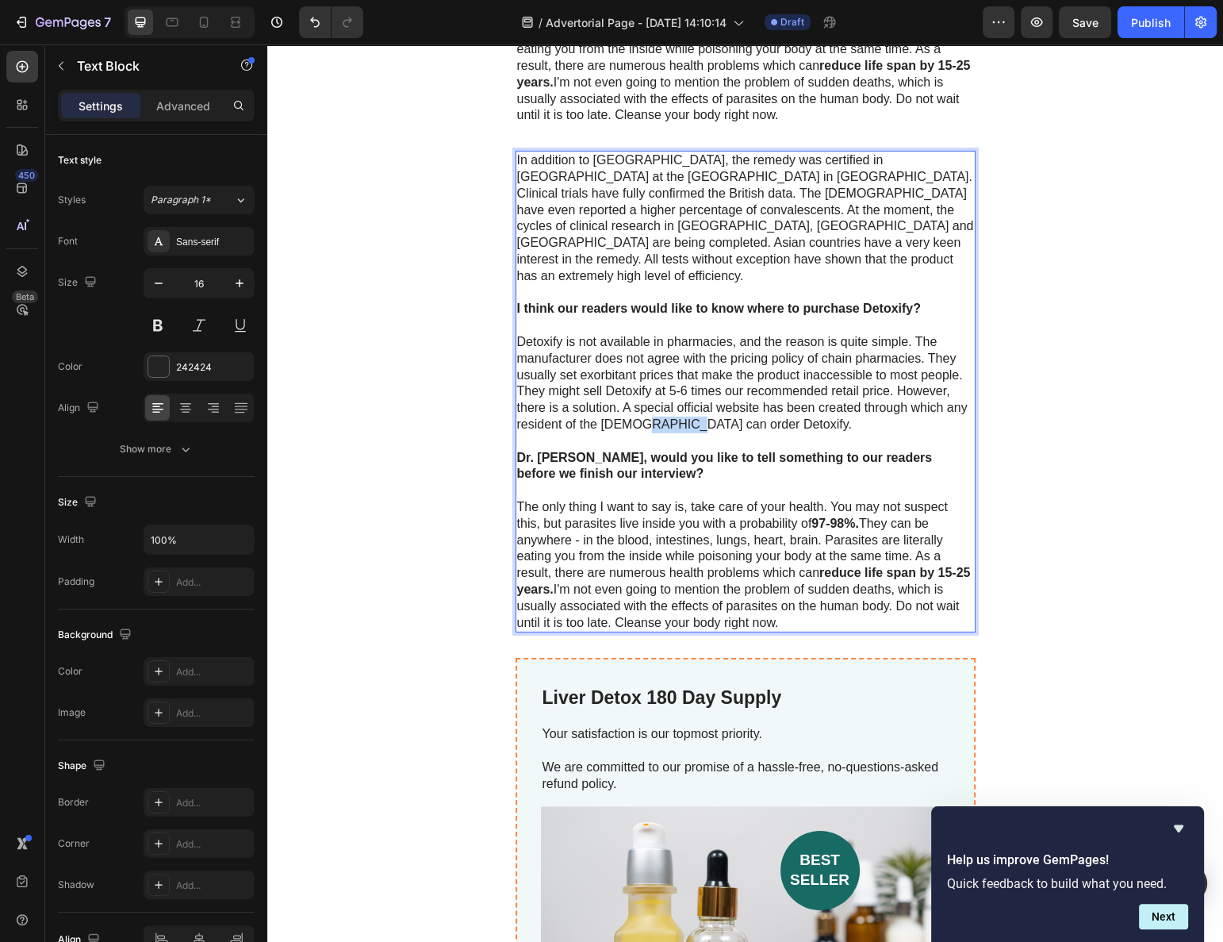
click at [631, 355] on p "Detoxify is not available in pharmacies, and the reason is quite simple. The ma…" at bounding box center [745, 392] width 457 height 116
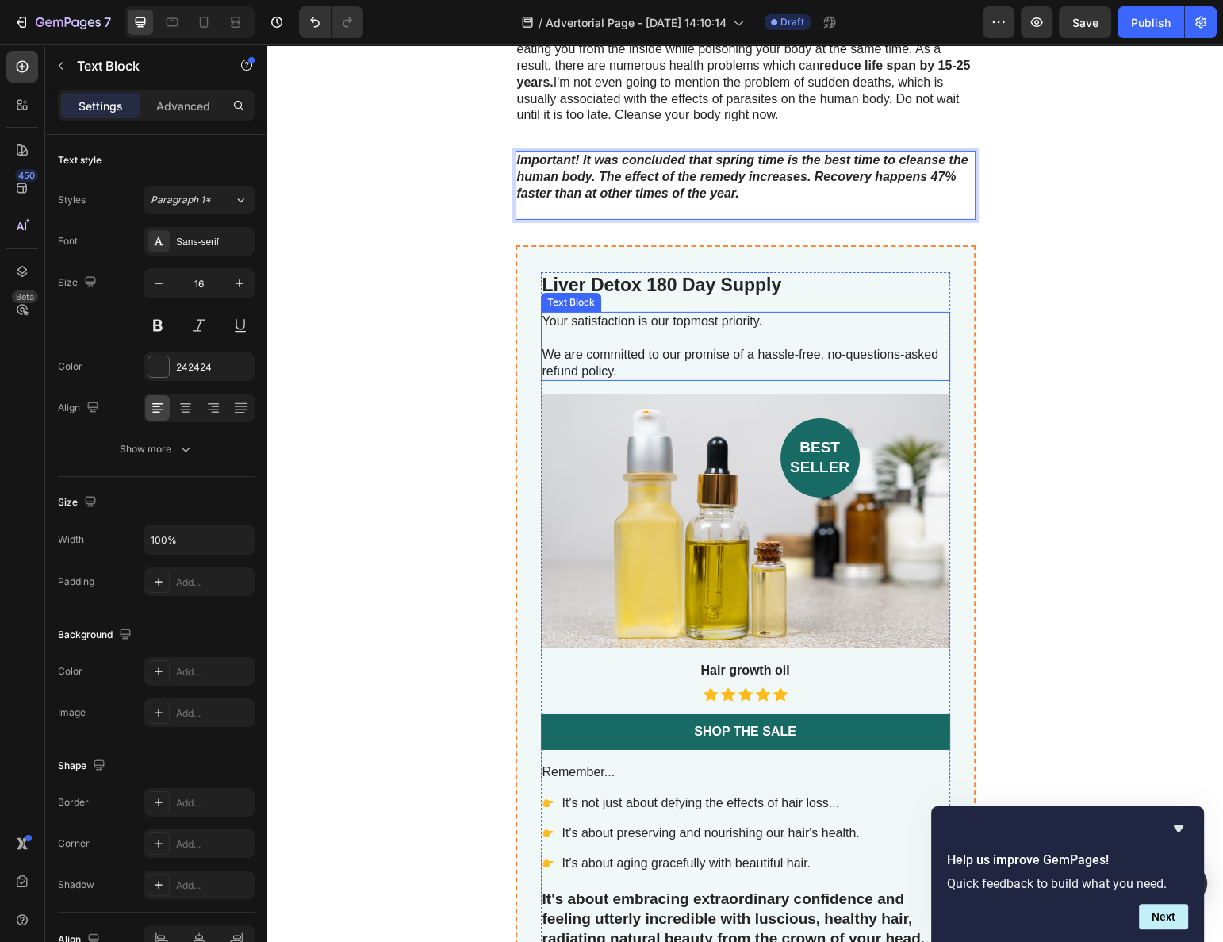
scroll to position [5539, 0]
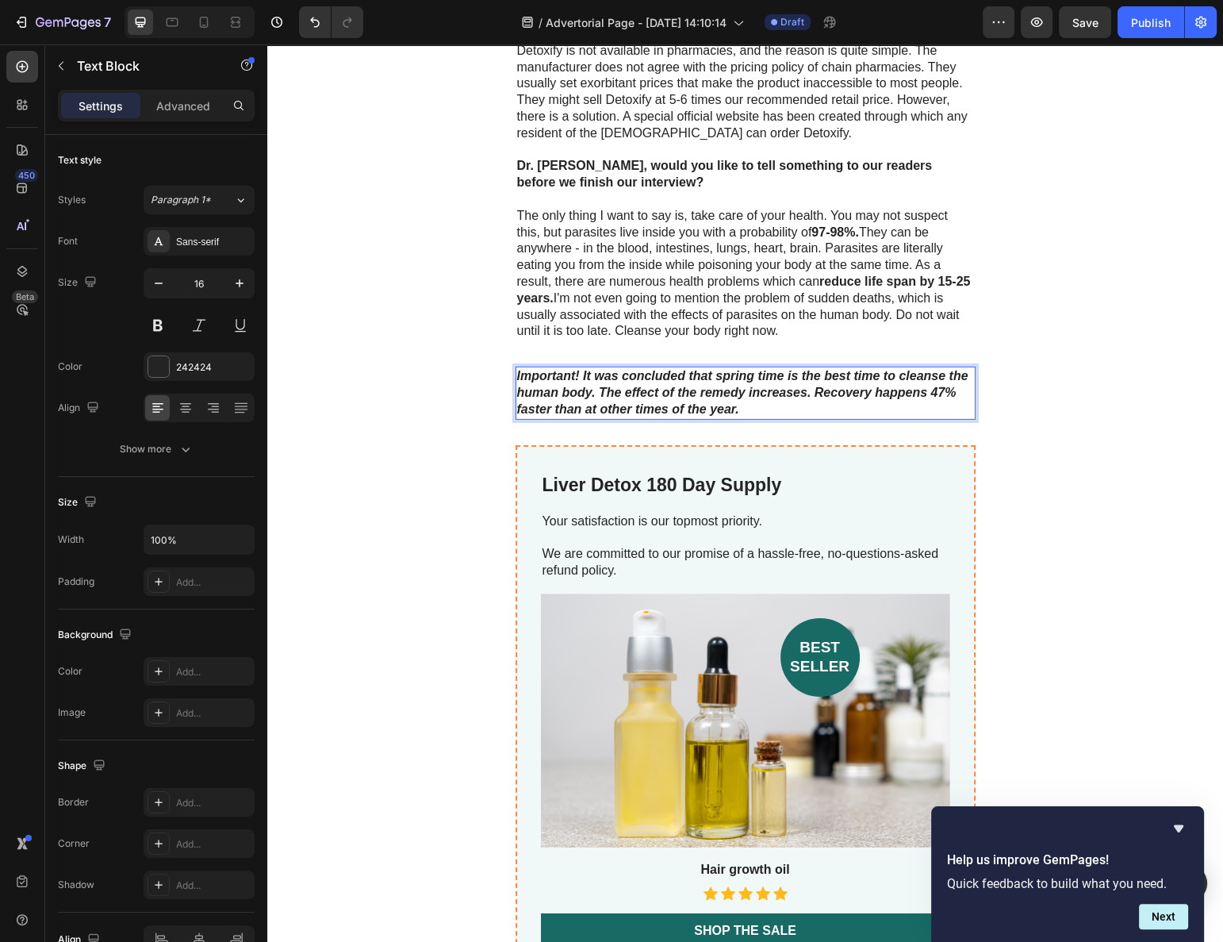
click at [620, 369] on strong "Important! It was concluded that spring time is the best time to cleanse the hu…" at bounding box center [742, 392] width 451 height 47
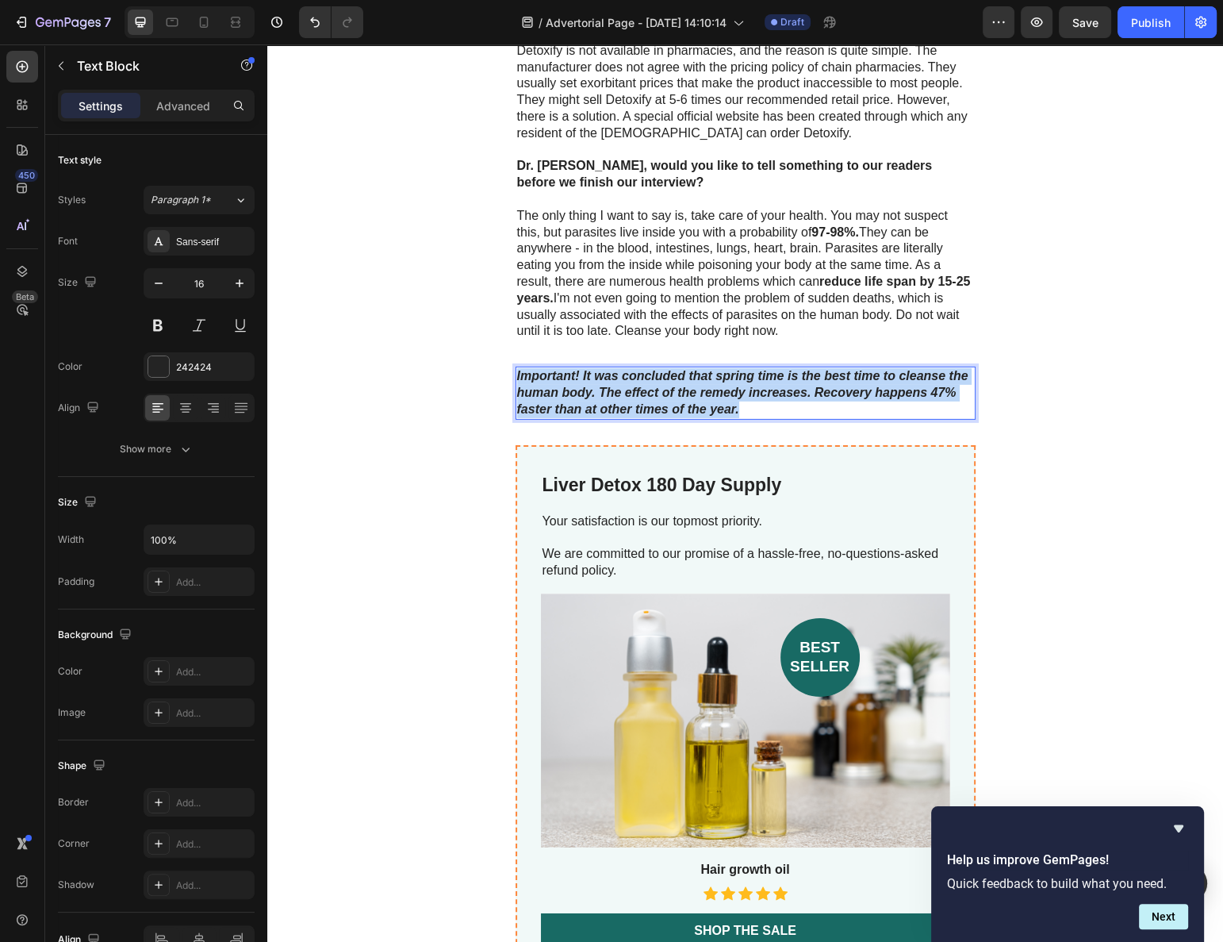
click at [620, 369] on strong "Important! It was concluded that spring time is the best time to cleanse the hu…" at bounding box center [742, 392] width 451 height 47
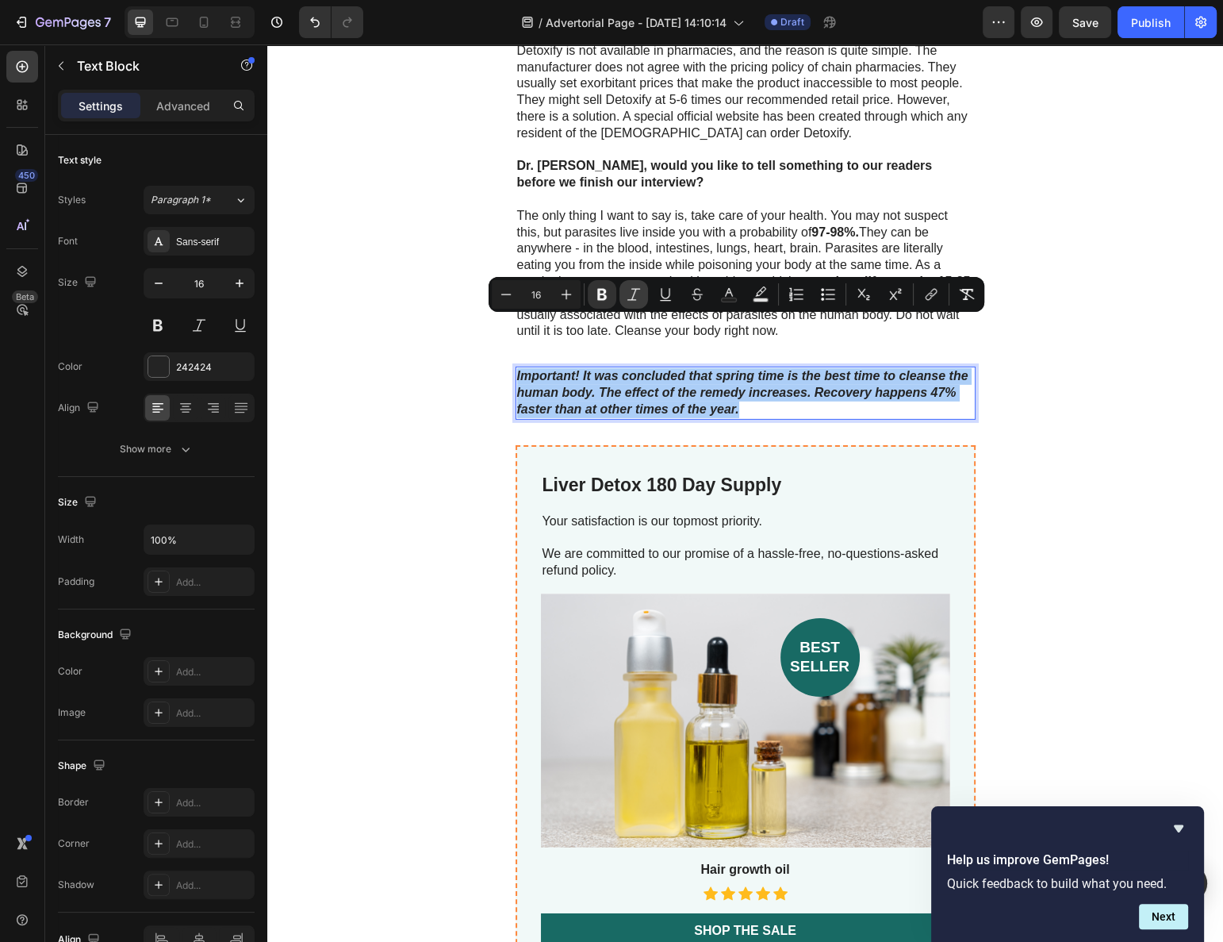
click at [633, 293] on icon "Editor contextual toolbar" at bounding box center [634, 294] width 16 height 16
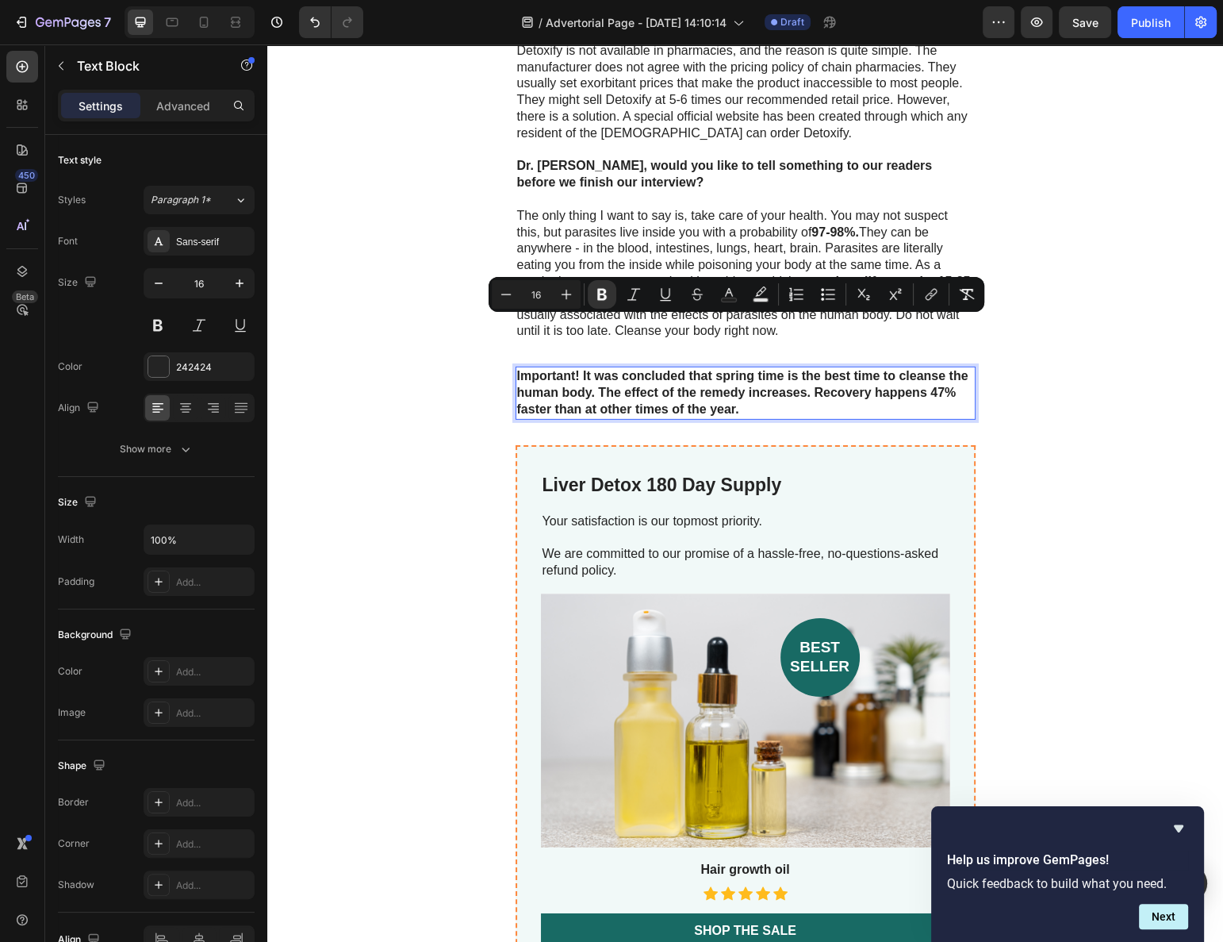
click at [665, 369] on strong "Important! It was concluded that spring time is the best time to cleanse the hu…" at bounding box center [742, 392] width 451 height 47
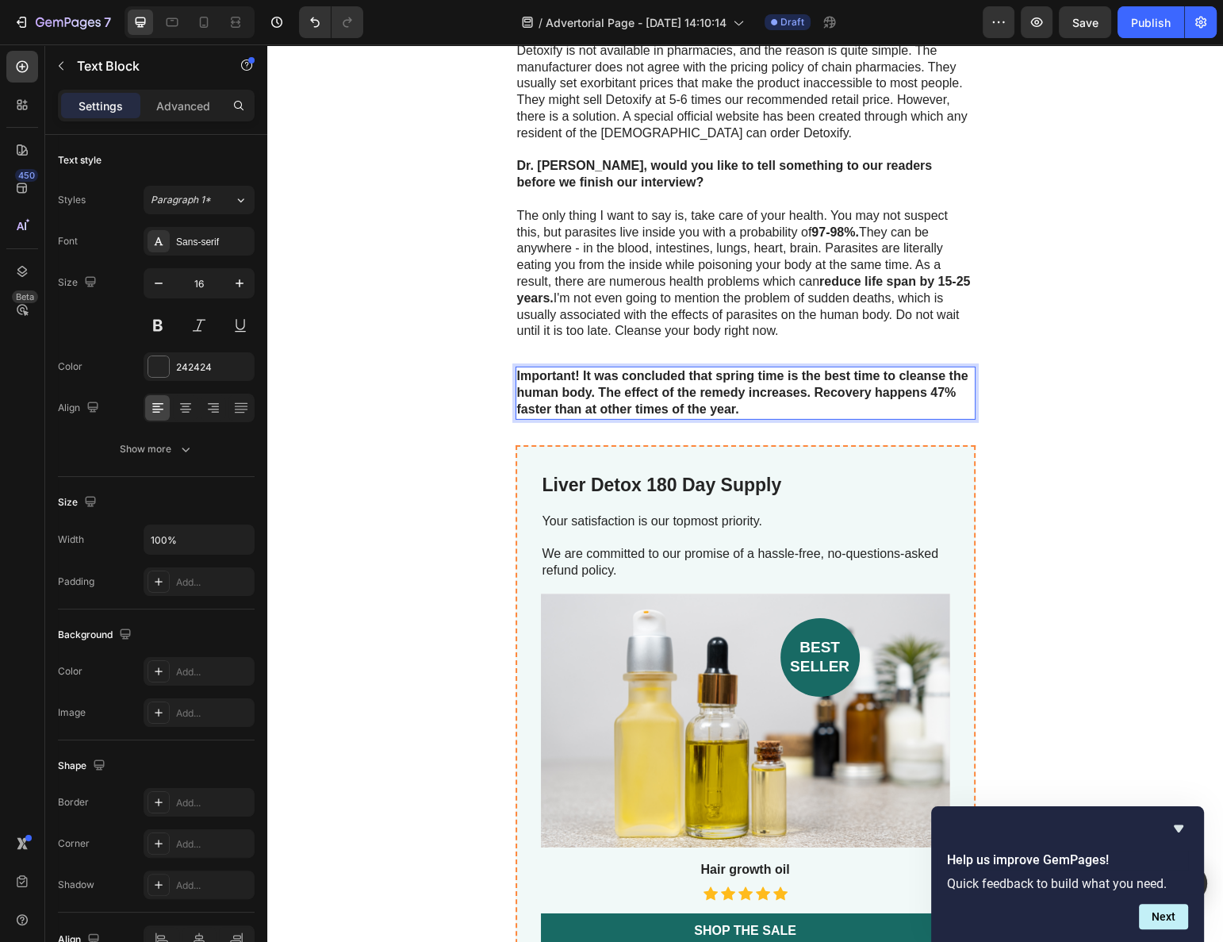
click at [712, 369] on strong "Important! It was concluded that spring time is the best time to cleanse the hu…" at bounding box center [742, 392] width 451 height 47
click at [723, 369] on strong "Important! It was concluded that spring time is the best time to cleanse the hu…" at bounding box center [742, 392] width 451 height 47
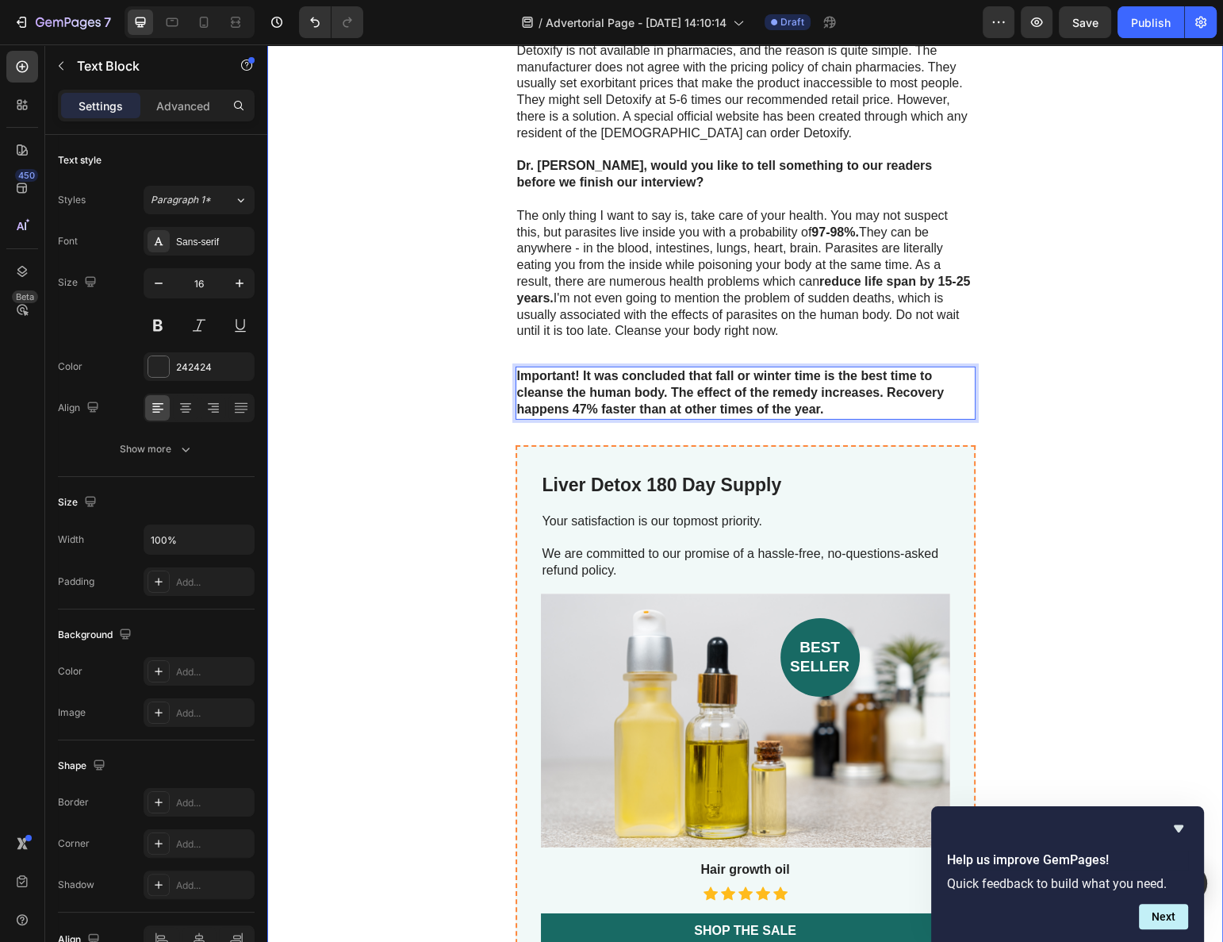
click at [1017, 330] on div "How can people get rid of parasites and protect themselves? The current situati…" at bounding box center [745, 193] width 956 height 3630
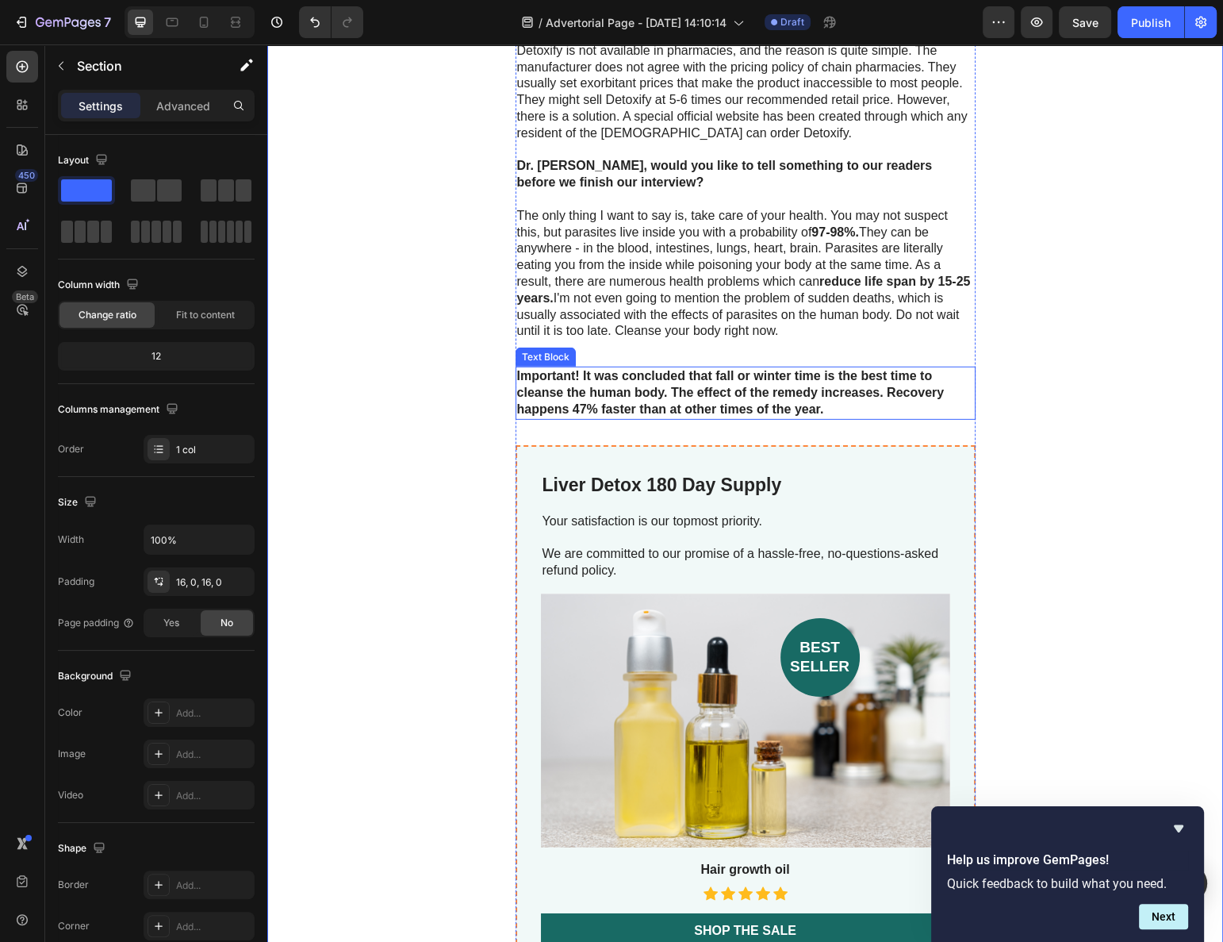
click at [891, 368] on p "Important! It was concluded that fall or winter time is the best time to cleans…" at bounding box center [745, 392] width 457 height 49
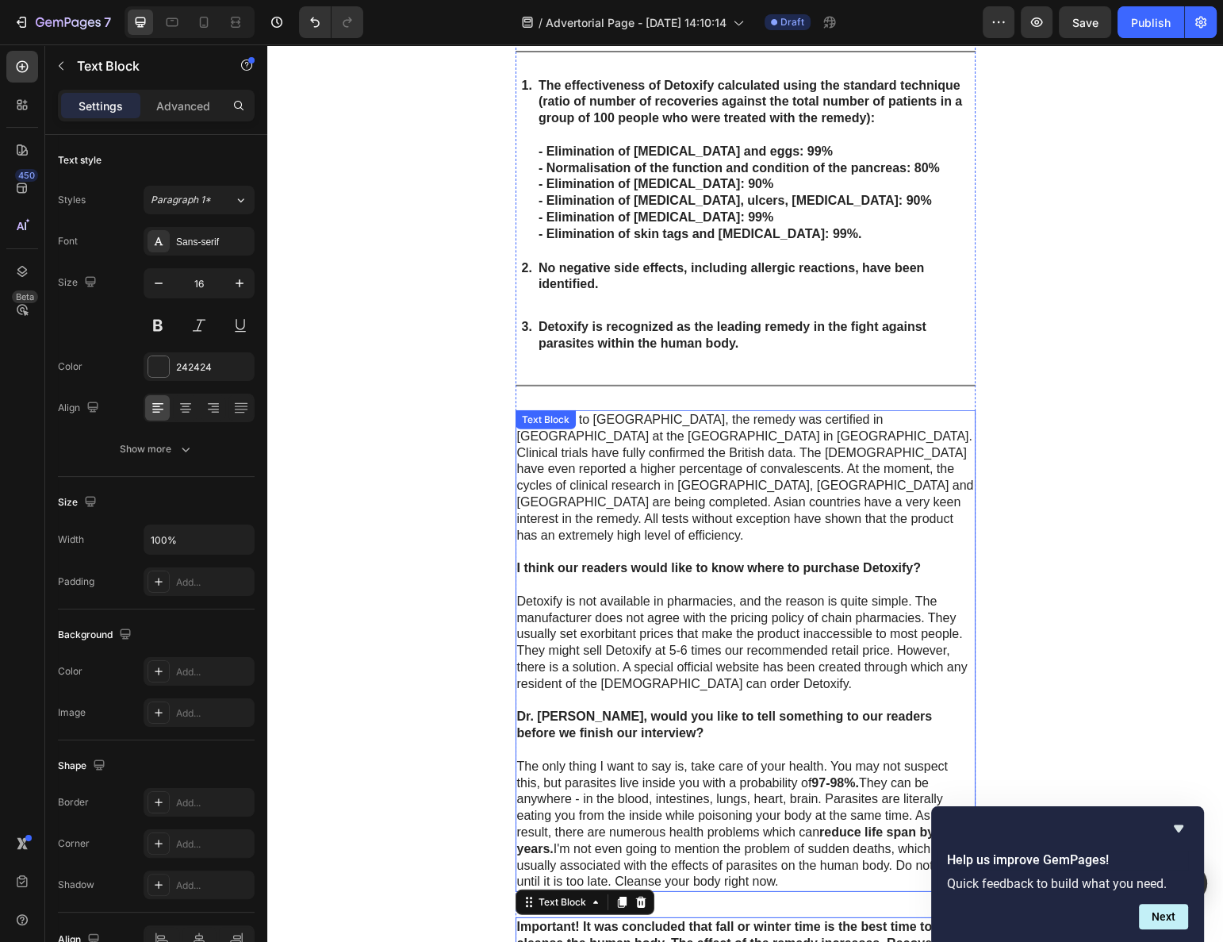
scroll to position [4961, 0]
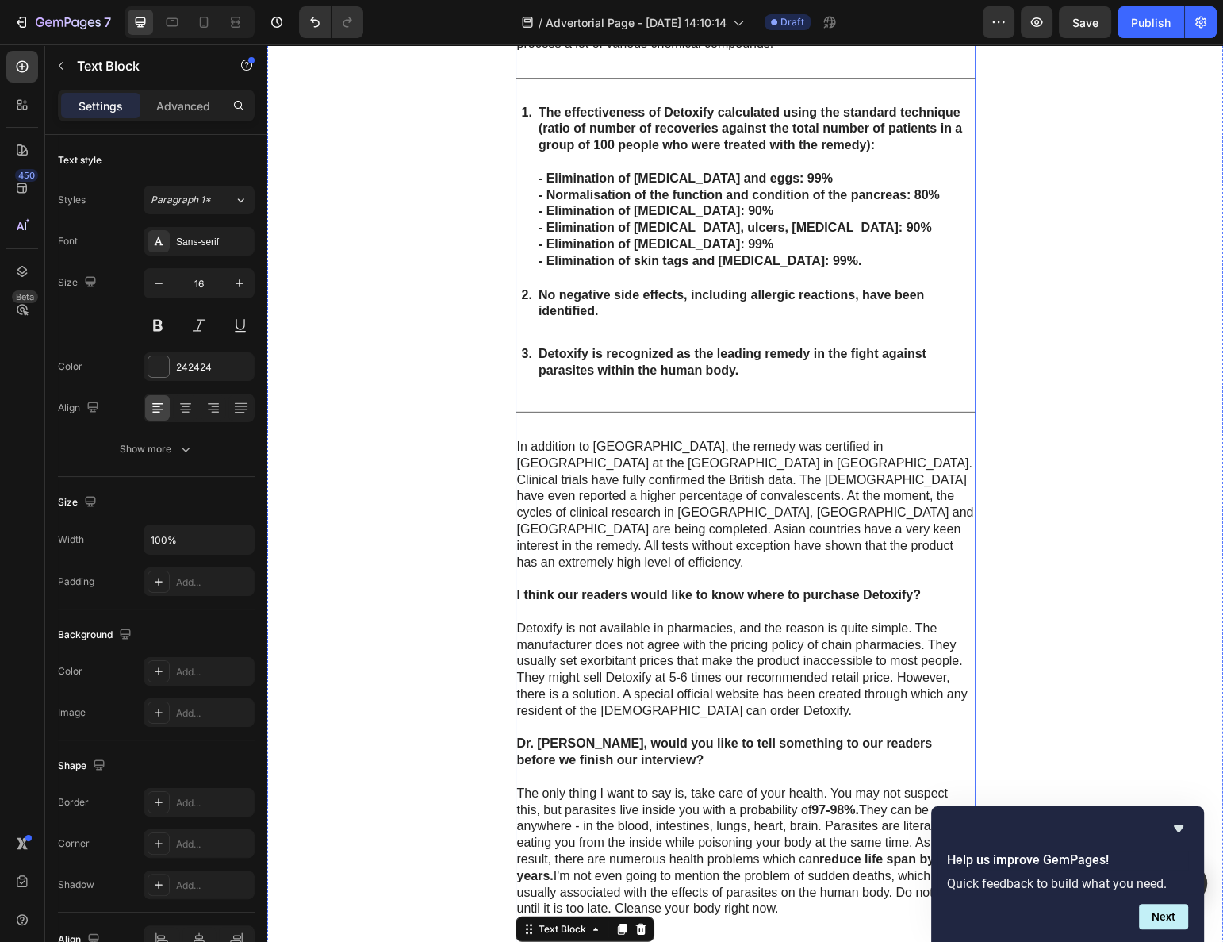
click at [802, 365] on div "How can people get rid of parasites and protect themselves? The current situati…" at bounding box center [746, 771] width 460 height 3630
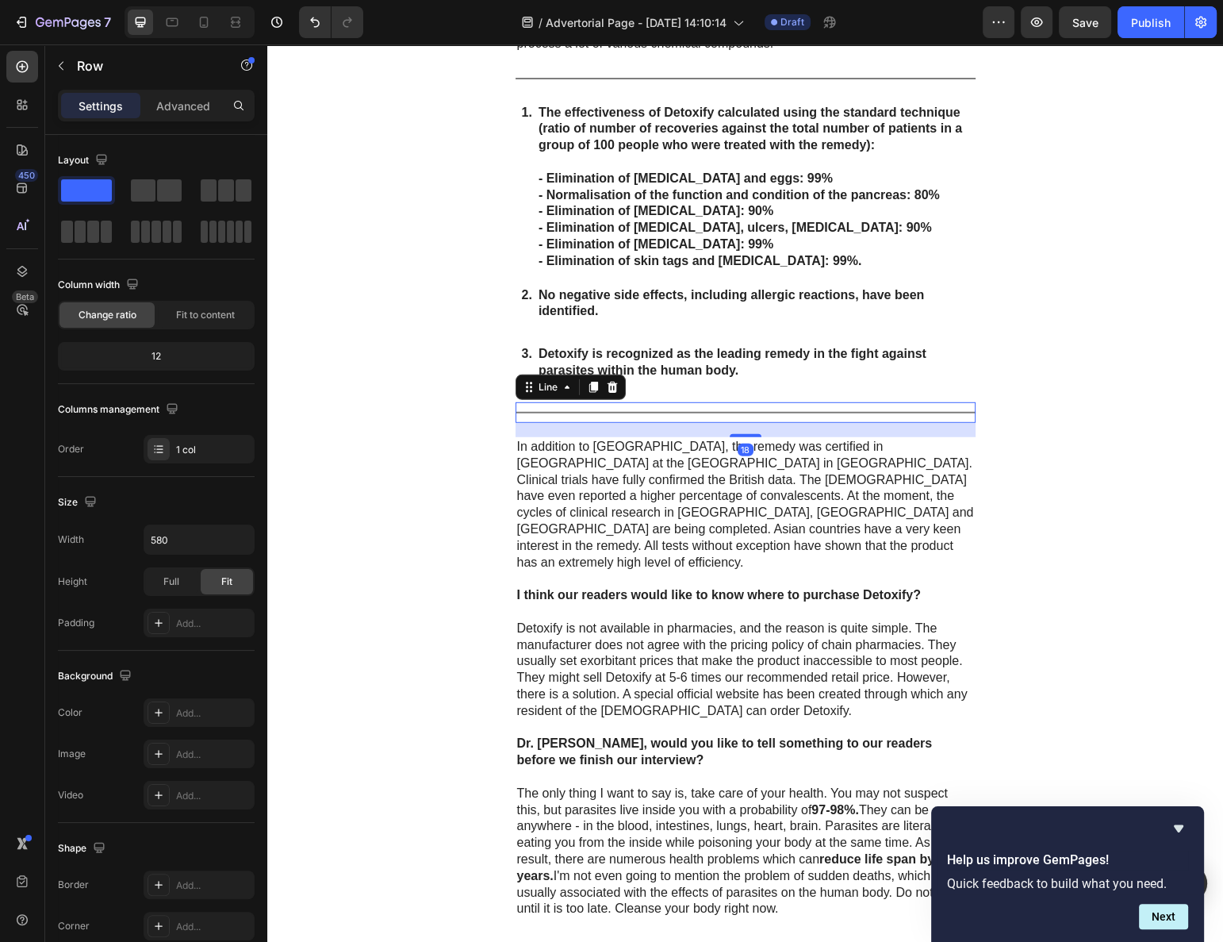
click at [801, 402] on div "Title Line 18" at bounding box center [746, 412] width 460 height 21
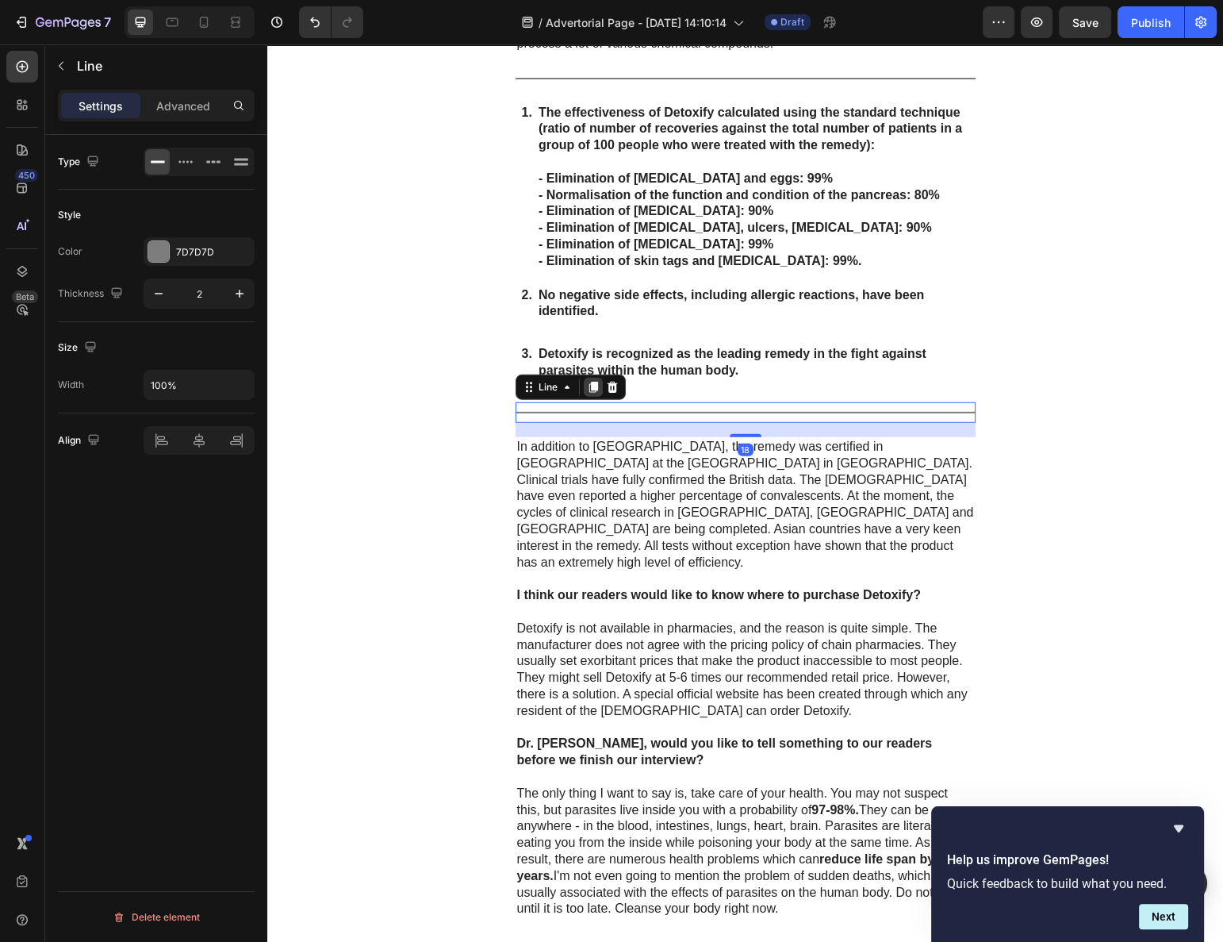
click at [586, 378] on div at bounding box center [593, 387] width 19 height 19
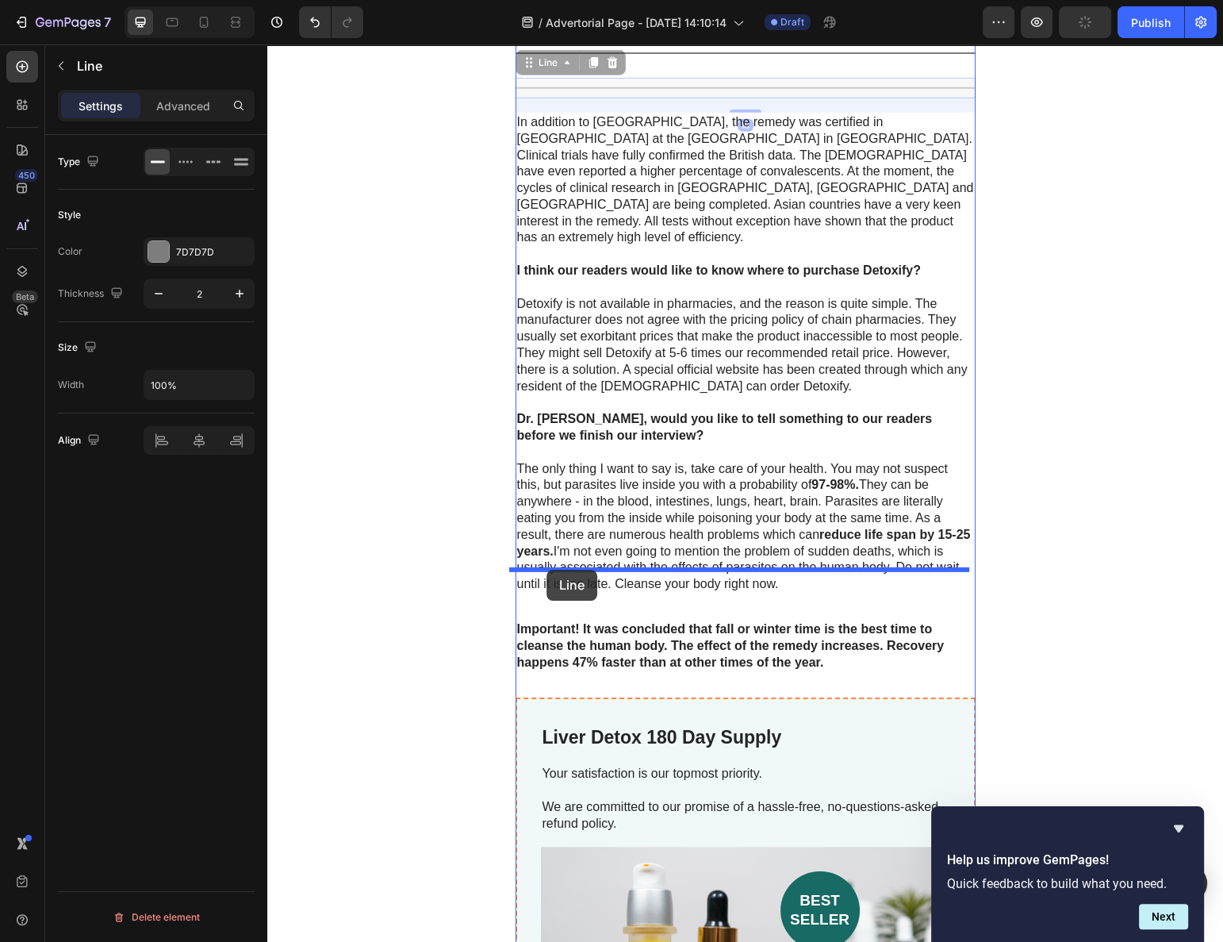
scroll to position [5322, 0]
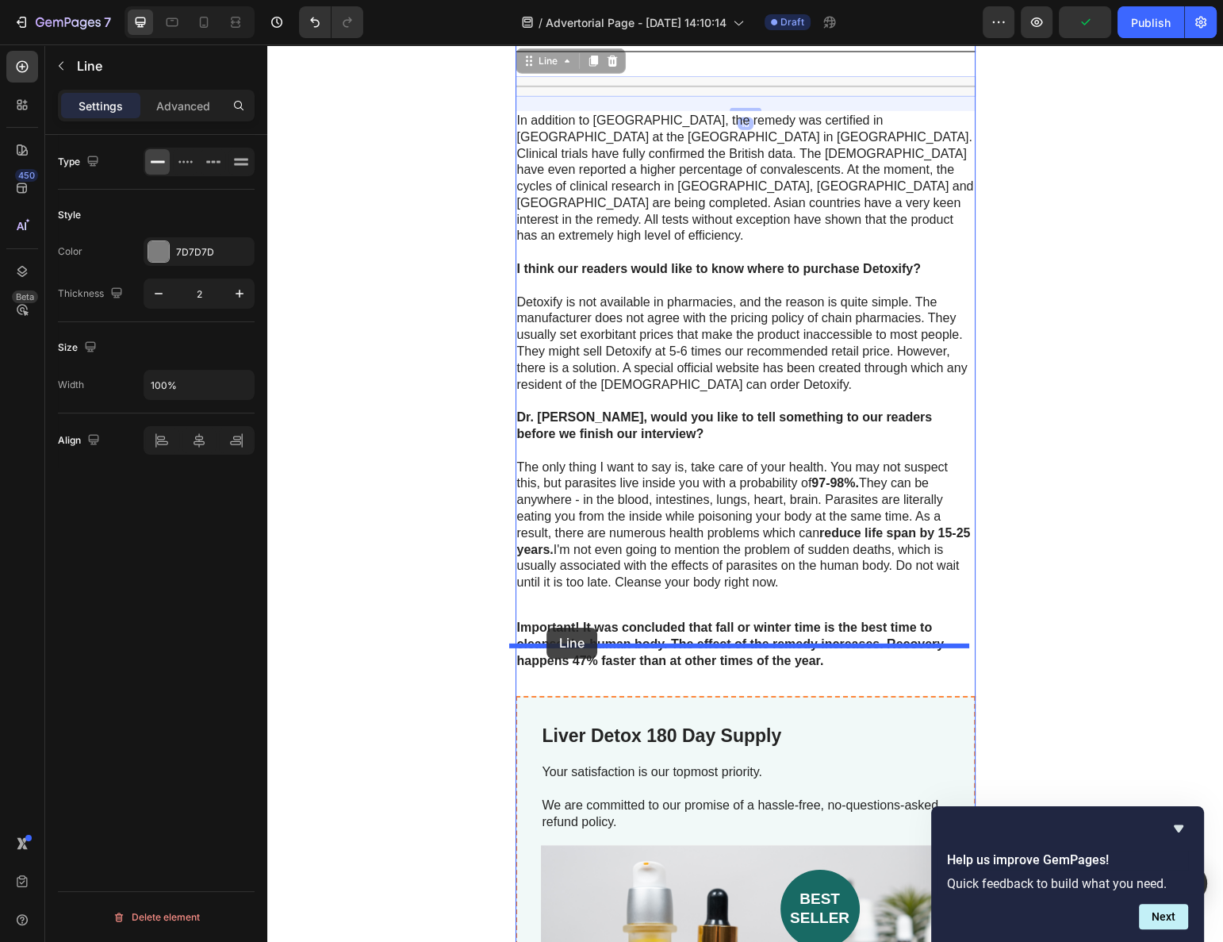
drag, startPoint x: 538, startPoint y: 419, endPoint x: 547, endPoint y: 628, distance: 208.8
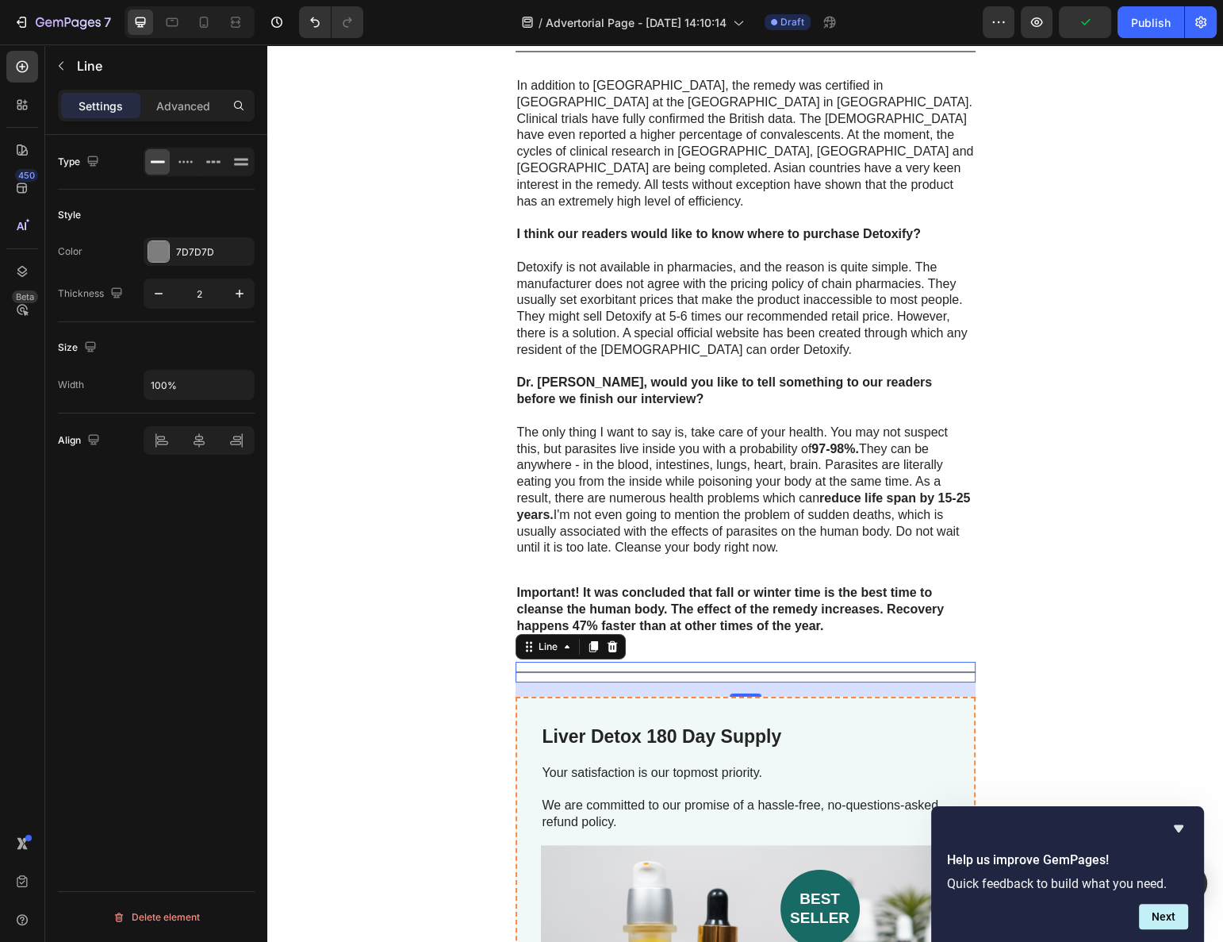
scroll to position [5287, 0]
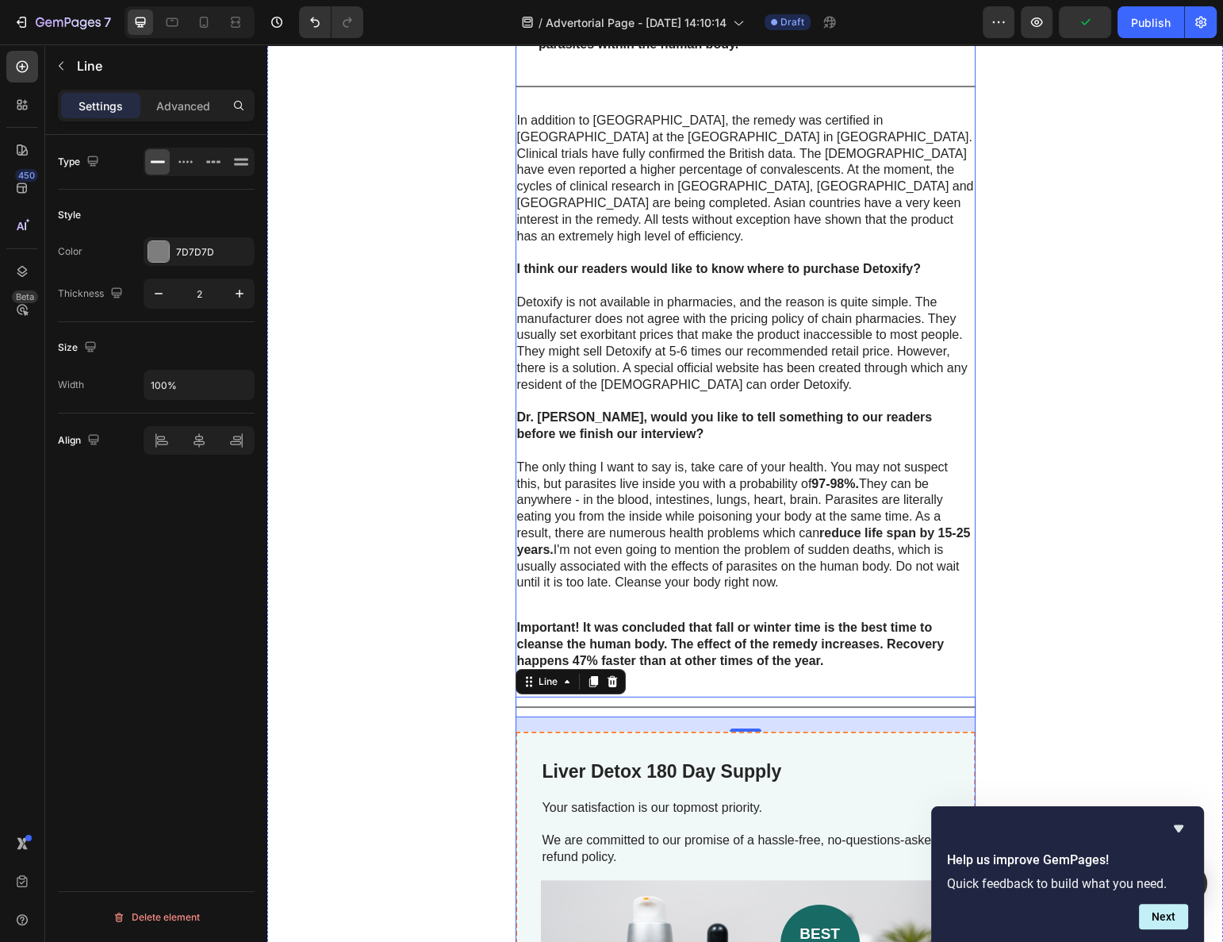
click at [698, 643] on div "How can people get rid of parasites and protect themselves? The current situati…" at bounding box center [746, 462] width 460 height 3665
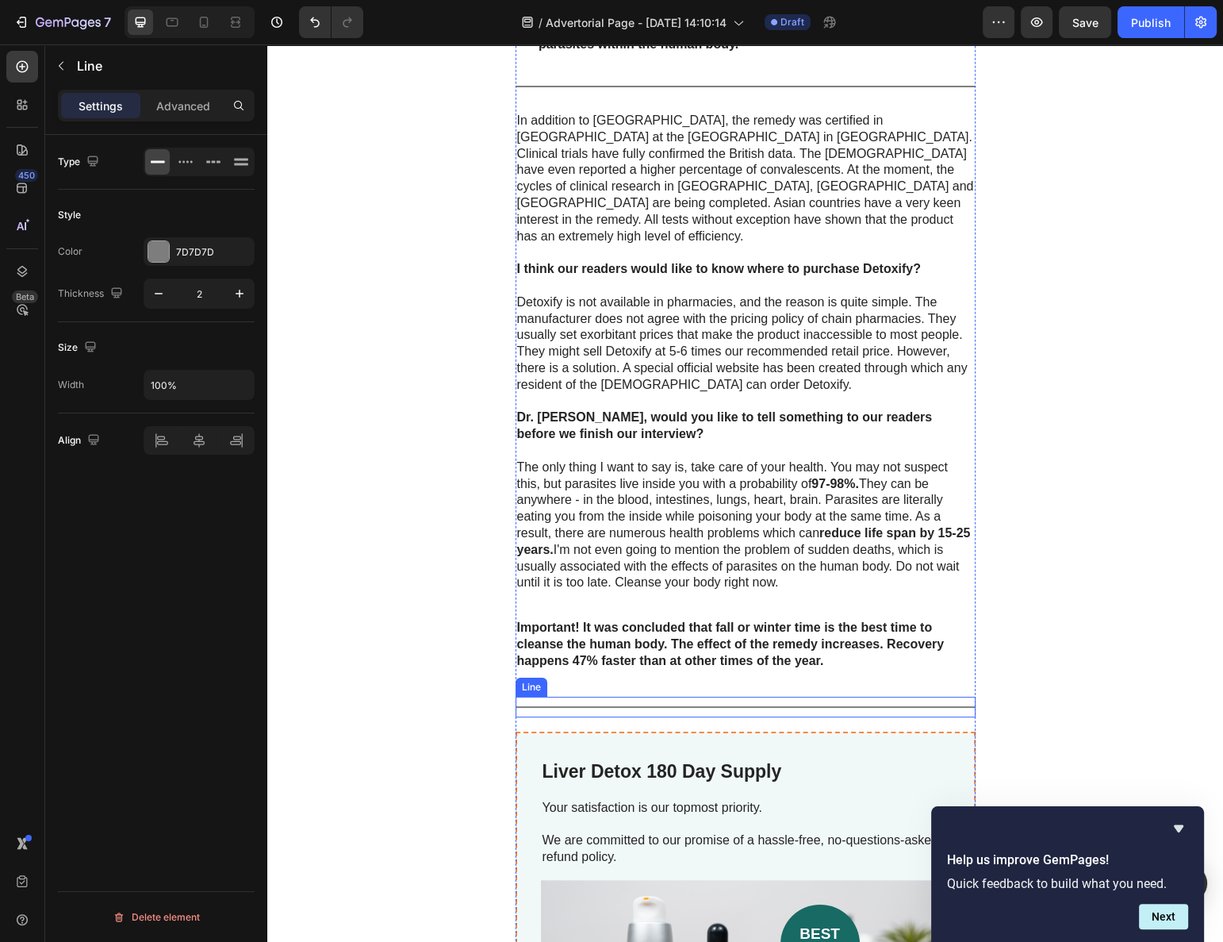
click at [704, 697] on div "Title Line" at bounding box center [746, 707] width 460 height 21
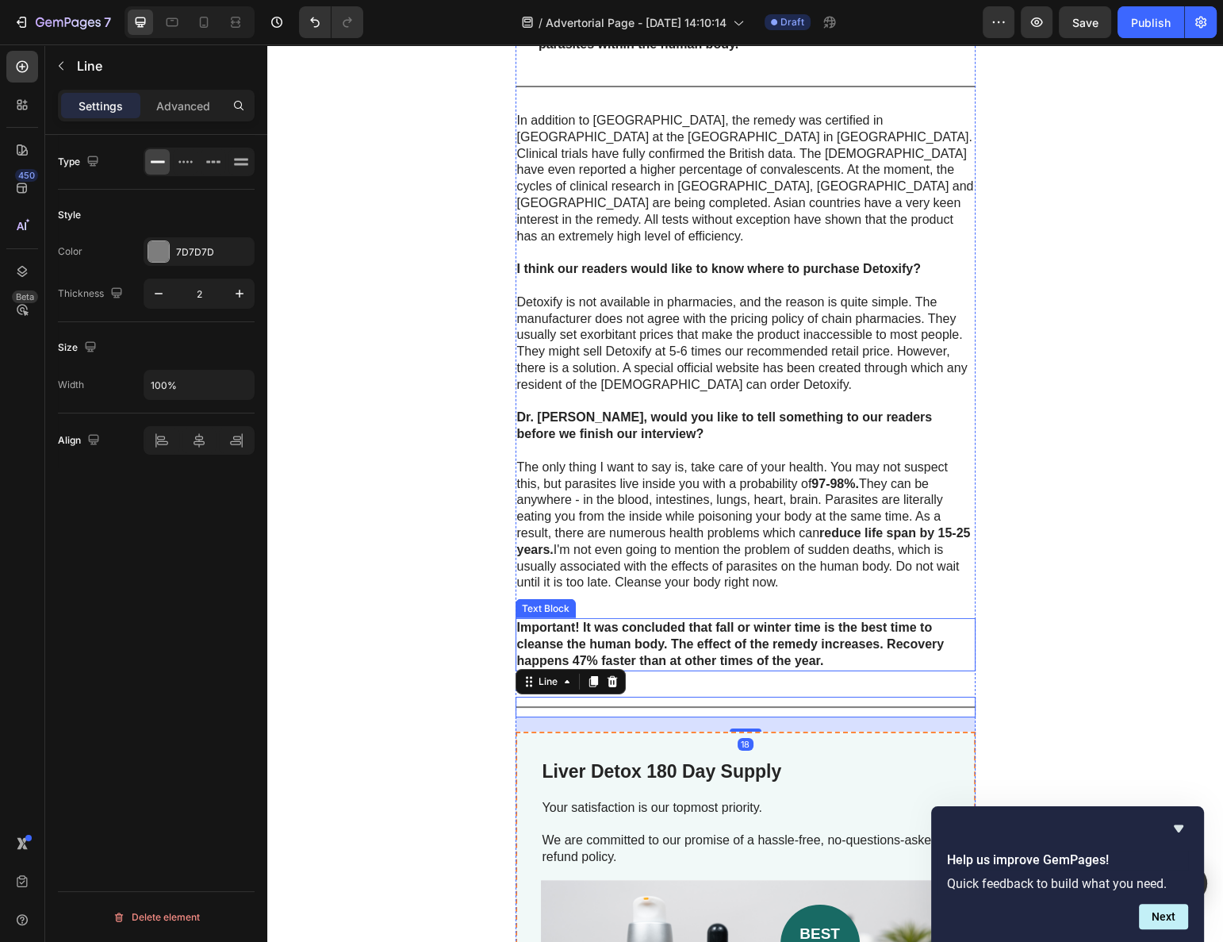
click at [701, 620] on strong "Important! It was concluded that fall or winter time is the best time to cleans…" at bounding box center [731, 643] width 428 height 47
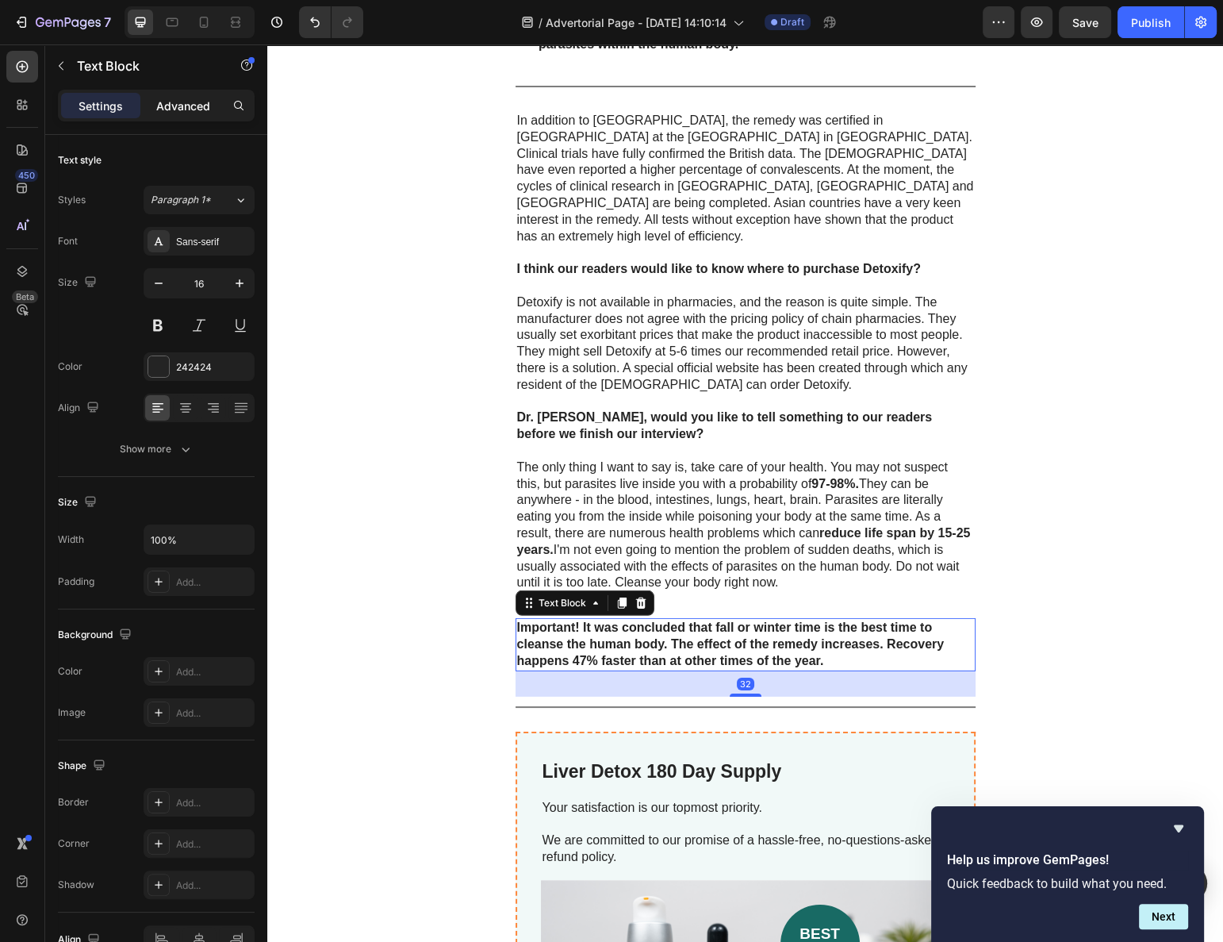
click at [184, 102] on p "Advanced" at bounding box center [183, 106] width 54 height 17
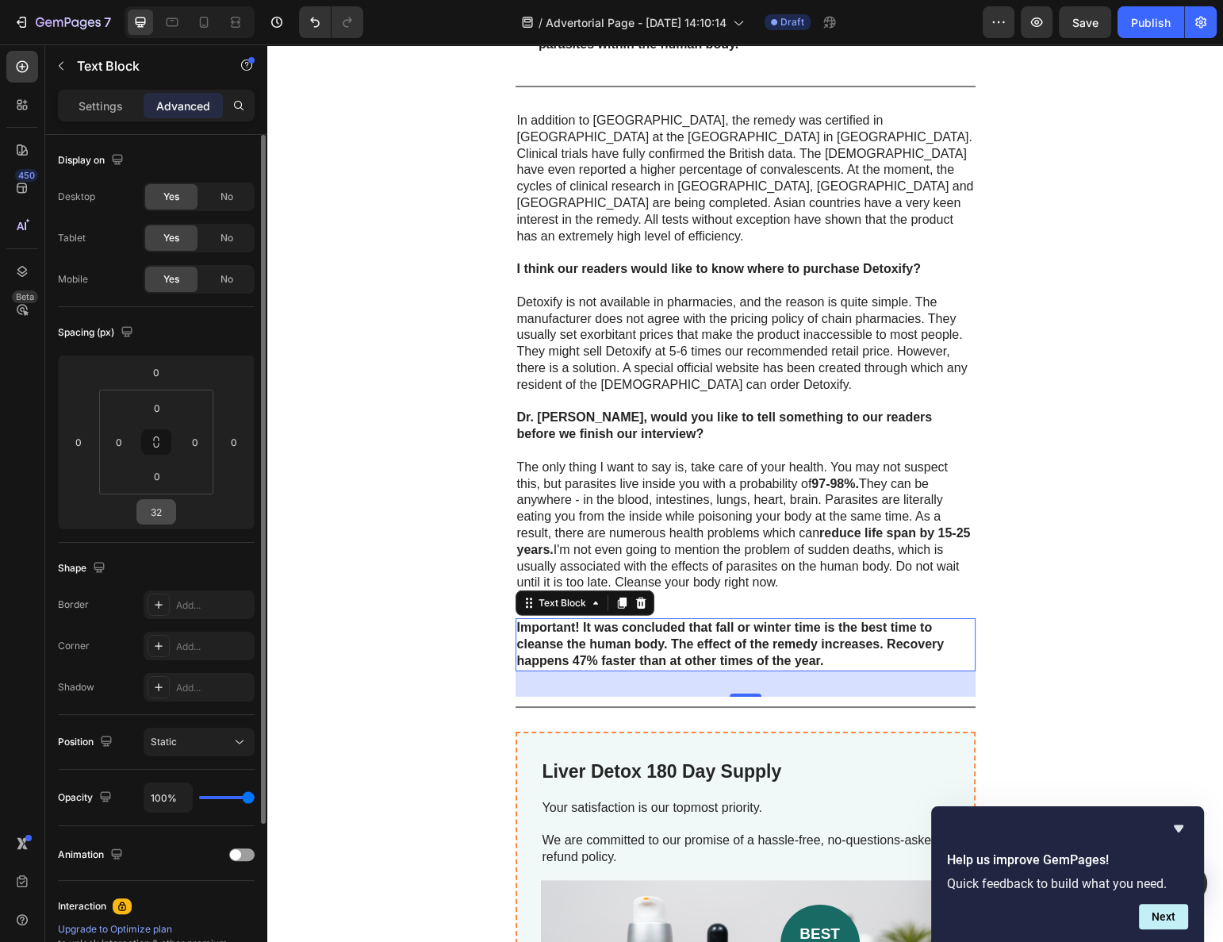
click at [155, 522] on input "32" at bounding box center [156, 512] width 32 height 24
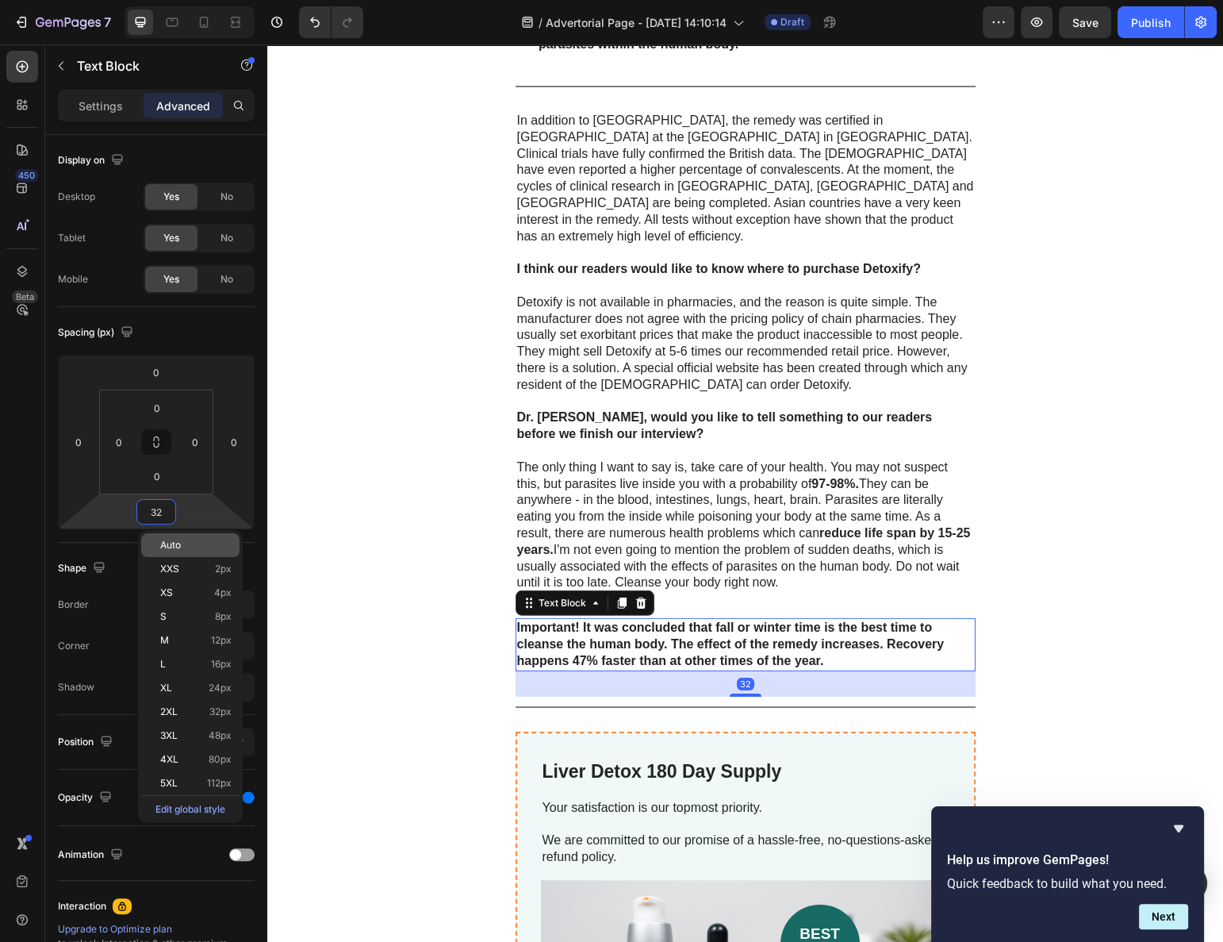
click at [179, 536] on div "Auto" at bounding box center [190, 545] width 98 height 24
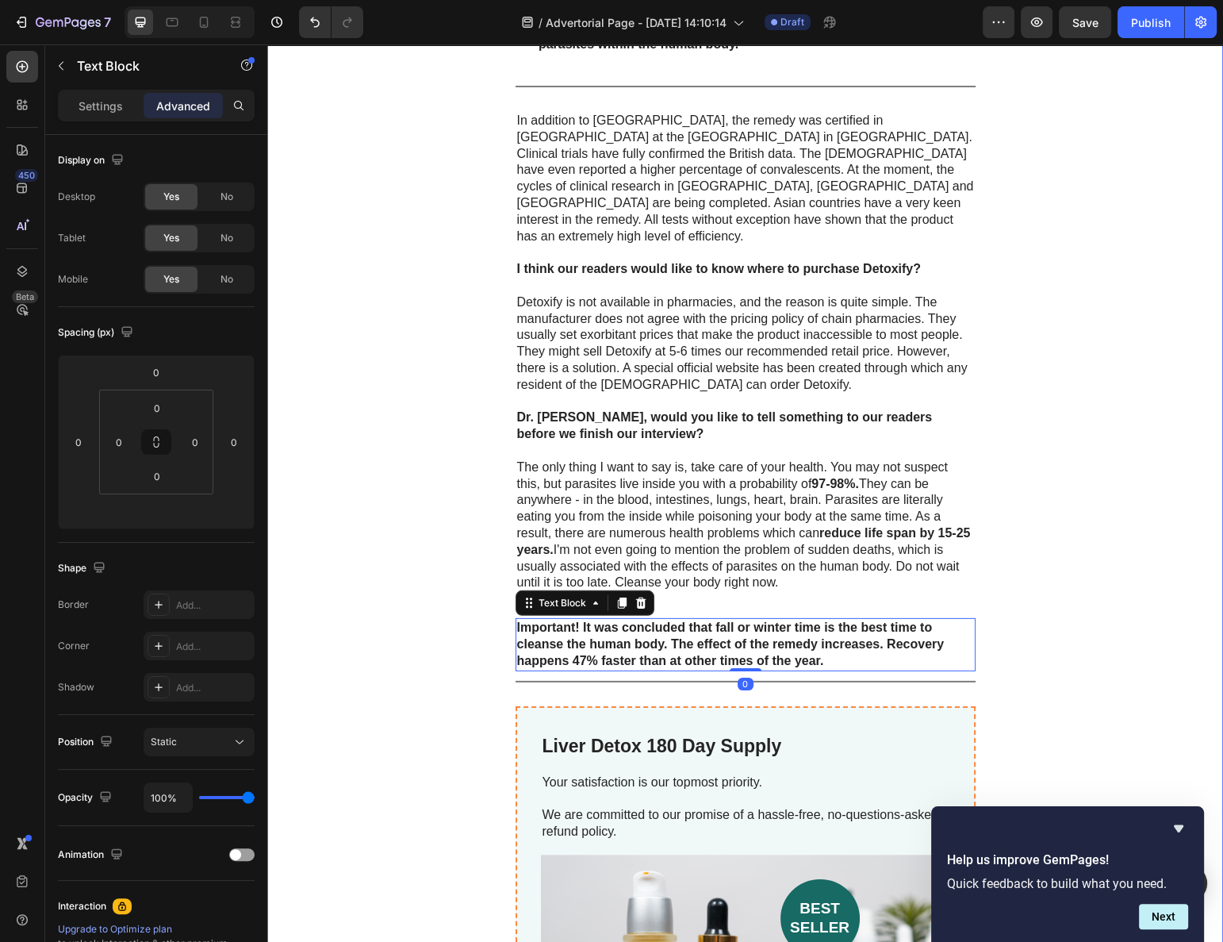
click at [442, 539] on div "How can people get rid of parasites and protect themselves? The current situati…" at bounding box center [745, 449] width 956 height 3639
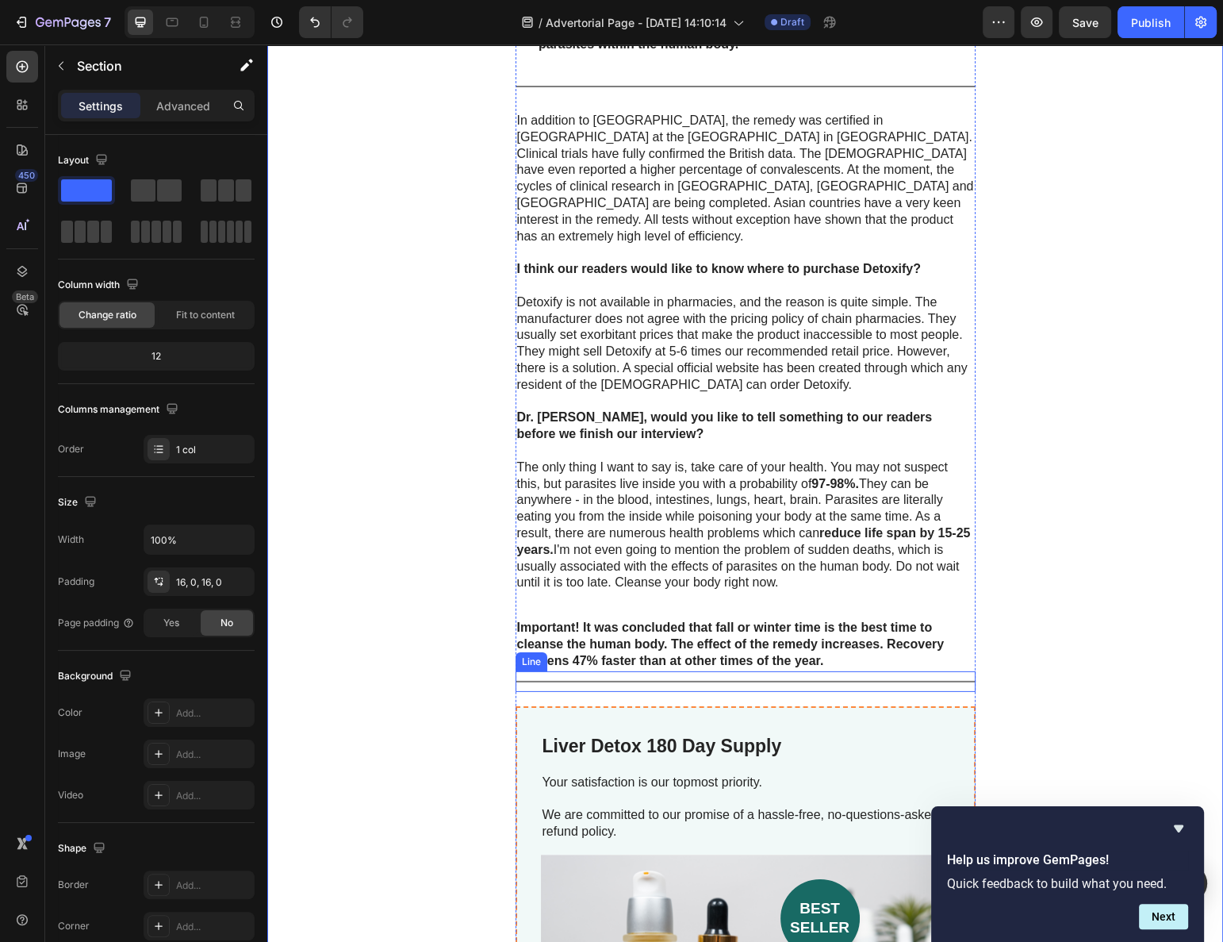
click at [561, 671] on div "Title Line" at bounding box center [746, 681] width 460 height 21
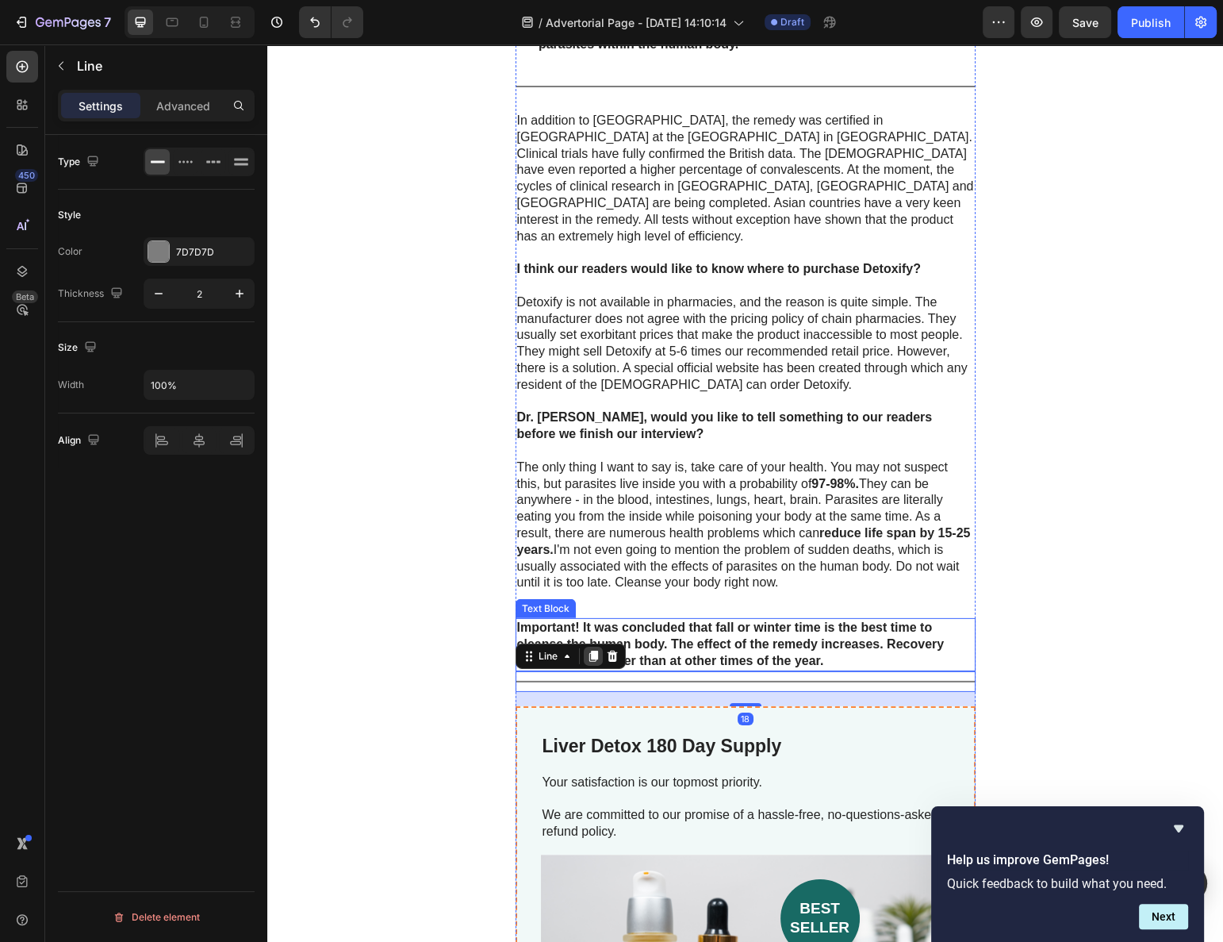
click at [584, 647] on div at bounding box center [593, 656] width 19 height 19
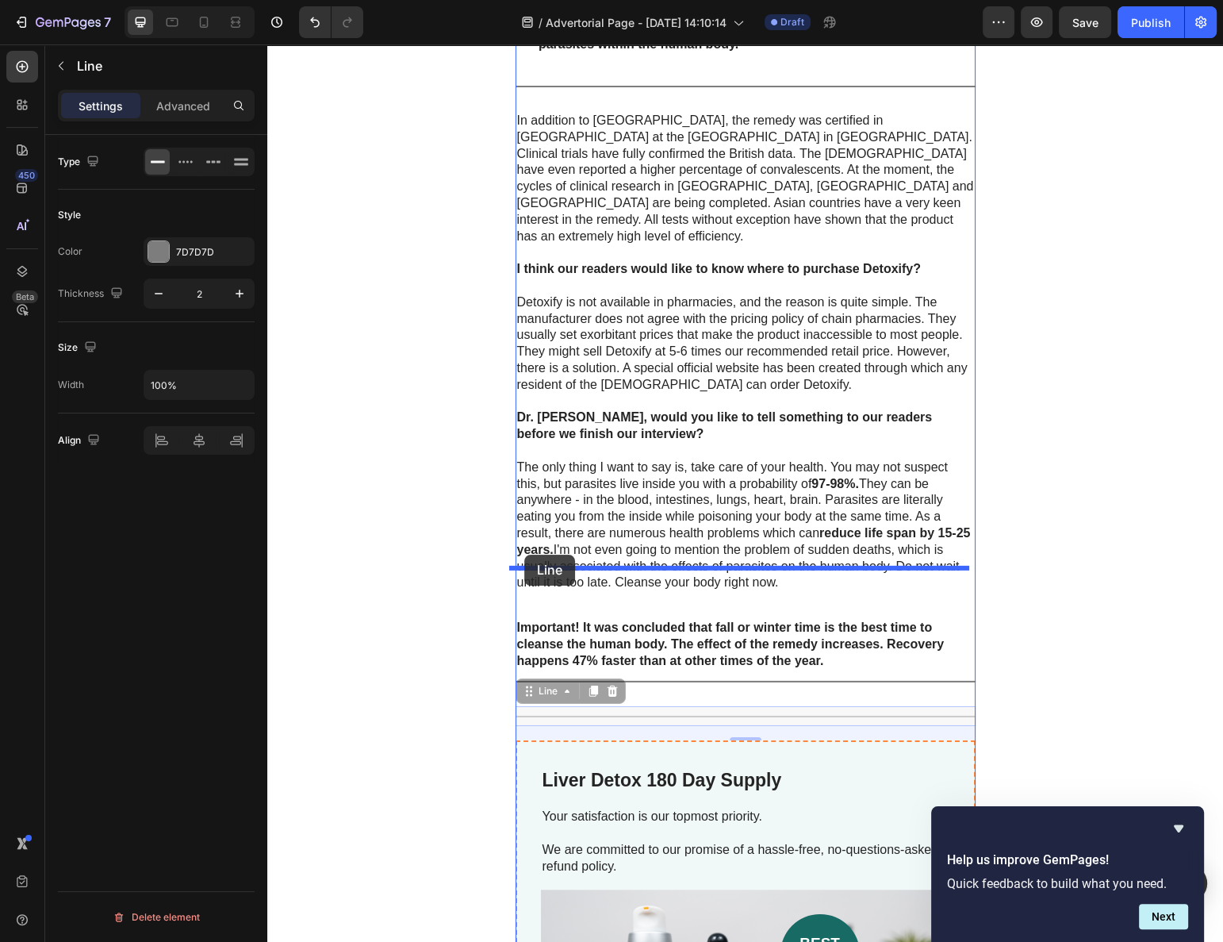
drag, startPoint x: 522, startPoint y: 639, endPoint x: 525, endPoint y: 557, distance: 82.6
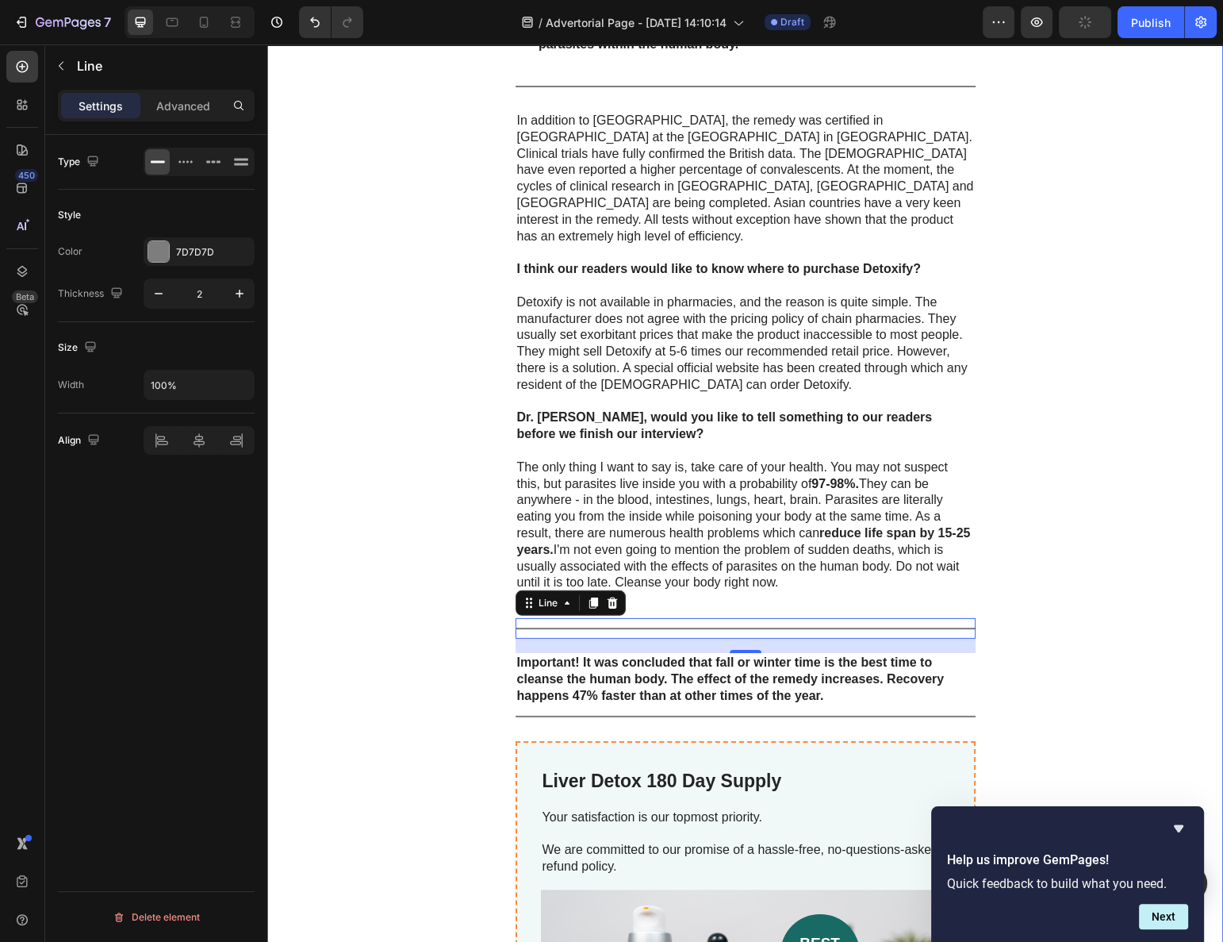
click at [448, 605] on div "How can people get rid of parasites and protect themselves? The current situati…" at bounding box center [745, 467] width 956 height 3674
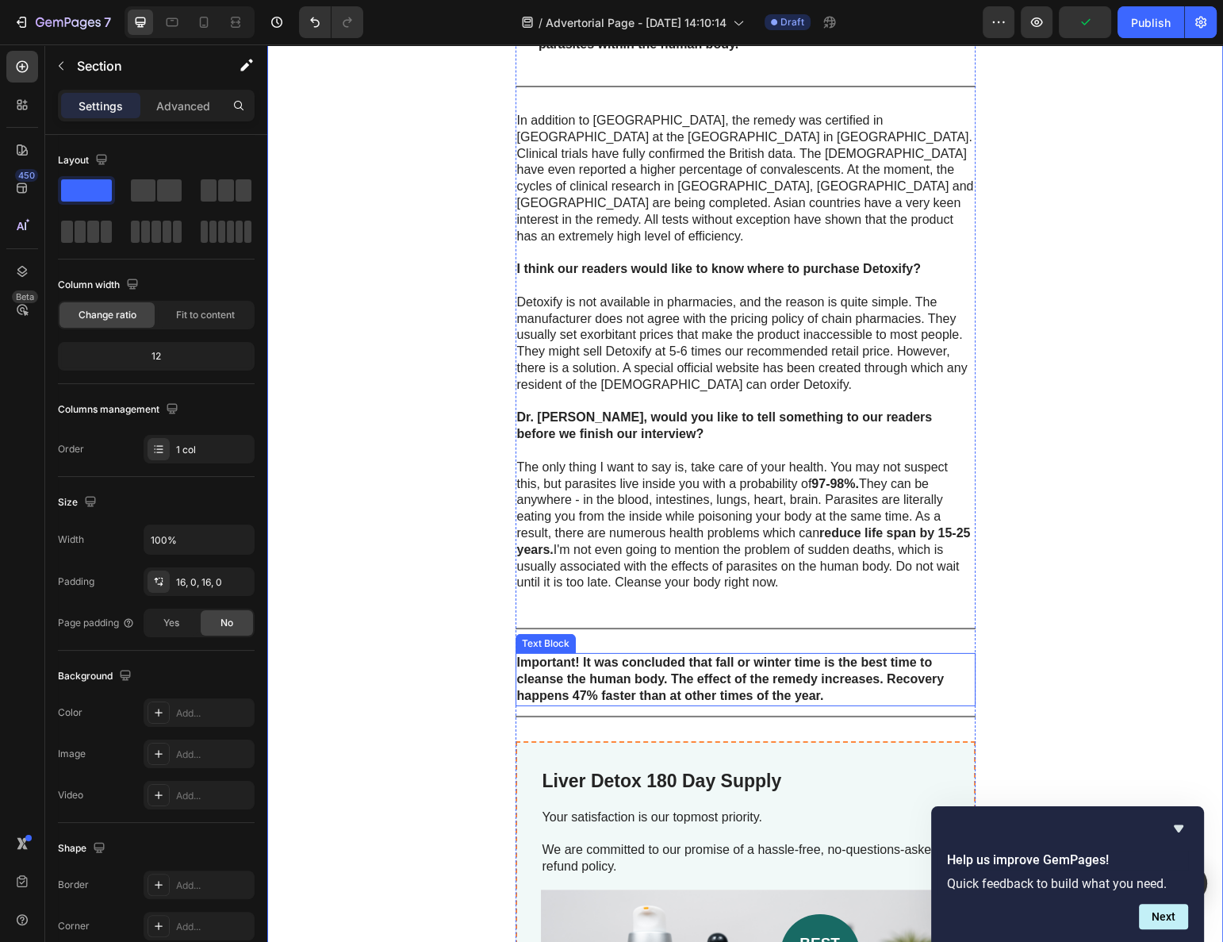
click at [572, 618] on div "Title Line" at bounding box center [746, 628] width 460 height 21
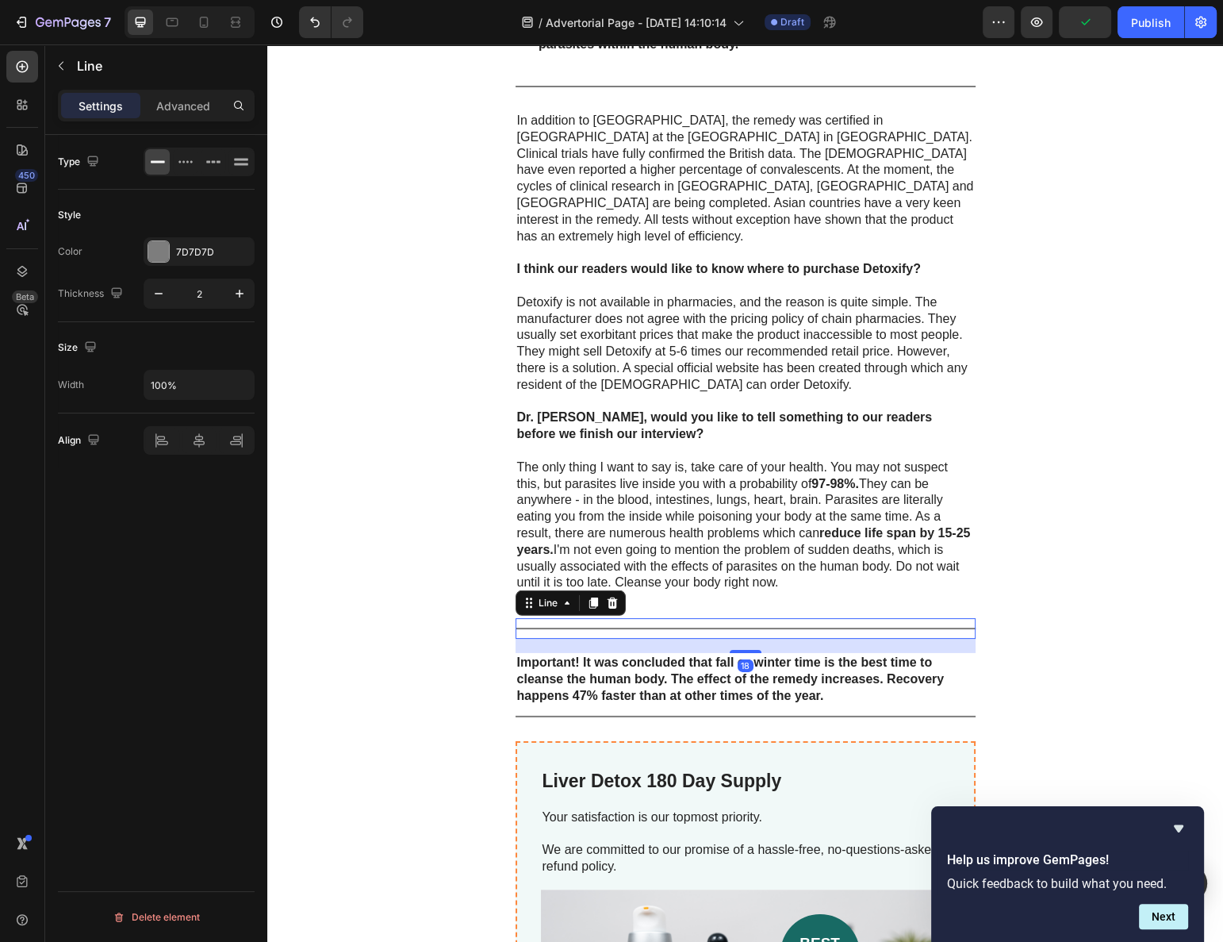
click at [612, 628] on div at bounding box center [746, 629] width 460 height 2
click at [483, 585] on div "How can people get rid of parasites and protect themselves? The current situati…" at bounding box center [745, 467] width 956 height 3674
click at [539, 618] on div "Title Line 18" at bounding box center [746, 628] width 460 height 21
click at [186, 104] on p "Advanced" at bounding box center [183, 106] width 54 height 17
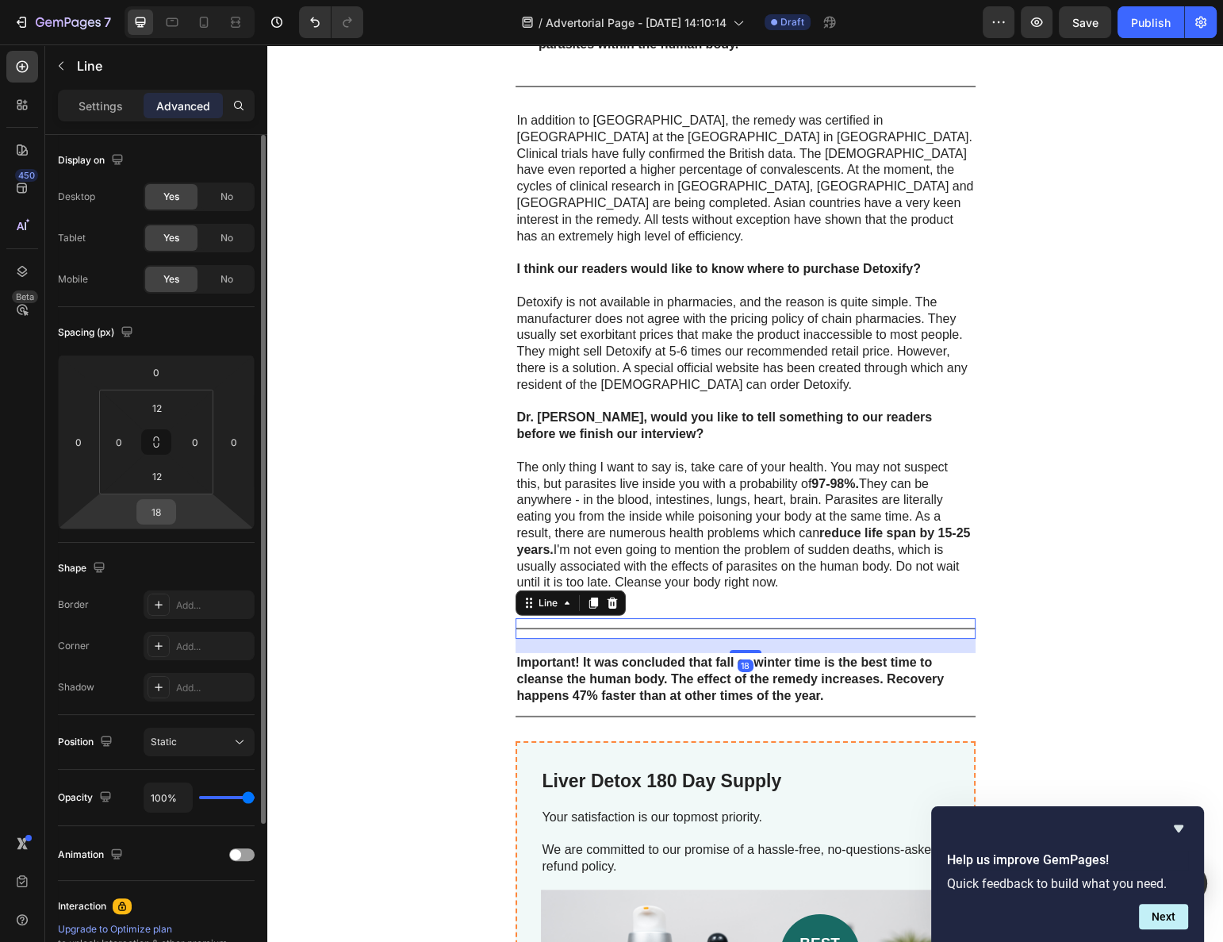
click at [158, 508] on input "18" at bounding box center [156, 512] width 32 height 24
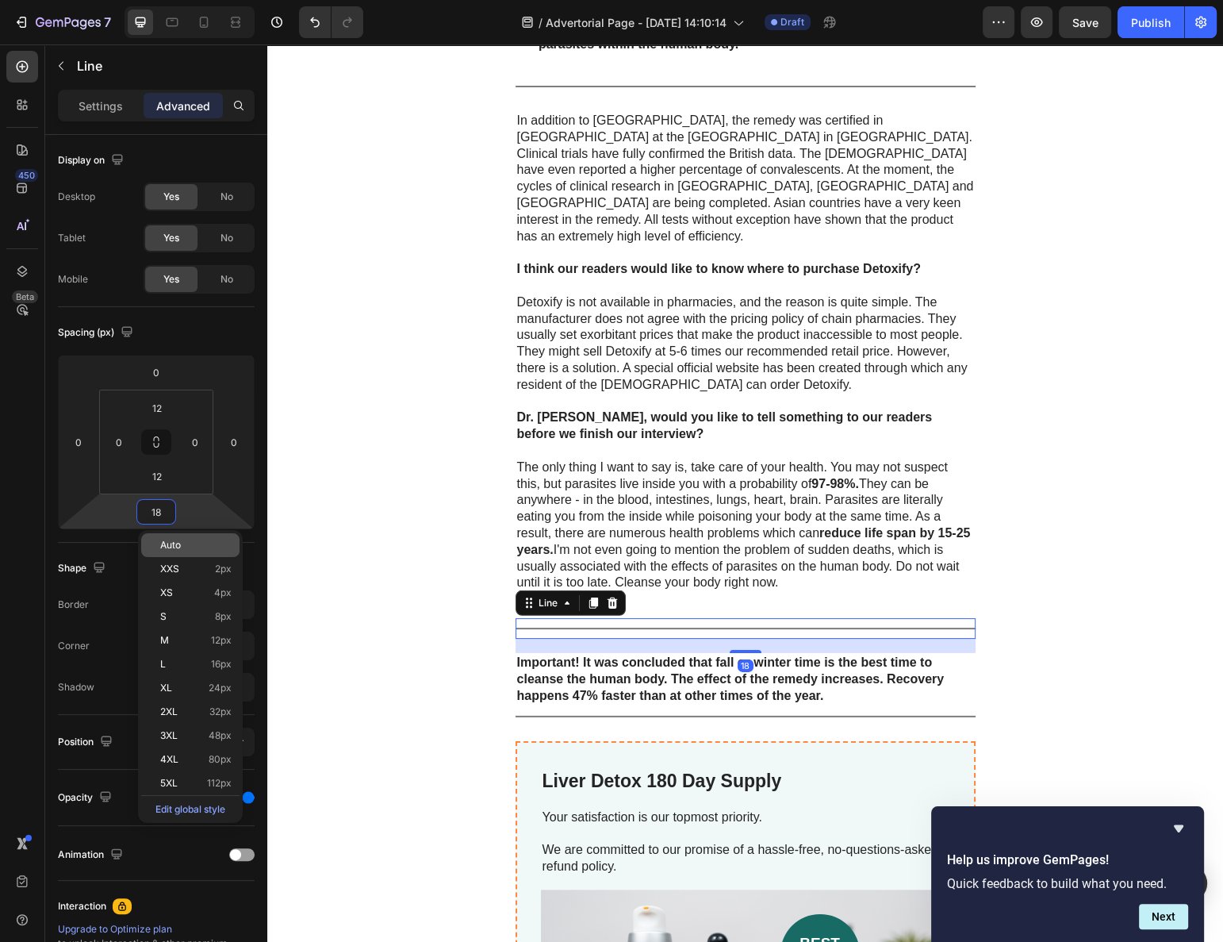
click at [167, 539] on div "Auto" at bounding box center [190, 545] width 98 height 24
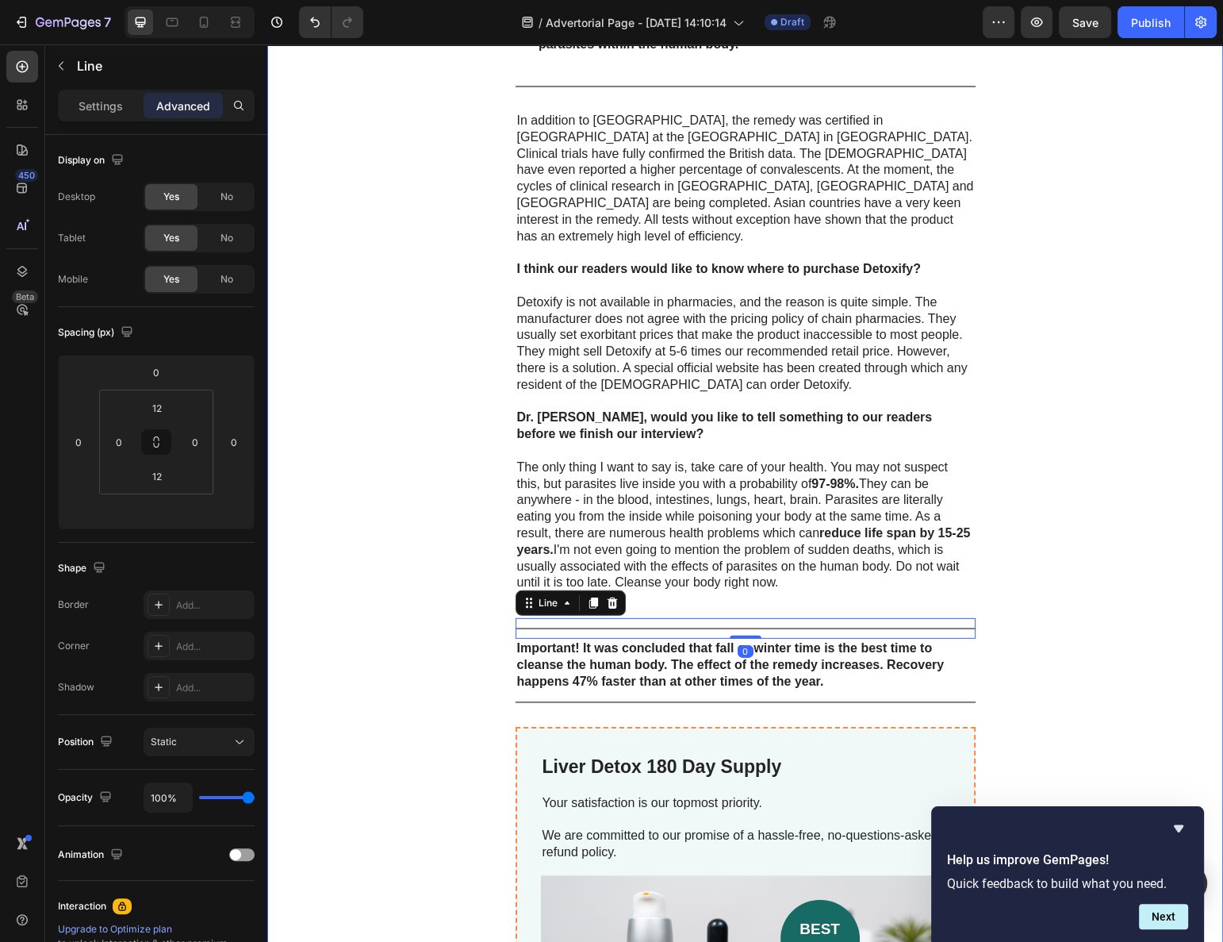
drag, startPoint x: 329, startPoint y: 523, endPoint x: 363, endPoint y: 521, distance: 34.2
click at [330, 523] on div "How can people get rid of parasites and protect themselves? The current situati…" at bounding box center [745, 460] width 956 height 3660
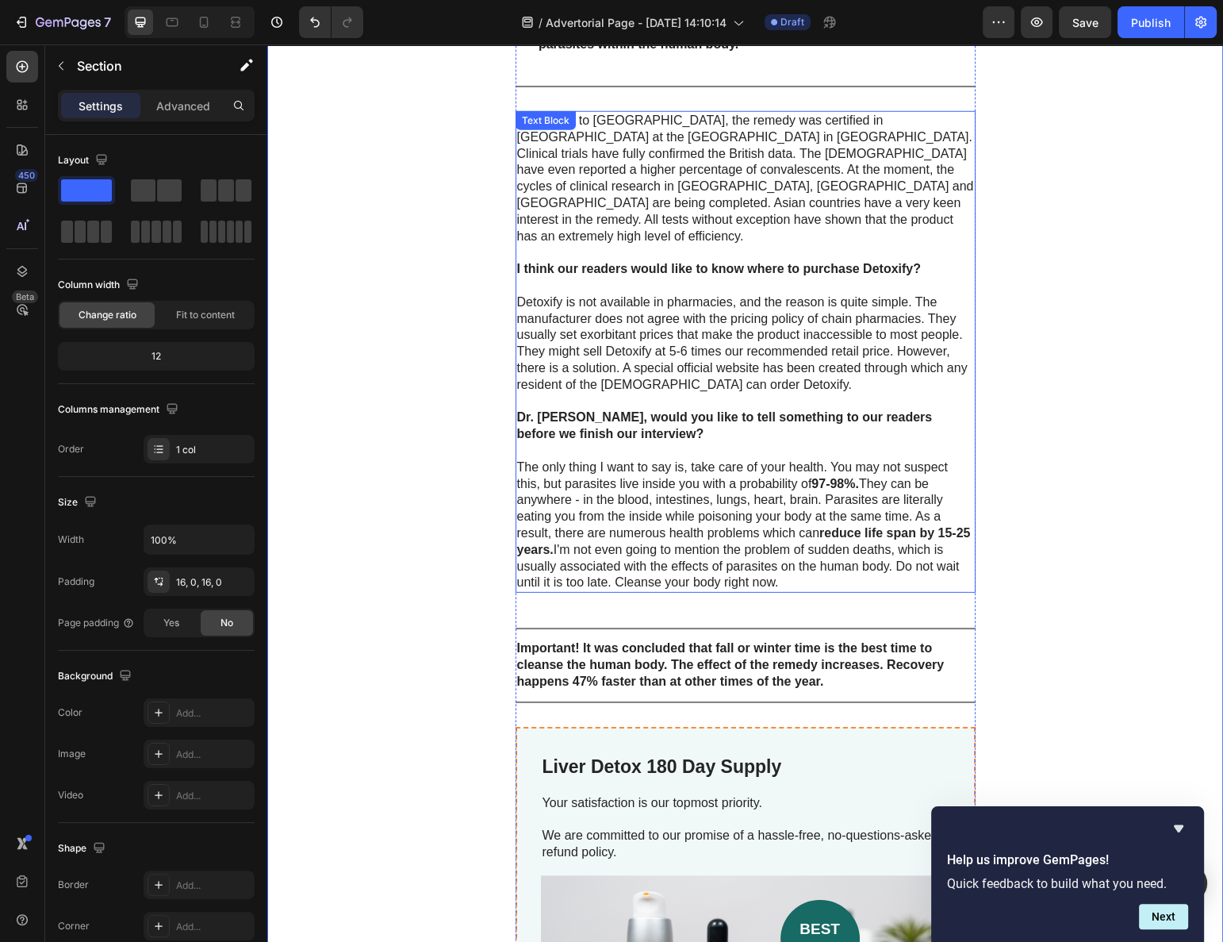
click at [585, 529] on p "The only thing I want to say is, take care of your health. You may not suspect …" at bounding box center [745, 525] width 457 height 132
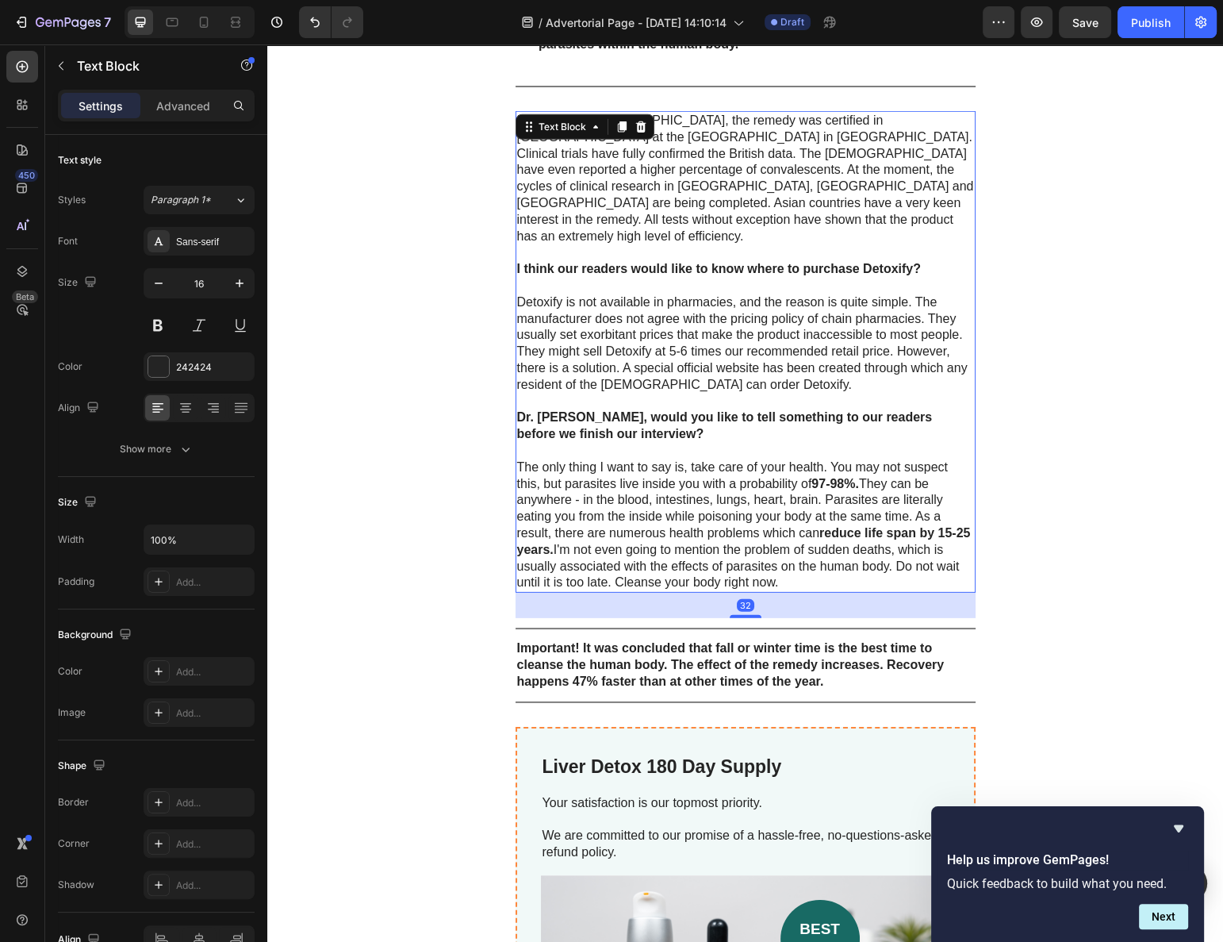
click at [588, 593] on div "32" at bounding box center [746, 605] width 460 height 25
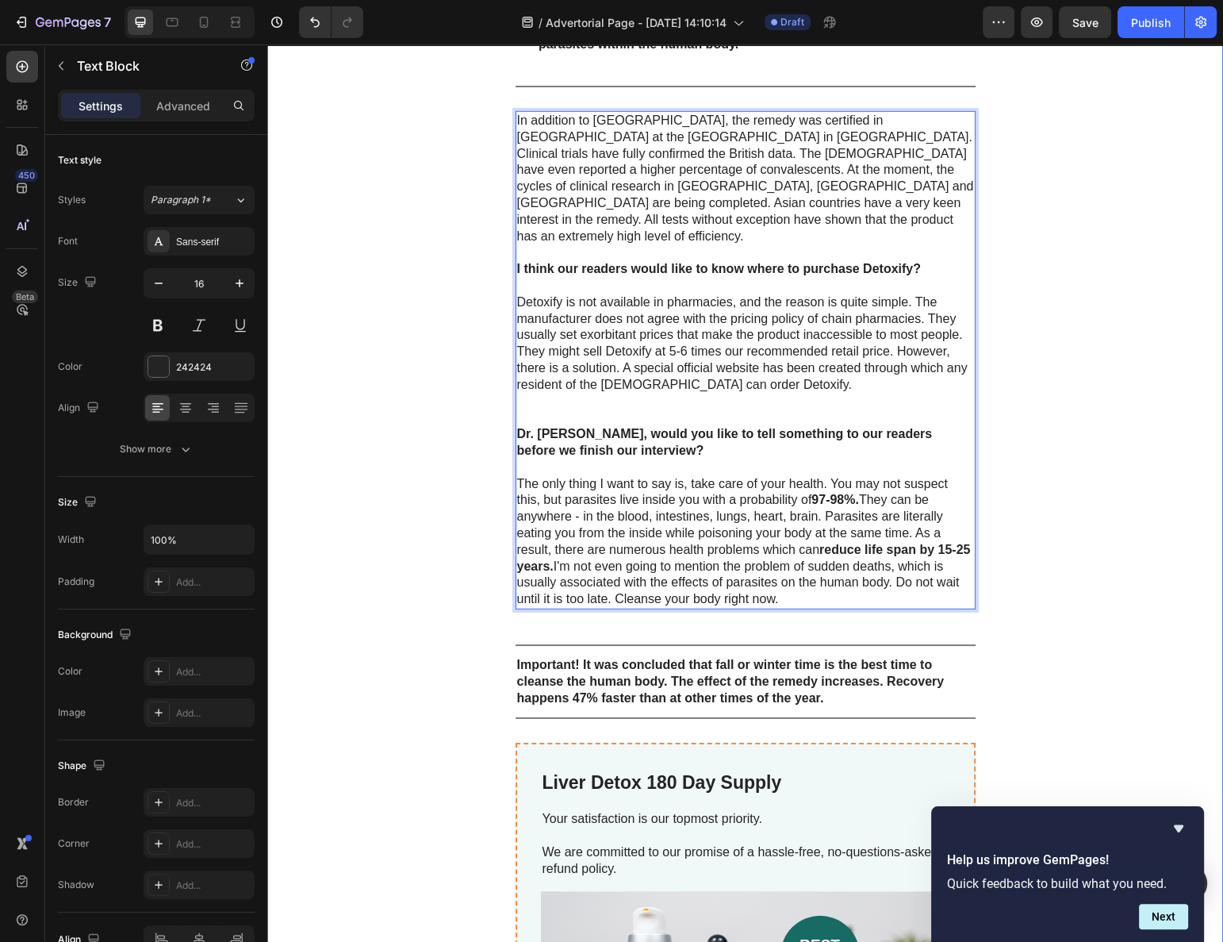
click at [443, 478] on div "How can people get rid of parasites and protect themselves? The current situati…" at bounding box center [745, 468] width 956 height 3676
click at [601, 351] on p "Detoxify is not available in pharmacies, and the reason is quite simple. The ma…" at bounding box center [745, 360] width 457 height 132
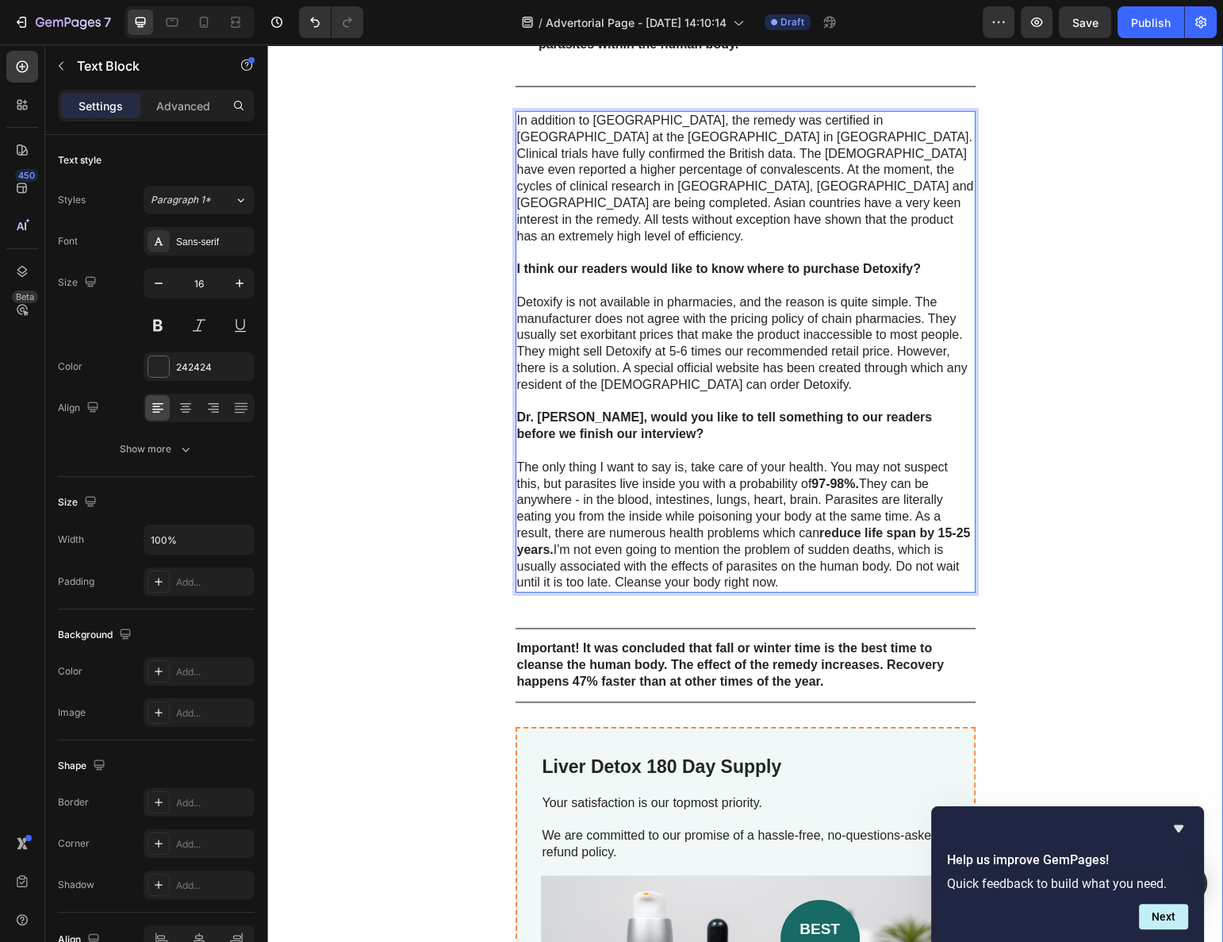
click at [444, 382] on div "How can people get rid of parasites and protect themselves? The current situati…" at bounding box center [745, 460] width 956 height 3660
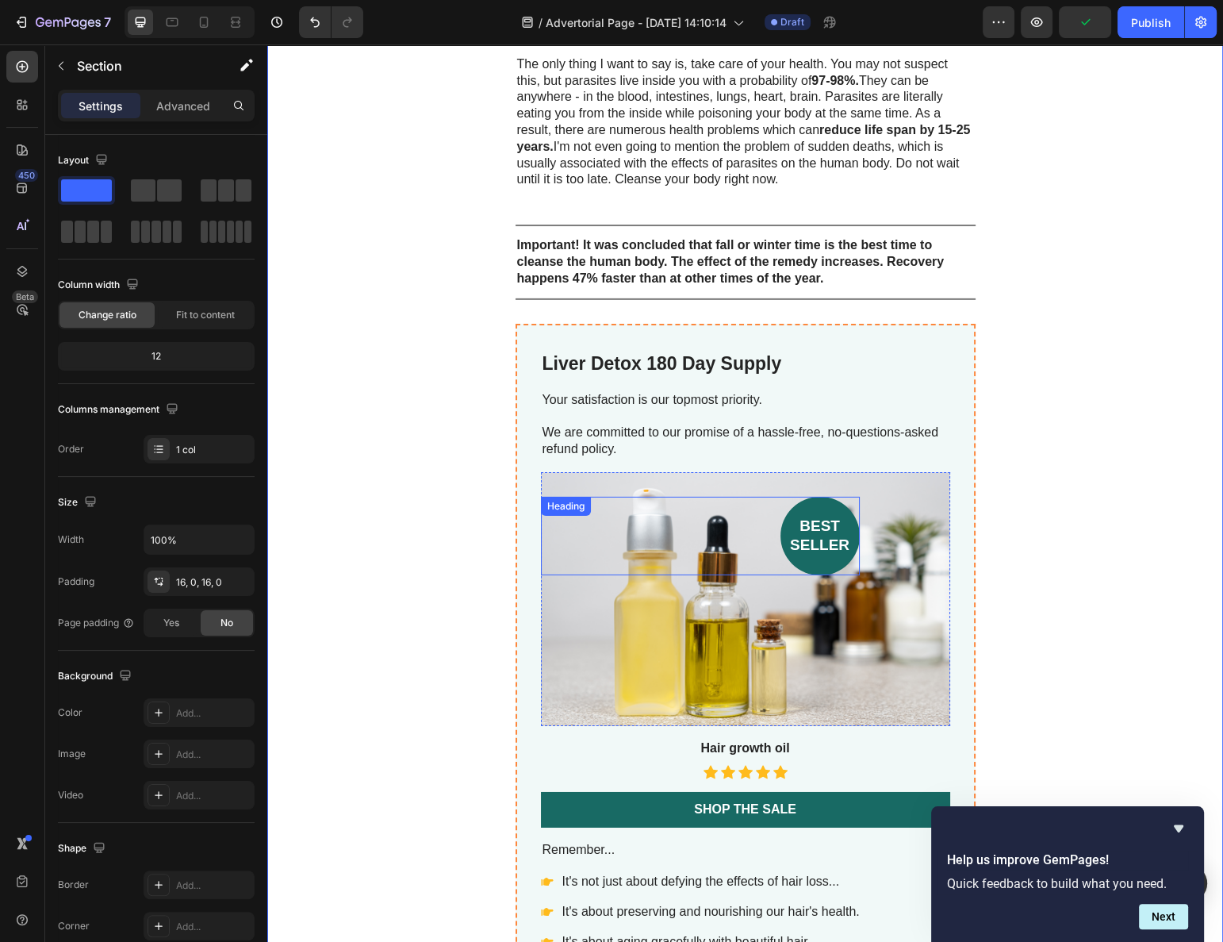
scroll to position [5720, 0]
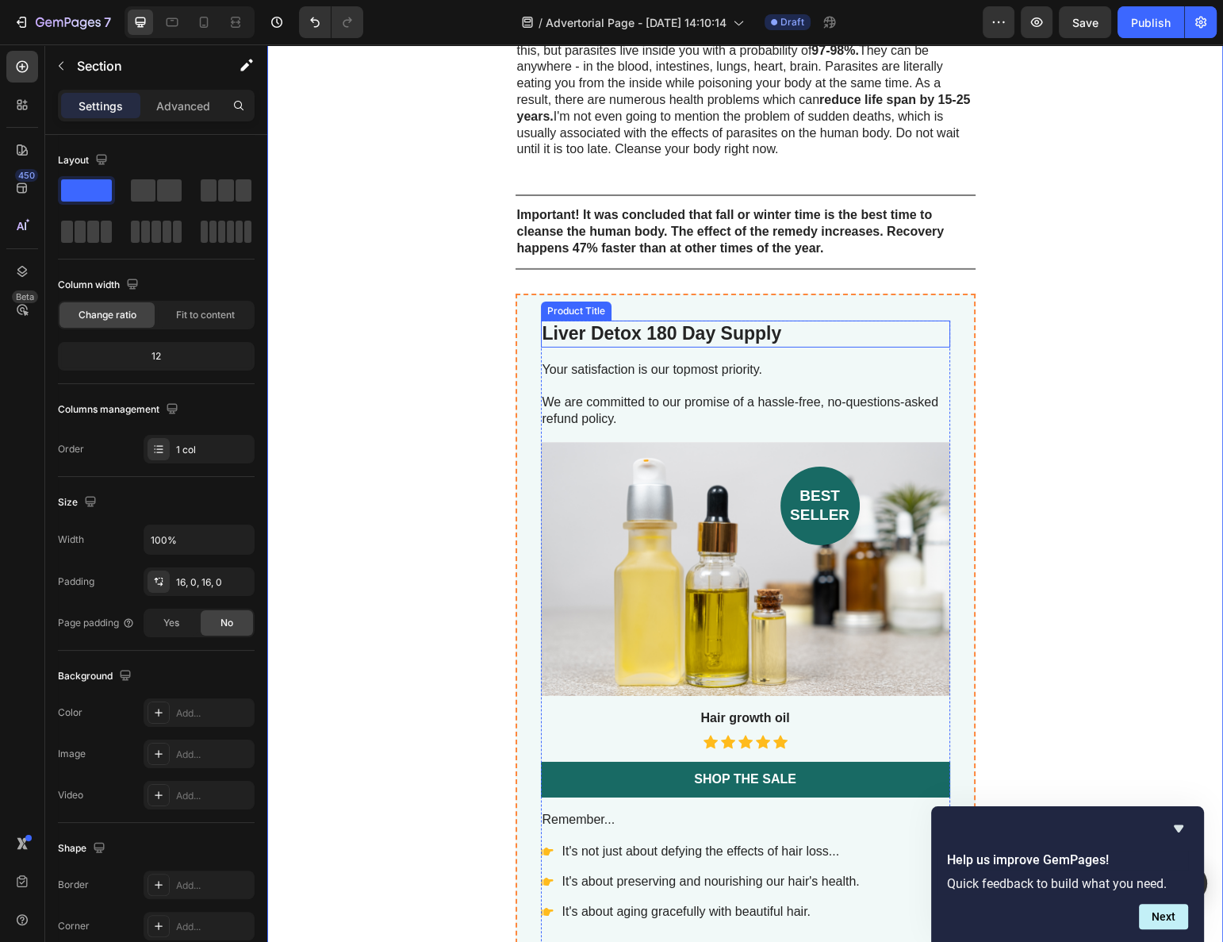
click at [586, 321] on h2 "Liver Detox 180 Day Supply" at bounding box center [745, 334] width 409 height 27
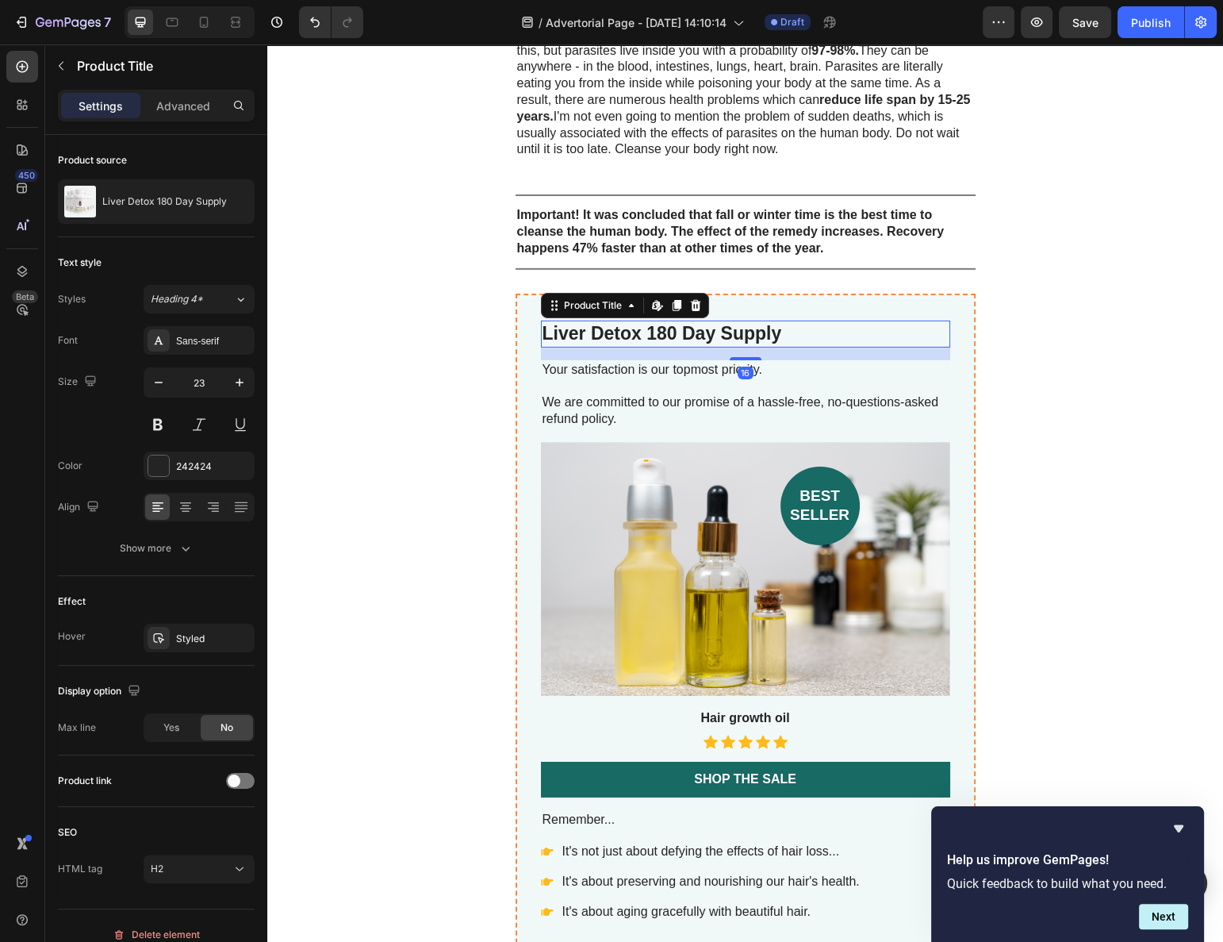
click at [620, 321] on h2 "Liver Detox 180 Day Supply" at bounding box center [745, 334] width 409 height 27
click at [617, 321] on h2 "Liver Detox 180 Day Supply" at bounding box center [745, 334] width 409 height 27
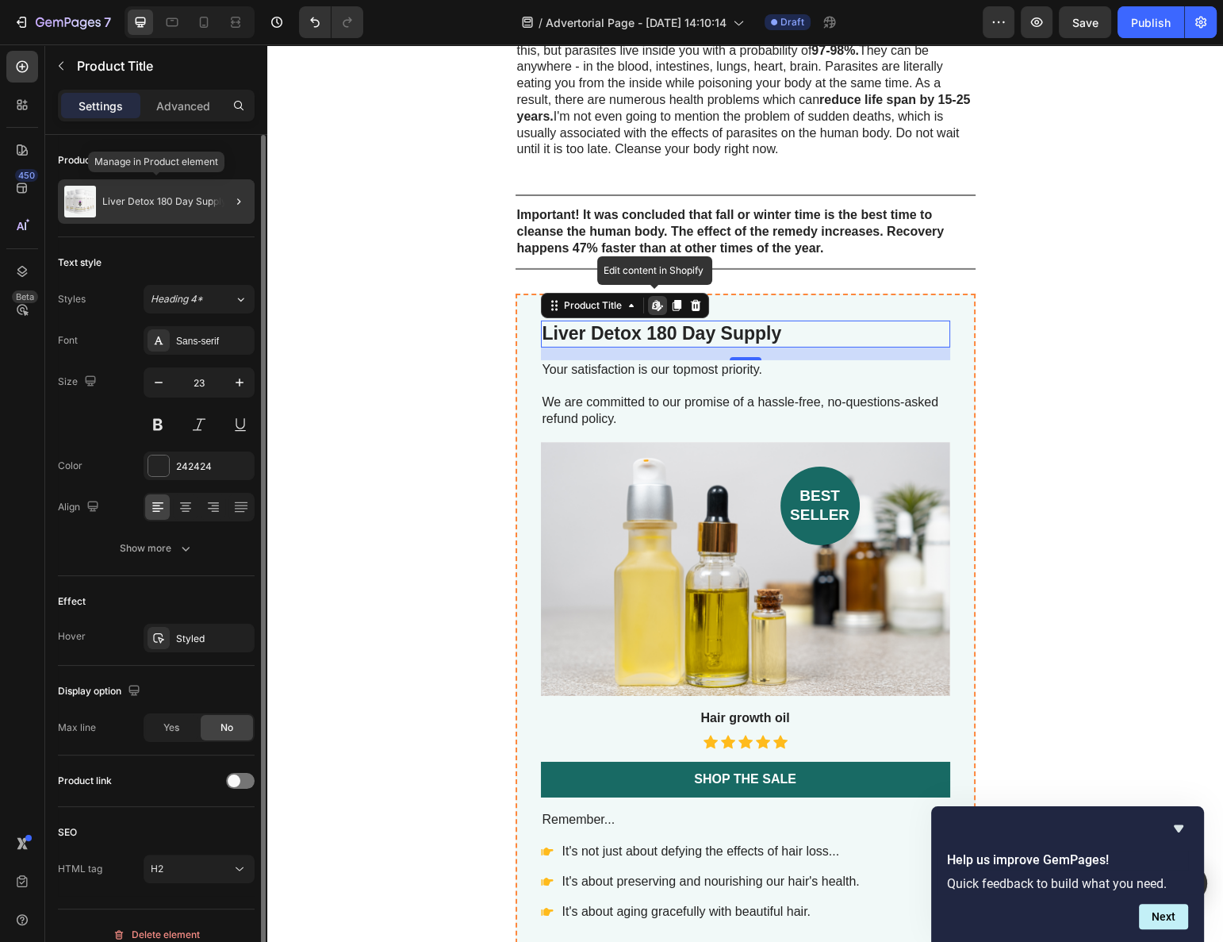
click at [76, 196] on img at bounding box center [80, 202] width 32 height 32
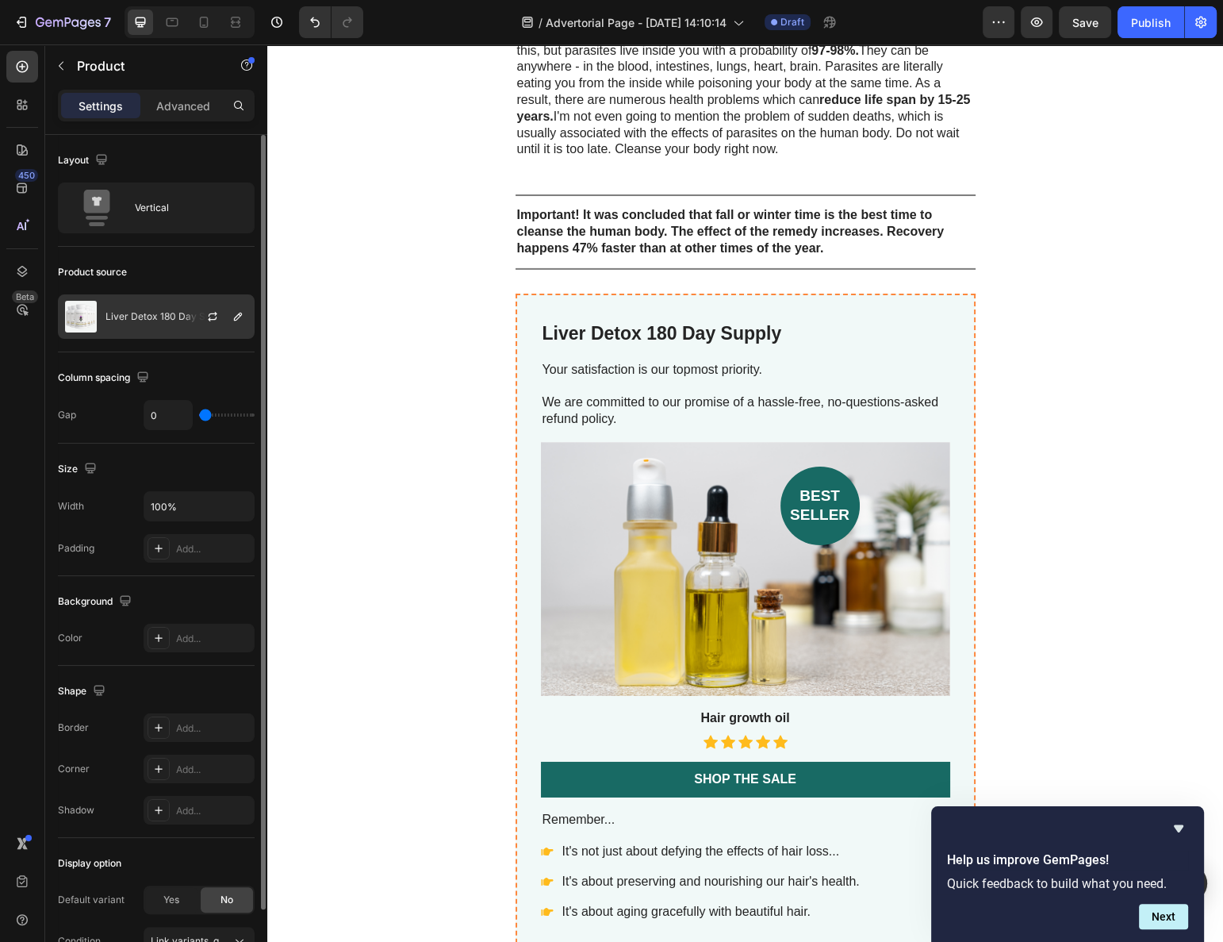
click at [153, 322] on div "Liver Detox 180 Day Supply" at bounding box center [156, 316] width 197 height 44
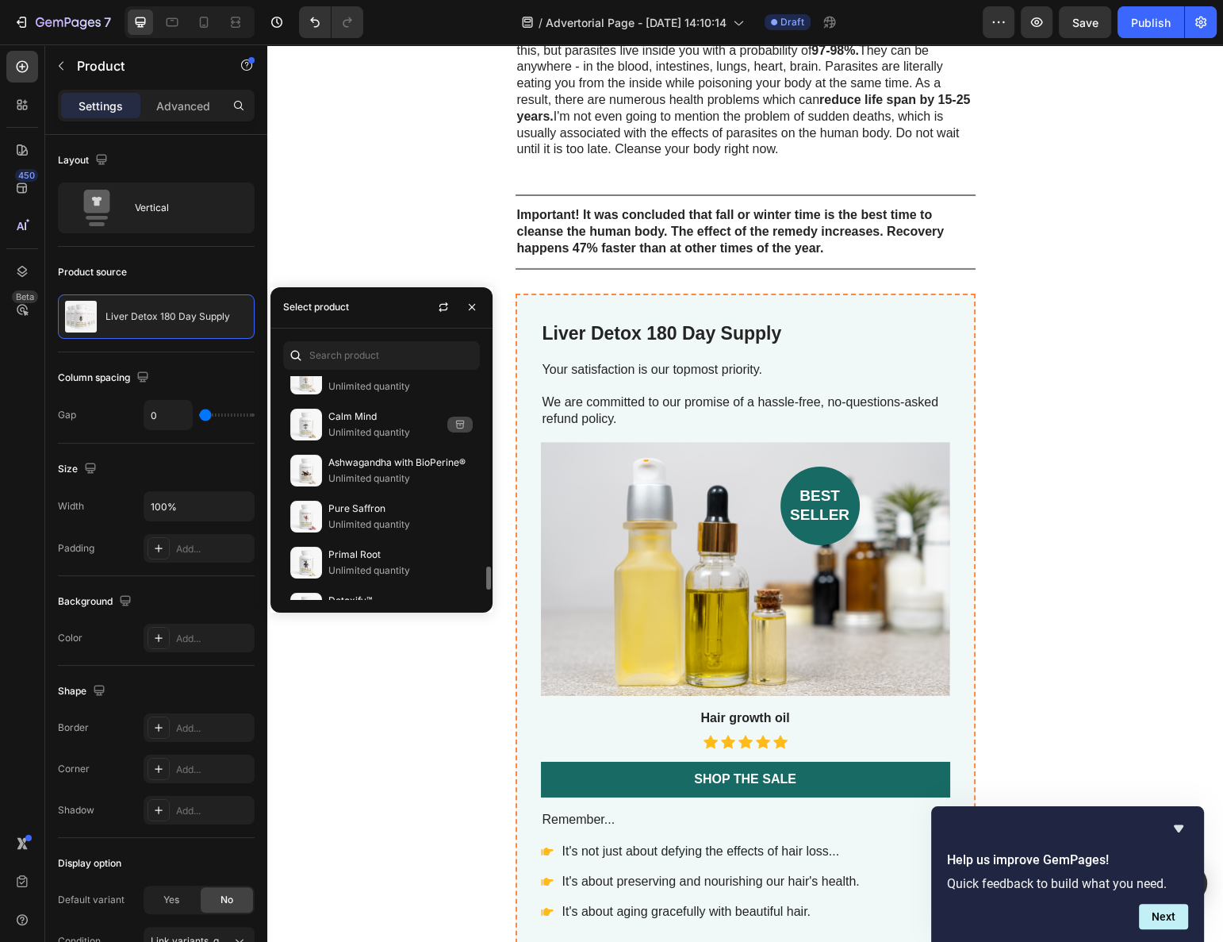
scroll to position [1909, 0]
click at [380, 515] on p "Unlimited quantity" at bounding box center [400, 523] width 144 height 16
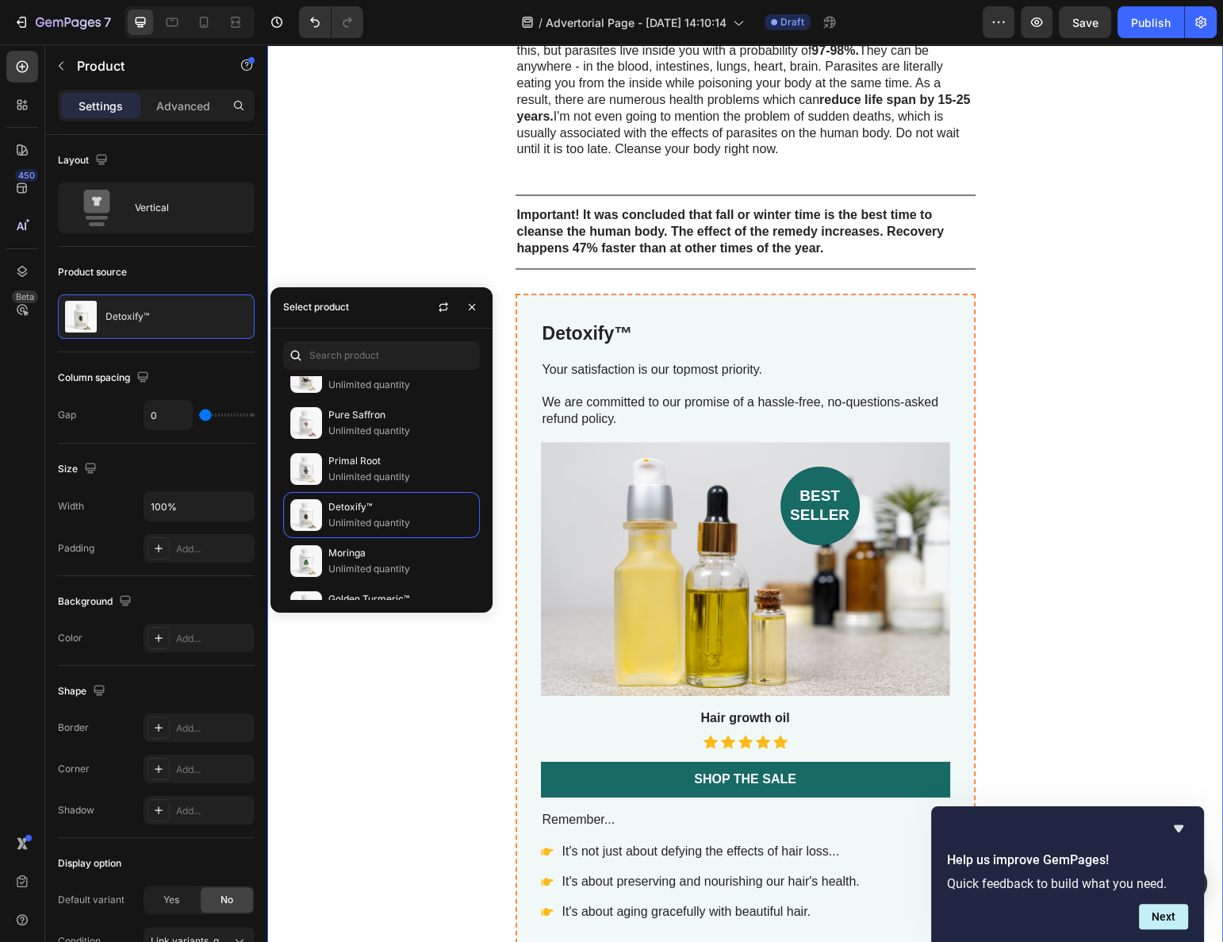
click at [1068, 387] on div "How can people get rid of parasites and protect themselves? The current situati…" at bounding box center [745, 27] width 956 height 3660
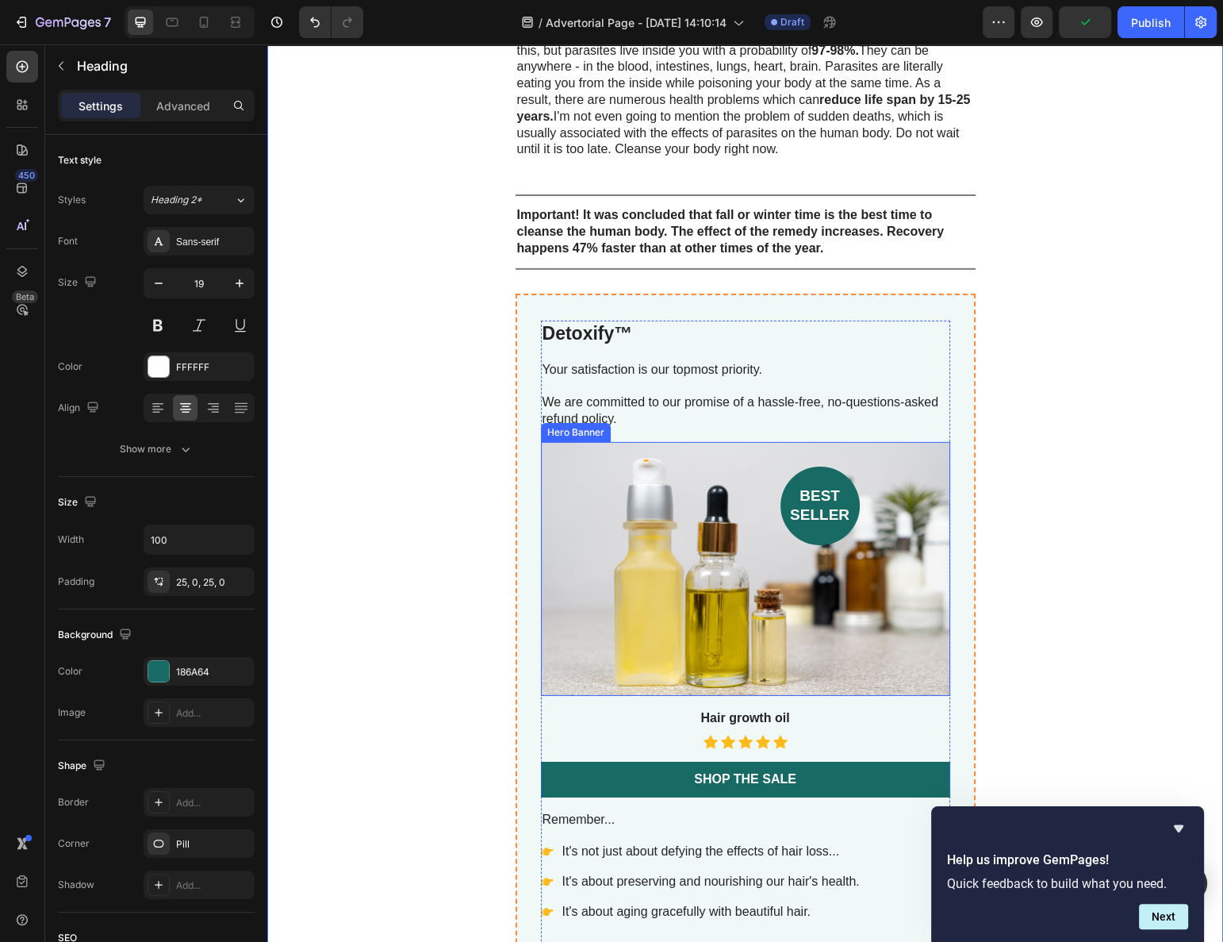
click at [773, 474] on div "best seller" at bounding box center [700, 506] width 319 height 79
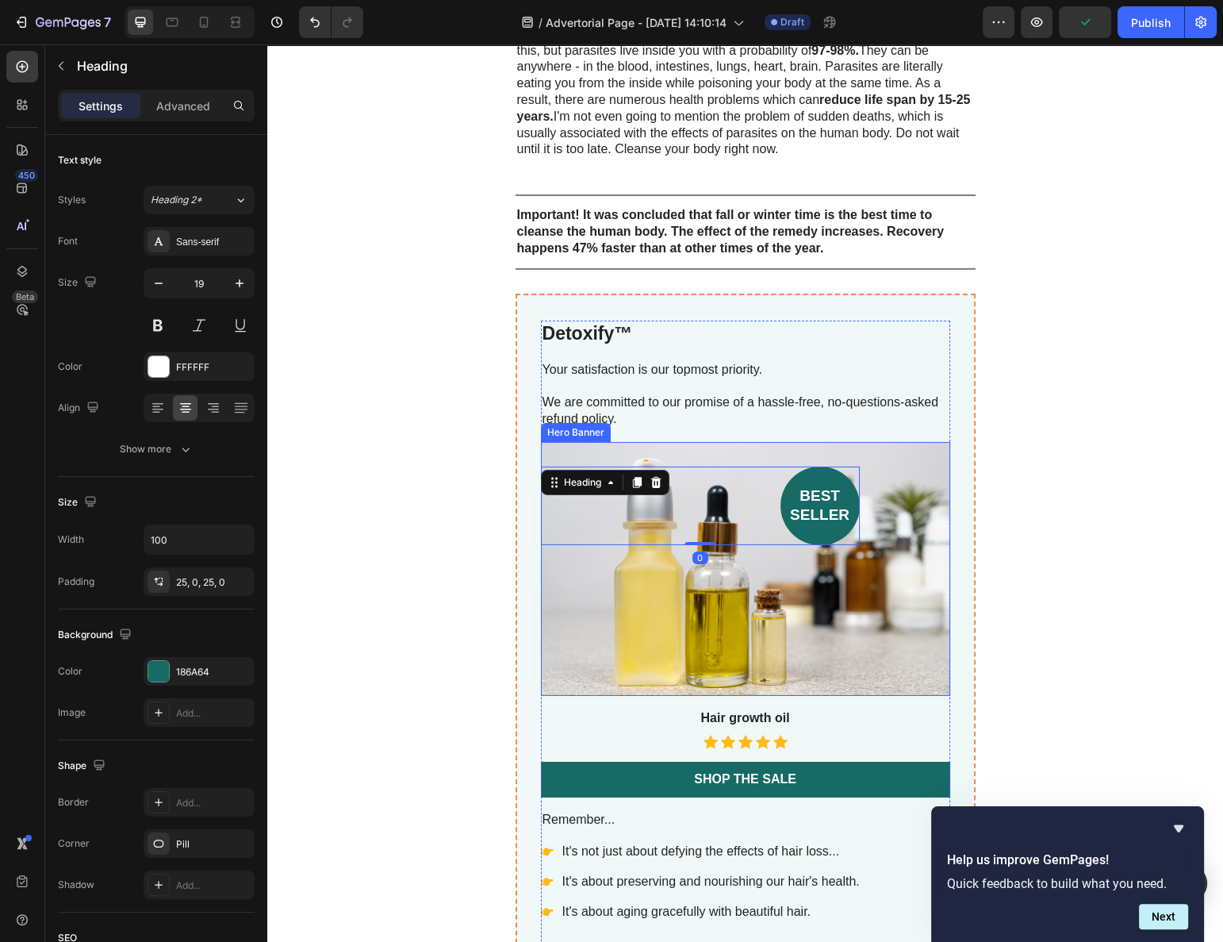
click at [726, 539] on div "Background Image" at bounding box center [745, 569] width 409 height 255
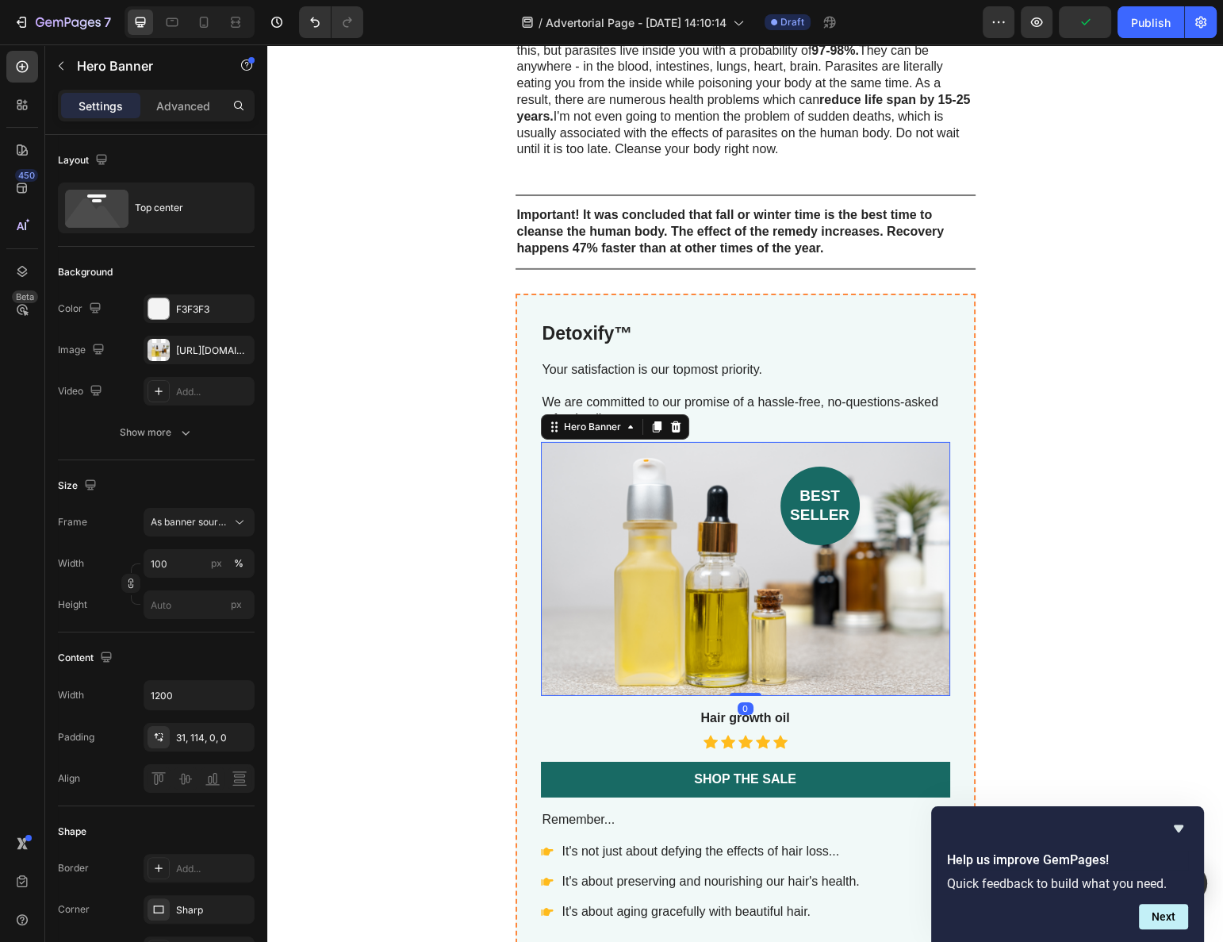
click at [831, 547] on div "Background Image" at bounding box center [745, 569] width 409 height 255
click at [158, 350] on div at bounding box center [159, 350] width 22 height 22
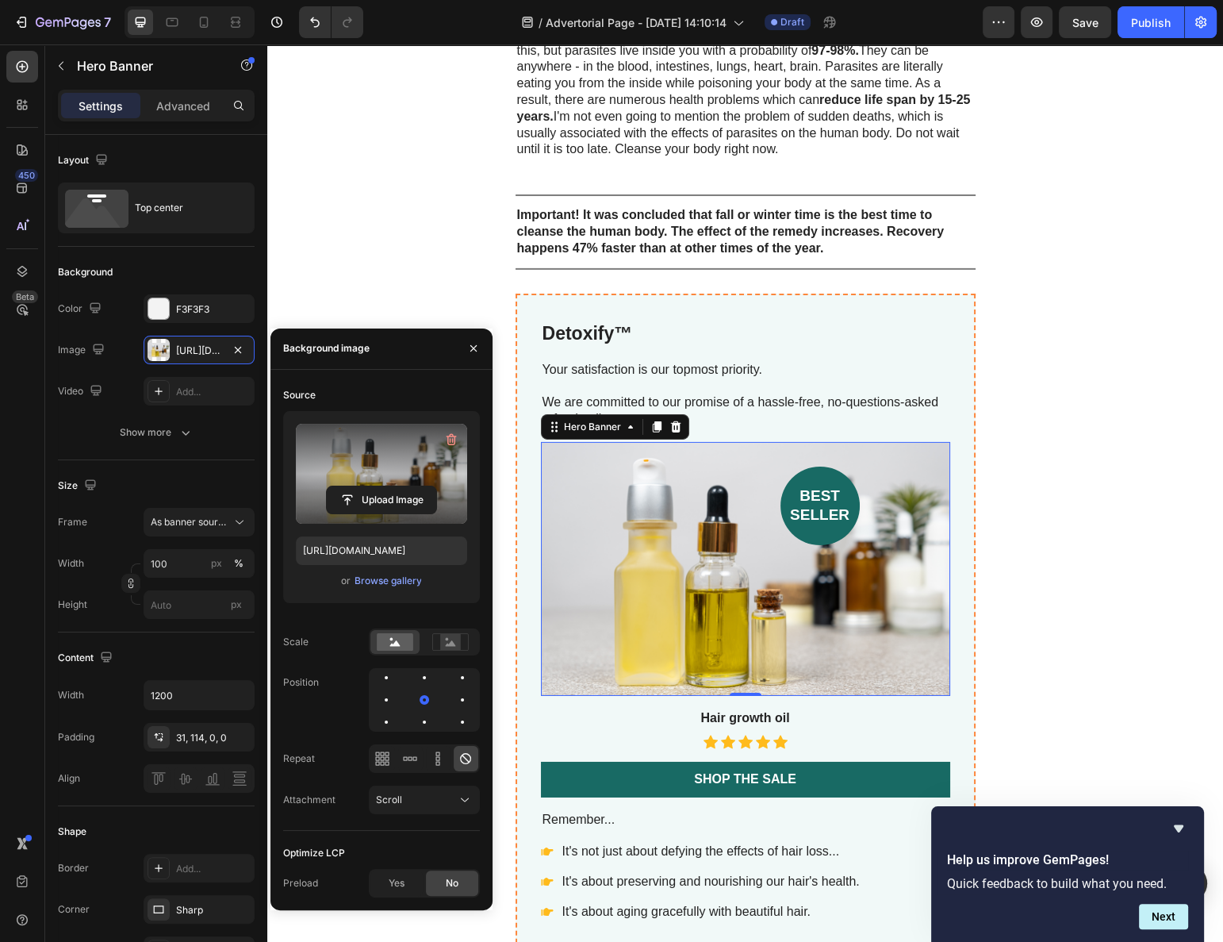
click at [370, 482] on label at bounding box center [381, 474] width 171 height 100
click at [370, 486] on input "file" at bounding box center [381, 499] width 109 height 27
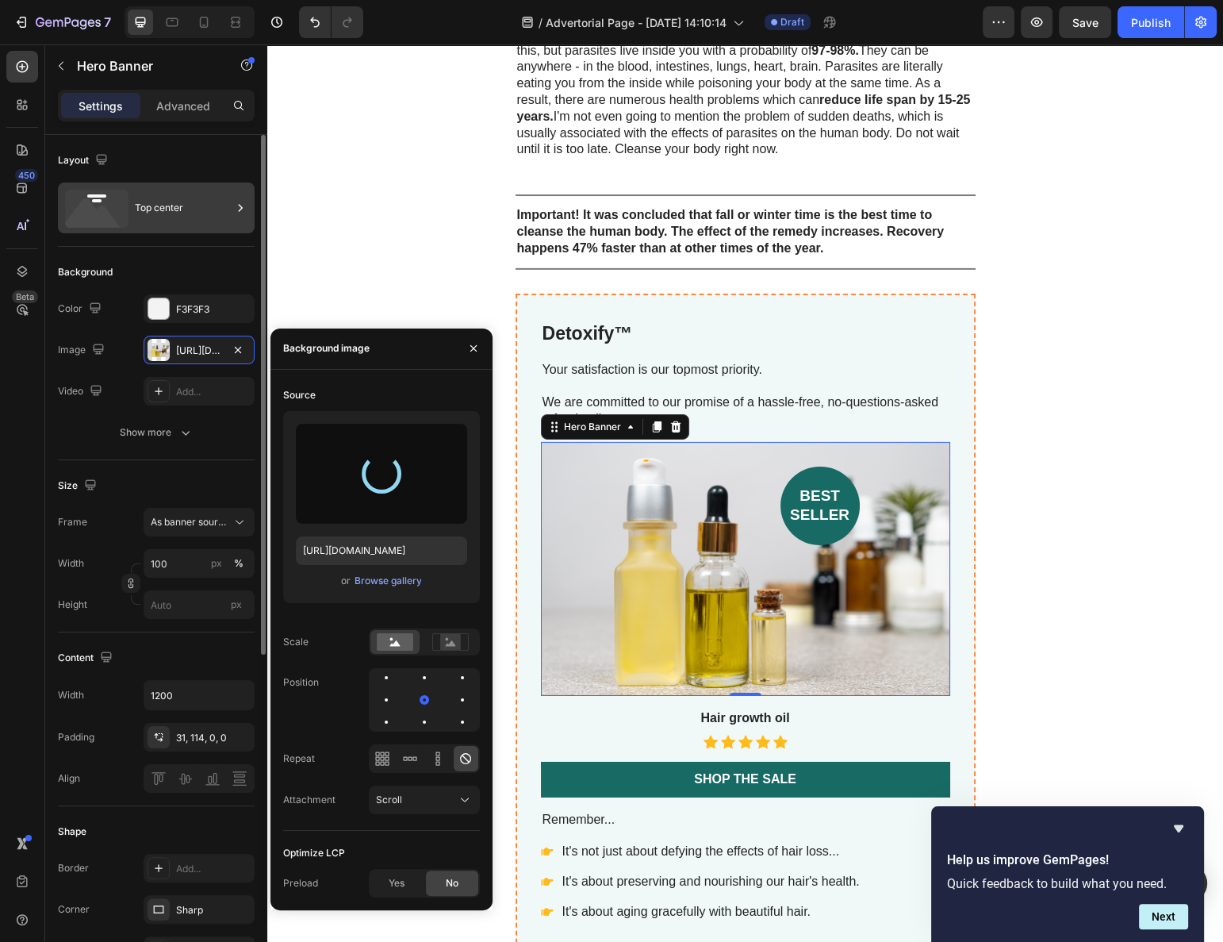
type input "https://cdn.shopify.com/s/files/1/0597/0834/2315/files/gempages_585205997644022…"
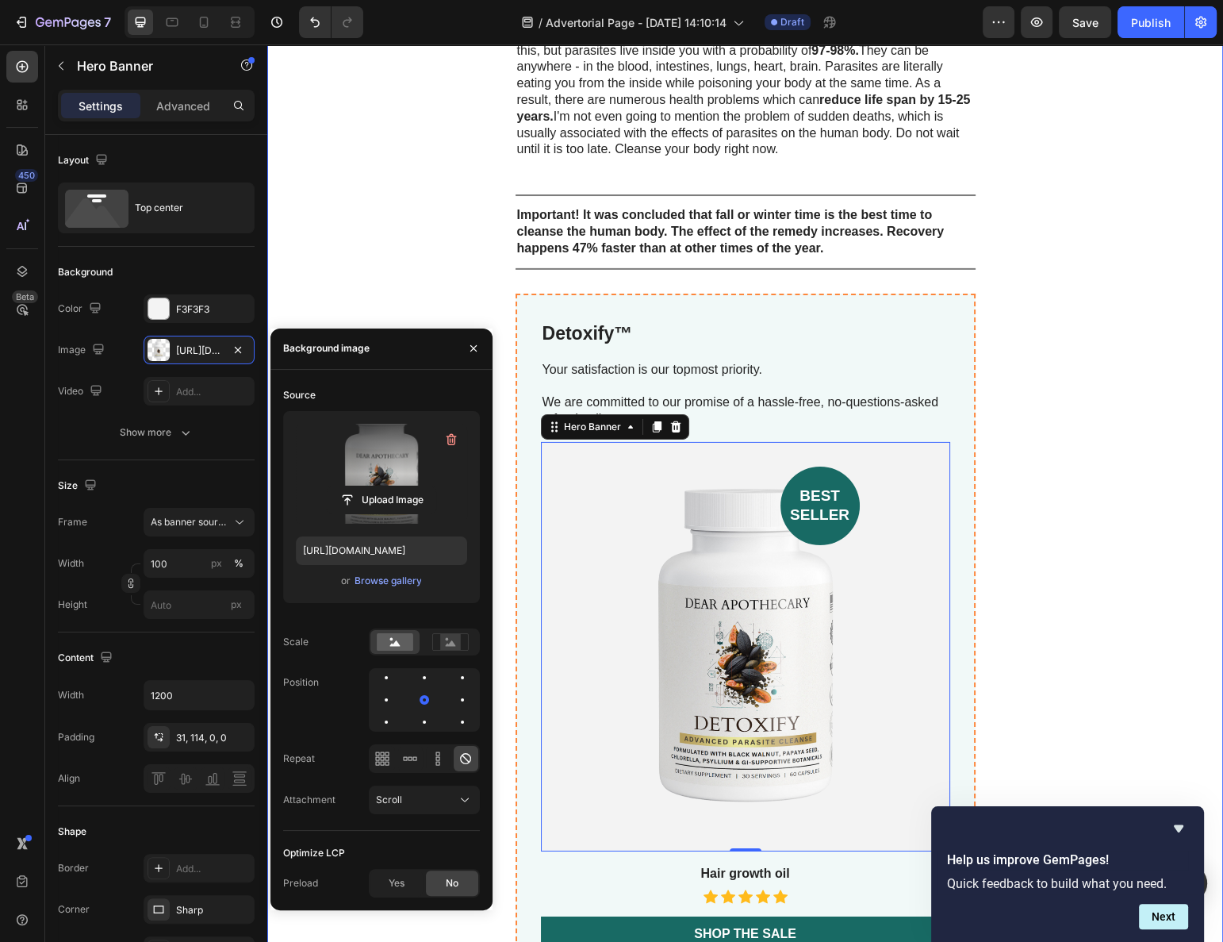
click at [1077, 482] on div "How can people get rid of parasites and protect themselves? The current situati…" at bounding box center [745, 104] width 956 height 3815
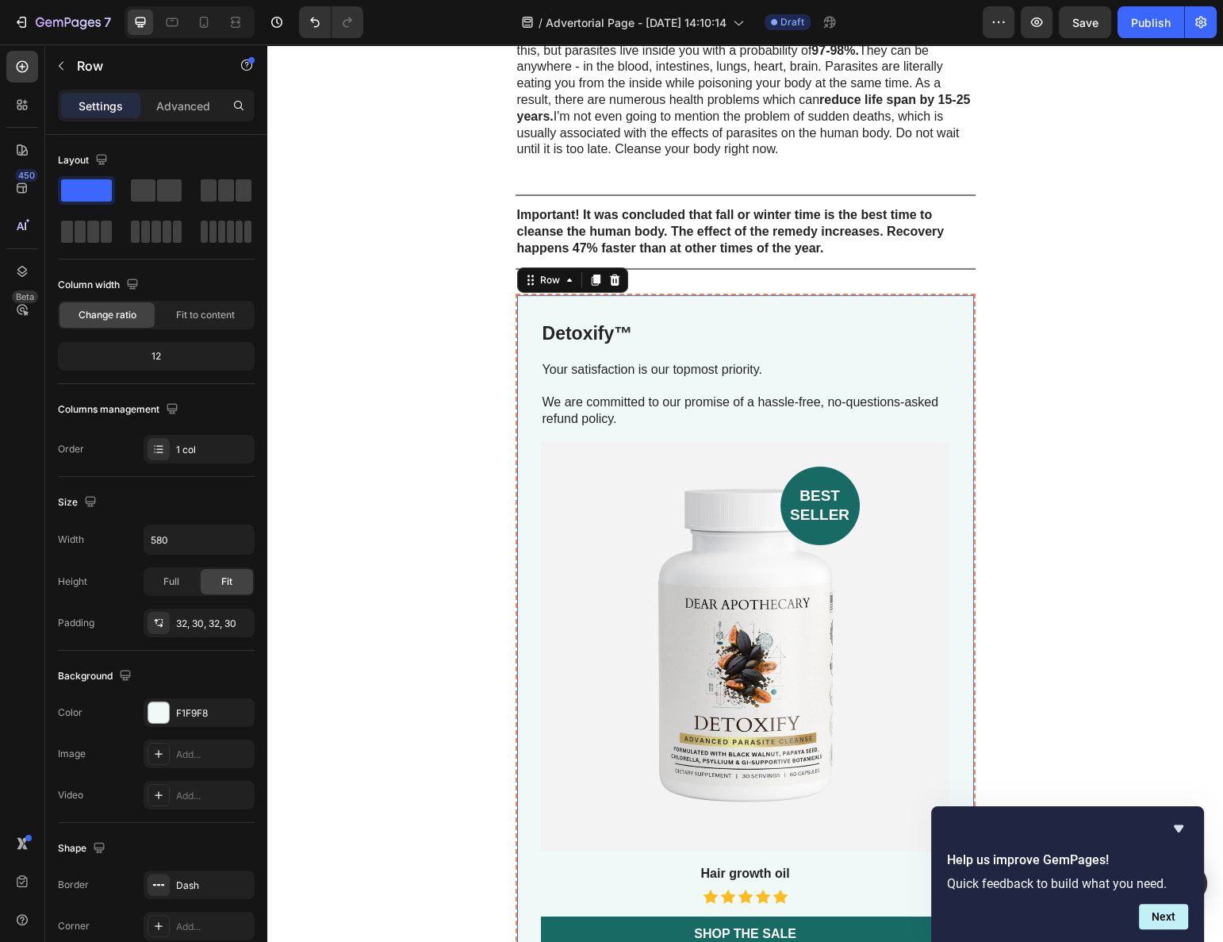
click at [956, 295] on div "Detoxify™ Product Title Your satisfaction is our topmost priority. We are commi…" at bounding box center [746, 828] width 460 height 1068
click at [950, 298] on div "Detoxify™ Product Title Your satisfaction is our topmost priority. We are commi…" at bounding box center [746, 828] width 460 height 1068
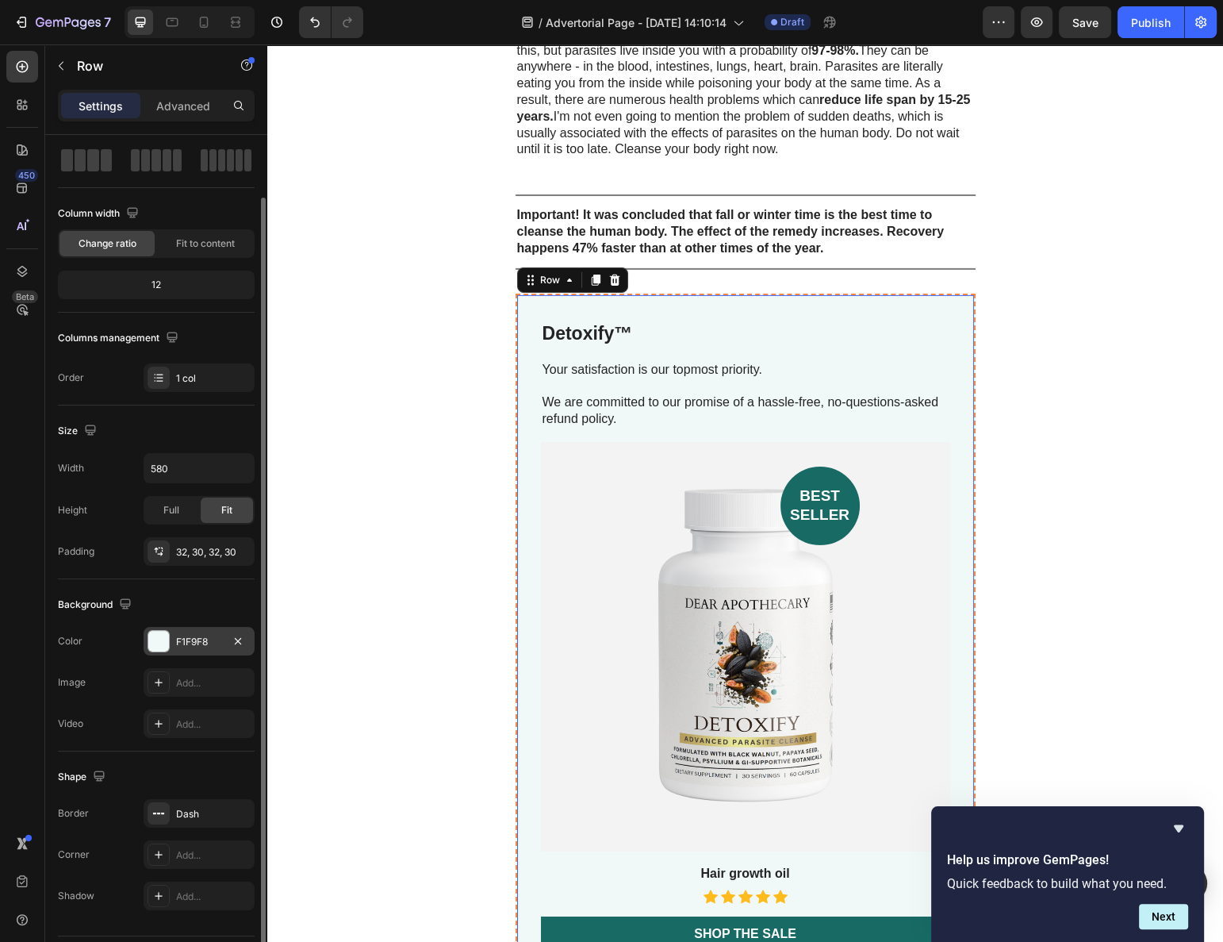
click at [180, 627] on div "F1F9F8" at bounding box center [199, 641] width 111 height 29
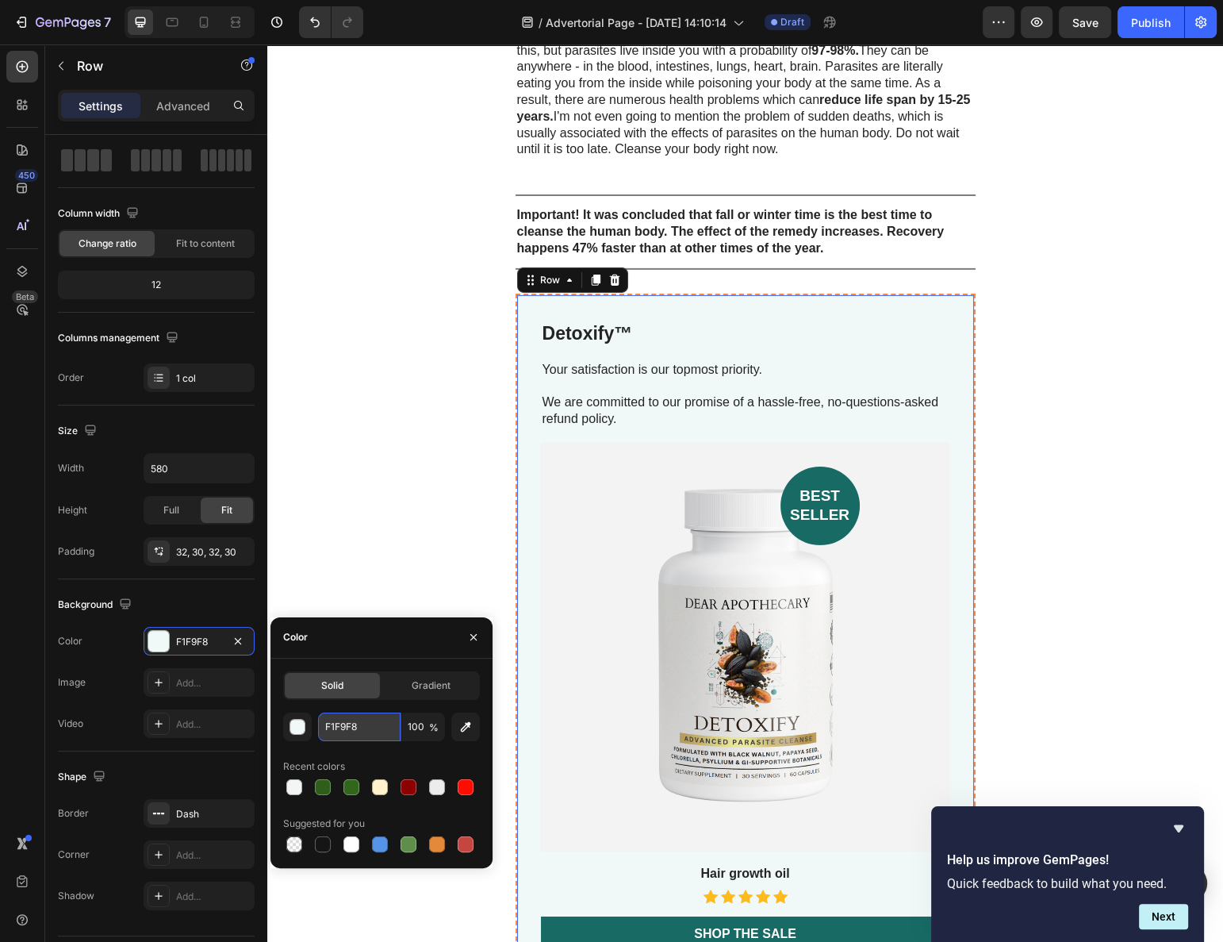
click at [338, 730] on input "F1F9F8" at bounding box center [359, 726] width 83 height 29
click at [338, 729] on input "F1F9F8" at bounding box center [359, 726] width 83 height 29
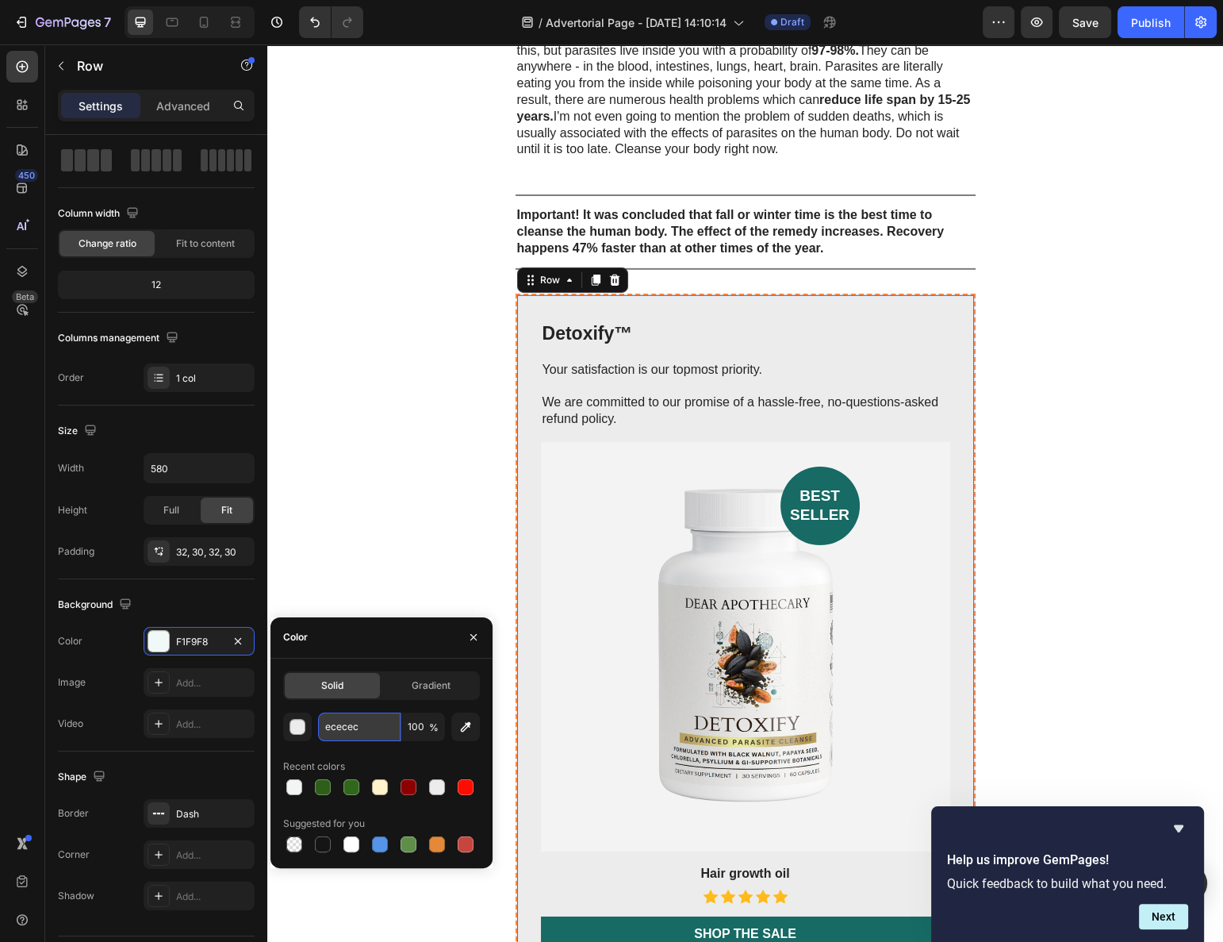
click at [338, 729] on input "ececec" at bounding box center [359, 726] width 83 height 29
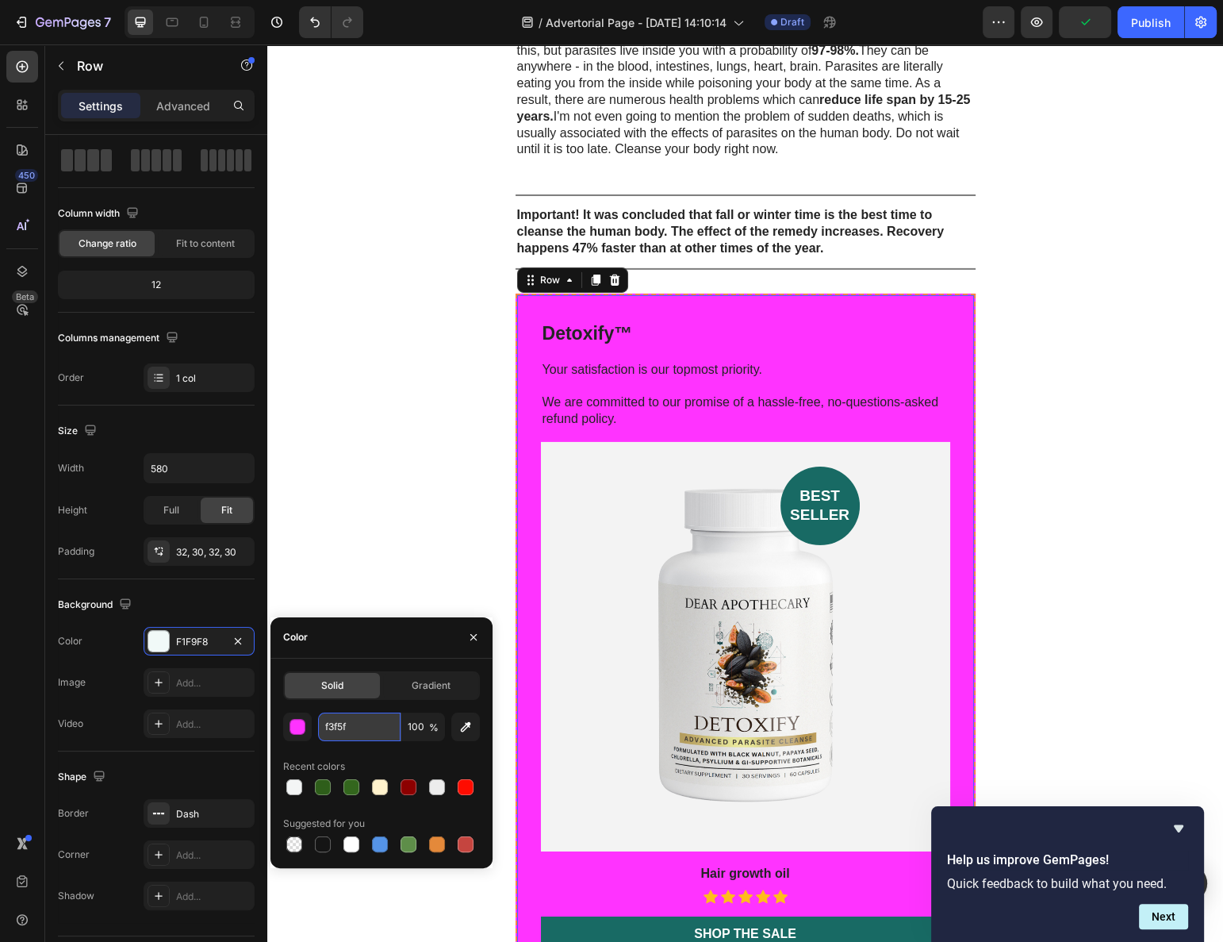
type input "f3f5f5"
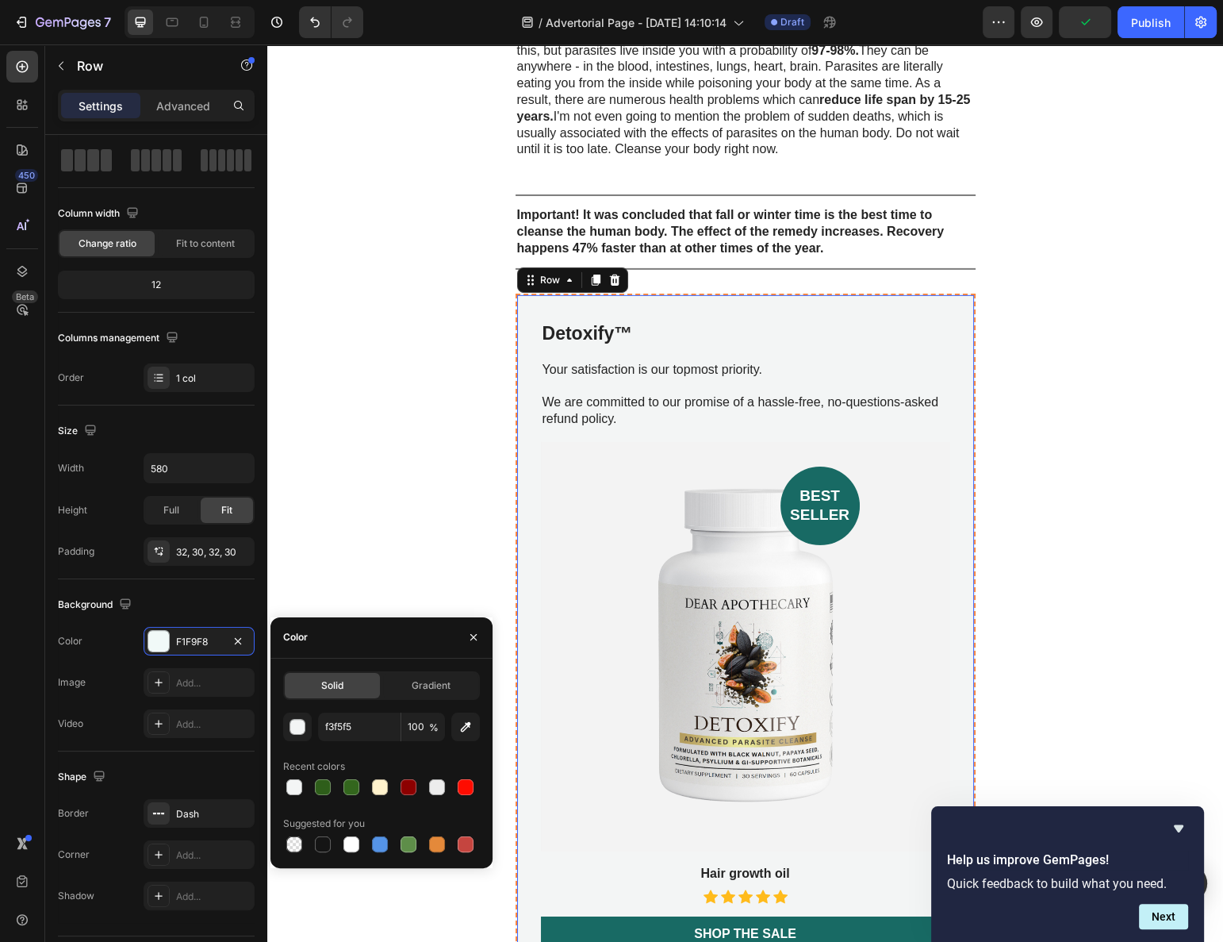
click at [384, 524] on div "How can people get rid of parasites and protect themselves? The current situati…" at bounding box center [745, 104] width 956 height 3815
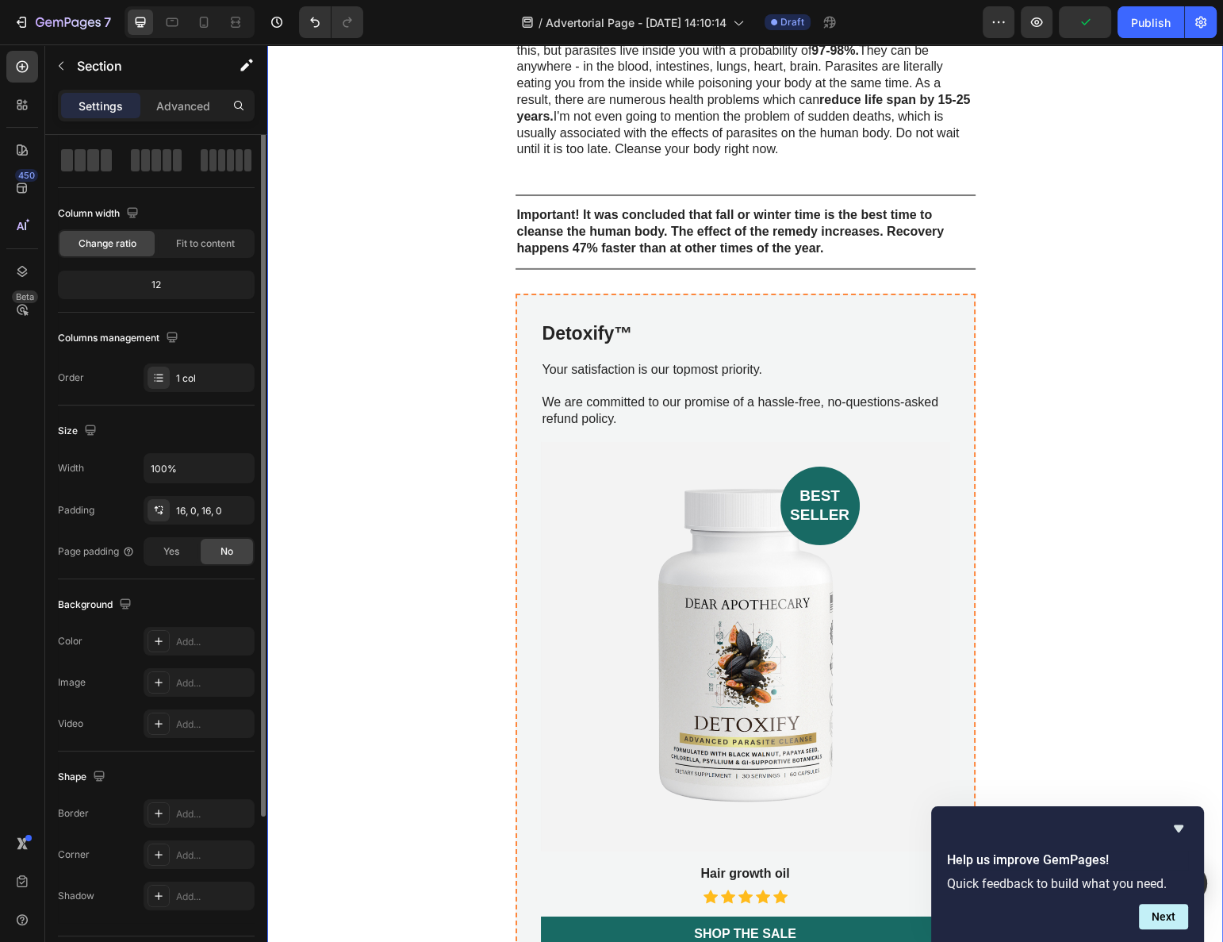
scroll to position [0, 0]
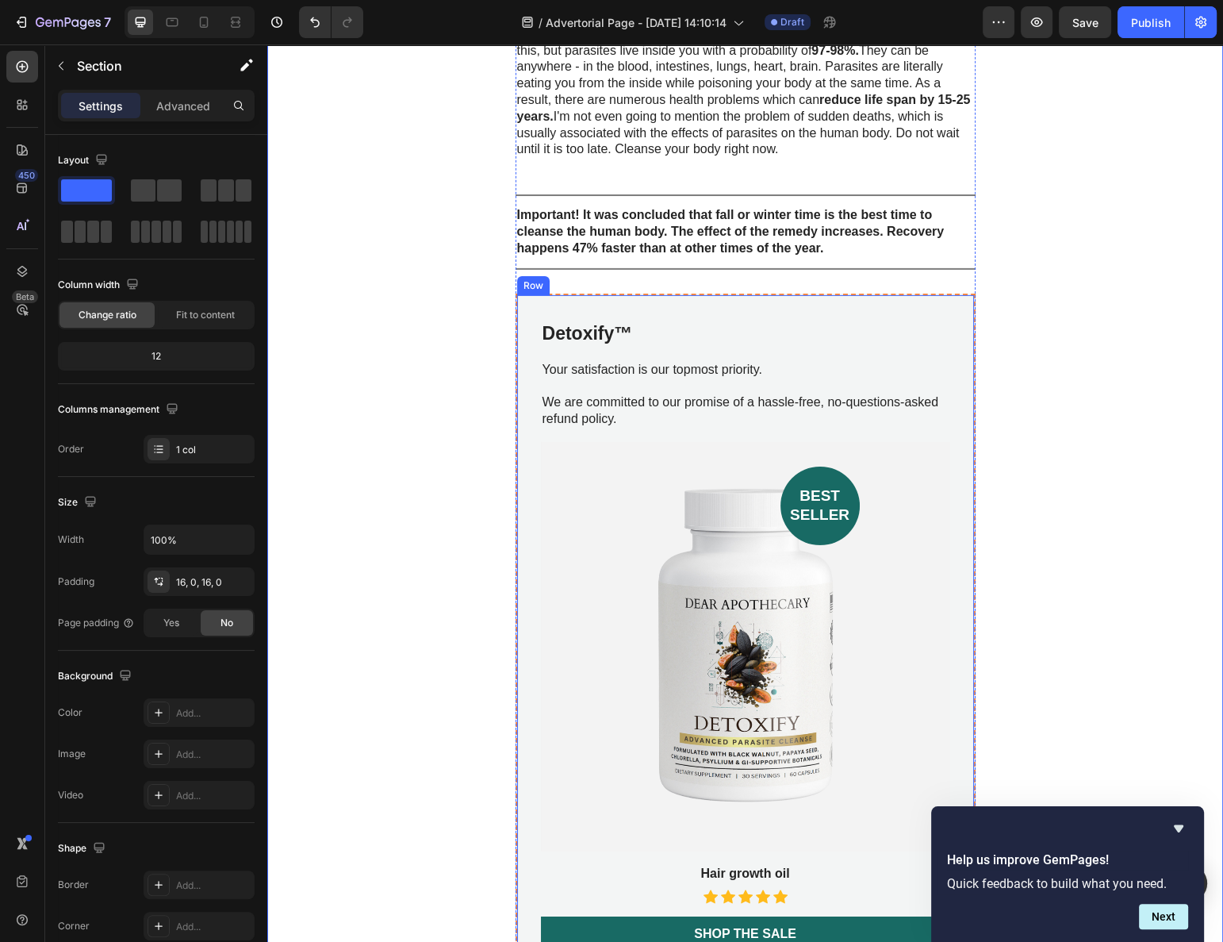
click at [571, 362] on p "Your satisfaction is our topmost priority." at bounding box center [746, 370] width 406 height 17
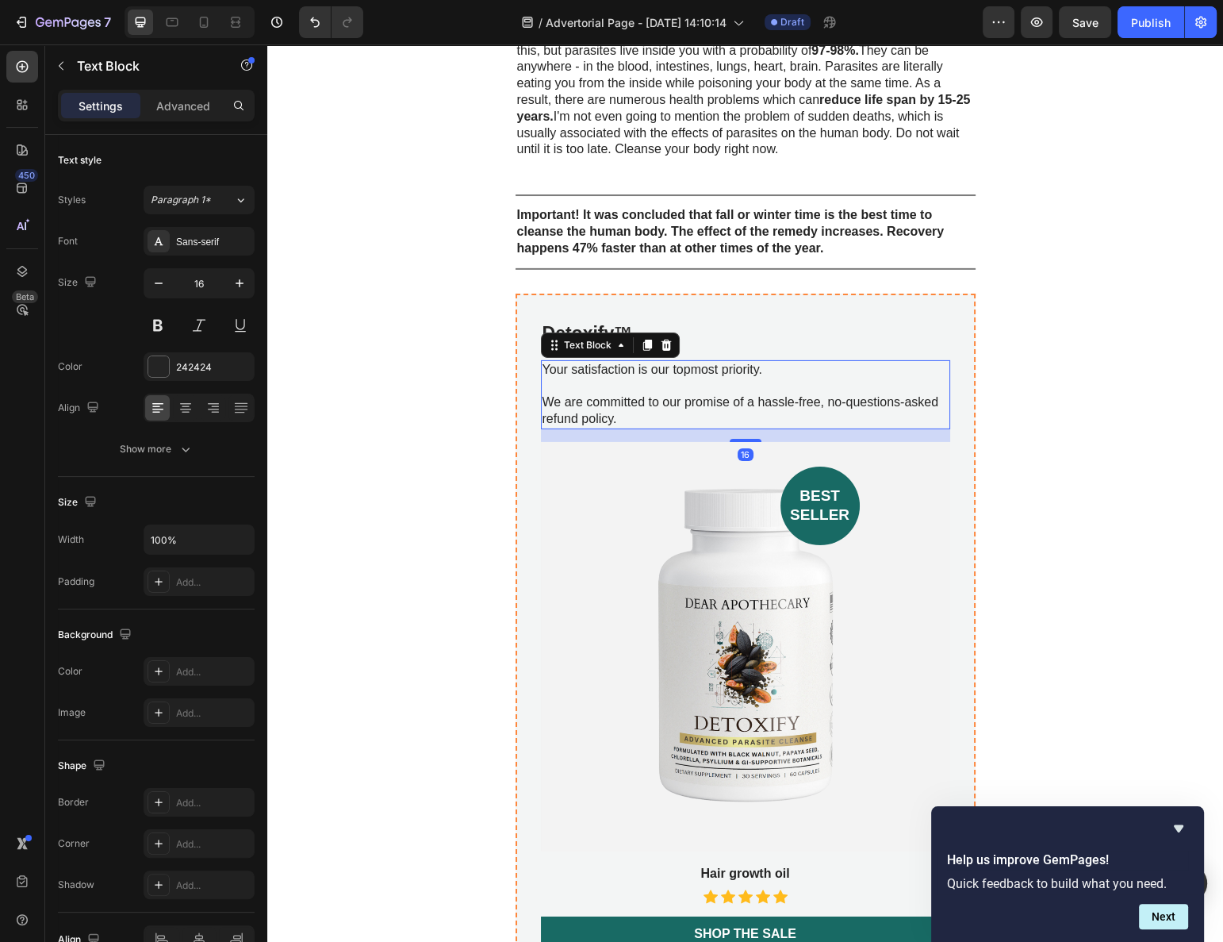
click at [571, 362] on p "Your satisfaction is our topmost priority." at bounding box center [746, 370] width 406 height 17
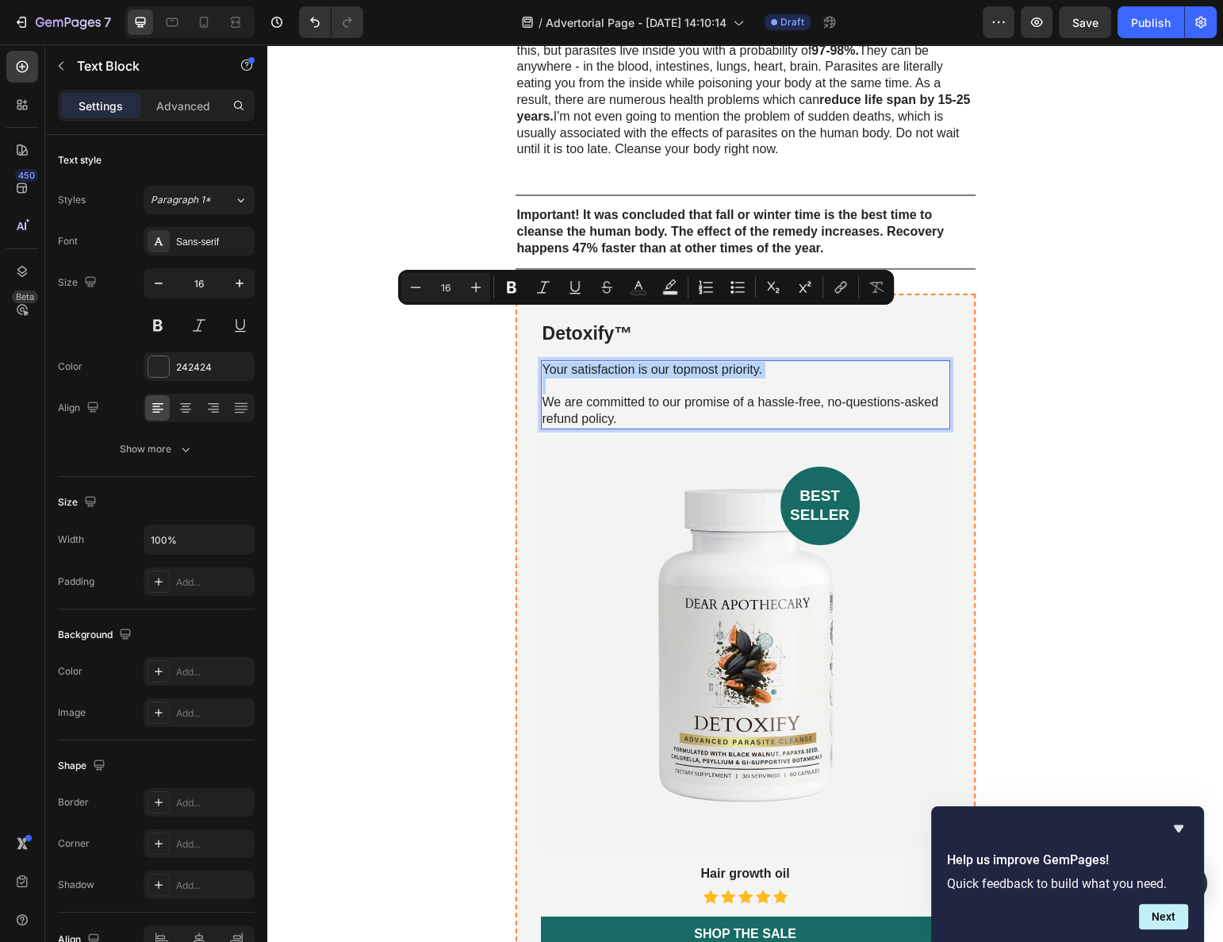
click at [592, 378] on p "Rich Text Editor. Editing area: main" at bounding box center [746, 386] width 406 height 17
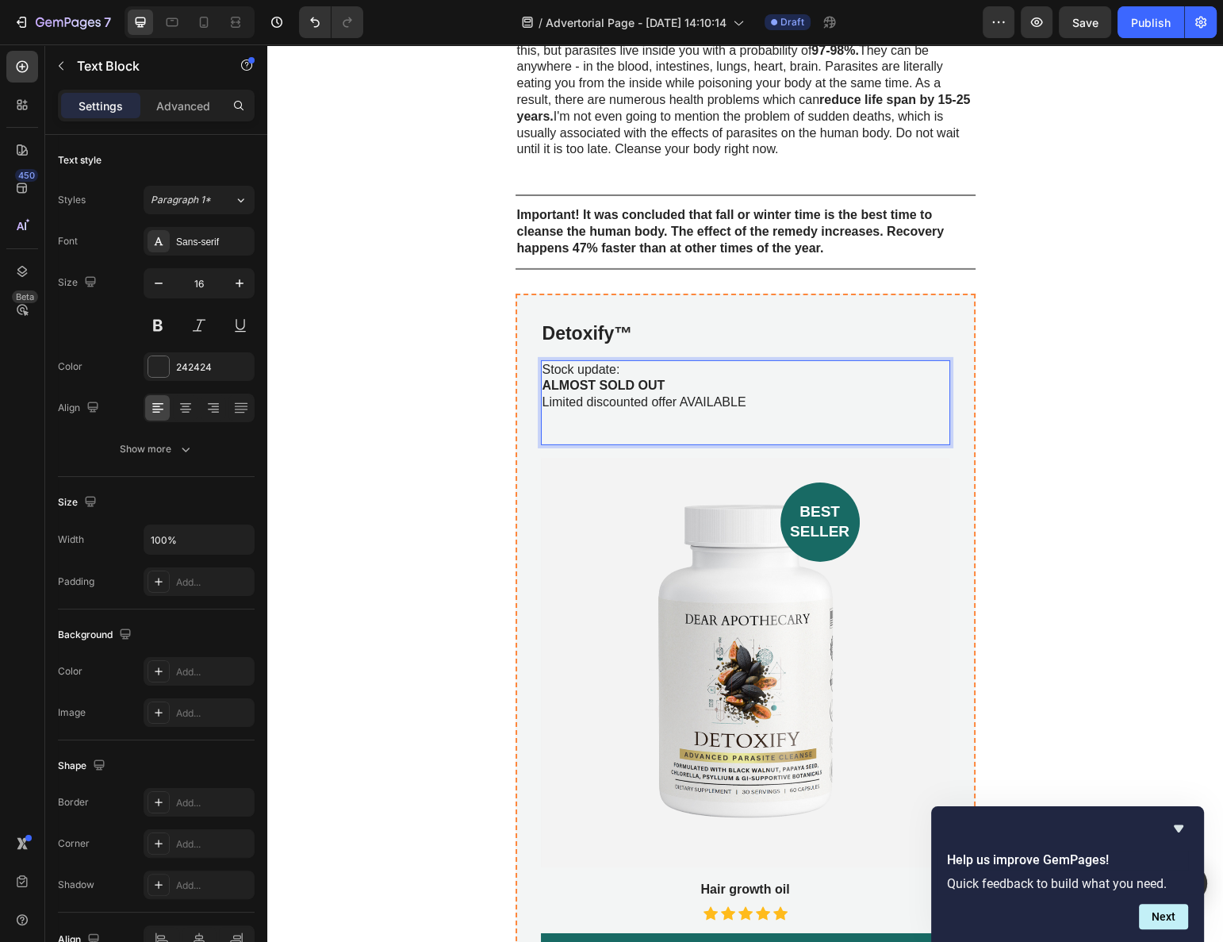
click at [596, 411] on p "Rich Text Editor. Editing area: main" at bounding box center [746, 427] width 406 height 33
click at [569, 411] on p "⁠⁠⁠⁠⁠⁠⁠" at bounding box center [746, 427] width 406 height 33
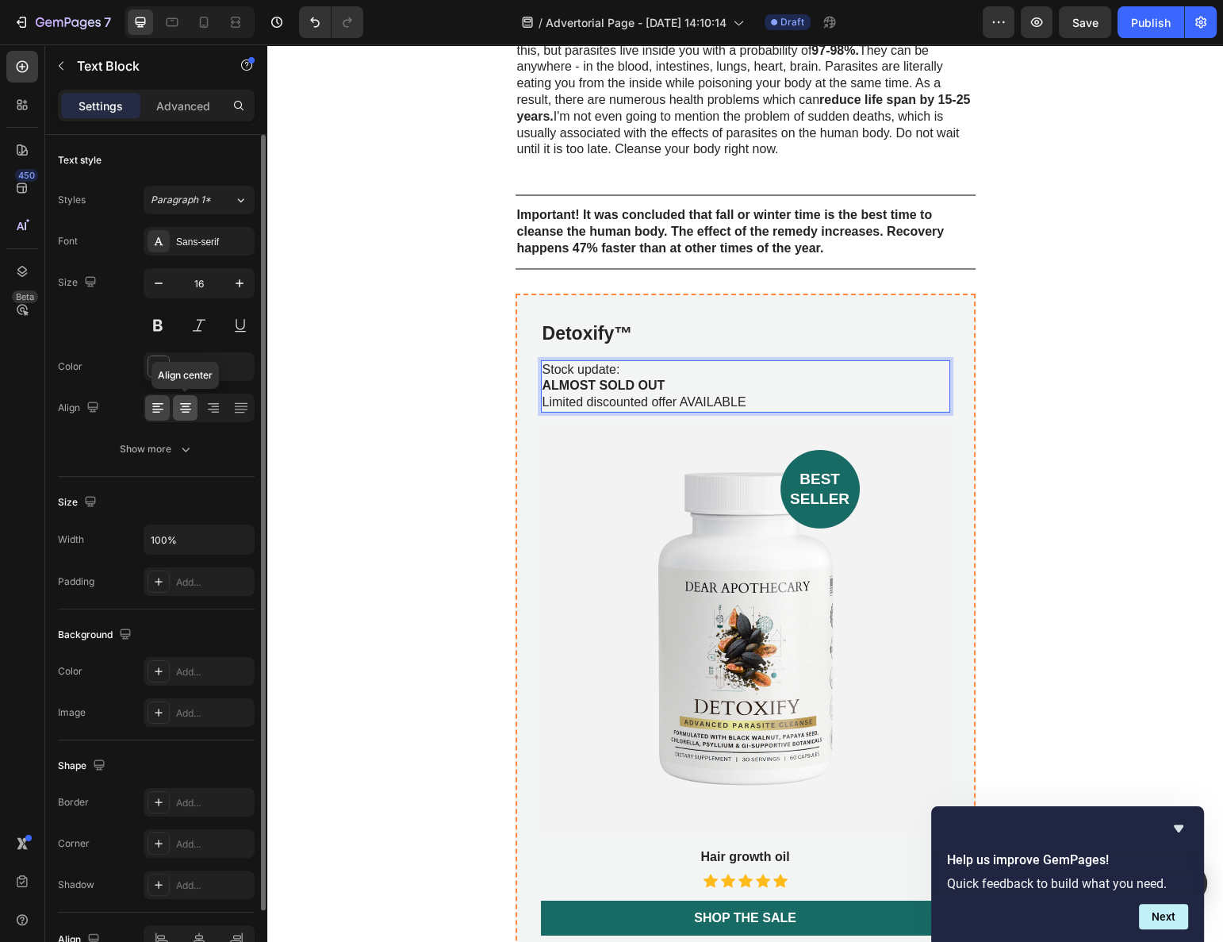
click at [195, 407] on div at bounding box center [185, 407] width 25 height 25
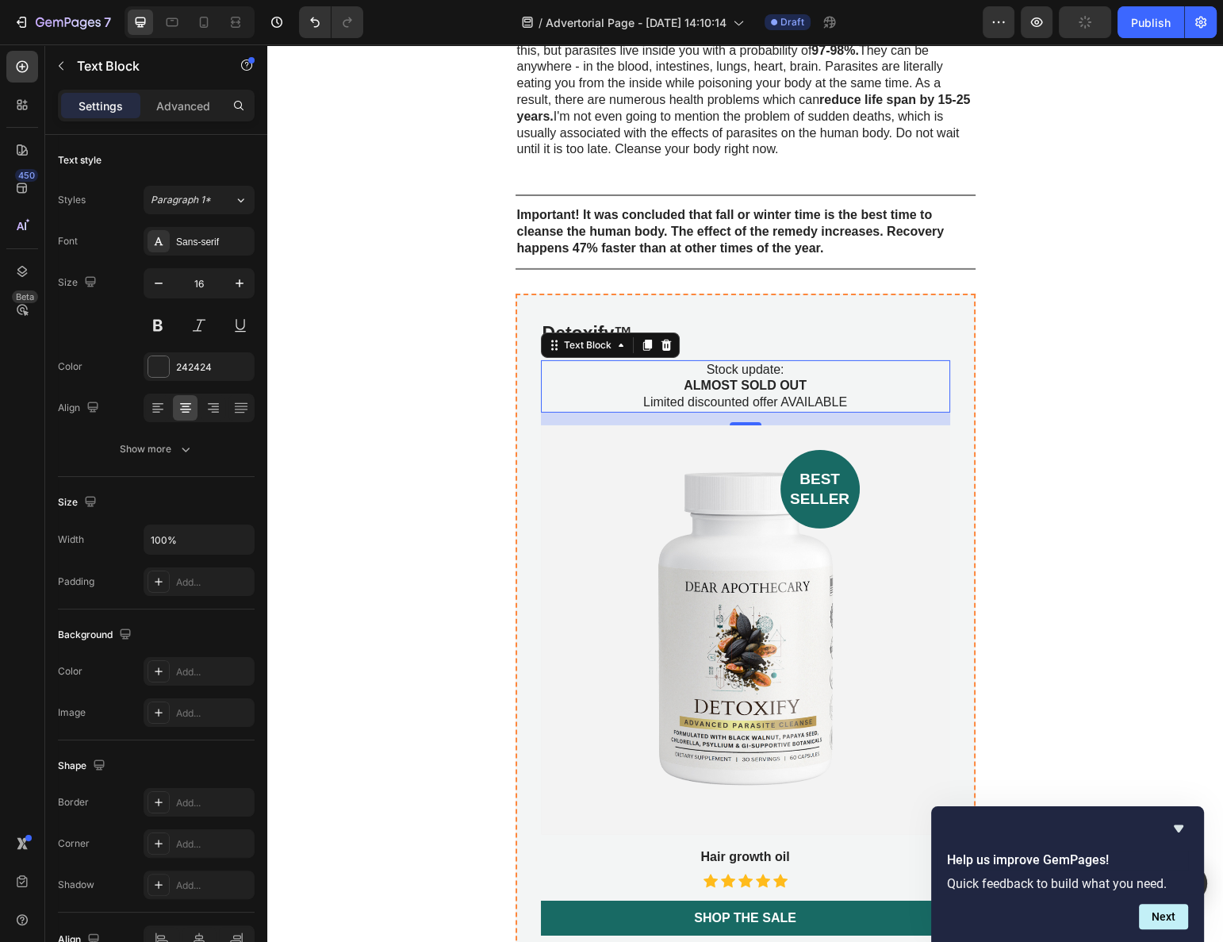
click at [673, 362] on p "Stock update: ALMOST SOLD OUT Limited discounted offer AVAILABLE" at bounding box center [746, 386] width 406 height 49
click at [708, 378] on strong "ALMOST SOLD OUT" at bounding box center [745, 384] width 123 height 13
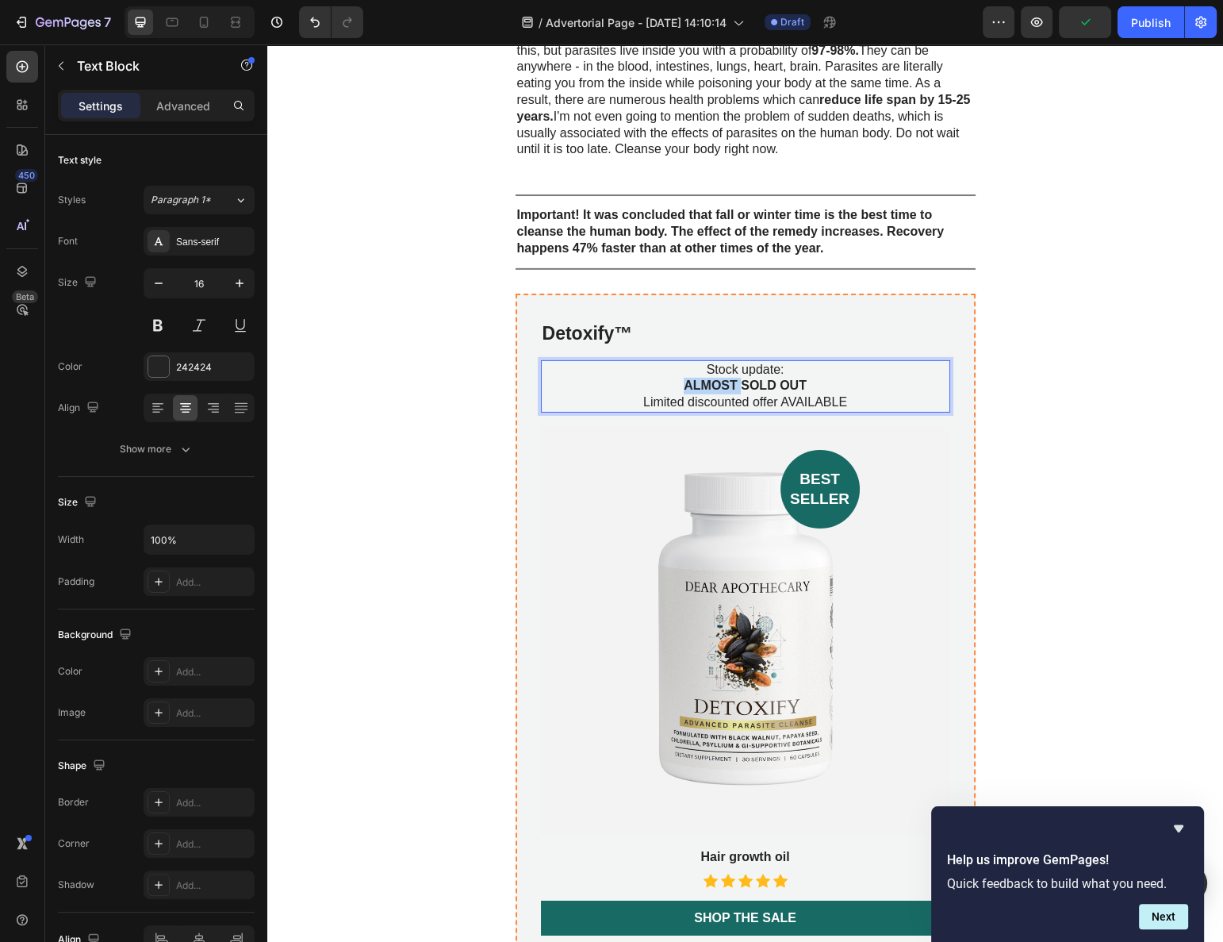
click at [708, 378] on strong "ALMOST SOLD OUT" at bounding box center [745, 384] width 123 height 13
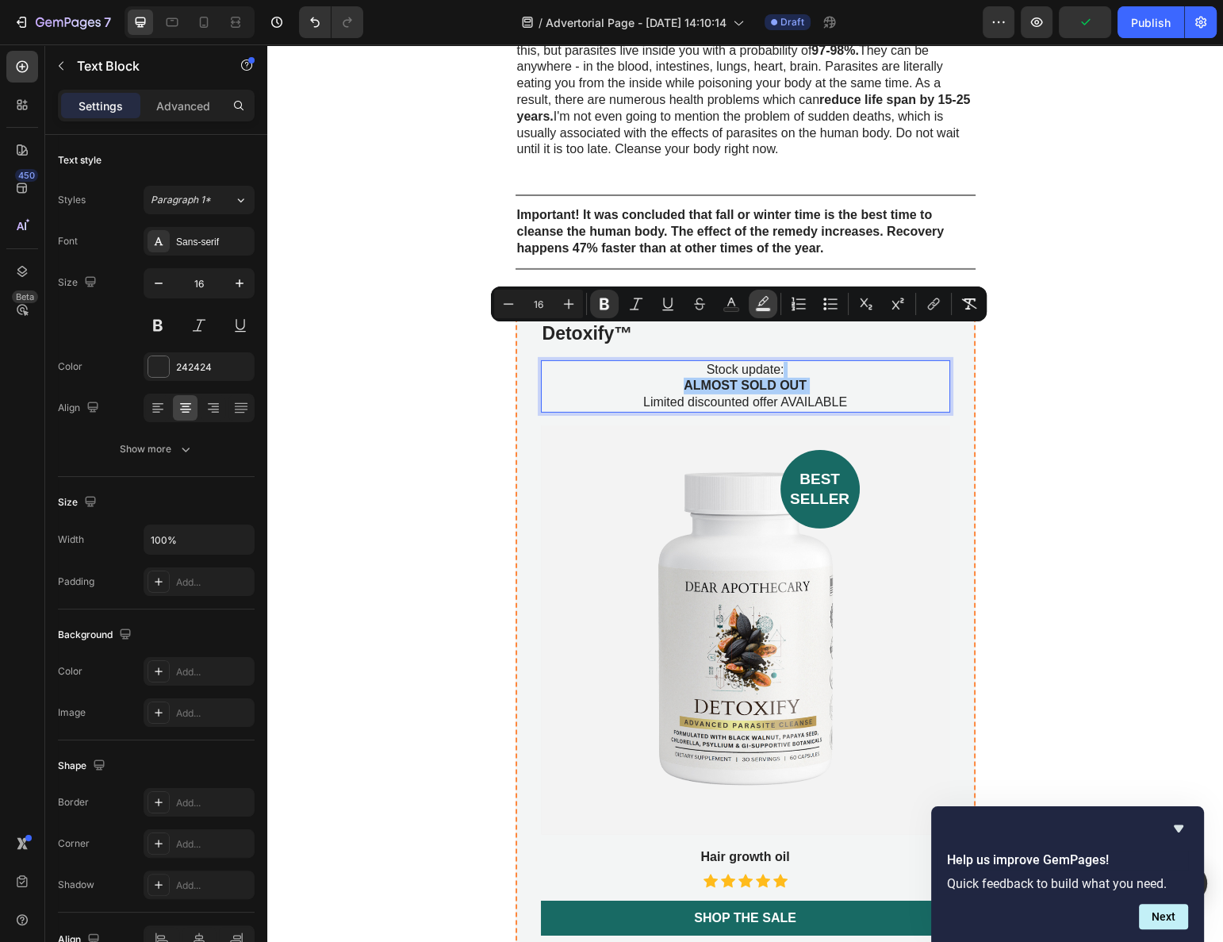
click at [766, 303] on icon "Editor contextual toolbar" at bounding box center [763, 304] width 16 height 16
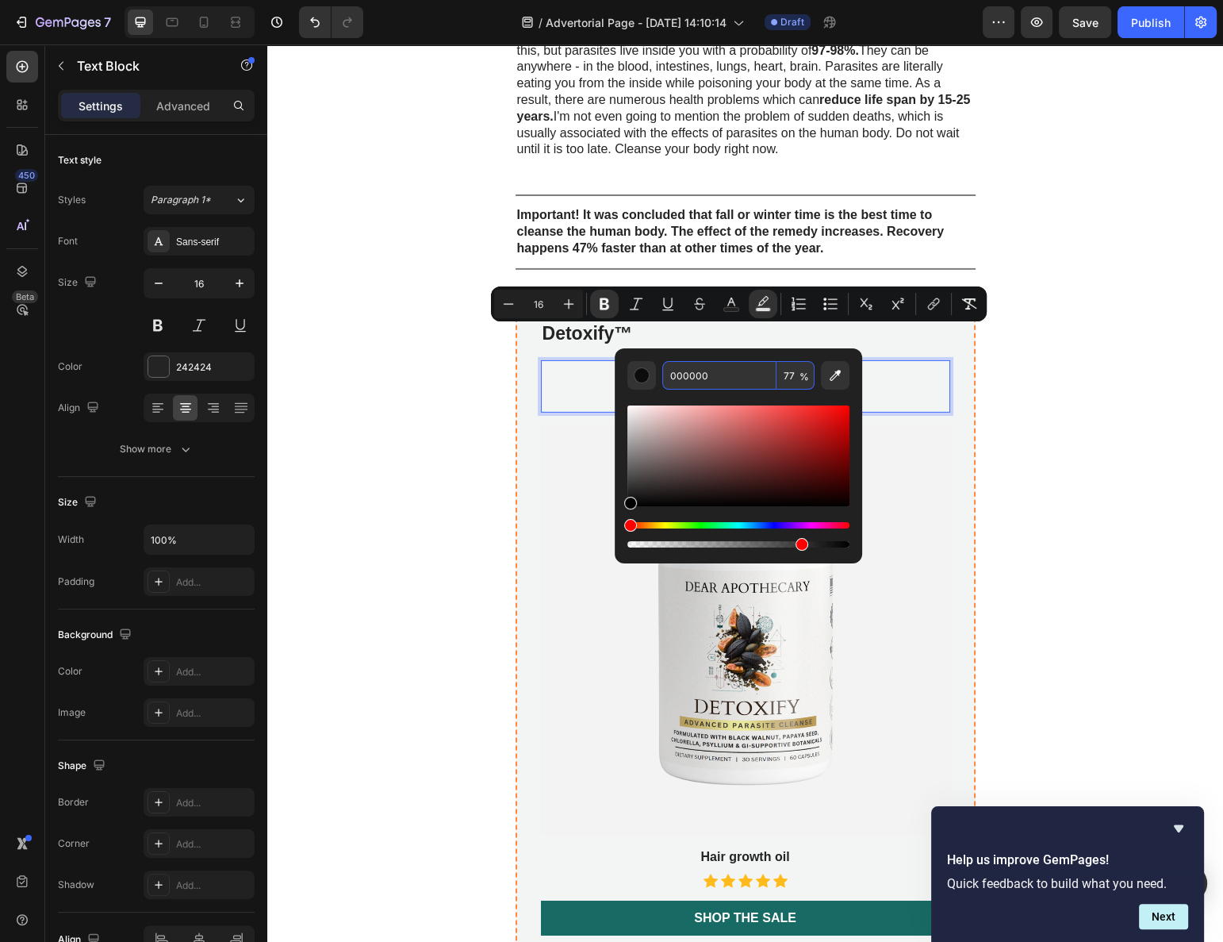
click at [796, 374] on input "77" at bounding box center [796, 375] width 38 height 29
type input "0"
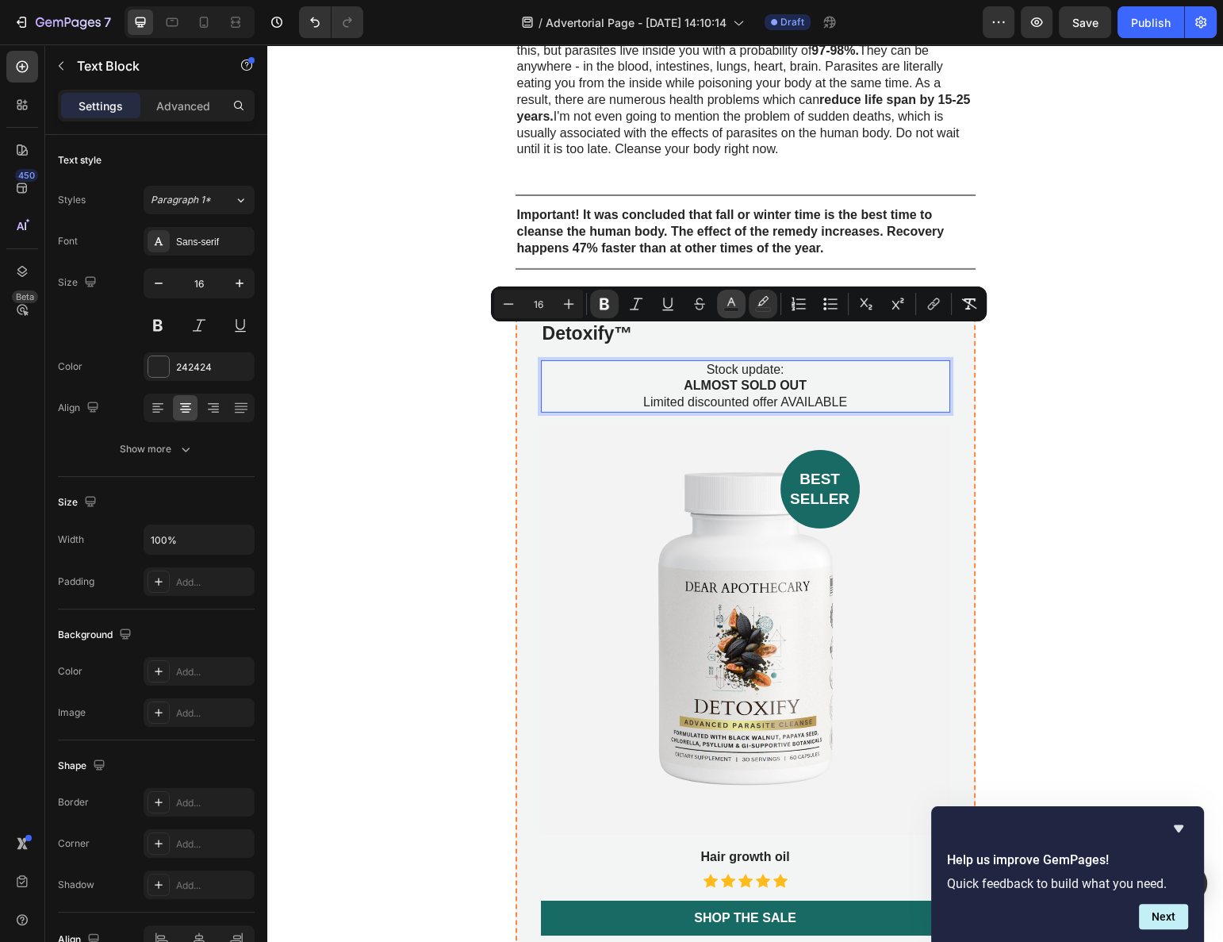
click at [728, 302] on icon "Editor contextual toolbar" at bounding box center [732, 304] width 16 height 16
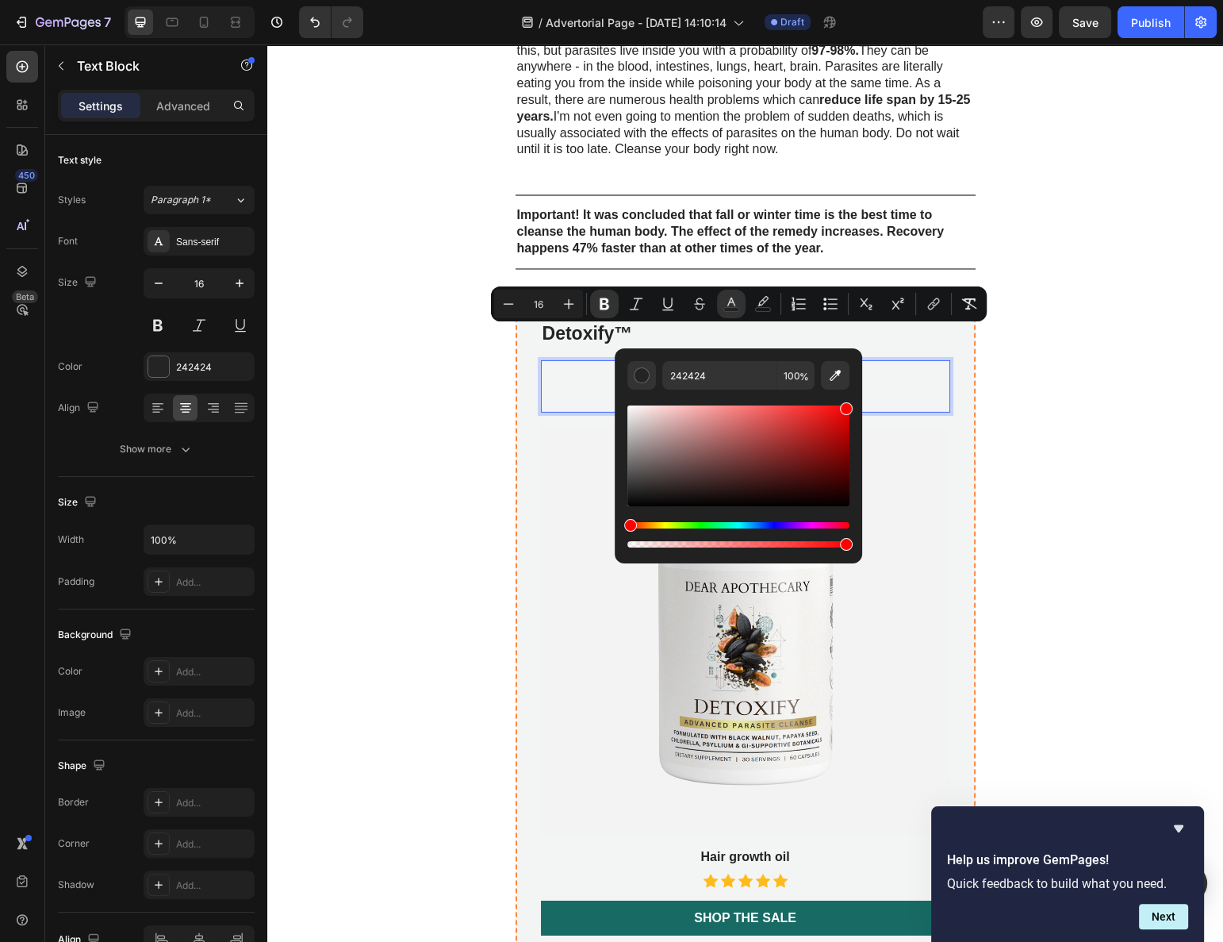
drag, startPoint x: 1069, startPoint y: 463, endPoint x: 871, endPoint y: 390, distance: 210.9
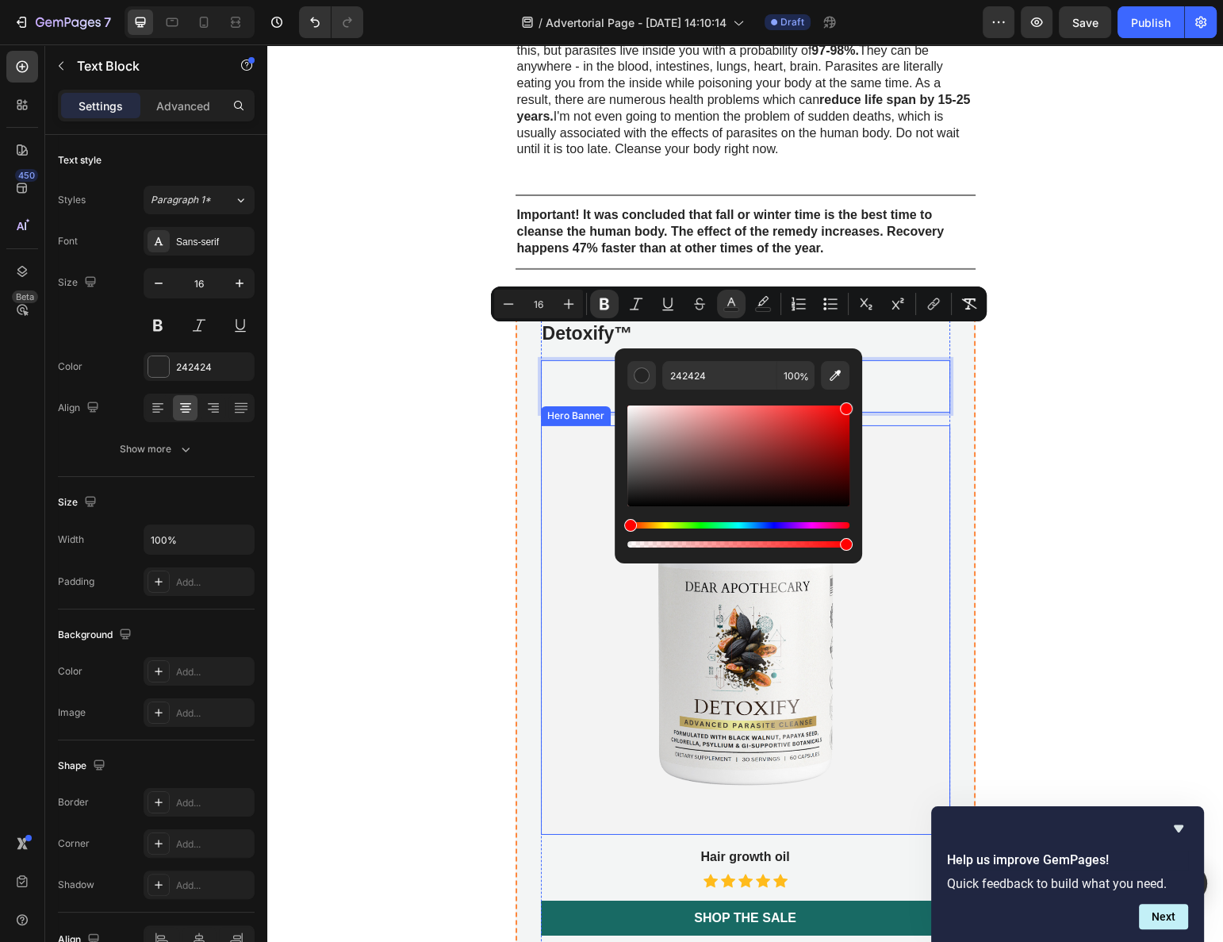
type input "FF0000"
click at [985, 375] on div "How can people get rid of parasites and protect themselves? The current situati…" at bounding box center [745, 96] width 956 height 3798
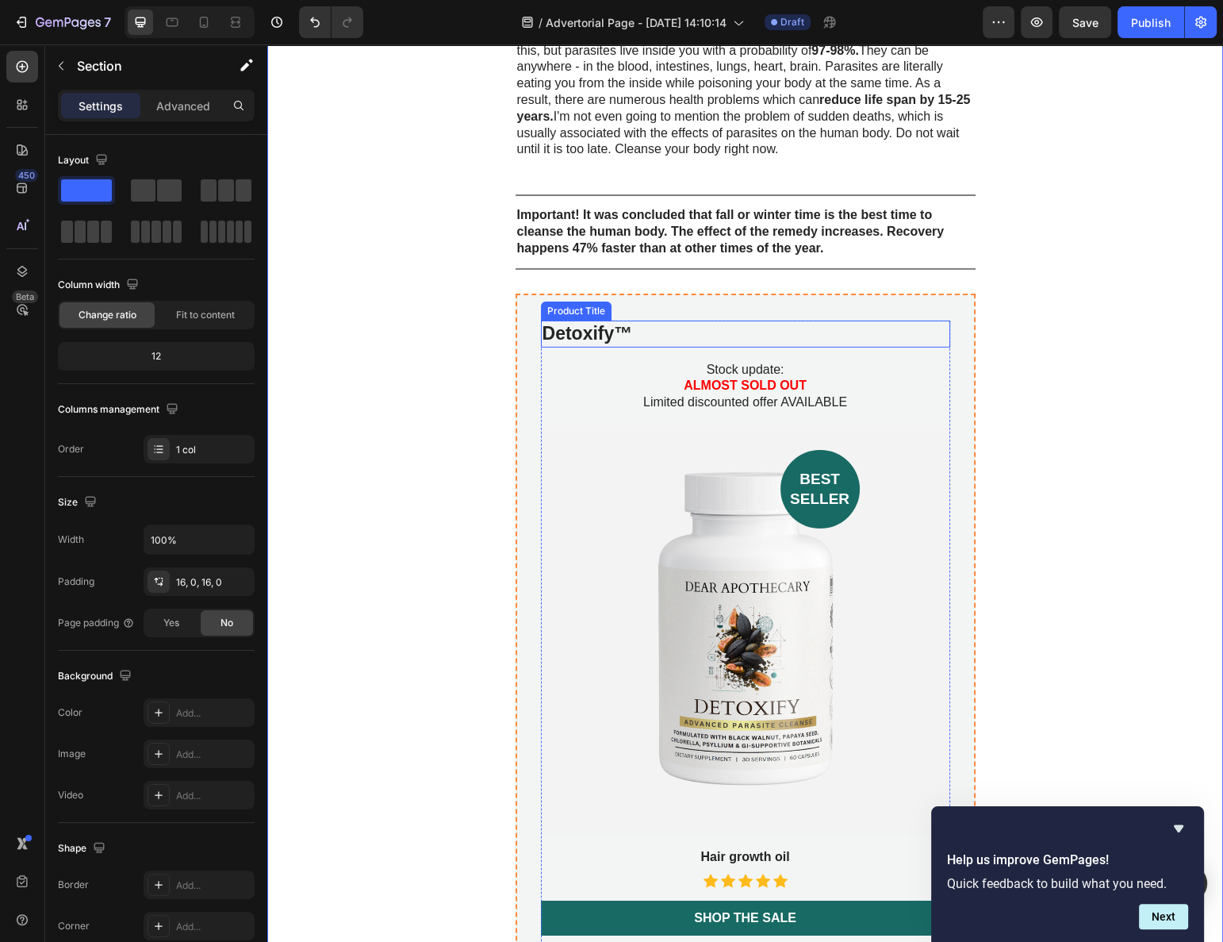
click at [623, 321] on h2 "Detoxify™" at bounding box center [745, 334] width 409 height 27
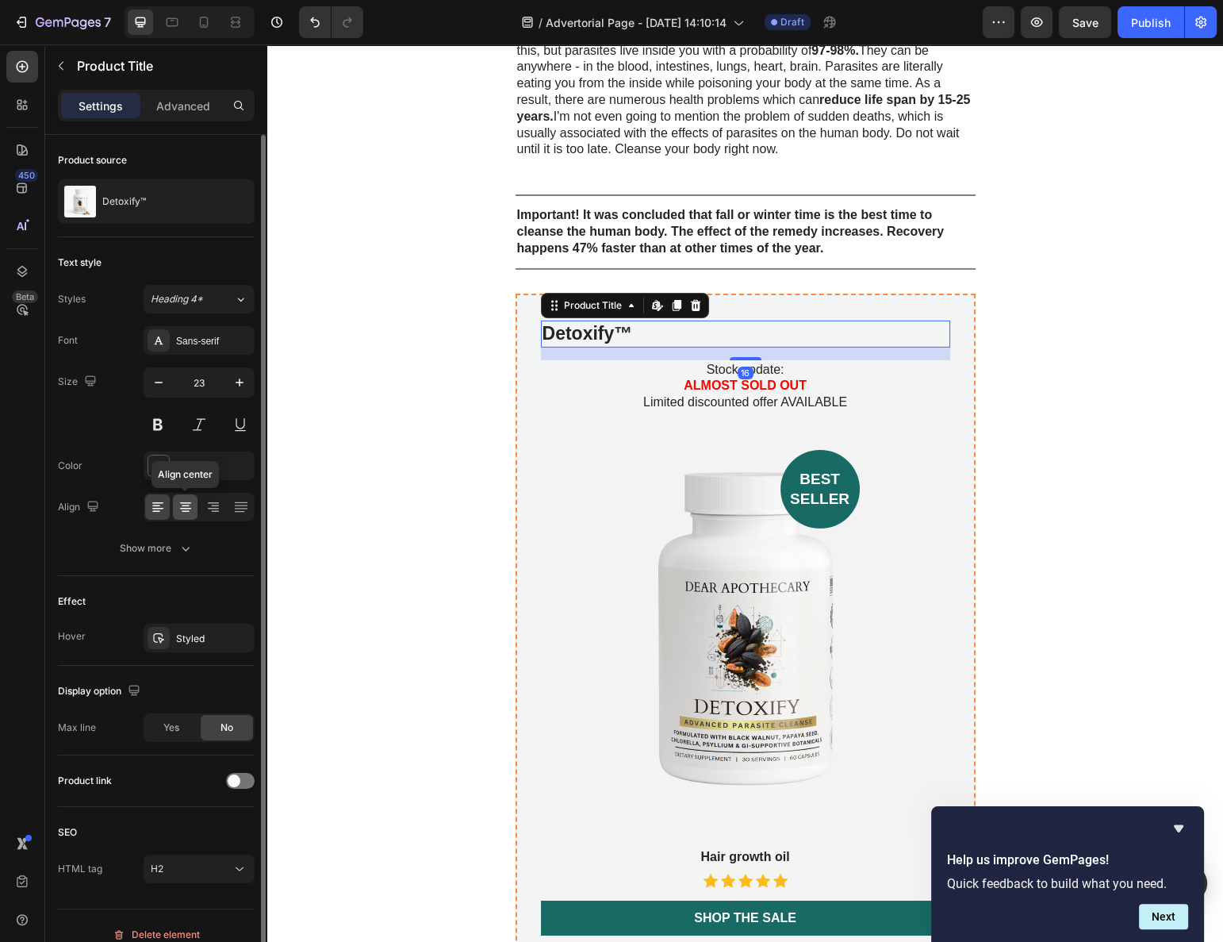
click at [186, 505] on icon at bounding box center [186, 507] width 16 height 16
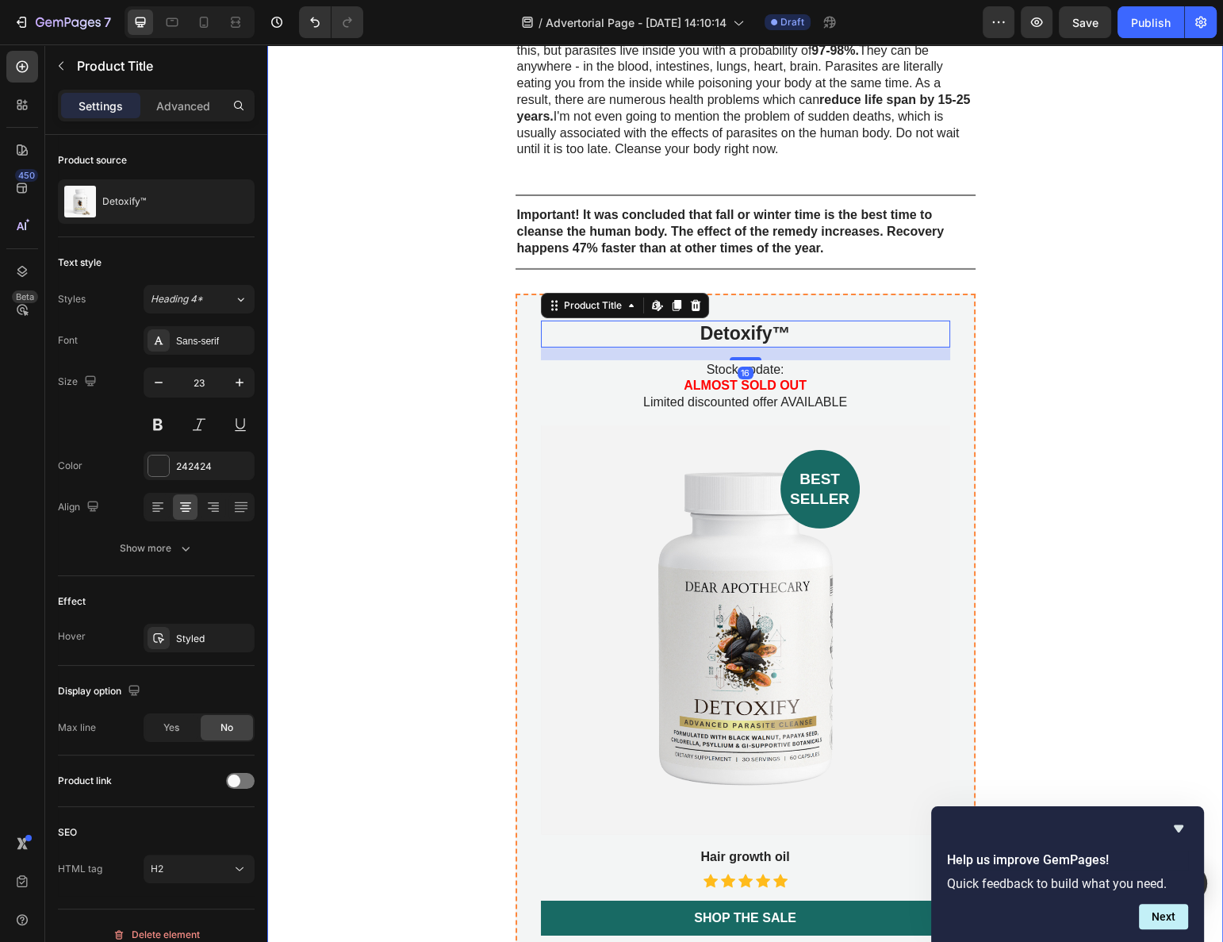
drag, startPoint x: 338, startPoint y: 500, endPoint x: 350, endPoint y: 497, distance: 12.3
click at [339, 499] on div "How can people get rid of parasites and protect themselves? The current situati…" at bounding box center [745, 96] width 956 height 3798
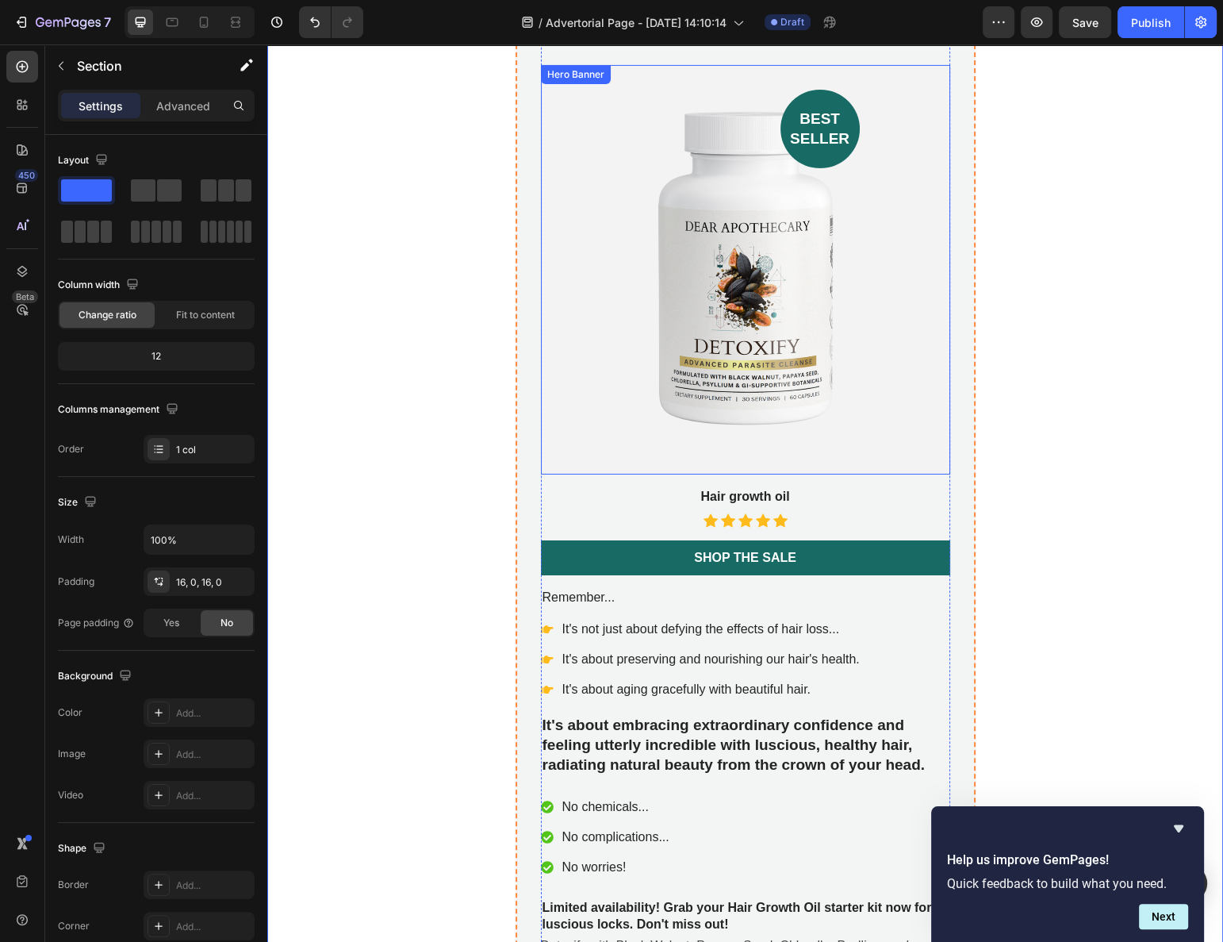
scroll to position [5865, 0]
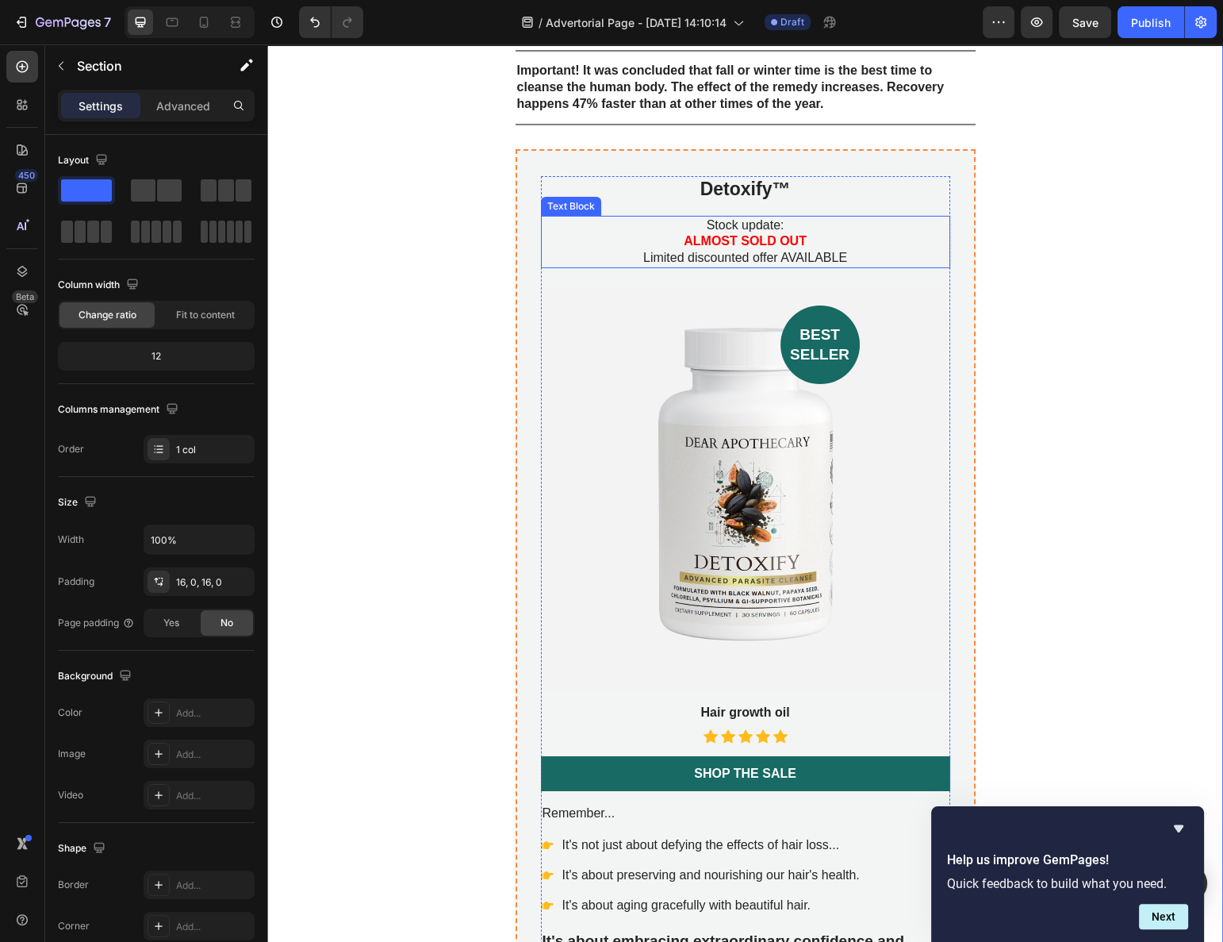
click at [740, 176] on h2 "Detoxify™" at bounding box center [745, 189] width 409 height 27
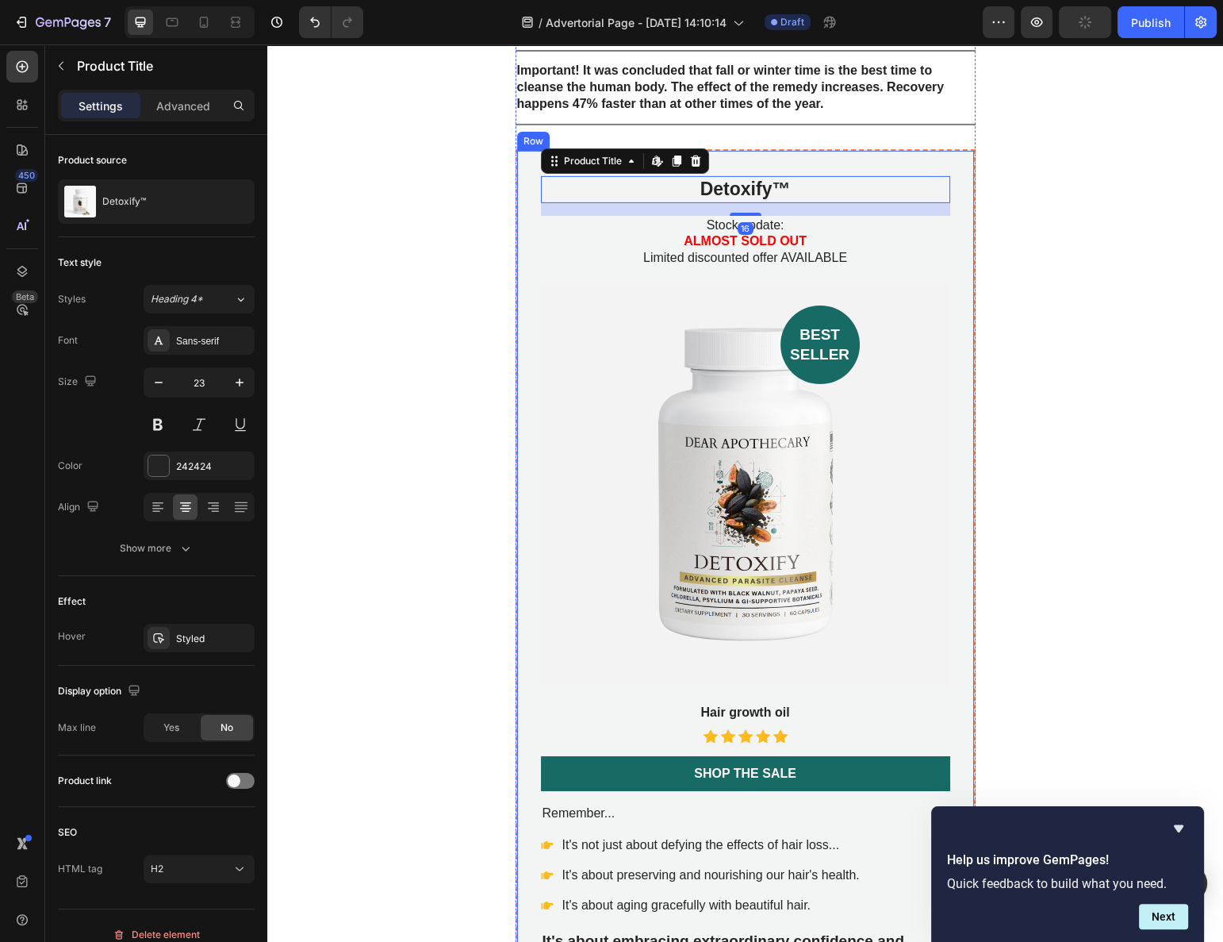
scroll to position [5792, 0]
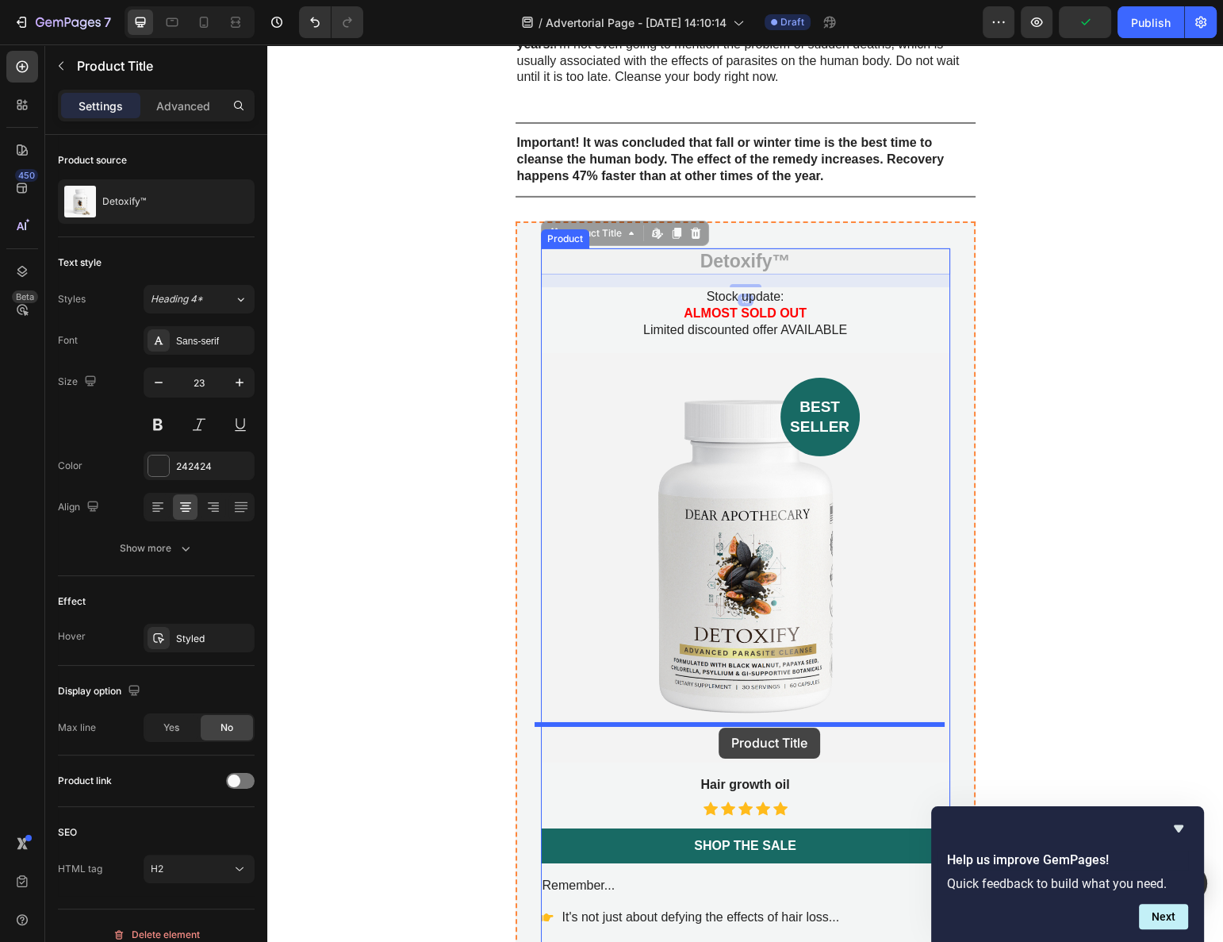
drag, startPoint x: 547, startPoint y: 184, endPoint x: 719, endPoint y: 728, distance: 570.1
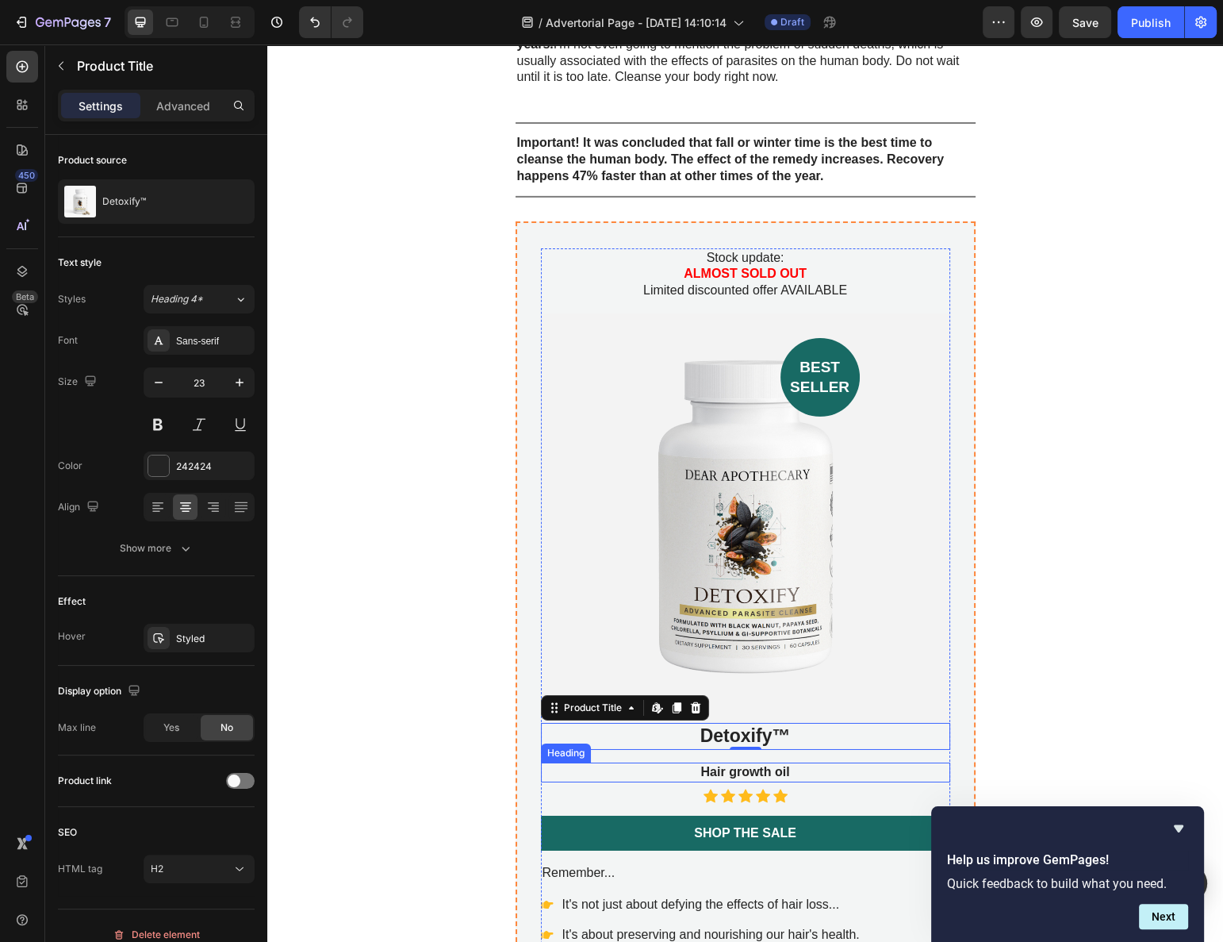
click at [770, 762] on h3 "Hair growth oil" at bounding box center [745, 772] width 409 height 20
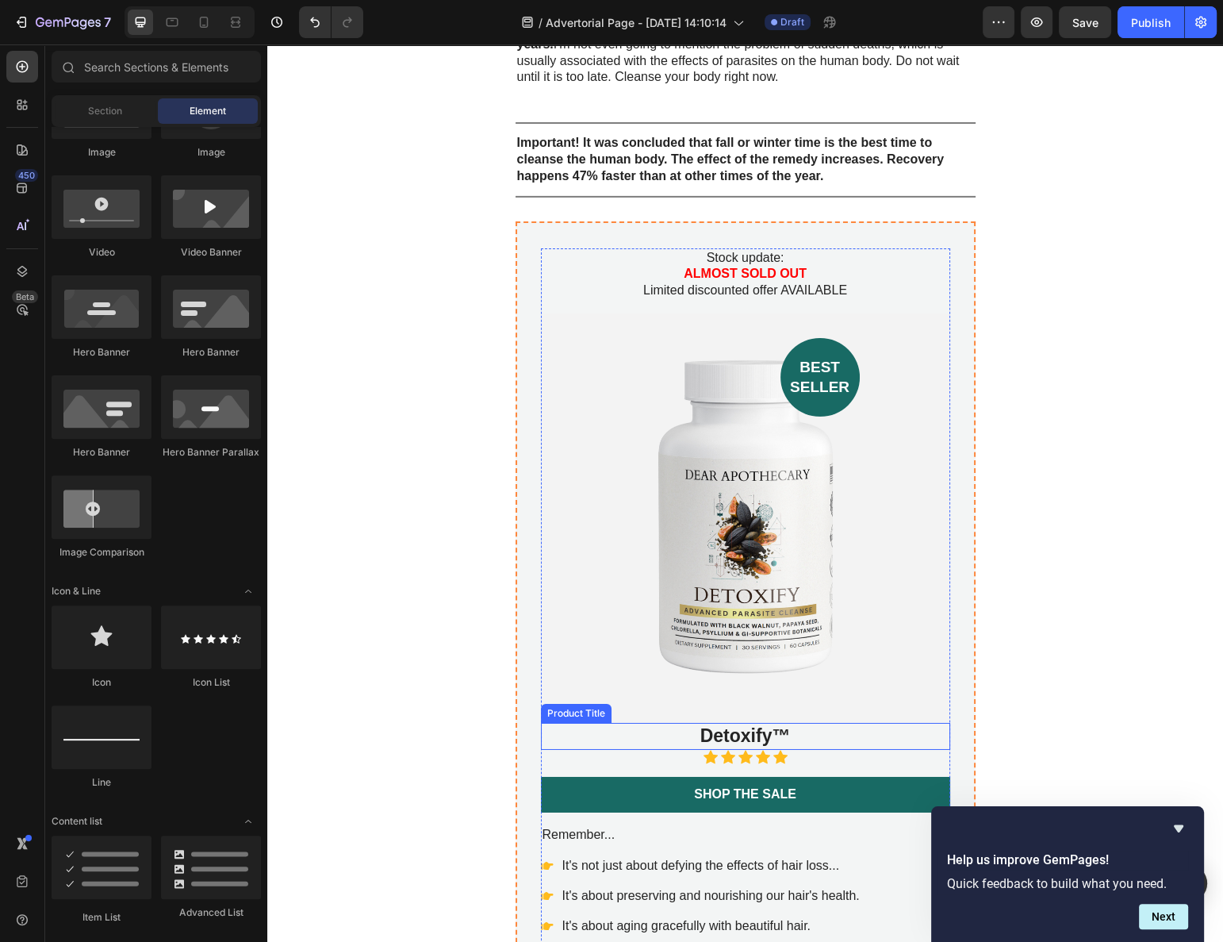
click at [795, 723] on h2 "Detoxify™" at bounding box center [745, 736] width 409 height 27
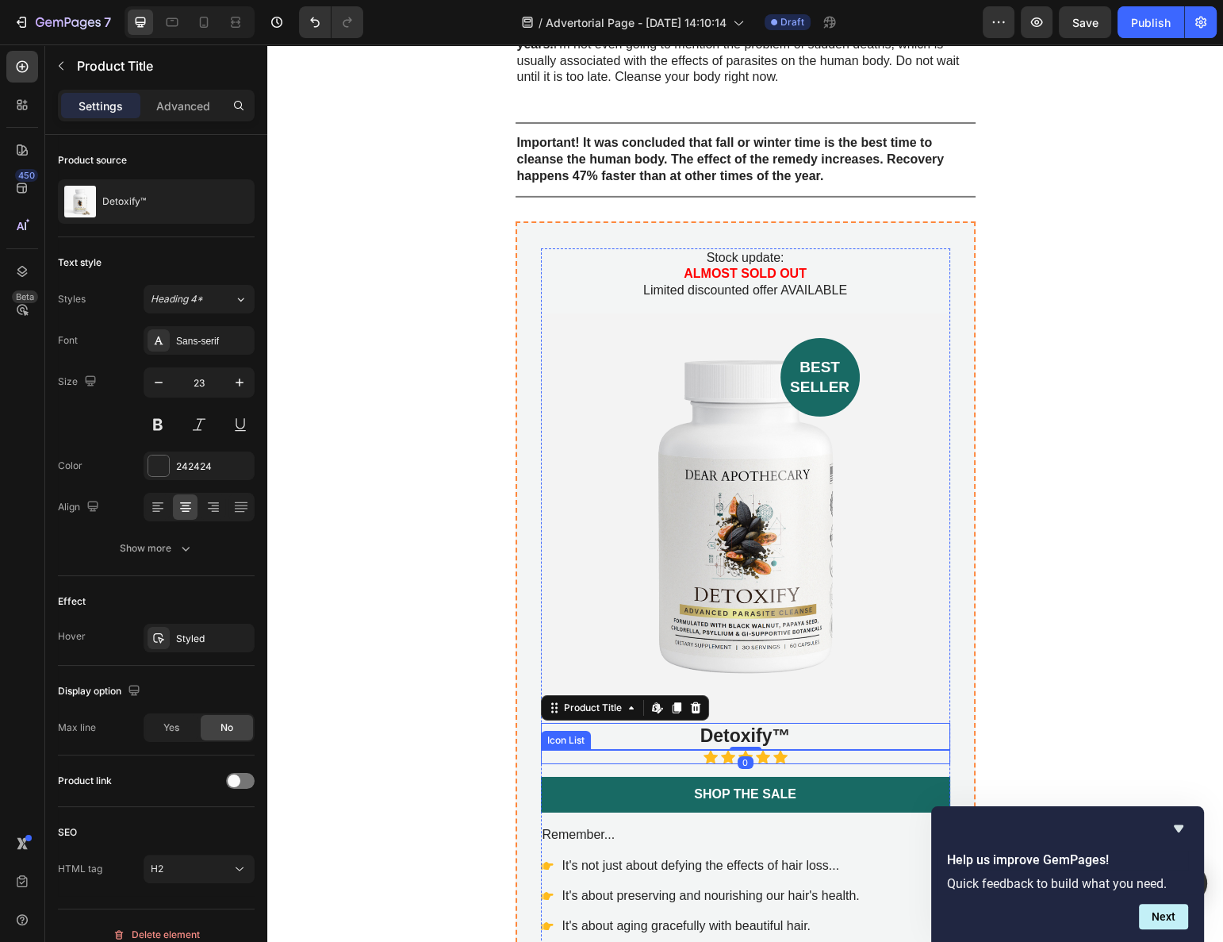
click at [790, 750] on div "Icon Icon Icon Icon Icon" at bounding box center [745, 757] width 409 height 14
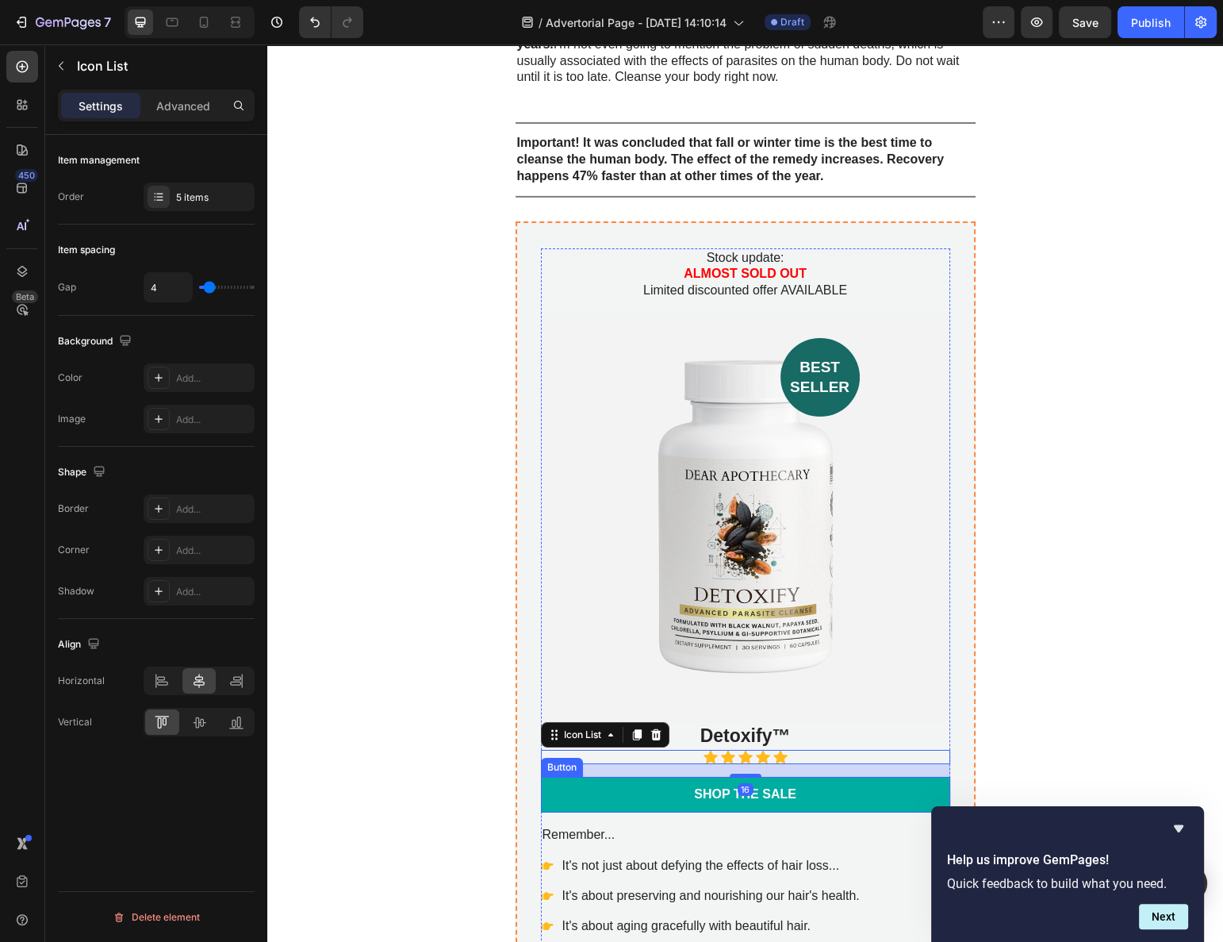
click at [823, 777] on link "Shop the Sale" at bounding box center [745, 795] width 409 height 36
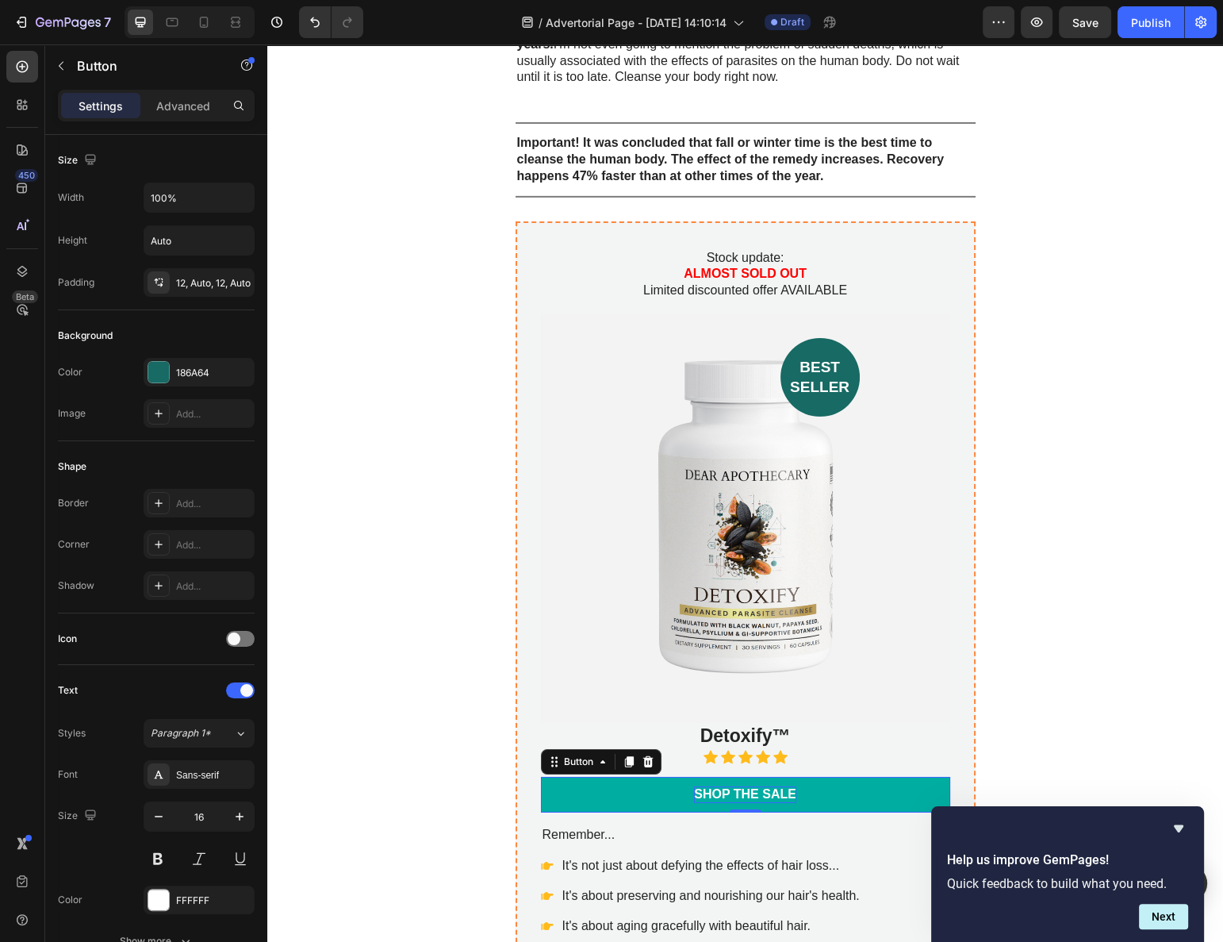
click at [699, 786] on div "Shop the Sale" at bounding box center [745, 794] width 102 height 17
click at [699, 786] on p "Shop the Sale" at bounding box center [745, 794] width 102 height 17
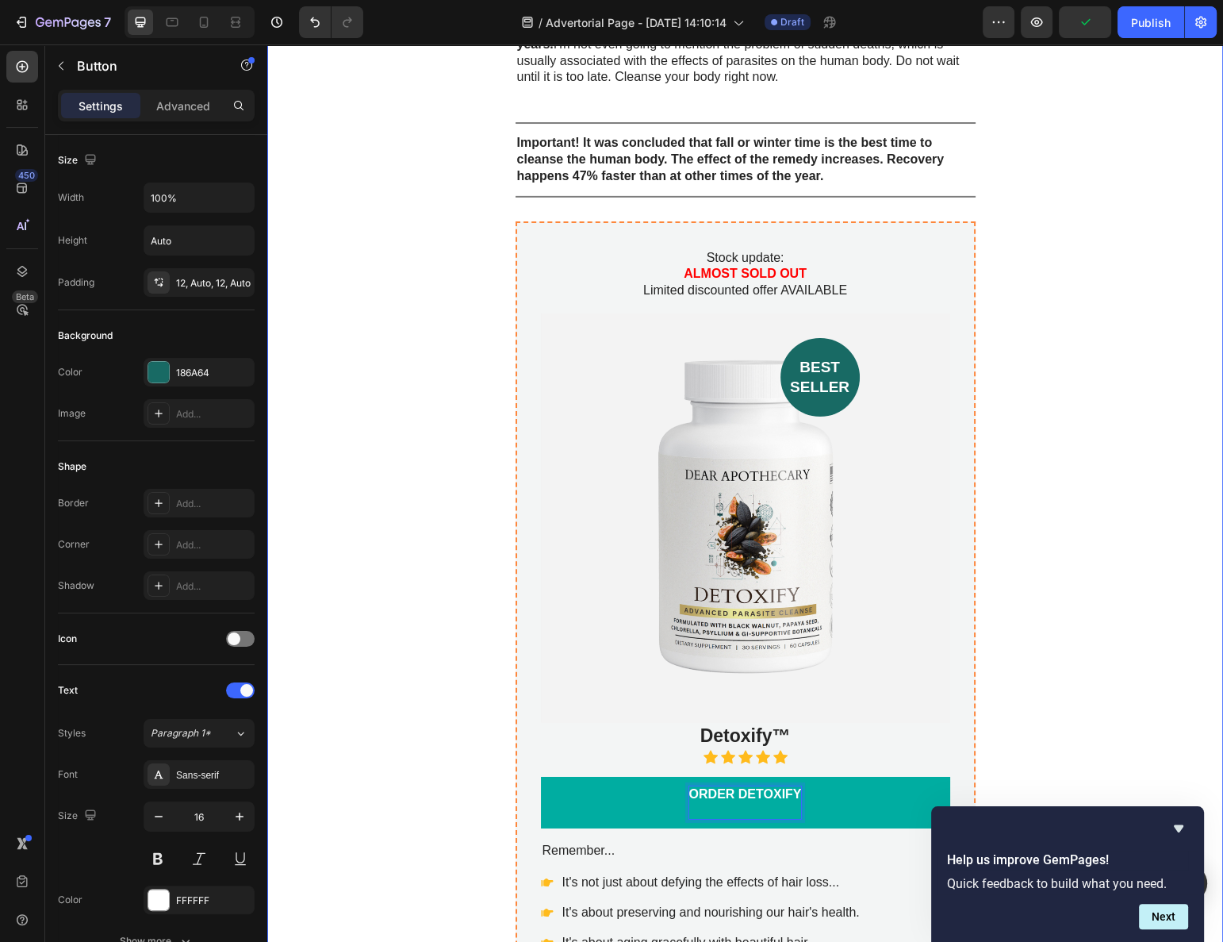
click at [1059, 732] on div "How can people get rid of parasites and protect themselves? The current situati…" at bounding box center [745, 5] width 956 height 3763
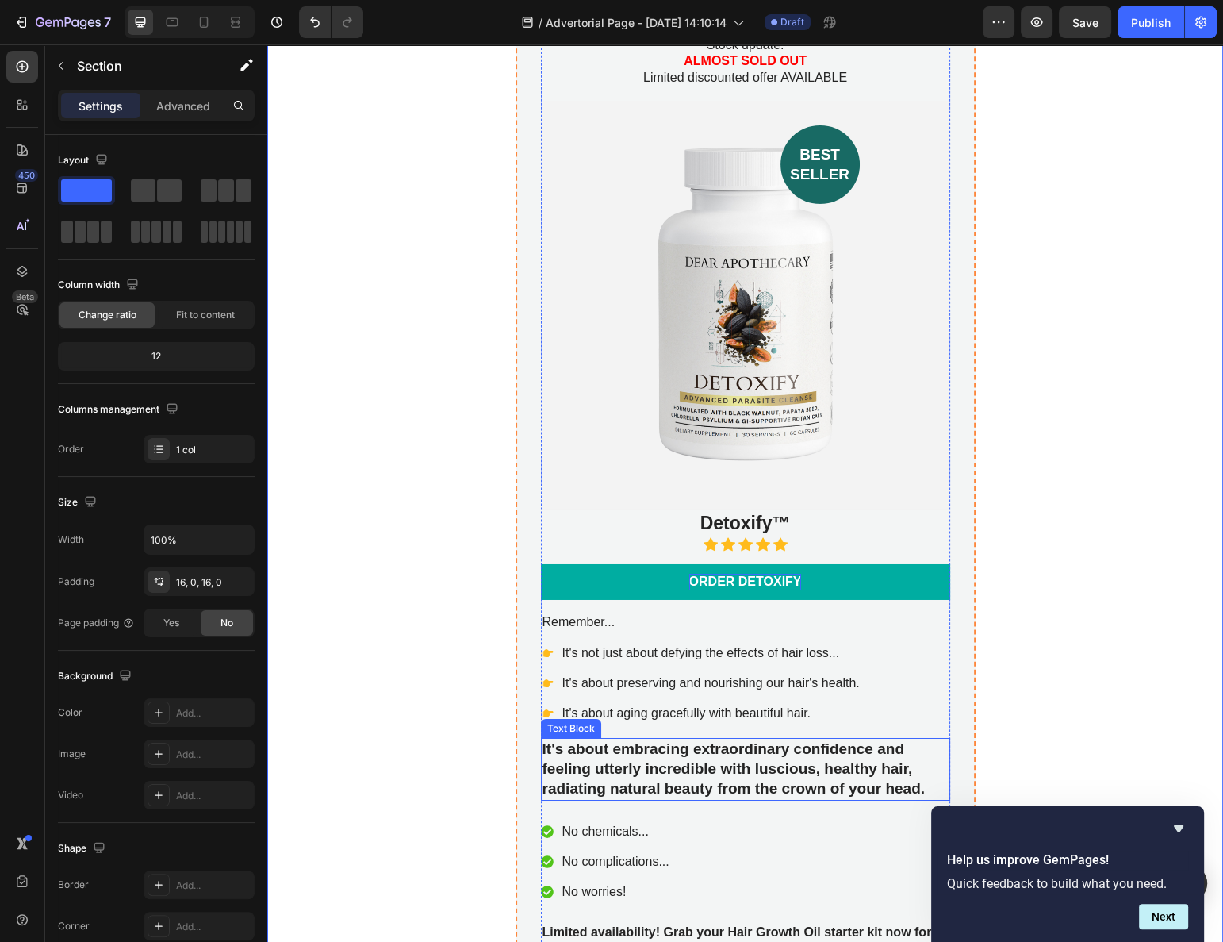
scroll to position [6008, 0]
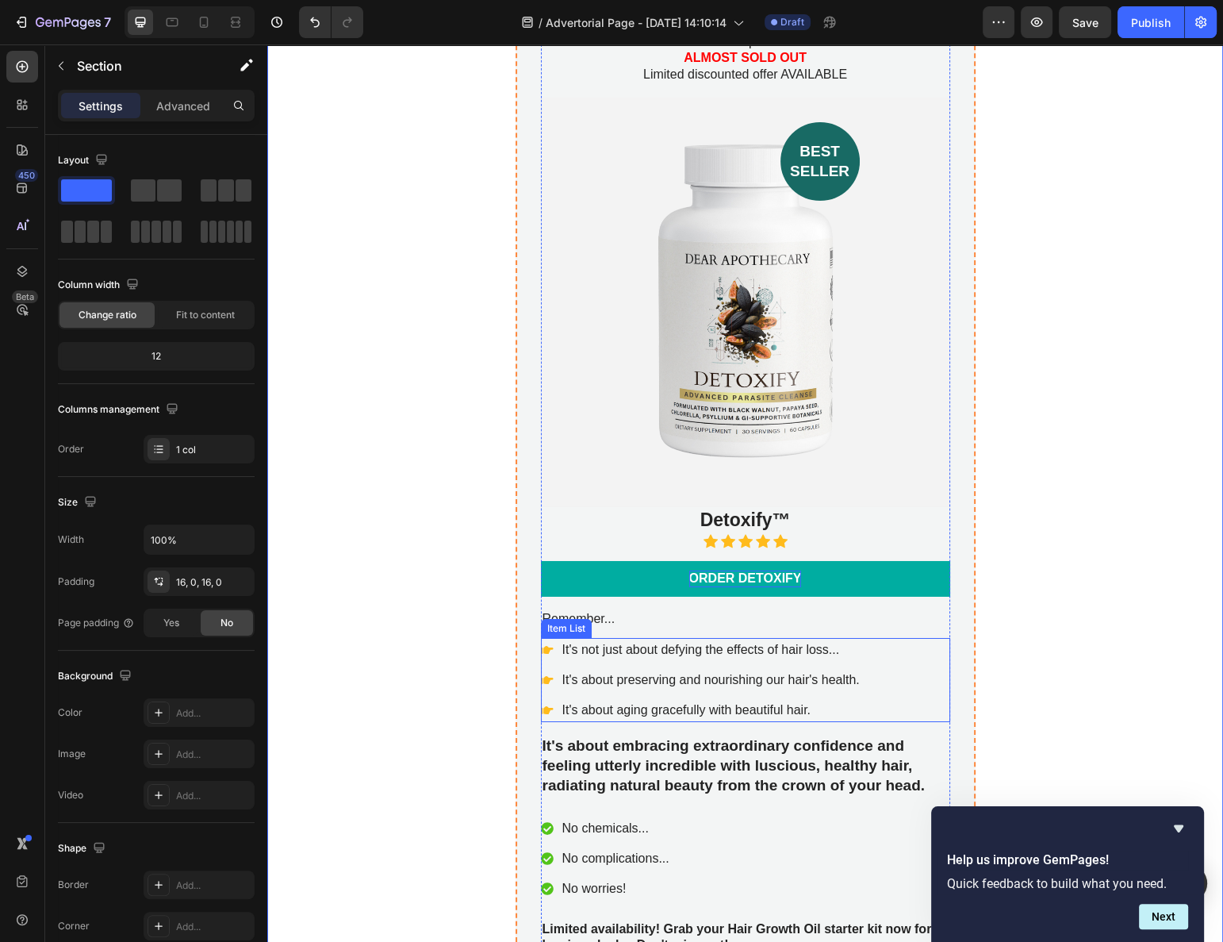
click at [624, 640] on p "It's not just about defying the effects of hair loss..." at bounding box center [712, 649] width 298 height 19
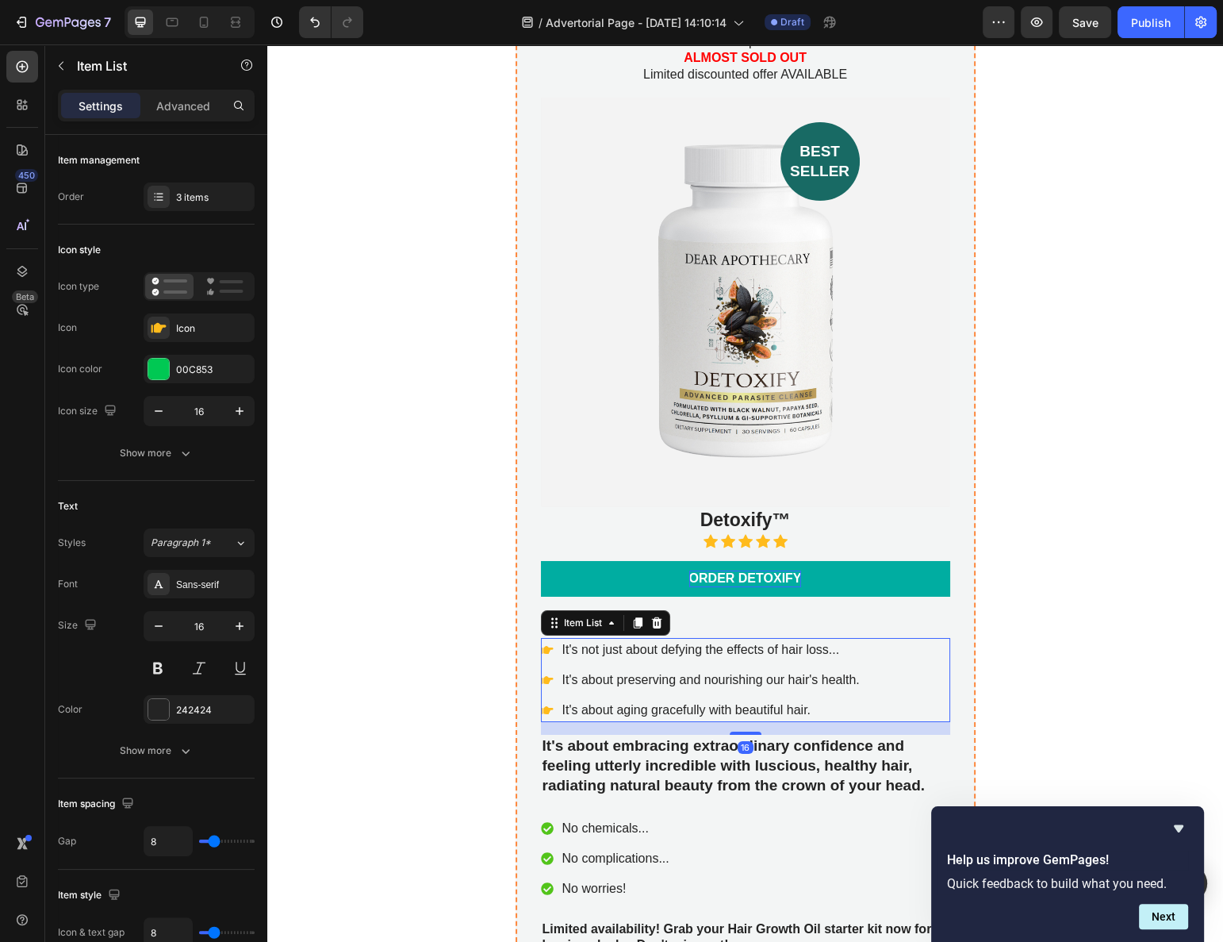
scroll to position [6369, 0]
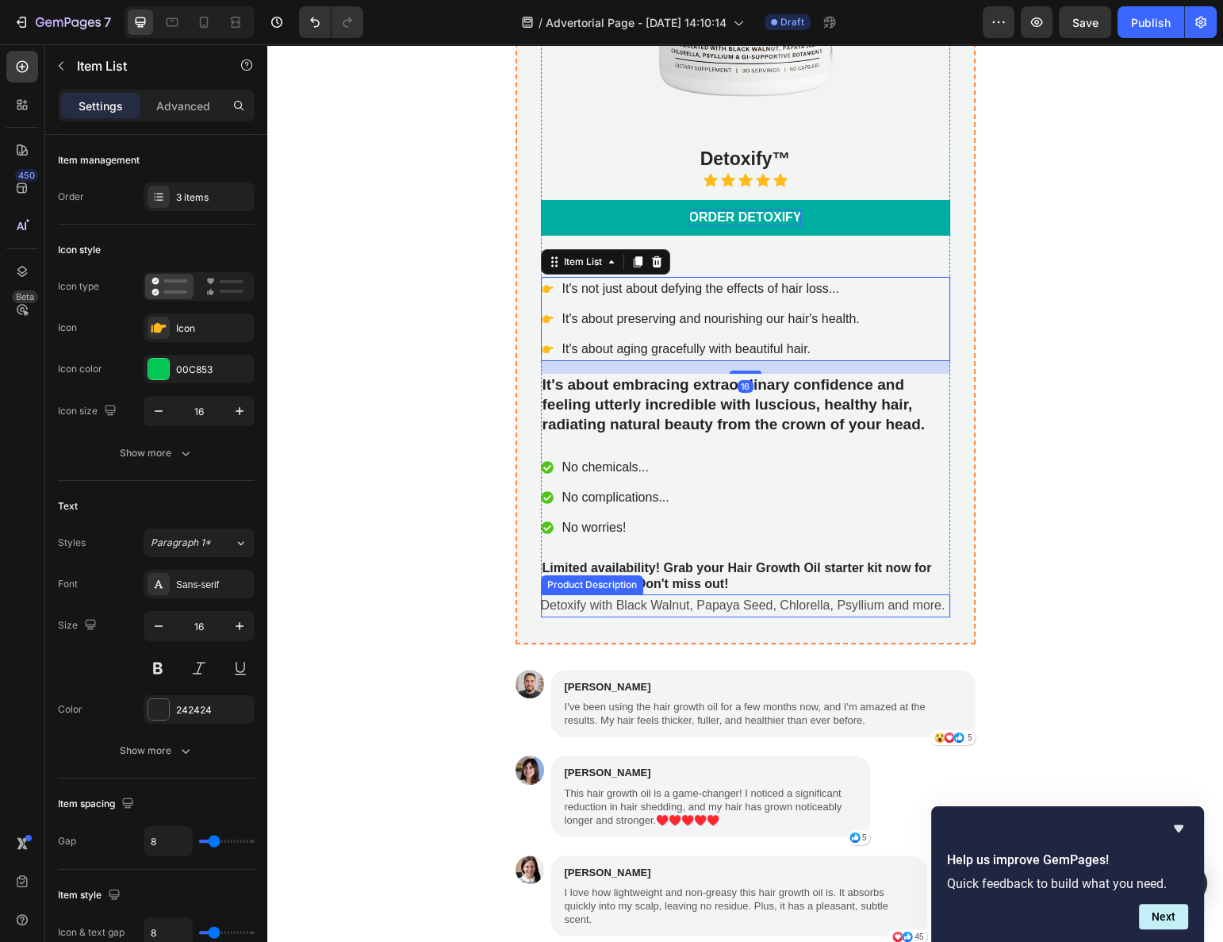
click at [674, 598] on p "Detoxify with Black Walnut, Papaya Seed, Chlorella, Psyllium and more." at bounding box center [743, 604] width 405 height 13
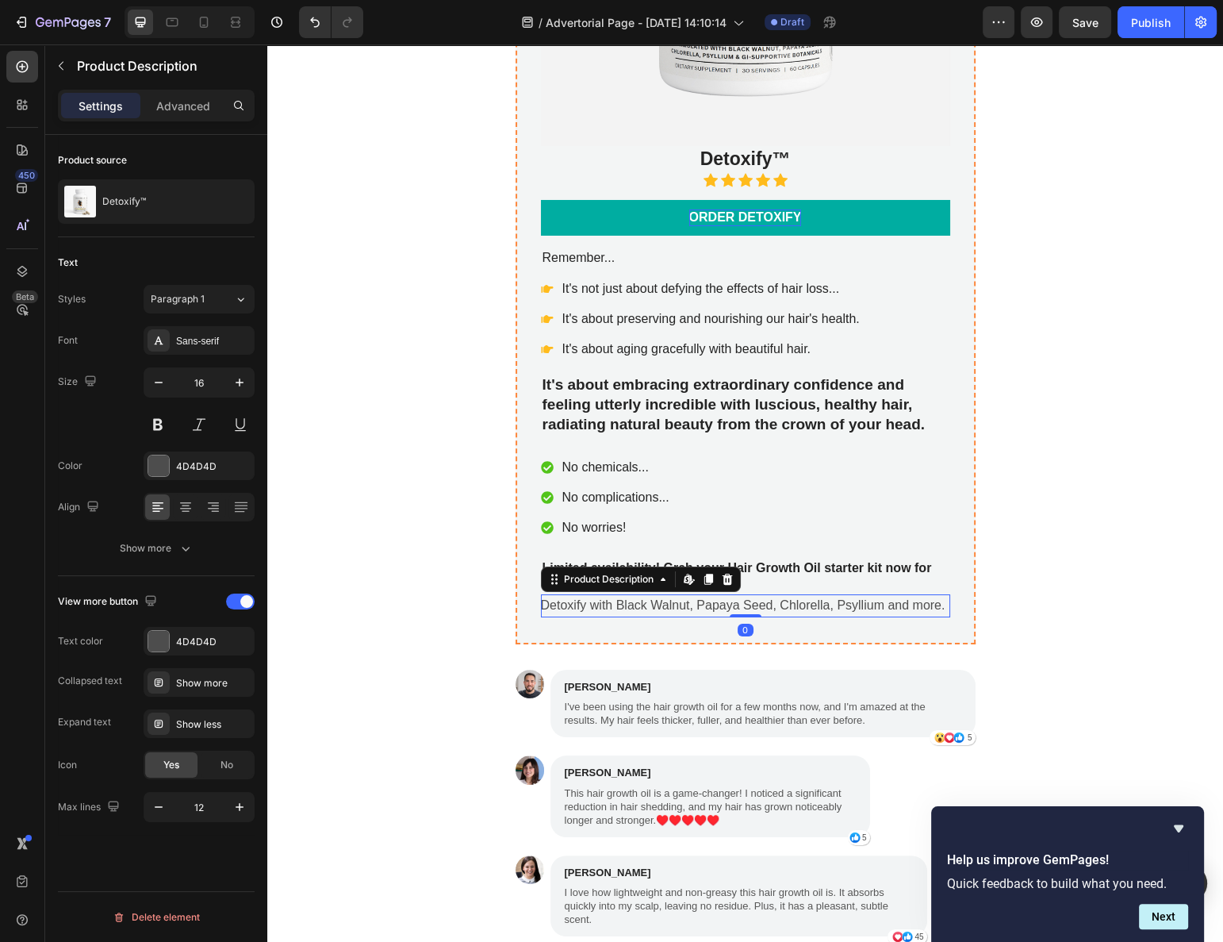
click at [778, 598] on p "Detoxify with Black Walnut, Papaya Seed, Chlorella, Psyllium and more." at bounding box center [743, 604] width 405 height 13
click at [805, 560] on p "Limited availability! Grab your Hair Growth Oil starter kit now for luscious lo…" at bounding box center [746, 576] width 406 height 33
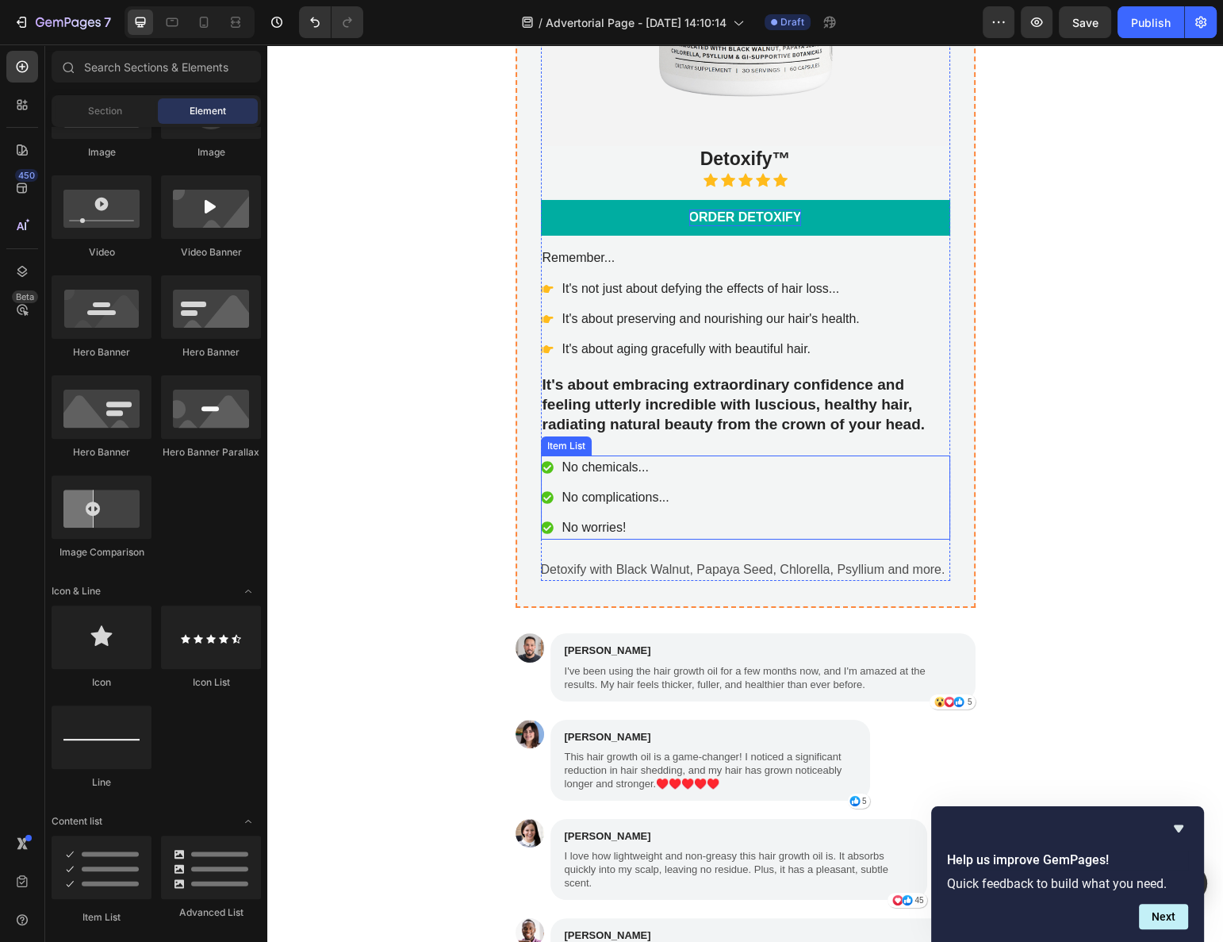
click at [703, 474] on div "No chemicals... No complications... No worries!" at bounding box center [745, 497] width 409 height 84
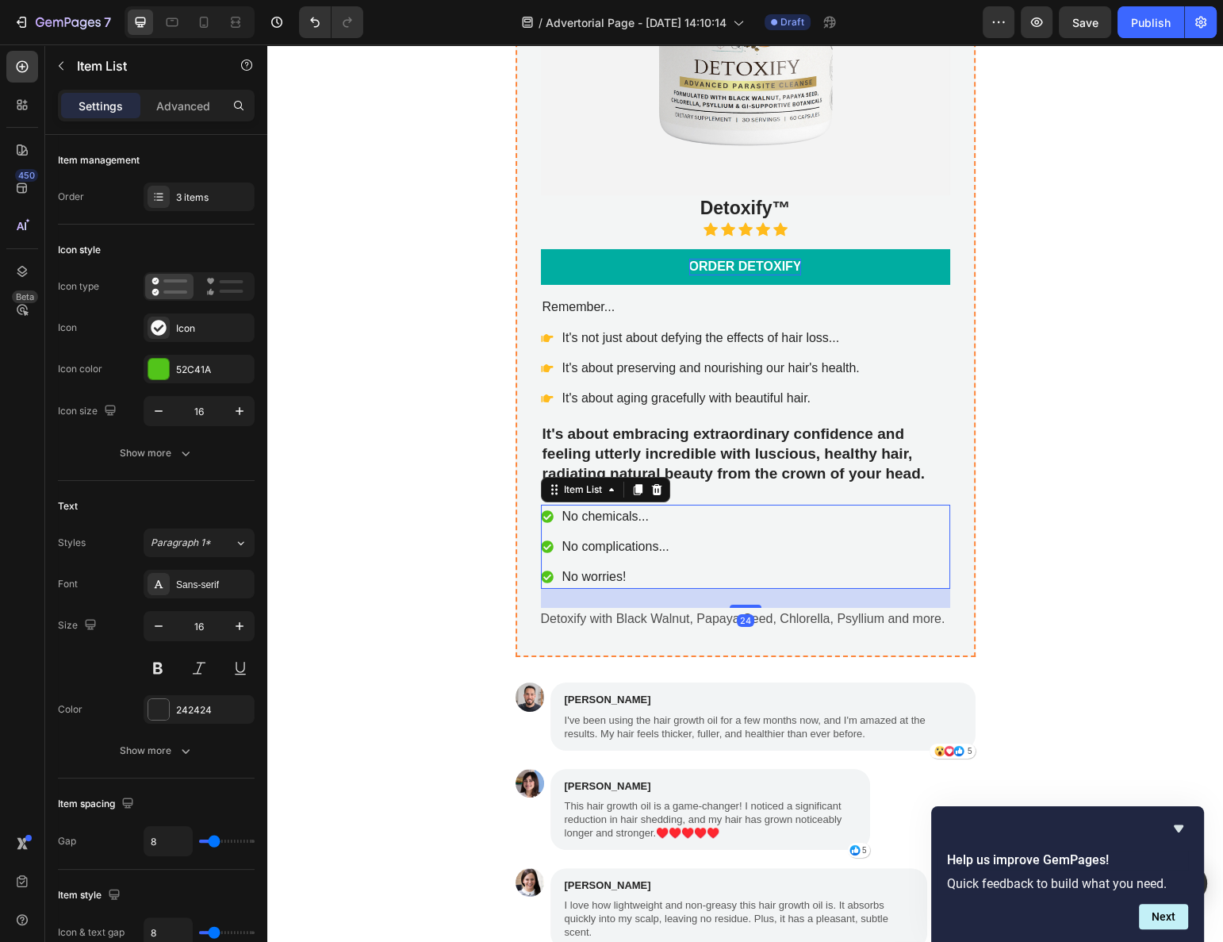
scroll to position [6225, 0]
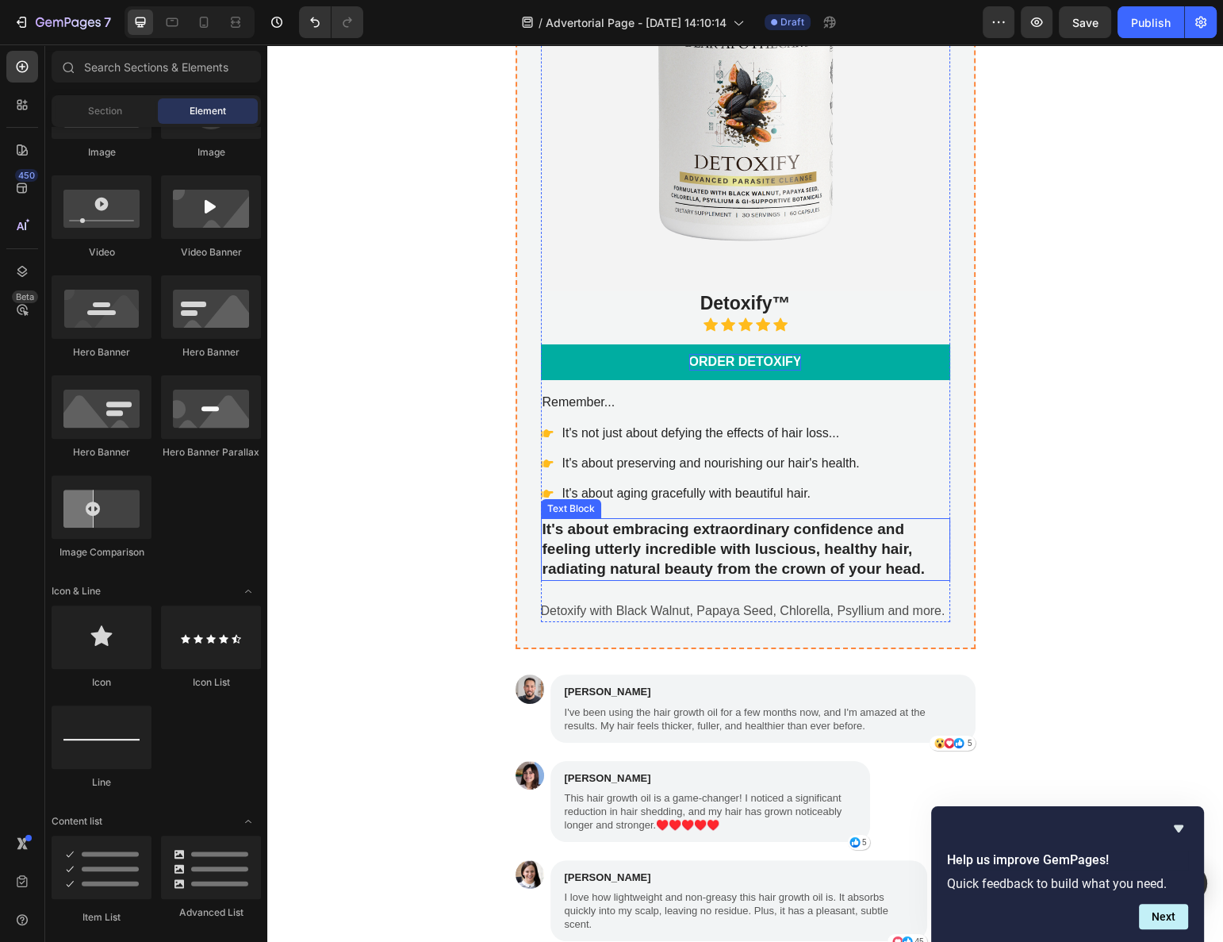
click at [743, 520] on p "It's about embracing extraordinary confidence and feeling utterly incredible wi…" at bounding box center [746, 549] width 406 height 59
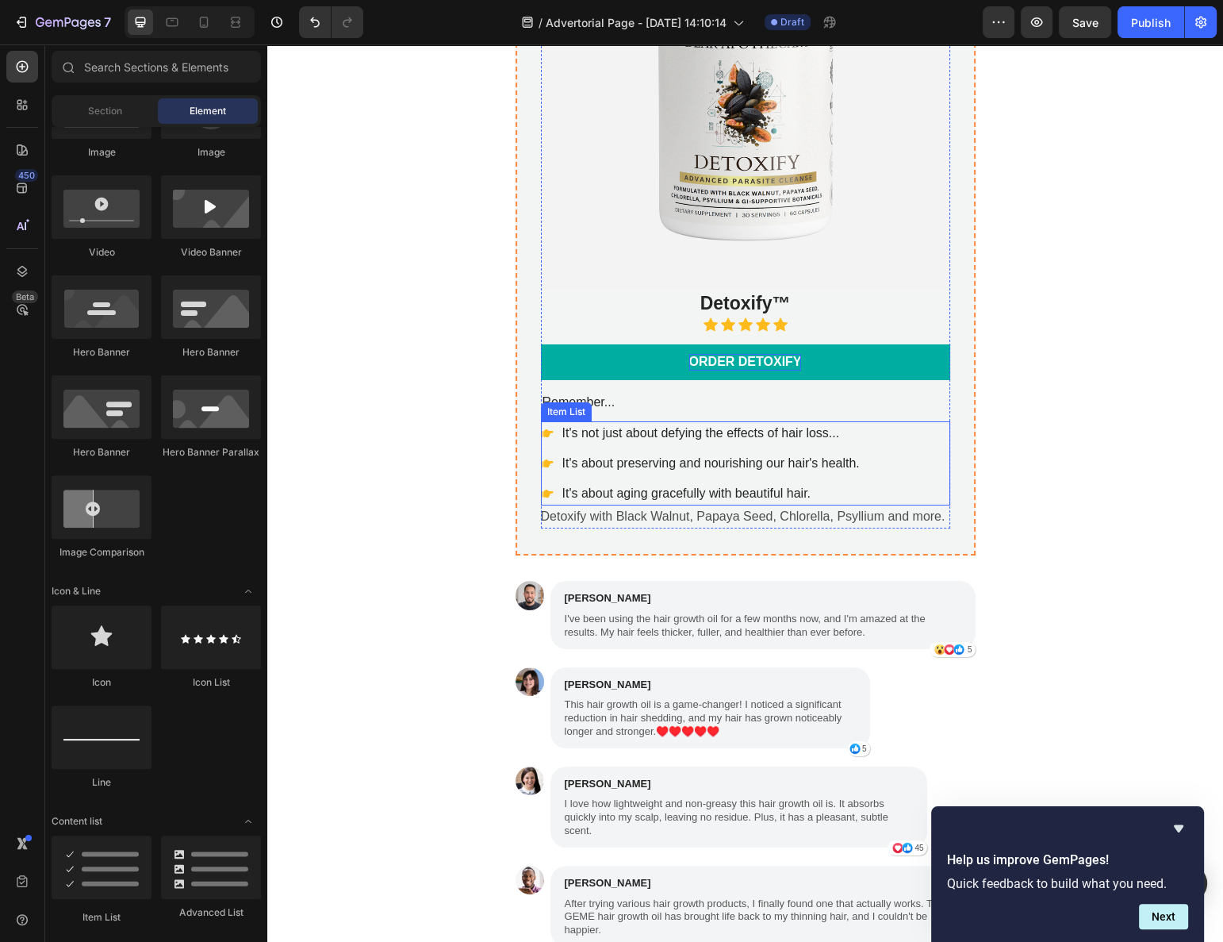
click at [751, 454] on p "It's about preserving and nourishing our hair's health." at bounding box center [712, 463] width 298 height 19
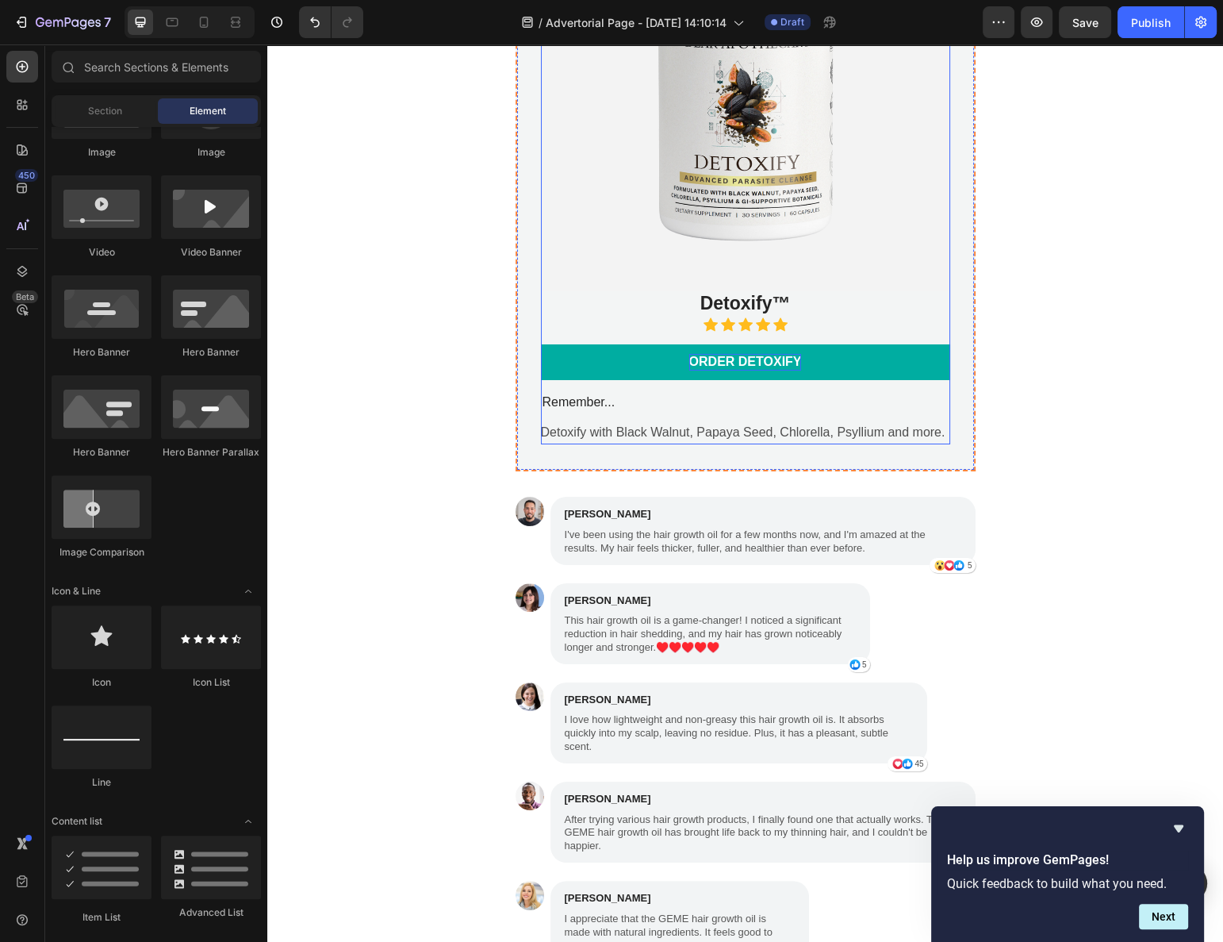
click at [728, 394] on p "Remember..." at bounding box center [746, 402] width 406 height 17
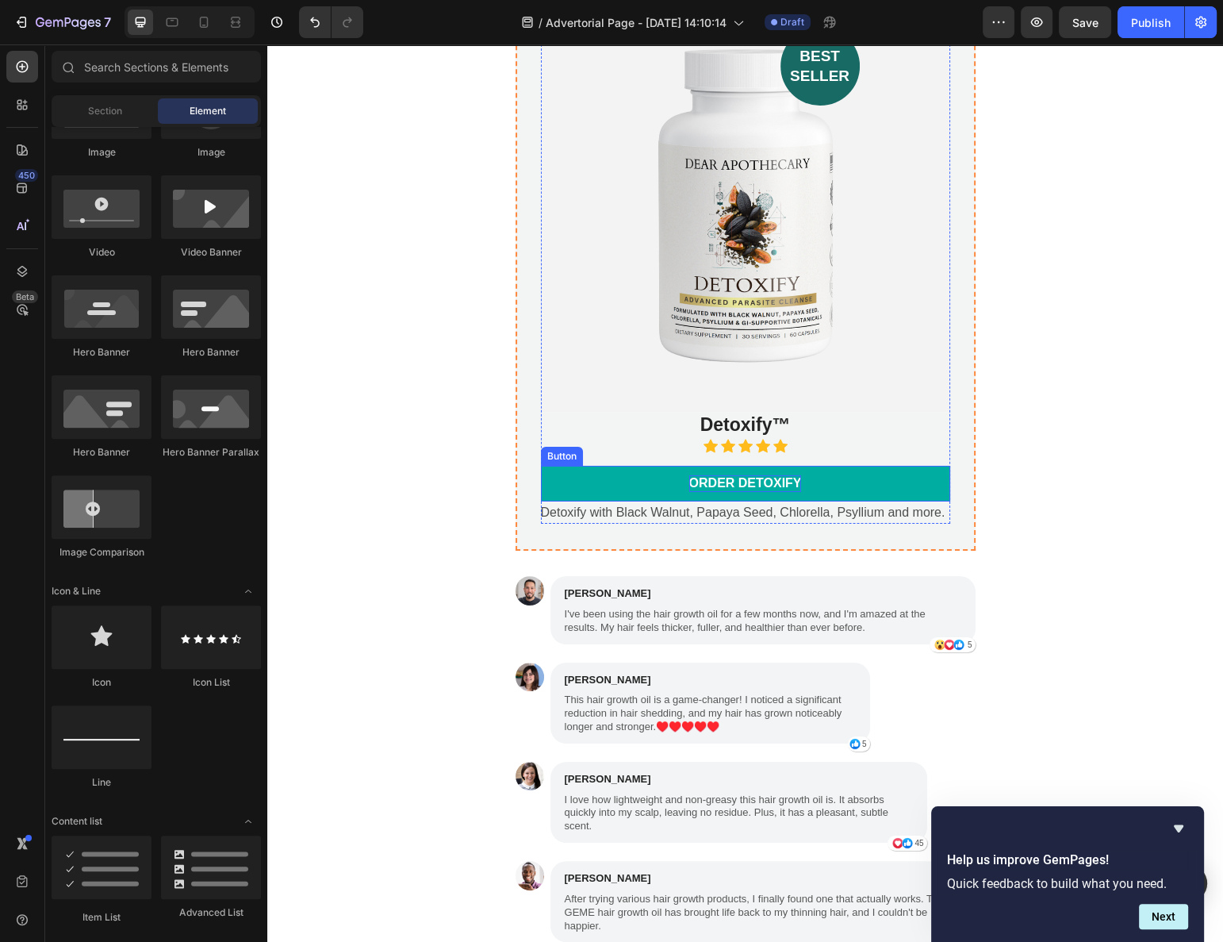
scroll to position [6080, 0]
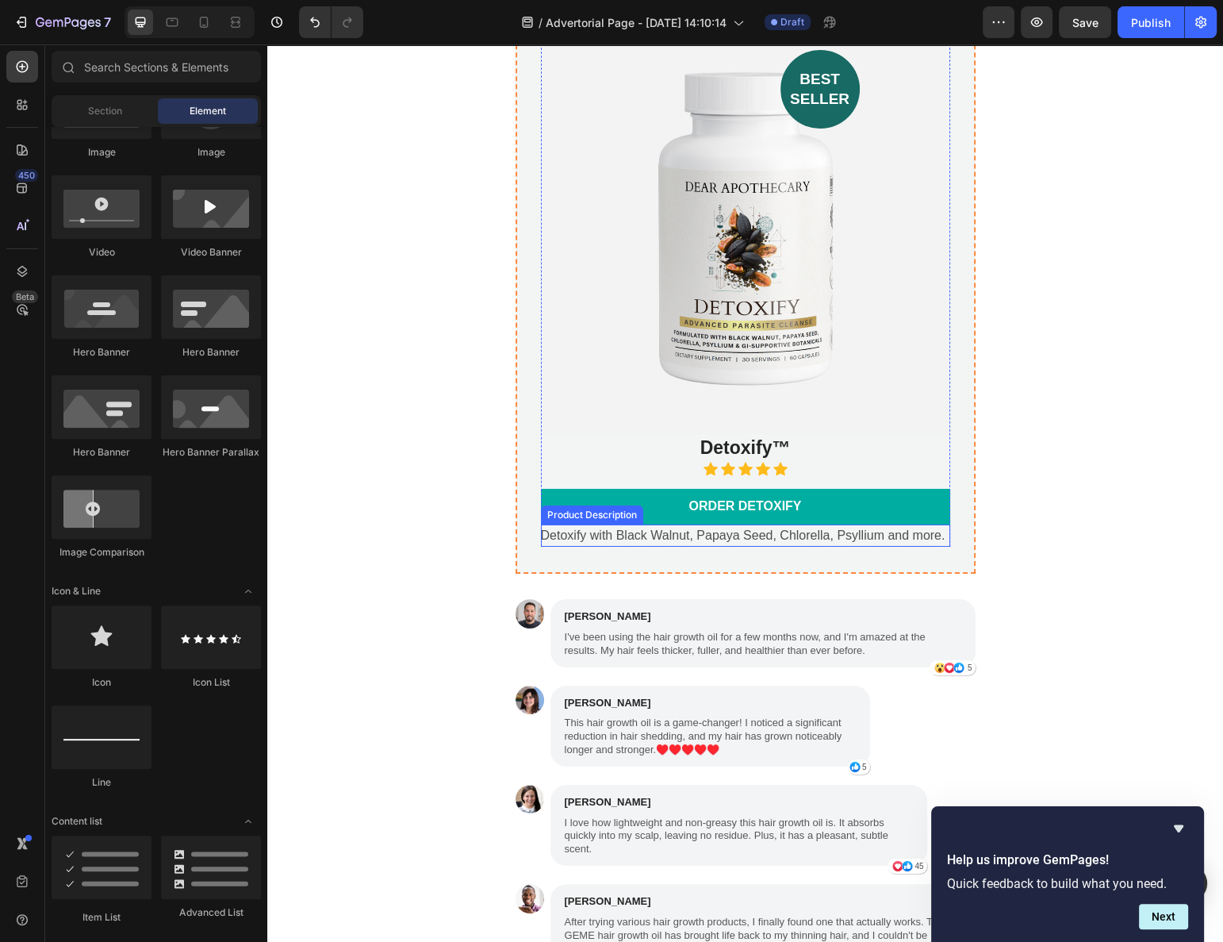
click at [708, 489] on link "ORDER DETOXIFY" at bounding box center [745, 507] width 409 height 36
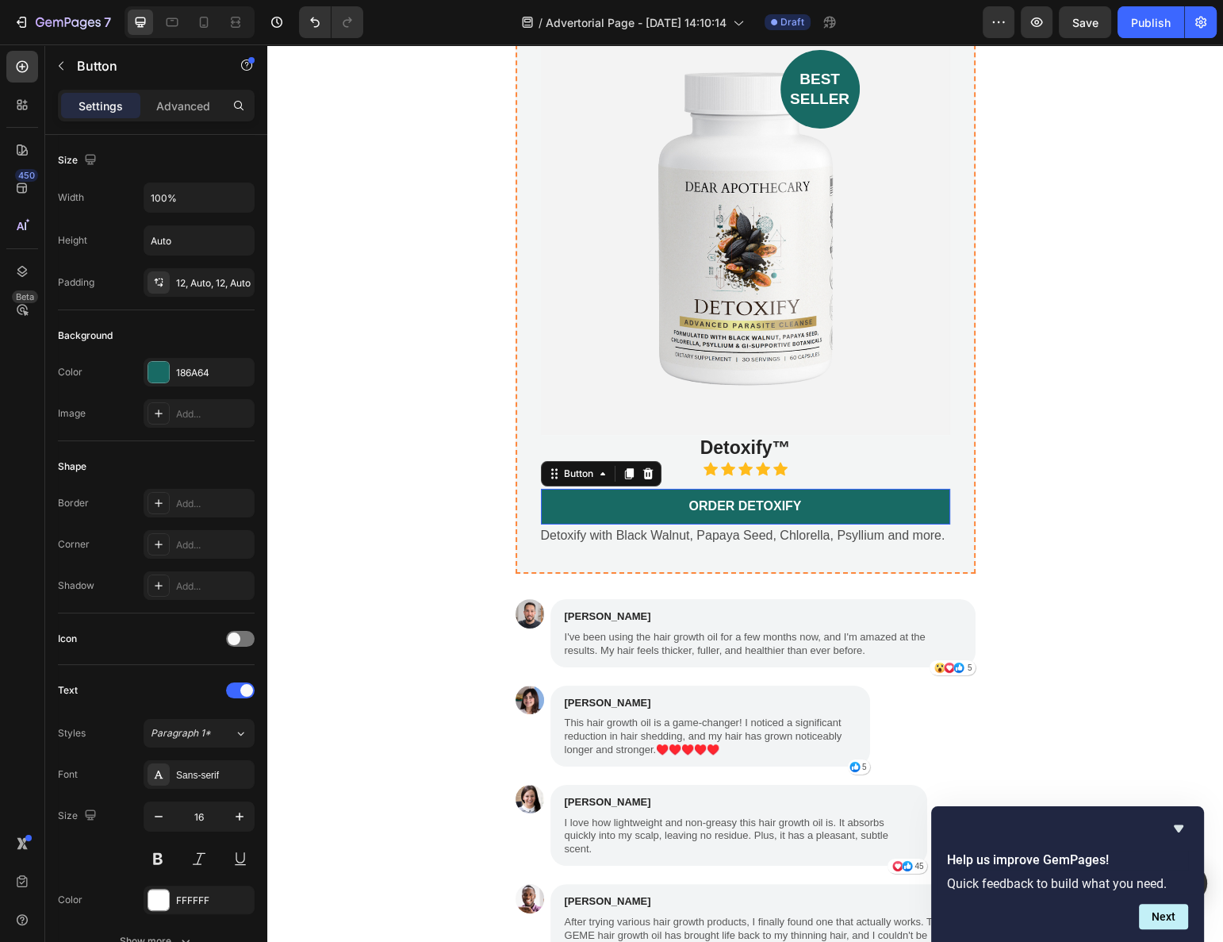
click at [708, 489] on link "ORDER DETOXIFY" at bounding box center [745, 507] width 409 height 36
click at [708, 528] on p "Detoxify with Black Walnut, Papaya Seed, Chlorella, Psyllium and more." at bounding box center [743, 534] width 405 height 13
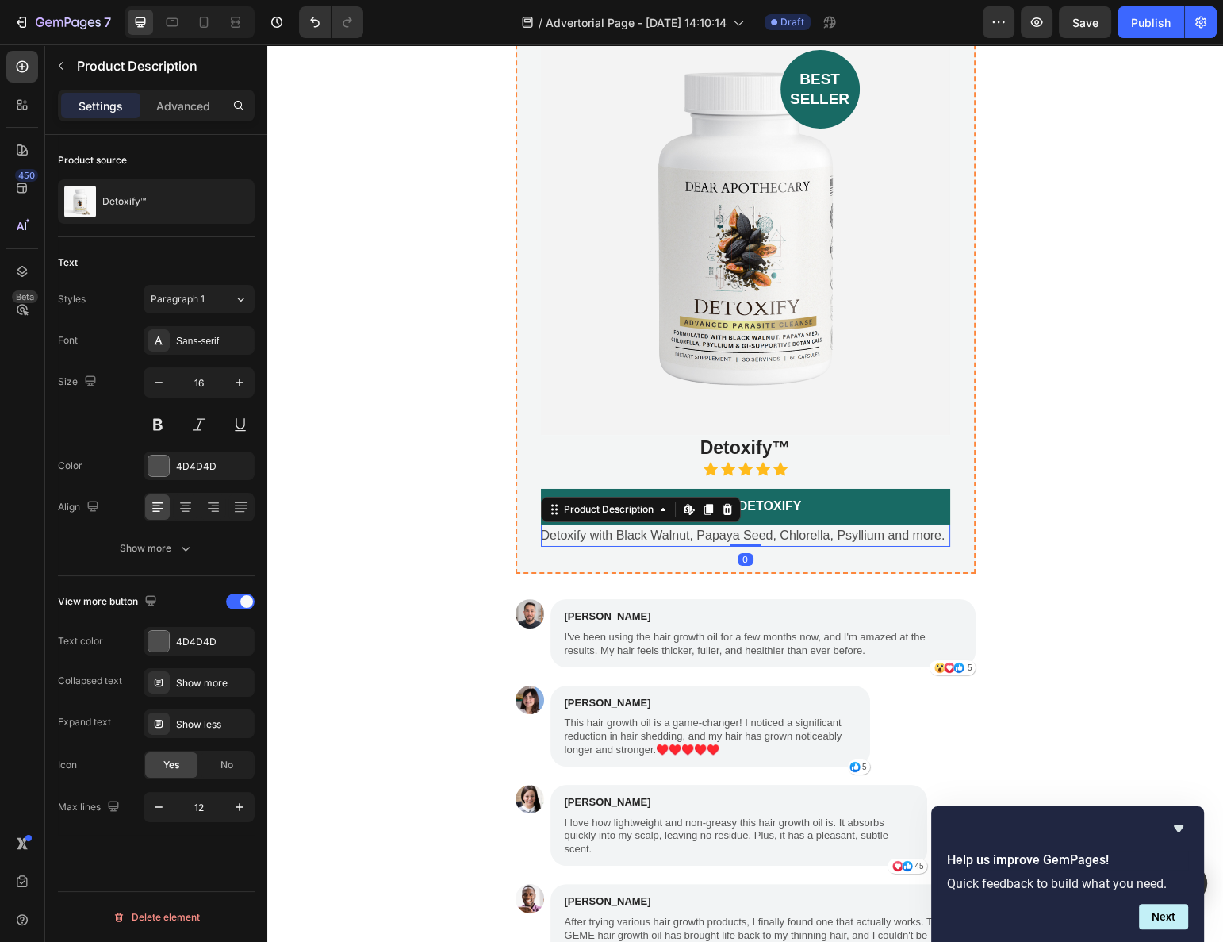
click at [708, 528] on p "Detoxify with Black Walnut, Papaya Seed, Chlorella, Psyllium and more." at bounding box center [743, 534] width 405 height 13
click at [707, 528] on p "Detoxify with Black Walnut, Papaya Seed, Chlorella, Psyllium and more." at bounding box center [743, 534] width 405 height 13
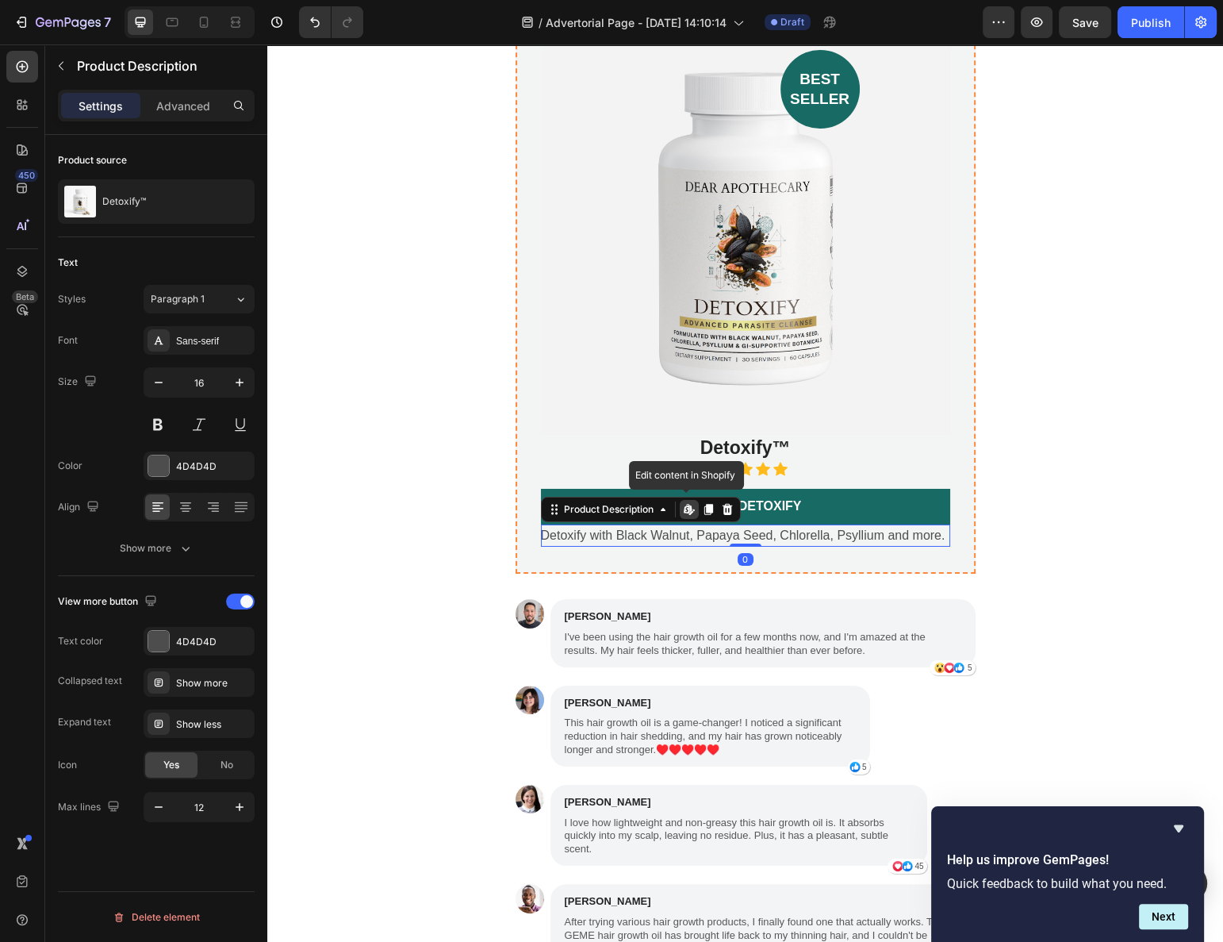
click at [705, 528] on p "Detoxify with Black Walnut, Papaya Seed, Chlorella, Psyllium and more." at bounding box center [743, 534] width 405 height 13
click at [698, 528] on p "Detoxify with Black Walnut, Papaya Seed, Chlorella, Psyllium and more." at bounding box center [743, 534] width 405 height 13
click at [696, 528] on p "Detoxify with Black Walnut, Papaya Seed, Chlorella, Psyllium and more." at bounding box center [743, 534] width 405 height 13
click at [694, 528] on p "Detoxify with Black Walnut, Papaya Seed, Chlorella, Psyllium and more." at bounding box center [743, 534] width 405 height 13
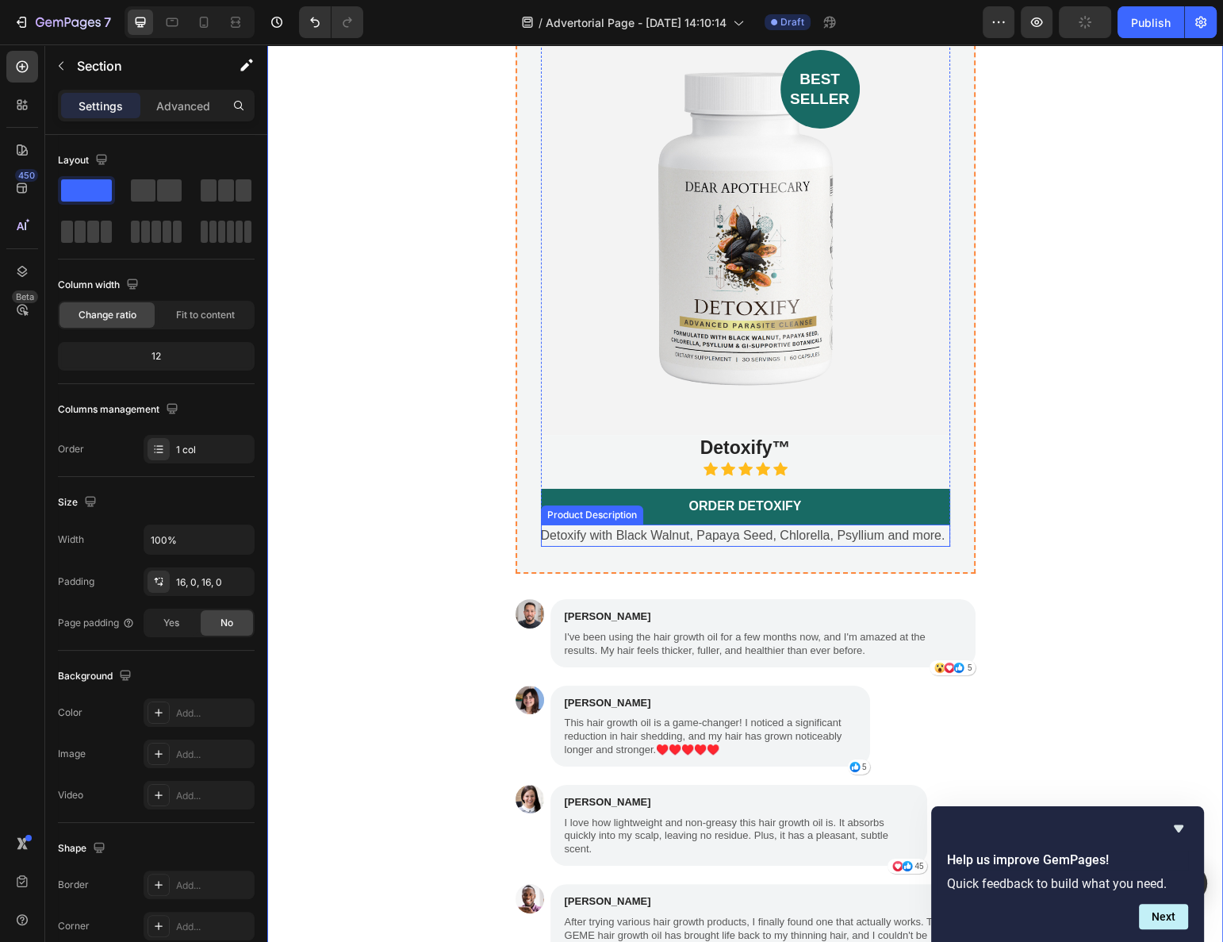
click at [878, 524] on div "Detoxify with Black Walnut, Papaya Seed, Chlorella, Psyllium and more." at bounding box center [745, 535] width 409 height 23
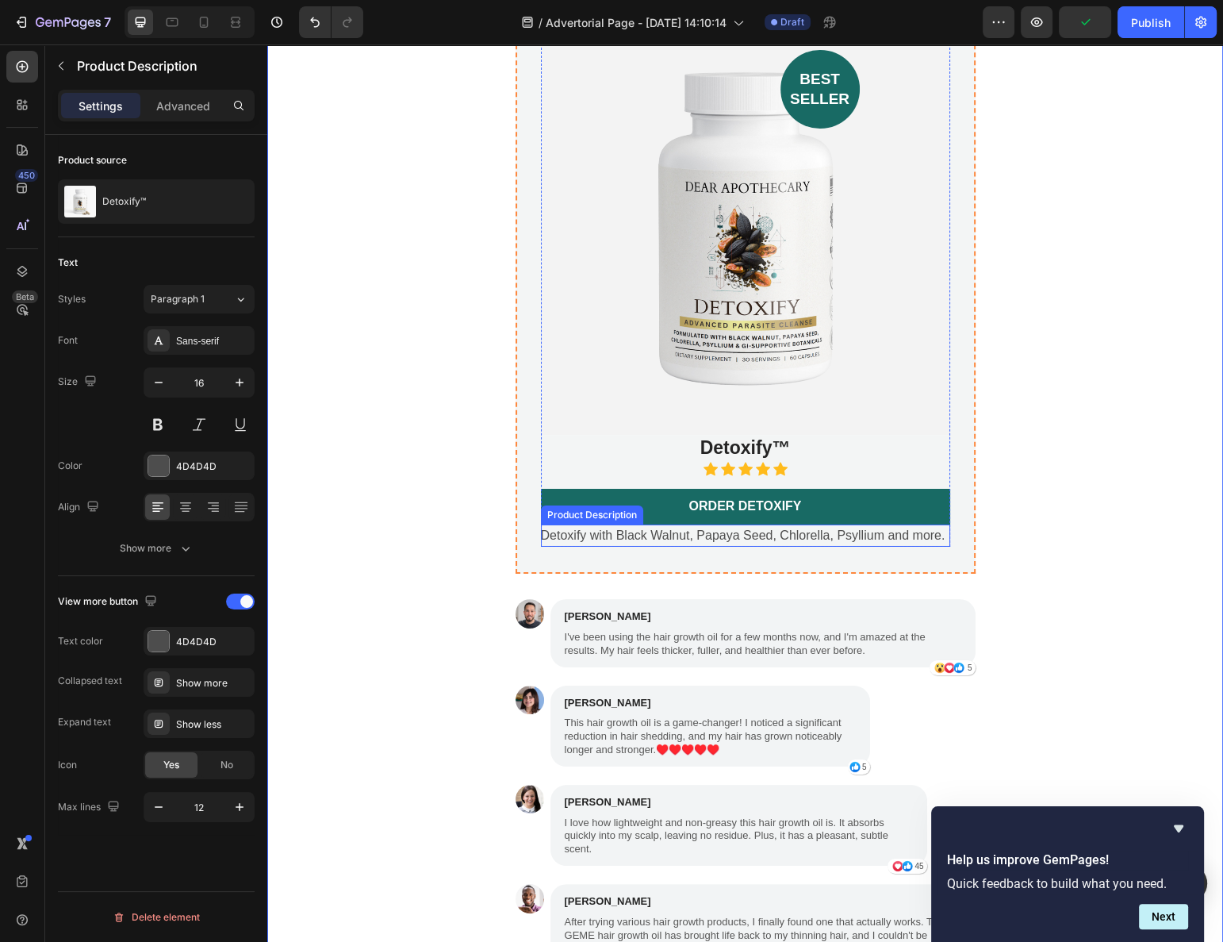
click at [878, 524] on div "Detoxify with Black Walnut, Papaya Seed, Chlorella, Psyllium and more." at bounding box center [745, 535] width 409 height 23
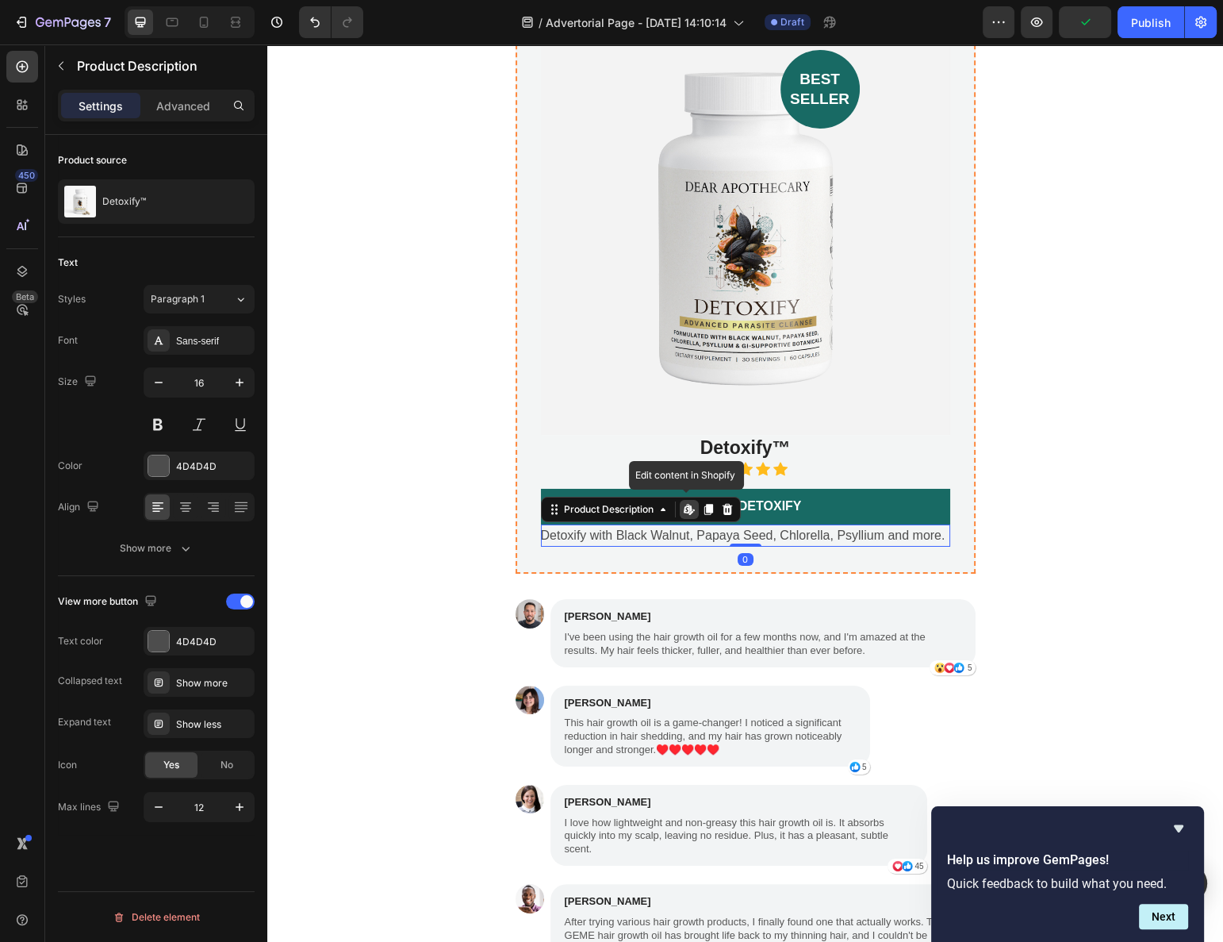
click at [878, 524] on div "Detoxify with Black Walnut, Papaya Seed, Chlorella, Psyllium and more." at bounding box center [745, 535] width 409 height 23
click at [878, 528] on p "Detoxify with Black Walnut, Papaya Seed, Chlorella, Psyllium and more." at bounding box center [743, 534] width 405 height 13
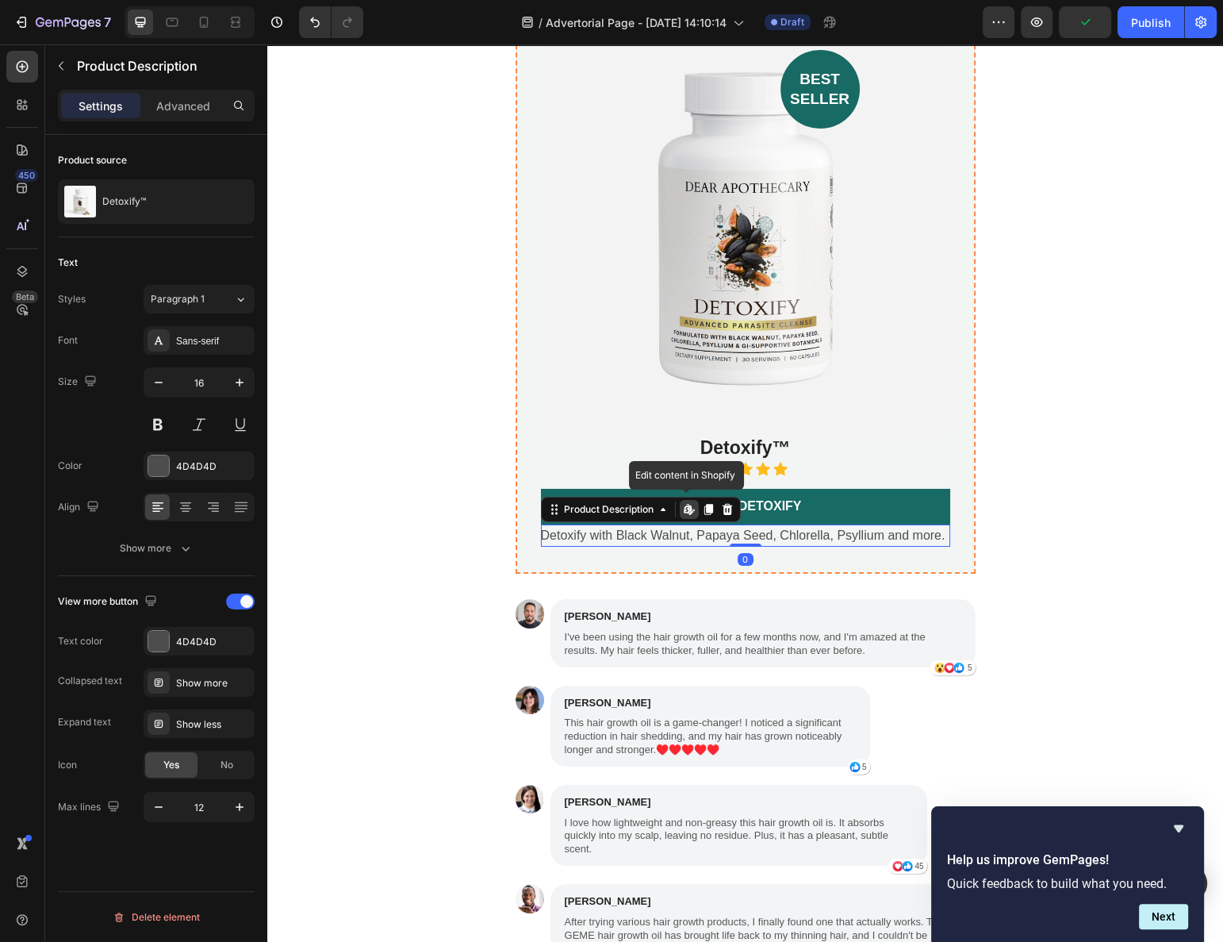
click at [873, 528] on p "Detoxify with Black Walnut, Papaya Seed, Chlorella, Psyllium and more." at bounding box center [743, 534] width 405 height 13
click at [847, 524] on div "Detoxify with Black Walnut, Papaya Seed, Chlorella, Psyllium and more." at bounding box center [745, 535] width 409 height 23
click at [846, 528] on p "Detoxify with Black Walnut, Papaya Seed, Chlorella, Psyllium and more." at bounding box center [743, 534] width 405 height 13
click at [721, 503] on icon at bounding box center [727, 509] width 13 height 13
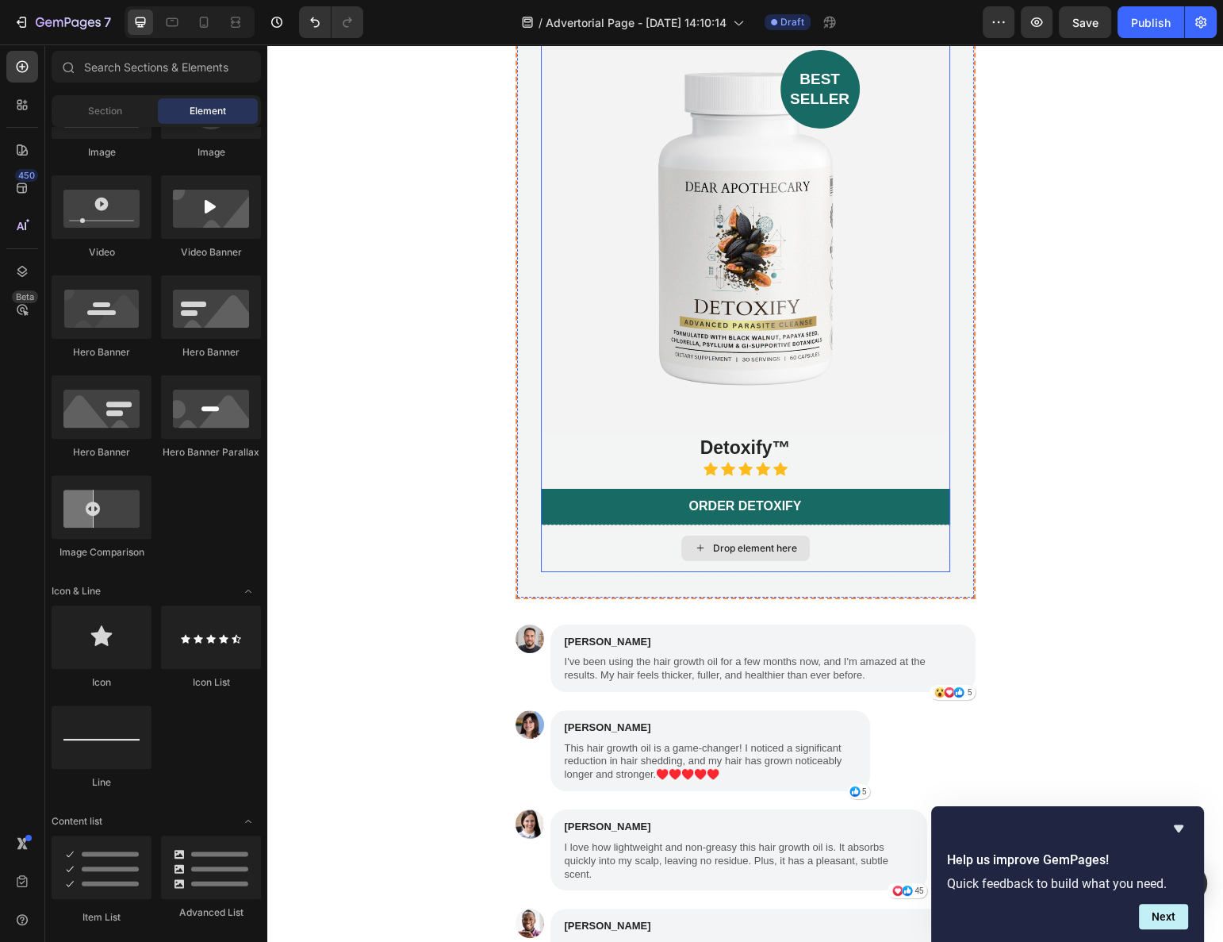
click at [762, 542] on div "Drop element here" at bounding box center [755, 548] width 84 height 13
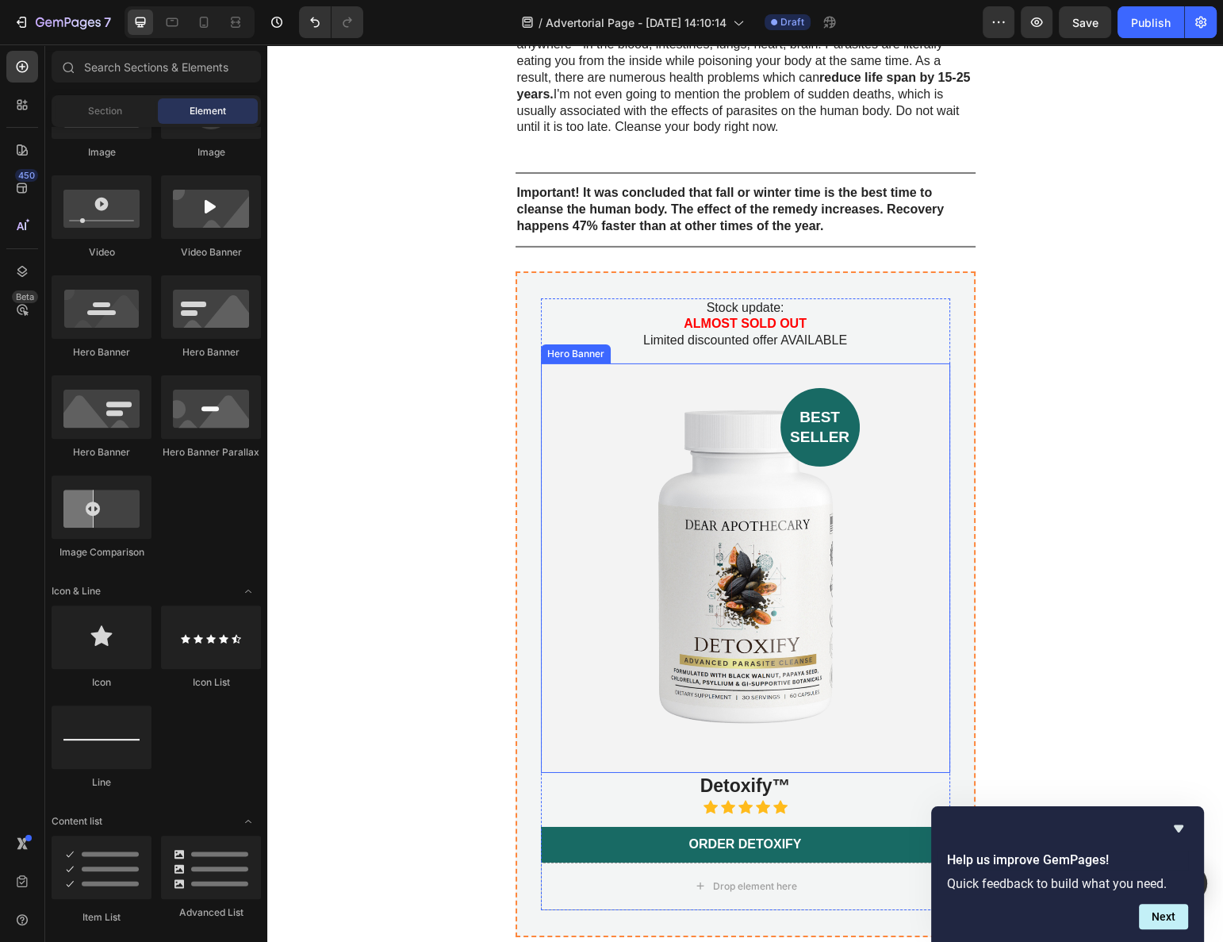
scroll to position [5720, 0]
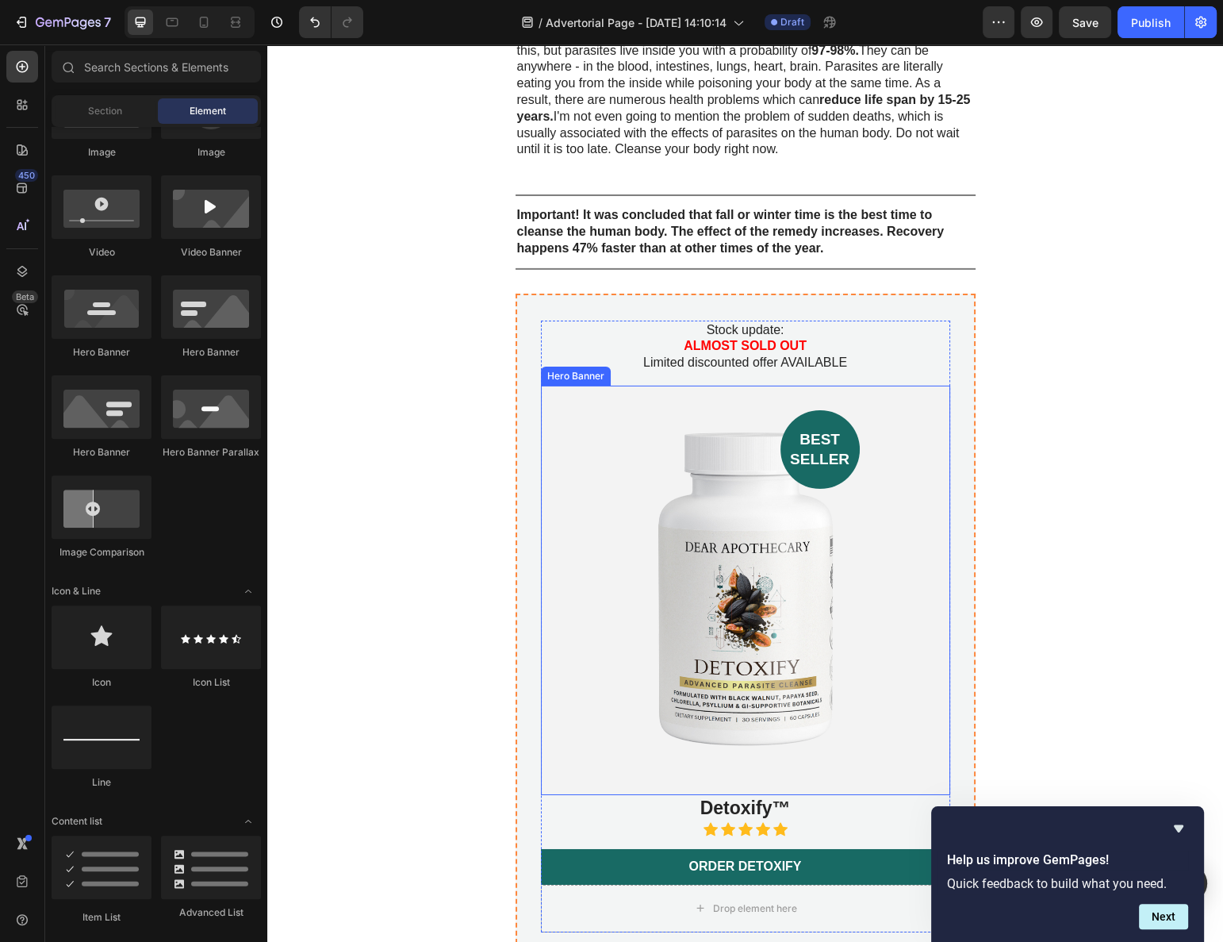
click at [782, 322] on p "Stock update: ALMOST SOLD OUT Limited discounted offer AVAILABLE" at bounding box center [746, 346] width 406 height 49
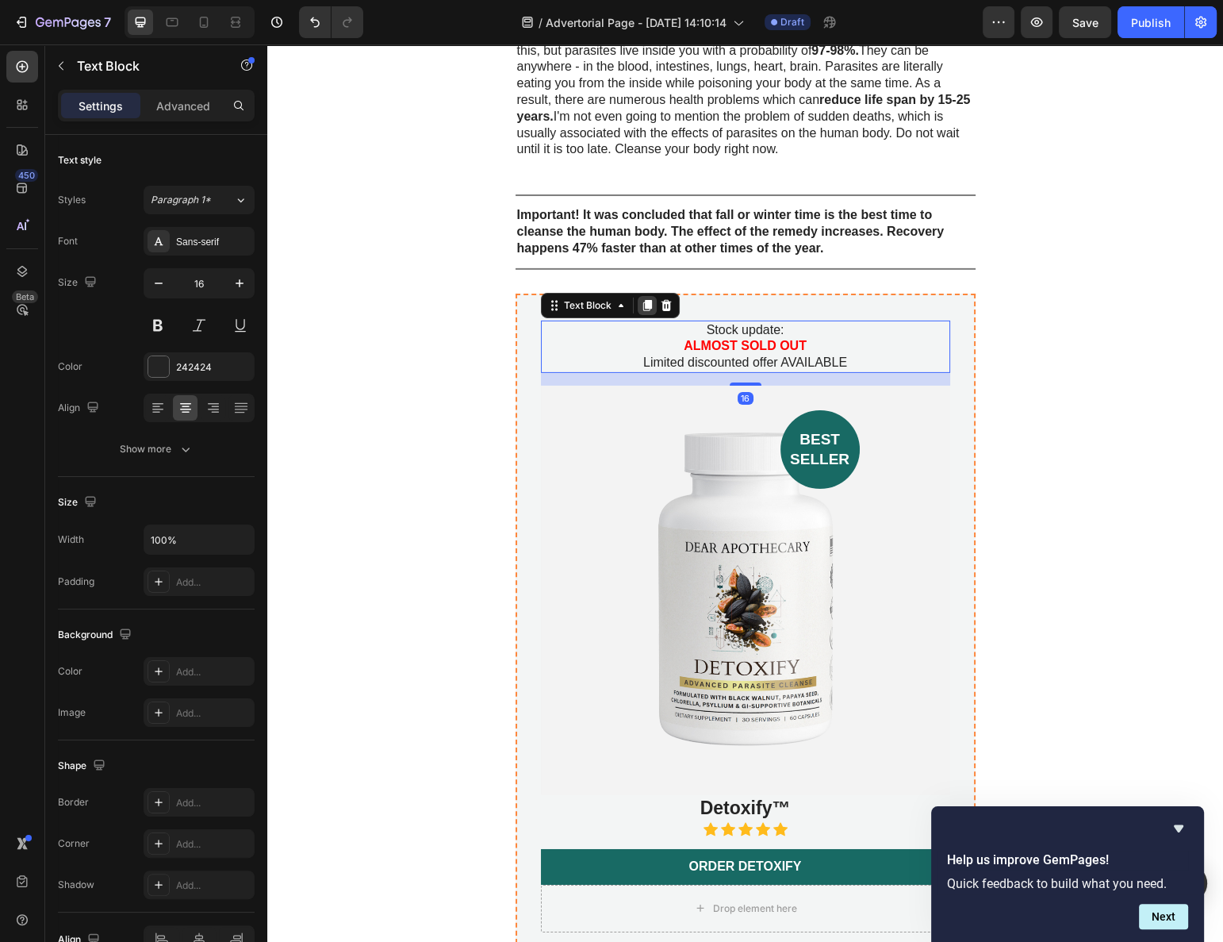
click at [644, 300] on icon at bounding box center [647, 305] width 9 height 11
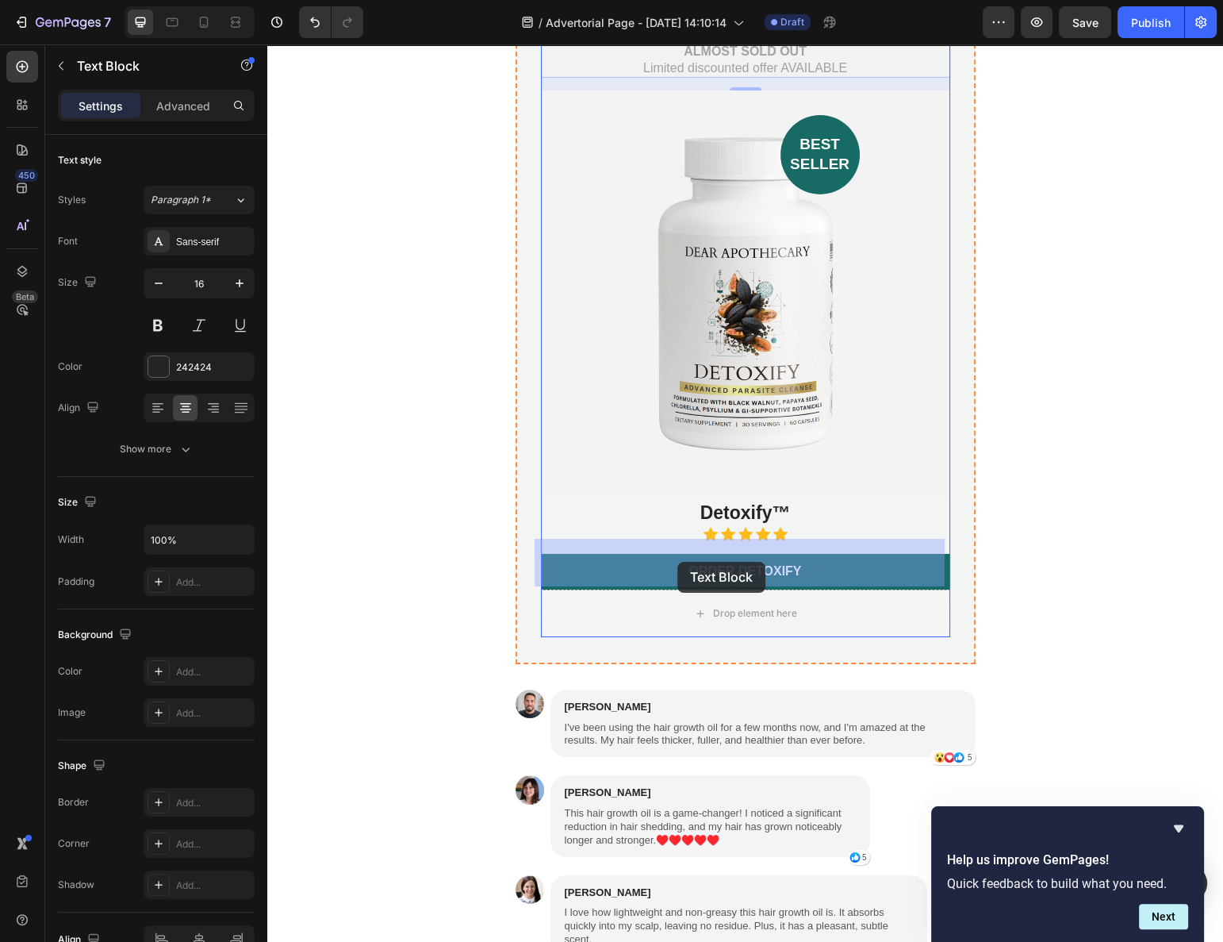
drag, startPoint x: 553, startPoint y: 321, endPoint x: 678, endPoint y: 562, distance: 270.7
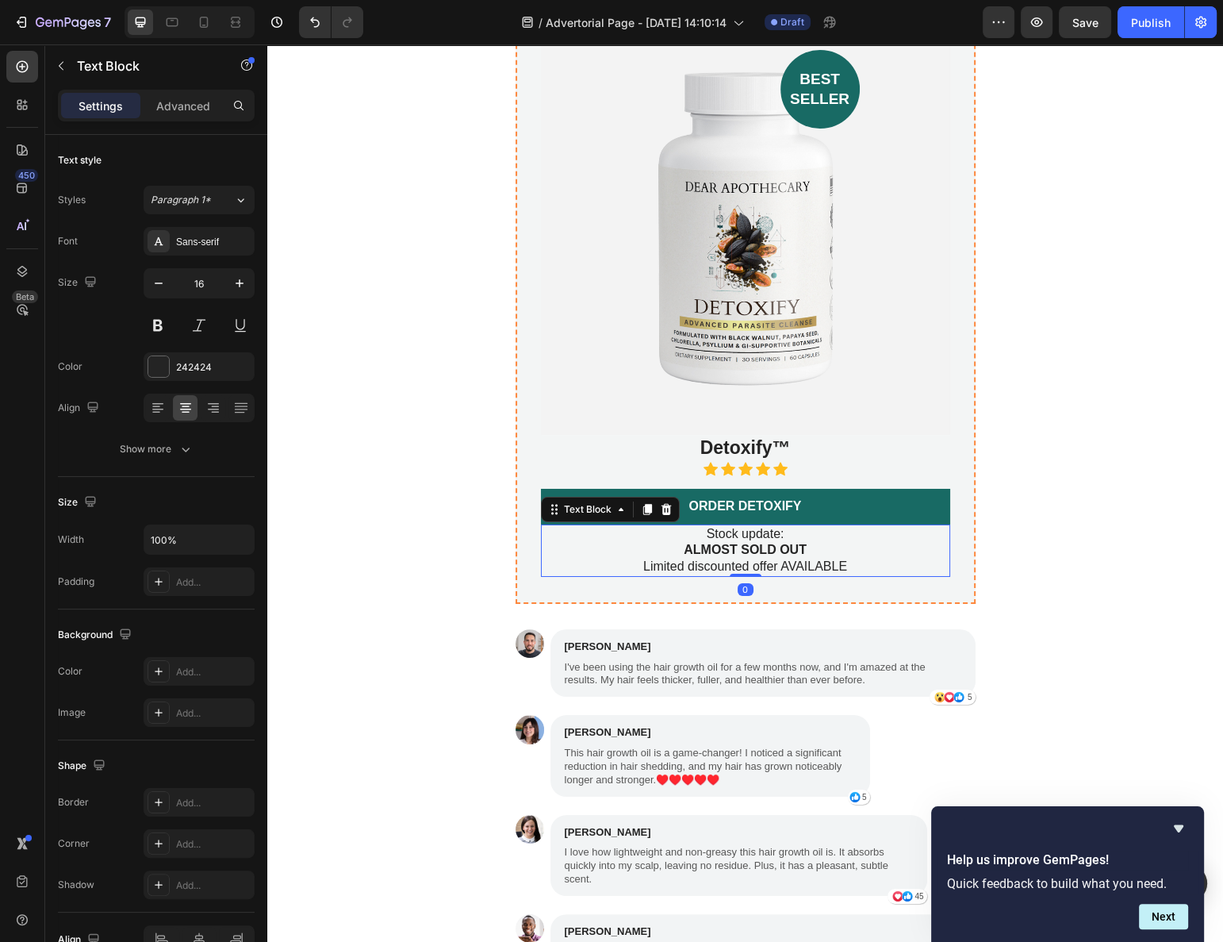
scroll to position [6015, 0]
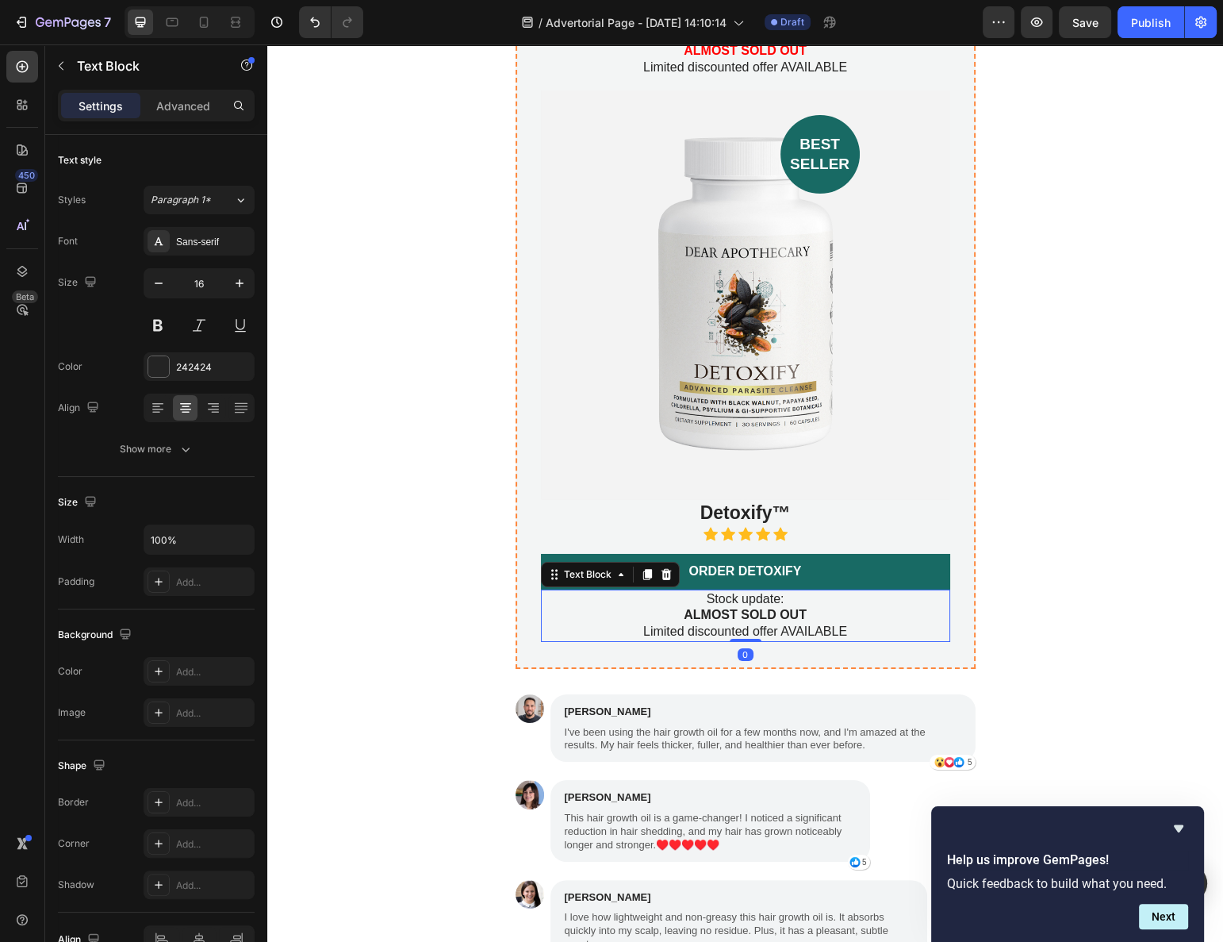
click at [712, 608] on strong "ALMOST SOLD OUT" at bounding box center [745, 614] width 123 height 13
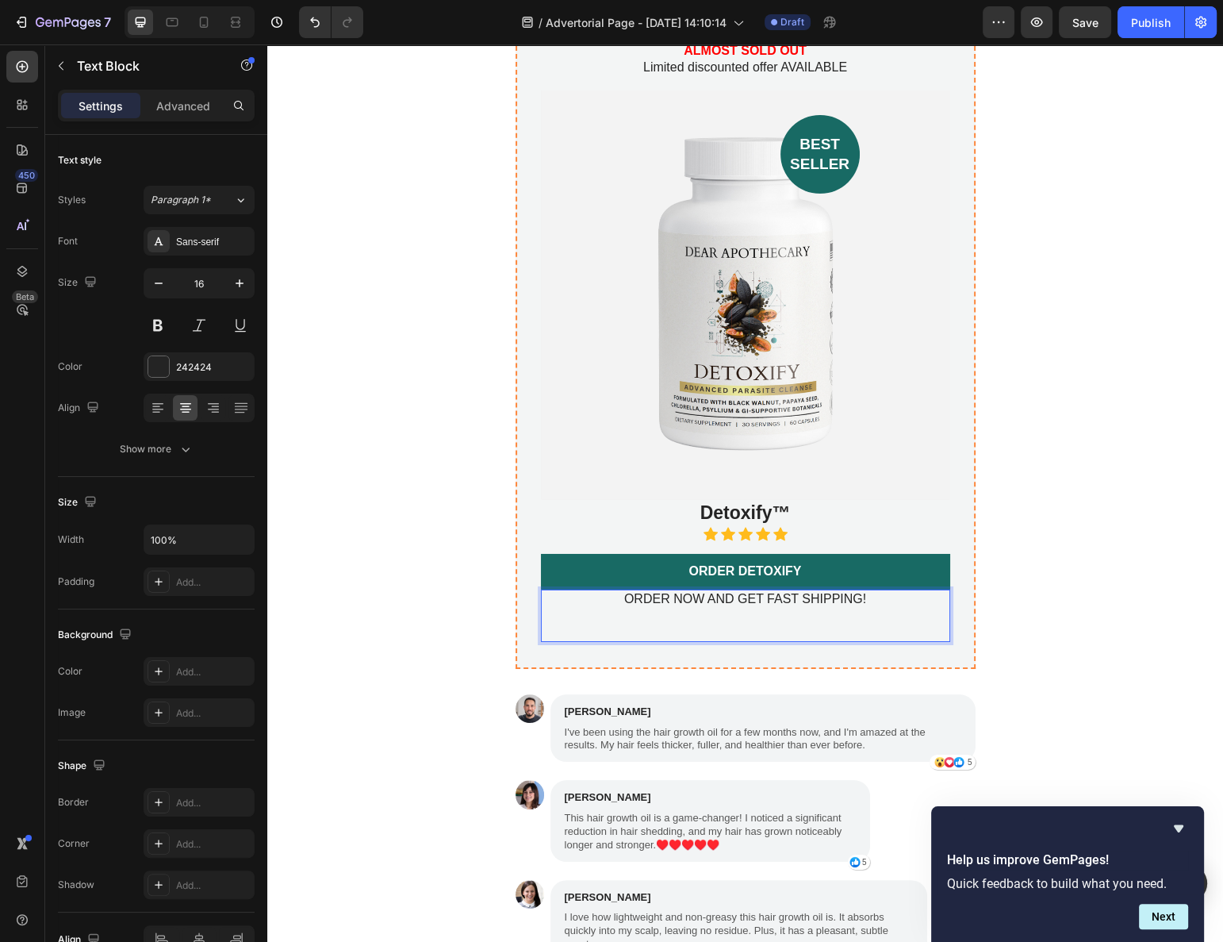
click at [740, 607] on p "Rich Text Editor. Editing area: main" at bounding box center [746, 623] width 406 height 33
click at [740, 607] on p "⁠⁠⁠⁠⁠⁠⁠" at bounding box center [746, 623] width 406 height 33
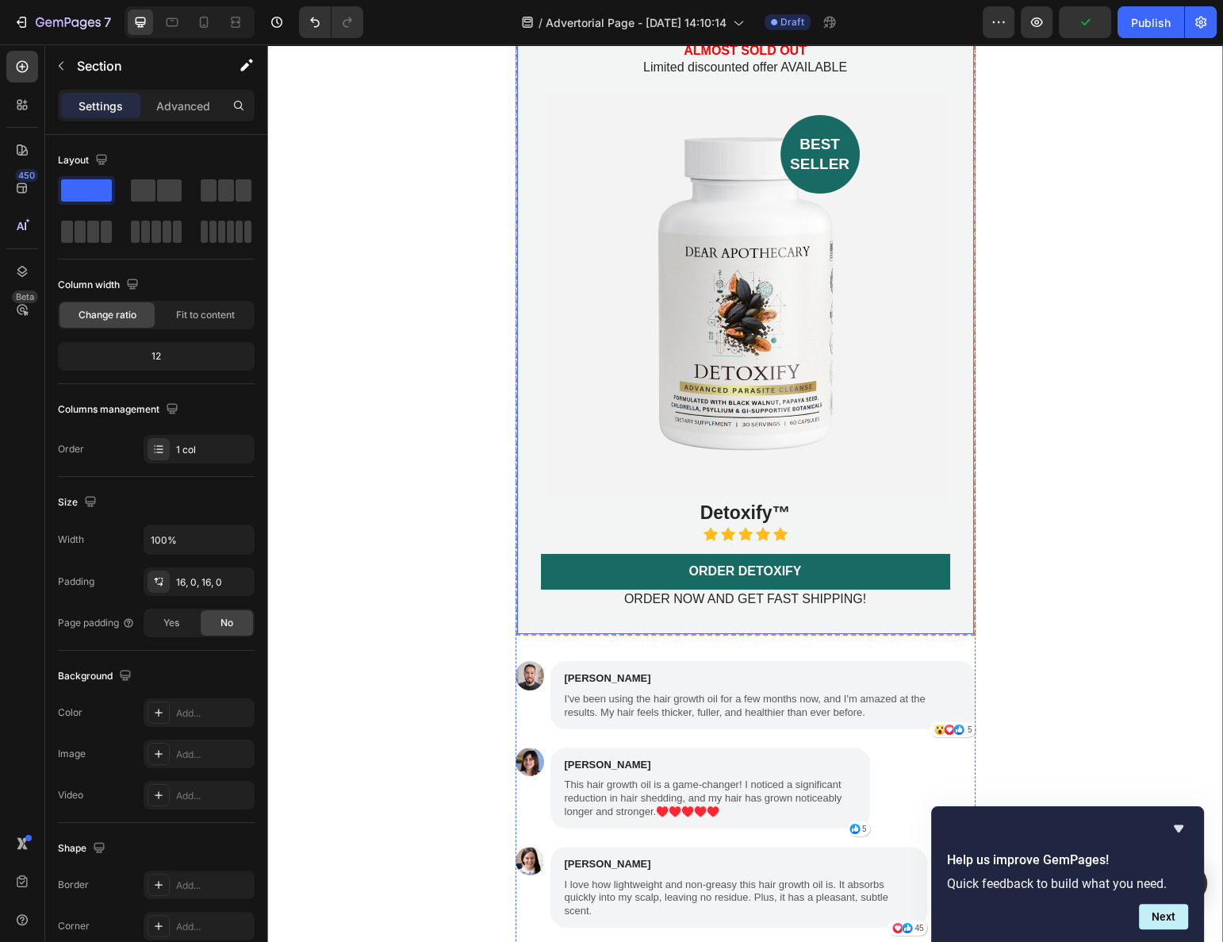
click at [947, 546] on div "Stock update: ALMOST SOLD OUT Limited discounted offer AVAILABLE Text Block bes…" at bounding box center [746, 317] width 460 height 638
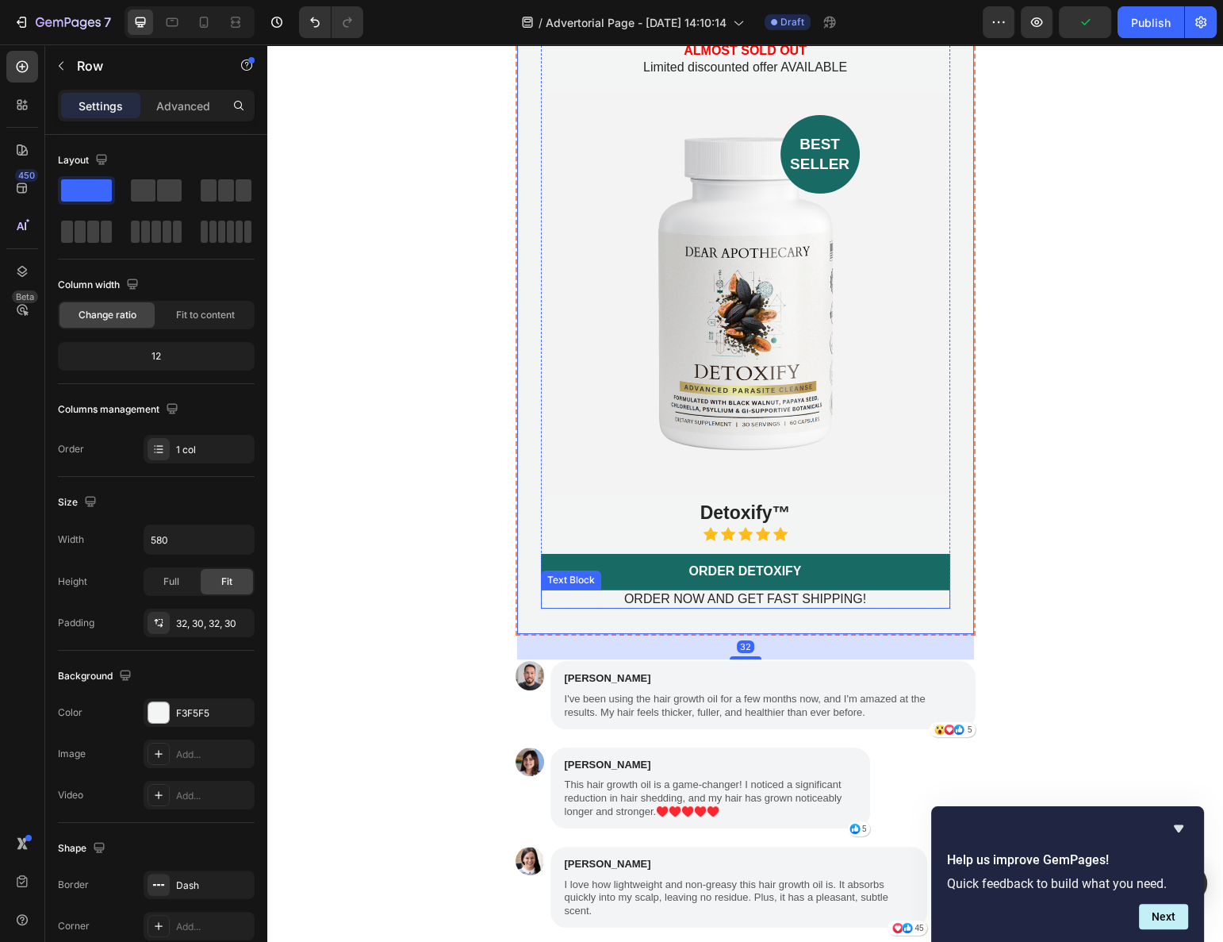
click at [898, 591] on p "ORDER NOW AND GET FAST SHIPPING!" at bounding box center [746, 599] width 406 height 17
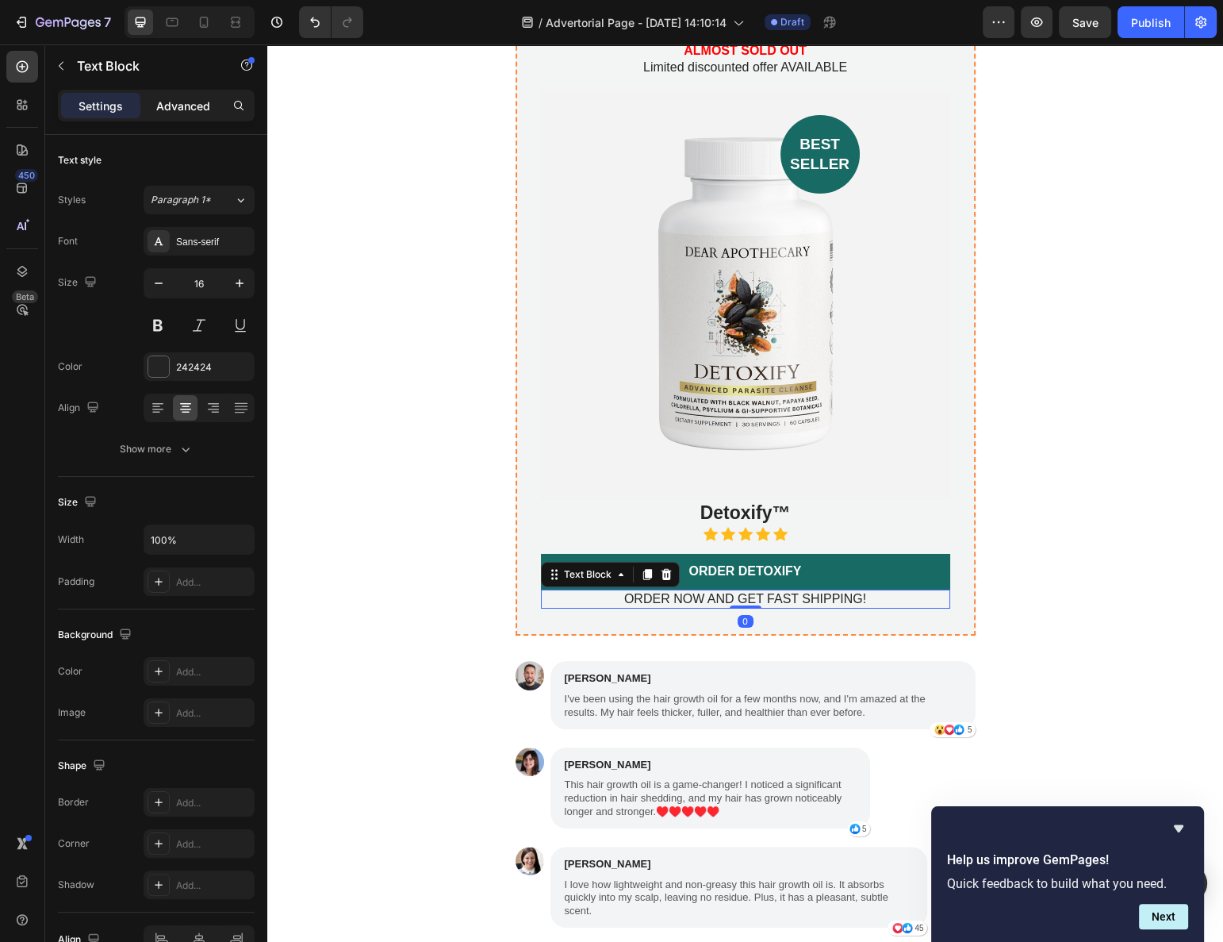
click at [169, 100] on p "Advanced" at bounding box center [183, 106] width 54 height 17
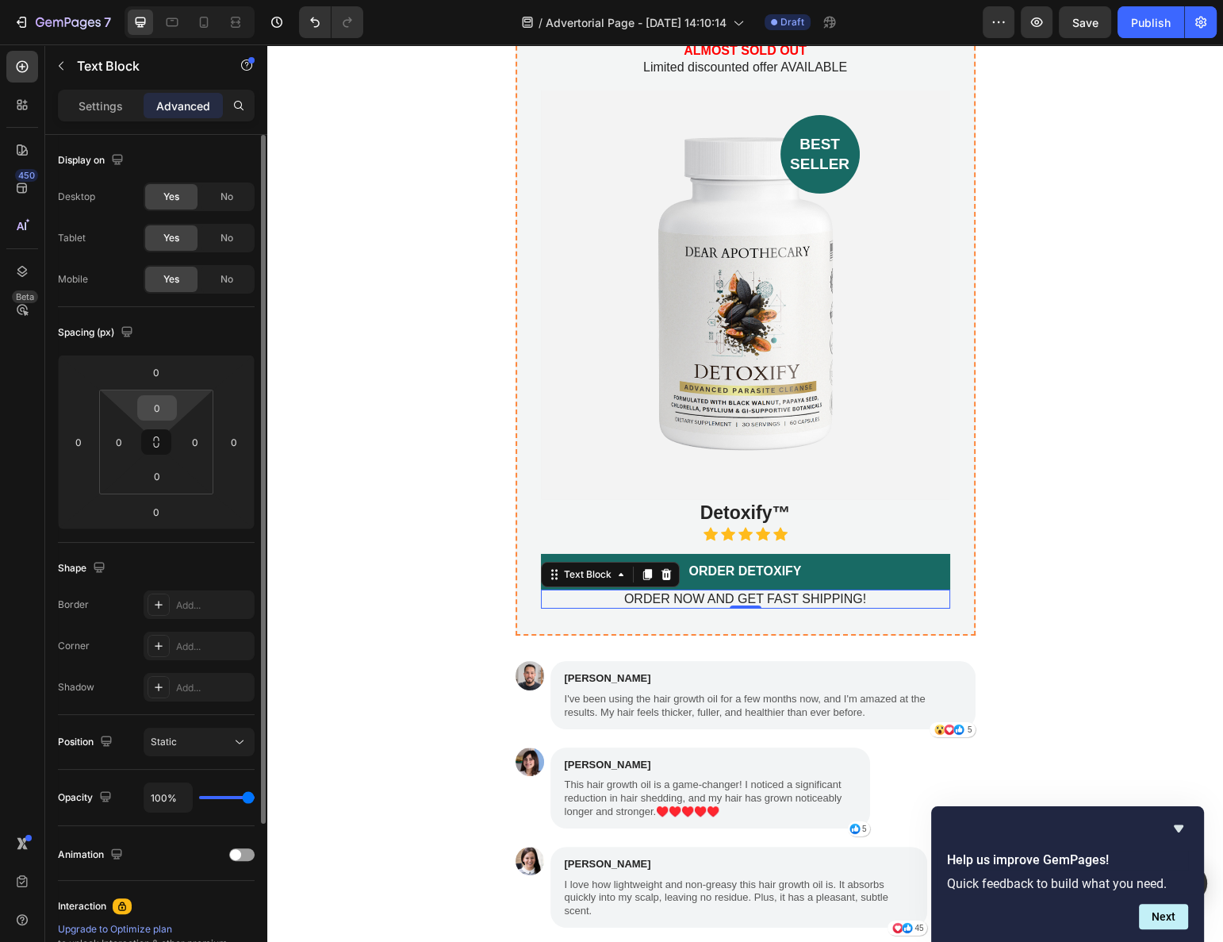
click at [155, 408] on input "0" at bounding box center [157, 408] width 32 height 24
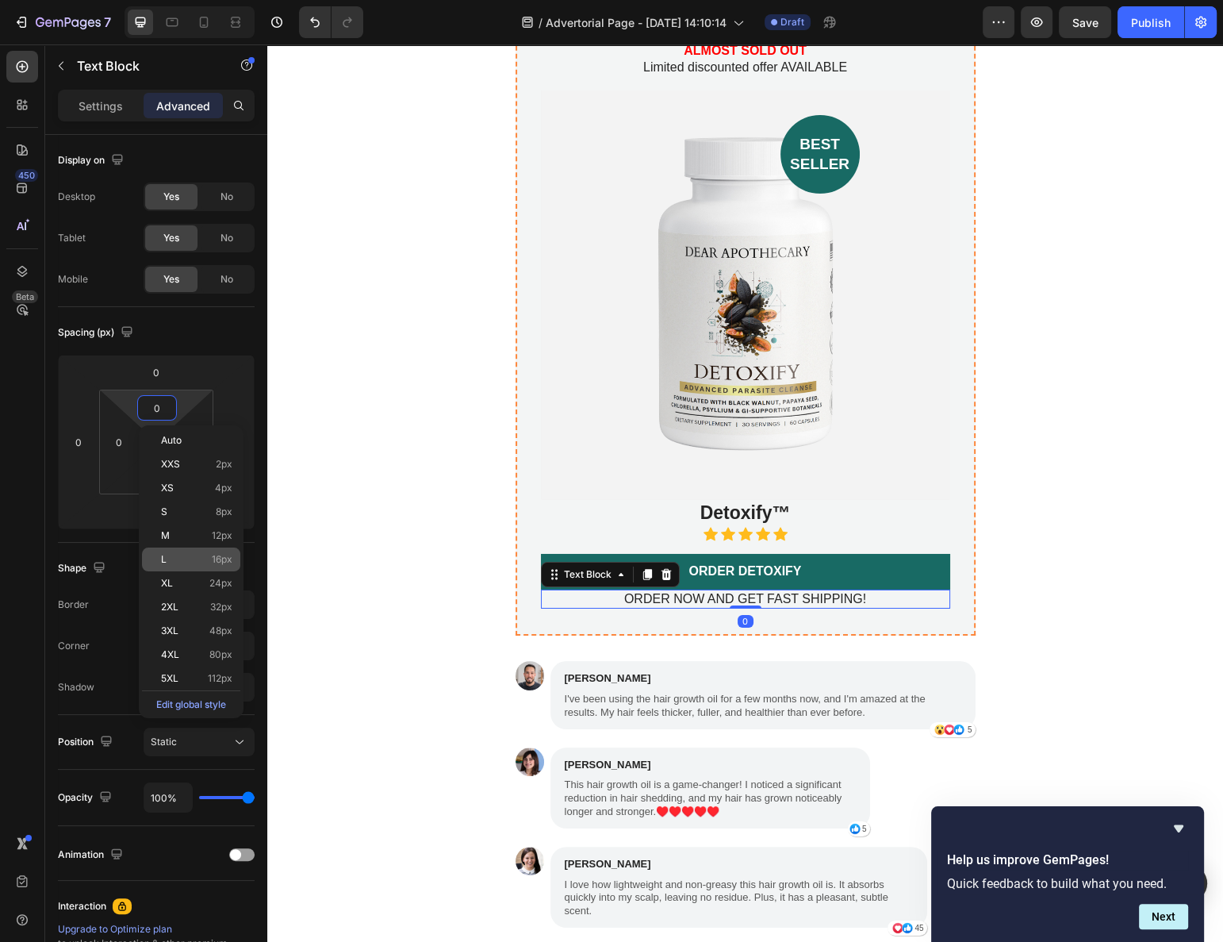
click at [194, 551] on div "L 16px" at bounding box center [191, 559] width 98 height 24
type input "16"
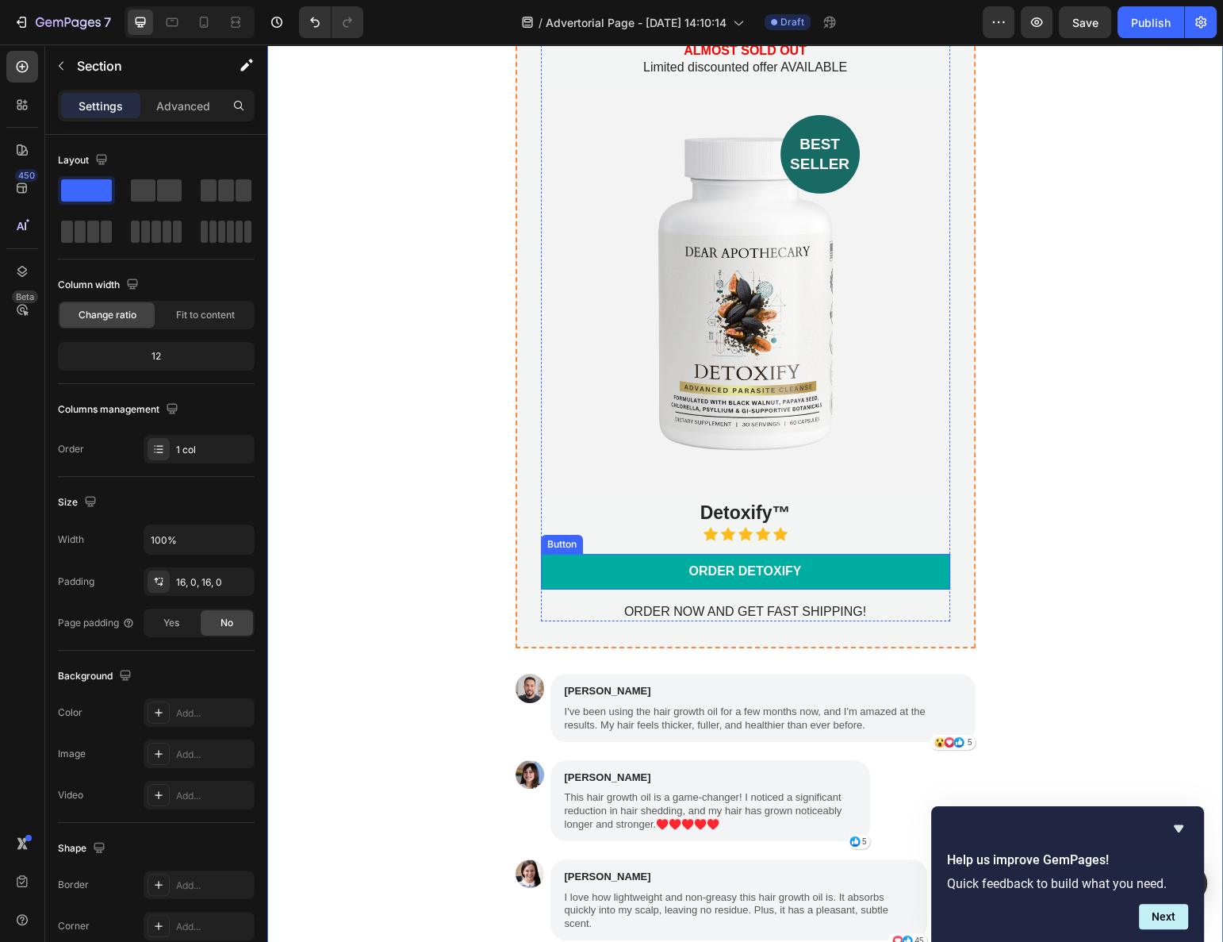
click at [670, 554] on link "ORDER DETOXIFY" at bounding box center [745, 572] width 409 height 36
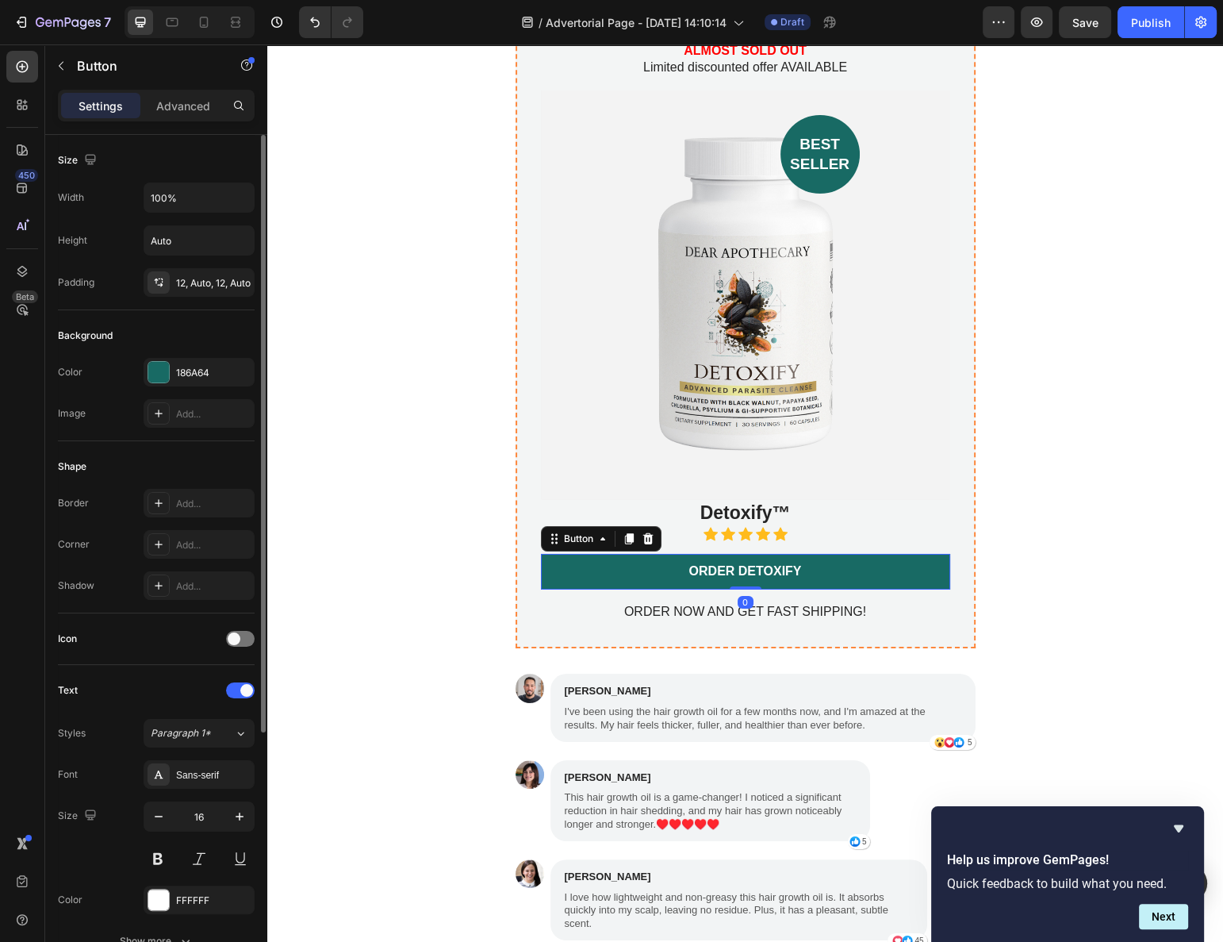
click at [175, 353] on div "Background Color 186A64 Image Add..." at bounding box center [156, 375] width 197 height 131
click at [198, 381] on div "186A64" at bounding box center [199, 372] width 111 height 29
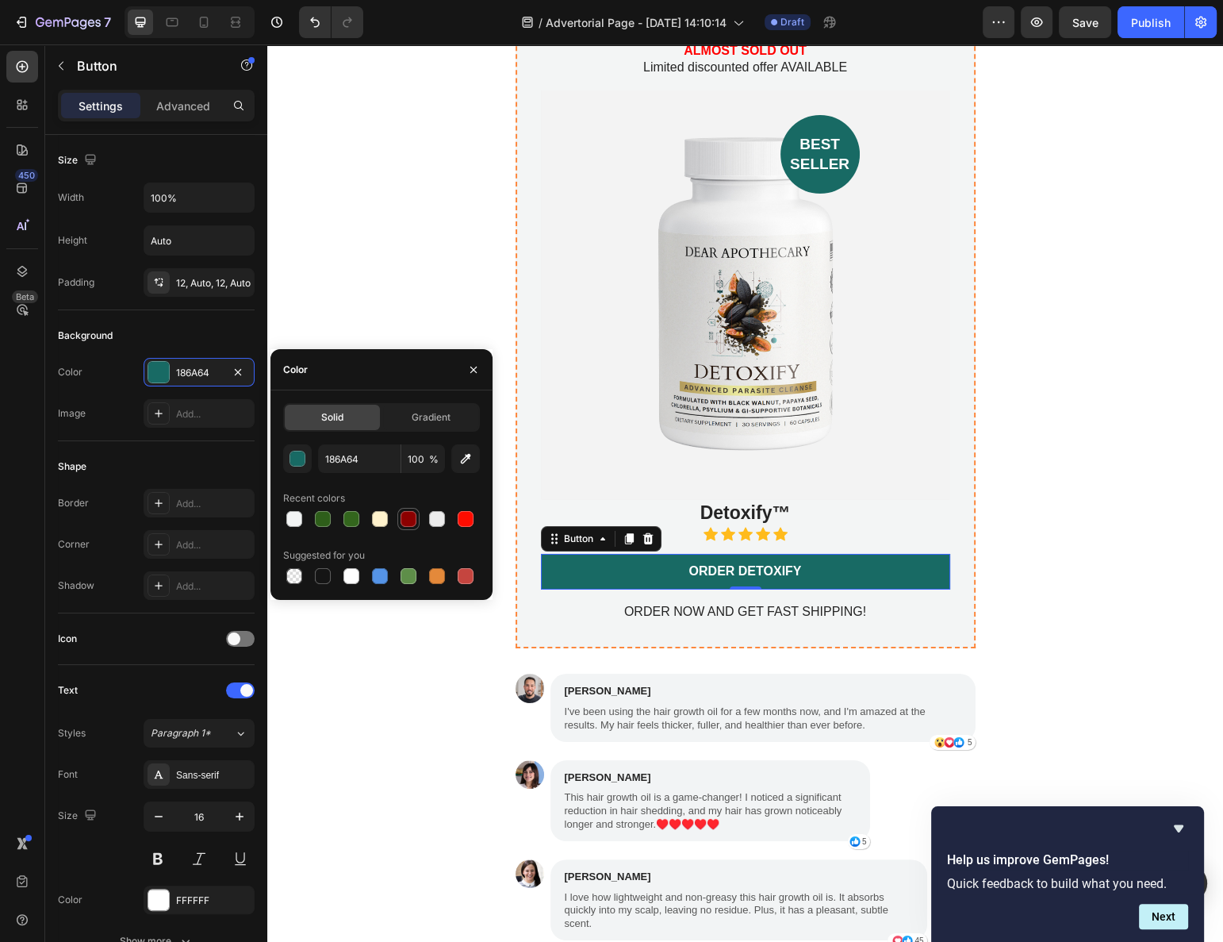
click at [407, 513] on div at bounding box center [409, 519] width 16 height 16
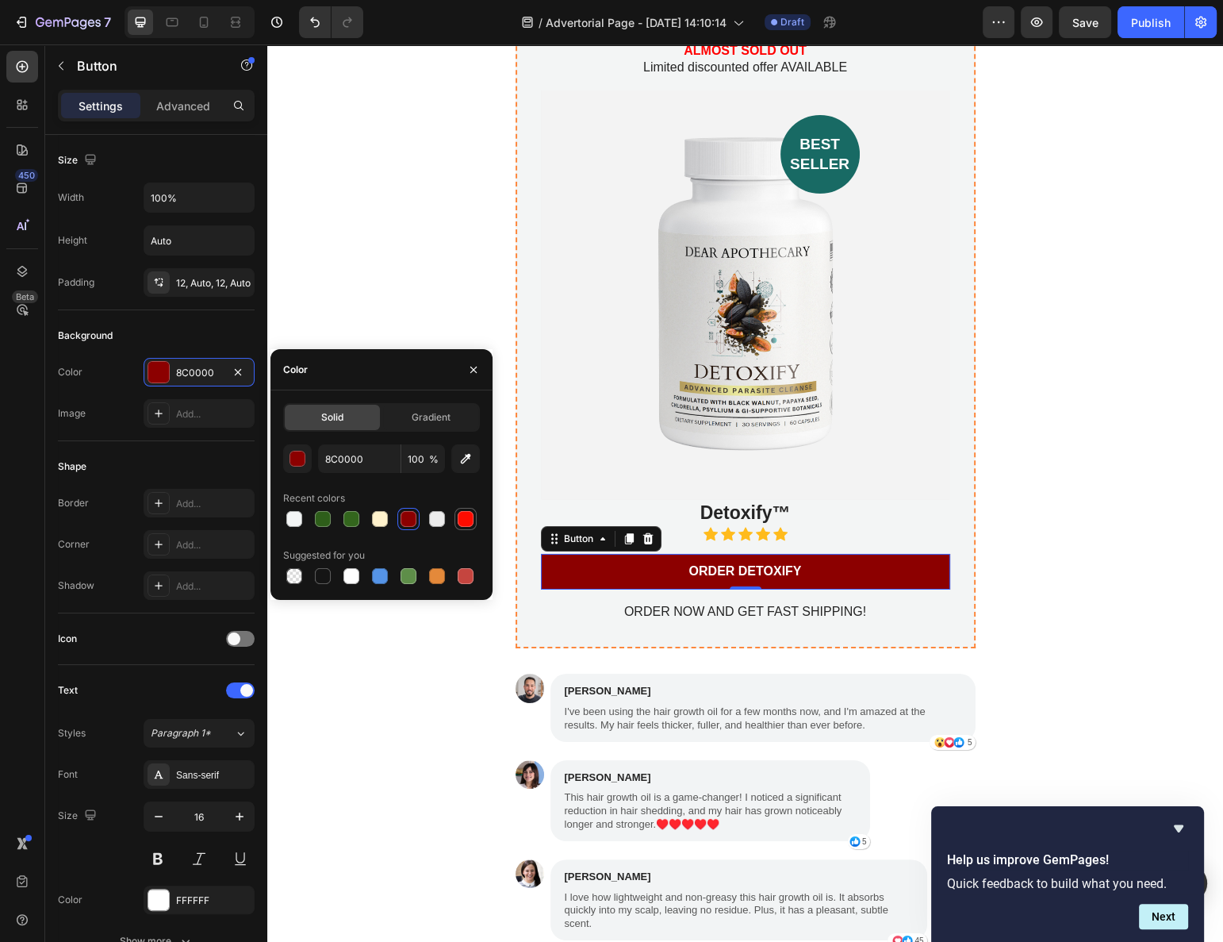
click at [467, 518] on div at bounding box center [466, 519] width 16 height 16
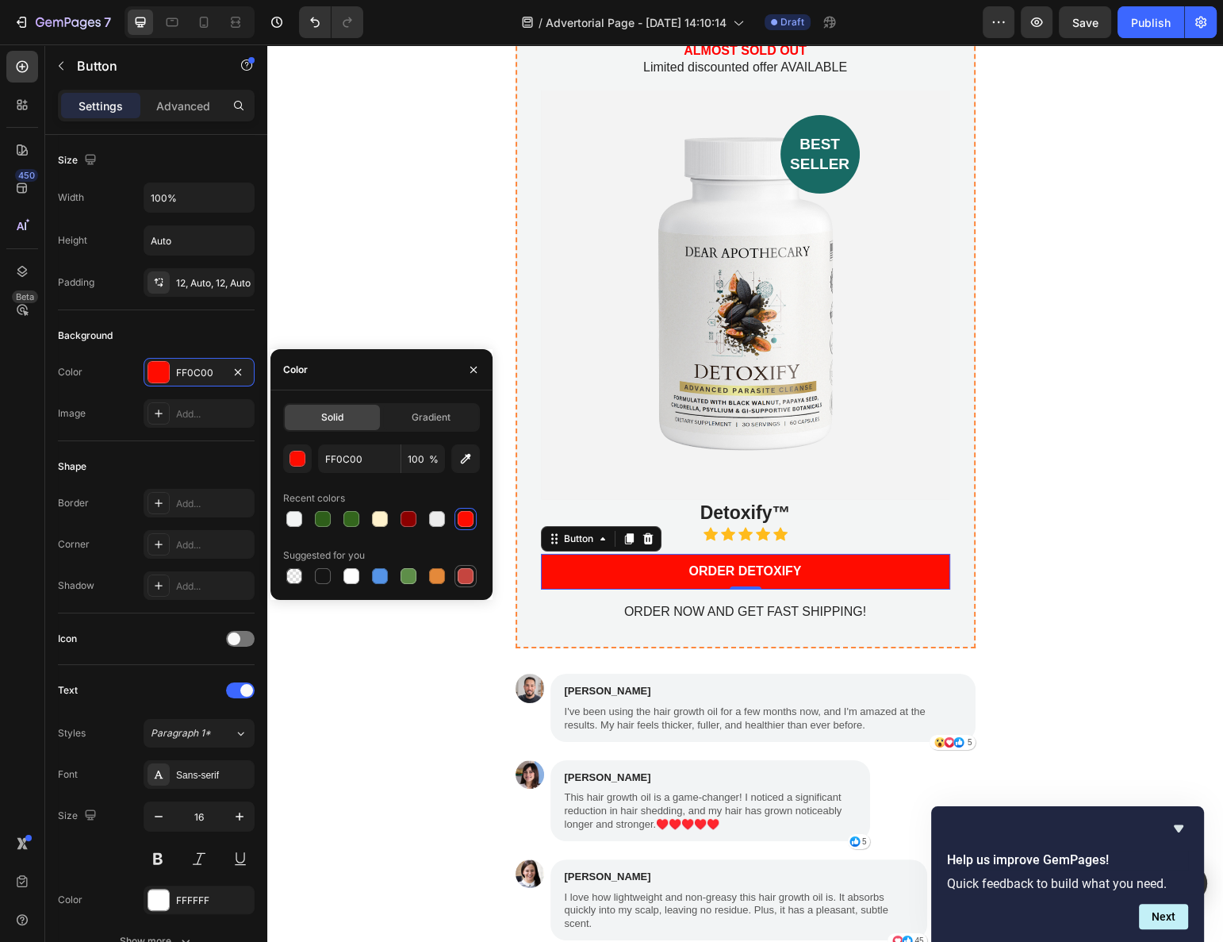
click at [465, 578] on div at bounding box center [466, 576] width 16 height 16
type input "C5453F"
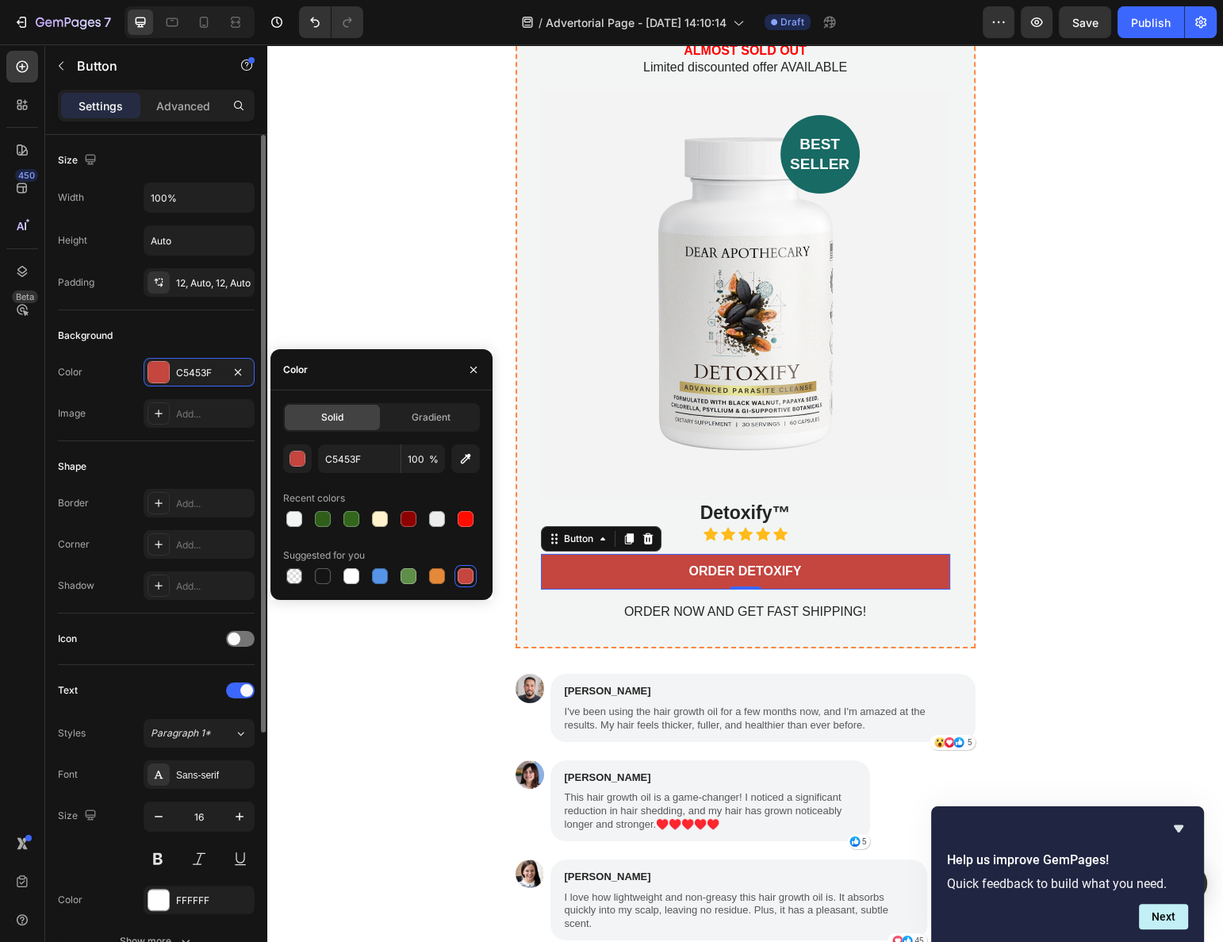
scroll to position [288, 0]
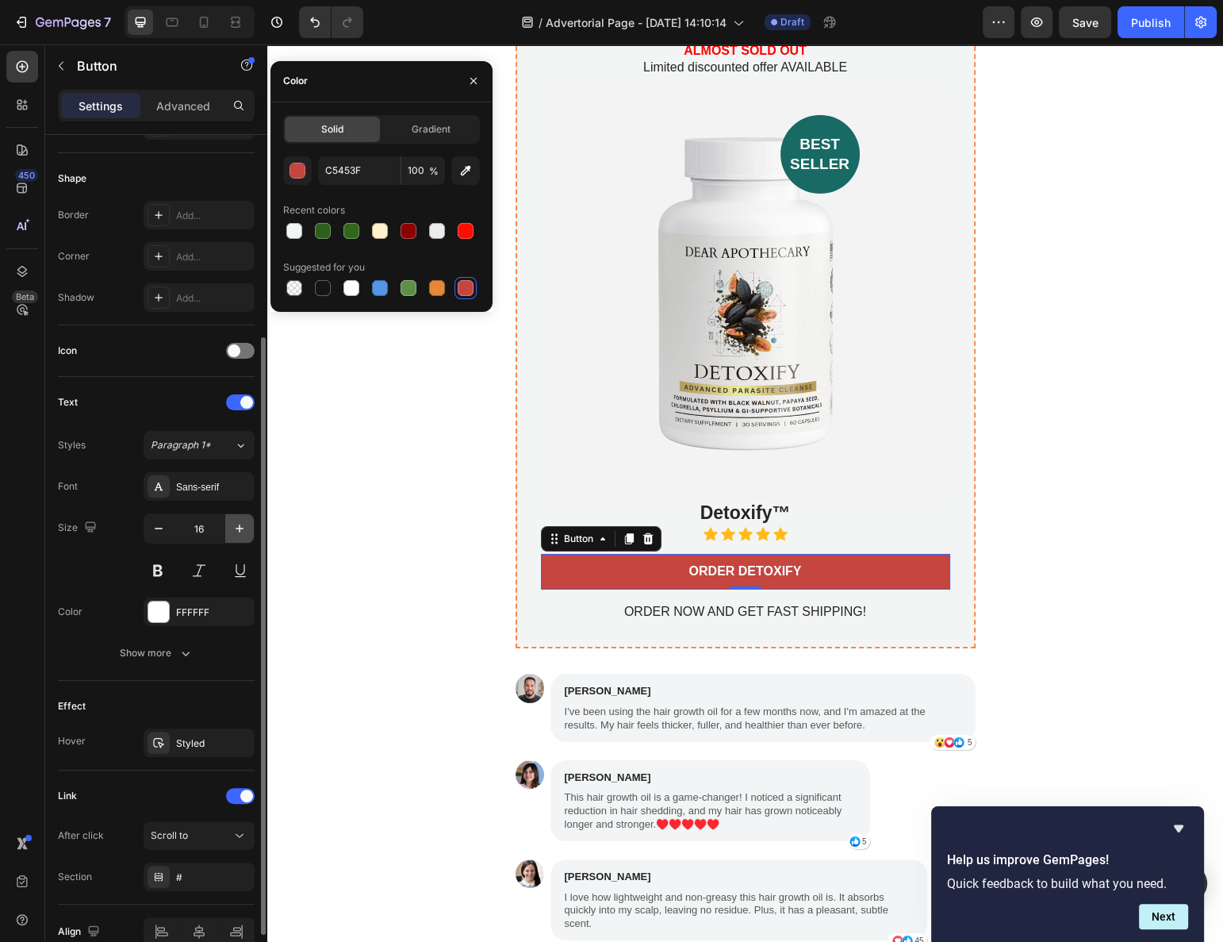
click at [244, 520] on icon "button" at bounding box center [240, 528] width 16 height 16
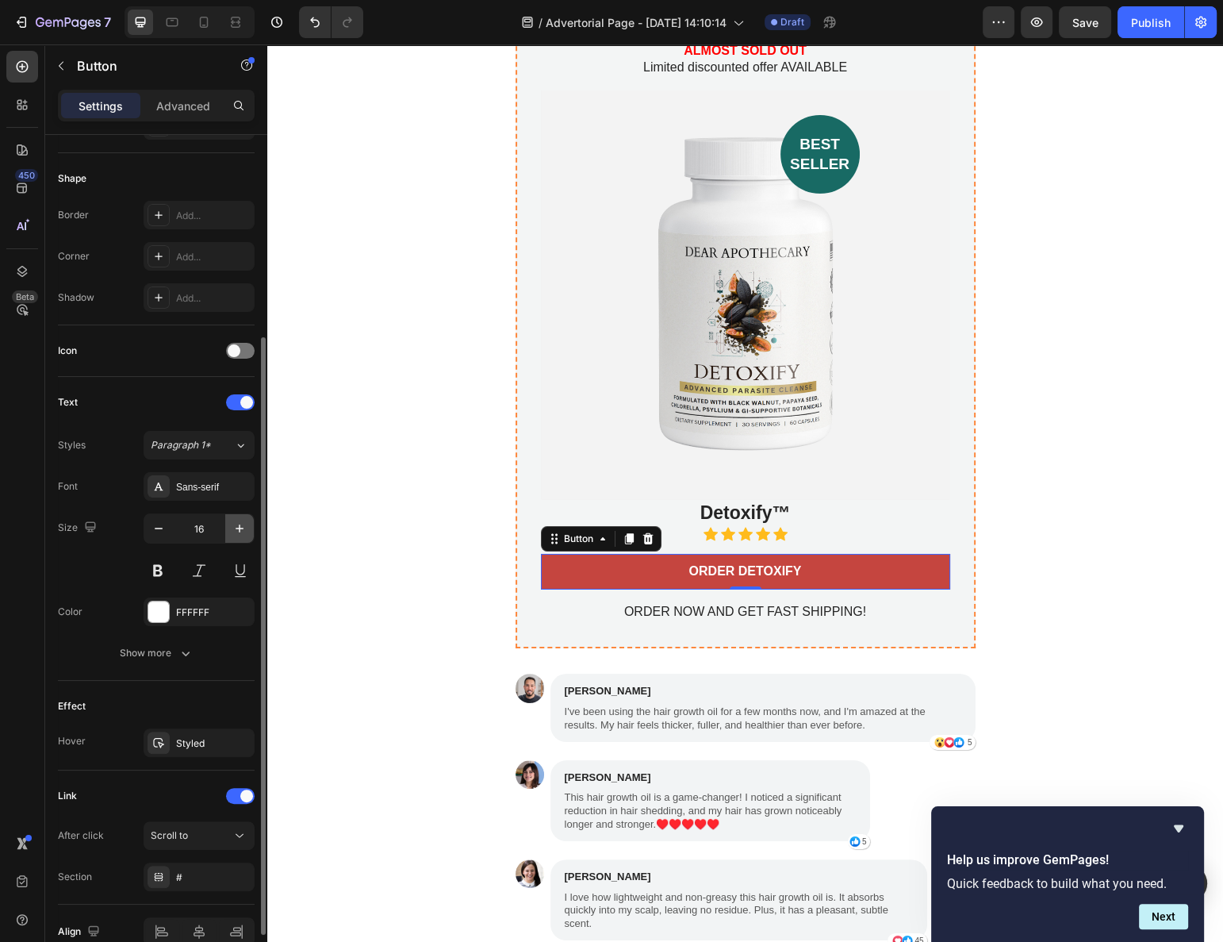
click at [244, 520] on icon "button" at bounding box center [240, 528] width 16 height 16
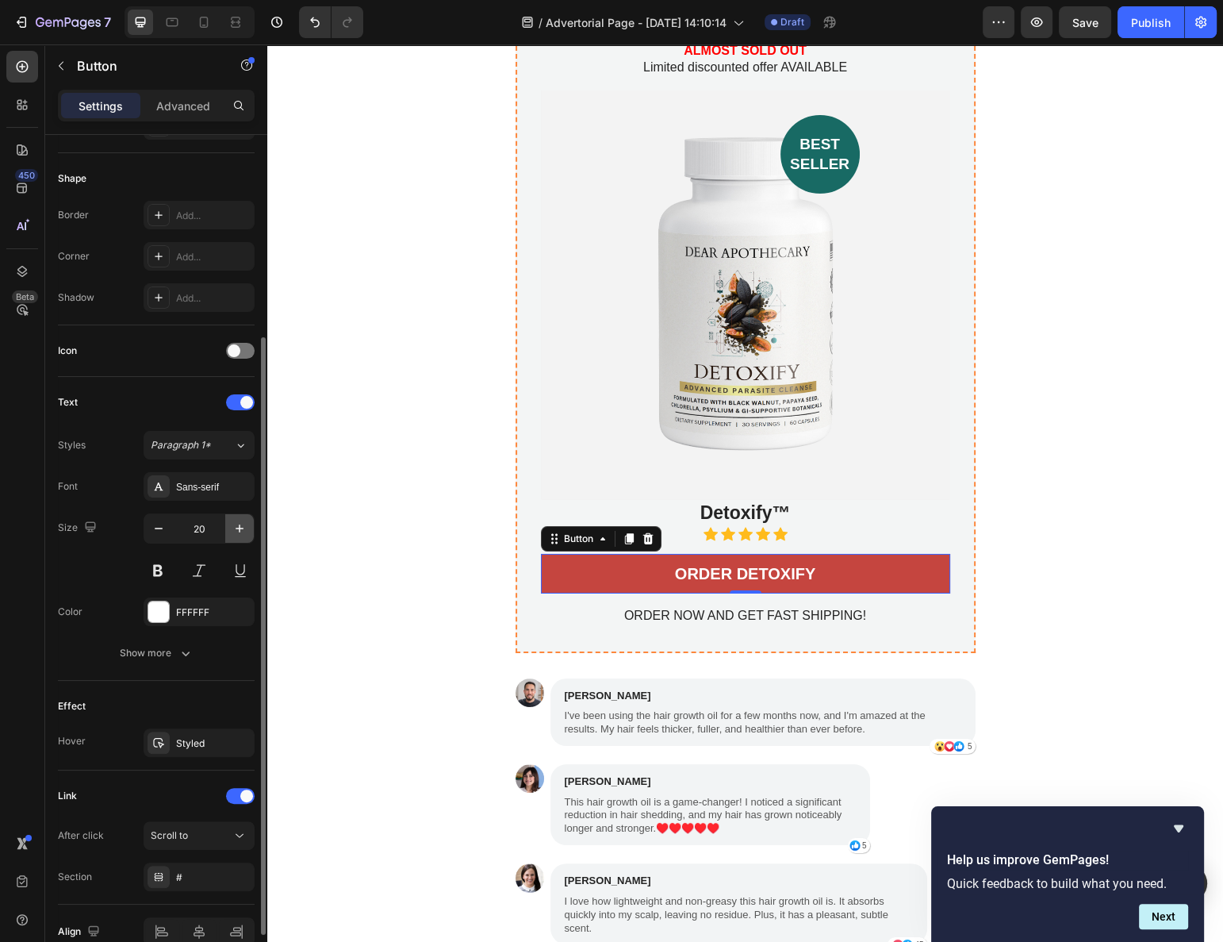
click at [244, 520] on icon "button" at bounding box center [240, 528] width 16 height 16
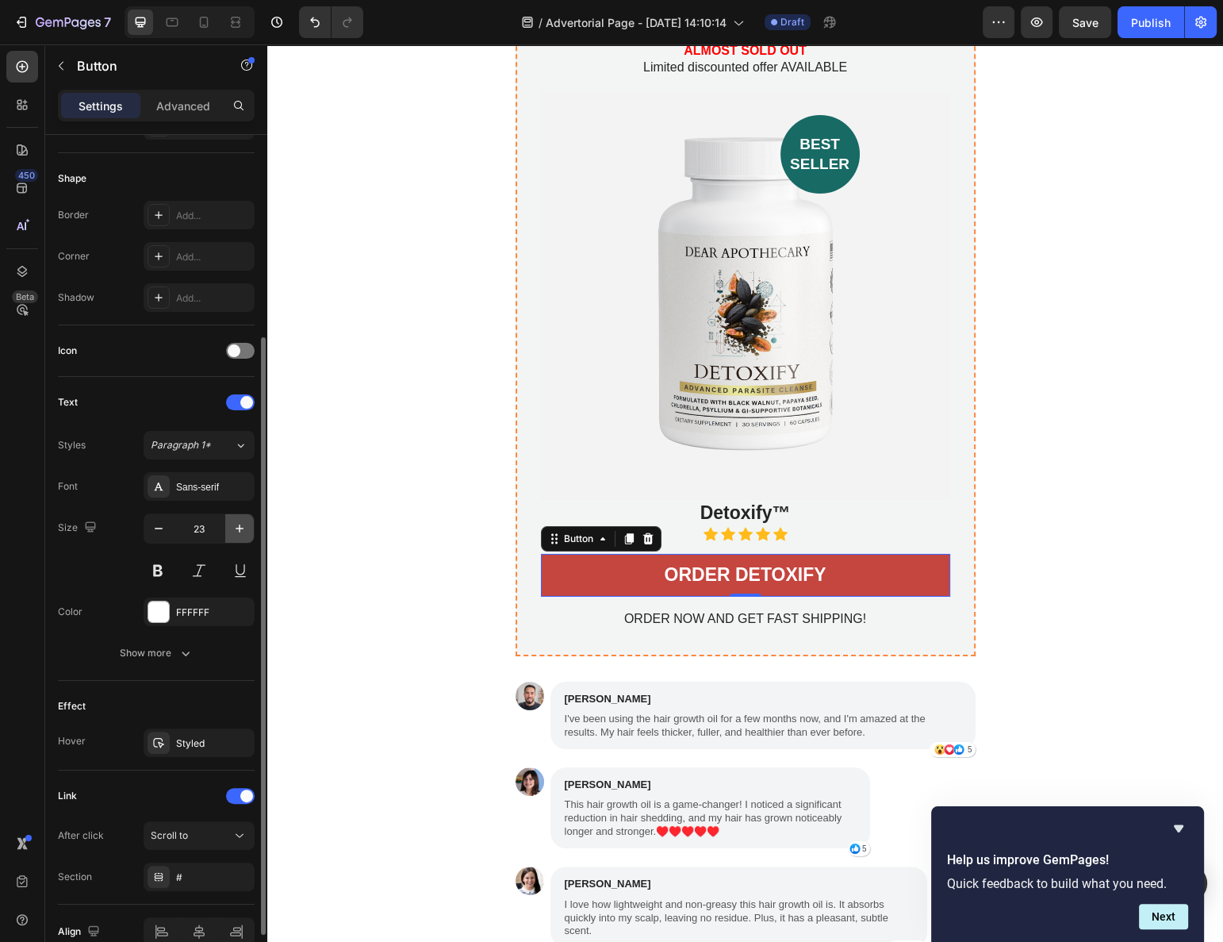
click at [244, 528] on icon "button" at bounding box center [240, 528] width 16 height 16
click at [245, 528] on icon "button" at bounding box center [240, 528] width 16 height 16
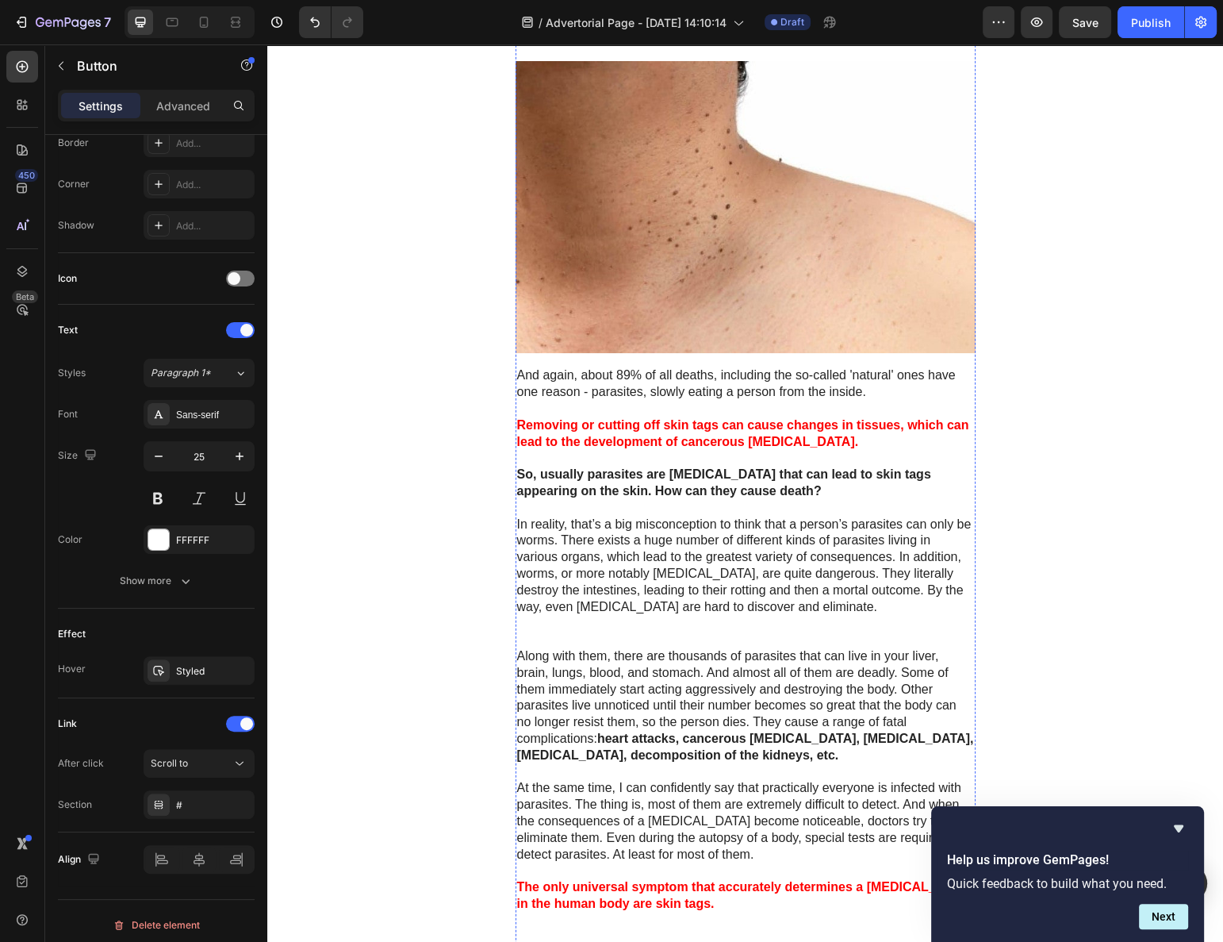
scroll to position [0, 0]
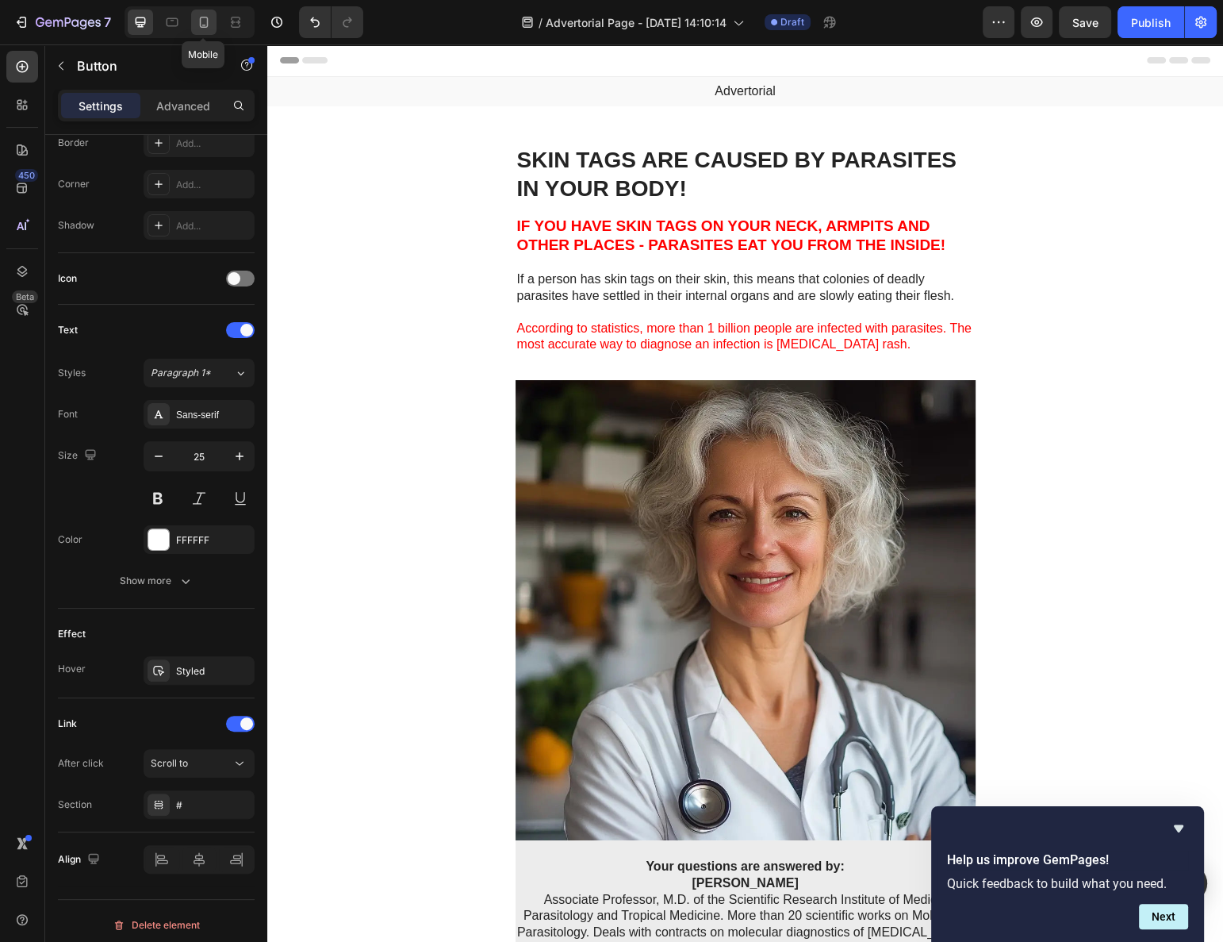
click at [205, 25] on icon at bounding box center [204, 22] width 16 height 16
type input "14"
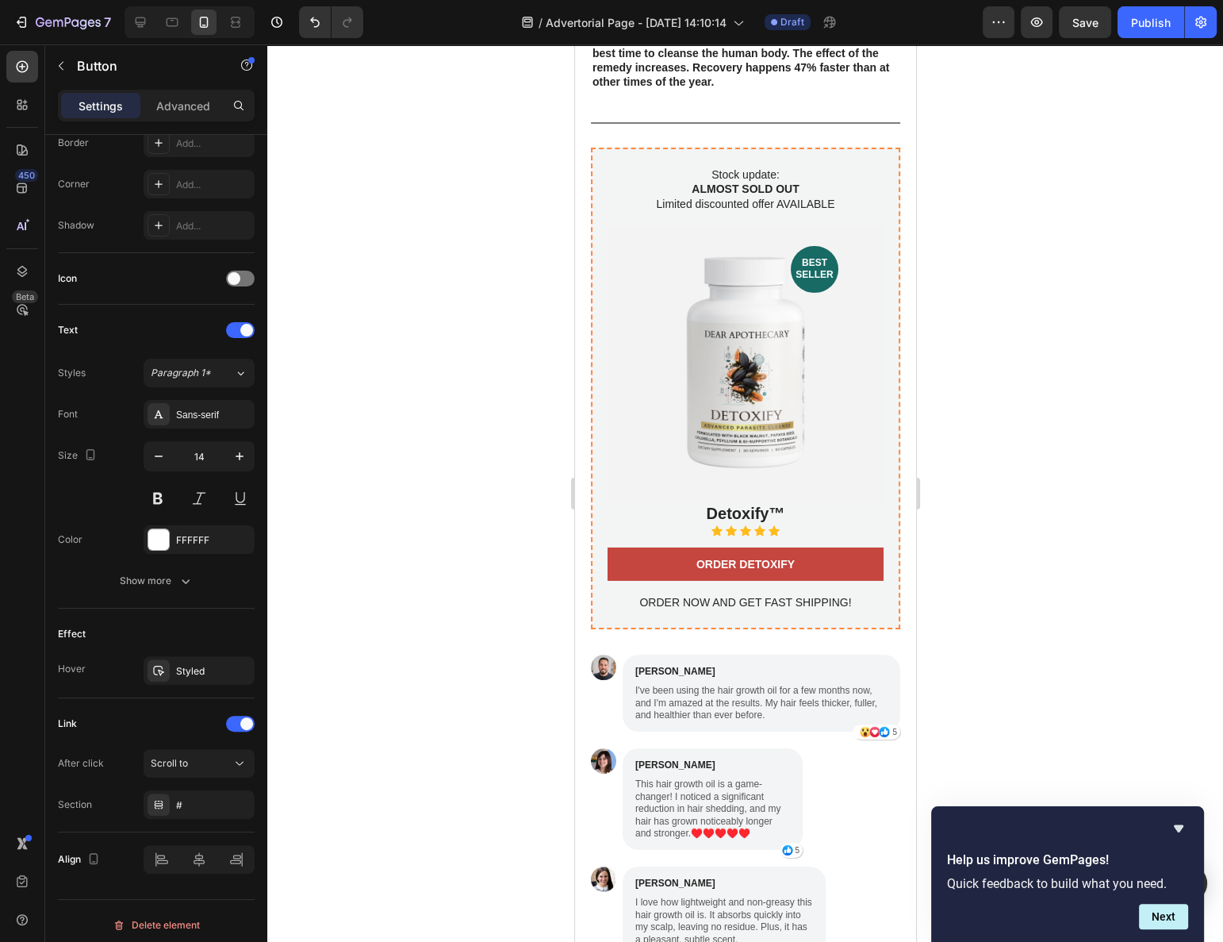
scroll to position [5697, 0]
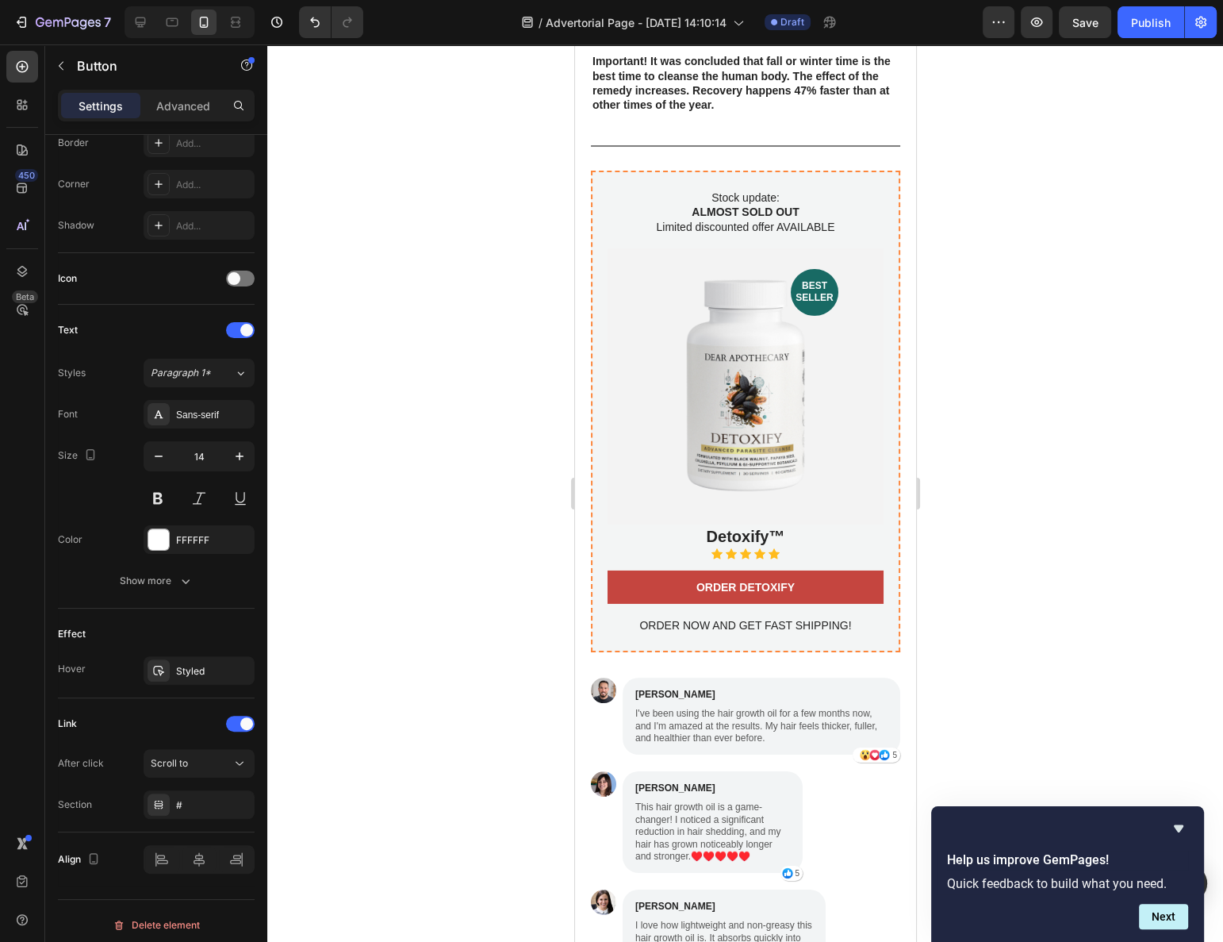
click at [655, 604] on div "ORDER NOW AND GET FAST SHIPPING! Text Block" at bounding box center [745, 619] width 276 height 30
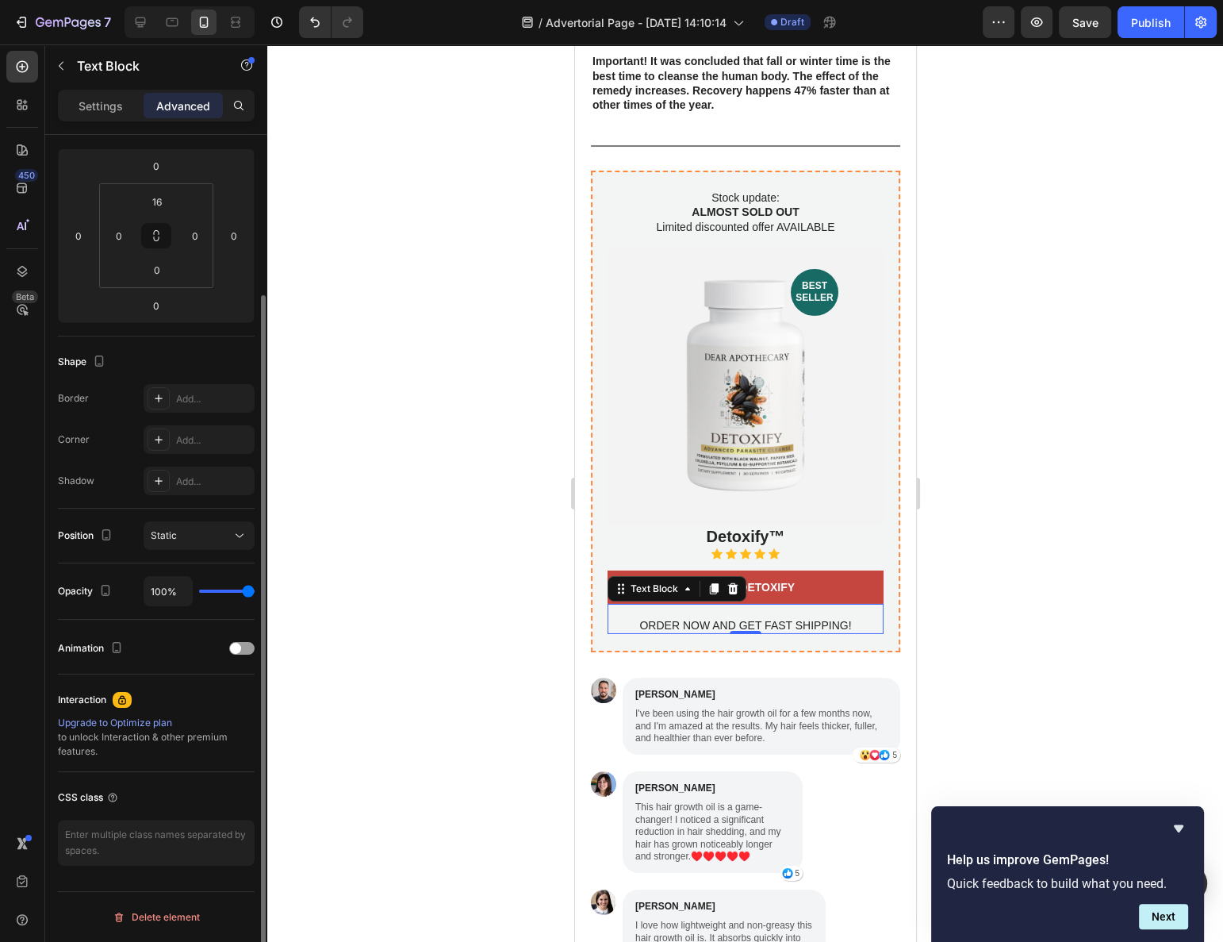
scroll to position [0, 0]
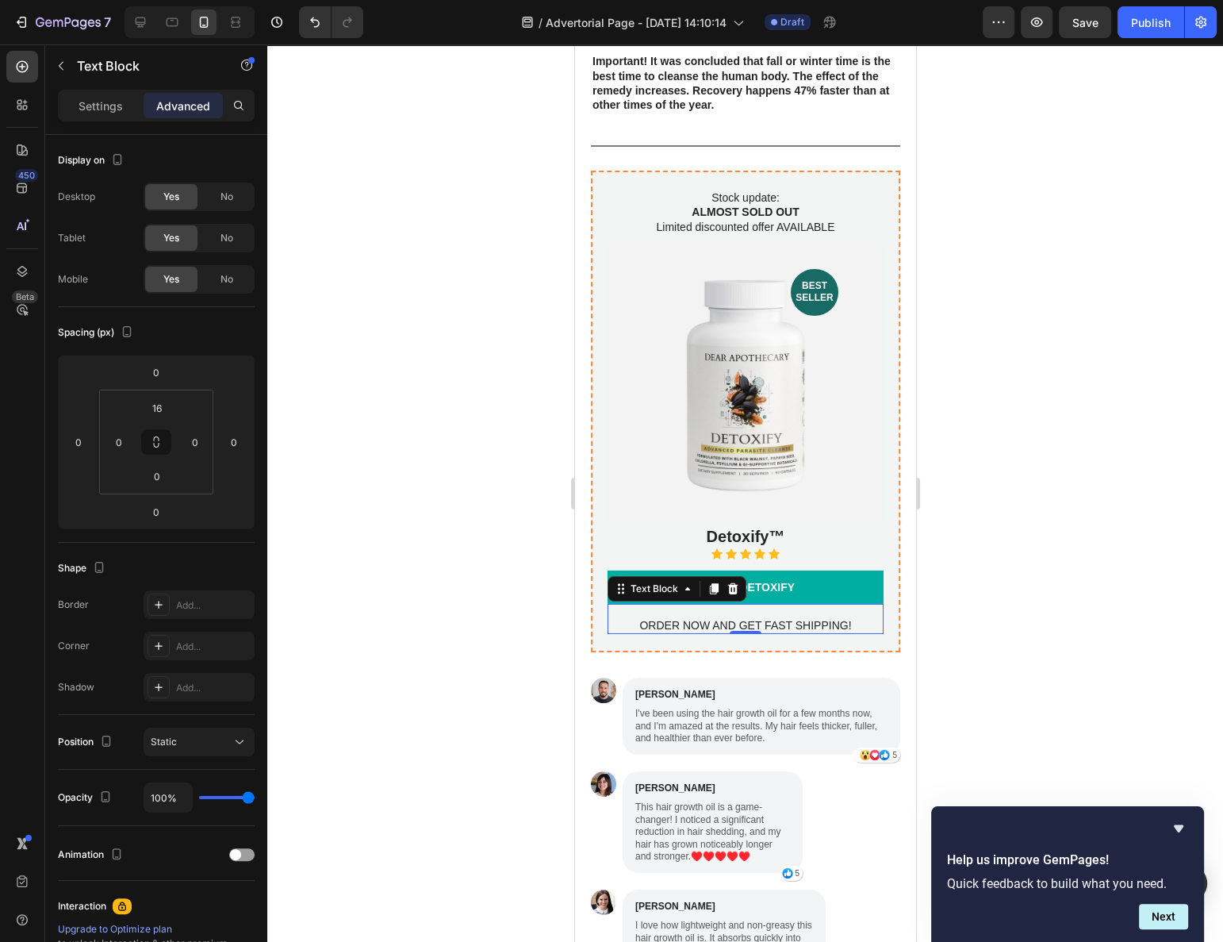
click at [864, 570] on link "ORDER DETOXIFY" at bounding box center [745, 586] width 276 height 33
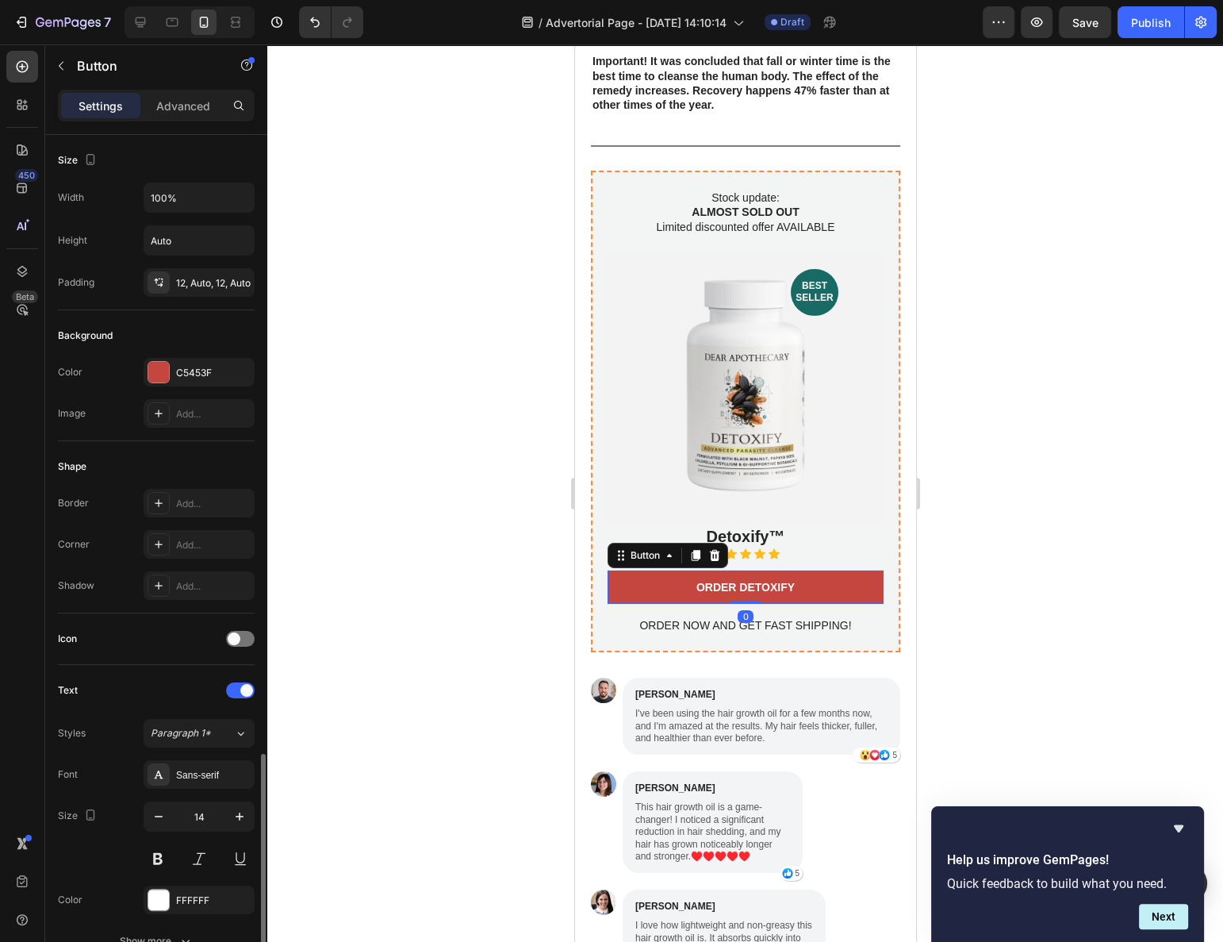
scroll to position [363, 0]
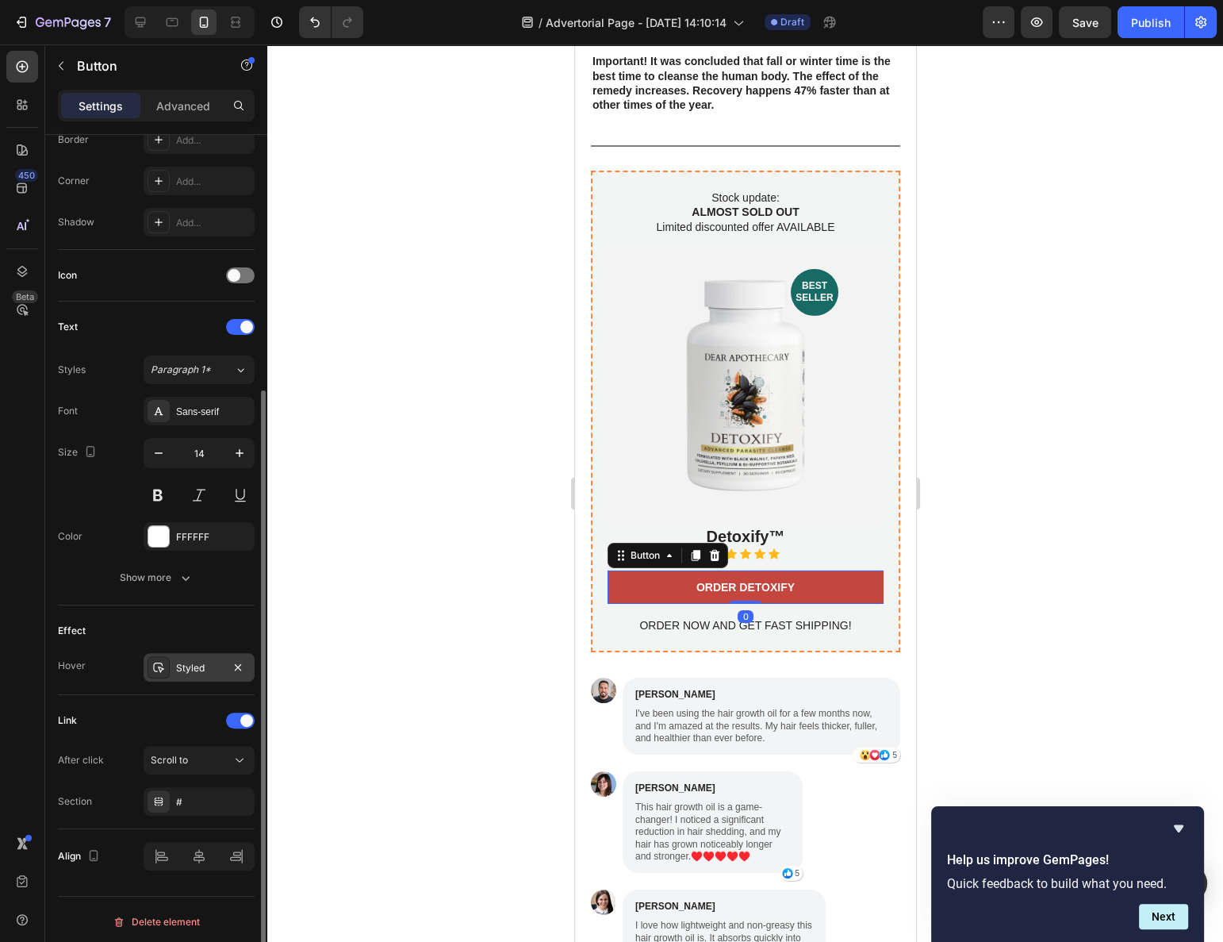
click at [200, 661] on div "Styled" at bounding box center [199, 668] width 46 height 14
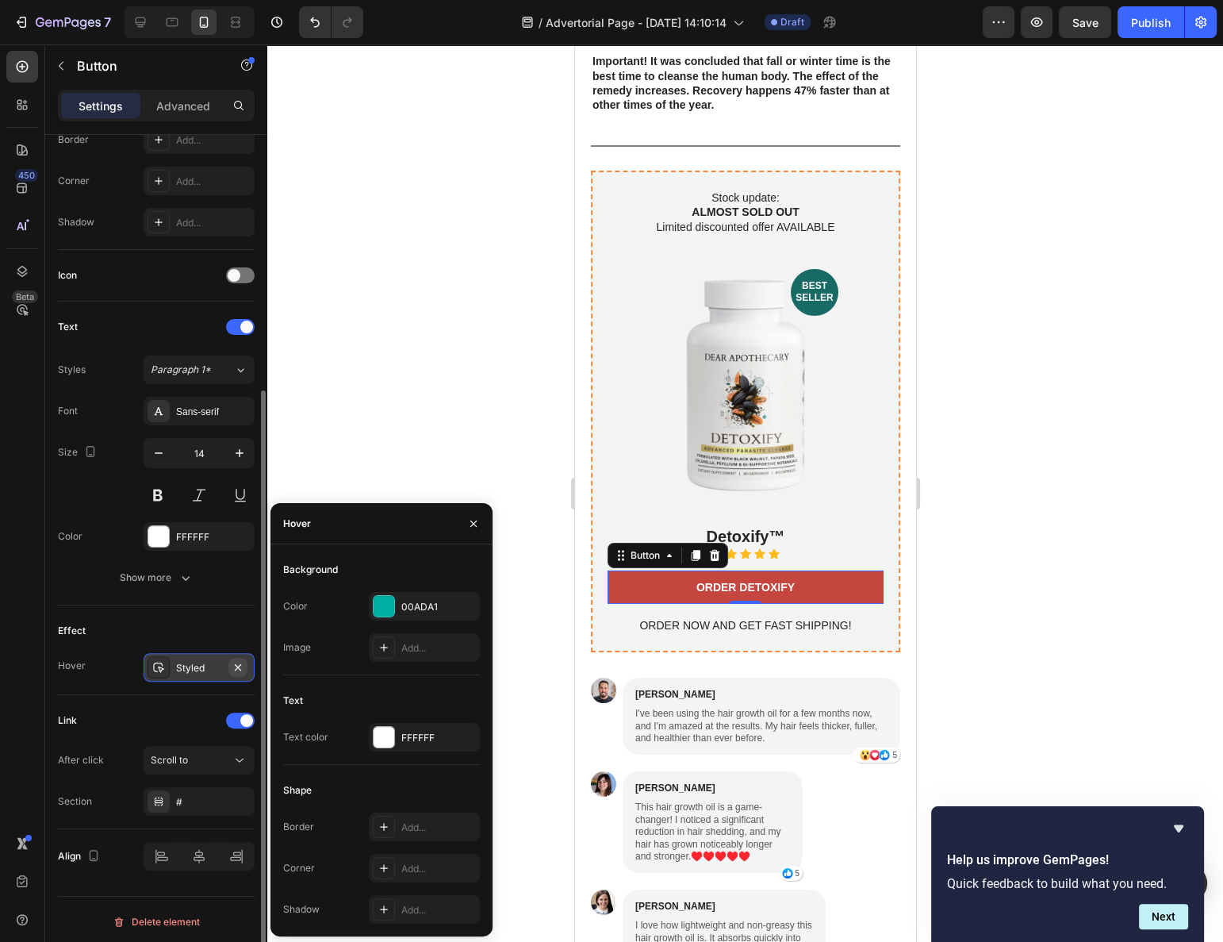
click at [230, 666] on button "button" at bounding box center [237, 667] width 19 height 19
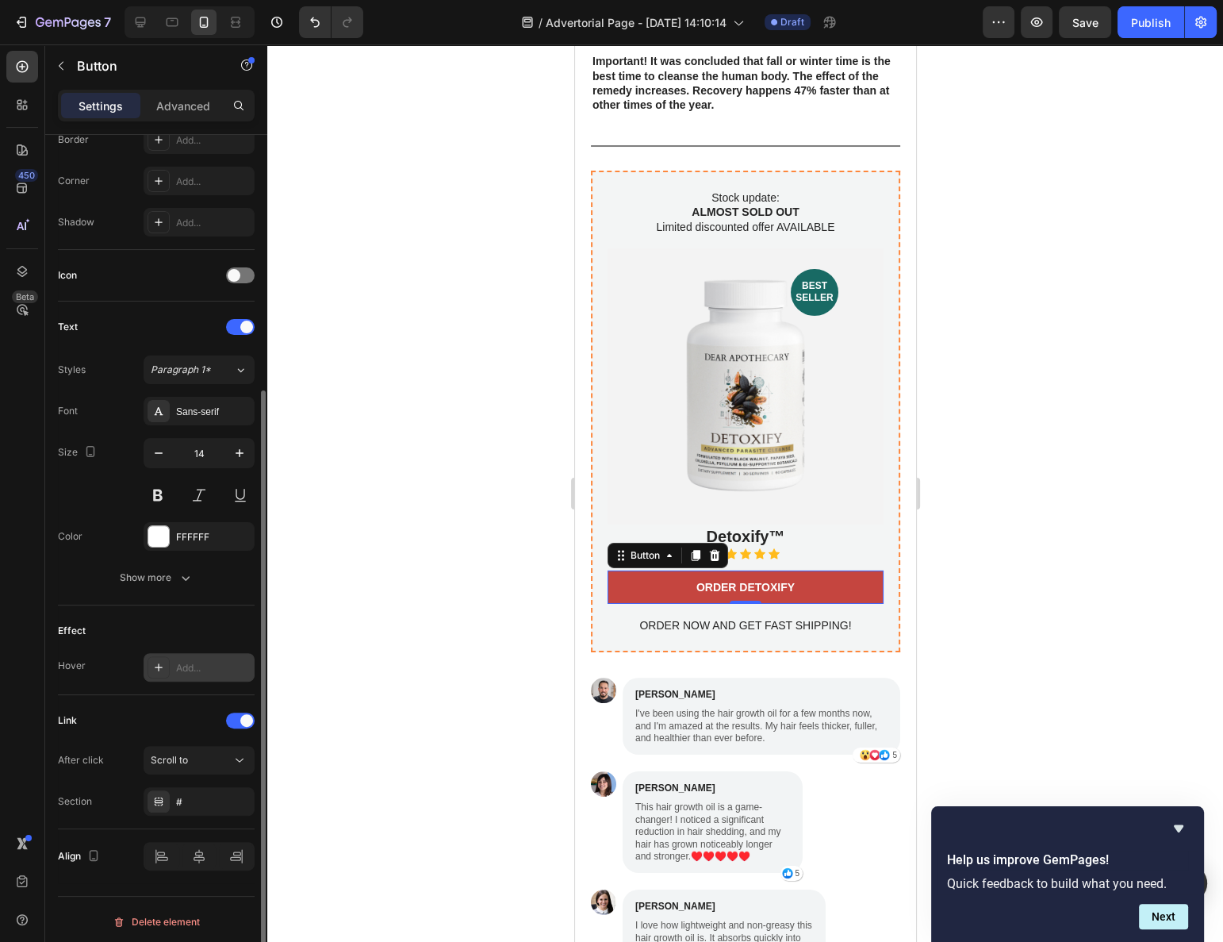
click at [236, 662] on div "Add..." at bounding box center [213, 668] width 75 height 14
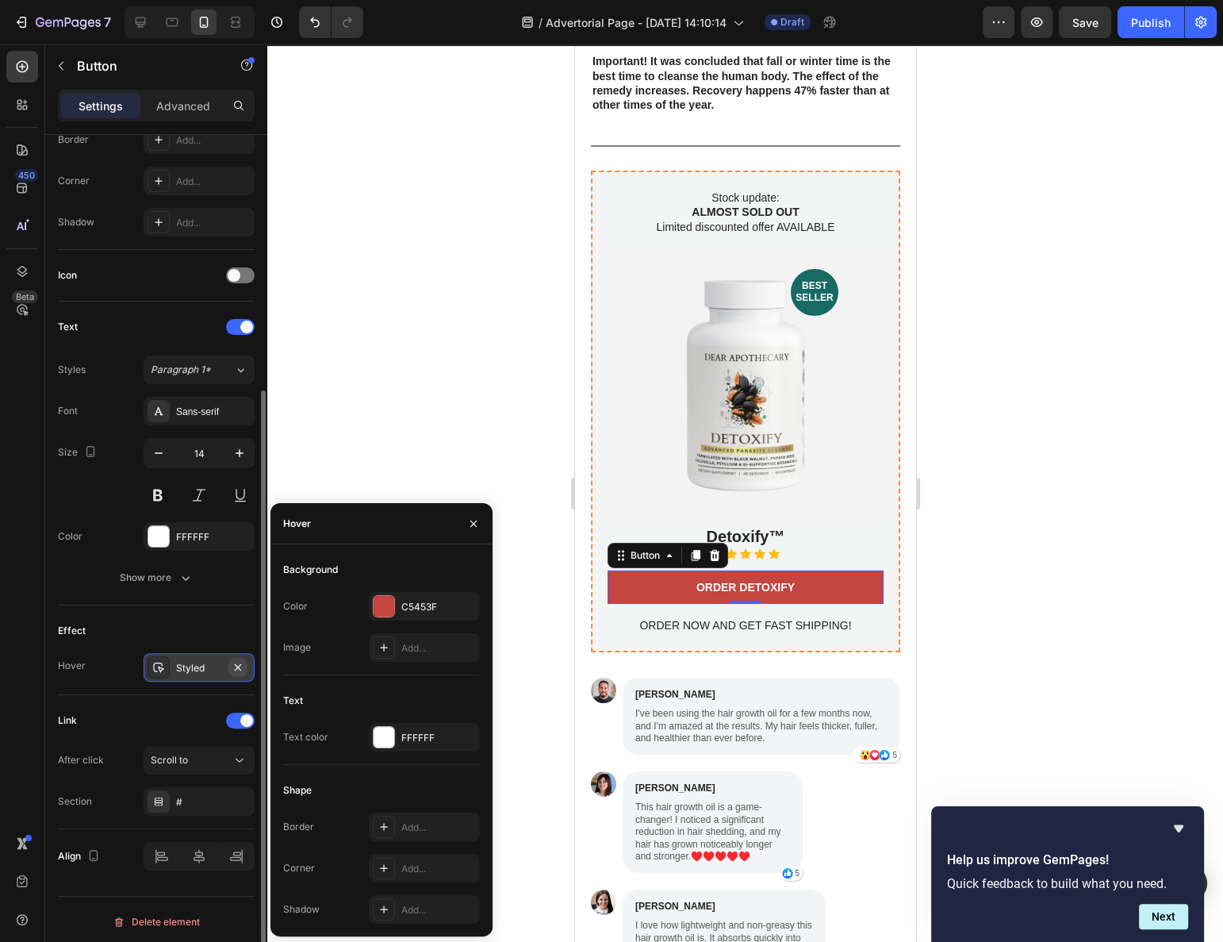
click at [236, 663] on icon "button" at bounding box center [238, 666] width 6 height 6
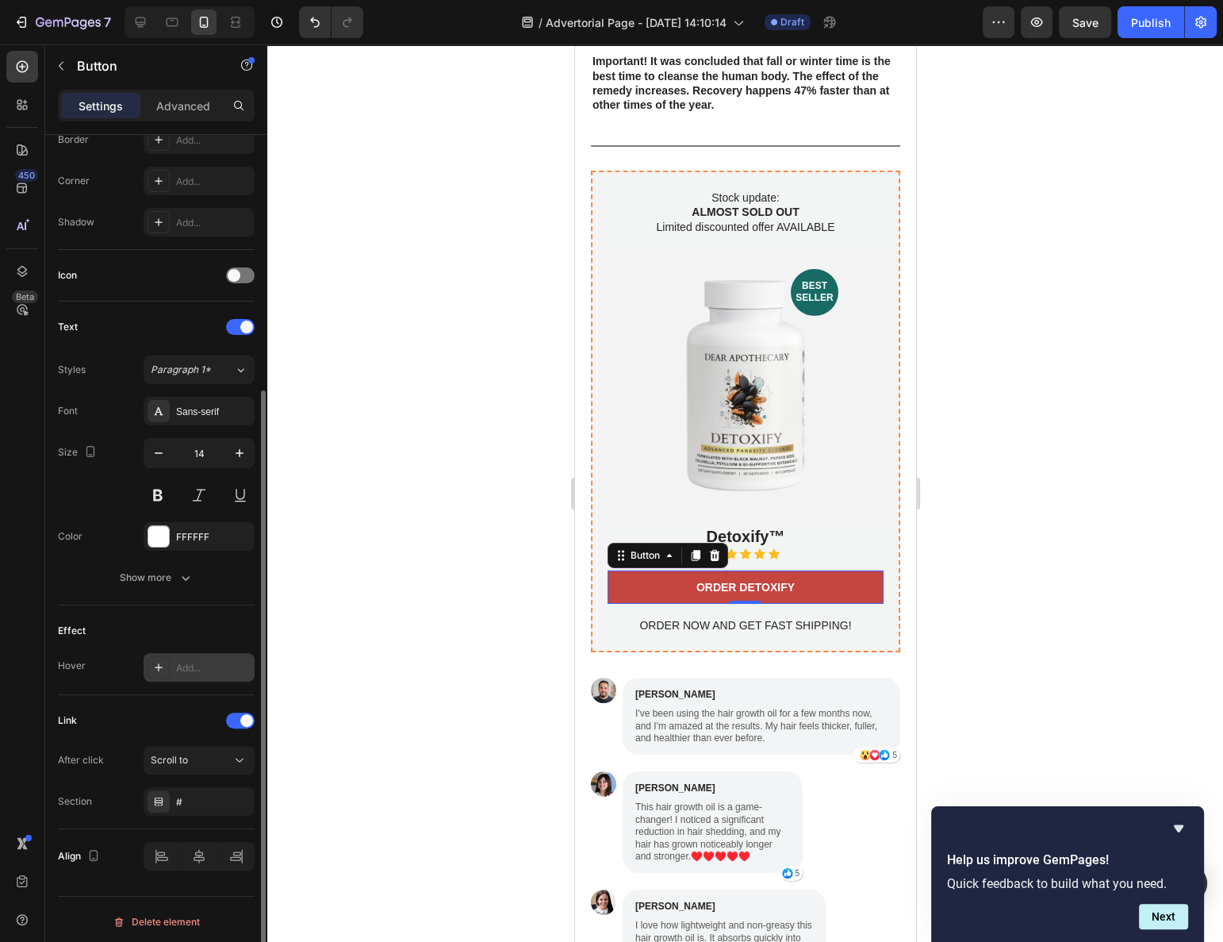
click at [343, 635] on div at bounding box center [745, 492] width 956 height 897
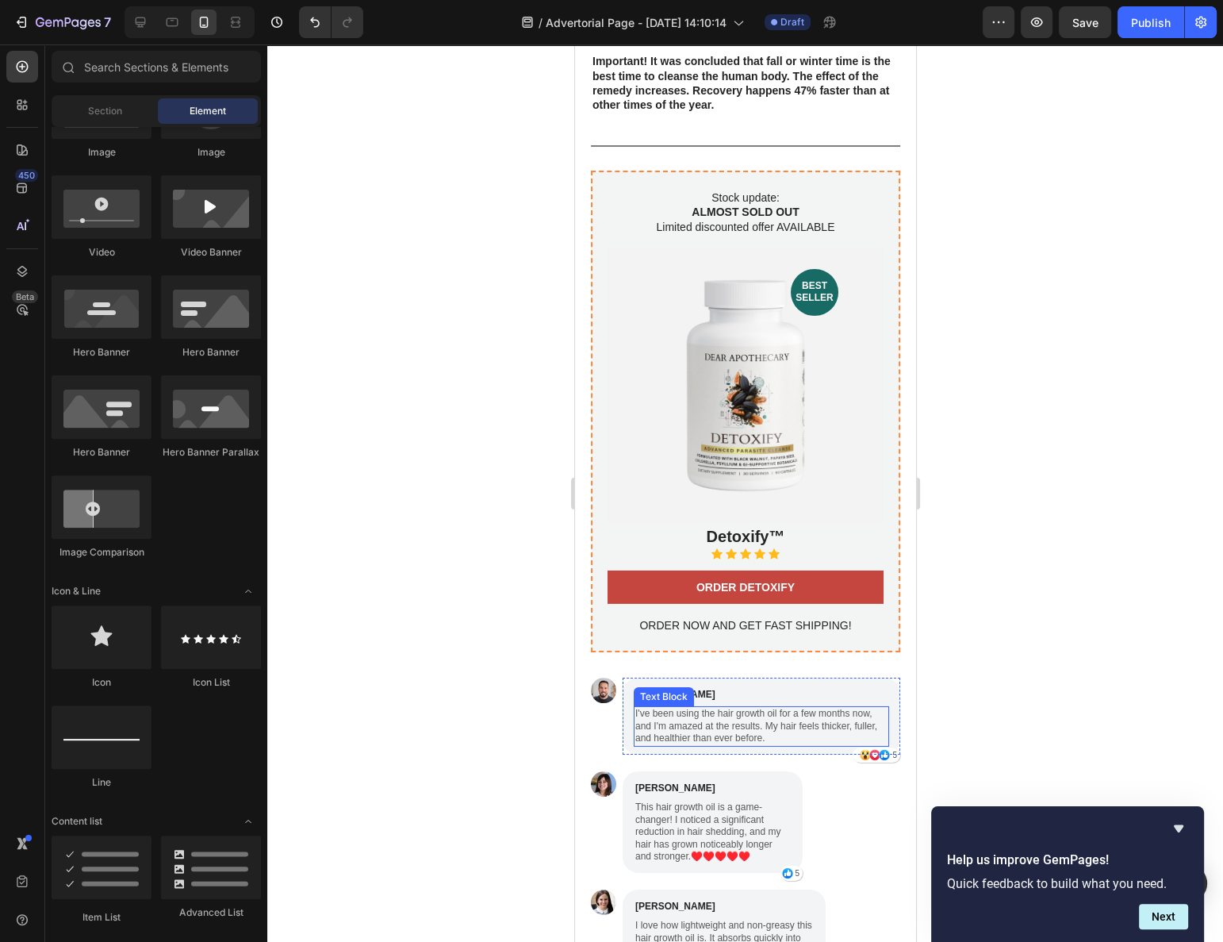
click at [720, 708] on p "I've been using the hair growth oil for a few months now, and I'm amazed at the…" at bounding box center [761, 726] width 252 height 37
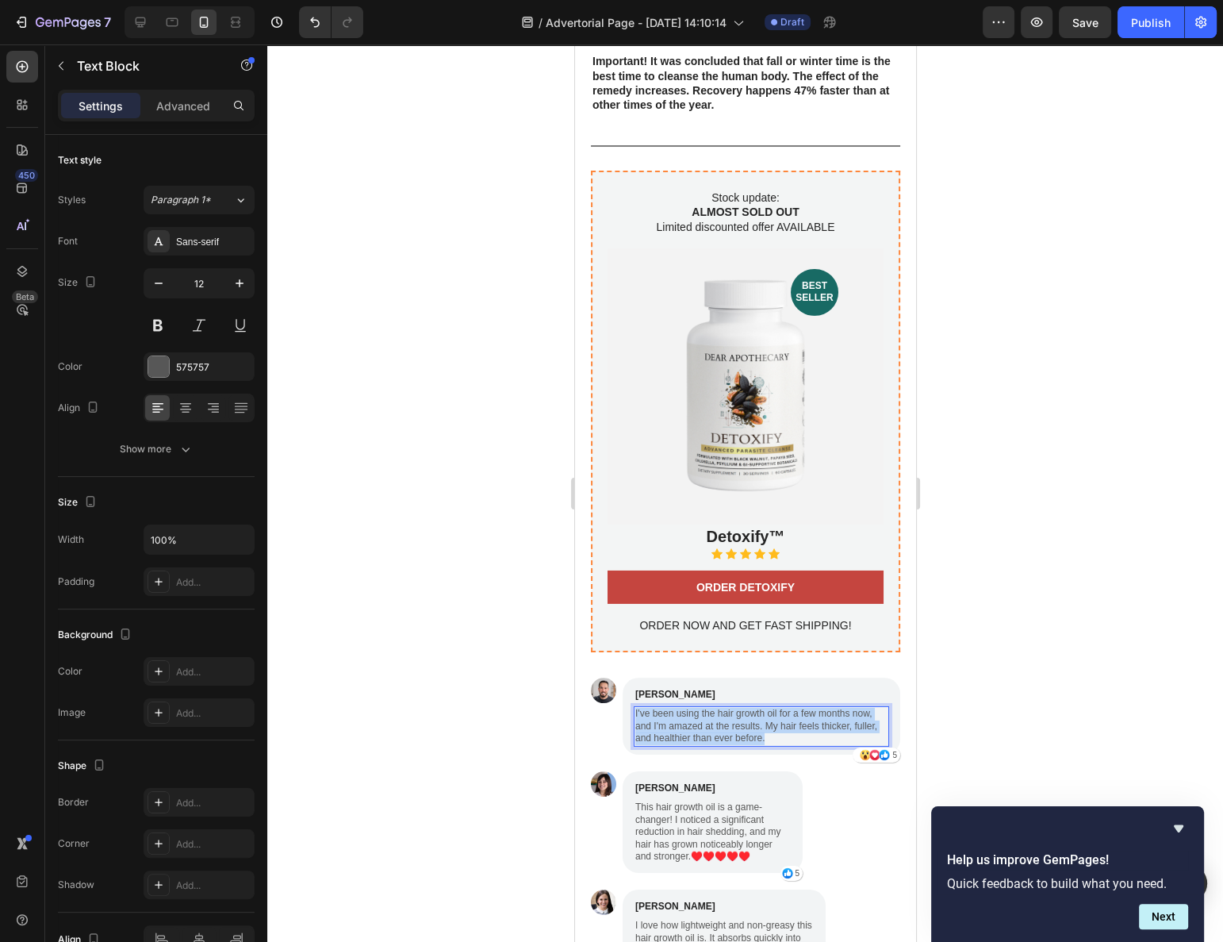
click at [720, 708] on p "I've been using the hair growth oil for a few months now, and I'm amazed at the…" at bounding box center [761, 726] width 252 height 37
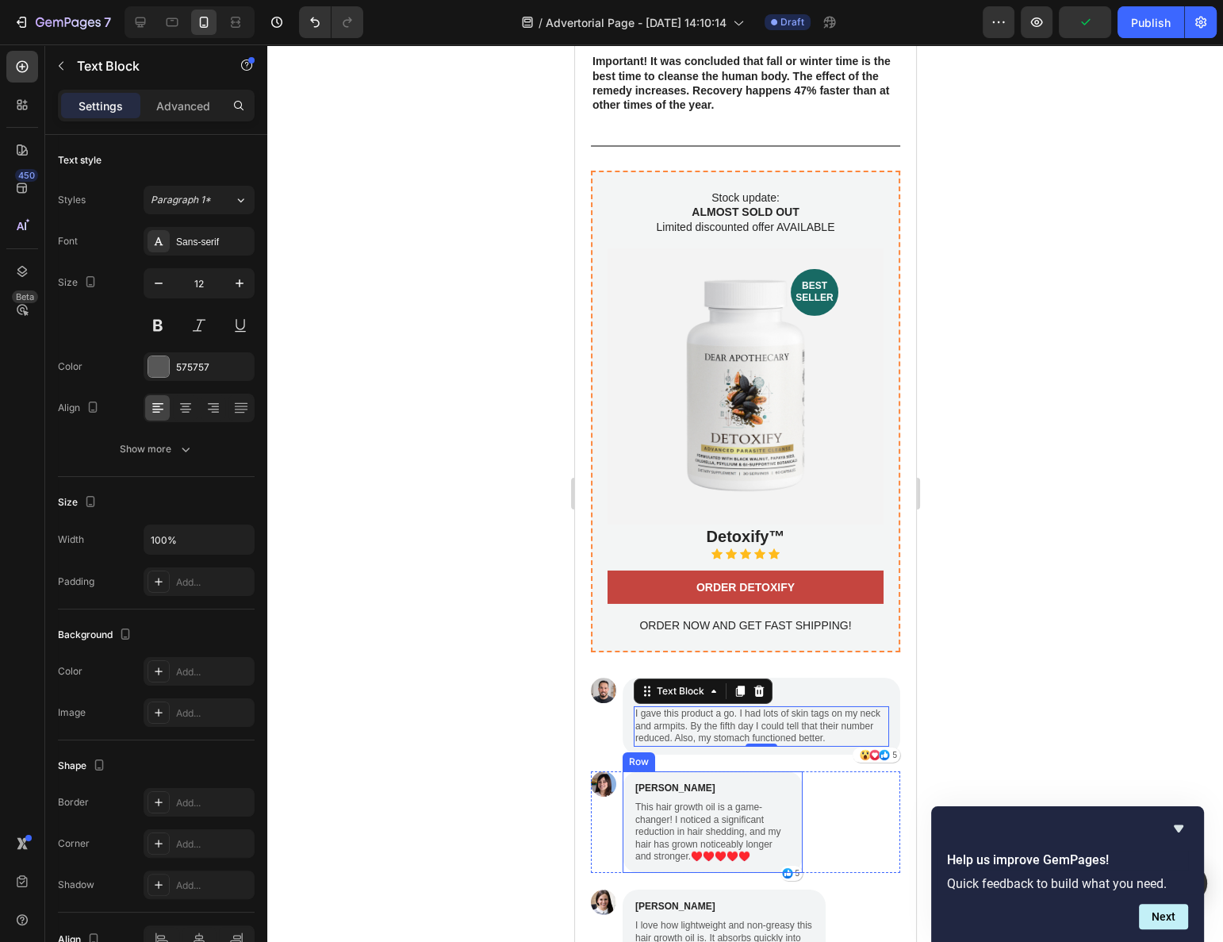
click at [678, 801] on p "This hair growth oil is a game-changer! I noticed a significant reduction in ha…" at bounding box center [712, 832] width 155 height 62
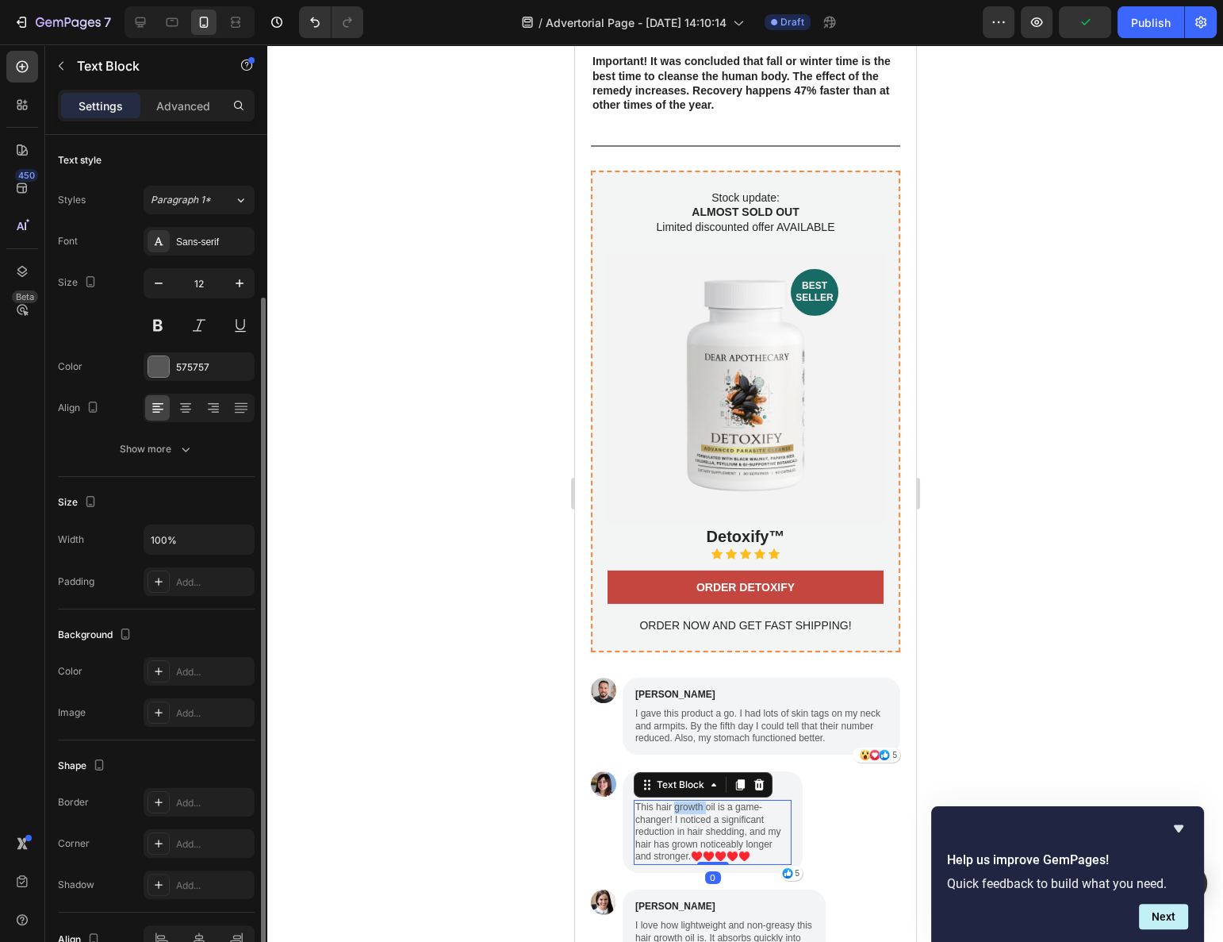
scroll to position [85, 0]
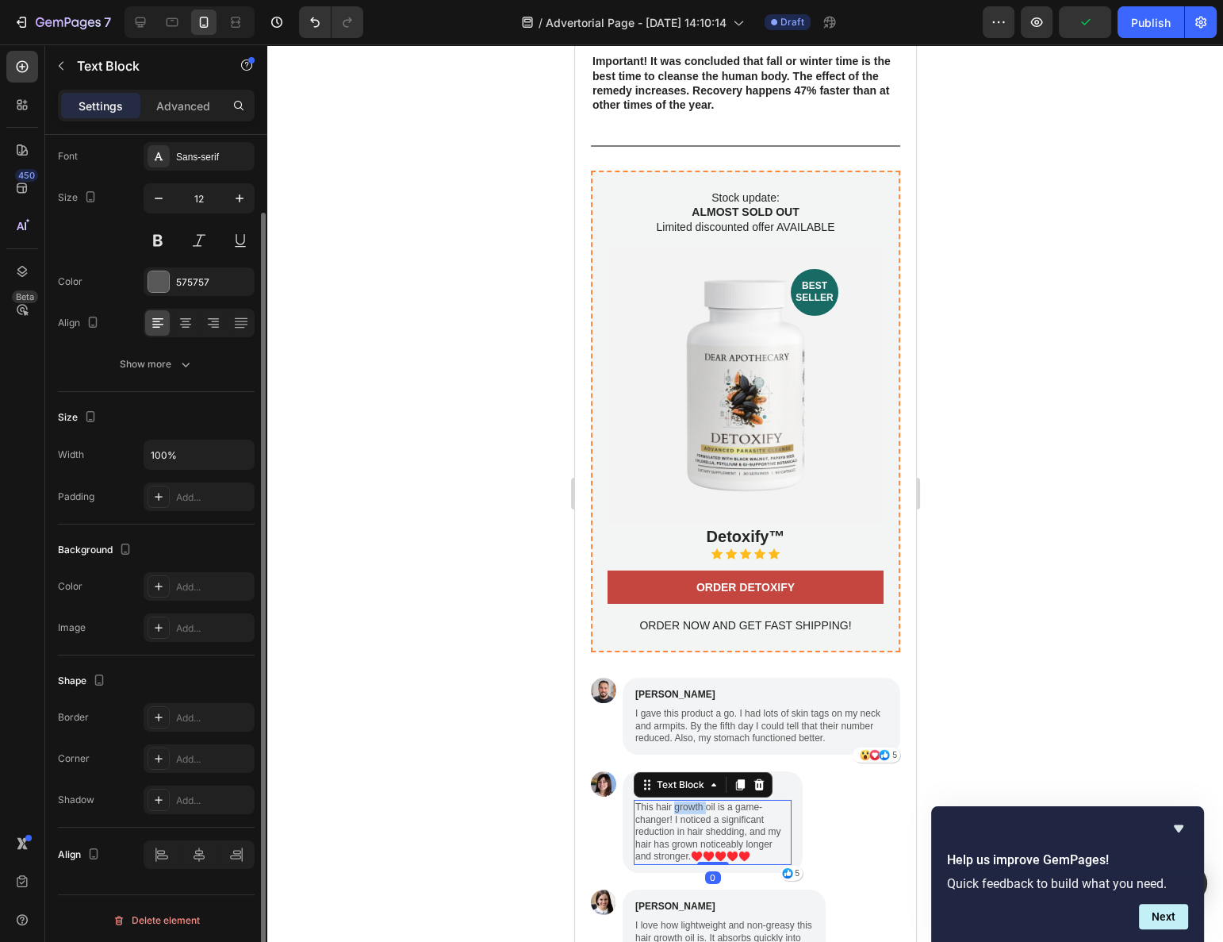
click at [678, 801] on p "This hair growth oil is a game-changer! I noticed a significant reduction in ha…" at bounding box center [712, 832] width 155 height 62
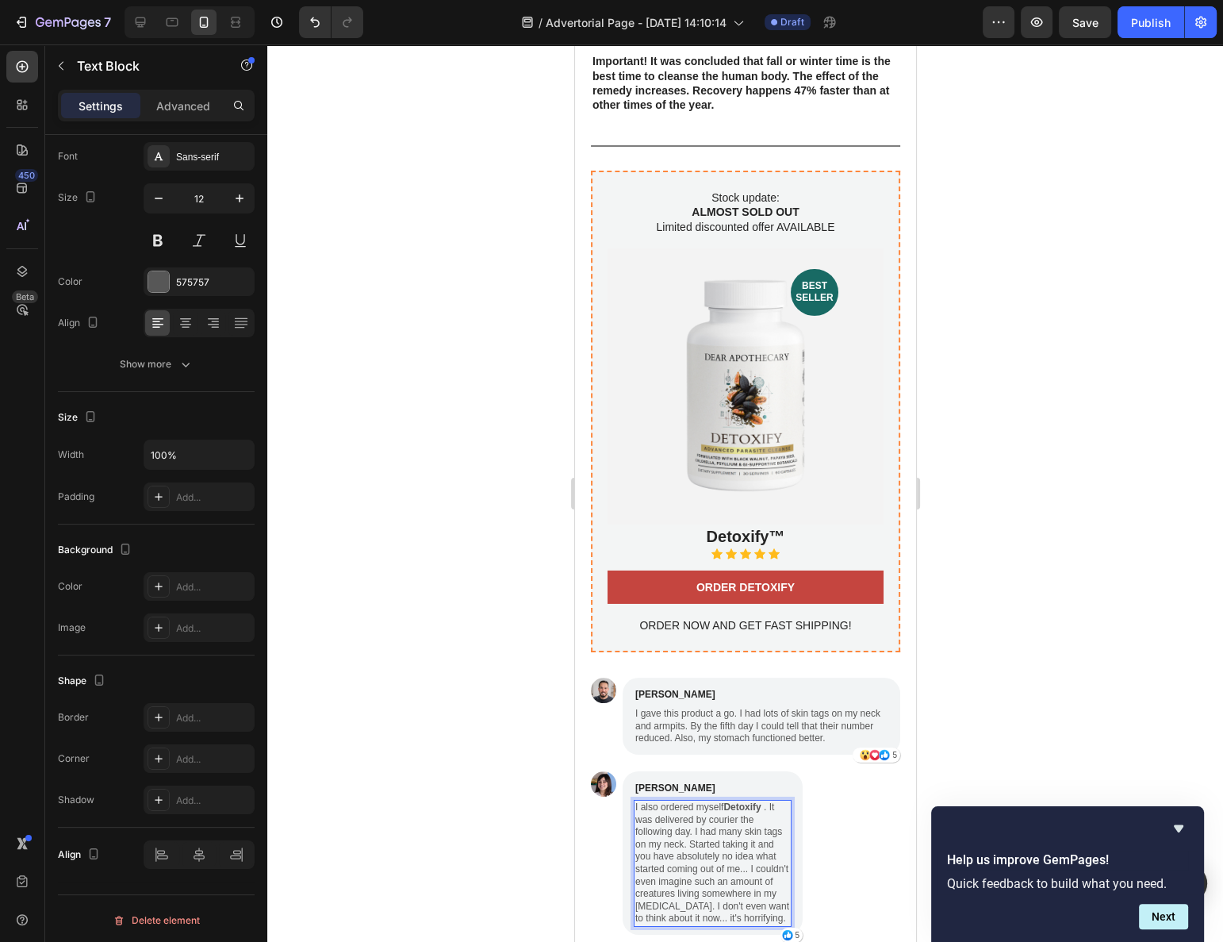
click at [439, 724] on div at bounding box center [745, 492] width 956 height 897
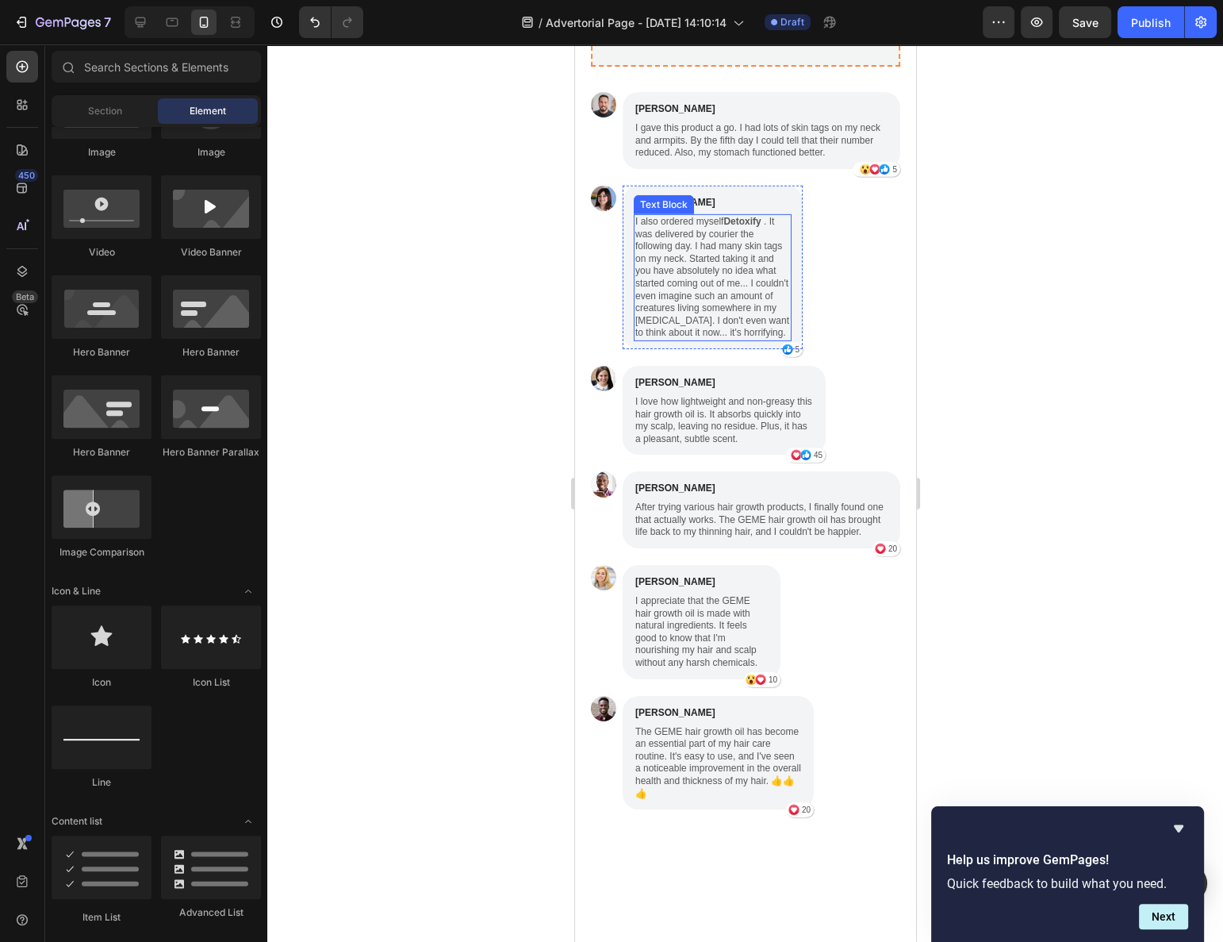
scroll to position [5986, 0]
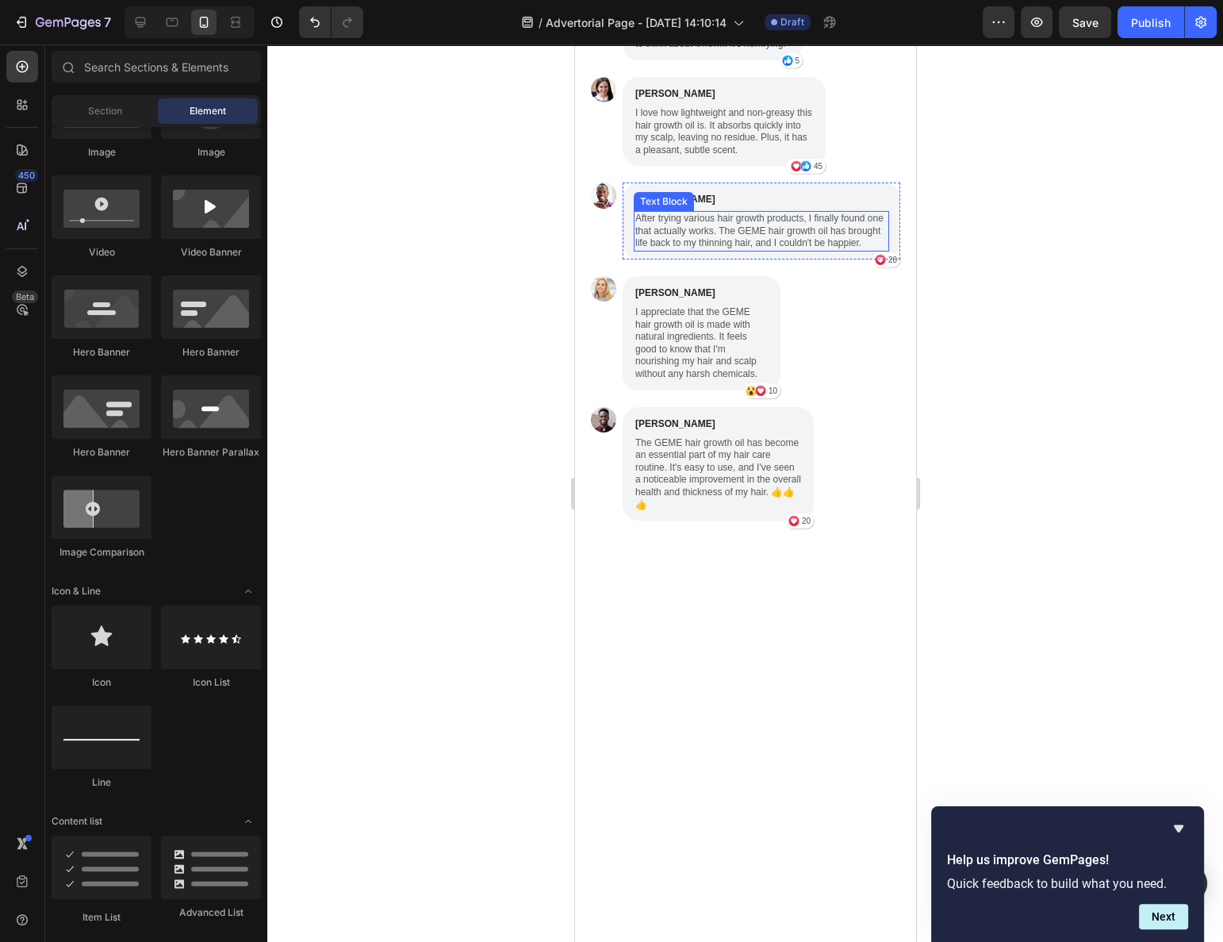
click at [704, 156] on p "I love how lightweight and non-greasy this hair growth oil is. It absorbs quick…" at bounding box center [724, 131] width 178 height 49
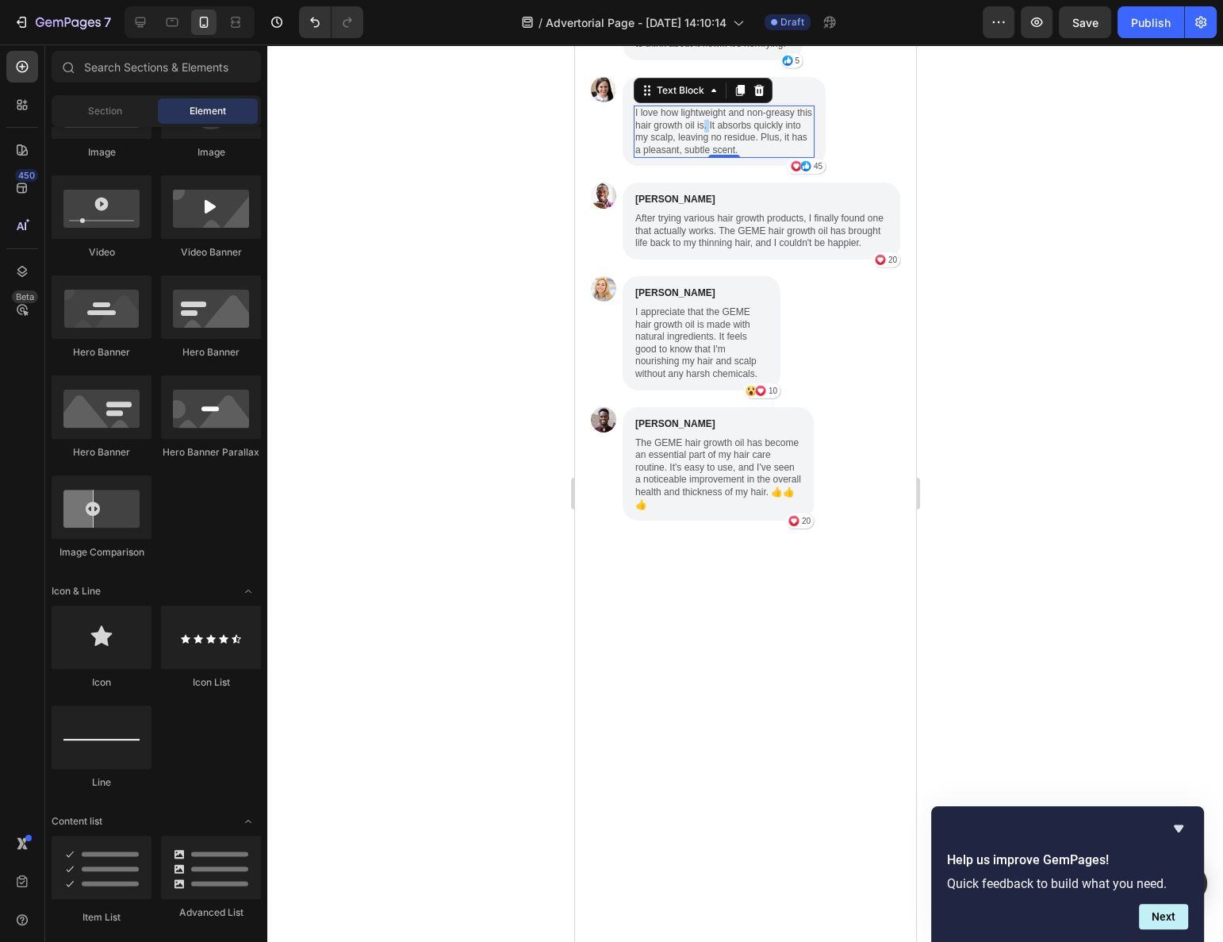
click at [704, 156] on p "I love how lightweight and non-greasy this hair growth oil is. It absorbs quick…" at bounding box center [724, 131] width 178 height 49
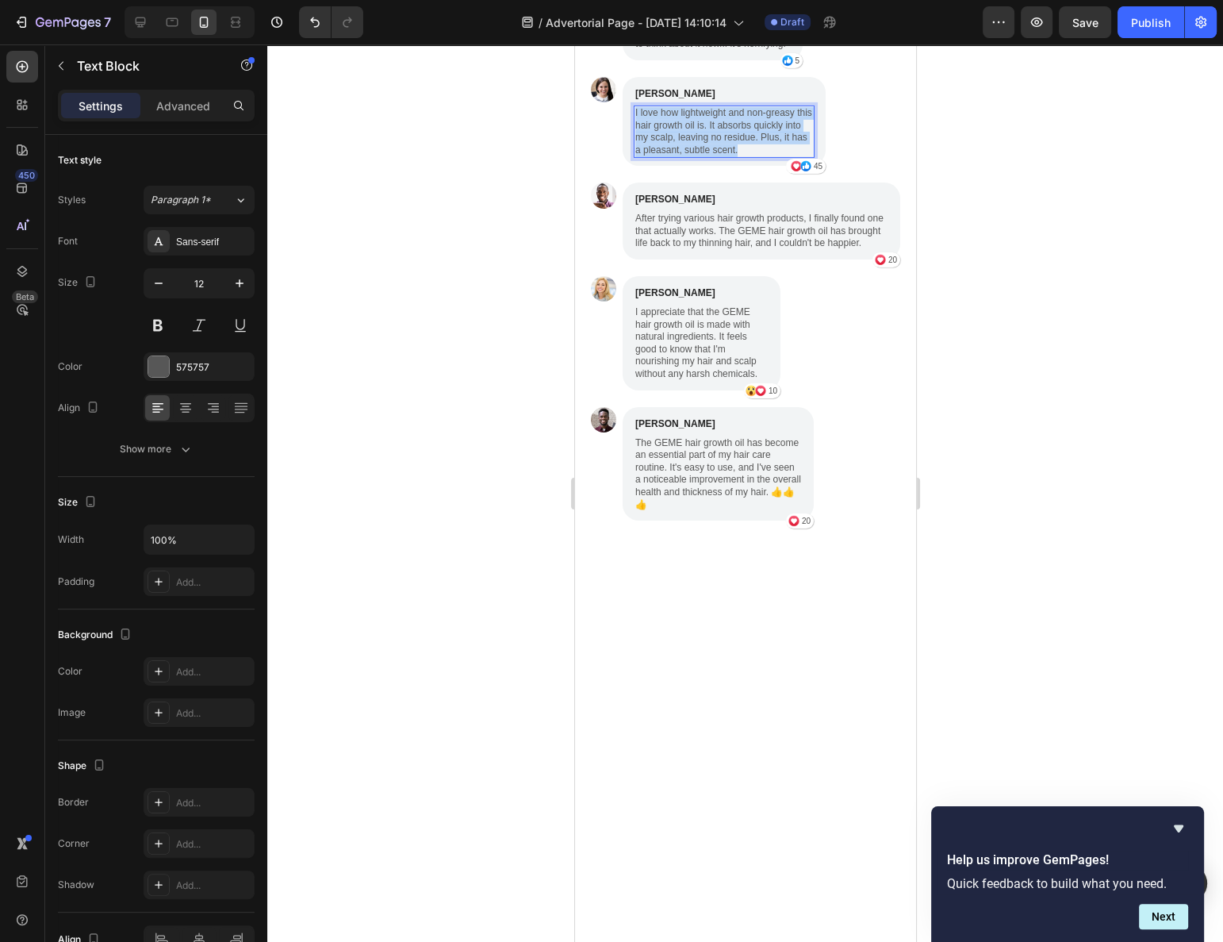
click at [704, 156] on p "I love how lightweight and non-greasy this hair growth oil is. It absorbs quick…" at bounding box center [724, 131] width 178 height 49
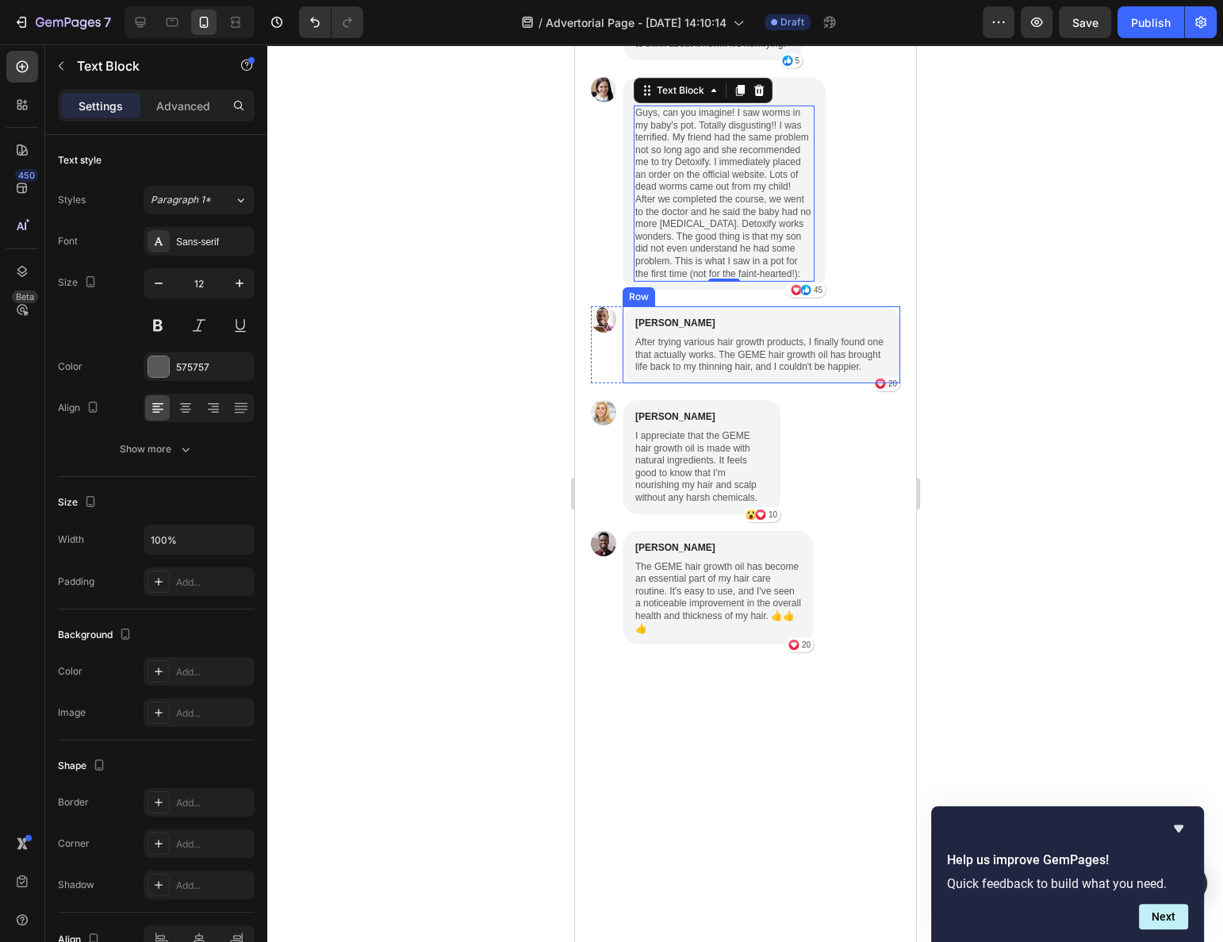
click at [691, 374] on p "After trying various hair growth products, I finally found one that actually wo…" at bounding box center [761, 354] width 252 height 37
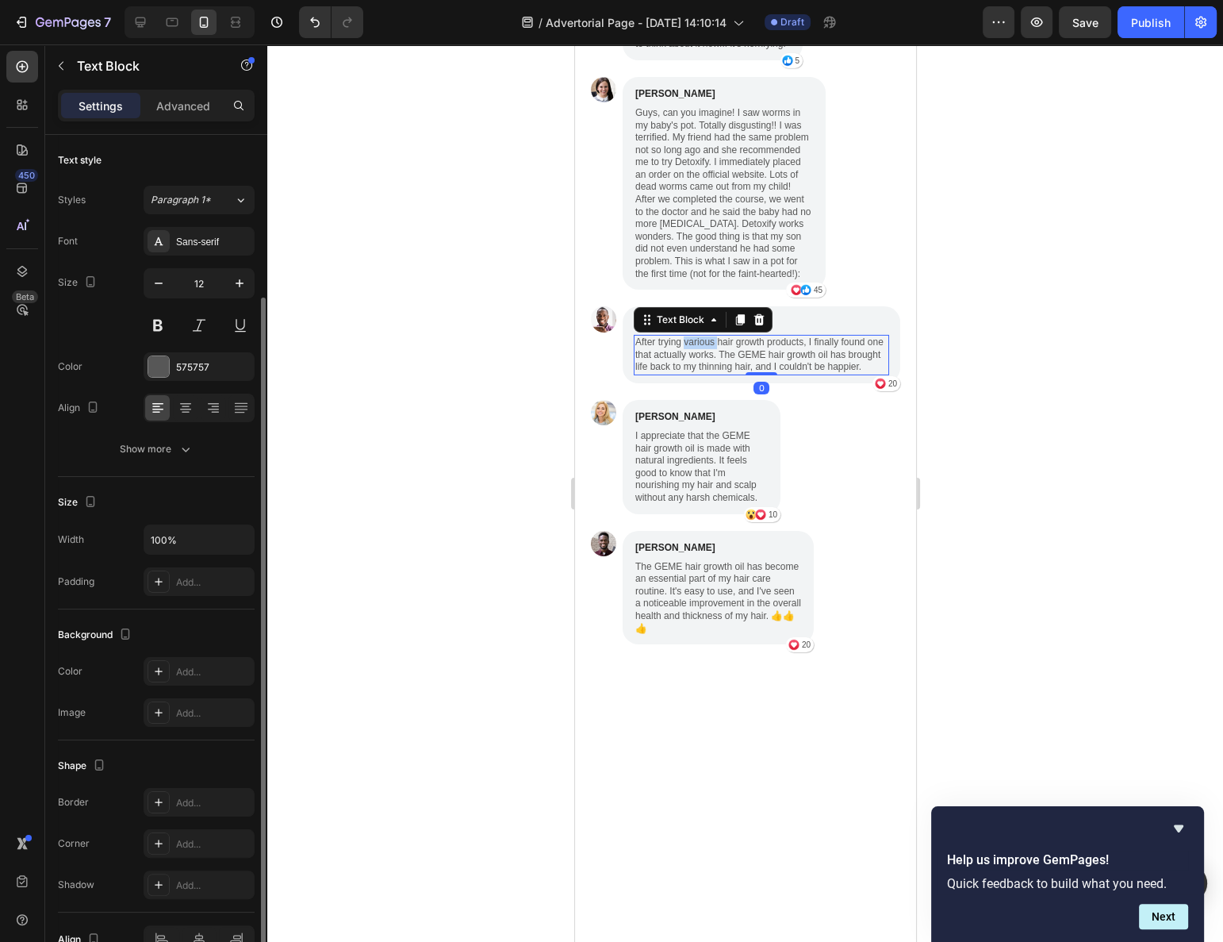
scroll to position [85, 0]
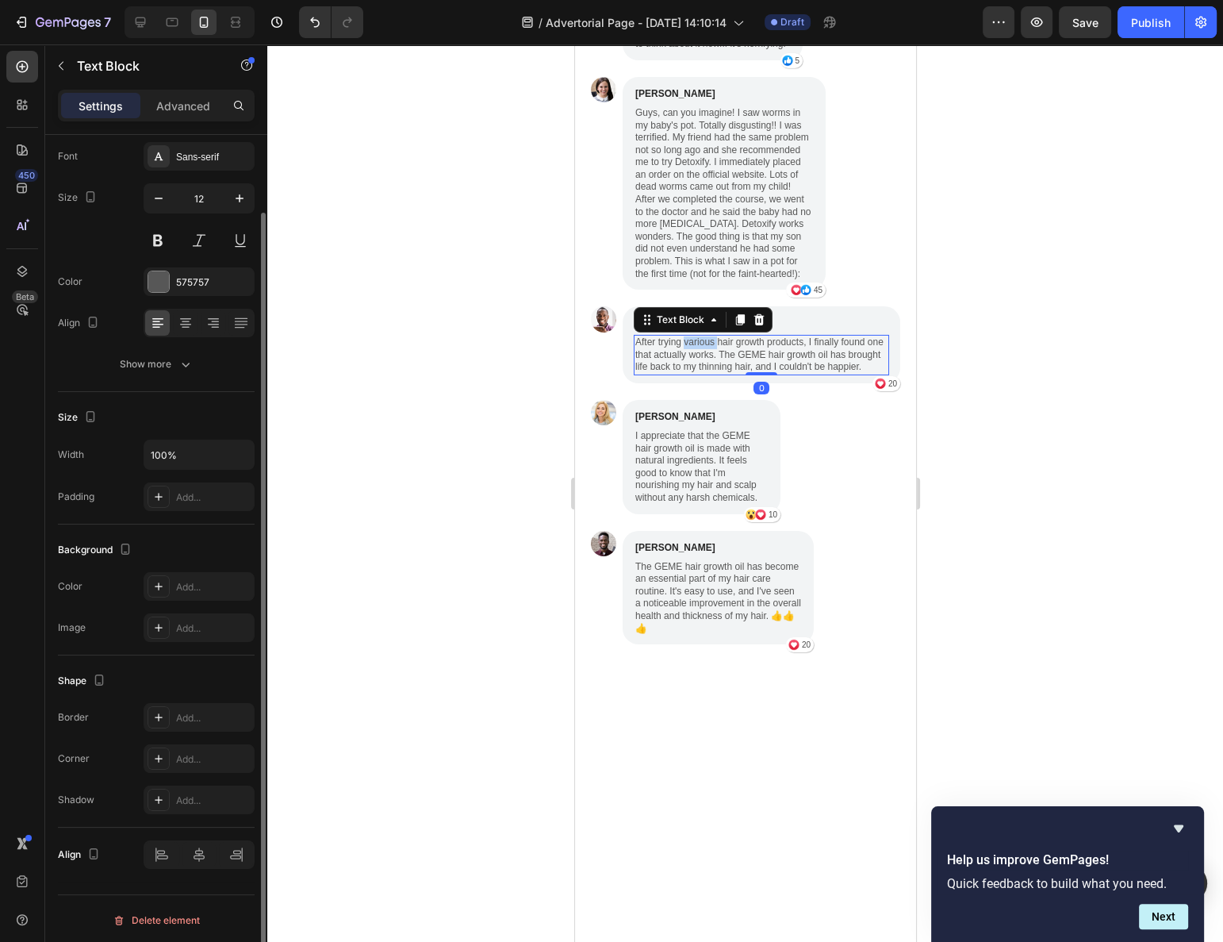
click at [691, 374] on p "After trying various hair growth products, I finally found one that actually wo…" at bounding box center [761, 354] width 252 height 37
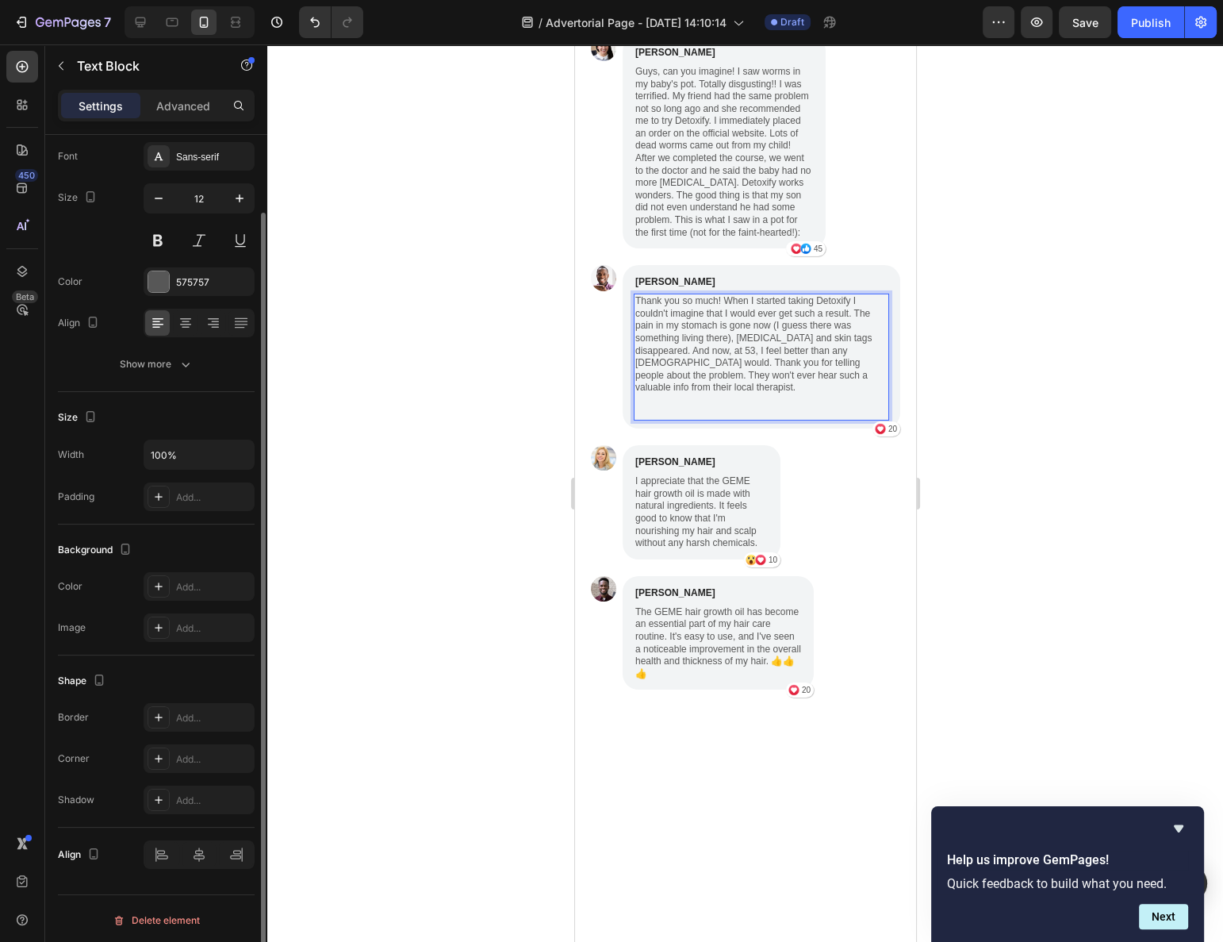
scroll to position [6041, 0]
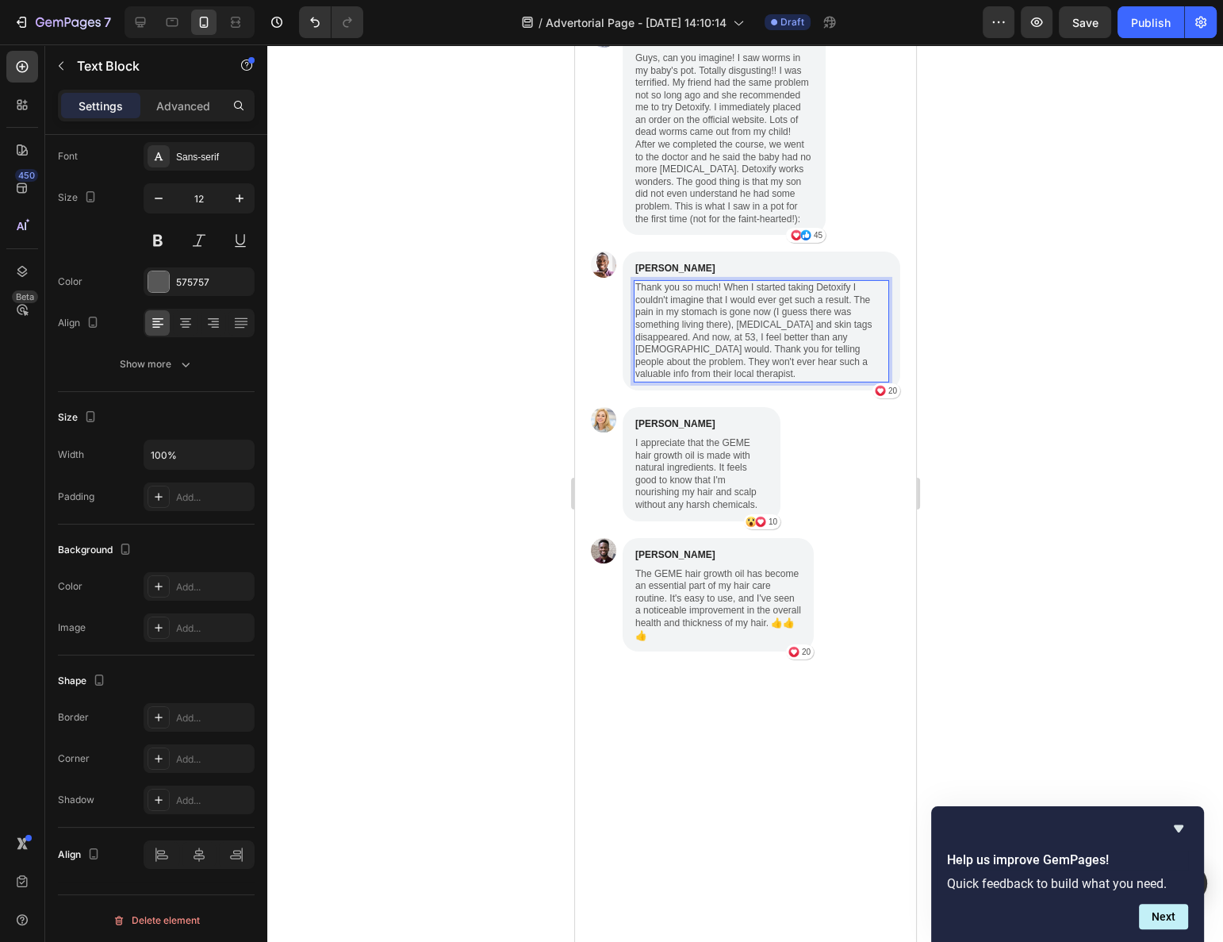
click at [490, 792] on div at bounding box center [745, 492] width 956 height 897
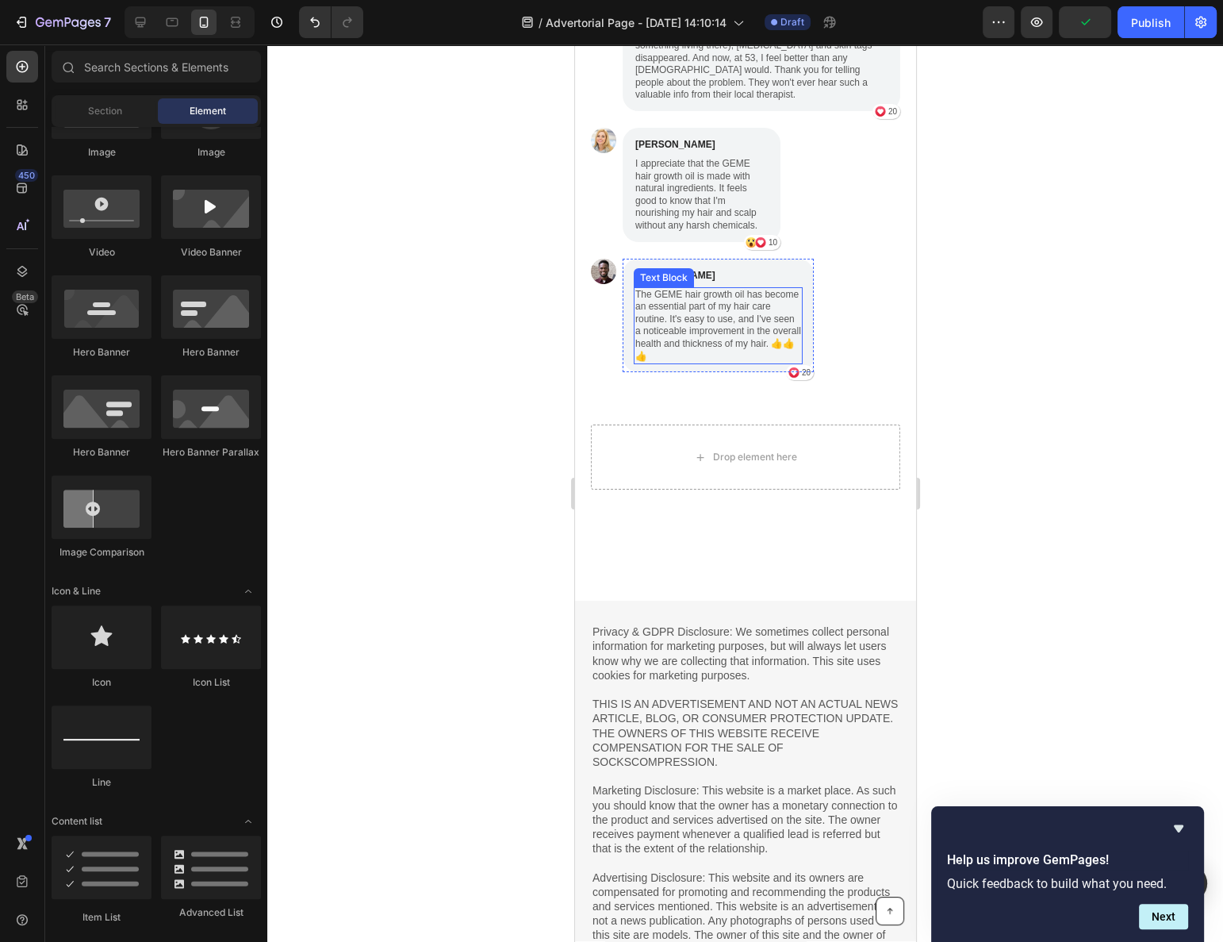
scroll to position [6473, 0]
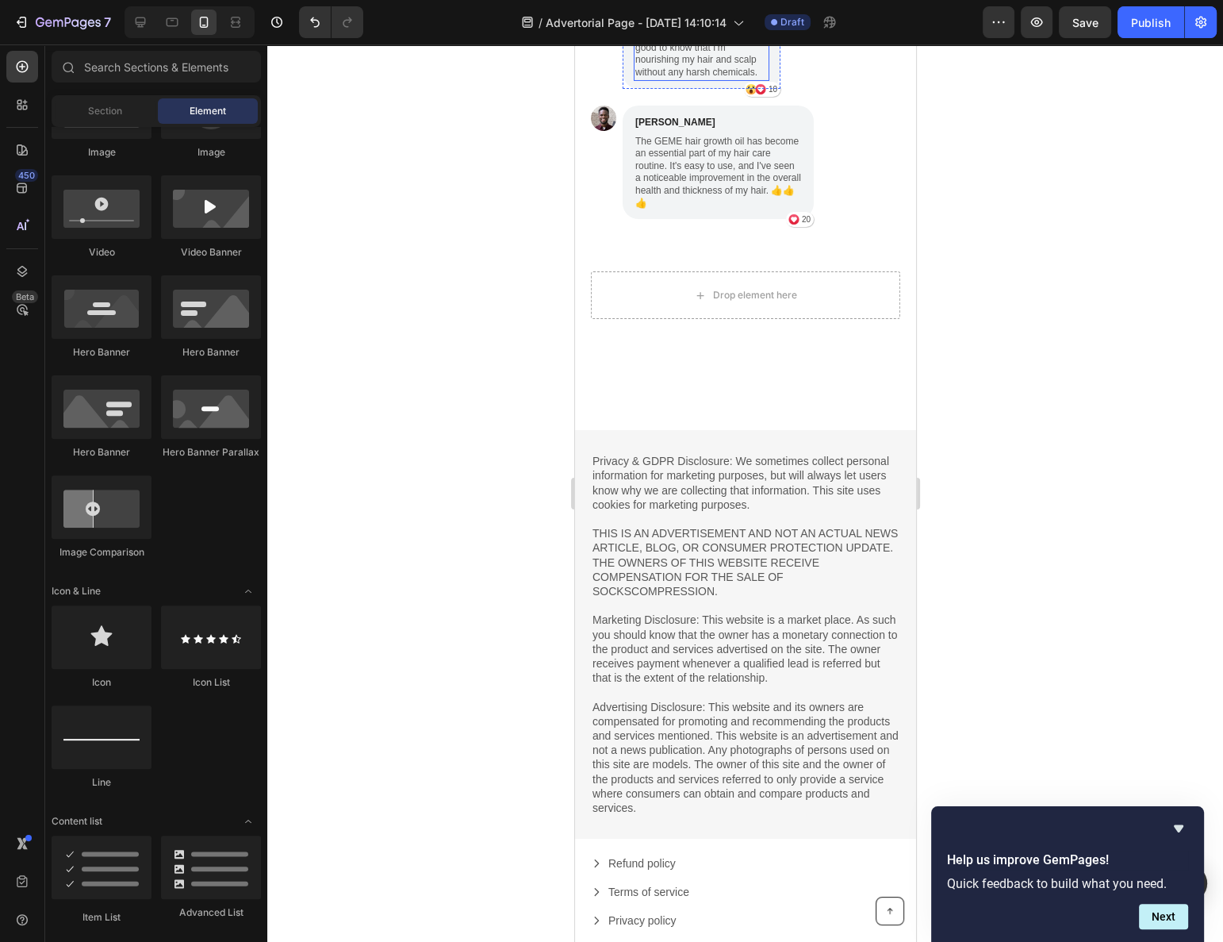
click at [682, 79] on p "I appreciate that the GEME hair growth oil is made with natural ingredients. It…" at bounding box center [701, 42] width 132 height 75
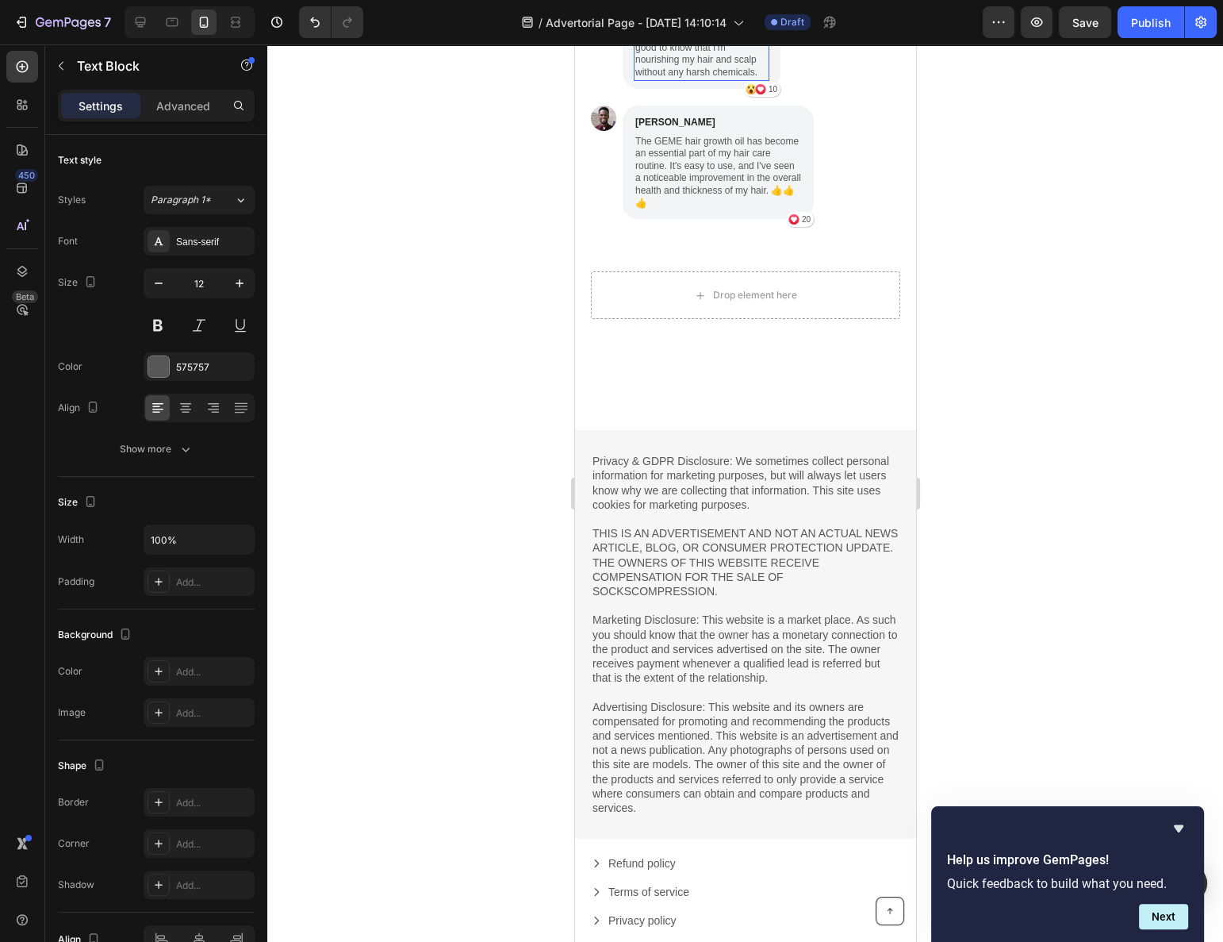
click at [682, 79] on p "I appreciate that the GEME hair growth oil is made with natural ingredients. It…" at bounding box center [701, 42] width 132 height 75
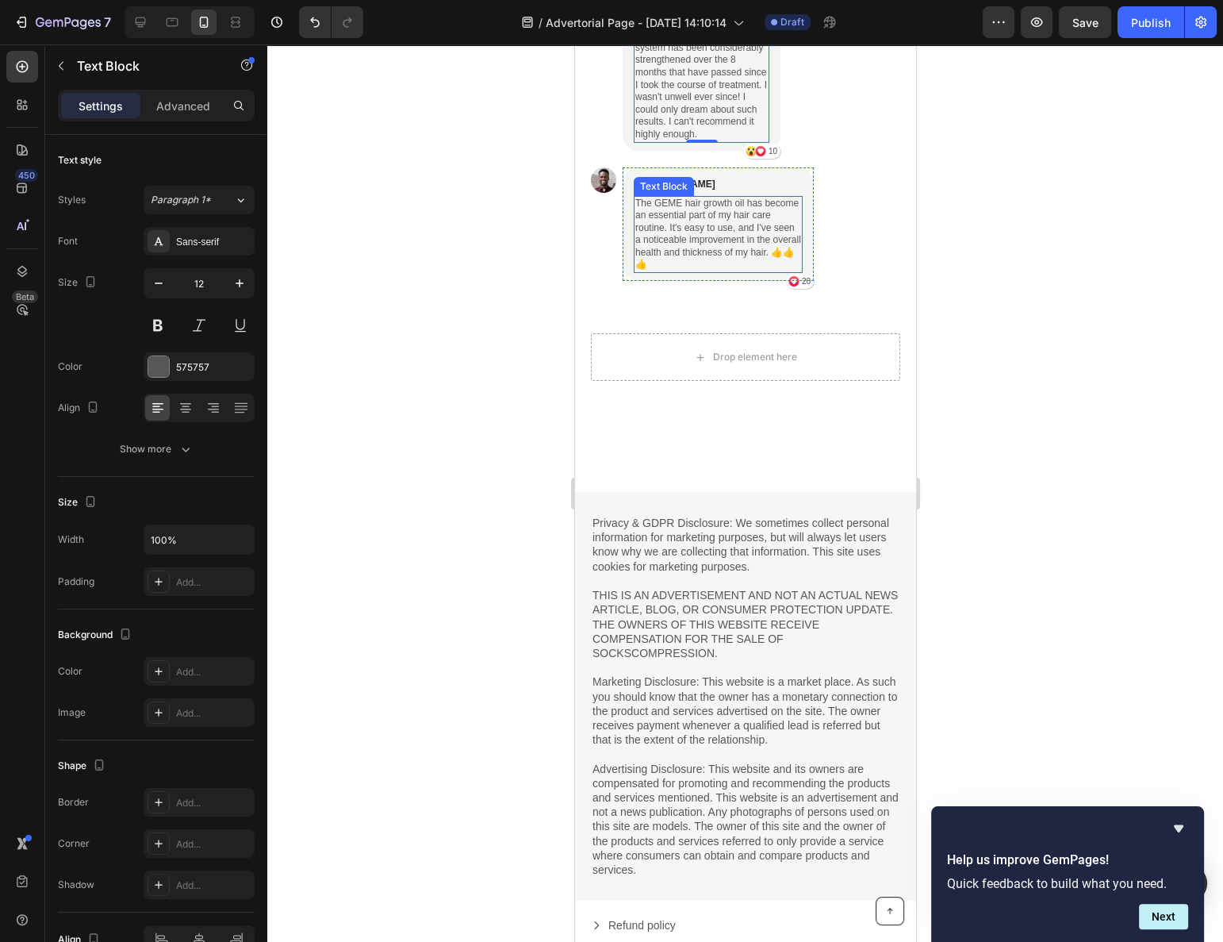
click at [682, 272] on p "The GEME hair growth oil has become an essential part of my hair care routine. …" at bounding box center [718, 235] width 166 height 75
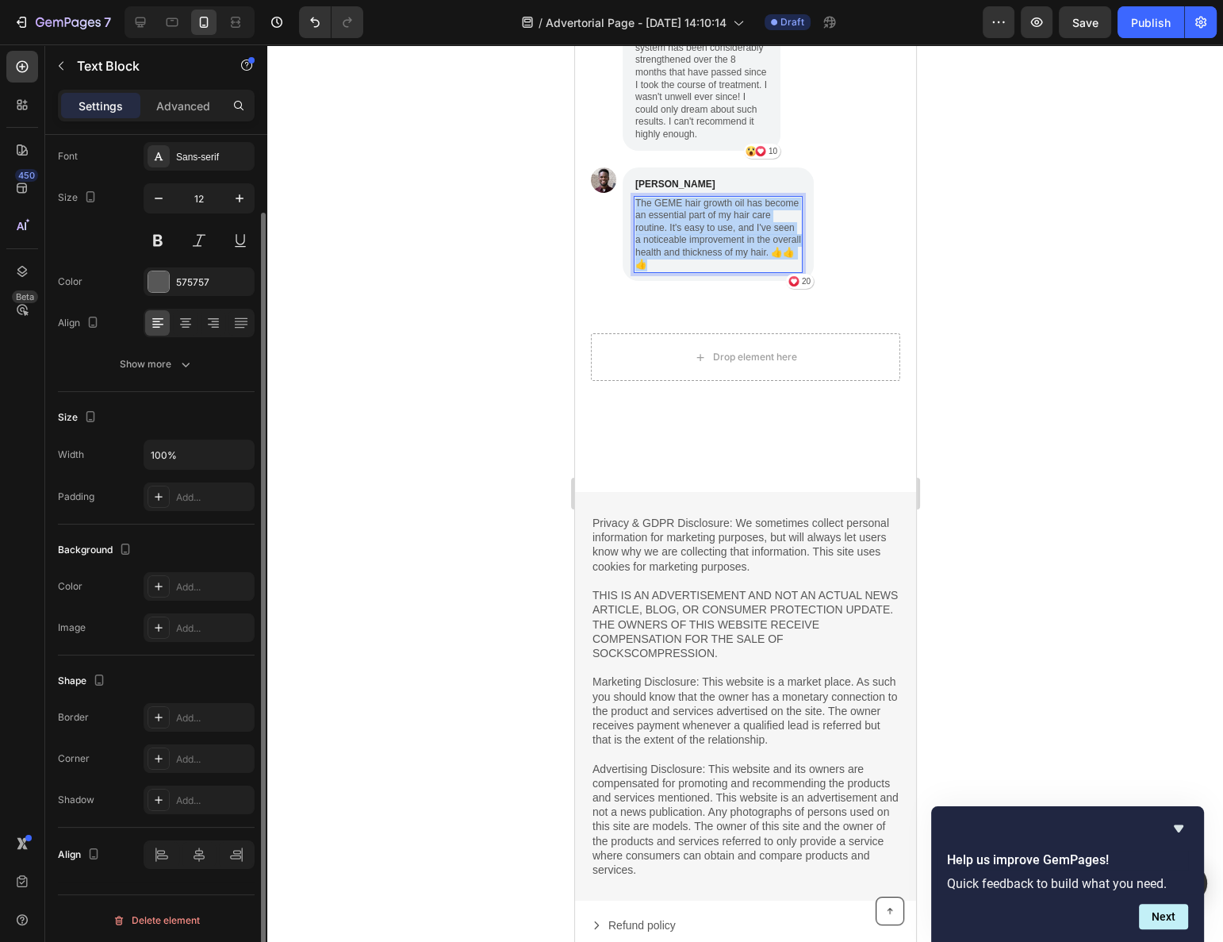
click at [682, 272] on p "The GEME hair growth oil has become an essential part of my hair care routine. …" at bounding box center [718, 235] width 166 height 75
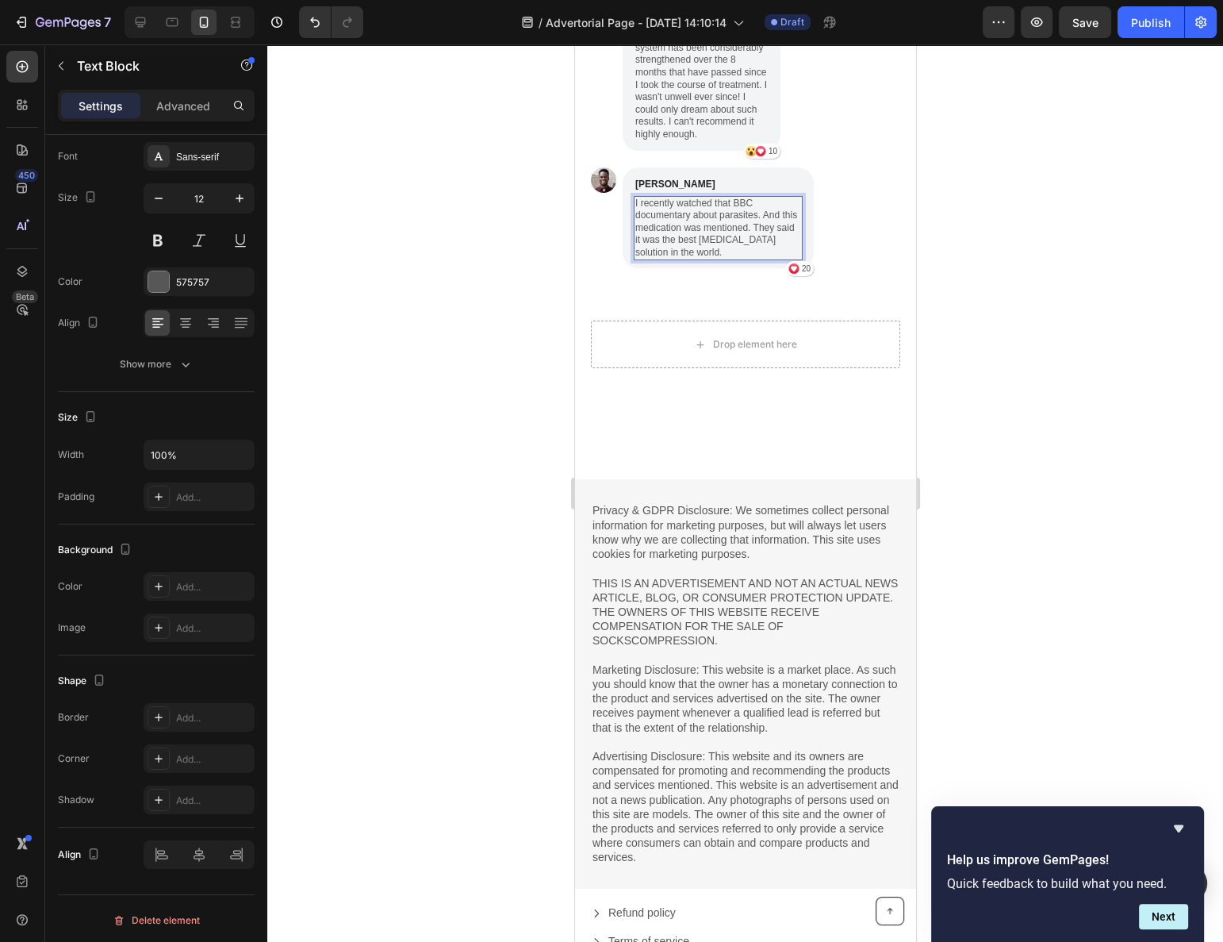
click at [463, 702] on div at bounding box center [745, 492] width 956 height 897
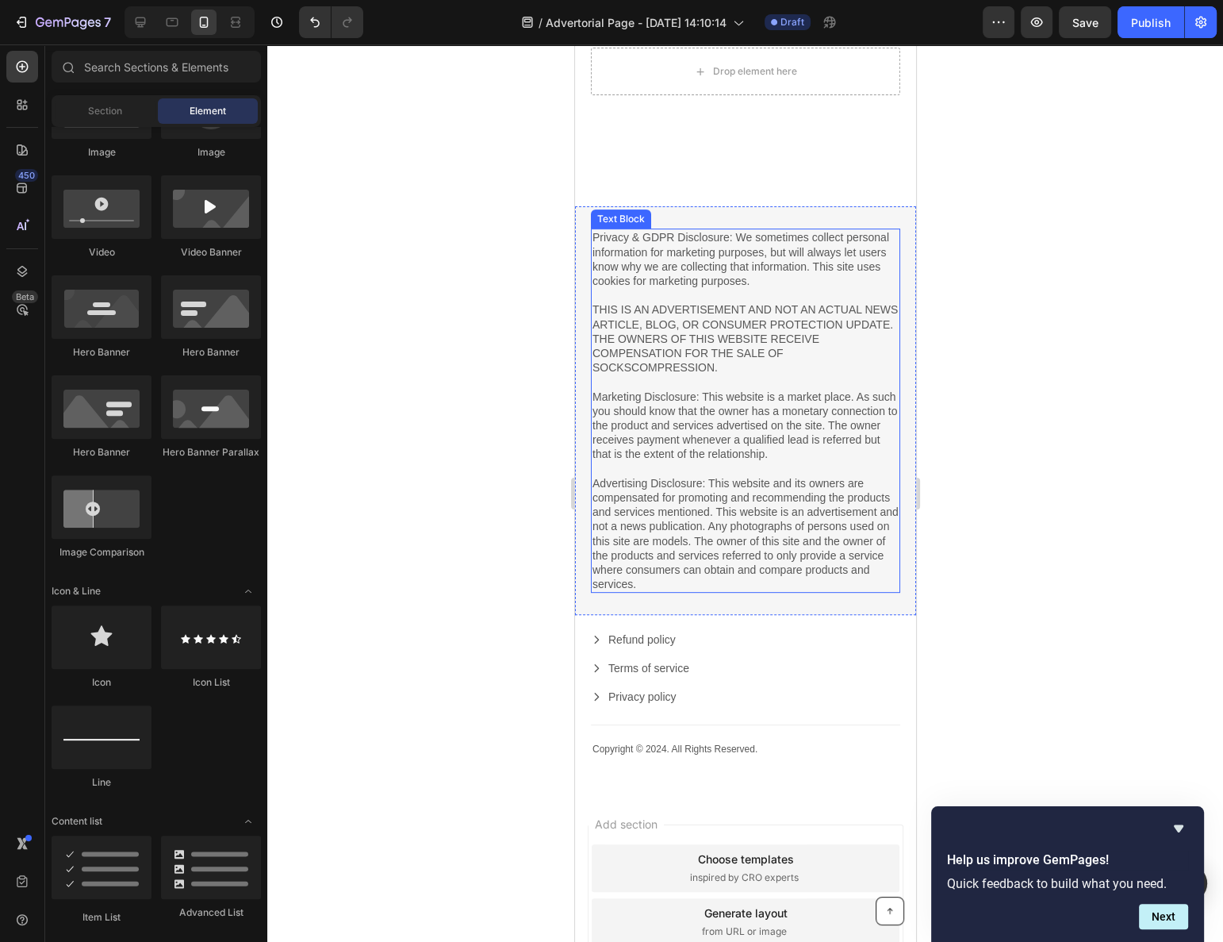
scroll to position [7451, 0]
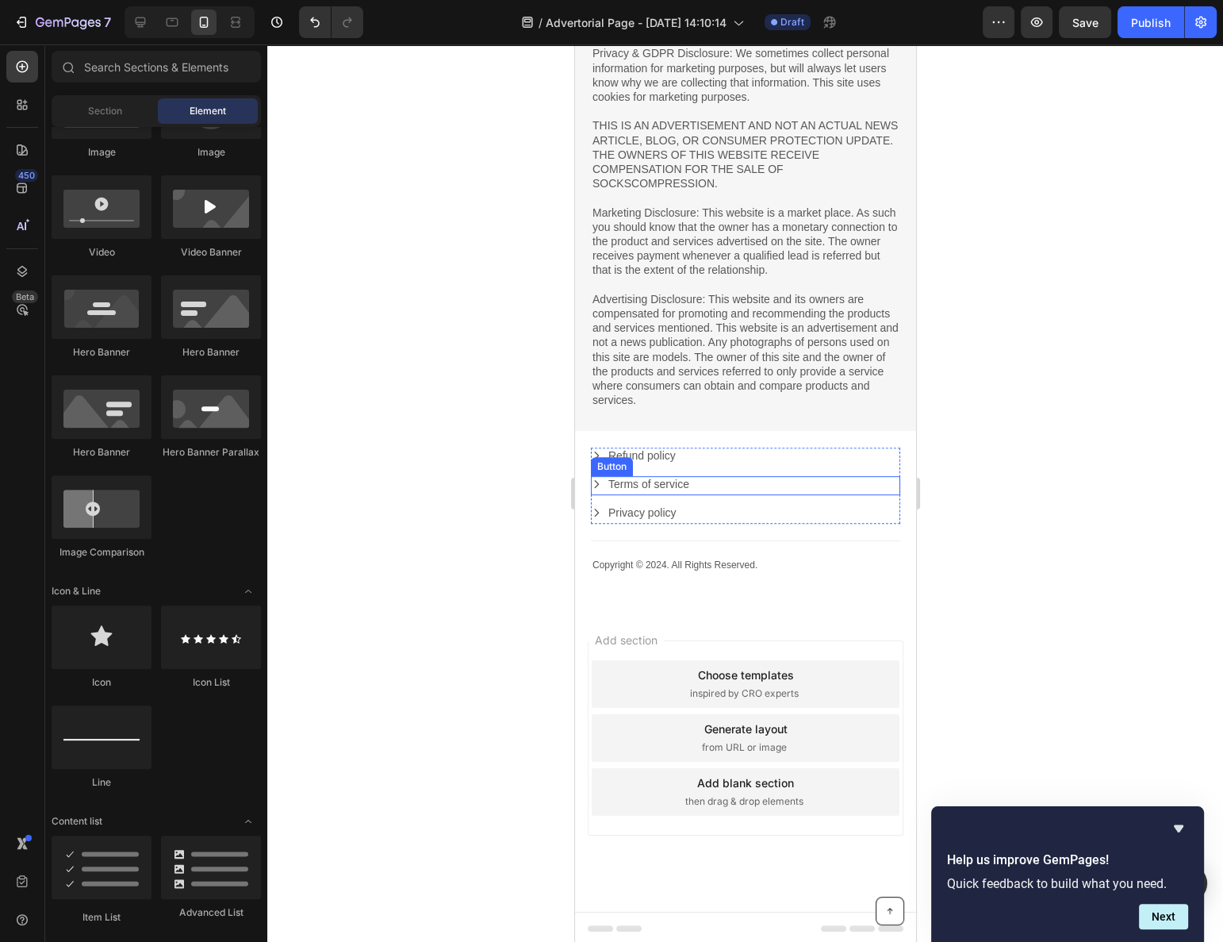
click at [747, 492] on div "Terms of service Button" at bounding box center [744, 485] width 309 height 19
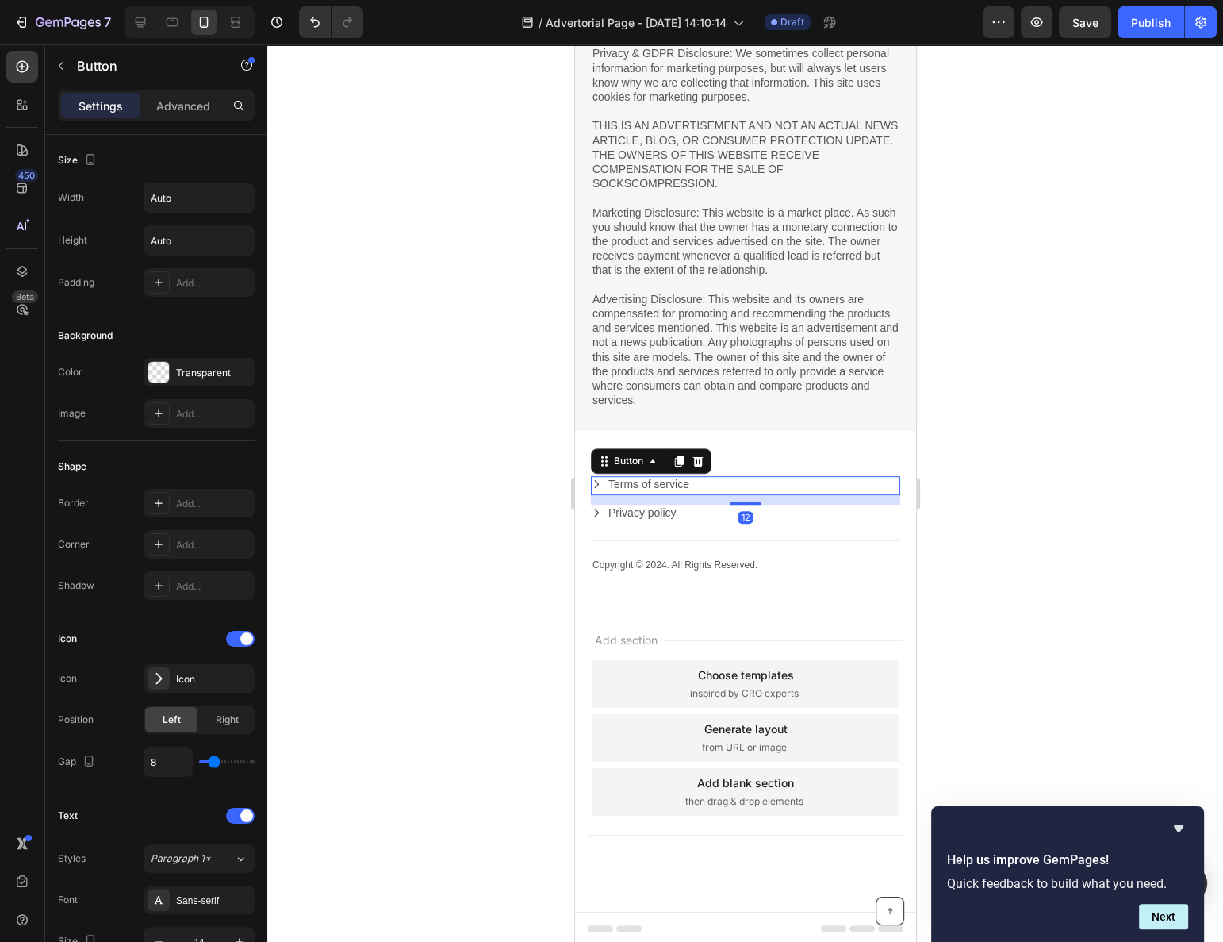
click at [760, 516] on div "Privacy policy Button" at bounding box center [744, 514] width 309 height 19
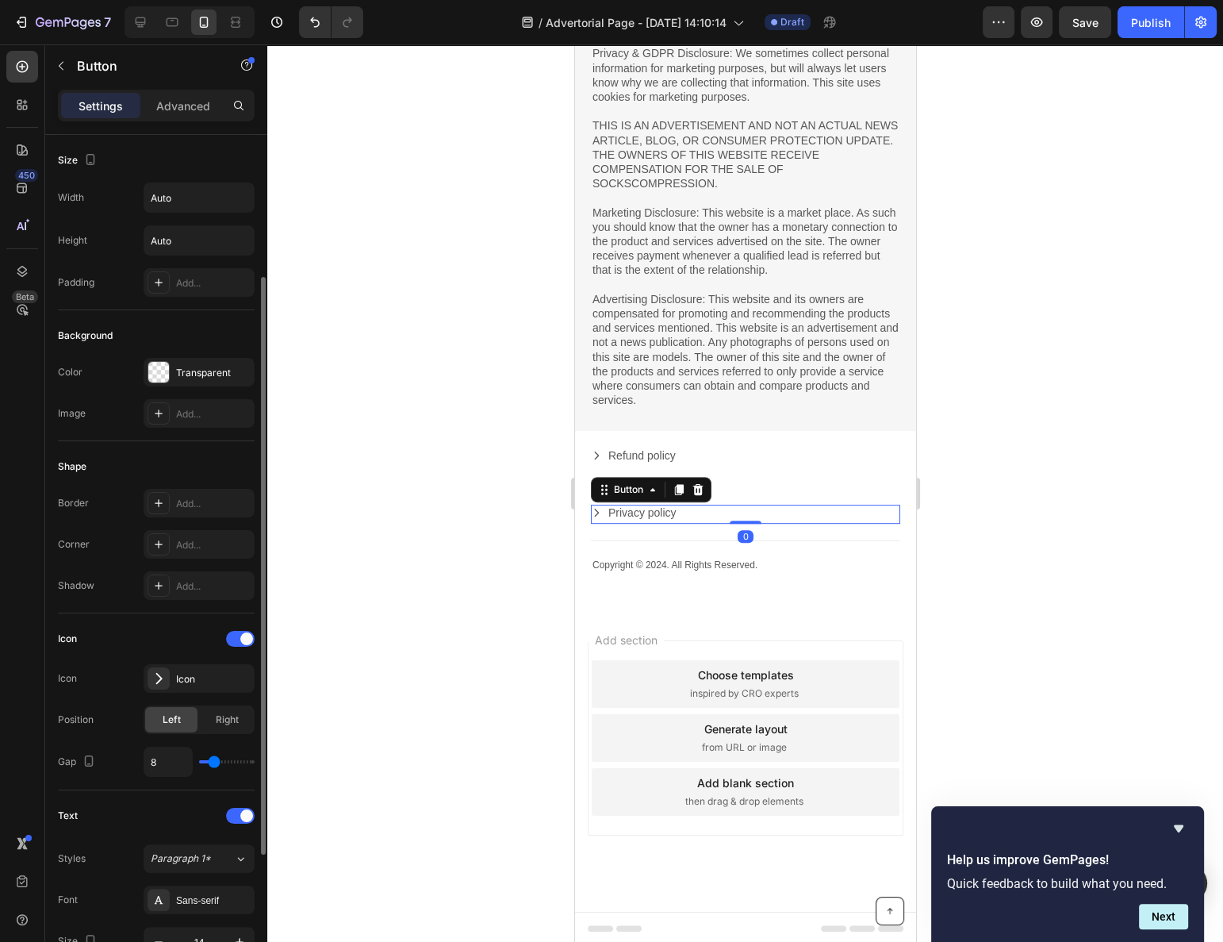
scroll to position [85, 0]
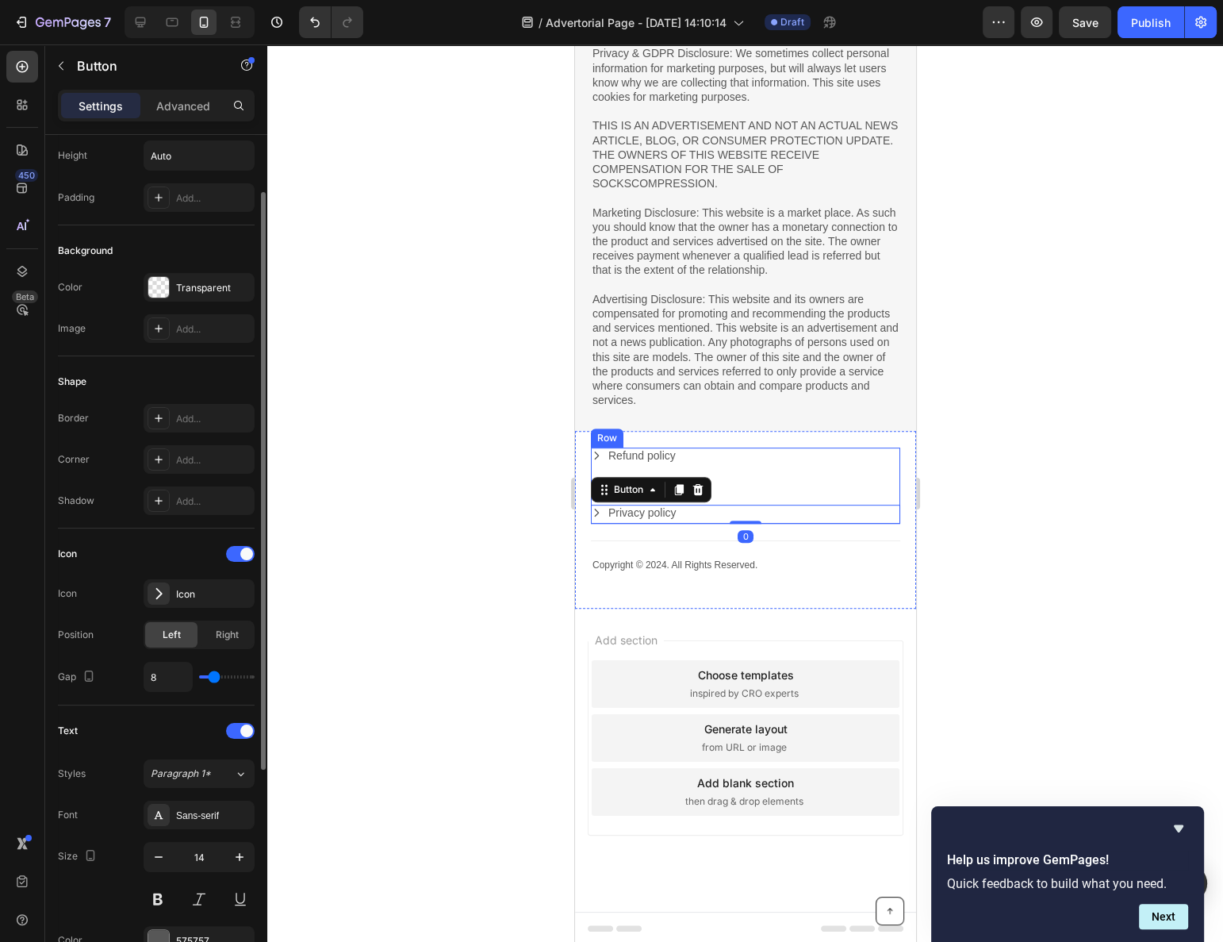
click at [838, 498] on div "Terms of service Button" at bounding box center [744, 490] width 309 height 29
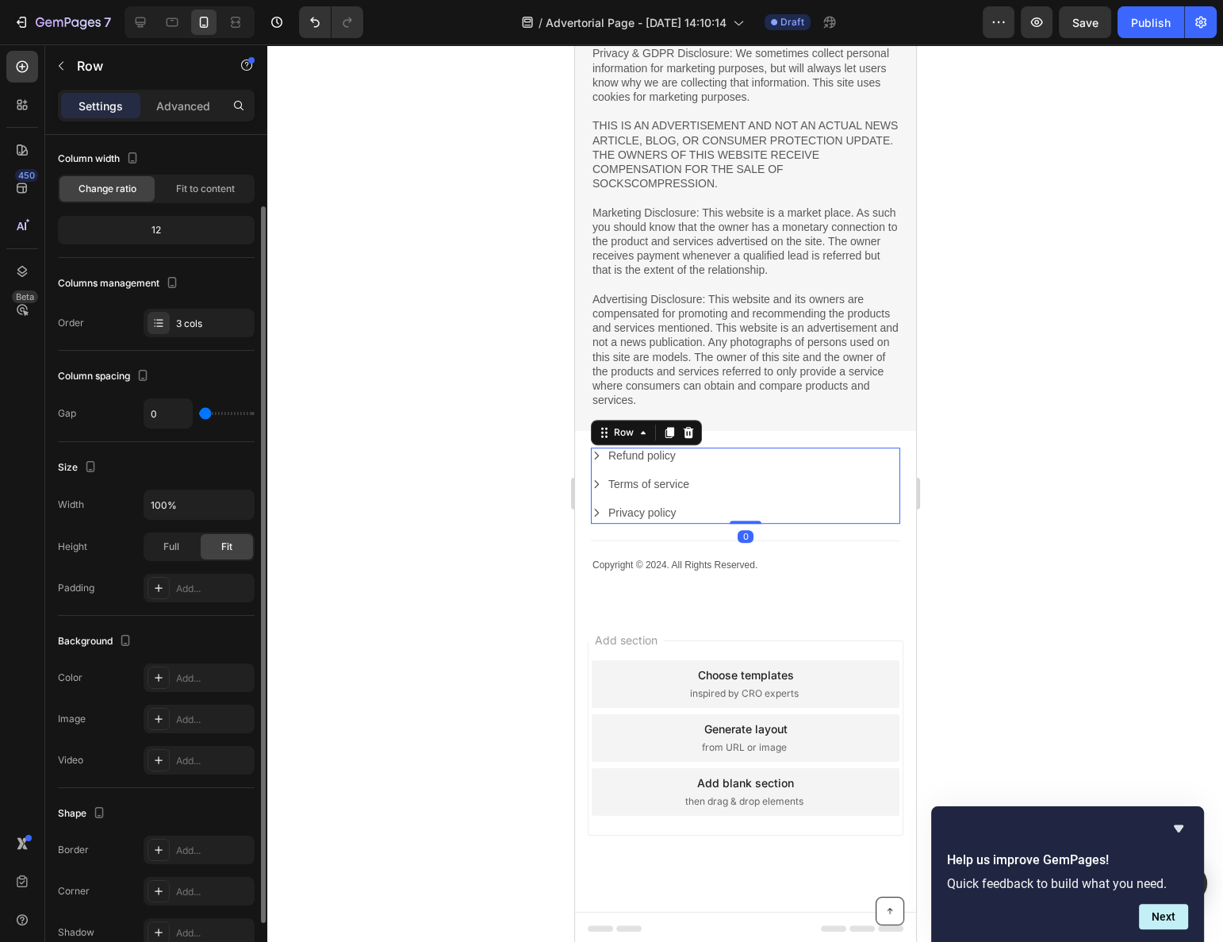
scroll to position [0, 0]
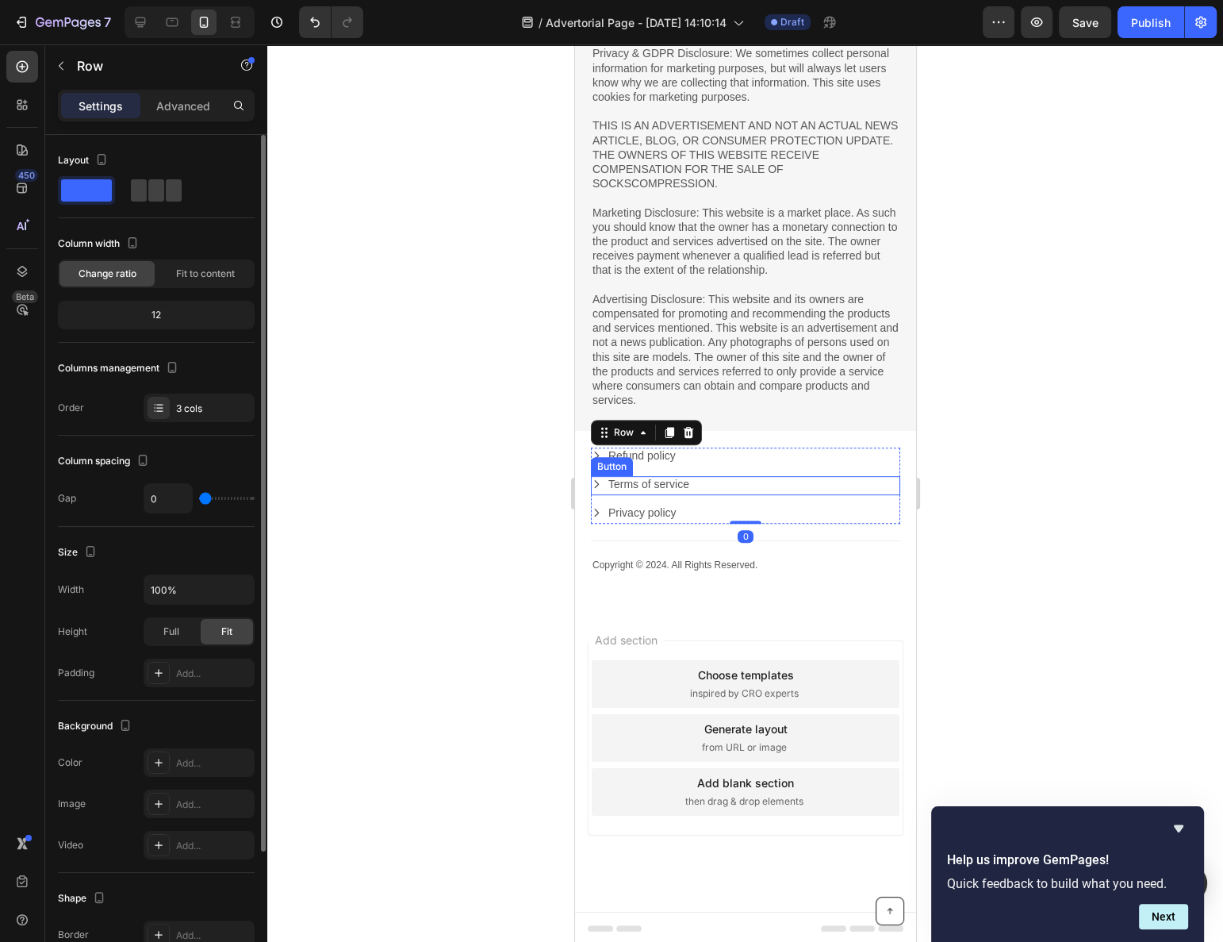
click at [816, 480] on div "Terms of service Button" at bounding box center [744, 485] width 309 height 19
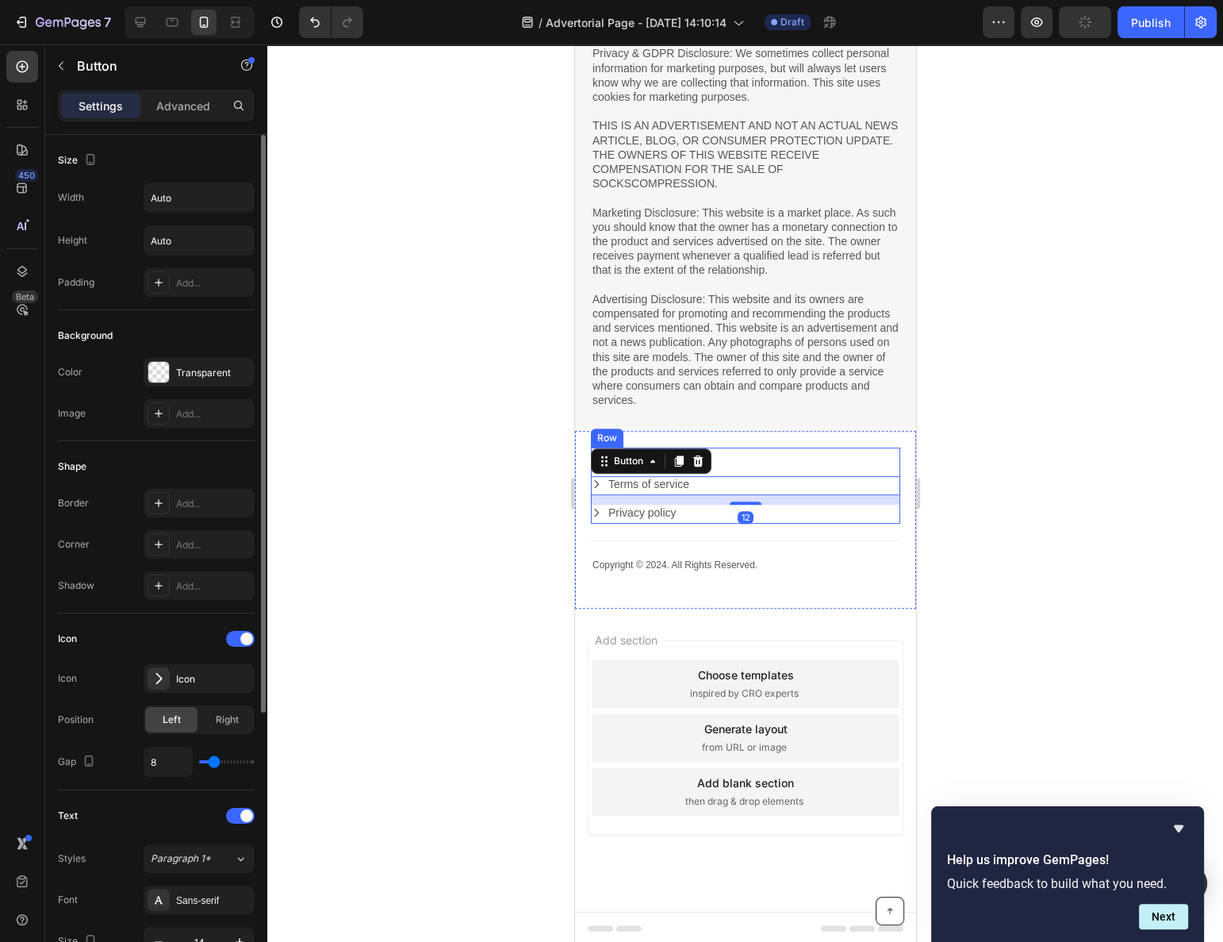
click at [874, 455] on div "Refund policy Button" at bounding box center [744, 456] width 309 height 19
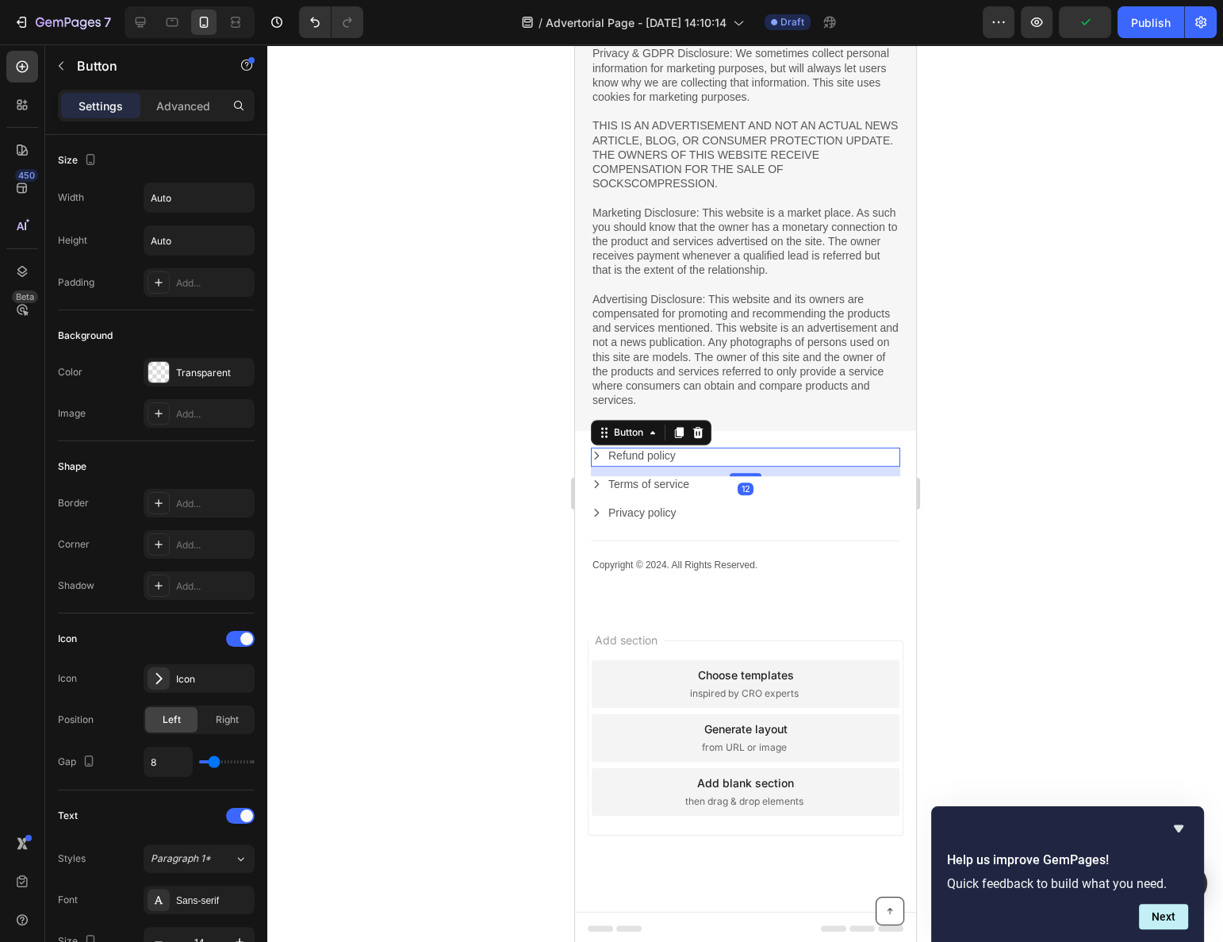
click at [881, 438] on div "Copyright © 2024. All Rights Reserved. Text Block Refund policy Button 12 Terms…" at bounding box center [744, 520] width 341 height 178
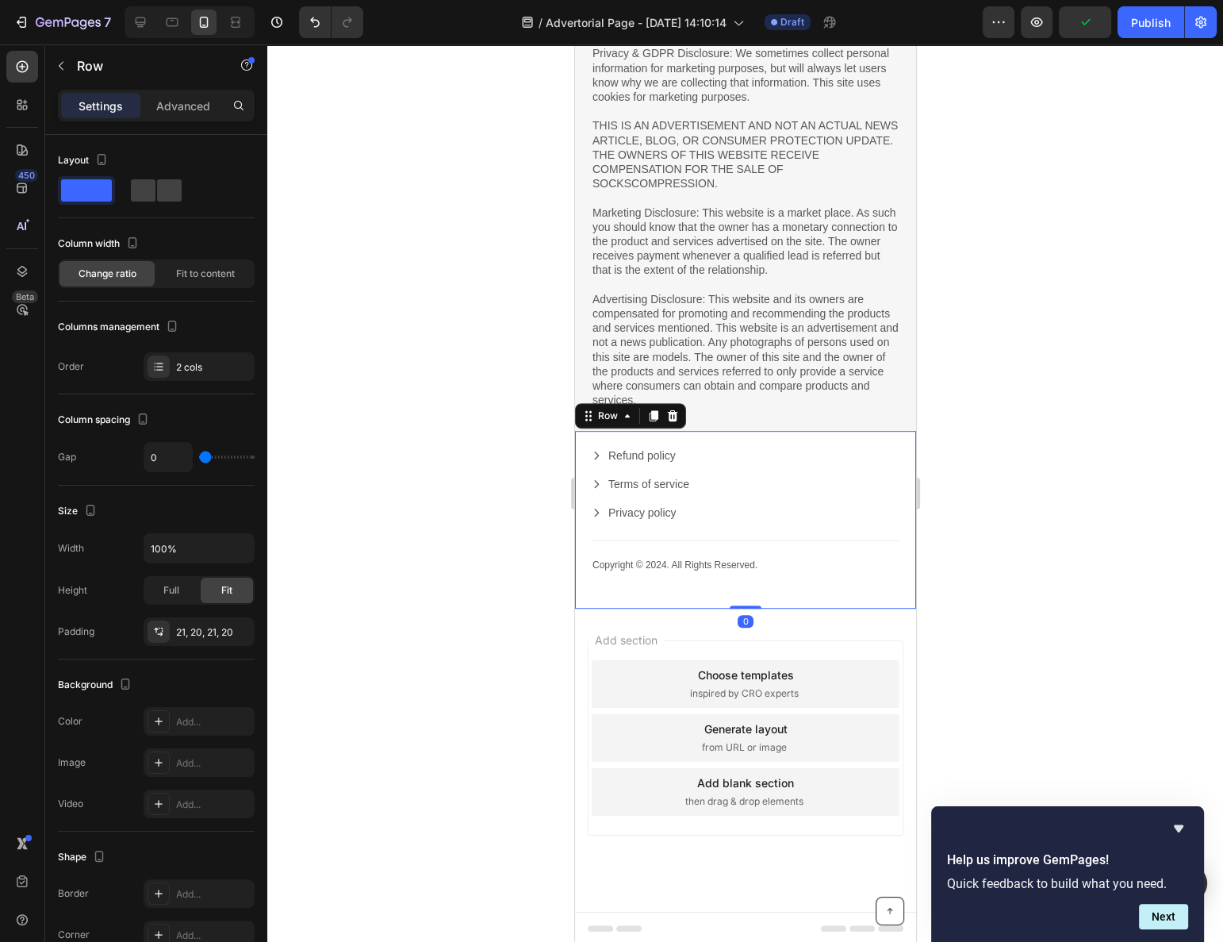
click at [1012, 441] on div at bounding box center [745, 492] width 956 height 897
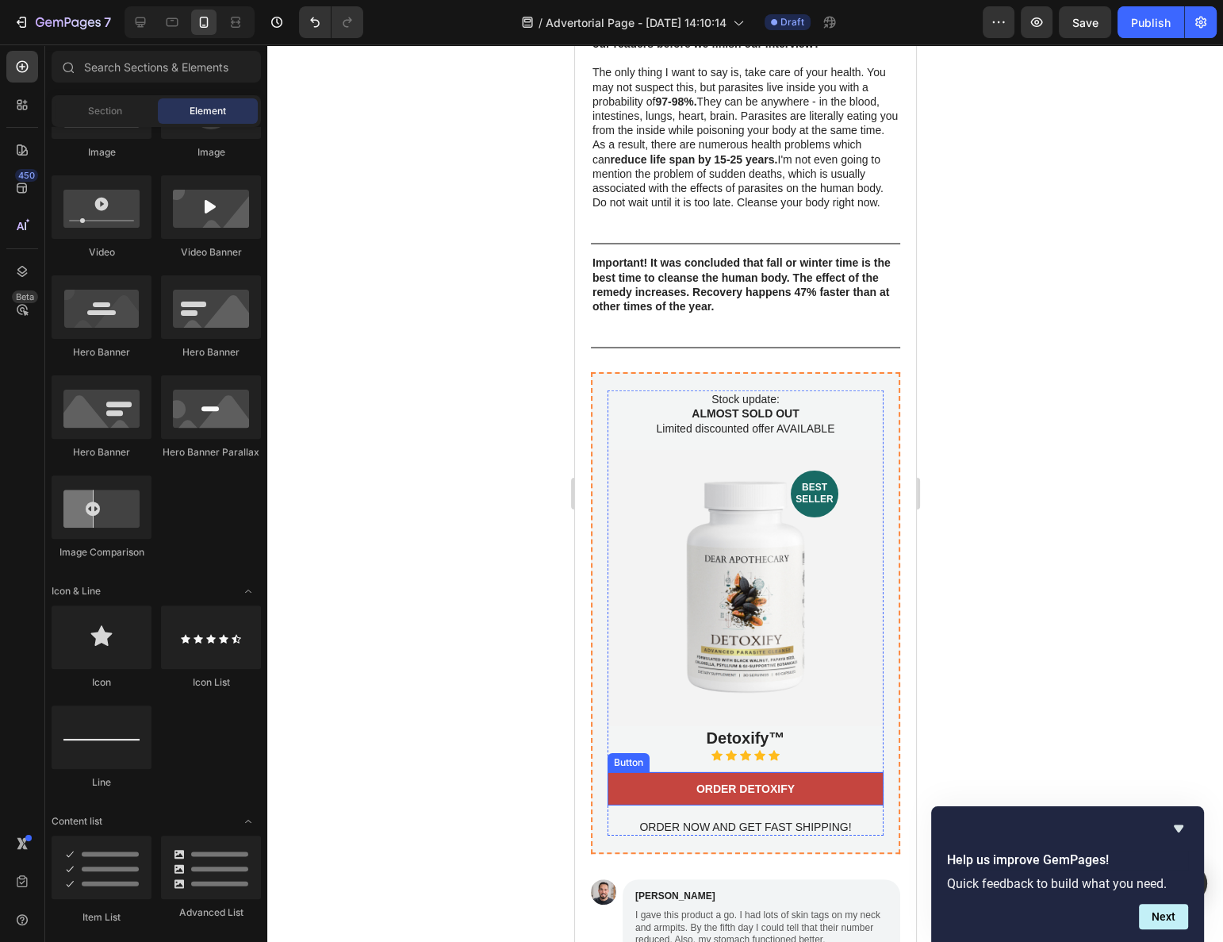
scroll to position [5432, 0]
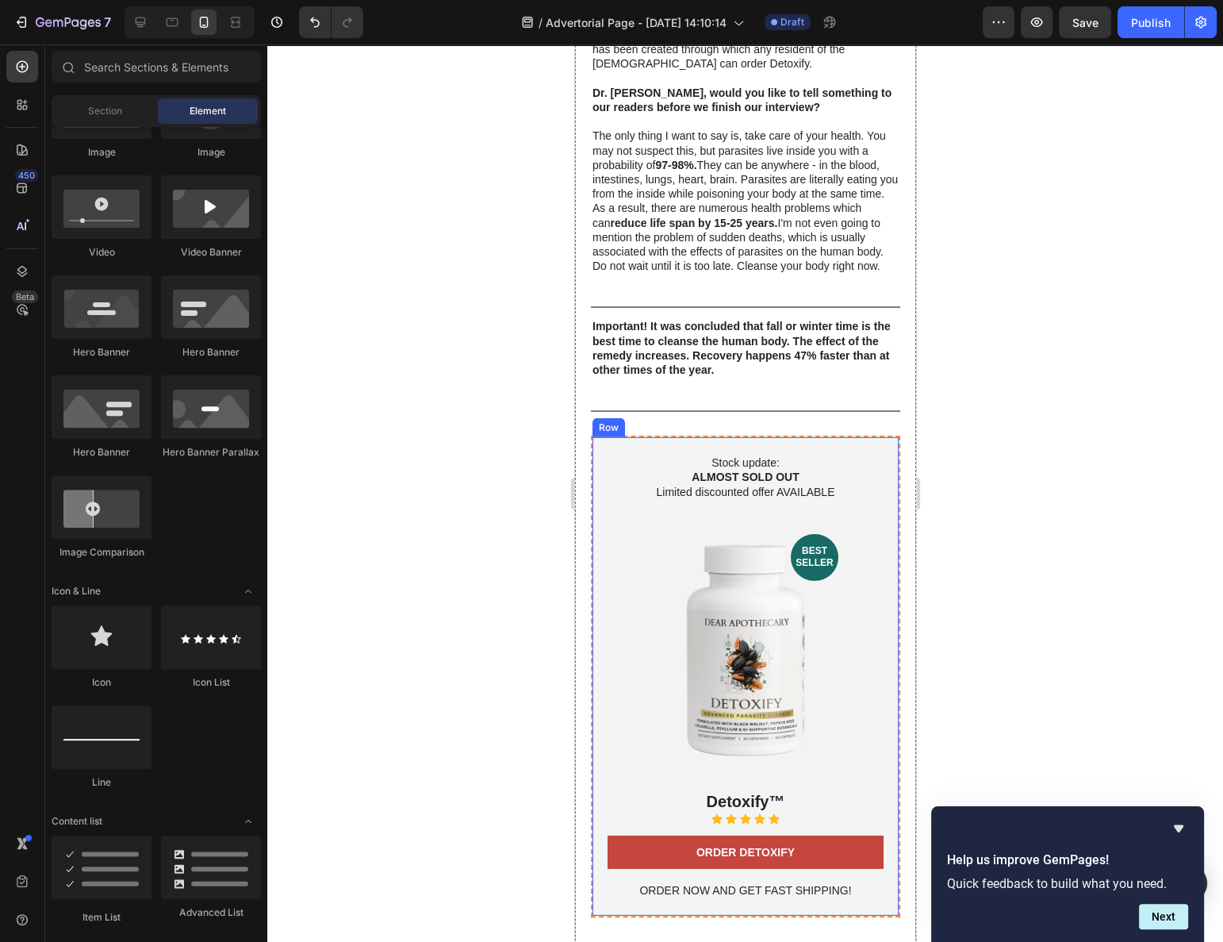
click at [605, 436] on div "Stock update: ALMOST SOLD OUT Limited discounted offer AVAILABLE Text Block bes…" at bounding box center [744, 677] width 309 height 482
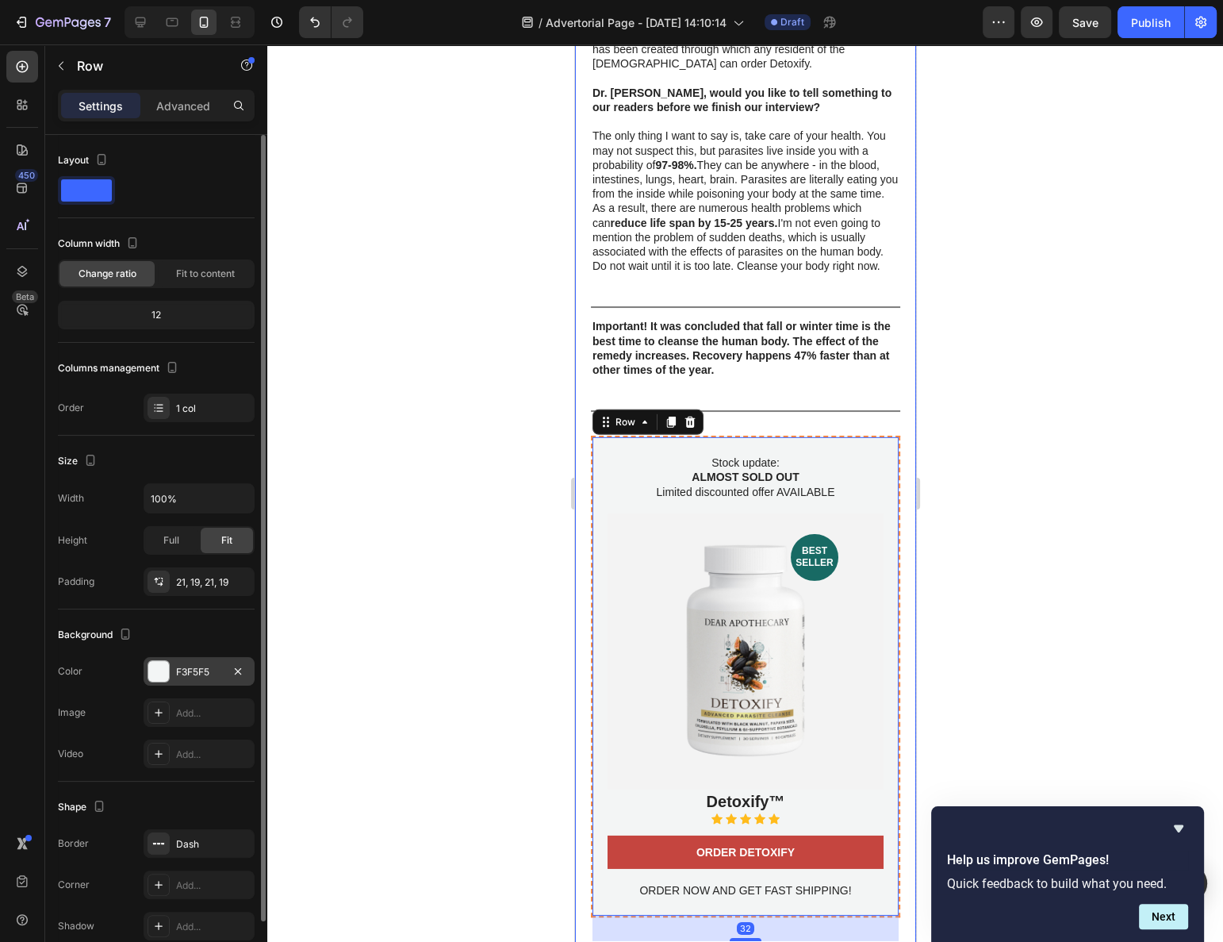
click at [179, 660] on div "F3F5F5" at bounding box center [199, 671] width 111 height 29
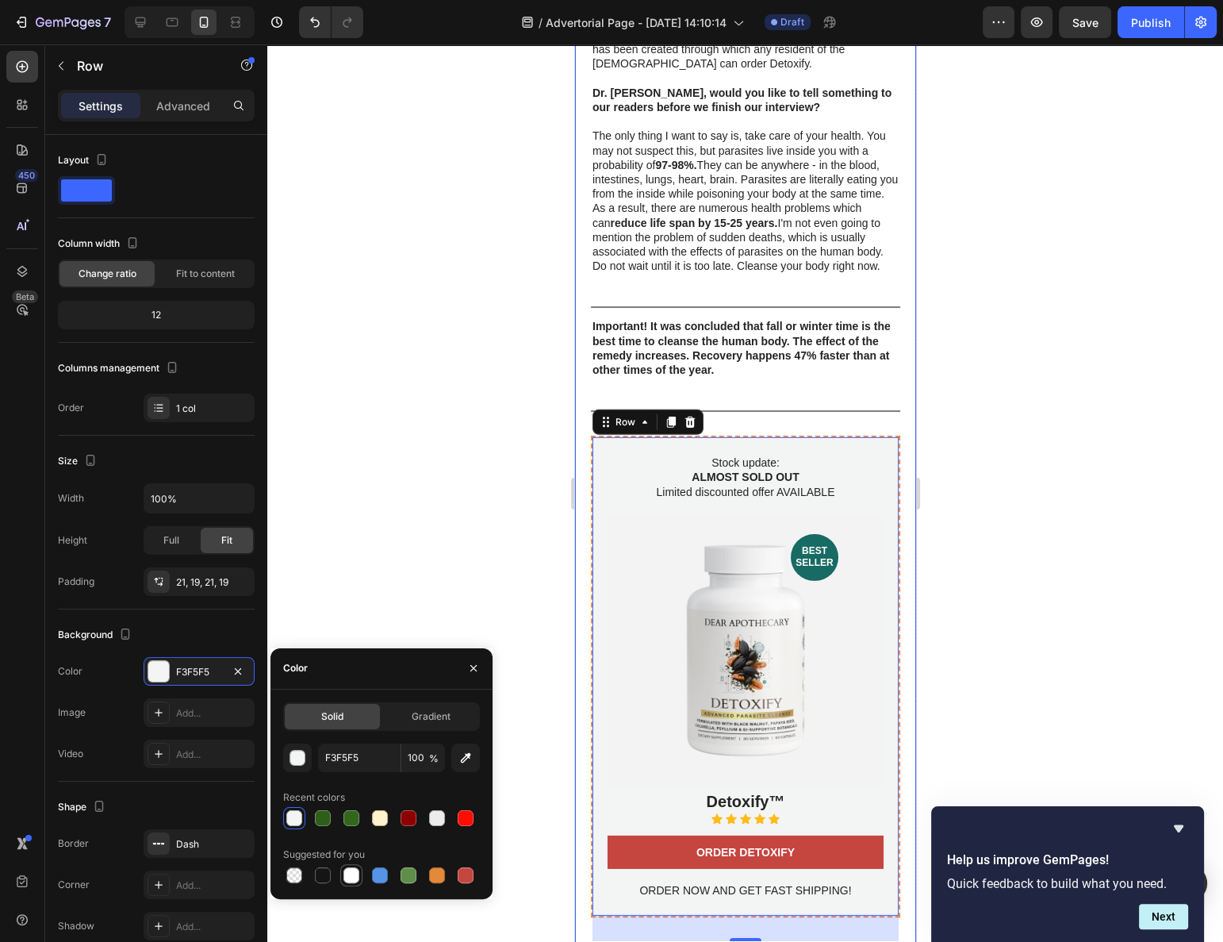
click at [348, 870] on div at bounding box center [352, 875] width 16 height 16
type input "FFFFFF"
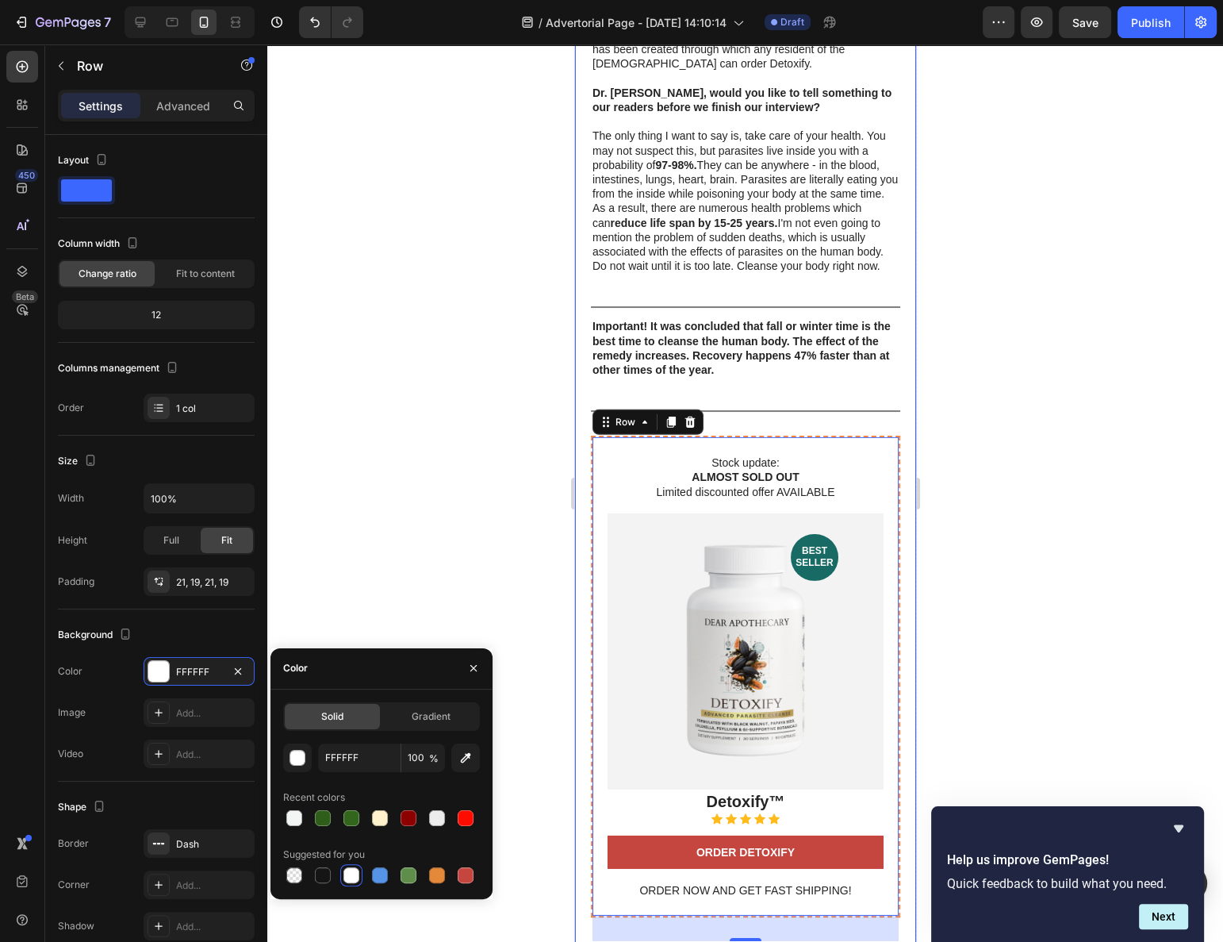
click at [442, 575] on div at bounding box center [745, 492] width 956 height 897
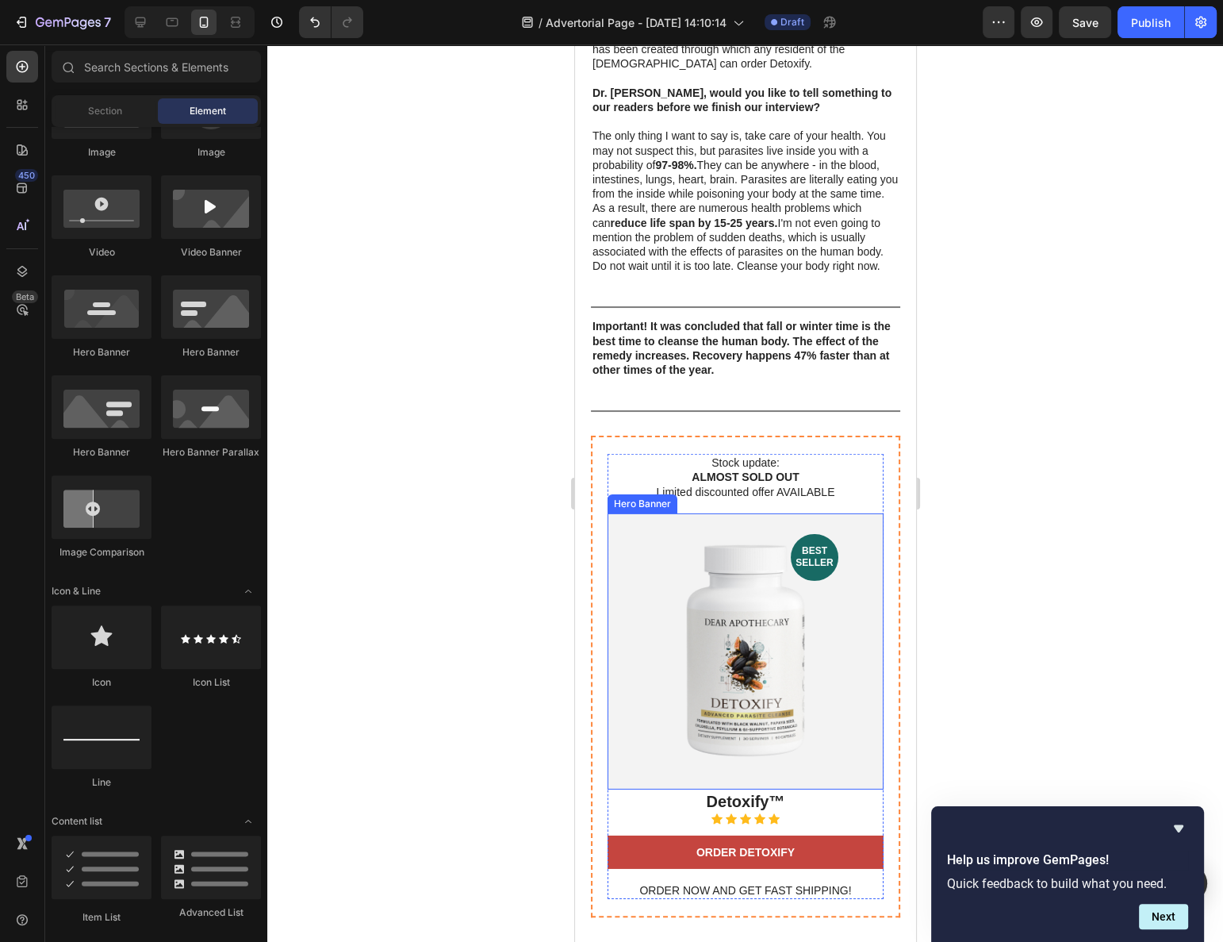
click at [657, 548] on div "Background Image" at bounding box center [745, 651] width 276 height 276
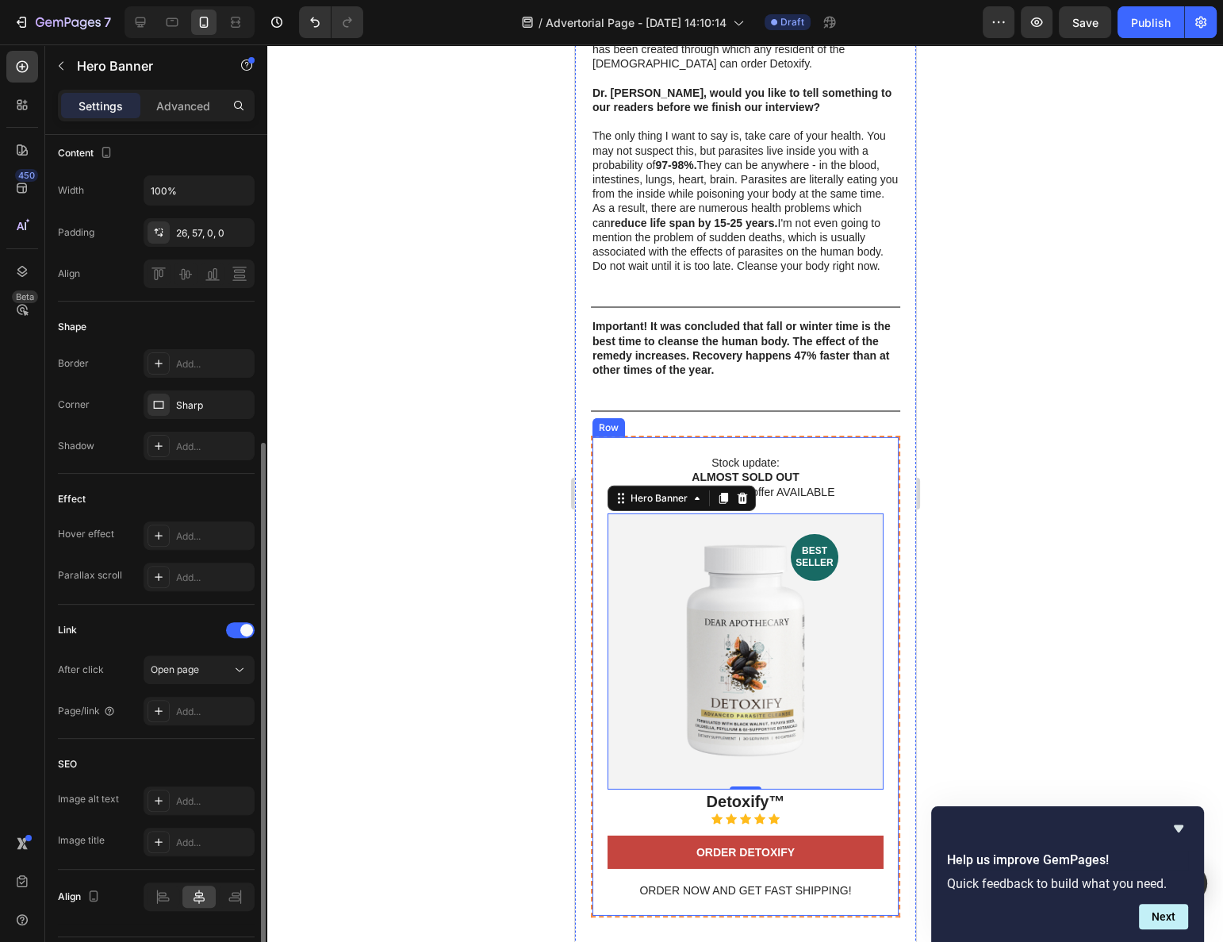
scroll to position [546, 0]
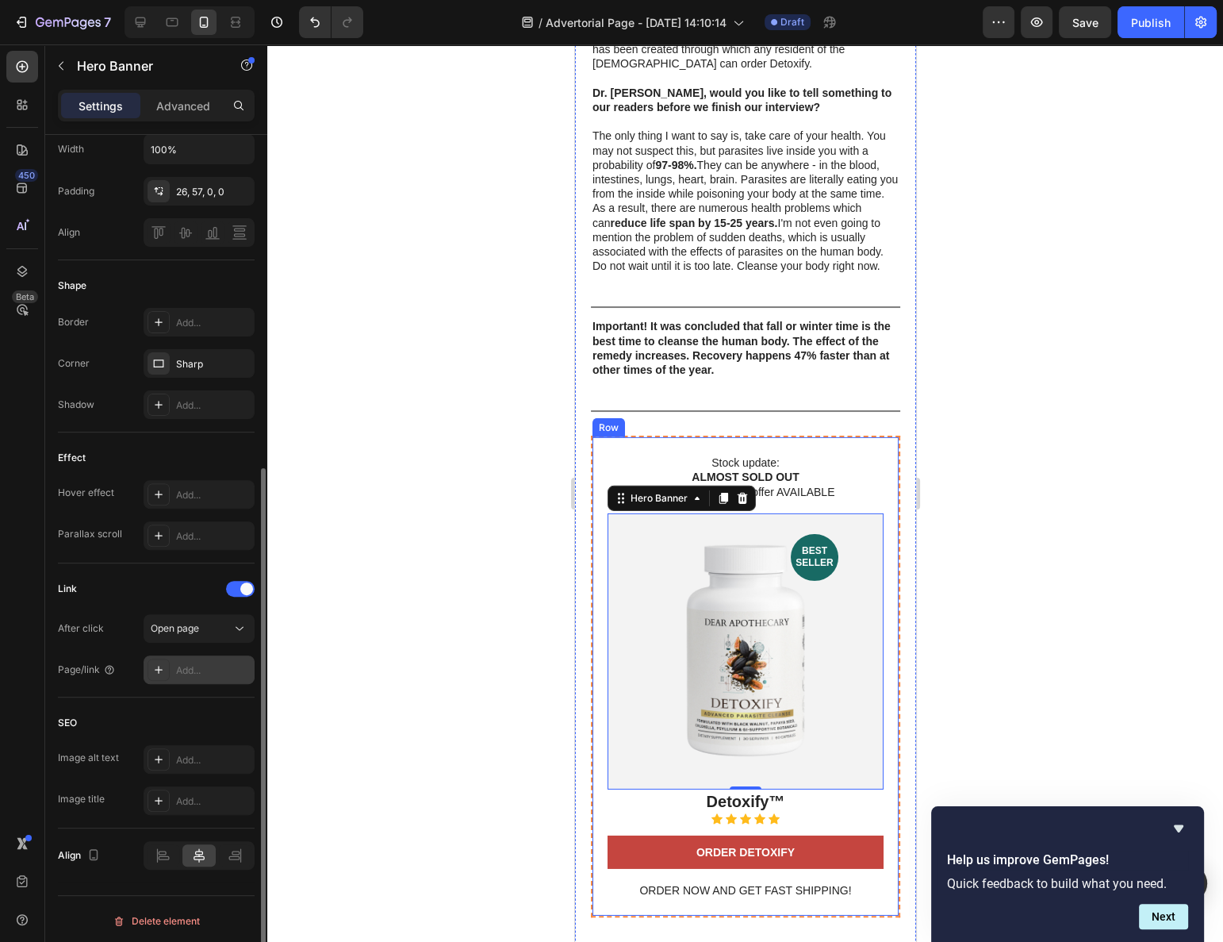
click at [197, 663] on div "Add..." at bounding box center [213, 670] width 75 height 14
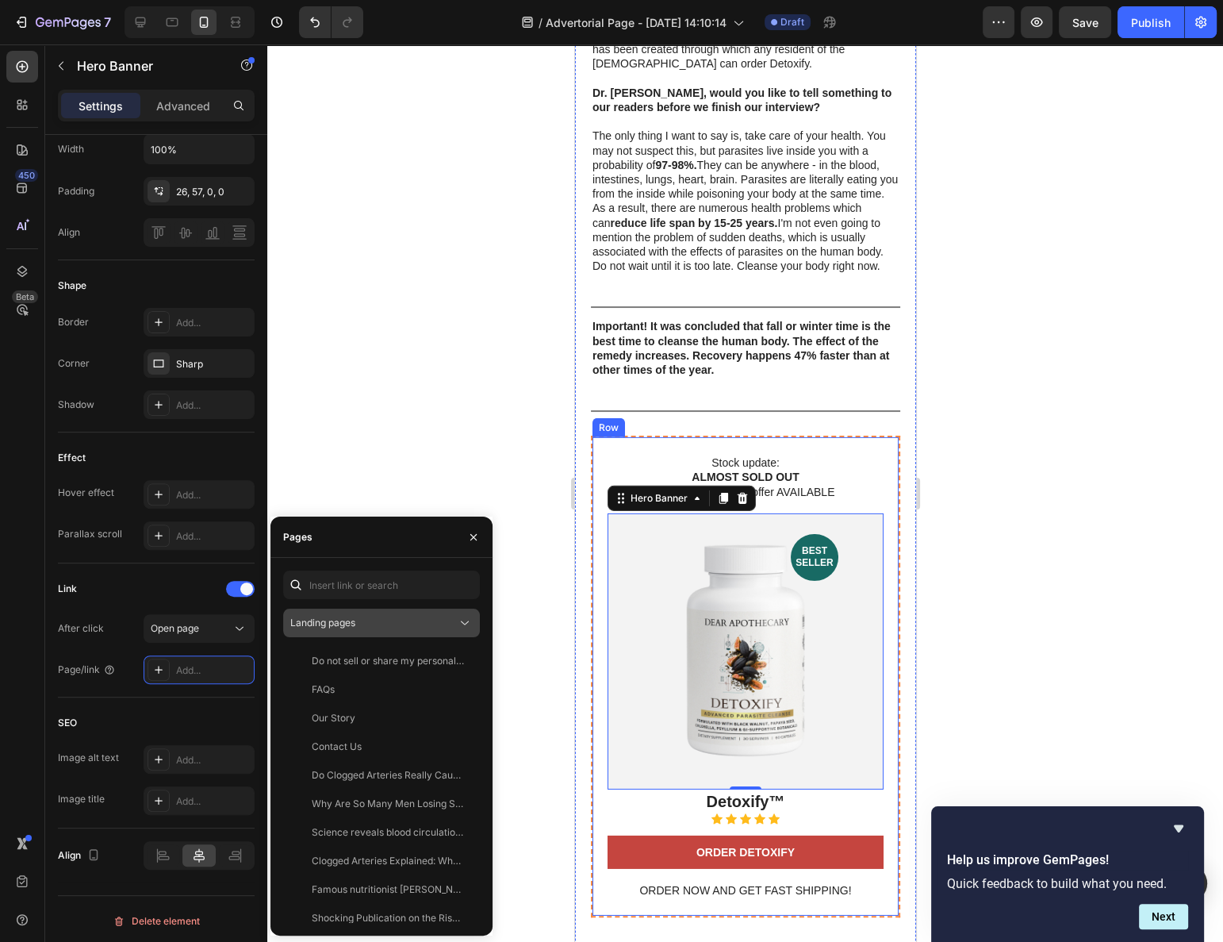
click at [368, 628] on div "Landing pages" at bounding box center [373, 623] width 167 height 14
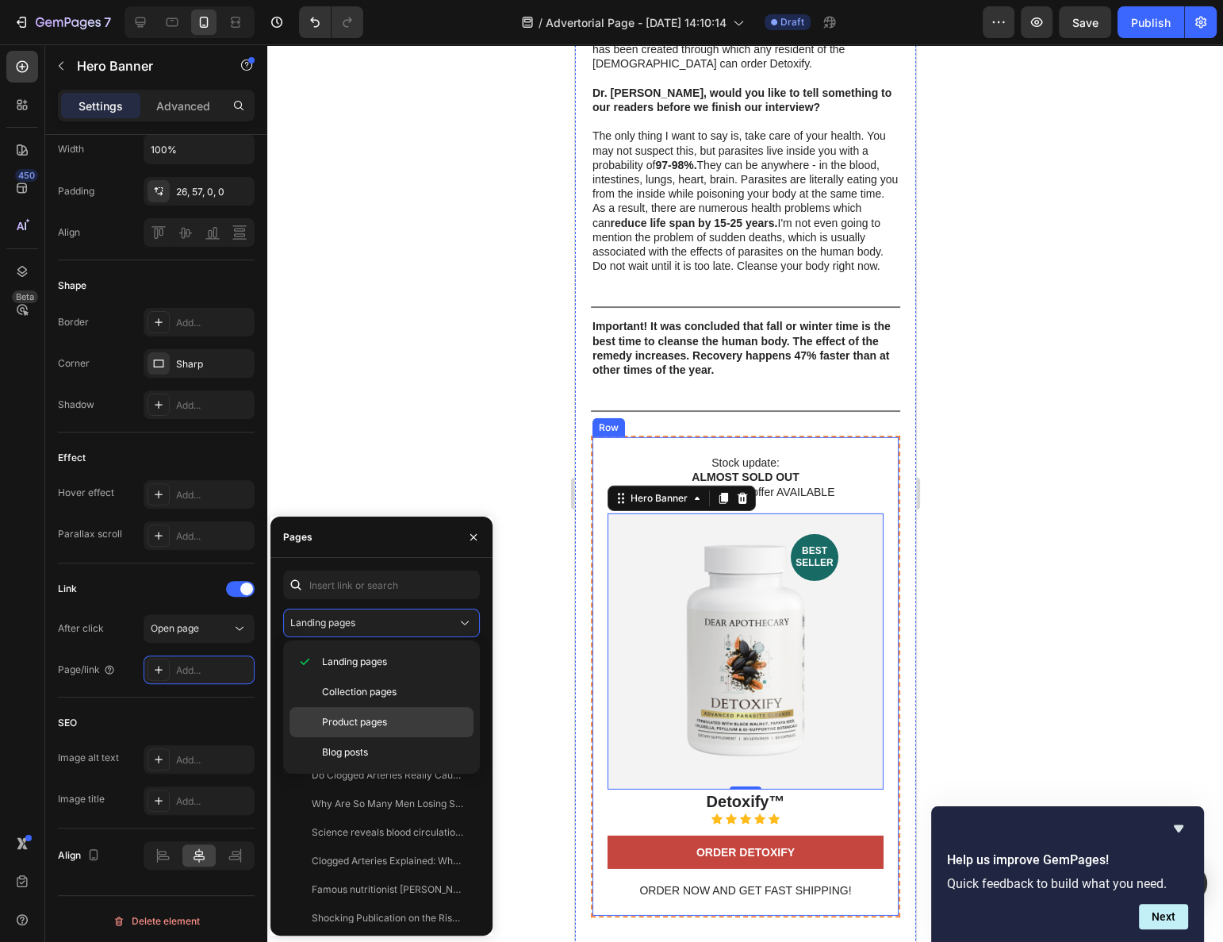
click at [363, 719] on span "Product pages" at bounding box center [354, 722] width 65 height 14
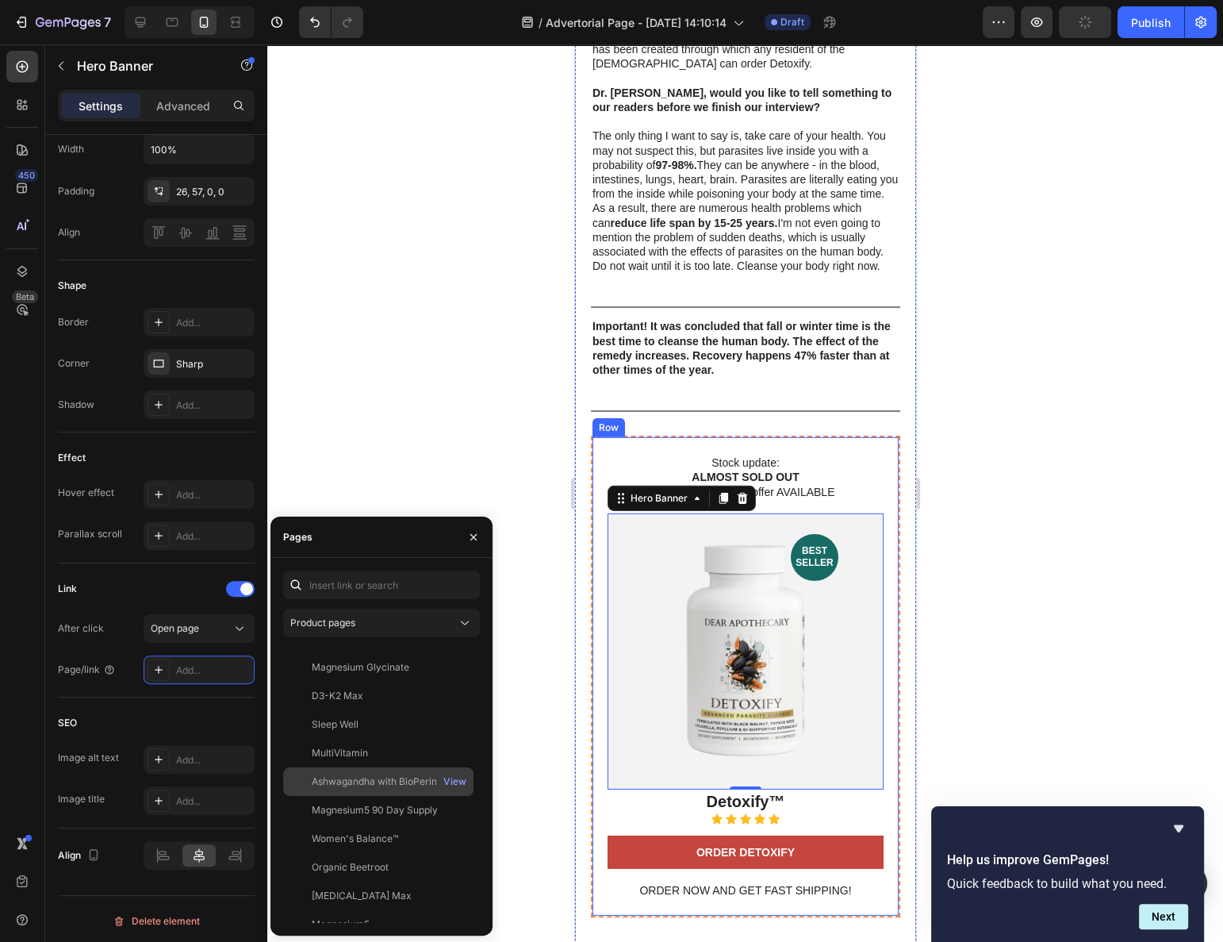
scroll to position [1009, 0]
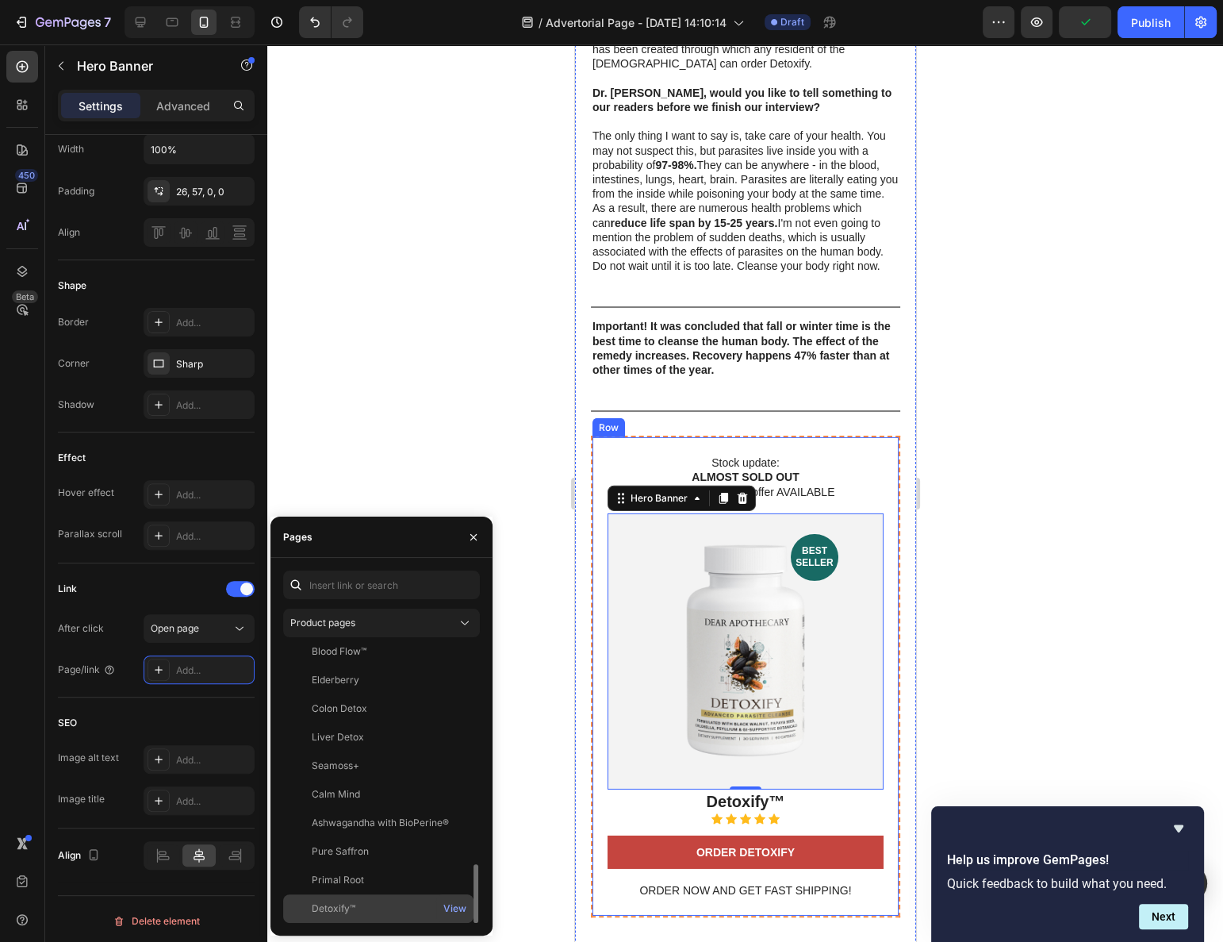
click at [344, 907] on div "Detoxify™" at bounding box center [334, 908] width 44 height 14
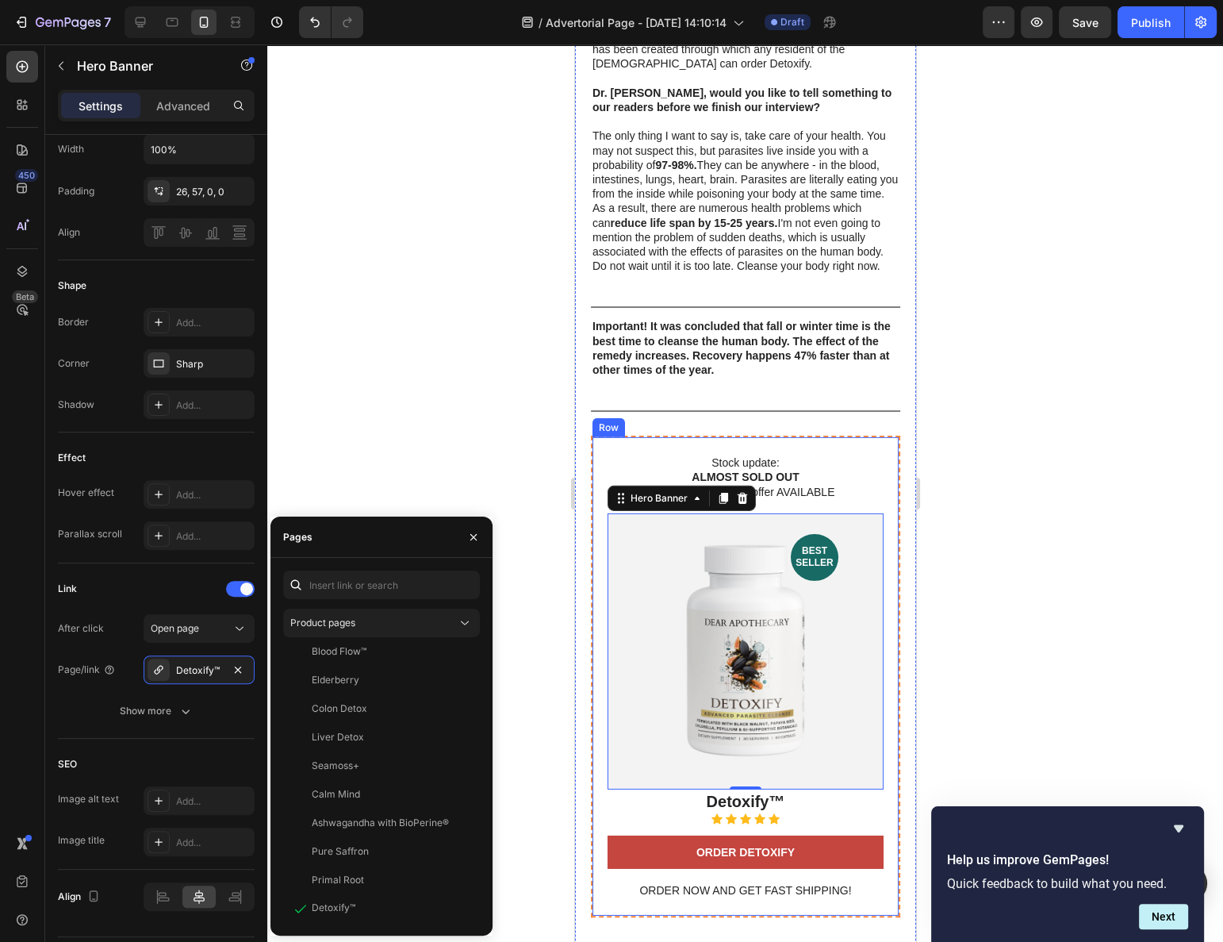
click at [343, 490] on div at bounding box center [745, 492] width 956 height 897
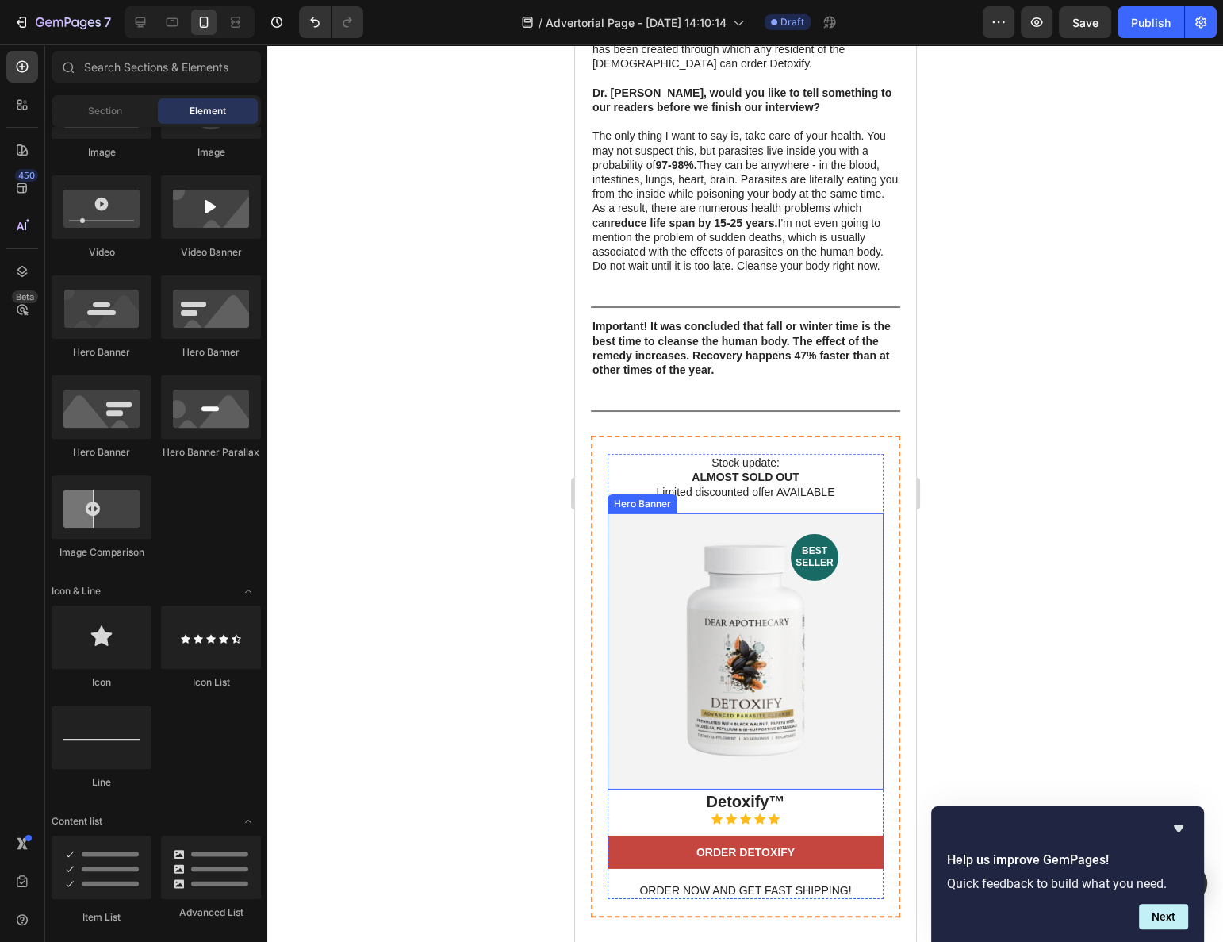
click at [712, 584] on div "Background Image" at bounding box center [745, 651] width 276 height 276
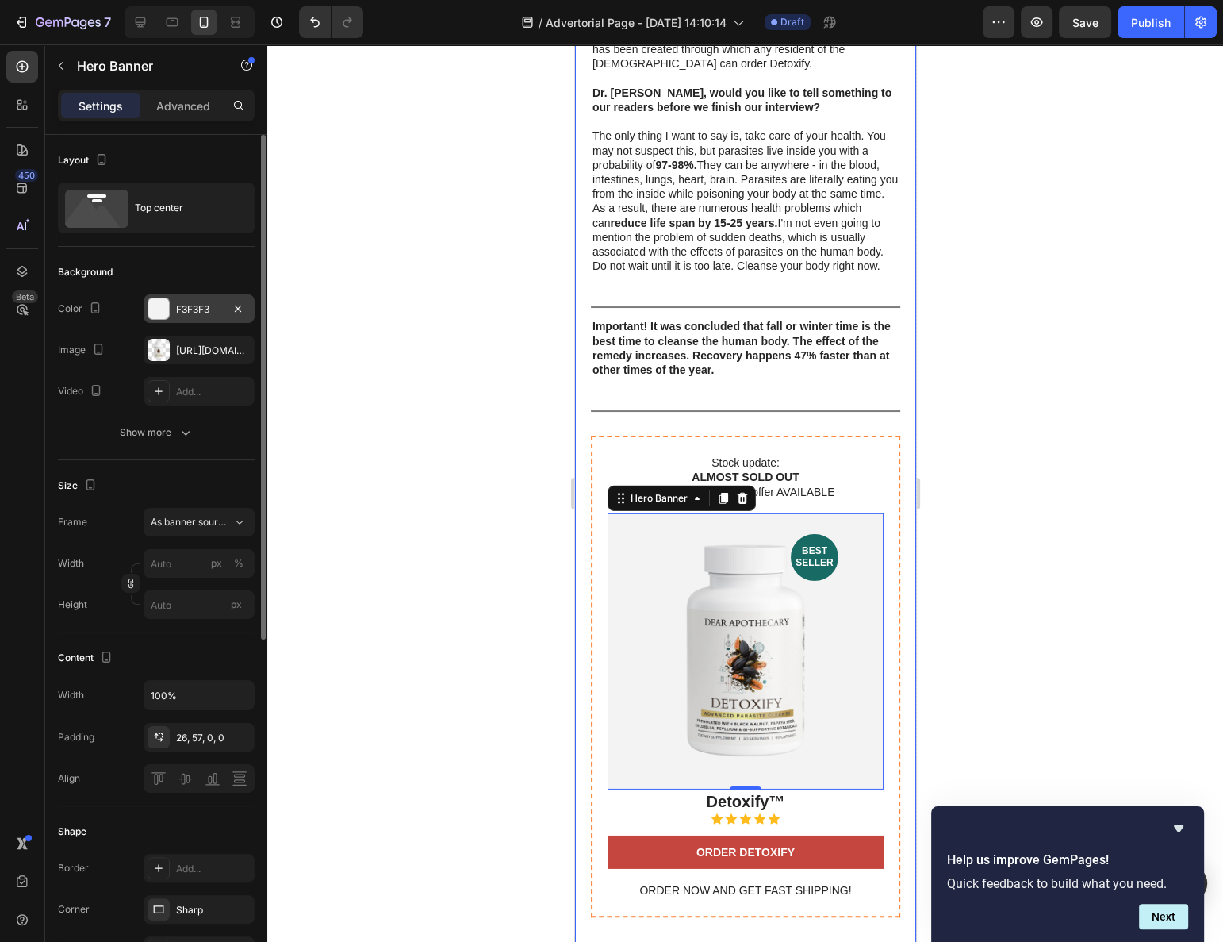
click at [177, 302] on div "F3F3F3" at bounding box center [199, 309] width 46 height 14
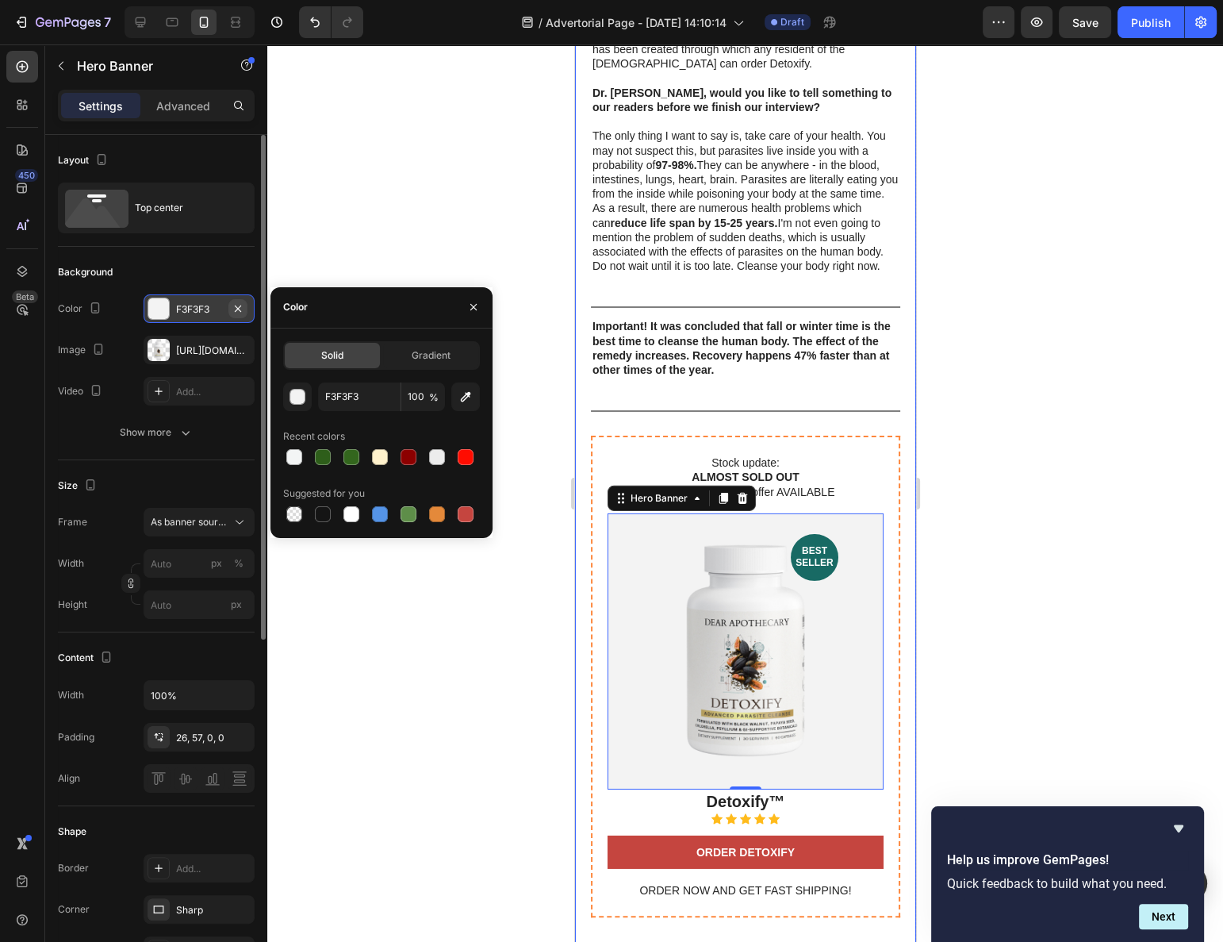
click at [239, 308] on icon "button" at bounding box center [238, 308] width 13 height 13
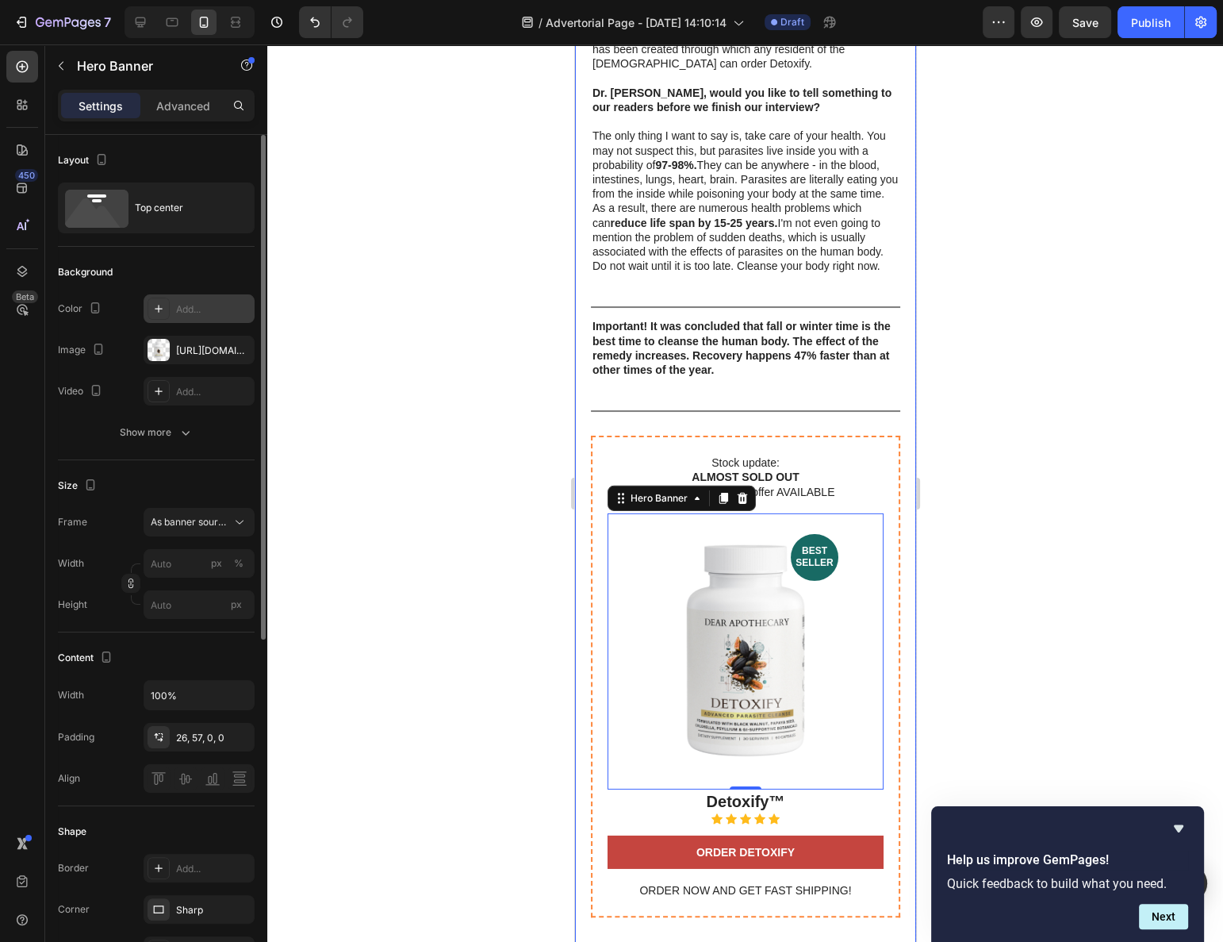
click at [431, 378] on div at bounding box center [745, 492] width 956 height 897
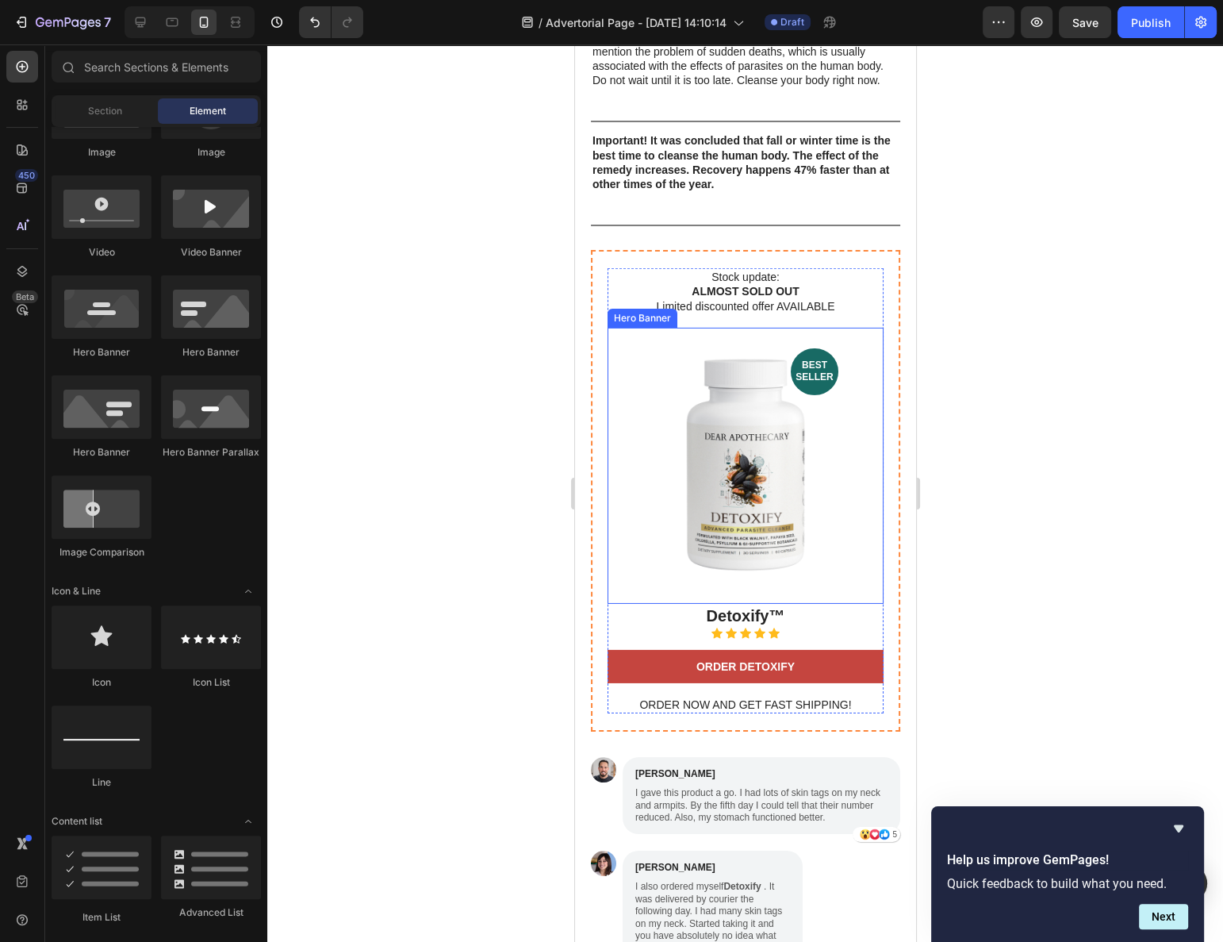
scroll to position [5648, 0]
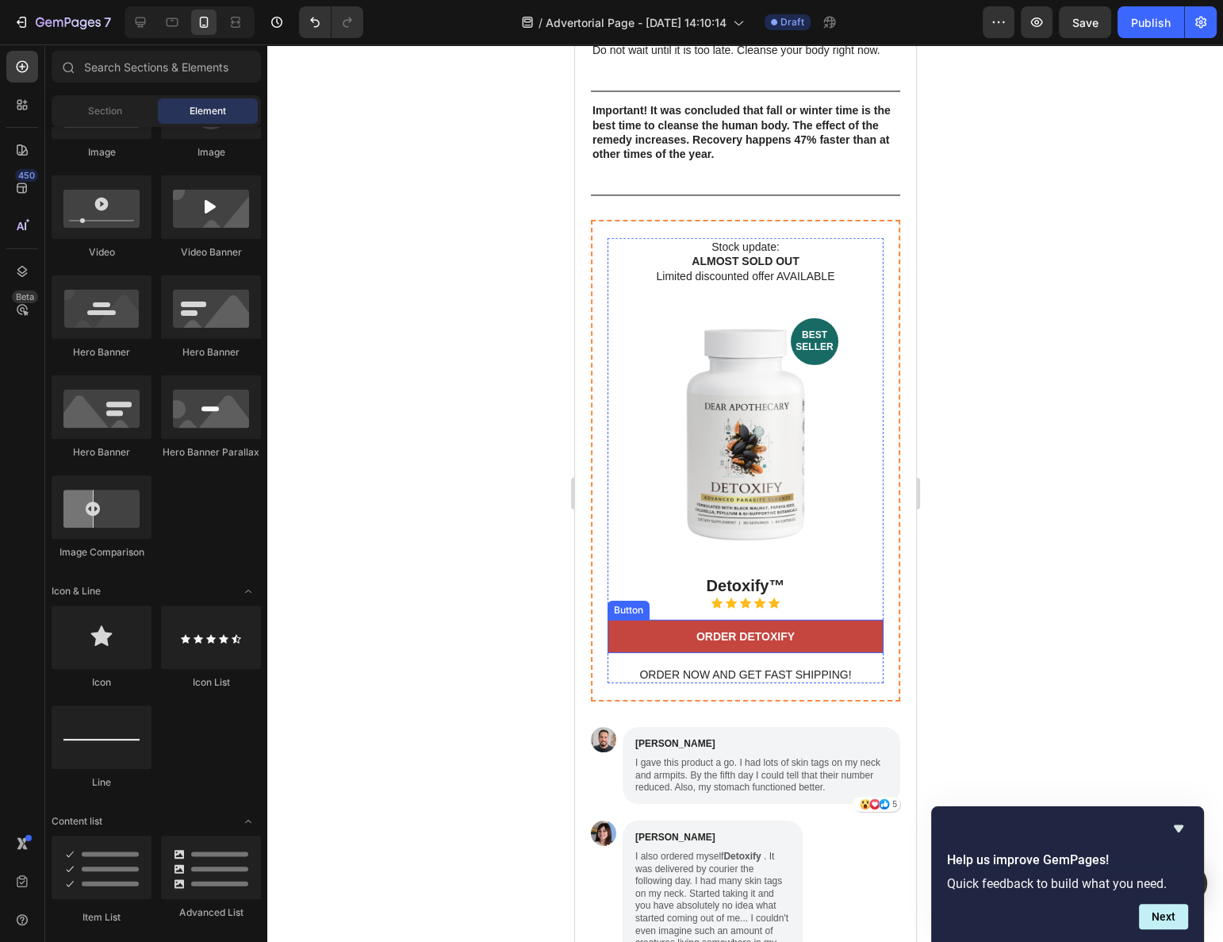
click at [823, 620] on link "ORDER DETOXIFY" at bounding box center [745, 636] width 276 height 33
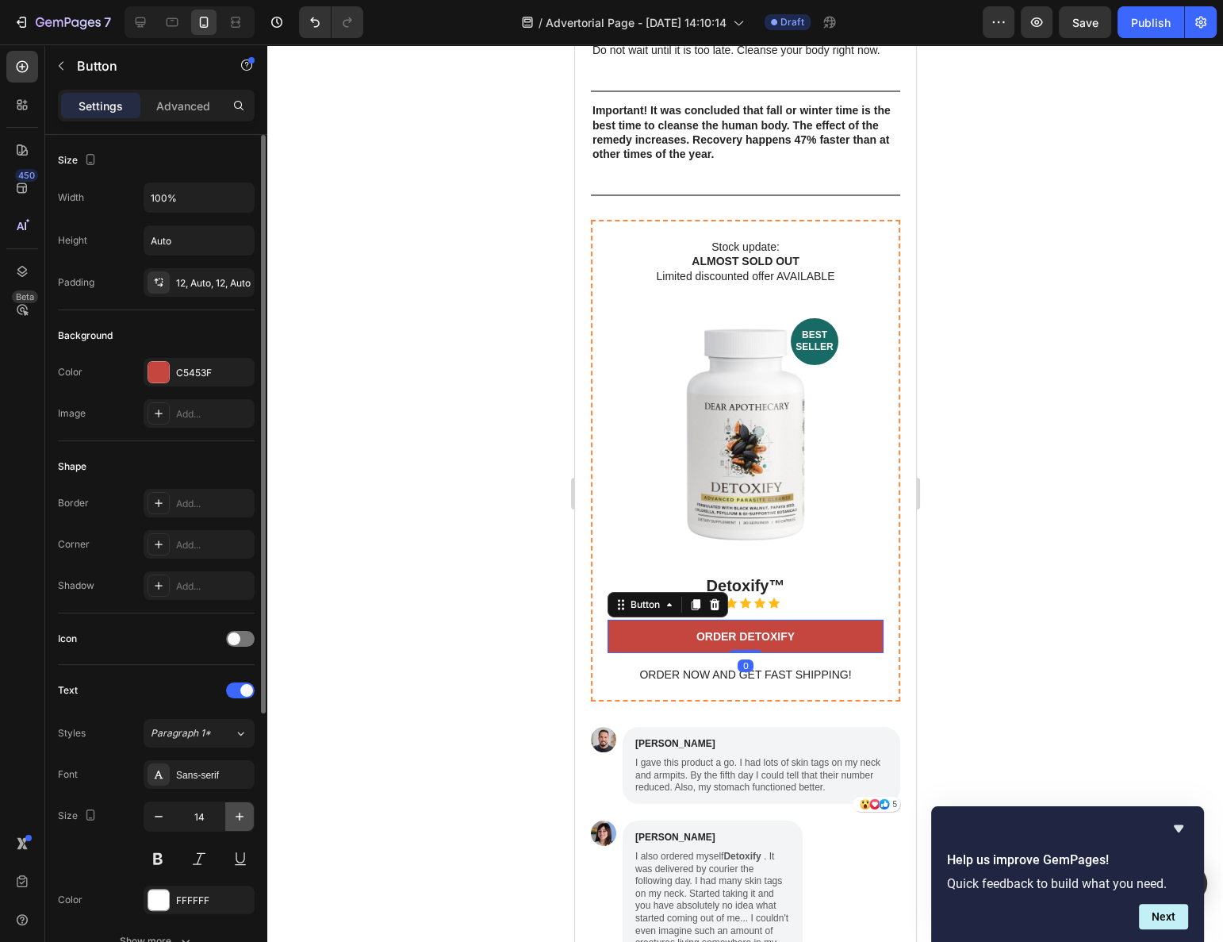
click at [234, 808] on icon "button" at bounding box center [240, 816] width 16 height 16
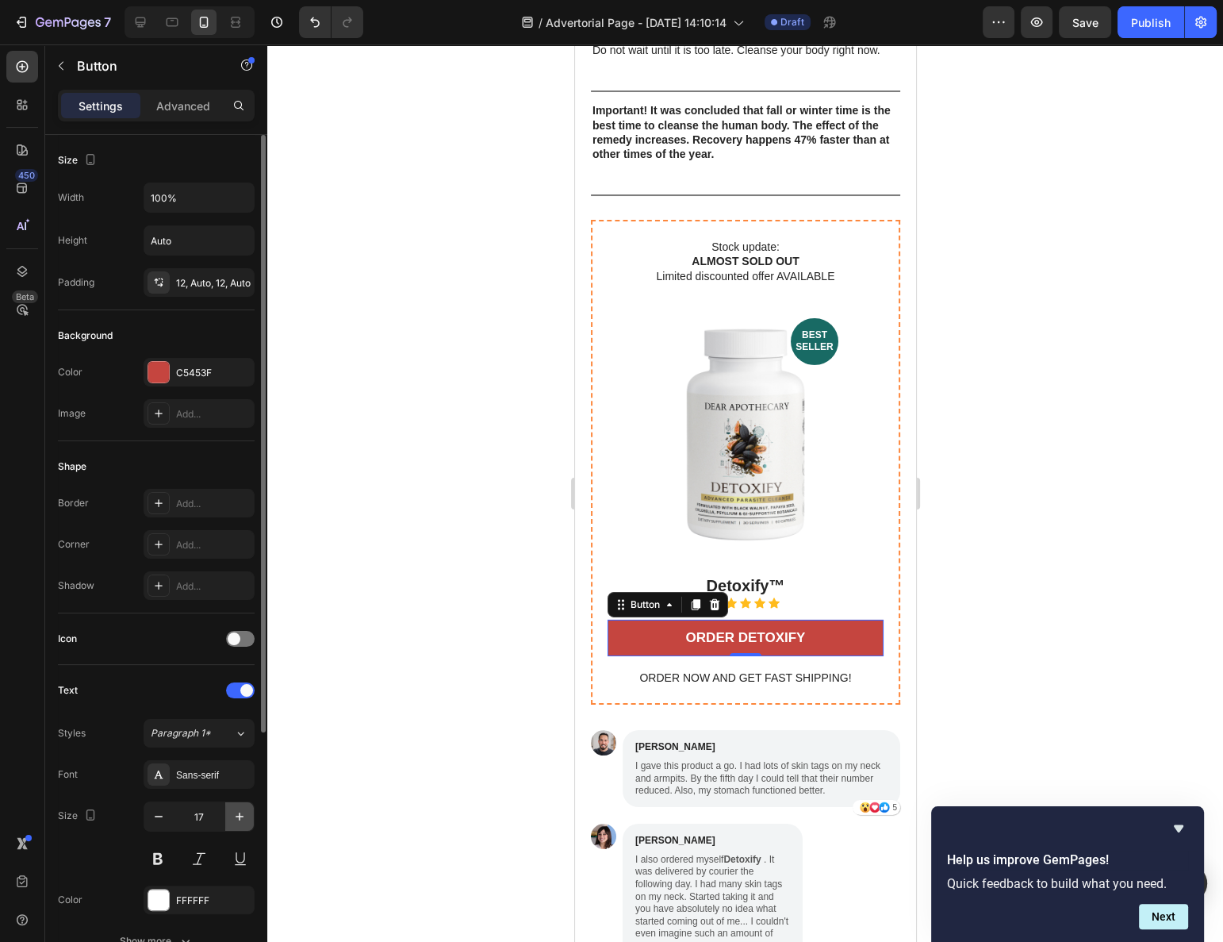
click at [234, 808] on icon "button" at bounding box center [240, 816] width 16 height 16
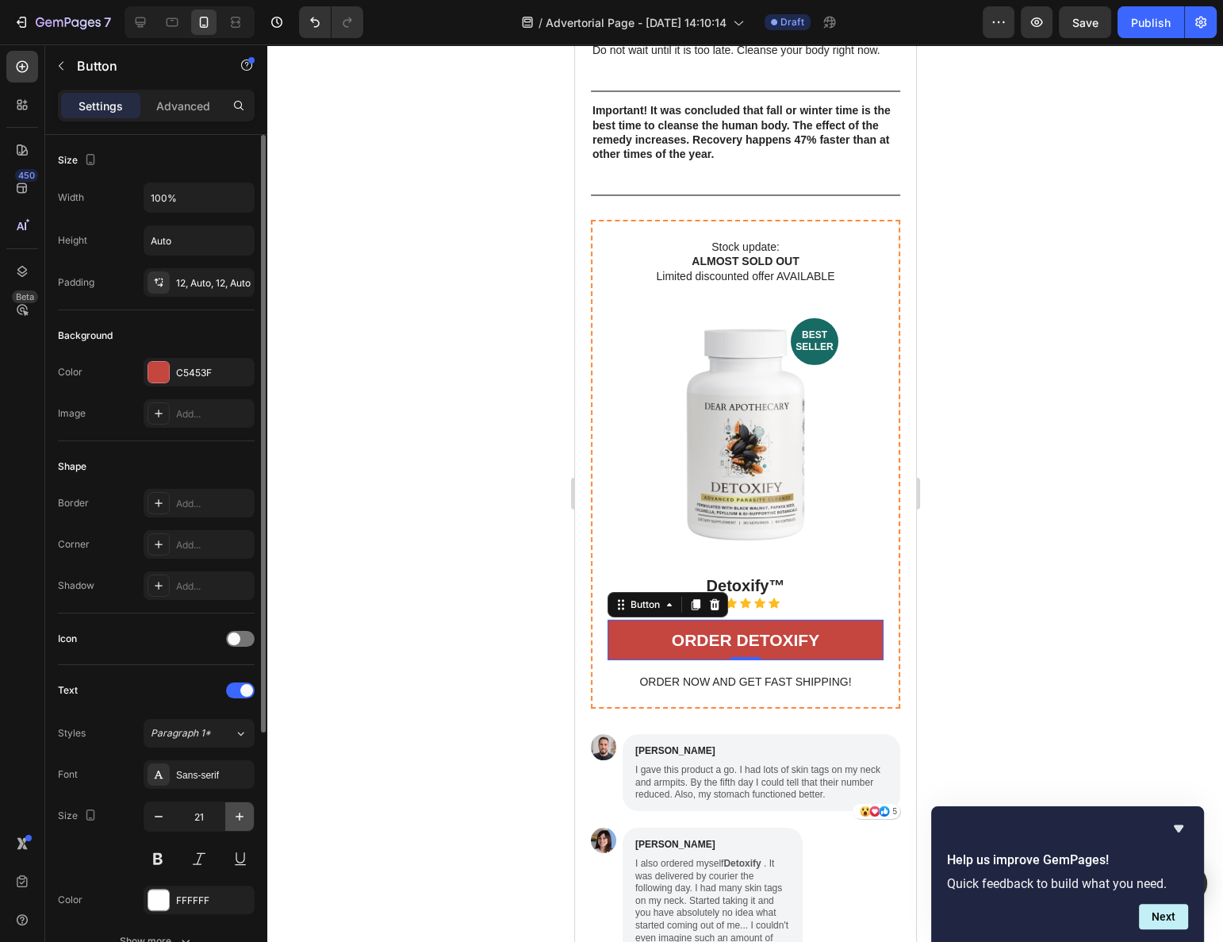
click at [234, 808] on icon "button" at bounding box center [240, 816] width 16 height 16
type input "25"
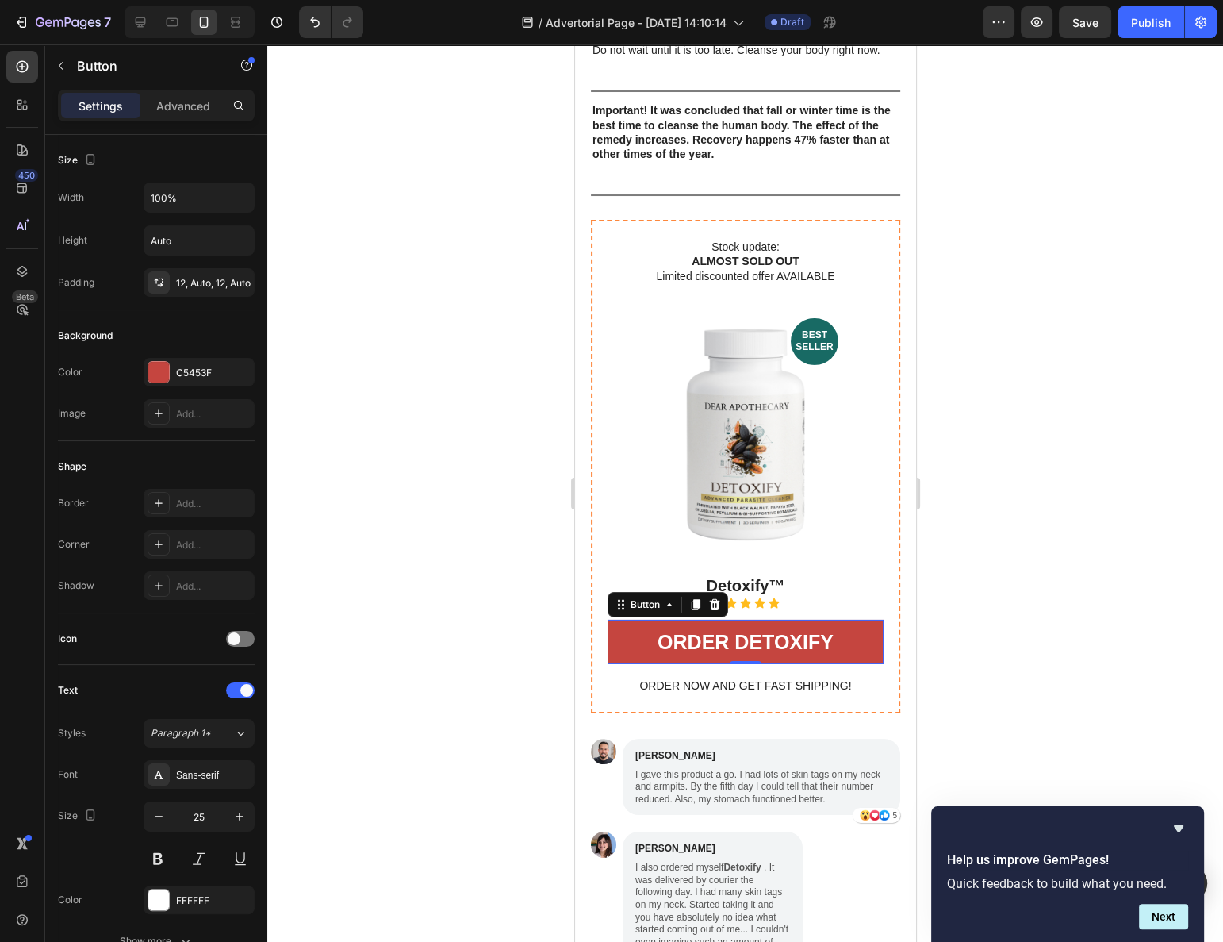
click at [1041, 613] on div at bounding box center [745, 492] width 956 height 897
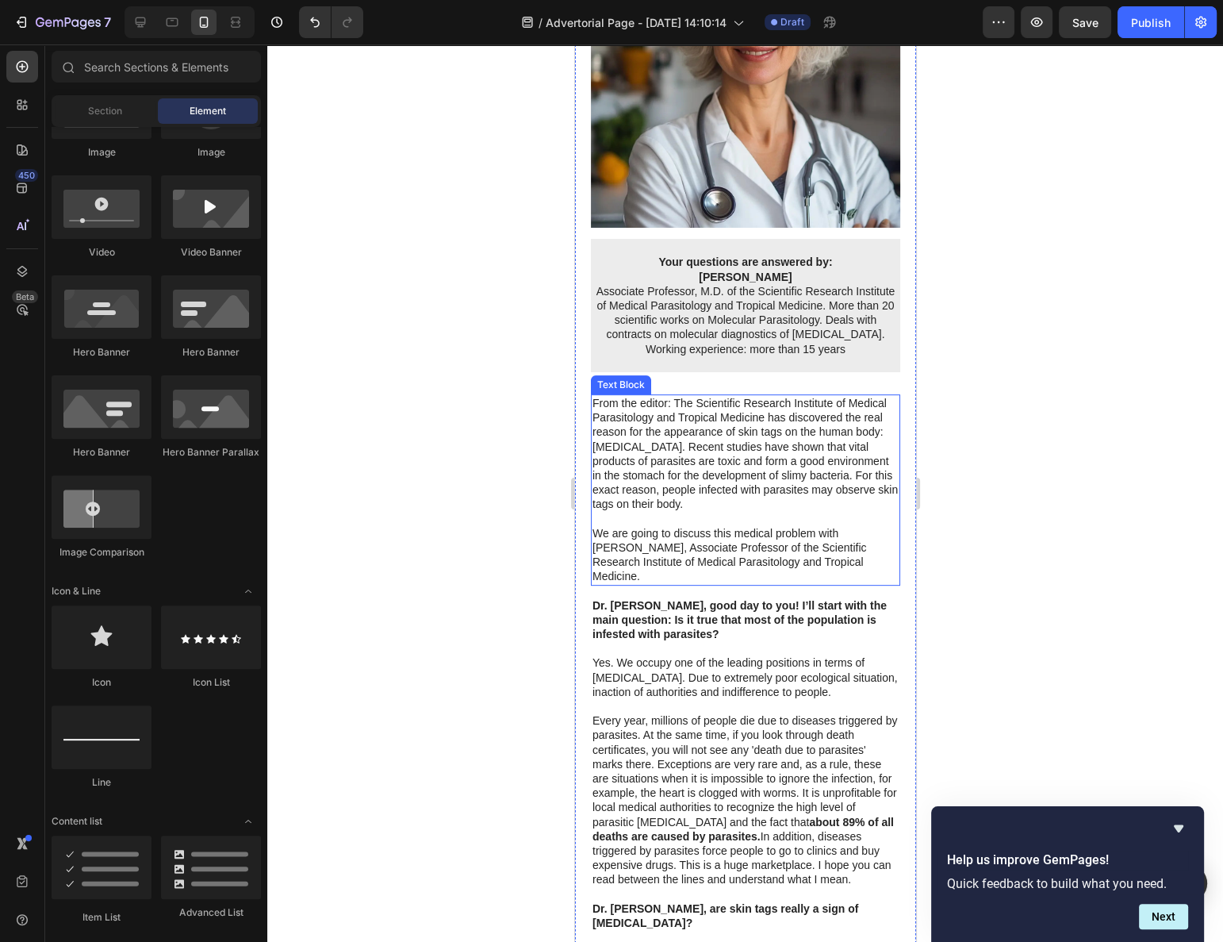
scroll to position [0, 0]
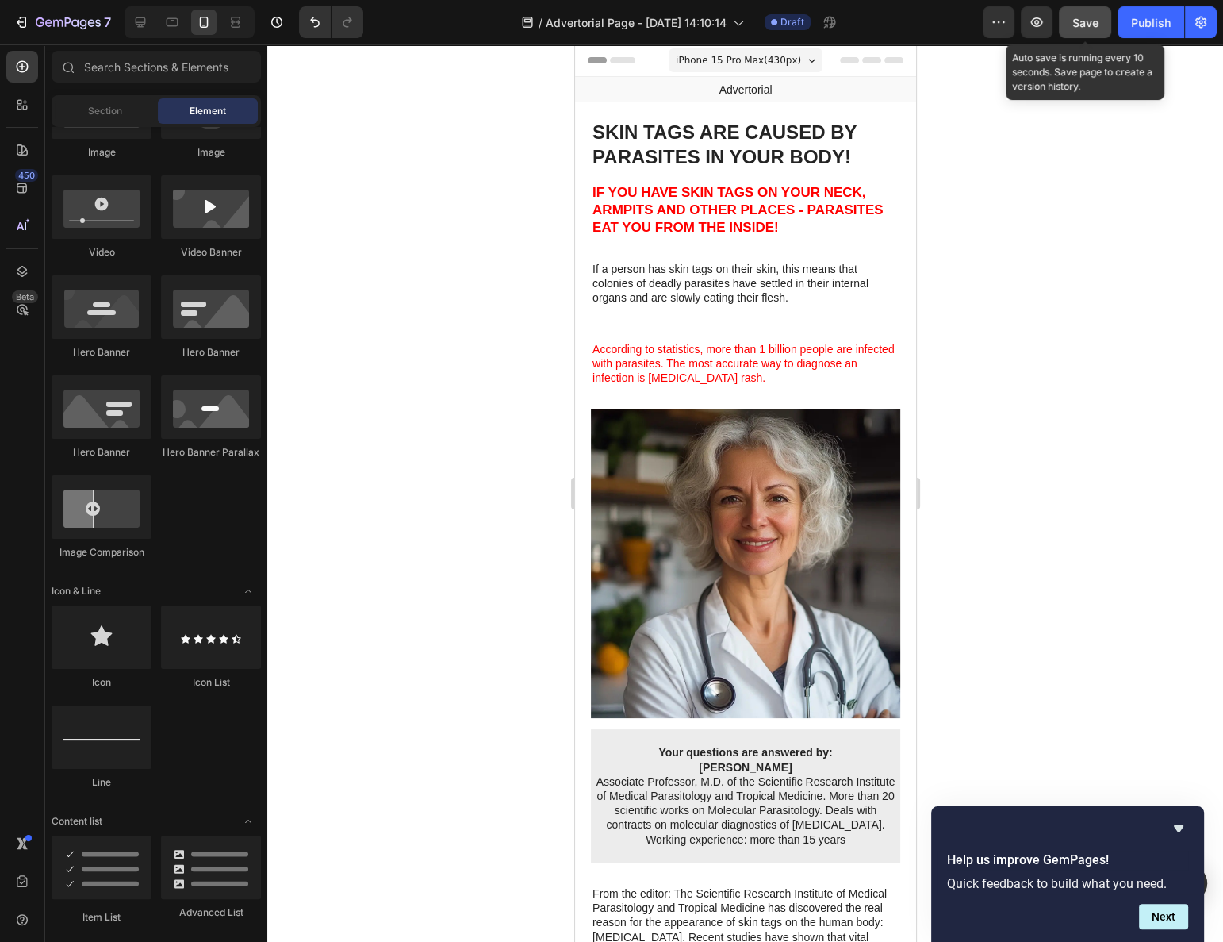
click at [1072, 21] on button "Save" at bounding box center [1085, 22] width 52 height 32
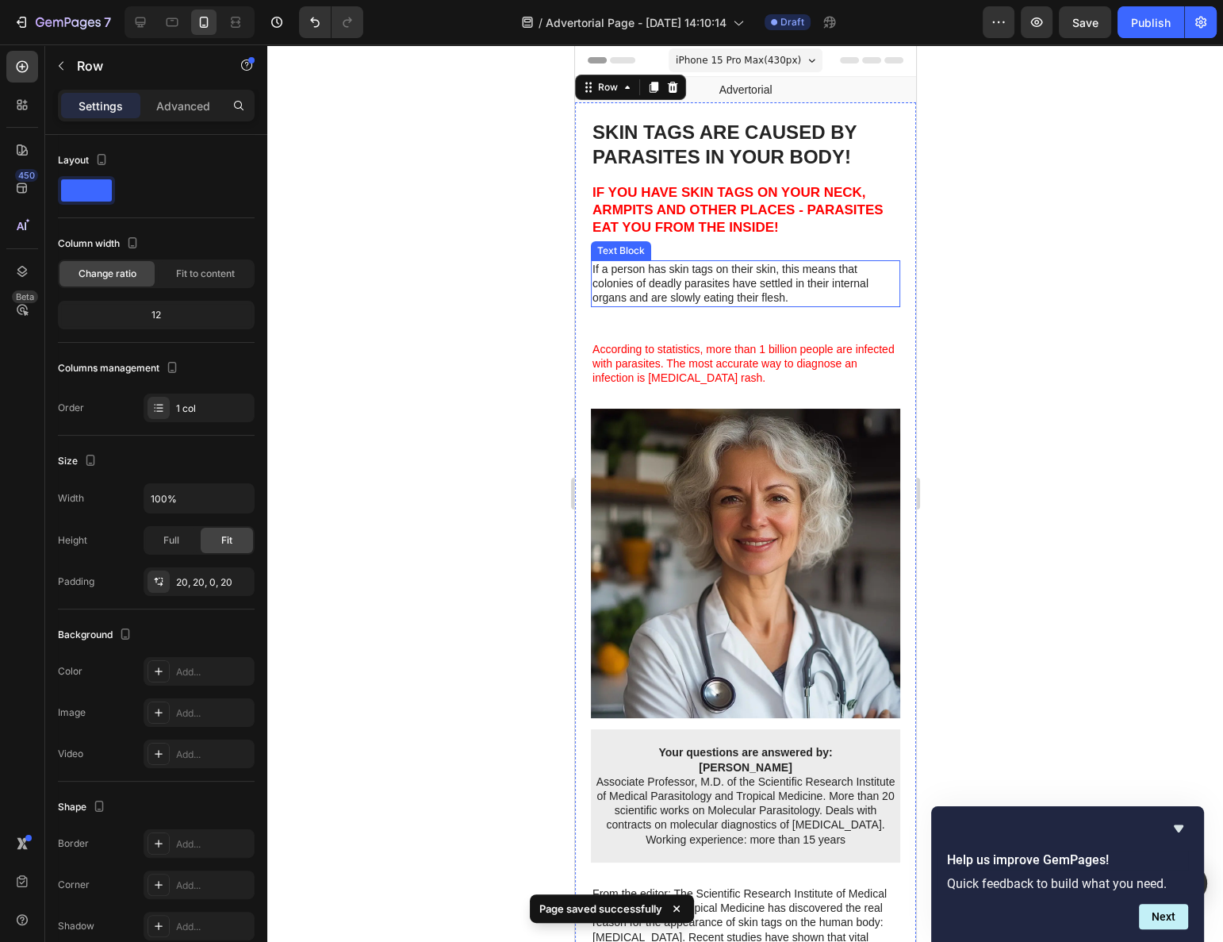
click at [737, 290] on p "If a person has skin tags on their skin, this means that colonies of deadly par…" at bounding box center [745, 284] width 306 height 44
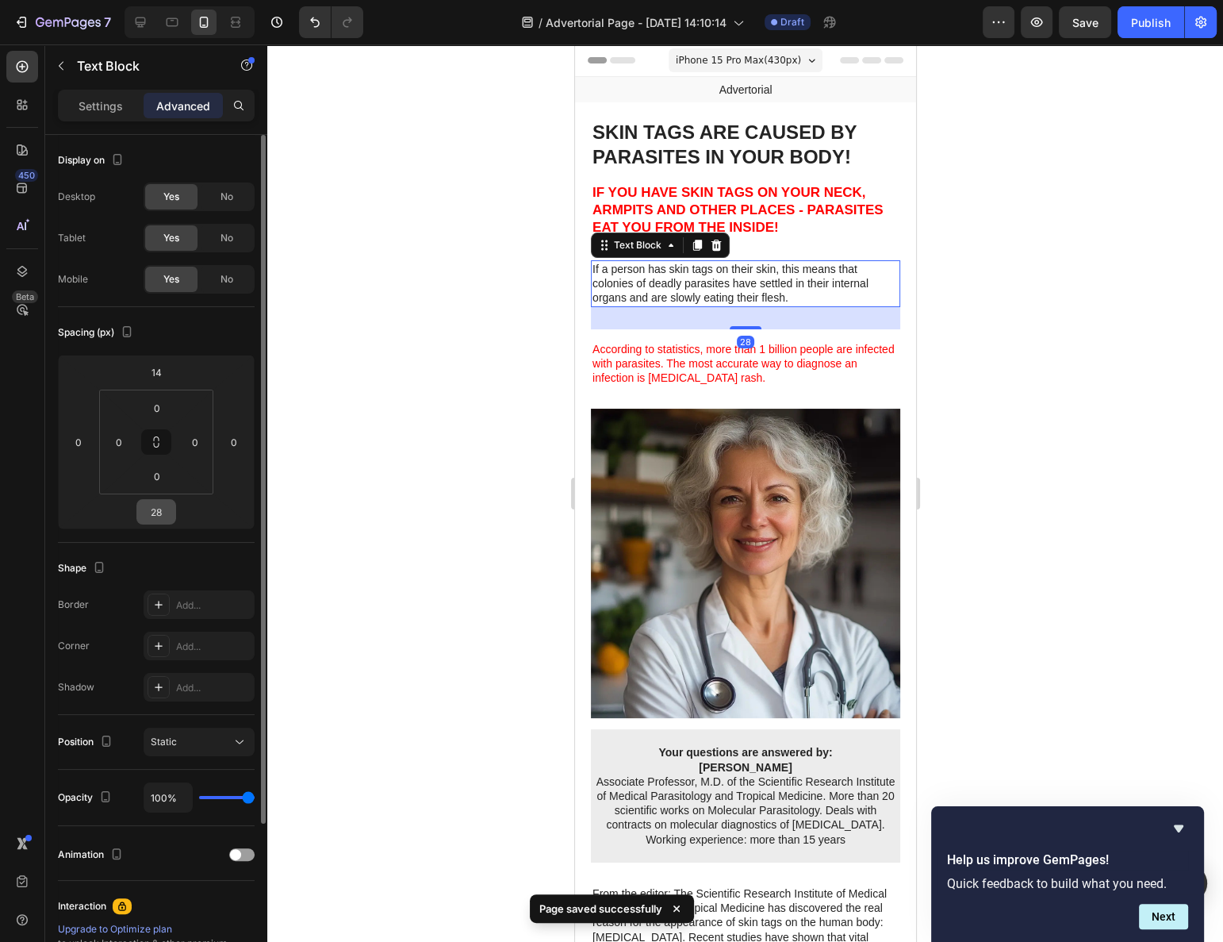
click at [152, 513] on input "28" at bounding box center [156, 512] width 32 height 24
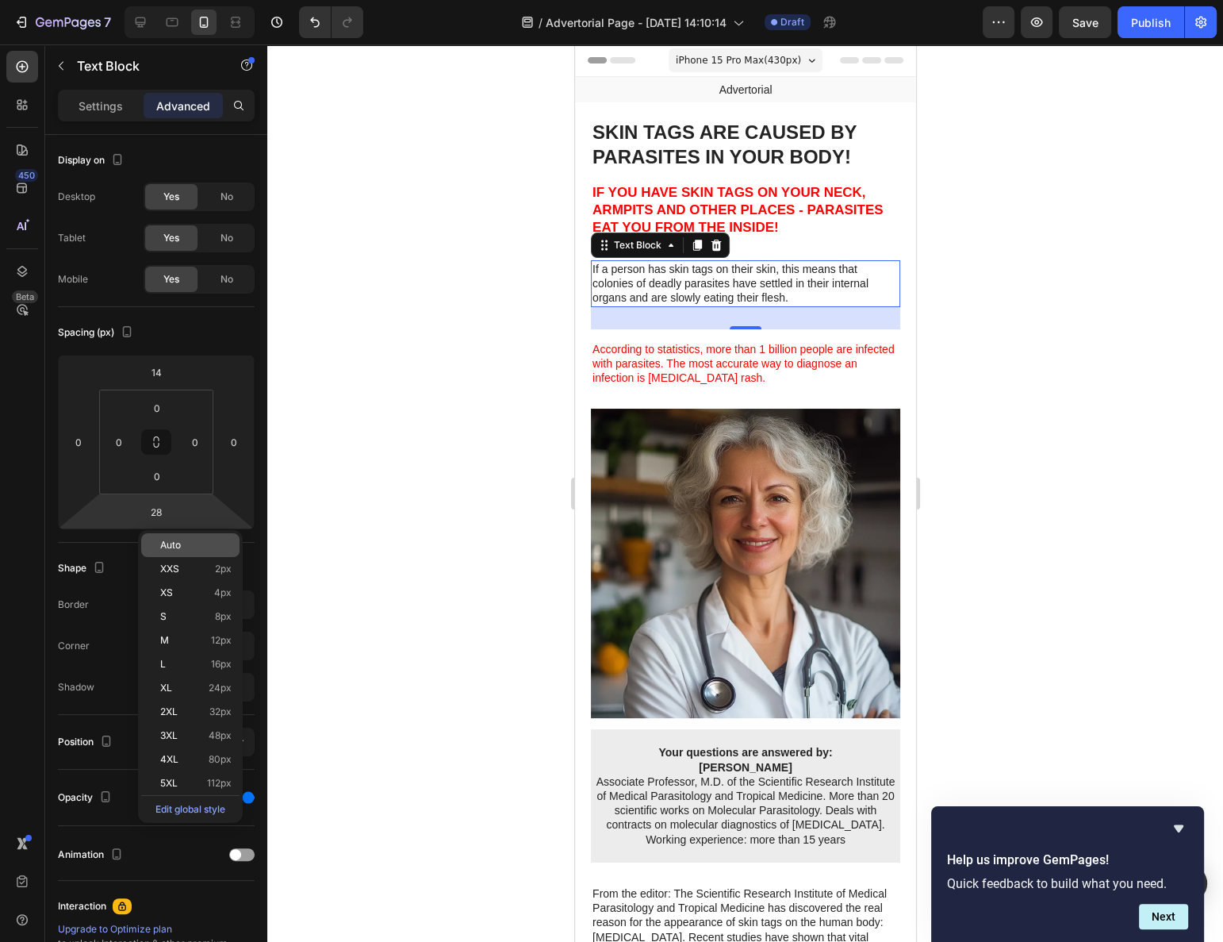
click at [169, 539] on span "Auto" at bounding box center [170, 544] width 21 height 11
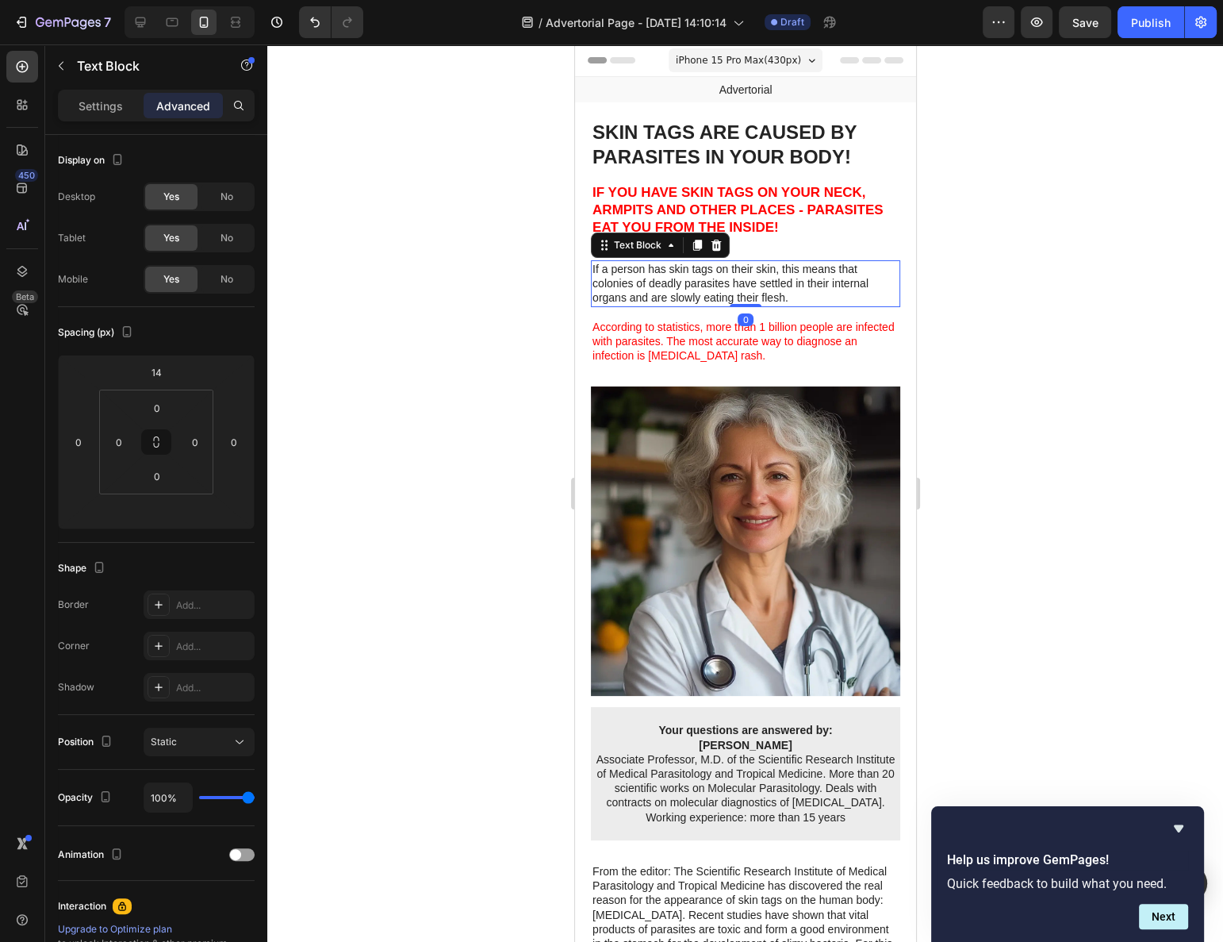
click at [422, 448] on div at bounding box center [745, 492] width 956 height 897
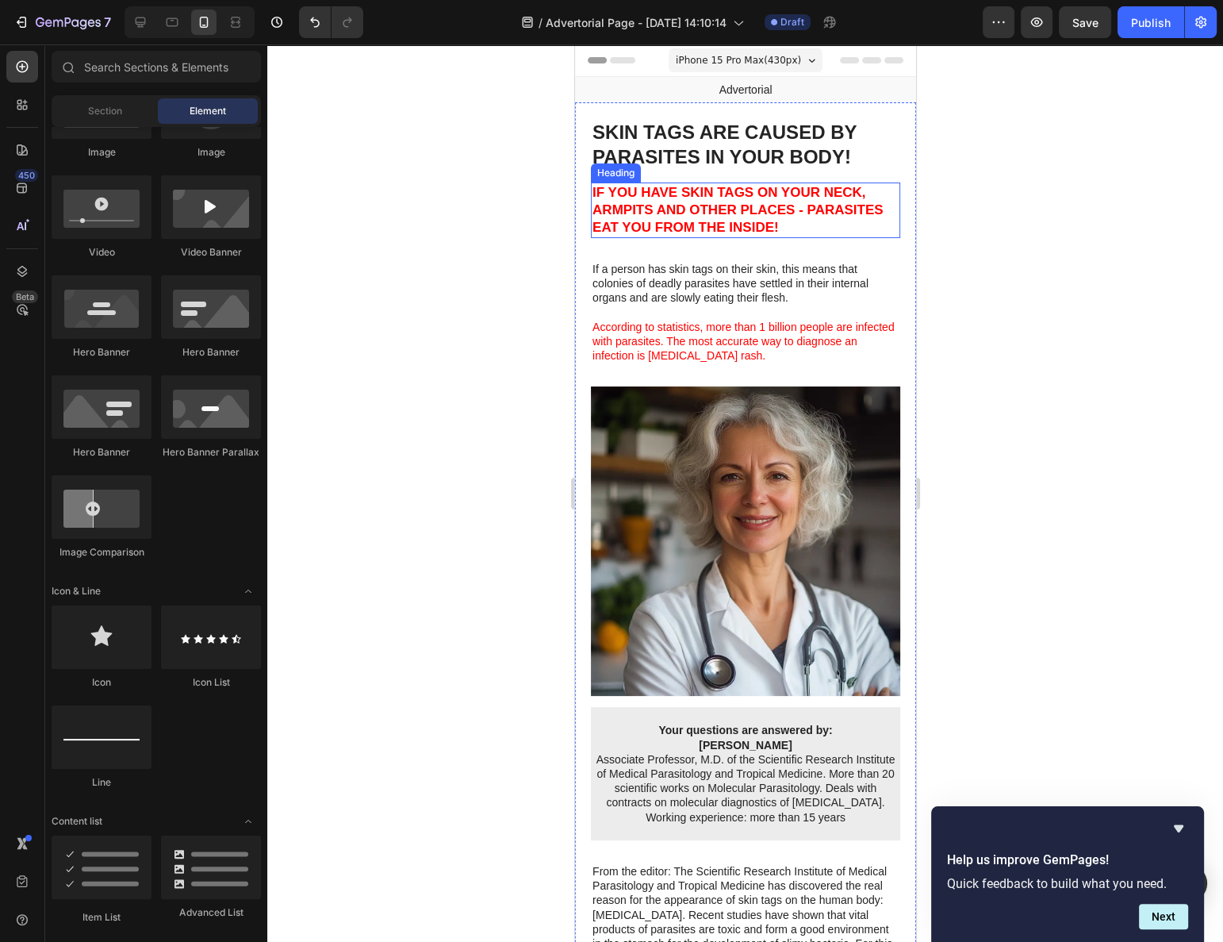
click at [732, 188] on strong "IF YOU HAVE SKIN TAGS ON YOUR NECK, ARMPITS AND OTHER PLACES - PARASITES EAT YO…" at bounding box center [737, 210] width 290 height 50
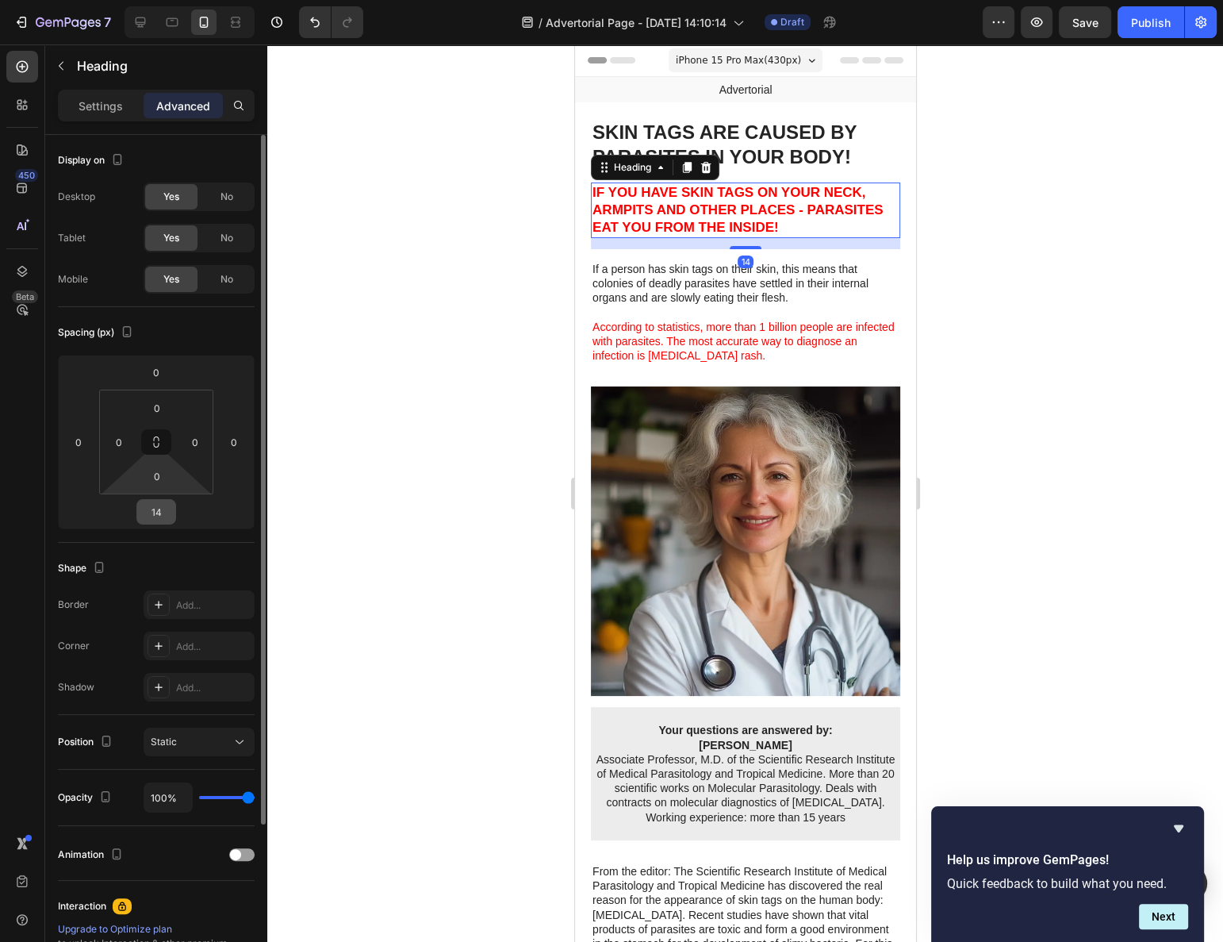
click at [164, 497] on div "0 0 14 0 0 0 0 0" at bounding box center [156, 442] width 197 height 175
click at [164, 509] on input "14" at bounding box center [156, 512] width 32 height 24
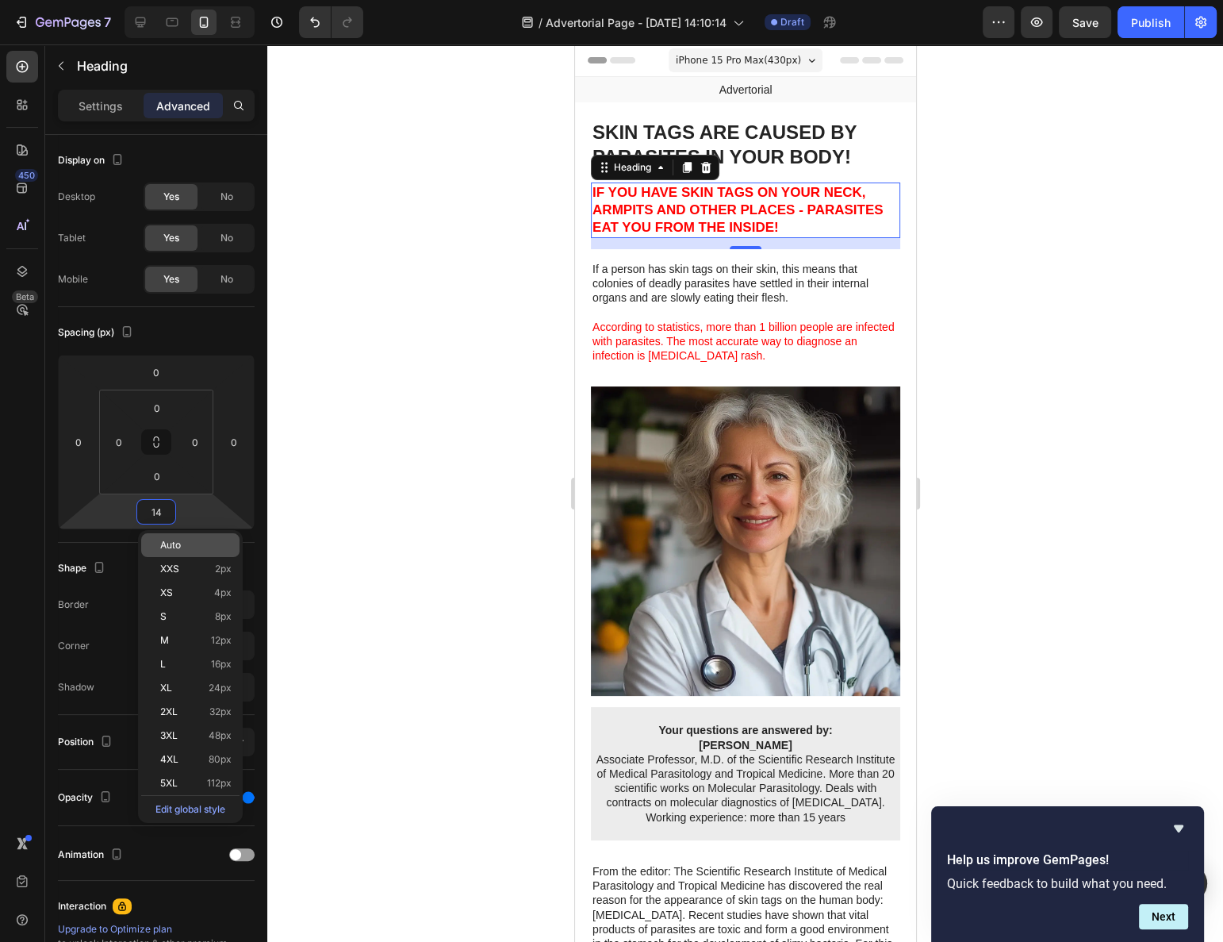
click at [171, 536] on div "Auto" at bounding box center [190, 545] width 98 height 24
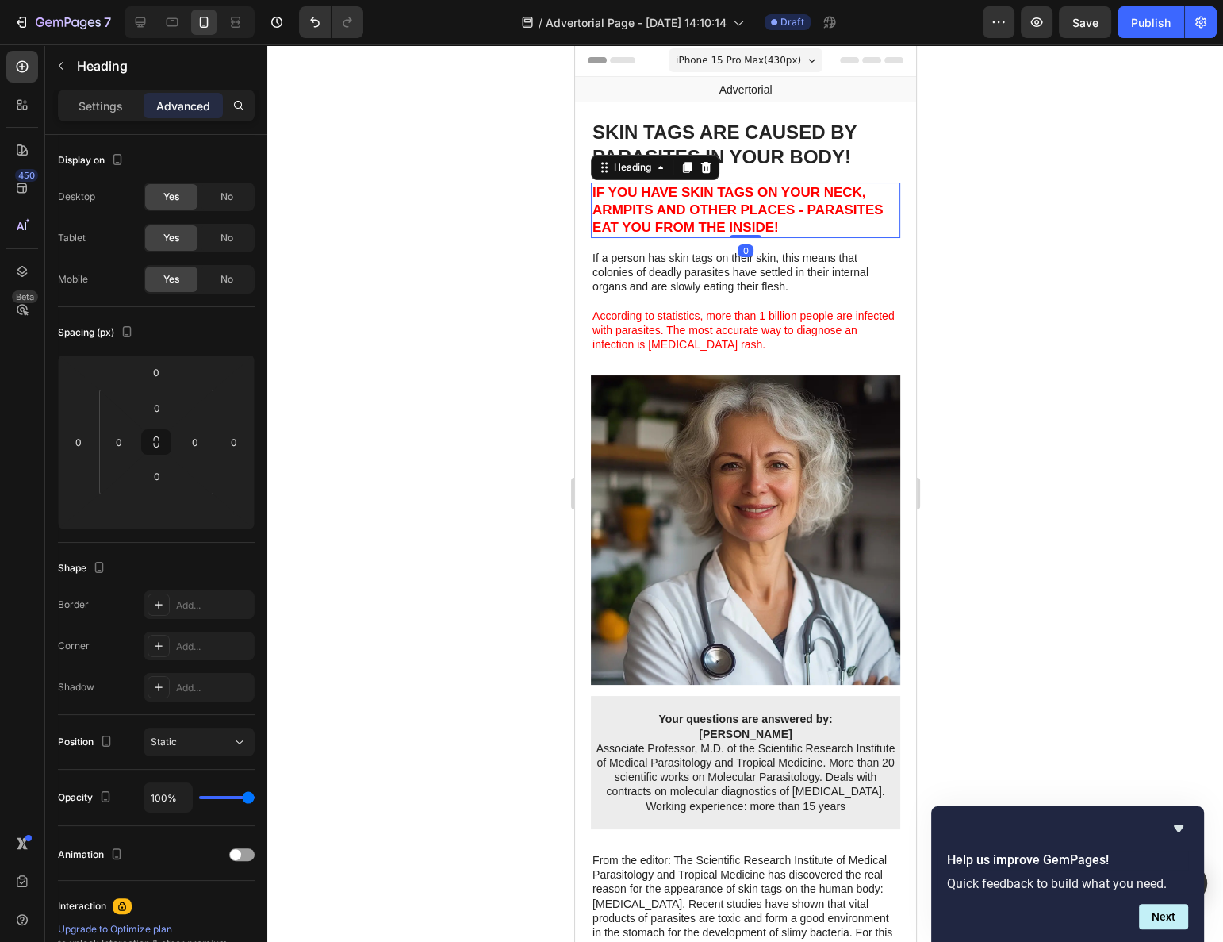
click at [340, 478] on div at bounding box center [745, 492] width 956 height 897
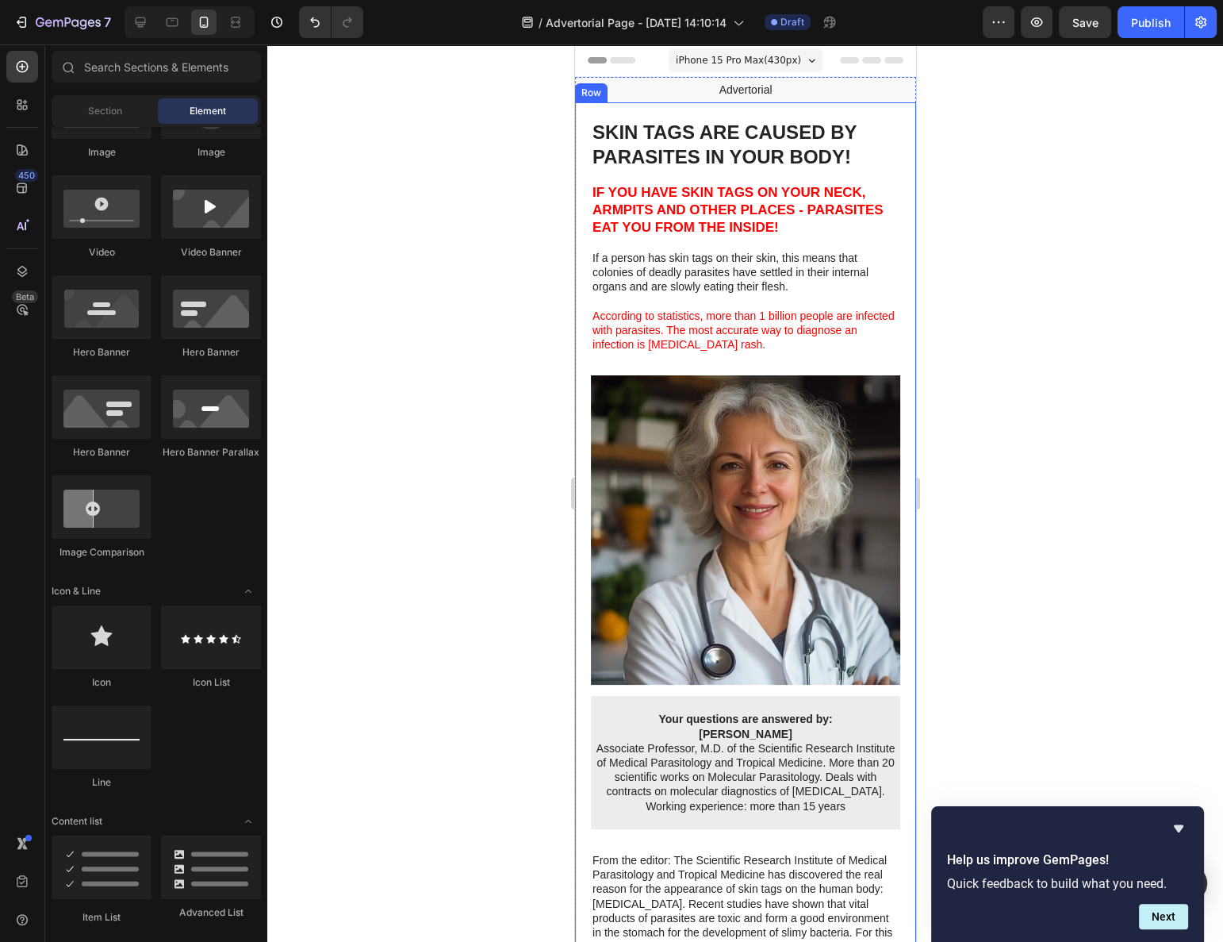
click at [675, 340] on span "According to statistics, more than 1 billion people are infected with parasites…" at bounding box center [743, 329] width 302 height 41
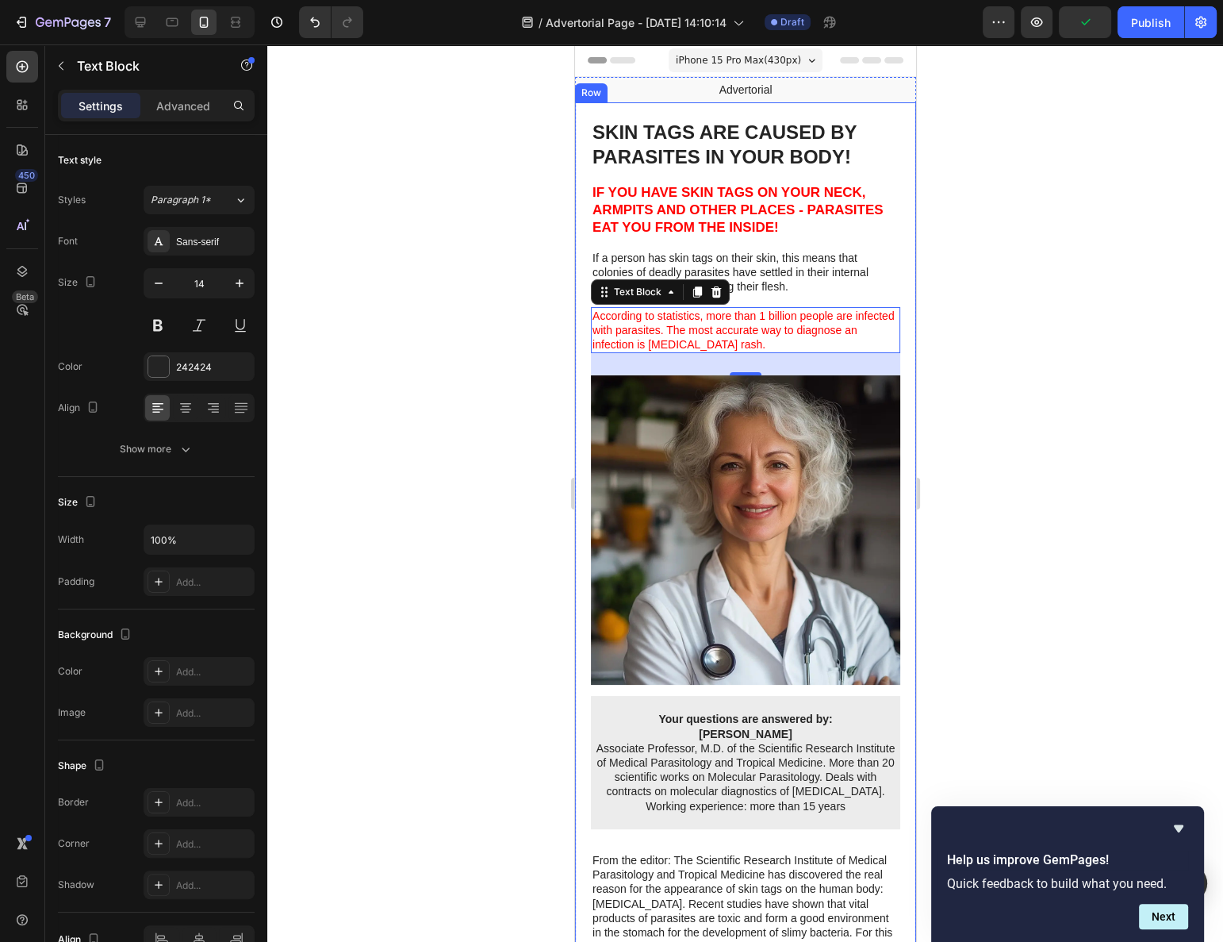
click at [463, 560] on div at bounding box center [745, 492] width 956 height 897
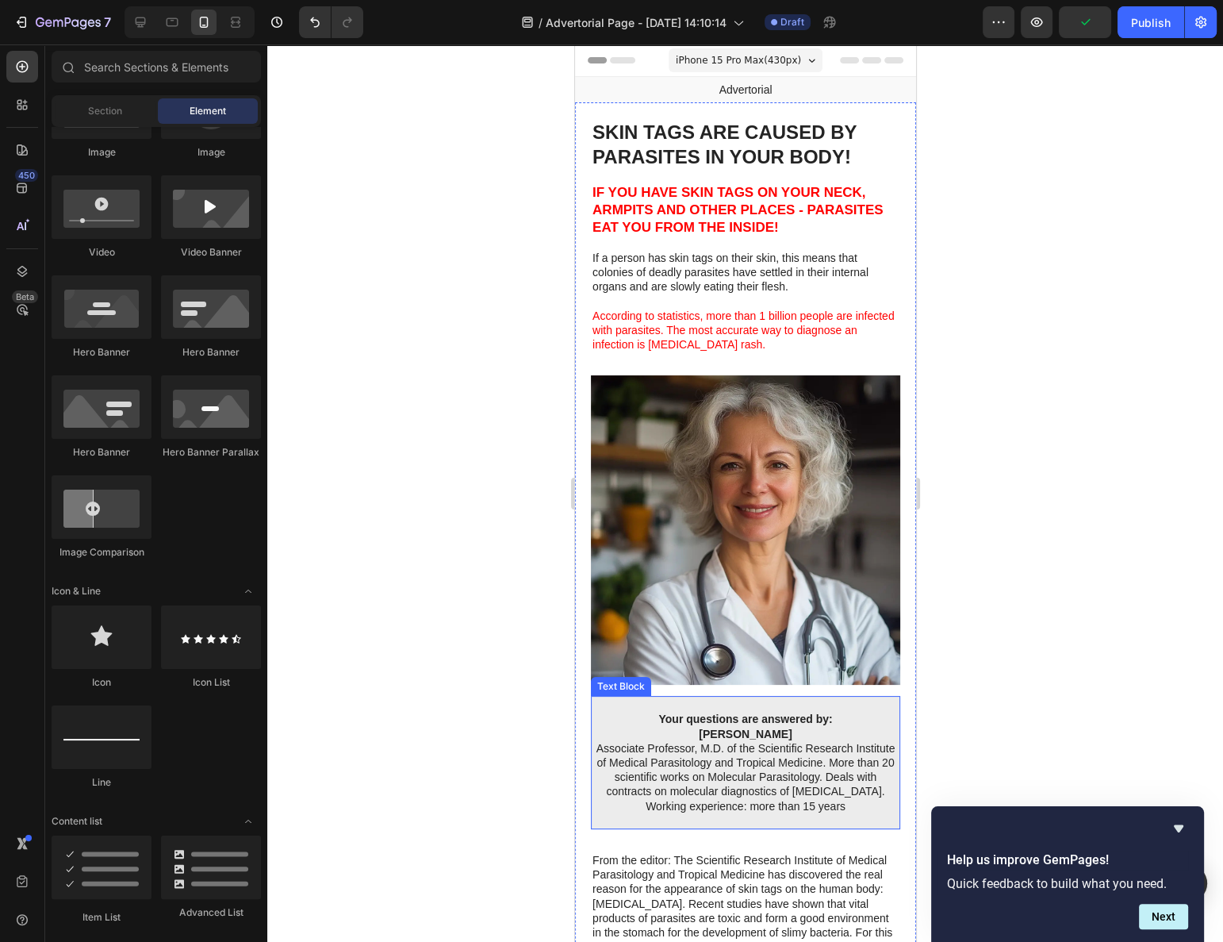
click at [678, 712] on strong "Your questions are answered by:" at bounding box center [745, 718] width 174 height 13
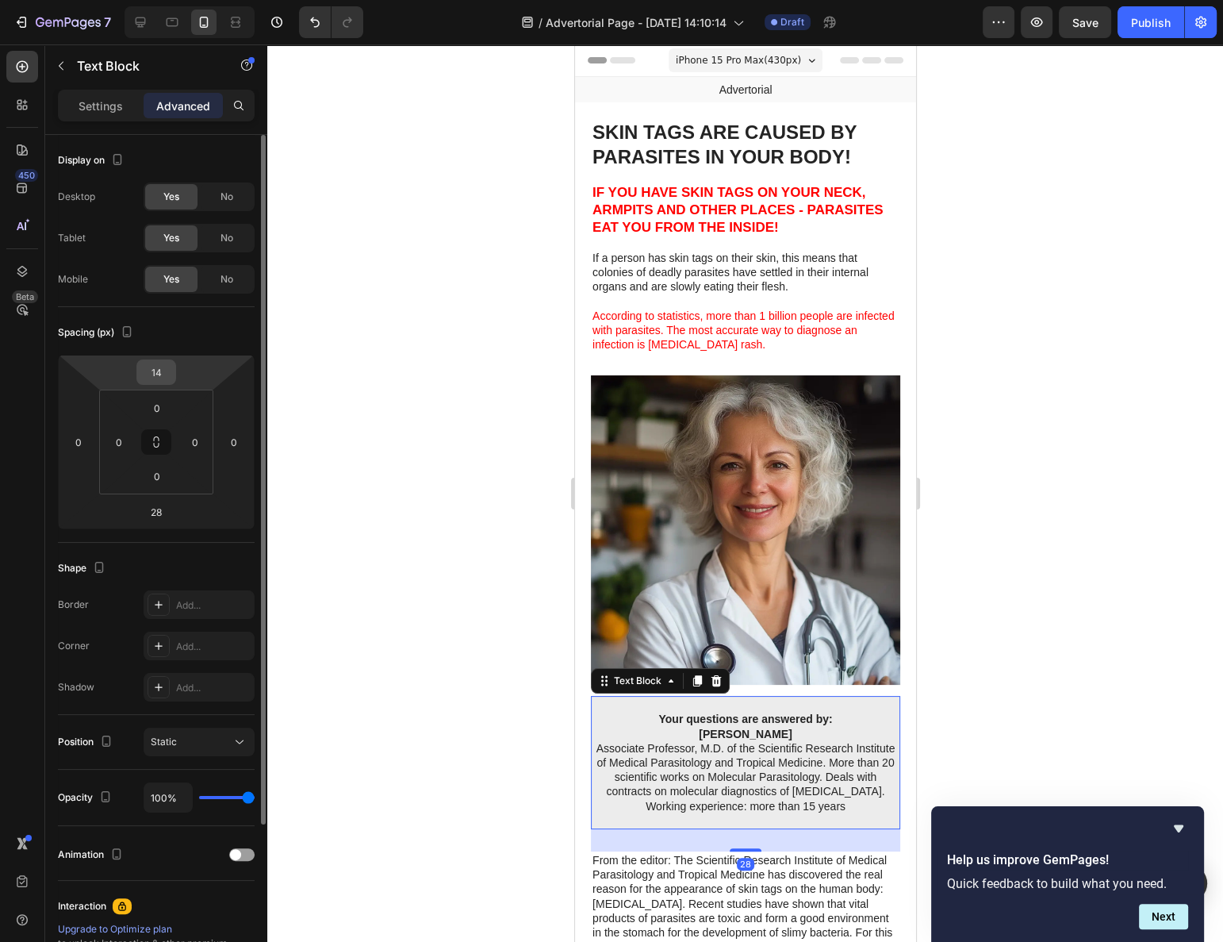
click at [155, 373] on input "14" at bounding box center [156, 372] width 32 height 24
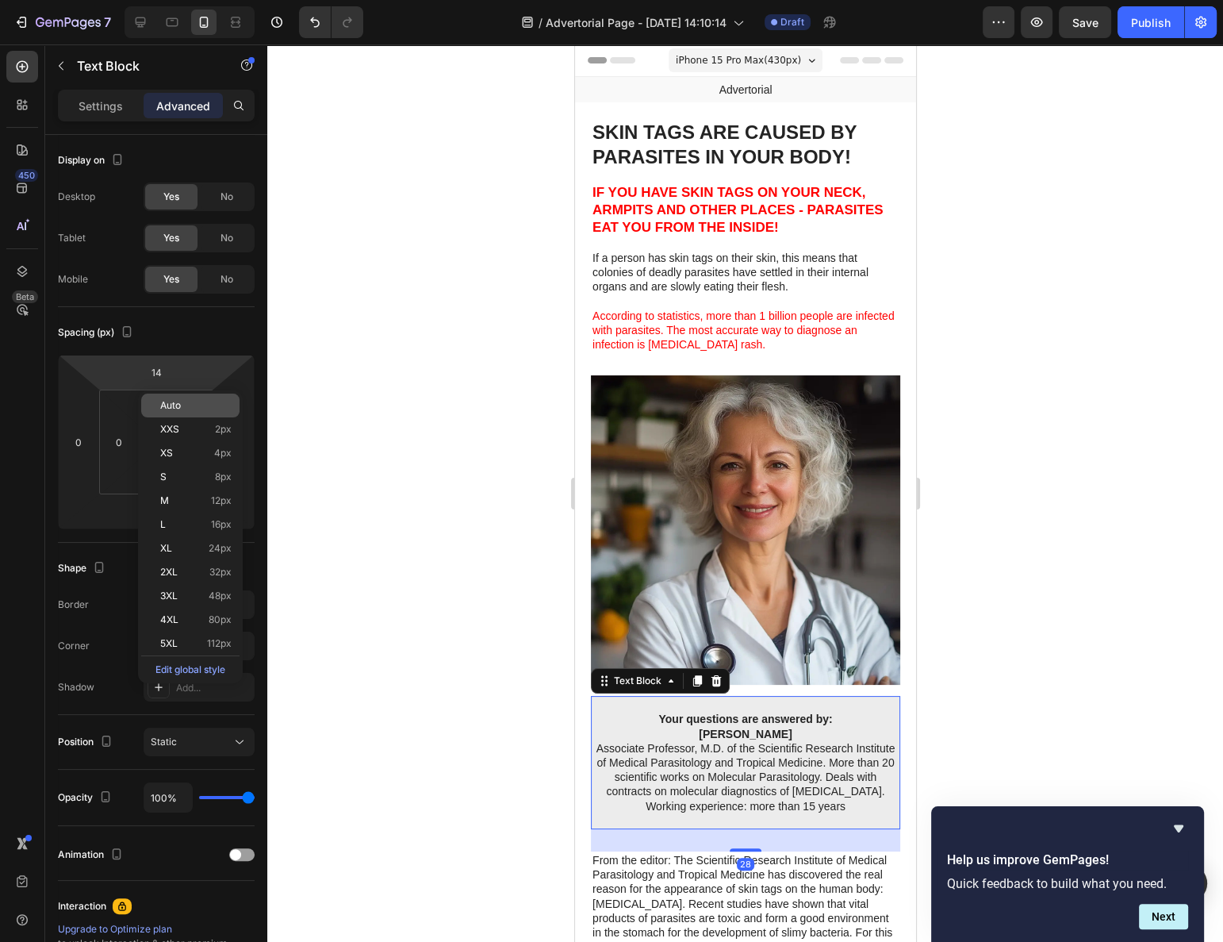
click at [169, 403] on span "Auto" at bounding box center [170, 405] width 21 height 11
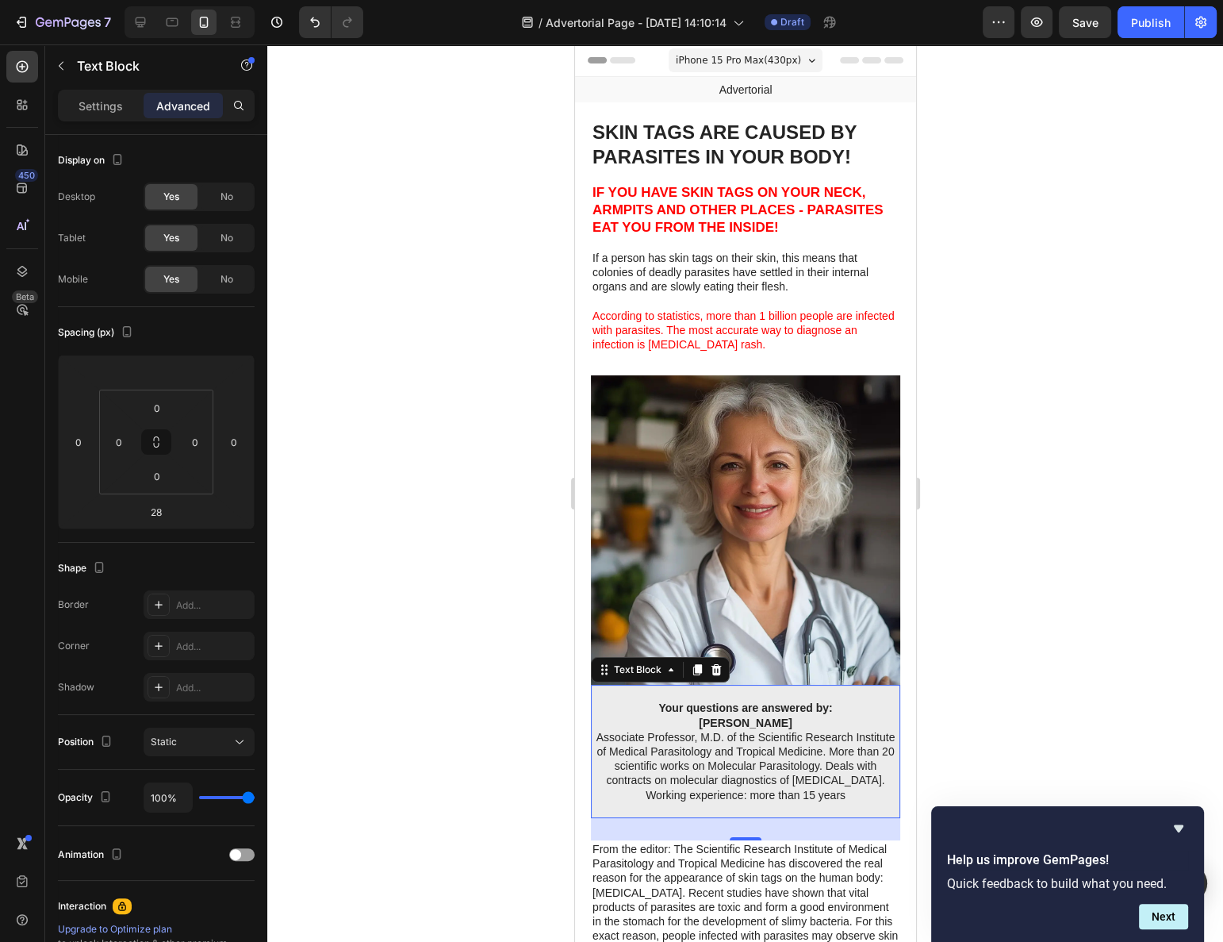
drag, startPoint x: 389, startPoint y: 478, endPoint x: 397, endPoint y: 482, distance: 9.6
click at [391, 480] on div at bounding box center [745, 492] width 956 height 897
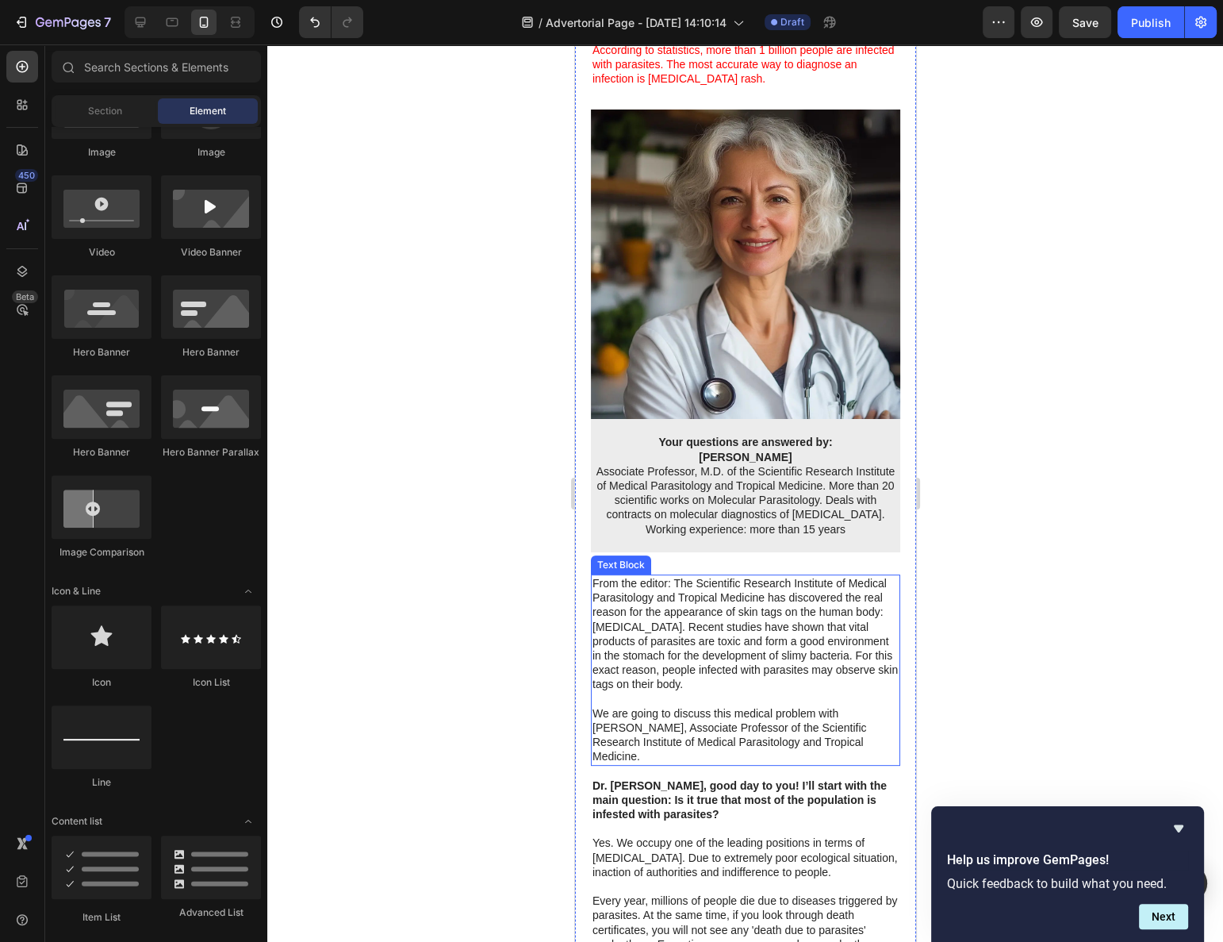
scroll to position [360, 0]
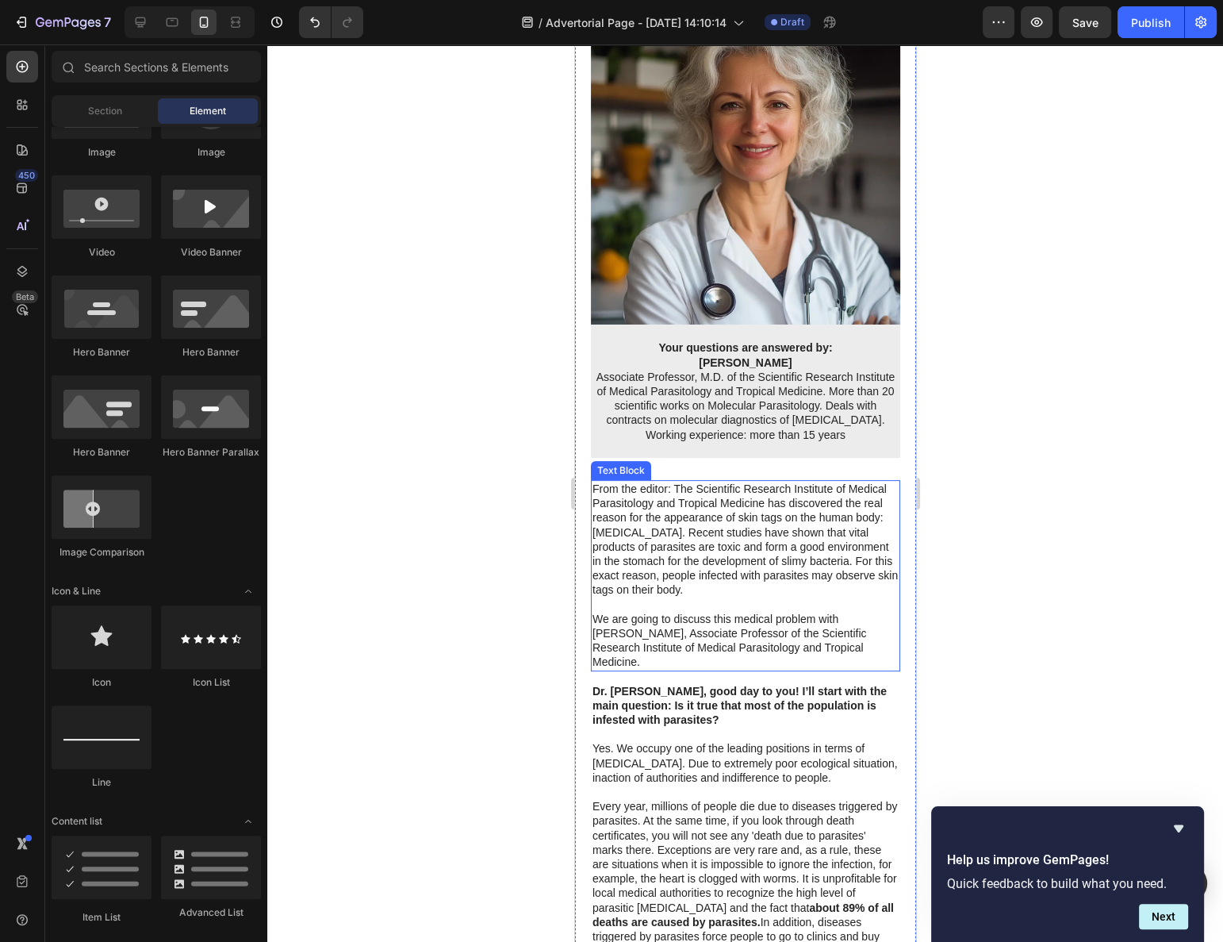
click at [712, 575] on p "From the editor: The Scientific Research Institute of Medical Parasitology and …" at bounding box center [745, 540] width 306 height 116
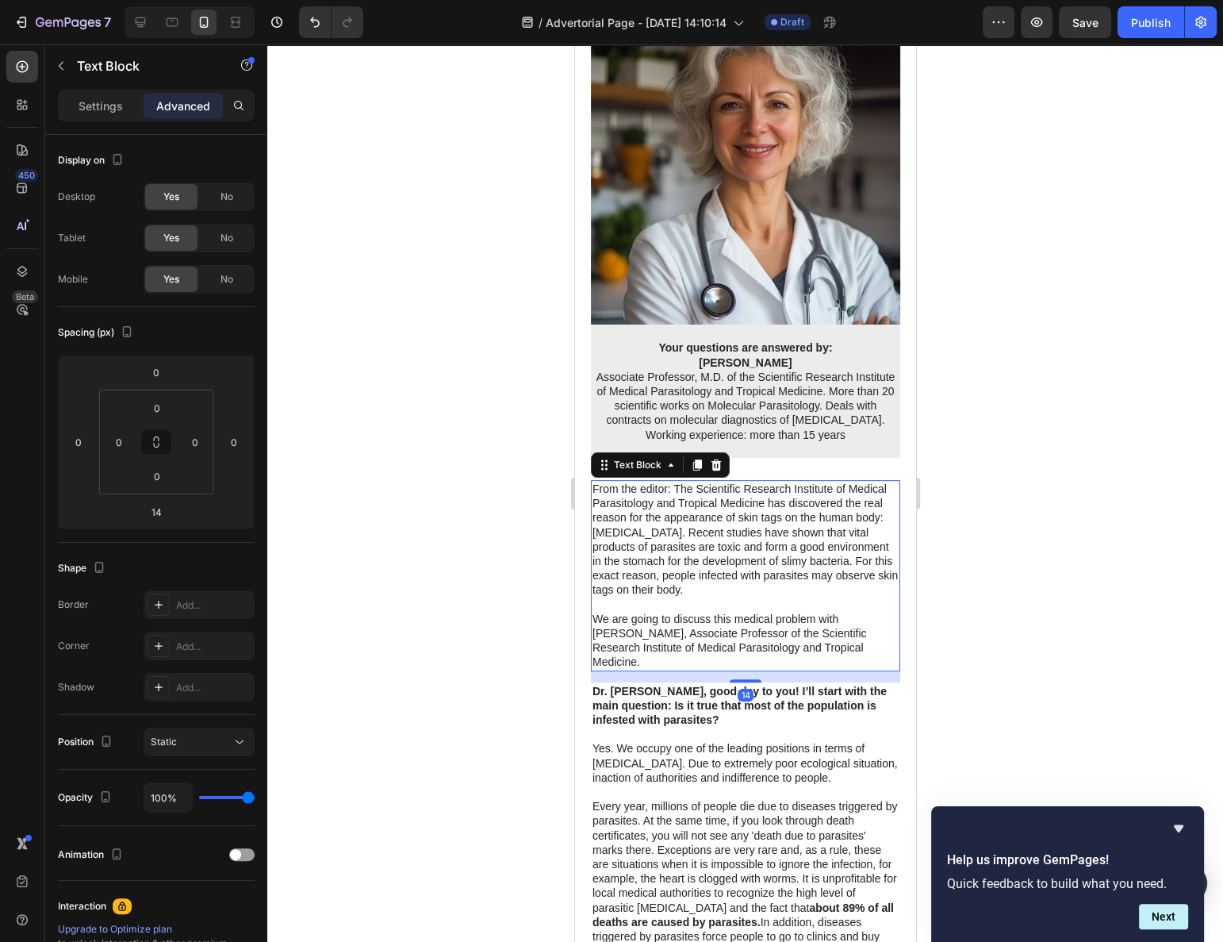
scroll to position [577, 0]
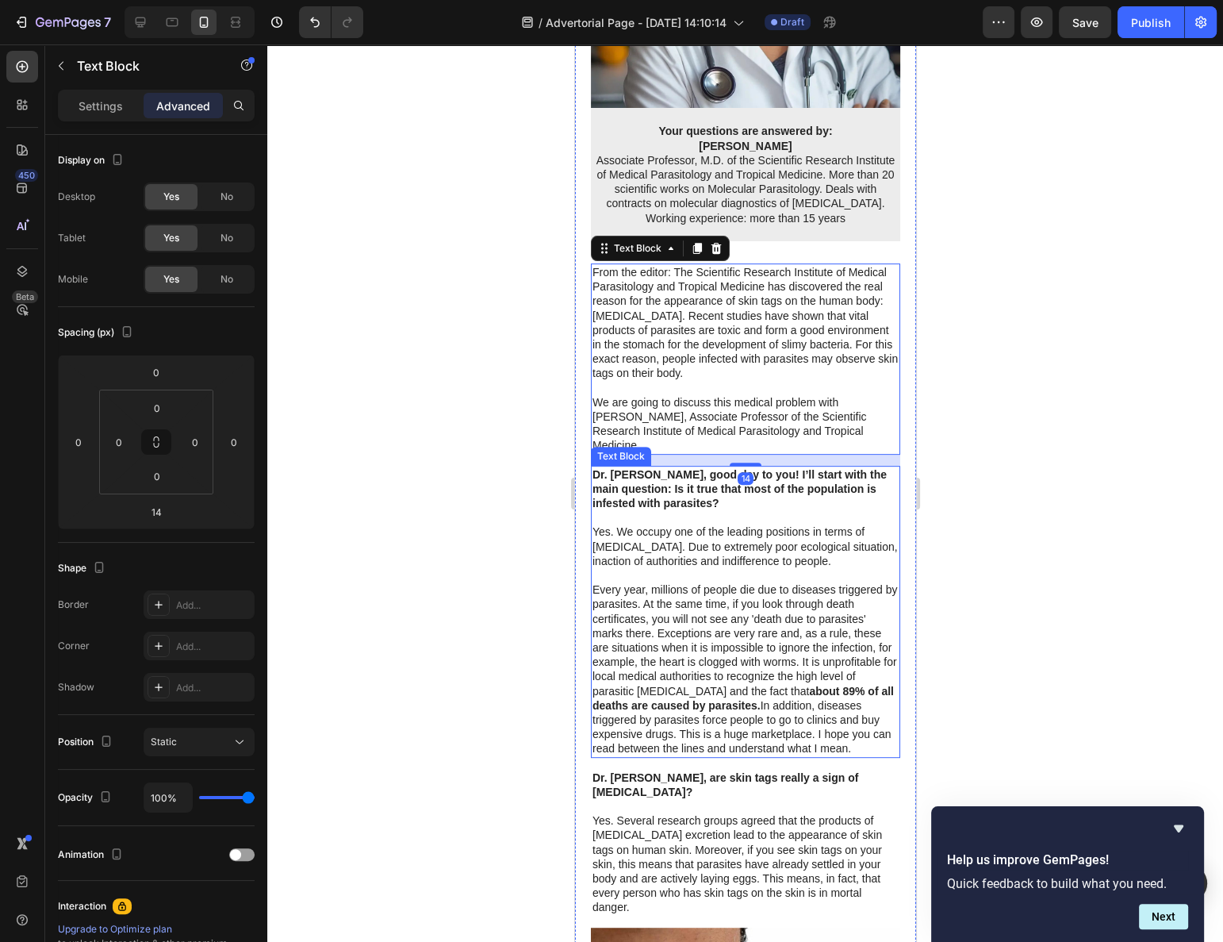
click at [689, 489] on strong "Dr. [PERSON_NAME], good day to you! I’ll start with the main question: Is it tr…" at bounding box center [739, 488] width 294 height 41
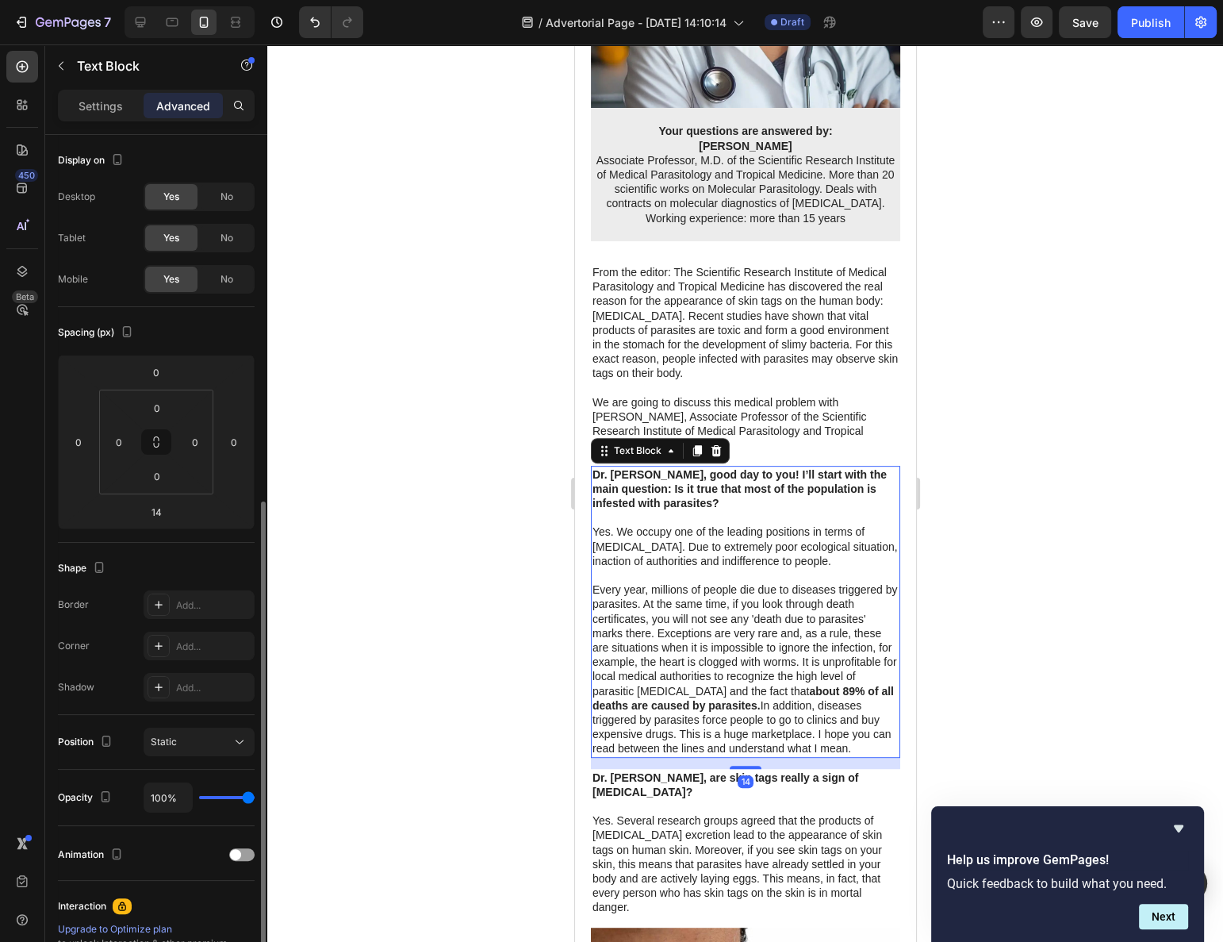
scroll to position [202, 0]
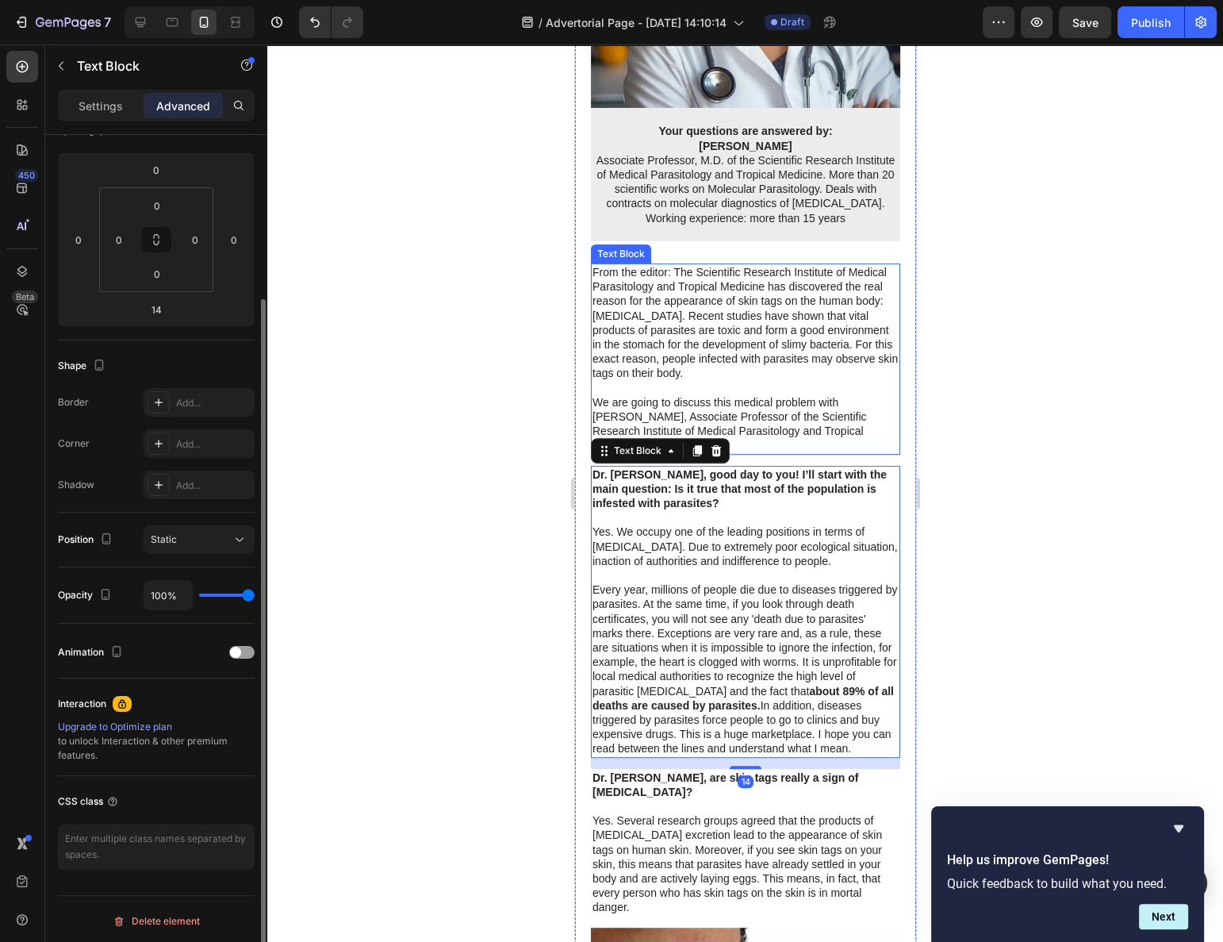
click at [678, 386] on p at bounding box center [745, 388] width 306 height 14
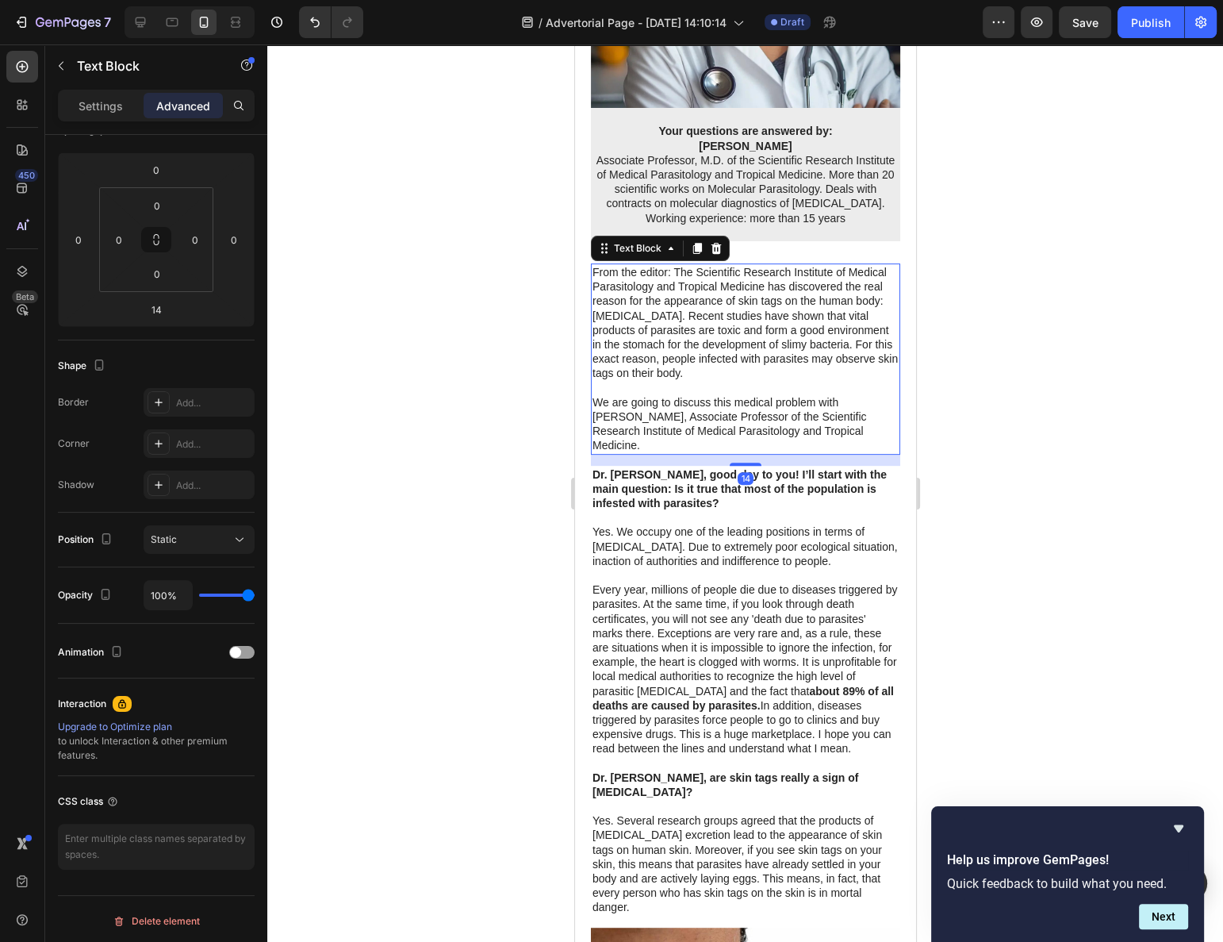
click at [533, 400] on div at bounding box center [745, 492] width 956 height 897
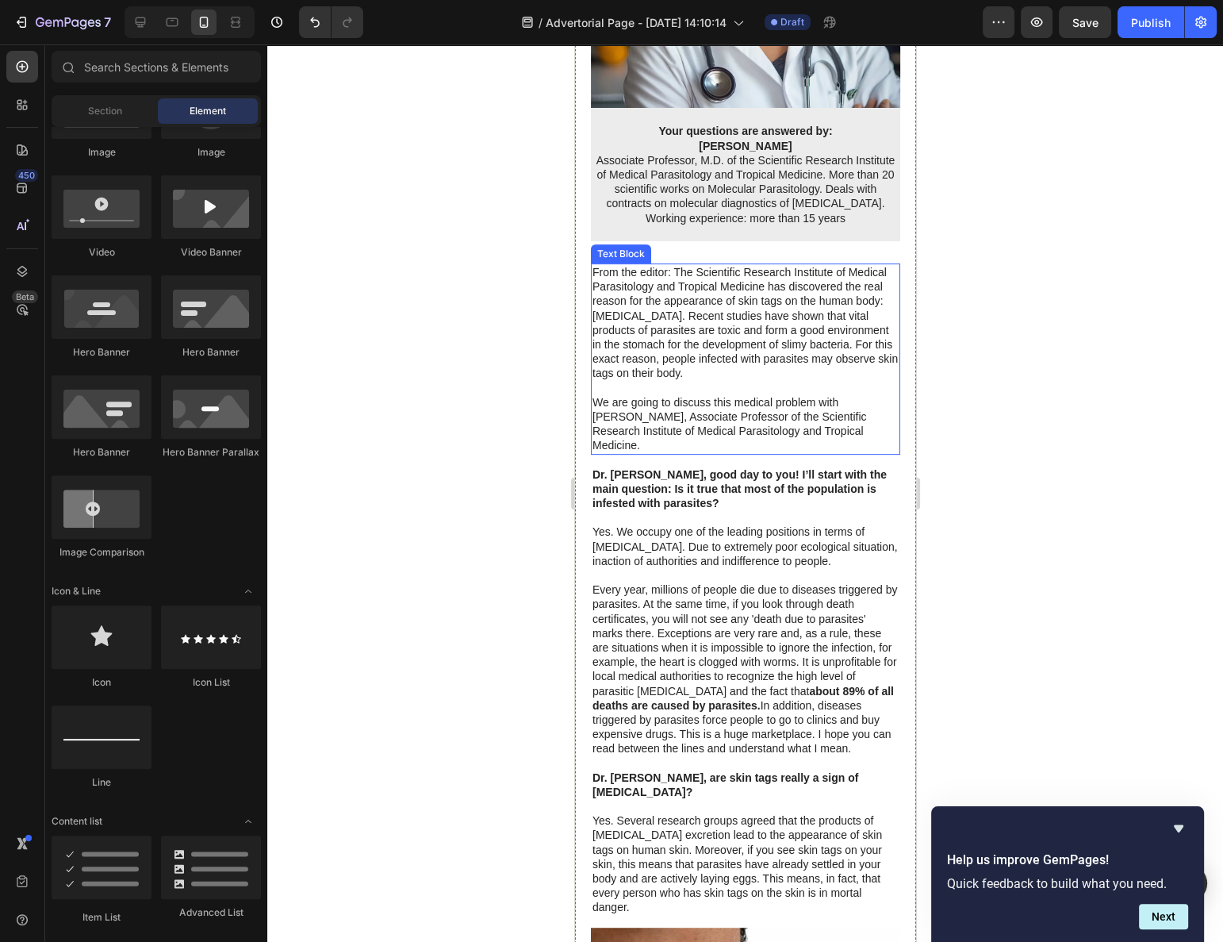
click at [665, 425] on p "We are going to discuss this medical problem with [PERSON_NAME], Associate Prof…" at bounding box center [745, 424] width 306 height 58
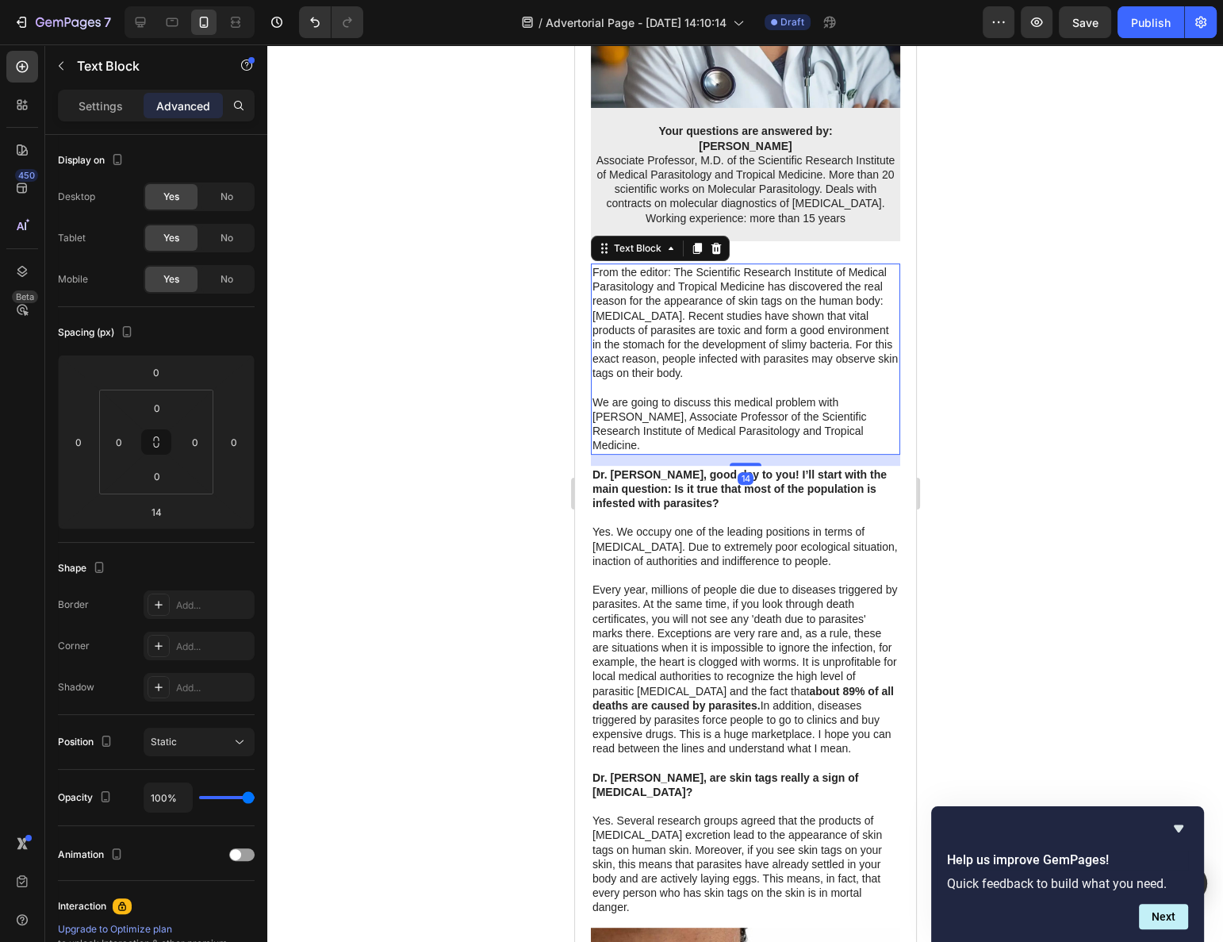
click at [486, 441] on div at bounding box center [745, 492] width 956 height 897
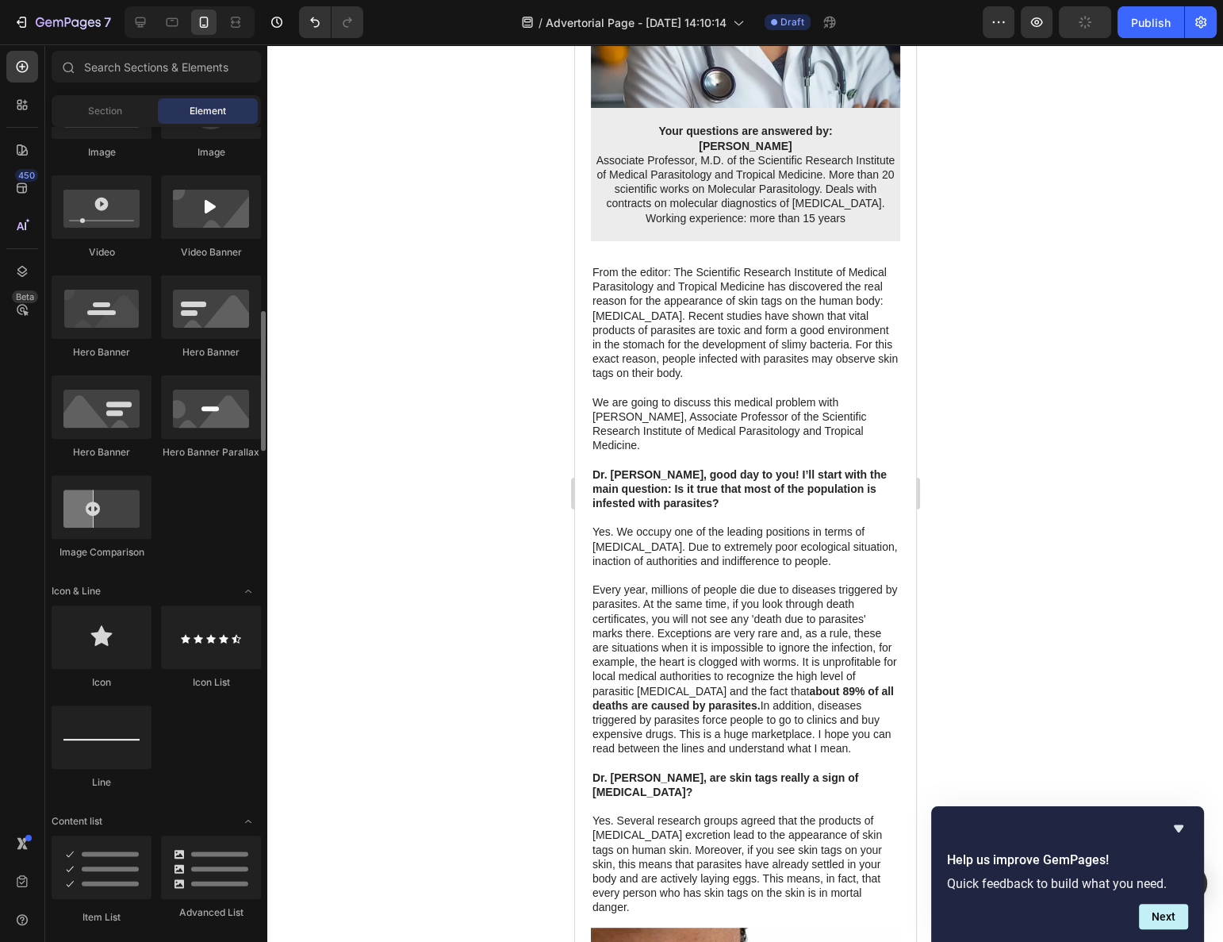
scroll to position [649, 0]
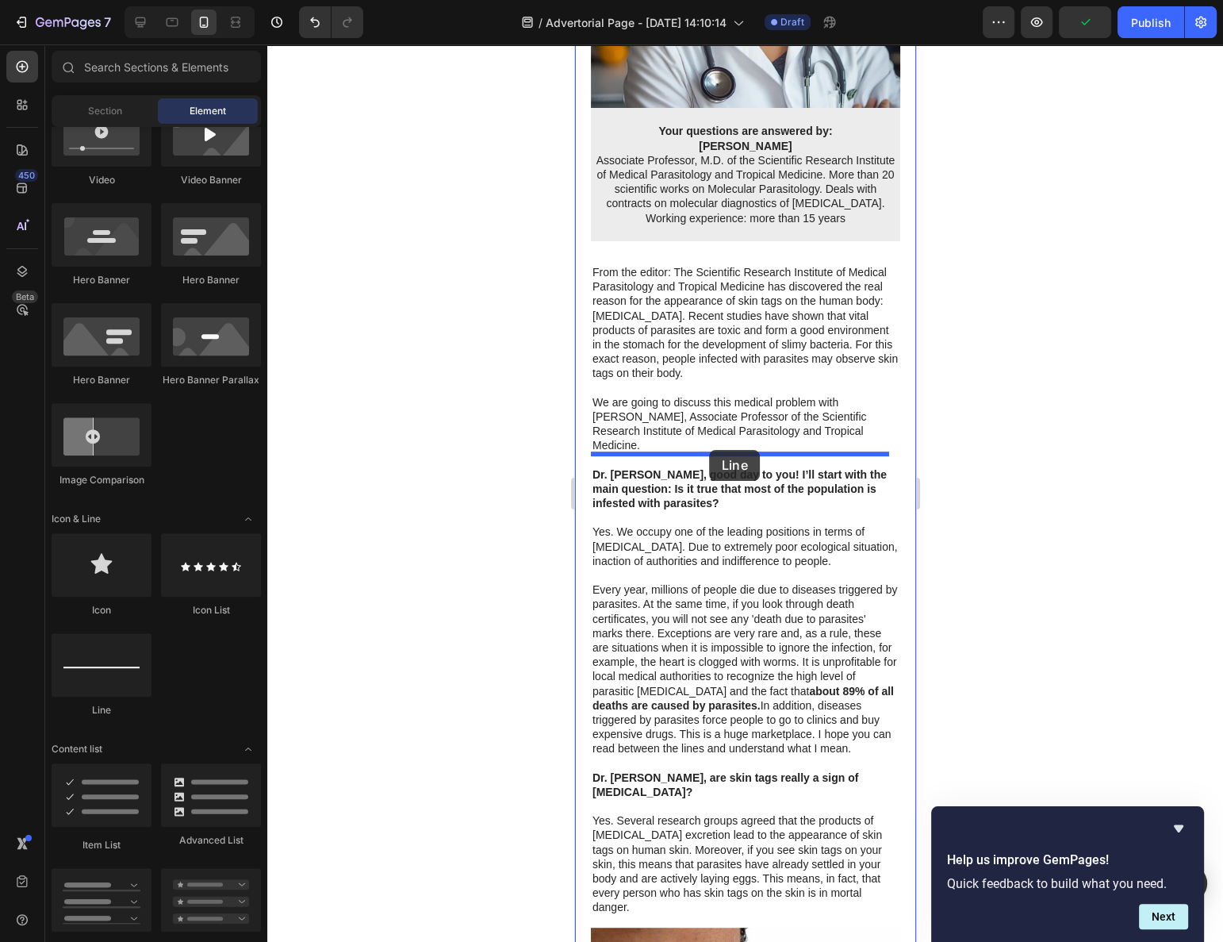
drag, startPoint x: 684, startPoint y: 720, endPoint x: 709, endPoint y: 450, distance: 271.7
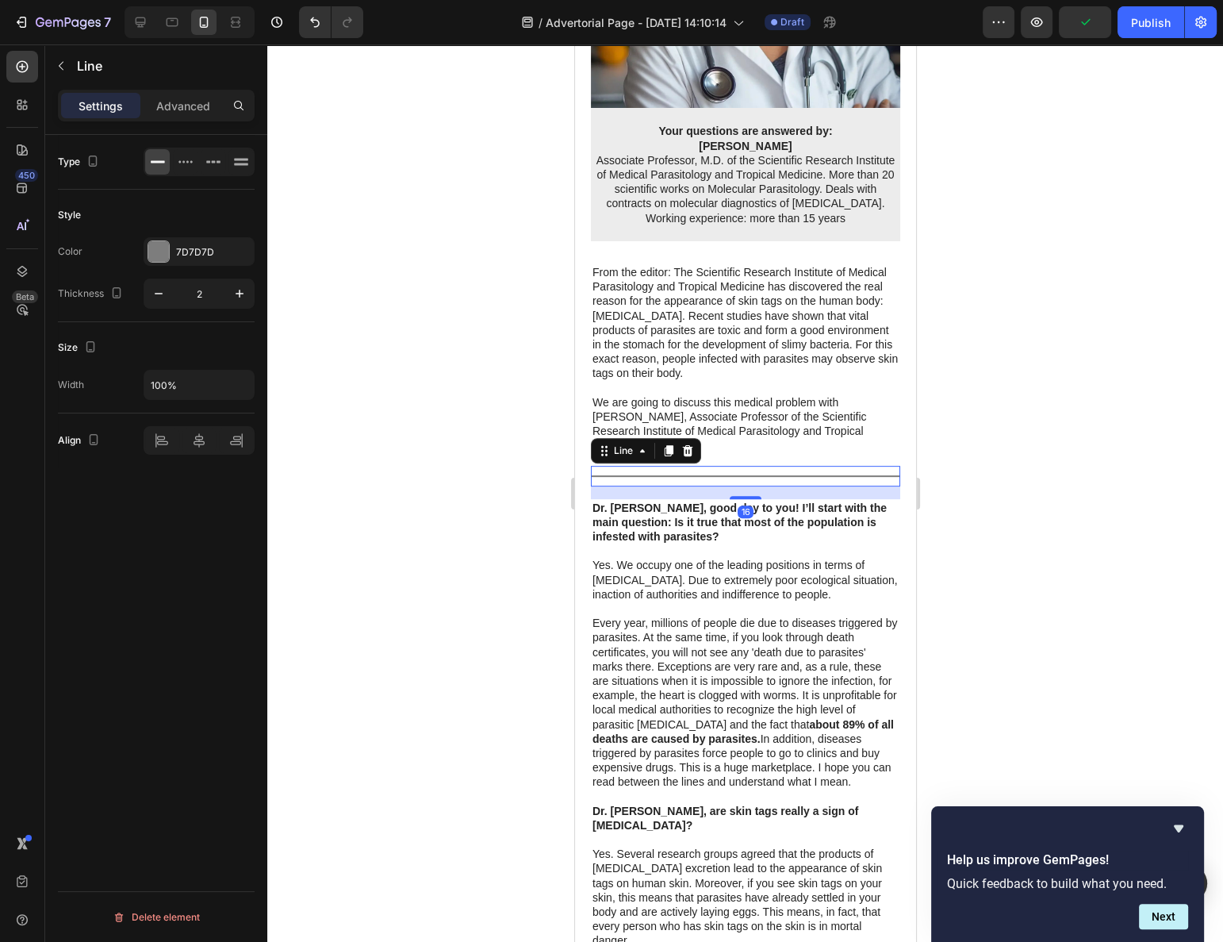
click at [447, 587] on div at bounding box center [745, 492] width 956 height 897
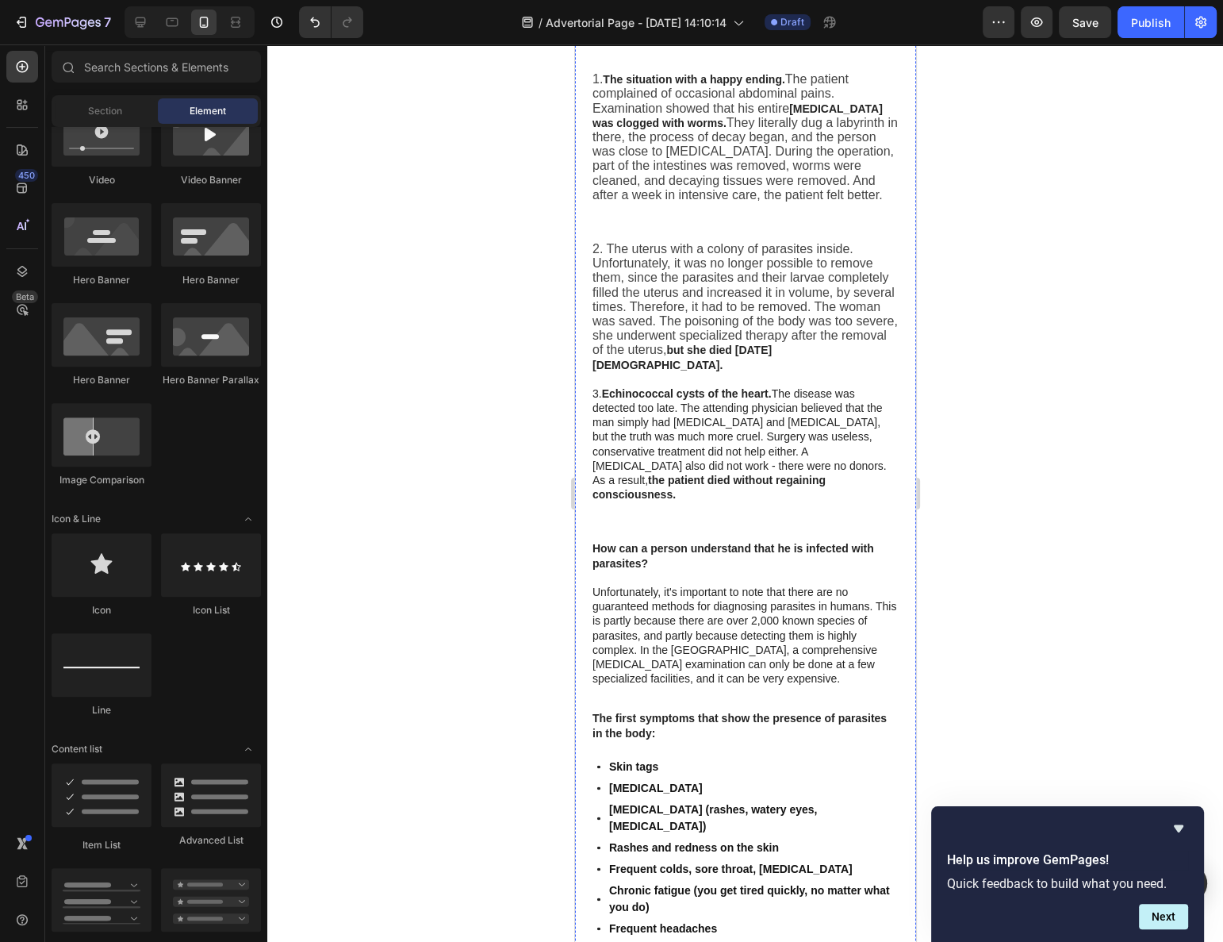
scroll to position [2308, 0]
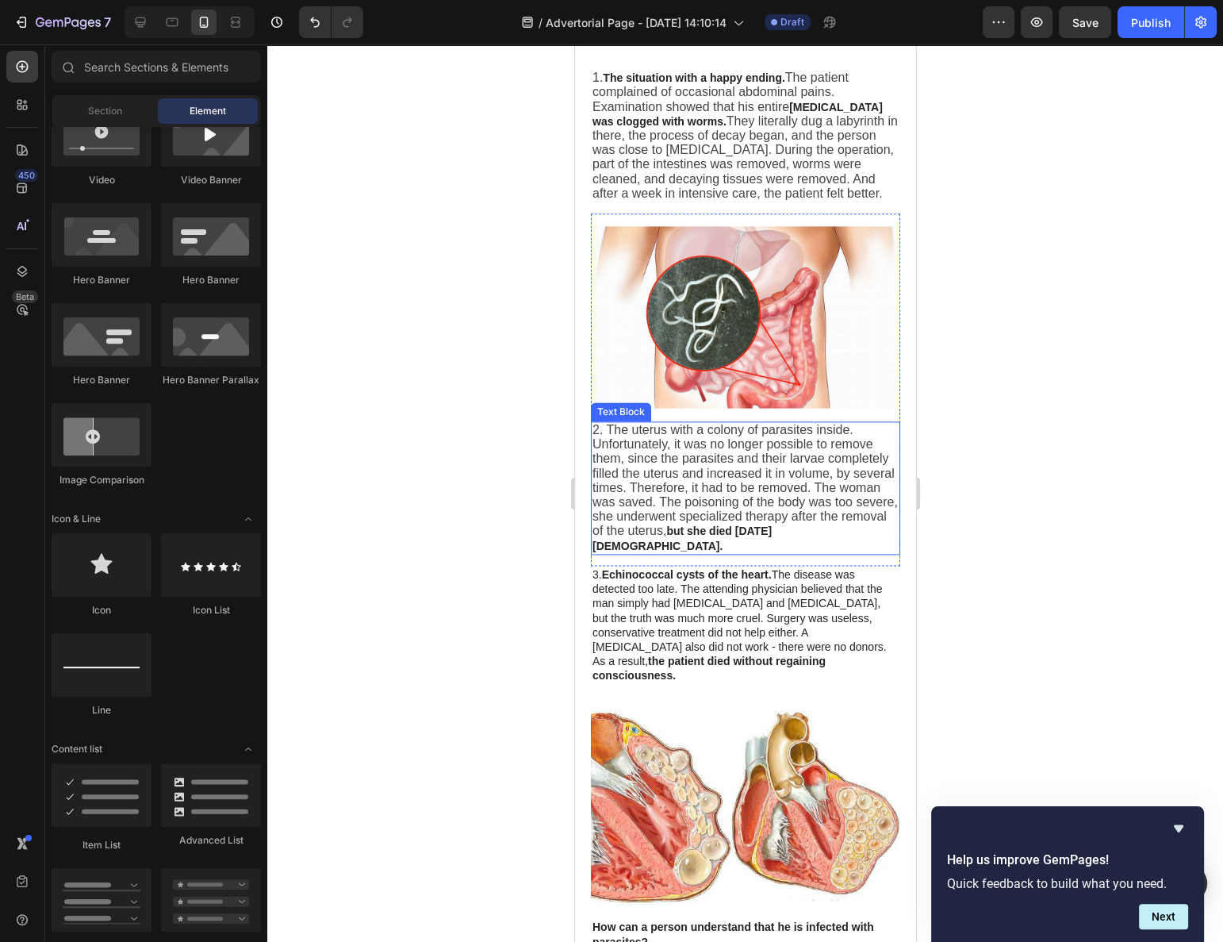
click at [725, 475] on span "2. The uterus with a colony of parasites inside. Unfortunately, it was no longe…" at bounding box center [744, 480] width 305 height 114
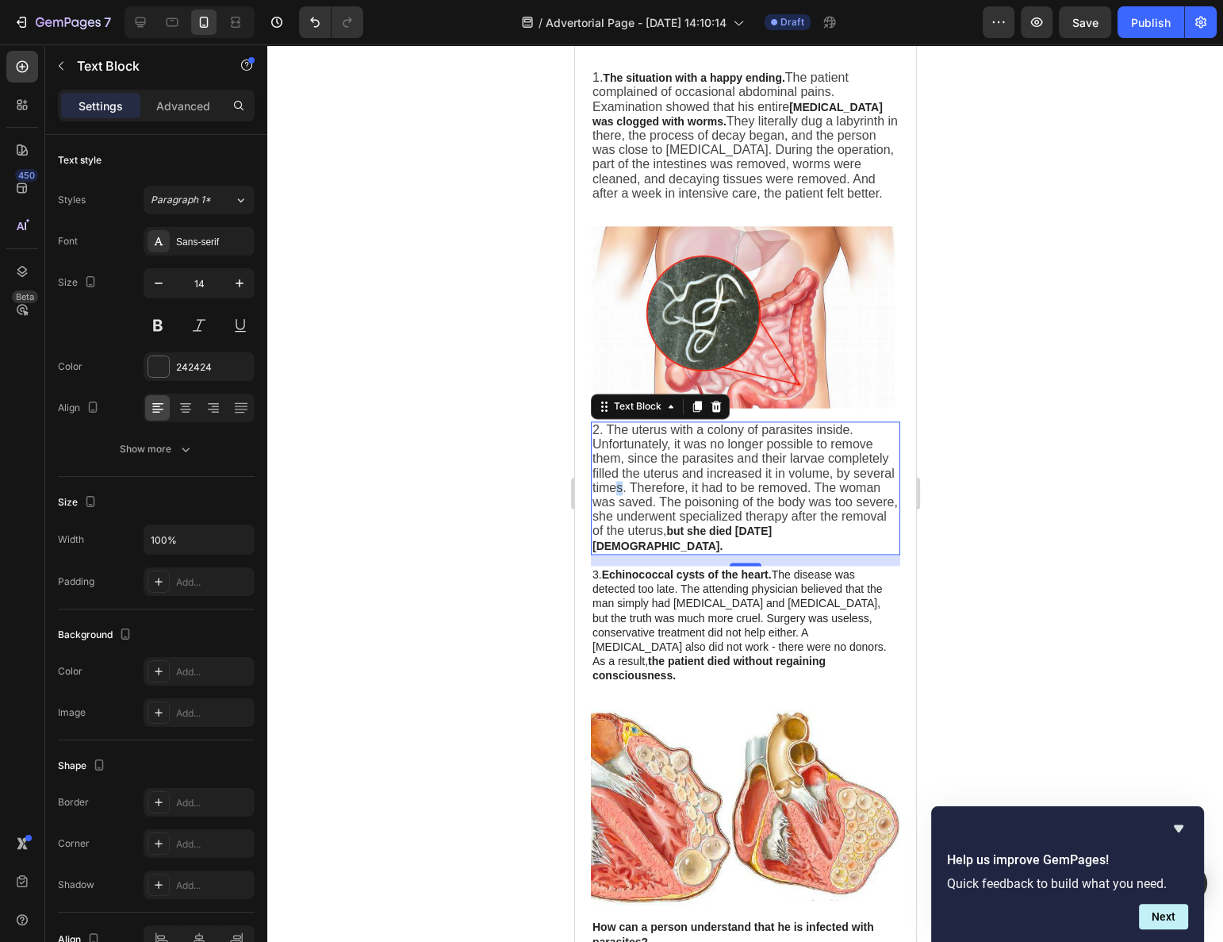
click at [728, 475] on span "2. The uterus with a colony of parasites inside. Unfortunately, it was no longe…" at bounding box center [744, 480] width 305 height 114
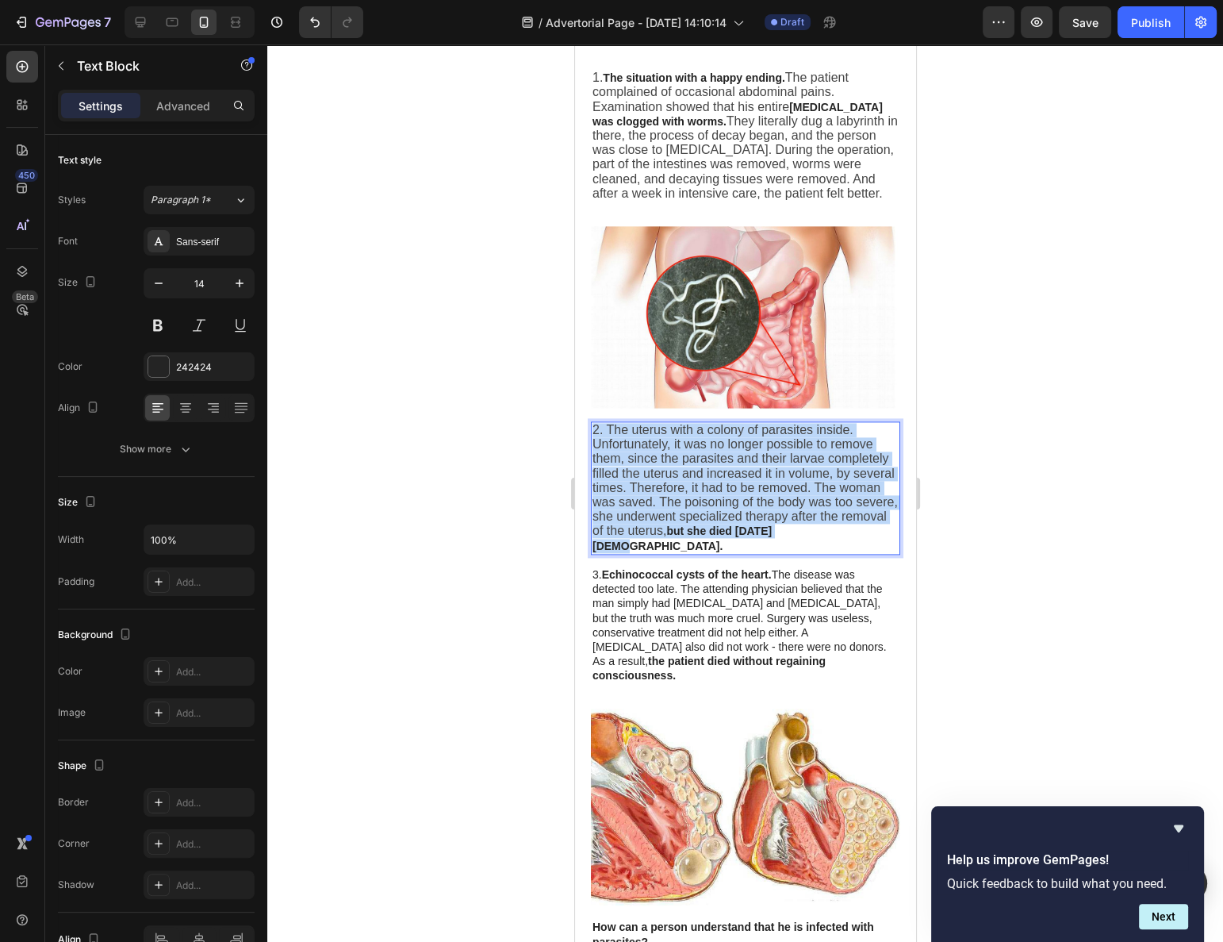
click at [728, 475] on span "2. The uterus with a colony of parasites inside. Unfortunately, it was no longe…" at bounding box center [744, 480] width 305 height 114
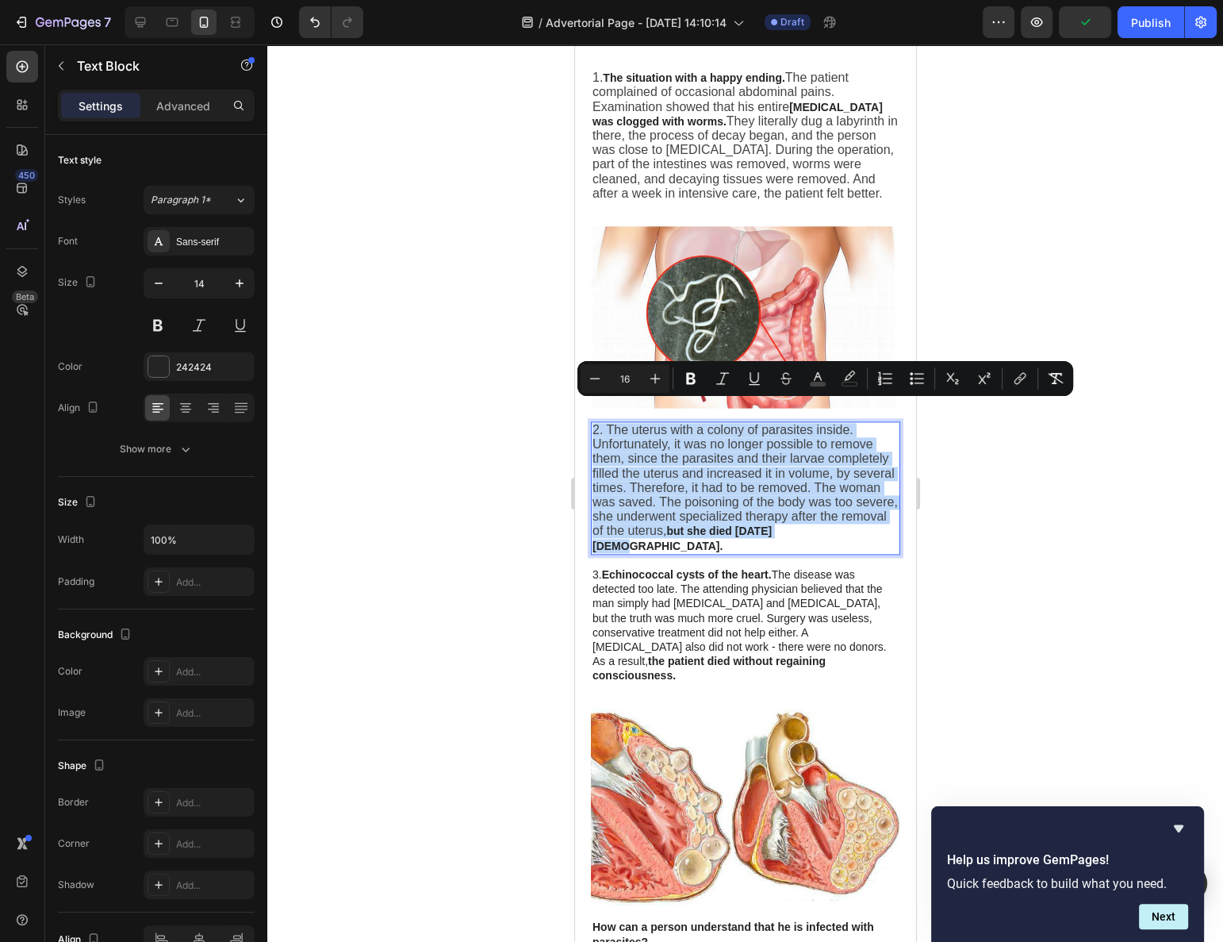
click at [694, 589] on span "3. Echinococcal cysts of the heart. The disease was detected too late. The atte…" at bounding box center [739, 624] width 294 height 113
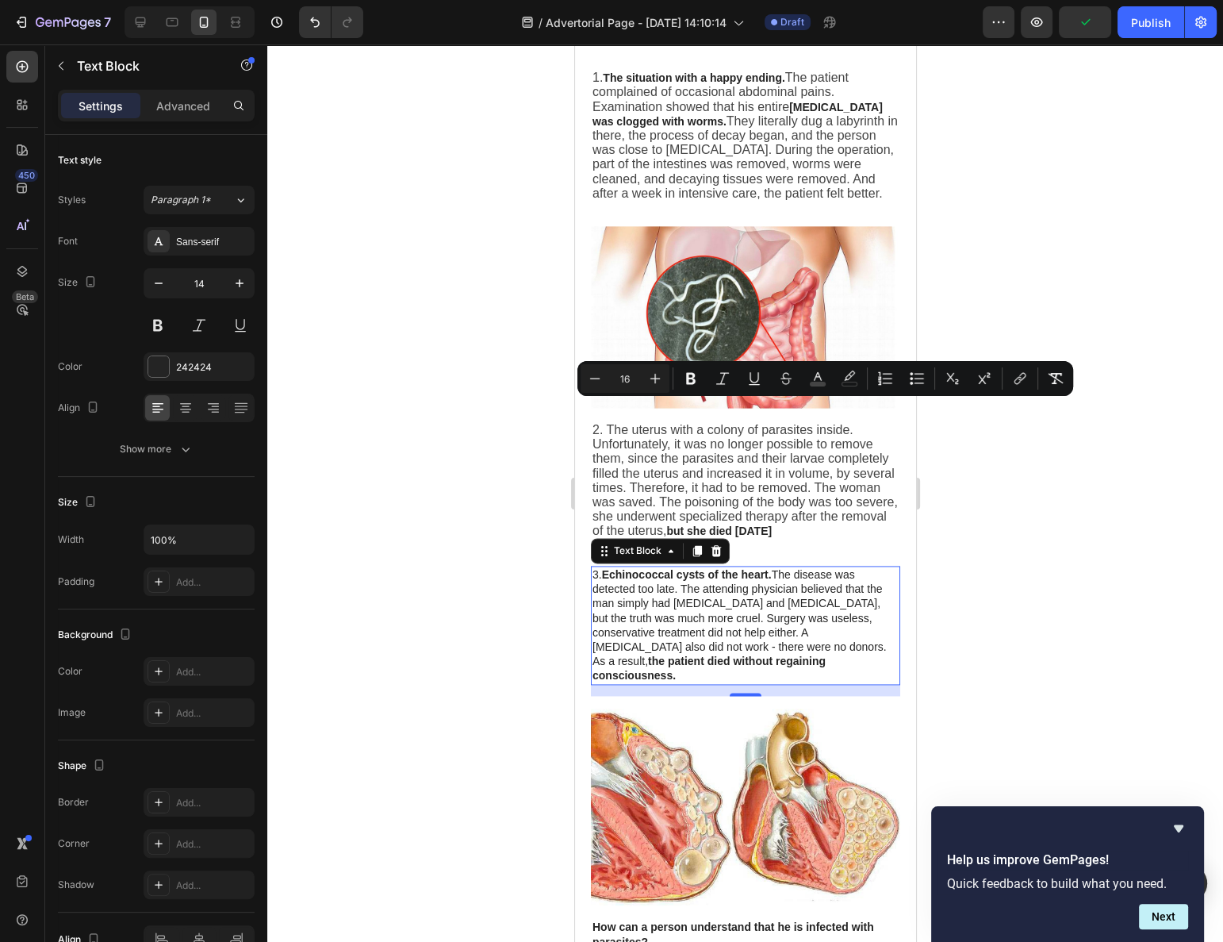
scroll to position [85, 0]
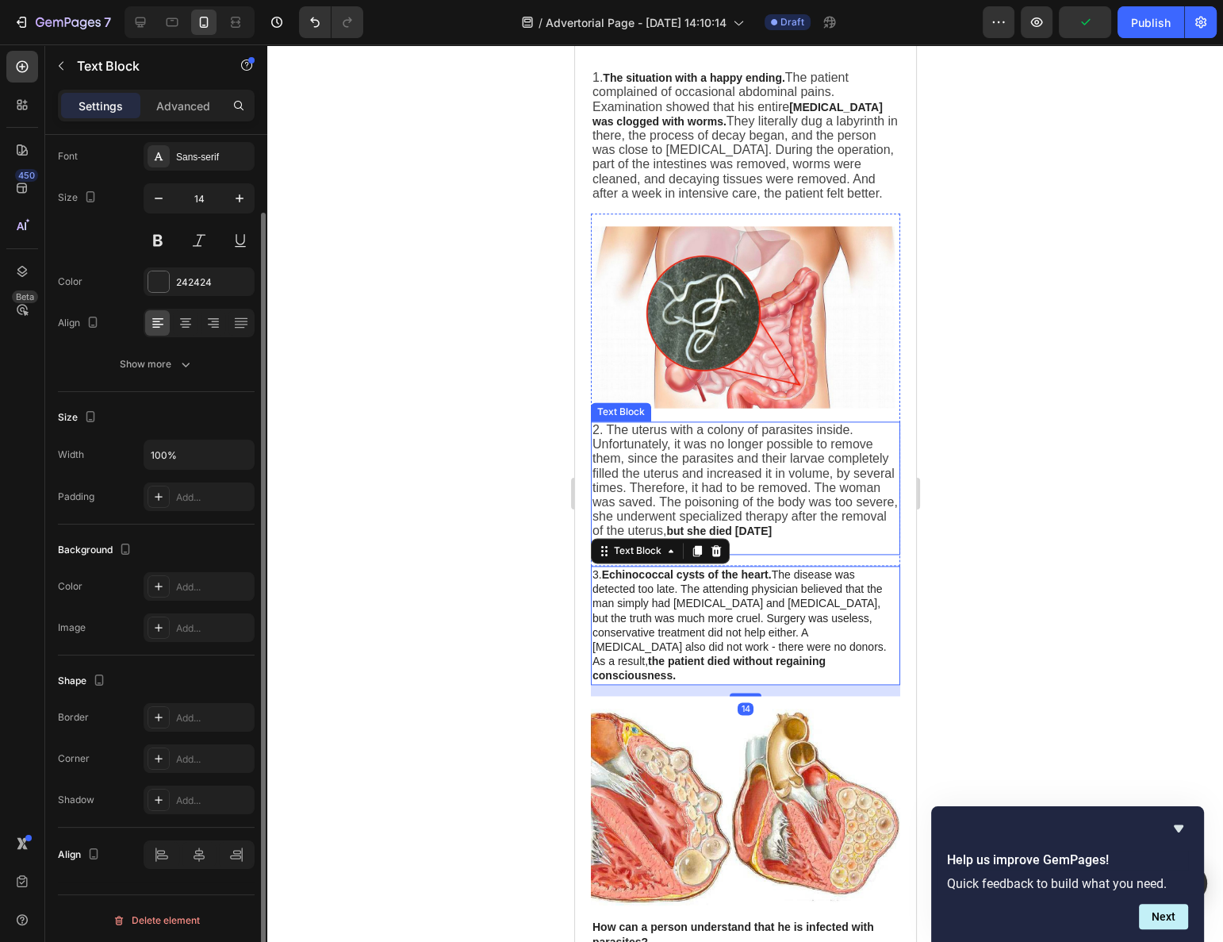
click at [735, 447] on span "2. The uterus with a colony of parasites inside. Unfortunately, it was no longe…" at bounding box center [744, 480] width 305 height 114
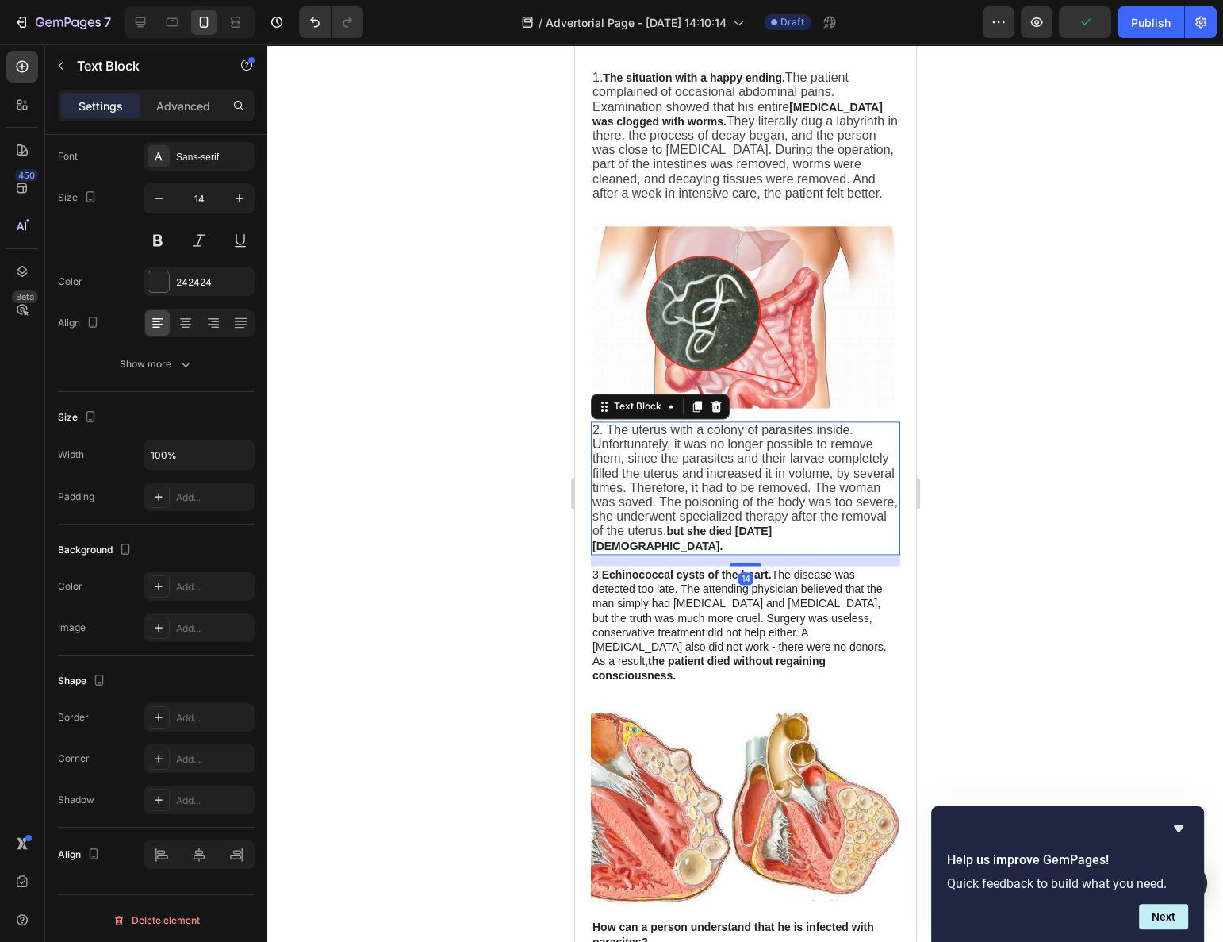
click at [723, 592] on span "3. Echinococcal cysts of the heart. The disease was detected too late. The atte…" at bounding box center [739, 624] width 294 height 113
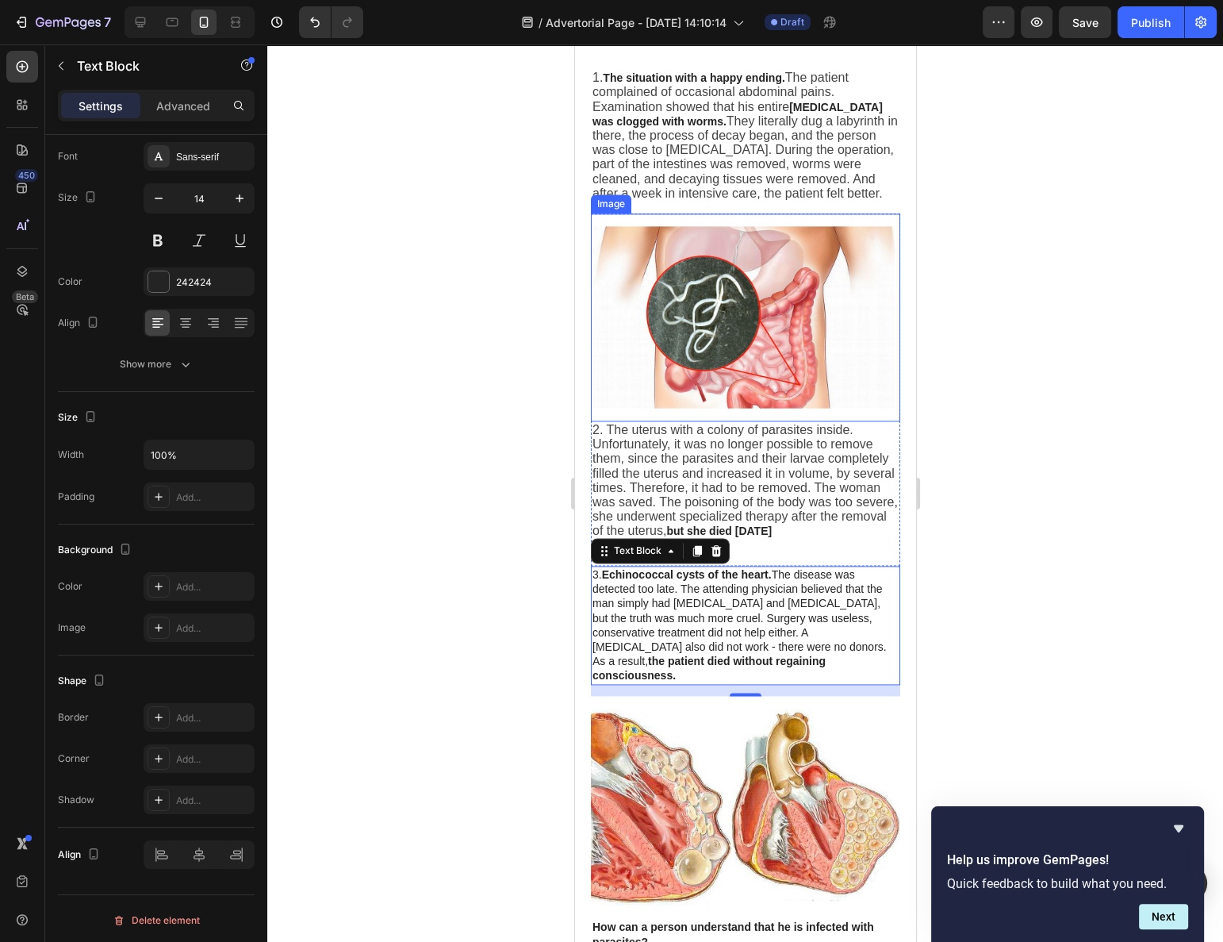
click at [643, 440] on span "2. The uterus with a colony of parasites inside. Unfortunately, it was no longe…" at bounding box center [744, 480] width 305 height 114
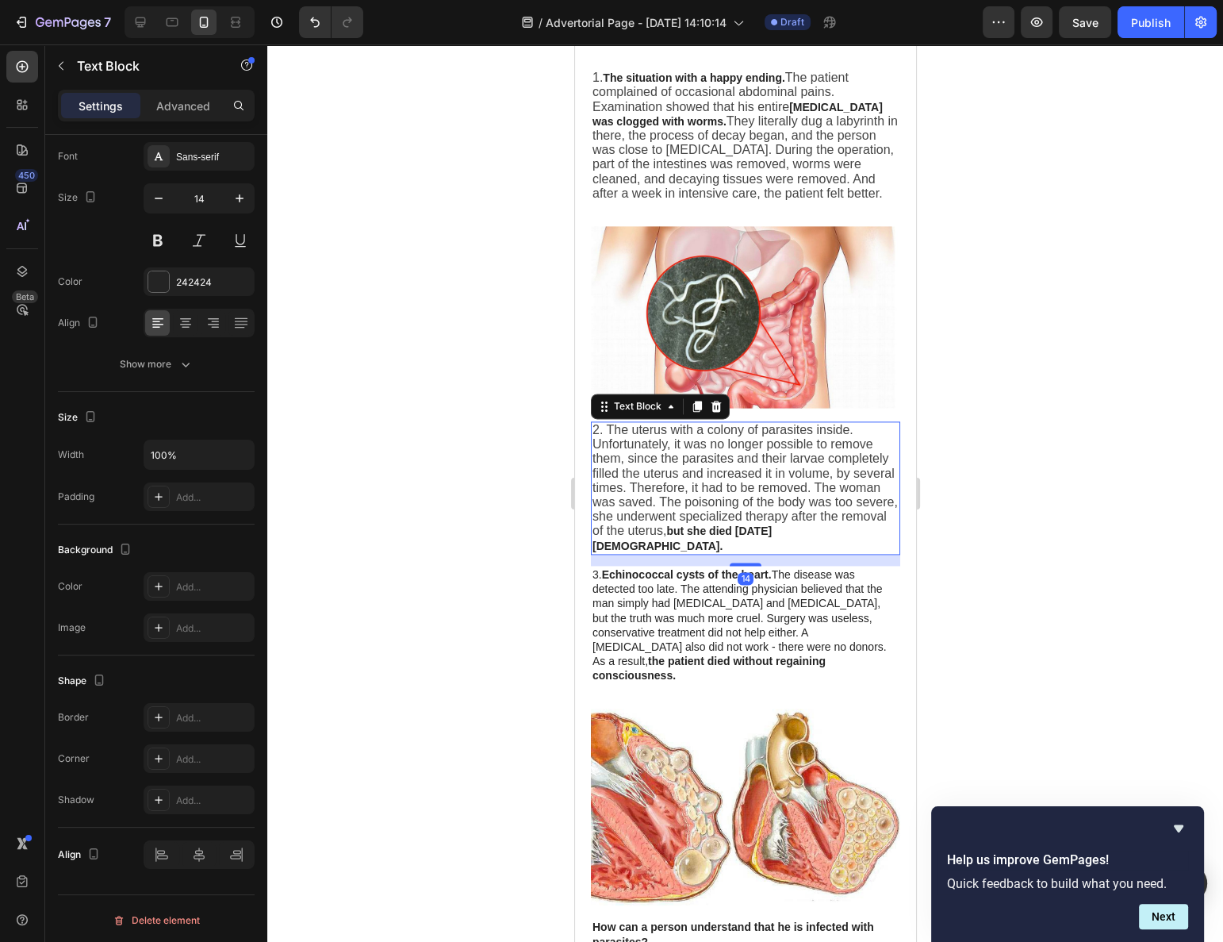
click at [670, 585] on span "3. Echinococcal cysts of the heart. The disease was detected too late. The atte…" at bounding box center [739, 624] width 294 height 113
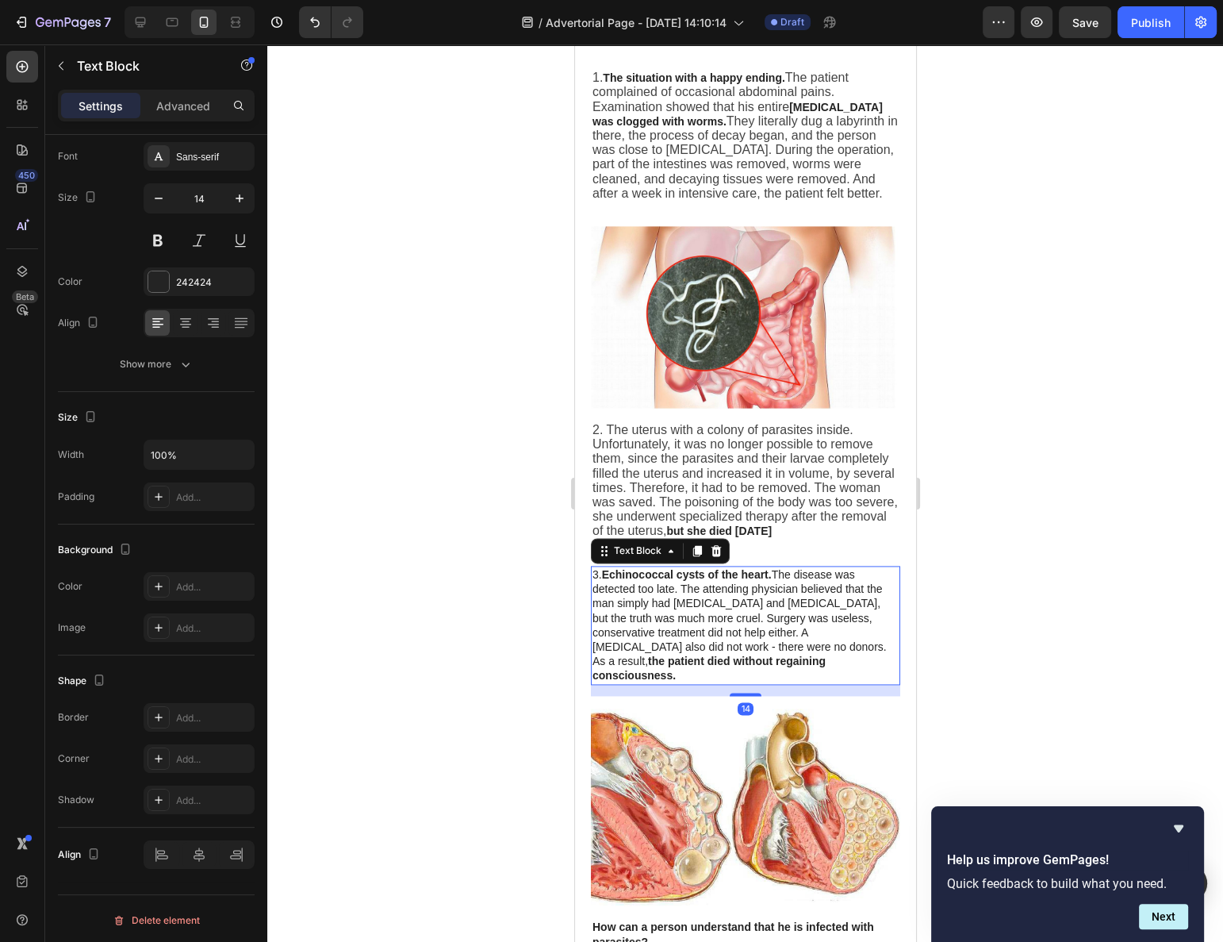
click at [667, 601] on span "3. Echinococcal cysts of the heart. The disease was detected too late. The atte…" at bounding box center [739, 624] width 294 height 113
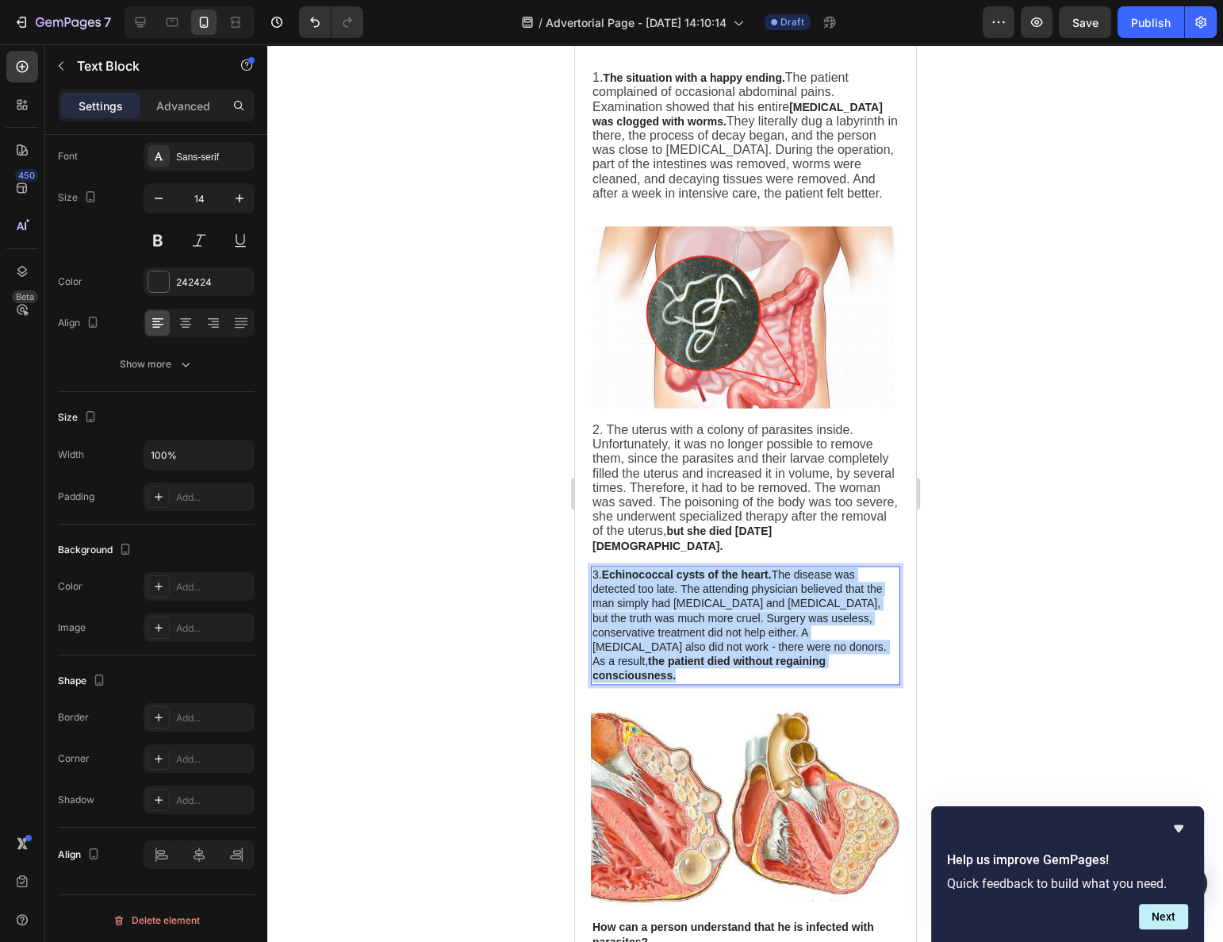
click at [667, 601] on span "3. Echinococcal cysts of the heart. The disease was detected too late. The atte…" at bounding box center [739, 624] width 294 height 113
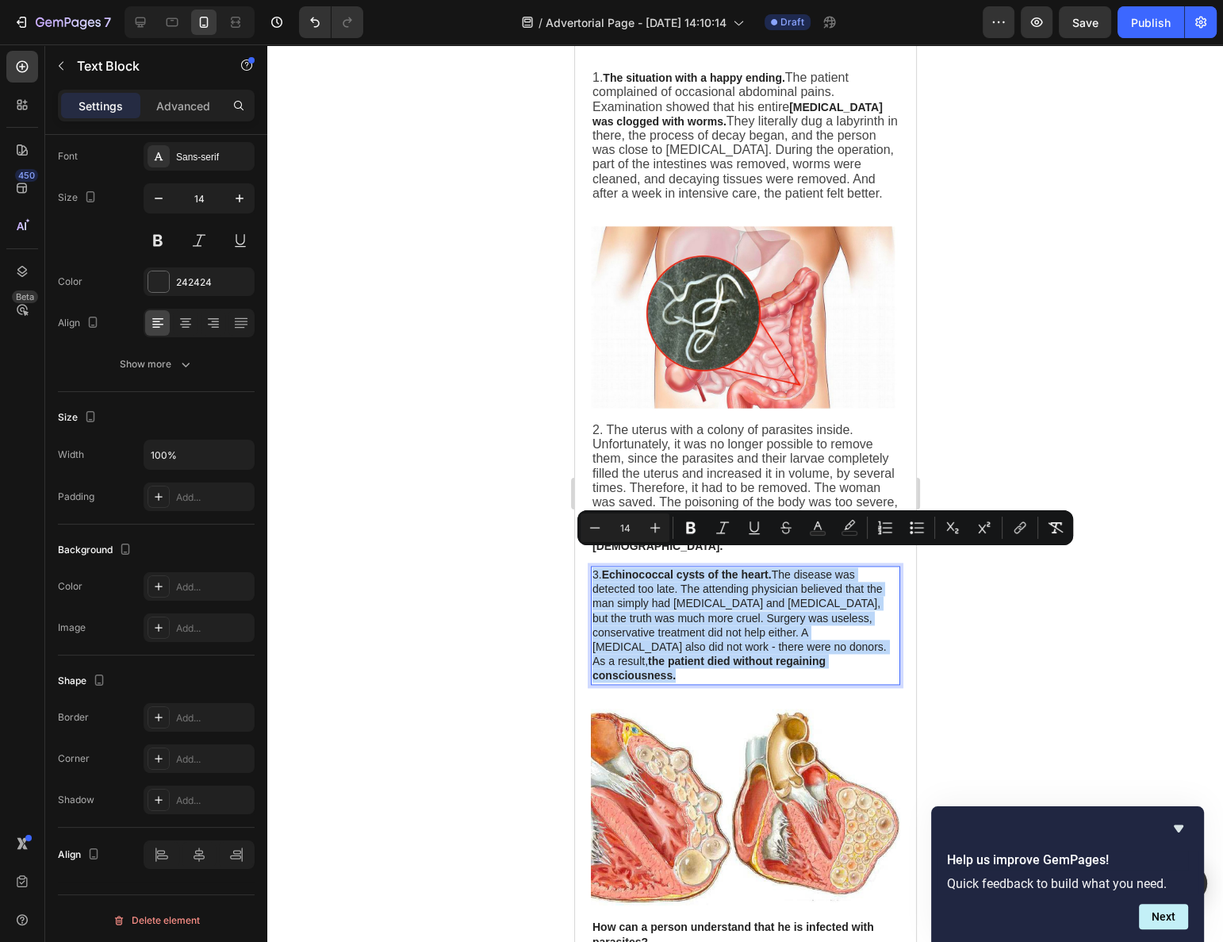
click at [666, 596] on span "3. Echinococcal cysts of the heart. The disease was detected too late. The atte…" at bounding box center [739, 624] width 294 height 113
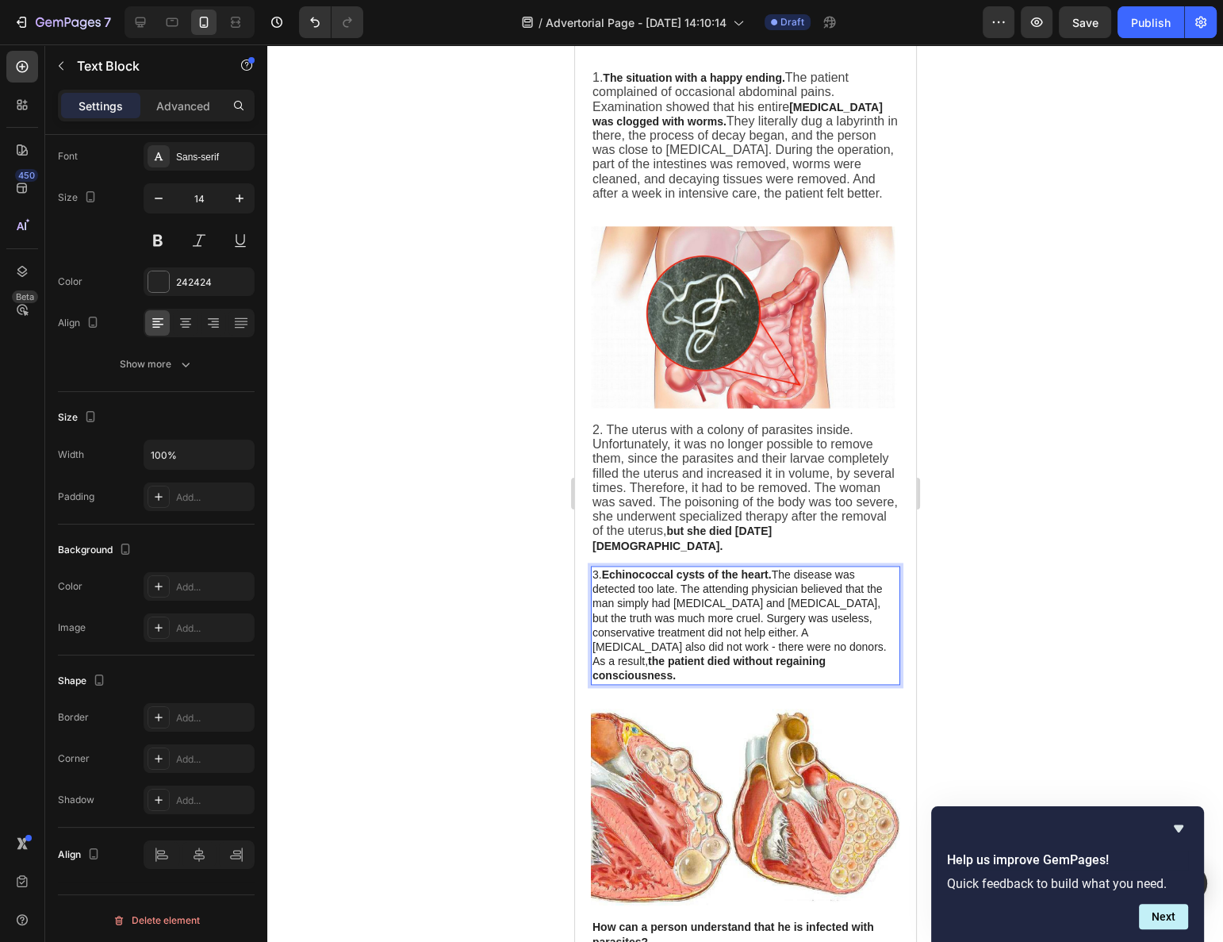
click at [665, 596] on span "3. Echinococcal cysts of the heart. The disease was detected too late. The atte…" at bounding box center [739, 624] width 294 height 113
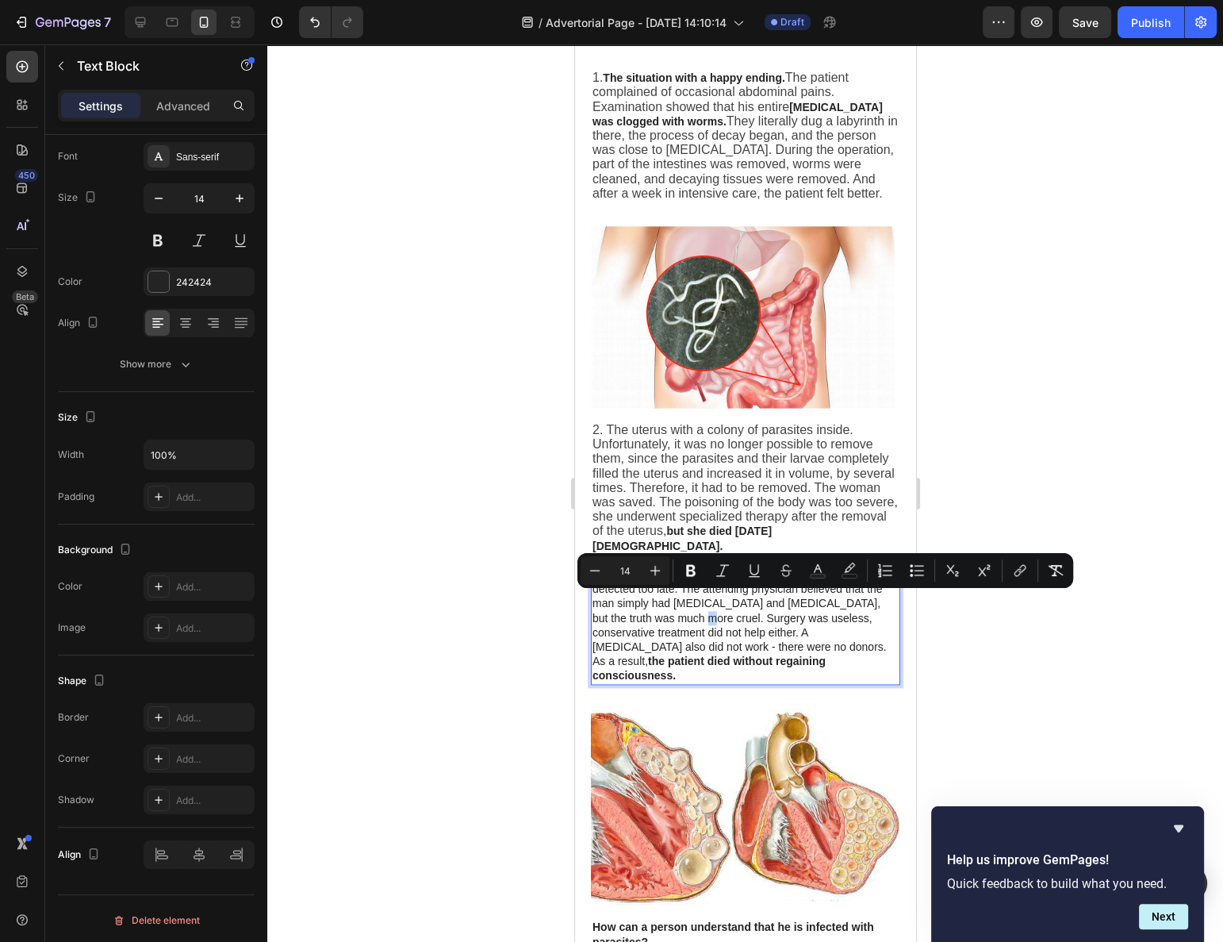
click at [662, 586] on div "Minus 14 Plus Bold Italic Underline Strikethrough Text Color color Numbered Lis…" at bounding box center [826, 570] width 496 height 35
click at [237, 194] on icon "button" at bounding box center [240, 198] width 16 height 16
type input "15"
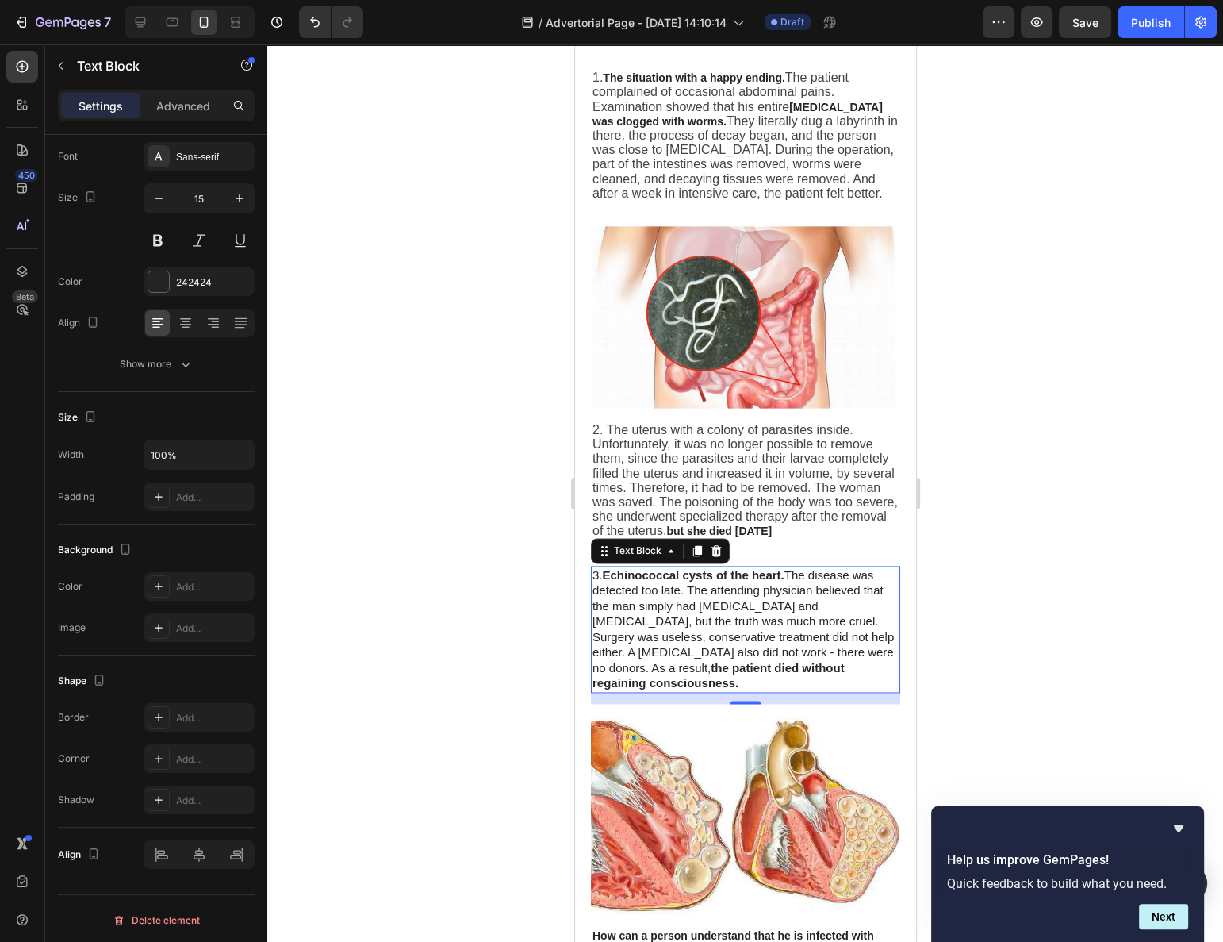
click at [500, 491] on div at bounding box center [745, 492] width 956 height 897
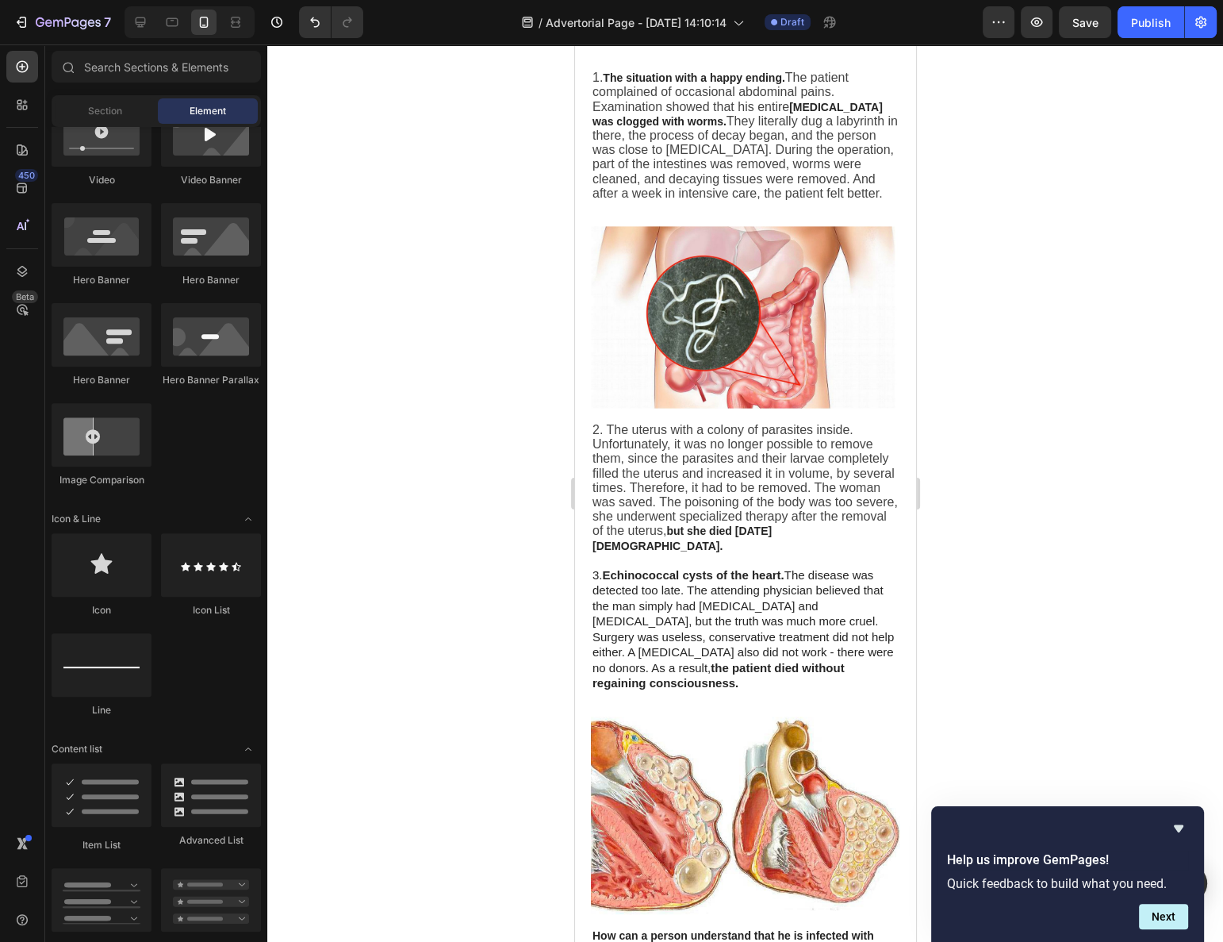
click at [652, 473] on span "2. The uterus with a colony of parasites inside. Unfortunately, it was no longe…" at bounding box center [744, 480] width 305 height 114
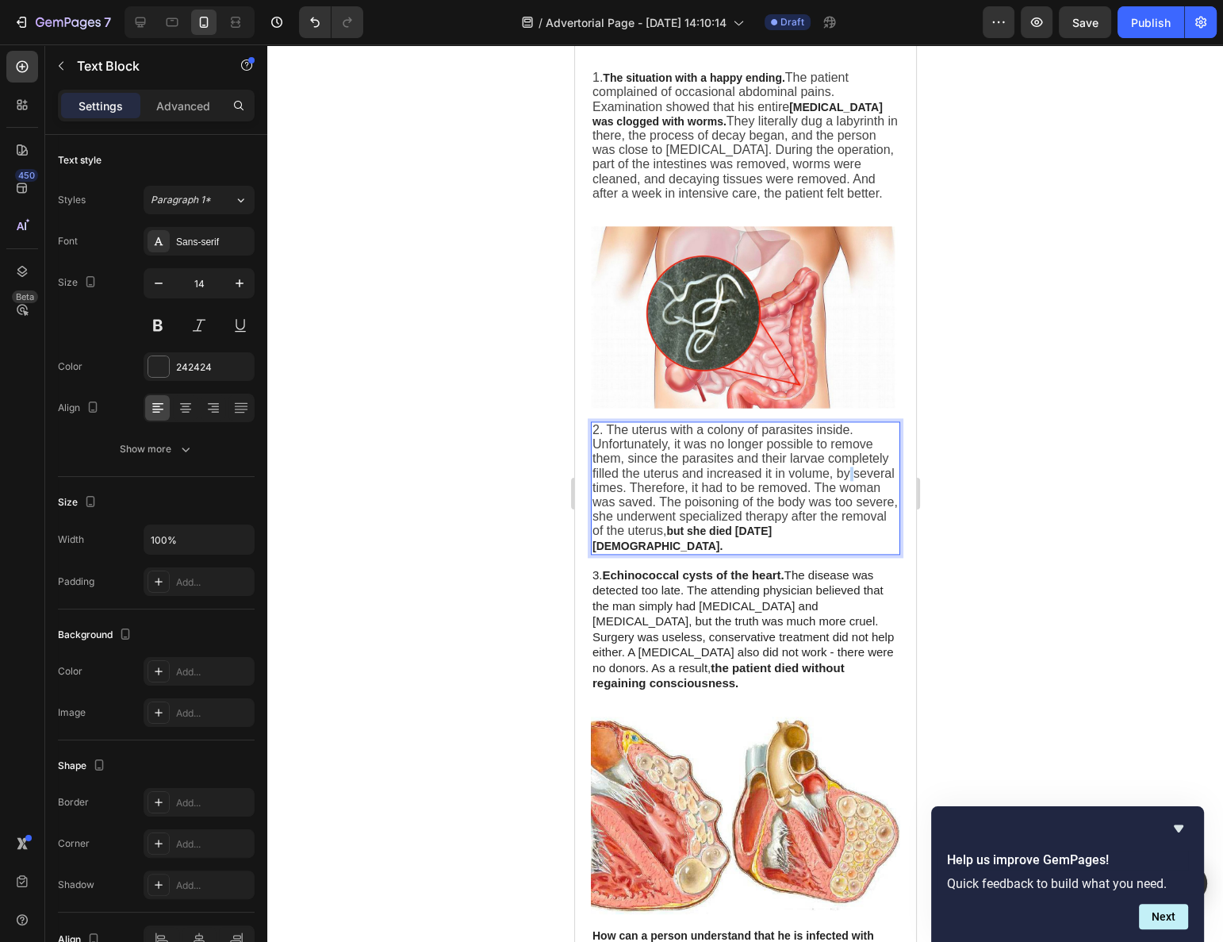
click at [652, 472] on span "2. The uterus with a colony of parasites inside. Unfortunately, it was no longe…" at bounding box center [744, 480] width 305 height 114
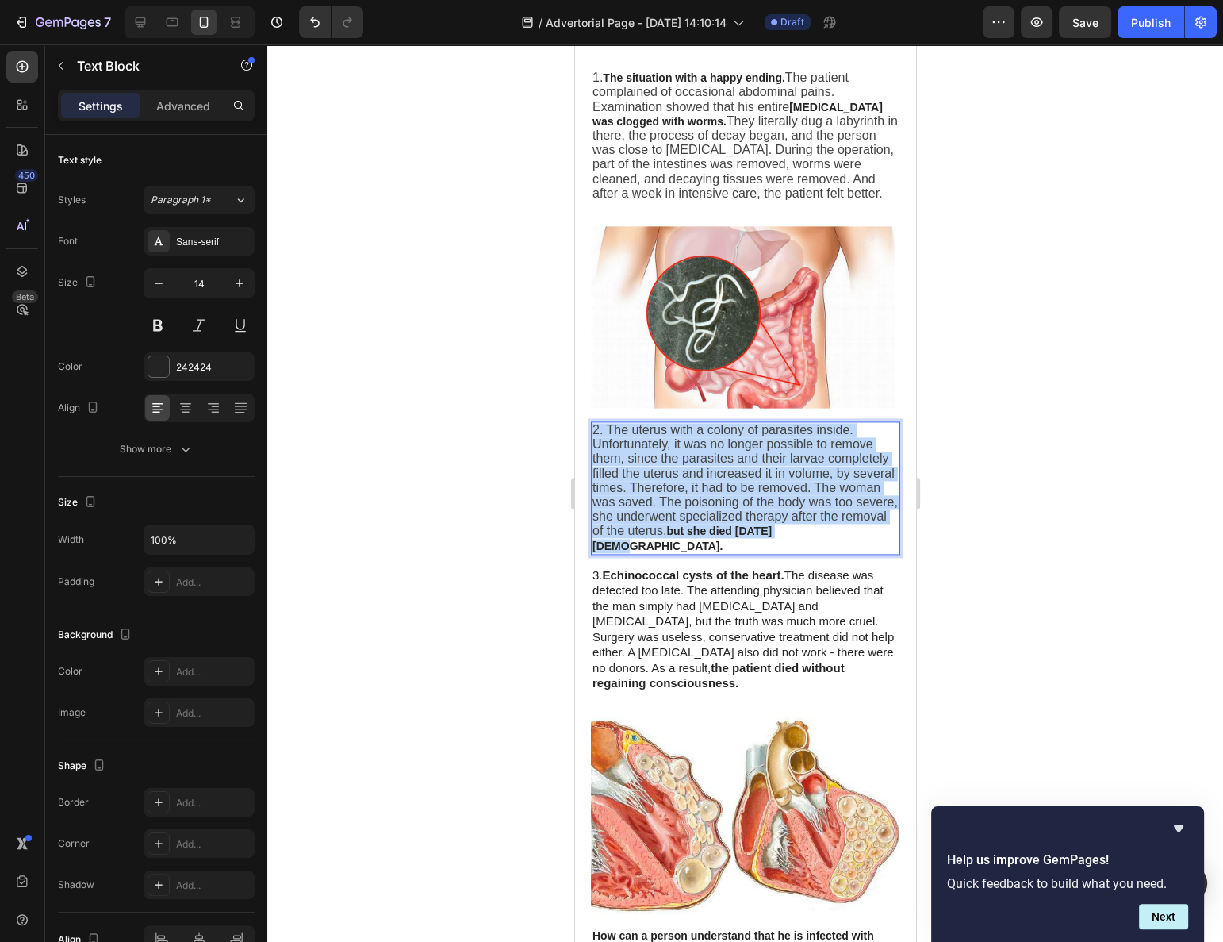
click at [652, 472] on span "2. The uterus with a colony of parasites inside. Unfortunately, it was no longe…" at bounding box center [744, 480] width 305 height 114
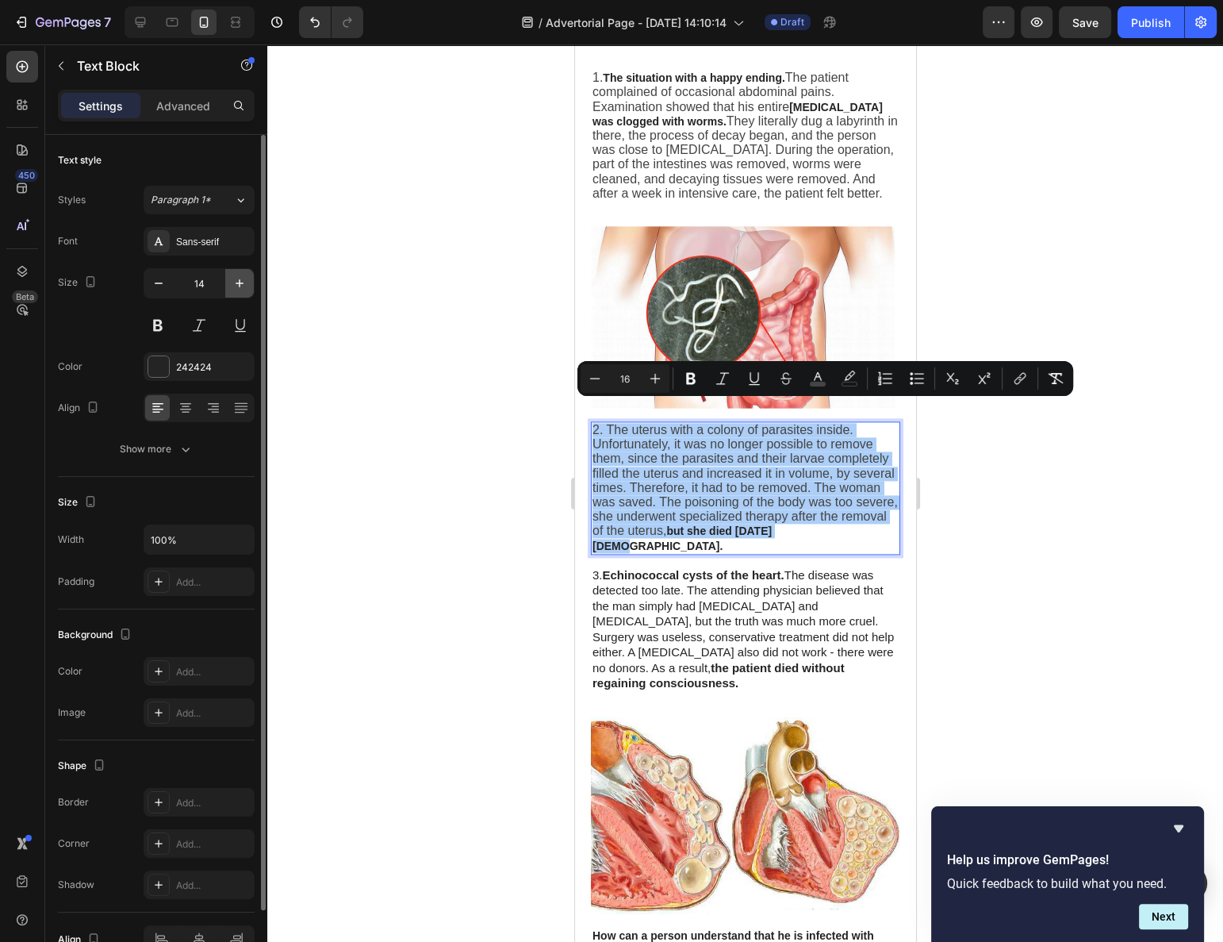
click at [240, 280] on icon "button" at bounding box center [240, 283] width 8 height 8
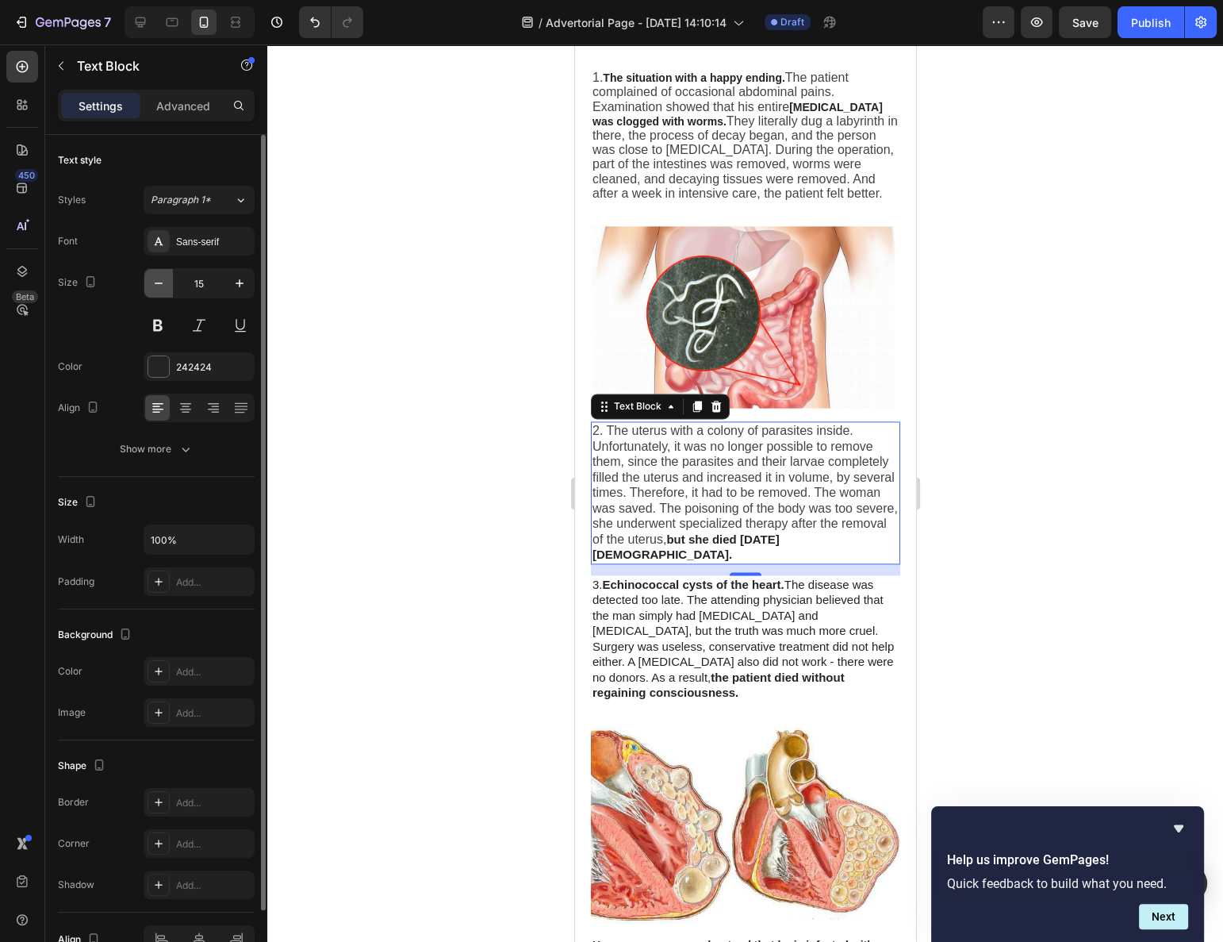
click at [159, 285] on icon "button" at bounding box center [159, 283] width 16 height 16
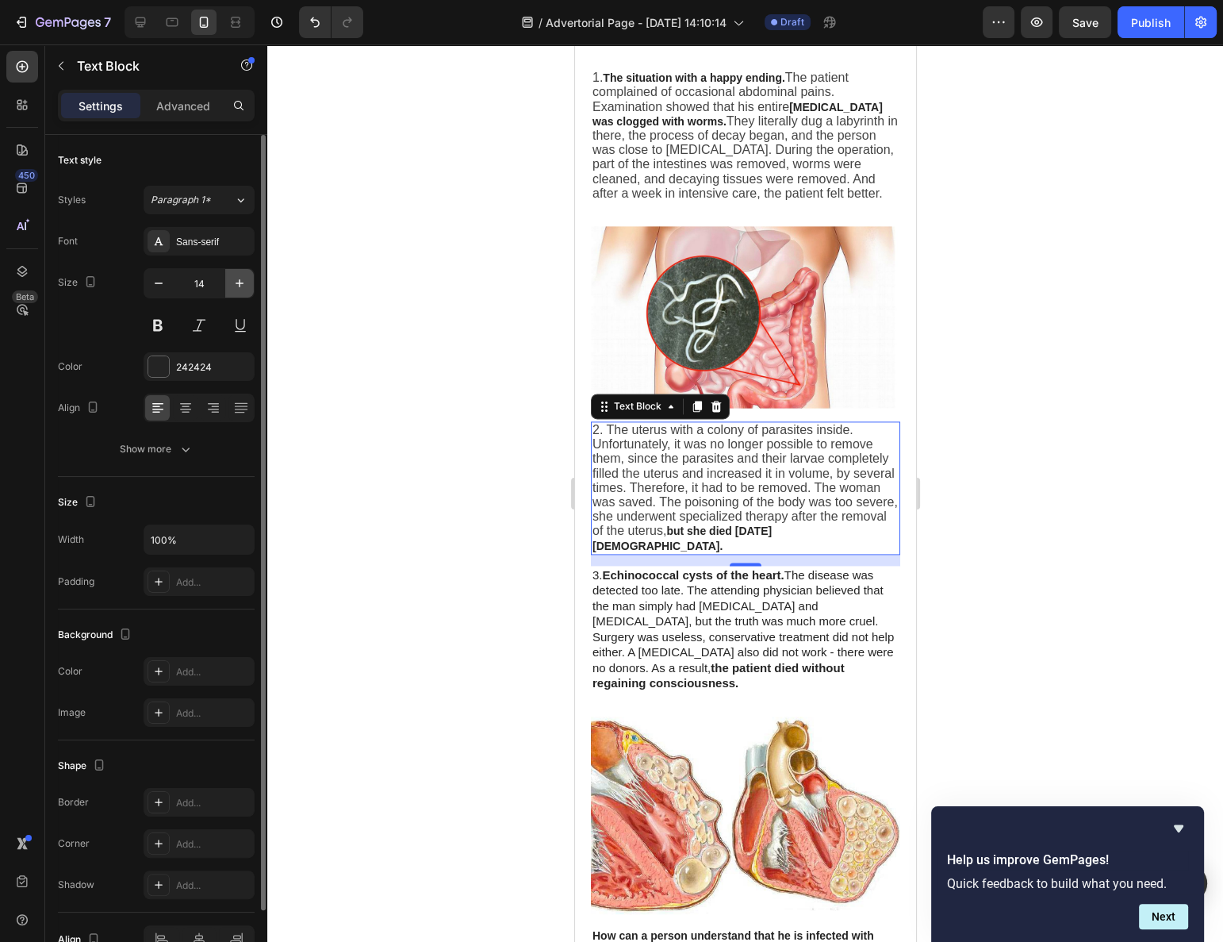
click at [235, 283] on icon "button" at bounding box center [240, 283] width 16 height 16
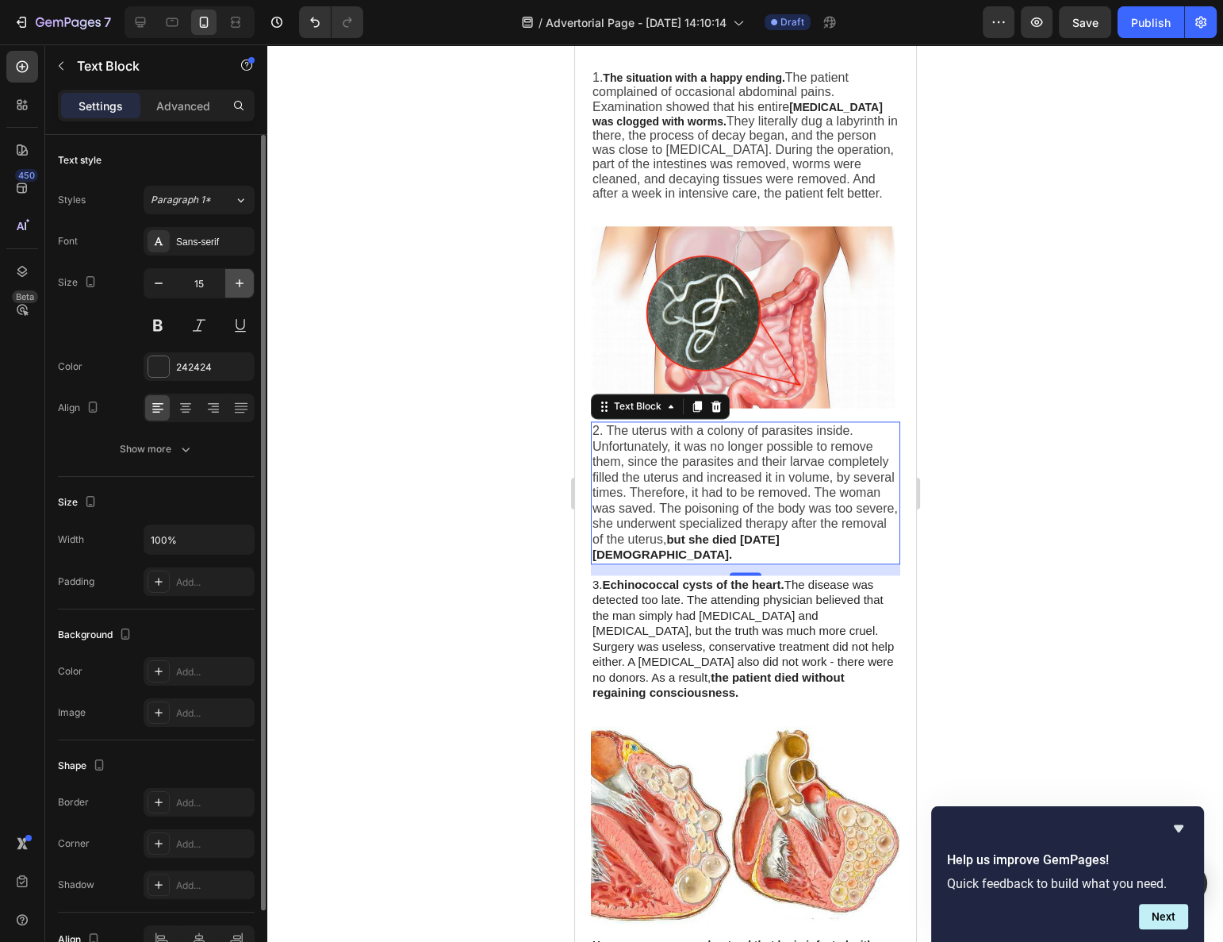
click at [239, 282] on icon "button" at bounding box center [240, 283] width 8 height 8
type input "16"
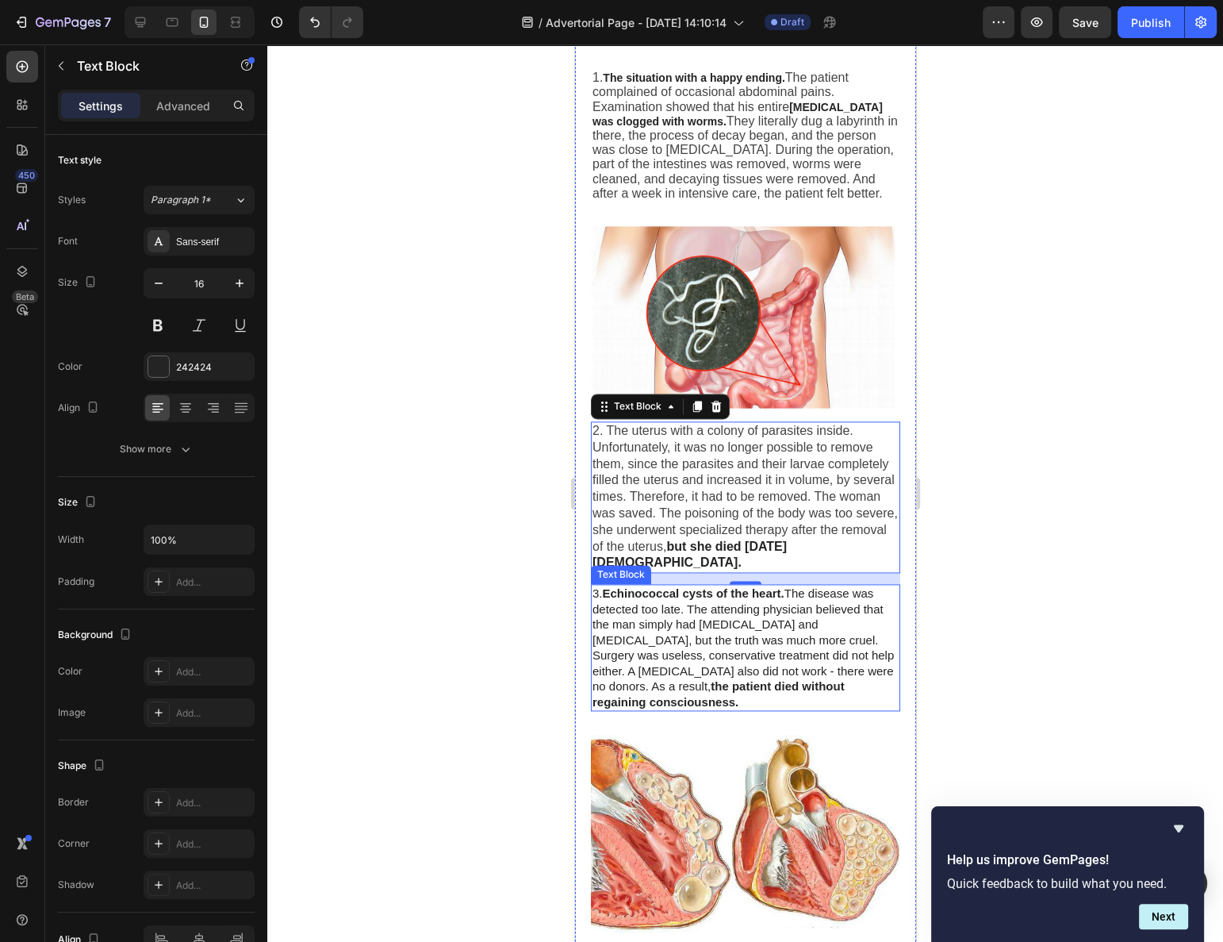
click at [678, 605] on span "3. Echinococcal cysts of the heart. The disease was detected too late. The atte…" at bounding box center [742, 647] width 301 height 122
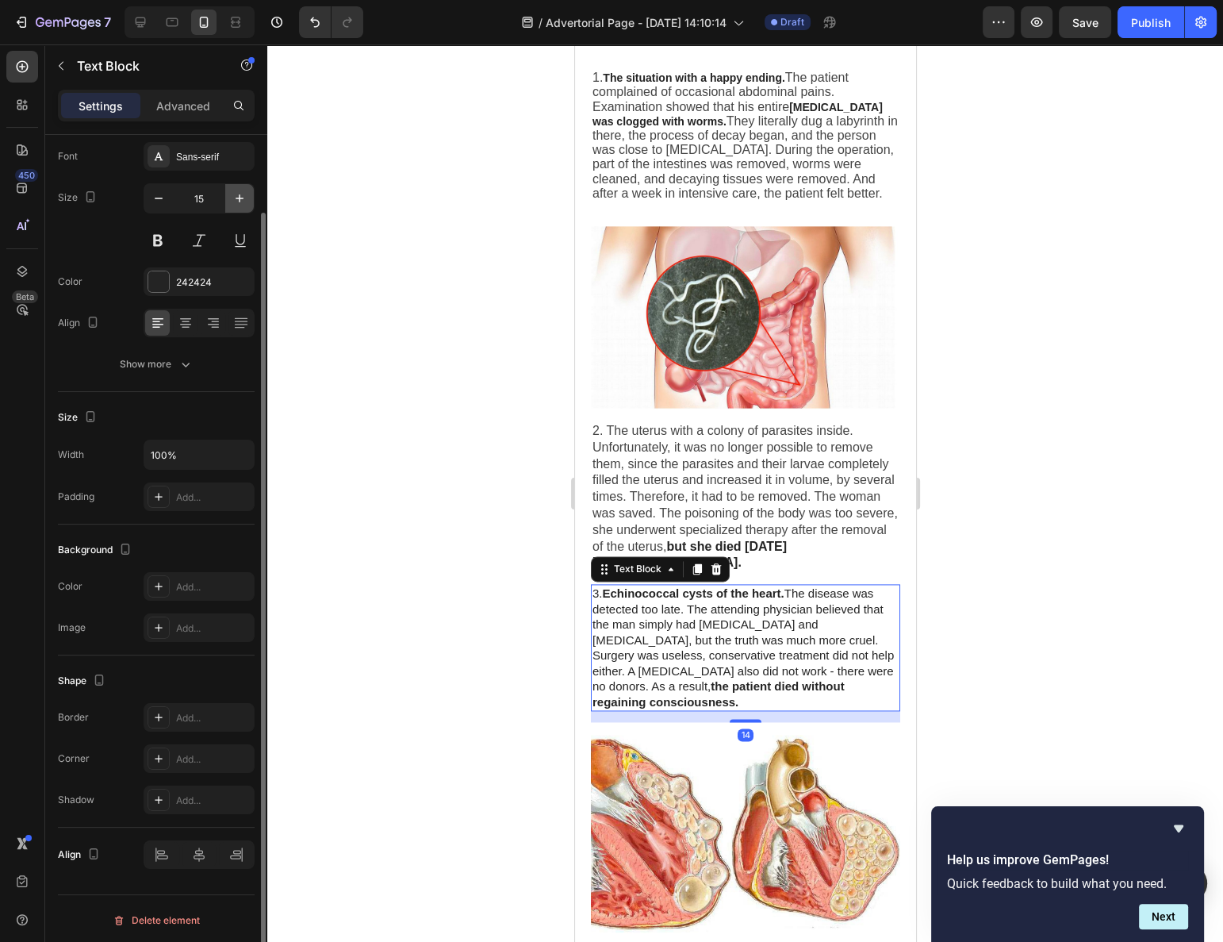
click at [234, 192] on icon "button" at bounding box center [240, 198] width 16 height 16
type input "16"
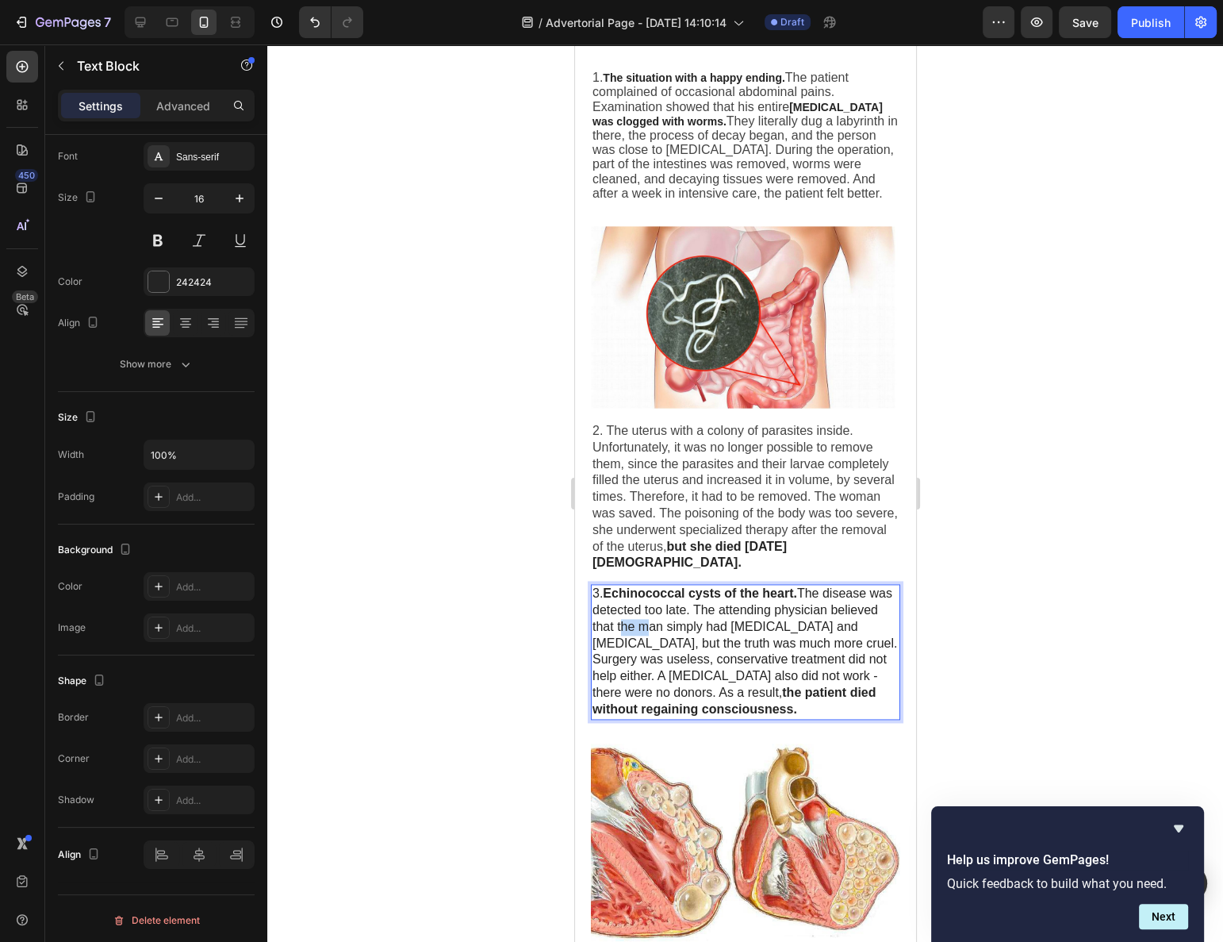
click at [666, 609] on span "3. Echinococcal cysts of the heart. The disease was detected too late. The atte…" at bounding box center [744, 650] width 305 height 129
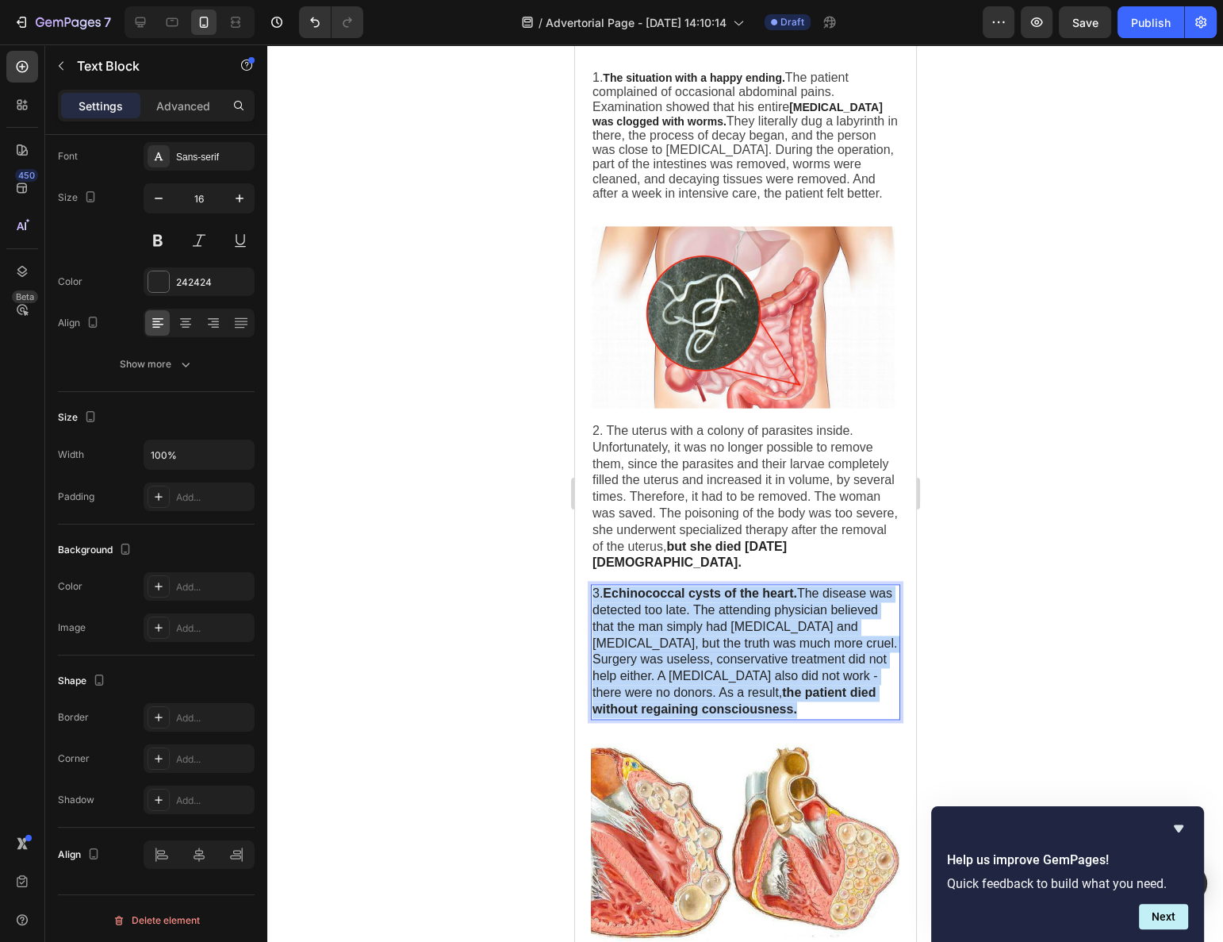
click at [666, 609] on span "3. Echinococcal cysts of the heart. The disease was detected too late. The atte…" at bounding box center [744, 650] width 305 height 129
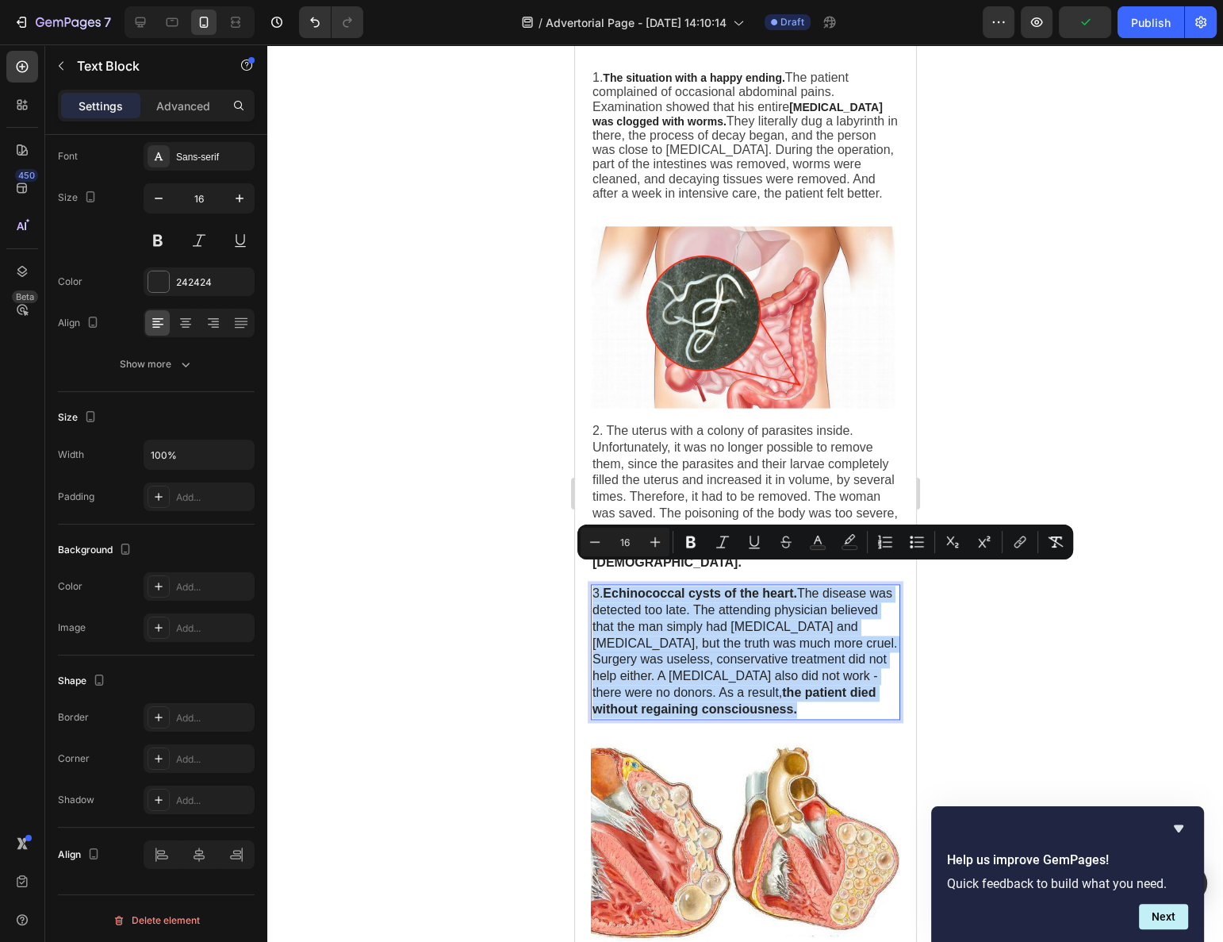
click at [665, 613] on span "3. Echinococcal cysts of the heart. The disease was detected too late. The atte…" at bounding box center [744, 650] width 305 height 129
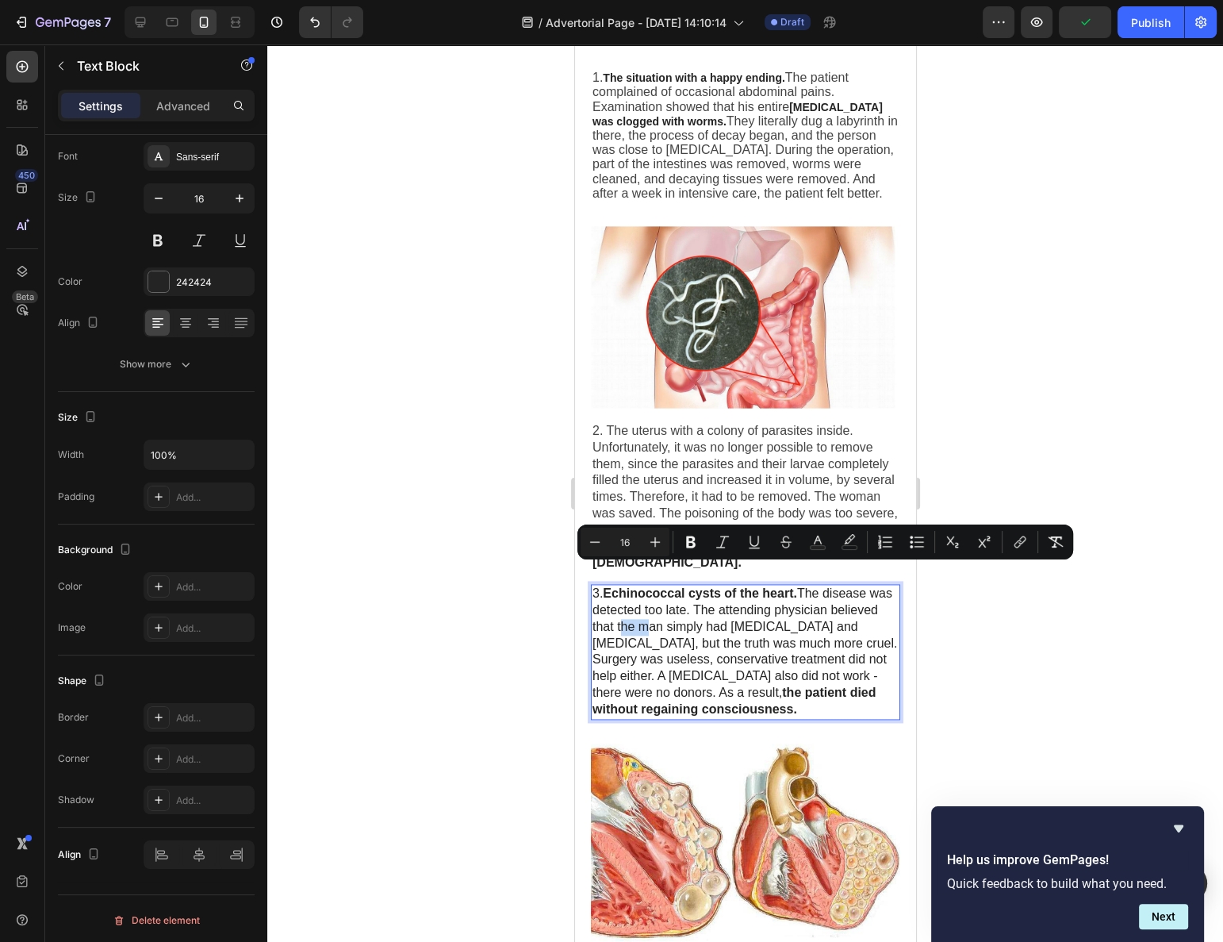
click at [665, 613] on span "3. Echinococcal cysts of the heart. The disease was detected too late. The atte…" at bounding box center [744, 650] width 305 height 129
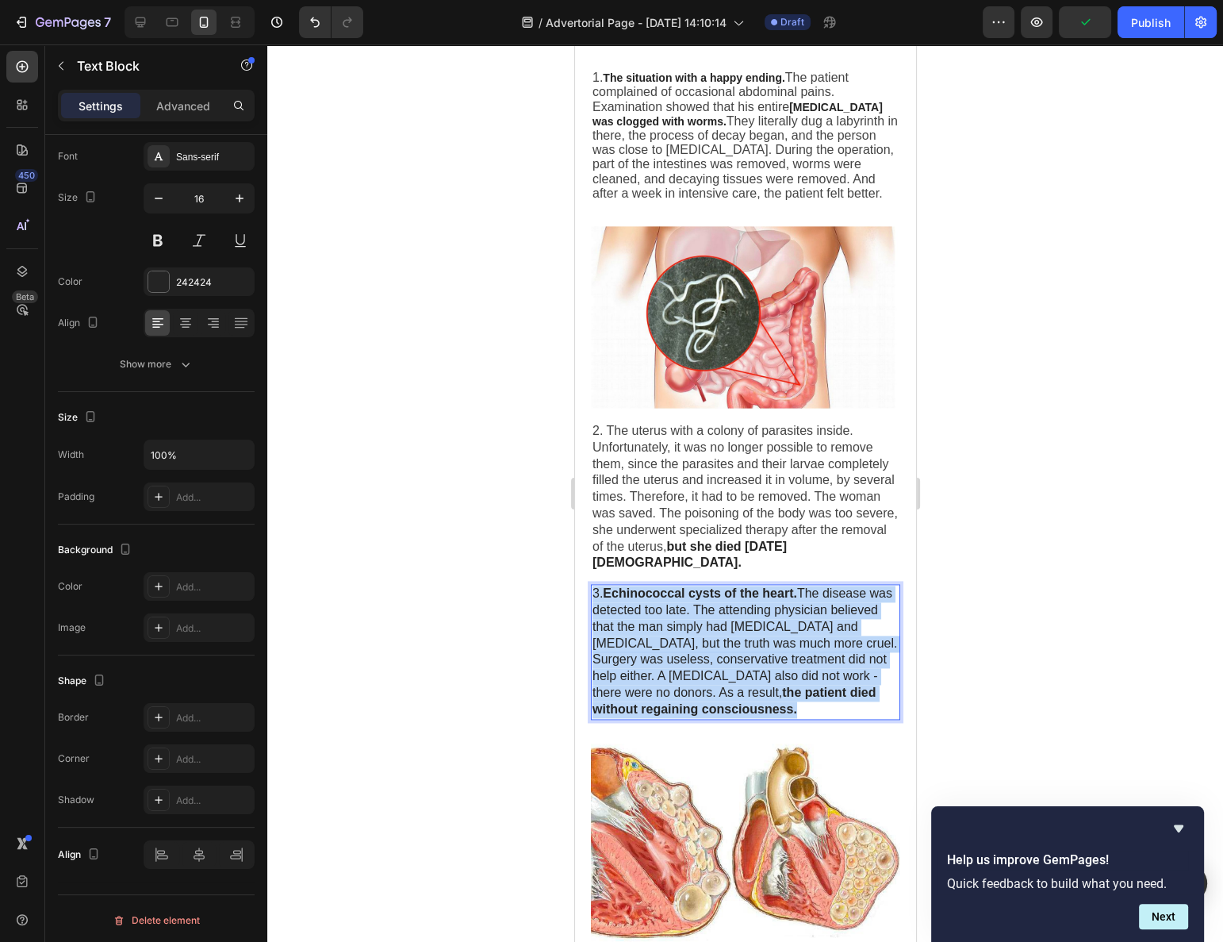
click at [665, 613] on p "3. Echinococcal cysts of the heart. The disease was detected too late. The atte…" at bounding box center [745, 652] width 306 height 132
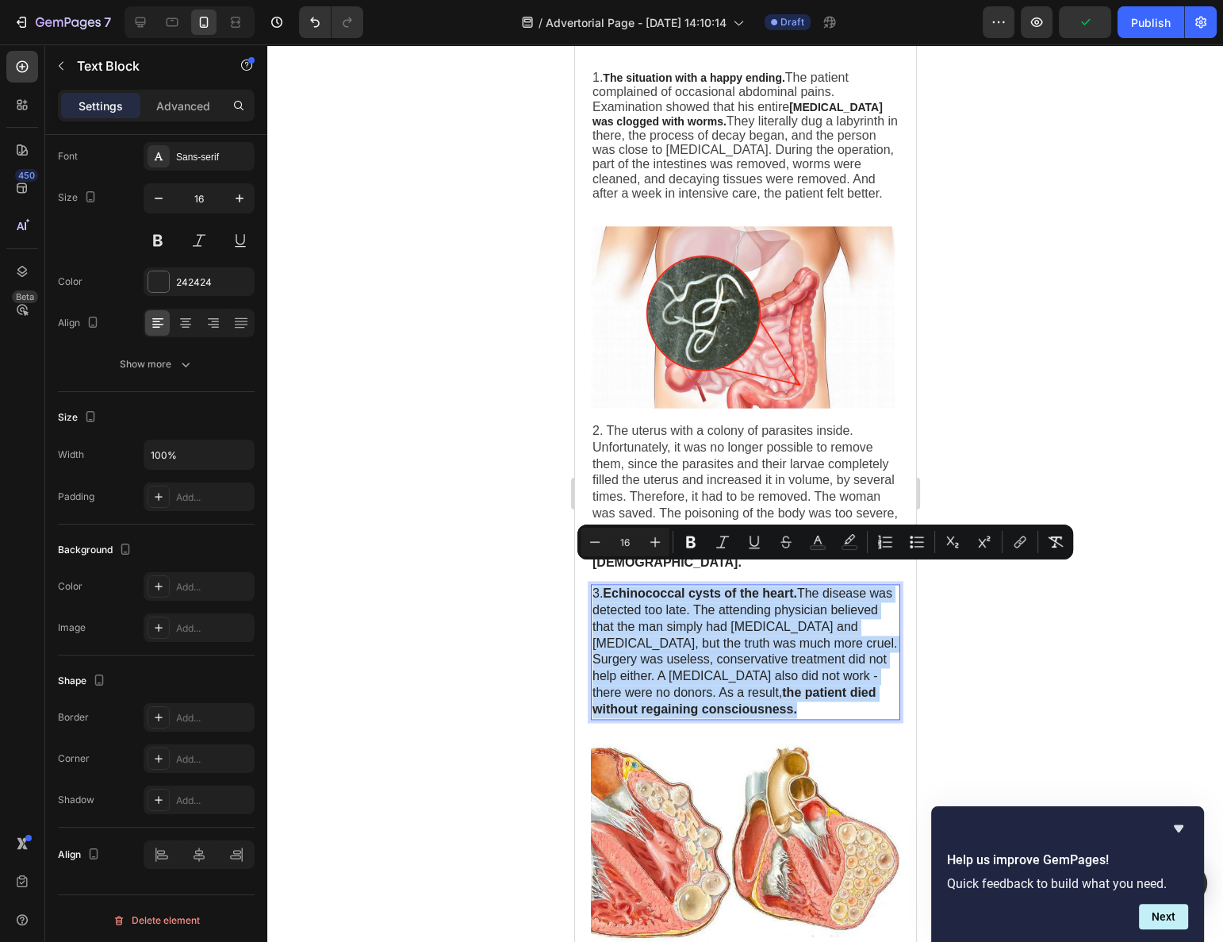
click at [662, 612] on span "3. Echinococcal cysts of the heart. The disease was detected too late. The atte…" at bounding box center [744, 650] width 305 height 129
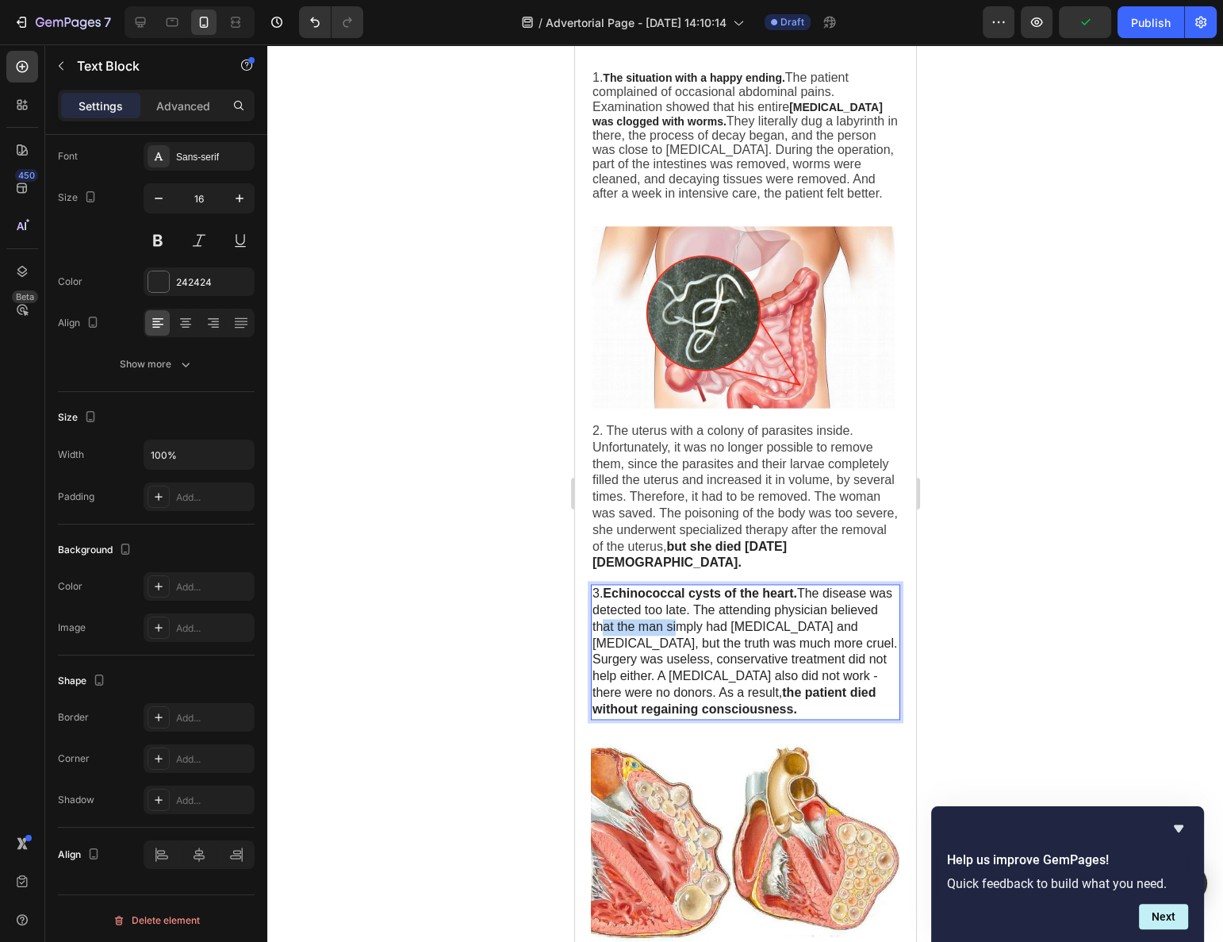
drag, startPoint x: 647, startPoint y: 607, endPoint x: 724, endPoint y: 609, distance: 77.0
click at [724, 609] on span "3. Echinococcal cysts of the heart. The disease was detected too late. The atte…" at bounding box center [744, 650] width 305 height 129
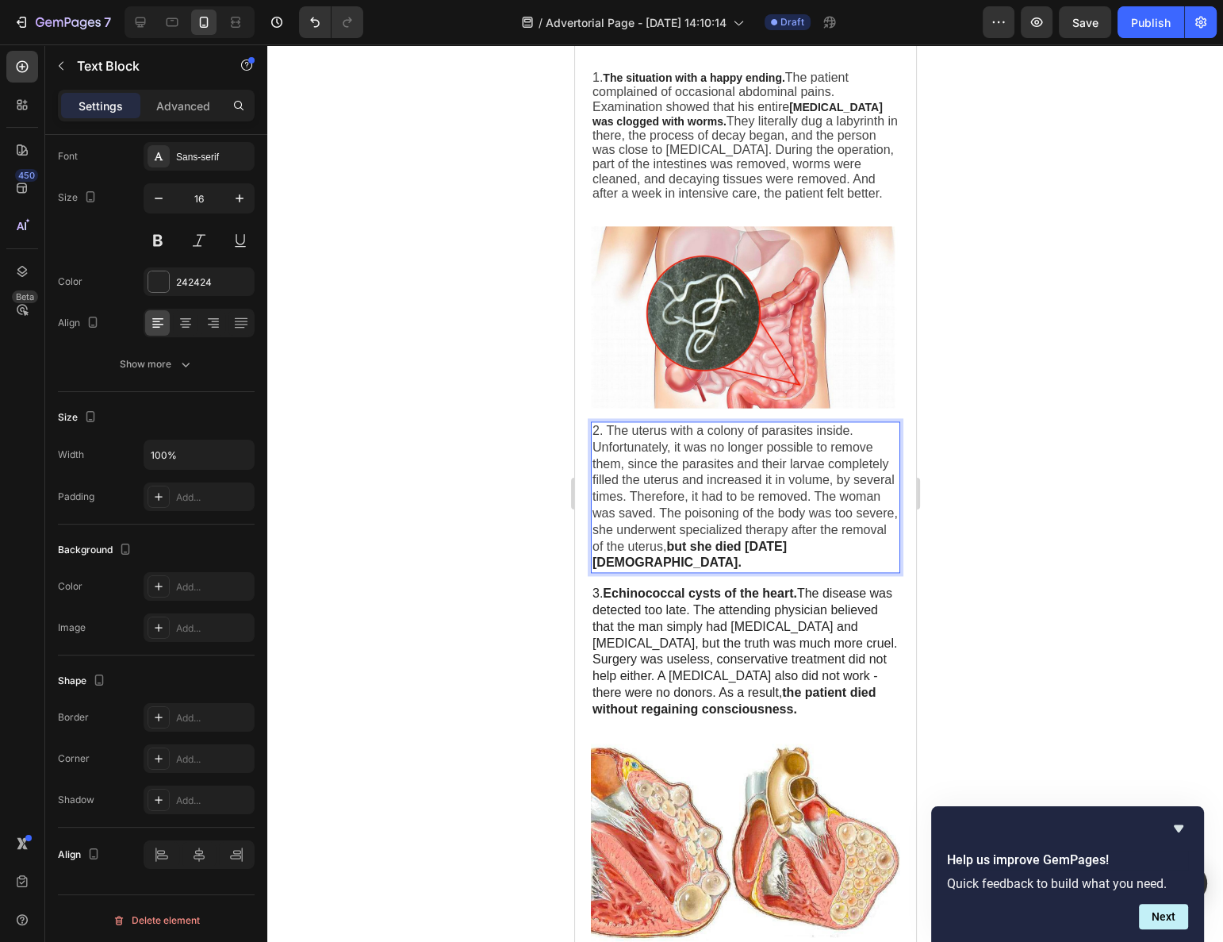
scroll to position [2091, 0]
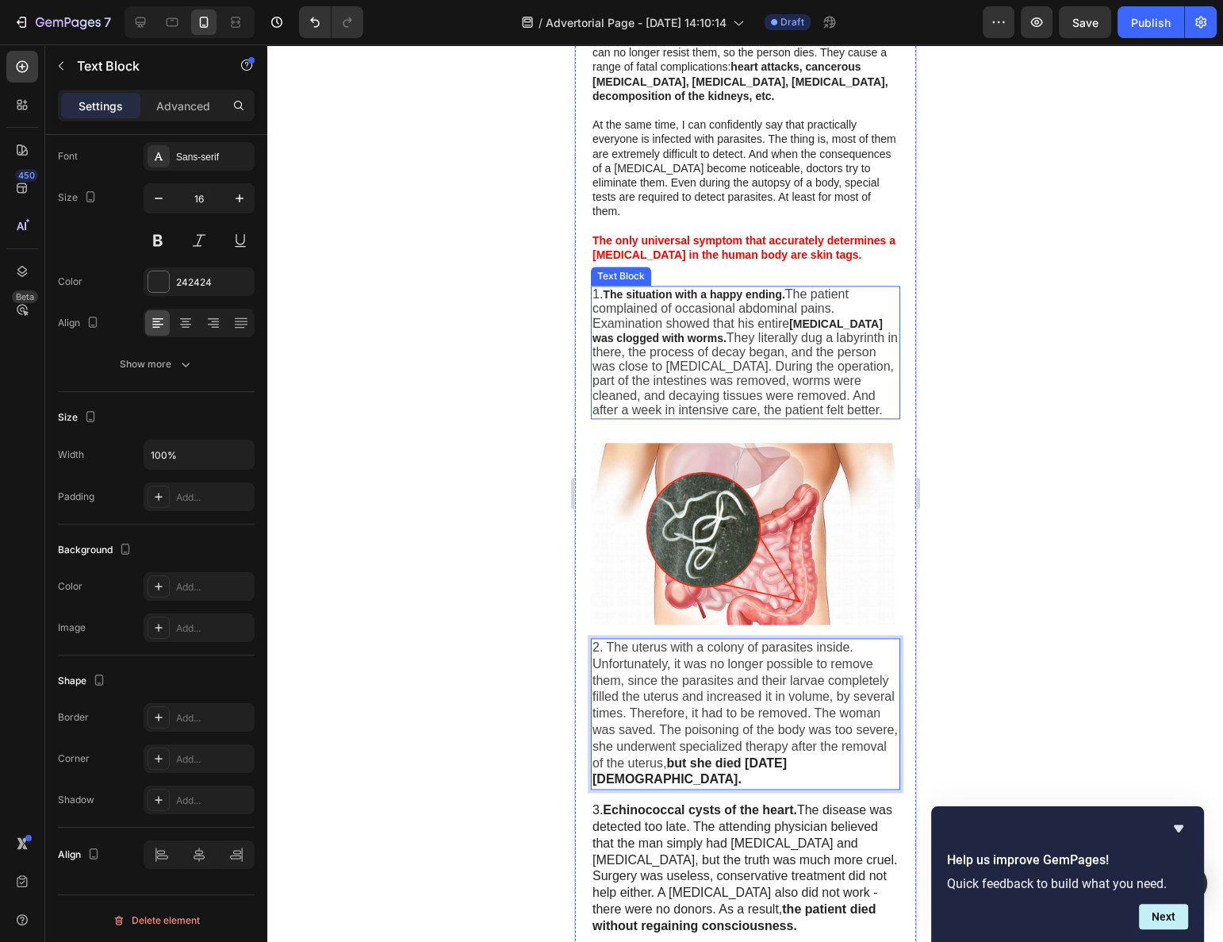
click at [682, 301] on span "The patient complained of occasional abdominal pains. Examination showed that h…" at bounding box center [720, 308] width 256 height 42
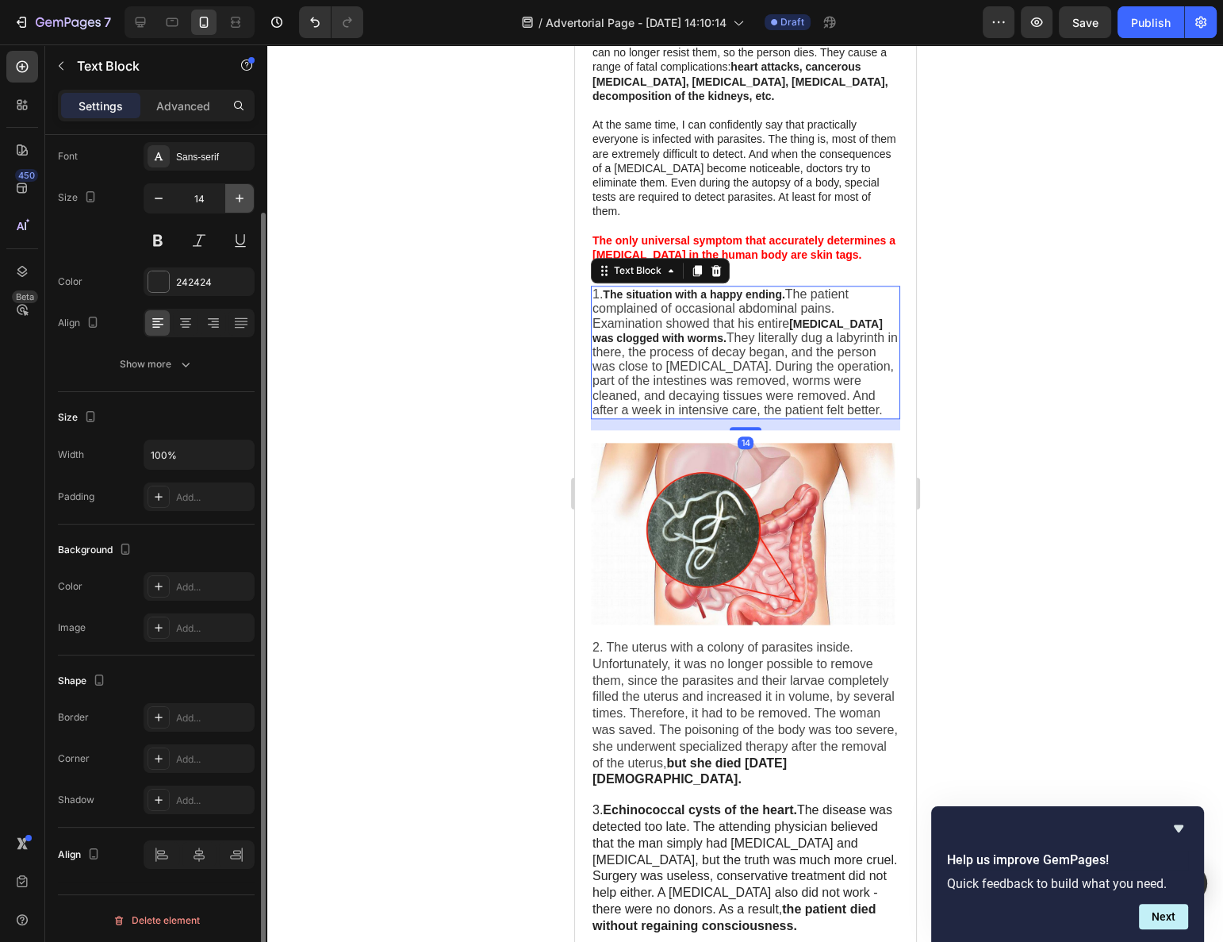
click at [246, 192] on icon "button" at bounding box center [240, 198] width 16 height 16
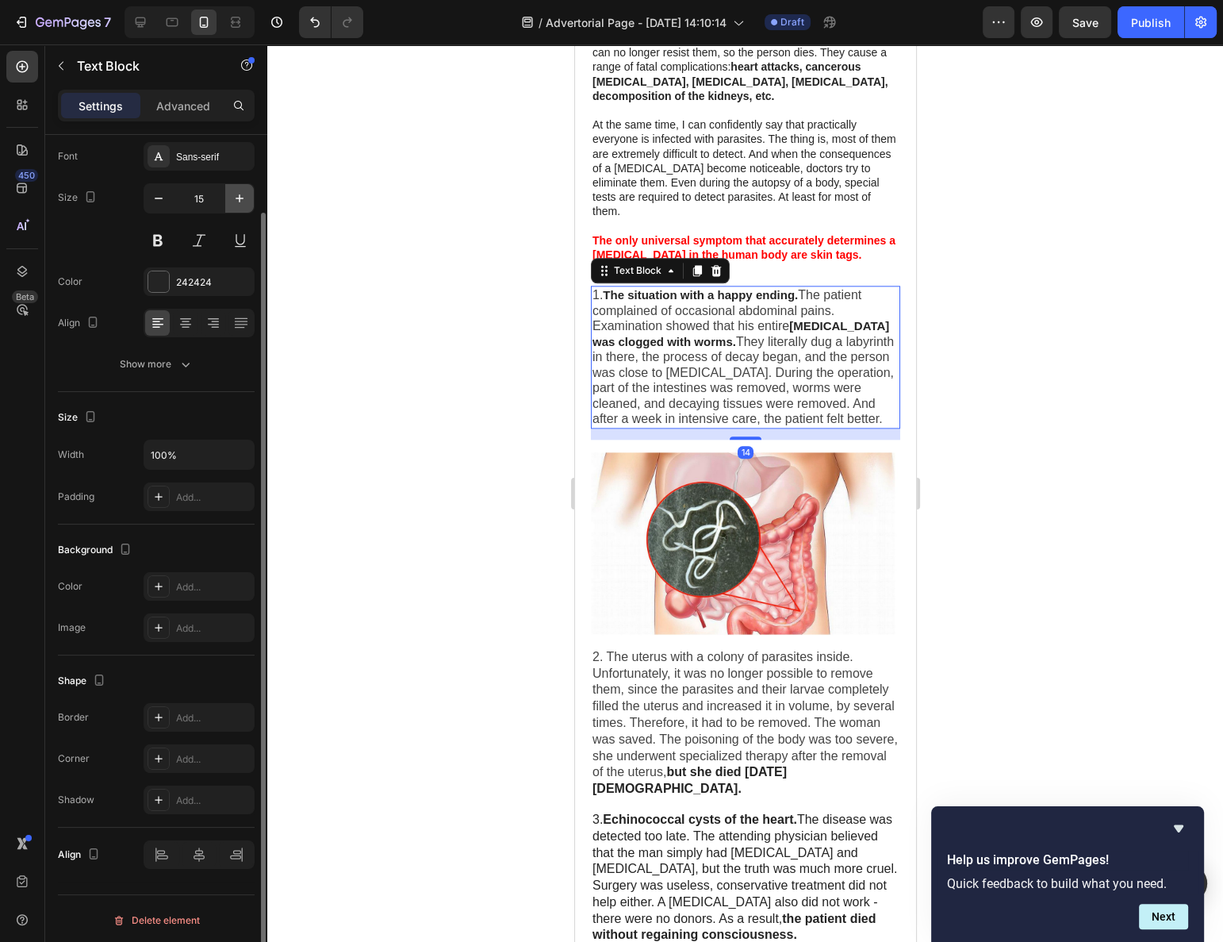
click at [244, 193] on icon "button" at bounding box center [240, 198] width 16 height 16
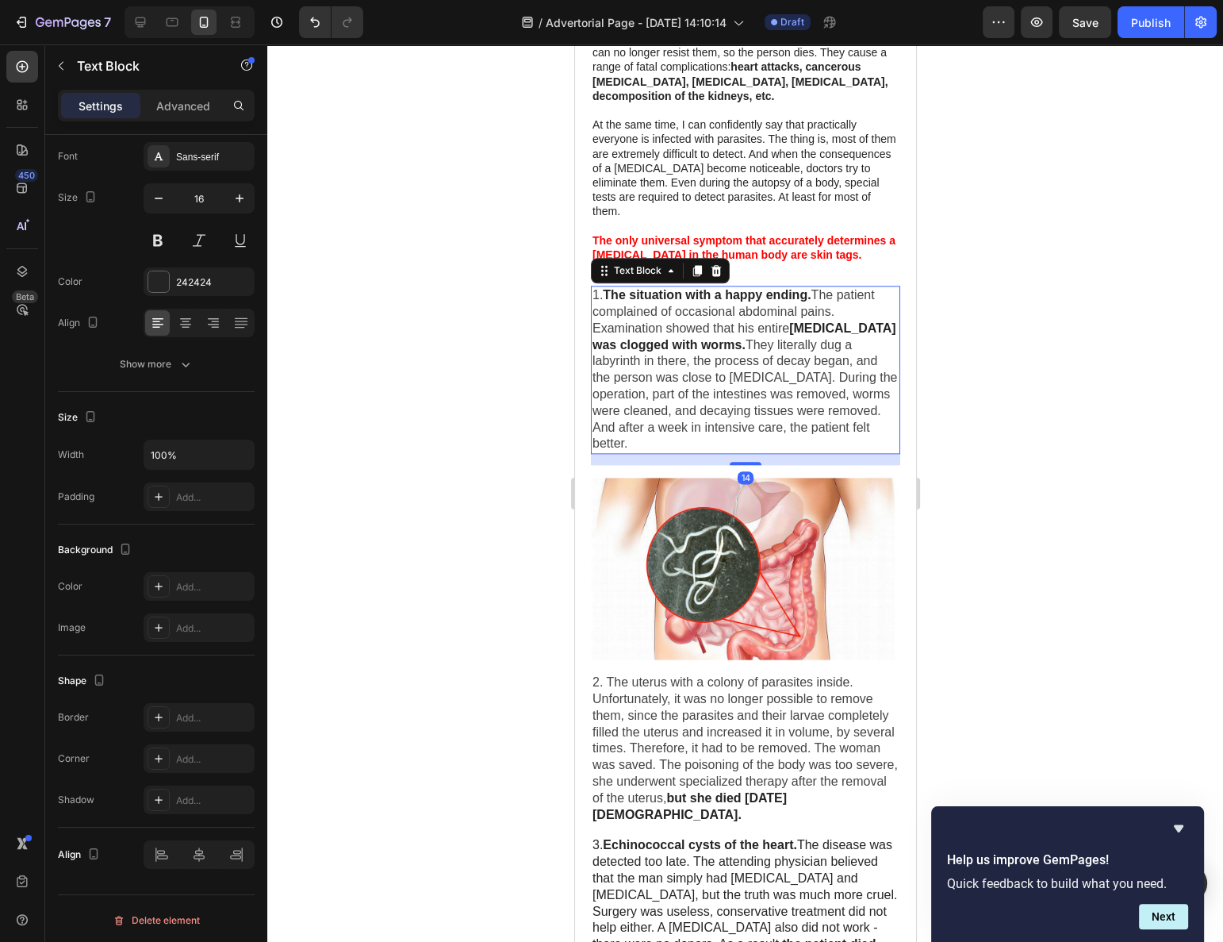
type input "17"
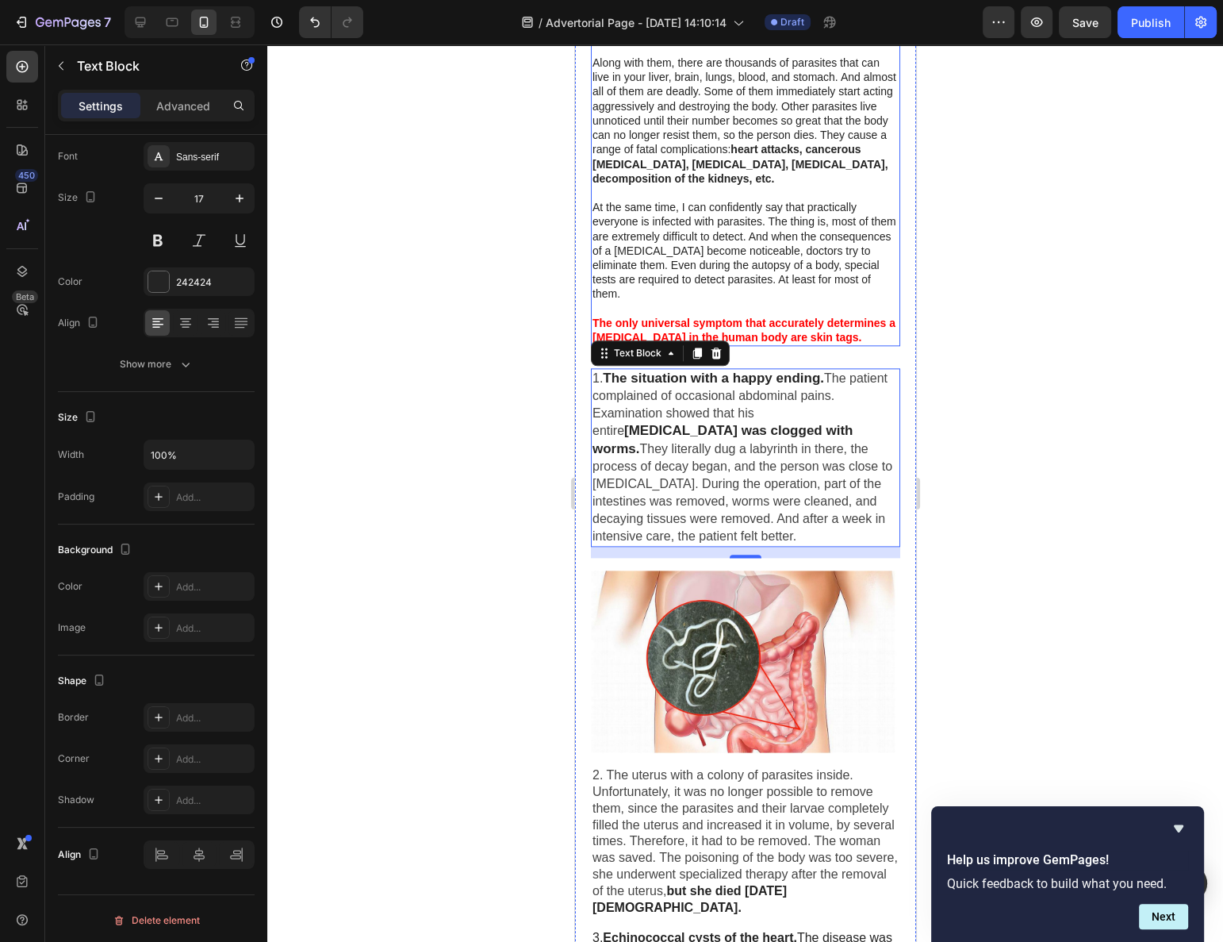
scroll to position [1947, 0]
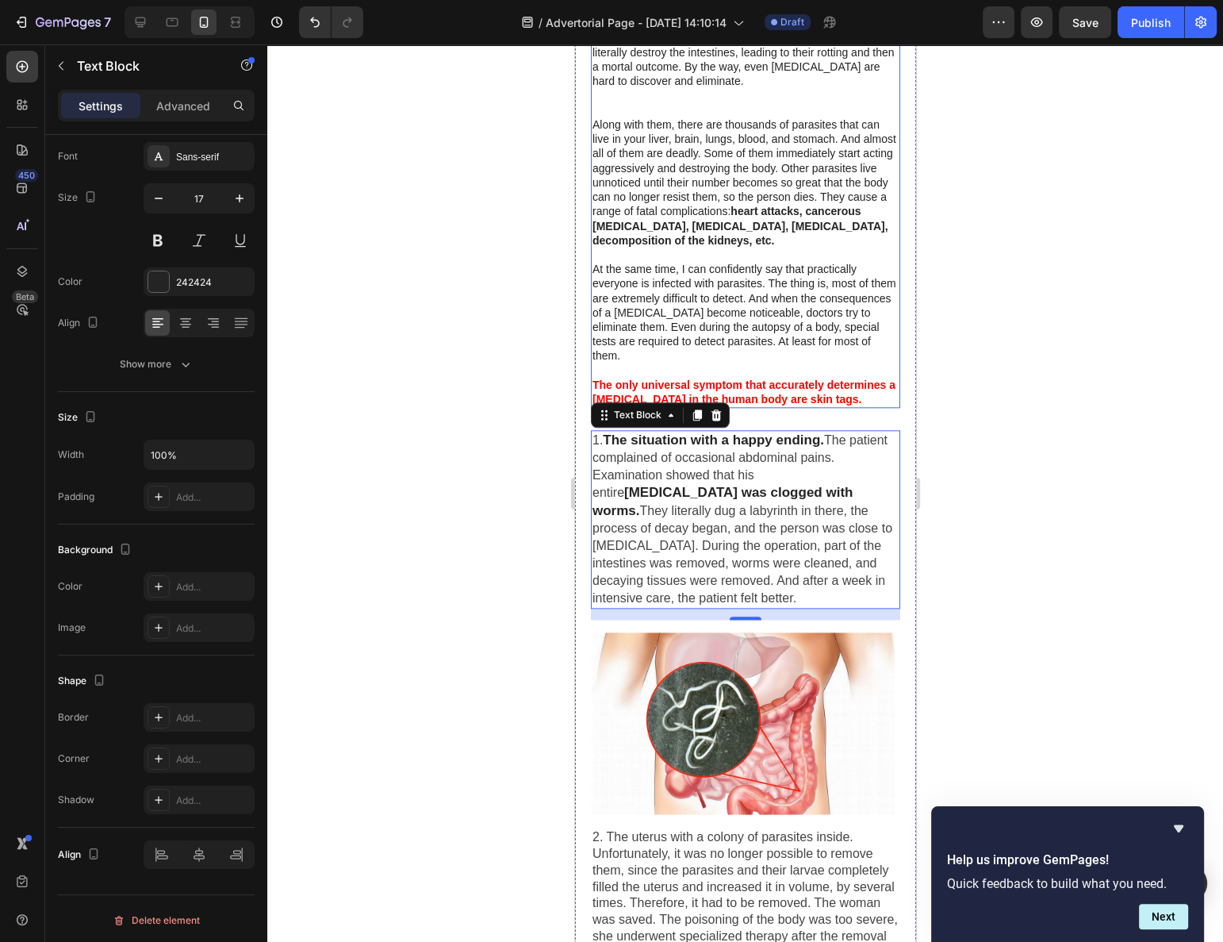
click at [644, 221] on strong "heart attacks, cancerous [MEDICAL_DATA], [MEDICAL_DATA], [MEDICAL_DATA], decomp…" at bounding box center [740, 225] width 296 height 41
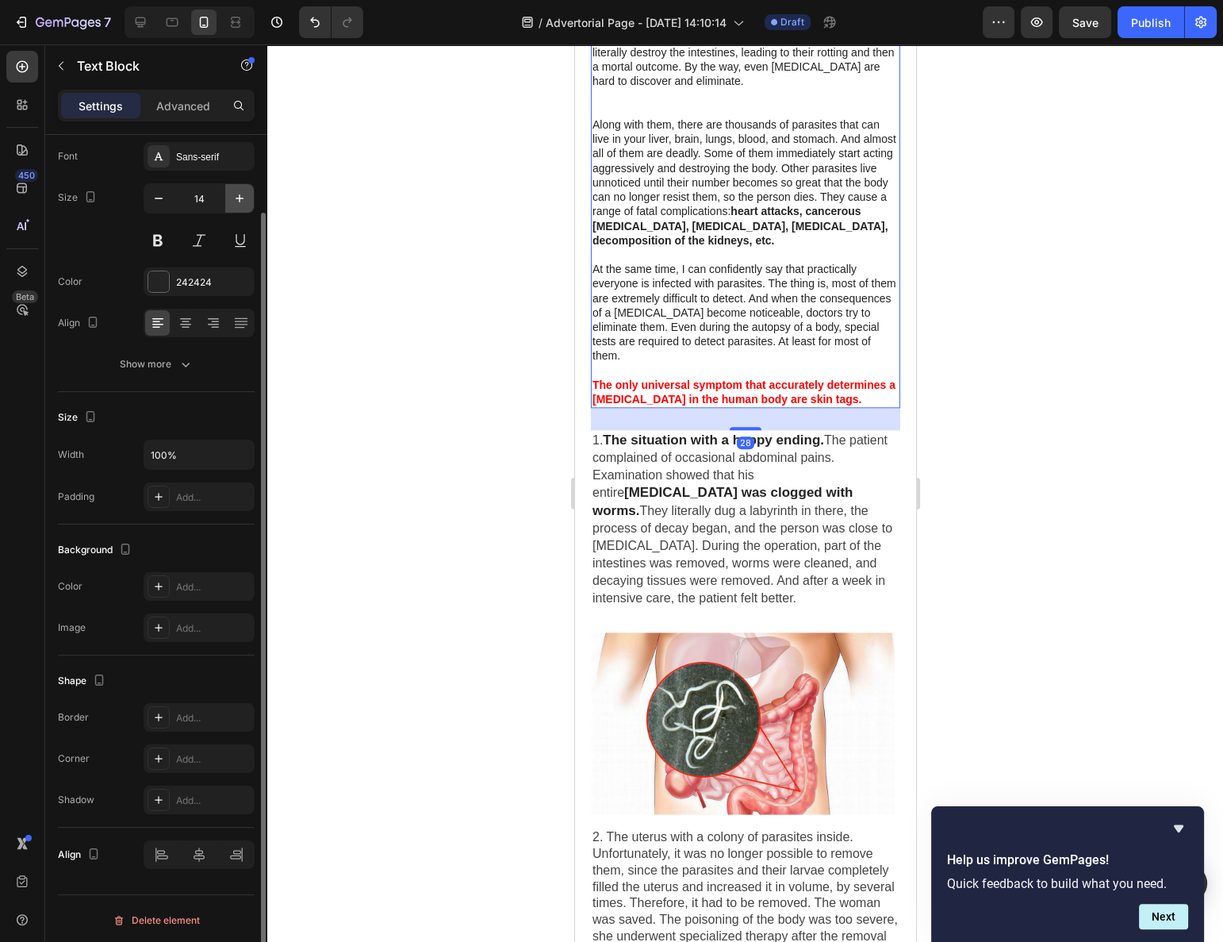
click at [232, 198] on icon "button" at bounding box center [240, 198] width 16 height 16
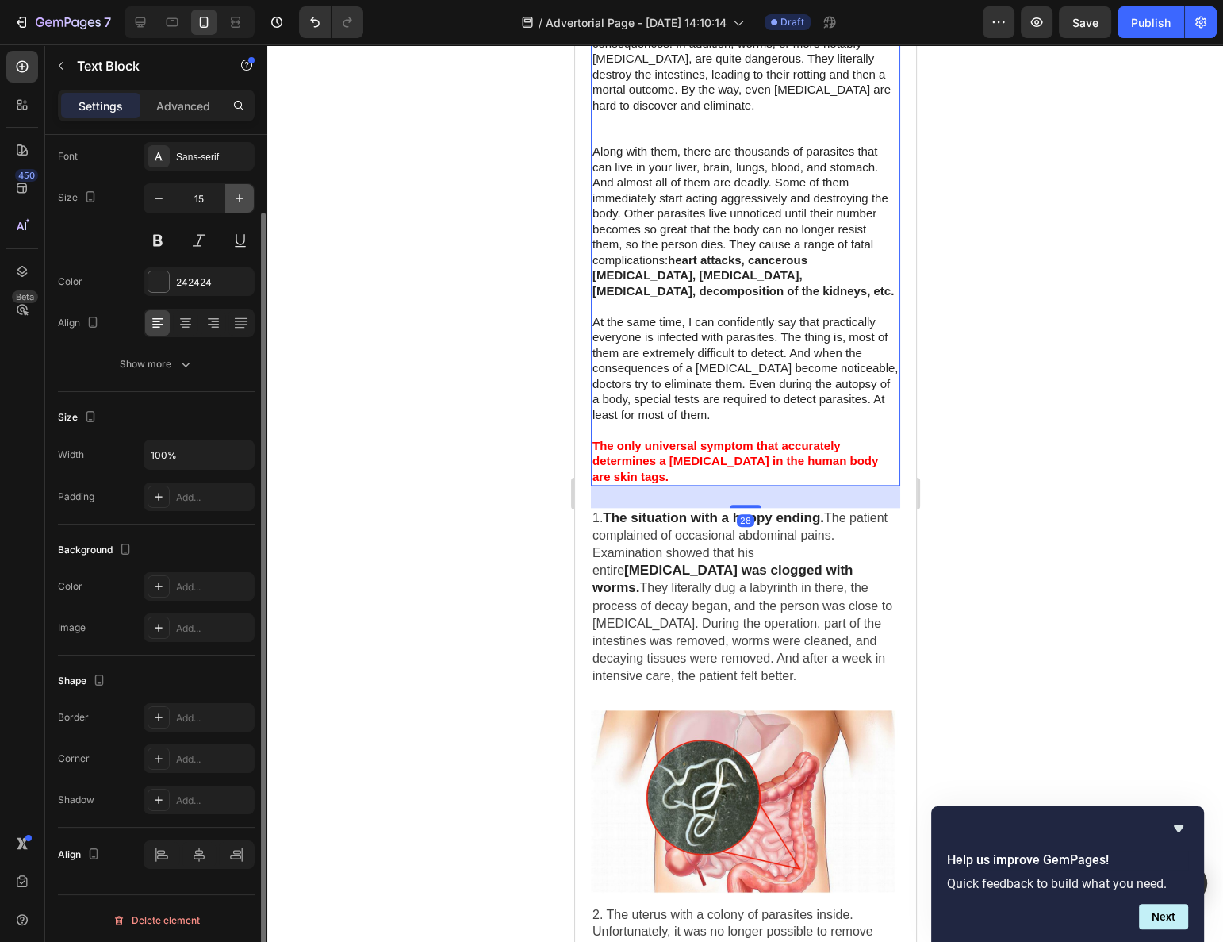
click at [232, 198] on icon "button" at bounding box center [240, 198] width 16 height 16
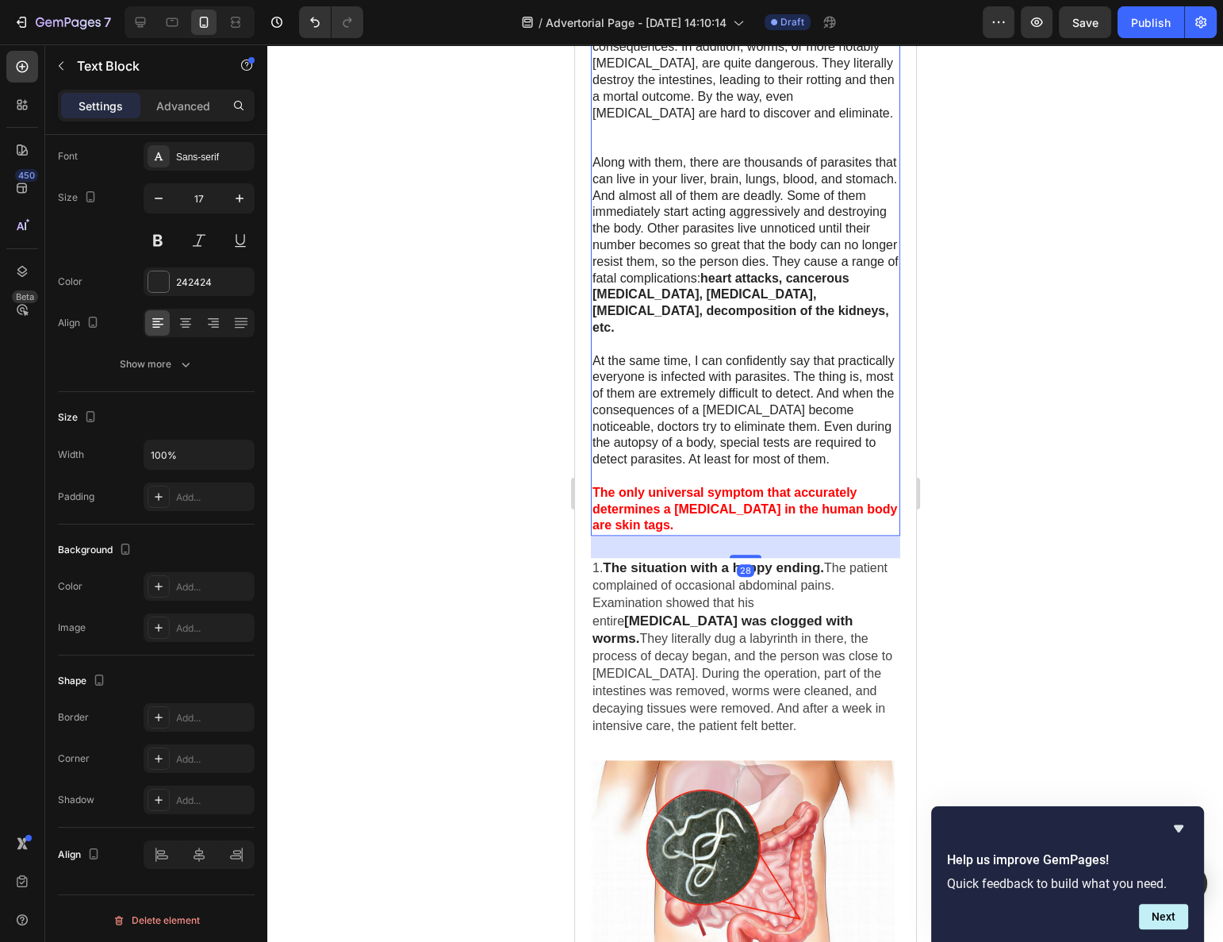
scroll to position [1984, 0]
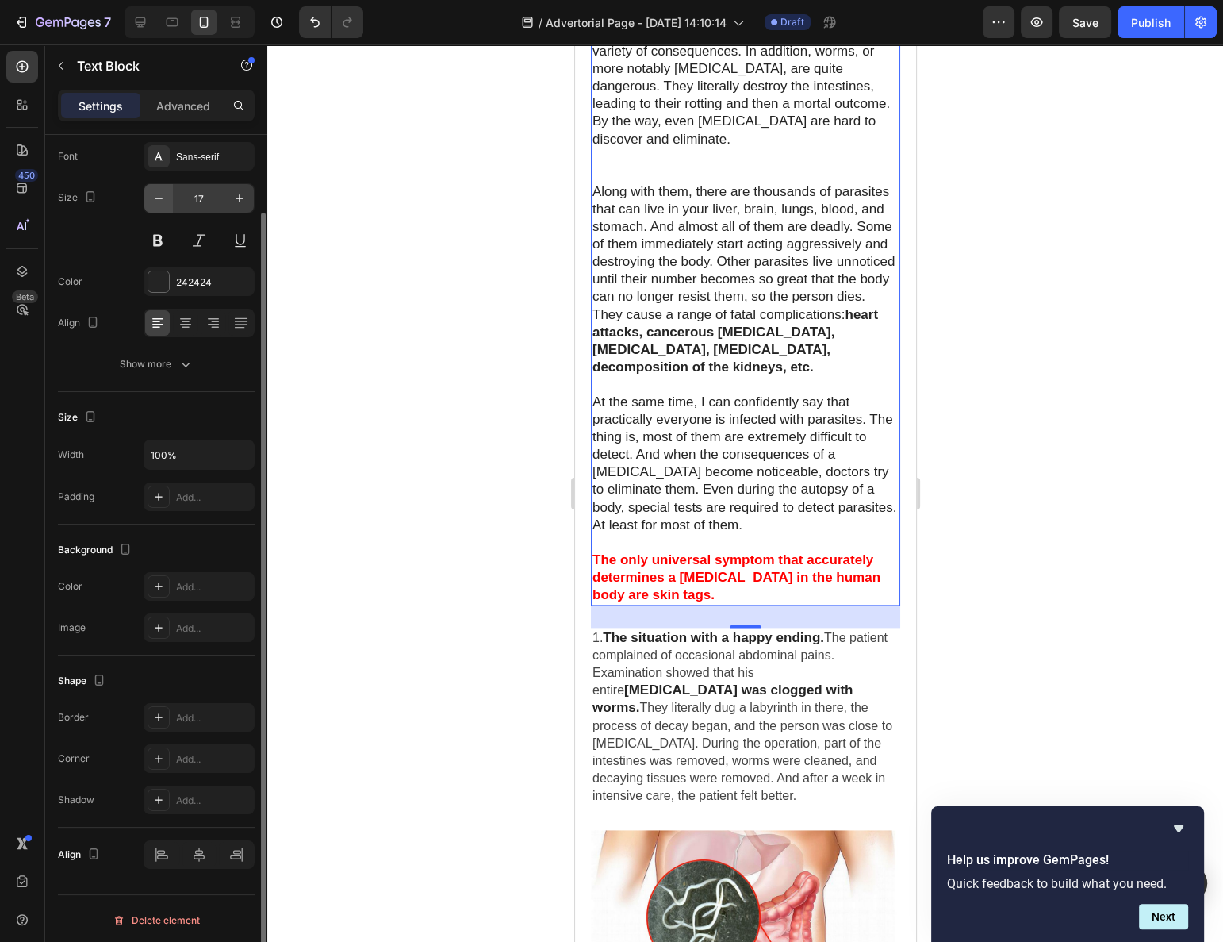
click at [156, 200] on icon "button" at bounding box center [159, 198] width 16 height 16
type input "16"
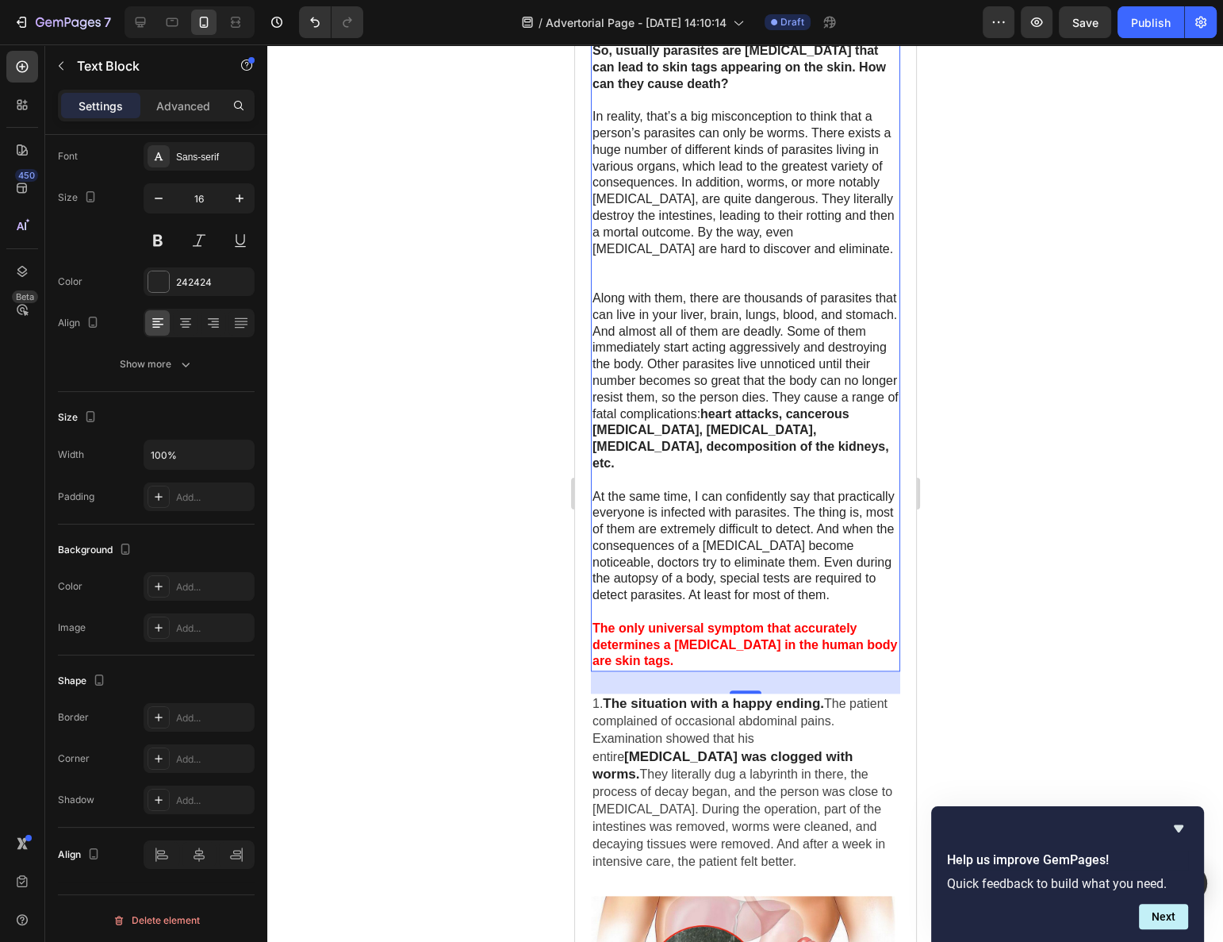
scroll to position [1755, 0]
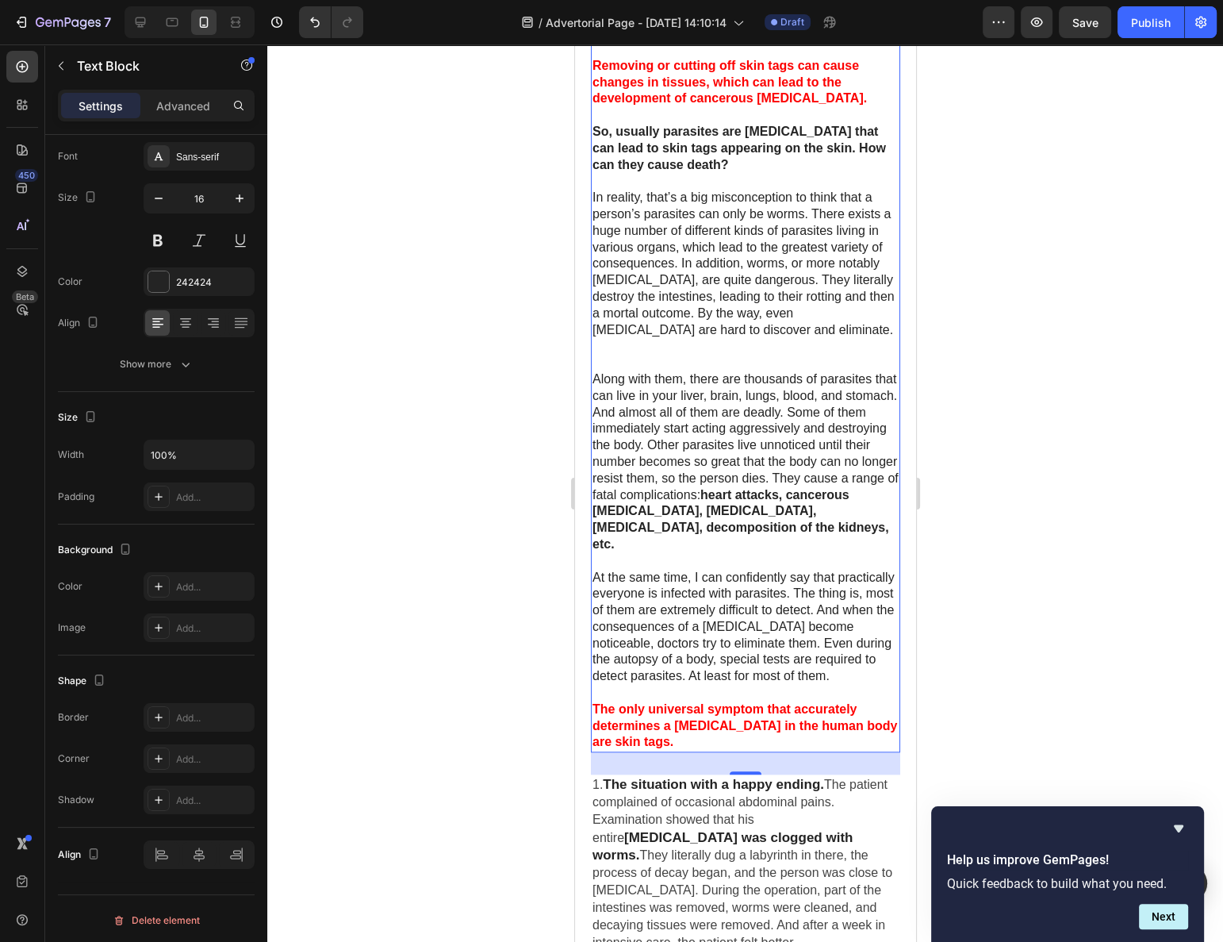
click at [660, 347] on p at bounding box center [745, 354] width 306 height 33
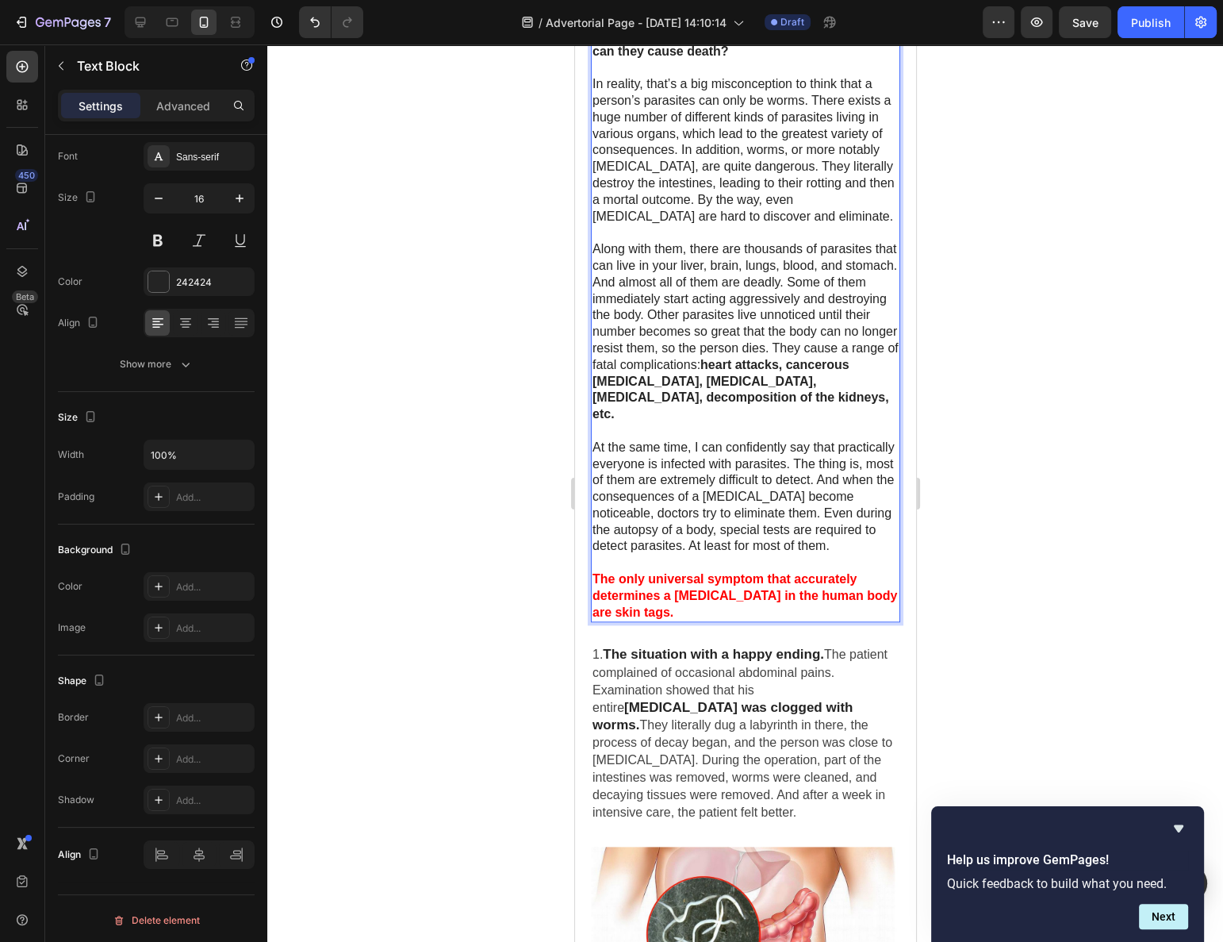
scroll to position [1899, 0]
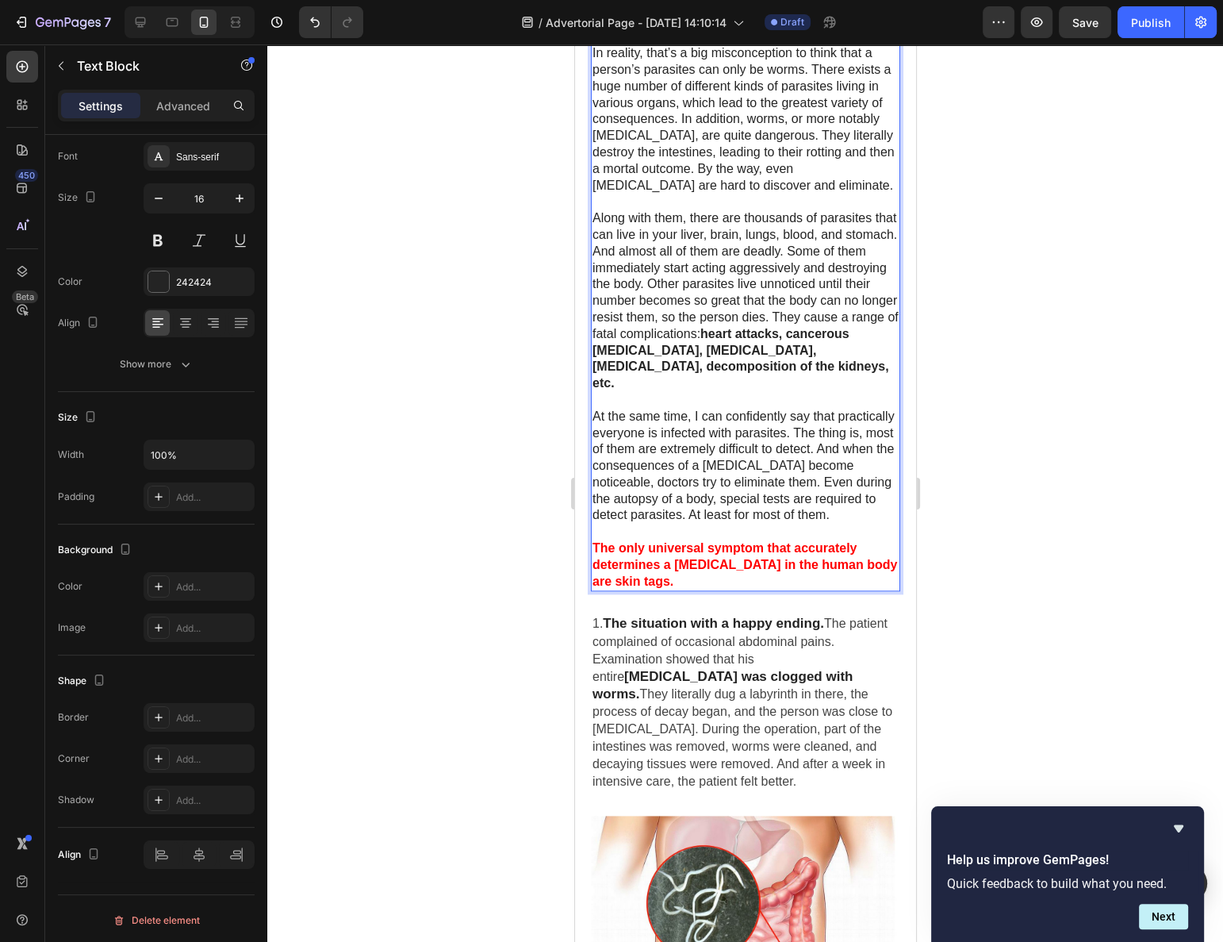
click at [667, 541] on strong "The only universal symptom that accurately determines a [MEDICAL_DATA] in the h…" at bounding box center [744, 564] width 305 height 47
click at [665, 540] on p "The only universal symptom that accurately determines a [MEDICAL_DATA] in the h…" at bounding box center [745, 564] width 306 height 49
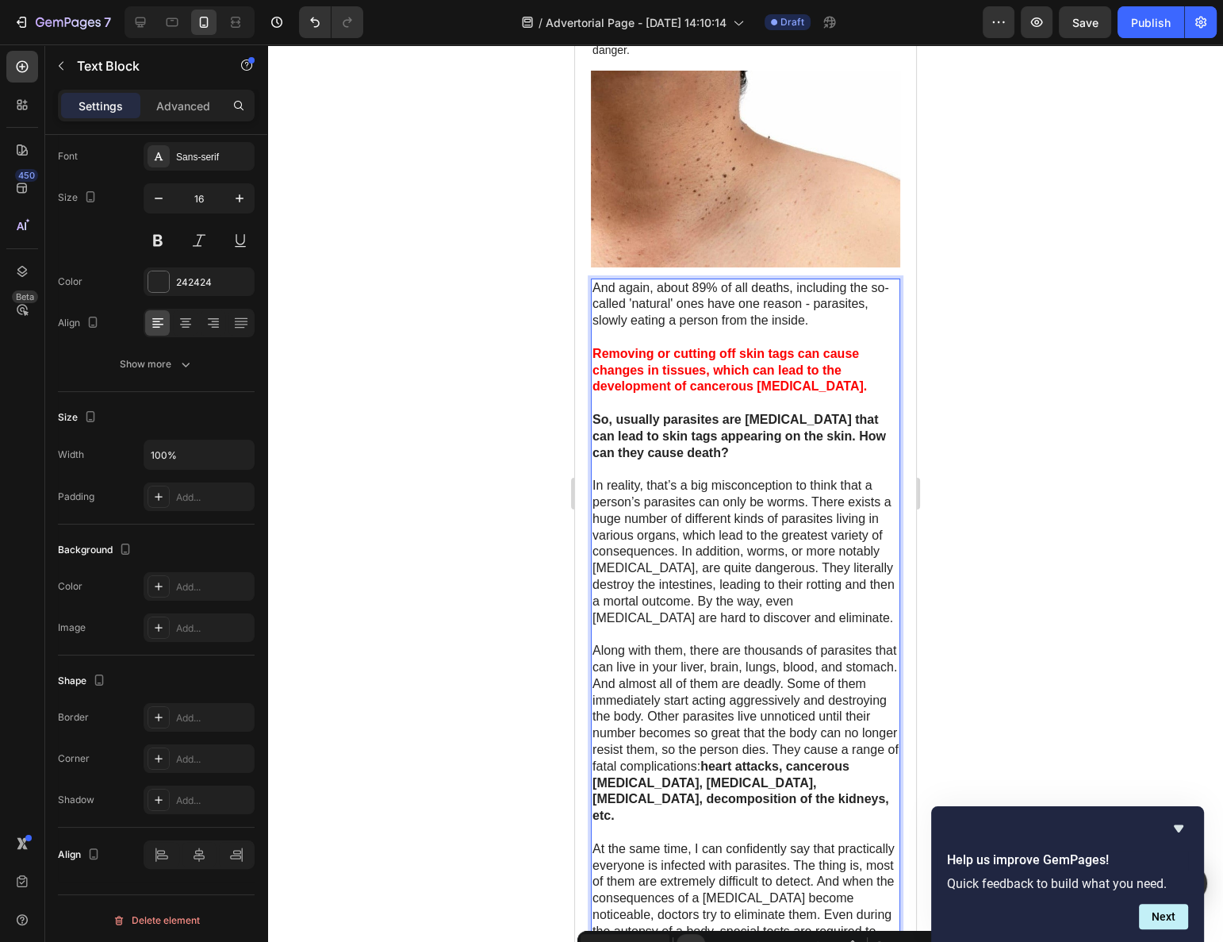
click at [482, 450] on div at bounding box center [745, 492] width 956 height 897
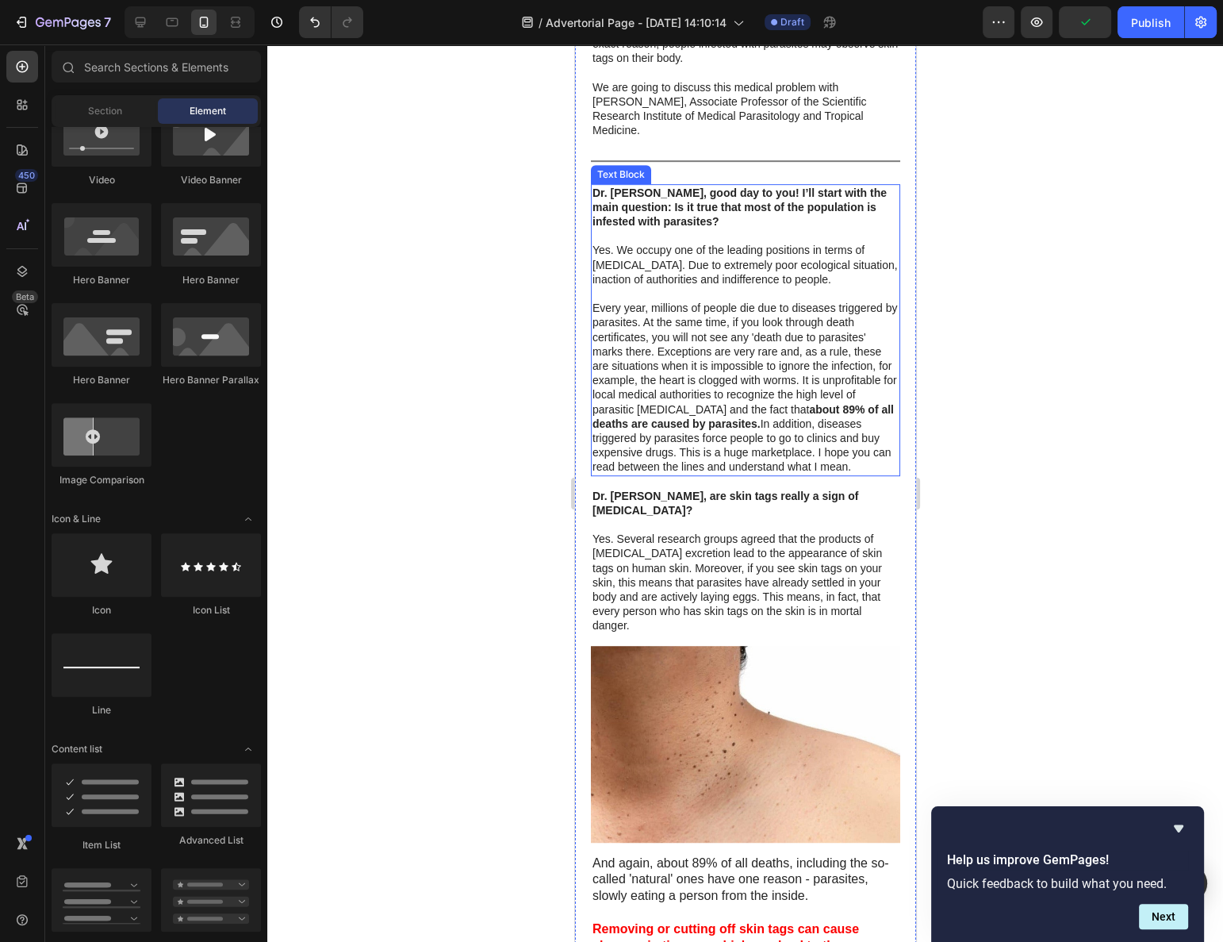
scroll to position [889, 0]
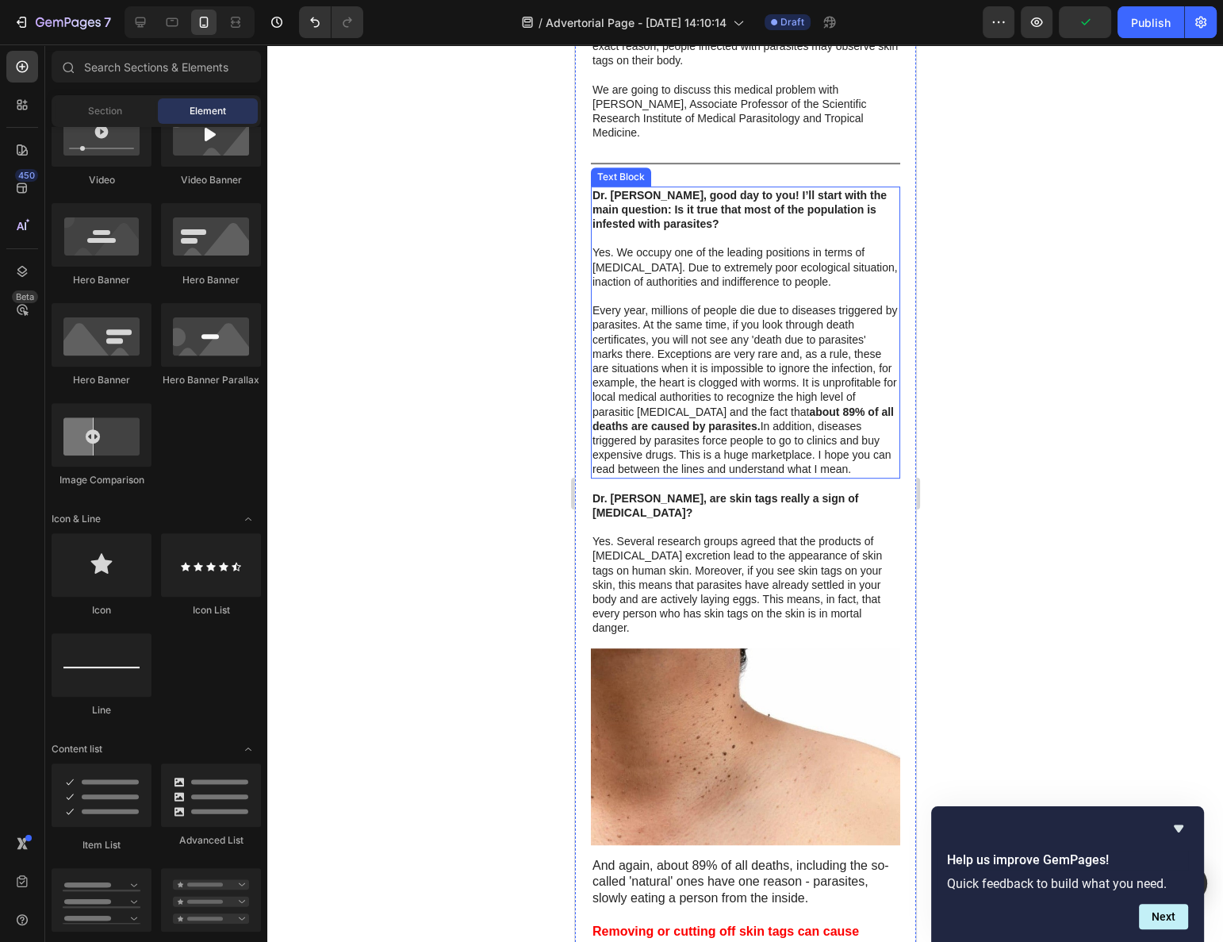
click at [758, 382] on p "Every year, millions of people die due to diseases triggered by parasites. At t…" at bounding box center [745, 389] width 306 height 173
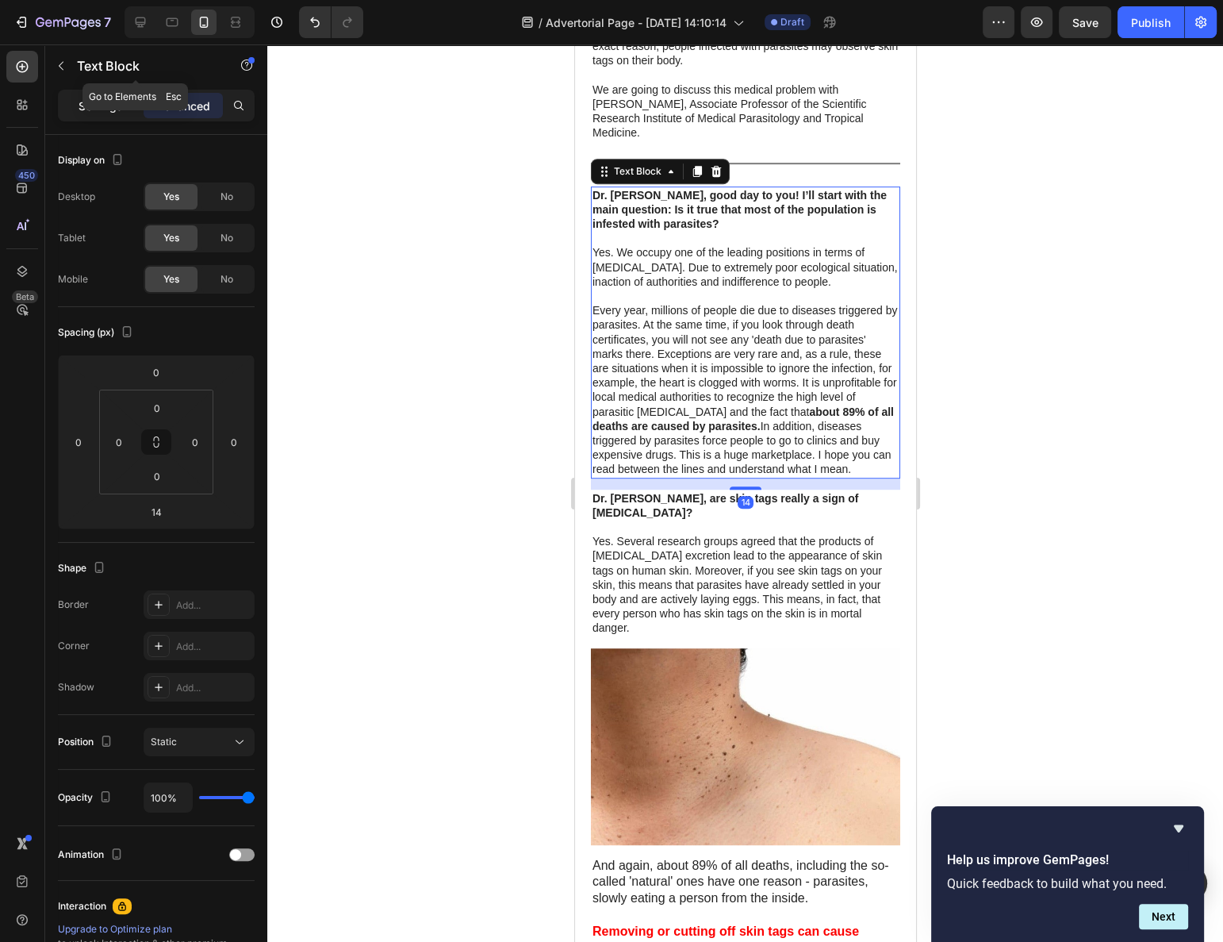
click at [94, 95] on div "Settings" at bounding box center [100, 105] width 79 height 25
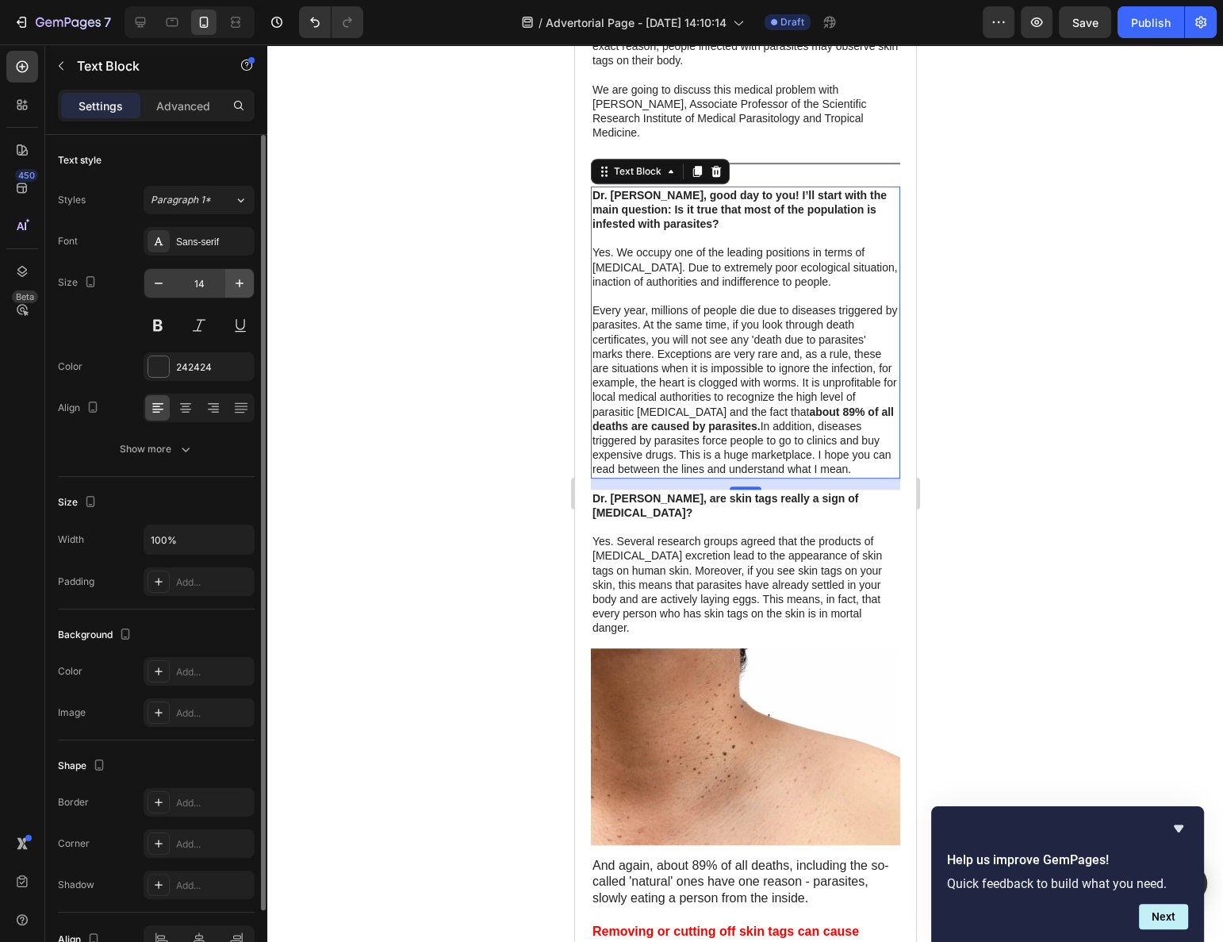
click at [236, 282] on icon "button" at bounding box center [240, 283] width 16 height 16
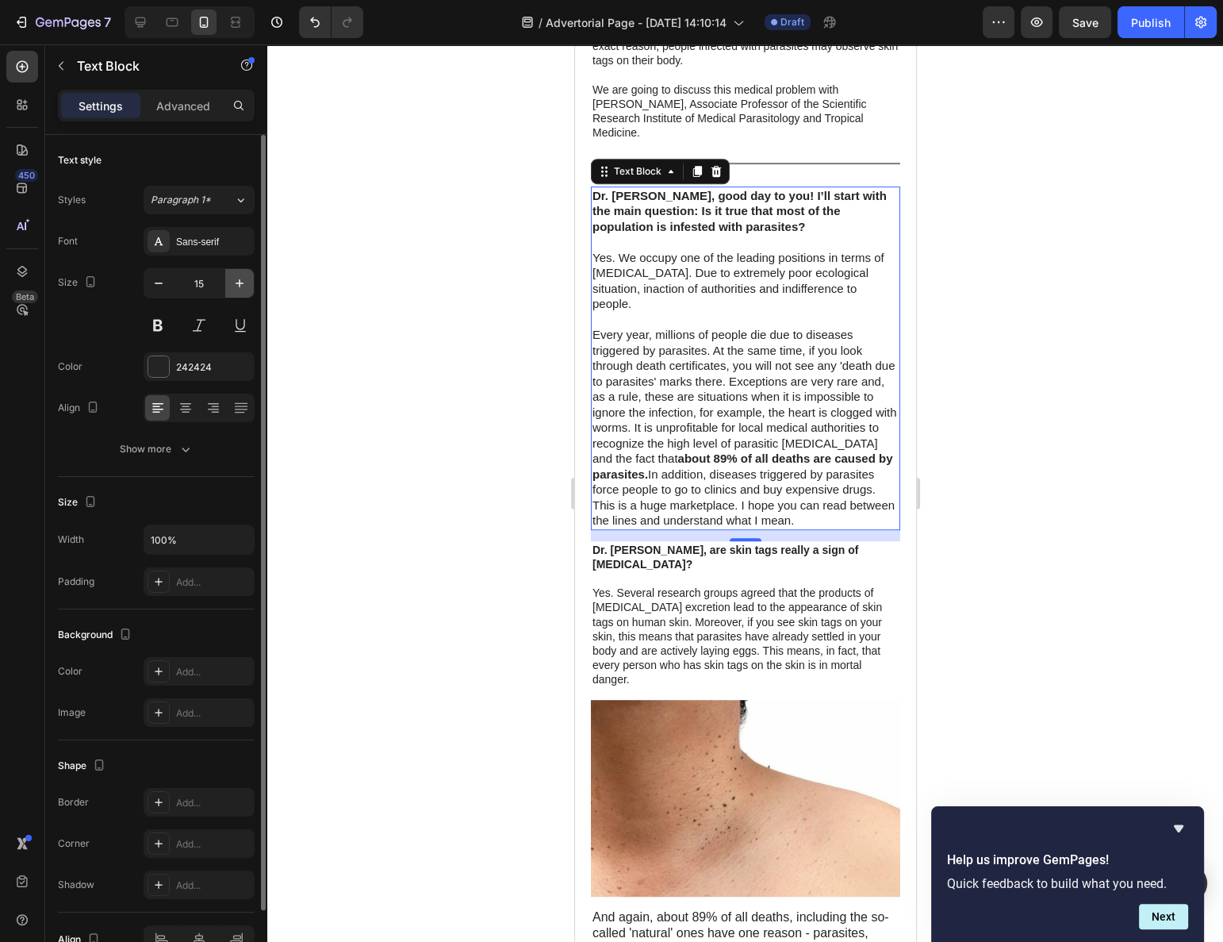
type input "16"
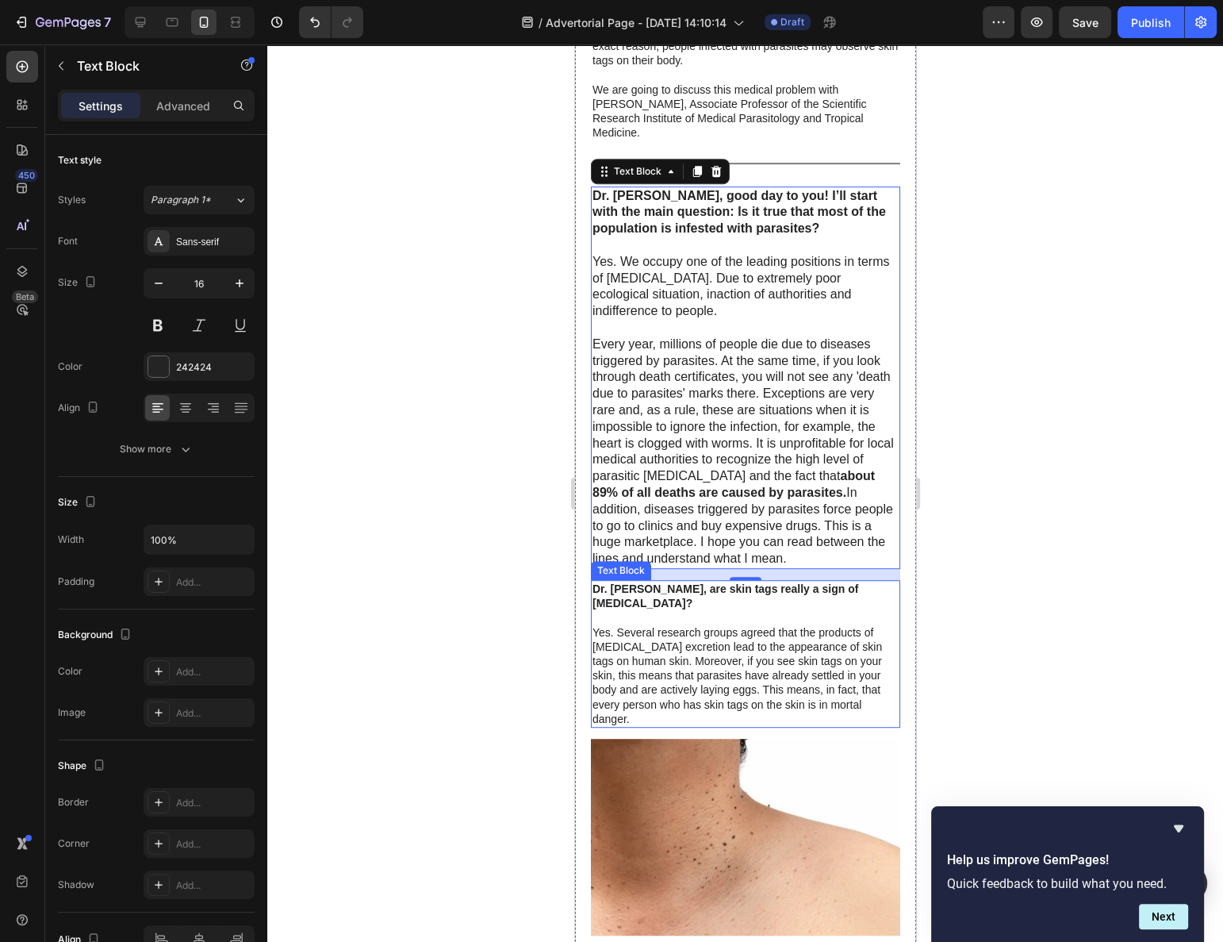
click at [625, 625] on p "Yes. Several research groups agreed that the products of [MEDICAL_DATA] excreti…" at bounding box center [745, 675] width 306 height 101
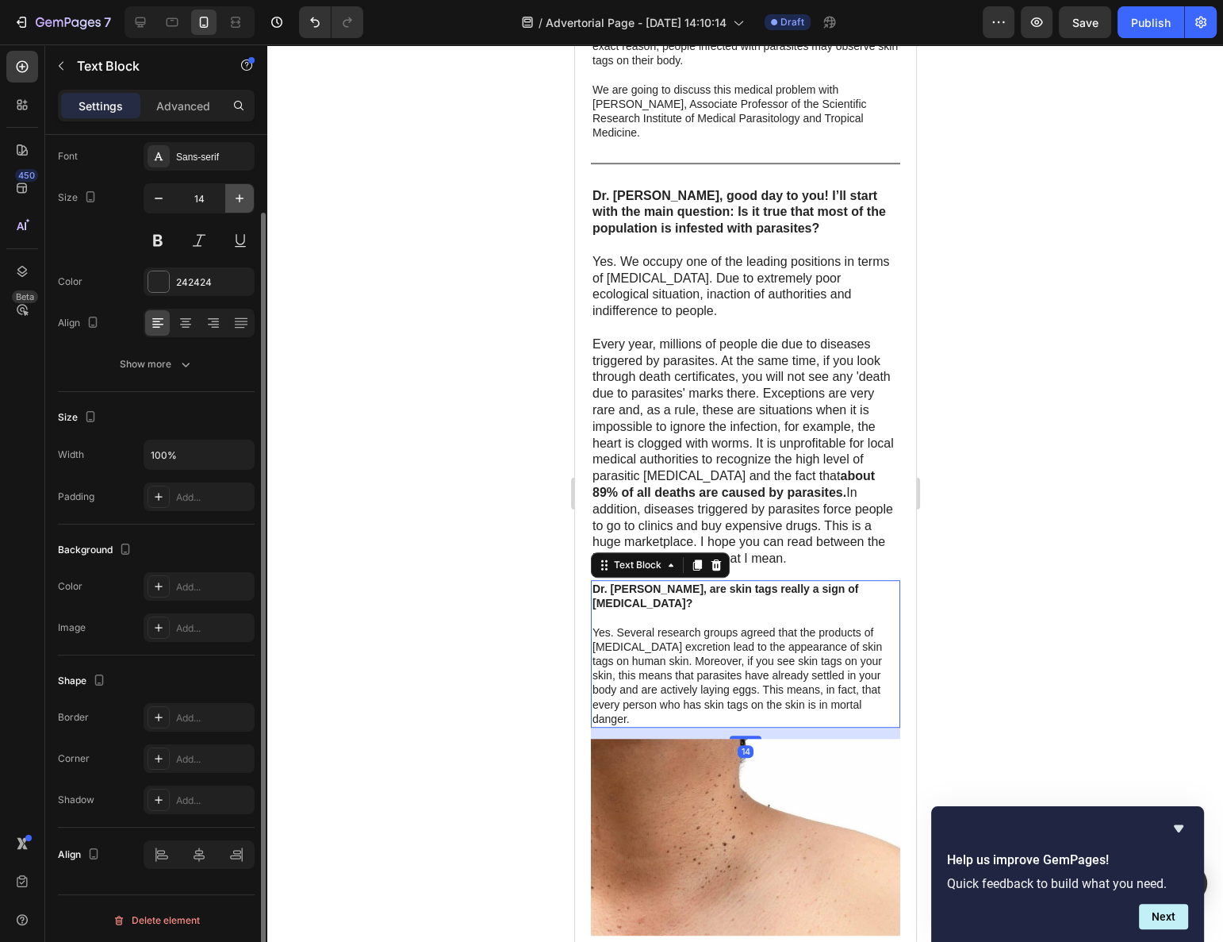
click at [236, 198] on icon "button" at bounding box center [240, 198] width 16 height 16
type input "16"
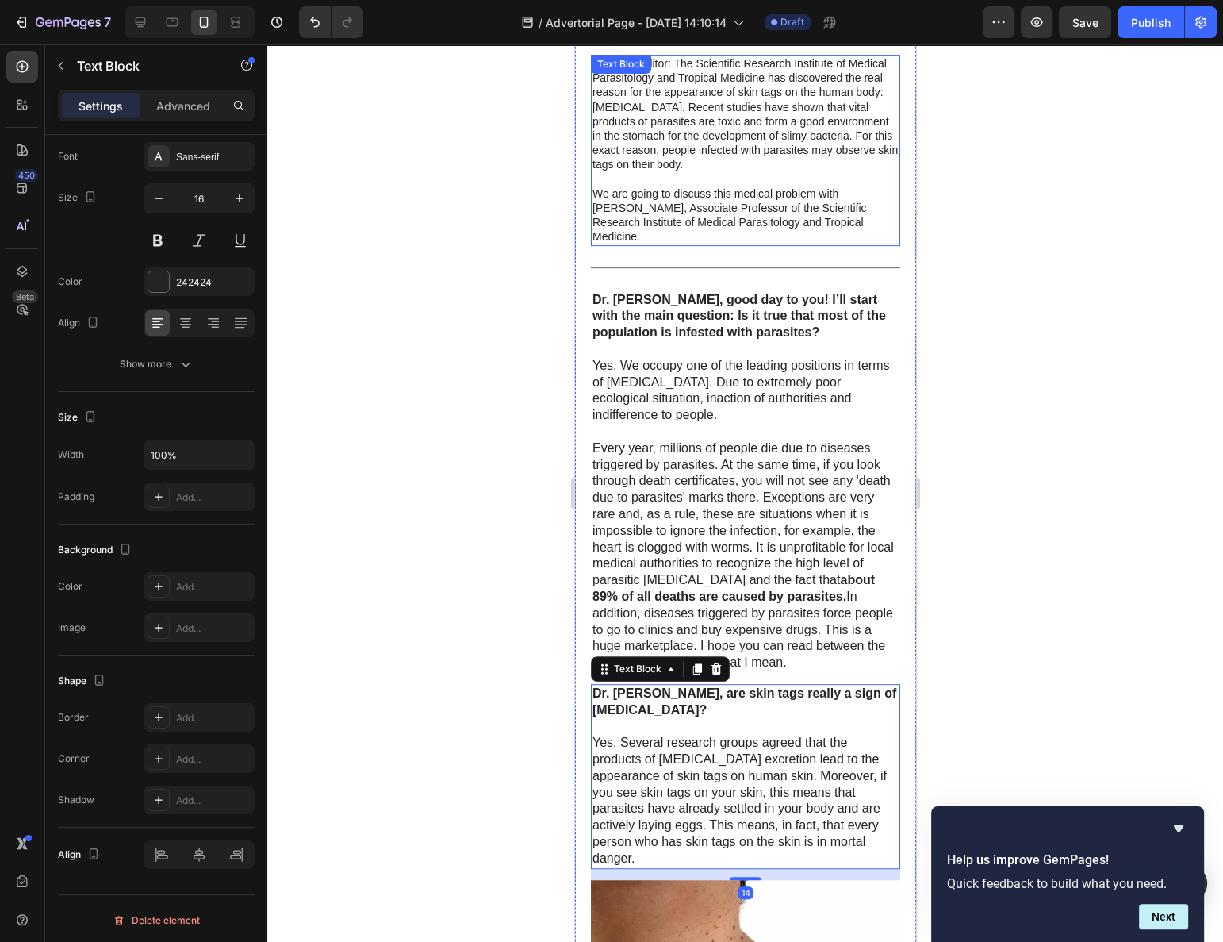
scroll to position [745, 0]
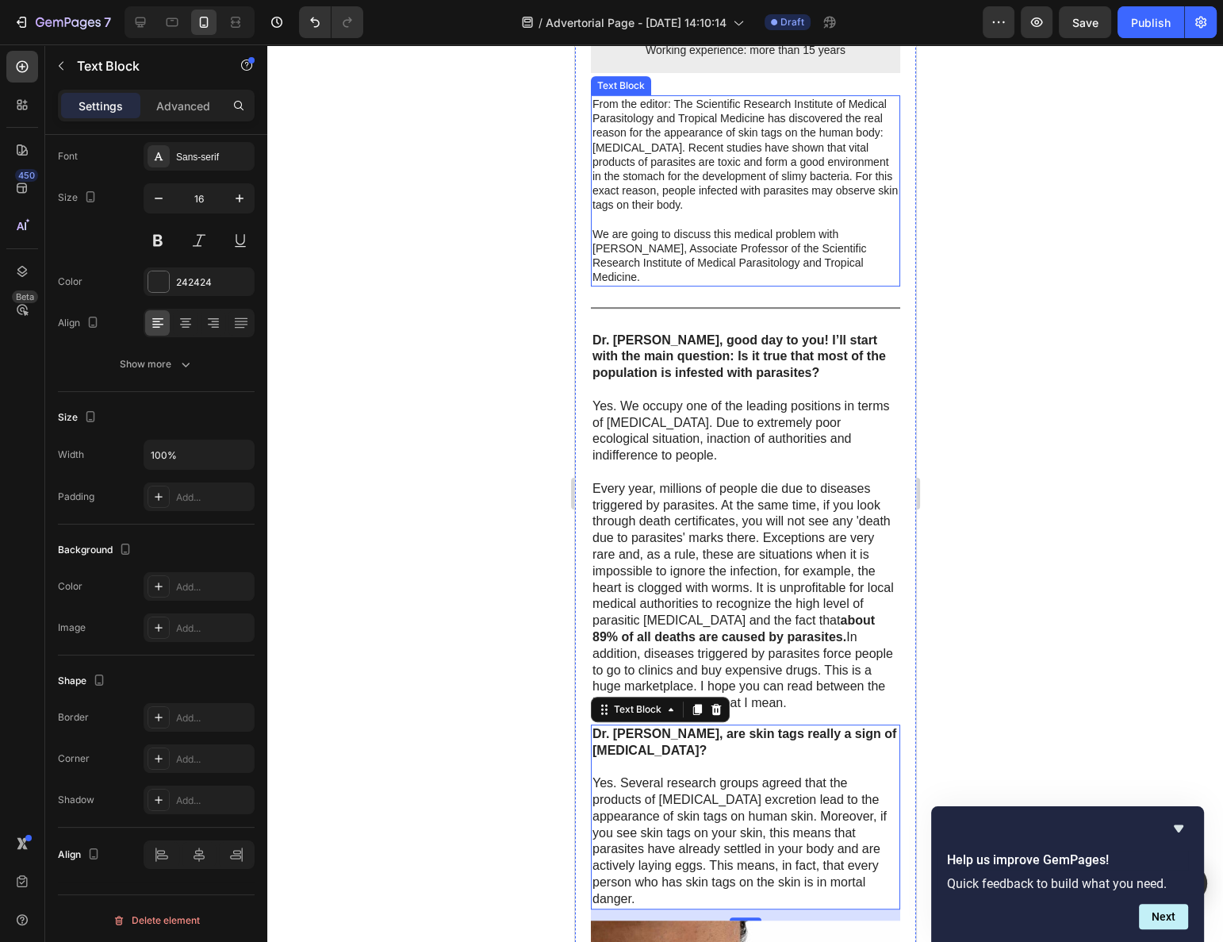
click at [651, 222] on p at bounding box center [745, 220] width 306 height 14
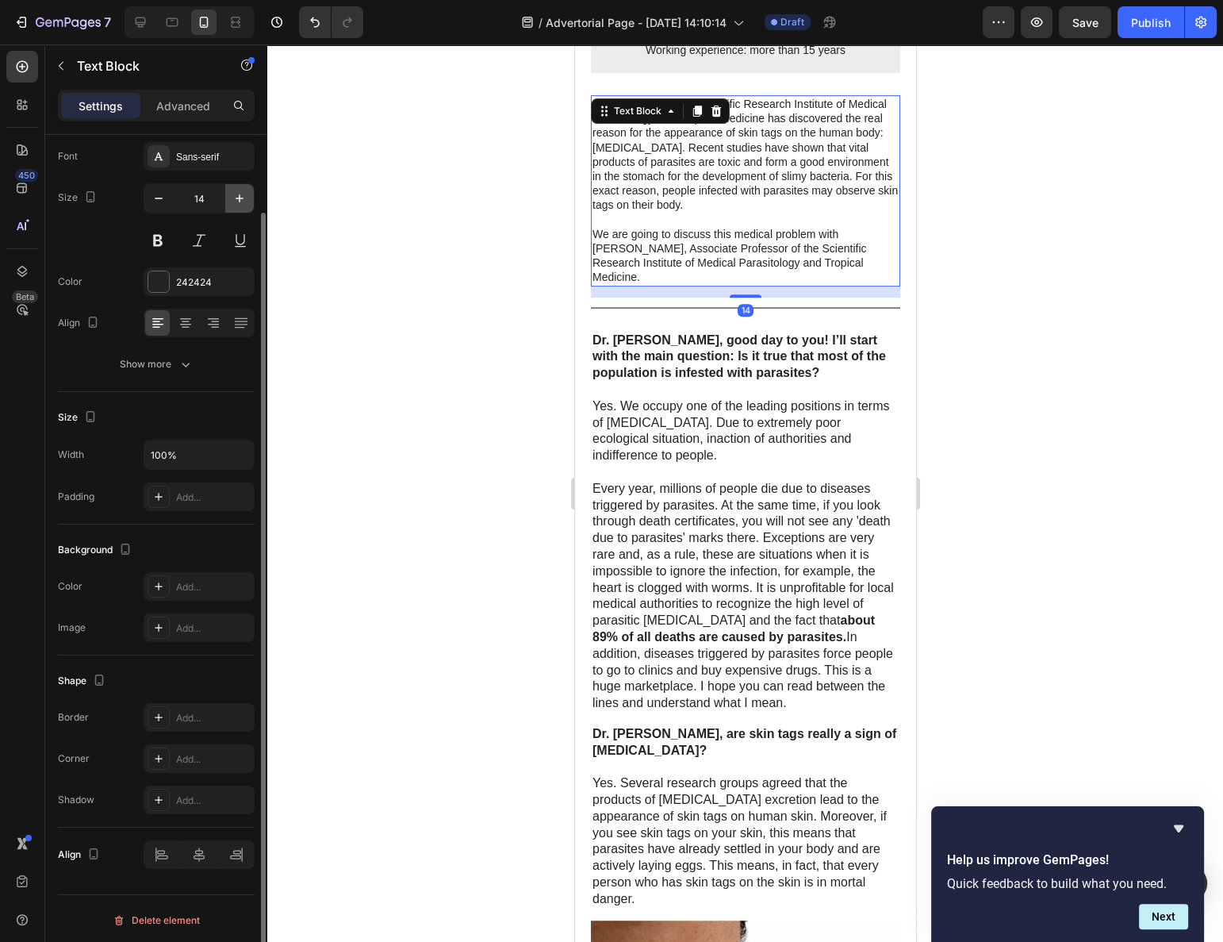
click at [248, 199] on button "button" at bounding box center [239, 198] width 29 height 29
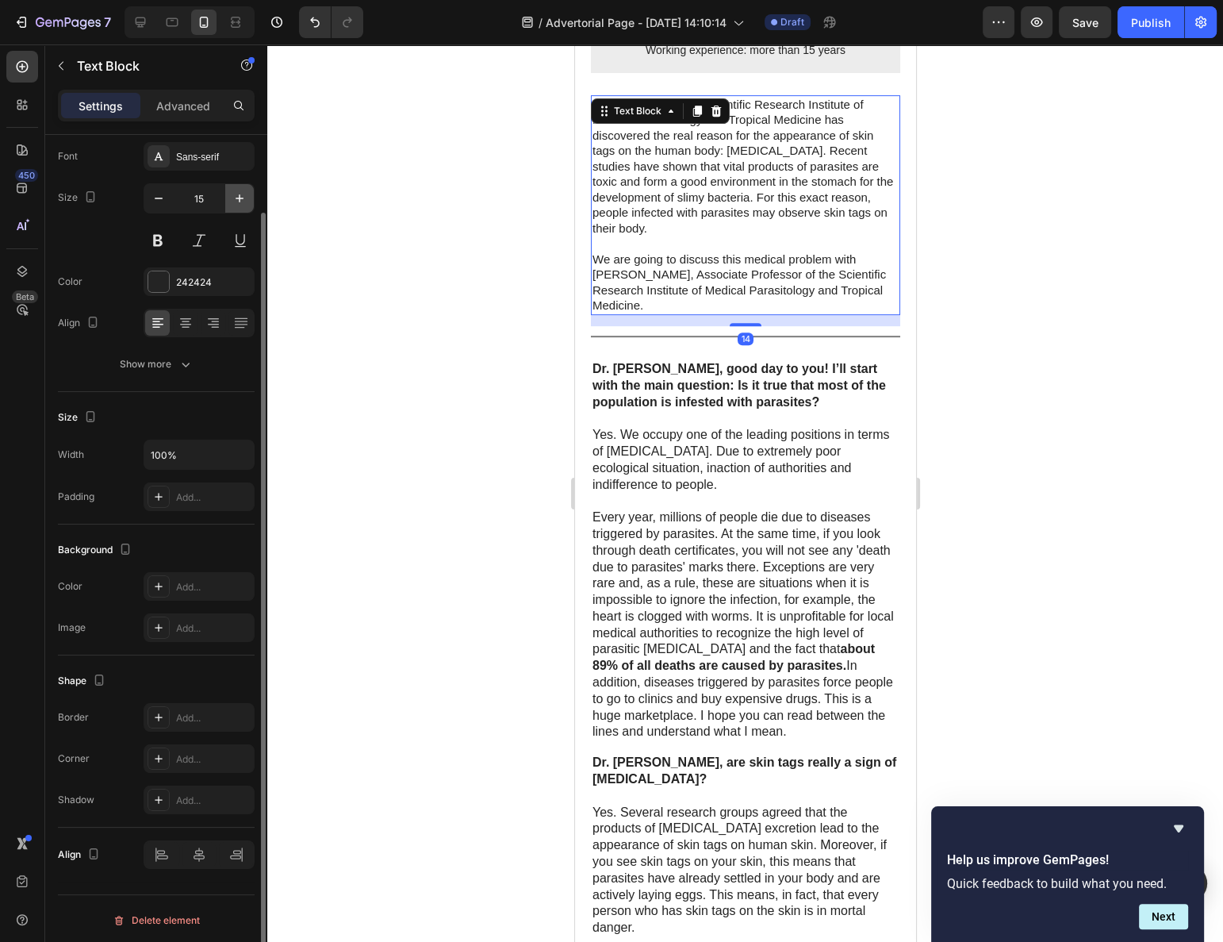
type input "16"
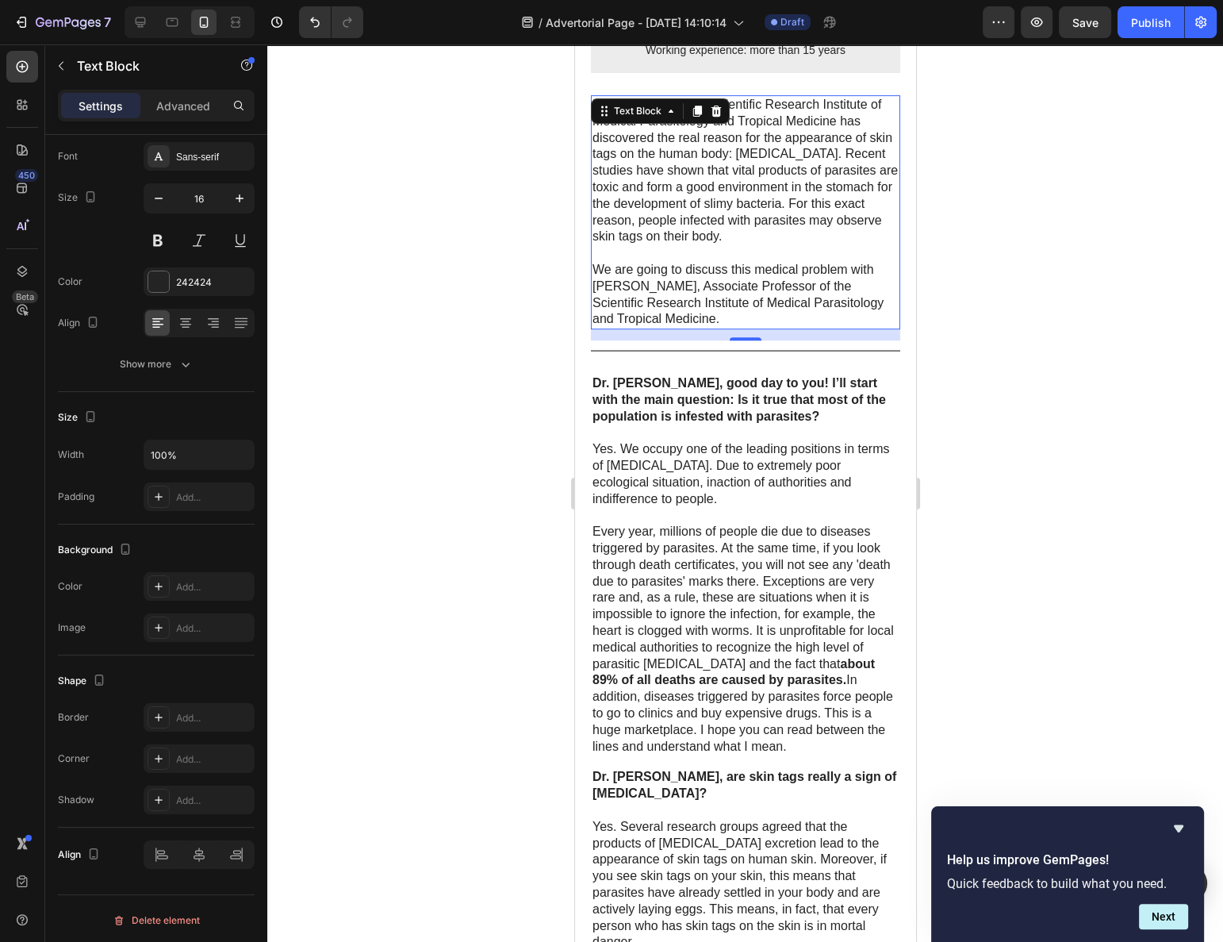
click at [461, 328] on div at bounding box center [745, 492] width 956 height 897
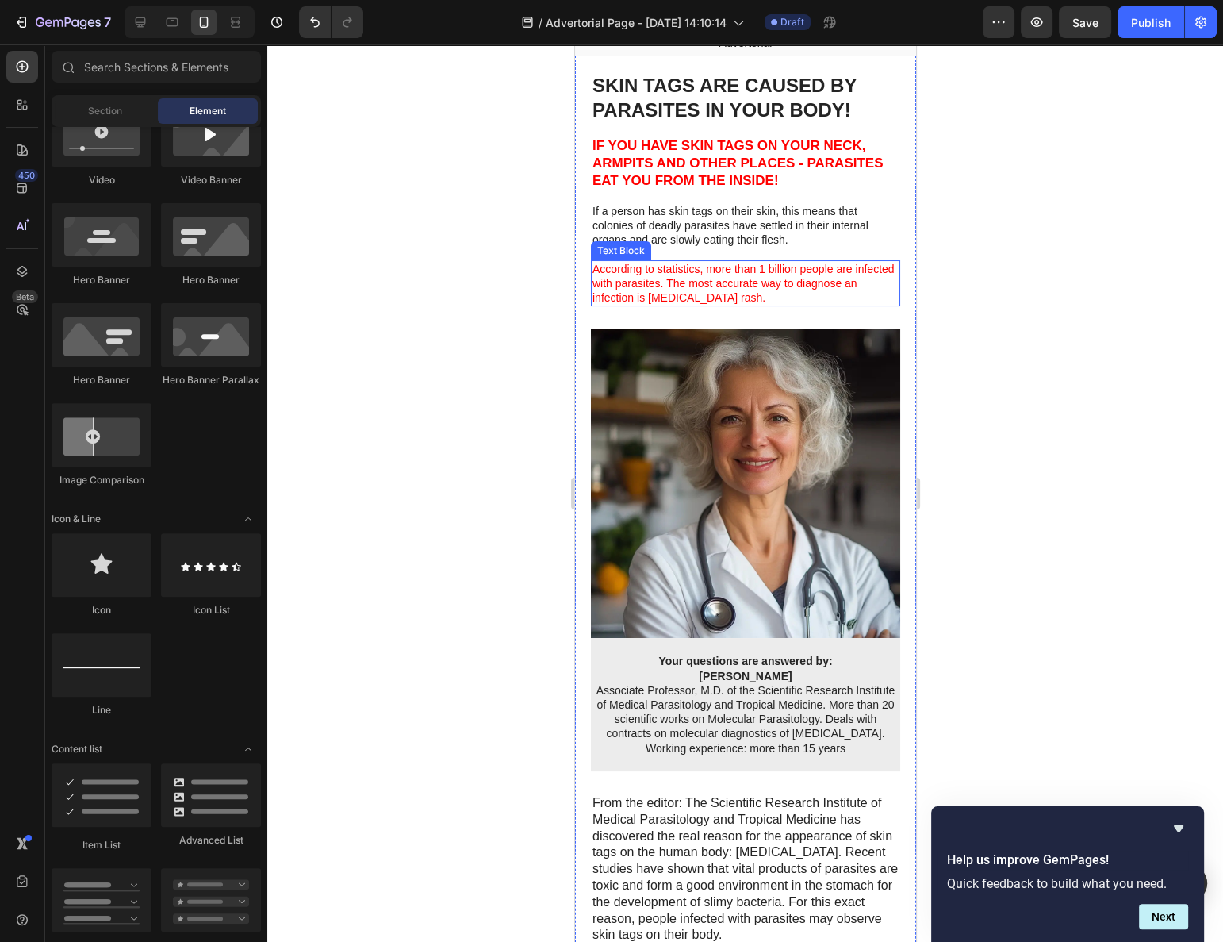
scroll to position [24, 0]
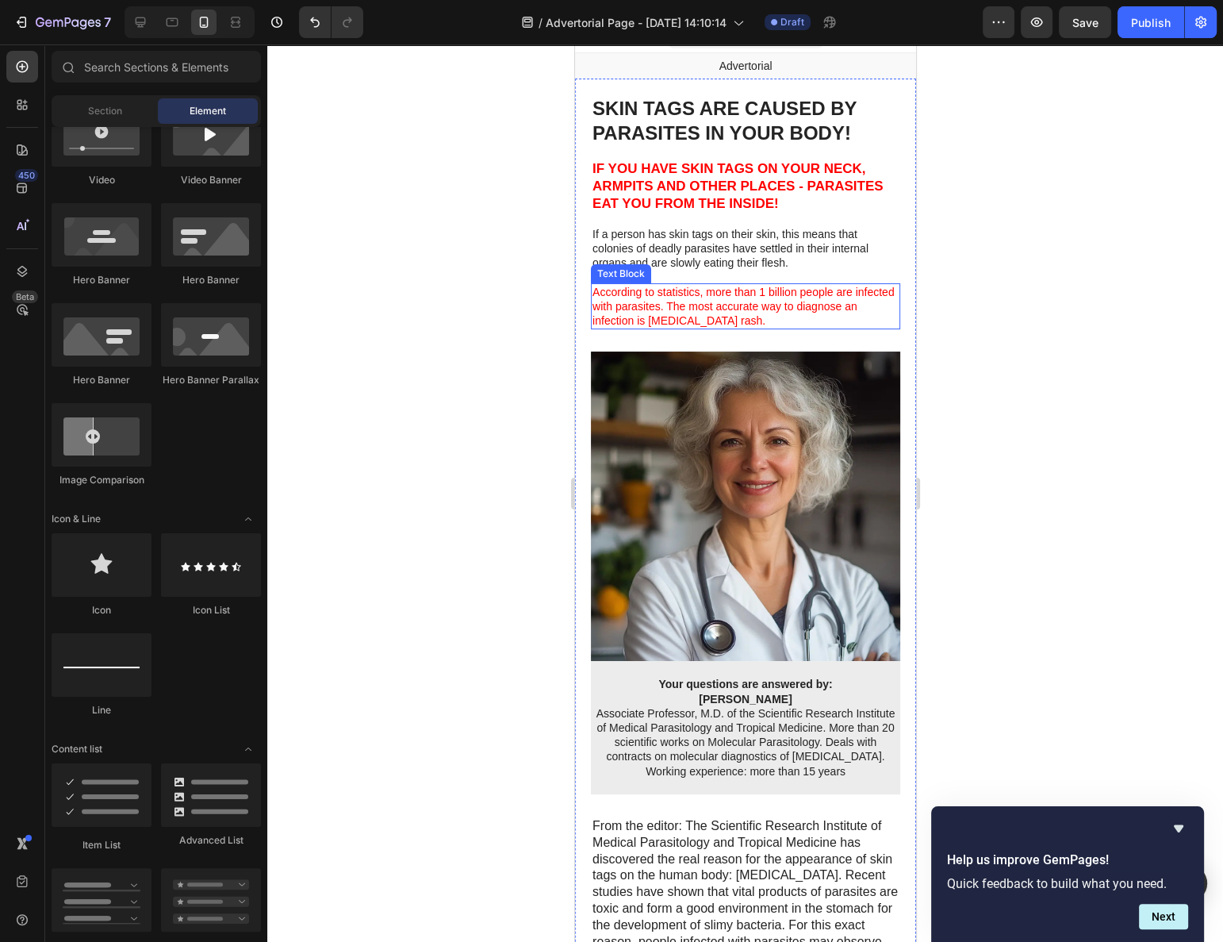
click at [640, 264] on div "Text Block" at bounding box center [620, 273] width 60 height 19
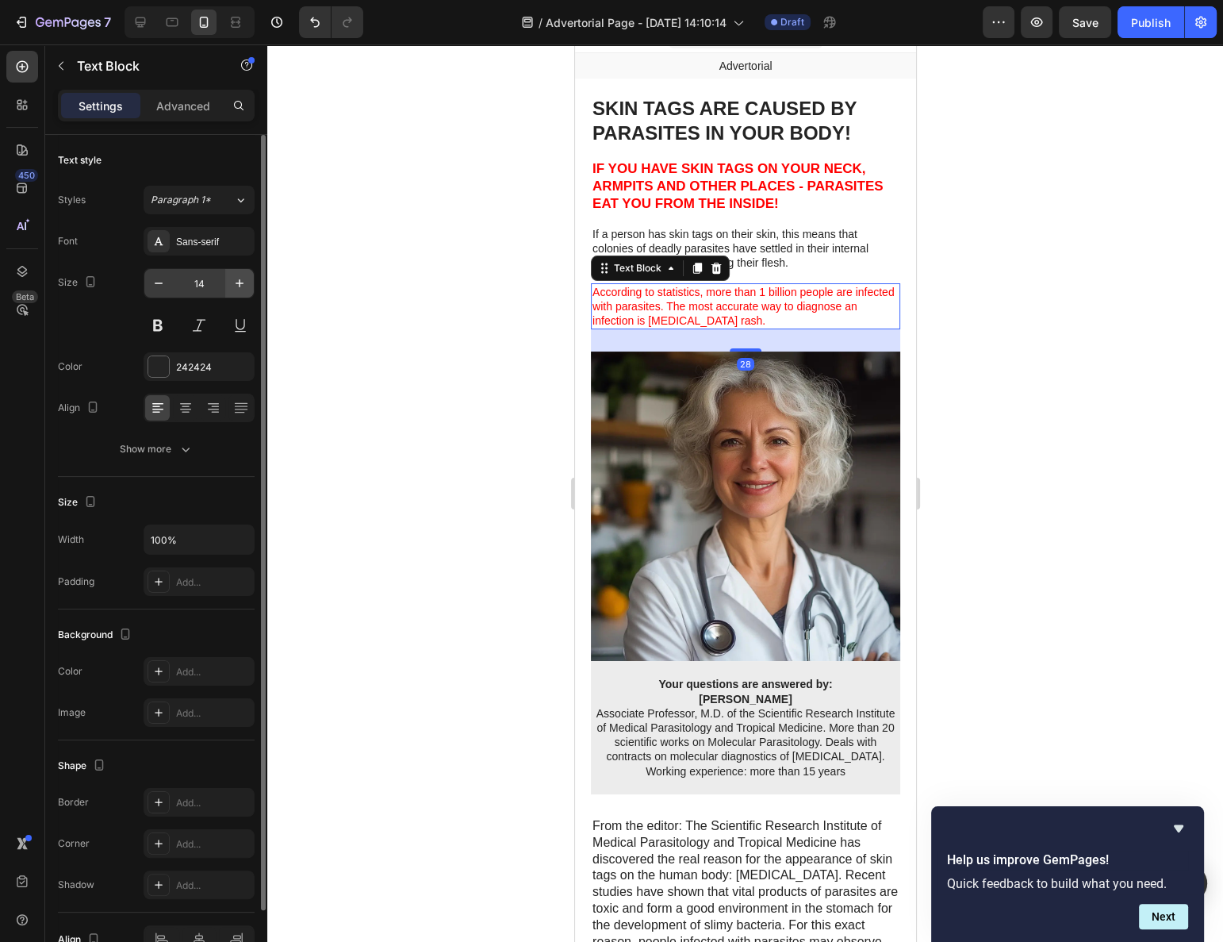
click at [237, 284] on icon "button" at bounding box center [240, 283] width 16 height 16
click at [237, 285] on icon "button" at bounding box center [240, 283] width 16 height 16
type input "16"
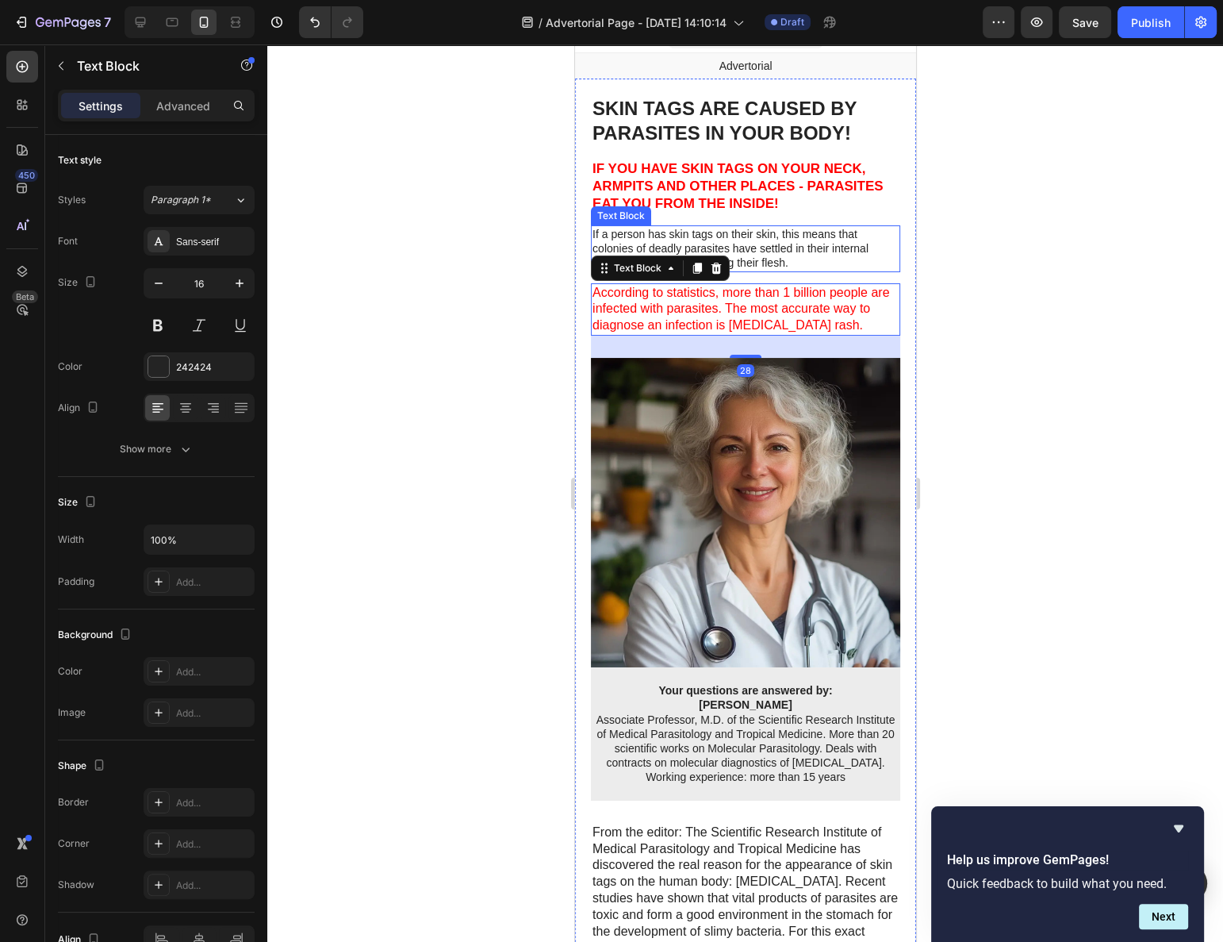
click at [643, 240] on p "If a person has skin tags on their skin, this means that colonies of deadly par…" at bounding box center [745, 249] width 306 height 44
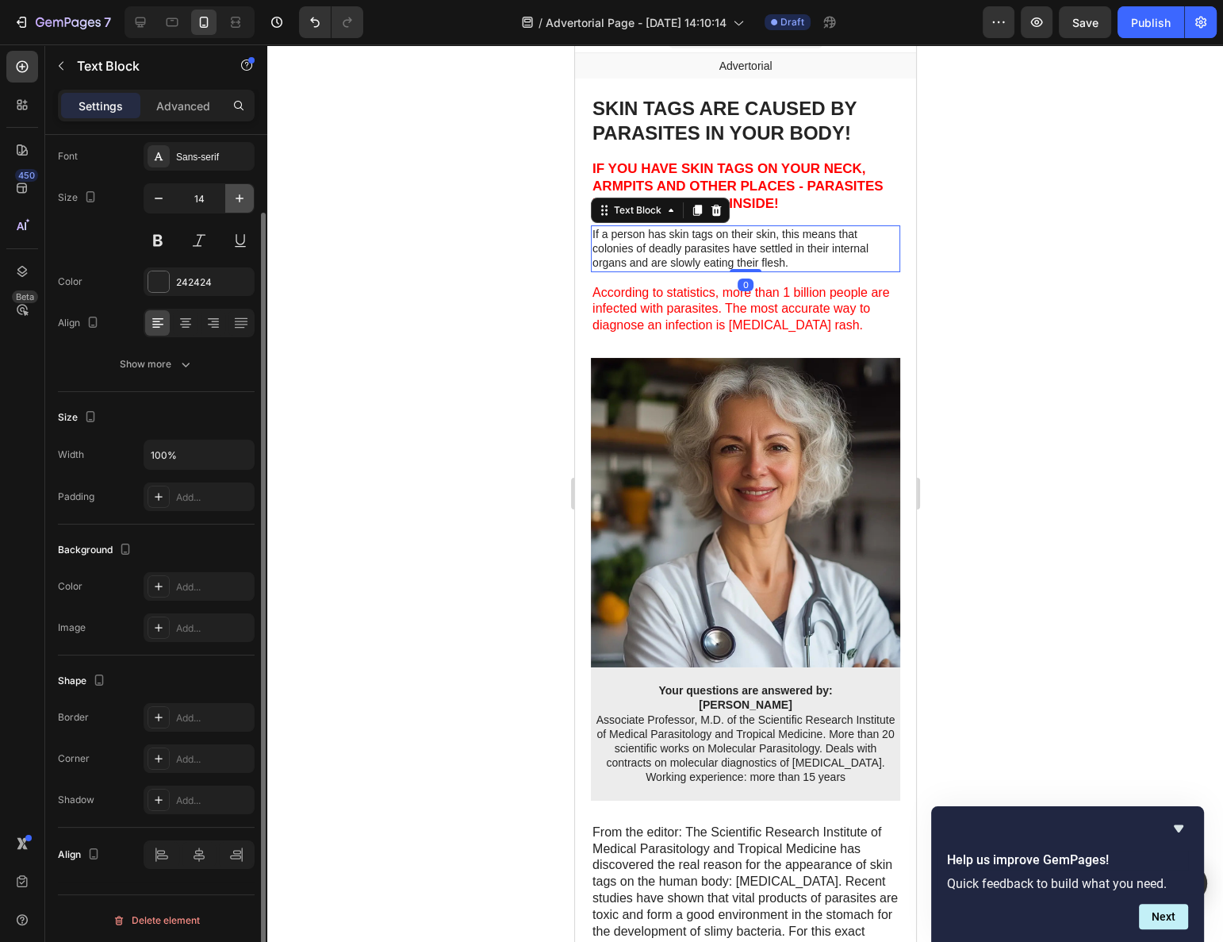
click at [242, 197] on icon "button" at bounding box center [240, 198] width 16 height 16
click at [239, 198] on icon "button" at bounding box center [240, 198] width 16 height 16
type input "16"
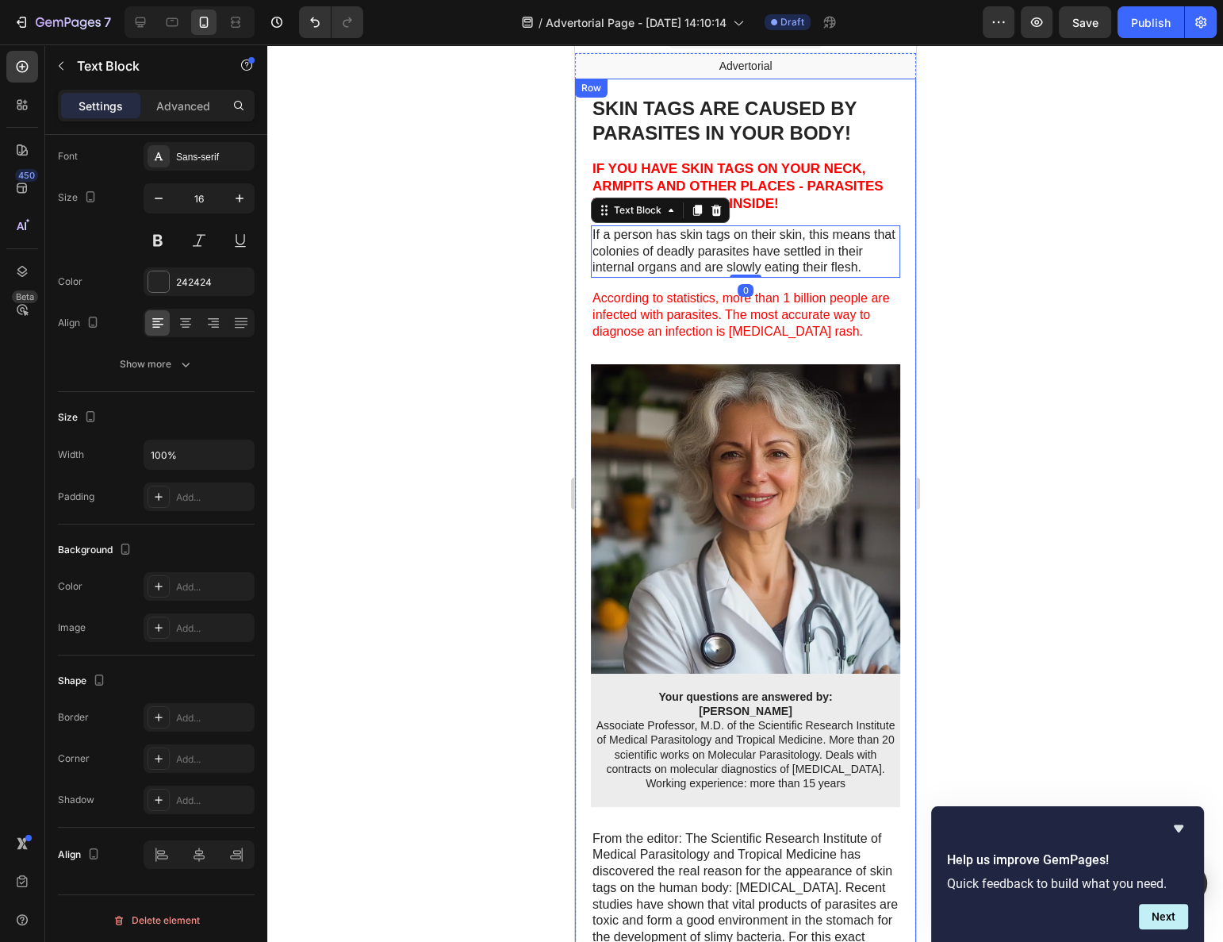
click at [653, 299] on span "According to statistics, more than 1 billion people are infected with parasites…" at bounding box center [740, 314] width 297 height 47
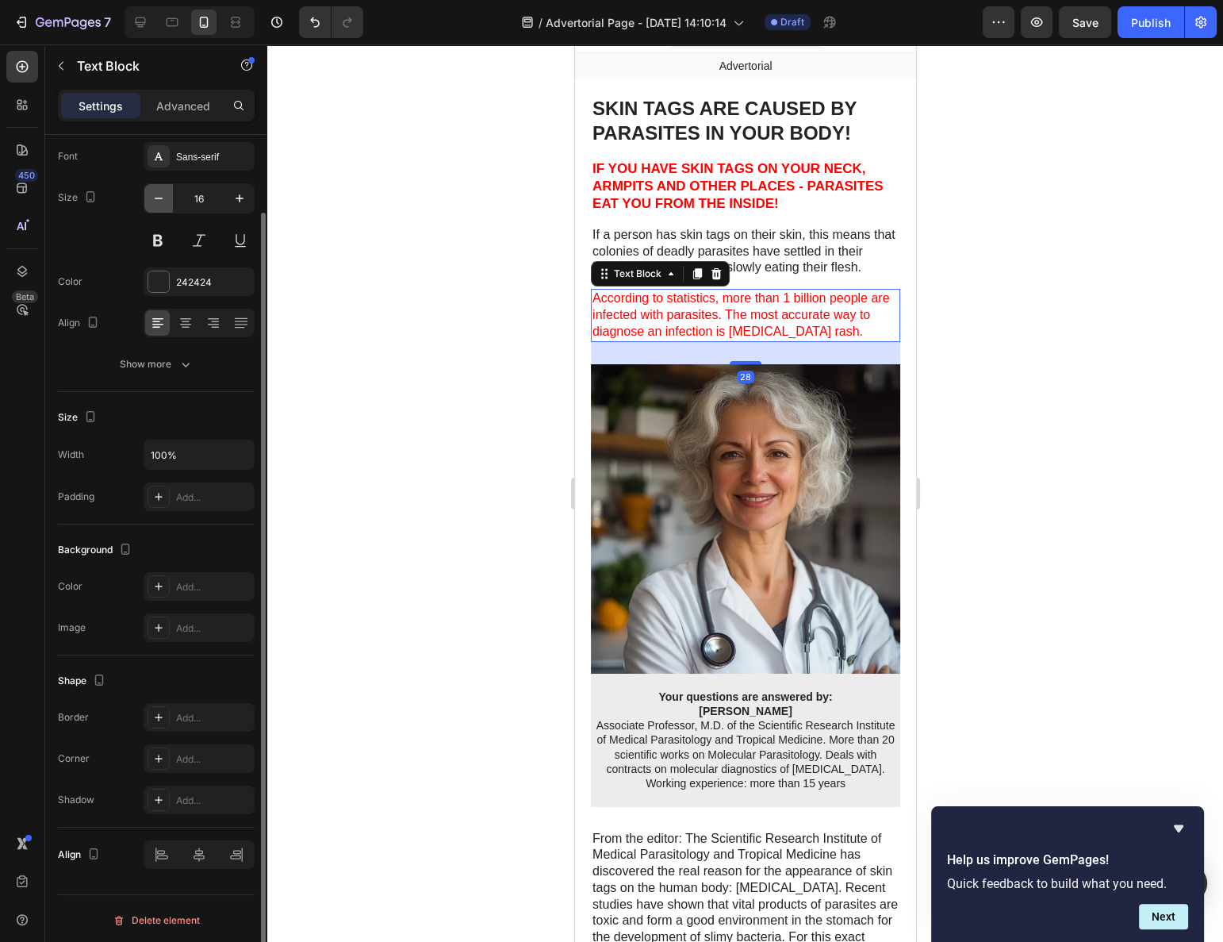
click at [161, 192] on icon "button" at bounding box center [159, 198] width 16 height 16
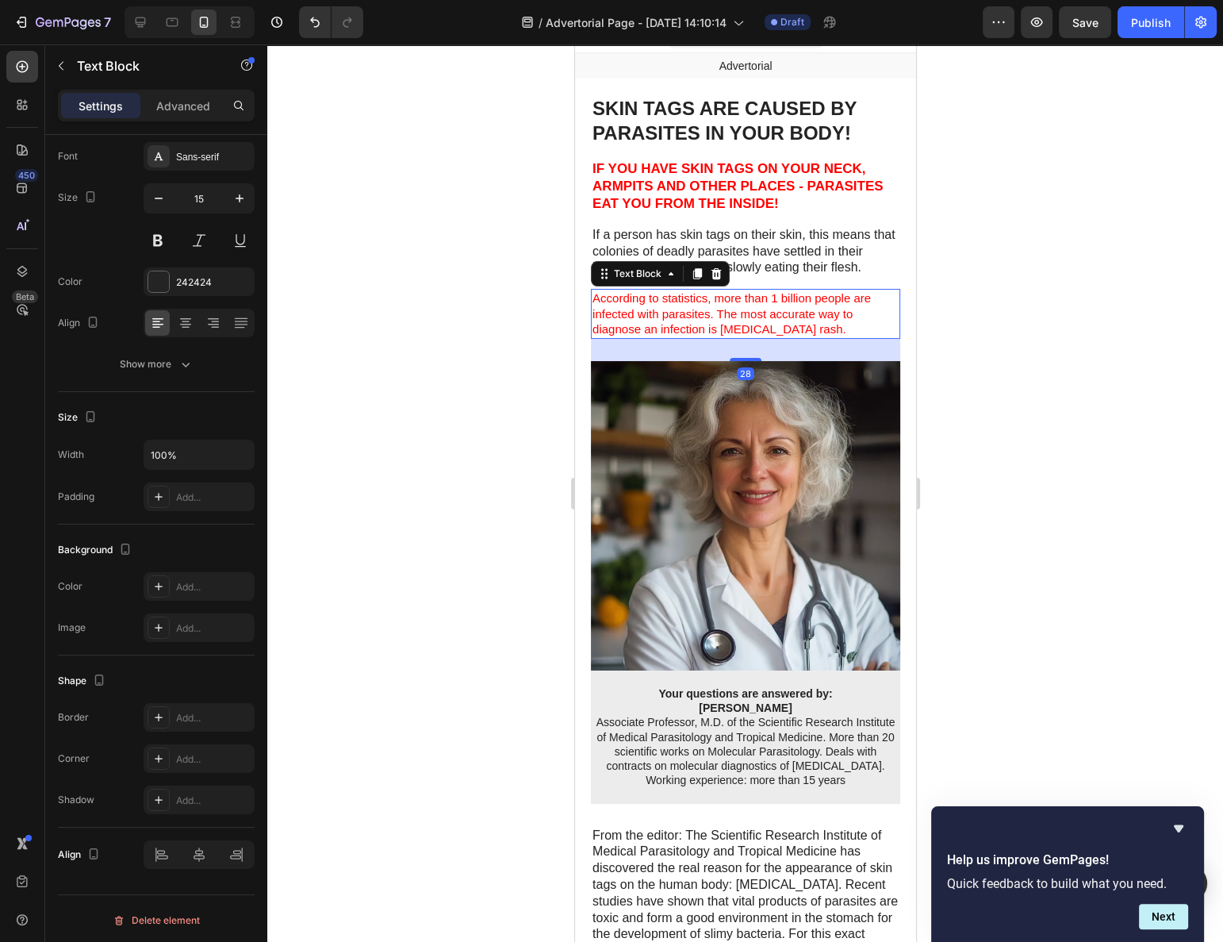
type input "14"
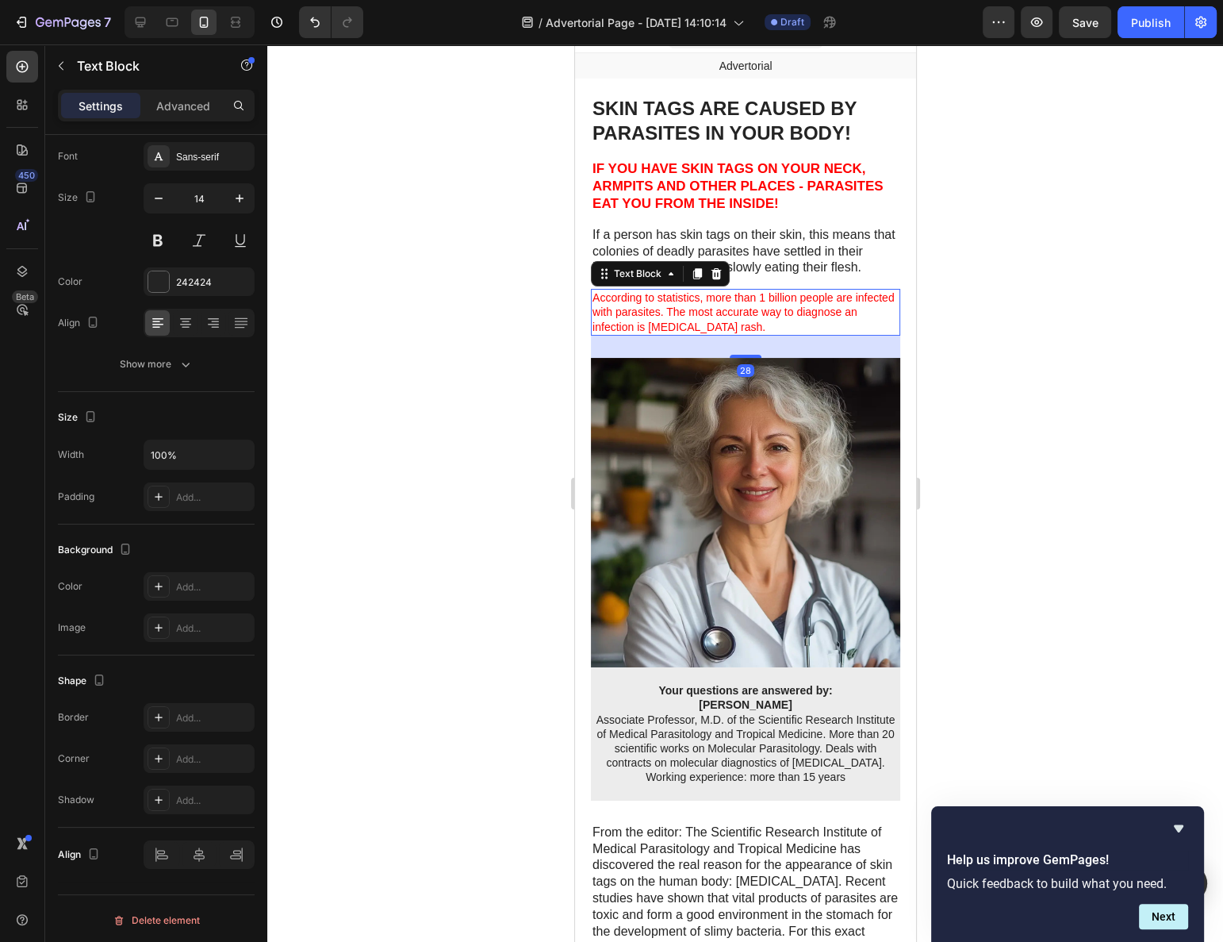
click at [492, 348] on div at bounding box center [745, 492] width 956 height 897
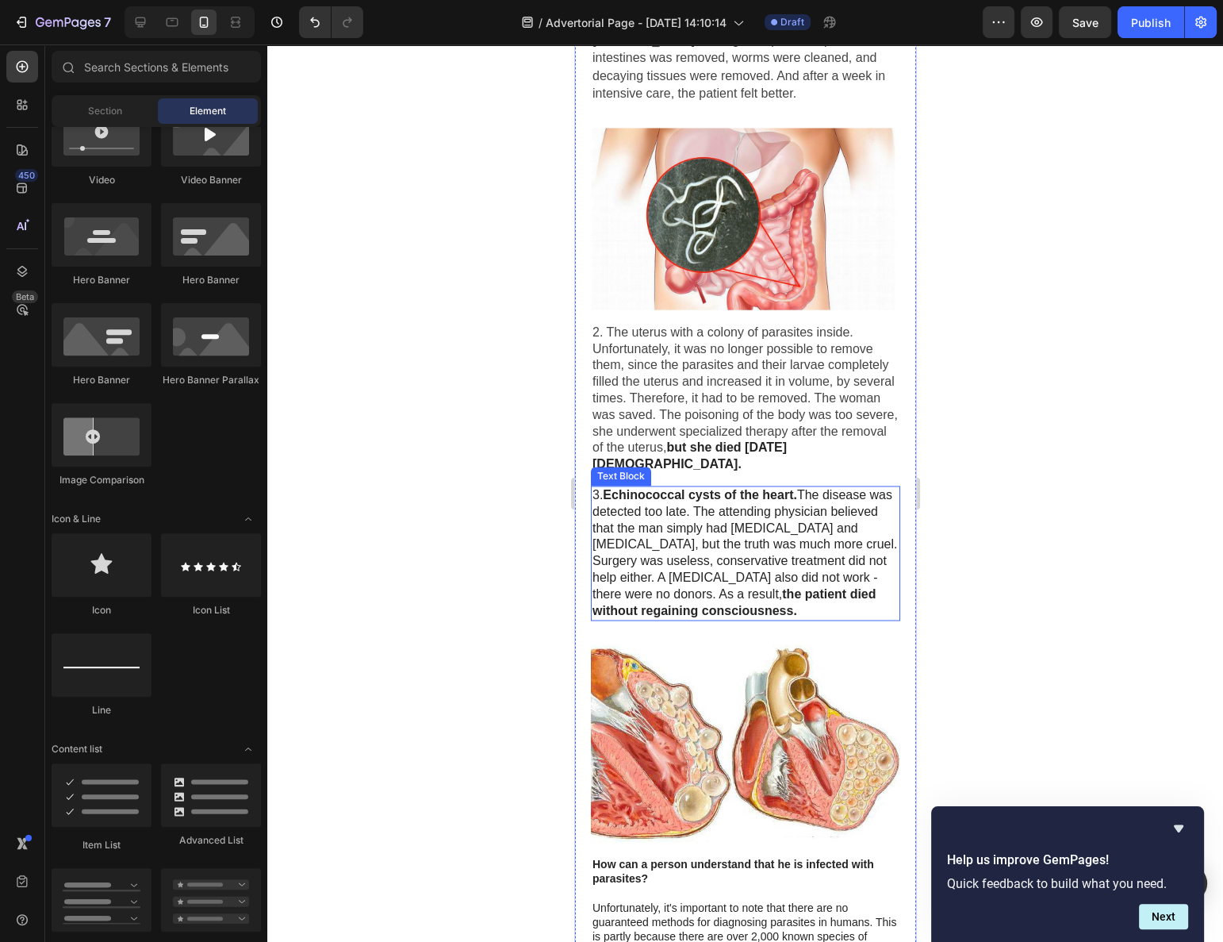
scroll to position [2404, 0]
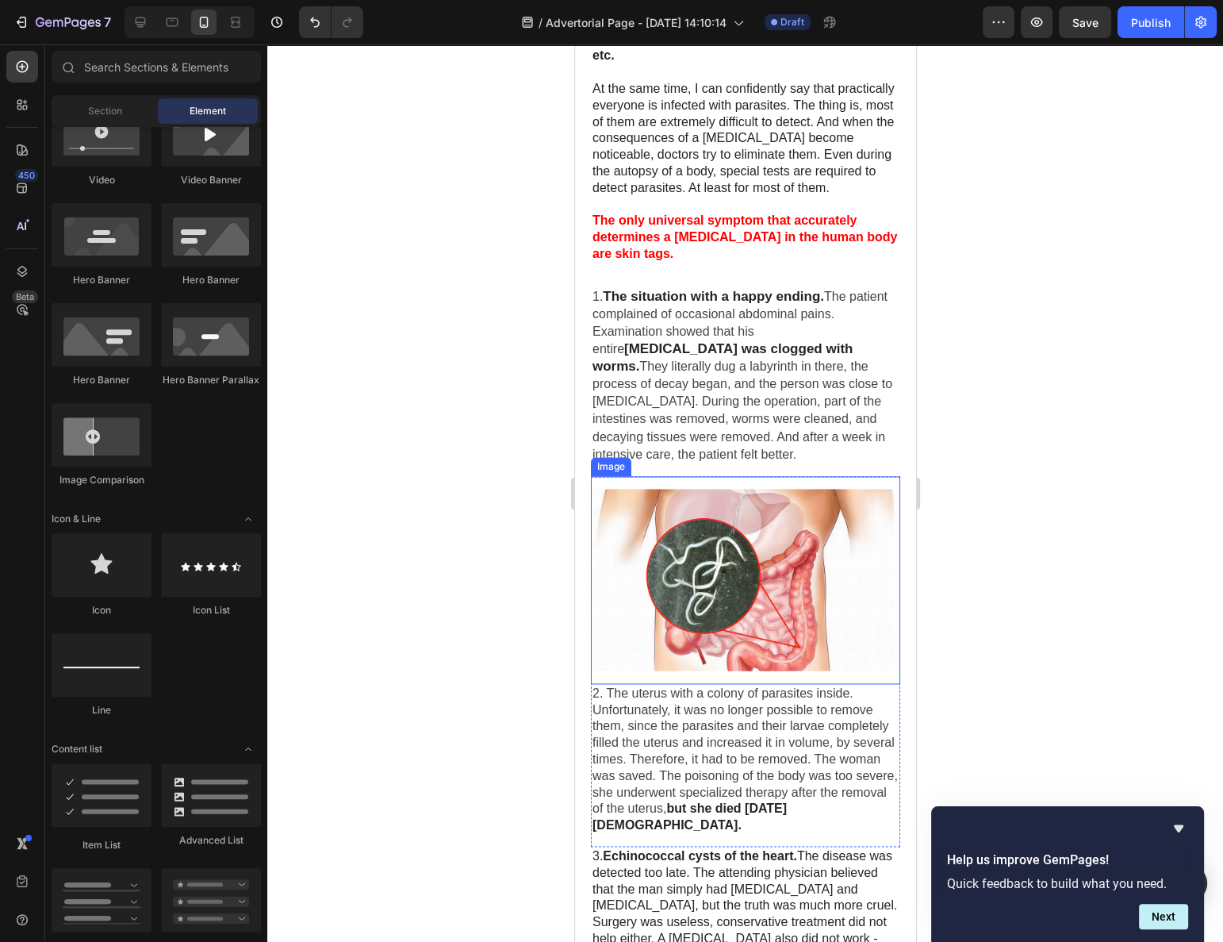
click at [707, 392] on span "They literally dug a labyrinth in there, the process of decay began, and the pe…" at bounding box center [742, 409] width 300 height 101
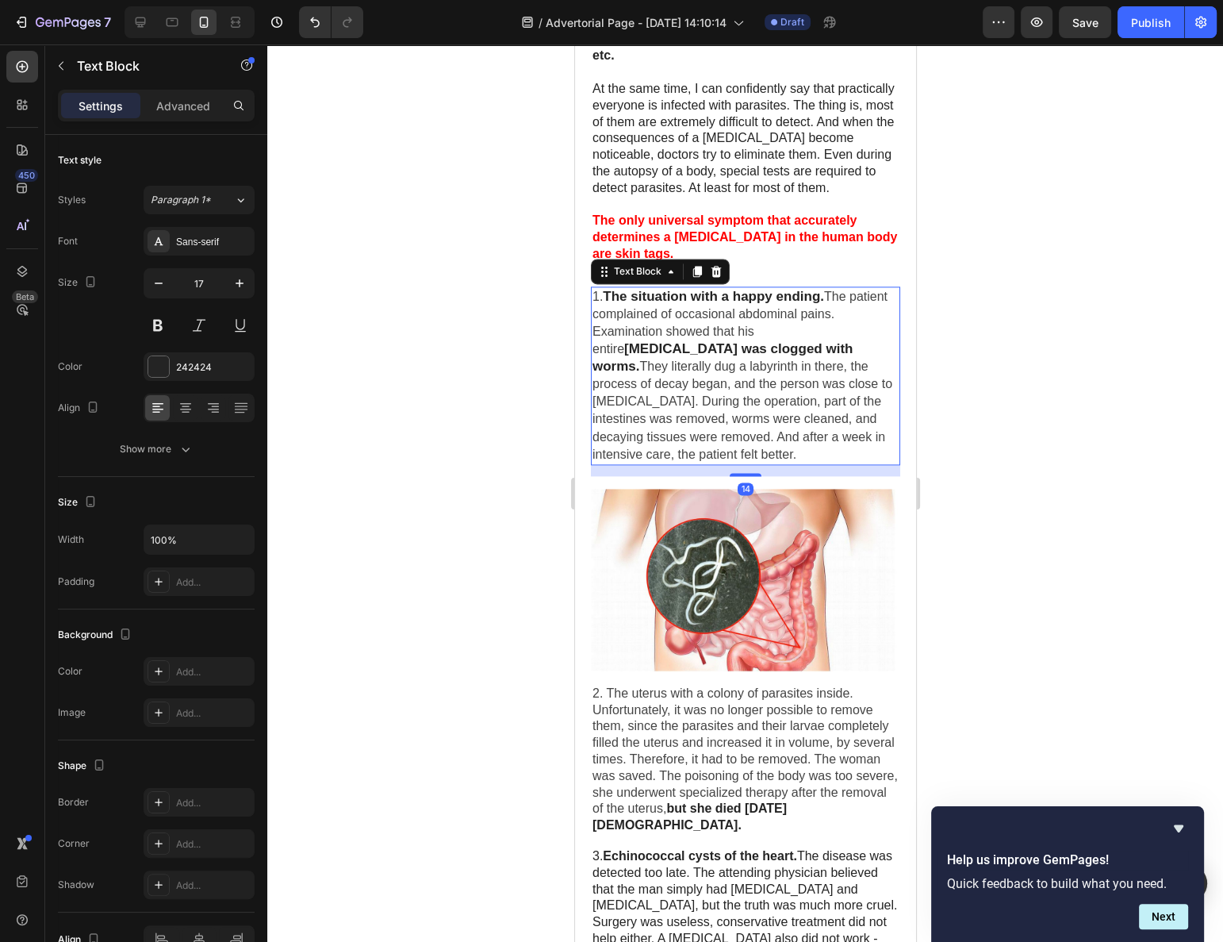
click at [707, 391] on span "They literally dug a labyrinth in there, the process of decay began, and the pe…" at bounding box center [742, 409] width 300 height 101
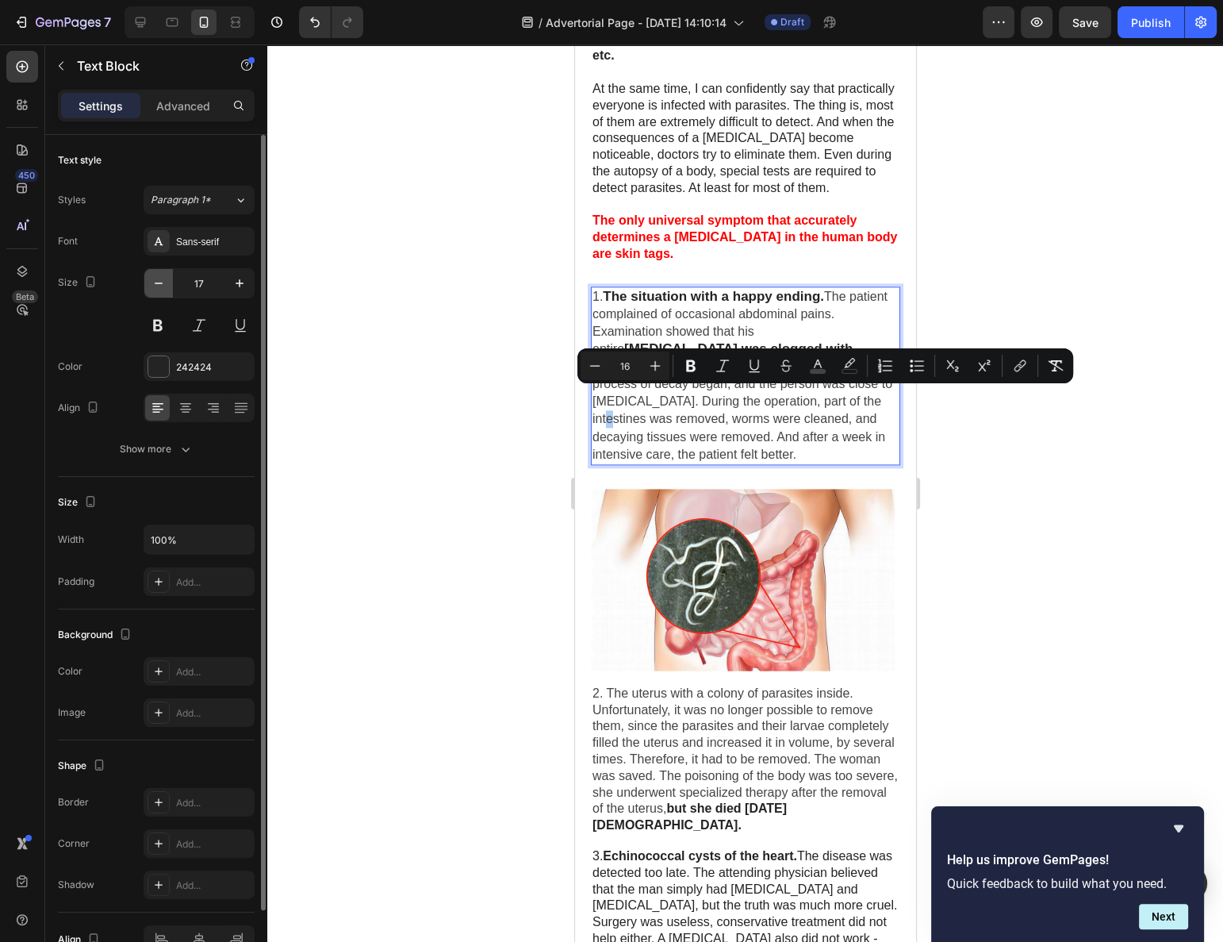
click at [163, 285] on icon "button" at bounding box center [159, 283] width 16 height 16
type input "16"
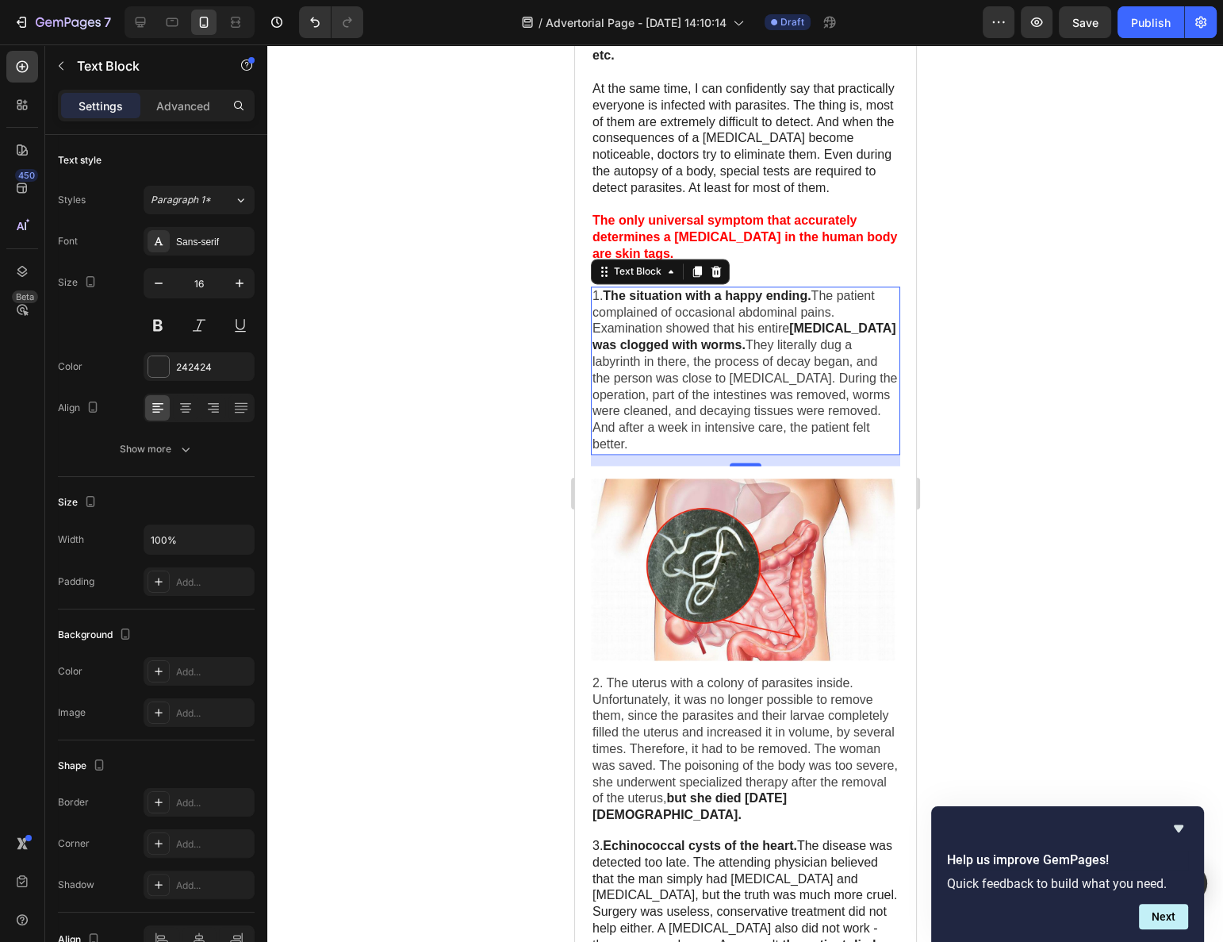
click at [406, 406] on div at bounding box center [745, 492] width 956 height 897
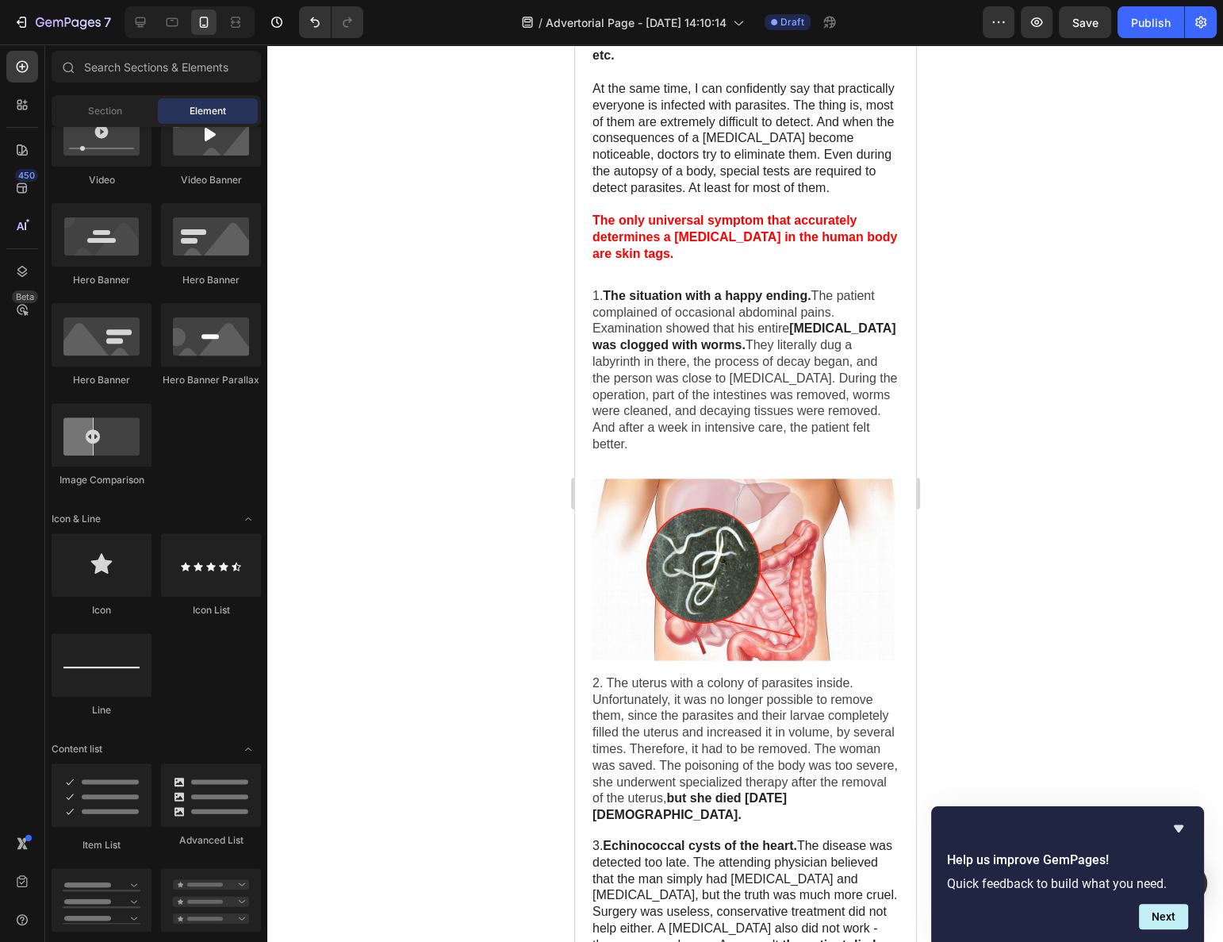
click at [682, 355] on span "They literally dug a labyrinth in there, the process of decay began, and the pe…" at bounding box center [744, 394] width 305 height 113
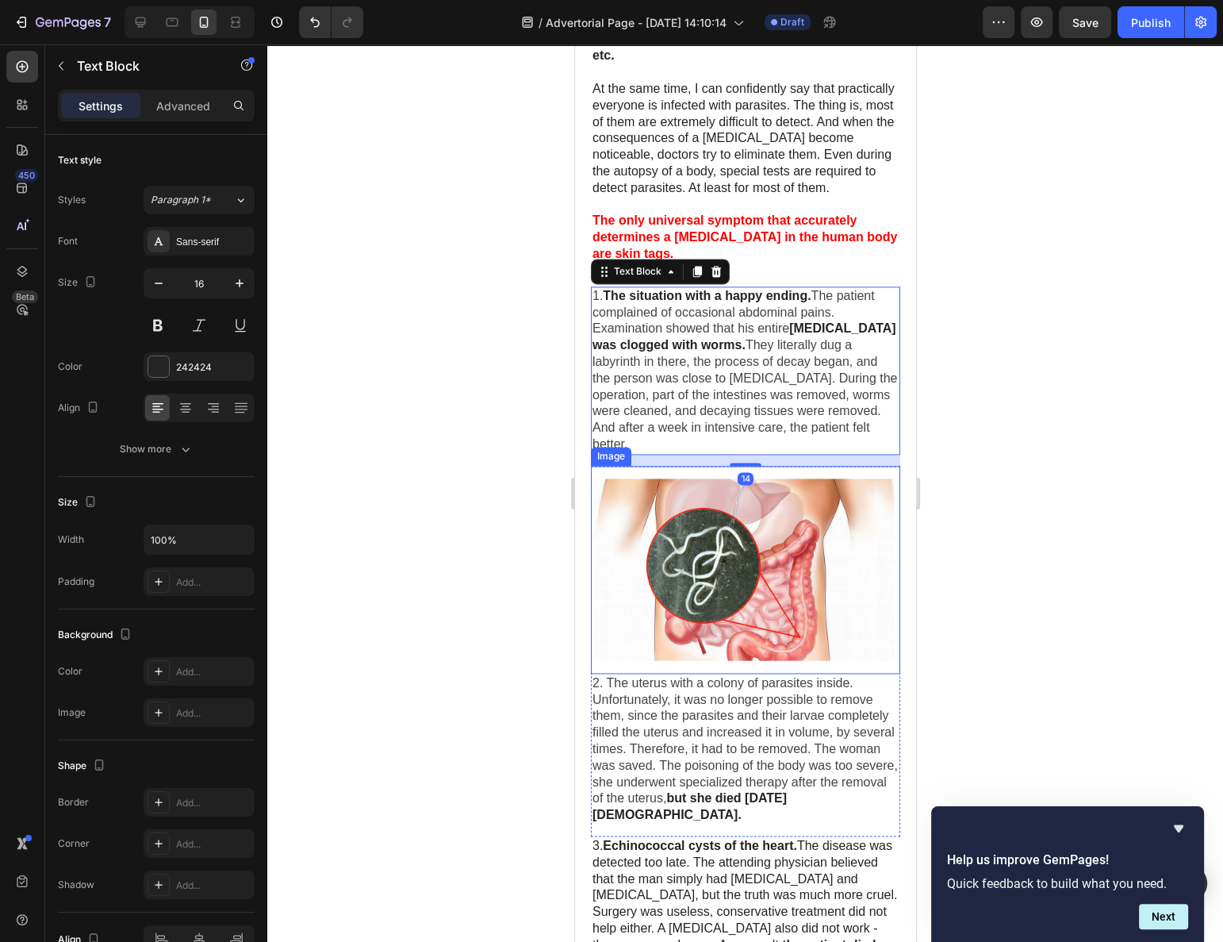
click at [675, 682] on span "2. The uterus with a colony of parasites inside. Unfortunately, it was no longe…" at bounding box center [744, 740] width 305 height 129
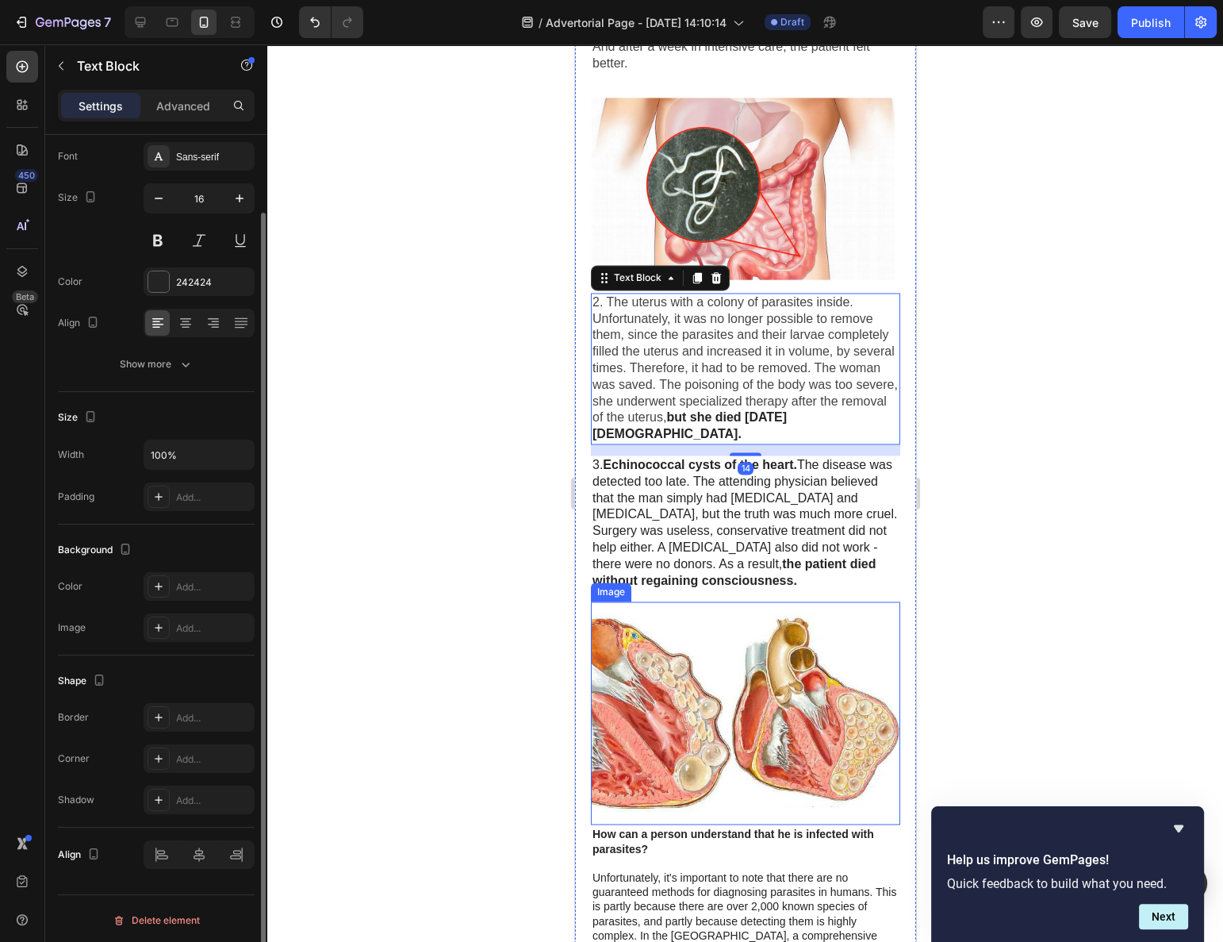
scroll to position [3125, 0]
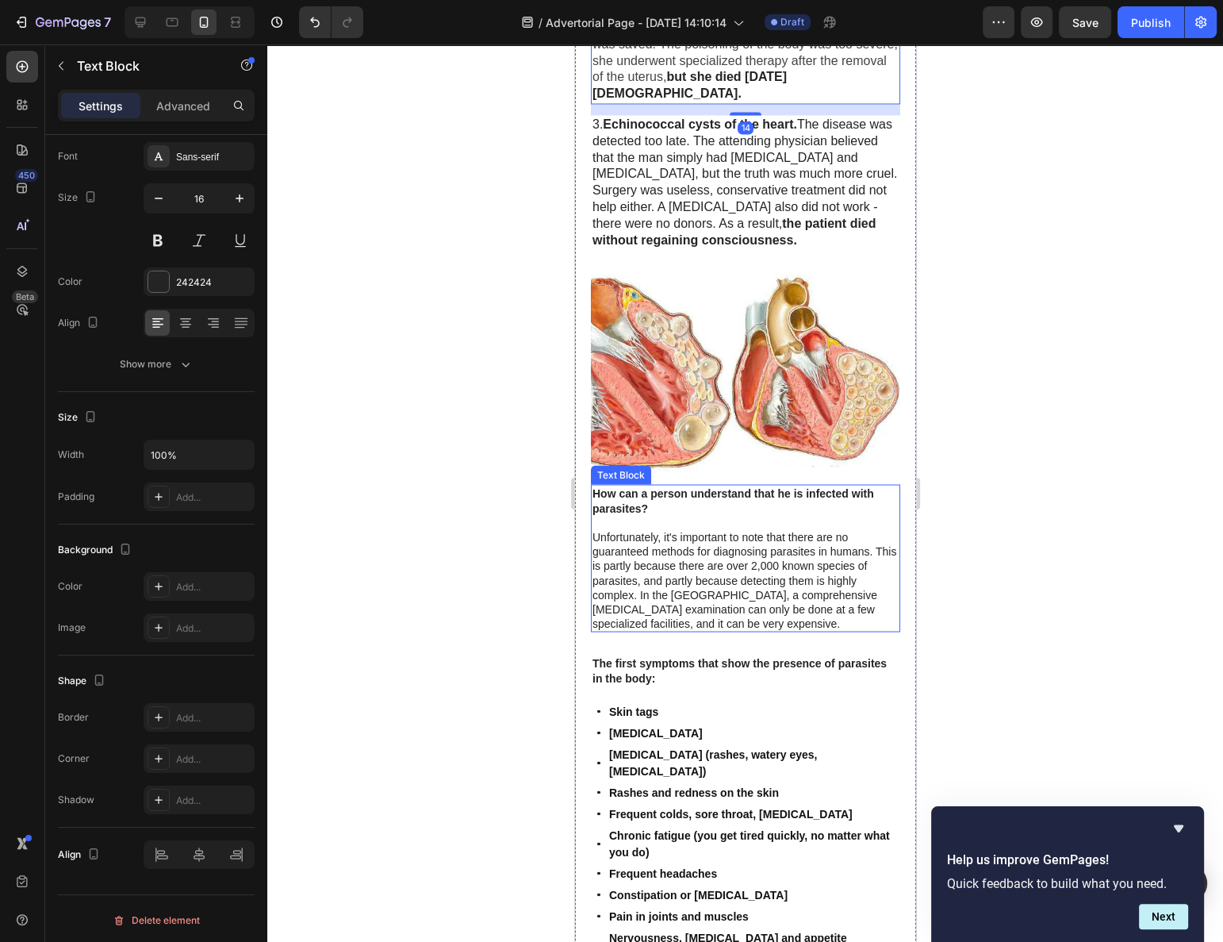
click at [654, 551] on p "Unfortunately, it's important to note that there are no guaranteed methods for …" at bounding box center [745, 579] width 306 height 101
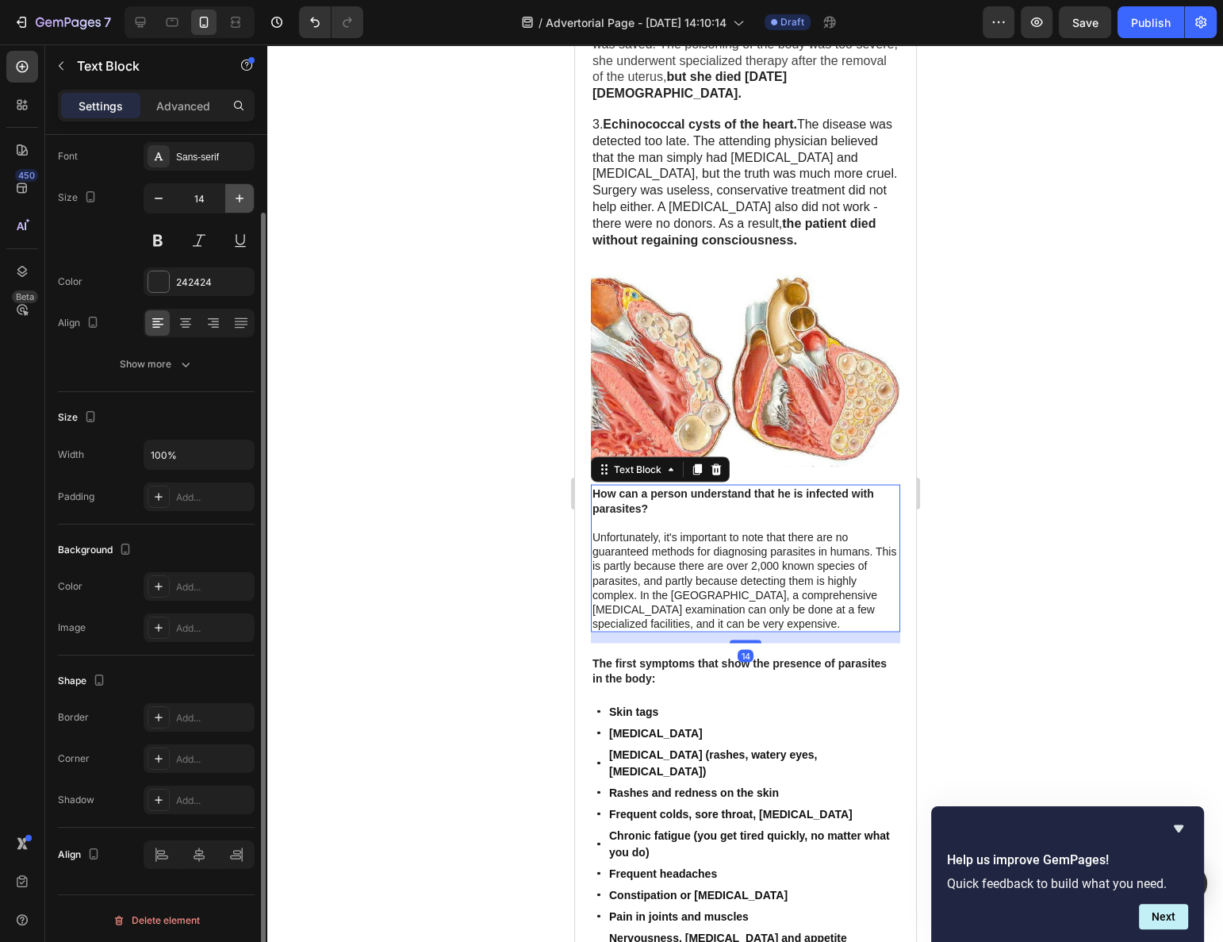
click at [248, 194] on icon "button" at bounding box center [240, 198] width 16 height 16
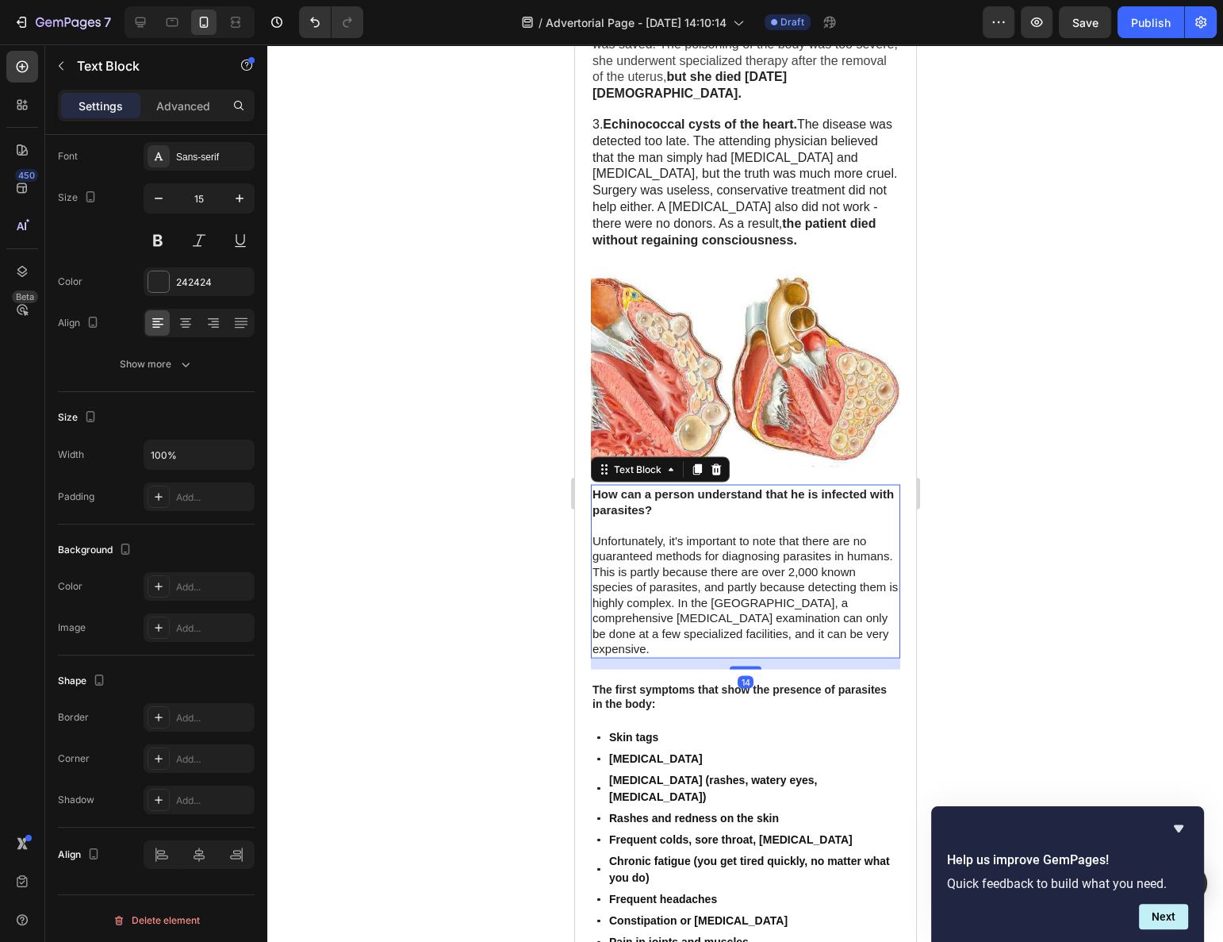
type input "16"
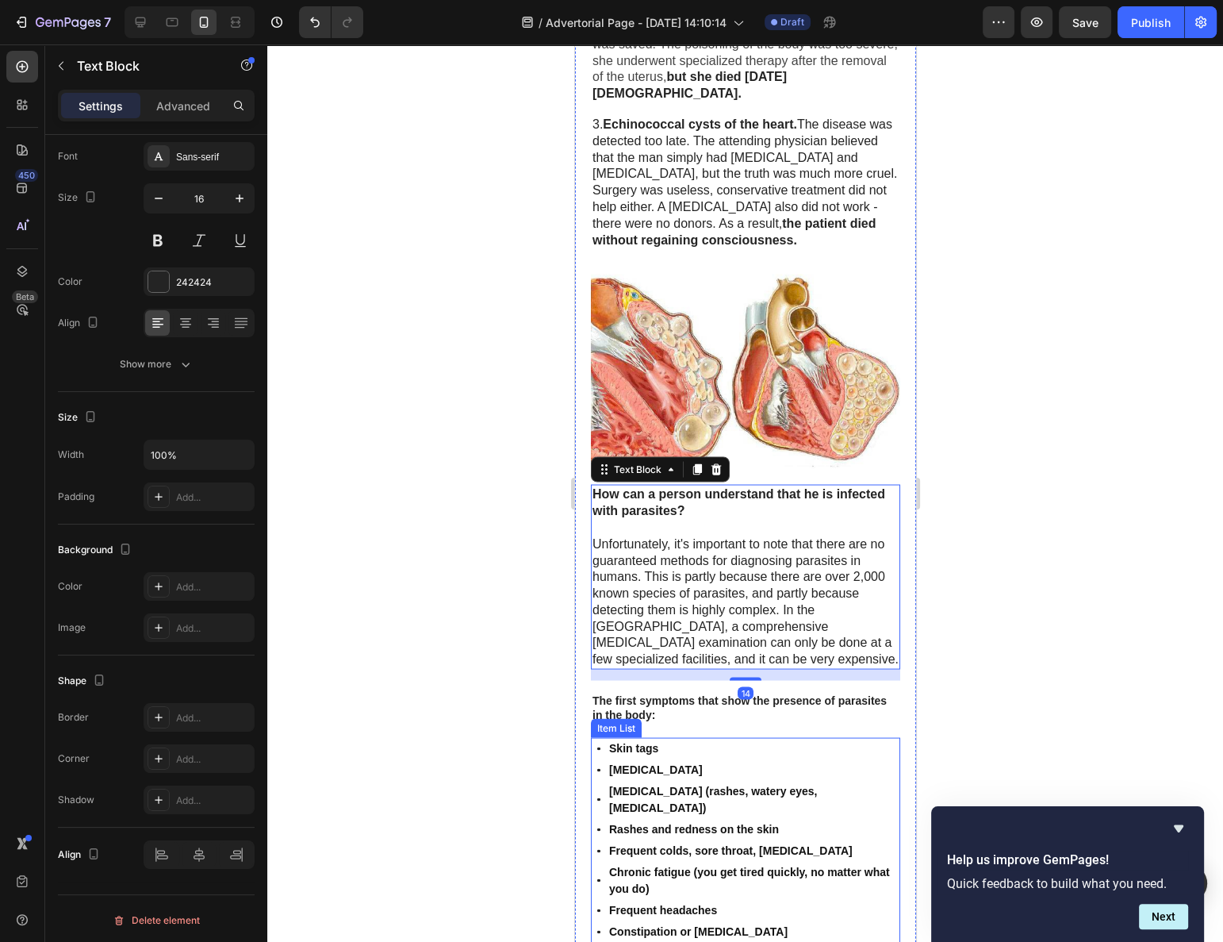
click at [738, 761] on p "[MEDICAL_DATA]" at bounding box center [753, 769] width 289 height 17
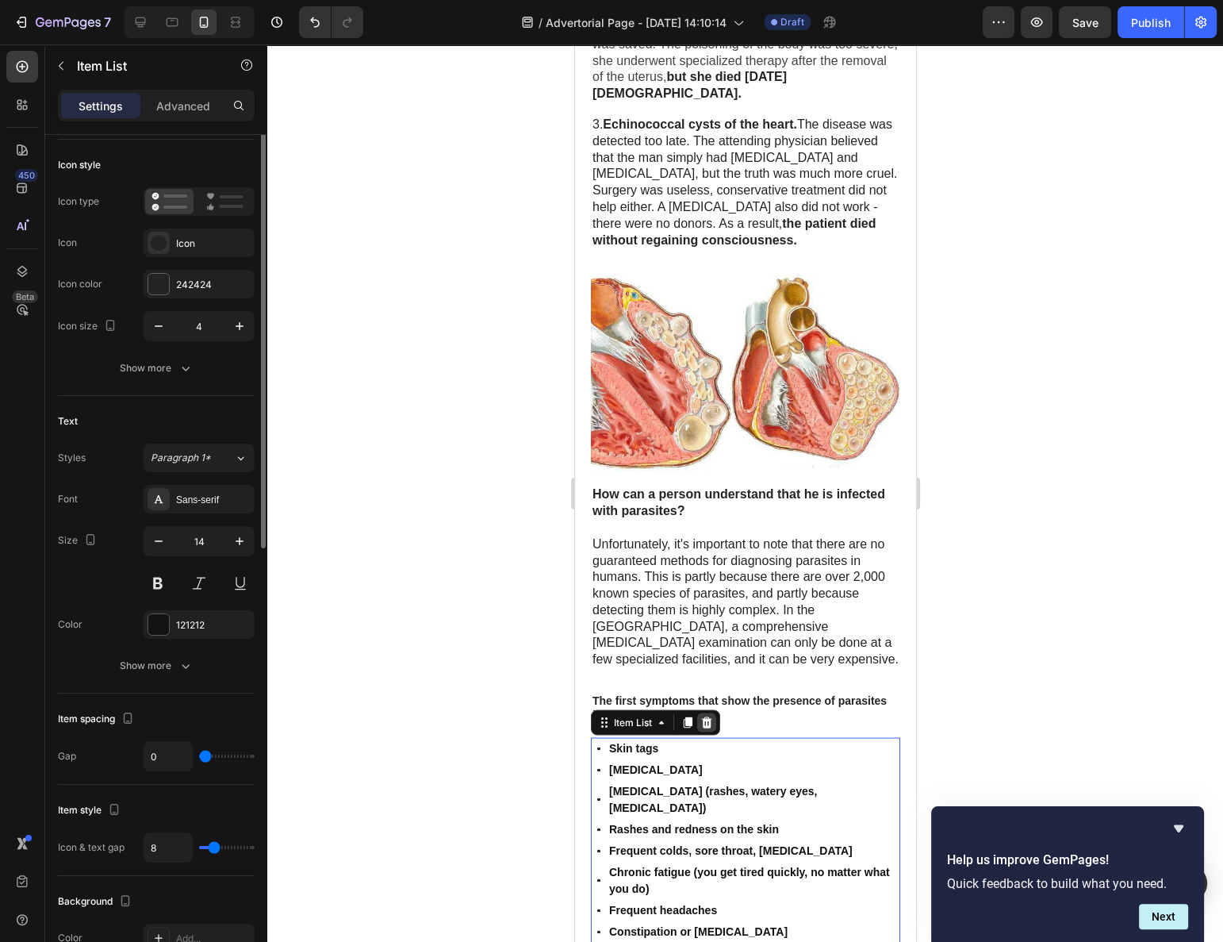
scroll to position [0, 0]
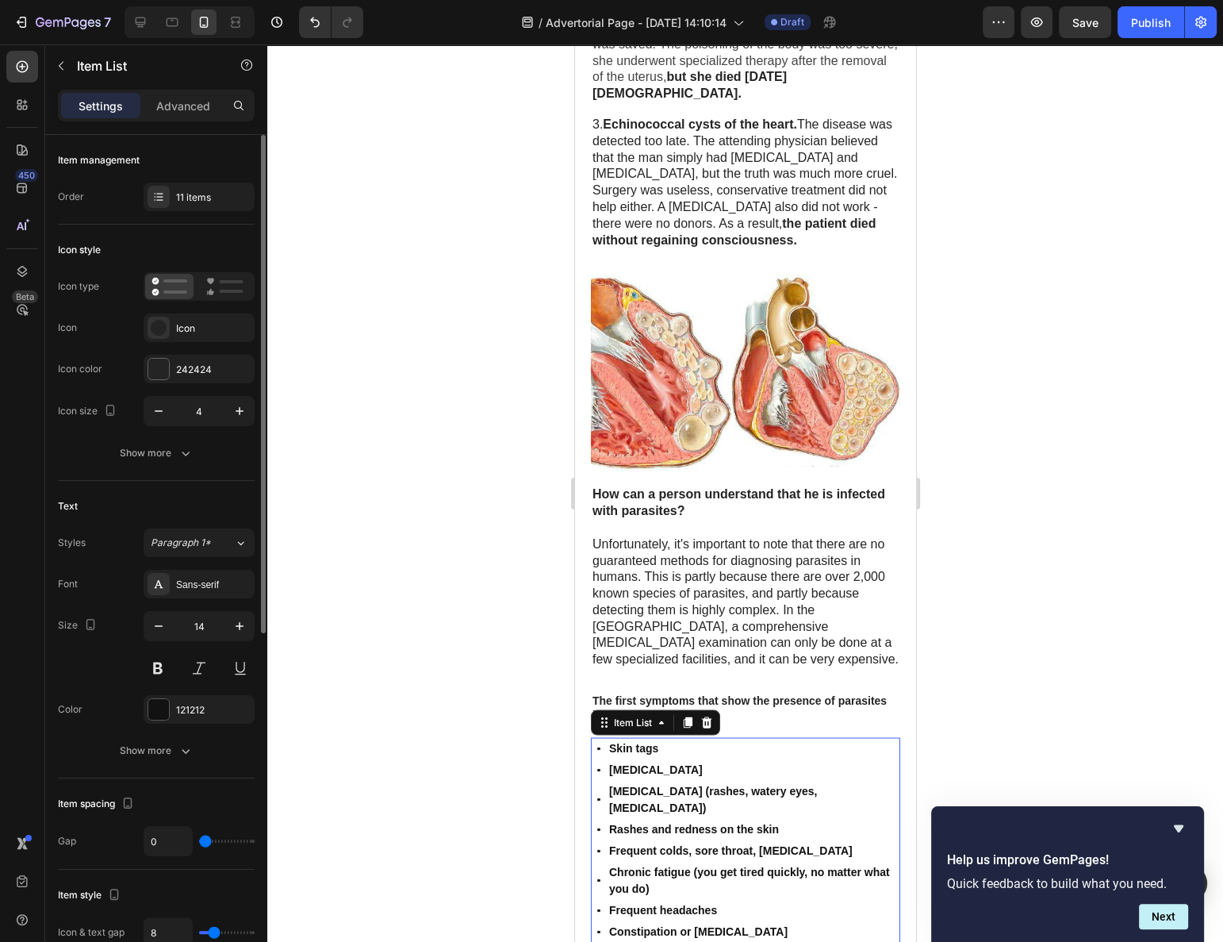
click at [716, 818] on div "Rashes and redness on the skin" at bounding box center [753, 828] width 294 height 21
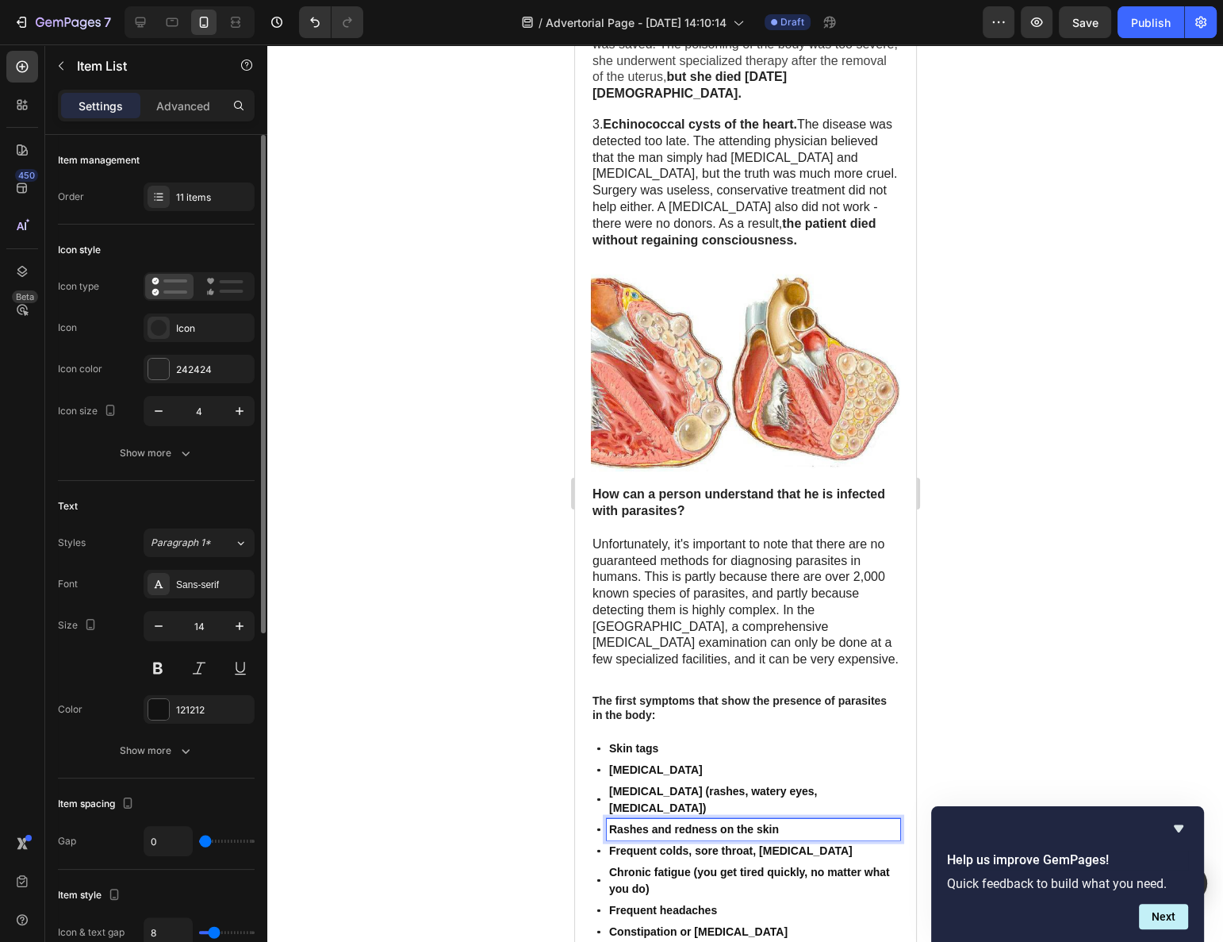
click at [778, 693] on strong "The first symptoms that show the presence of parasites in the body:" at bounding box center [739, 706] width 294 height 27
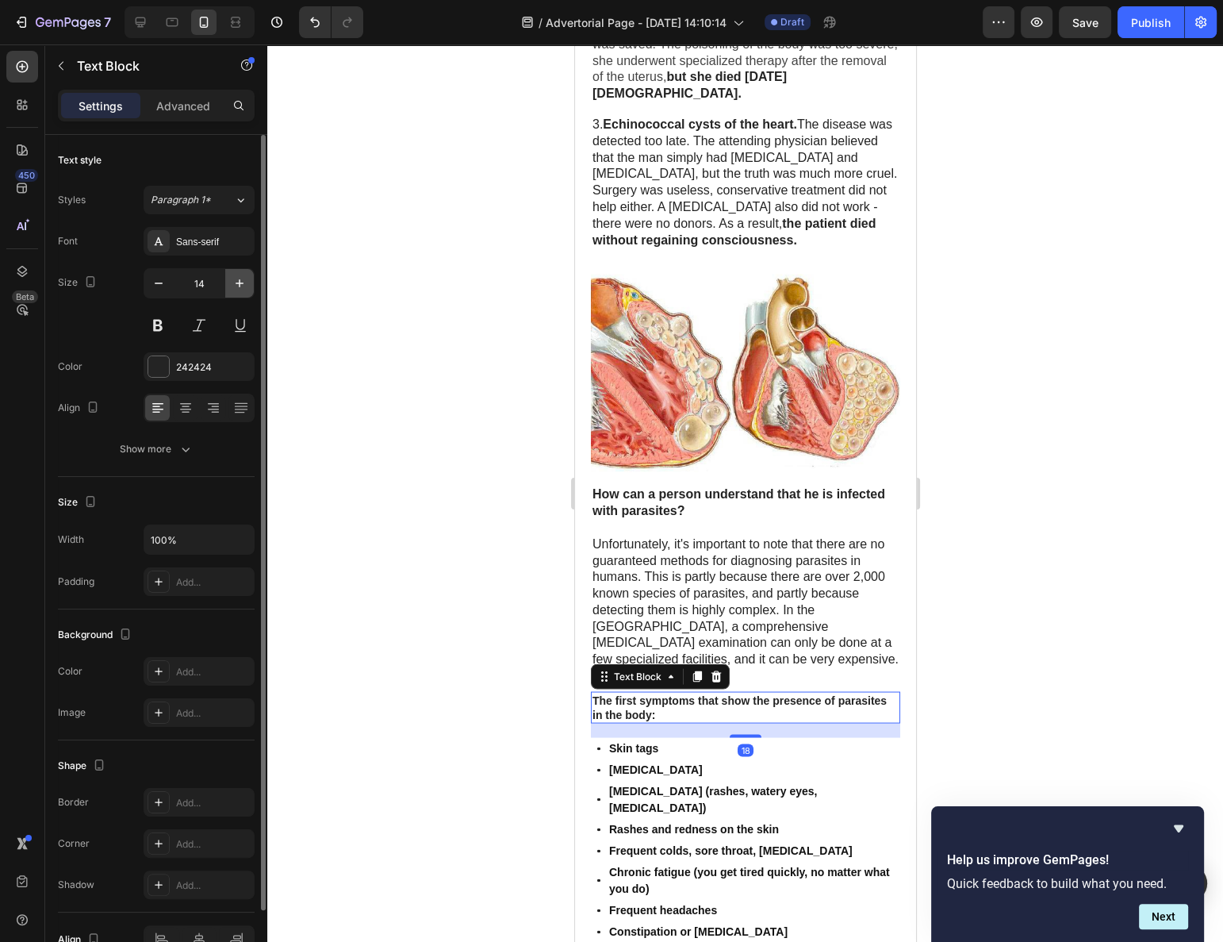
click at [239, 281] on icon "button" at bounding box center [240, 283] width 16 height 16
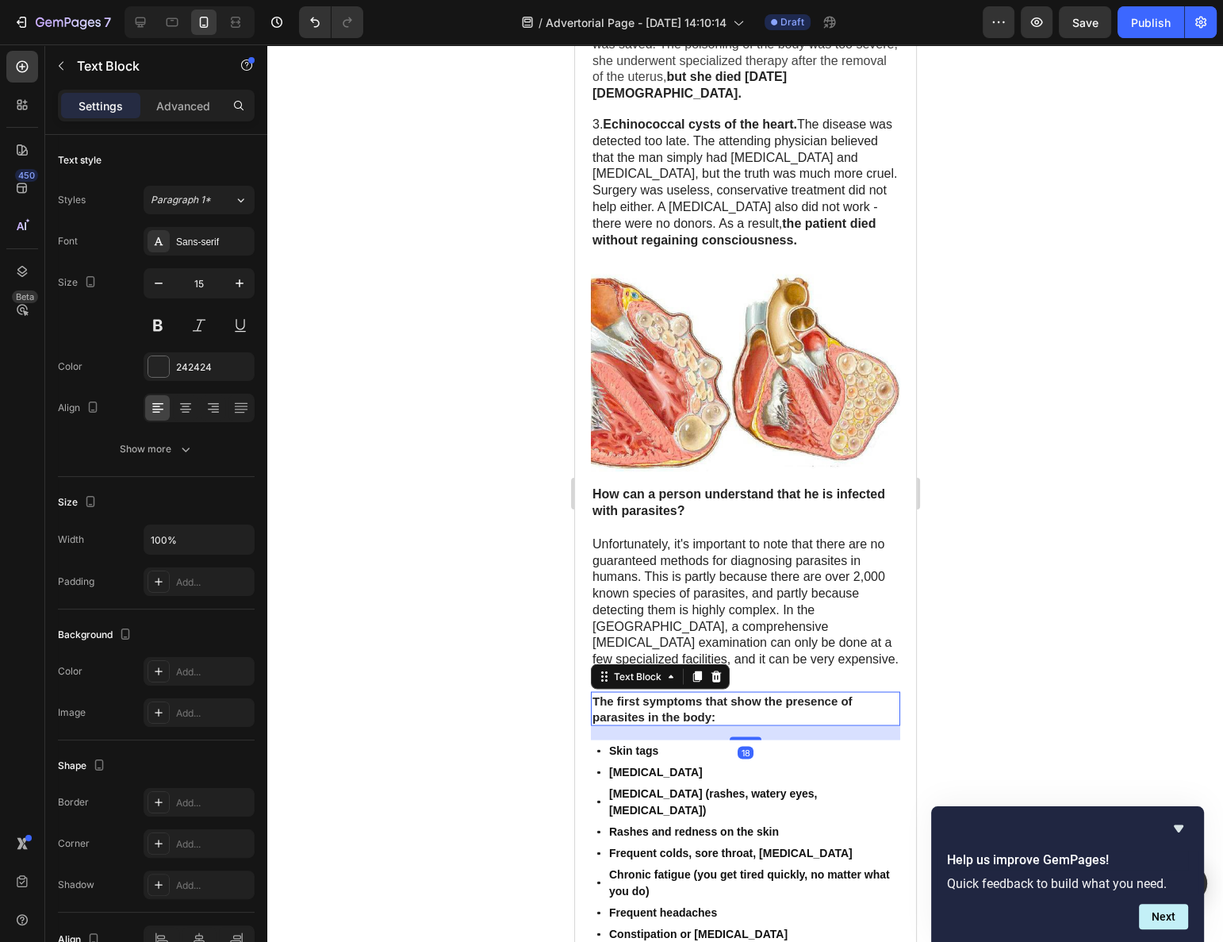
type input "16"
click at [675, 827] on strong "Rashes and redness on the skin" at bounding box center [694, 833] width 170 height 13
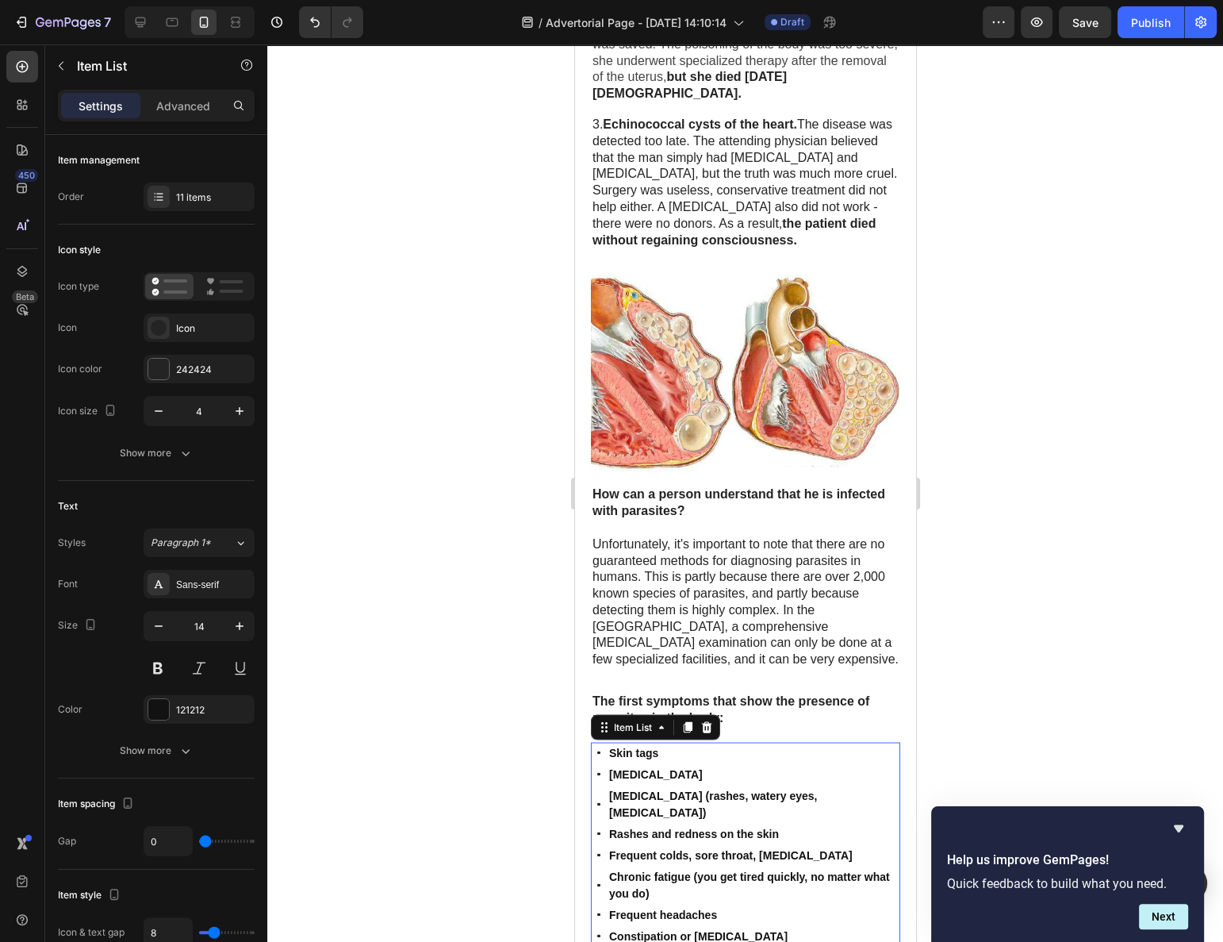
click at [820, 742] on div "Skin tags" at bounding box center [753, 752] width 294 height 21
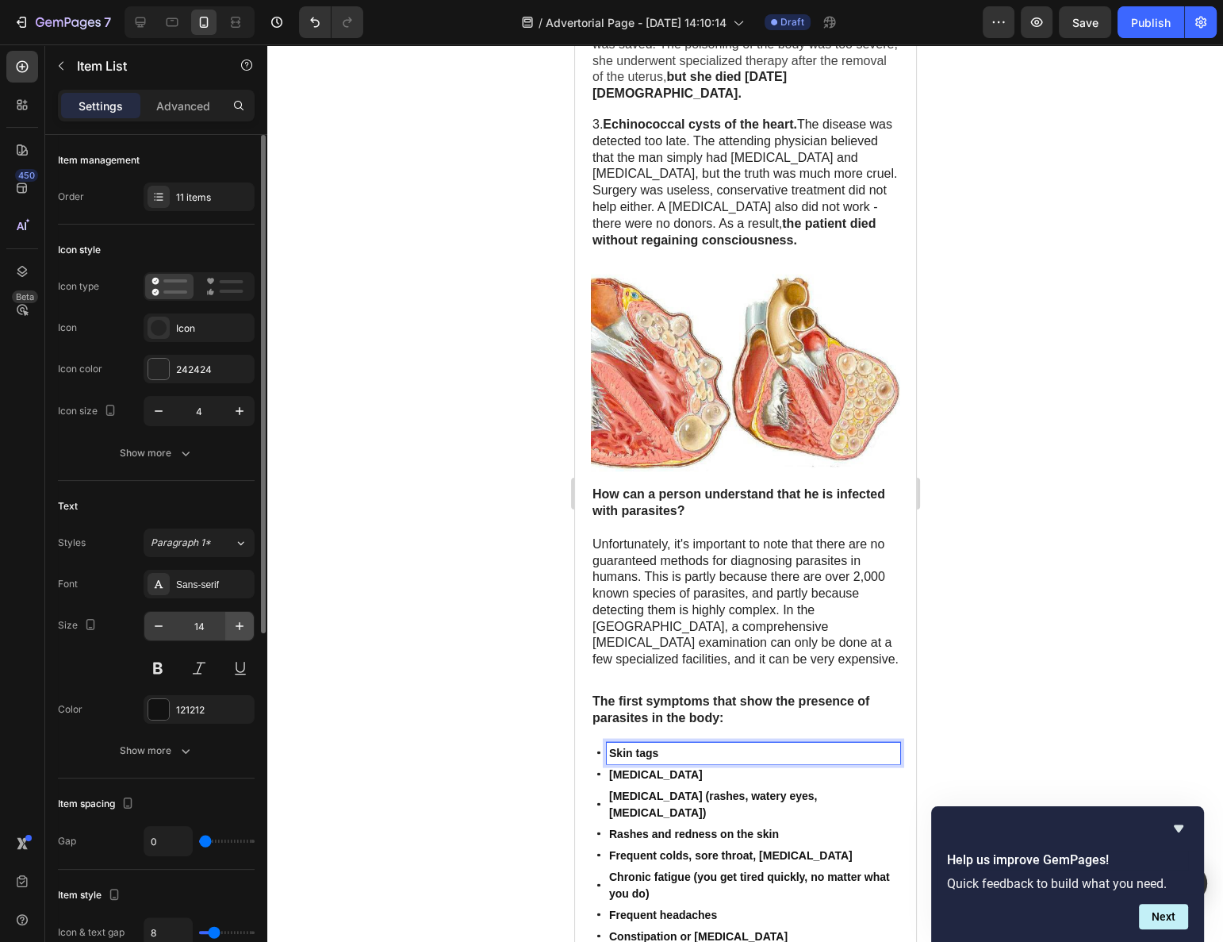
click at [251, 628] on button "button" at bounding box center [239, 626] width 29 height 29
click at [242, 628] on icon "button" at bounding box center [240, 626] width 16 height 16
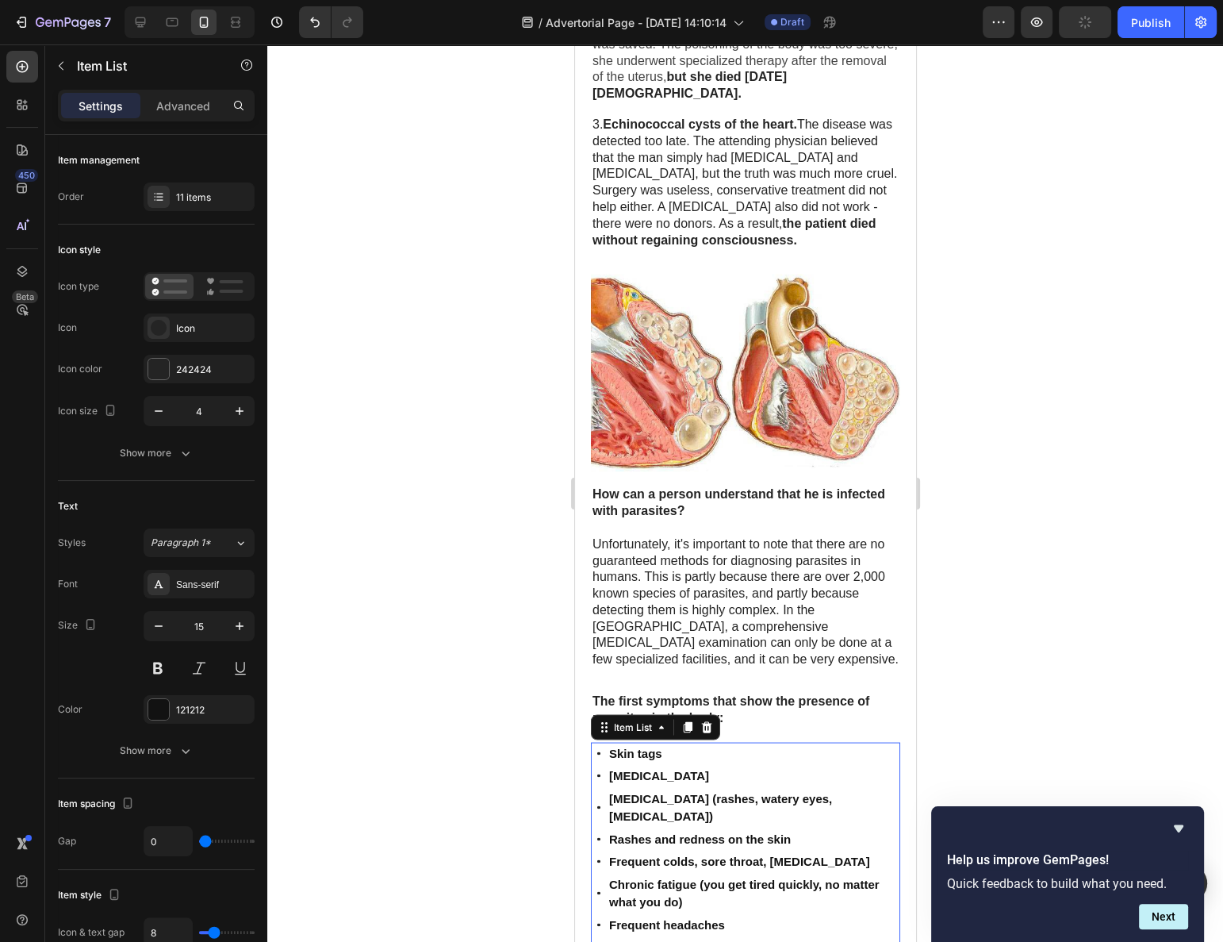
type input "16"
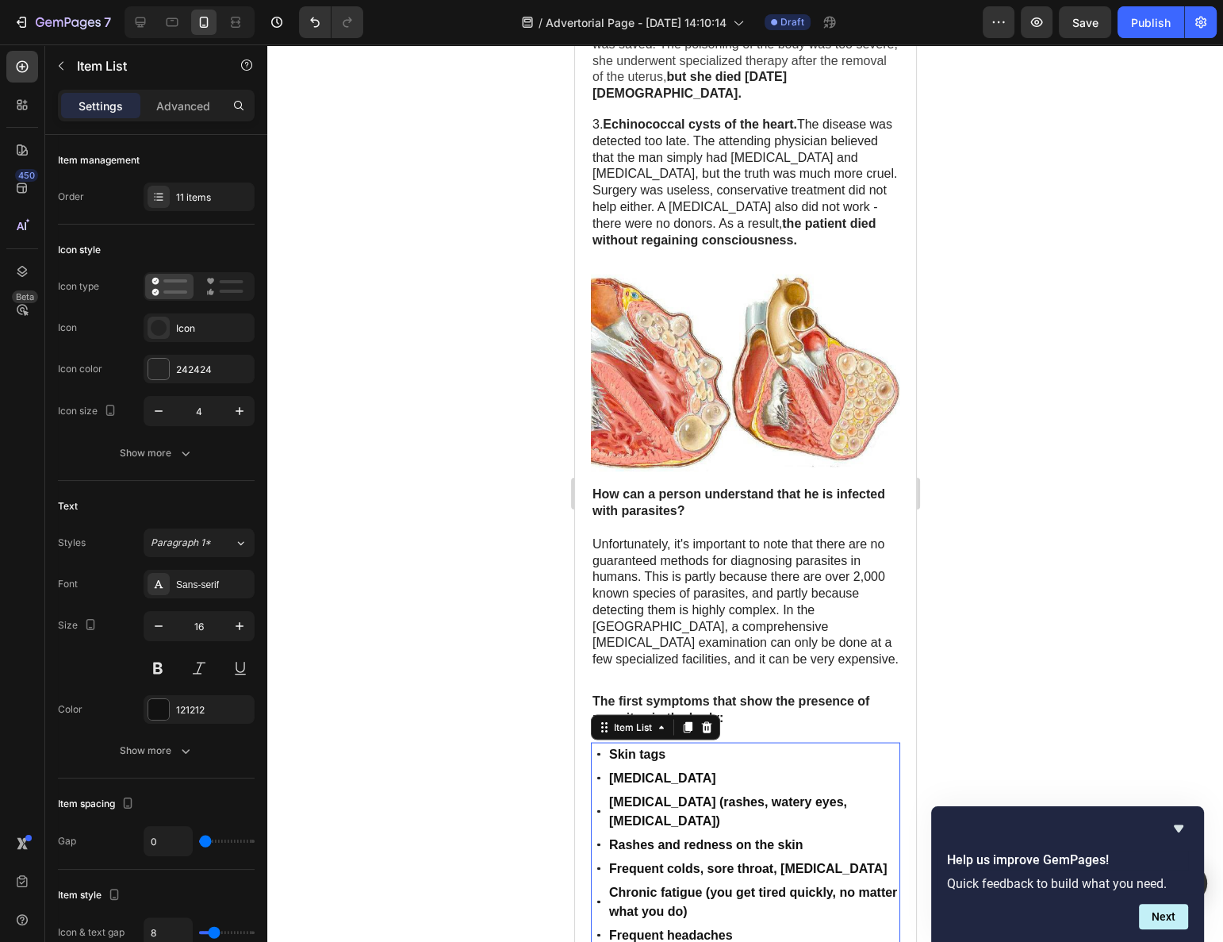
scroll to position [3414, 0]
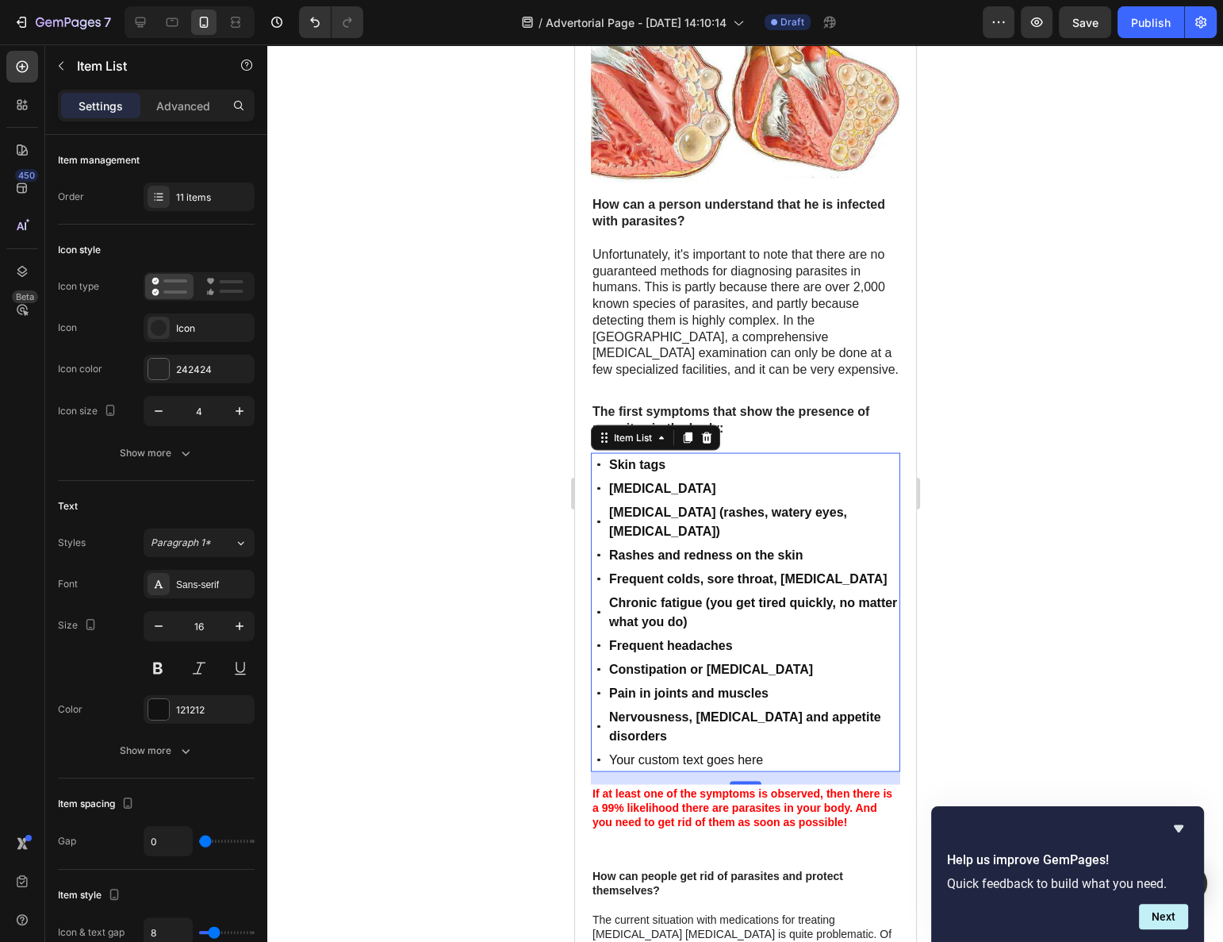
click at [639, 751] on p "Your custom text goes here" at bounding box center [753, 760] width 289 height 19
click at [635, 751] on p "Your custom text goes here" at bounding box center [753, 760] width 289 height 19
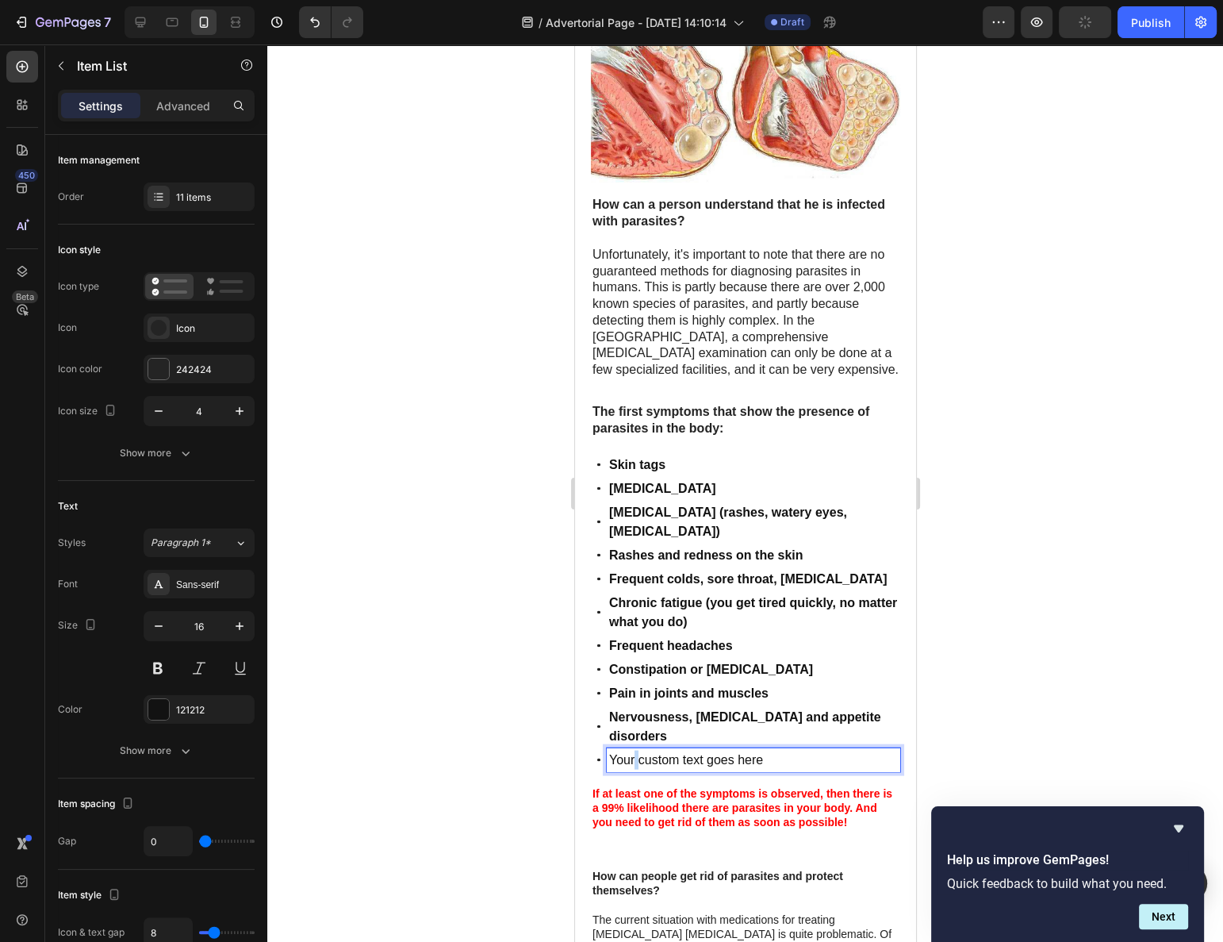
click at [635, 751] on p "Your custom text goes here" at bounding box center [753, 760] width 289 height 19
click at [490, 693] on div at bounding box center [745, 492] width 956 height 897
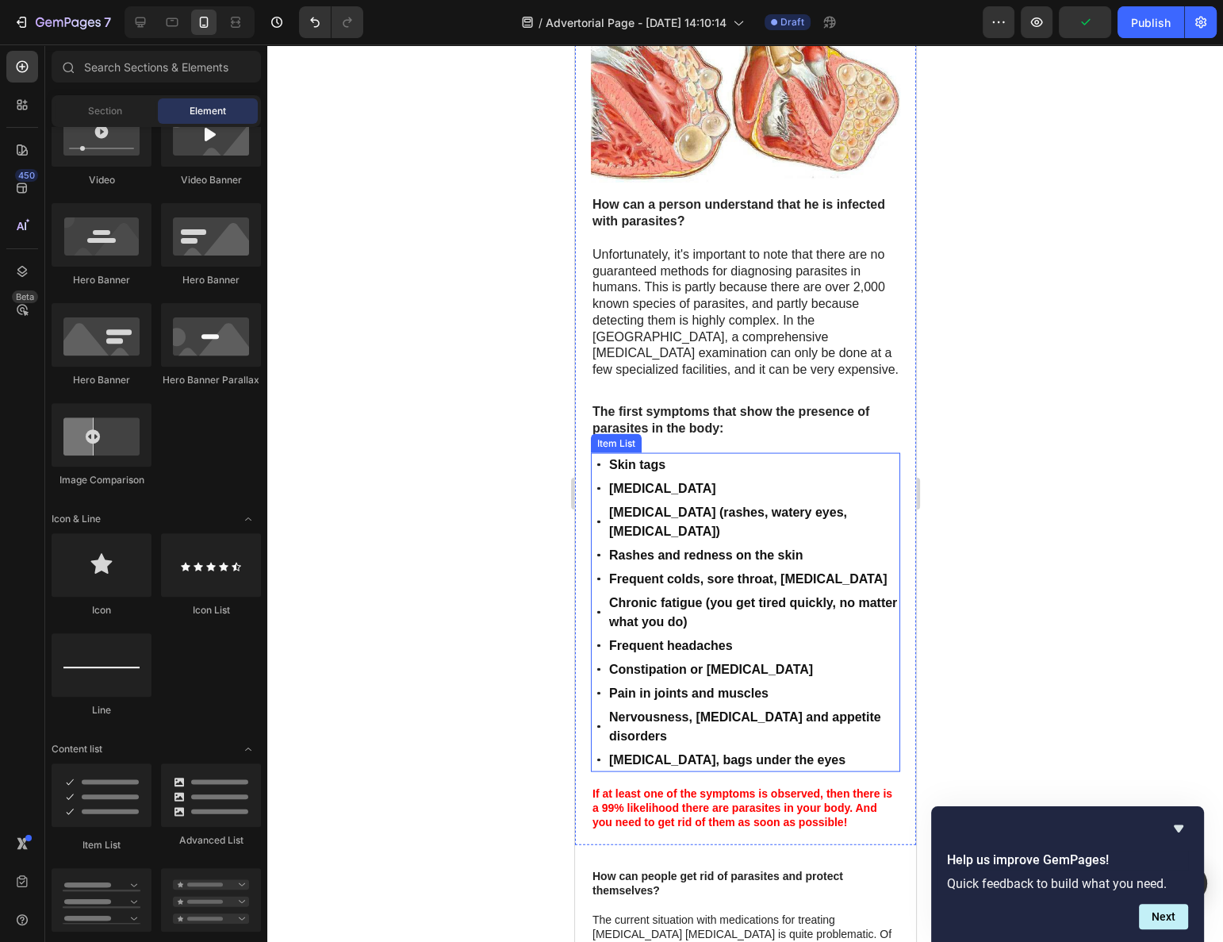
click at [665, 787] on strong "If at least one of the symptoms is observed, then there is a 99% likelihood the…" at bounding box center [742, 807] width 300 height 41
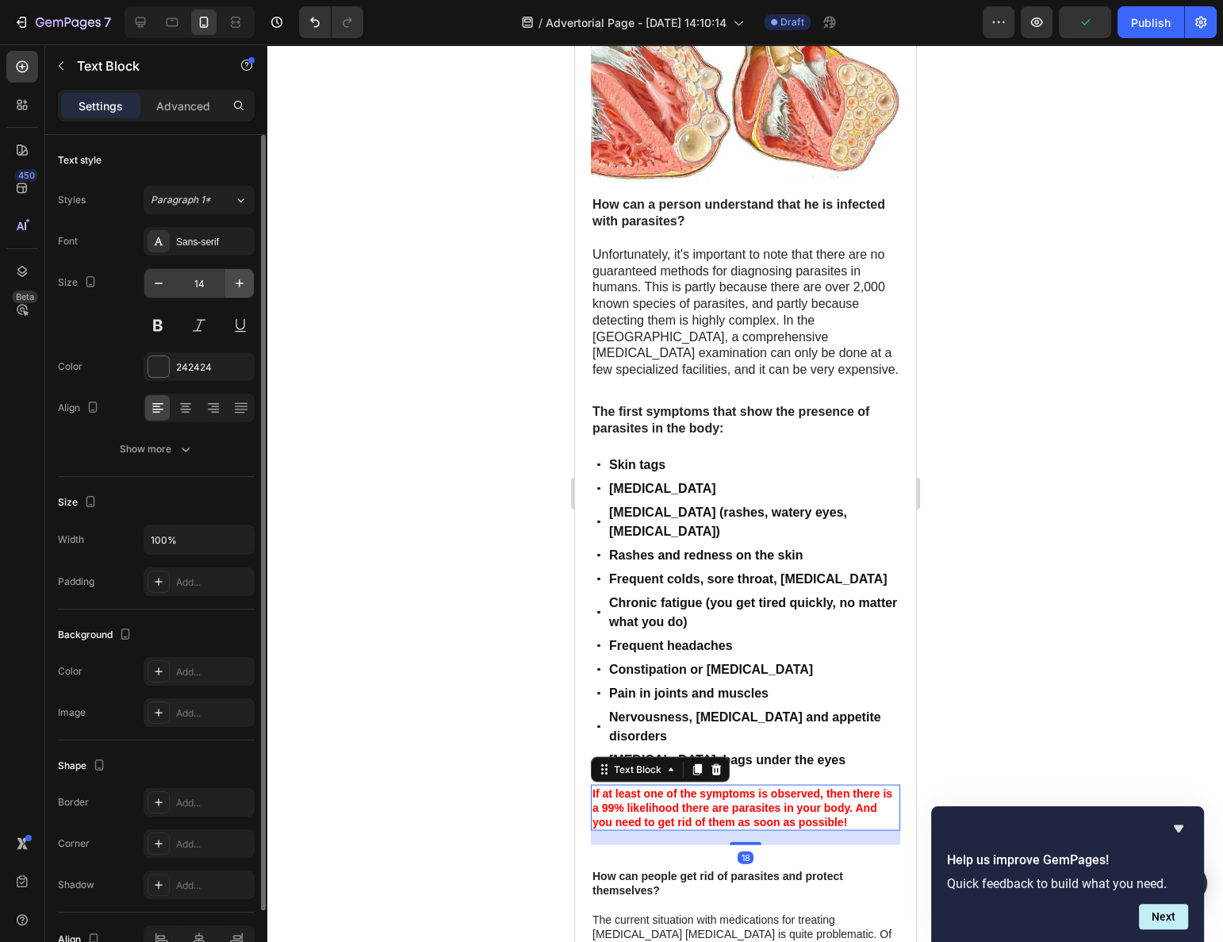
click at [237, 284] on icon "button" at bounding box center [240, 283] width 16 height 16
click at [236, 284] on icon "button" at bounding box center [240, 283] width 16 height 16
type input "16"
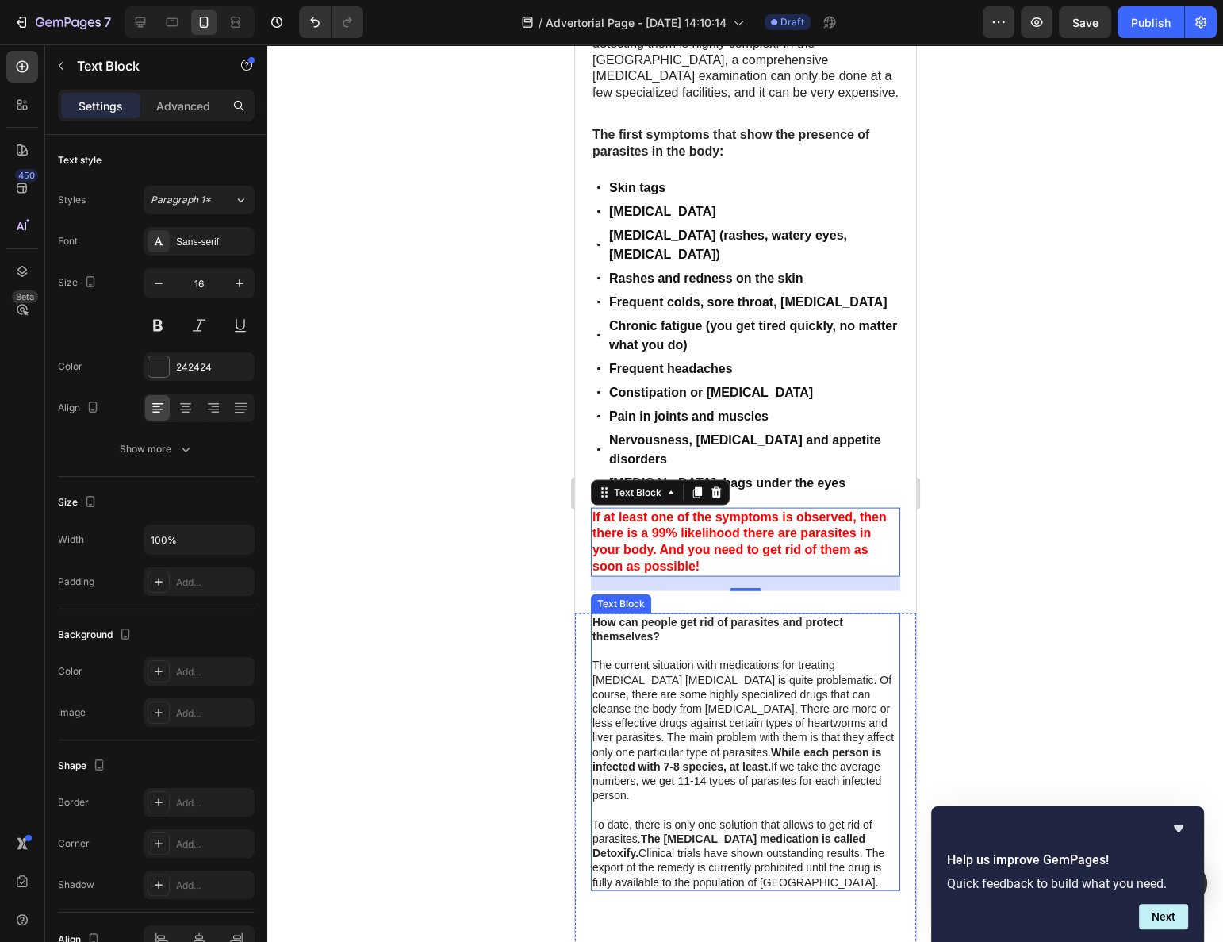
scroll to position [3703, 0]
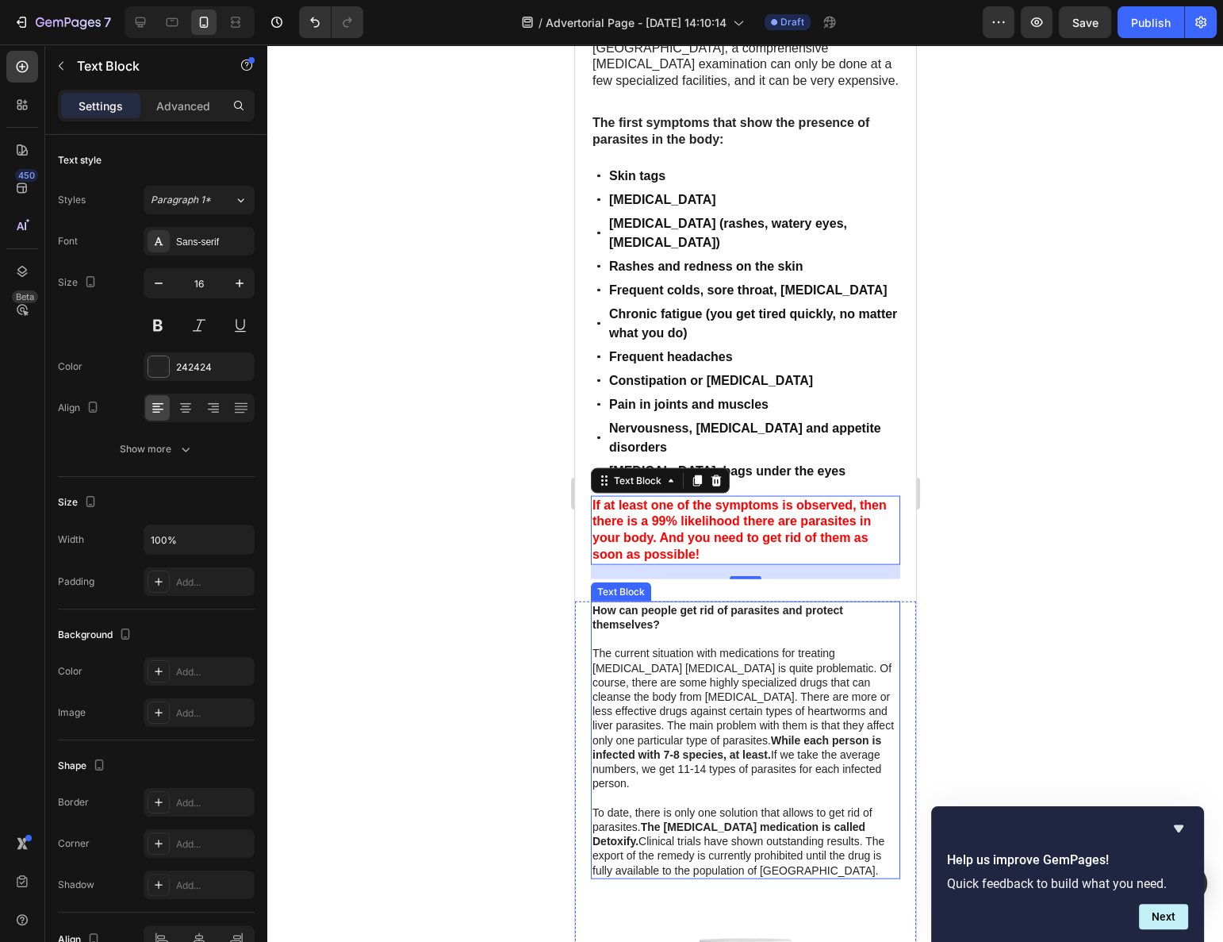
click at [649, 708] on p "The current situation with medications for treating parasite infestation is qui…" at bounding box center [745, 718] width 306 height 144
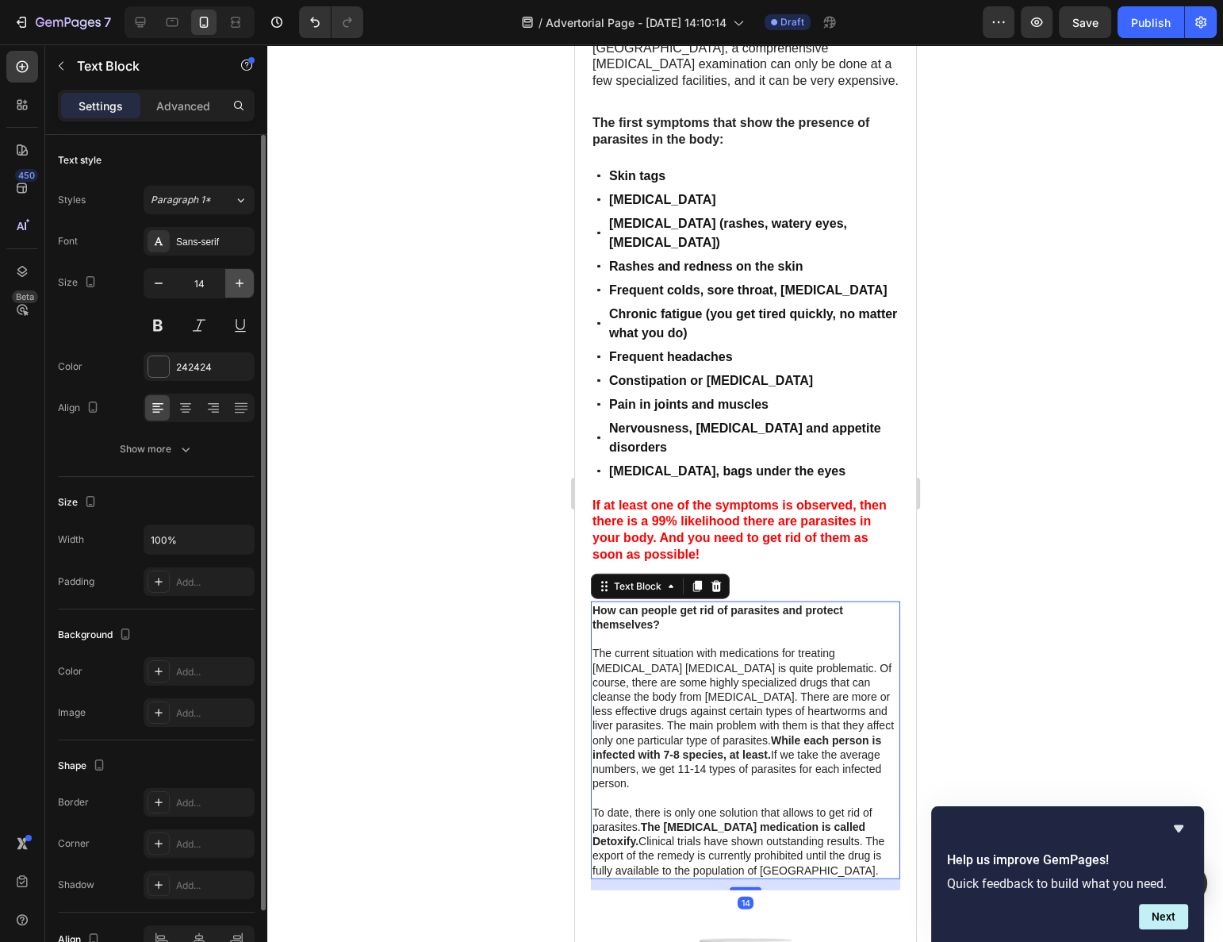
click at [246, 291] on button "button" at bounding box center [239, 283] width 29 height 29
click at [241, 286] on icon "button" at bounding box center [240, 283] width 16 height 16
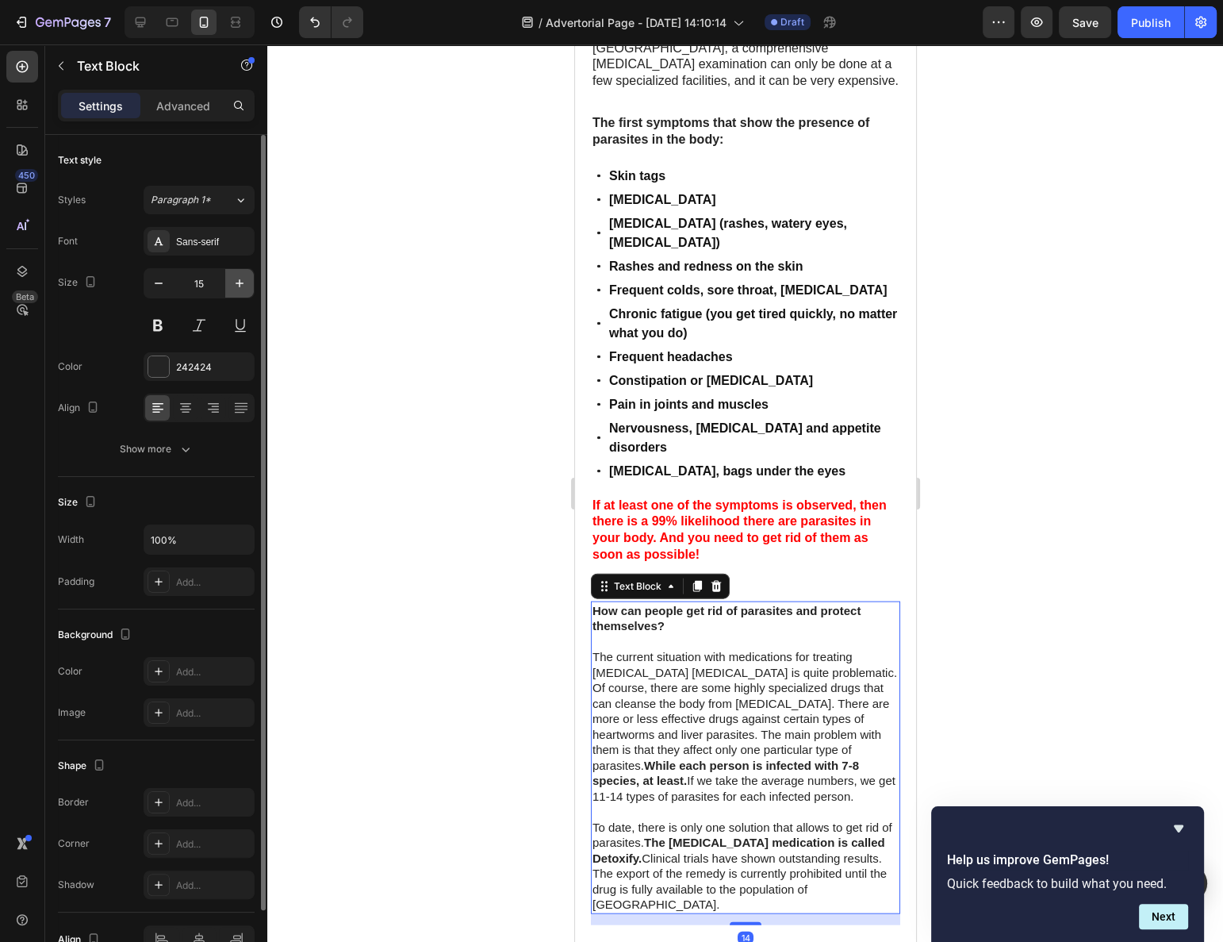
type input "16"
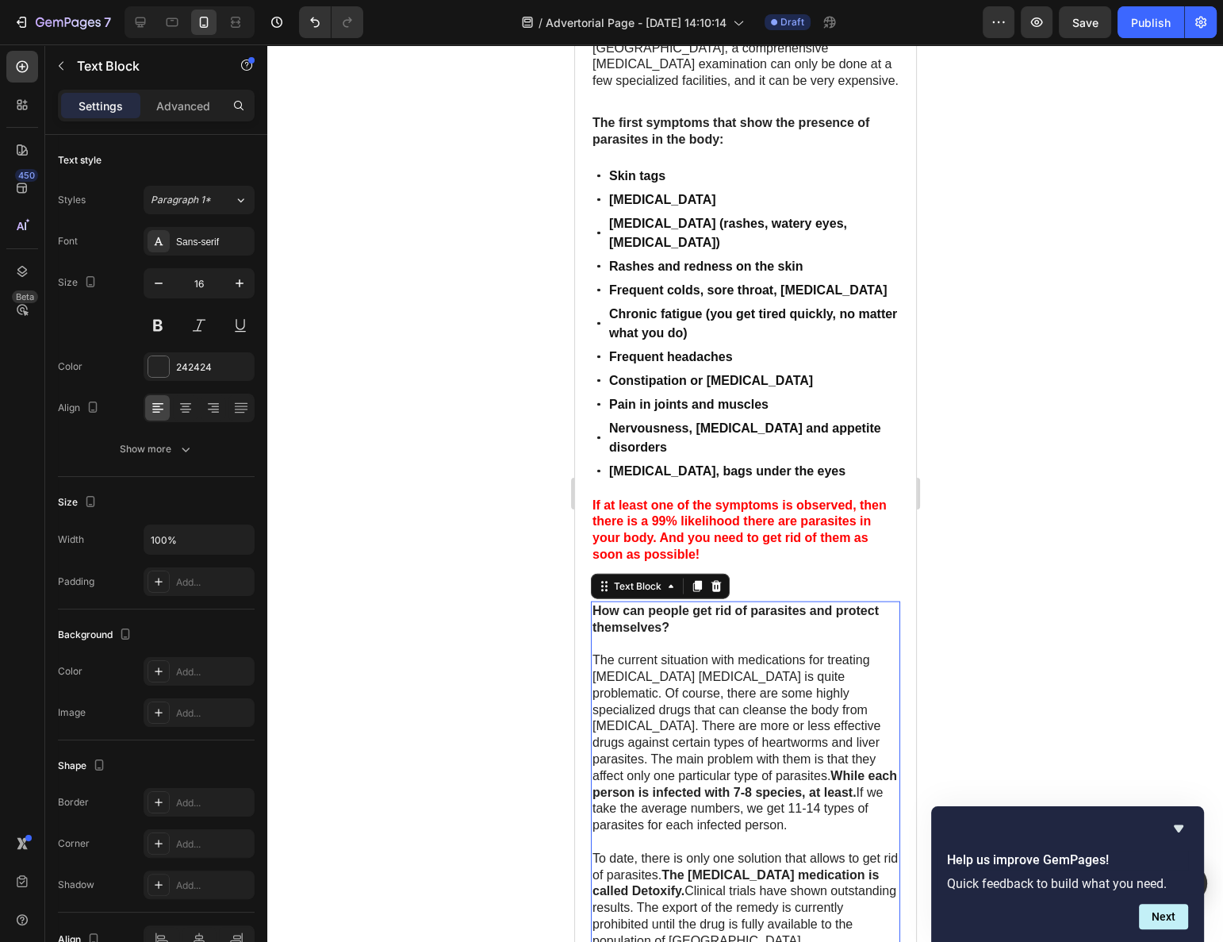
click at [420, 485] on div at bounding box center [745, 492] width 956 height 897
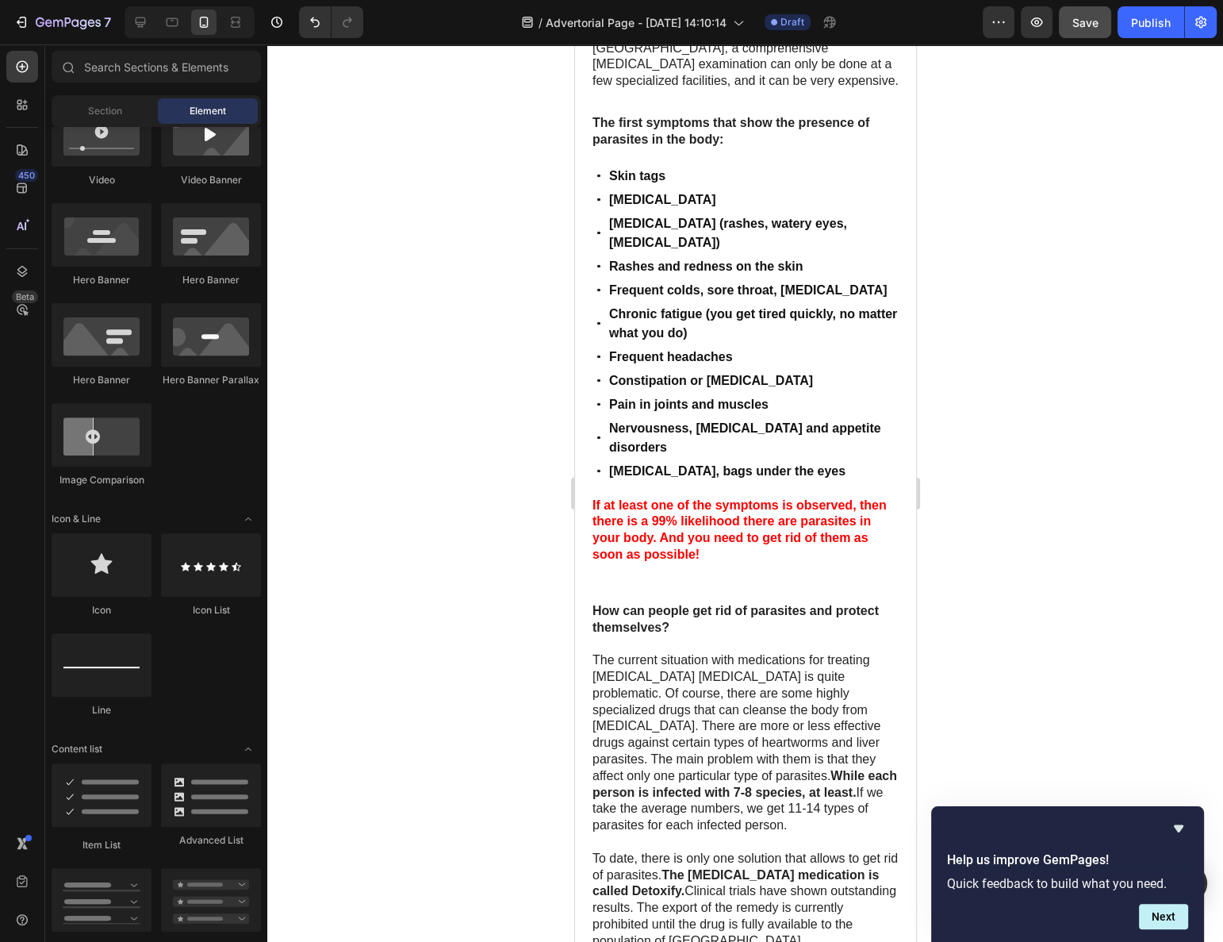
click at [1074, 28] on span "Save" at bounding box center [1086, 22] width 26 height 13
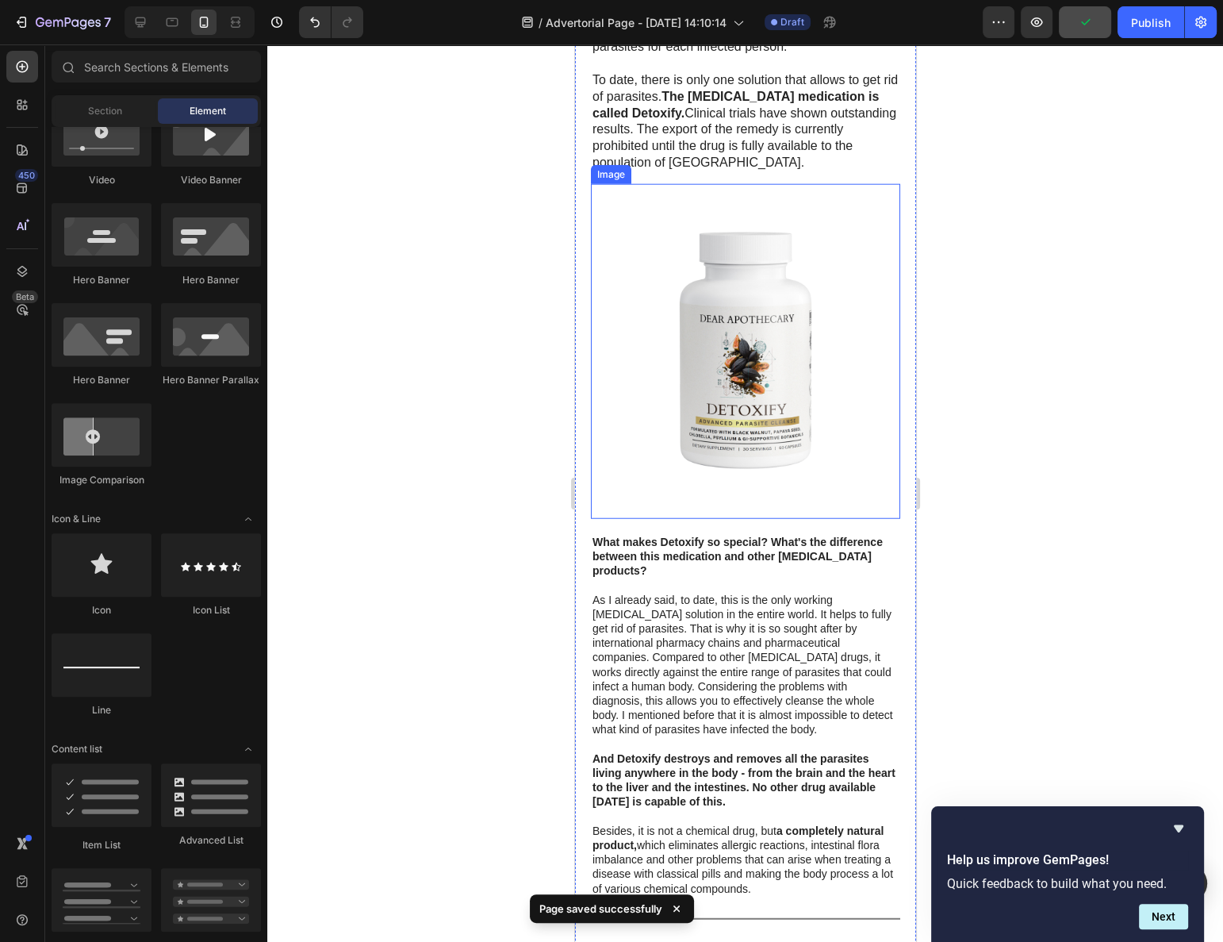
scroll to position [4424, 0]
click at [764, 575] on p at bounding box center [745, 582] width 306 height 14
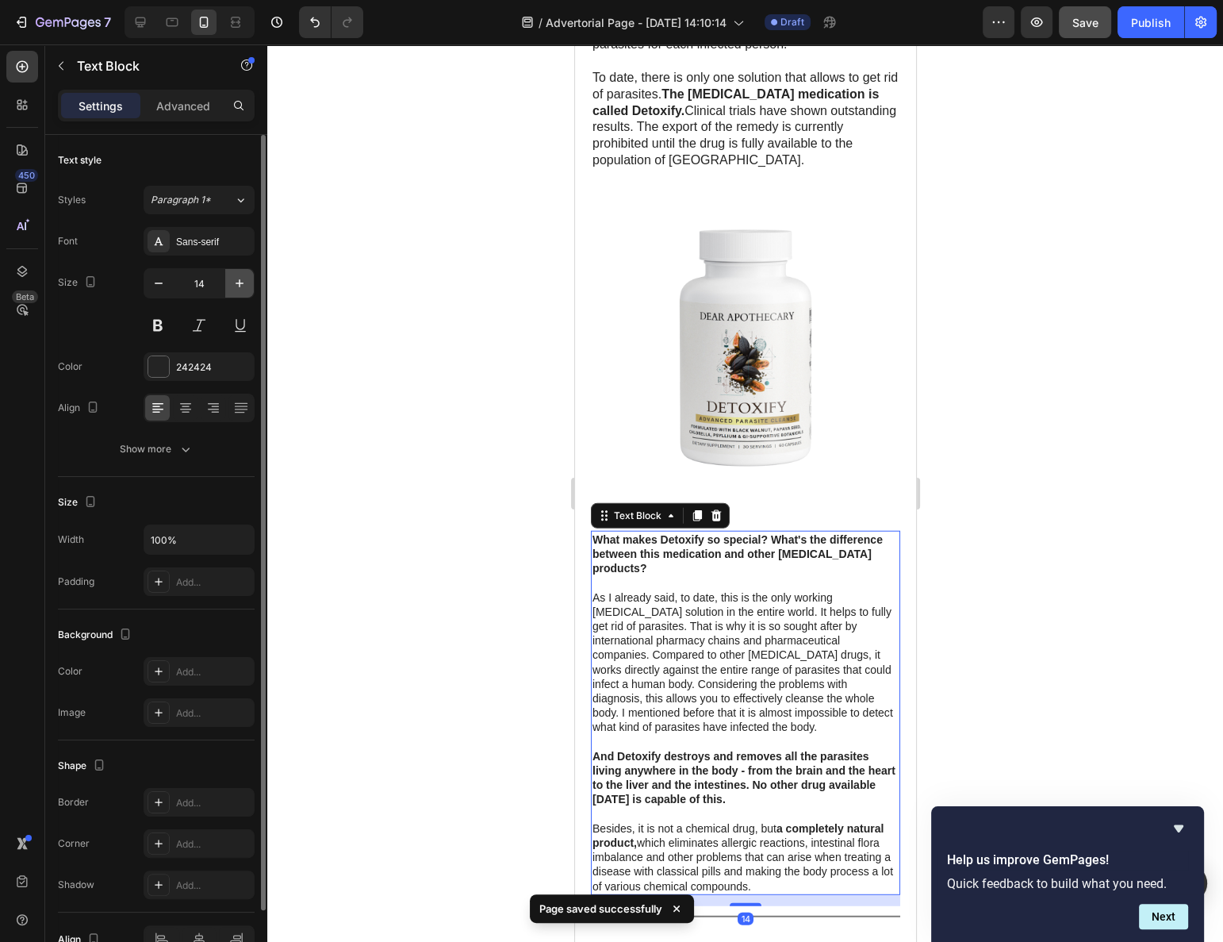
click at [233, 270] on button "button" at bounding box center [239, 283] width 29 height 29
click at [236, 270] on button "button" at bounding box center [239, 283] width 29 height 29
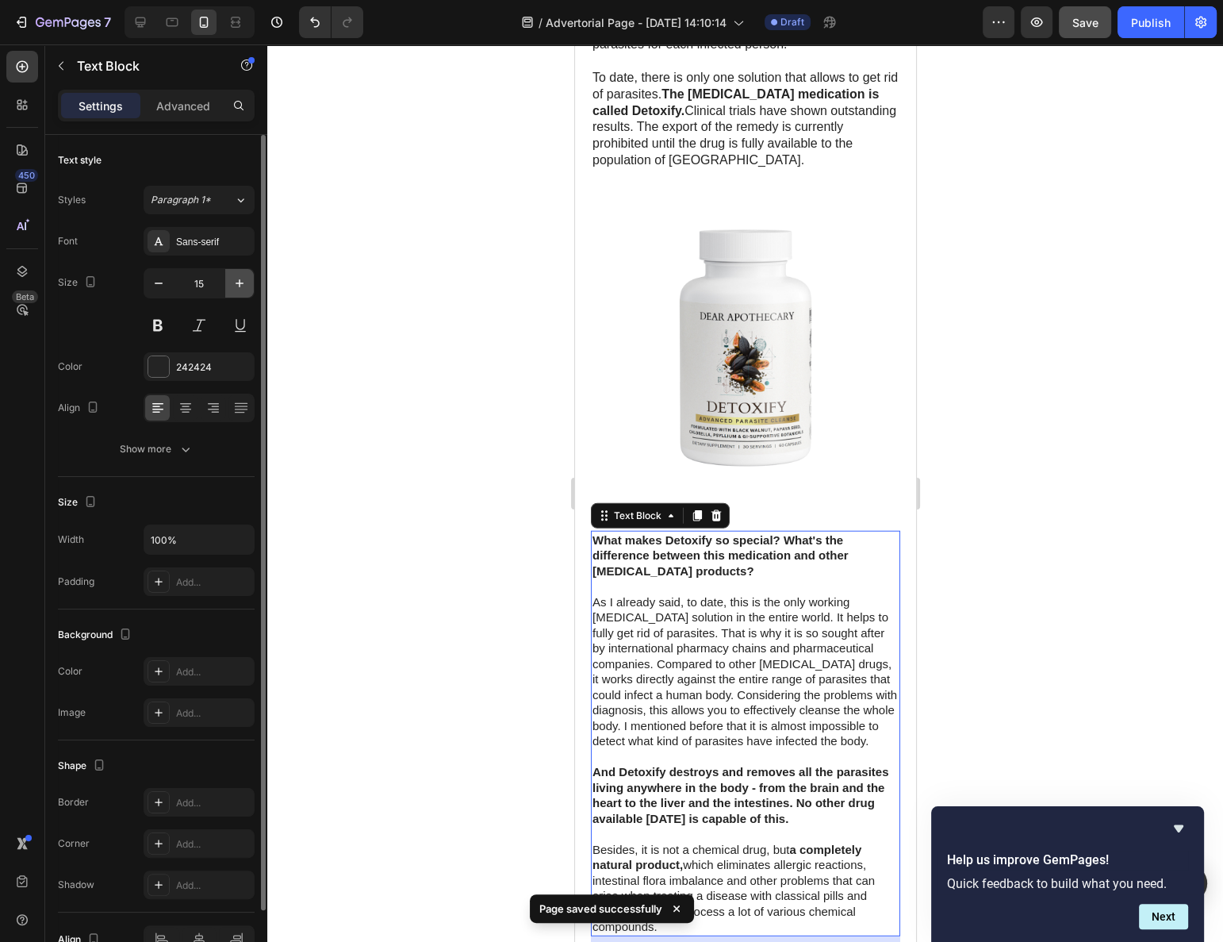
type input "16"
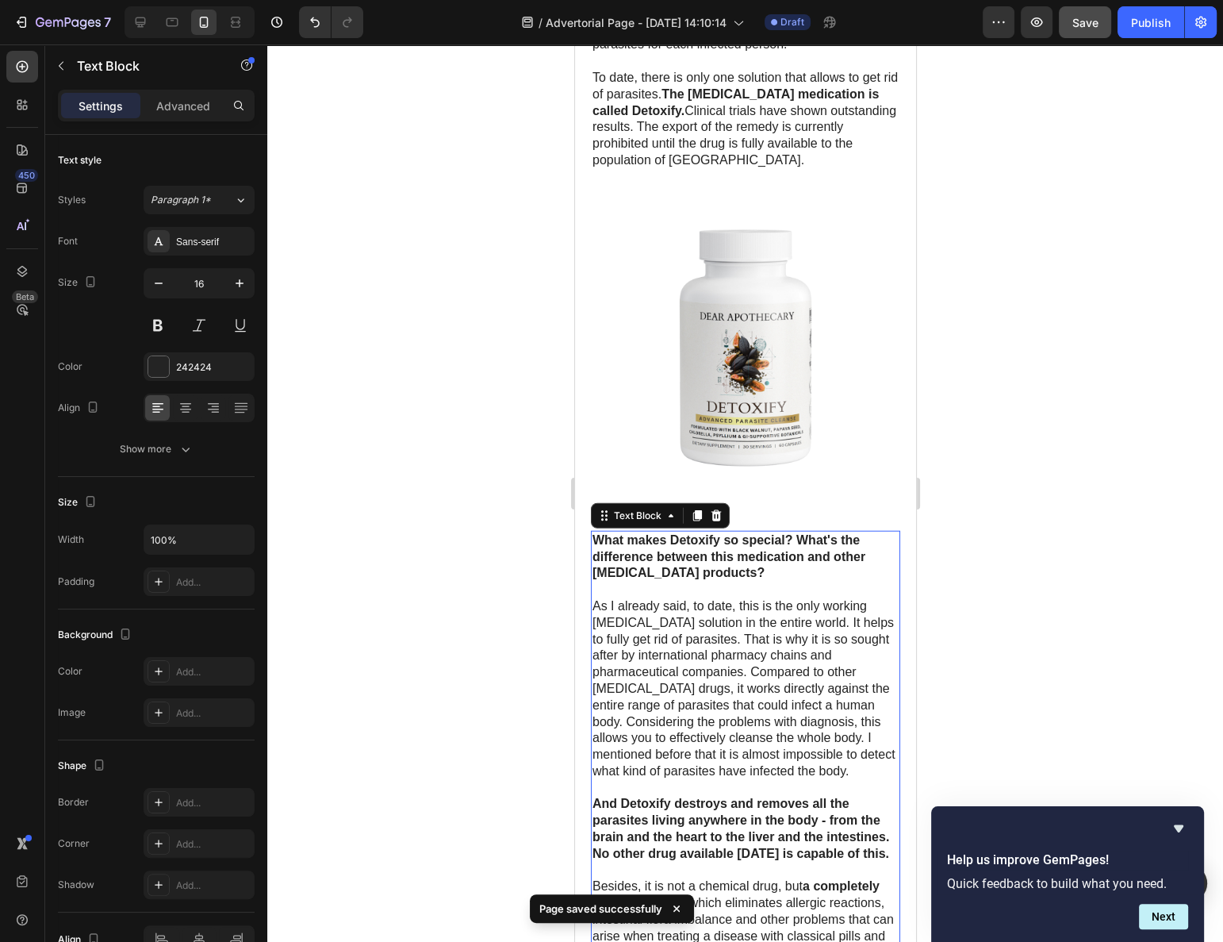
drag, startPoint x: 459, startPoint y: 469, endPoint x: 467, endPoint y: 478, distance: 11.3
click at [459, 469] on div at bounding box center [745, 492] width 956 height 897
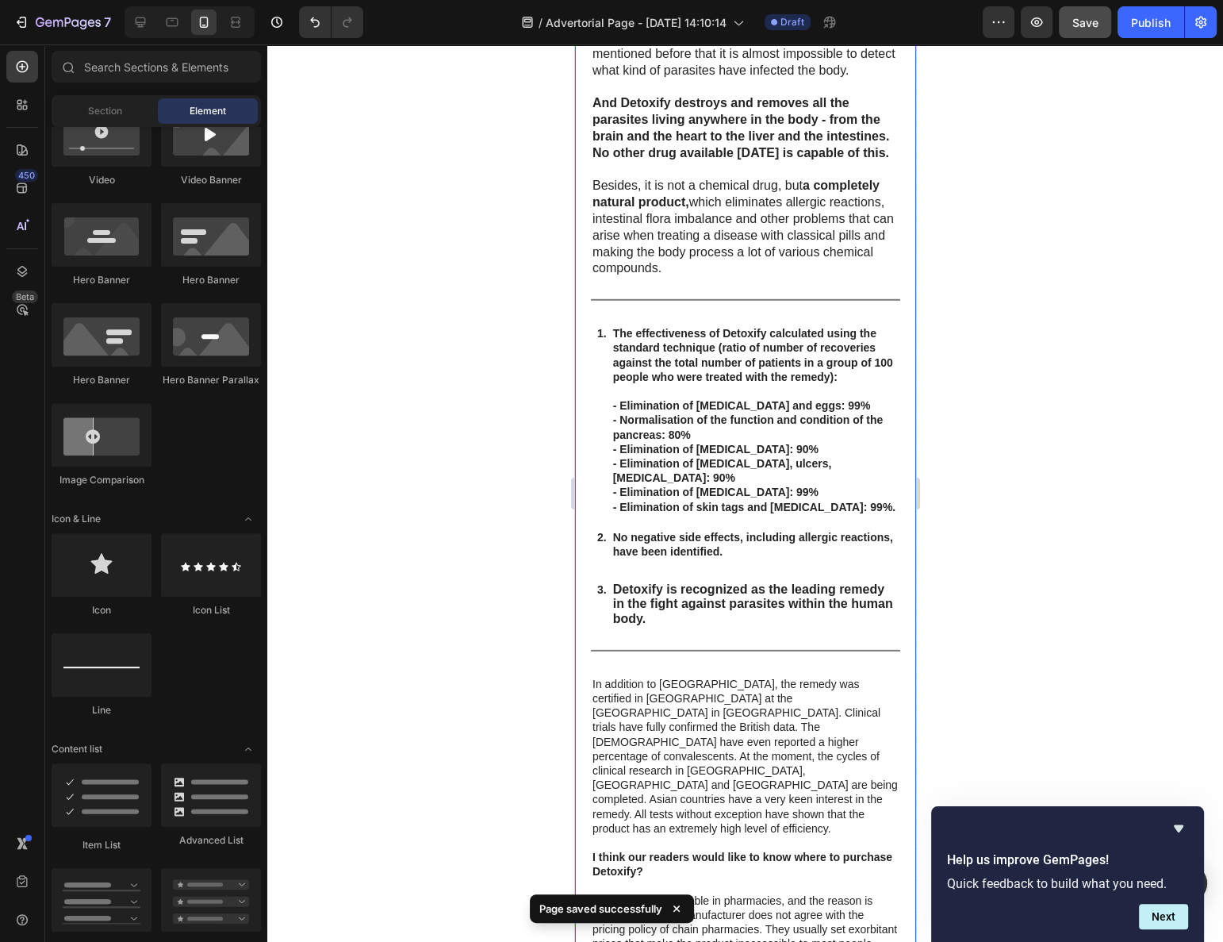
scroll to position [5217, 0]
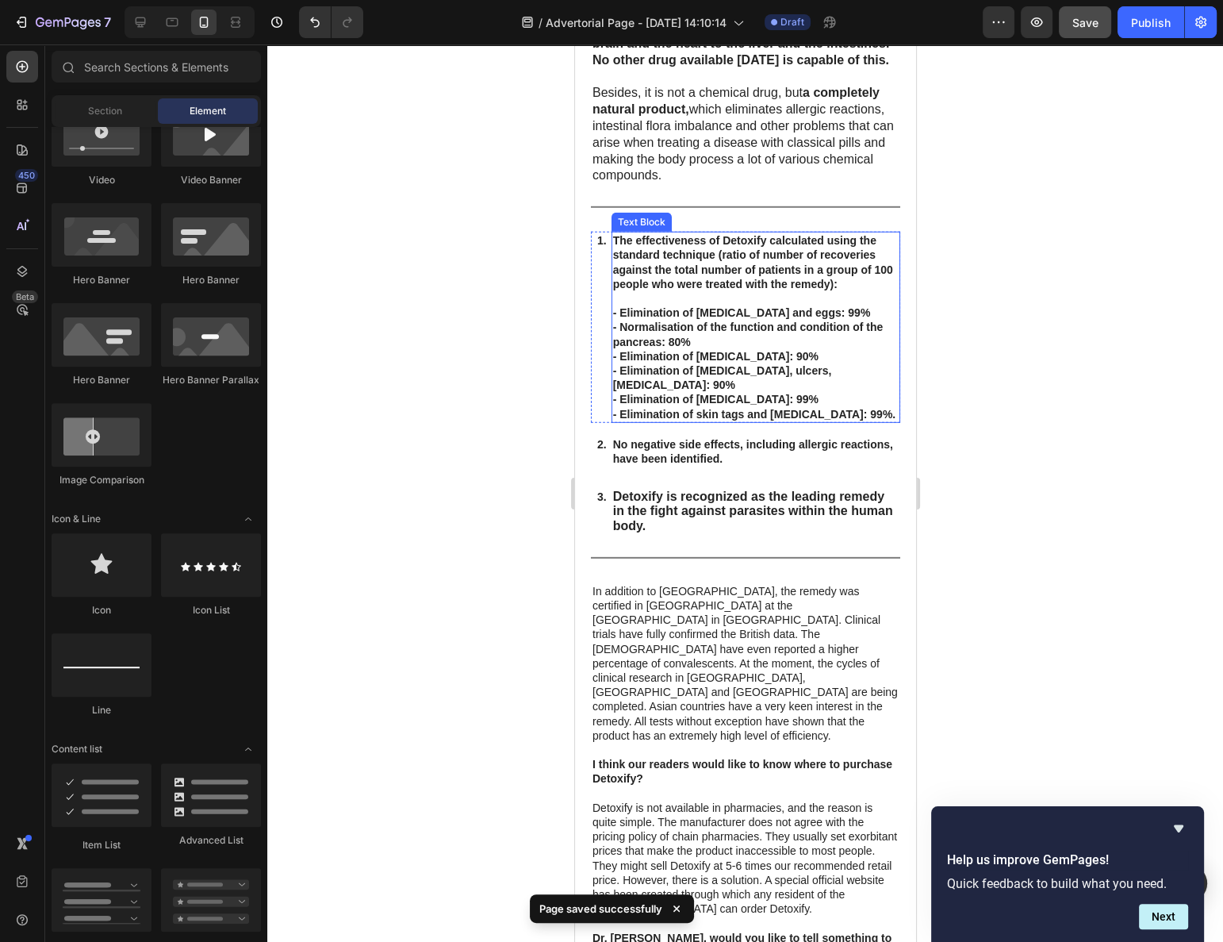
click at [716, 363] on strong "- Elimination of allergic dermatitis: 90%" at bounding box center [714, 356] width 205 height 13
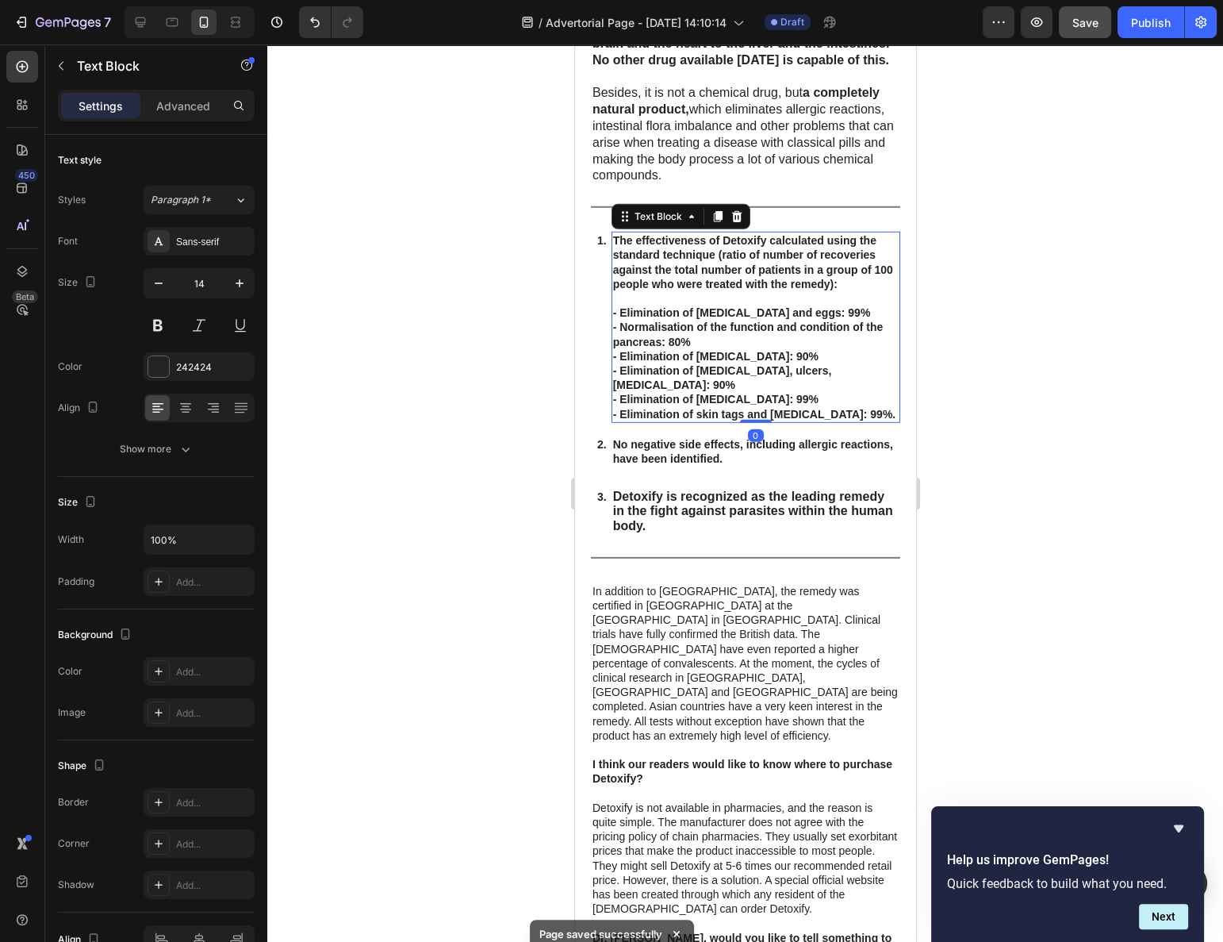
click at [708, 460] on strong "No negative side effects, including allergic reactions, have been identified." at bounding box center [752, 451] width 280 height 27
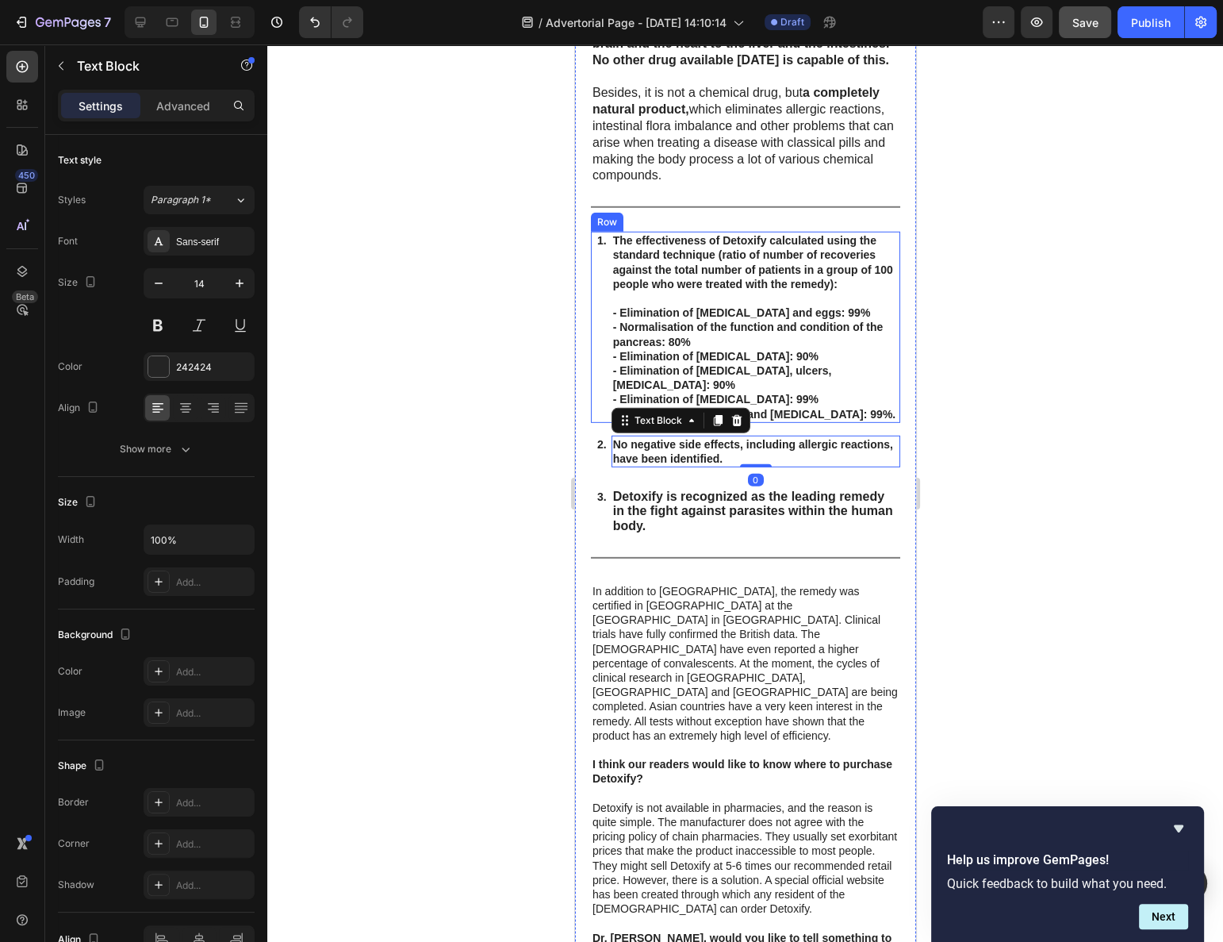
click at [603, 362] on div "1. Text Block" at bounding box center [601, 327] width 13 height 191
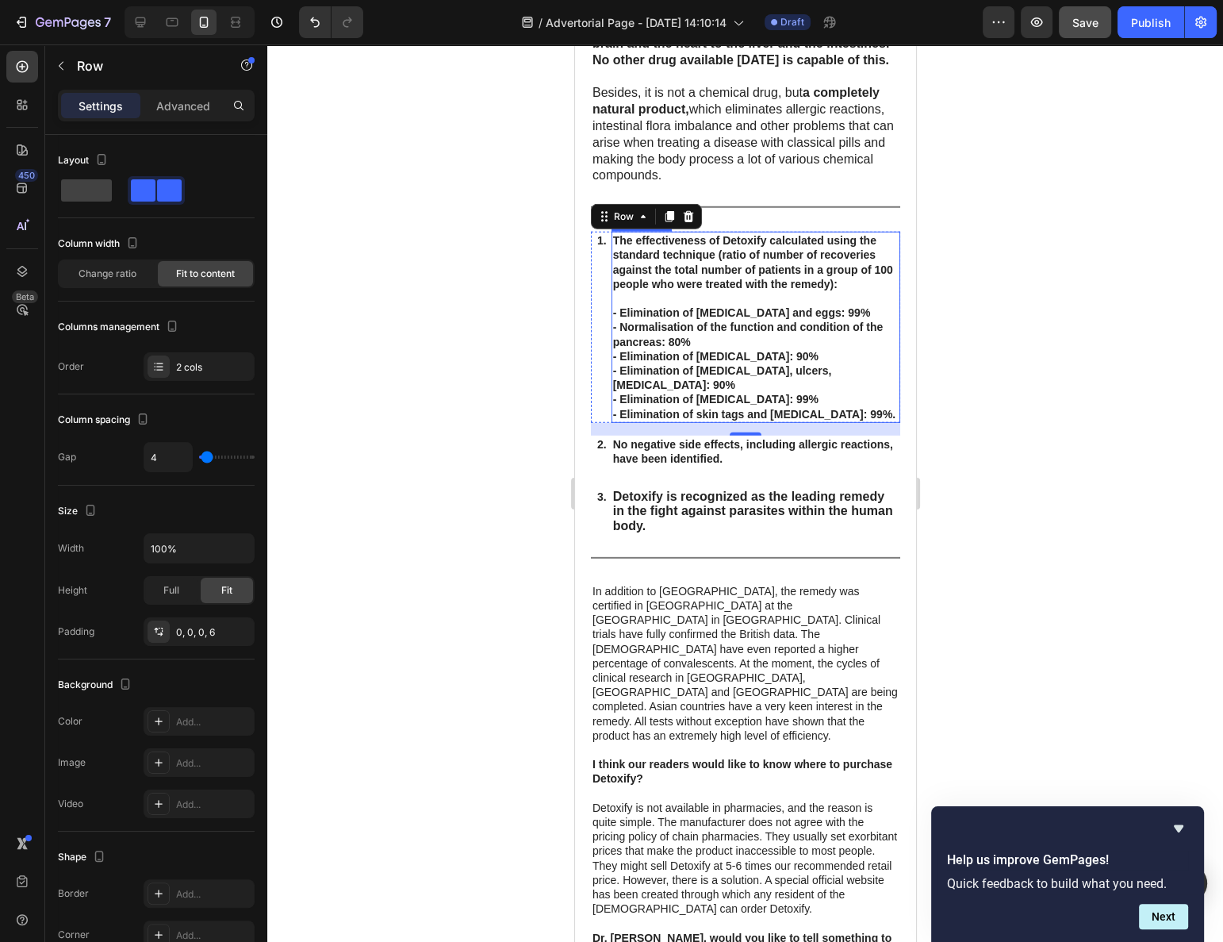
click at [841, 336] on p "The effectiveness of Detoxify calculated using the standard technique (ratio of…" at bounding box center [755, 327] width 286 height 188
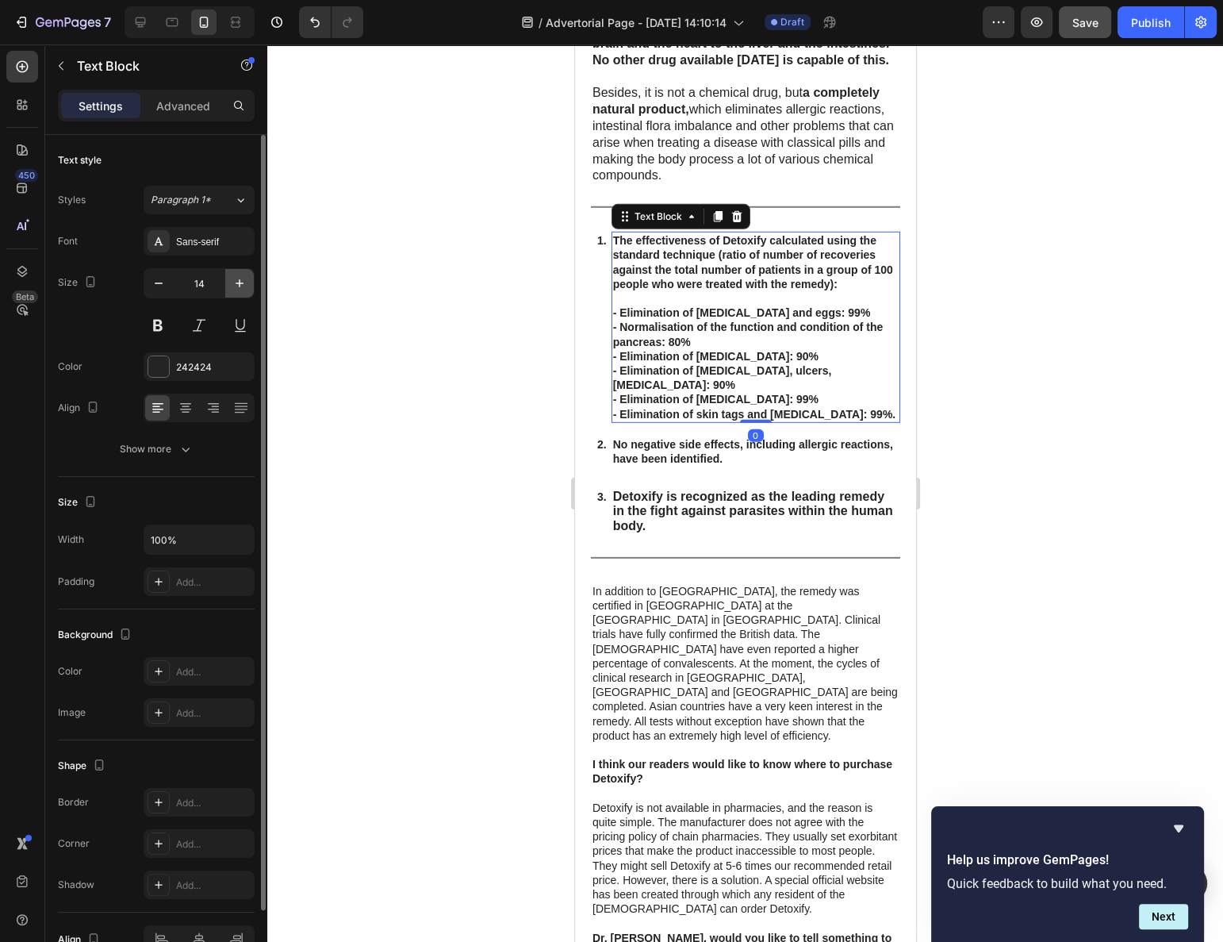
click at [238, 279] on icon "button" at bounding box center [240, 283] width 16 height 16
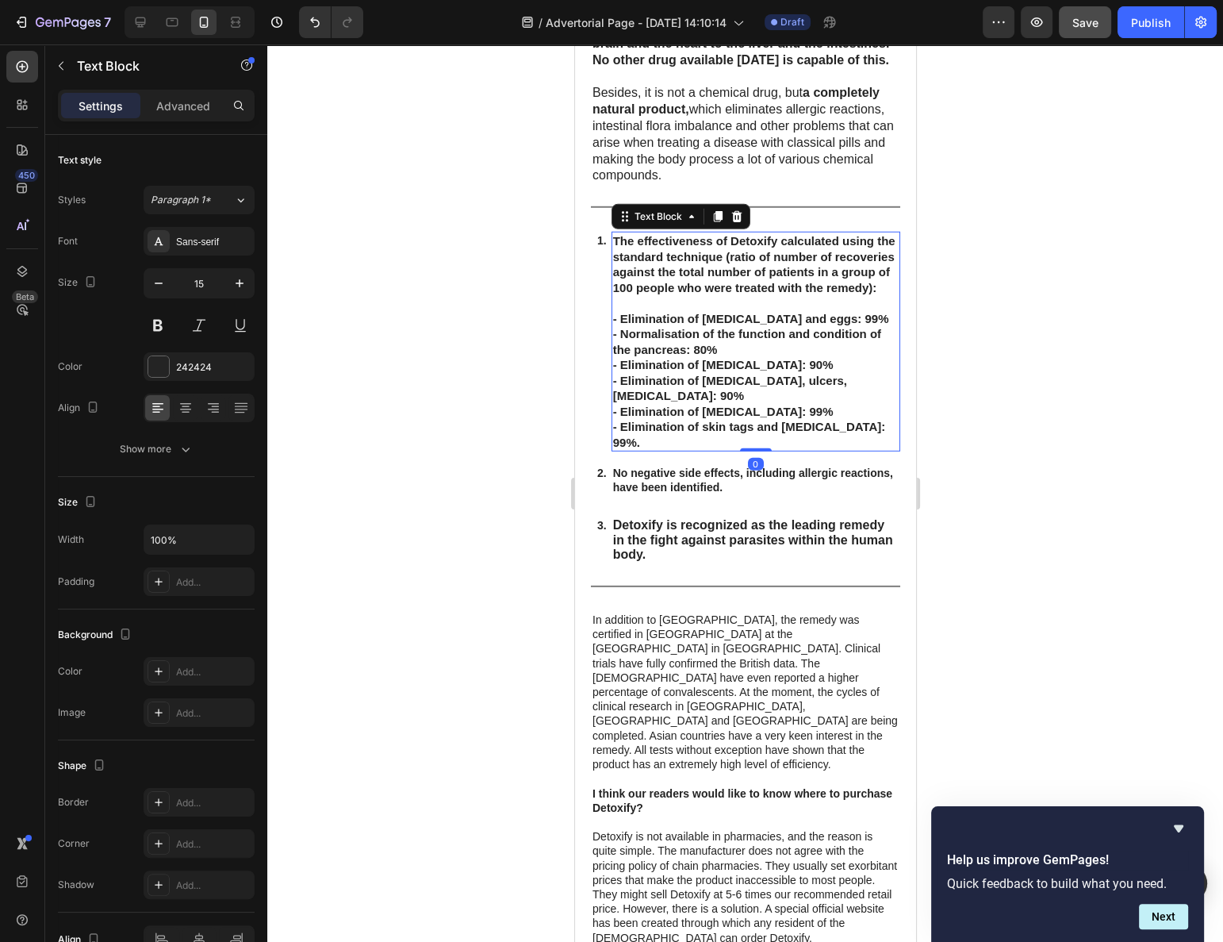
type input "16"
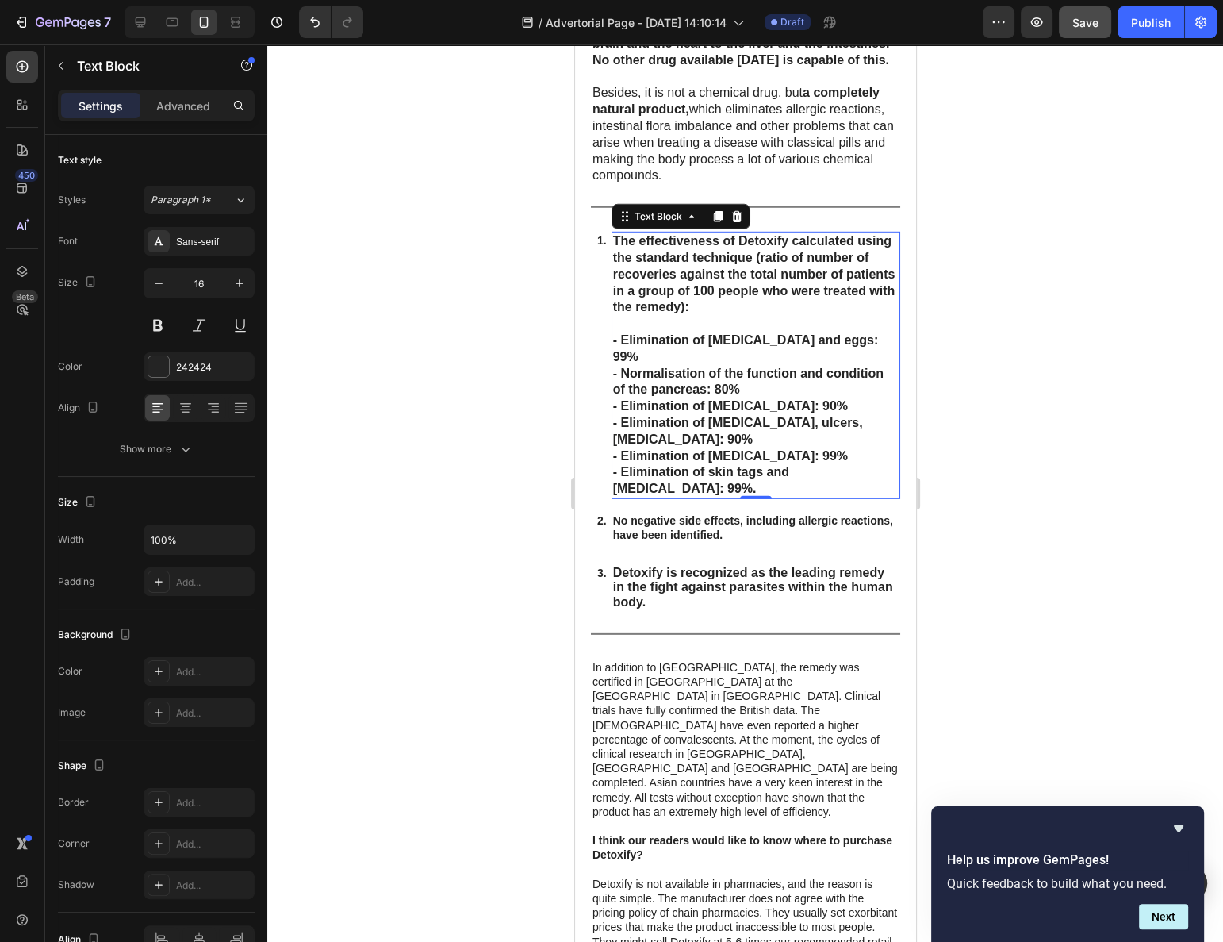
click at [647, 514] on strong "No negative side effects, including allergic reactions, have been identified." at bounding box center [752, 527] width 280 height 27
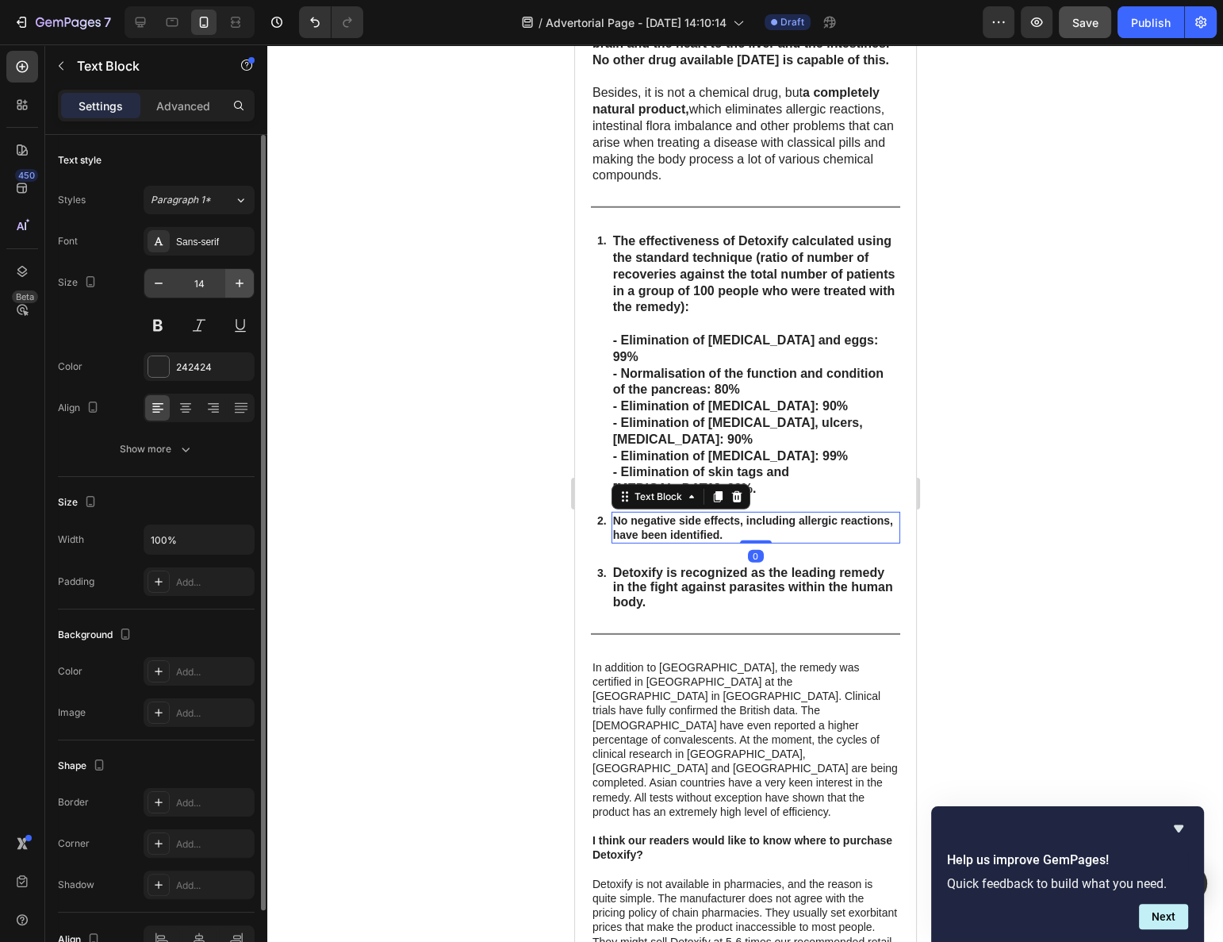
click at [230, 290] on button "button" at bounding box center [239, 283] width 29 height 29
click at [237, 283] on icon "button" at bounding box center [240, 283] width 16 height 16
type input "16"
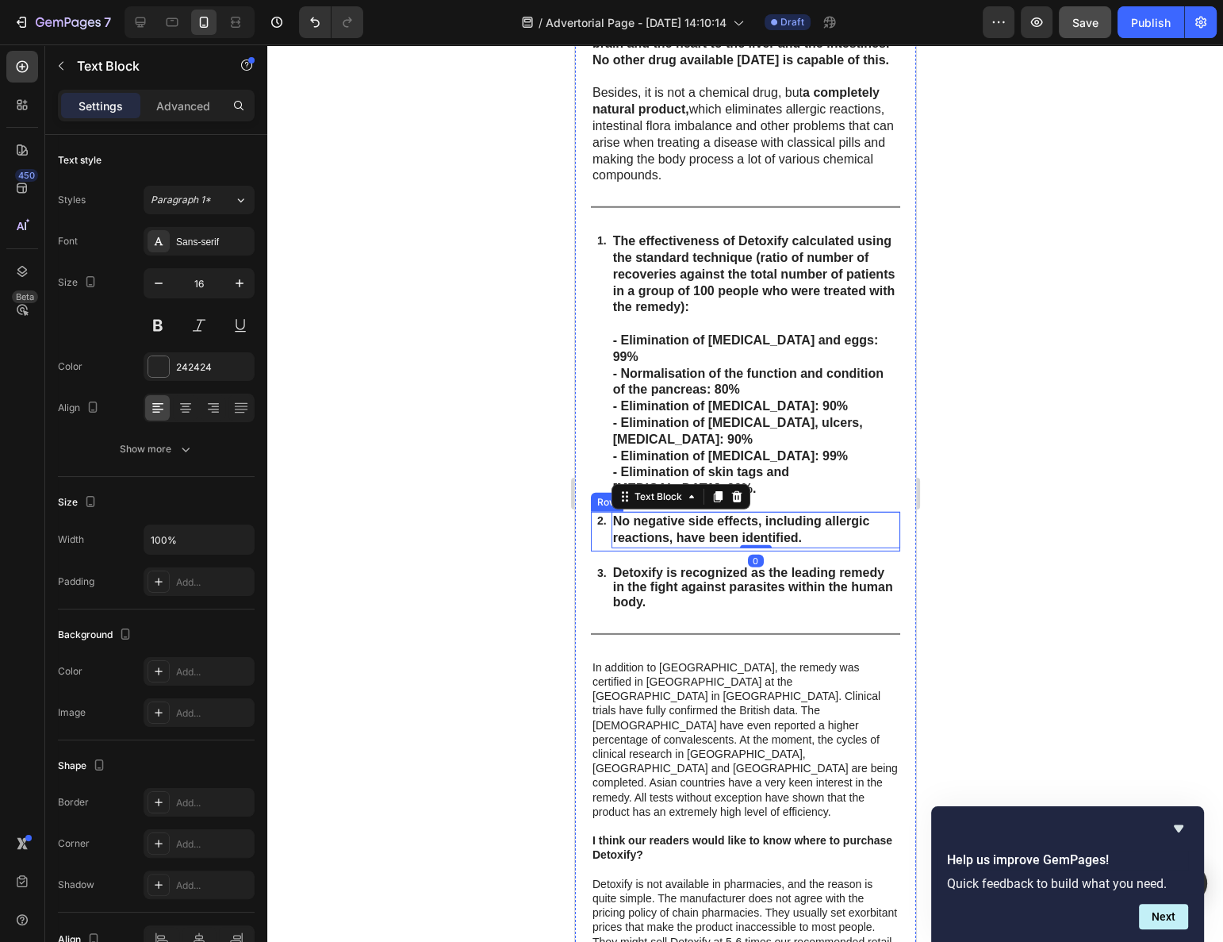
click at [684, 580] on strong "Detoxify is recognized as the leading remedy in the fight against parasites wit…" at bounding box center [752, 587] width 280 height 42
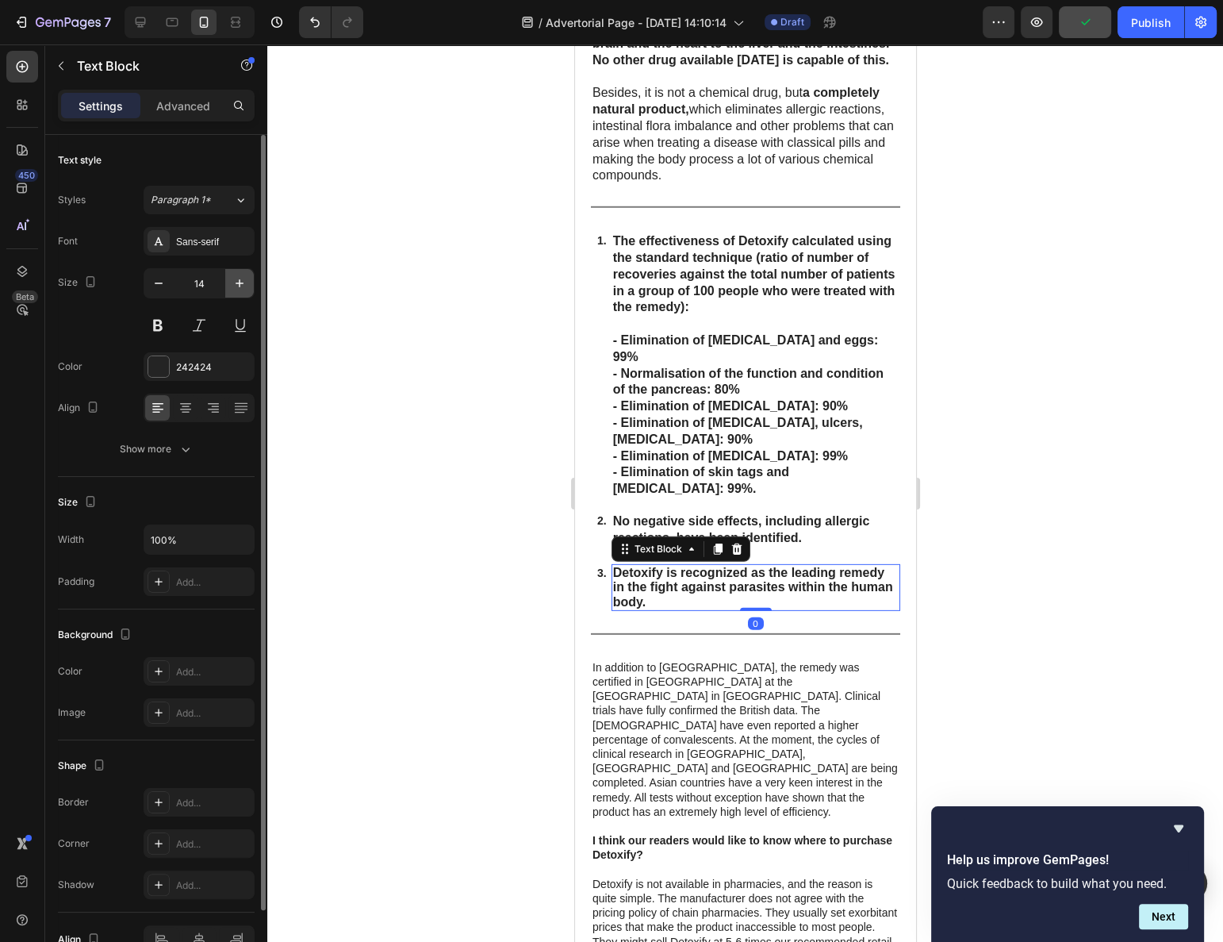
click at [246, 282] on icon "button" at bounding box center [240, 283] width 16 height 16
type input "16"
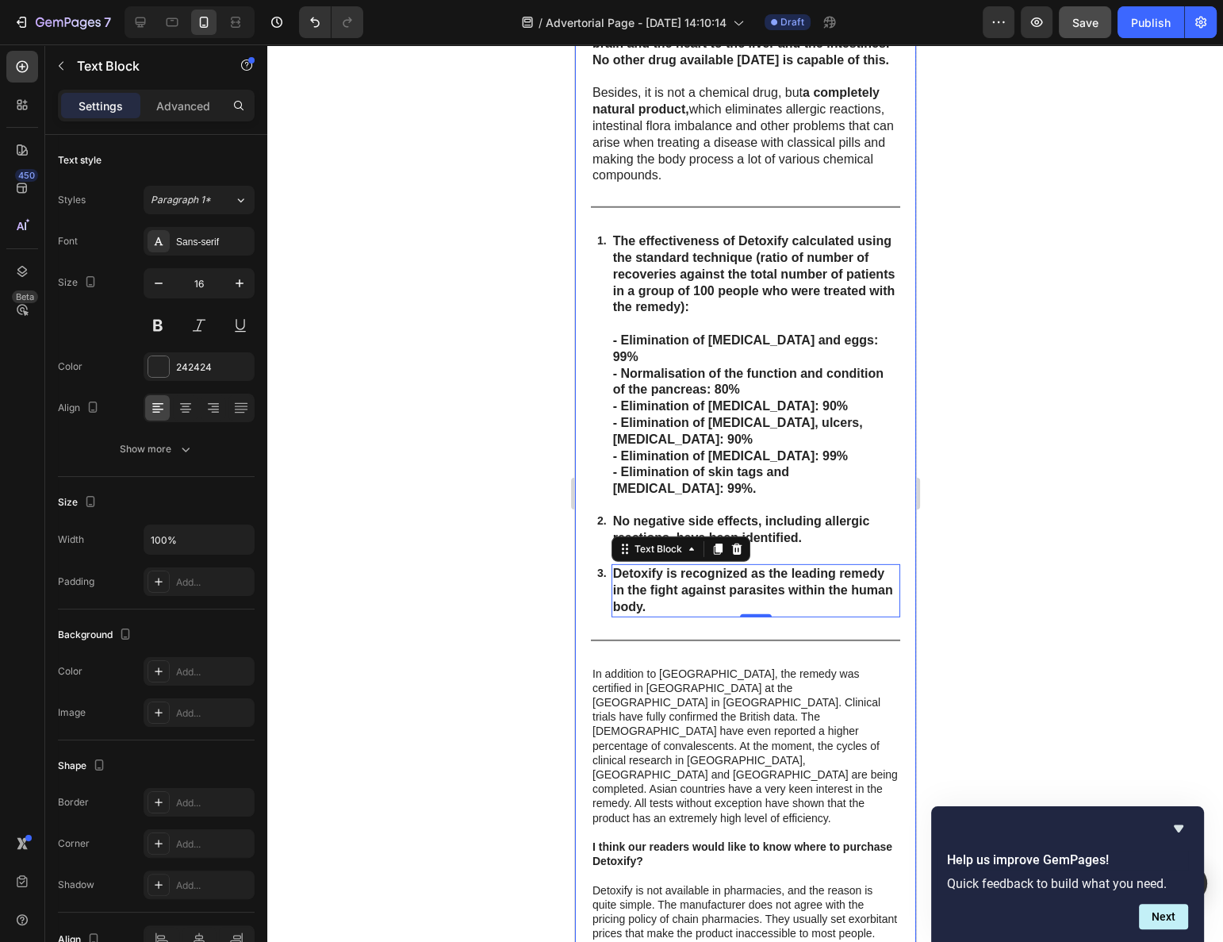
click at [696, 651] on div "How can people get rid of parasites and protect themselves? The current situati…" at bounding box center [744, 945] width 309 height 3837
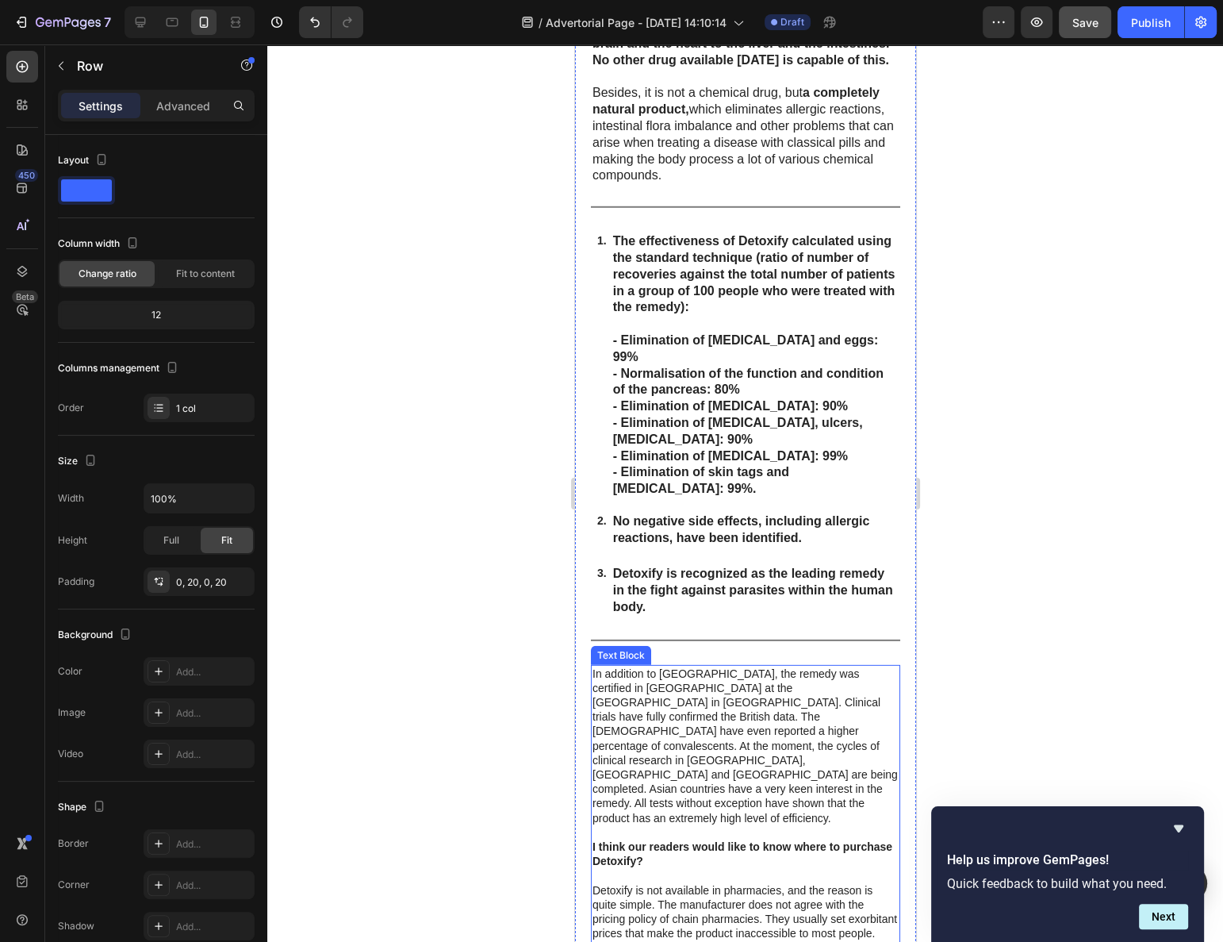
click at [691, 678] on p "In addition to the United States, the remedy was certified in Europe at the Uni…" at bounding box center [745, 745] width 306 height 159
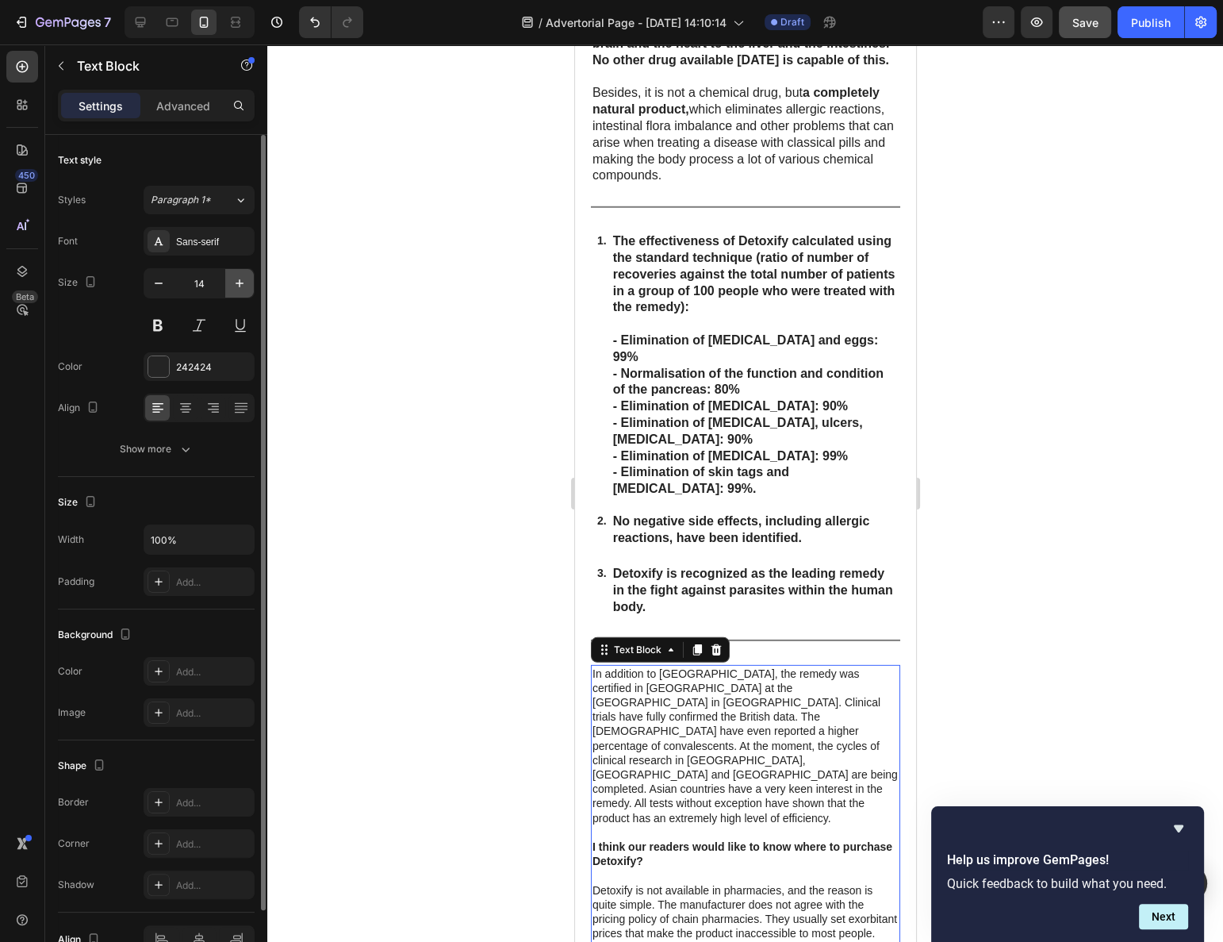
click at [248, 282] on button "button" at bounding box center [239, 283] width 29 height 29
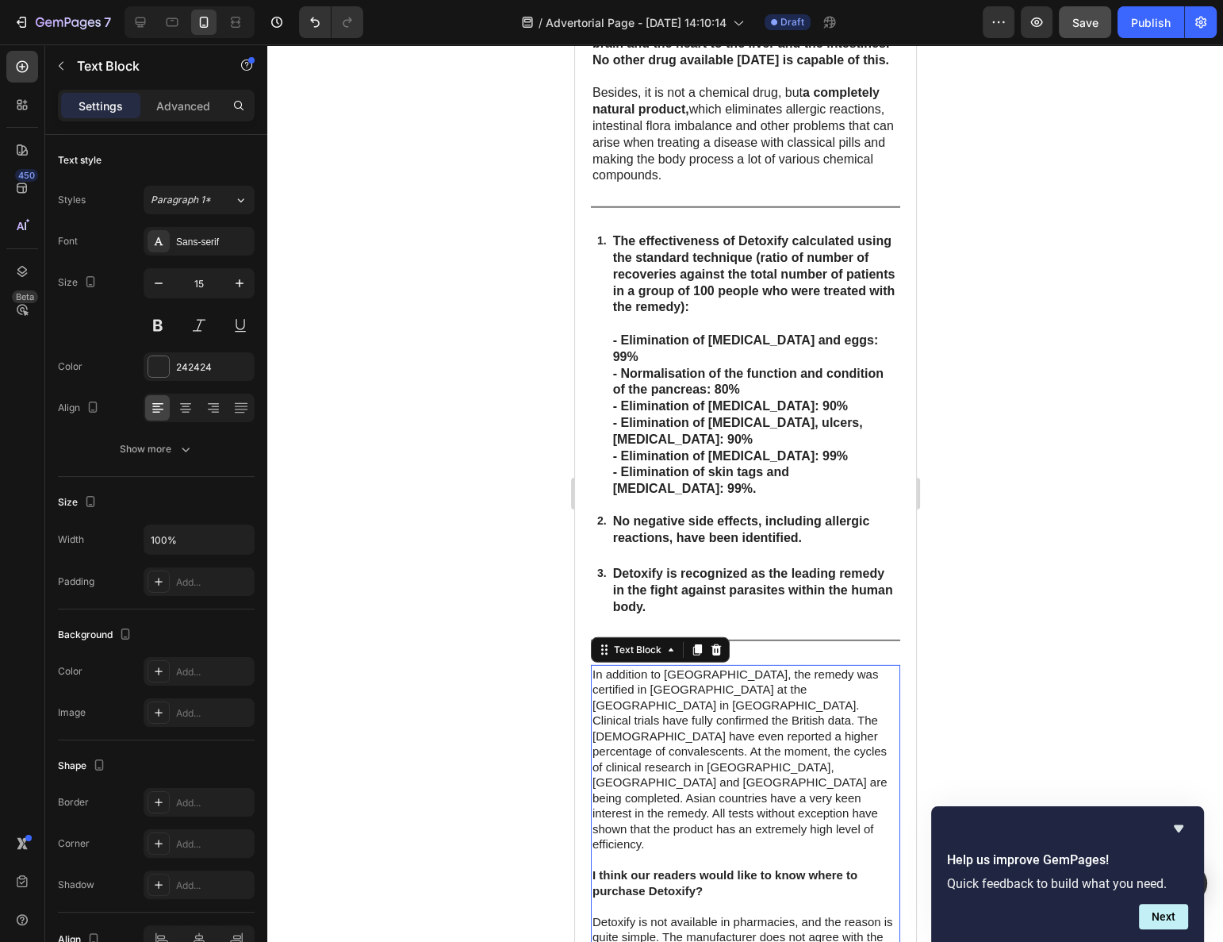
type input "16"
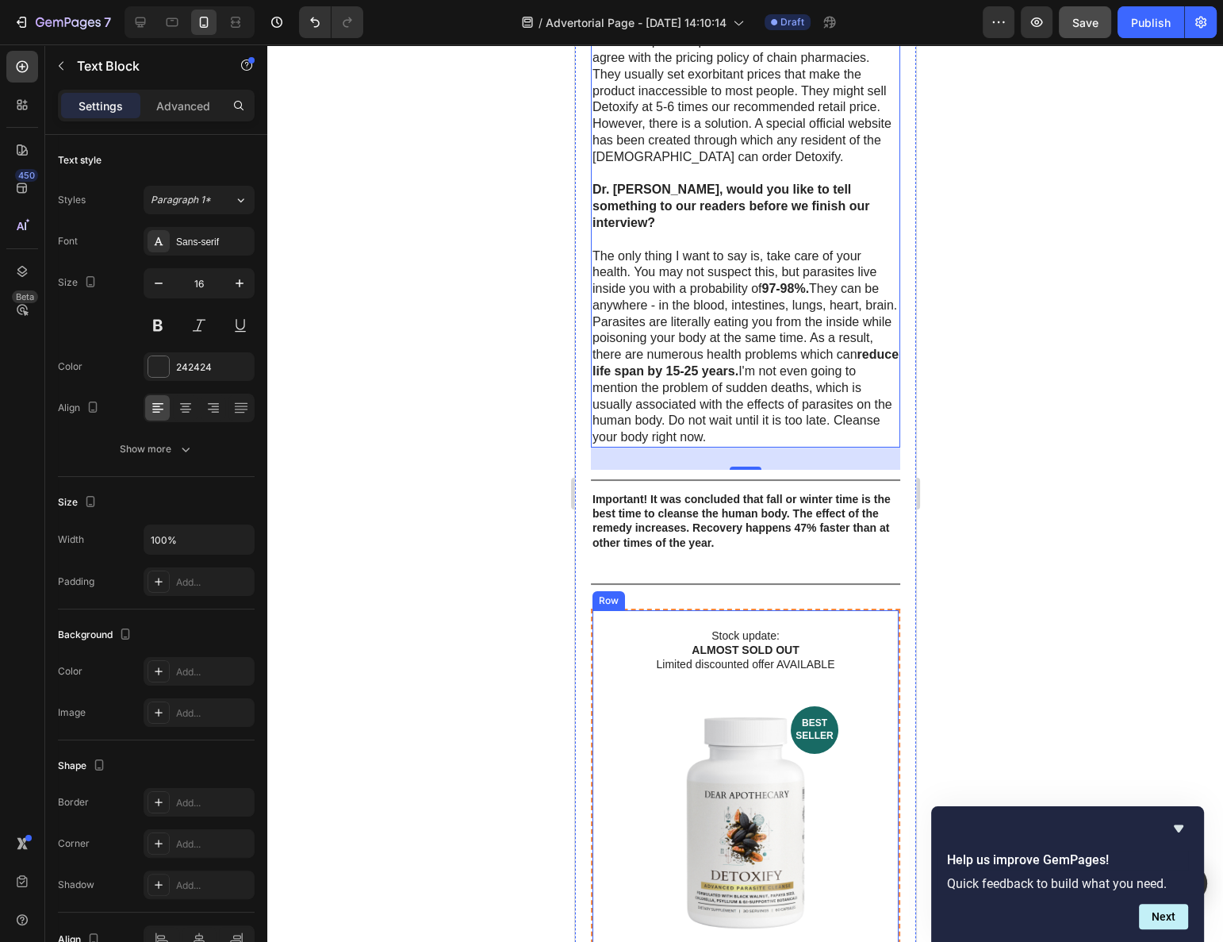
scroll to position [6155, 0]
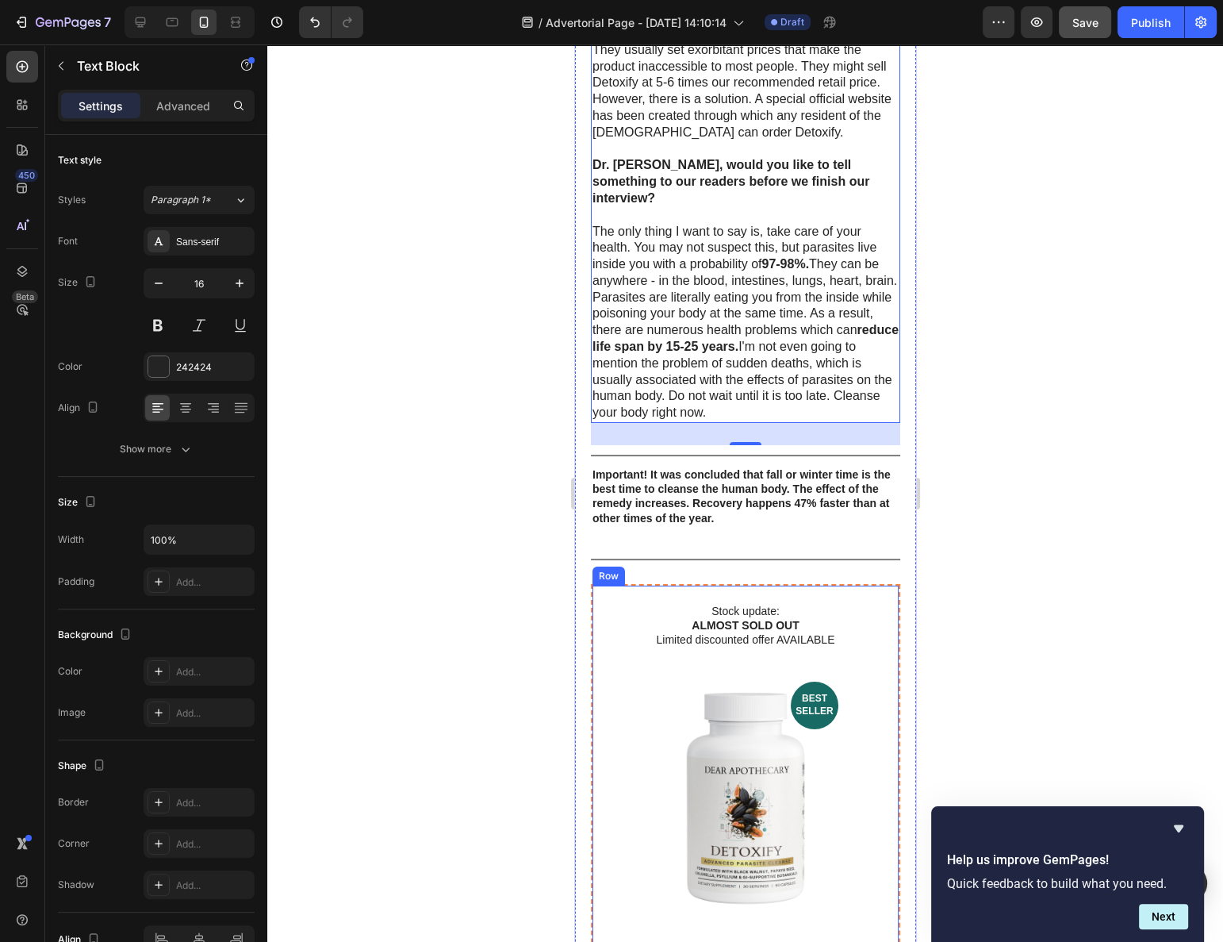
click at [716, 468] on strong "Important! It was concluded that fall or winter time is the best time to cleans…" at bounding box center [741, 496] width 298 height 56
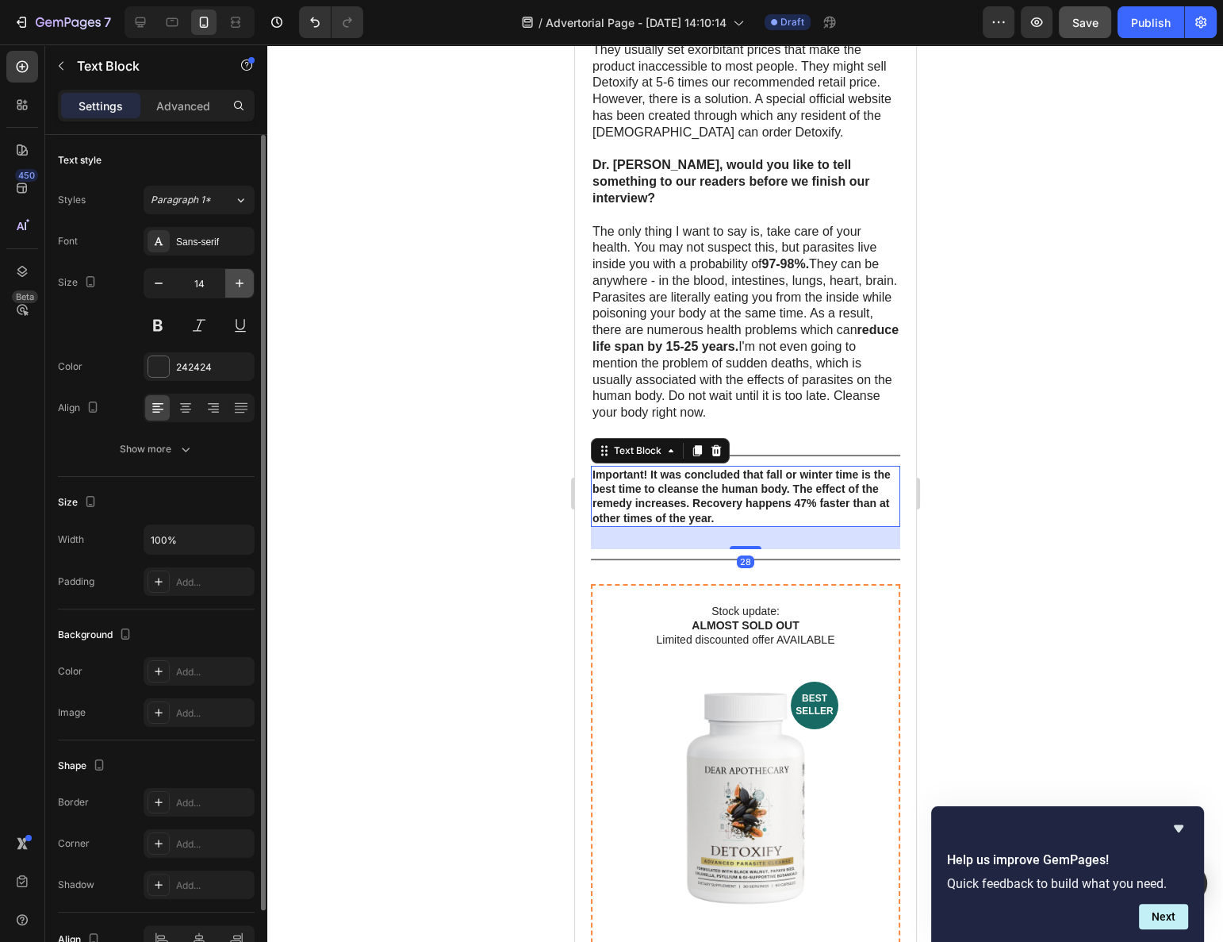
click at [244, 286] on icon "button" at bounding box center [240, 283] width 16 height 16
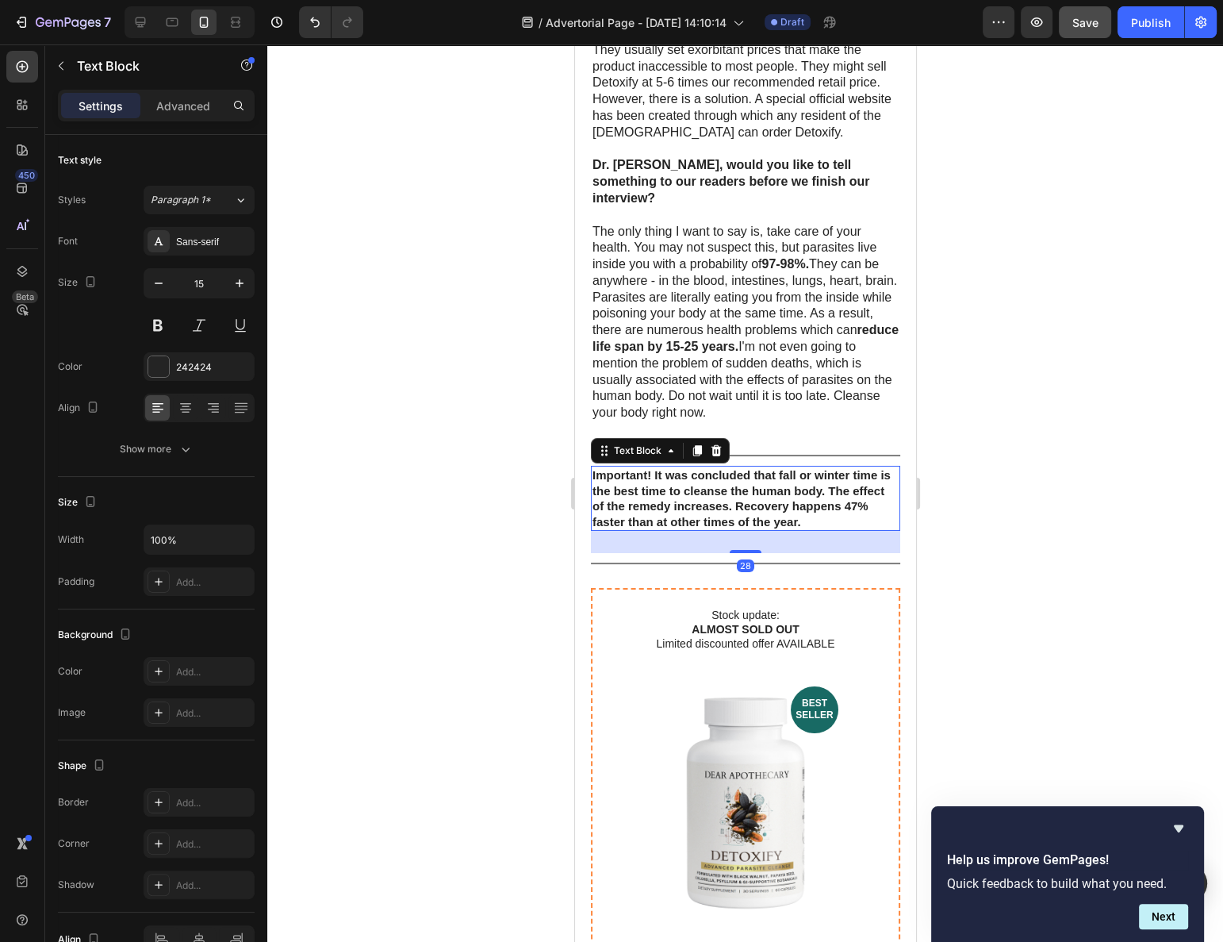
type input "16"
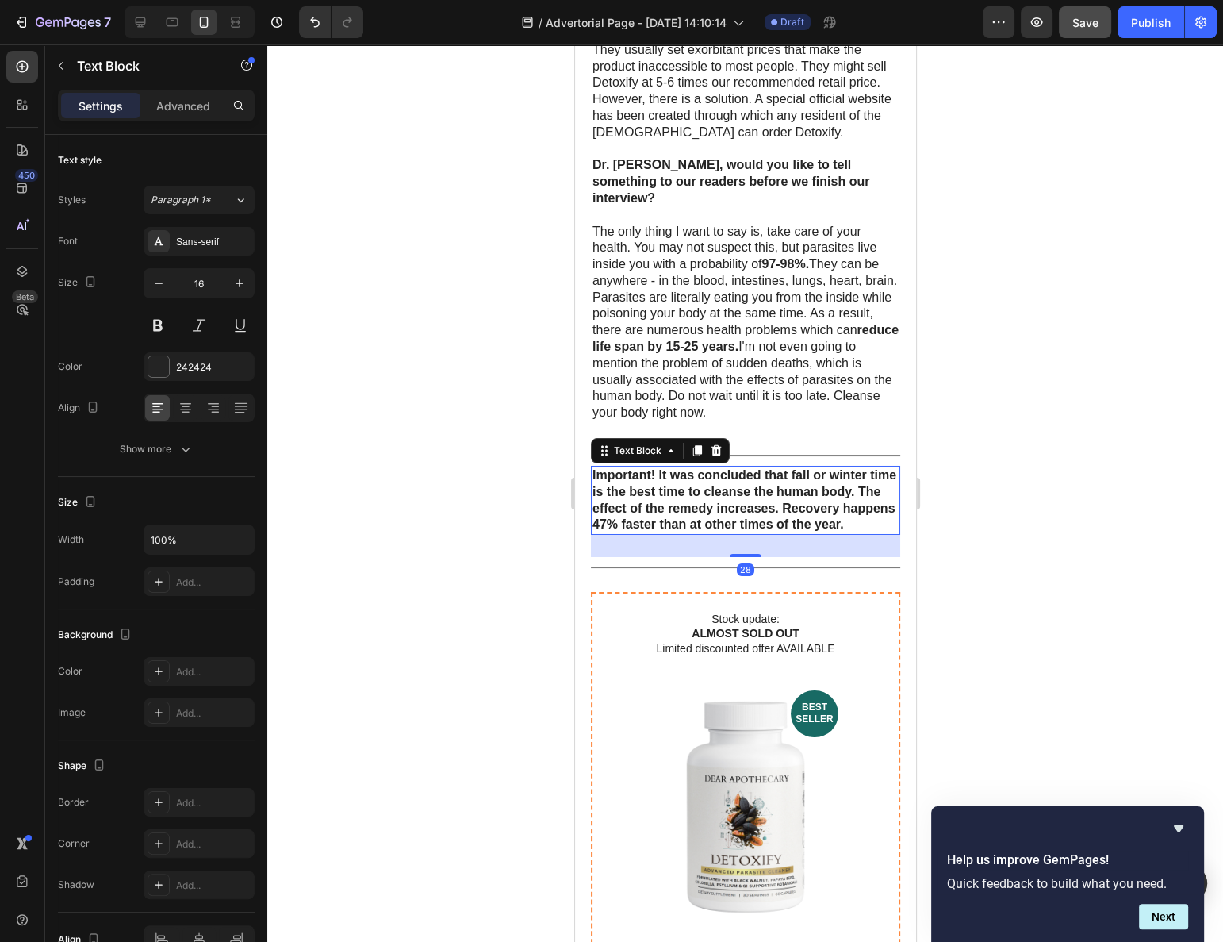
click at [501, 513] on div at bounding box center [745, 492] width 956 height 897
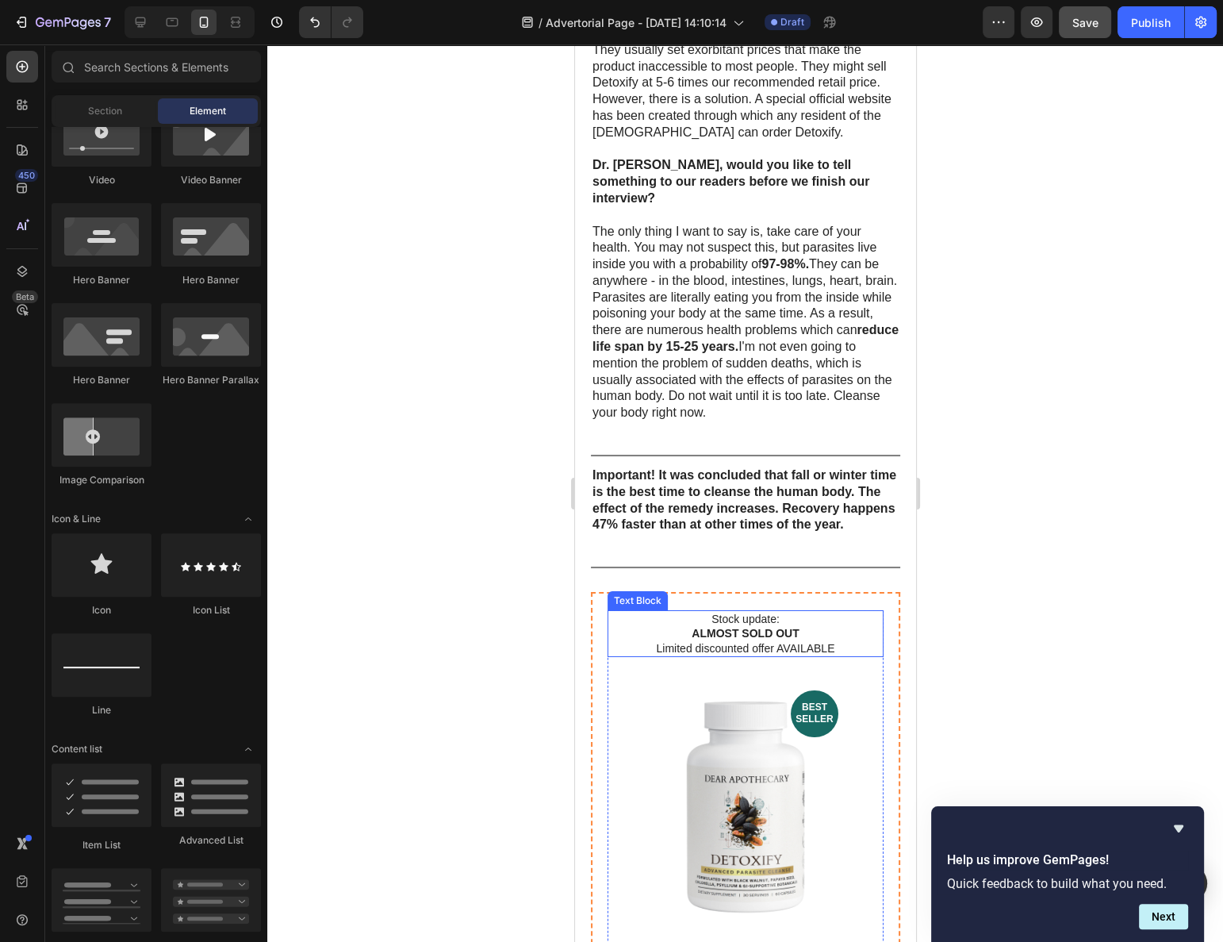
click at [753, 612] on p "Stock update: ALMOST SOLD OUT Limited discounted offer AVAILABLE" at bounding box center [745, 634] width 273 height 44
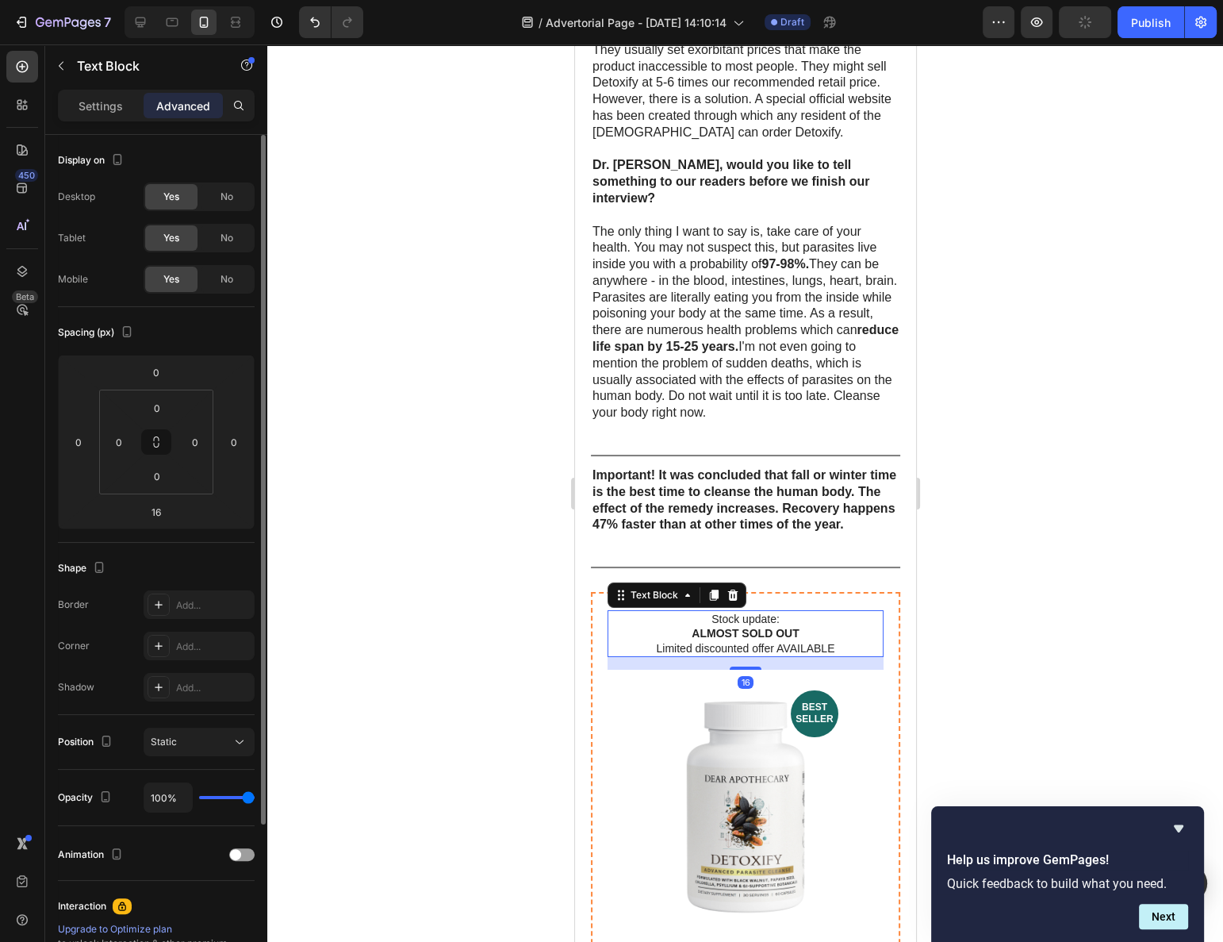
click at [94, 106] on p "Settings" at bounding box center [101, 106] width 44 height 17
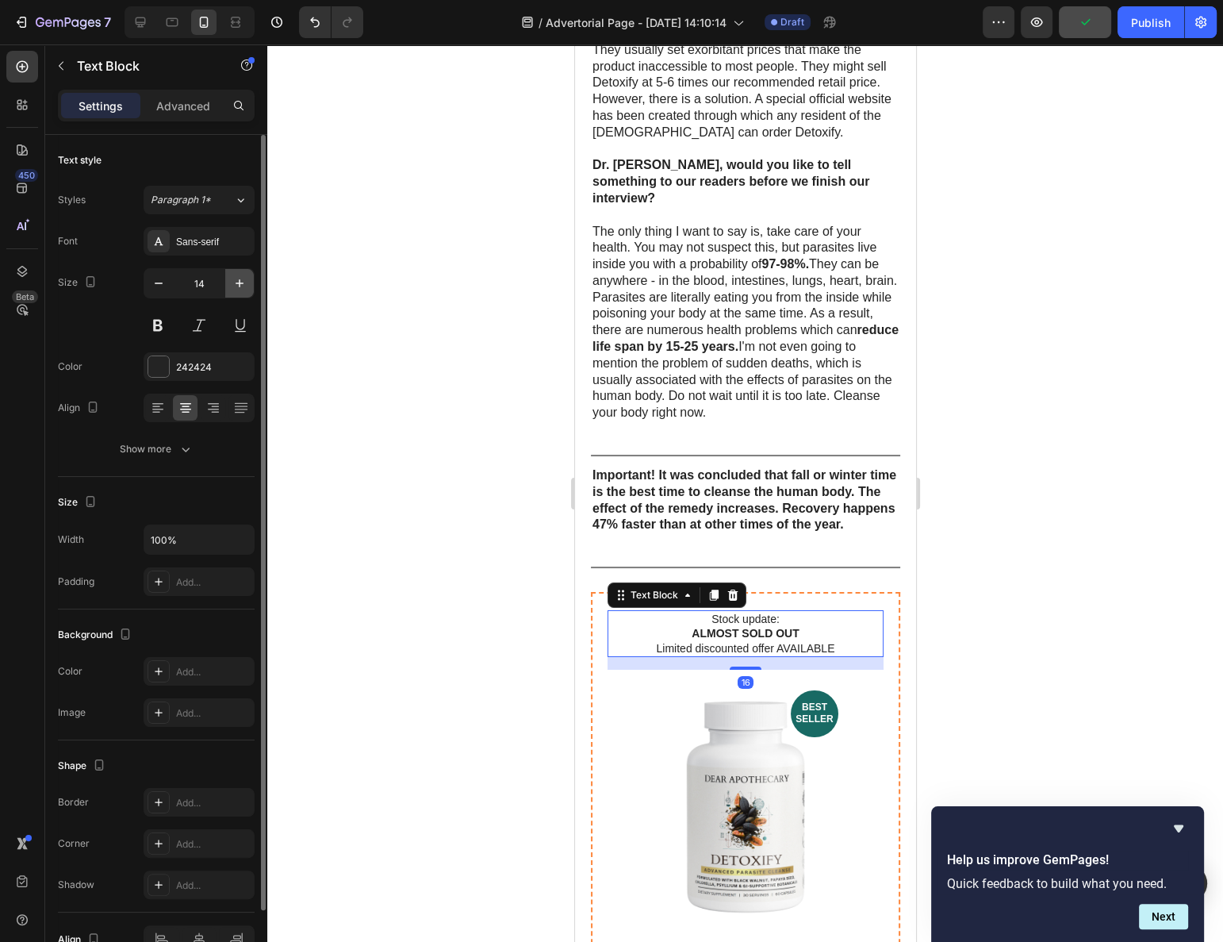
click at [243, 279] on icon "button" at bounding box center [240, 283] width 16 height 16
type input "16"
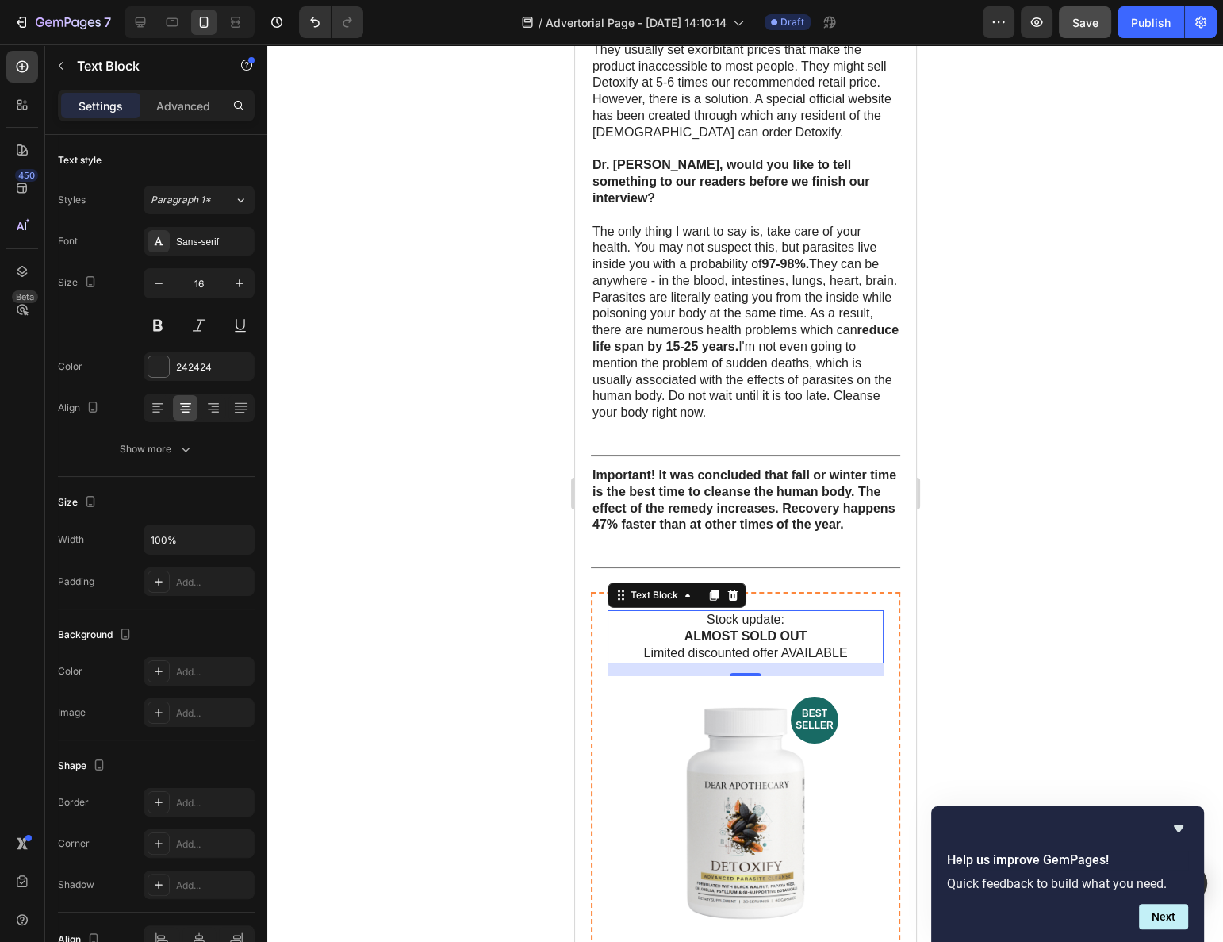
click at [726, 629] on strong "ALMOST SOLD OUT" at bounding box center [745, 635] width 123 height 13
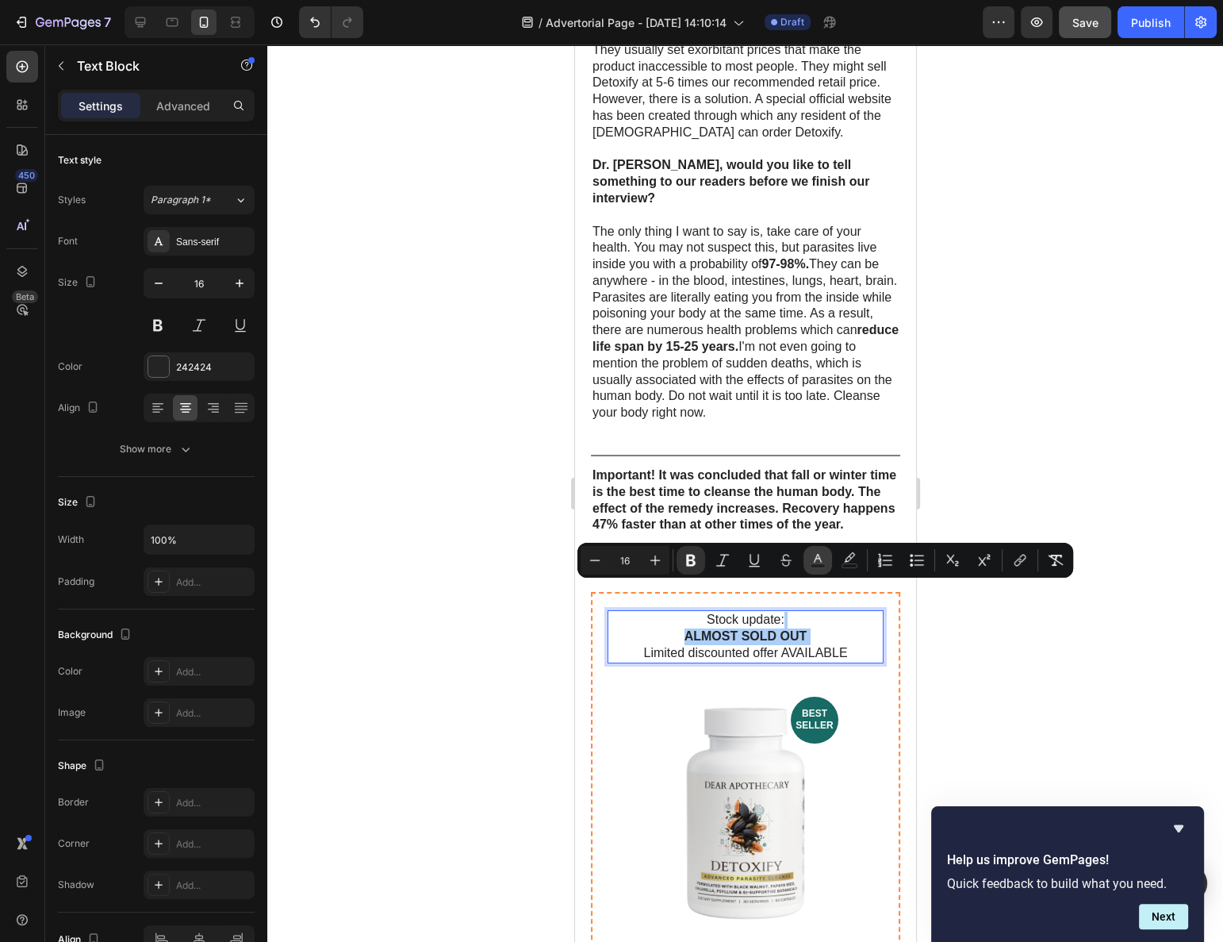
click at [818, 559] on icon "Editor contextual toolbar" at bounding box center [818, 560] width 16 height 16
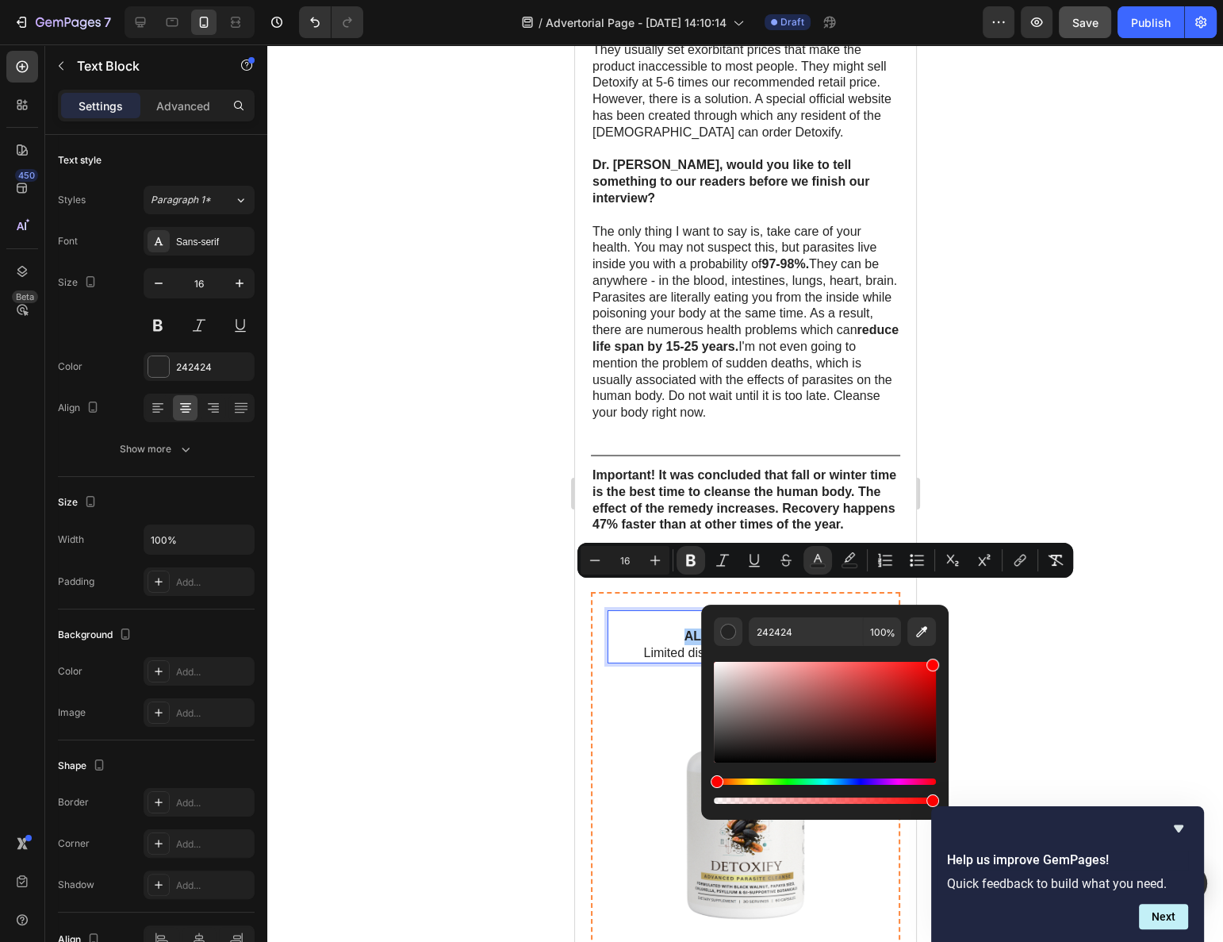
drag, startPoint x: 947, startPoint y: 666, endPoint x: 996, endPoint y: 639, distance: 57.2
click at [985, 0] on body "7 Version history / Advertorial Page - Sep 28, 14:10:14 Draft Preview Save Publ…" at bounding box center [611, 0] width 1223 height 0
click at [1066, 653] on div at bounding box center [745, 492] width 956 height 897
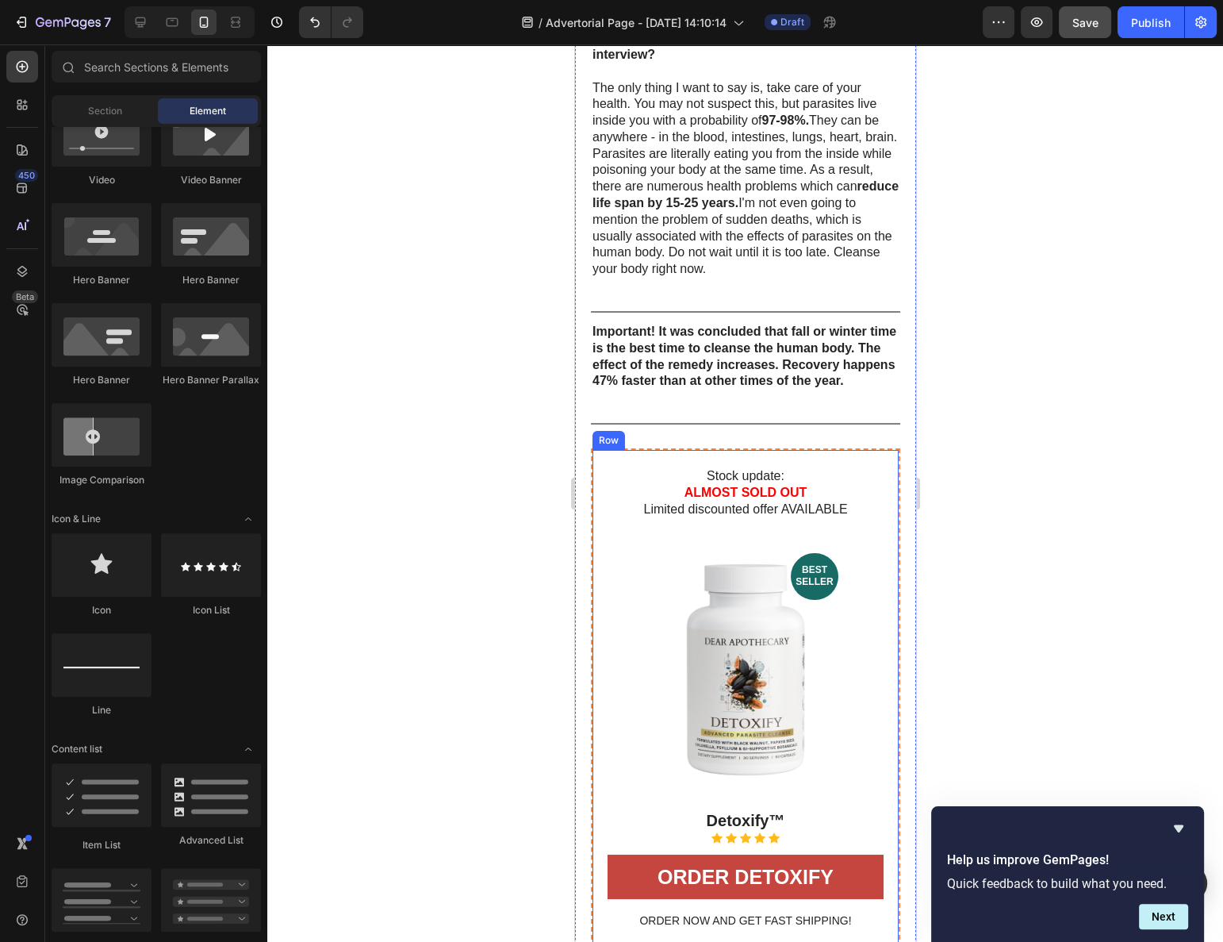
scroll to position [6227, 0]
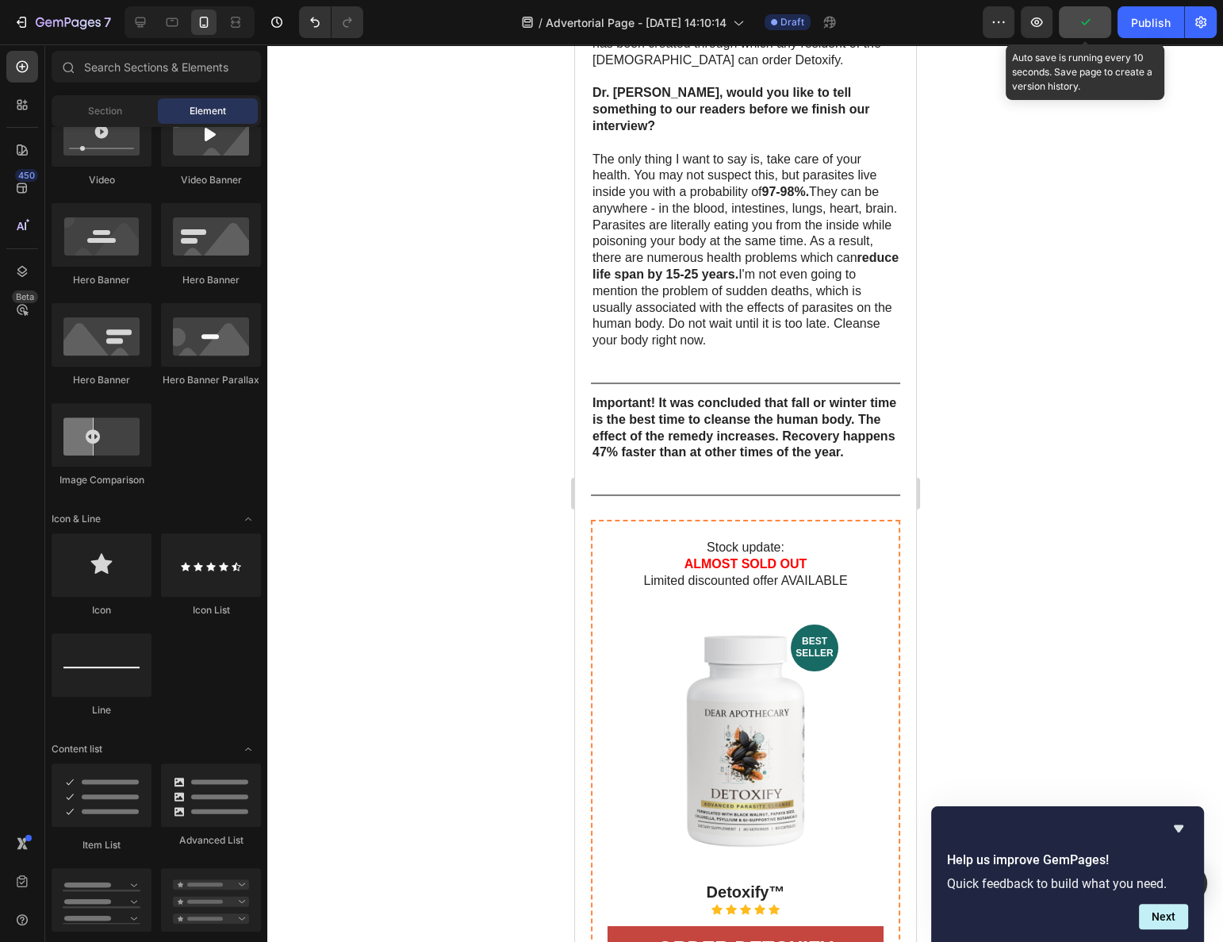
click at [1087, 27] on icon "button" at bounding box center [1085, 22] width 16 height 16
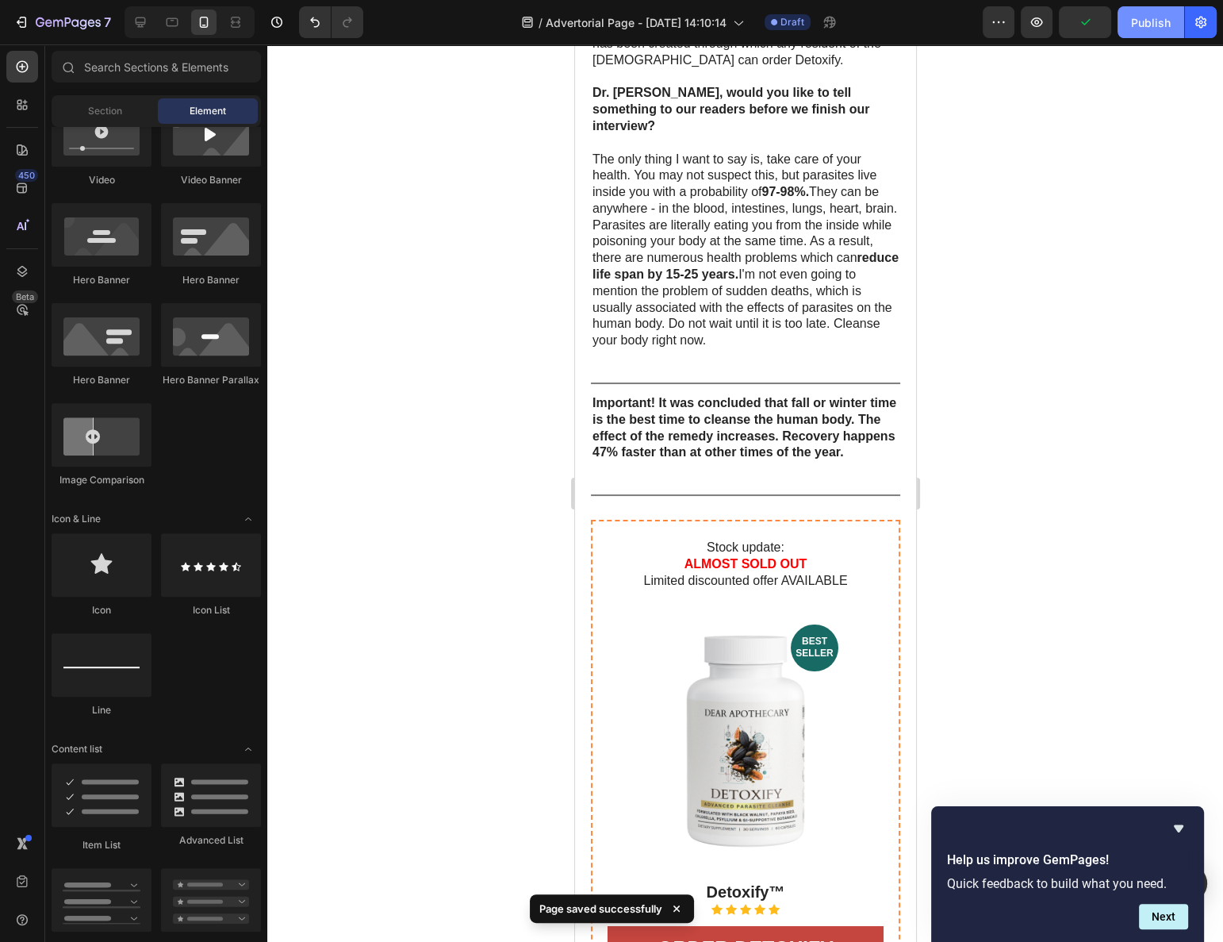
click at [1131, 23] on button "Publish" at bounding box center [1151, 22] width 67 height 32
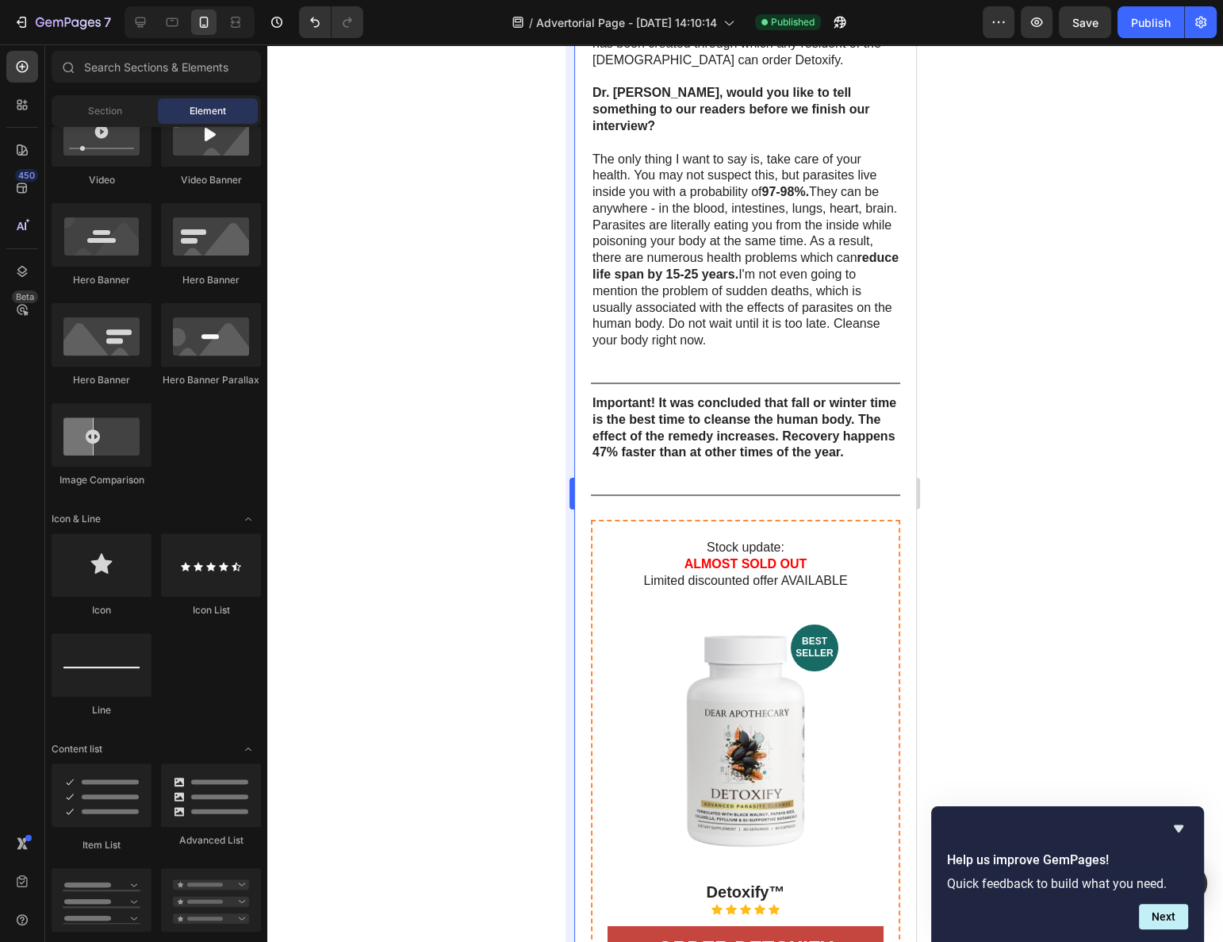
scroll to position [577, 0]
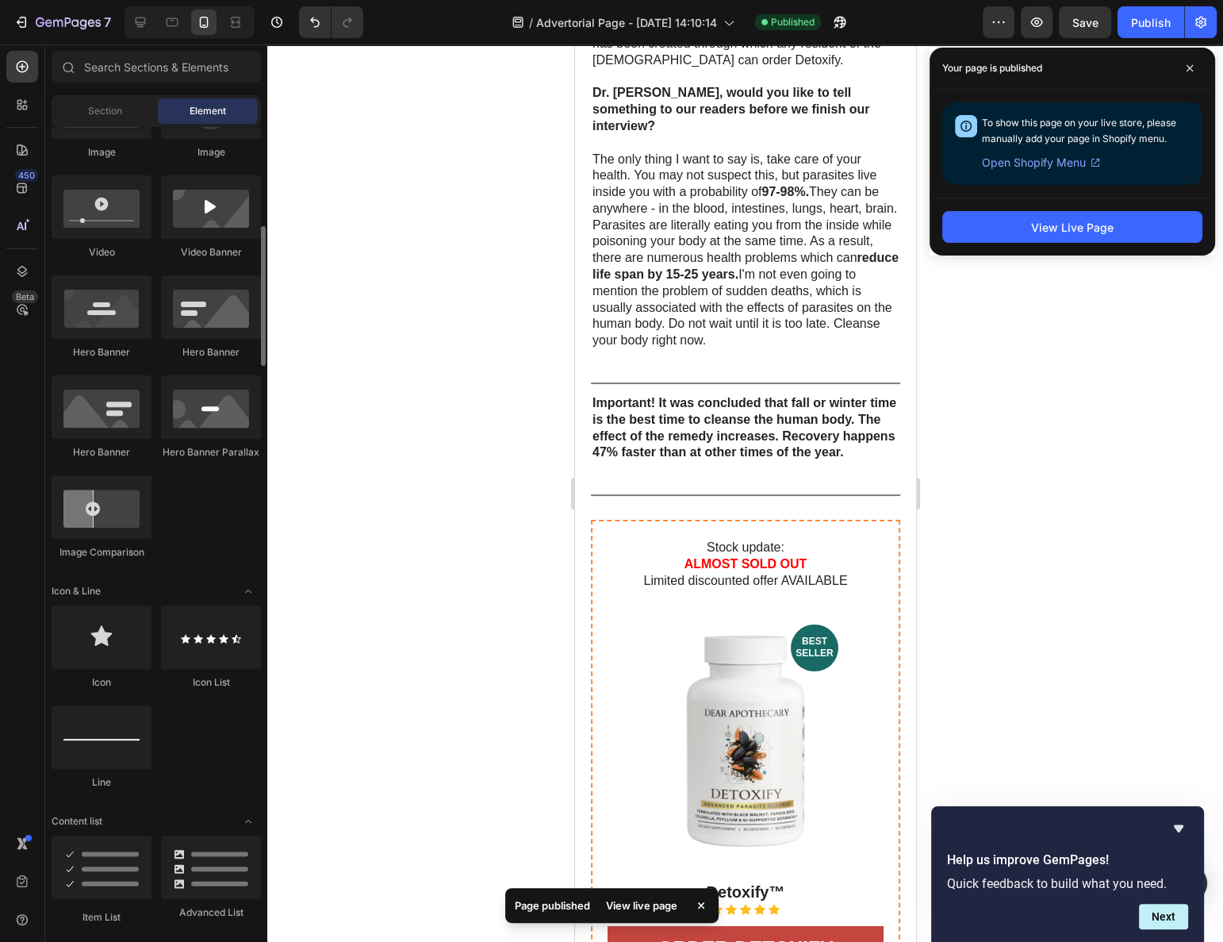
click at [1037, 326] on div at bounding box center [745, 492] width 956 height 897
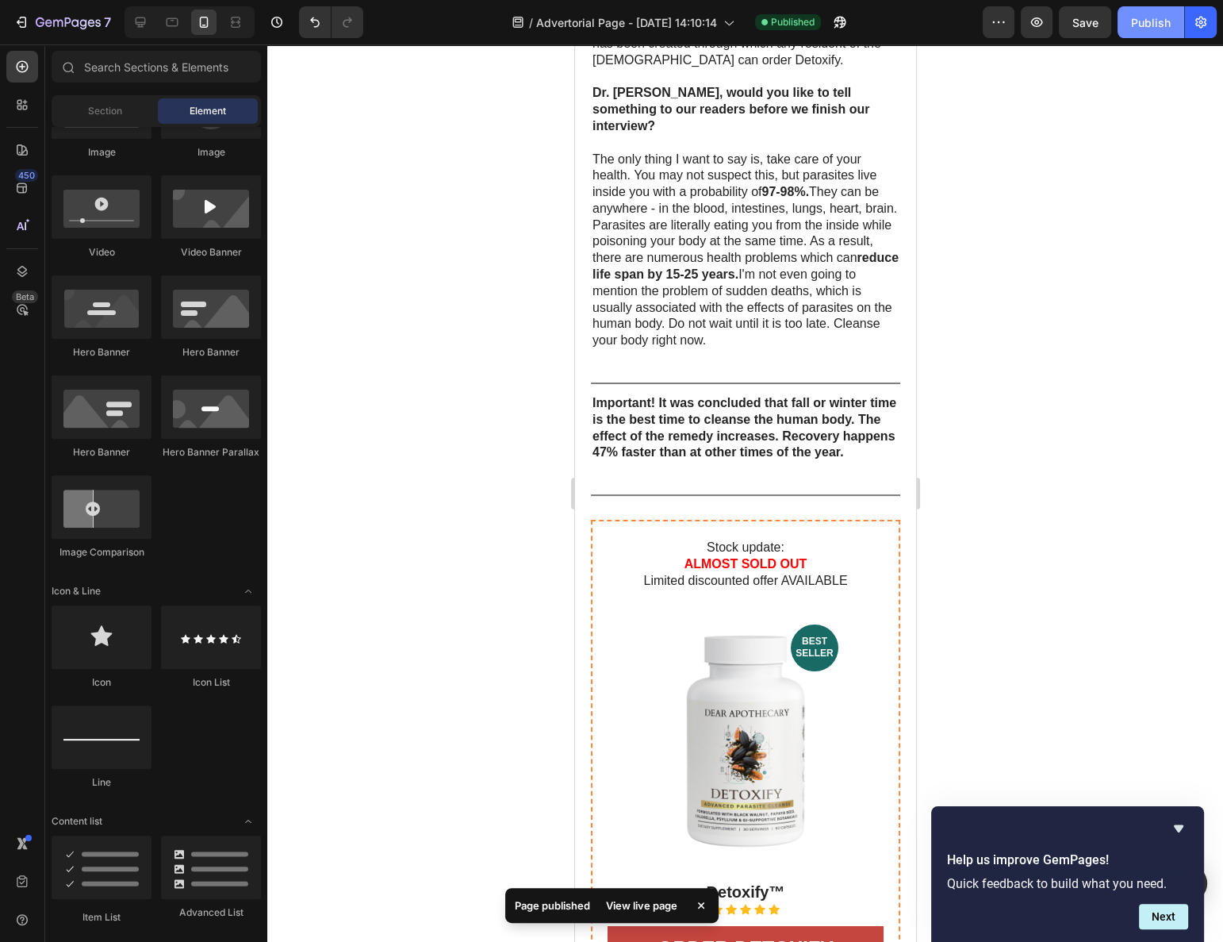
click at [1136, 23] on div "Publish" at bounding box center [1151, 22] width 40 height 17
click at [632, 908] on div "View live page" at bounding box center [642, 905] width 90 height 22
click at [1202, 18] on icon "button" at bounding box center [1201, 23] width 11 height 12
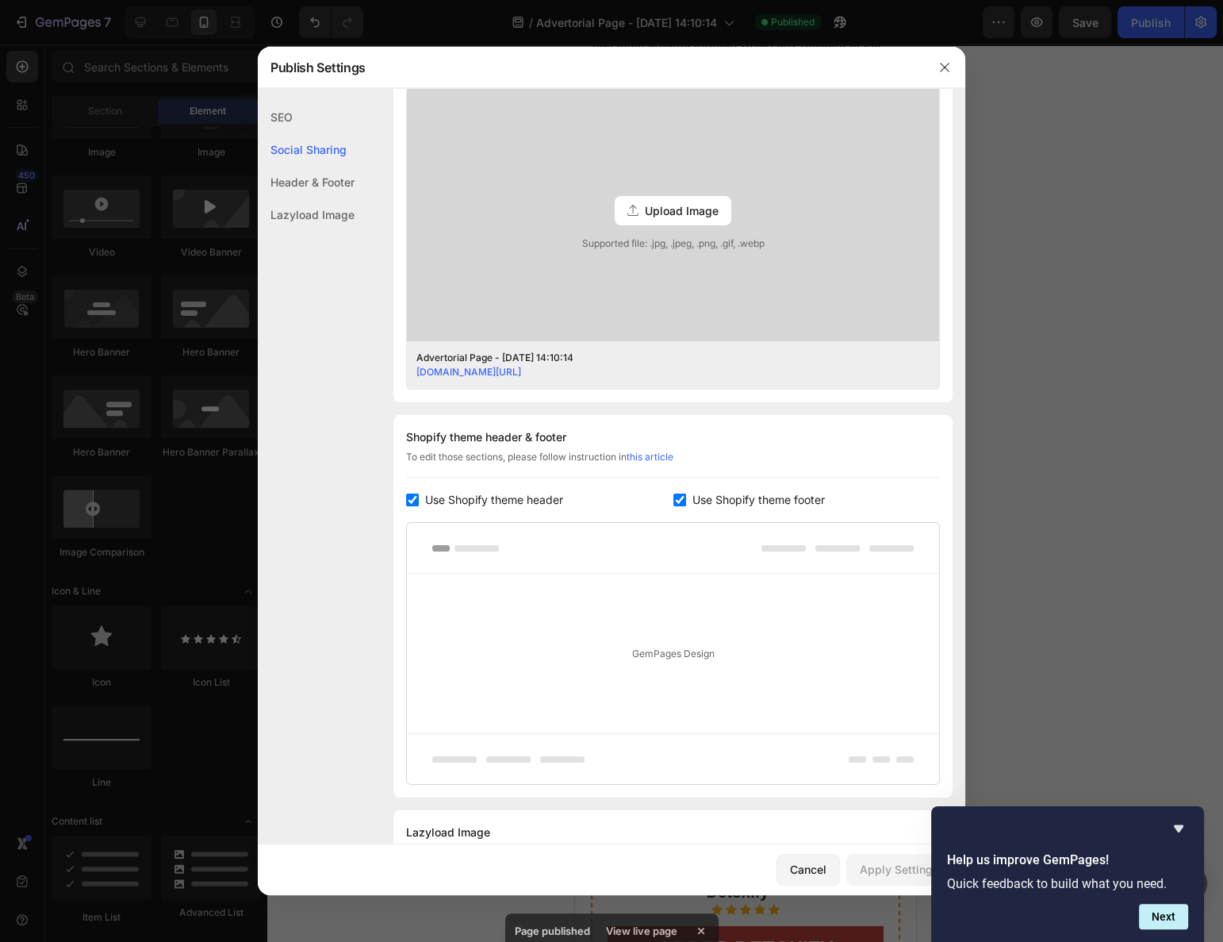
click at [529, 505] on span "Use Shopify theme header" at bounding box center [494, 499] width 138 height 19
checkbox input "false"
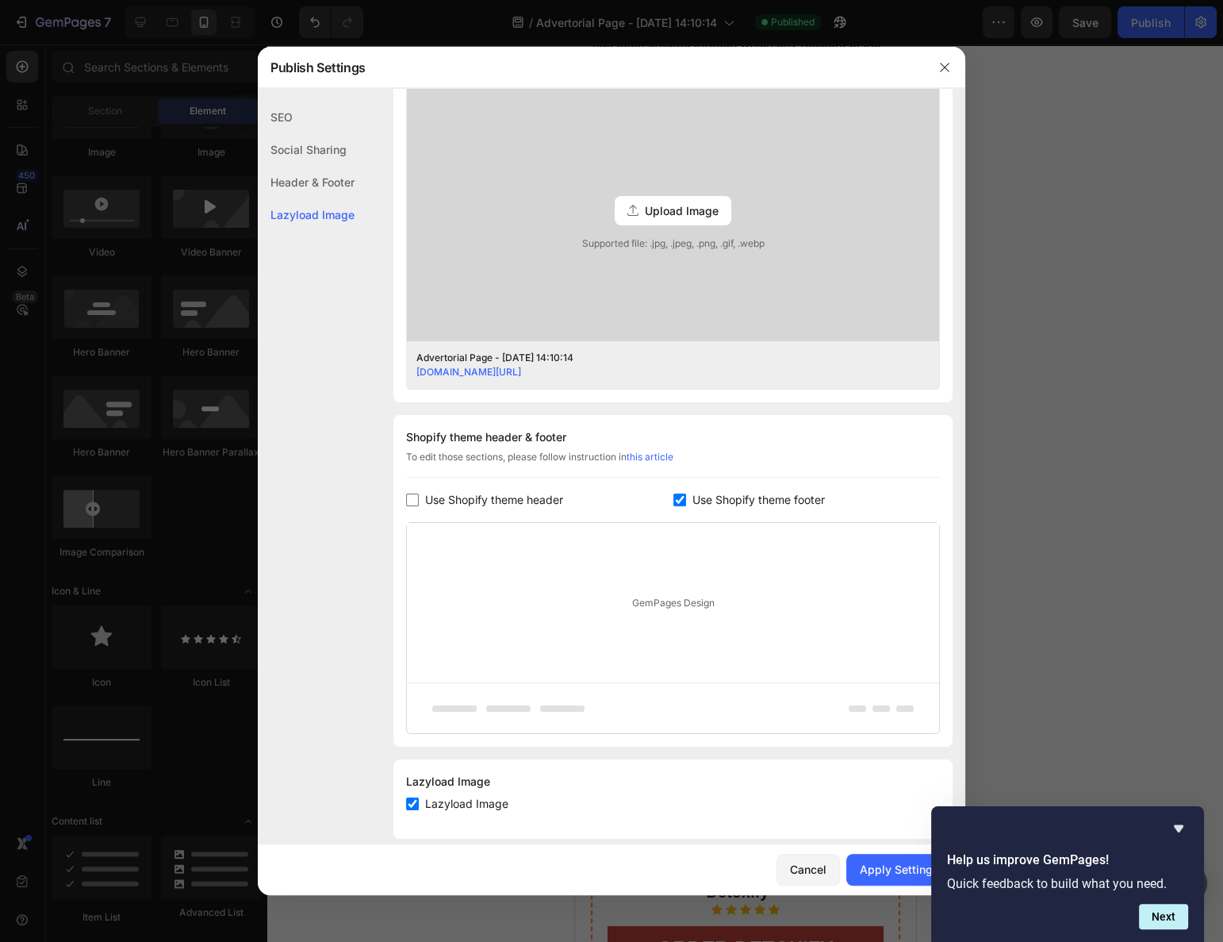
click at [694, 492] on span "Use Shopify theme footer" at bounding box center [759, 499] width 132 height 19
checkbox input "false"
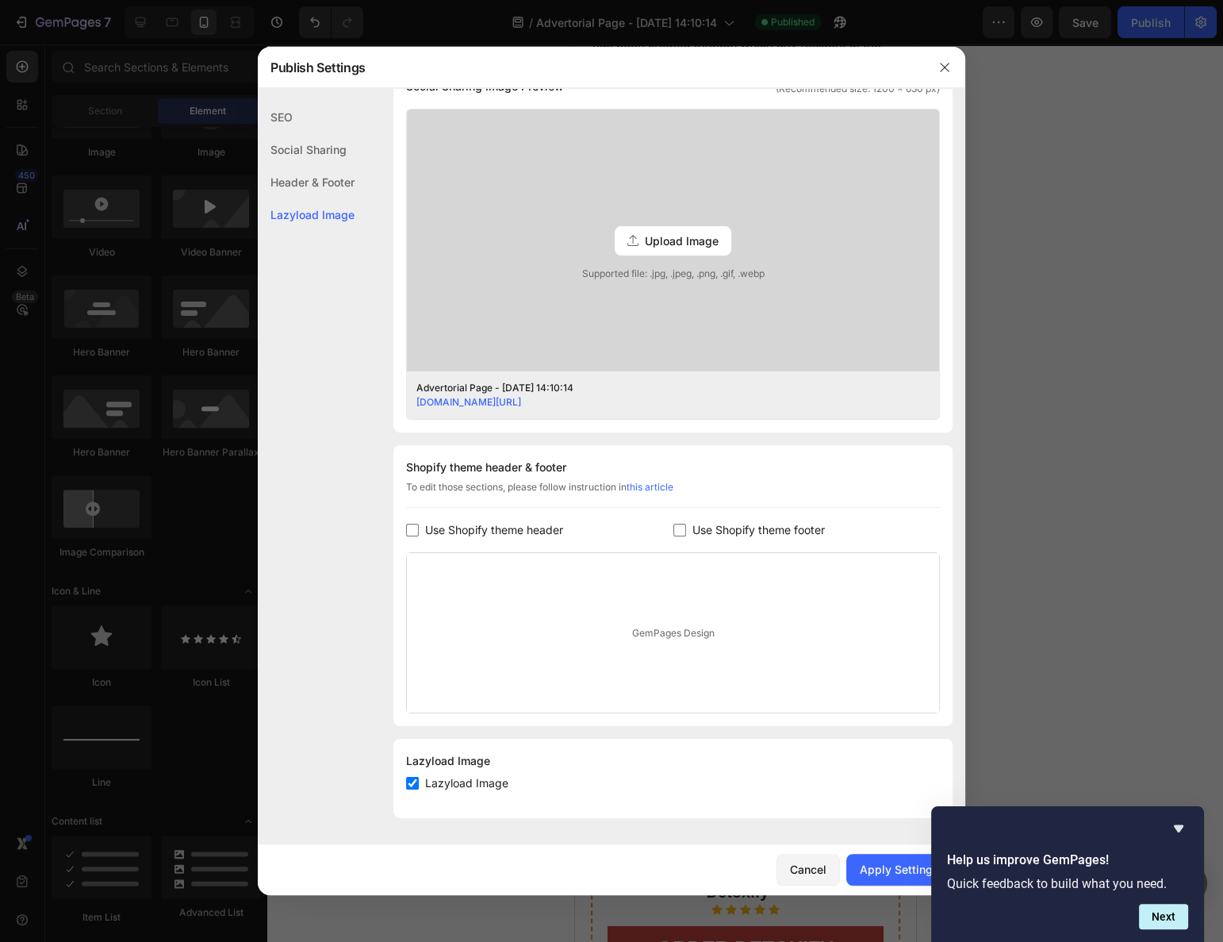
scroll to position [399, 0]
click at [885, 873] on div "Apply Settings" at bounding box center [899, 869] width 79 height 17
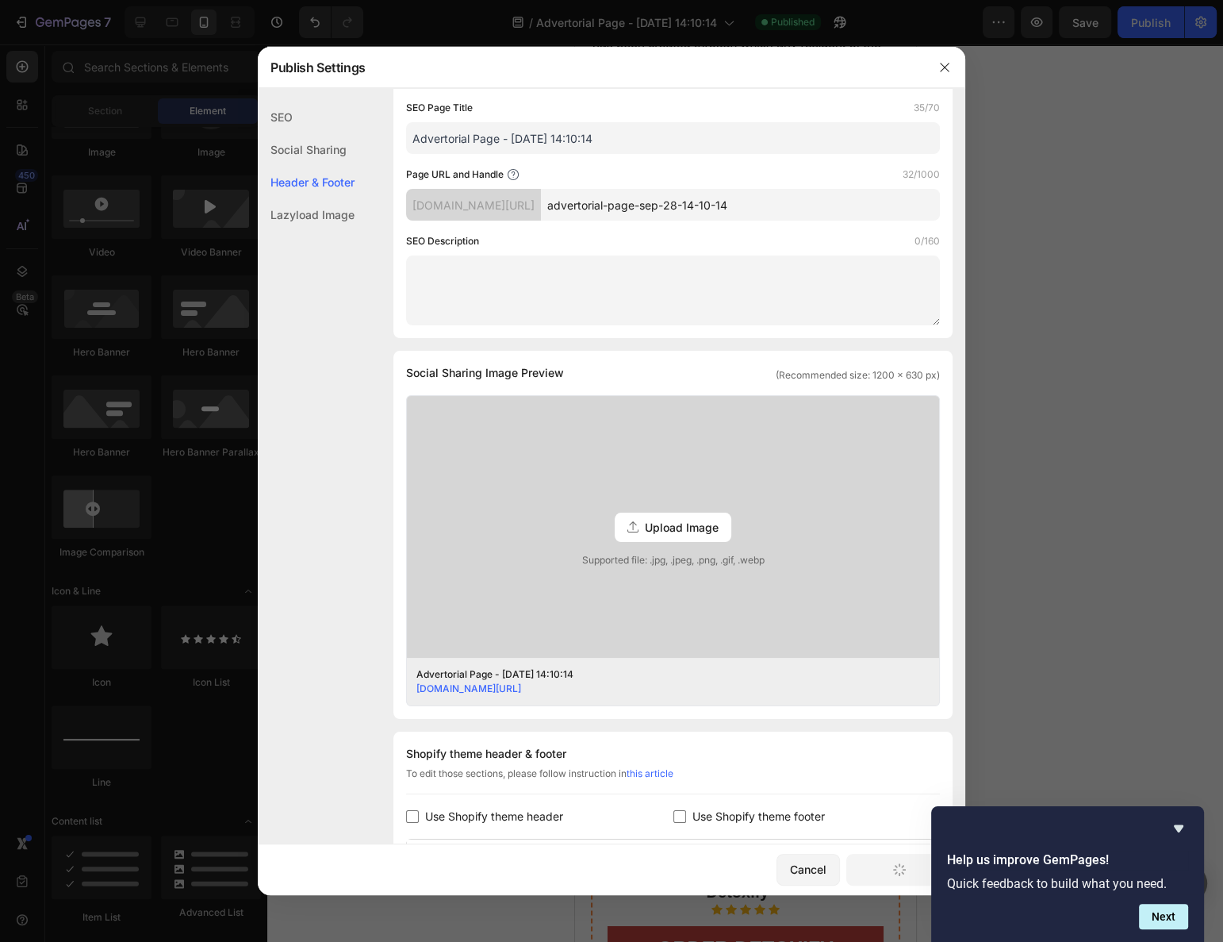
scroll to position [0, 0]
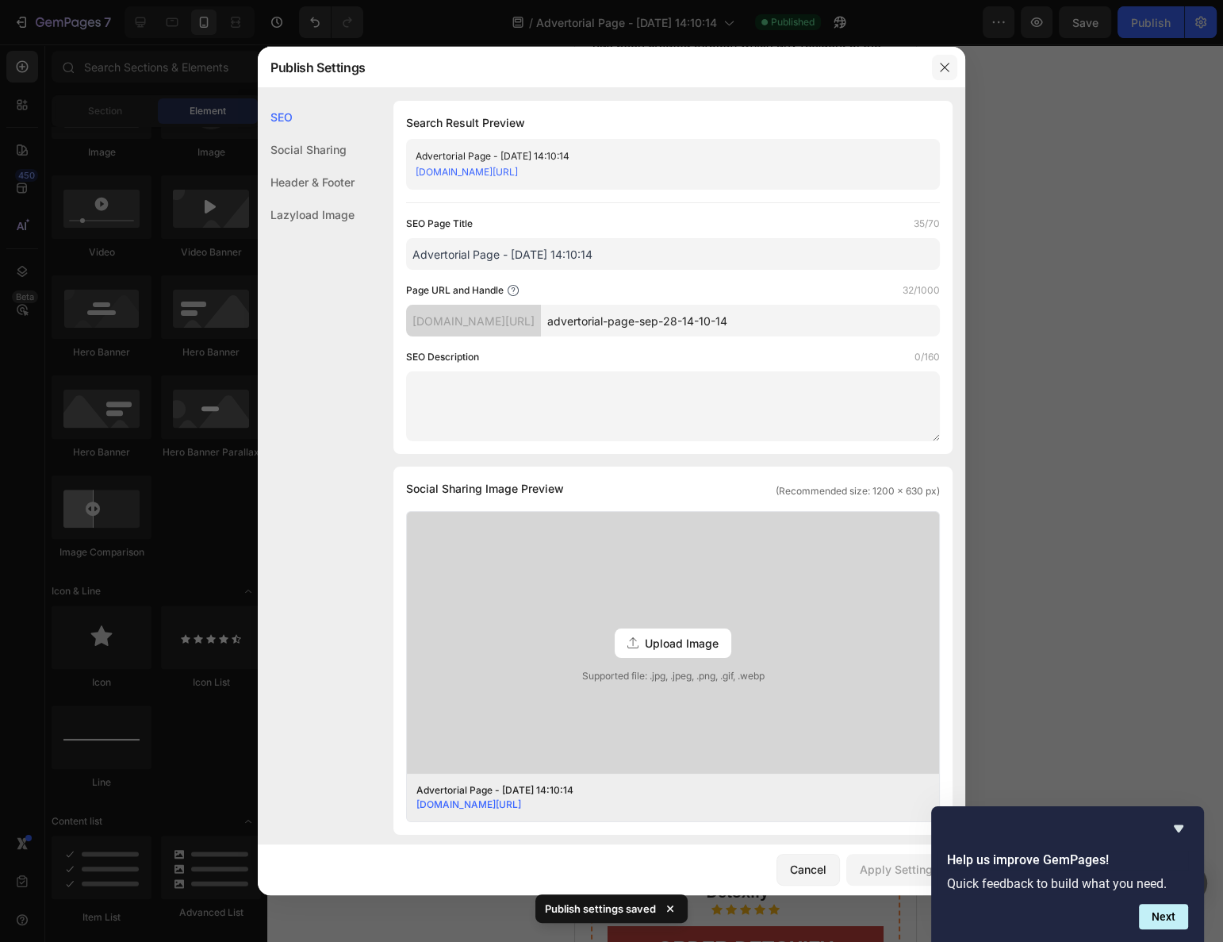
click at [944, 63] on icon "button" at bounding box center [945, 67] width 13 height 13
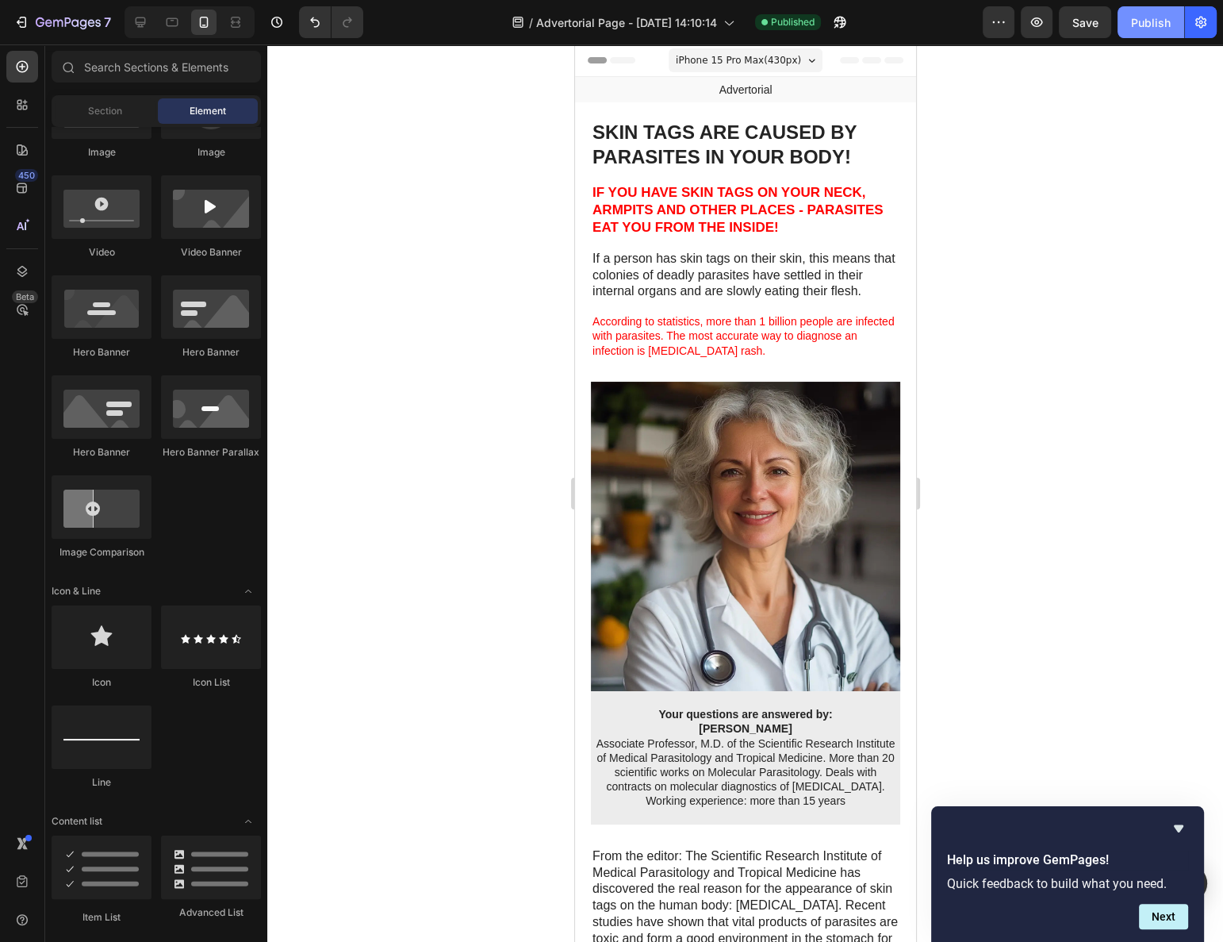
click at [1173, 23] on button "Publish" at bounding box center [1151, 22] width 67 height 32
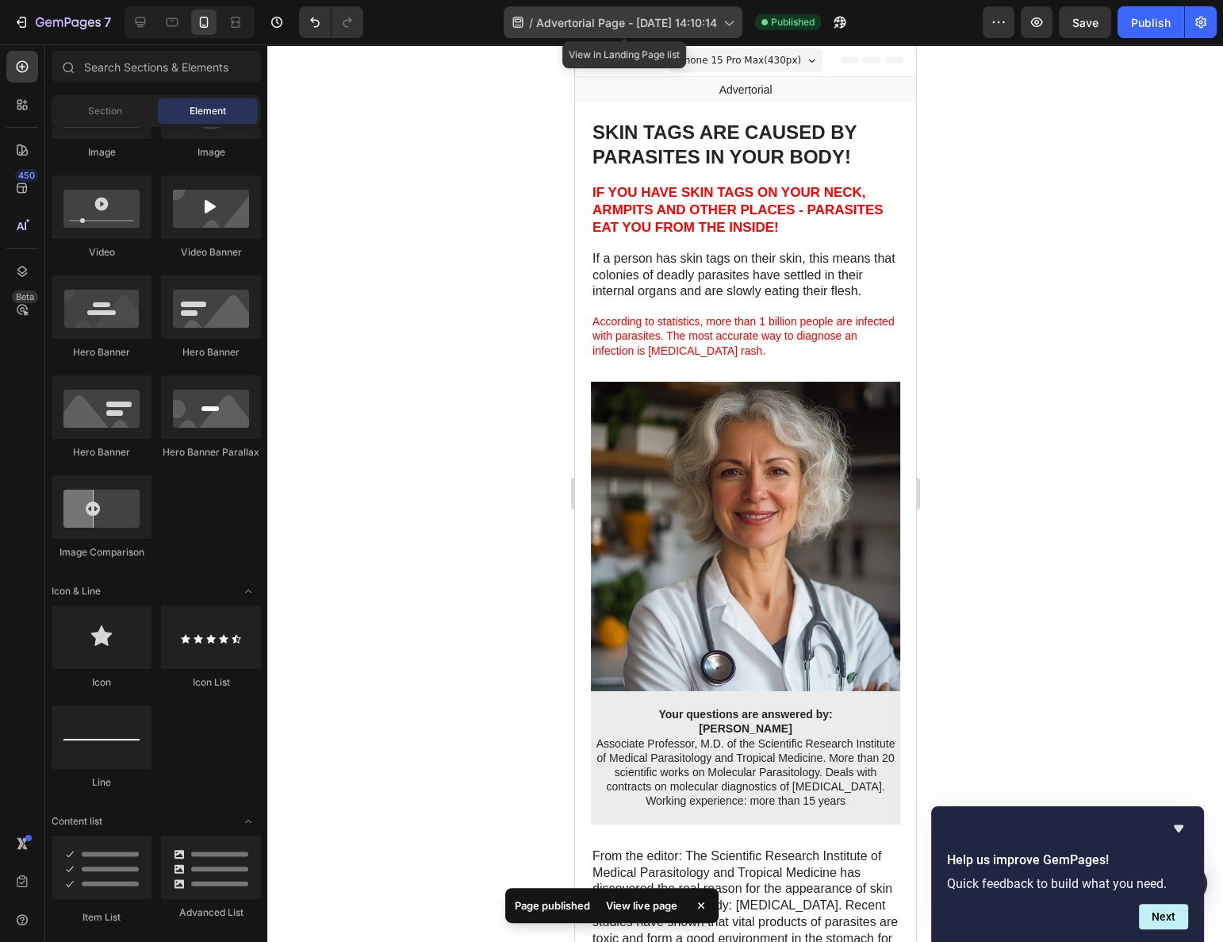
click at [643, 30] on span "Advertorial Page - [DATE] 14:10:14" at bounding box center [626, 22] width 181 height 17
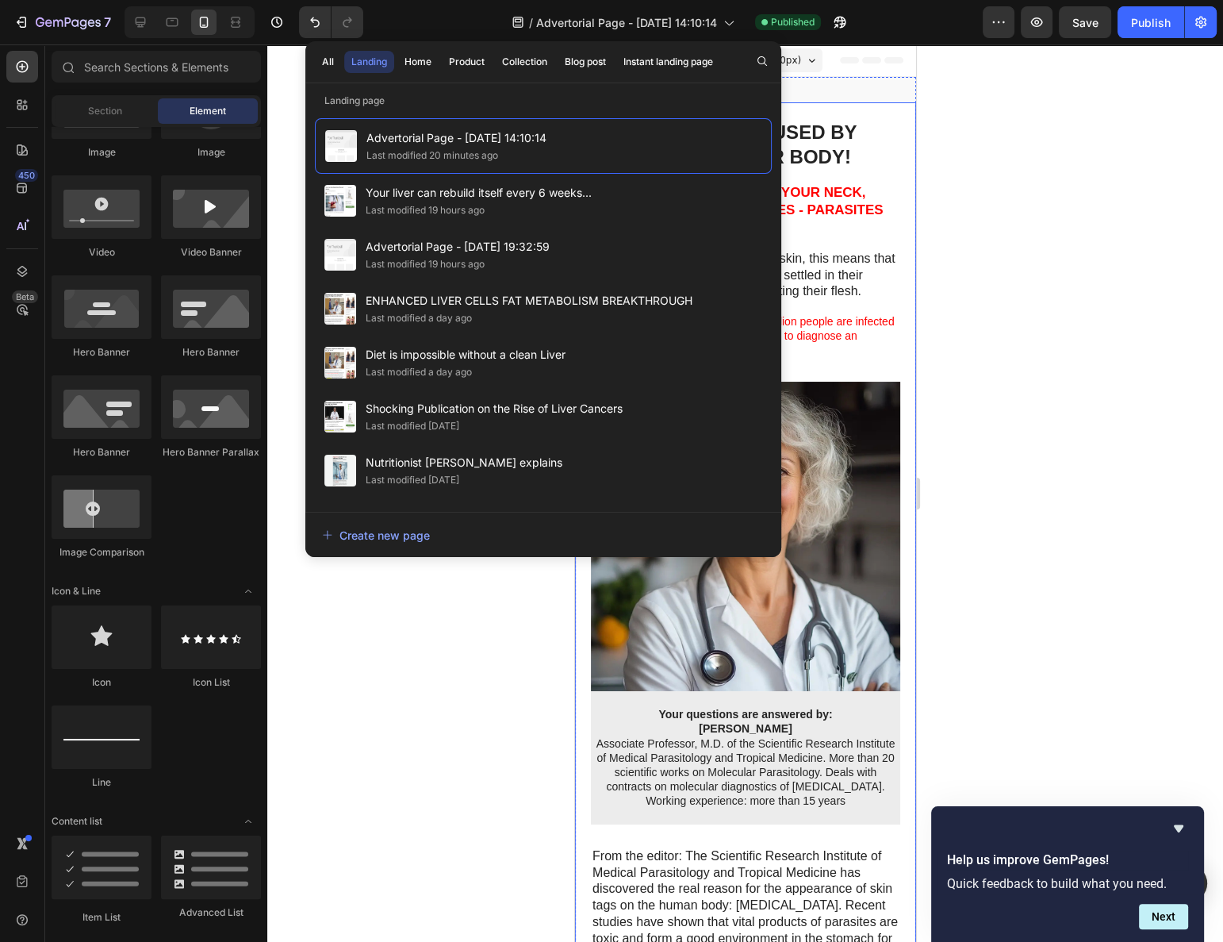
drag, startPoint x: 956, startPoint y: 134, endPoint x: 966, endPoint y: 134, distance: 9.5
click at [957, 134] on div at bounding box center [745, 492] width 956 height 897
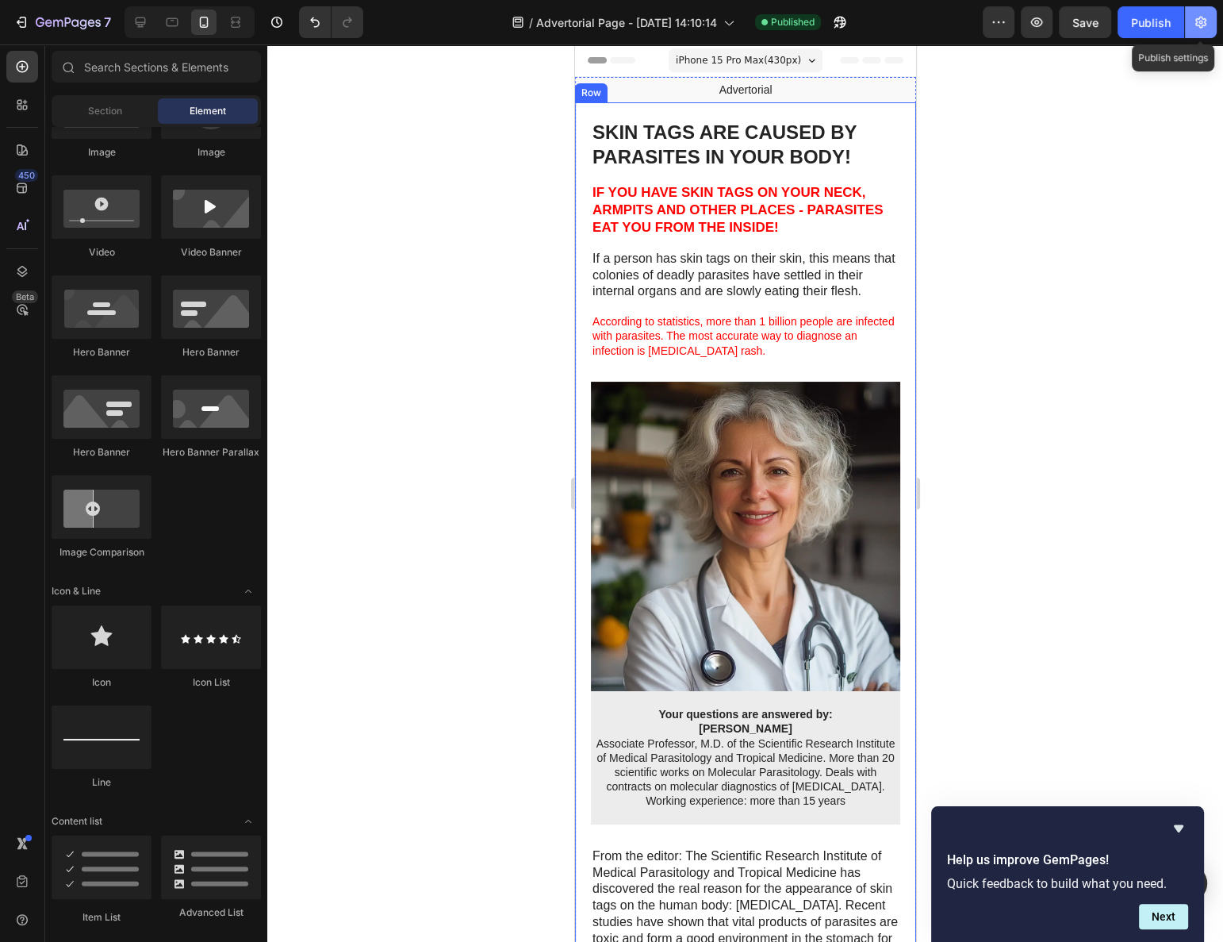
click at [1193, 25] on icon "button" at bounding box center [1201, 22] width 16 height 16
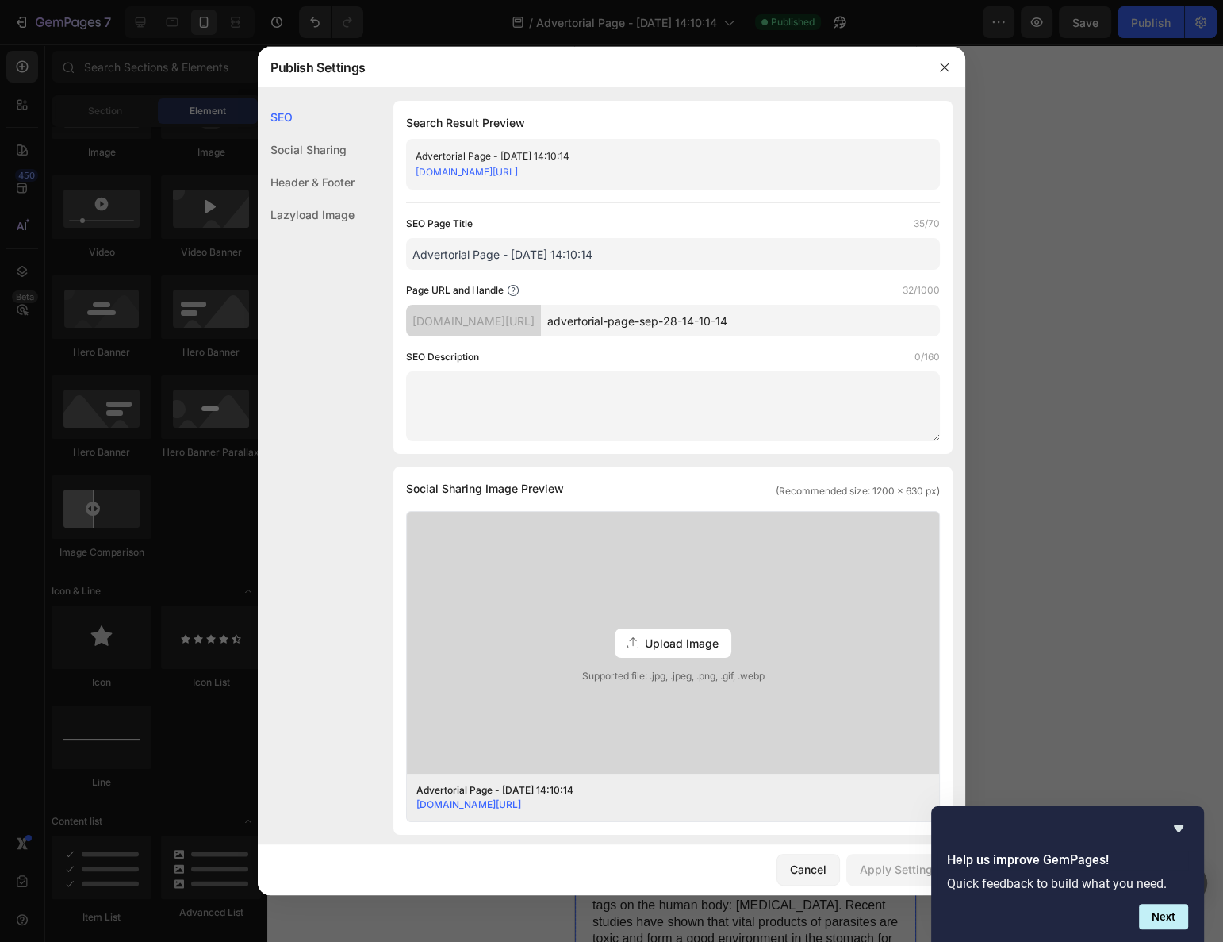
click at [704, 256] on input "Advertorial Page - [DATE] 14:10:14" at bounding box center [673, 254] width 534 height 32
click at [984, 248] on div at bounding box center [611, 471] width 1223 height 942
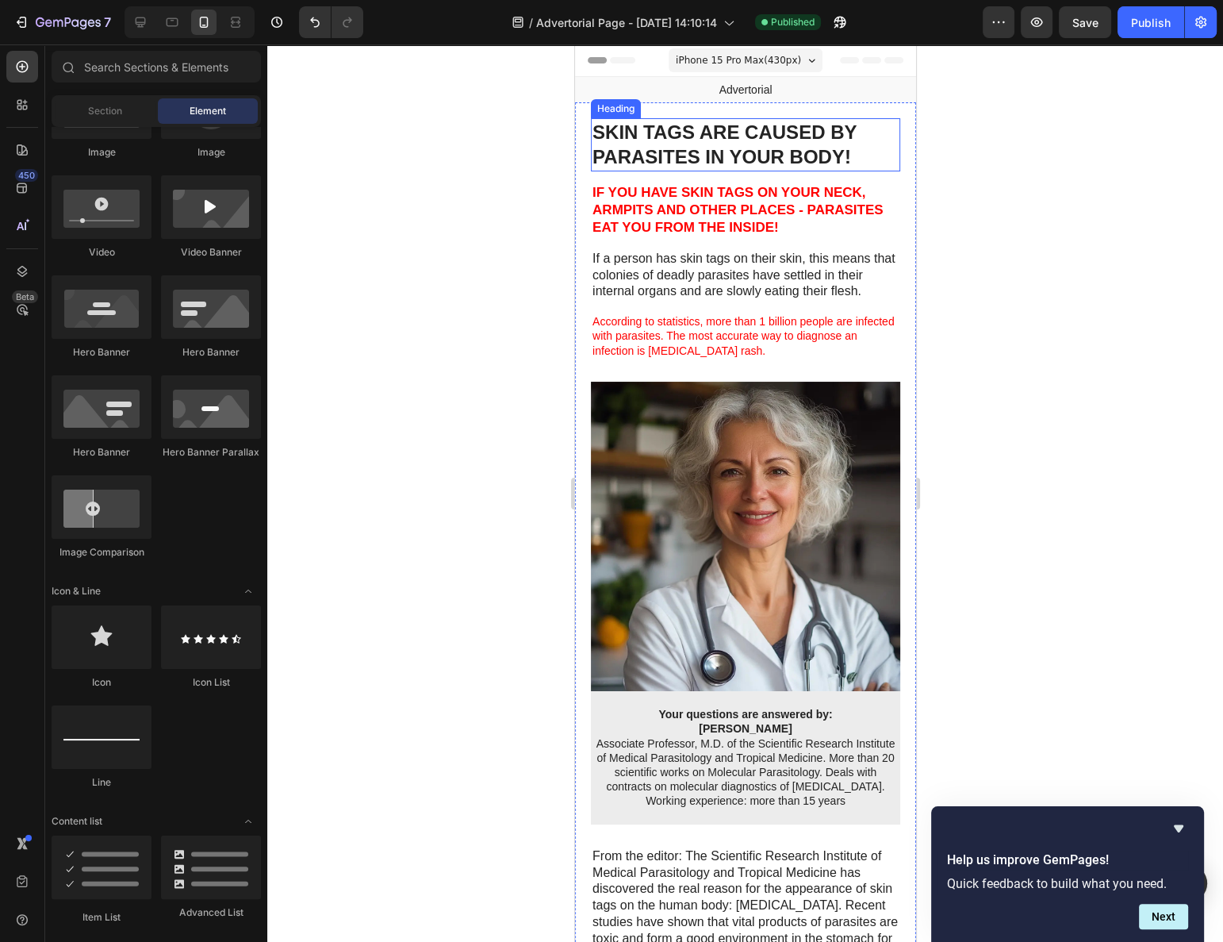
click at [761, 148] on strong "SKIN TAGS ARE CAUSED BY PARASITES IN YOUR BODY!" at bounding box center [724, 144] width 264 height 46
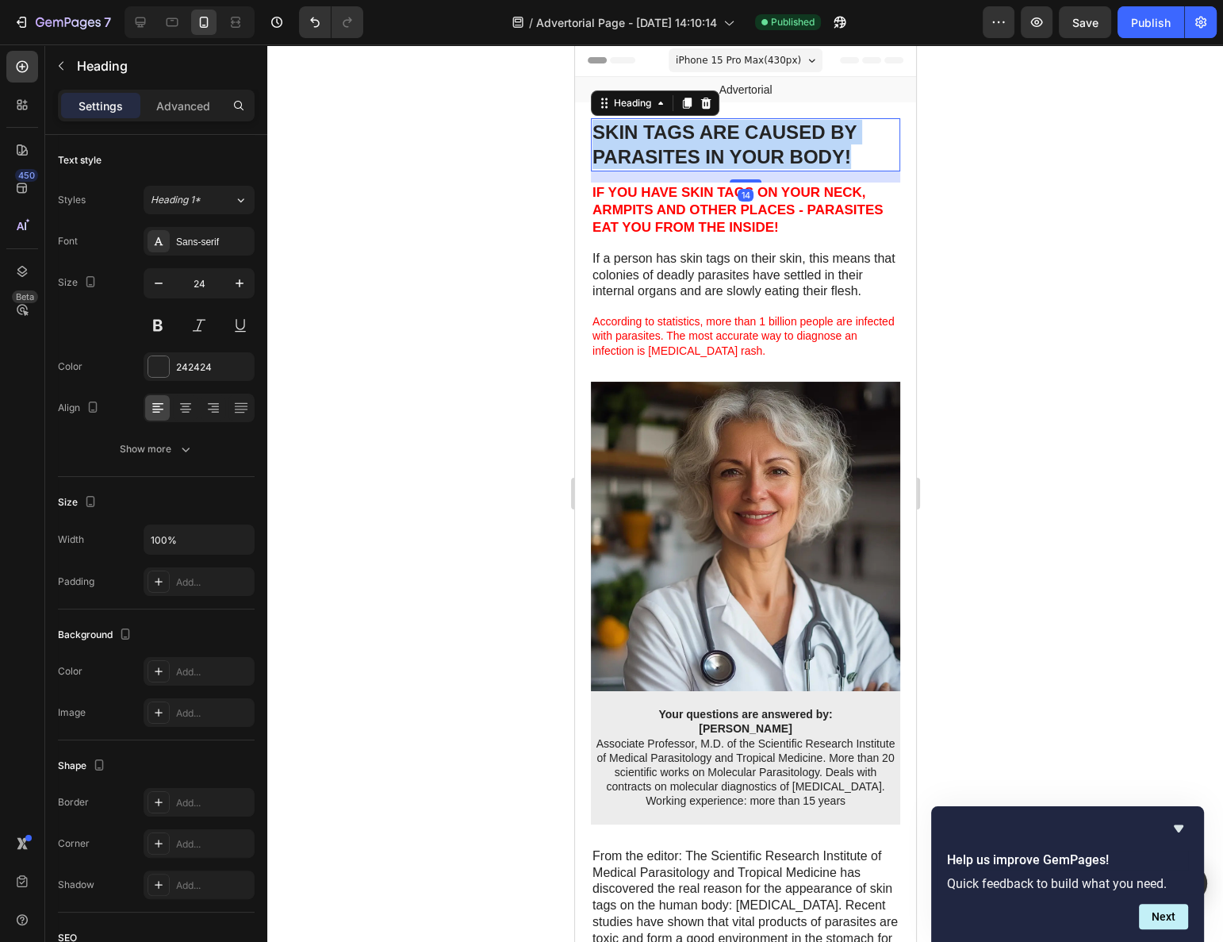
click at [760, 148] on strong "SKIN TAGS ARE CAUSED BY PARASITES IN YOUR BODY!" at bounding box center [724, 144] width 264 height 46
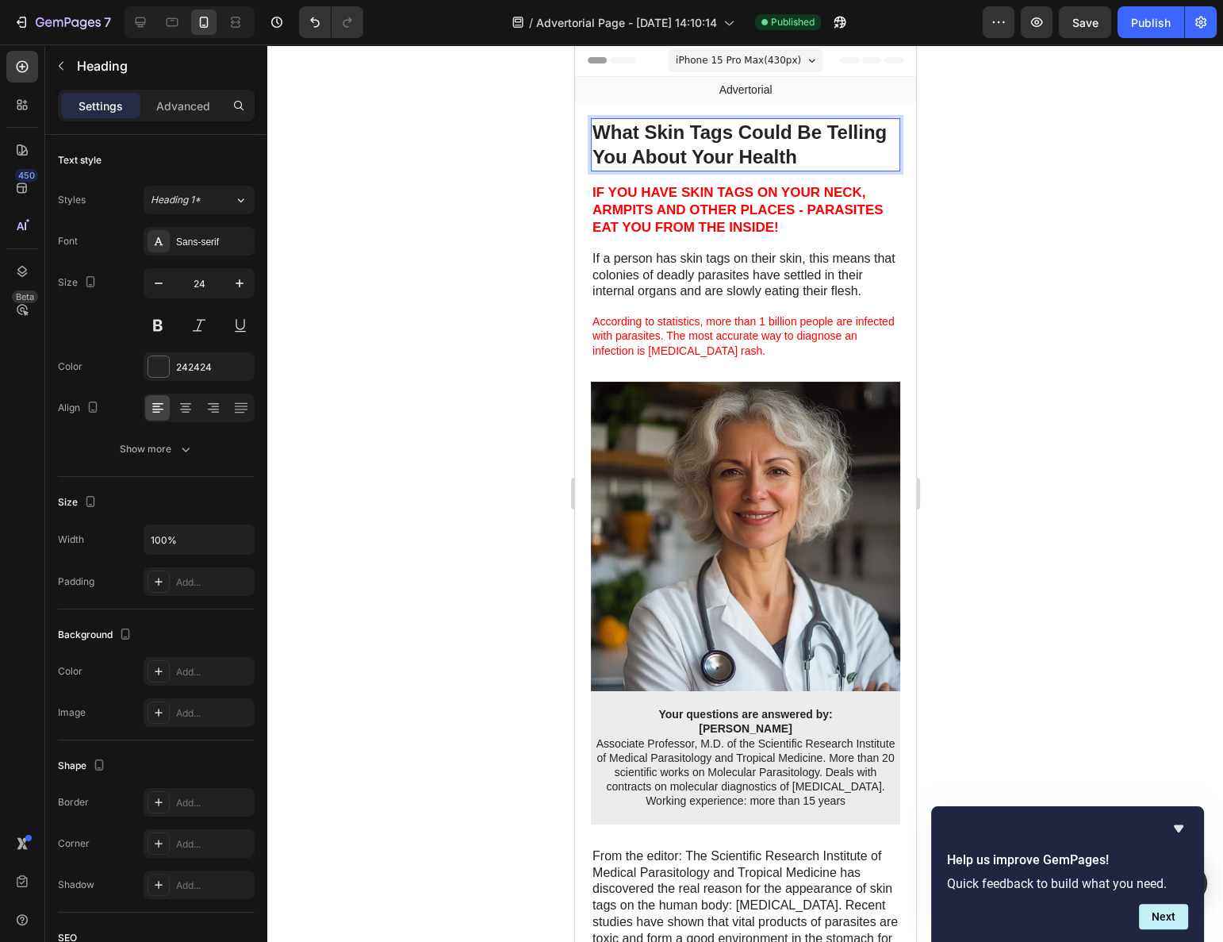
click at [760, 148] on strong "What Skin Tags Could Be Telling You About Your Health" at bounding box center [739, 144] width 294 height 46
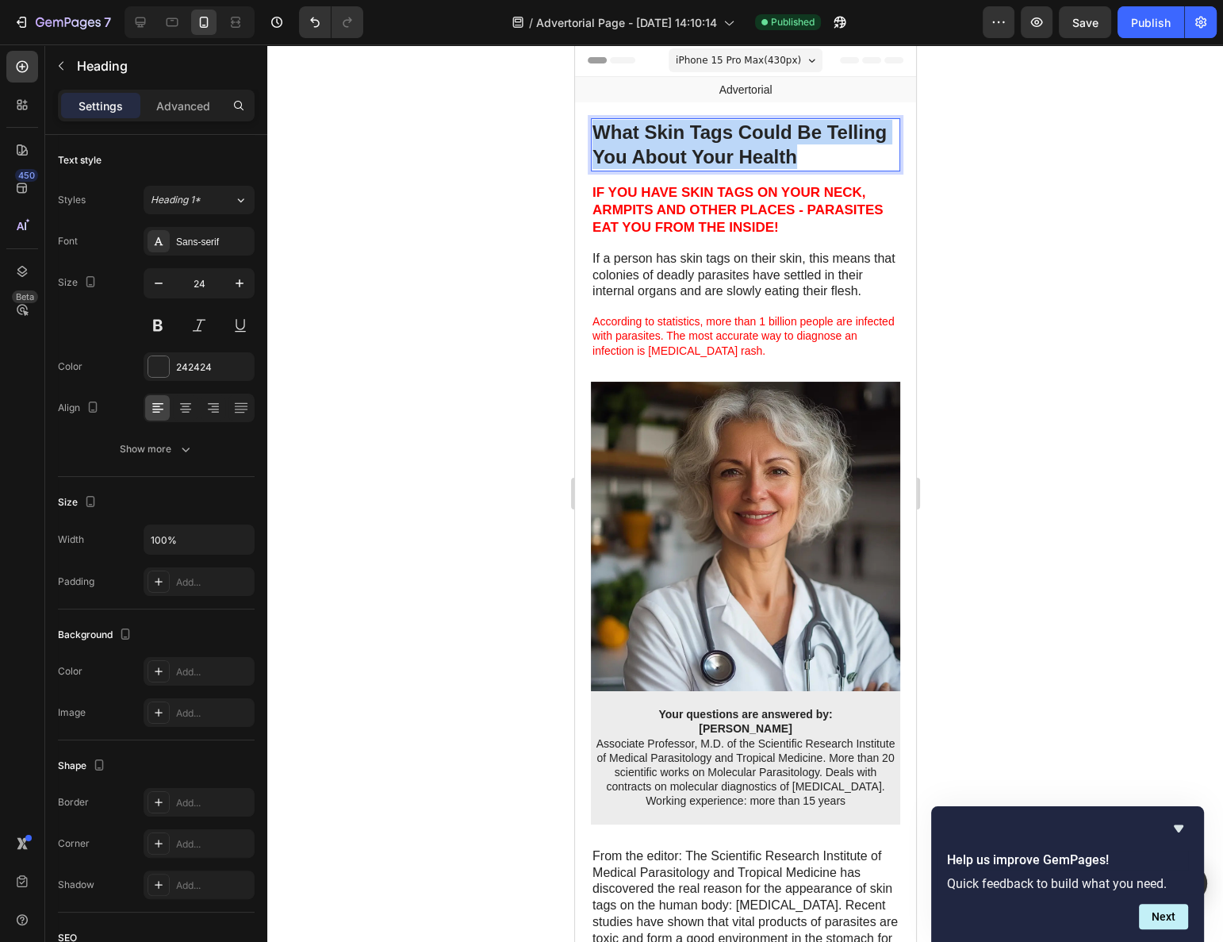
click at [760, 148] on strong "What Skin Tags Could Be Telling You About Your Health" at bounding box center [739, 144] width 294 height 46
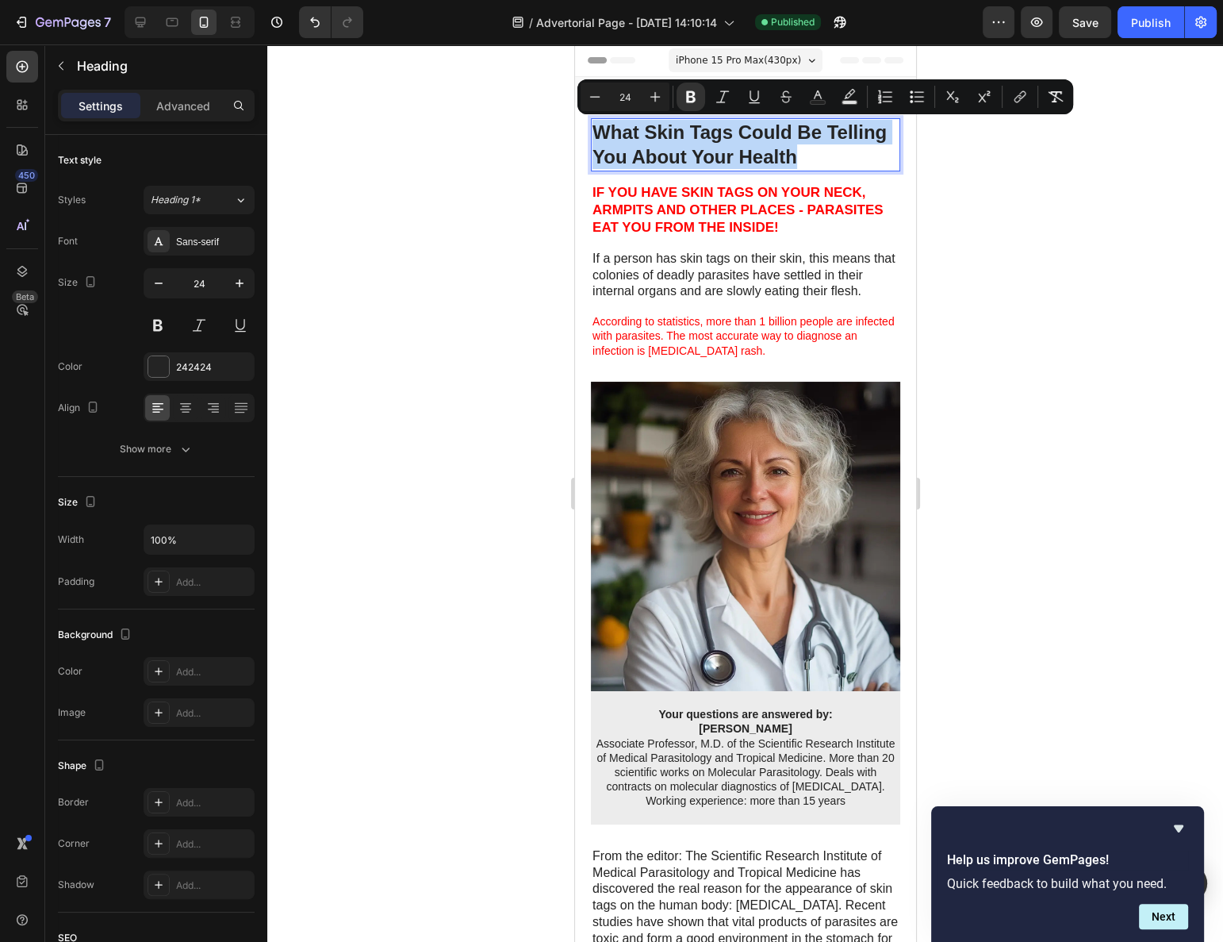
click at [760, 148] on strong "What Skin Tags Could Be Telling You About Your Health" at bounding box center [739, 144] width 294 height 46
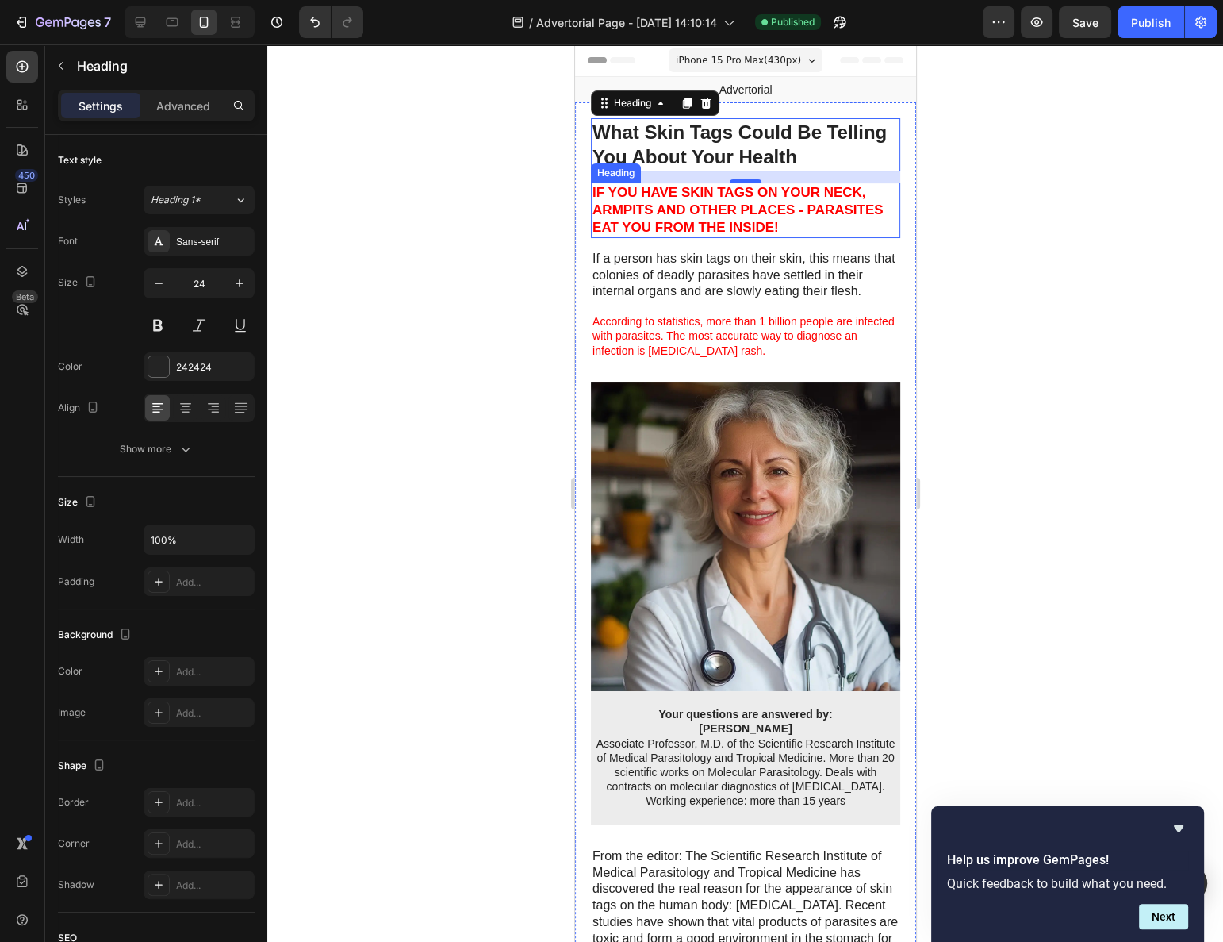
click at [731, 199] on h2 "IF YOU HAVE SKIN TAGS ON YOUR NECK, ARMPITS AND OTHER PLACES - PARASITES EAT YO…" at bounding box center [744, 210] width 309 height 56
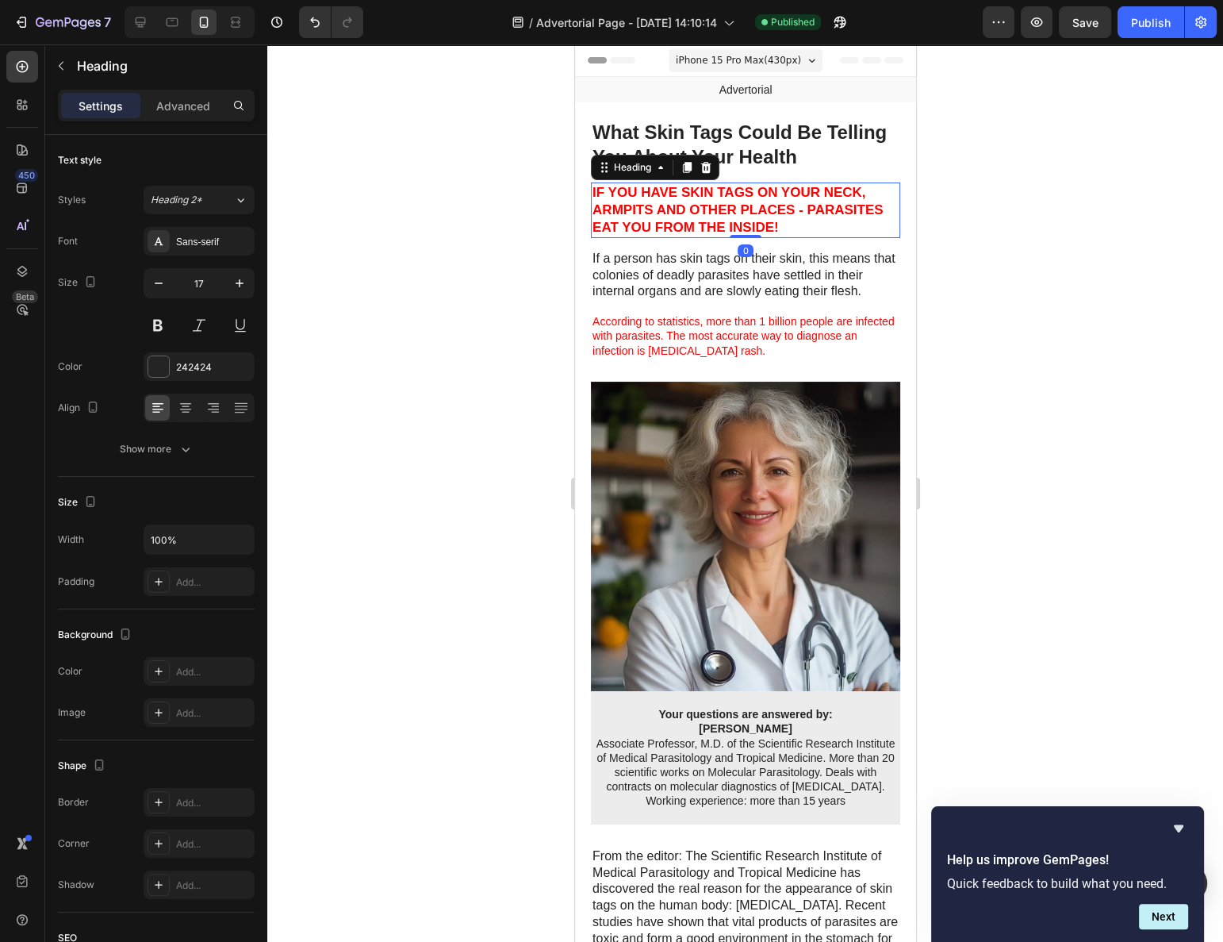
click at [731, 199] on h2 "IF YOU HAVE SKIN TAGS ON YOUR NECK, ARMPITS AND OTHER PLACES - PARASITES EAT YO…" at bounding box center [744, 210] width 309 height 56
click at [731, 199] on p "IF YOU HAVE SKIN TAGS ON YOUR NECK, ARMPITS AND OTHER PLACES - PARASITES EAT YO…" at bounding box center [745, 210] width 306 height 52
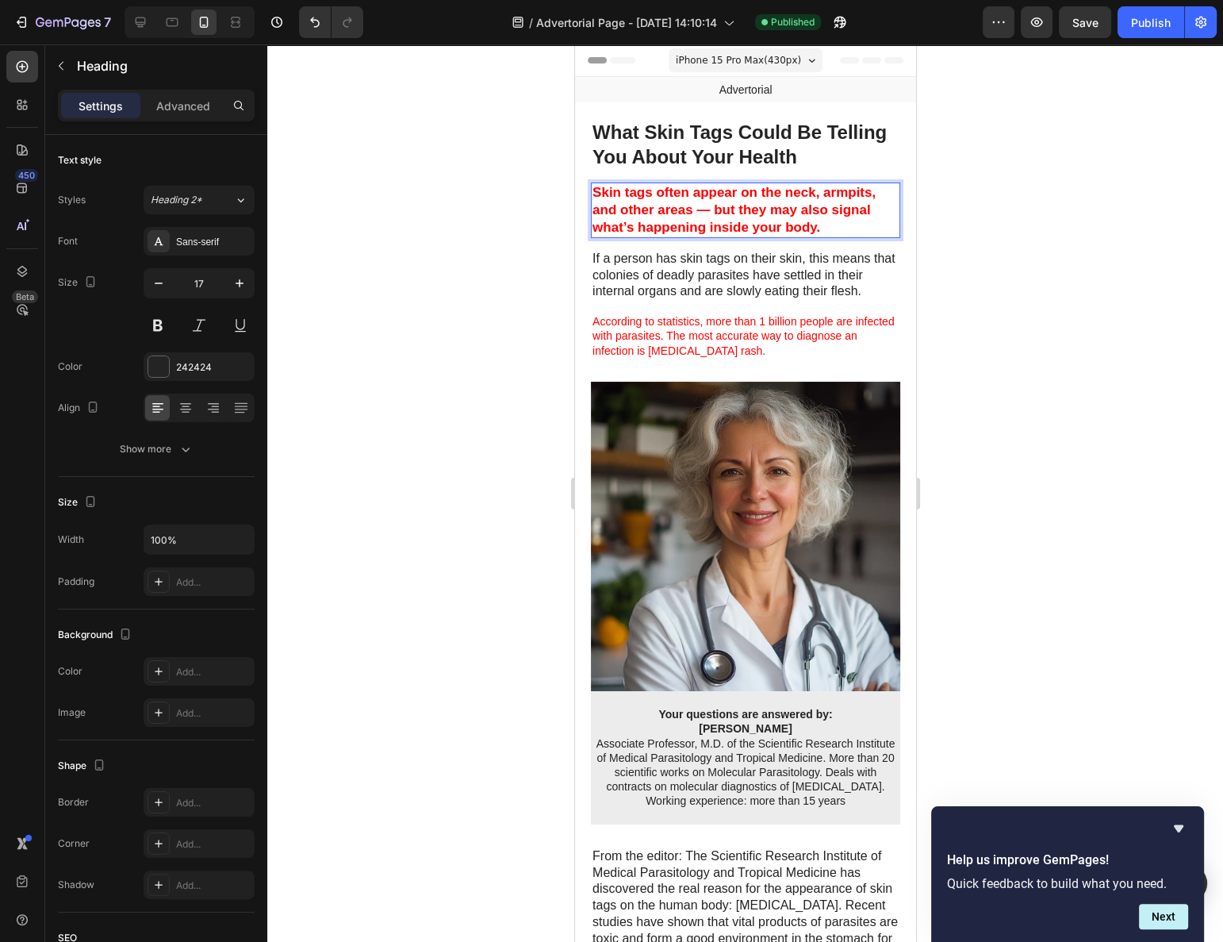
click at [734, 202] on strong "Skin tags often appear on the neck, armpits, and other areas — but they may als…" at bounding box center [733, 210] width 283 height 50
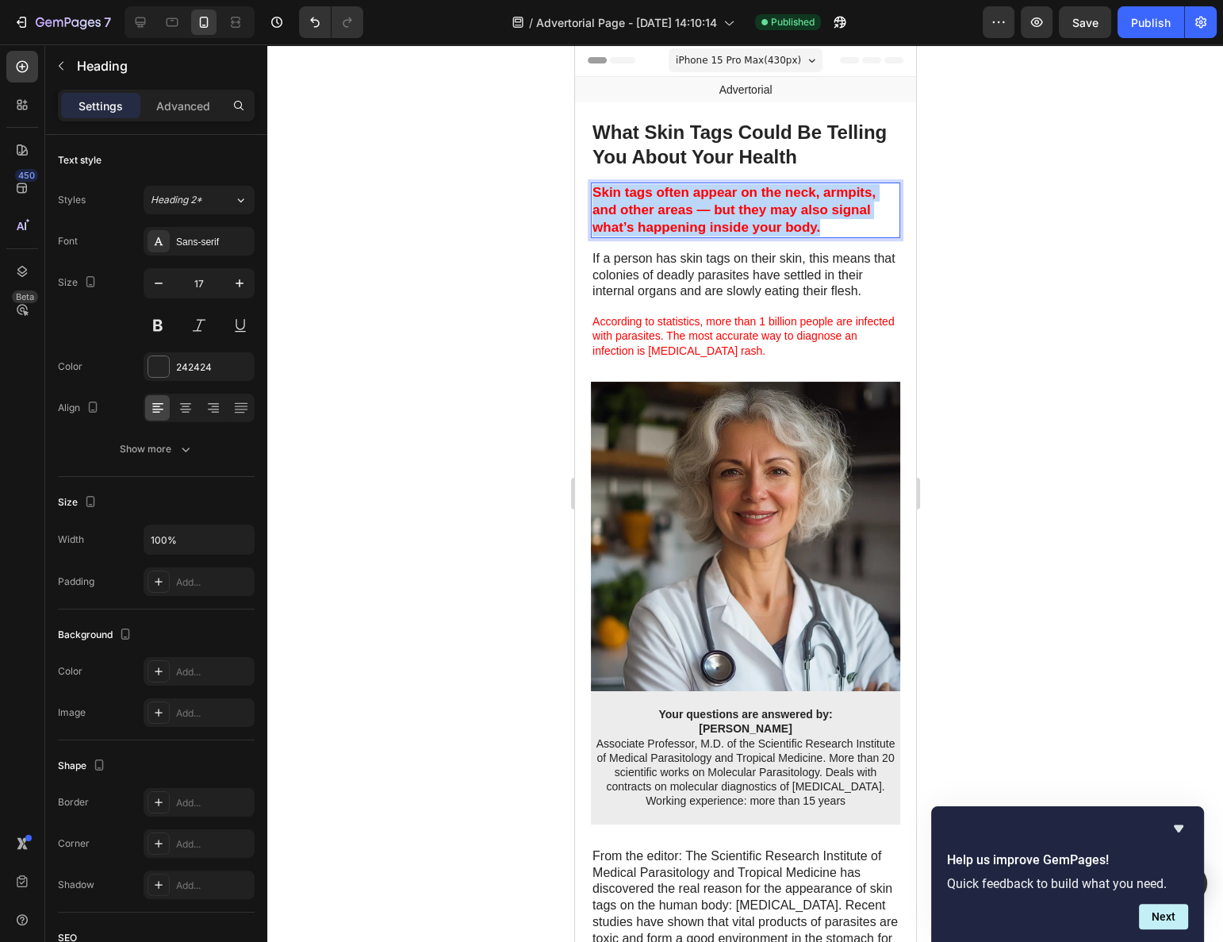
click at [734, 202] on strong "Skin tags often appear on the neck, armpits, and other areas — but they may als…" at bounding box center [733, 210] width 283 height 50
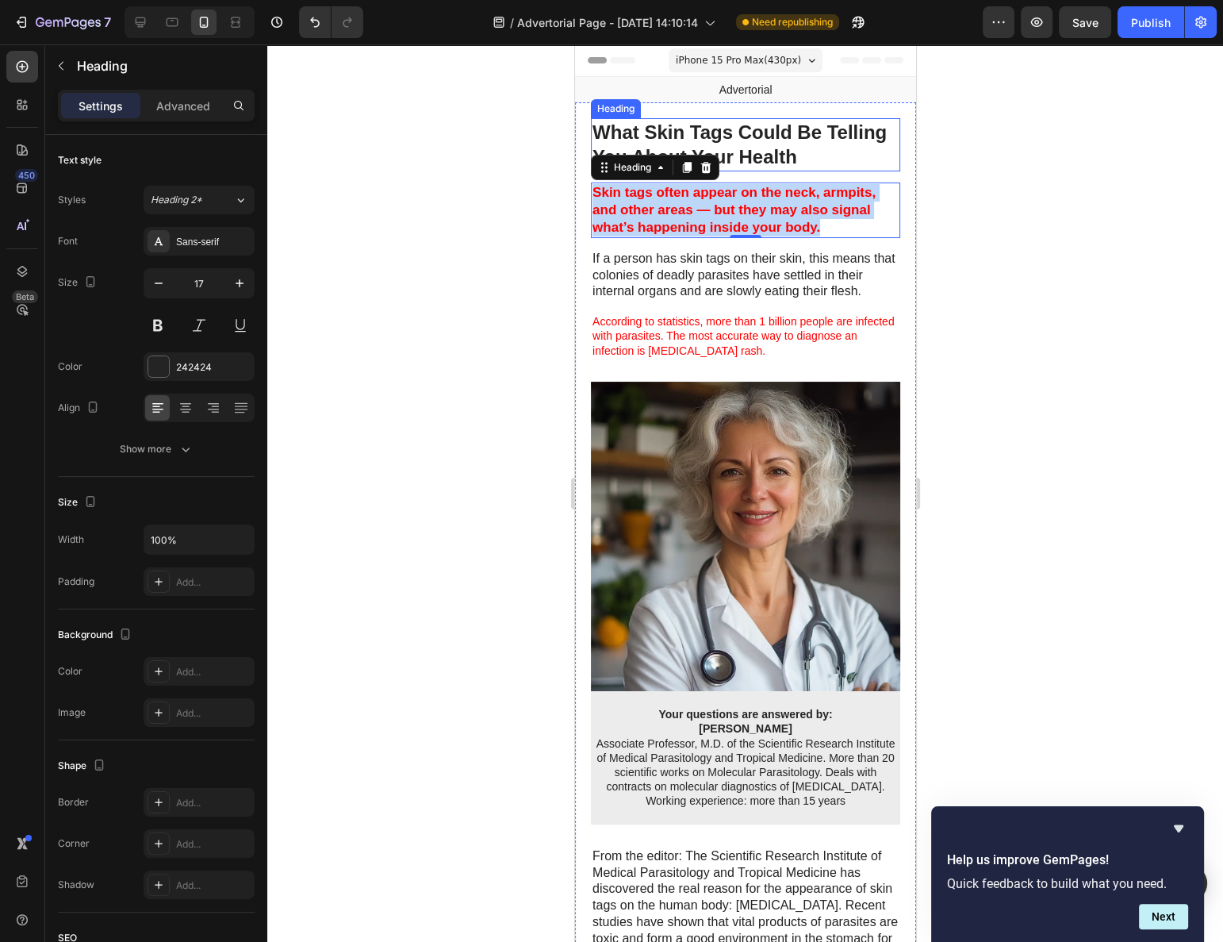
click at [831, 142] on strong "What Skin Tags Could Be Telling You About Your Health" at bounding box center [739, 144] width 294 height 46
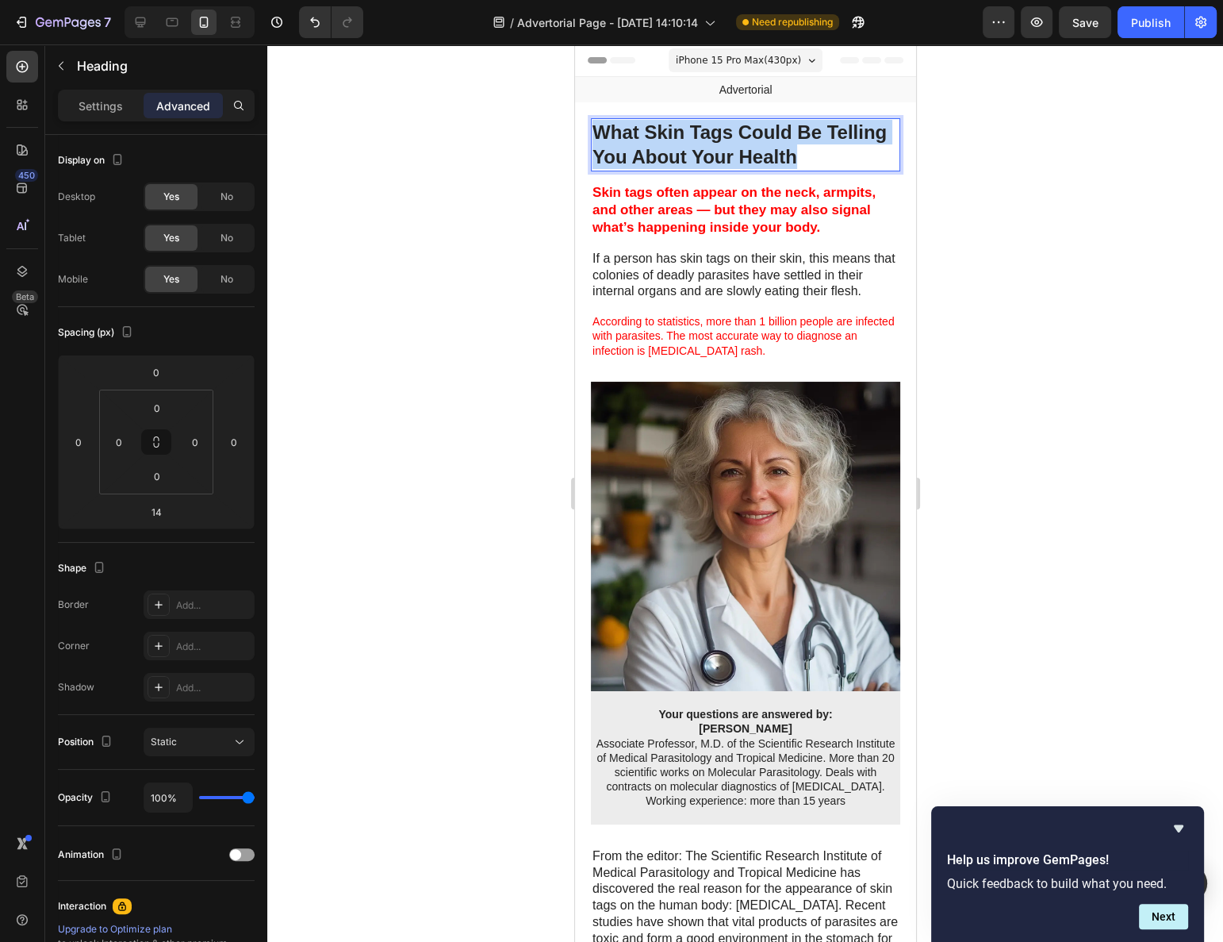
click at [831, 142] on strong "What Skin Tags Could Be Telling You About Your Health" at bounding box center [739, 144] width 294 height 46
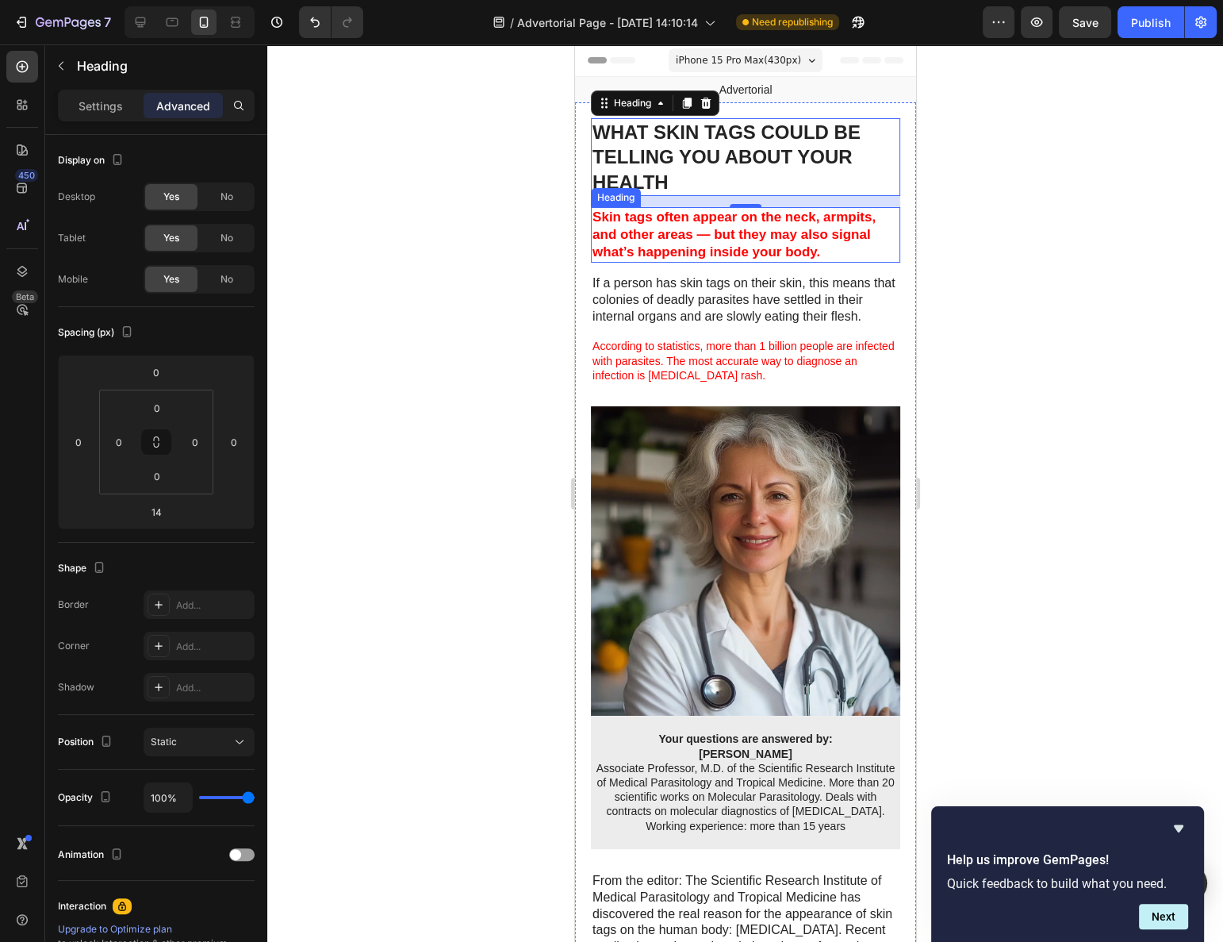
click at [693, 225] on p "⁠⁠⁠⁠⁠⁠⁠ Skin tags often appear on the neck, armpits, and other areas — but they…" at bounding box center [745, 235] width 306 height 52
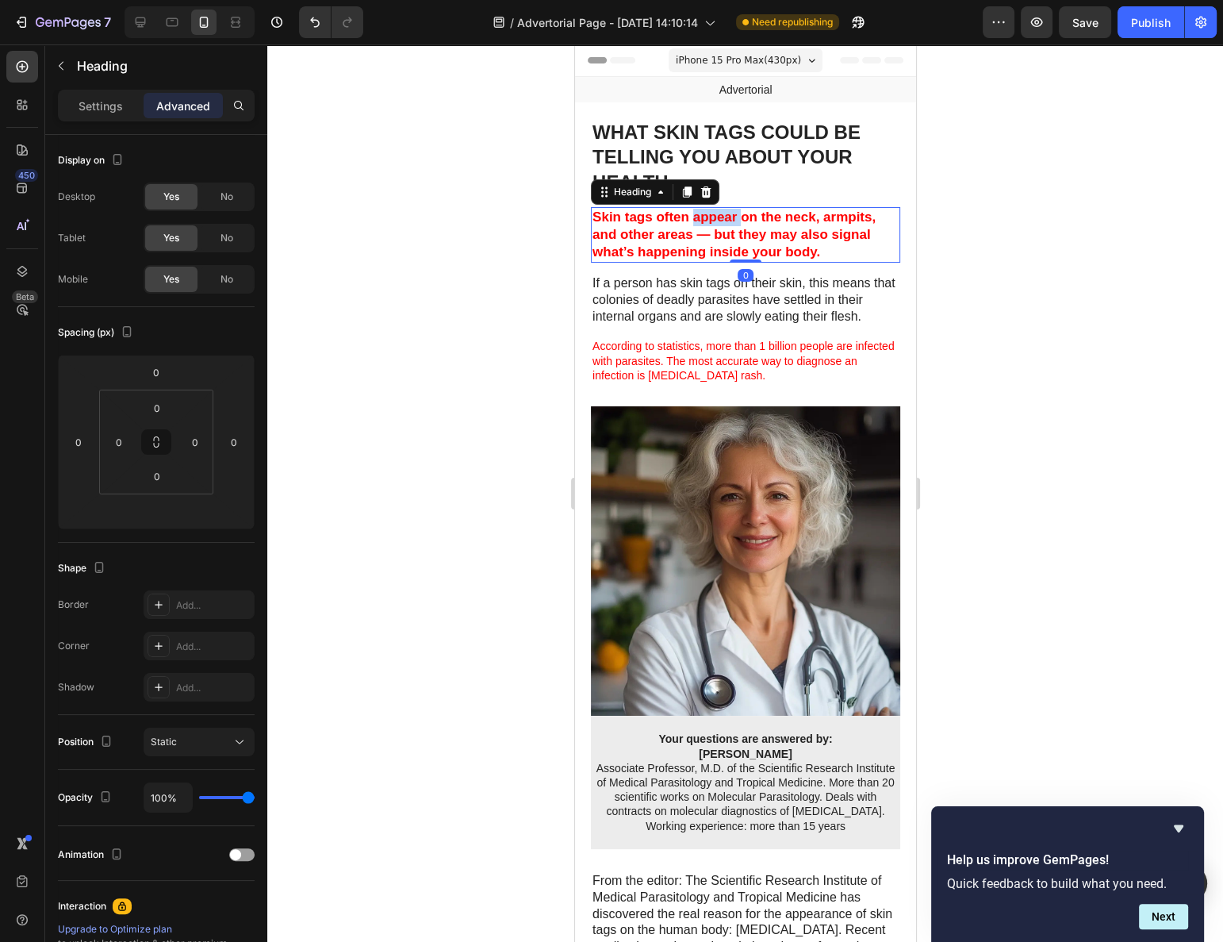
click at [693, 225] on p "Skin tags often appear on the neck, armpits, and other areas — but they may als…" at bounding box center [745, 235] width 306 height 52
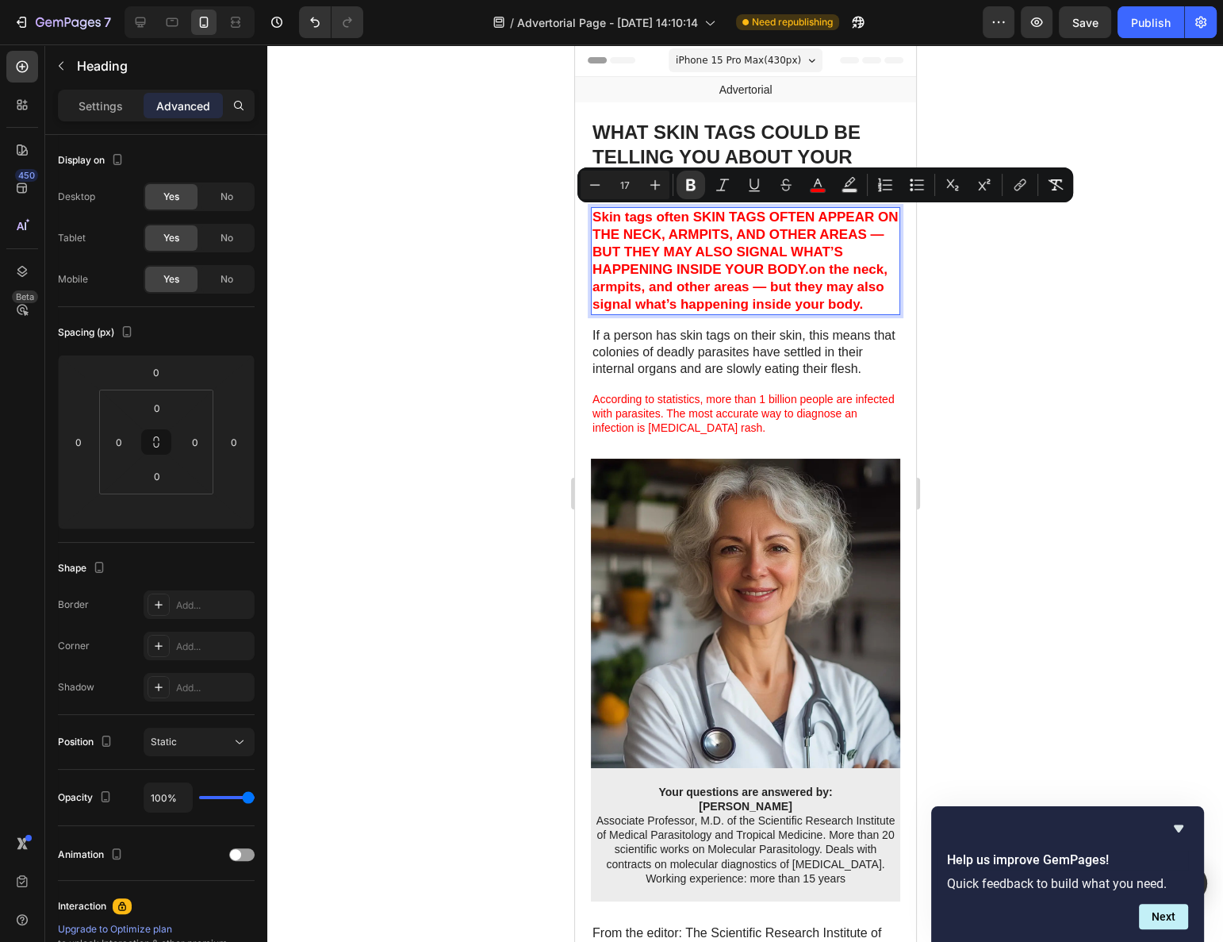
click at [696, 233] on strong "Skin tags often SKIN TAGS OFTEN APPEAR ON THE NECK, ARMPITS, AND OTHER AREAS — …" at bounding box center [744, 260] width 305 height 102
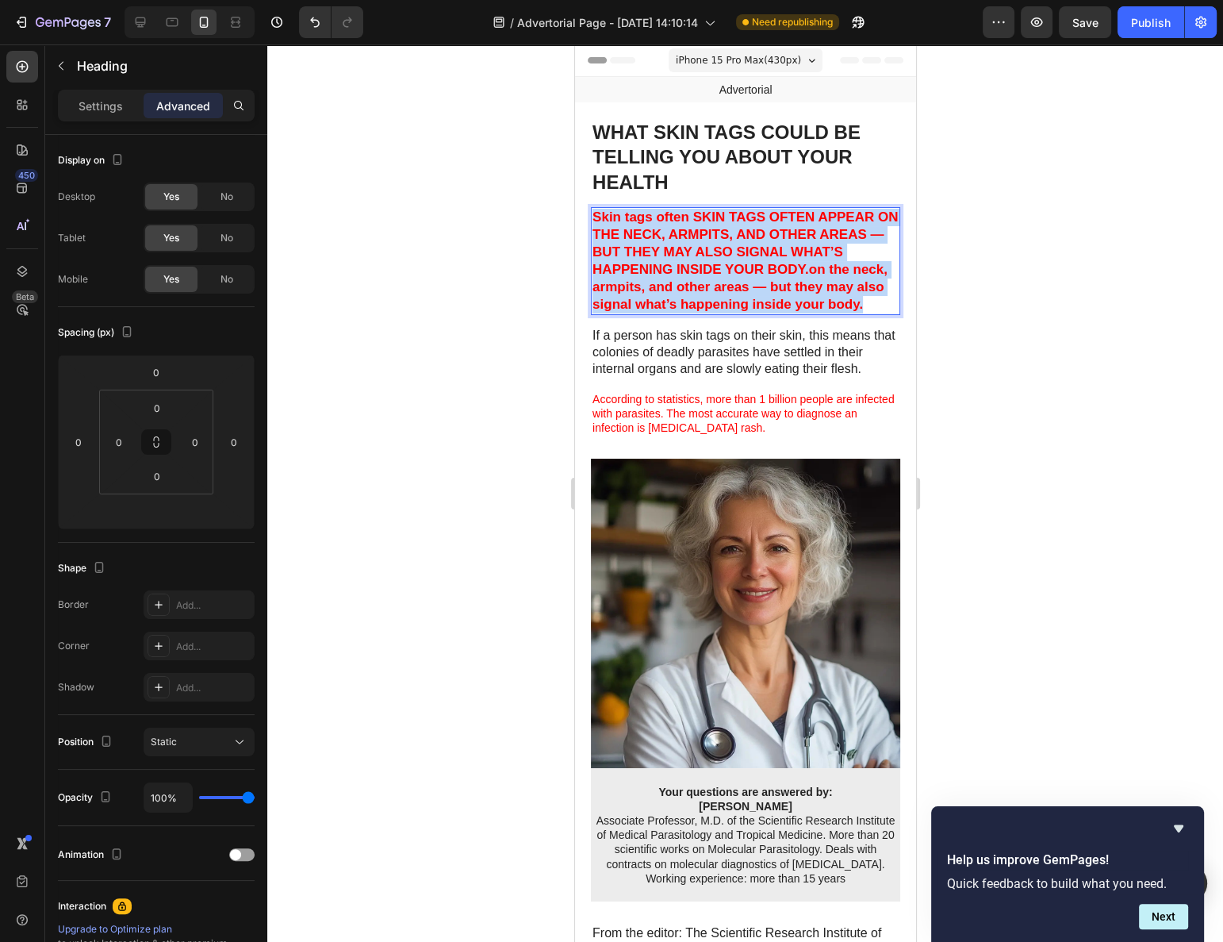
click at [696, 233] on strong "Skin tags often SKIN TAGS OFTEN APPEAR ON THE NECK, ARMPITS, AND OTHER AREAS — …" at bounding box center [744, 260] width 305 height 102
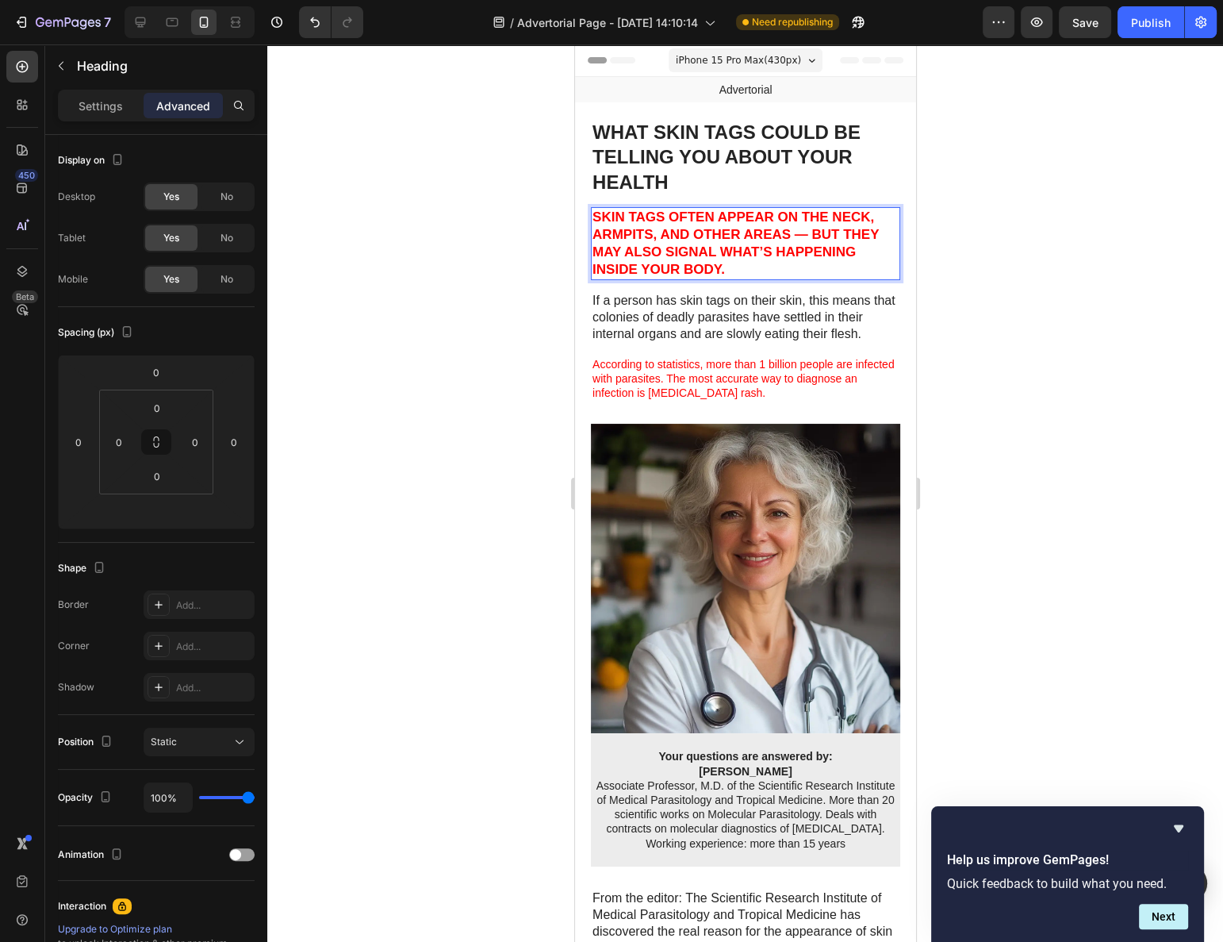
click at [953, 254] on div at bounding box center [745, 492] width 956 height 897
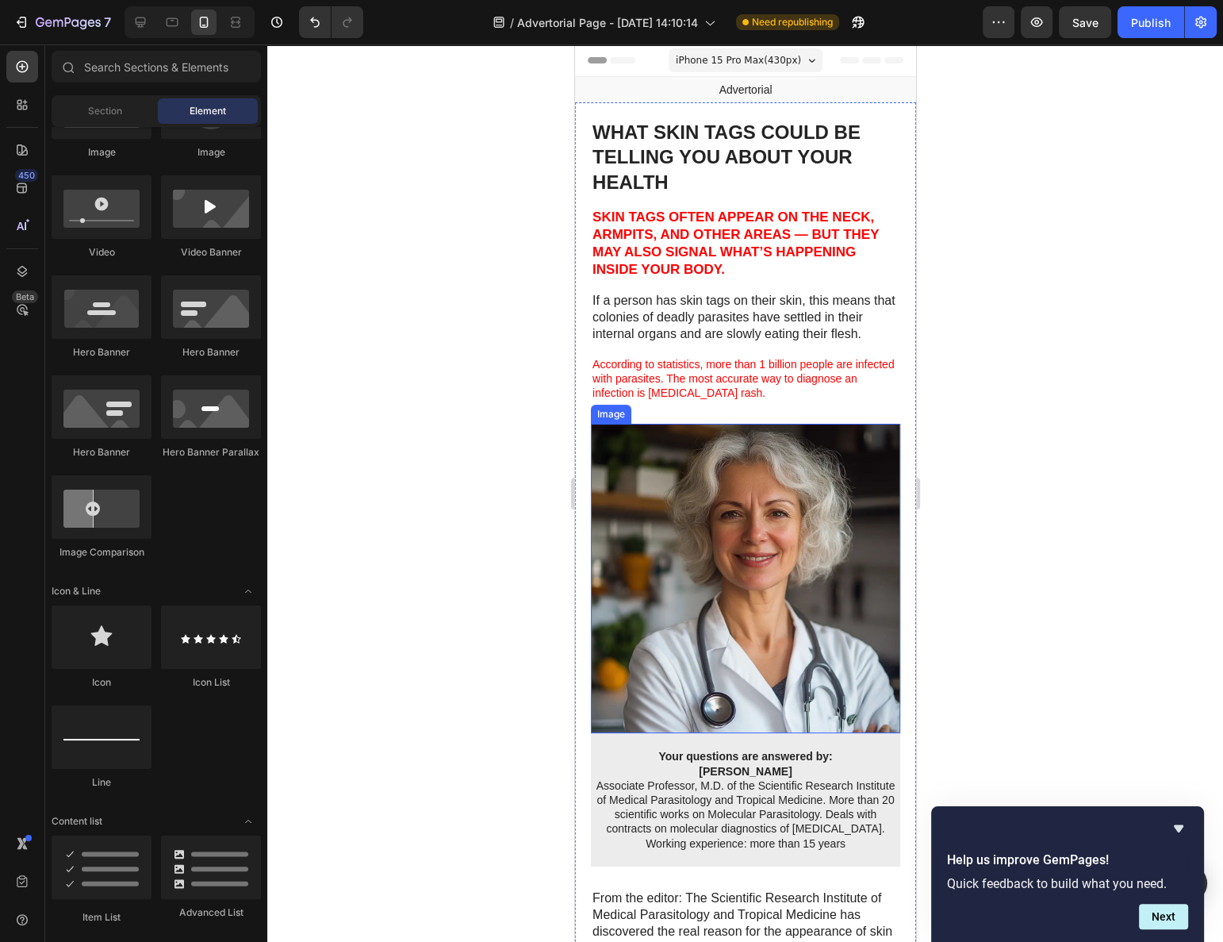
click at [799, 380] on span "According to statistics, more than 1 billion people are infected with parasites…" at bounding box center [743, 378] width 302 height 41
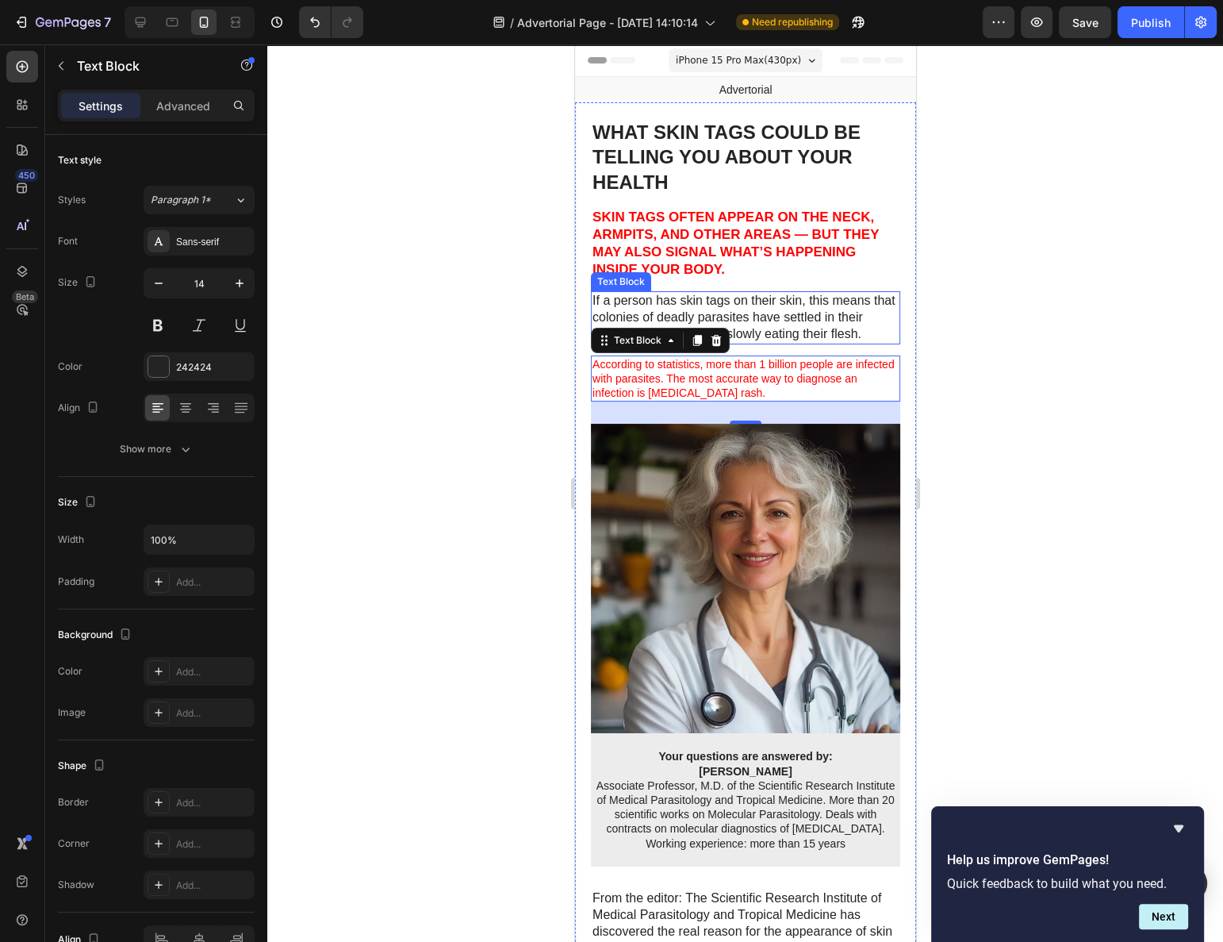
click at [778, 320] on p "If a person has skin tags on their skin, this means that colonies of deadly par…" at bounding box center [745, 317] width 306 height 49
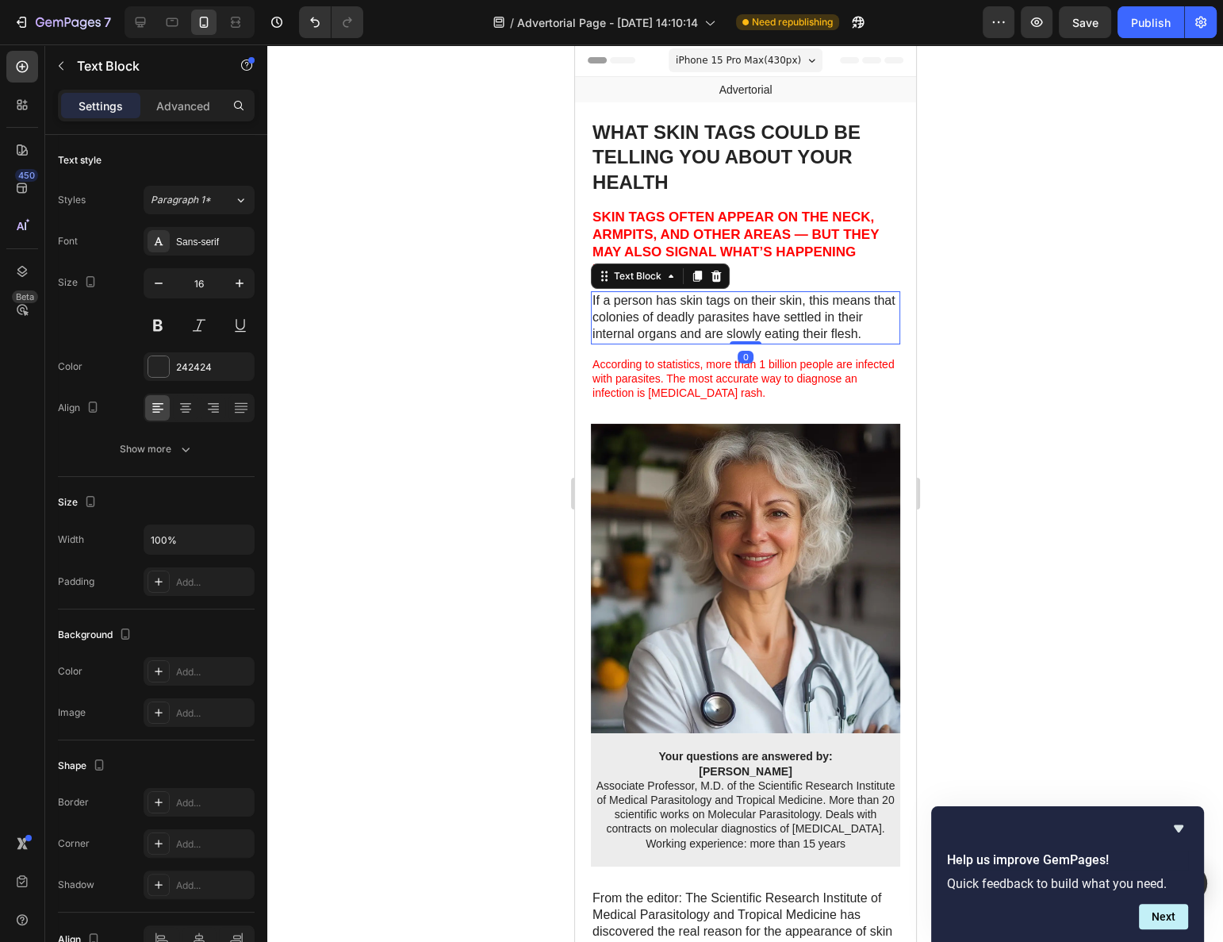
click at [778, 320] on p "If a person has skin tags on their skin, this means that colonies of deadly par…" at bounding box center [745, 317] width 306 height 49
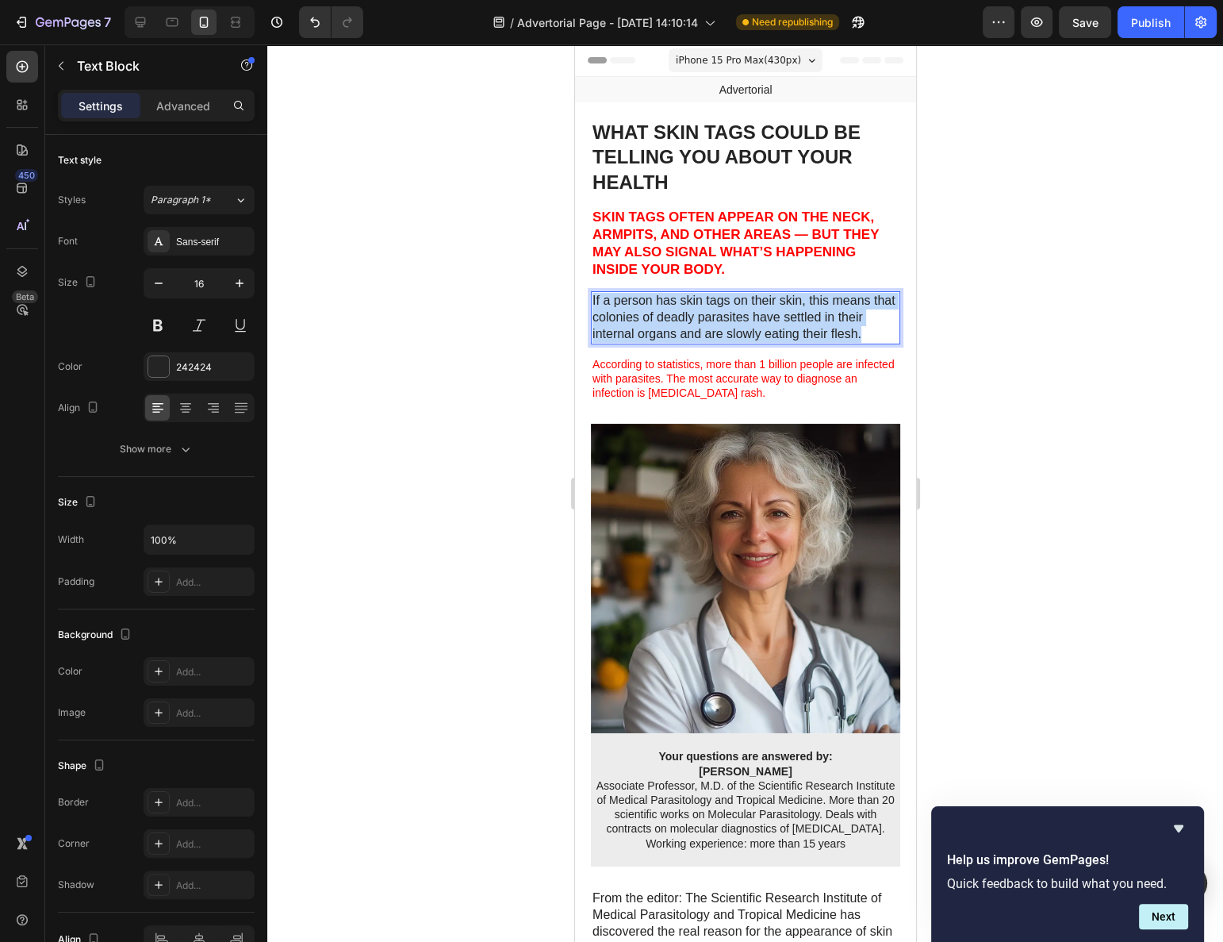
click at [778, 320] on p "If a person has skin tags on their skin, this means that colonies of deadly par…" at bounding box center [745, 317] width 306 height 49
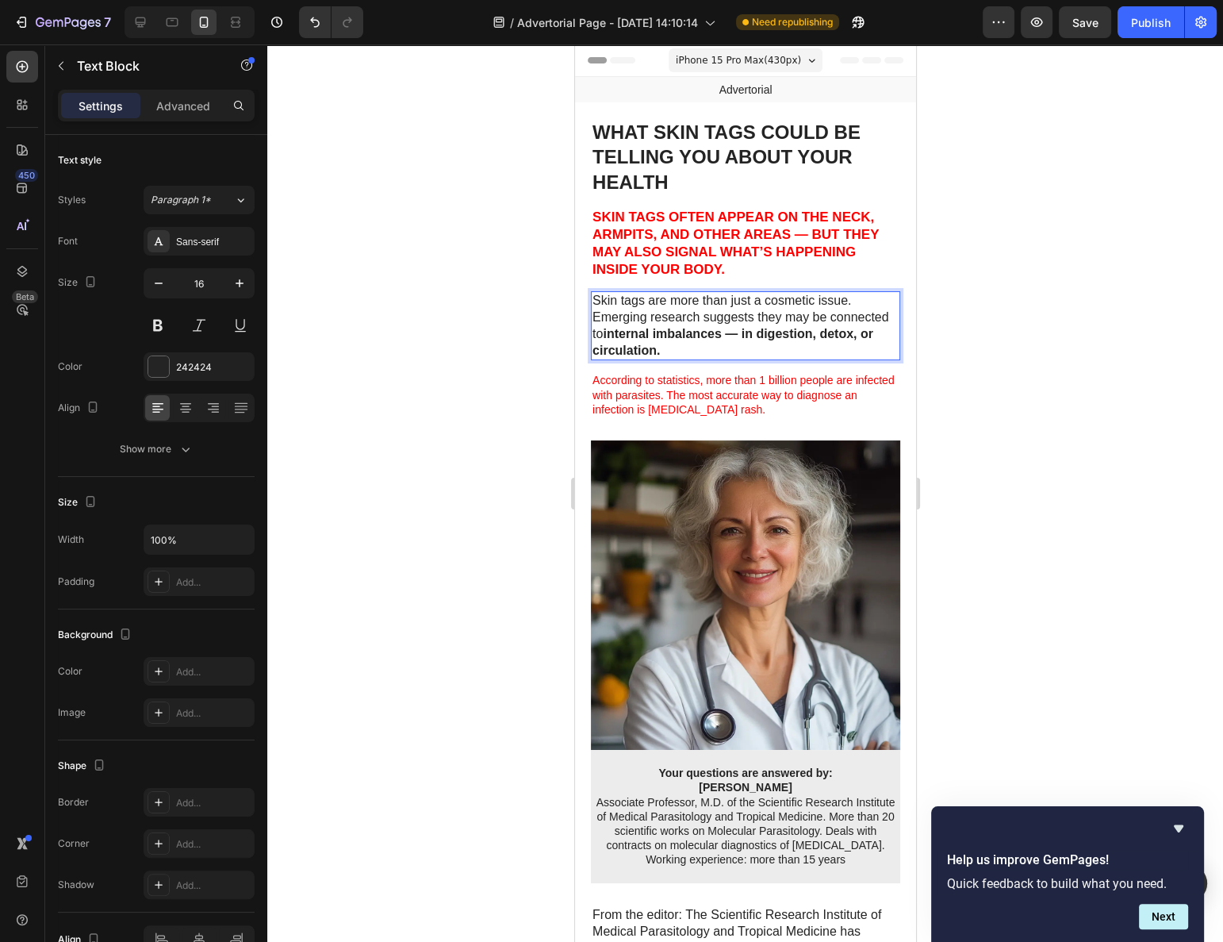
click at [969, 351] on div at bounding box center [745, 492] width 956 height 897
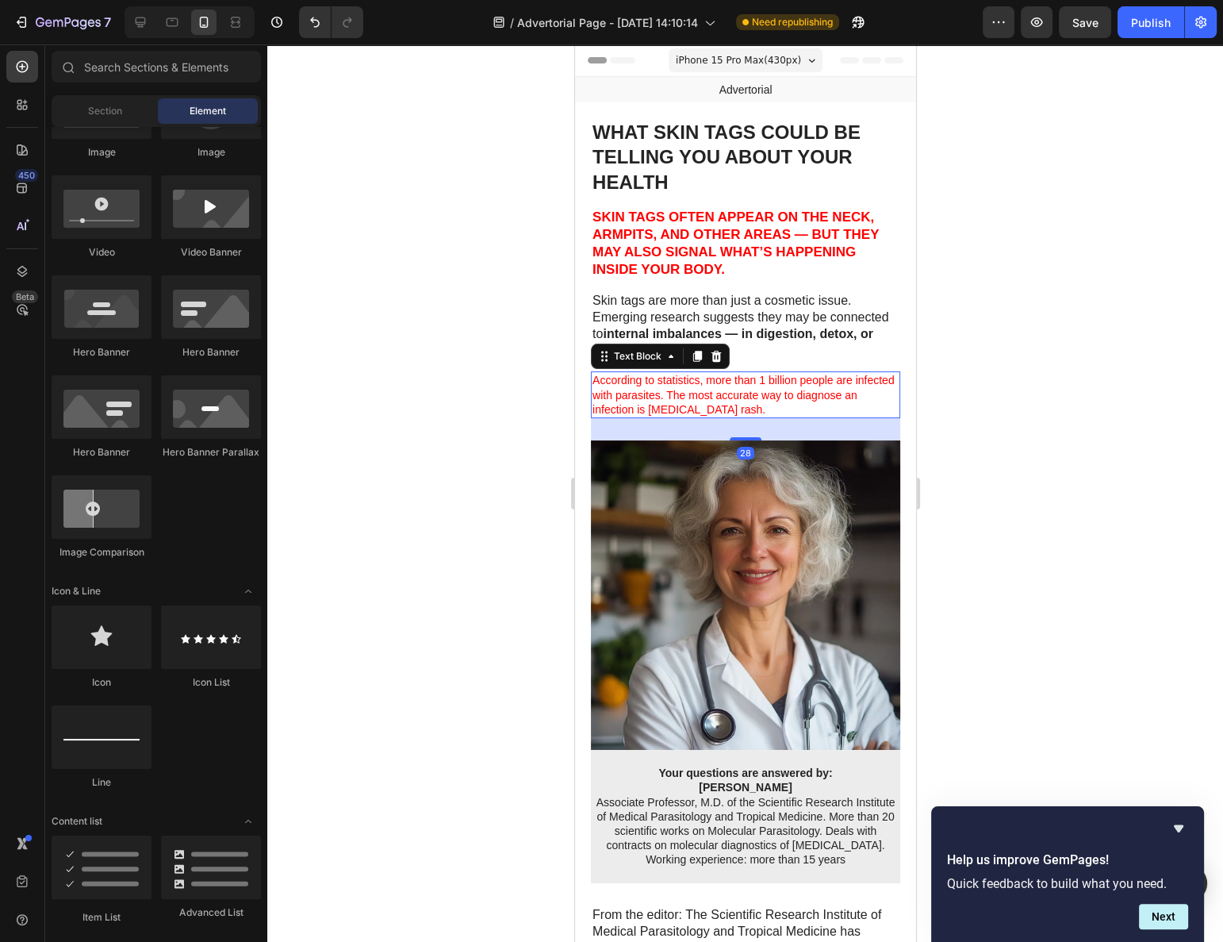
click at [766, 385] on span "According to statistics, more than 1 billion people are infected with parasites…" at bounding box center [743, 394] width 302 height 41
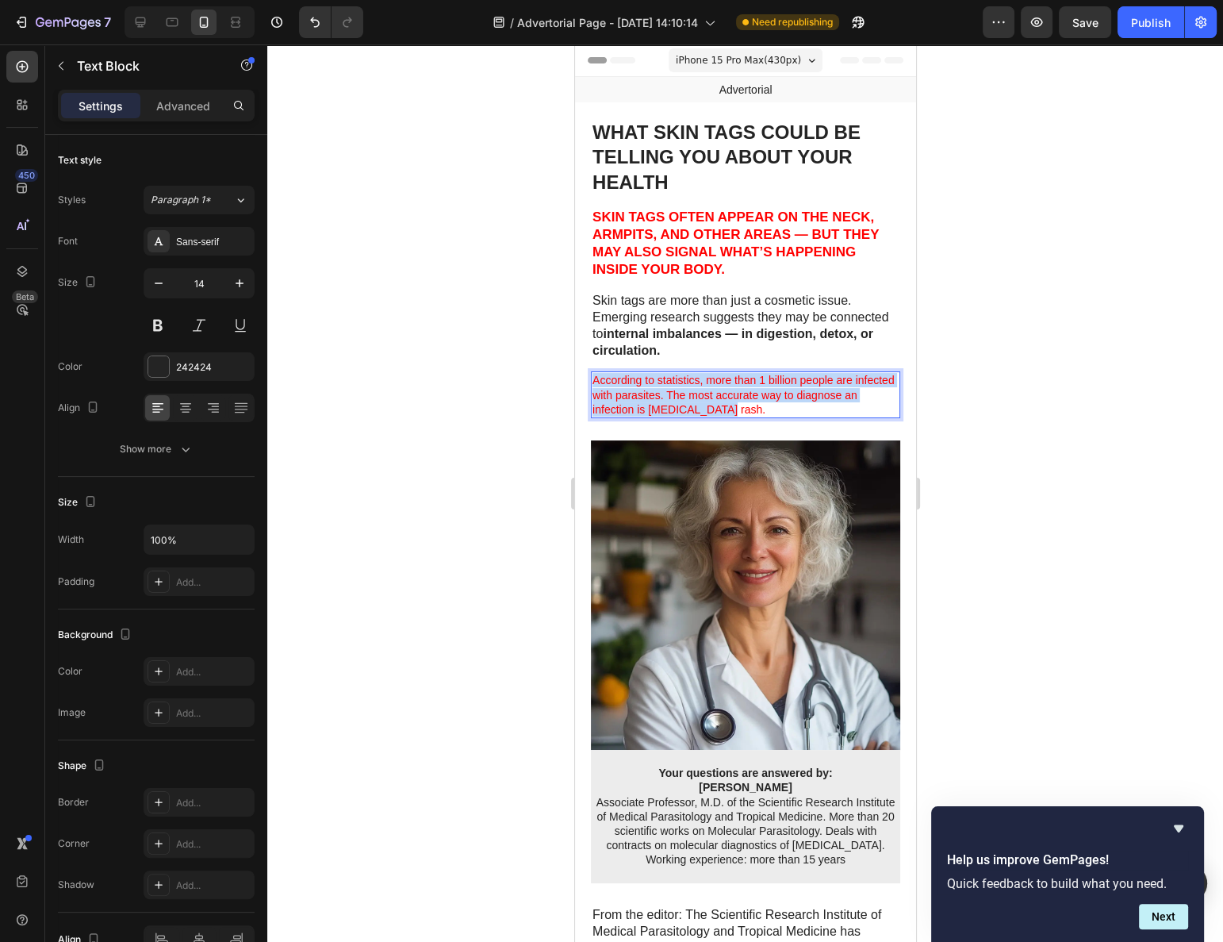
click at [766, 385] on span "According to statistics, more than 1 billion people are infected with parasites…" at bounding box center [743, 394] width 302 height 41
click at [959, 407] on div at bounding box center [745, 492] width 956 height 897
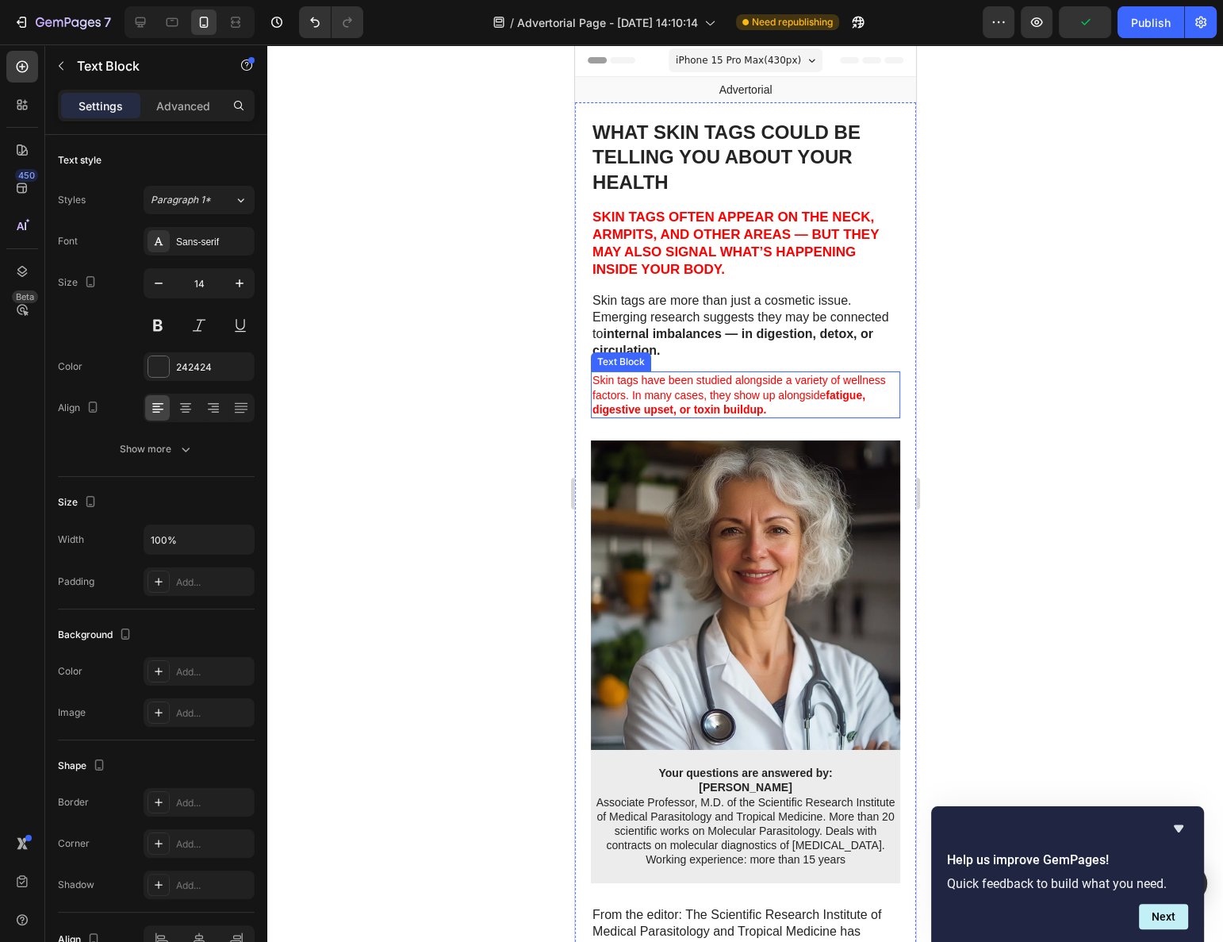
click at [808, 376] on span "Skin tags have been studied alongside a variety of wellness factors. In many ca…" at bounding box center [739, 394] width 294 height 41
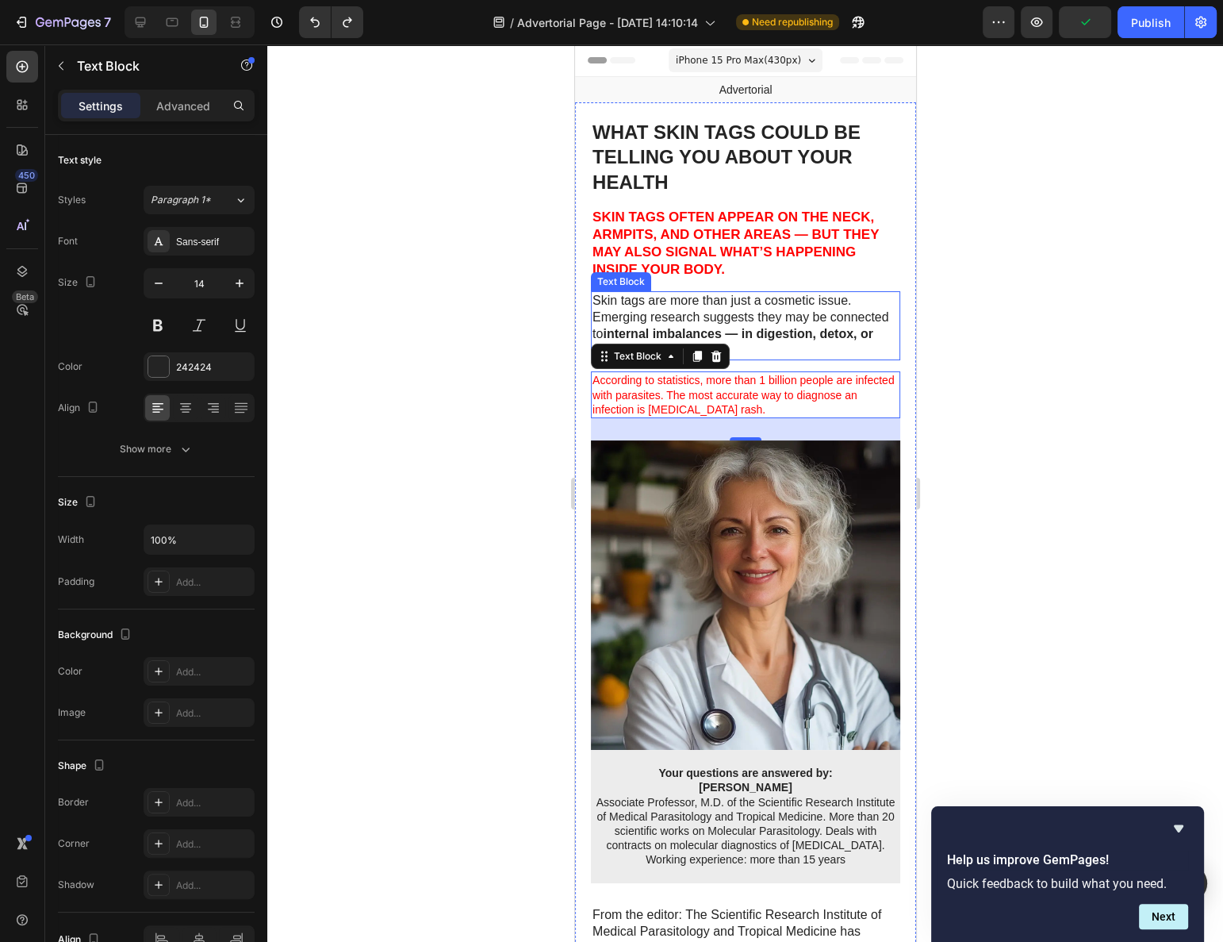
click at [842, 329] on strong "internal imbalances — in digestion, detox, or circulation." at bounding box center [732, 342] width 281 height 30
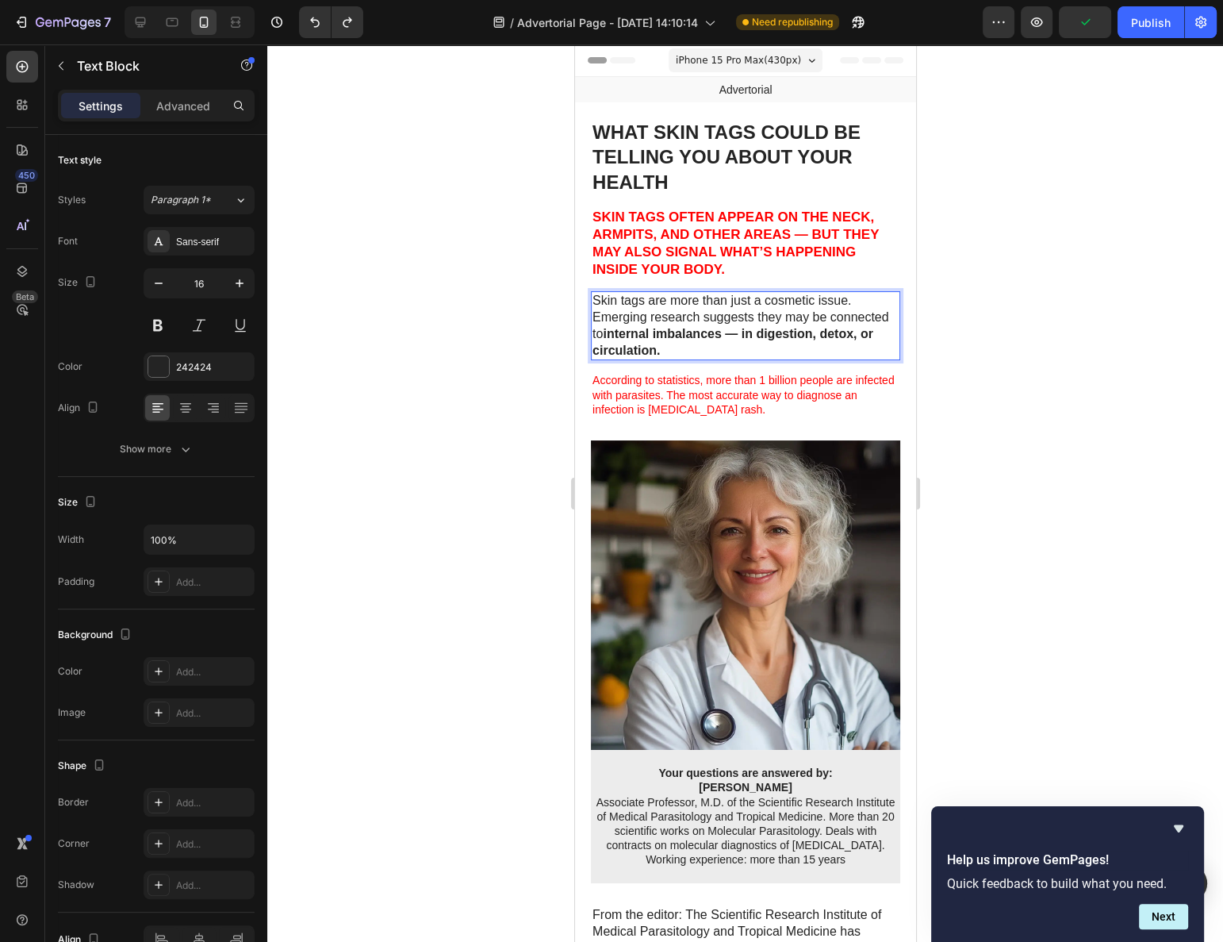
click at [856, 304] on p "Skin tags are more than just a cosmetic issue. Emerging research suggests they …" at bounding box center [745, 326] width 306 height 66
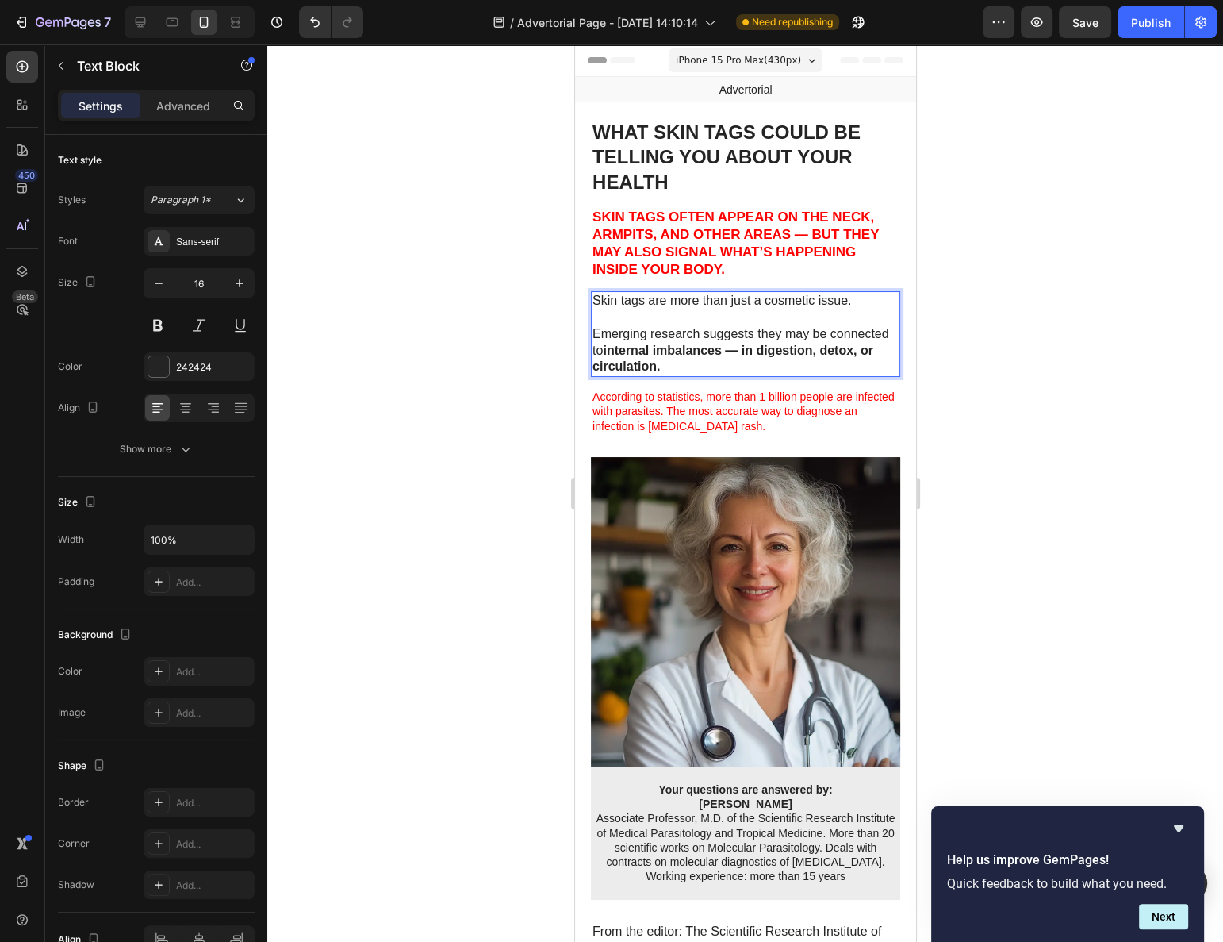
click at [852, 327] on p "⁠⁠⁠⁠⁠⁠⁠ Emerging research suggests they may be connected to internal imbalances…" at bounding box center [745, 342] width 306 height 66
click at [851, 363] on p "Emerging research suggests they may be connected to internal imbalances — in di…" at bounding box center [745, 342] width 306 height 66
click at [844, 390] on span "According to statistics, more than 1 billion people are infected with parasites…" at bounding box center [743, 410] width 302 height 41
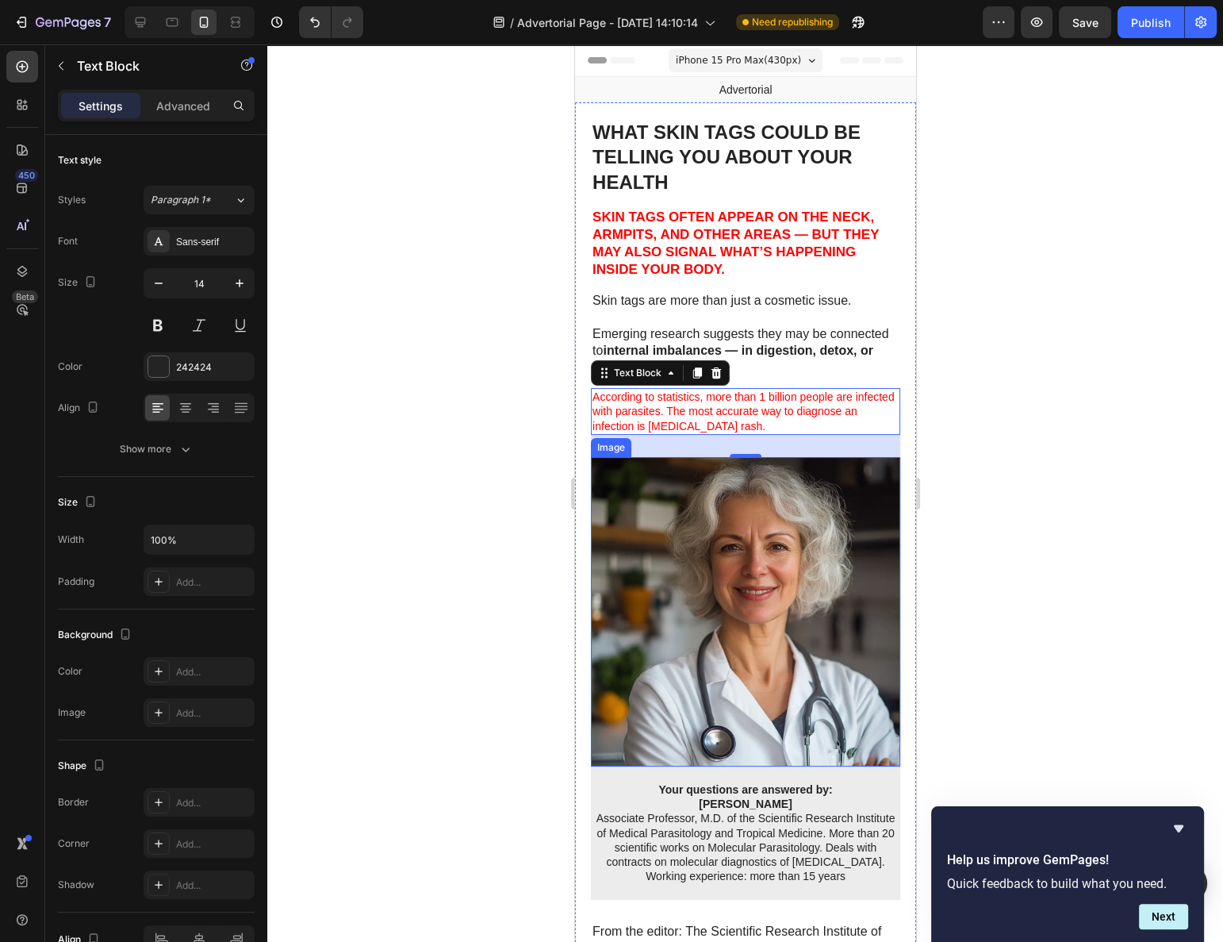
click at [813, 405] on span "According to statistics, more than 1 billion people are infected with parasites…" at bounding box center [743, 410] width 302 height 41
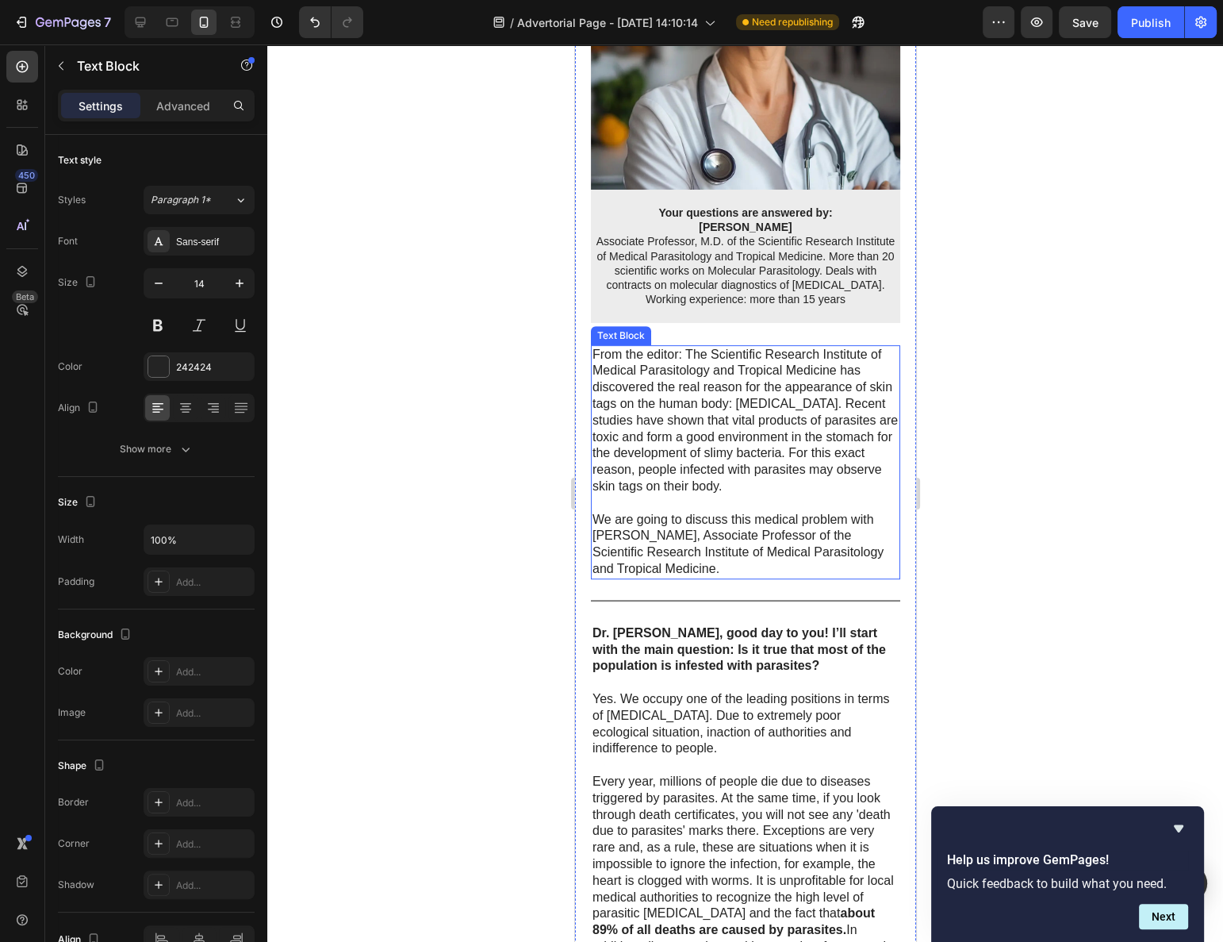
scroll to position [721, 0]
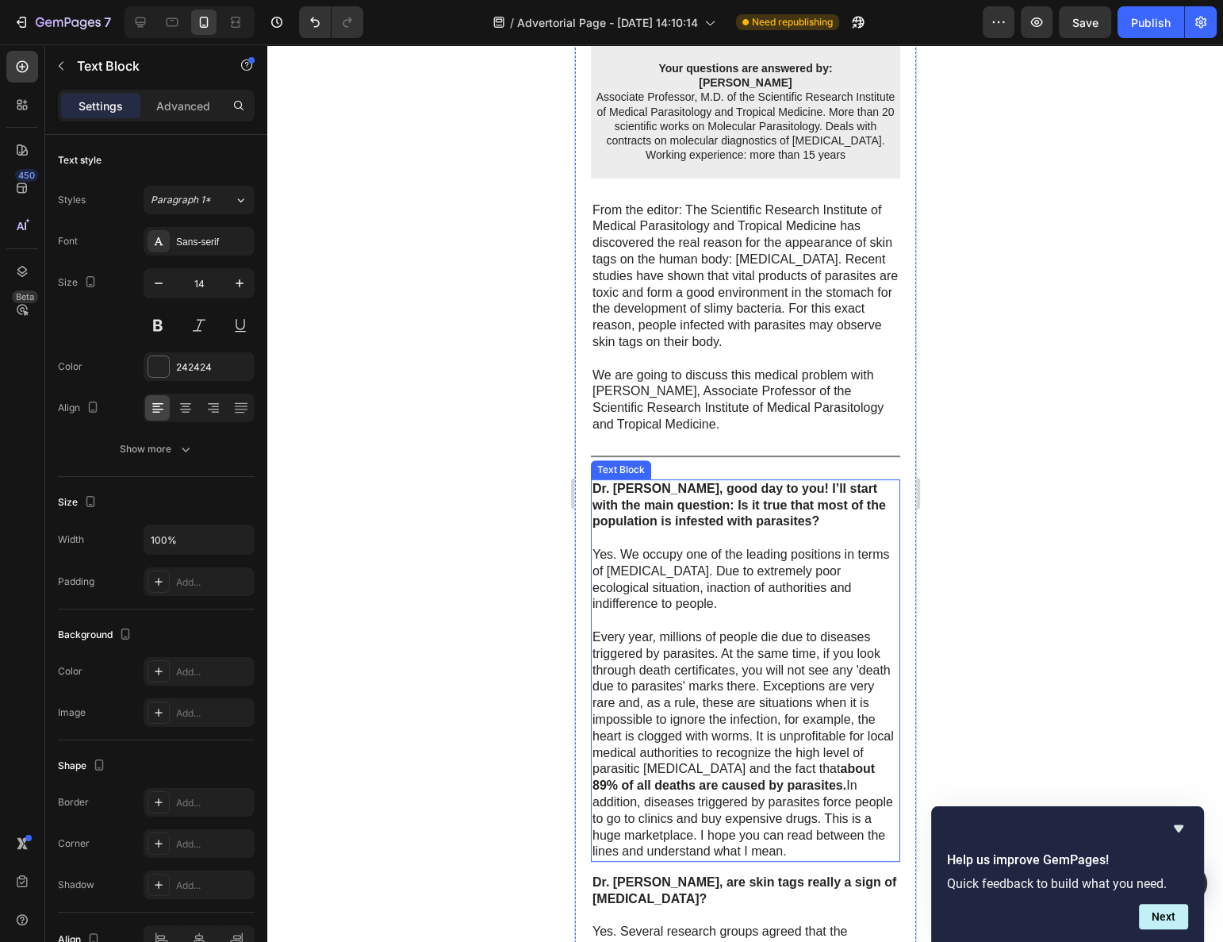
click at [721, 506] on strong "Dr. [PERSON_NAME], good day to you! I’ll start with the main question: Is it tr…" at bounding box center [739, 505] width 294 height 47
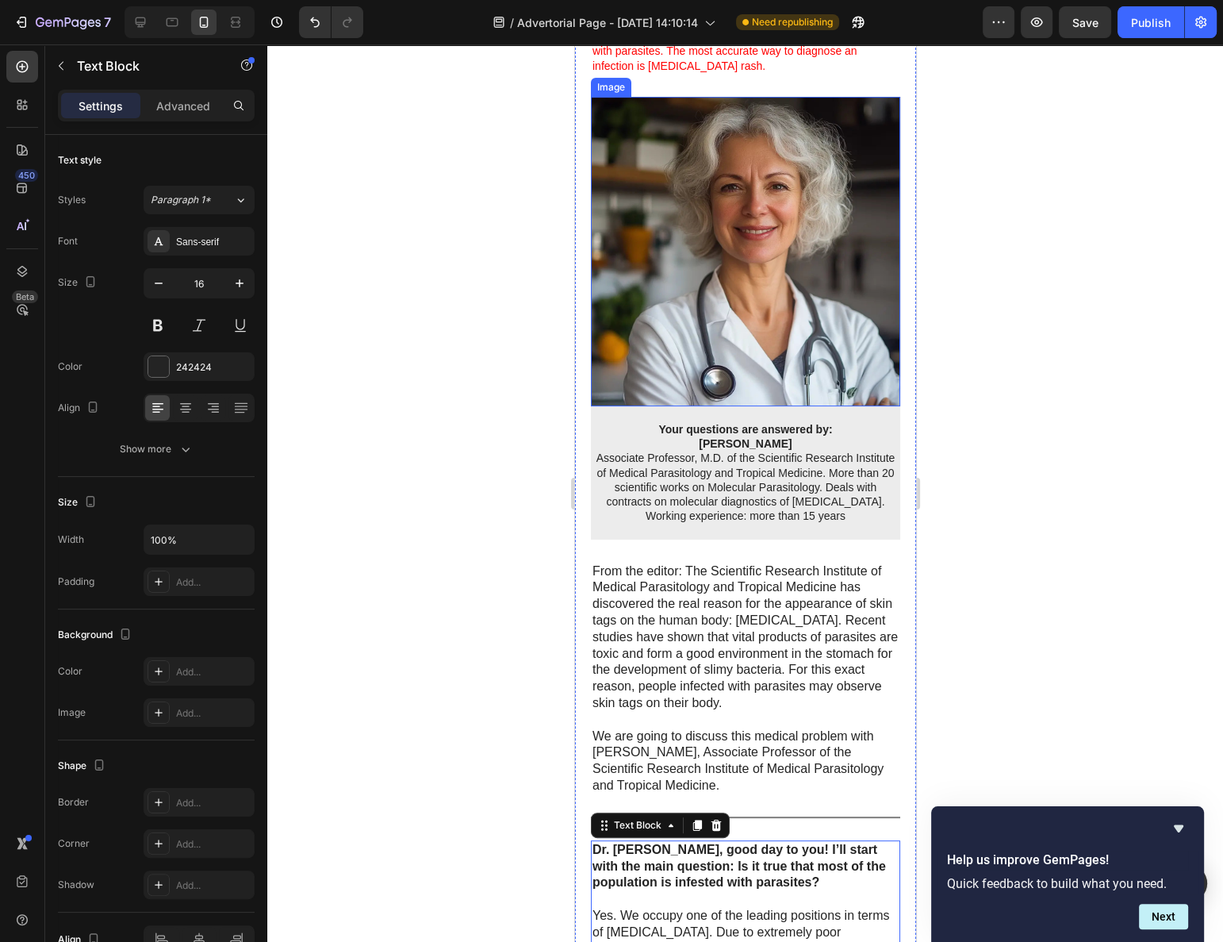
scroll to position [0, 0]
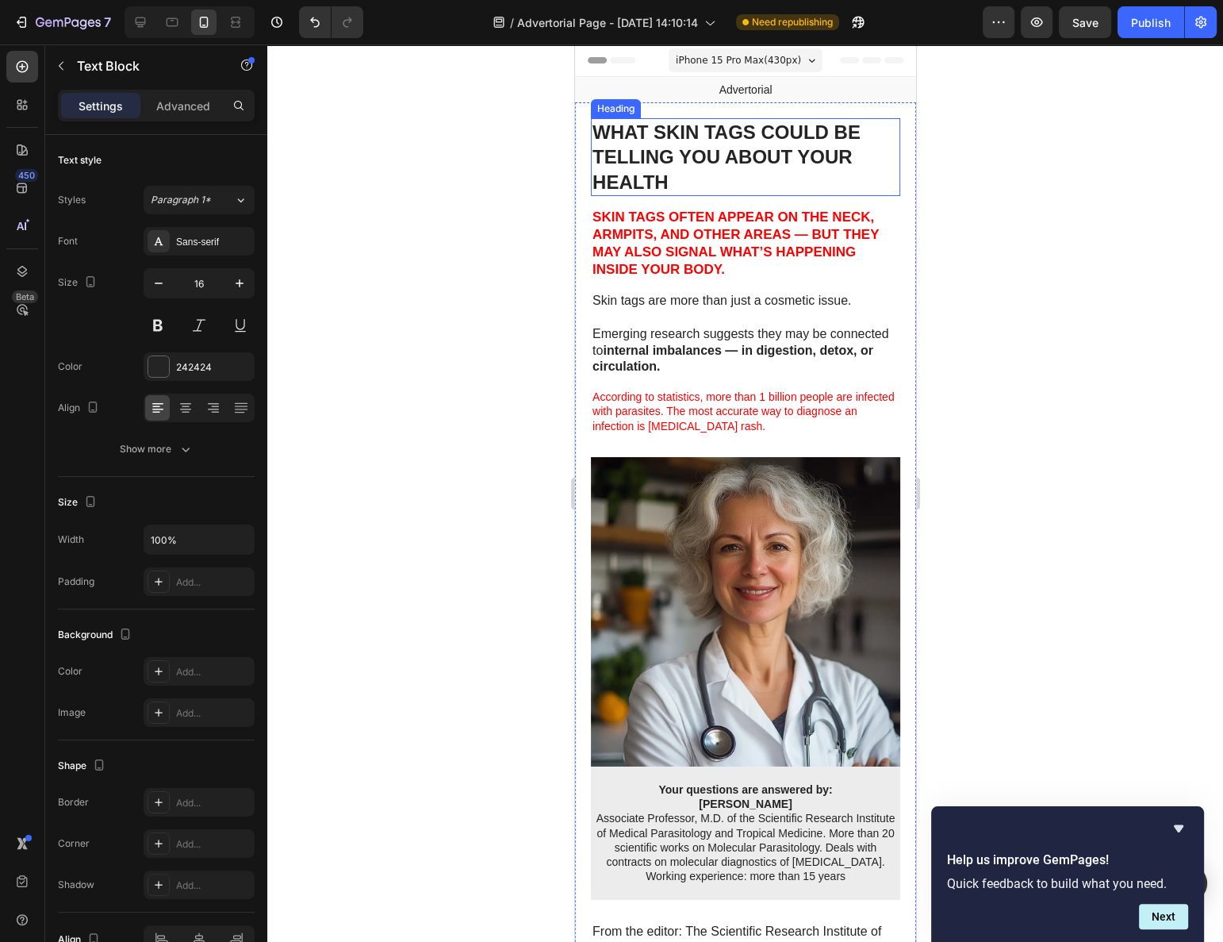
click at [752, 154] on strong "WHAT SKIN TAGS COULD BE TELLING YOU ABOUT YOUR HEALTH" at bounding box center [726, 156] width 268 height 71
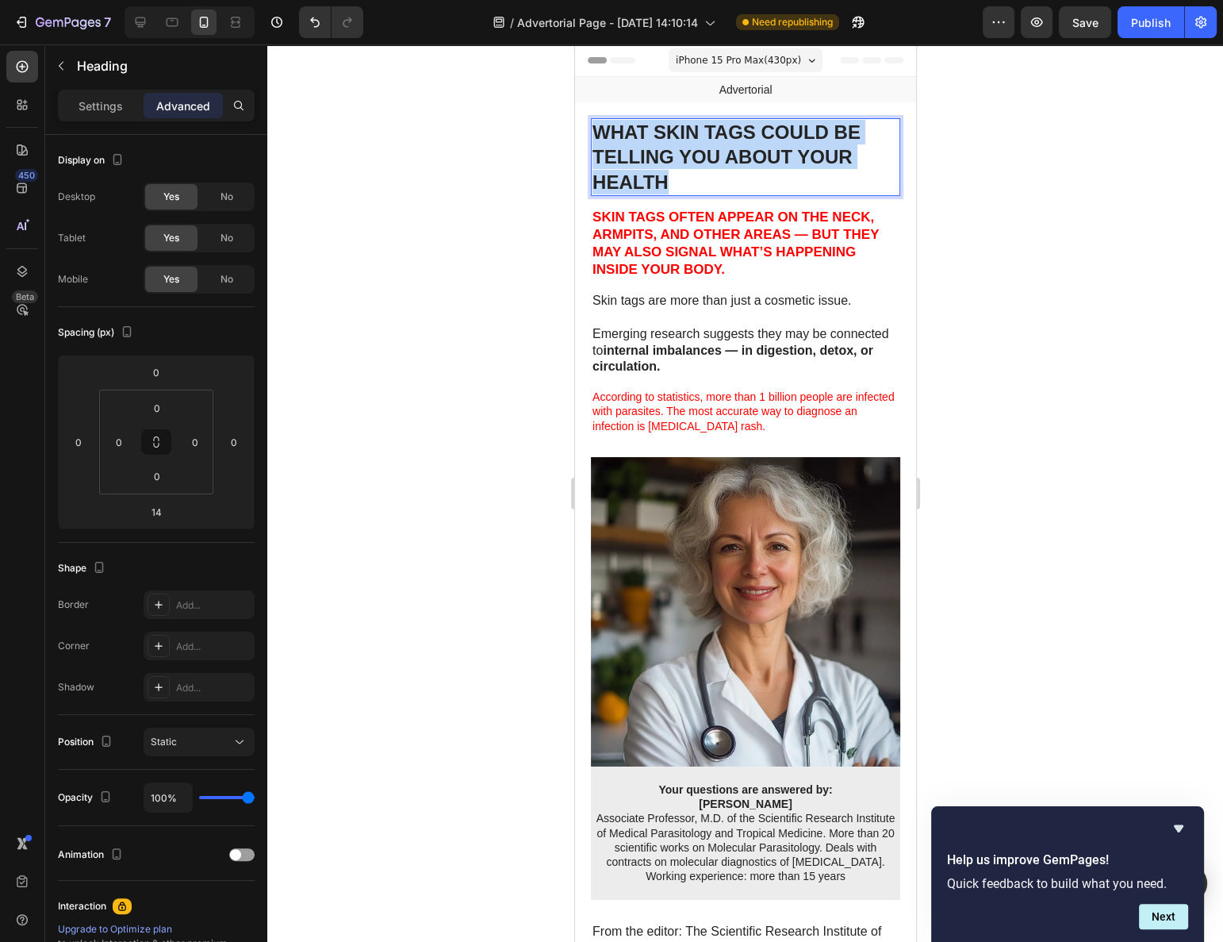
click at [752, 154] on strong "WHAT SKIN TAGS COULD BE TELLING YOU ABOUT YOUR HEALTH" at bounding box center [726, 156] width 268 height 71
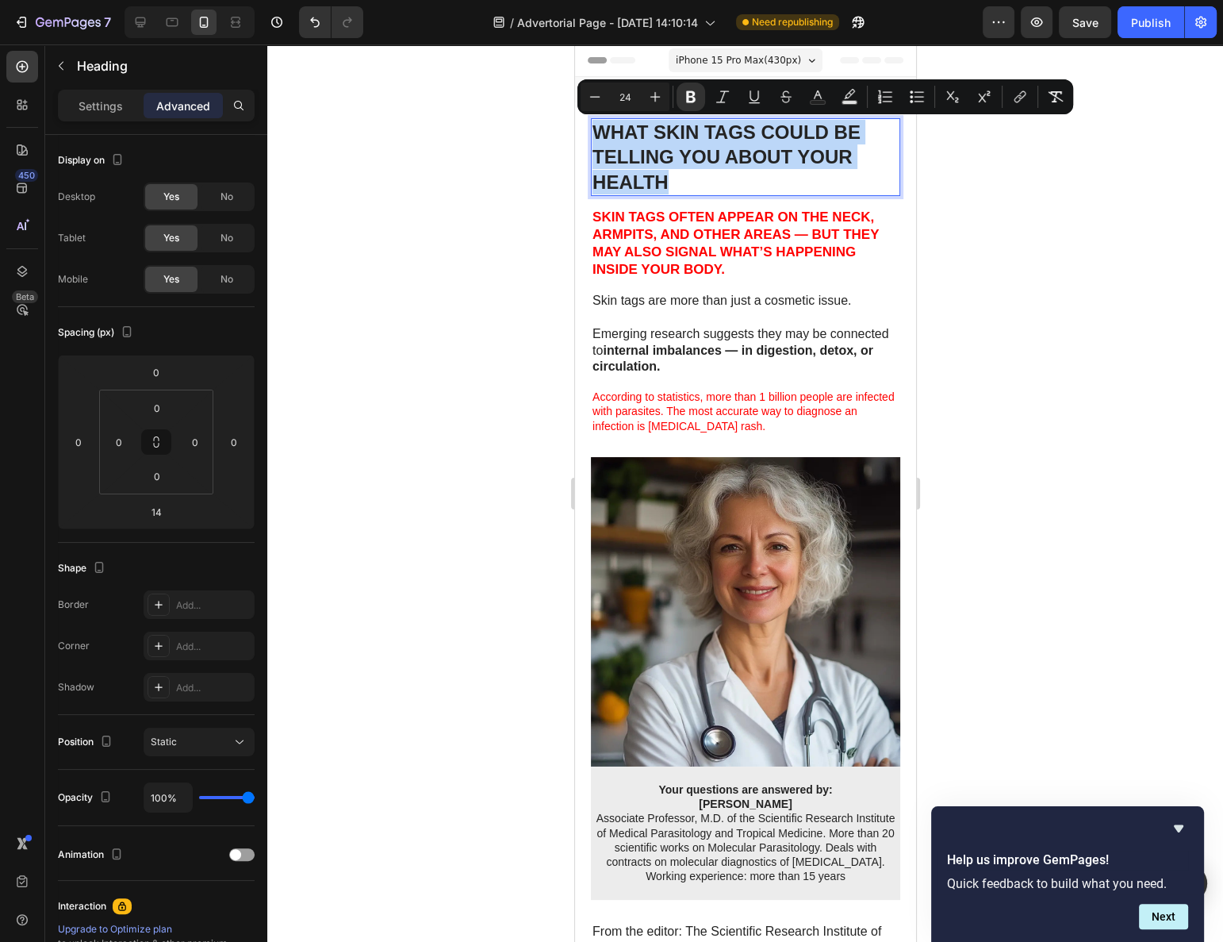
click at [720, 150] on strong "WHAT SKIN TAGS COULD BE TELLING YOU ABOUT YOUR HEALTH" at bounding box center [726, 156] width 268 height 71
click at [668, 139] on strong "WHAT SKIN TAGS COULD BE TELLING YOU ABOUT YOUR HEALTH" at bounding box center [726, 156] width 268 height 71
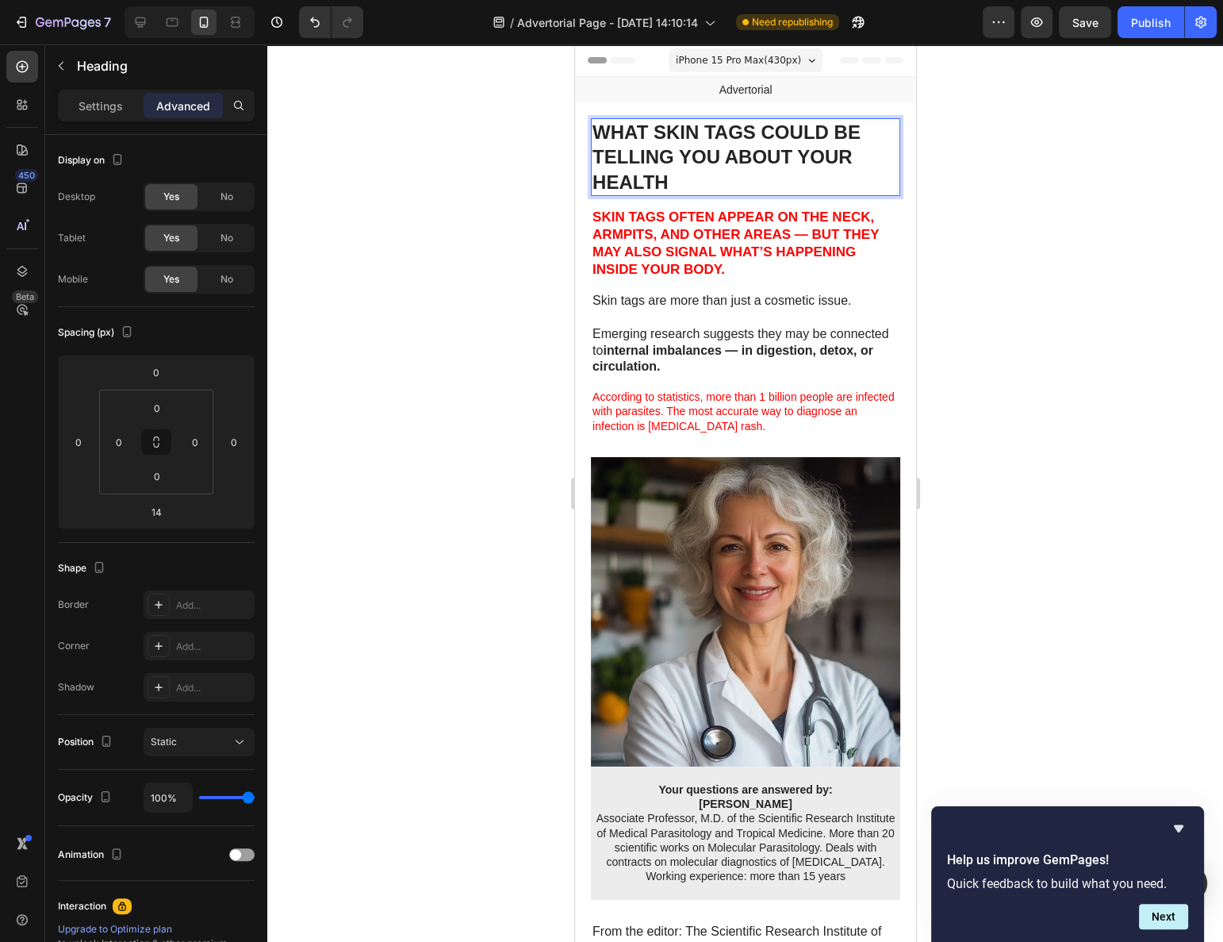
click at [663, 136] on strong "WHAT SKIN TAGS COULD BE TELLING YOU ABOUT YOUR HEALTH" at bounding box center [726, 156] width 268 height 71
click at [645, 130] on strong "WHAT SKIN TAGS COULD BE TELLING YOU ABOUT YOUR HEALTH" at bounding box center [726, 156] width 268 height 71
click at [654, 134] on strong "WHAT SKIN TAGS COULD BE TELLING YOU ABOUT YOUR HEALTH" at bounding box center [726, 156] width 268 height 71
click at [669, 148] on strong "WHAT SKIN TAGS COULD BE TELLING YOU ABOUT YOUR HEALTH" at bounding box center [726, 156] width 268 height 71
click at [684, 163] on strong "WHAT SKIN TAGS COULD BE TELLING YOU ABOUT YOUR HEALTH" at bounding box center [726, 156] width 268 height 71
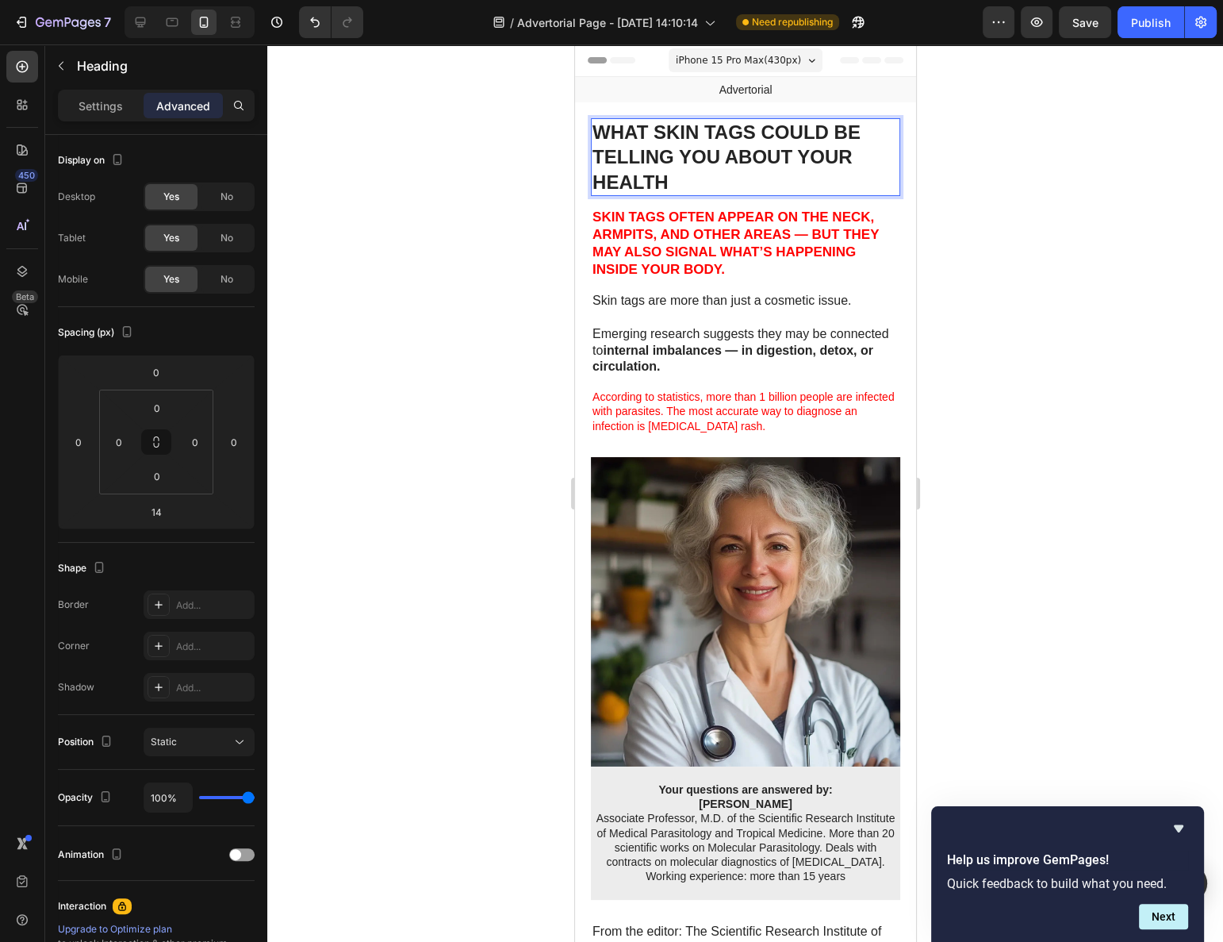
click at [694, 179] on p "WHAT SKIN TAGS COULD BE TELLING YOU ABOUT YOUR HEALTH" at bounding box center [745, 157] width 306 height 75
click at [721, 235] on strong "SKIN TAGS OFTEN APPEAR ON THE NECK, ARMPITS, AND OTHER AREAS — BUT THEY MAY ALS…" at bounding box center [735, 242] width 286 height 67
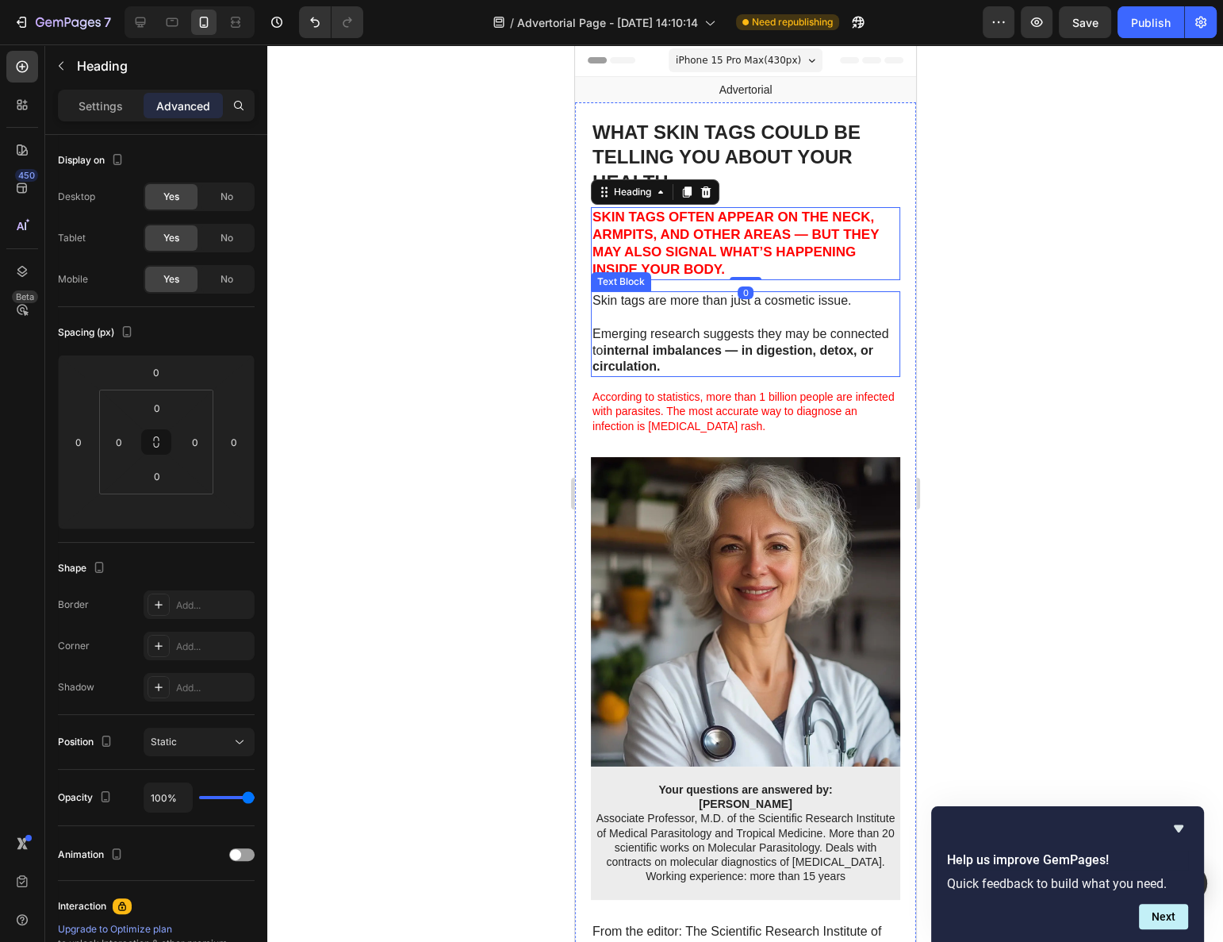
click at [693, 298] on p "Skin tags are more than just a cosmetic issue." at bounding box center [745, 301] width 306 height 17
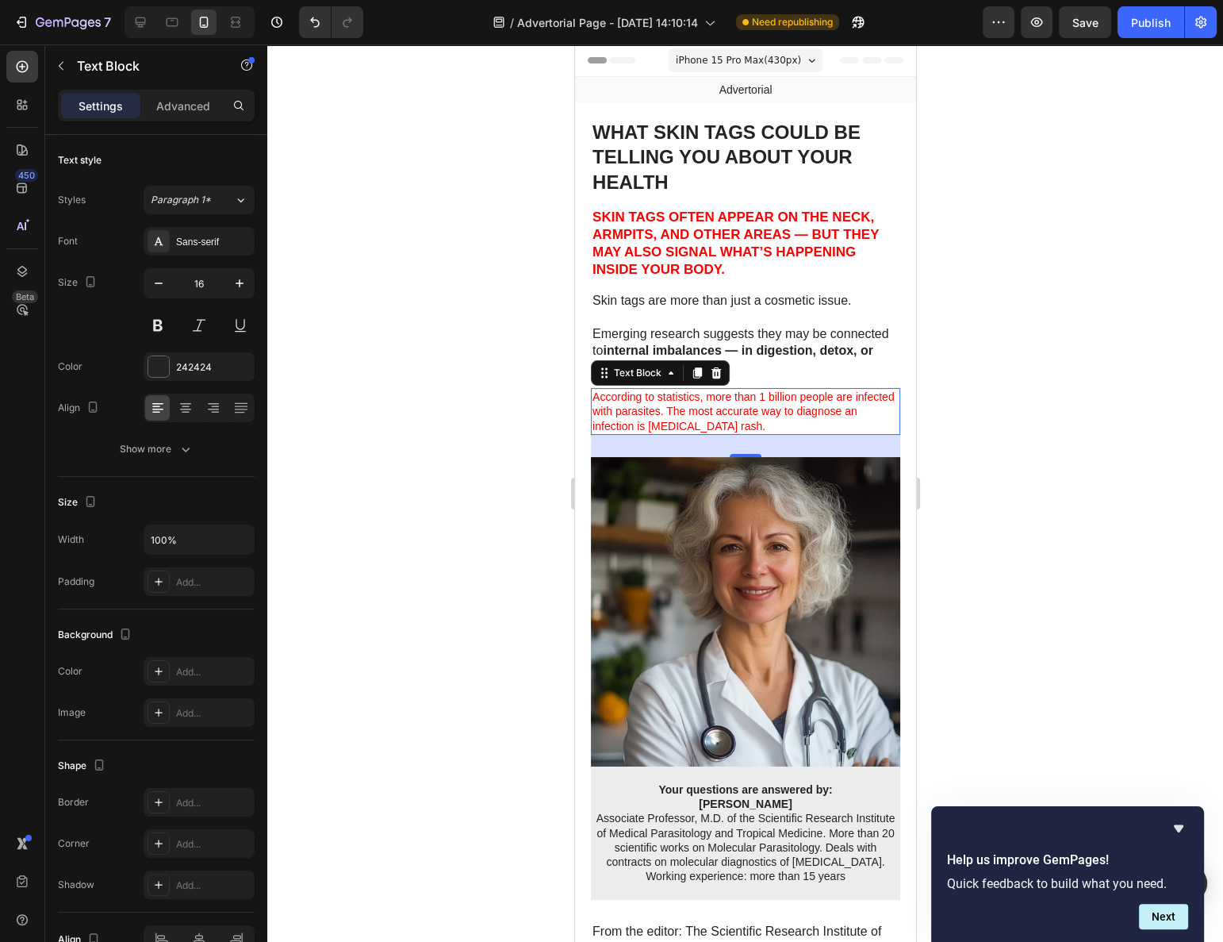
click at [698, 401] on span "According to statistics, more than 1 billion people are infected with parasites…" at bounding box center [743, 410] width 302 height 41
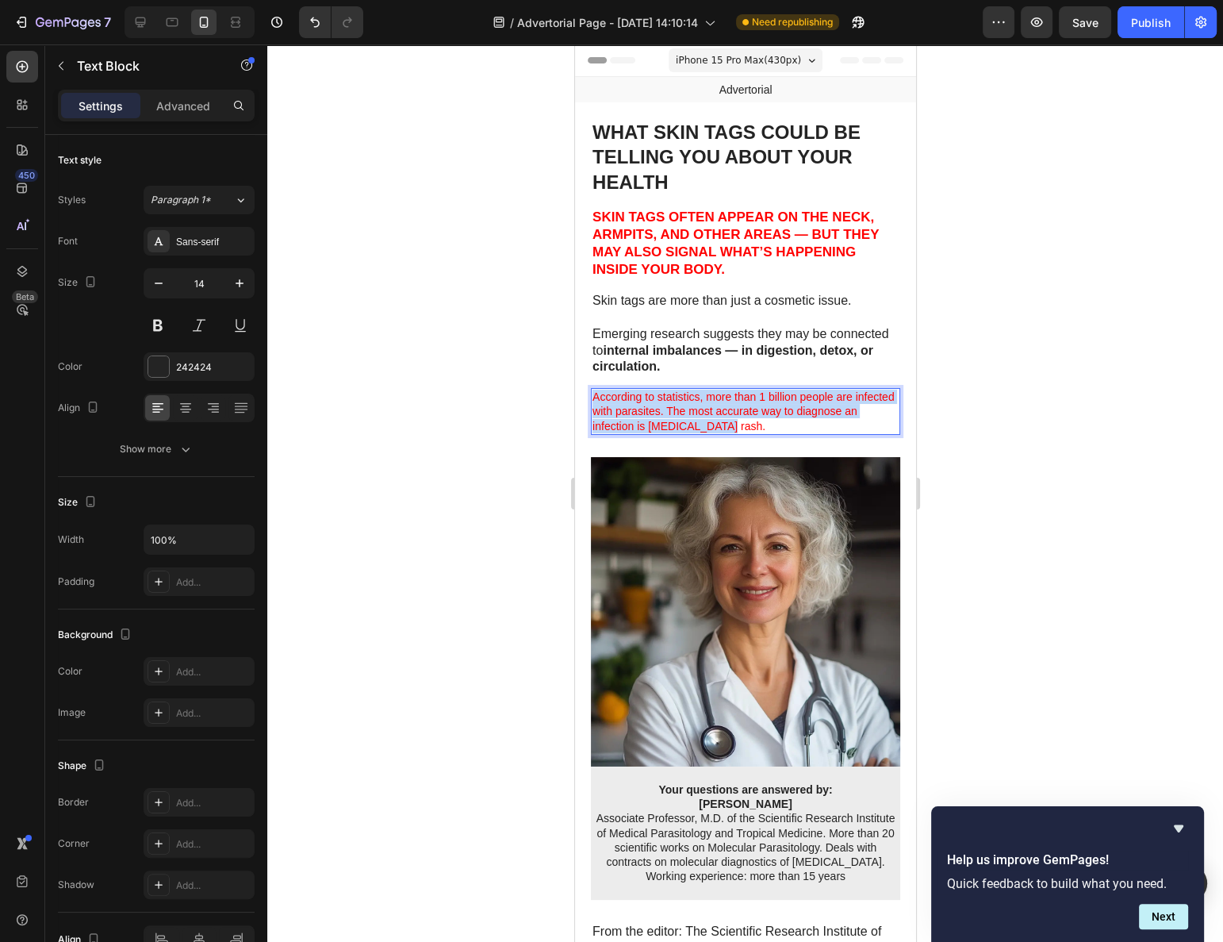
click at [698, 403] on p "According to statistics, more than 1 billion people are infected with parasites…" at bounding box center [745, 412] width 306 height 44
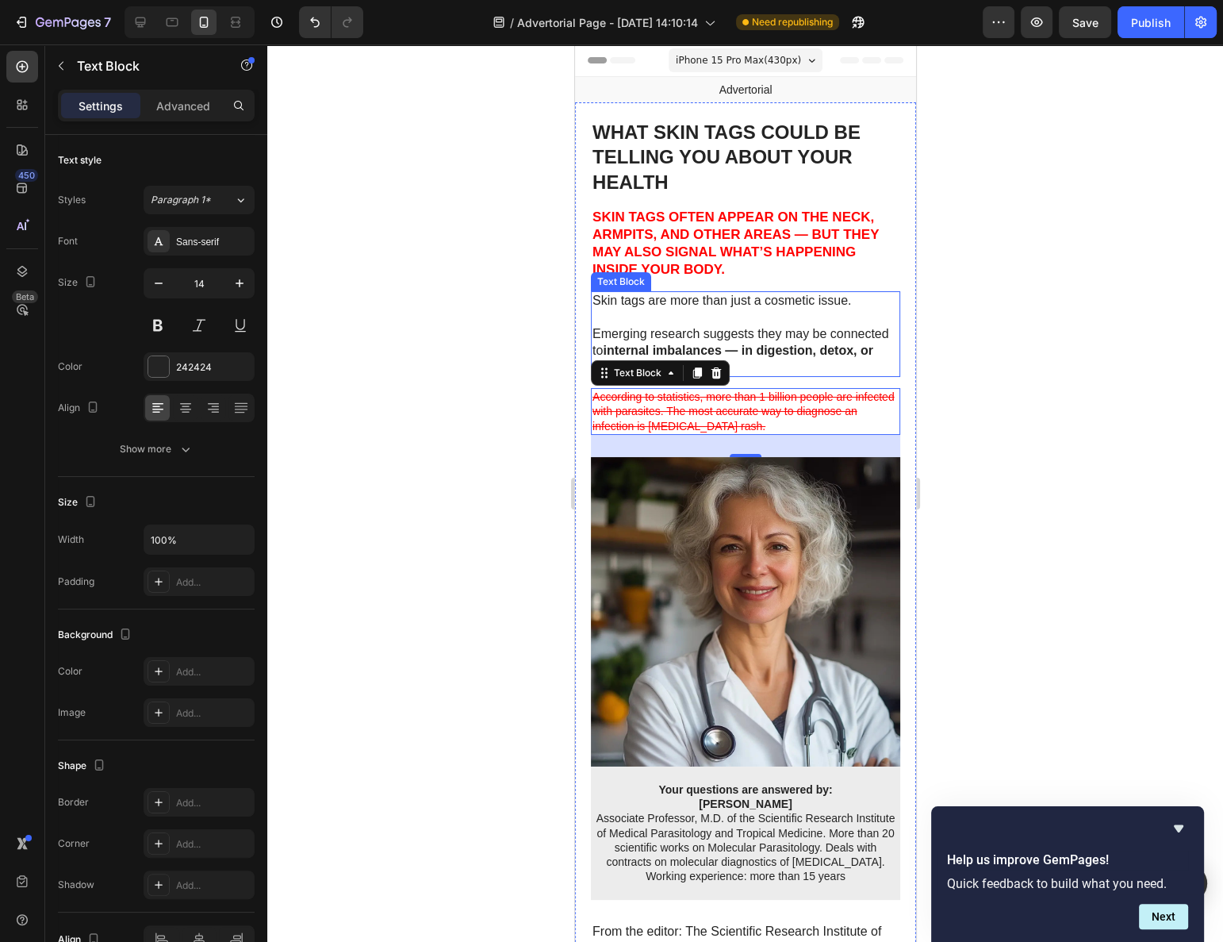
click at [840, 366] on p "Emerging research suggests they may be connected to internal imbalances — in di…" at bounding box center [745, 342] width 306 height 66
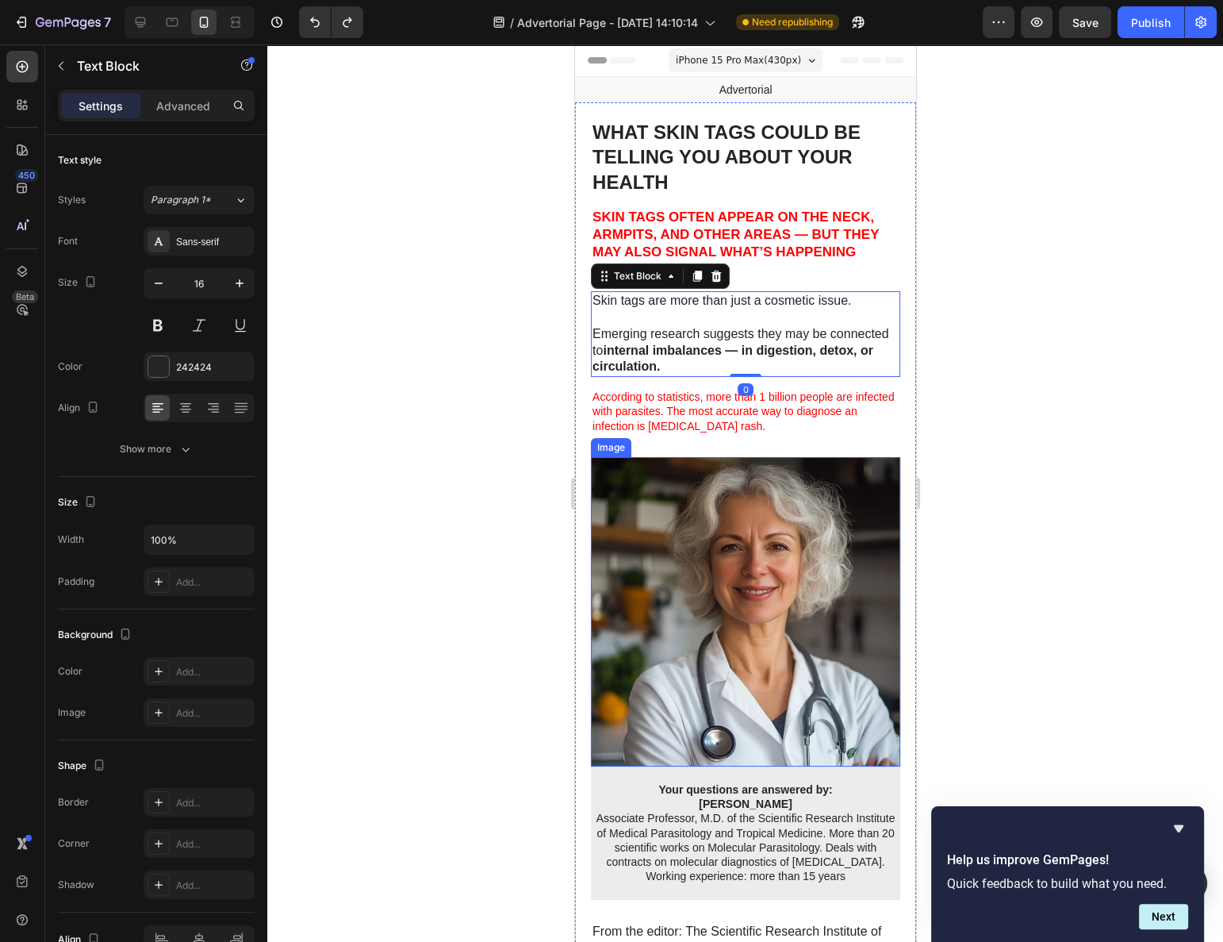
click at [811, 508] on img at bounding box center [744, 611] width 309 height 309
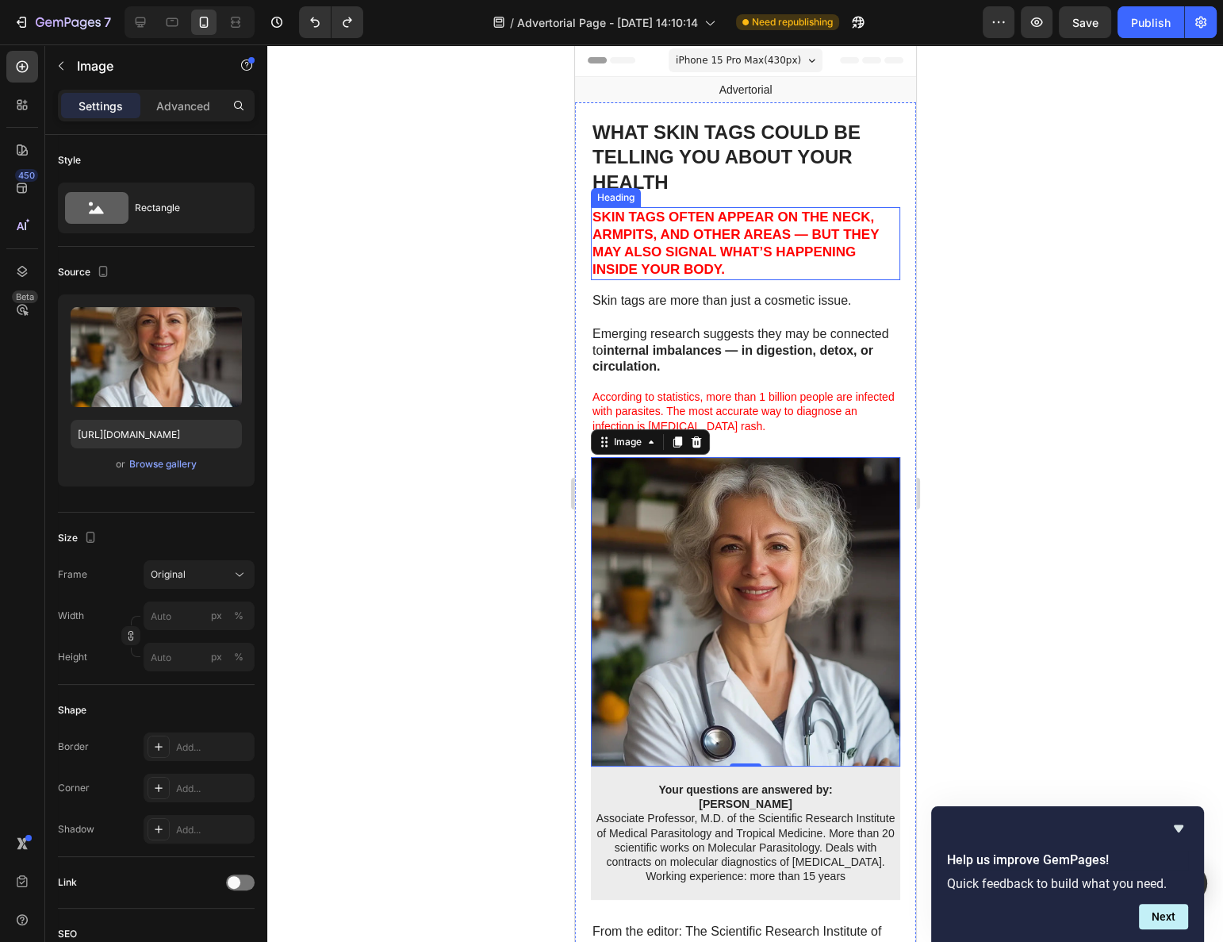
click at [774, 248] on strong "SKIN TAGS OFTEN APPEAR ON THE NECK, ARMPITS, AND OTHER AREAS — BUT THEY MAY ALS…" at bounding box center [735, 242] width 286 height 67
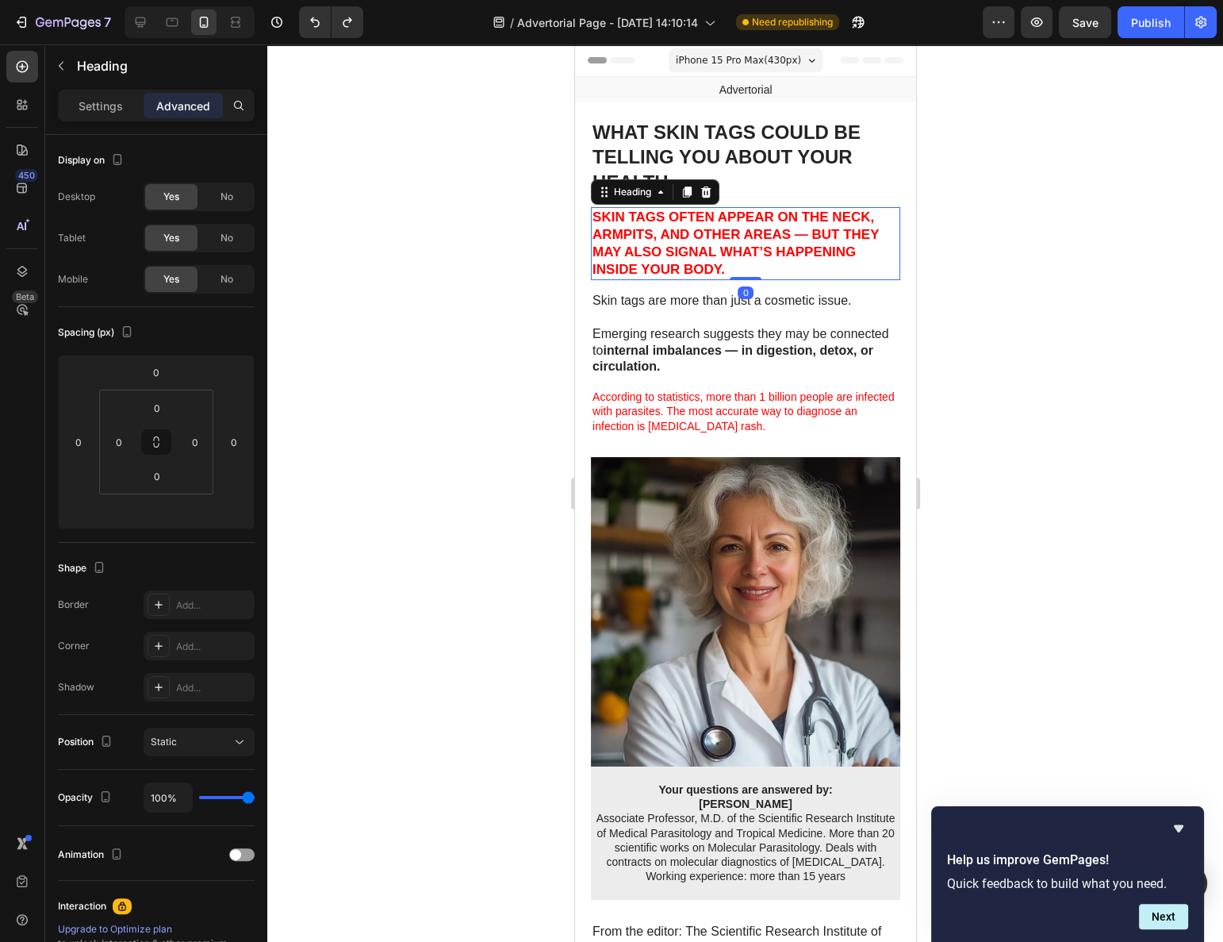
click at [981, 301] on div at bounding box center [745, 492] width 956 height 897
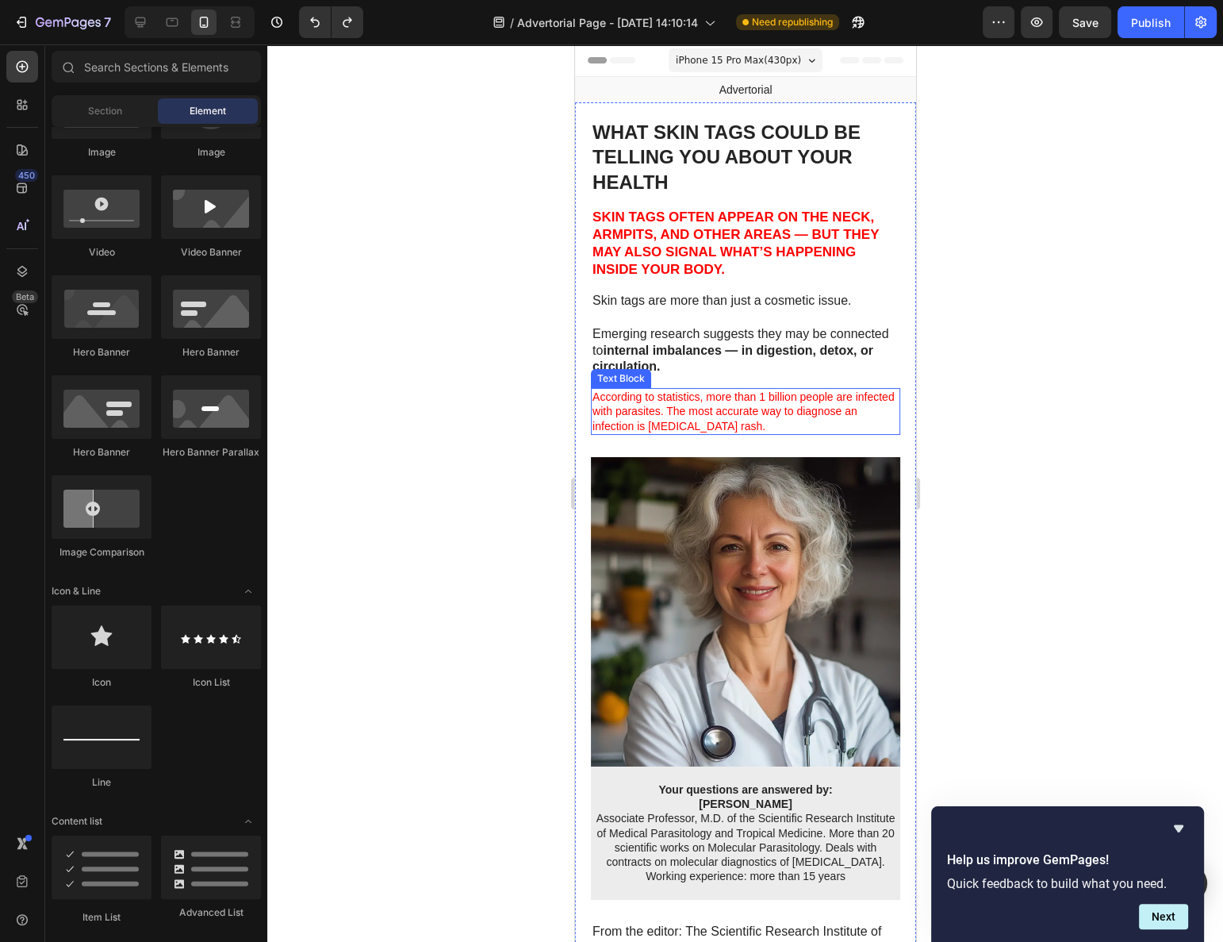
click at [816, 396] on span "According to statistics, more than 1 billion people are infected with parasites…" at bounding box center [743, 410] width 302 height 41
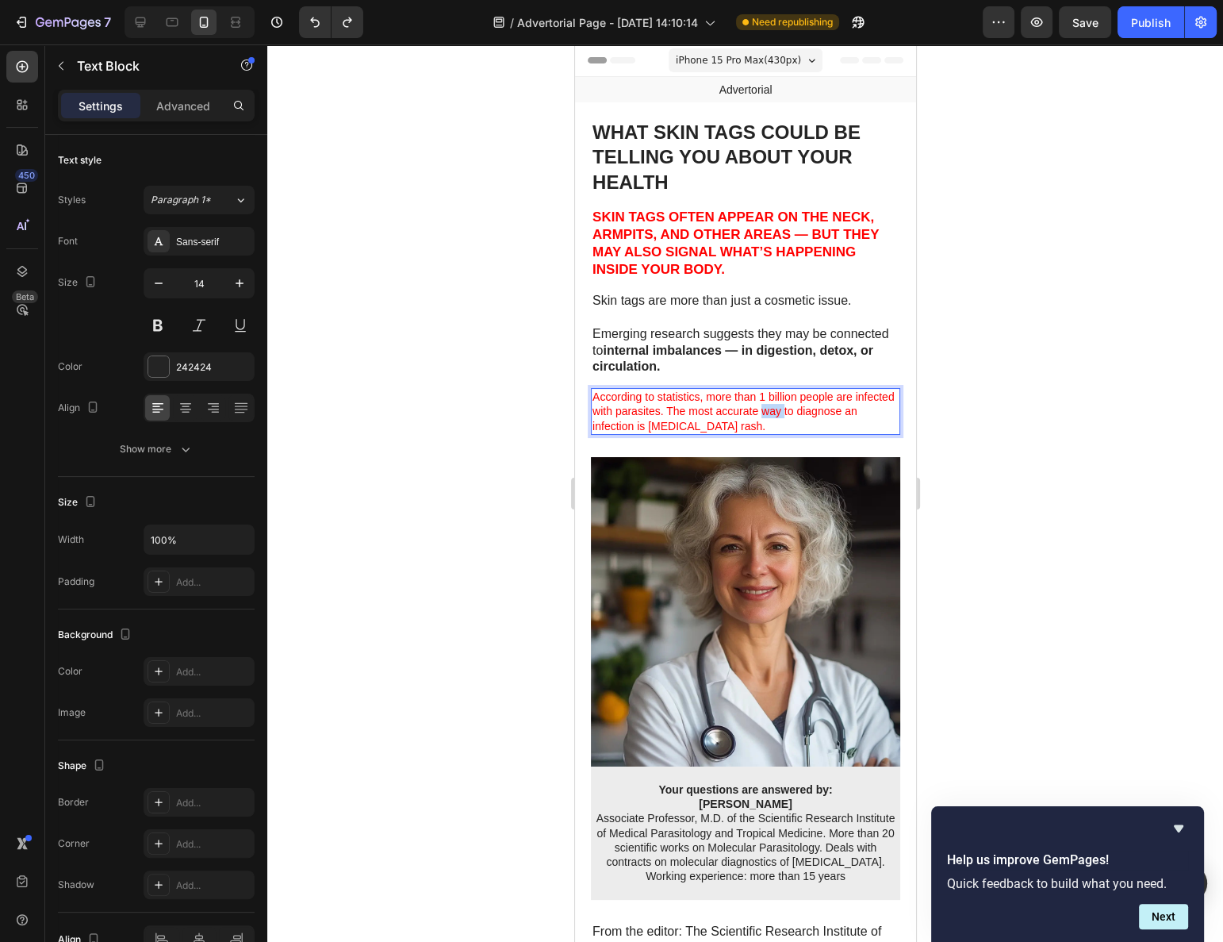
click at [810, 413] on span "According to statistics, more than 1 billion people are infected with parasites…" at bounding box center [743, 410] width 302 height 41
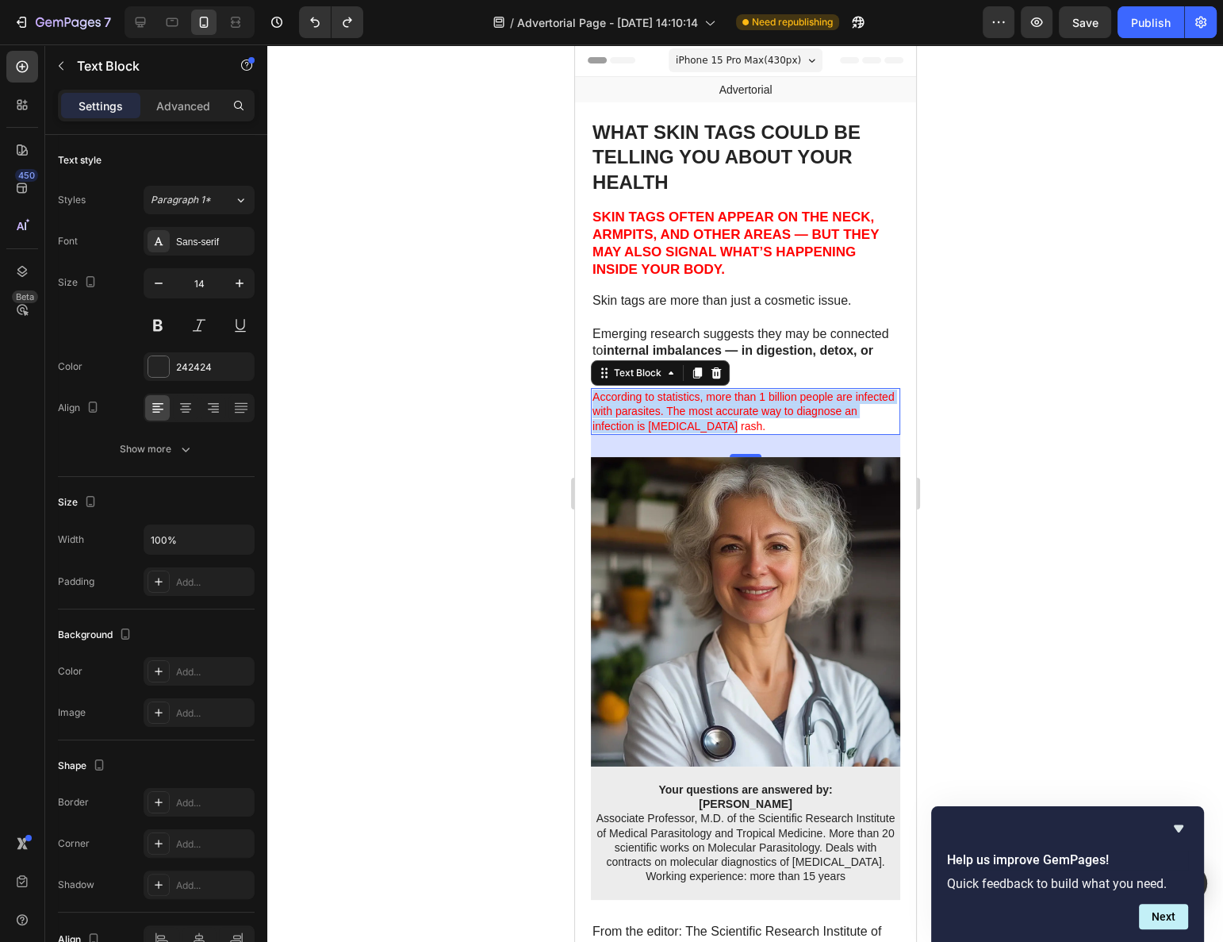
click at [830, 405] on span "According to statistics, more than 1 billion people are infected with parasites…" at bounding box center [743, 410] width 302 height 41
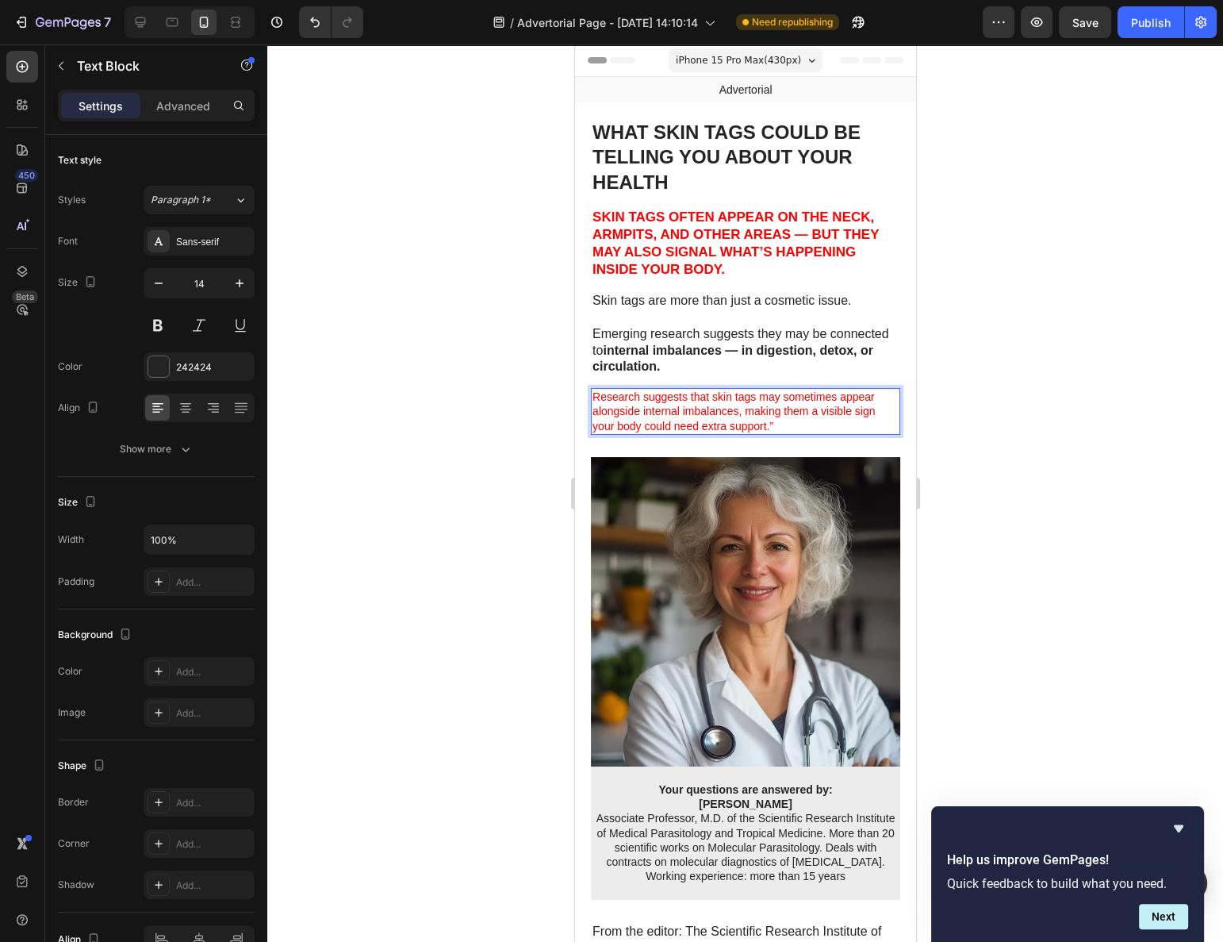
click at [966, 425] on div at bounding box center [745, 492] width 956 height 897
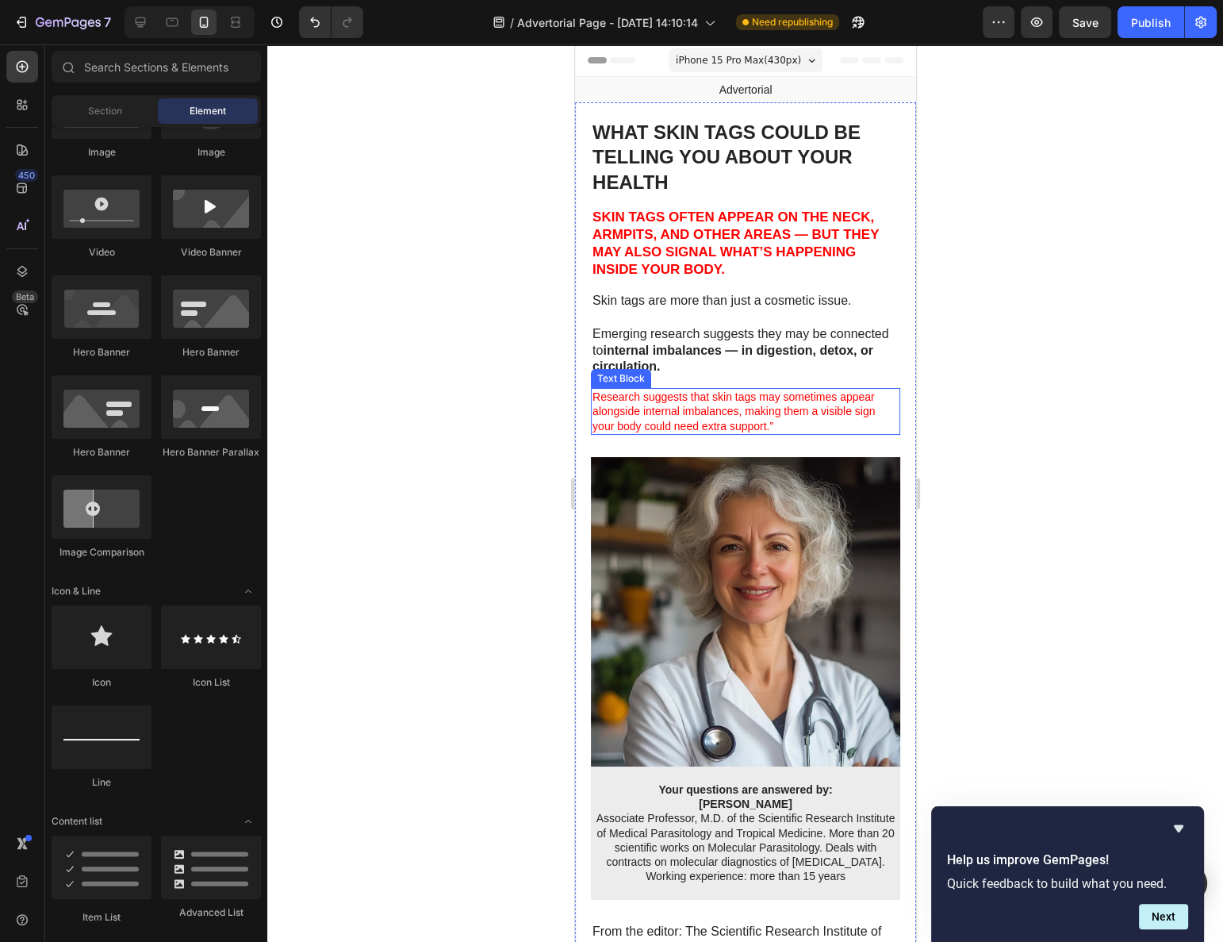
click at [871, 432] on div "Research suggests that skin tags may sometimes appear alongside internal imbala…" at bounding box center [744, 411] width 309 height 47
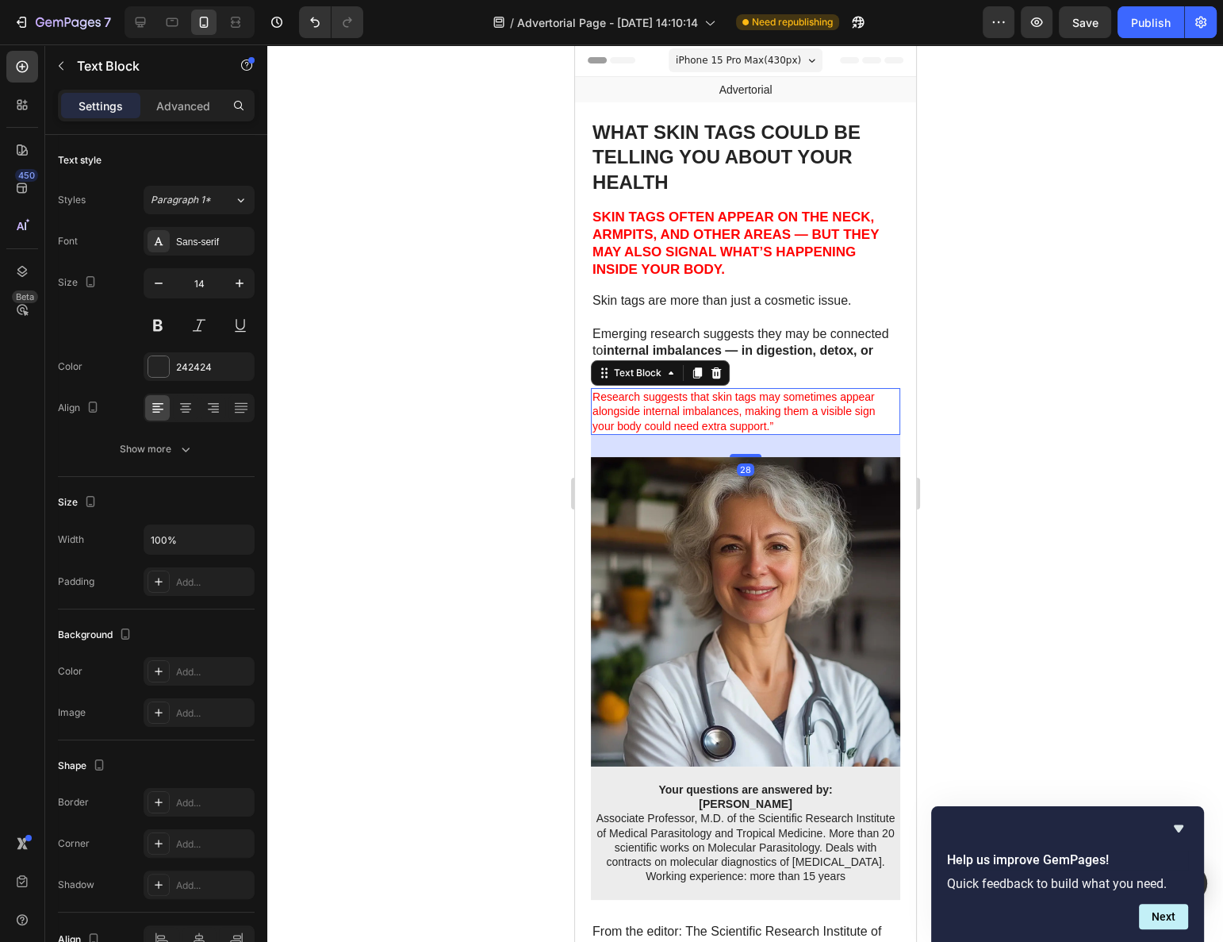
click at [987, 440] on div at bounding box center [745, 492] width 956 height 897
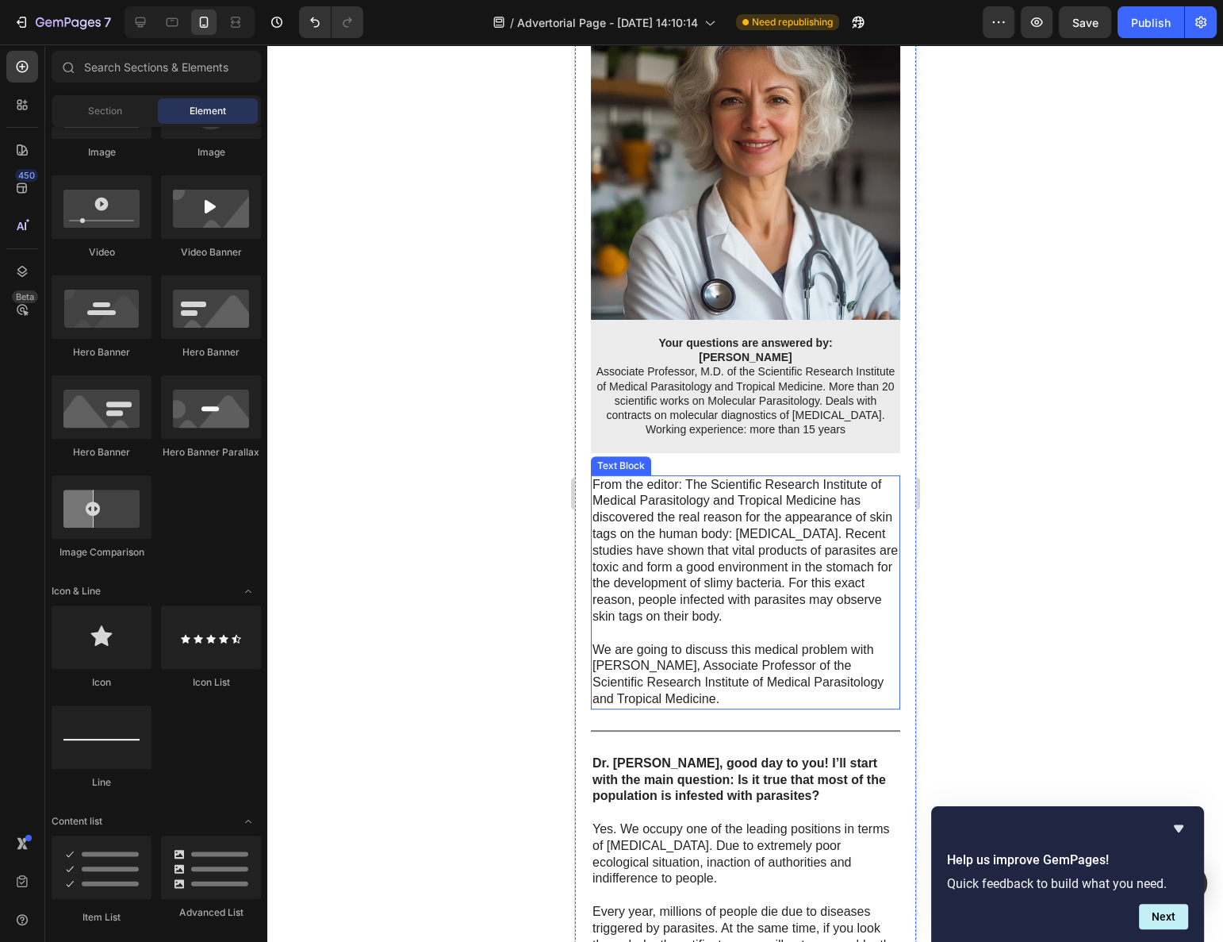
scroll to position [505, 0]
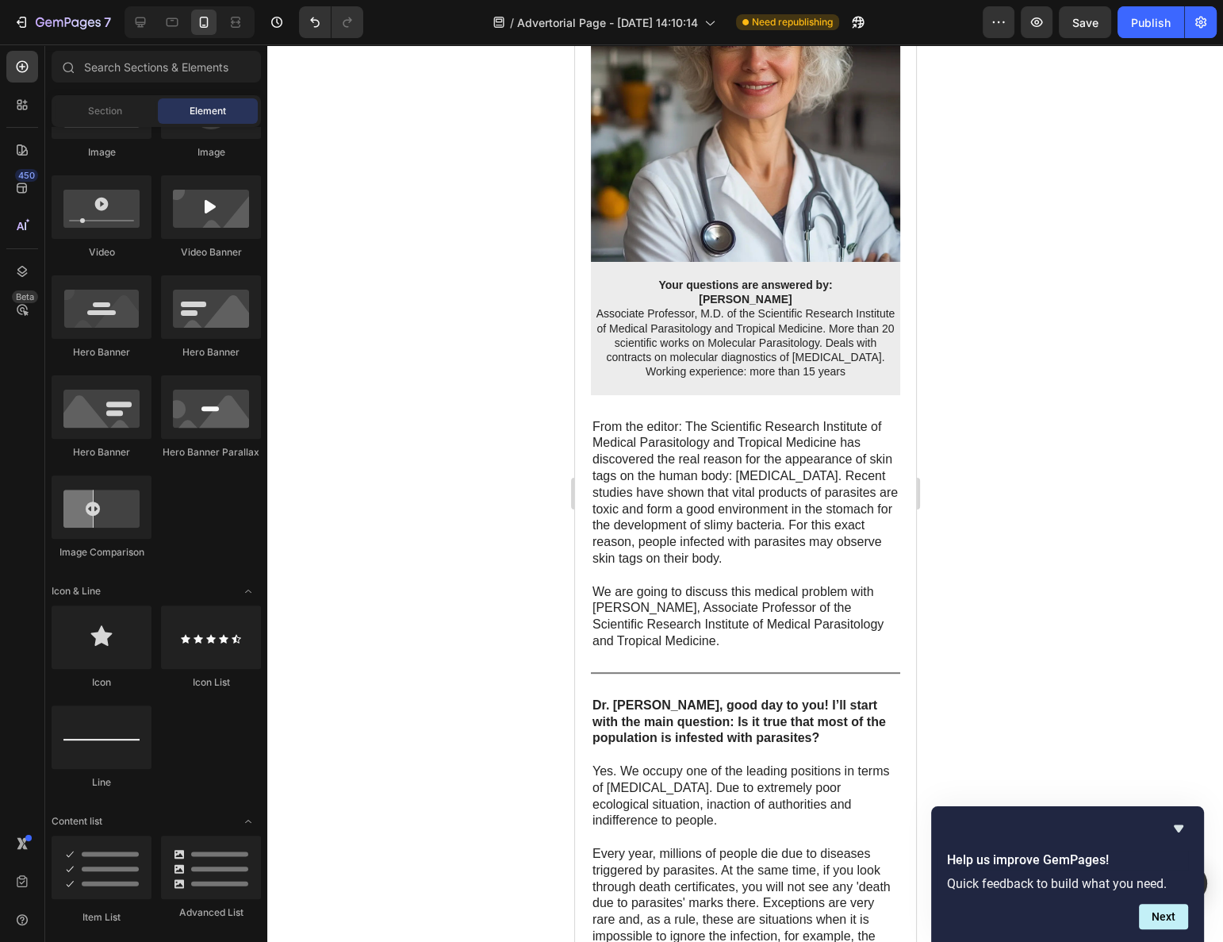
click at [874, 482] on p "From the editor: The Scientific Research Institute of Medical Parasitology and …" at bounding box center [745, 493] width 306 height 148
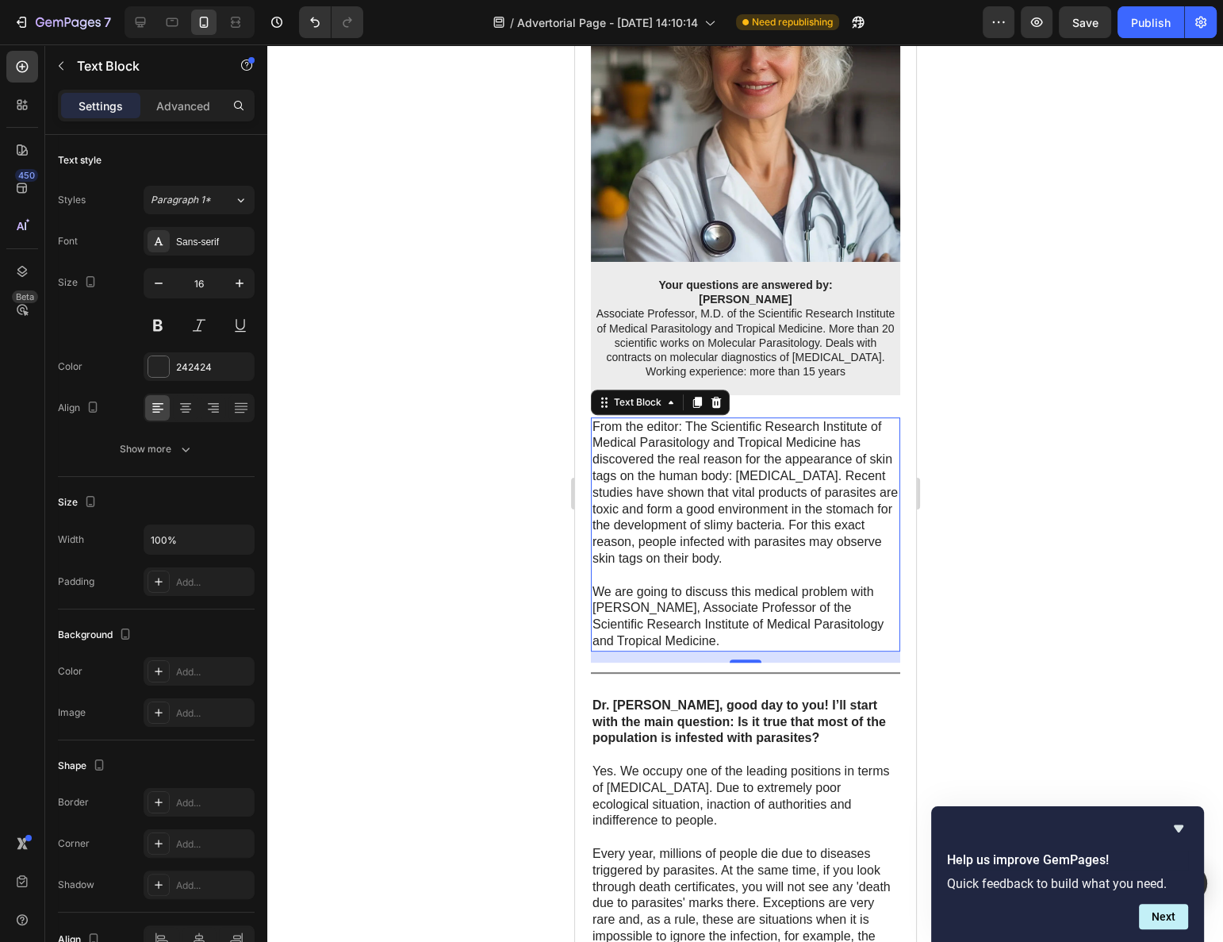
click at [766, 546] on p "From the editor: The Scientific Research Institute of Medical Parasitology and …" at bounding box center [745, 493] width 306 height 148
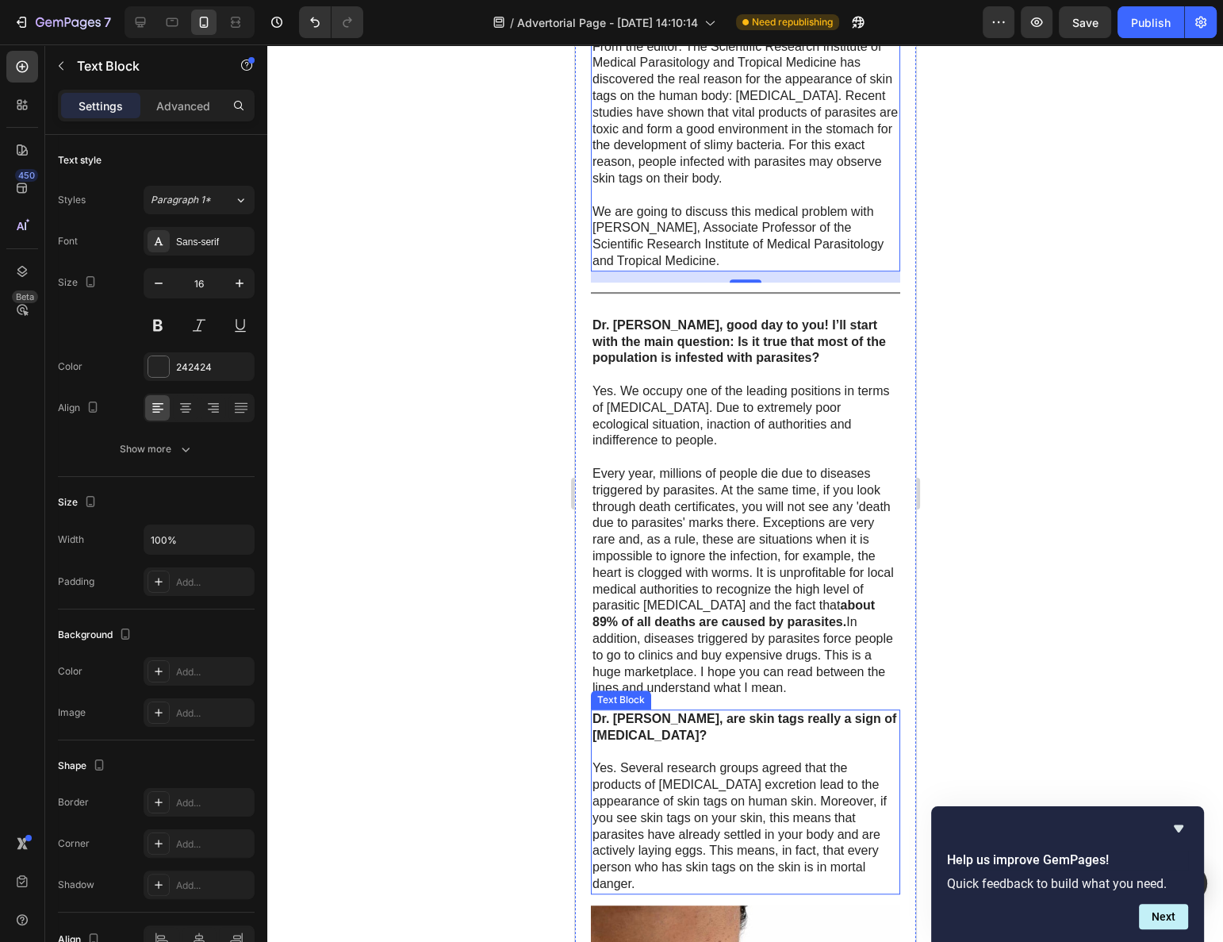
scroll to position [937, 0]
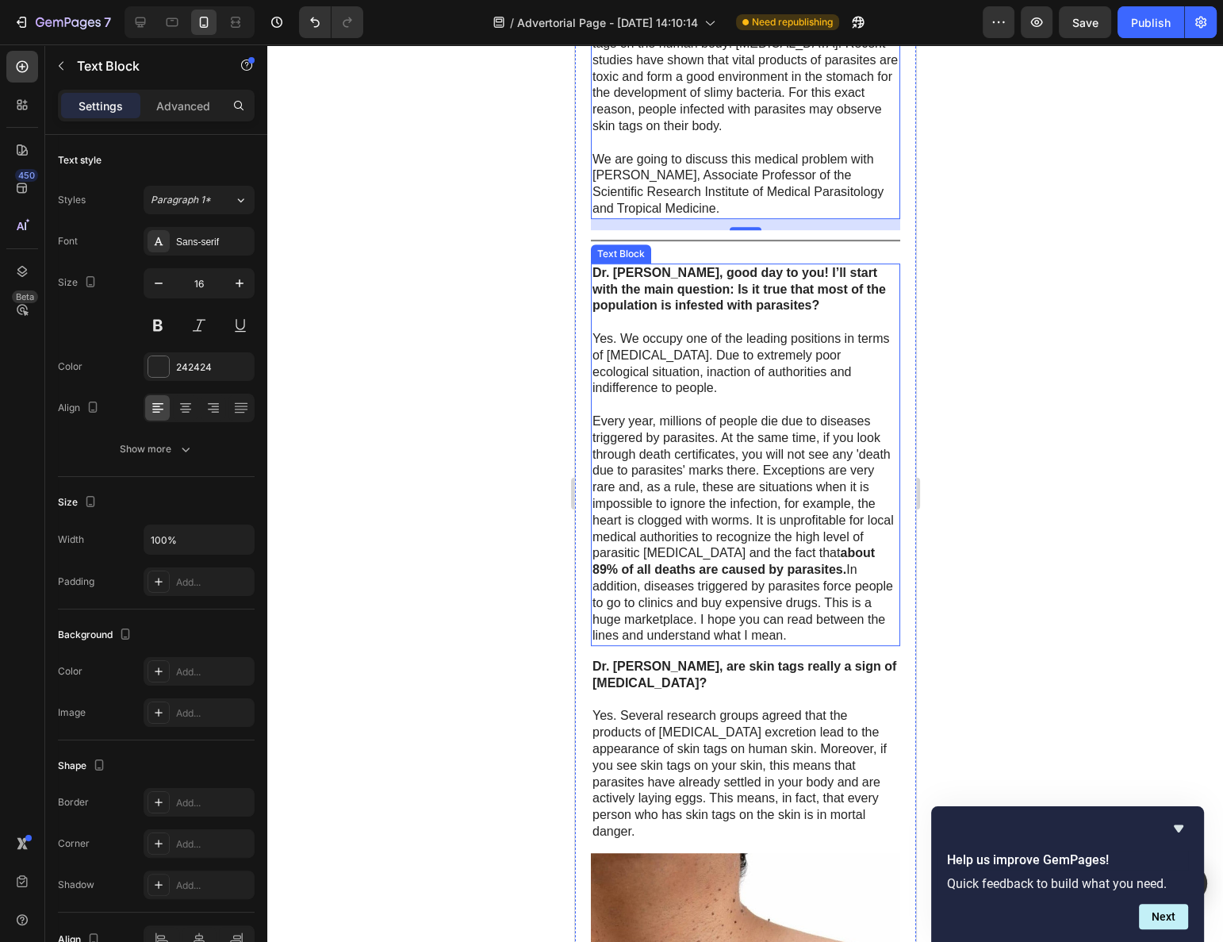
click at [789, 559] on p "Every year, millions of people die due to diseases triggered by parasites. At t…" at bounding box center [745, 528] width 306 height 231
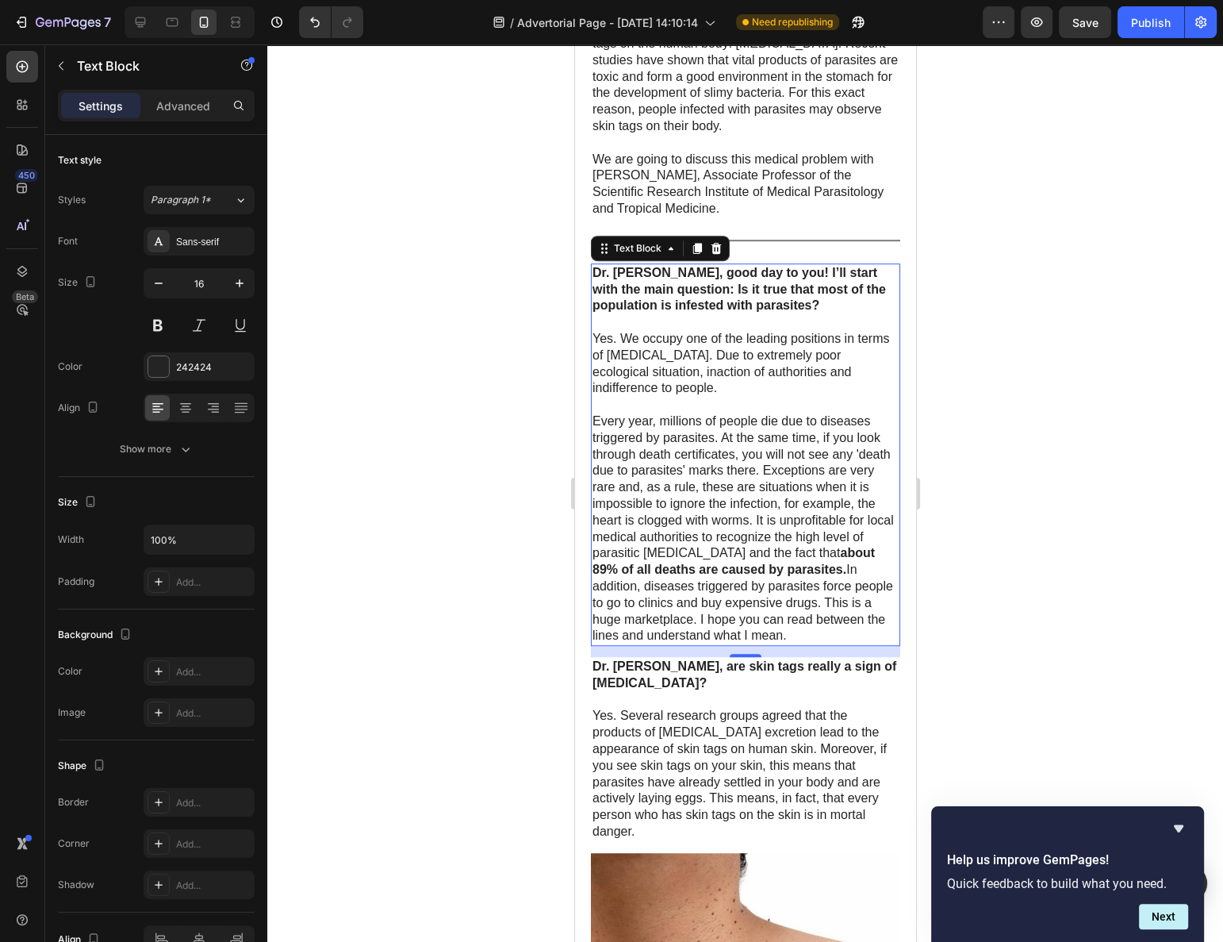
click at [725, 449] on p "Every year, millions of people die due to diseases triggered by parasites. At t…" at bounding box center [745, 528] width 306 height 231
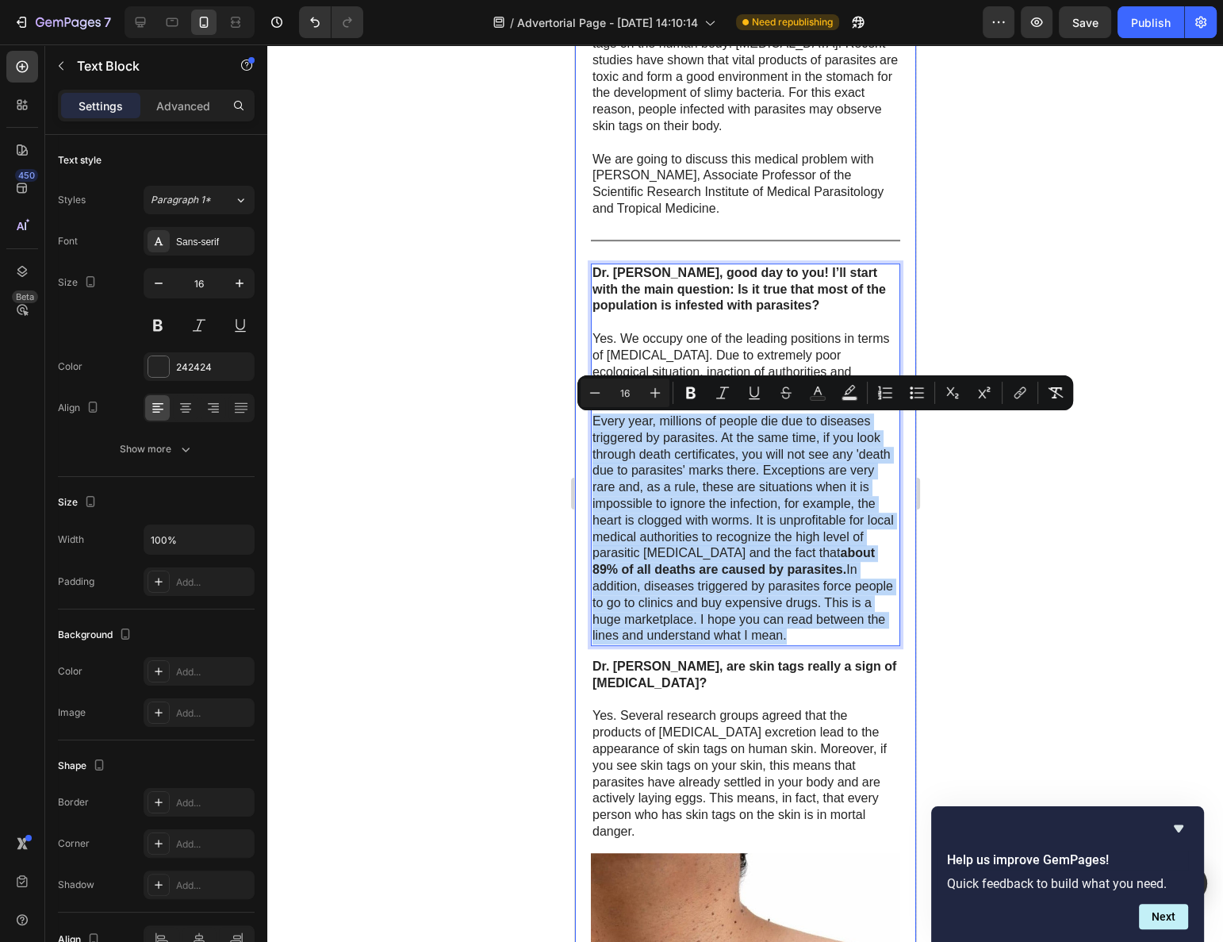
drag, startPoint x: 771, startPoint y: 643, endPoint x: 587, endPoint y: 428, distance: 283.0
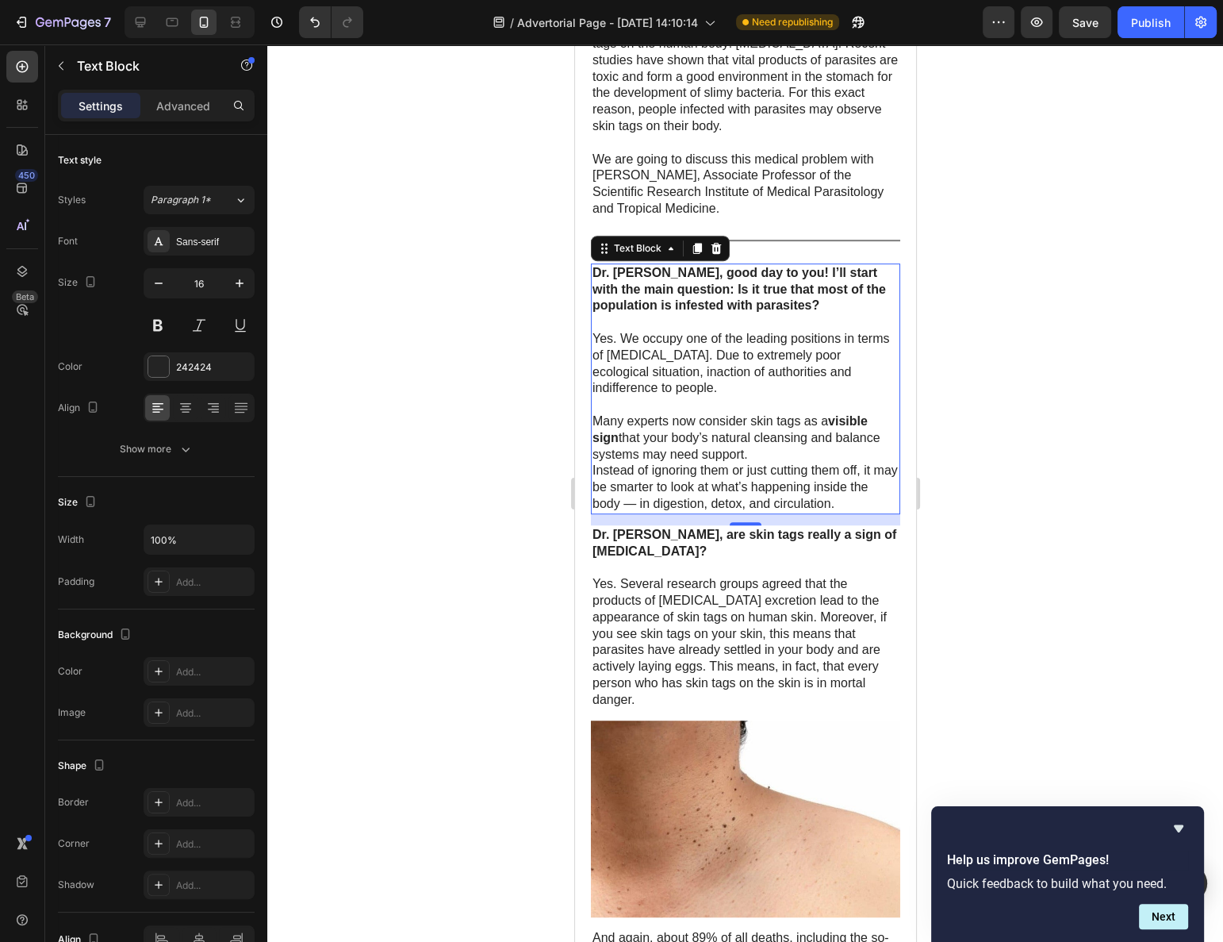
click at [967, 473] on div at bounding box center [745, 492] width 956 height 897
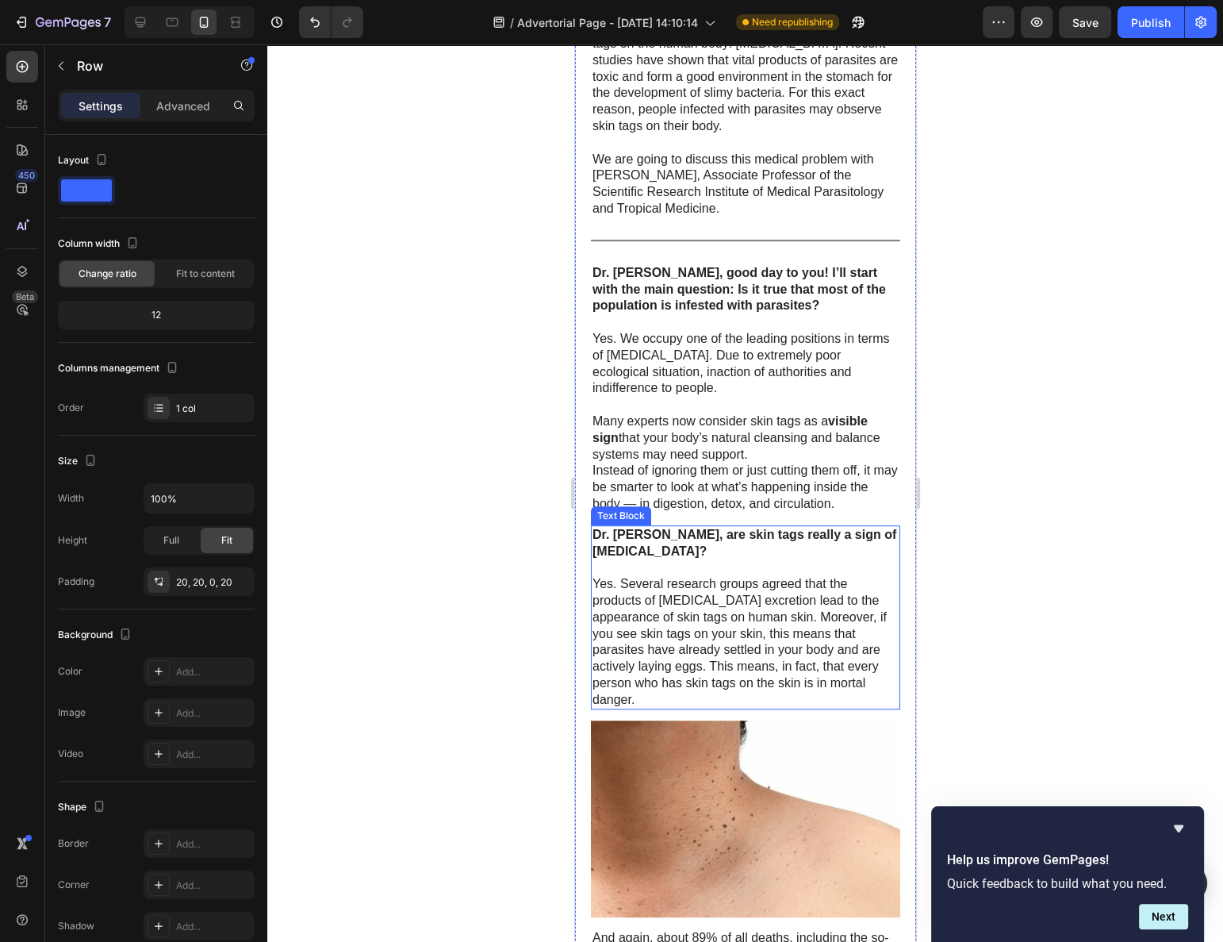
click at [762, 548] on p "Dr. [PERSON_NAME], are skin tags really a sign of [MEDICAL_DATA]?" at bounding box center [745, 543] width 306 height 33
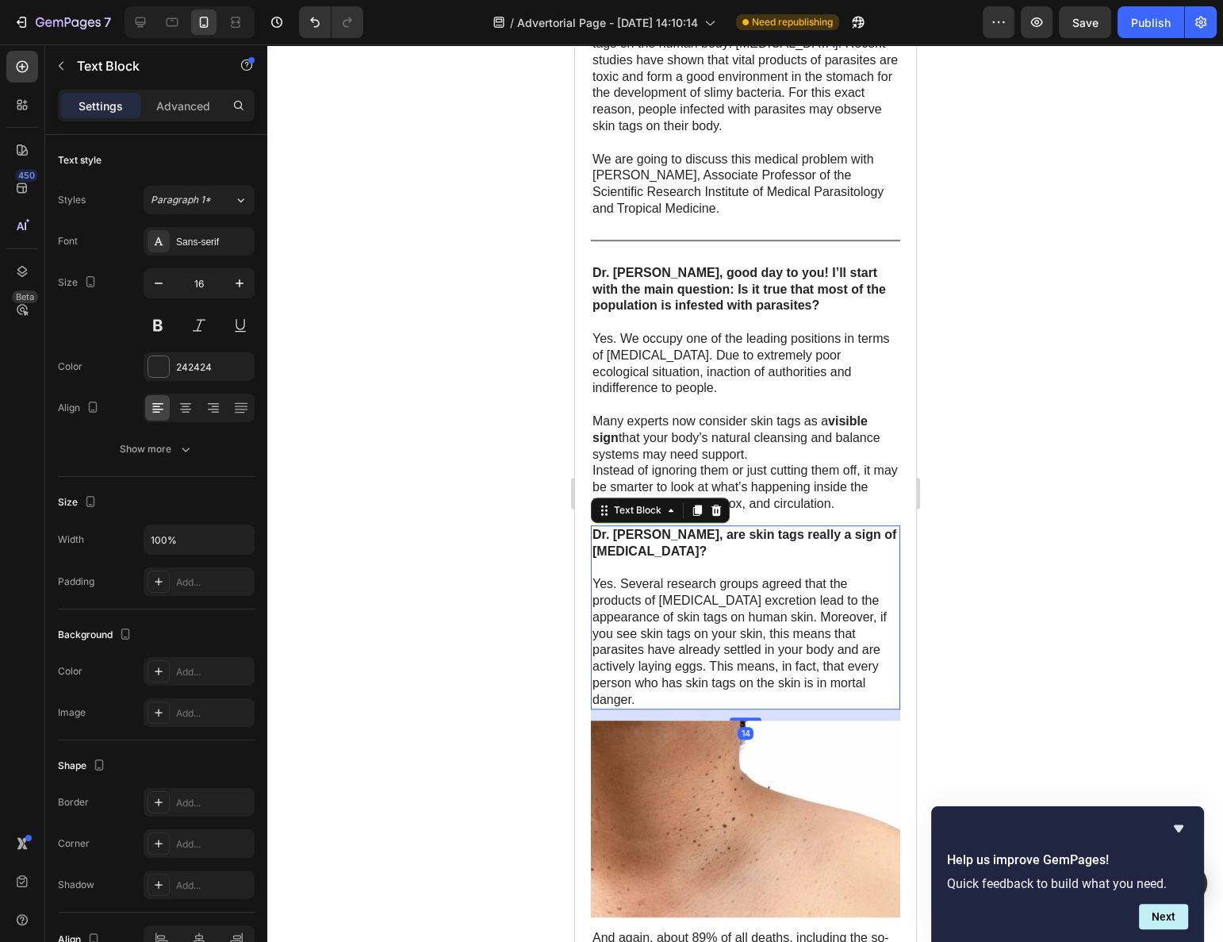
scroll to position [2179, 0]
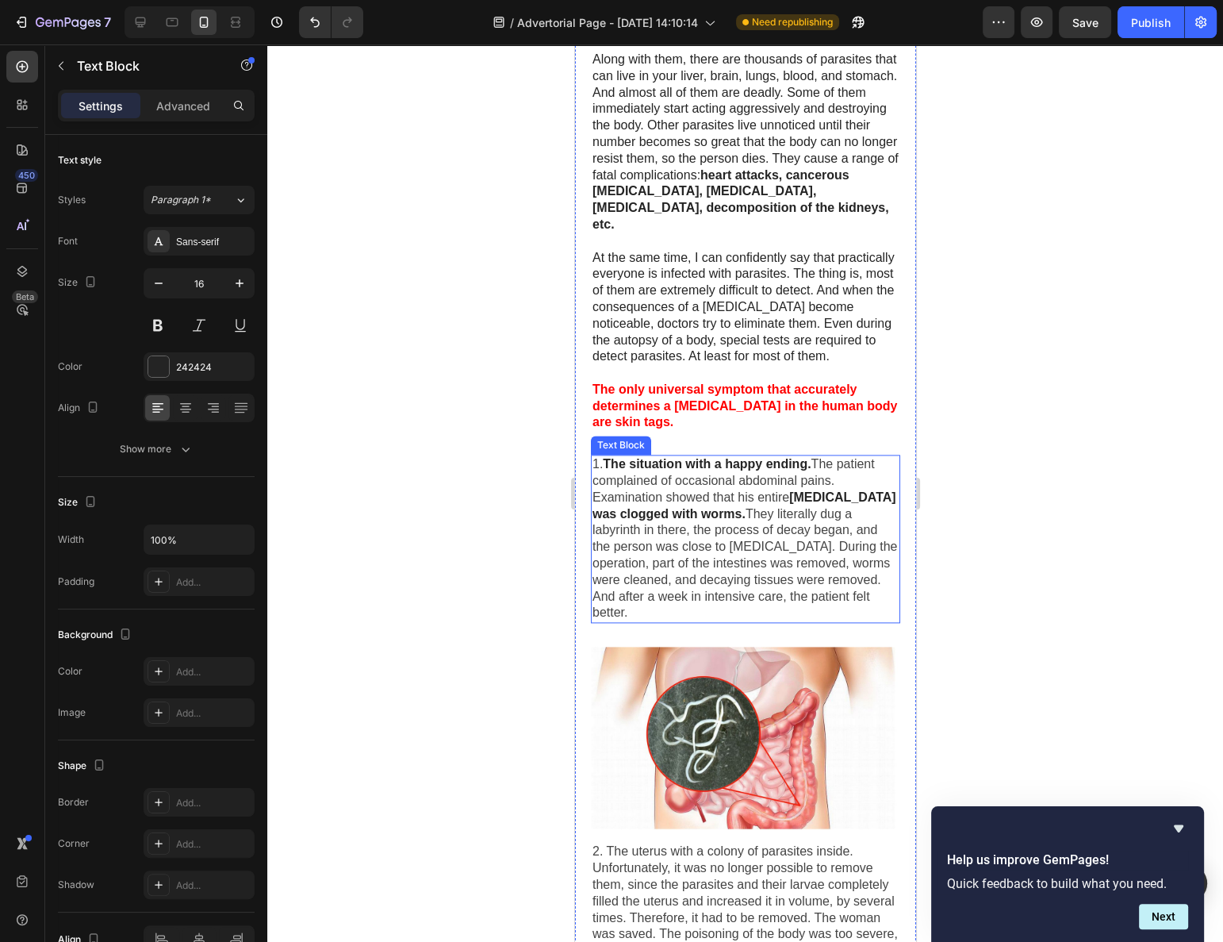
click at [766, 521] on span "They literally dug a labyrinth in there, the process of decay began, and the pe…" at bounding box center [744, 563] width 305 height 113
click at [825, 513] on span "They literally dug a labyrinth in there, the process of decay began, and the pe…" at bounding box center [744, 563] width 305 height 113
click at [839, 515] on span "They literally dug a labyrinth in there, the process of decay began, and the pe…" at bounding box center [744, 563] width 305 height 113
click at [832, 507] on span "They literally dug a labyrinth in there, the process of decay began, and the pe…" at bounding box center [744, 563] width 305 height 113
click at [813, 491] on strong "[MEDICAL_DATA] was clogged with worms." at bounding box center [744, 505] width 304 height 30
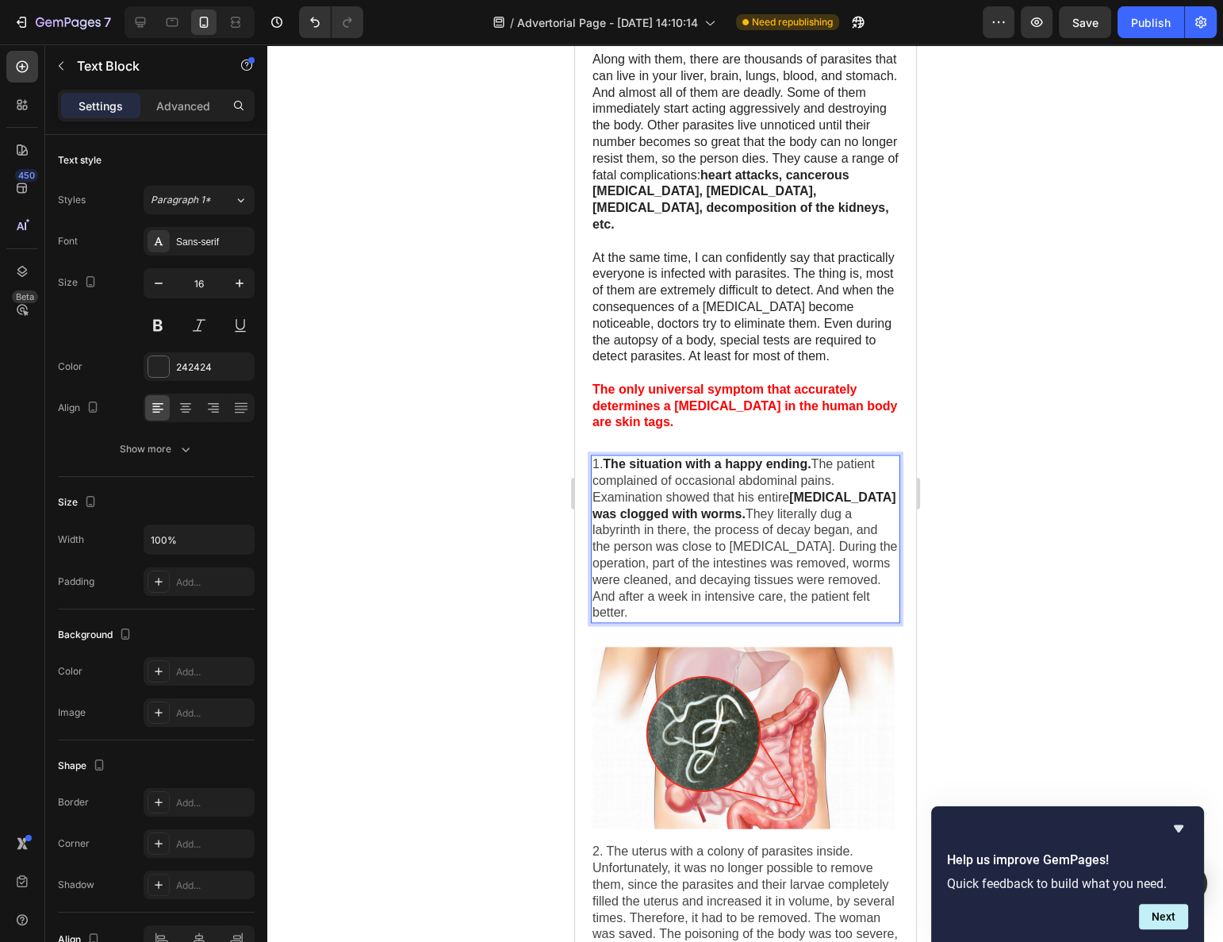
click at [635, 489] on span "The patient complained of occasional abdominal pains. Examination showed that h…" at bounding box center [733, 480] width 282 height 47
click at [602, 493] on span "The patient complained of occasional abdominal pains. Examination showed that h…" at bounding box center [733, 480] width 282 height 47
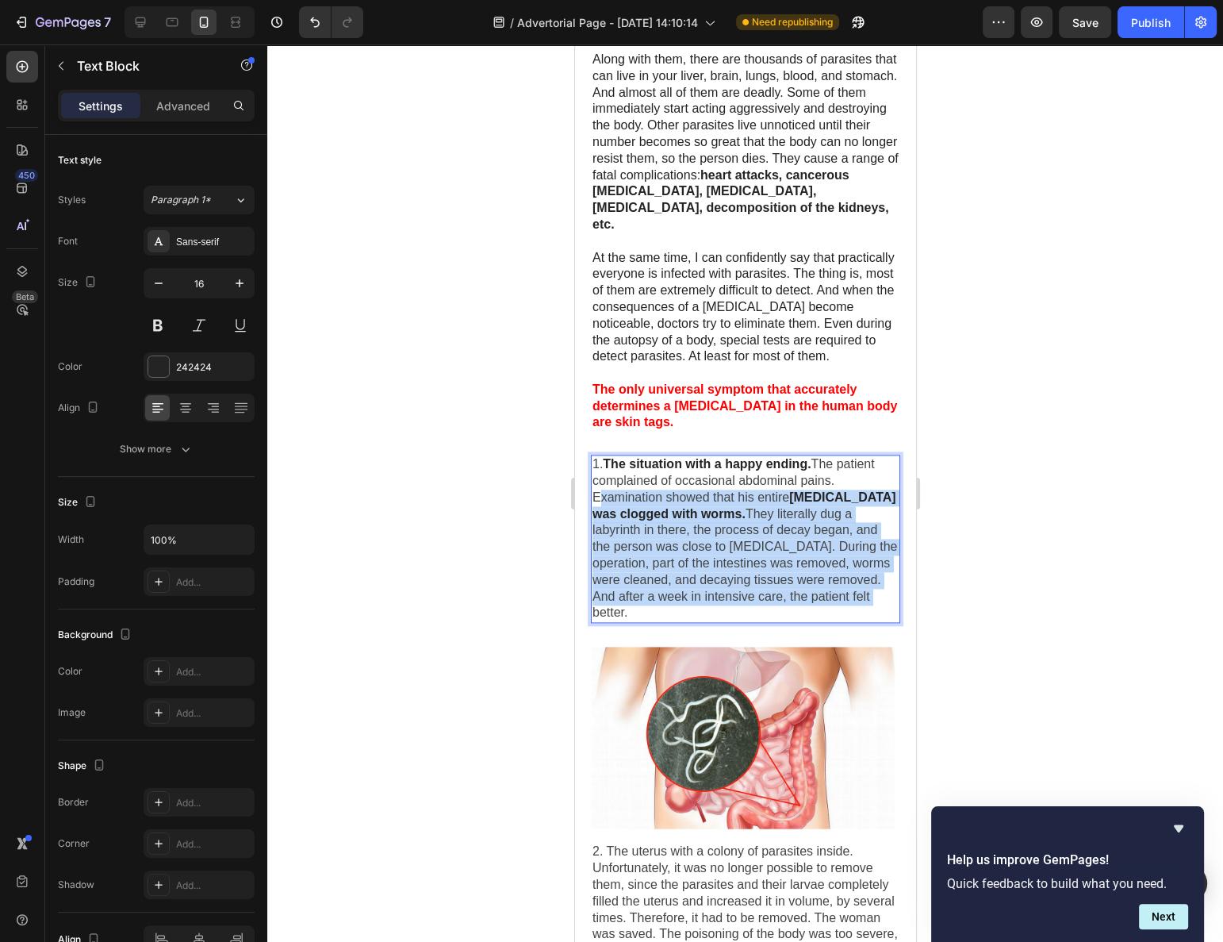
drag, startPoint x: 593, startPoint y: 487, endPoint x: 882, endPoint y: 595, distance: 309.0
click at [882, 595] on p "1. The situation with a happy ending. The patient complained of occasional abdo…" at bounding box center [745, 538] width 306 height 165
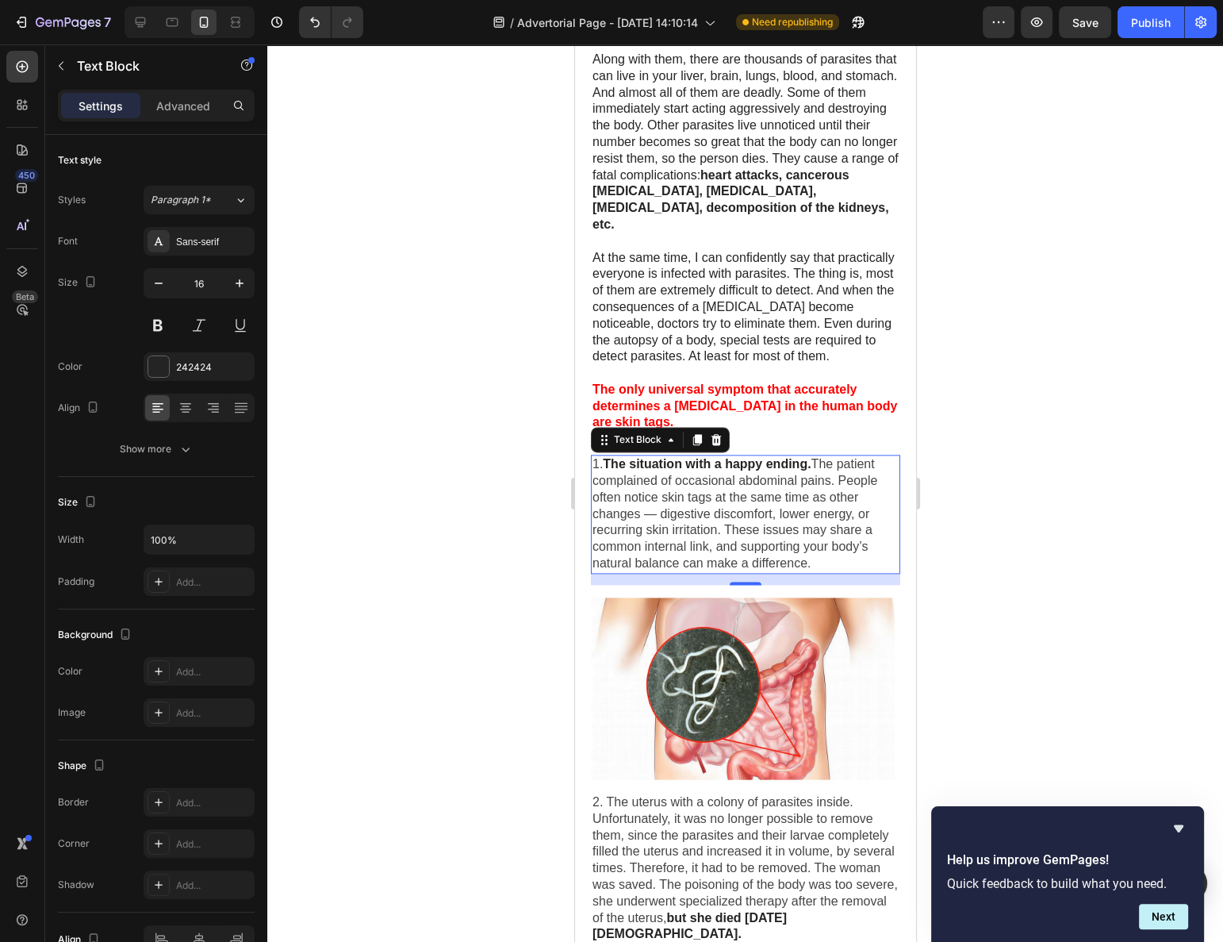
click at [1019, 566] on div at bounding box center [745, 492] width 956 height 897
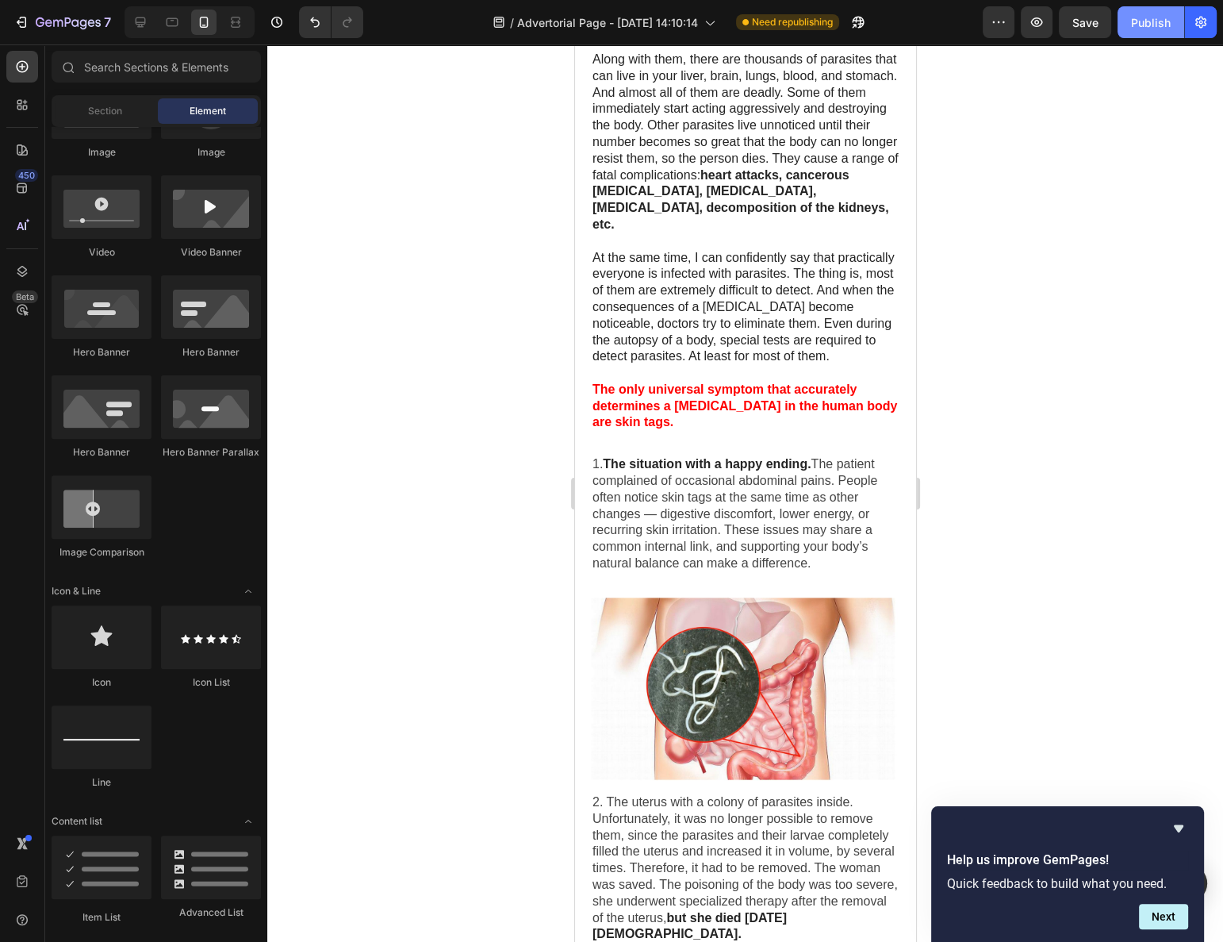
click at [1150, 25] on div "Publish" at bounding box center [1151, 22] width 40 height 17
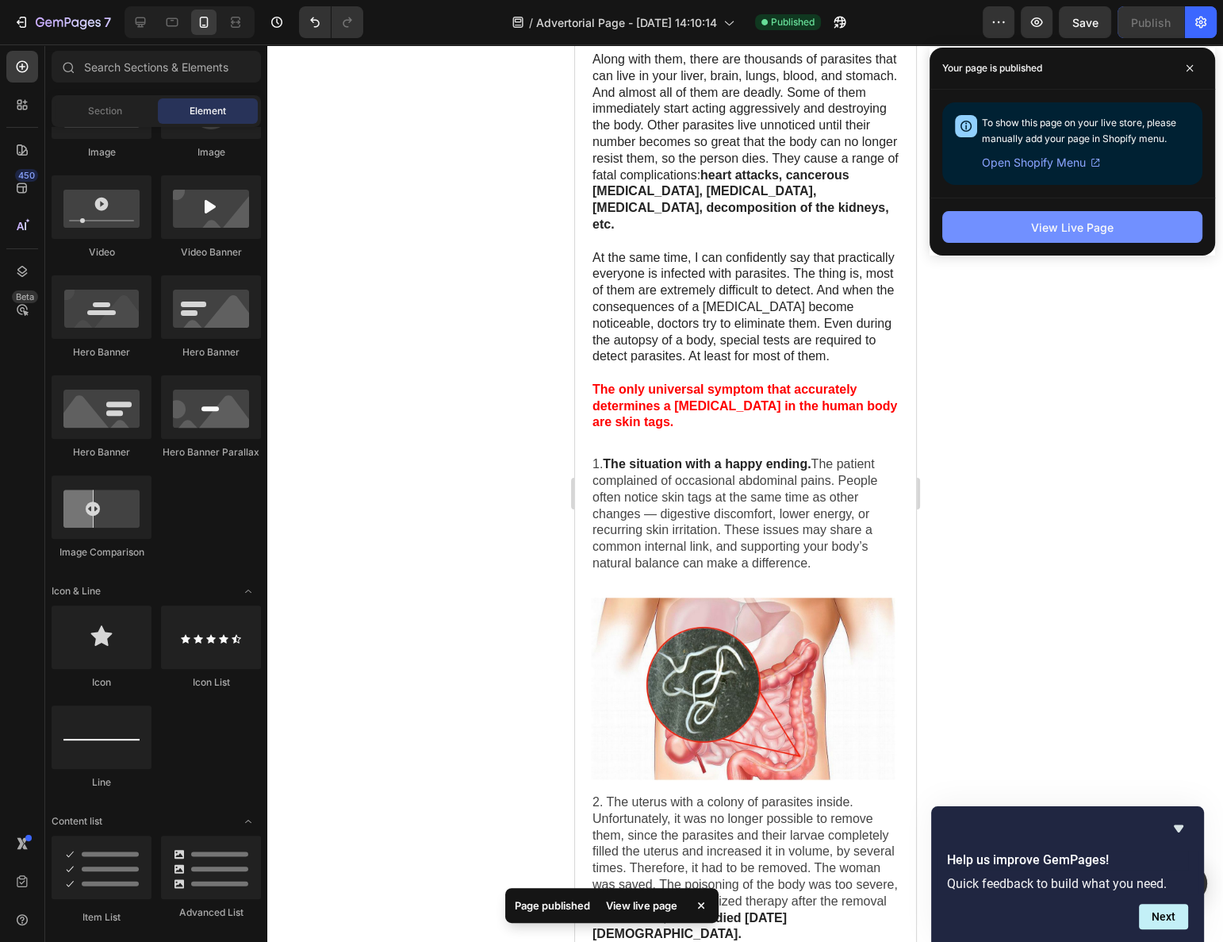
click at [1081, 229] on div "View Live Page" at bounding box center [1072, 227] width 83 height 17
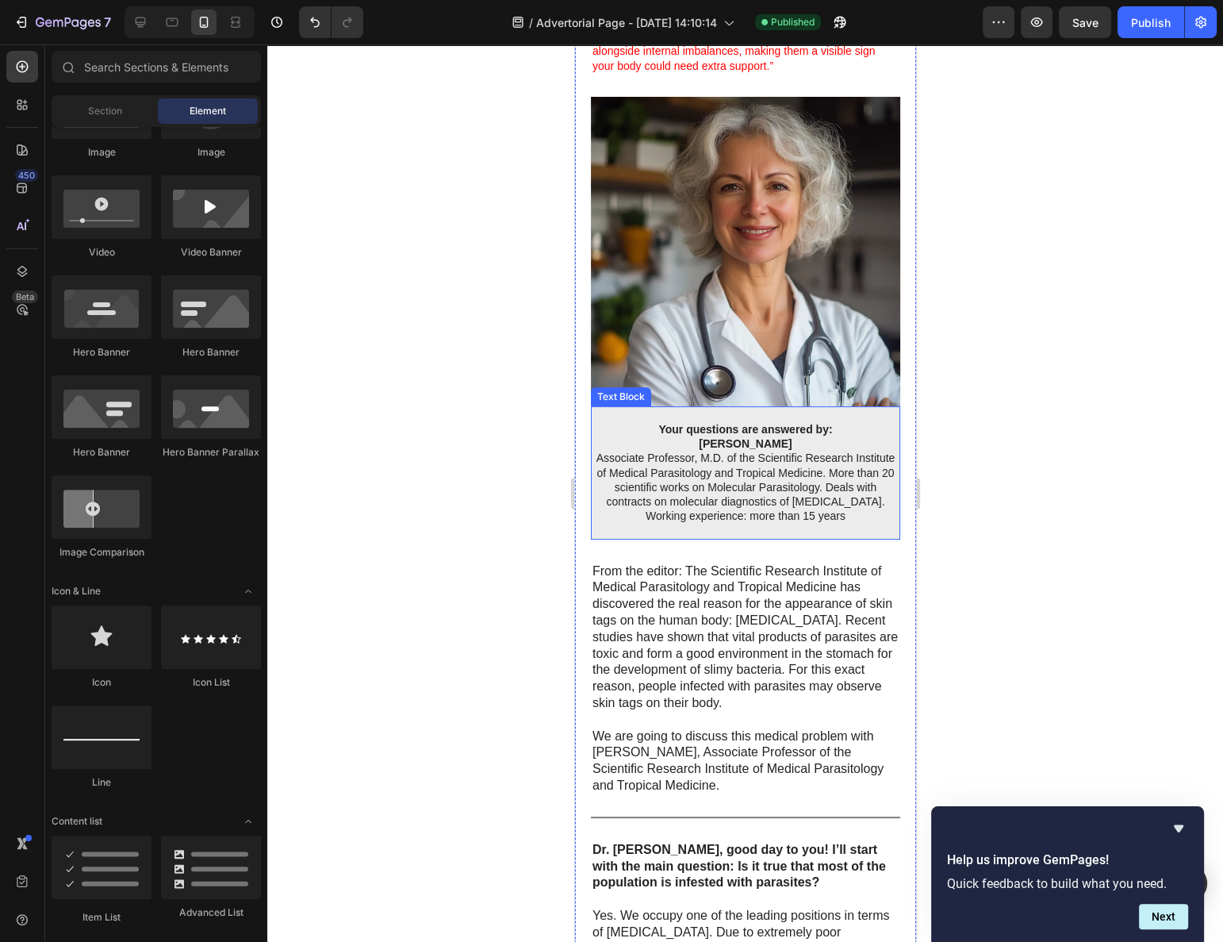
scroll to position [505, 0]
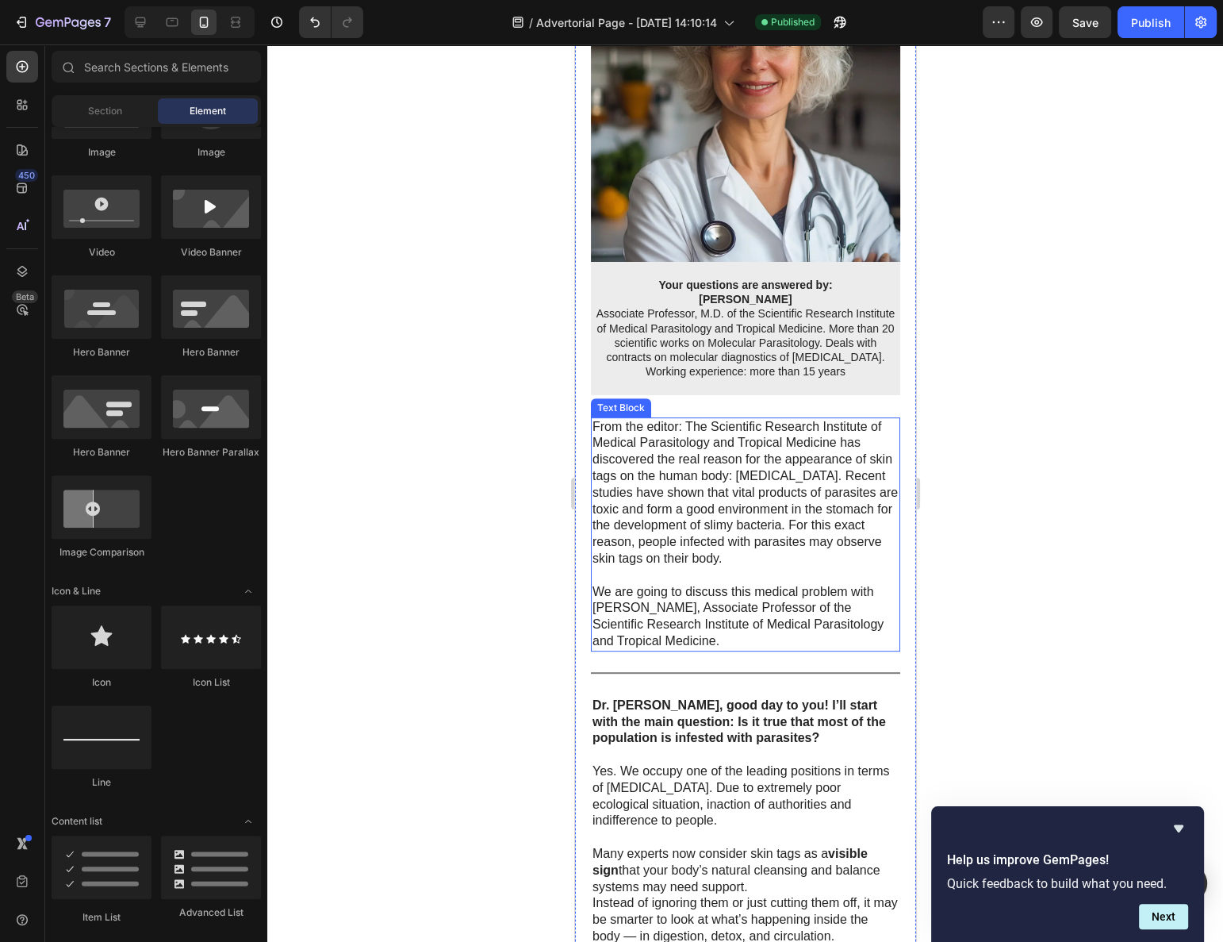
click at [745, 490] on p "From the editor: The Scientific Research Institute of Medical Parasitology and …" at bounding box center [745, 493] width 306 height 148
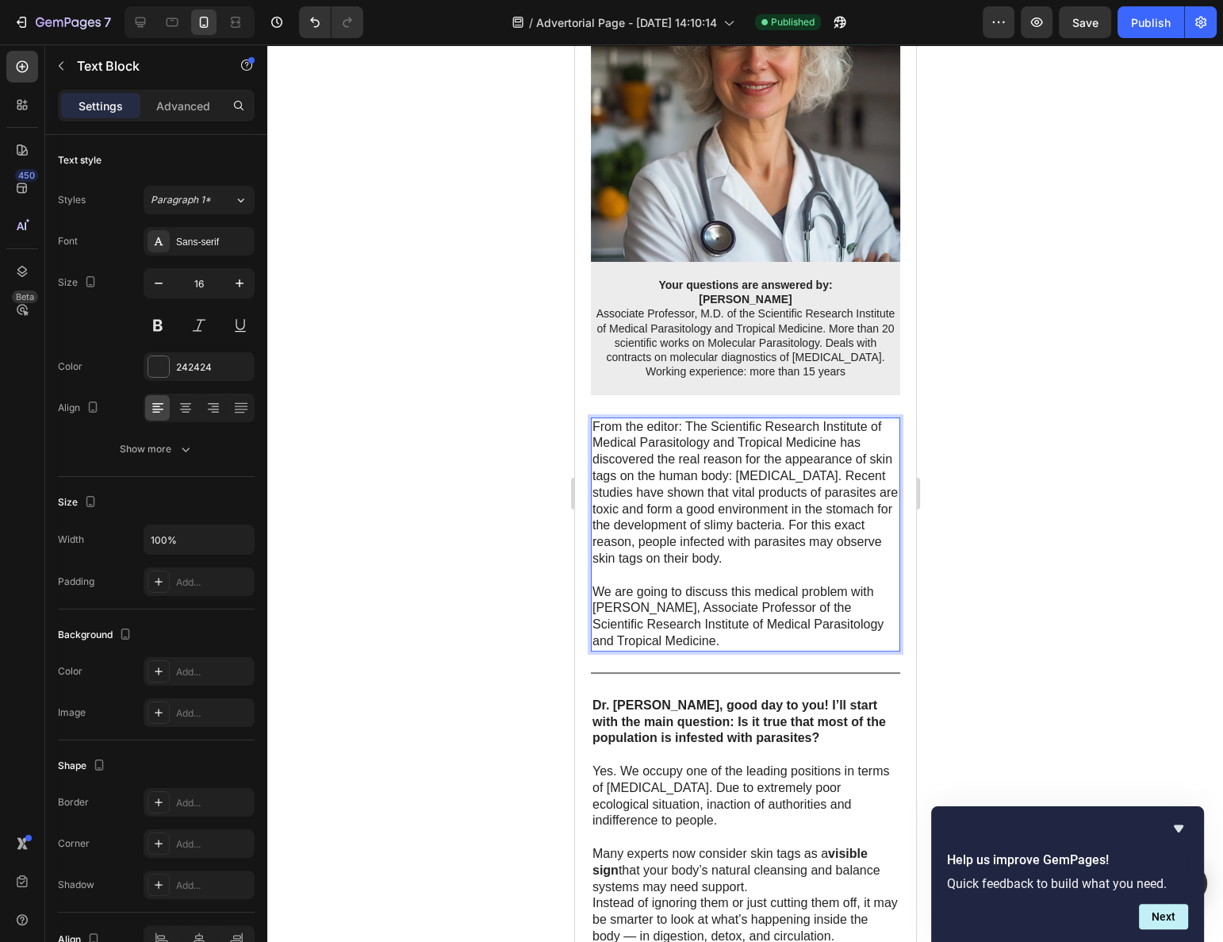
click at [760, 478] on p "From the editor: The Scientific Research Institute of Medical Parasitology and …" at bounding box center [745, 493] width 306 height 148
click at [681, 481] on p "From the editor: The Scientific Research Institute of Medical Parasitology and …" at bounding box center [745, 493] width 306 height 148
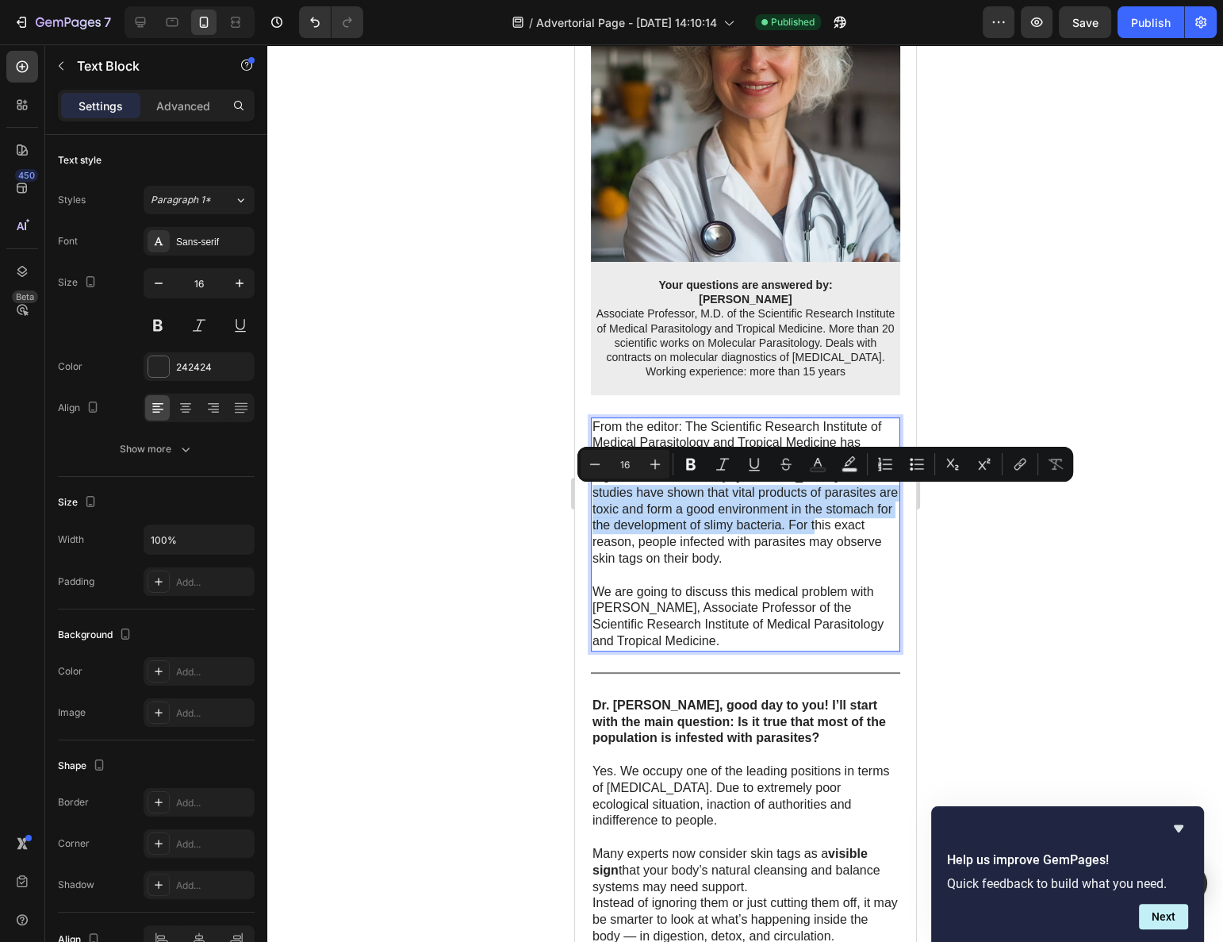
drag, startPoint x: 591, startPoint y: 490, endPoint x: 874, endPoint y: 530, distance: 286.1
click at [874, 530] on div "From the editor: The Scientific Research Institute of Medical Parasitology and …" at bounding box center [744, 534] width 309 height 234
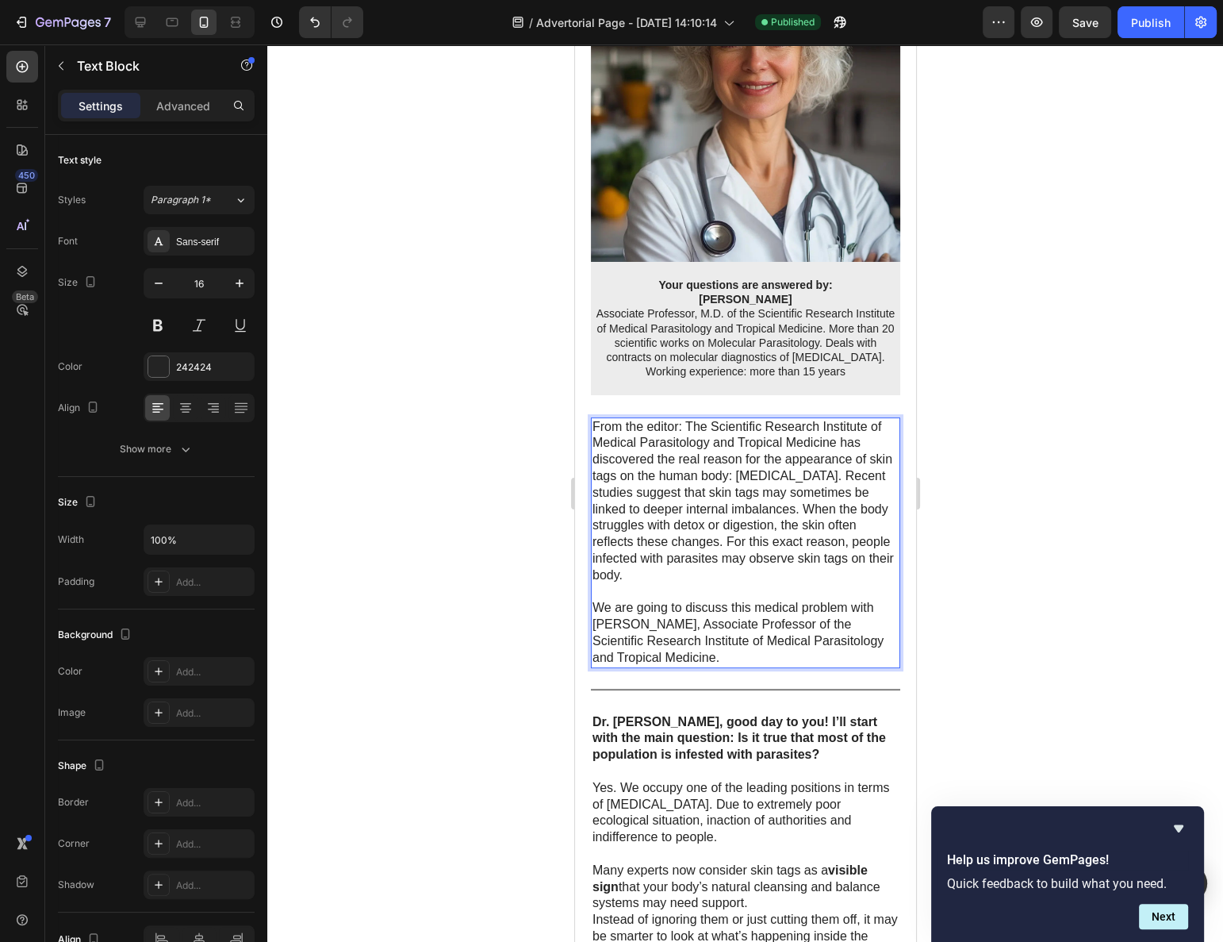
click at [836, 490] on p "From the editor: The Scientific Research Institute of Medical Parasitology and …" at bounding box center [745, 501] width 306 height 165
click at [834, 509] on p "From the editor: The Scientific Research Institute of Medical Parasitology and …" at bounding box center [745, 501] width 306 height 165
click at [824, 549] on p "From the editor: The Scientific Research Institute of Medical Parasitology and …" at bounding box center [745, 501] width 306 height 165
click at [818, 569] on p "From the editor: The Scientific Research Institute of Medical Parasitology and …" at bounding box center [745, 501] width 306 height 165
click at [812, 578] on p "From the editor: The Scientific Research Institute of Medical Parasitology and …" at bounding box center [745, 501] width 306 height 165
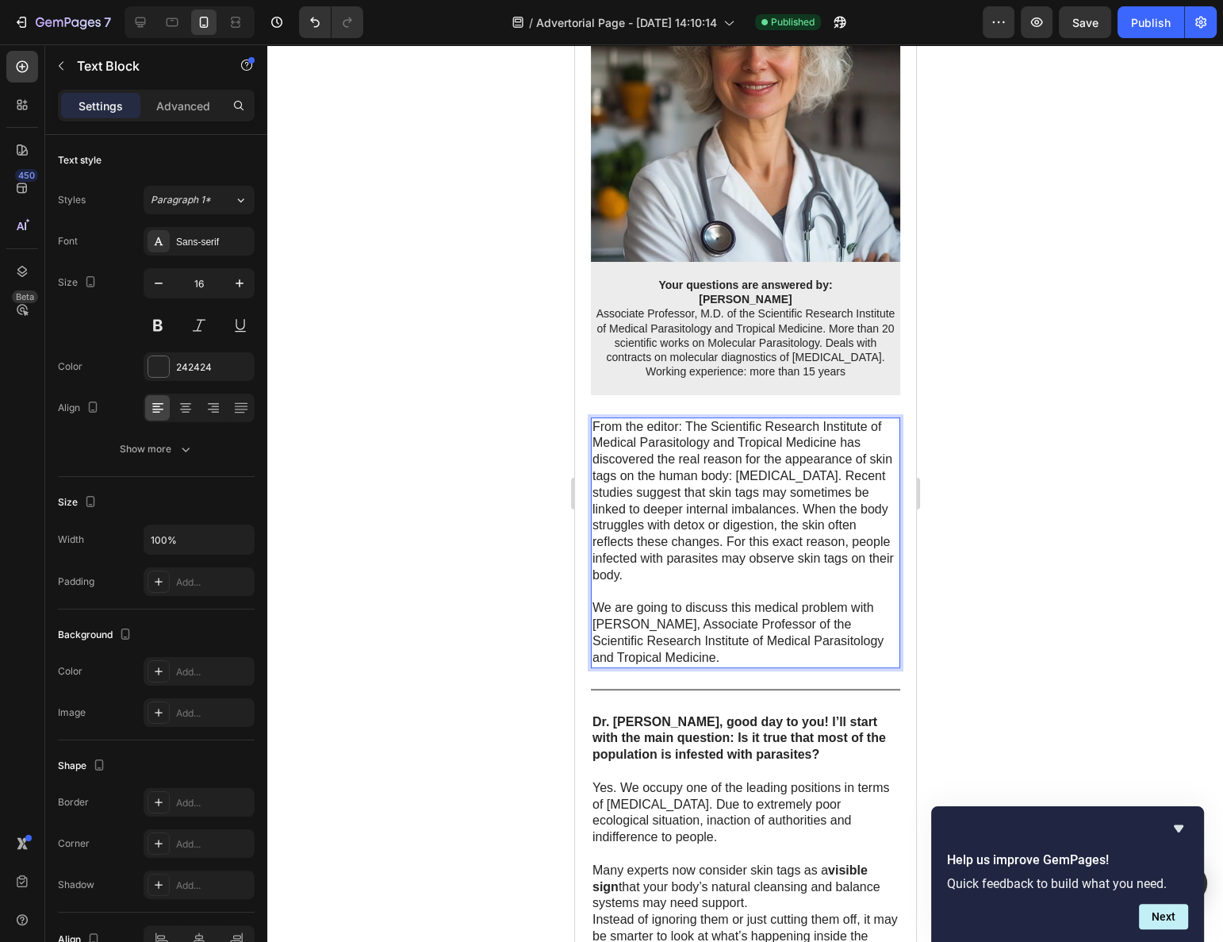
click at [824, 516] on p "From the editor: The Scientific Research Institute of Medical Parasitology and …" at bounding box center [745, 501] width 306 height 165
click at [831, 493] on p "From the editor: The Scientific Research Institute of Medical Parasitology and …" at bounding box center [745, 501] width 306 height 165
click at [842, 495] on p "From the editor: The Scientific Research Institute of Medical Parasitology and …" at bounding box center [745, 501] width 306 height 165
click at [871, 481] on p "From the editor: The Scientific Research Institute of Medical Parasitology and …" at bounding box center [745, 501] width 306 height 165
drag, startPoint x: 615, startPoint y: 497, endPoint x: 595, endPoint y: 495, distance: 19.9
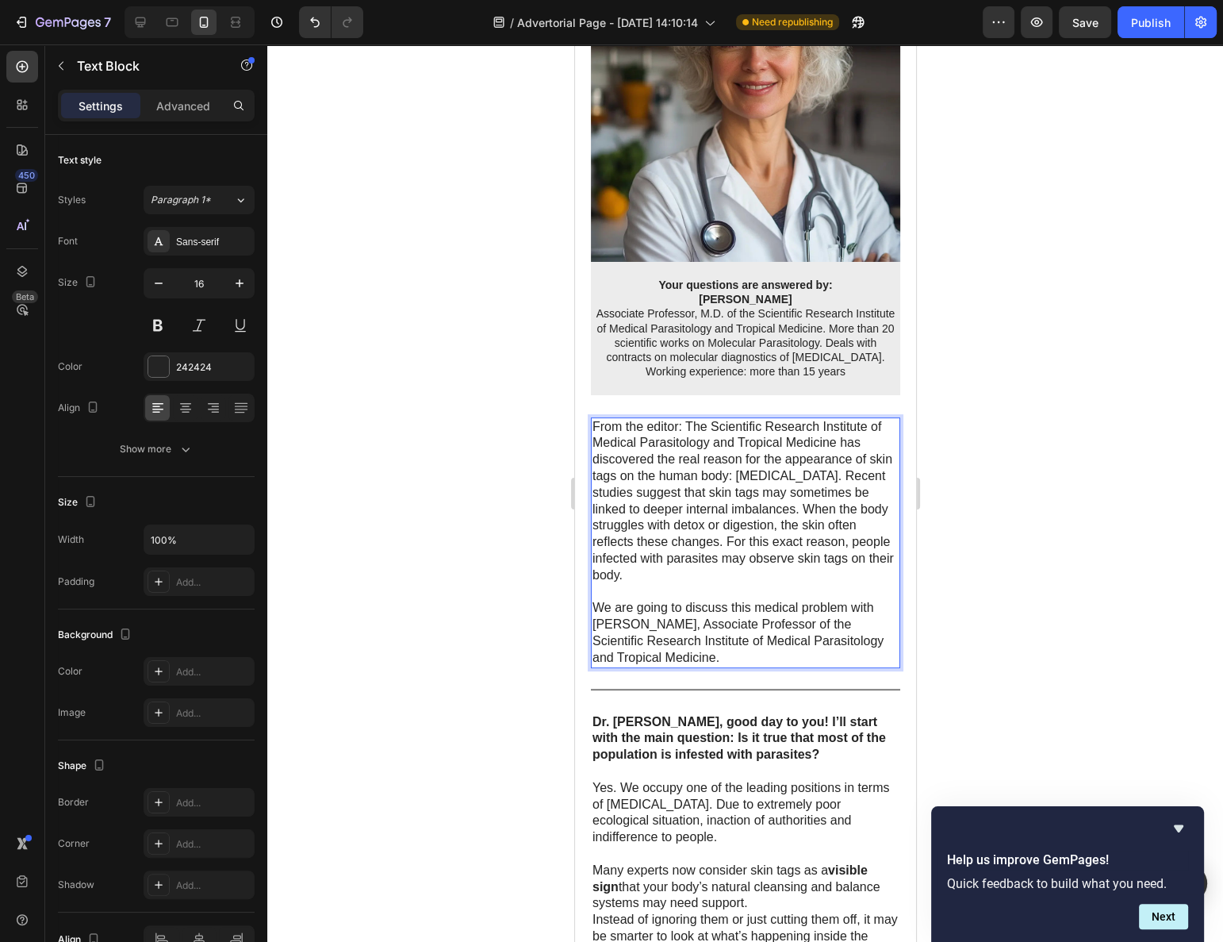
click at [614, 497] on p "From the editor: The Scientific Research Institute of Medical Parasitology and …" at bounding box center [745, 501] width 306 height 165
click at [592, 494] on p "From the editor: The Scientific Research Institute of Medical Parasitology and …" at bounding box center [745, 501] width 306 height 165
click at [791, 493] on p "Recent studies suggest that skin tags may sometimes be linked to deeper interna…" at bounding box center [745, 534] width 306 height 99
click at [1070, 483] on div at bounding box center [745, 492] width 956 height 897
click at [864, 502] on p "Recent studies suggest that skin tags may sometimes be linked to deeper interna…" at bounding box center [745, 534] width 306 height 99
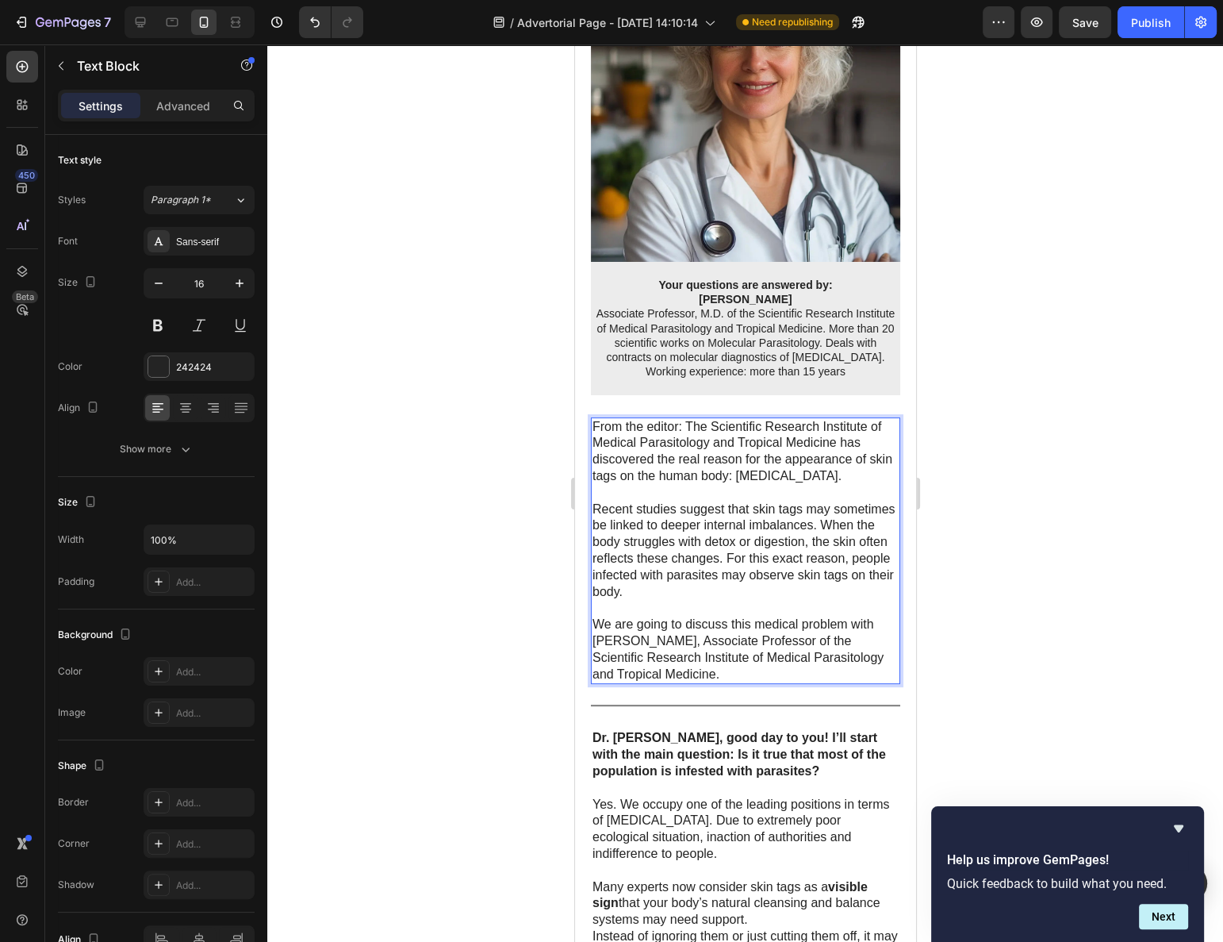
click at [816, 534] on p "Recent studies suggest that skin tags may sometimes be linked to deeper interna…" at bounding box center [745, 550] width 306 height 99
click at [821, 555] on p "Recent studies suggest that skin tags may sometimes be linked to deeper interna…" at bounding box center [745, 550] width 306 height 99
click at [881, 528] on p "Recent studies suggest that skin tags may sometimes be linked to deeper interna…" at bounding box center [745, 550] width 306 height 99
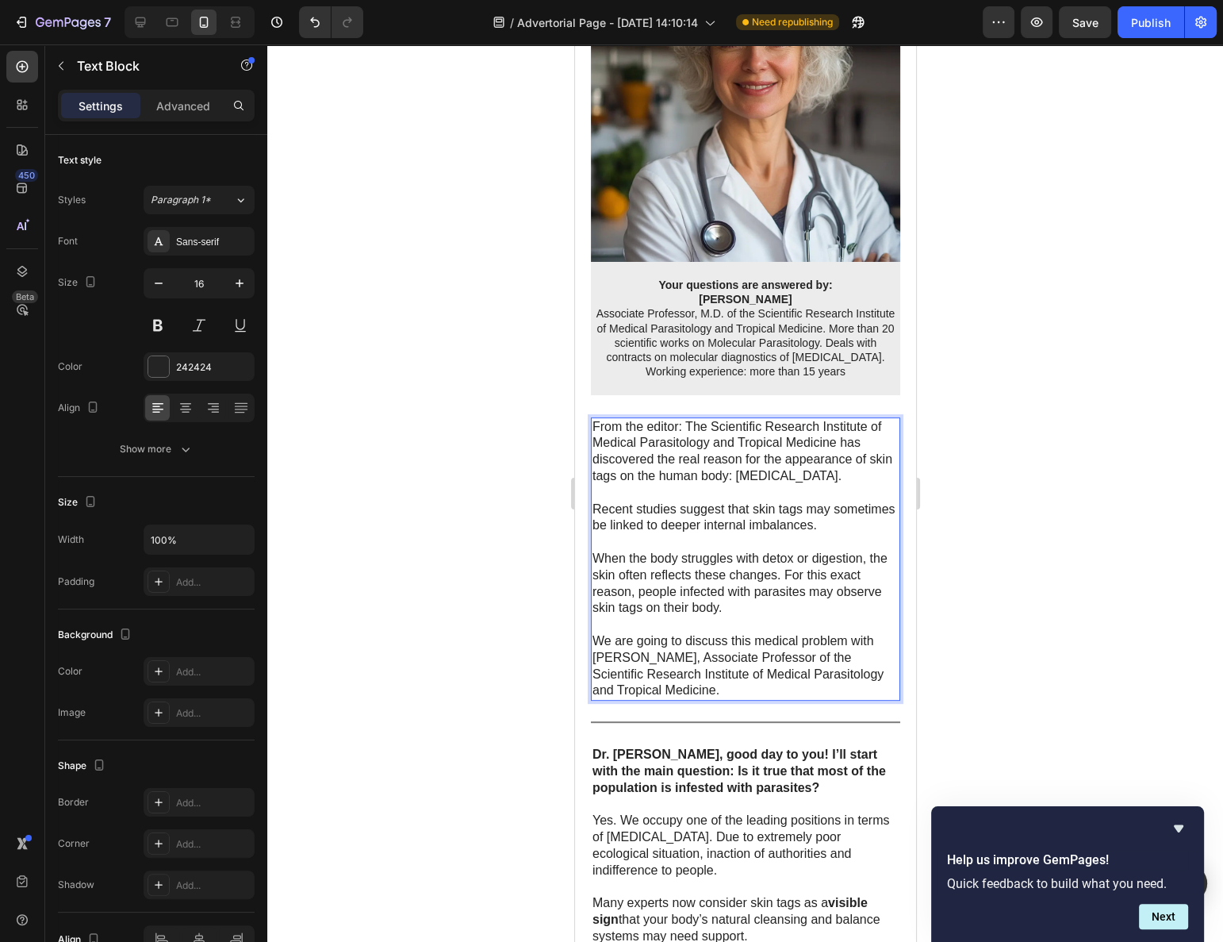
click at [596, 562] on p "When the body struggles with detox or digestion, the skin often reflects these …" at bounding box center [745, 584] width 306 height 66
click at [1009, 546] on div at bounding box center [745, 492] width 956 height 897
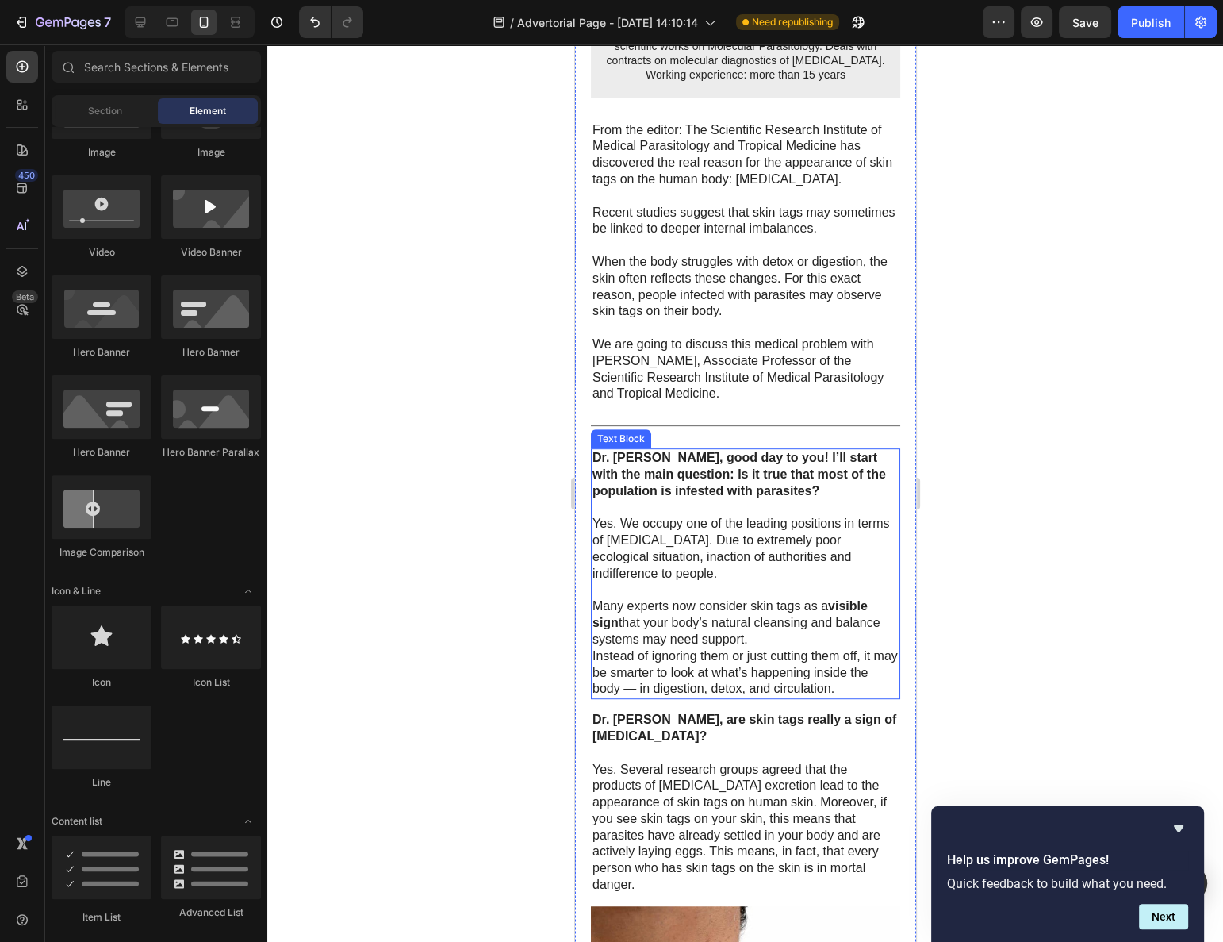
scroll to position [865, 0]
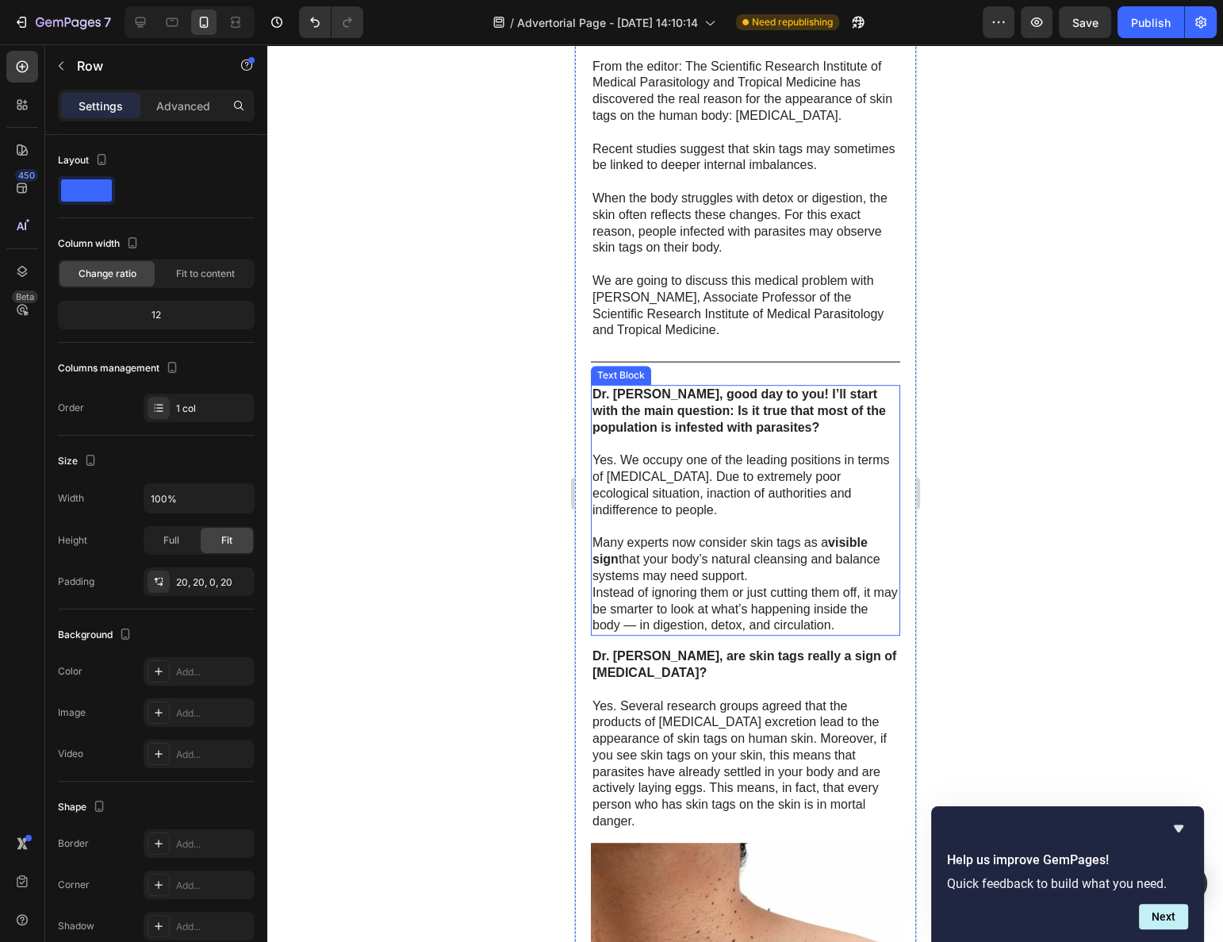
click at [782, 406] on strong "Dr. [PERSON_NAME], good day to you! I’ll start with the main question: Is it tr…" at bounding box center [739, 410] width 294 height 47
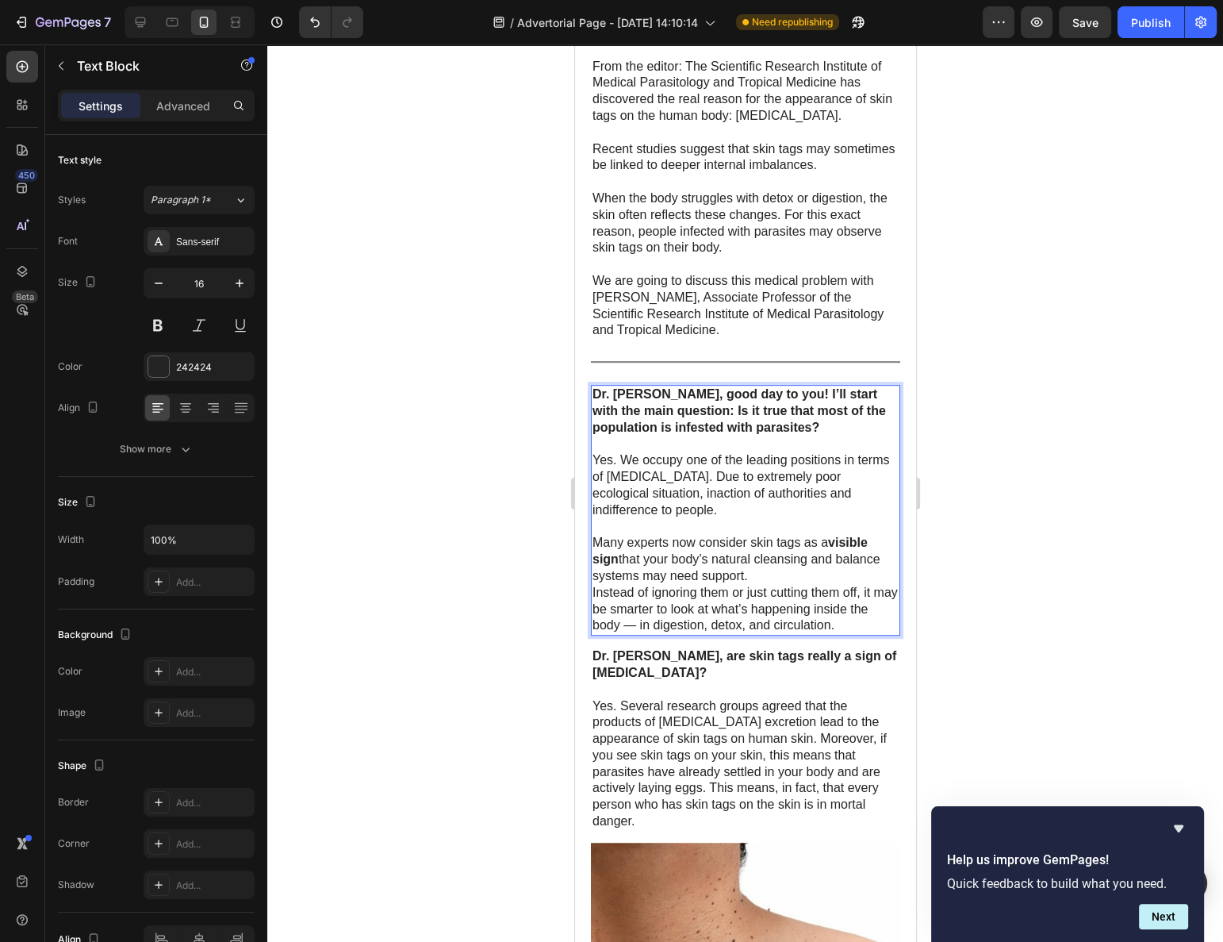
click at [752, 415] on strong "Dr. [PERSON_NAME], good day to you! I’ll start with the main question: Is it tr…" at bounding box center [739, 410] width 294 height 47
click at [763, 499] on p "Yes. We occupy one of the leading positions in terms of [MEDICAL_DATA]. Due to …" at bounding box center [745, 485] width 306 height 66
click at [859, 505] on p "Yes. We occupy one of the leading positions in terms of [MEDICAL_DATA]. Due to …" at bounding box center [745, 485] width 306 height 66
click at [1053, 466] on div at bounding box center [745, 492] width 956 height 897
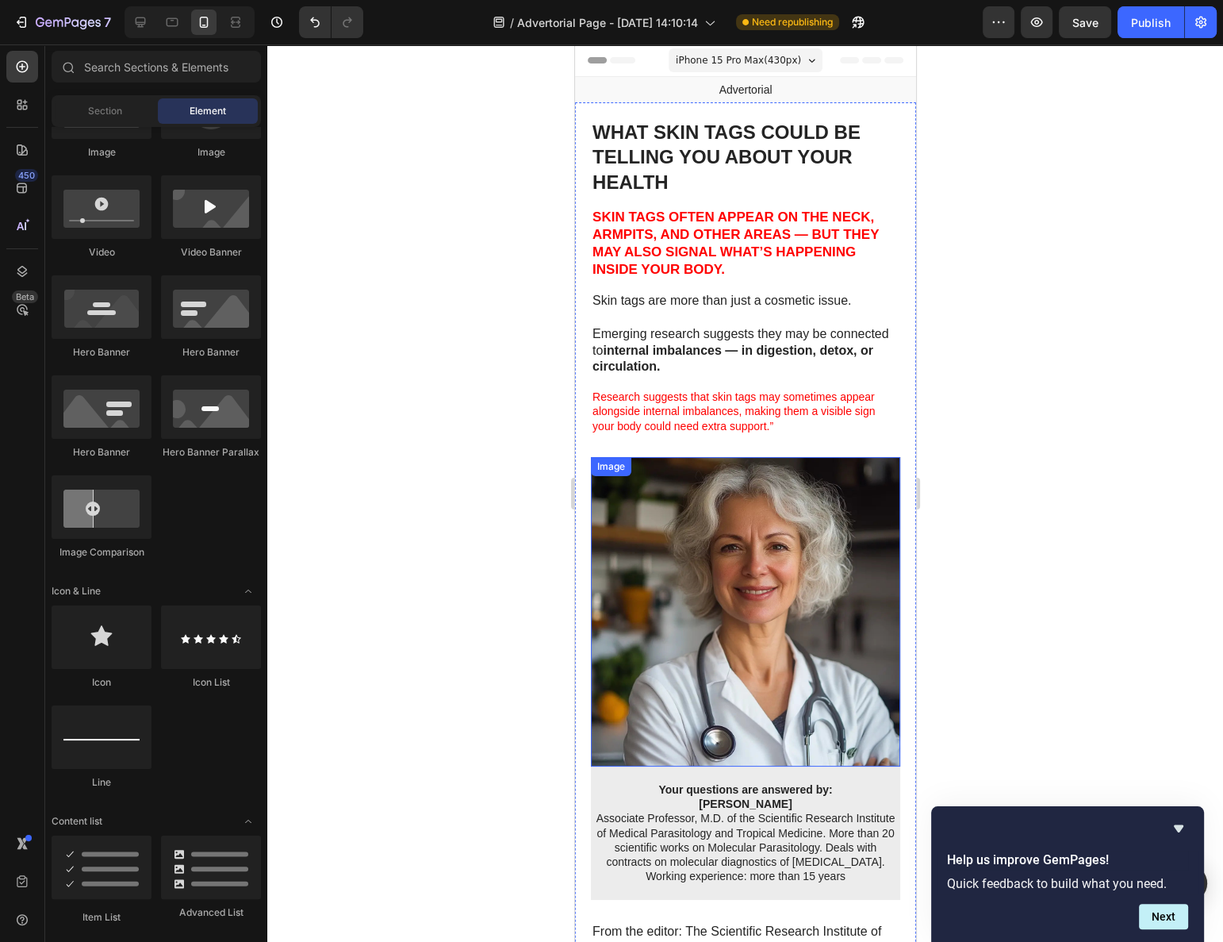
scroll to position [0, 0]
